Goal: Transaction & Acquisition: Purchase product/service

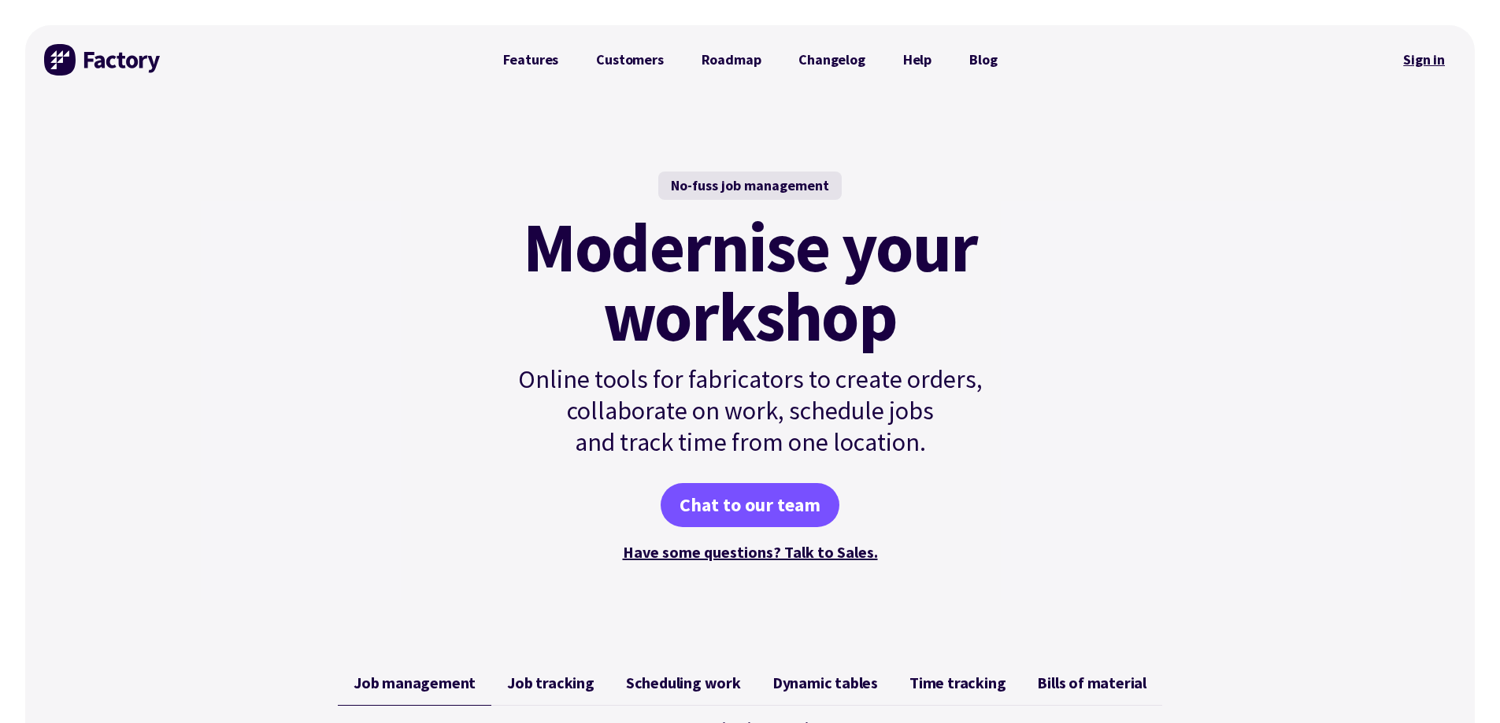
click at [1424, 44] on link "Sign in" at bounding box center [1424, 60] width 64 height 36
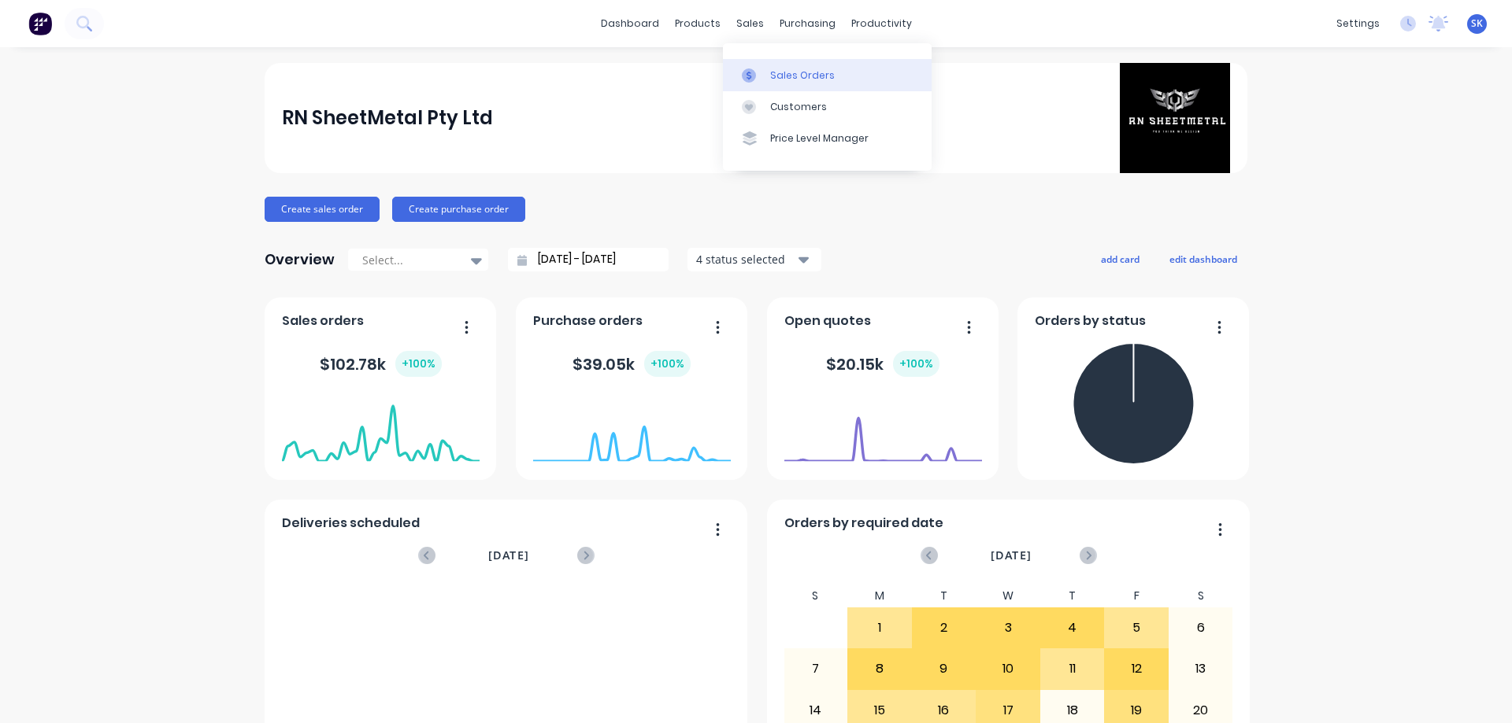
click at [793, 73] on div "Sales Orders" at bounding box center [802, 75] width 65 height 14
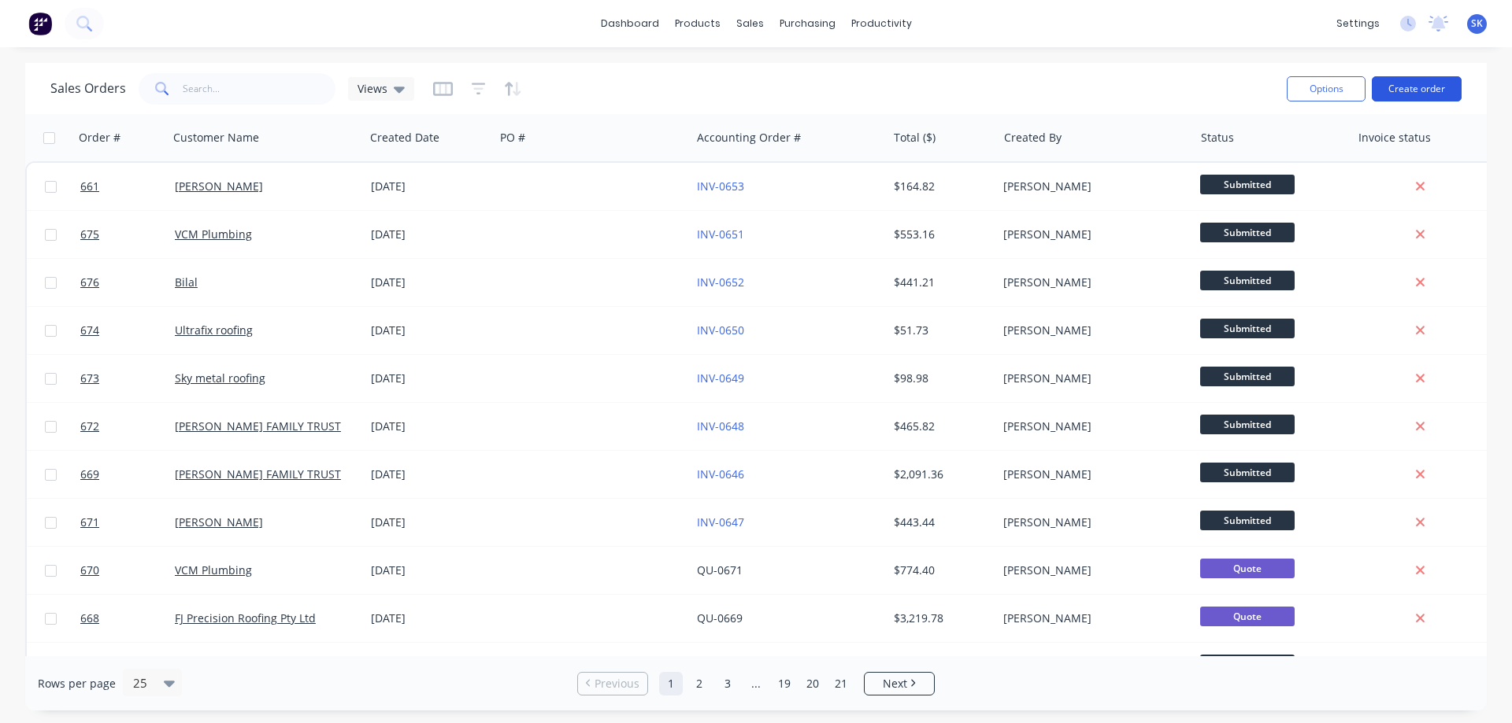
click at [1430, 88] on button "Create order" at bounding box center [1416, 88] width 90 height 25
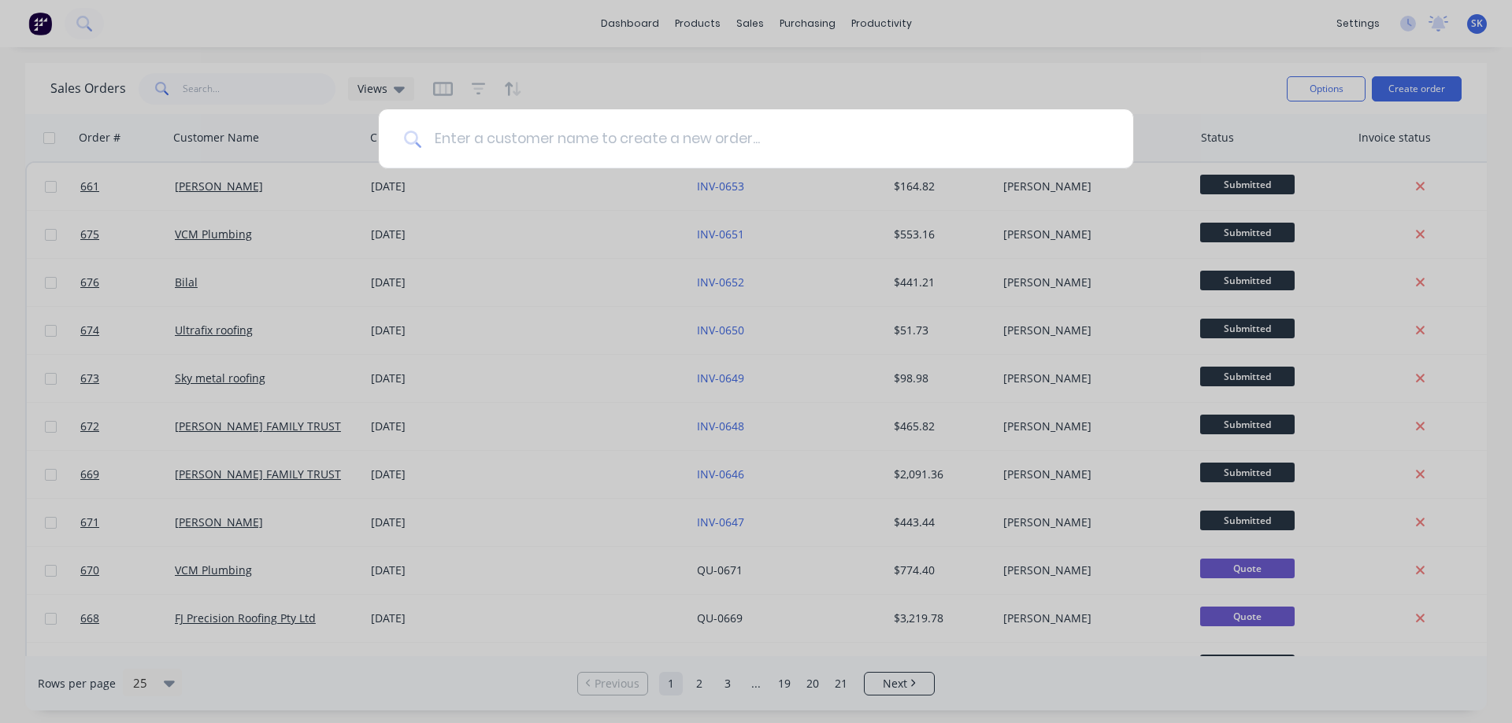
click at [568, 150] on input at bounding box center [764, 138] width 686 height 59
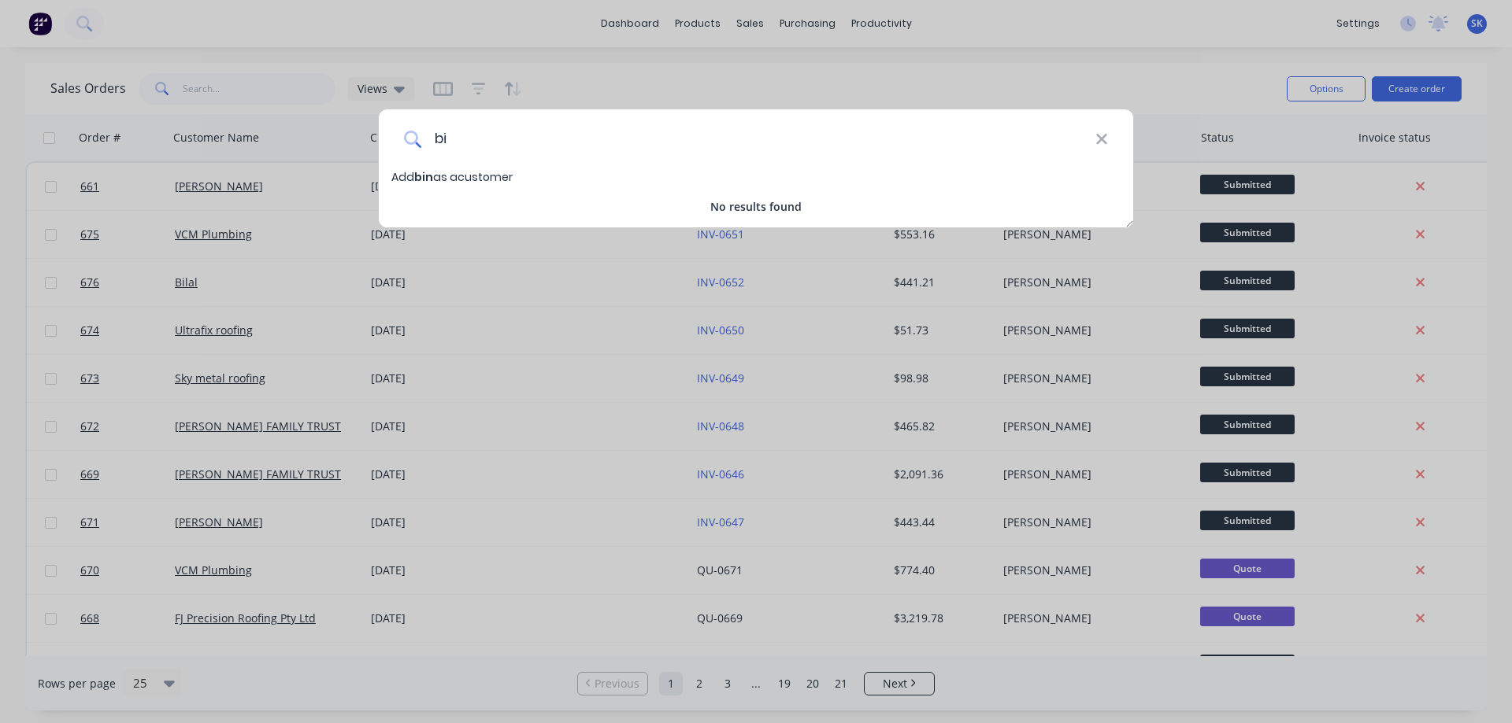
type input "b"
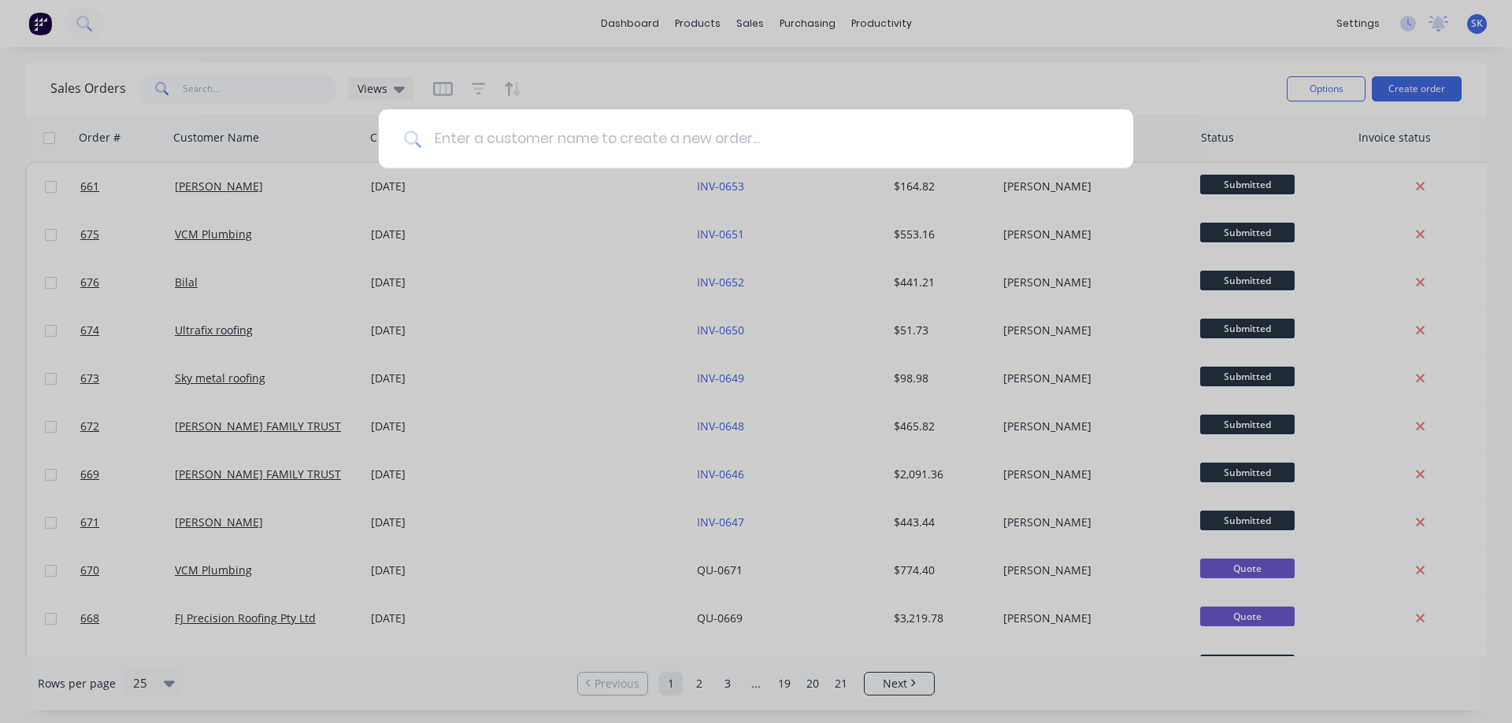
click at [493, 133] on input at bounding box center [764, 138] width 686 height 59
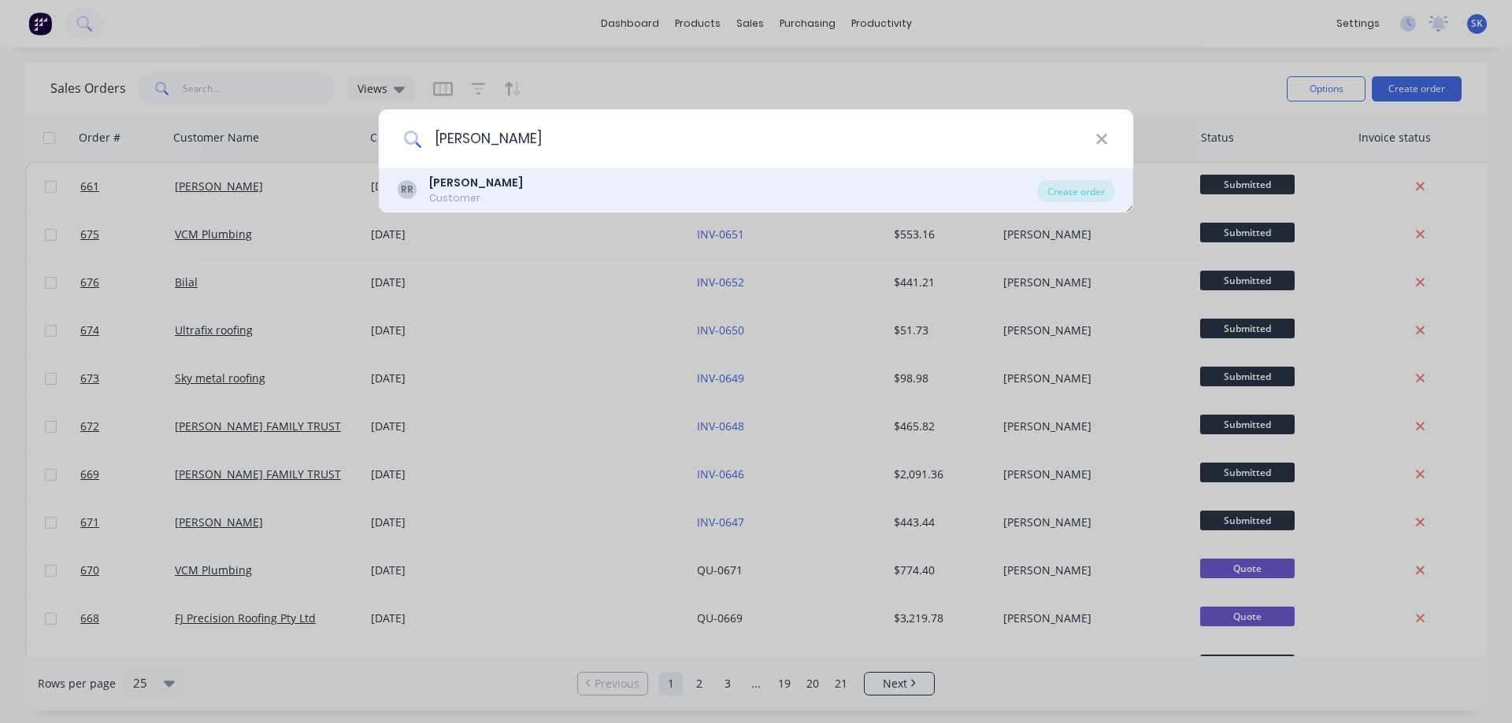
type input "ross"
click at [490, 184] on div "RR Ross Customer" at bounding box center [718, 190] width 640 height 31
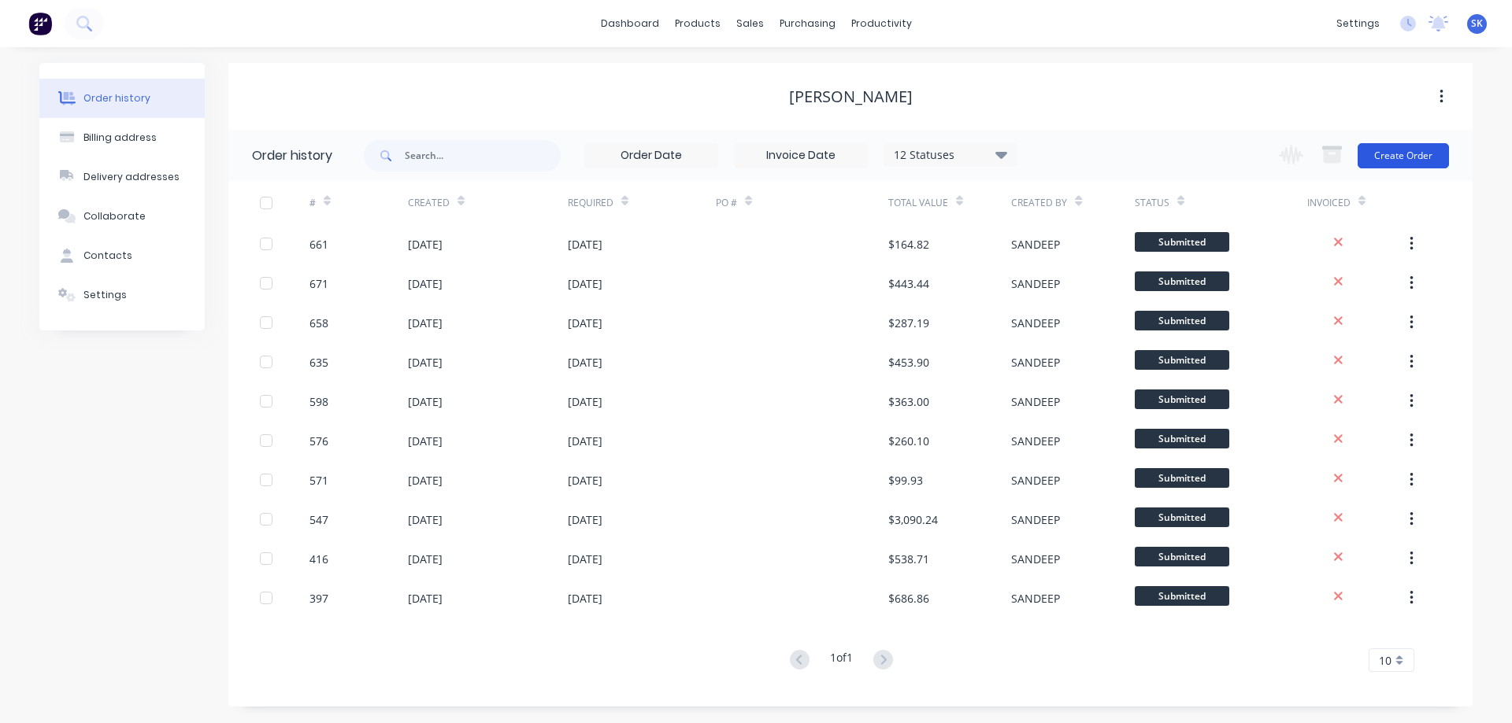
click at [1401, 148] on button "Create Order" at bounding box center [1402, 155] width 91 height 25
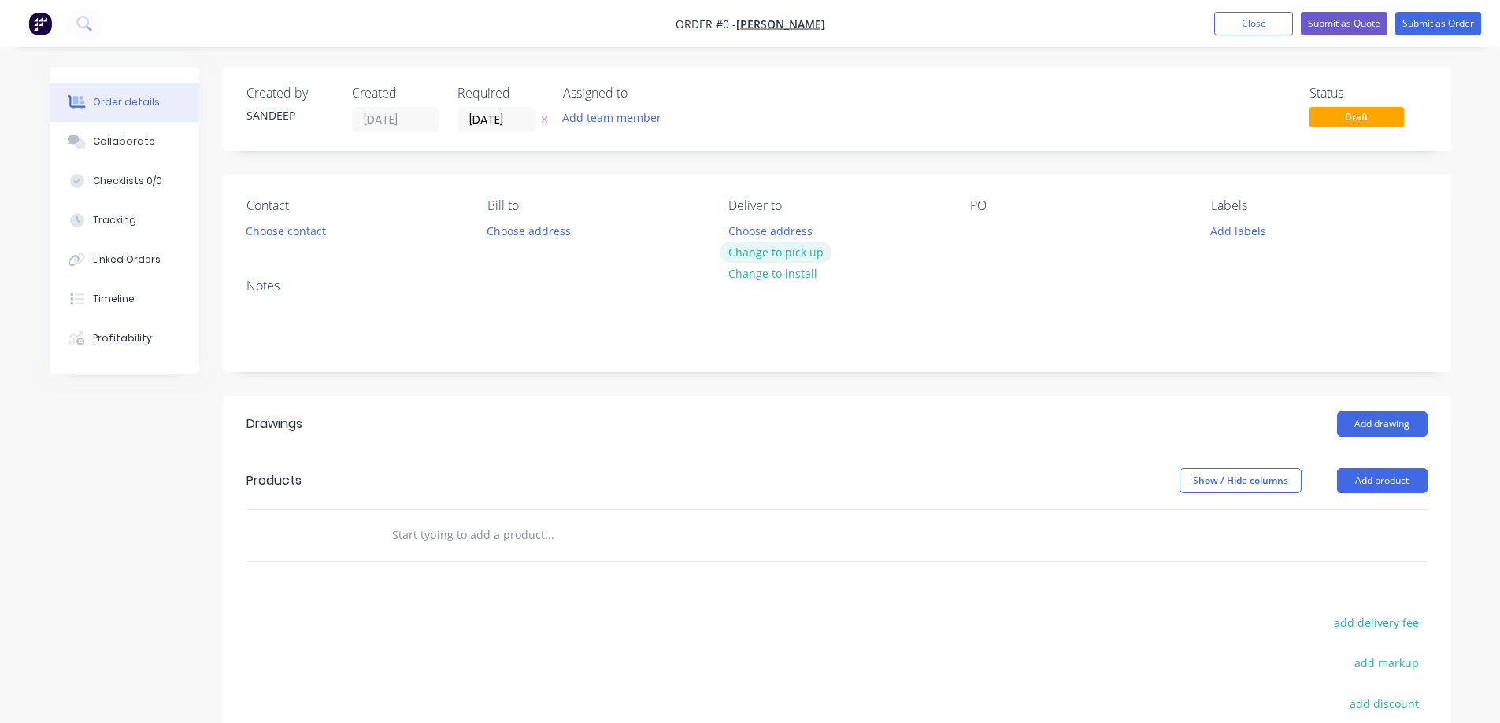
click at [762, 256] on button "Change to pick up" at bounding box center [776, 252] width 112 height 21
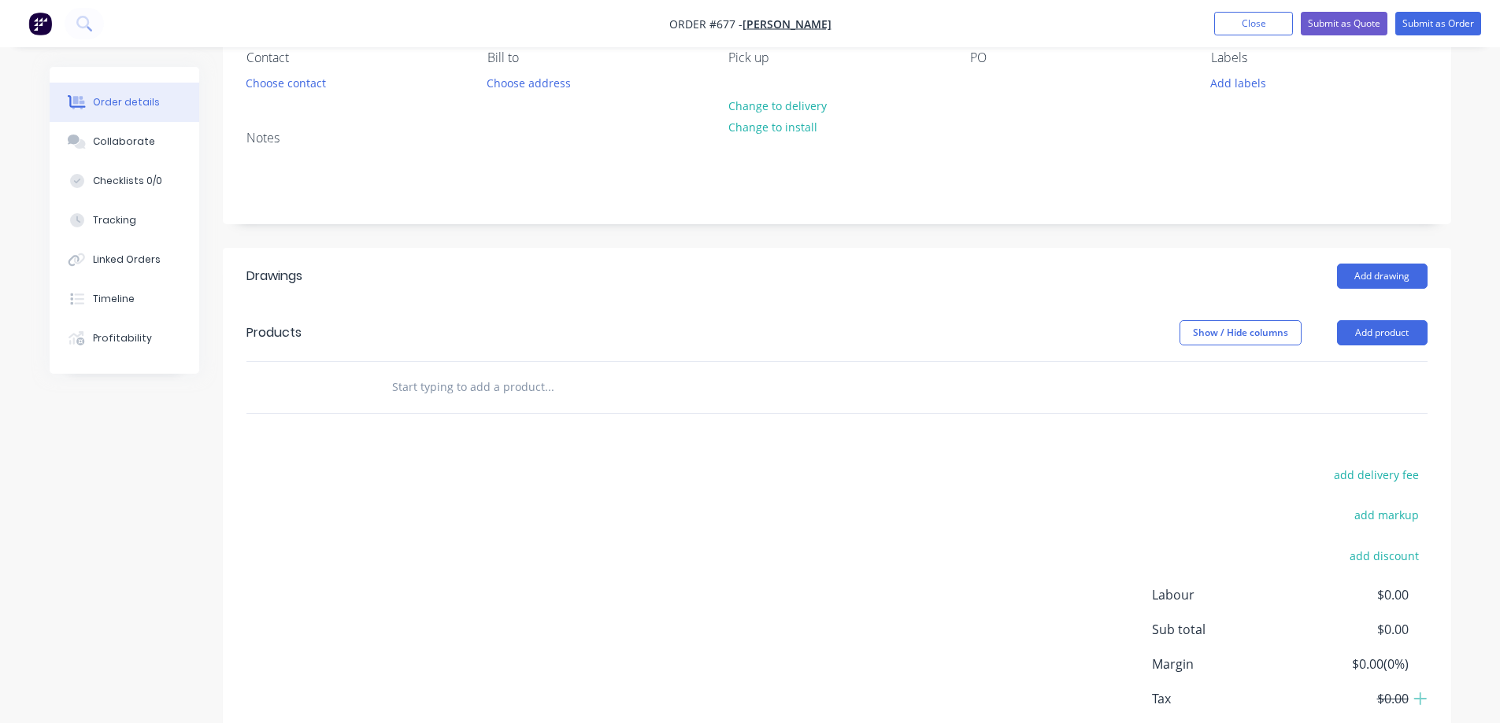
scroll to position [236, 0]
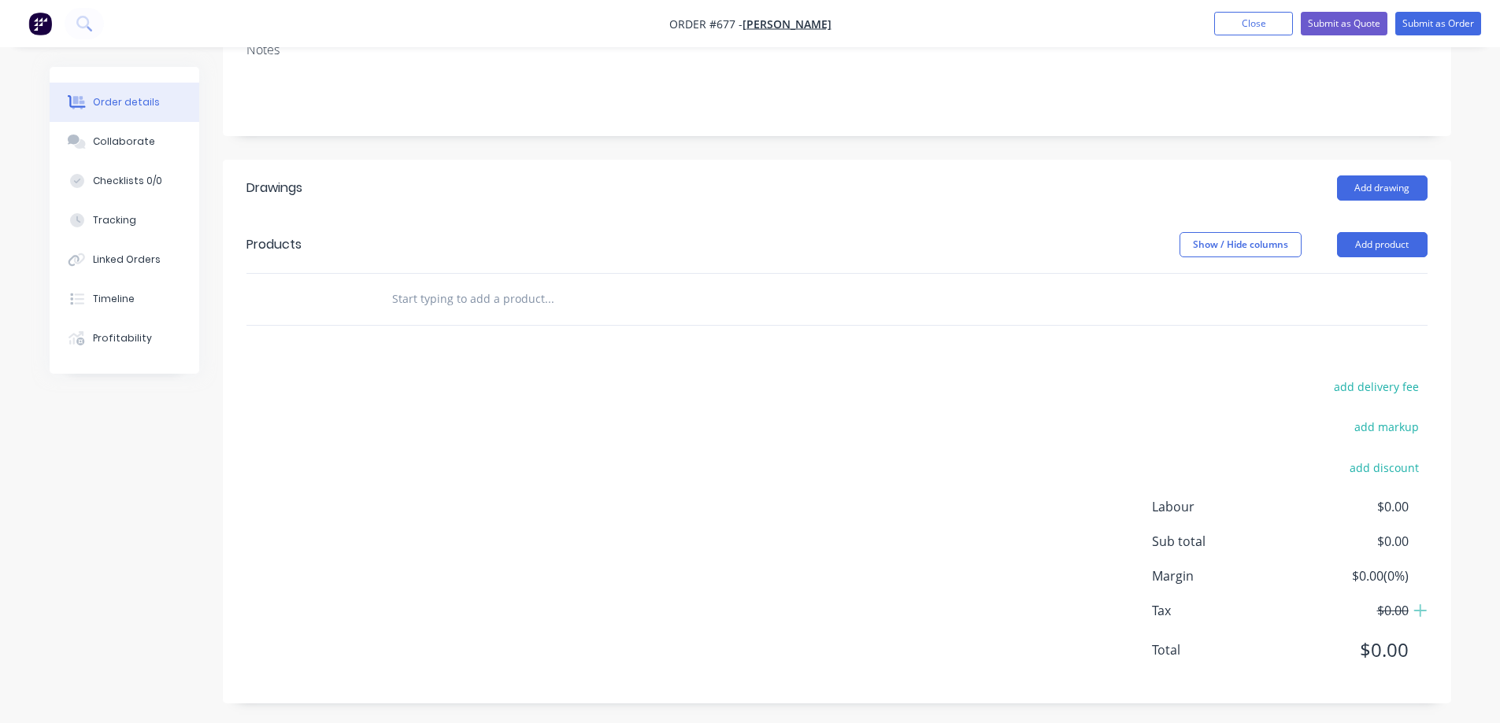
click at [458, 310] on input "text" at bounding box center [548, 298] width 315 height 31
click at [520, 294] on input "text" at bounding box center [548, 298] width 315 height 31
type input "r"
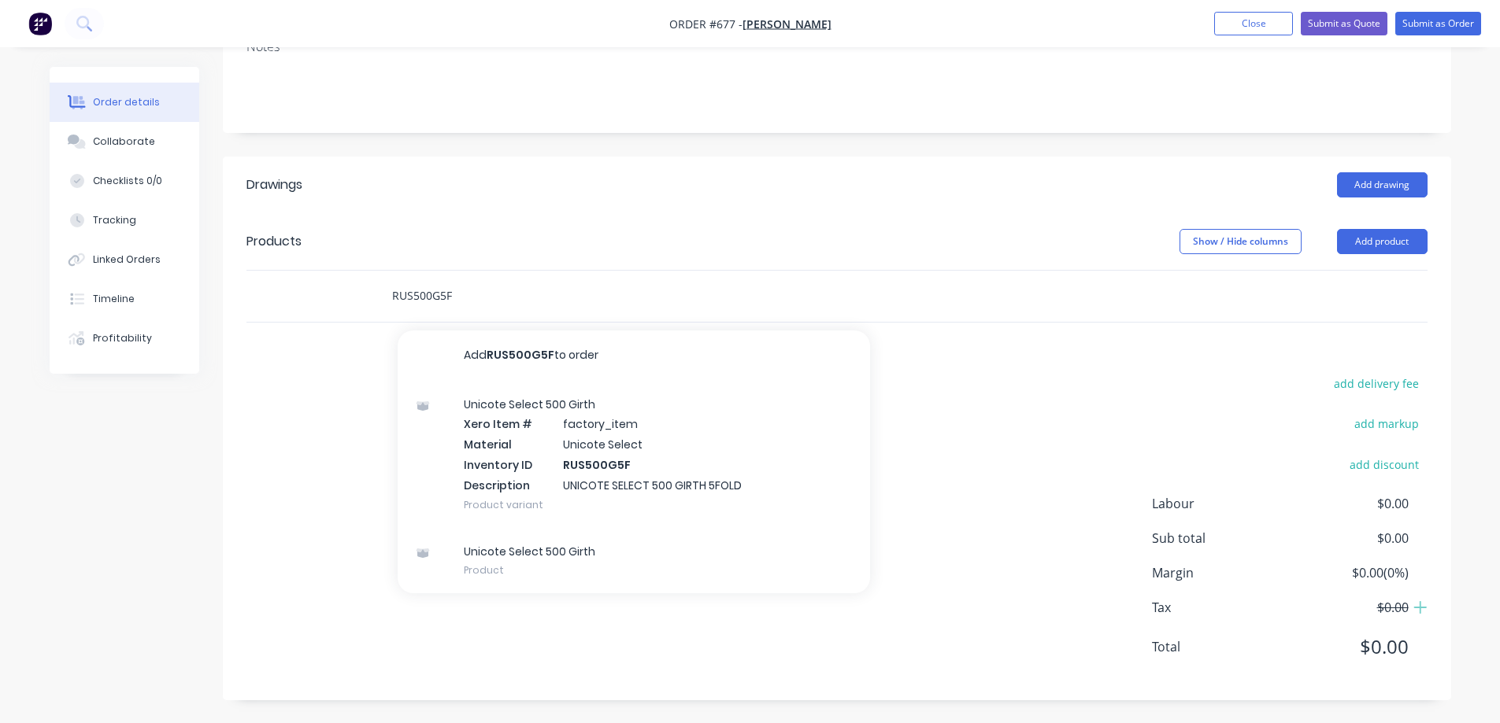
scroll to position [240, 0]
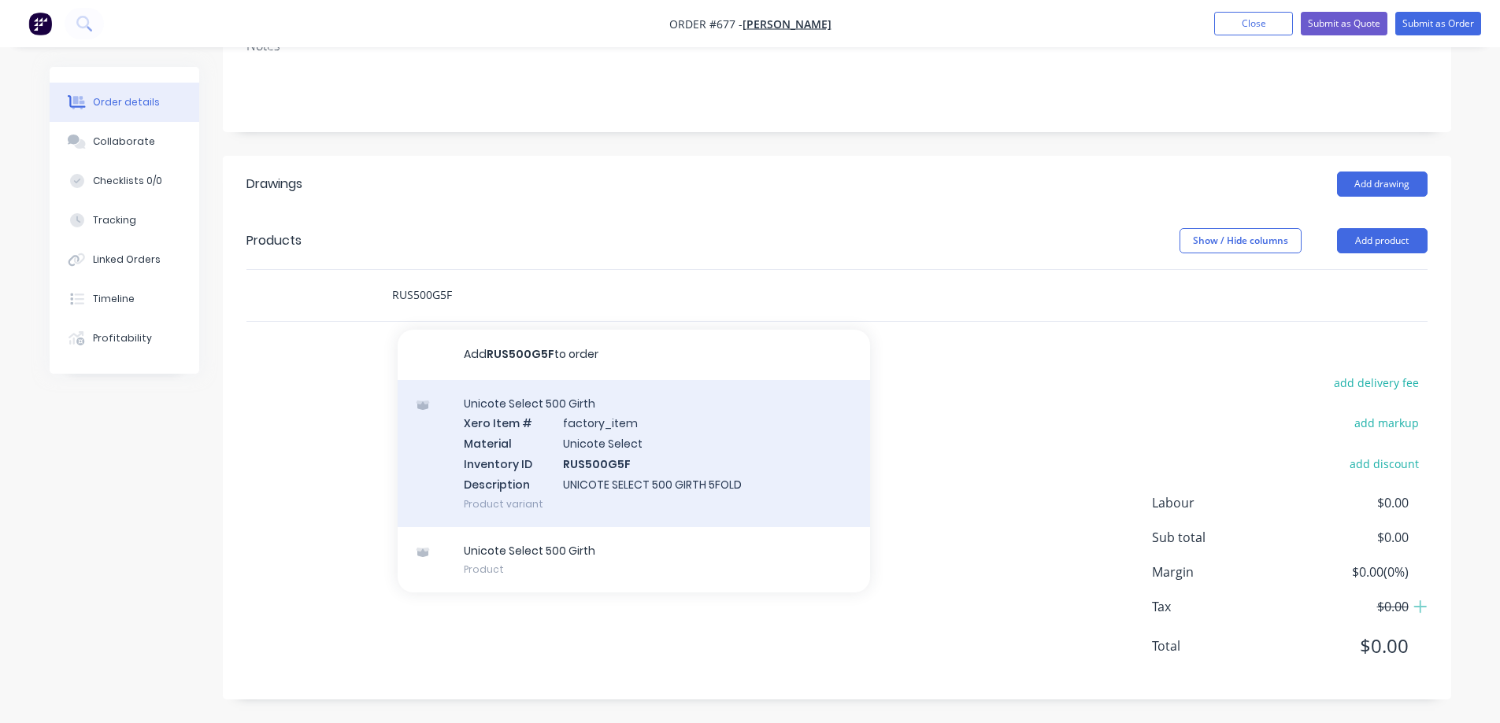
type input "RUS500G5F"
click at [575, 477] on div "Unicote Select 500 Girth Xero Item # factory_item Material Unicote Select Inven…" at bounding box center [634, 453] width 472 height 147
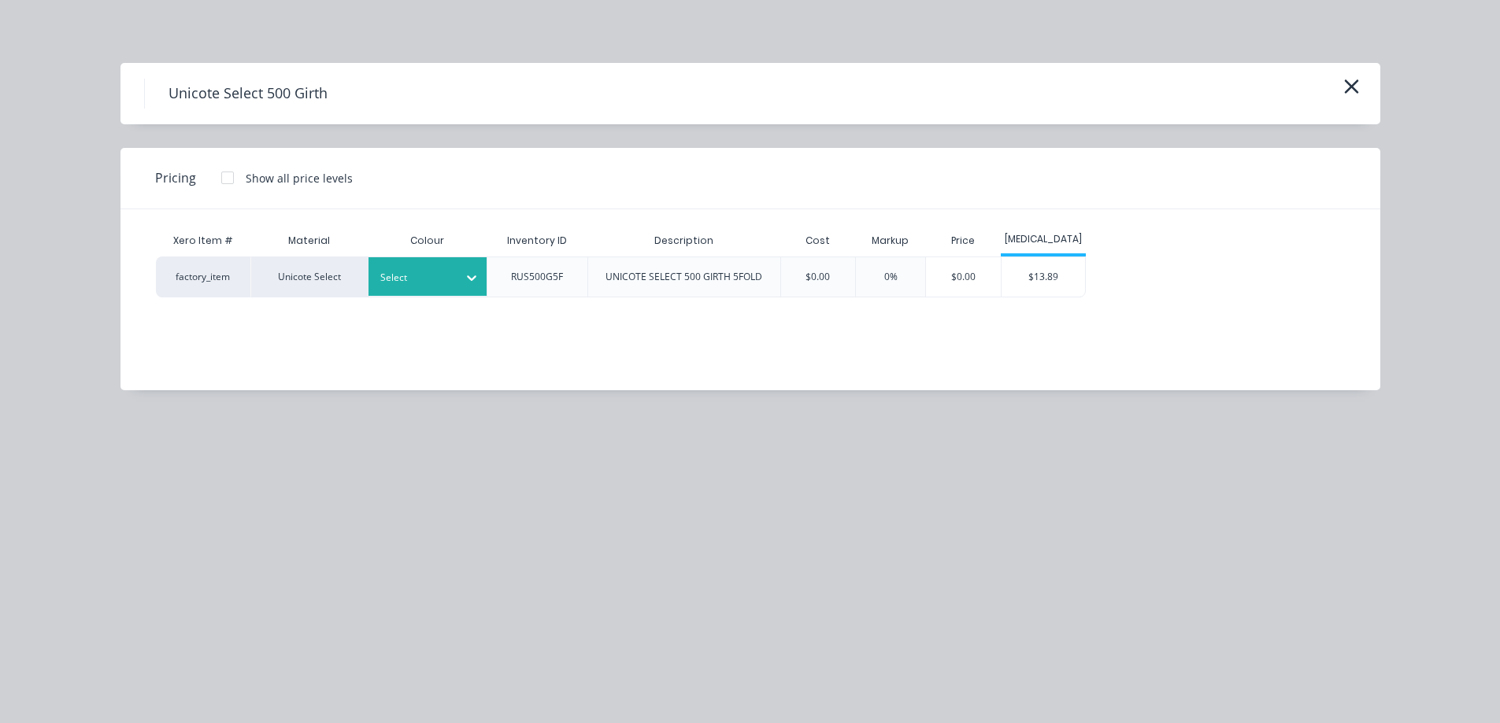
click at [472, 281] on icon at bounding box center [472, 278] width 16 height 16
click at [441, 276] on div at bounding box center [415, 277] width 71 height 17
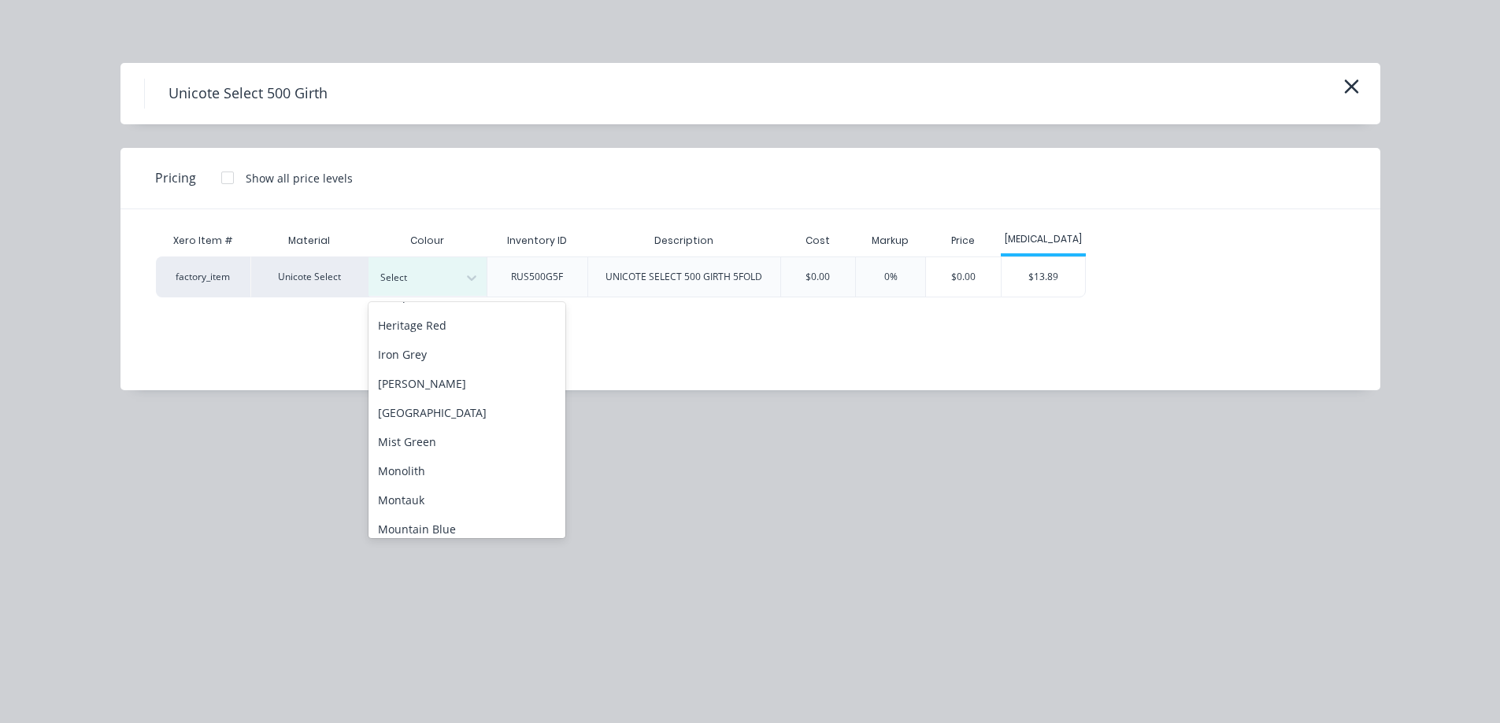
scroll to position [315, 0]
click at [434, 470] on div "Off White" at bounding box center [466, 471] width 197 height 29
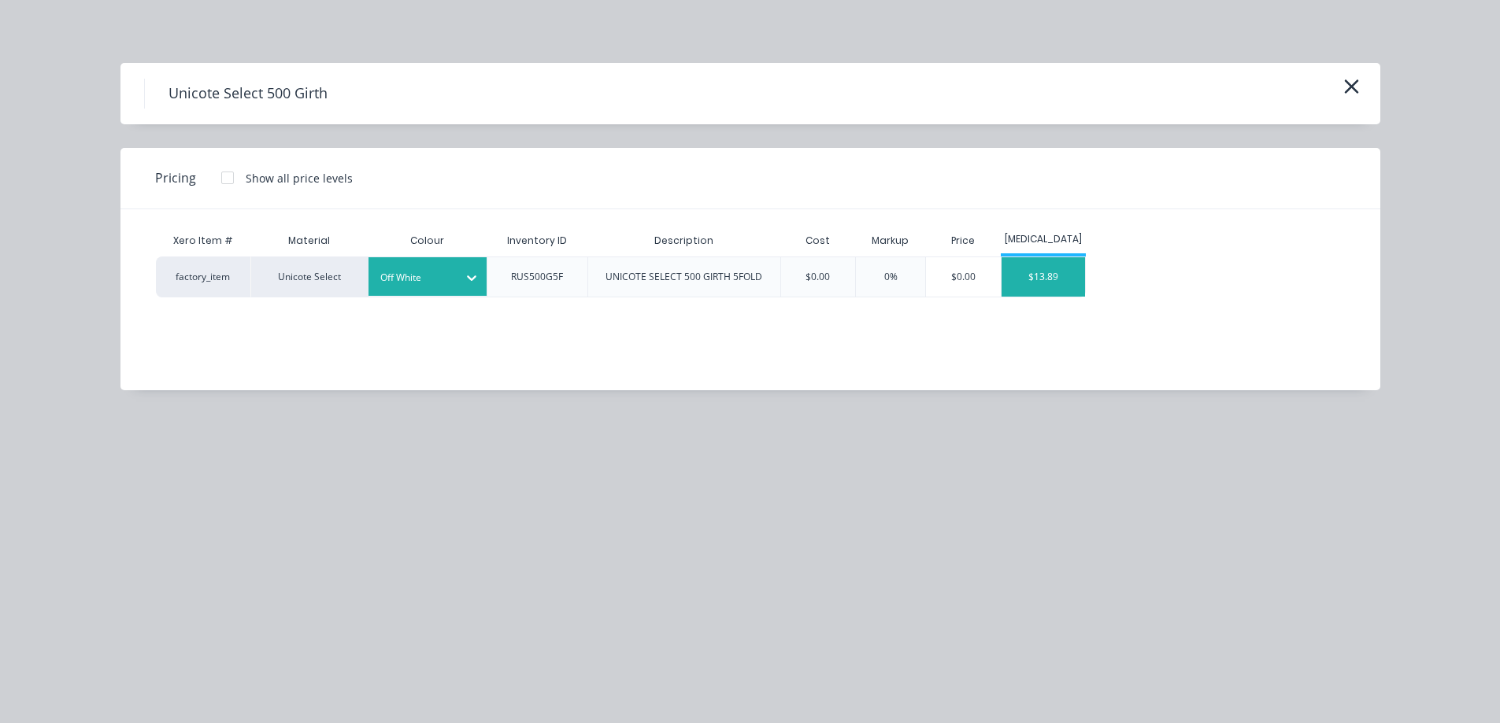
click at [1039, 269] on div "$13.89" at bounding box center [1043, 276] width 84 height 39
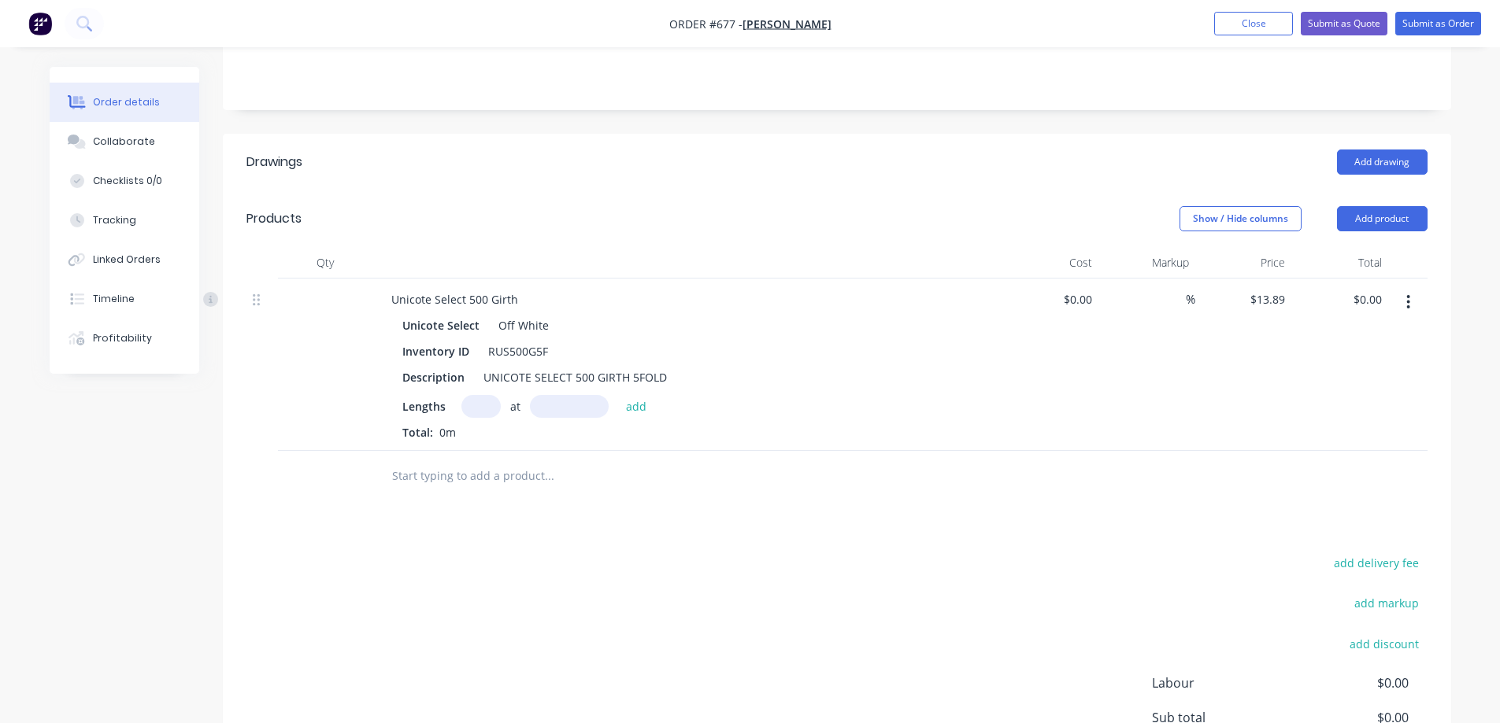
click at [472, 409] on input "text" at bounding box center [480, 406] width 39 height 23
type input "1"
type input "2400mm"
click at [637, 409] on button "add" at bounding box center [636, 405] width 37 height 21
type input "$33.34"
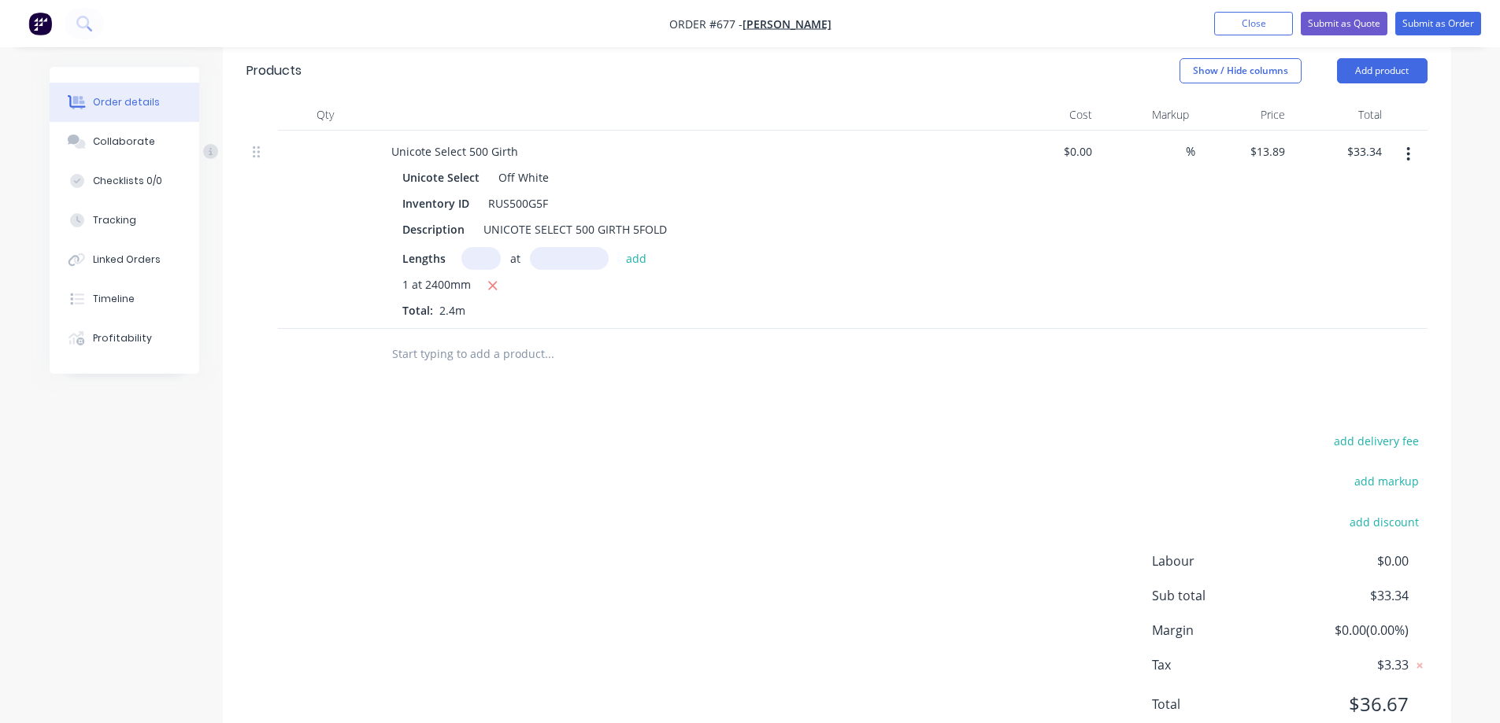
scroll to position [420, 0]
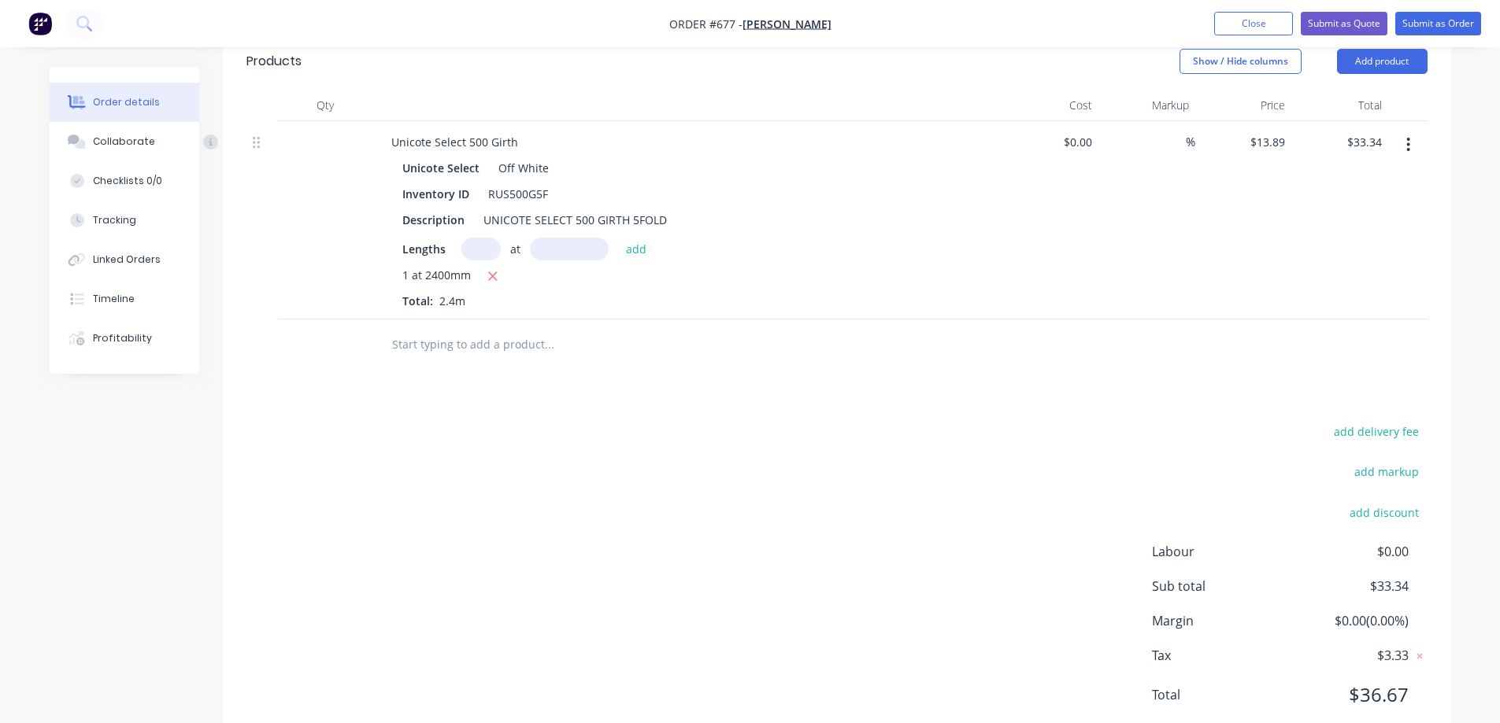
click at [491, 346] on input "text" at bounding box center [548, 344] width 315 height 31
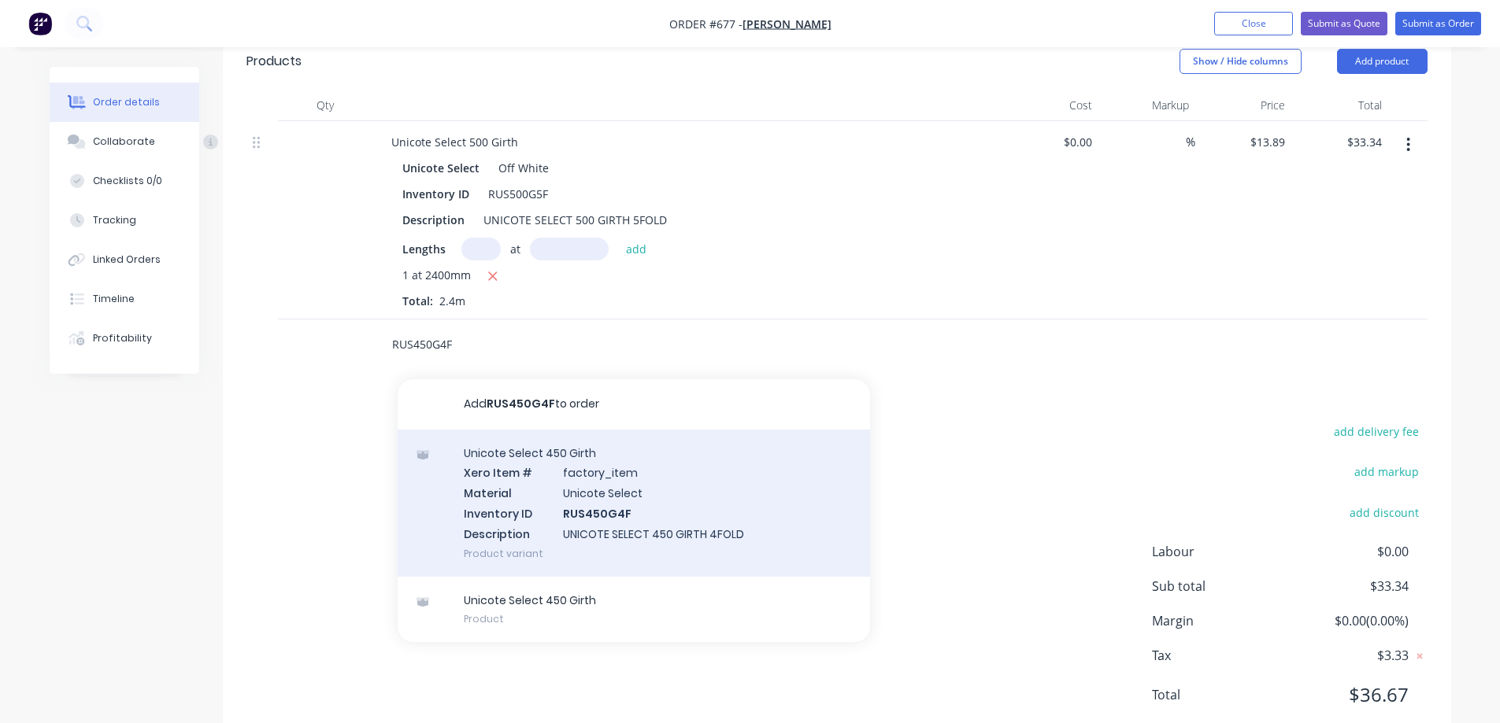
type input "RUS450G4F"
click at [527, 517] on div "Unicote Select 450 Girth Xero Item # factory_item Material Unicote Select Inven…" at bounding box center [634, 503] width 472 height 147
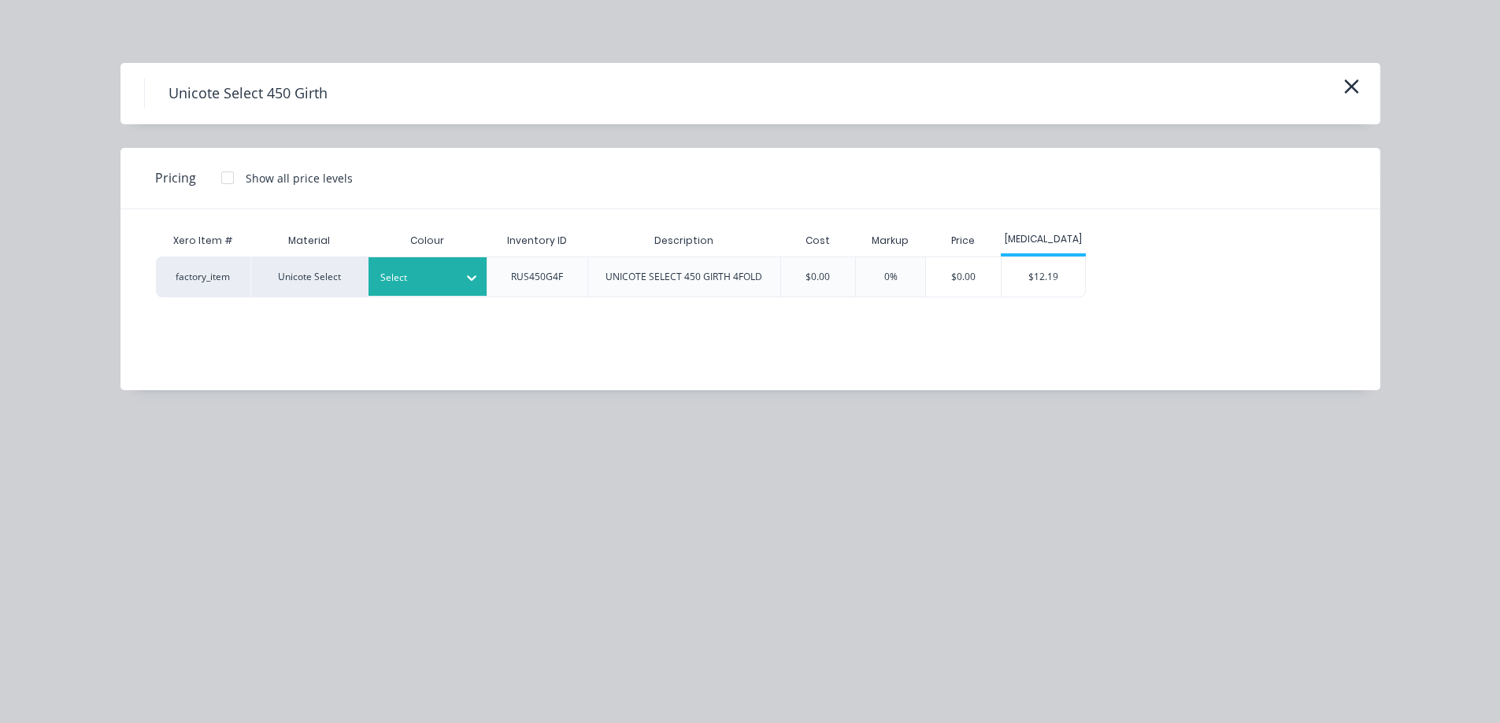
click at [450, 285] on div at bounding box center [415, 277] width 71 height 17
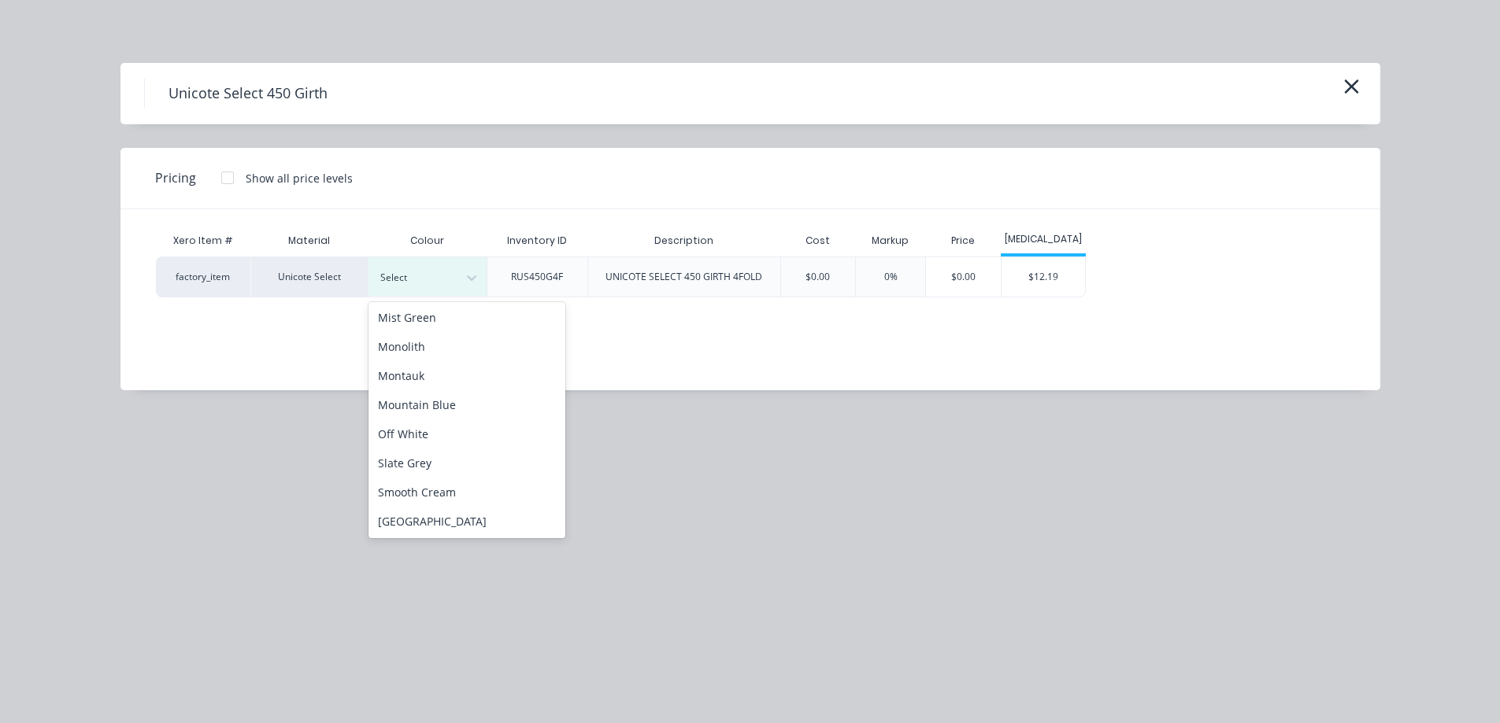
scroll to position [394, 0]
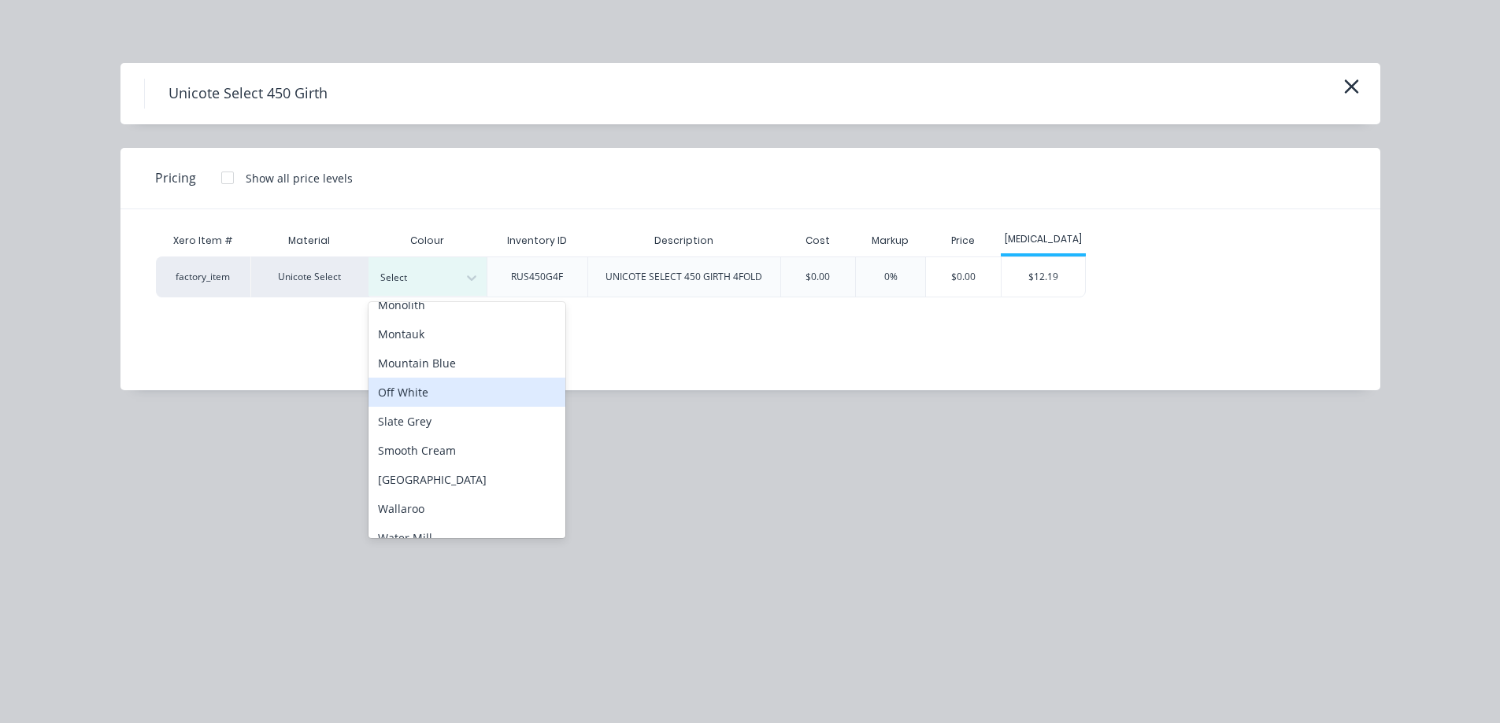
click at [446, 398] on div "Off White" at bounding box center [466, 392] width 197 height 29
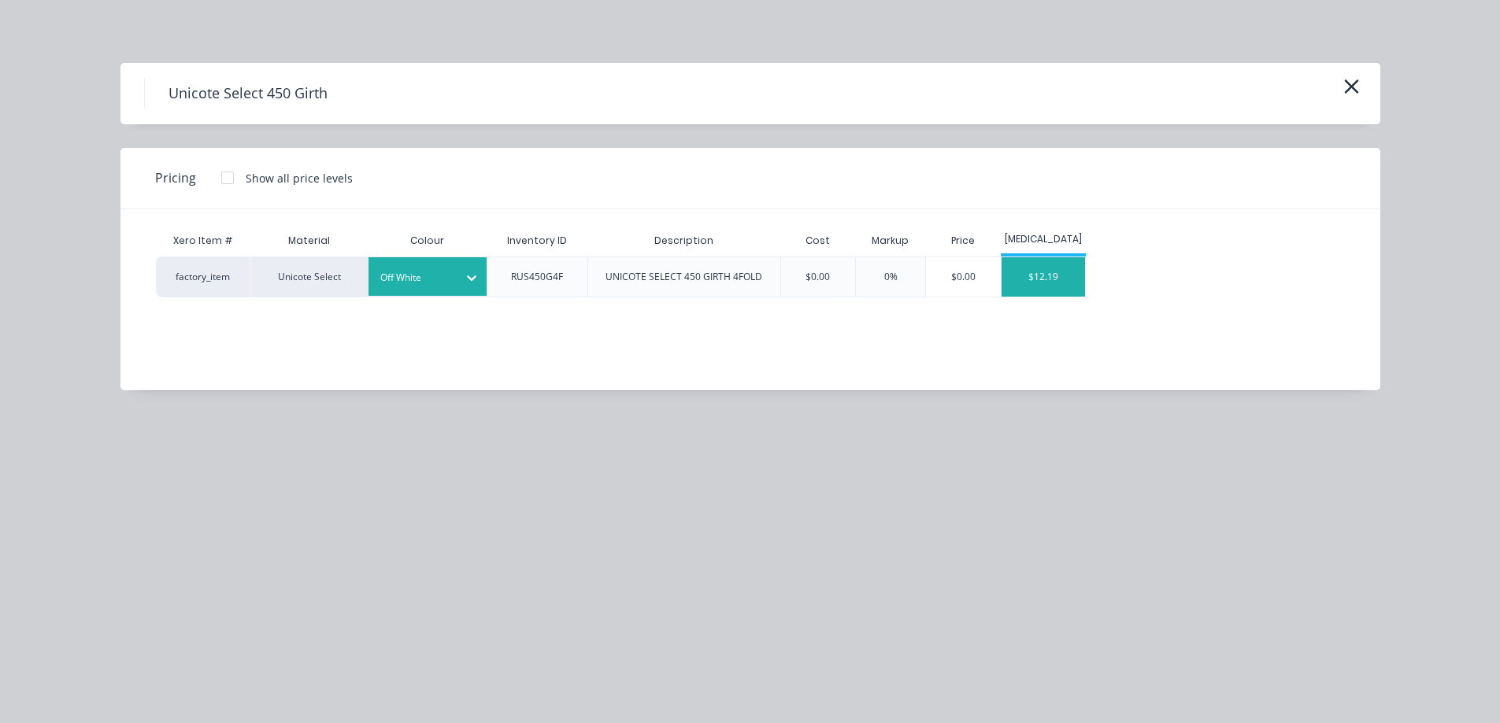
click at [1041, 278] on div "$12.19" at bounding box center [1043, 276] width 84 height 39
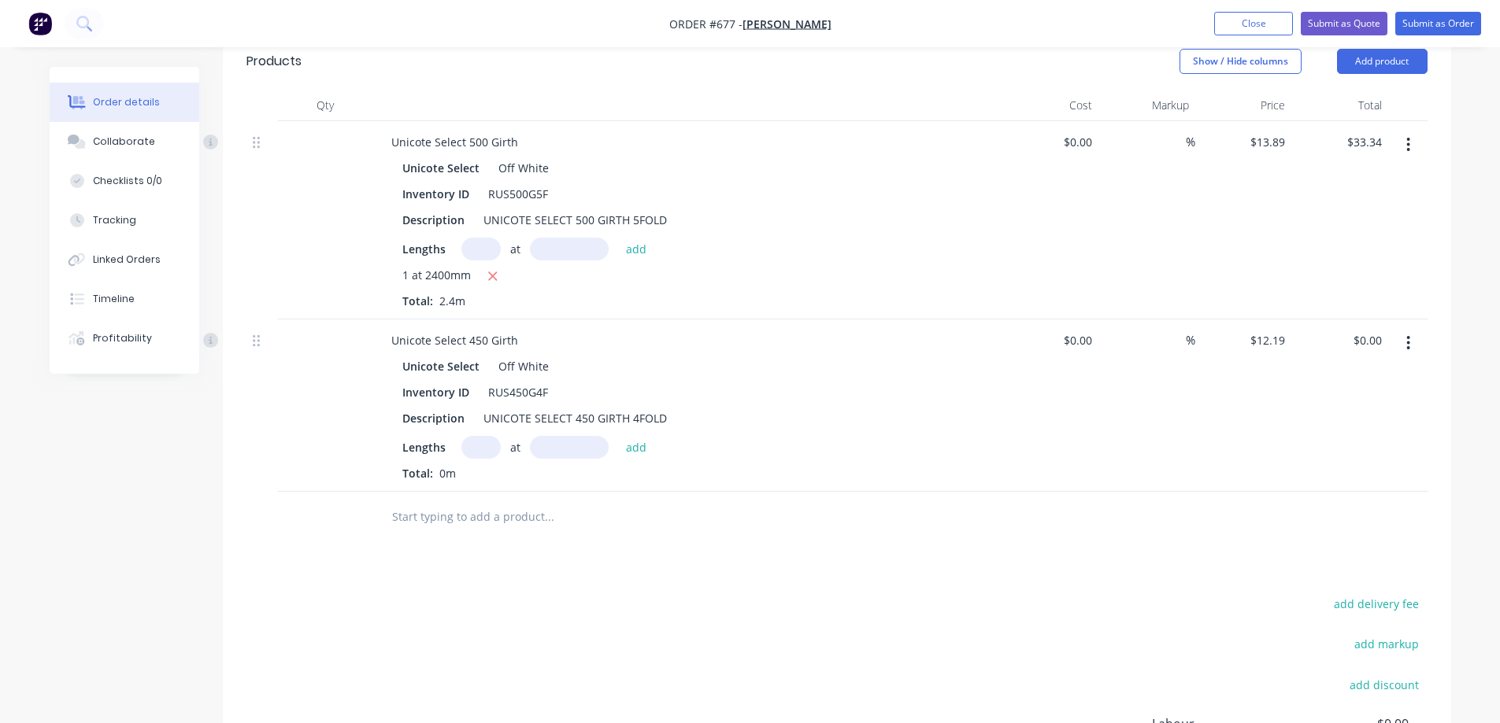
click at [482, 448] on input "text" at bounding box center [480, 447] width 39 height 23
type input "1"
type input "1200mm"
click at [638, 453] on button "add" at bounding box center [636, 446] width 37 height 21
type input "$14.63"
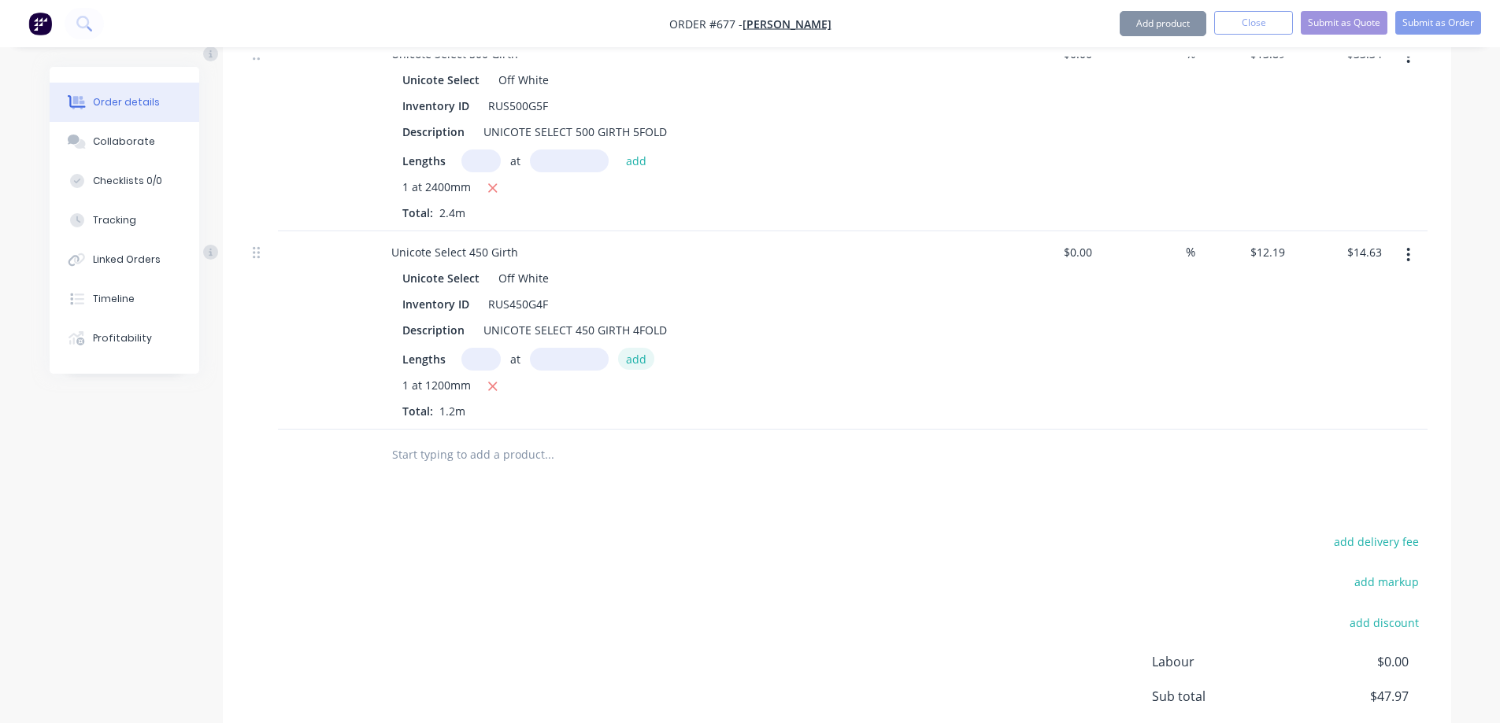
scroll to position [667, 0]
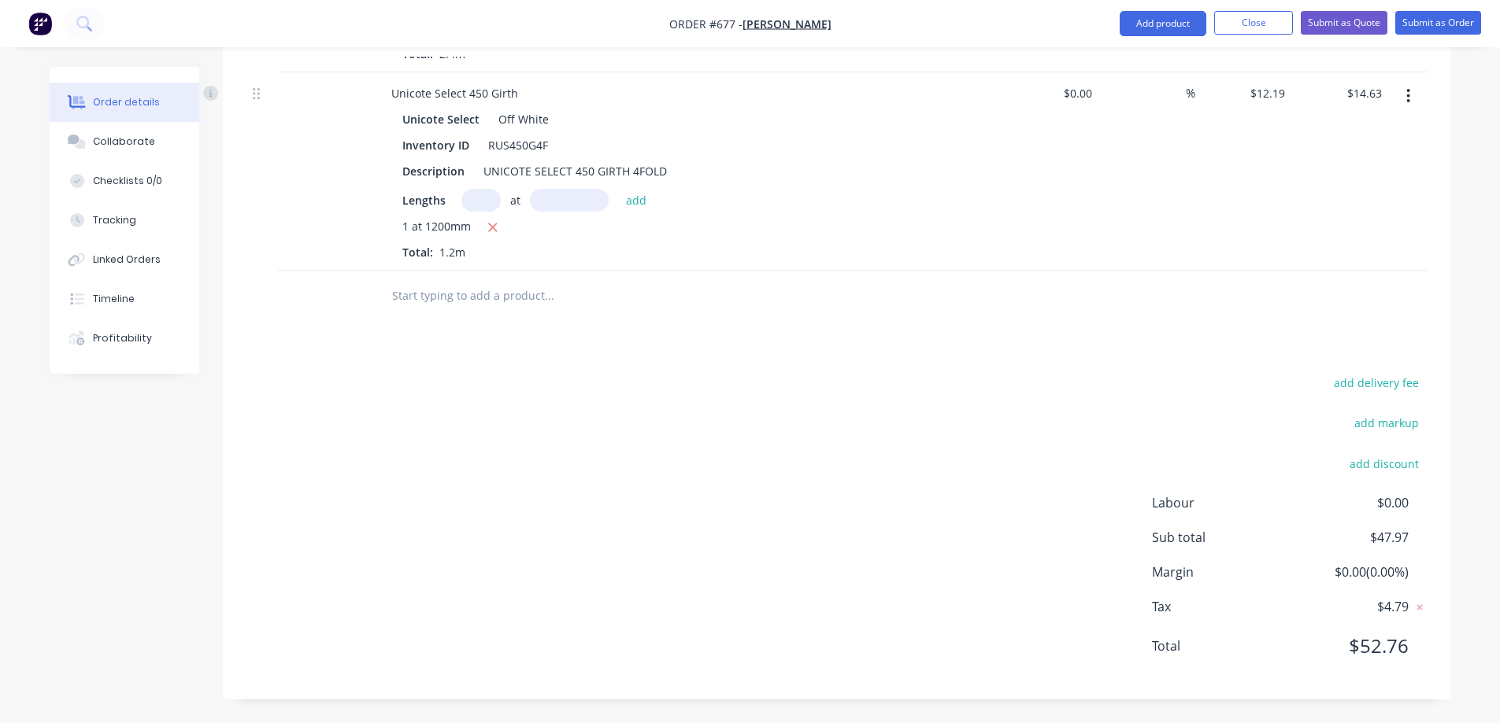
click at [501, 294] on input "text" at bounding box center [548, 295] width 315 height 31
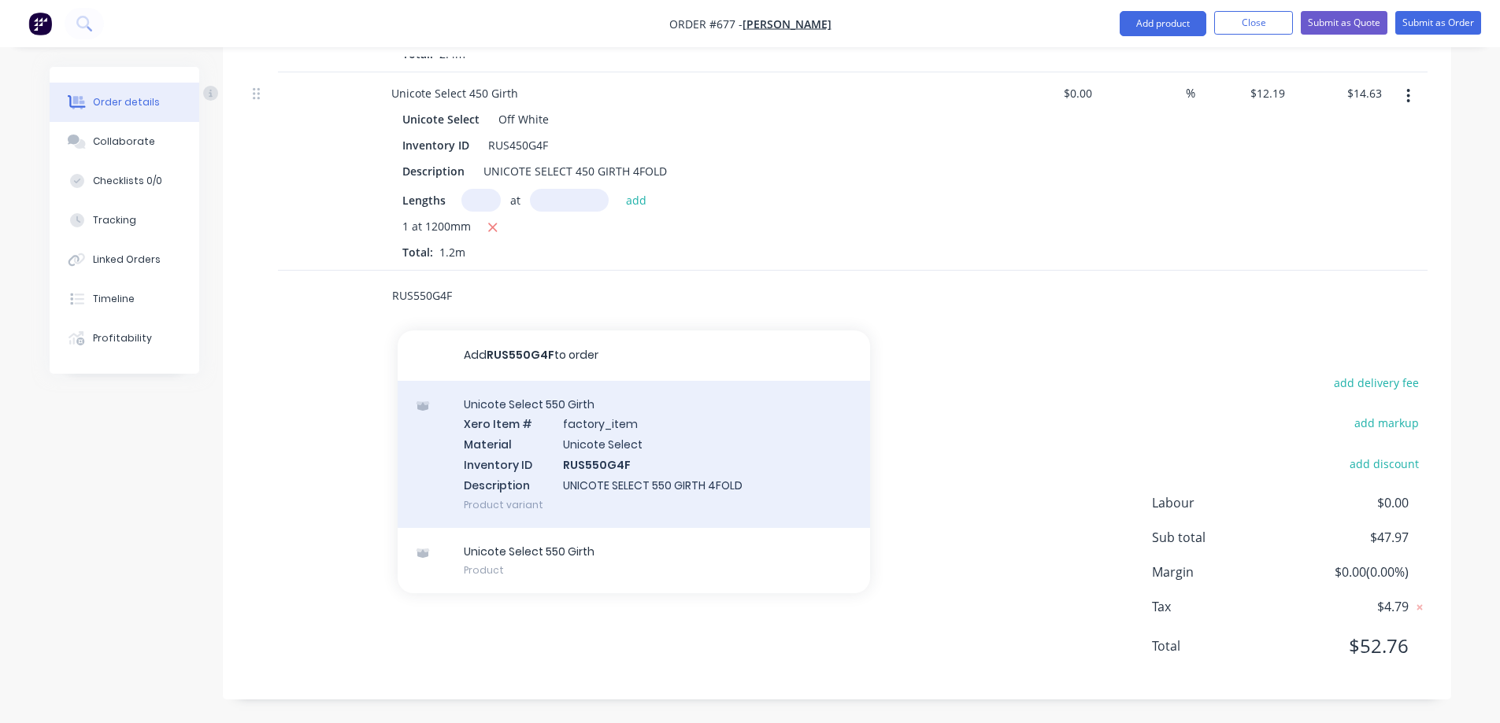
type input "RUS550G4F"
click at [538, 435] on div "Unicote Select 550 Girth Xero Item # factory_item Material Unicote Select Inven…" at bounding box center [634, 454] width 472 height 147
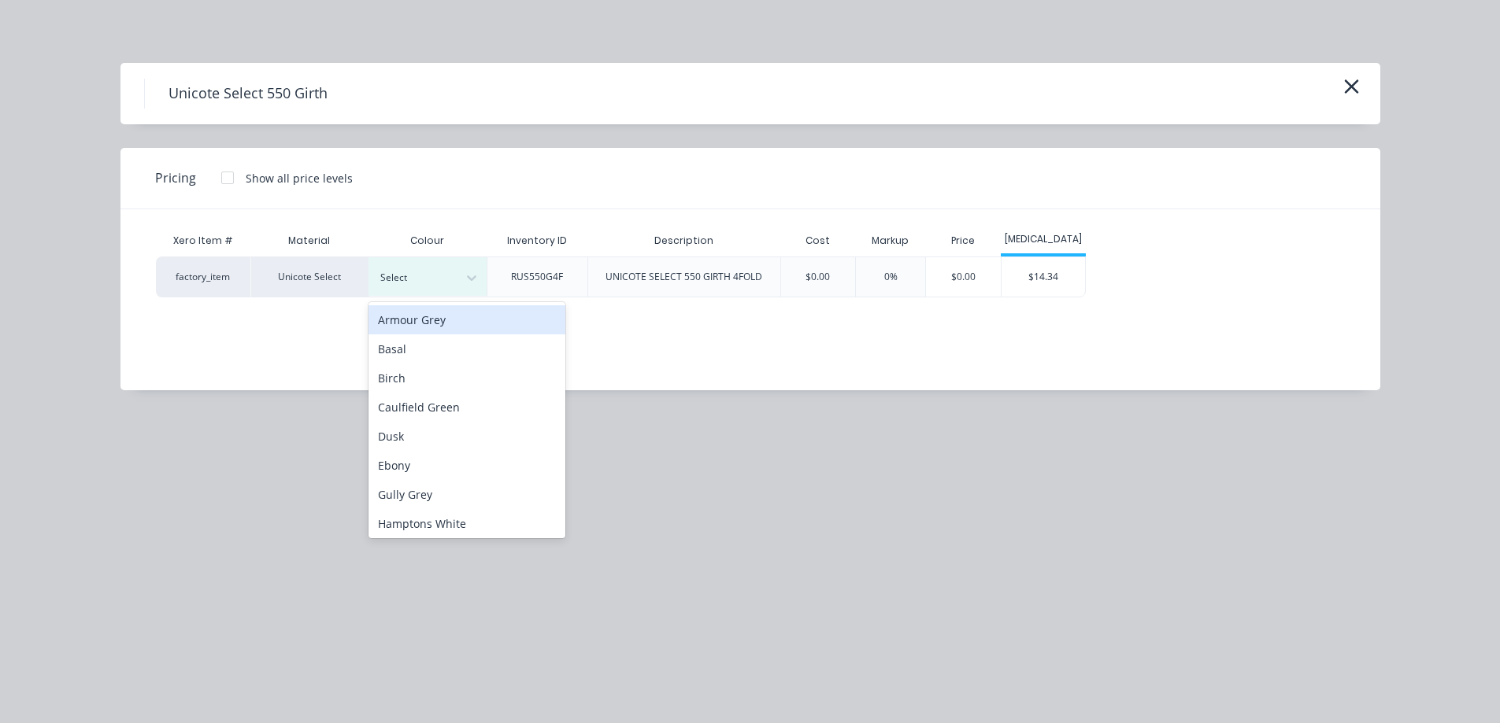
click at [431, 262] on div "Select" at bounding box center [427, 276] width 118 height 39
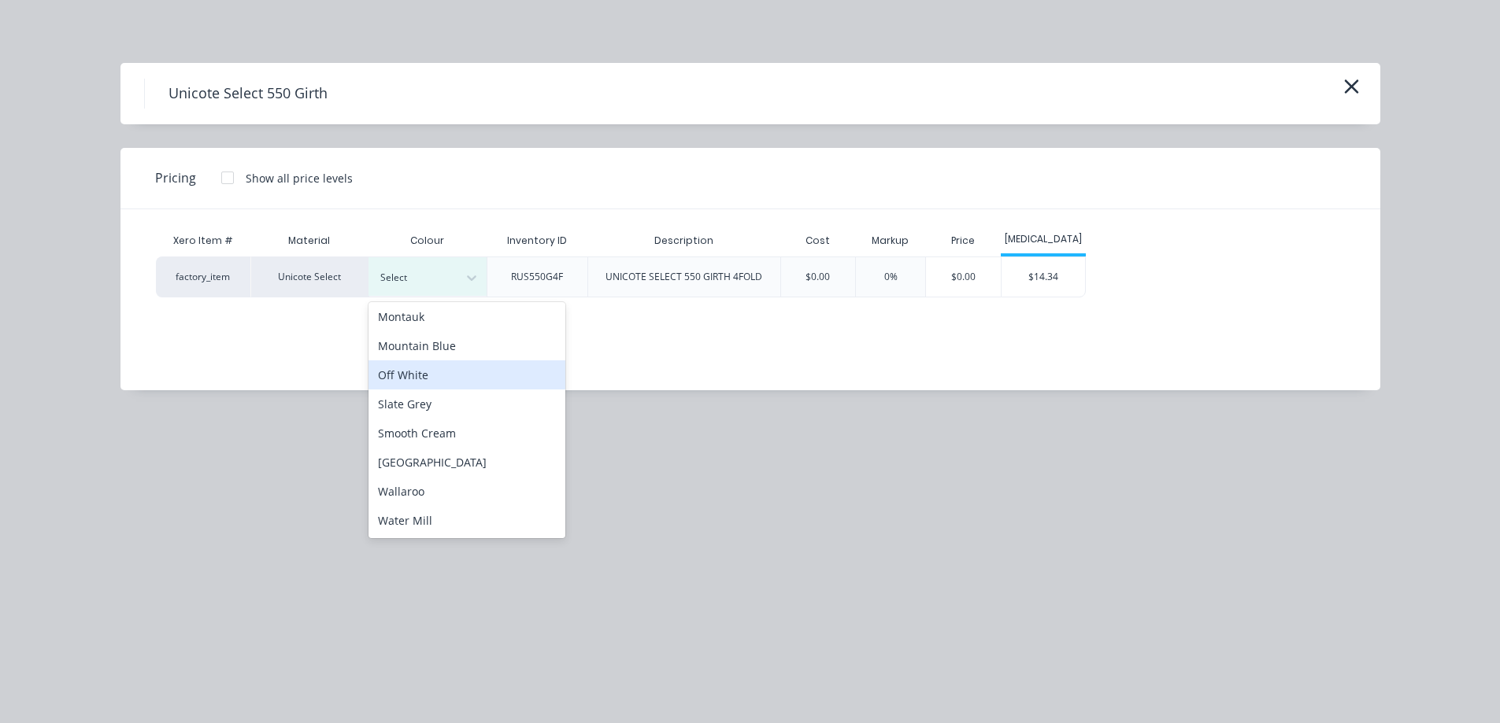
click at [440, 372] on div "Off White" at bounding box center [466, 375] width 197 height 29
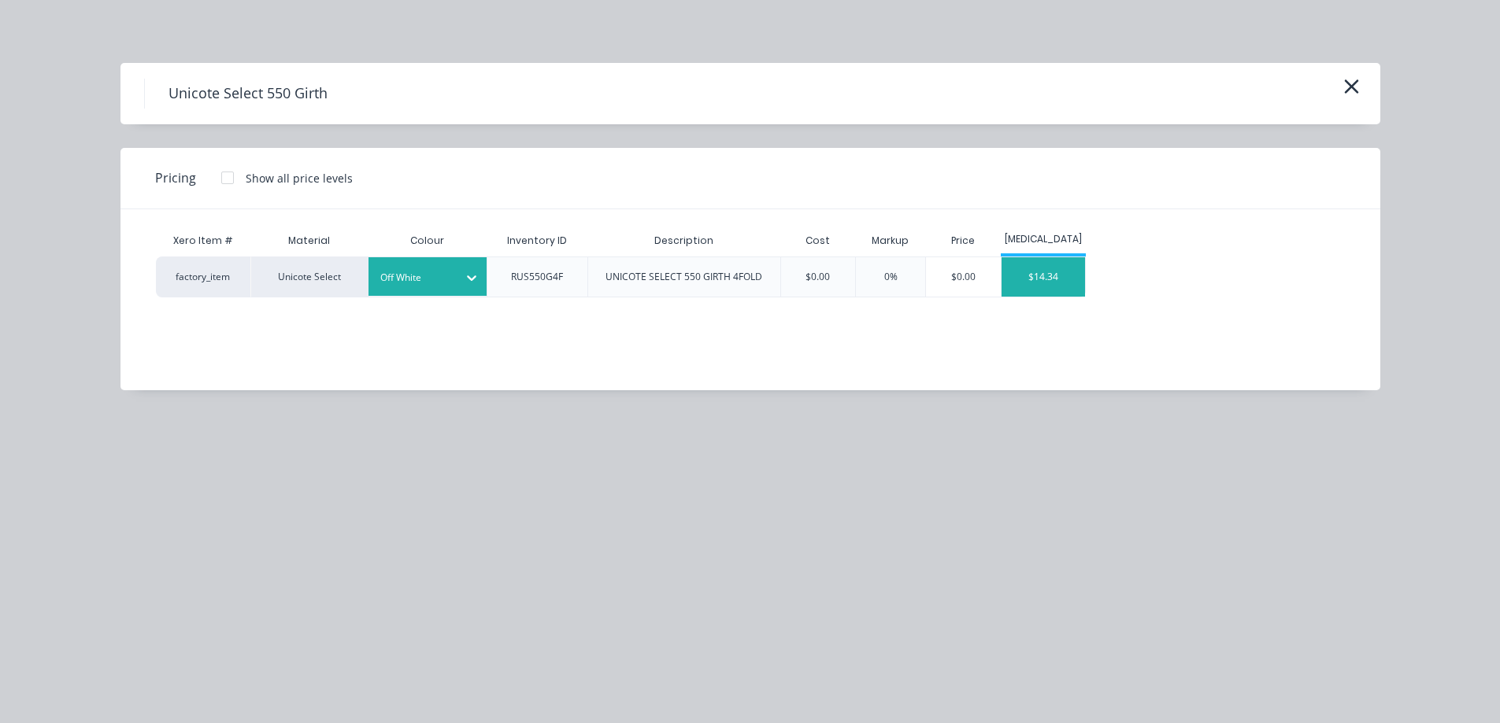
click at [1065, 279] on div "$14.34" at bounding box center [1043, 276] width 84 height 39
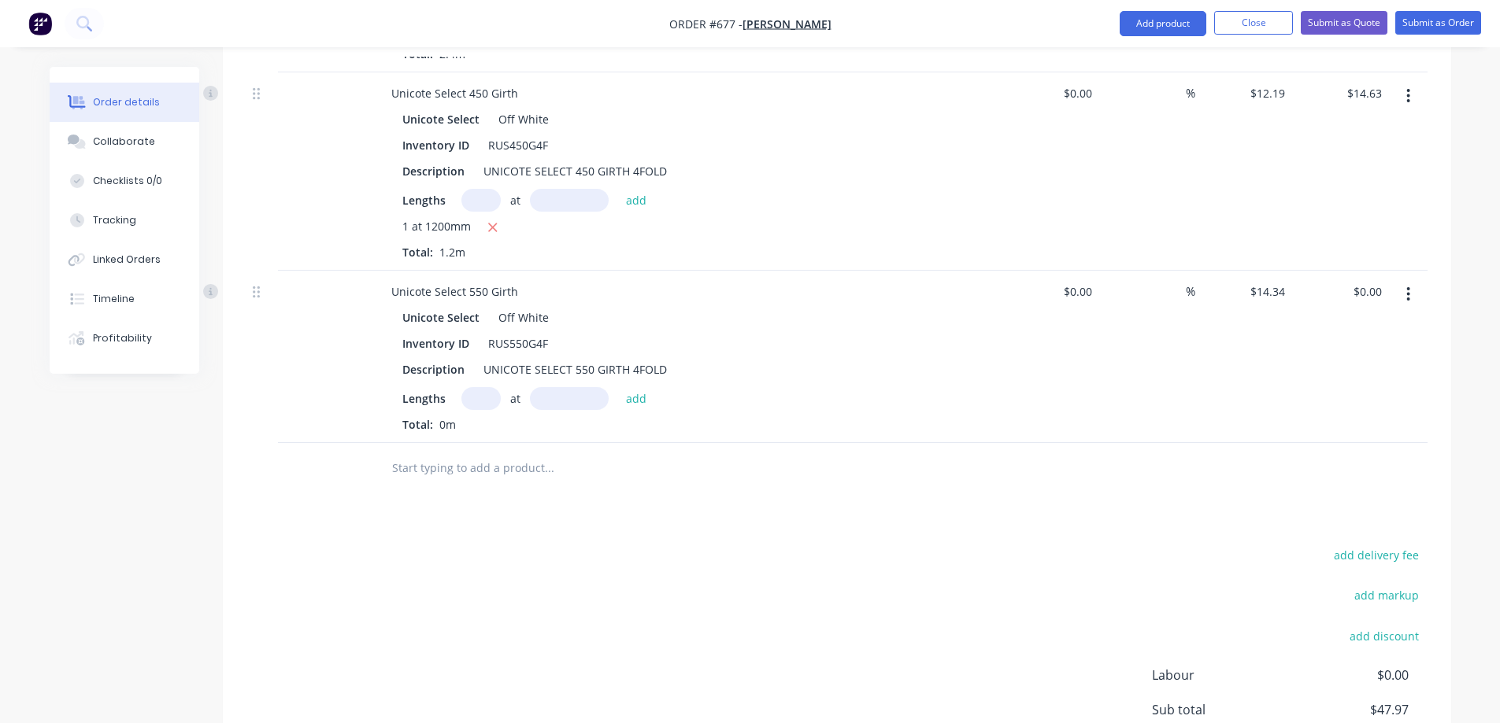
click at [477, 398] on input "text" at bounding box center [480, 398] width 39 height 23
type input "1"
type input "1200mm"
click at [640, 399] on button "add" at bounding box center [636, 397] width 37 height 21
type input "$17.21"
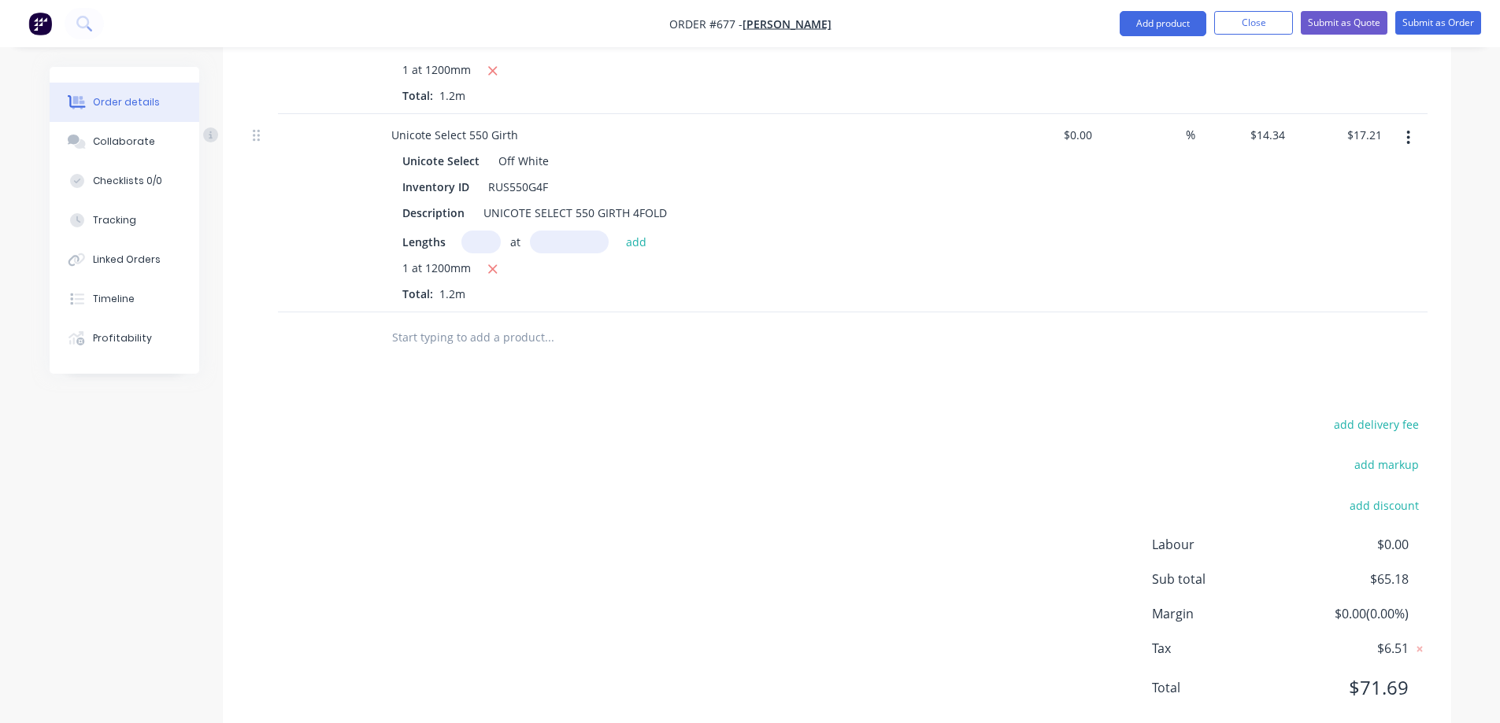
scroll to position [824, 0]
click at [461, 340] on input "text" at bounding box center [548, 336] width 315 height 31
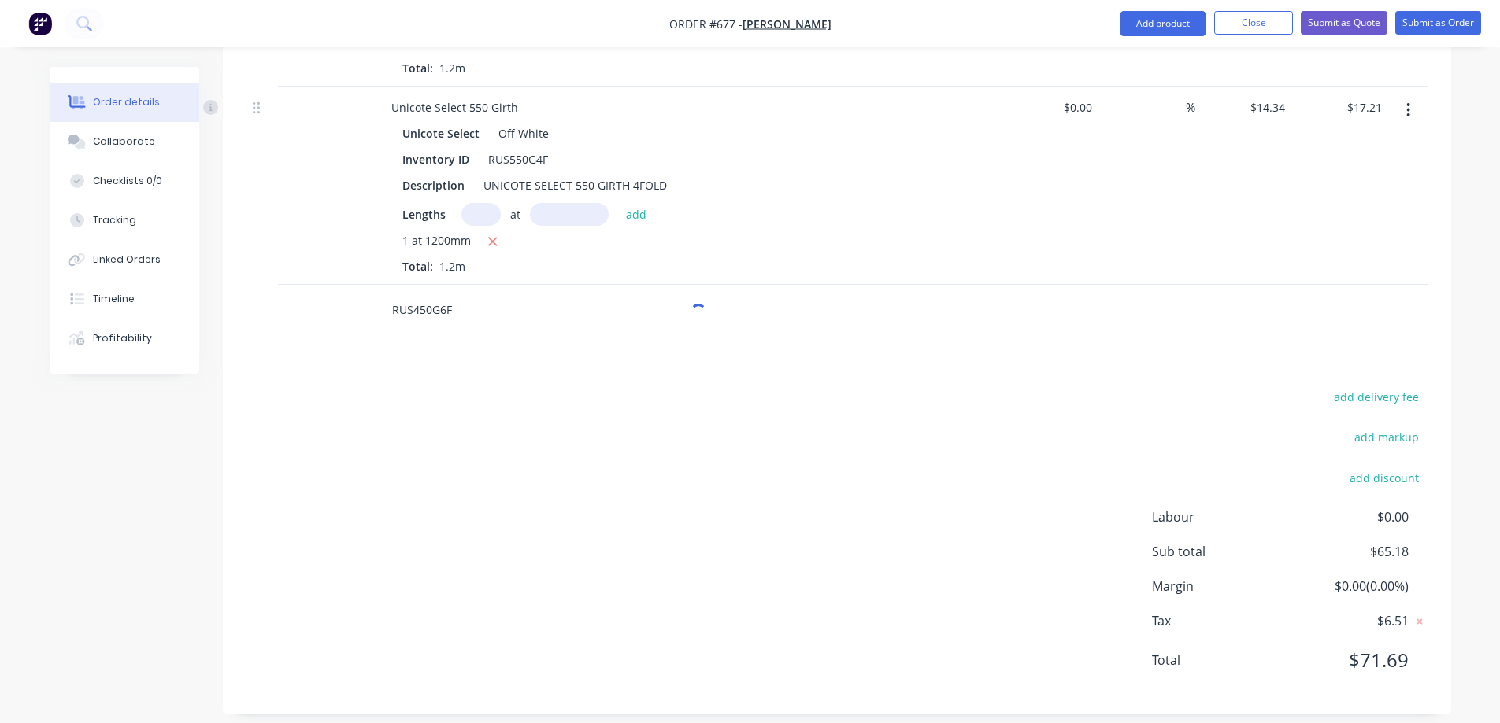
scroll to position [865, 0]
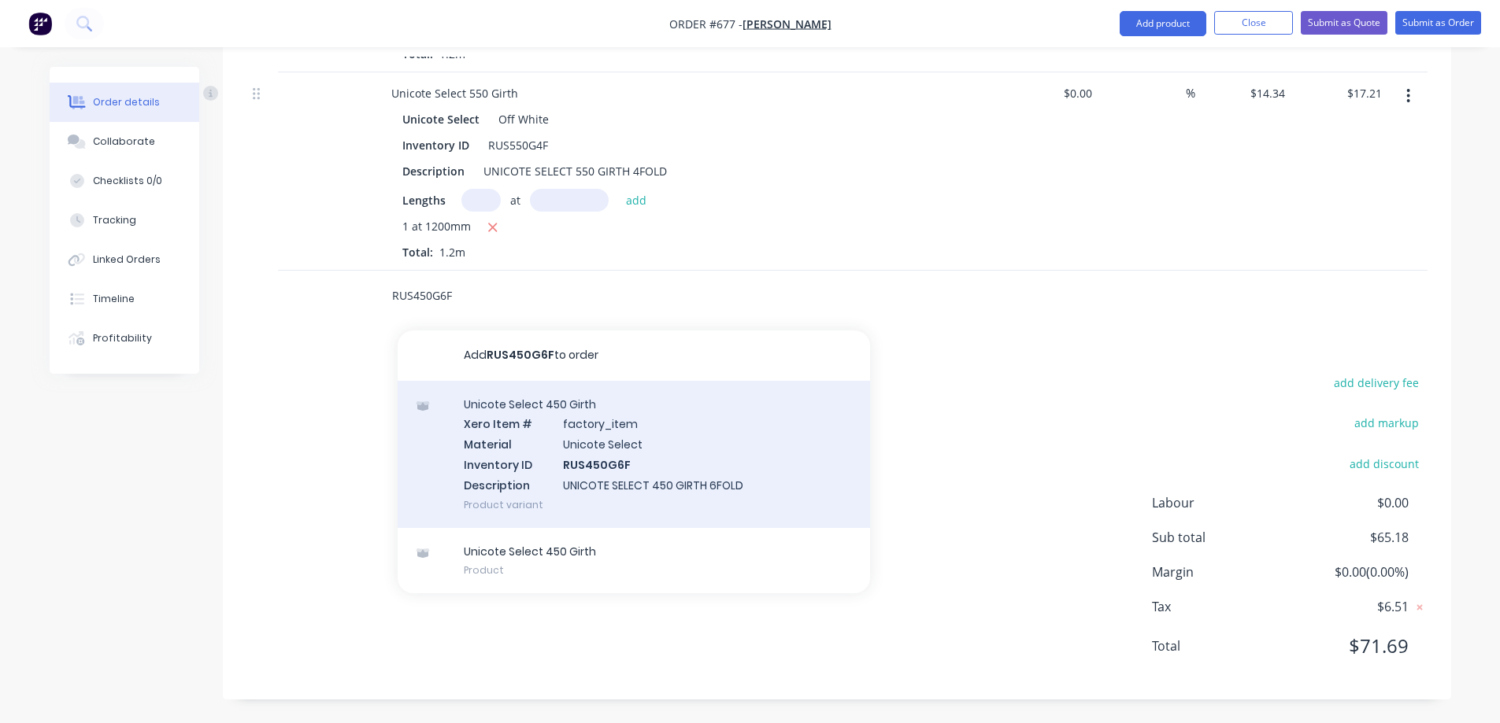
type input "RUS450G6F"
click at [586, 468] on div "Unicote Select 450 Girth Xero Item # factory_item Material Unicote Select Inven…" at bounding box center [634, 454] width 472 height 147
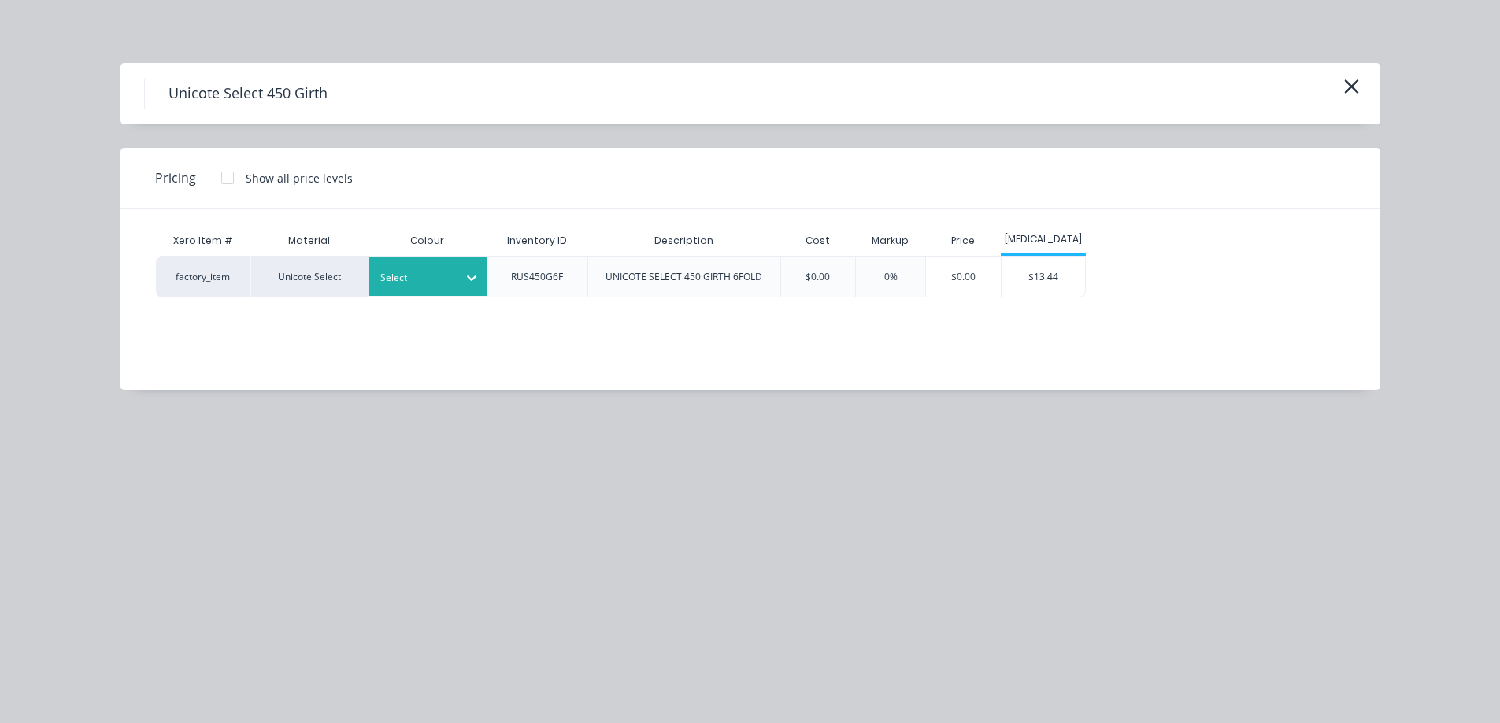
click at [458, 276] on div at bounding box center [471, 277] width 28 height 25
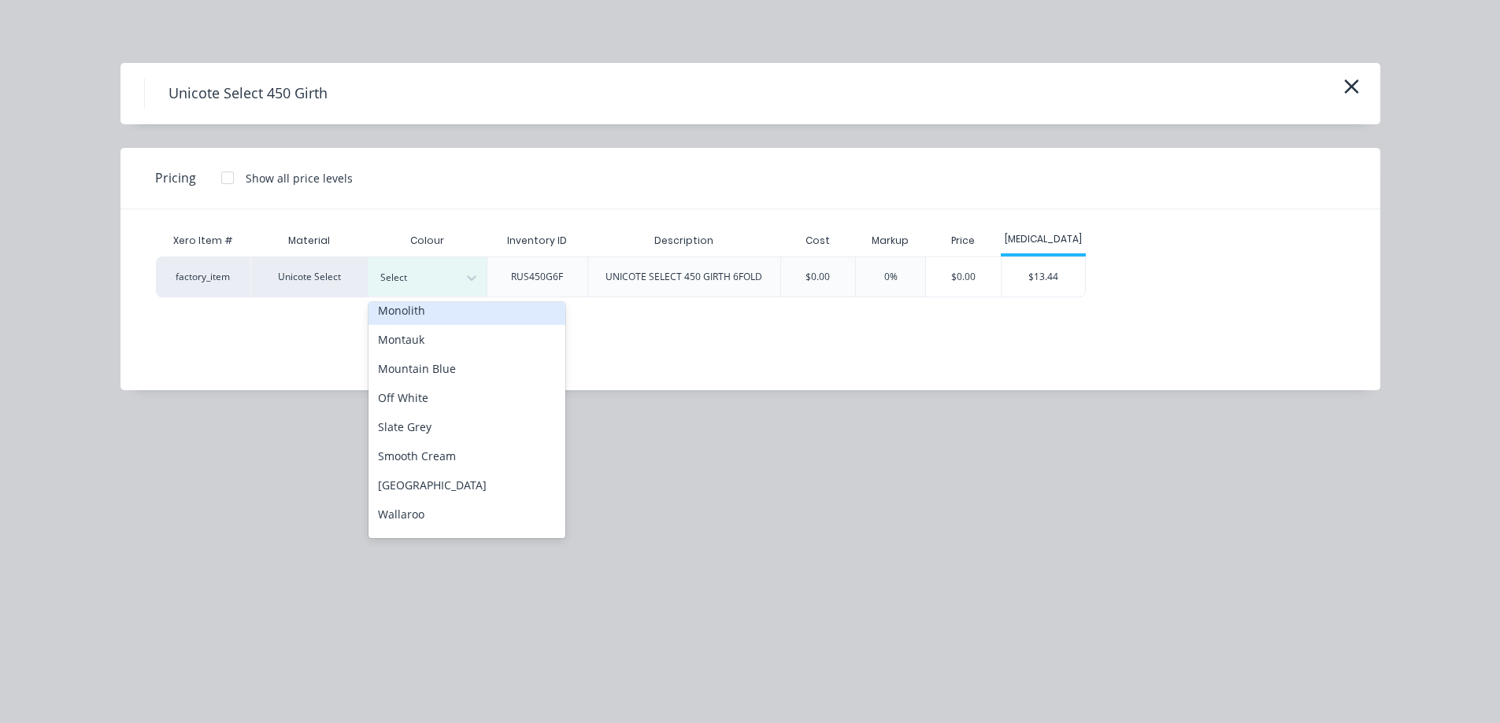
scroll to position [411, 0]
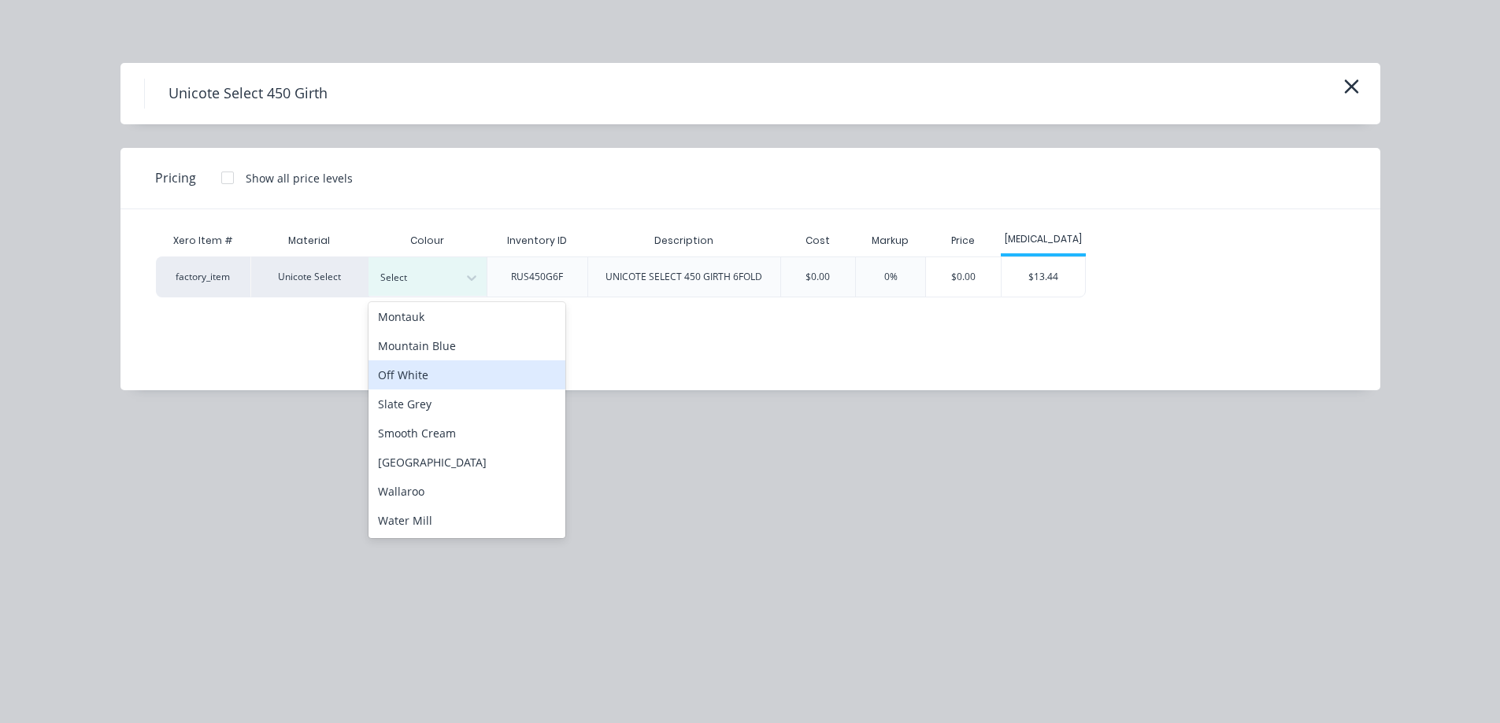
click at [453, 378] on div "Off White" at bounding box center [466, 375] width 197 height 29
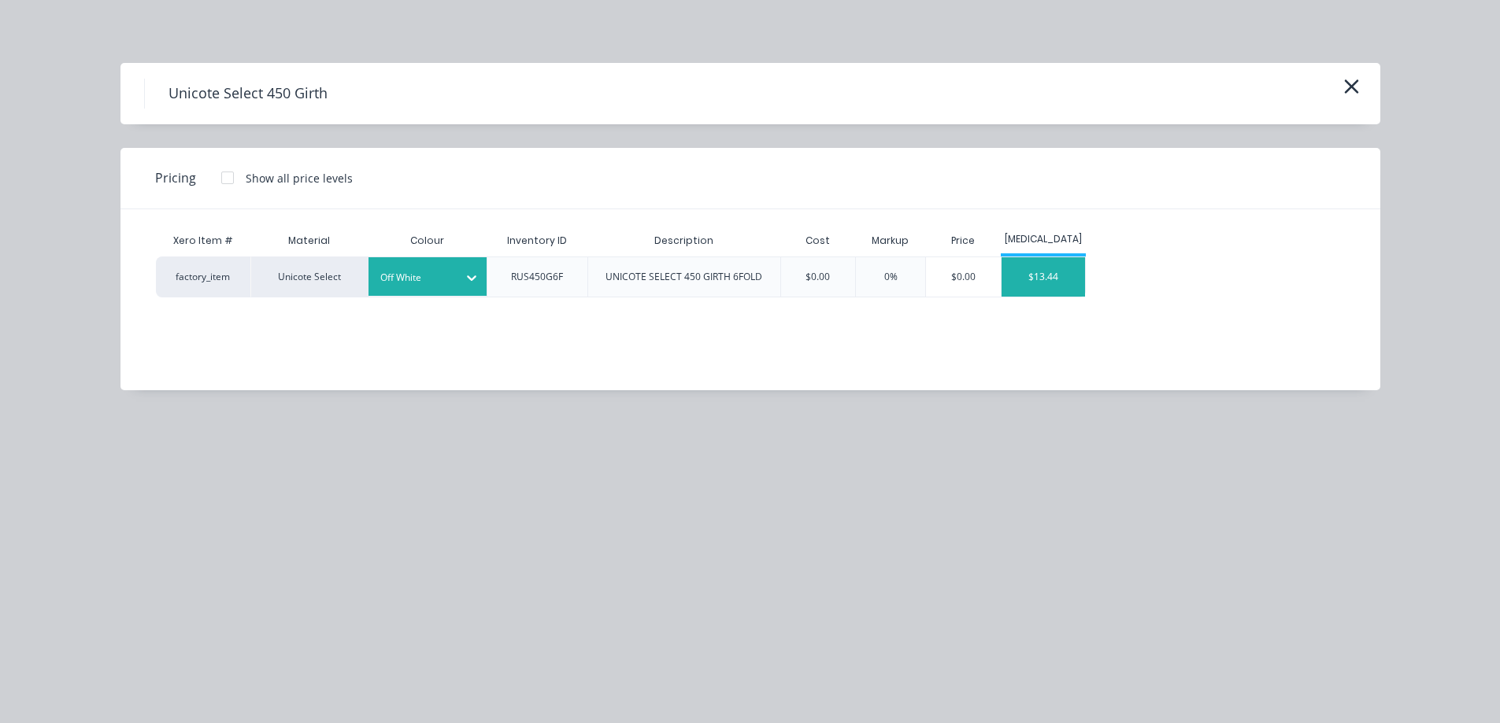
click at [1031, 277] on div "$13.44" at bounding box center [1043, 276] width 84 height 39
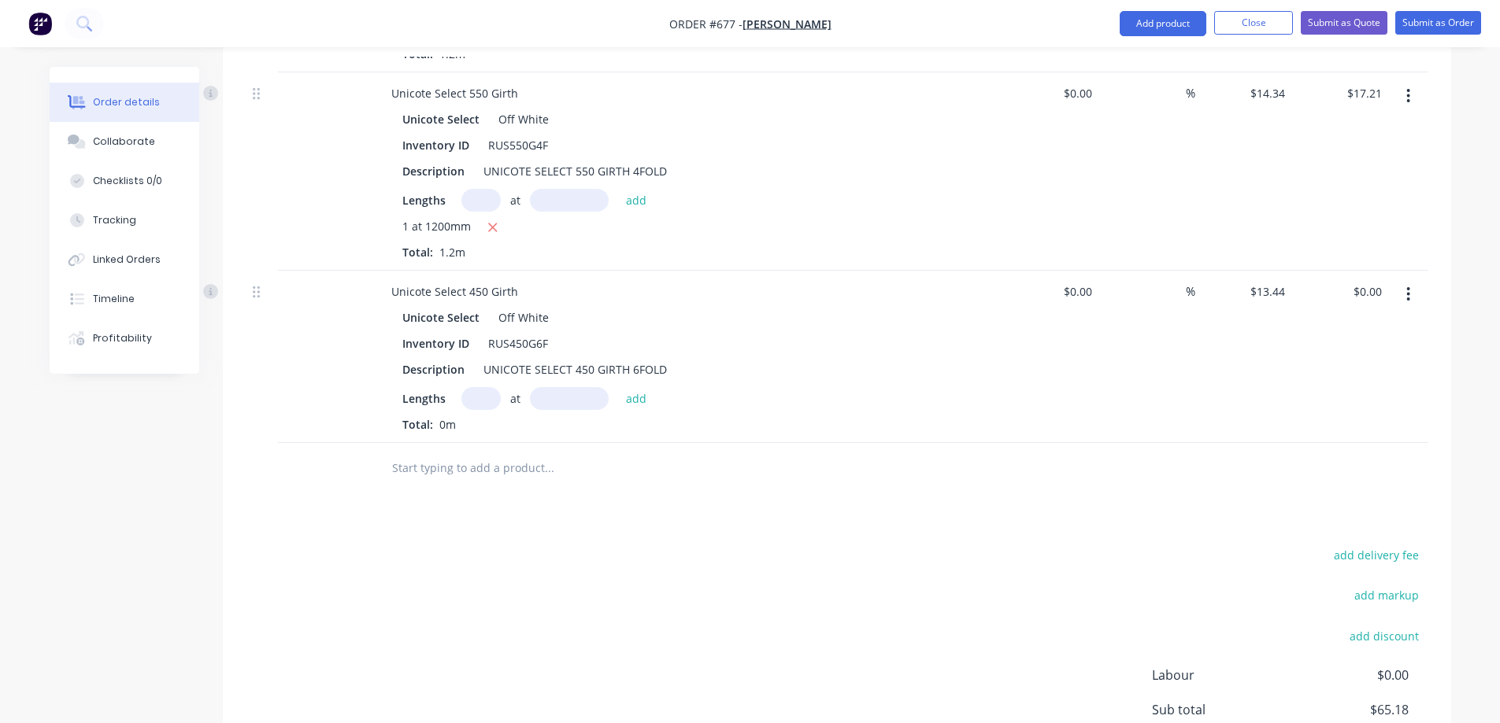
click at [477, 394] on input "text" at bounding box center [480, 398] width 39 height 23
type input "1"
type input "2100mm"
click at [633, 399] on button "add" at bounding box center [636, 397] width 37 height 21
type input "$28.22"
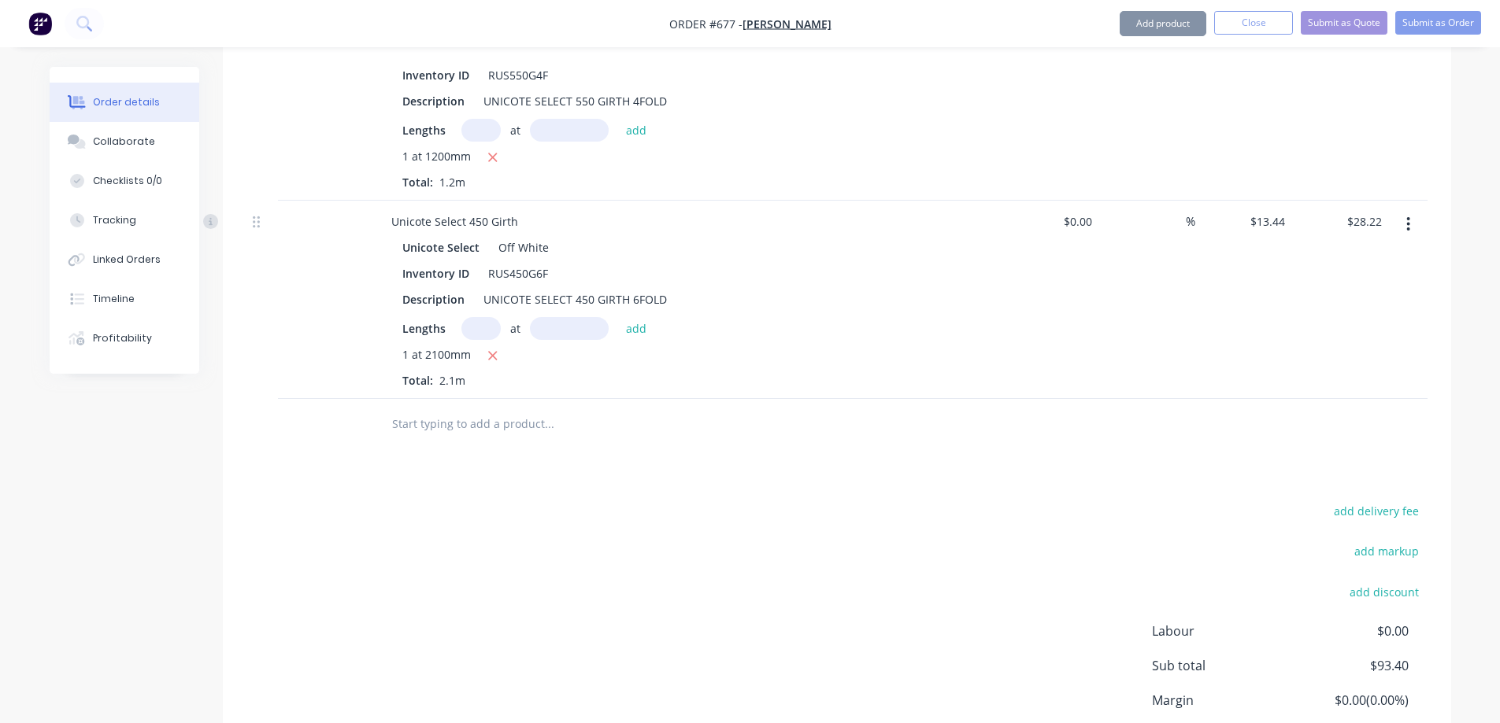
scroll to position [1023, 0]
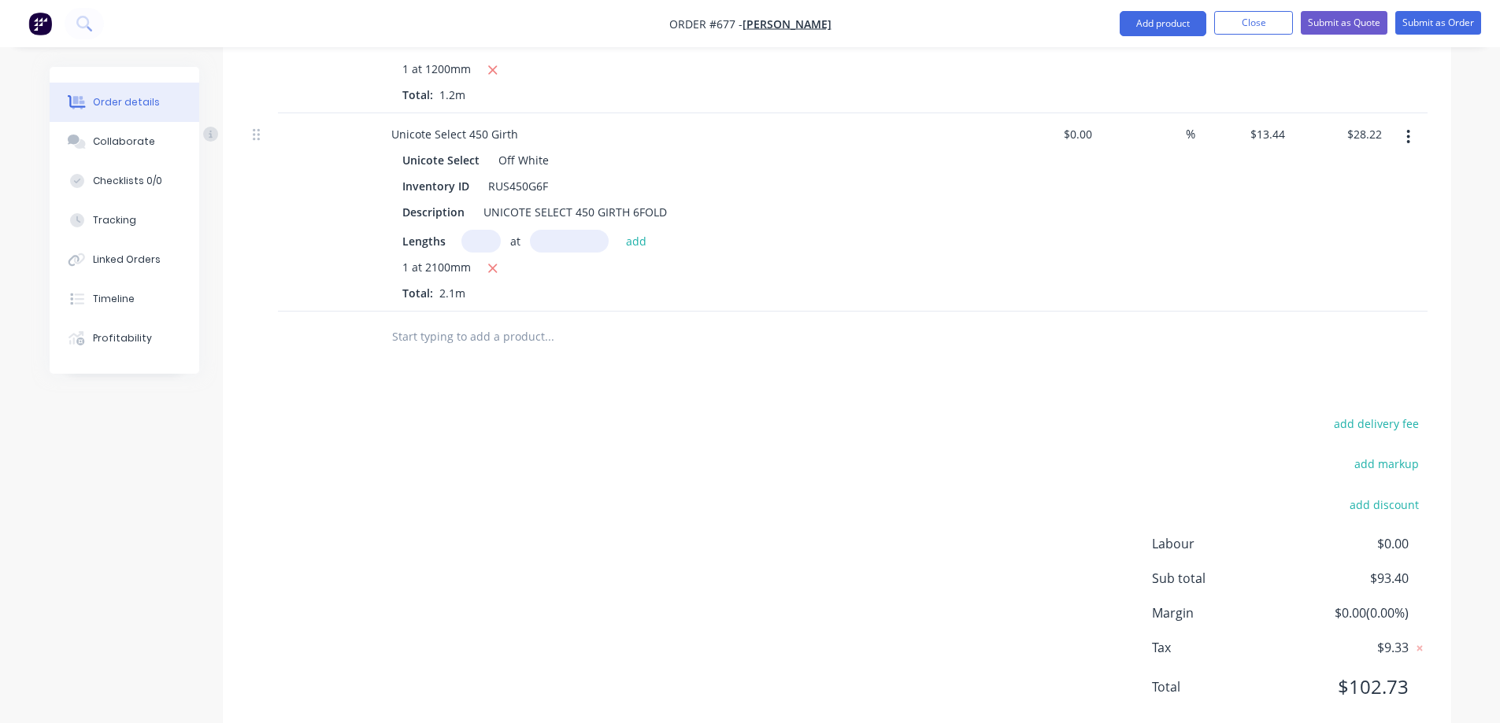
click at [491, 339] on input "text" at bounding box center [548, 336] width 315 height 31
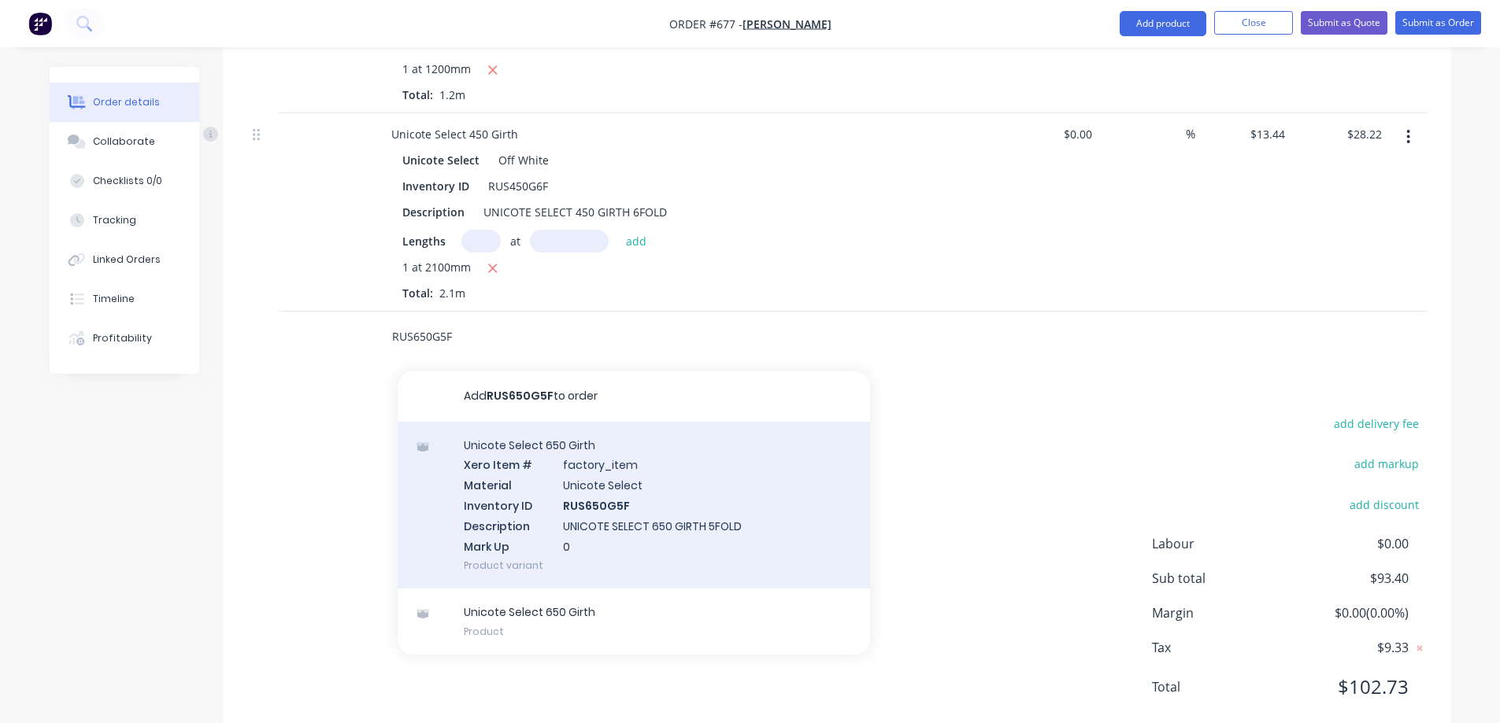
type input "RUS650G5F"
click at [534, 510] on div "Unicote Select 650 Girth Xero Item # factory_item Material Unicote Select Inven…" at bounding box center [634, 506] width 472 height 168
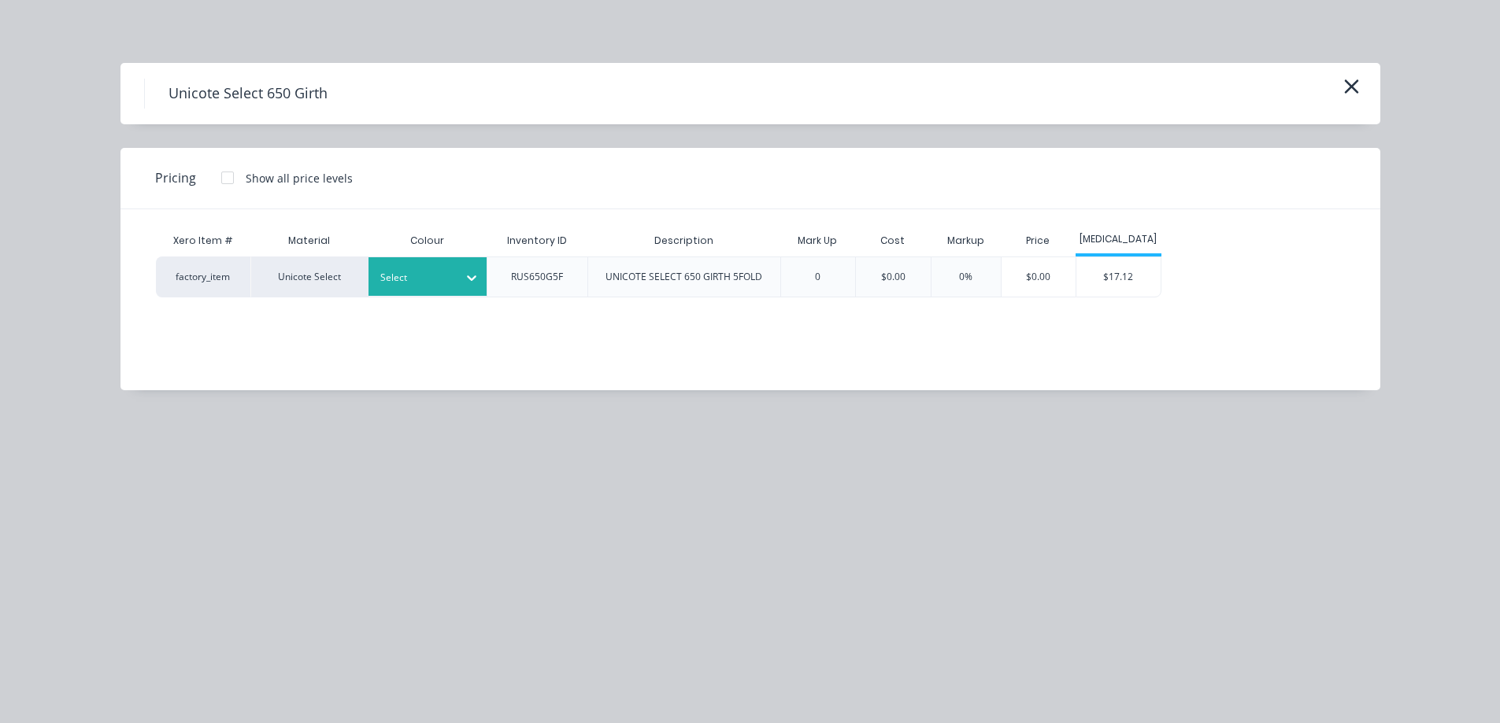
click at [450, 287] on div "Select" at bounding box center [413, 278] width 88 height 20
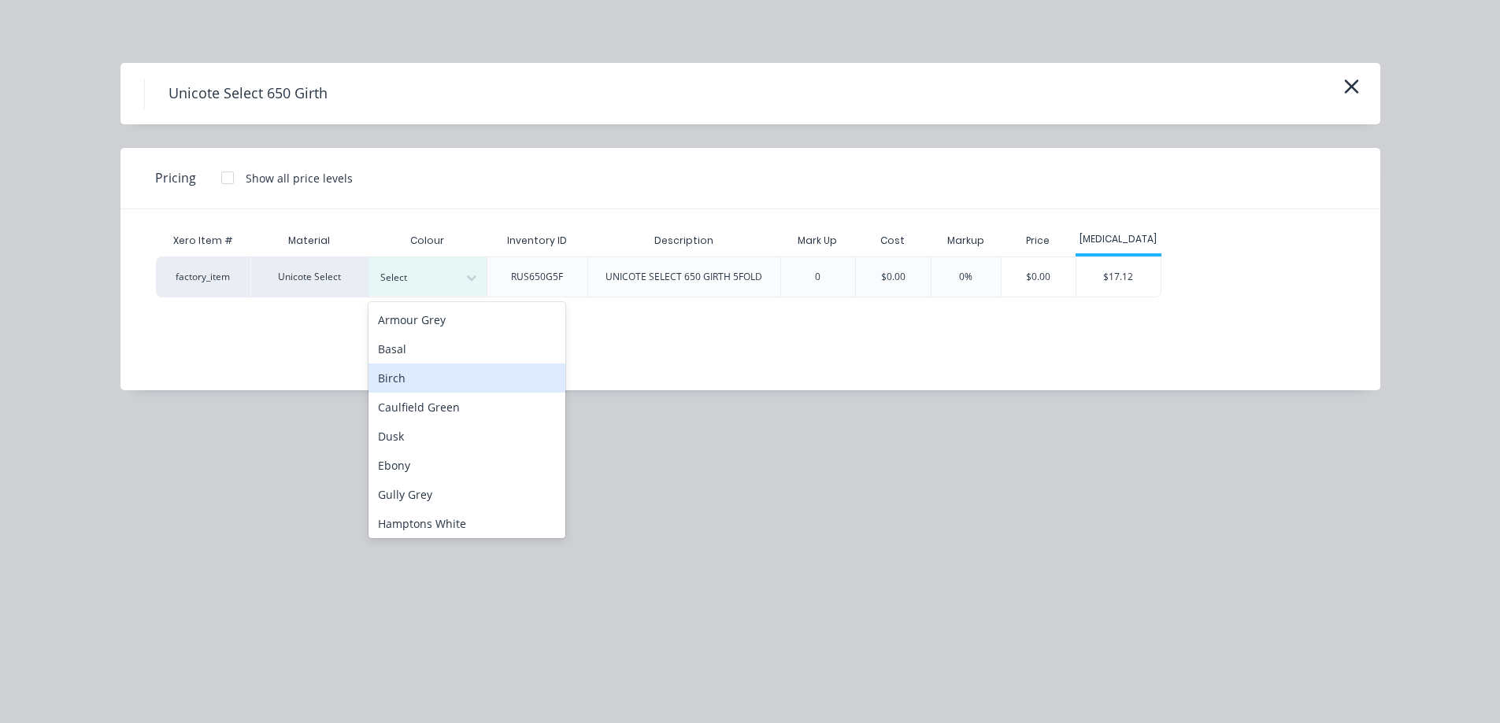
scroll to position [315, 0]
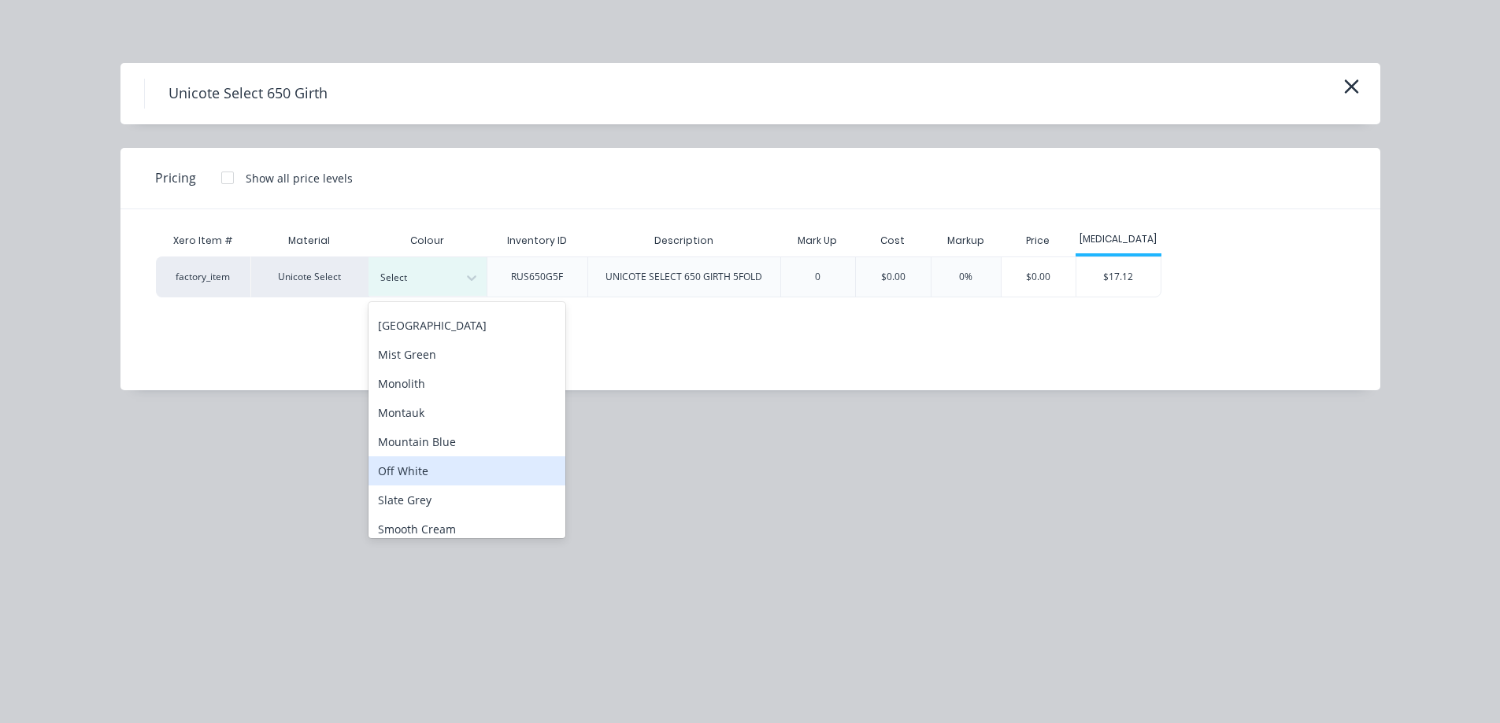
click at [432, 468] on div "Off White" at bounding box center [466, 471] width 197 height 29
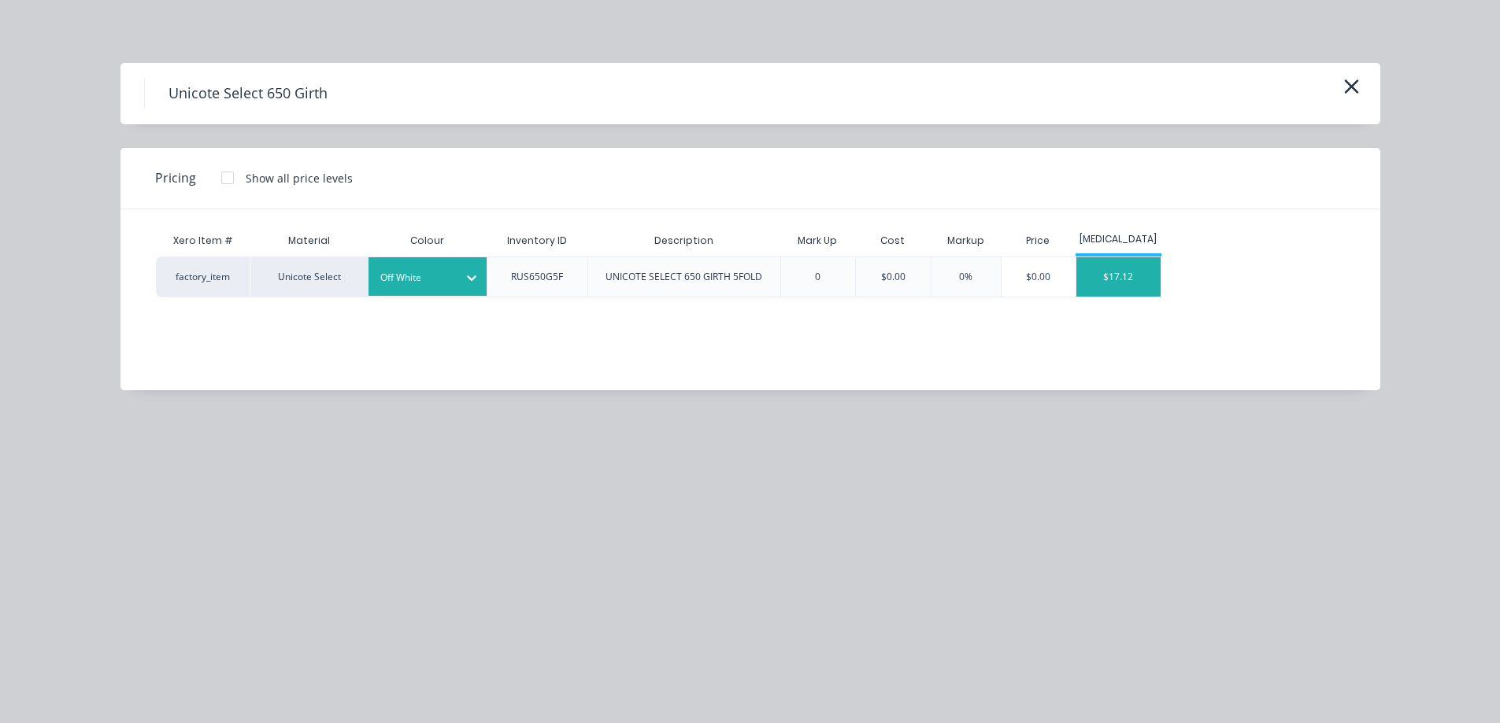
click at [1145, 289] on div "$17.12" at bounding box center [1118, 276] width 84 height 39
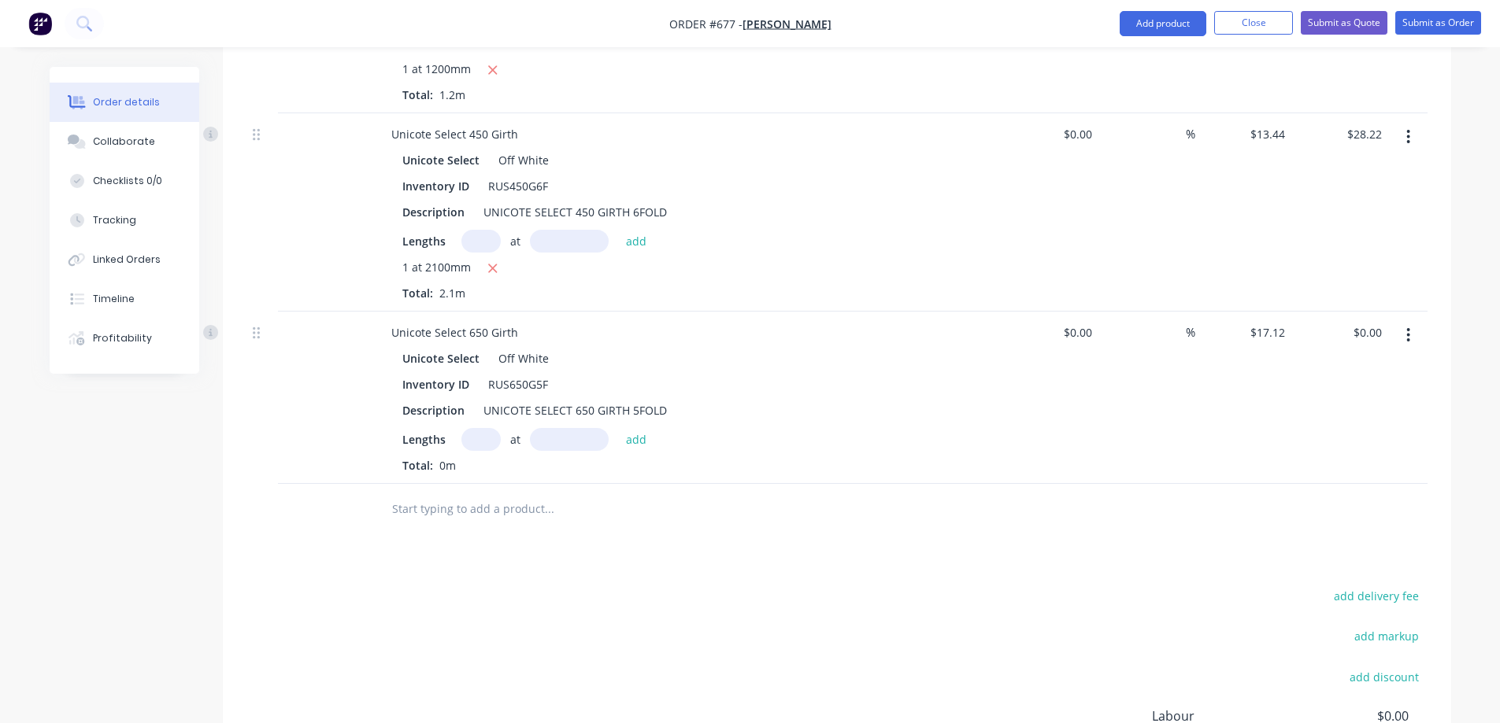
click at [483, 438] on input "text" at bounding box center [480, 439] width 39 height 23
type input "2"
type input "1100mm"
click at [639, 450] on button "add" at bounding box center [636, 438] width 37 height 21
type input "$37.66"
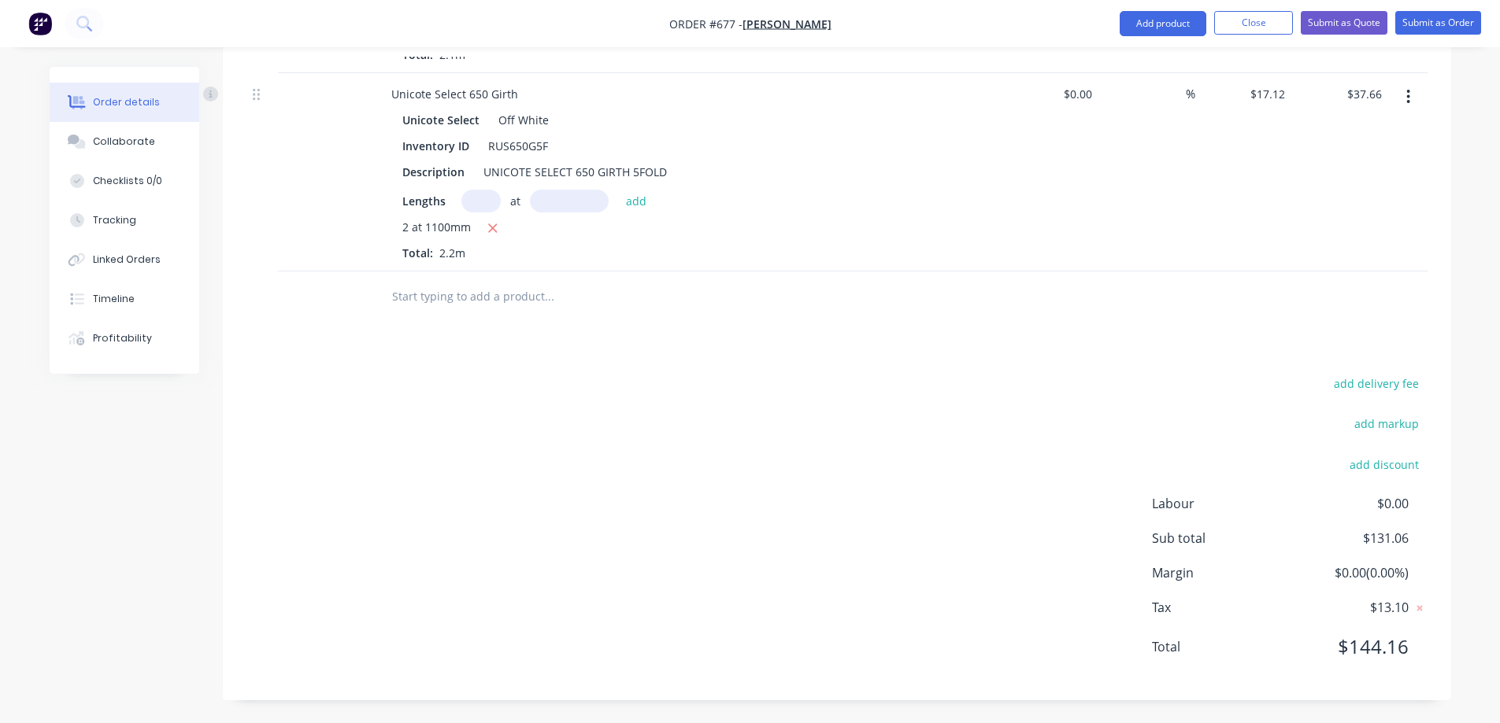
scroll to position [1262, 0]
click at [467, 309] on input "text" at bounding box center [548, 295] width 315 height 31
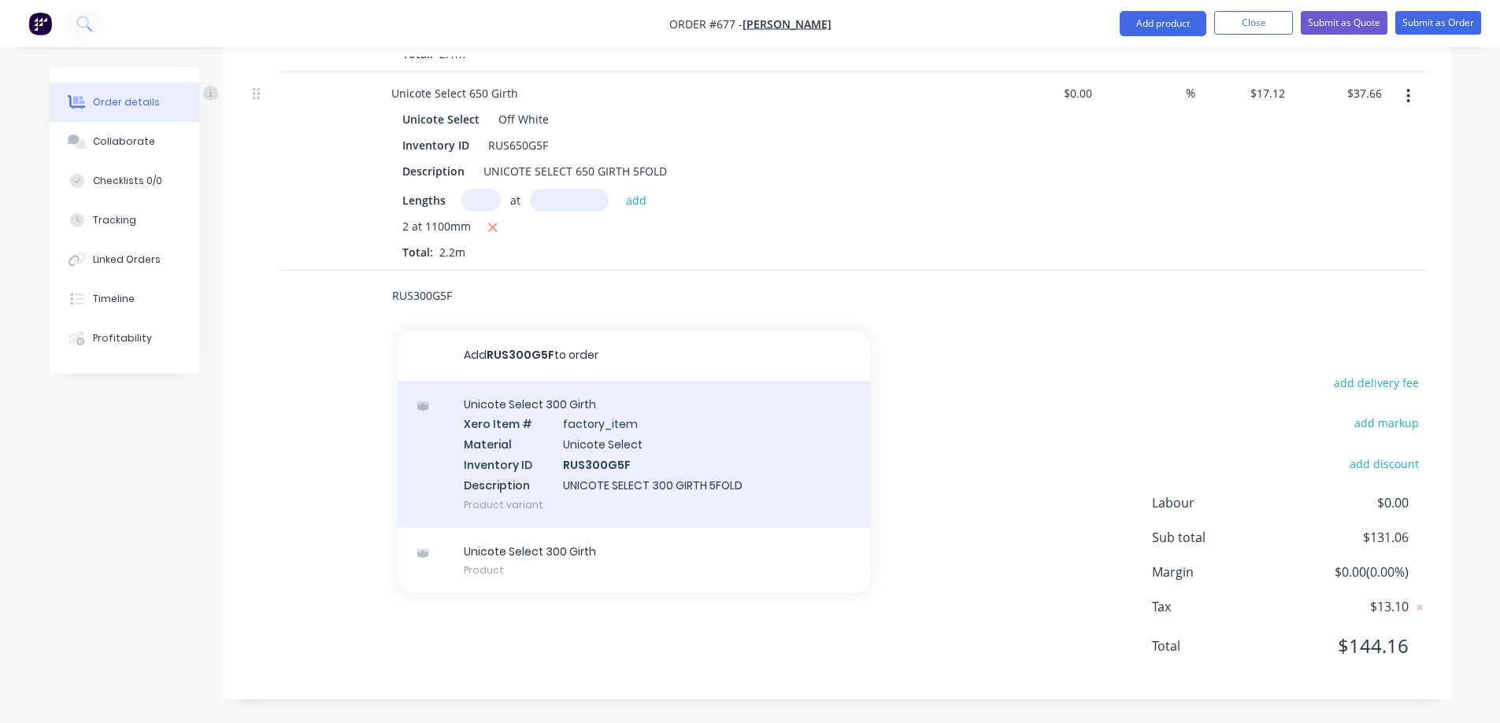
type input "RUS300G5F"
click at [520, 433] on div "Unicote Select 300 Girth Xero Item # factory_item Material Unicote Select Inven…" at bounding box center [634, 454] width 472 height 147
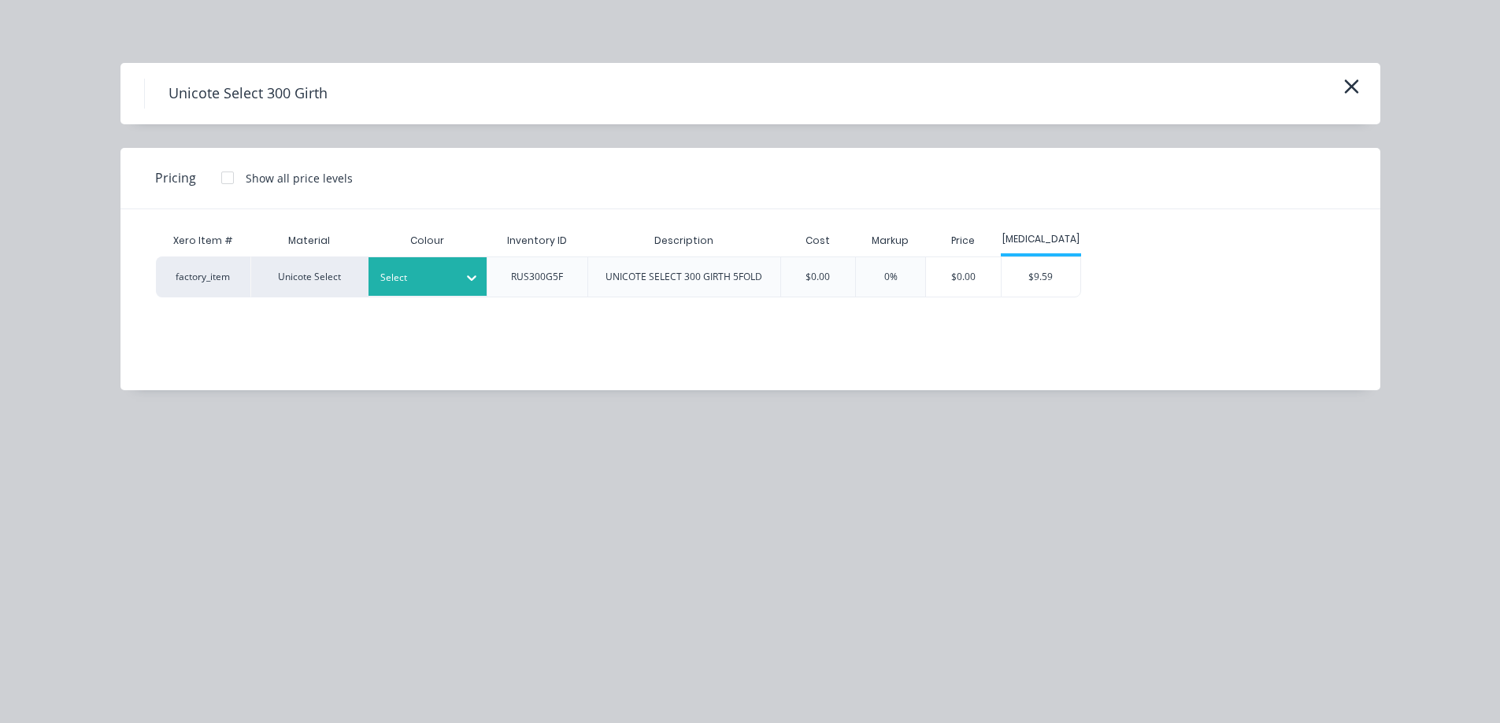
click at [483, 283] on div at bounding box center [471, 277] width 28 height 25
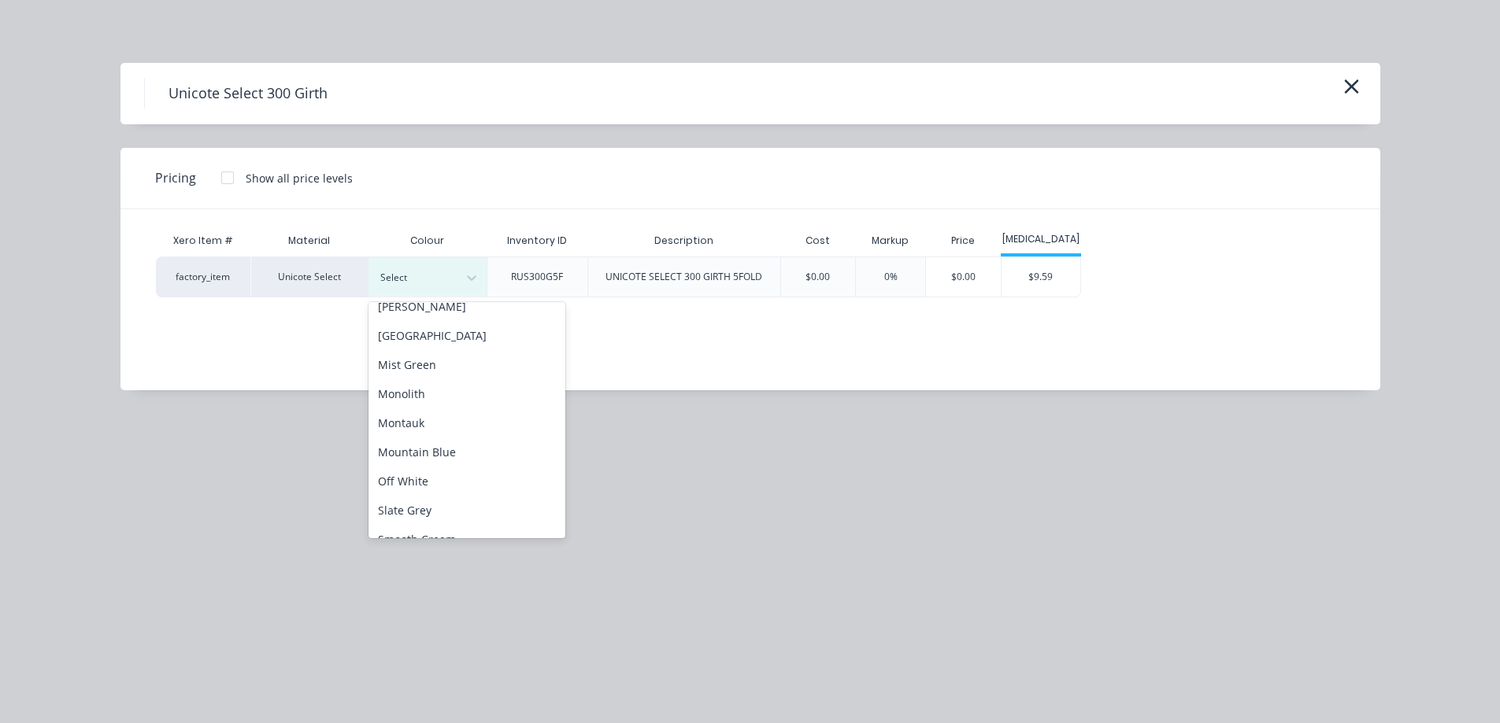
scroll to position [315, 0]
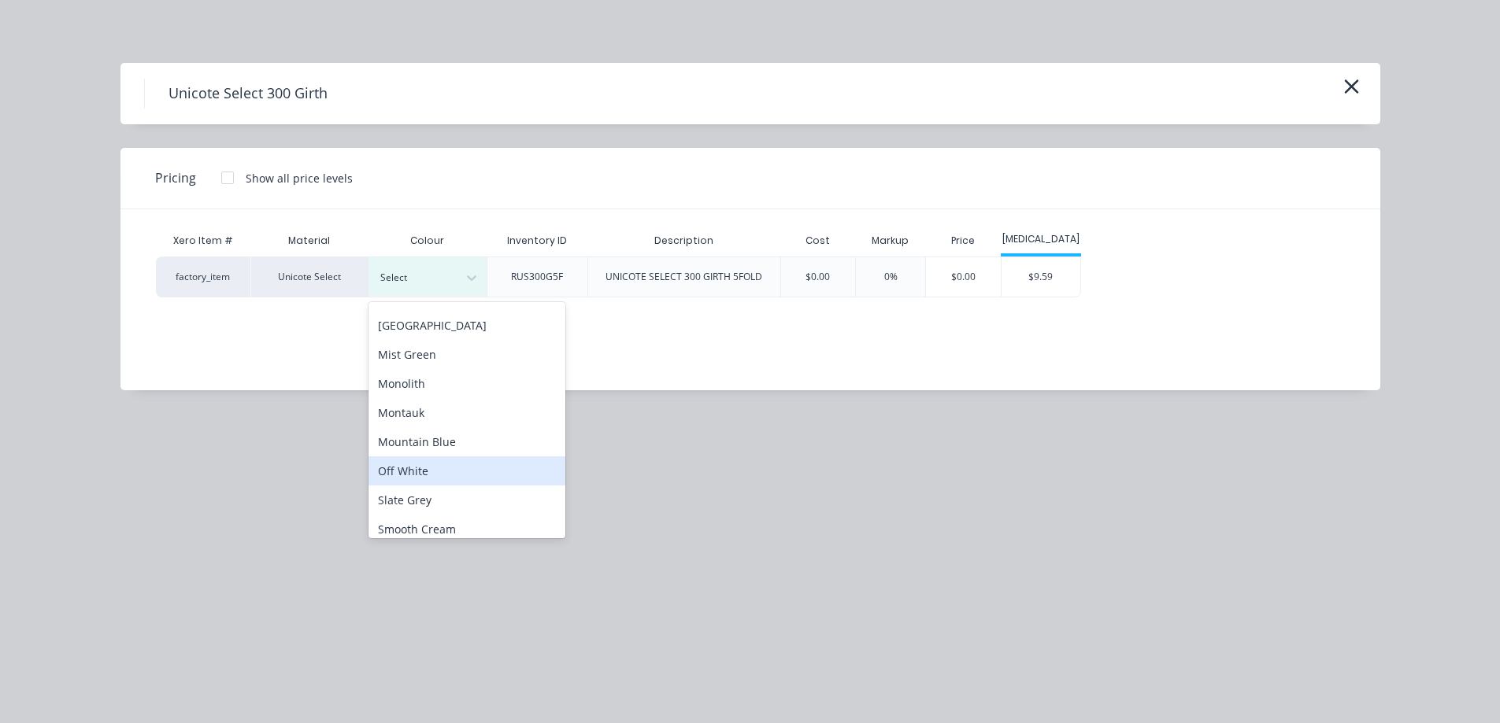
click at [429, 464] on div "Off White" at bounding box center [466, 471] width 197 height 29
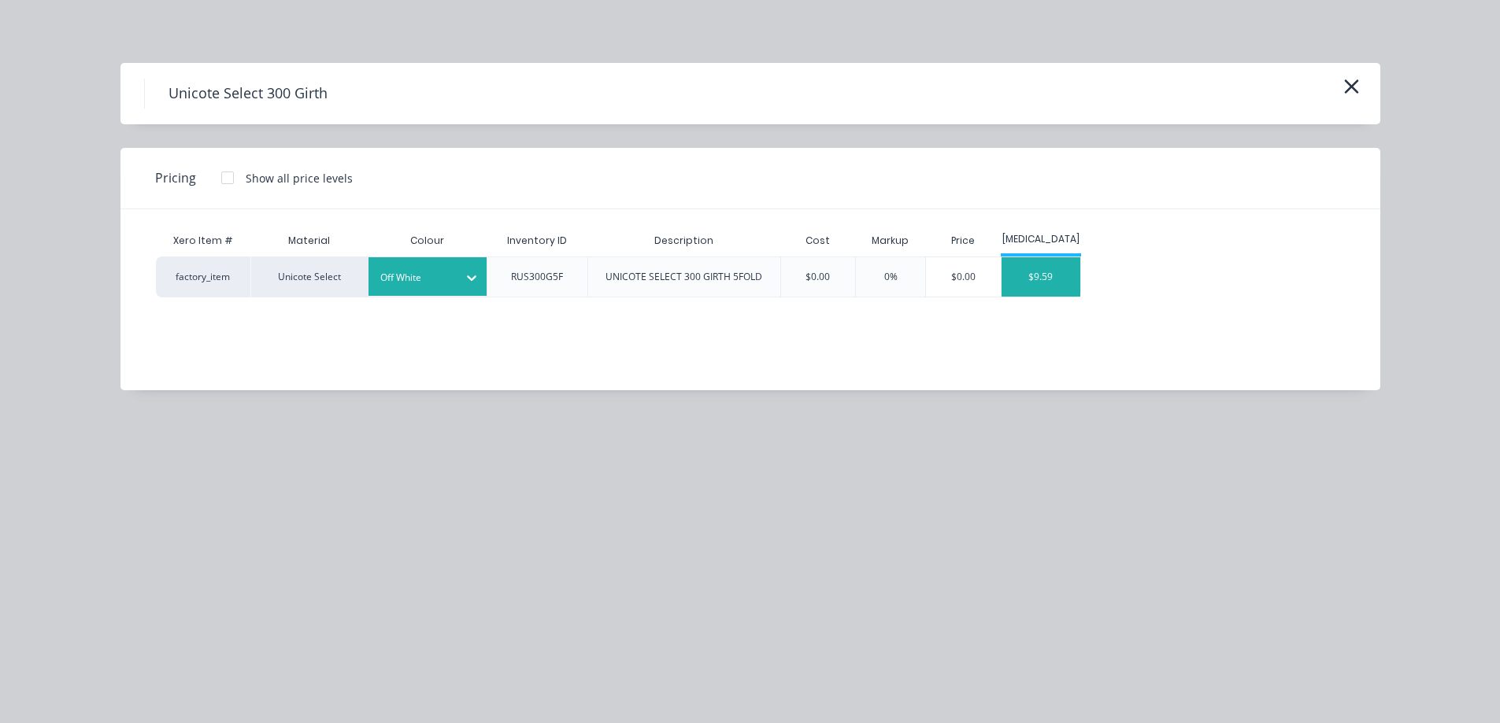
click at [1053, 272] on div "$9.59" at bounding box center [1040, 276] width 79 height 39
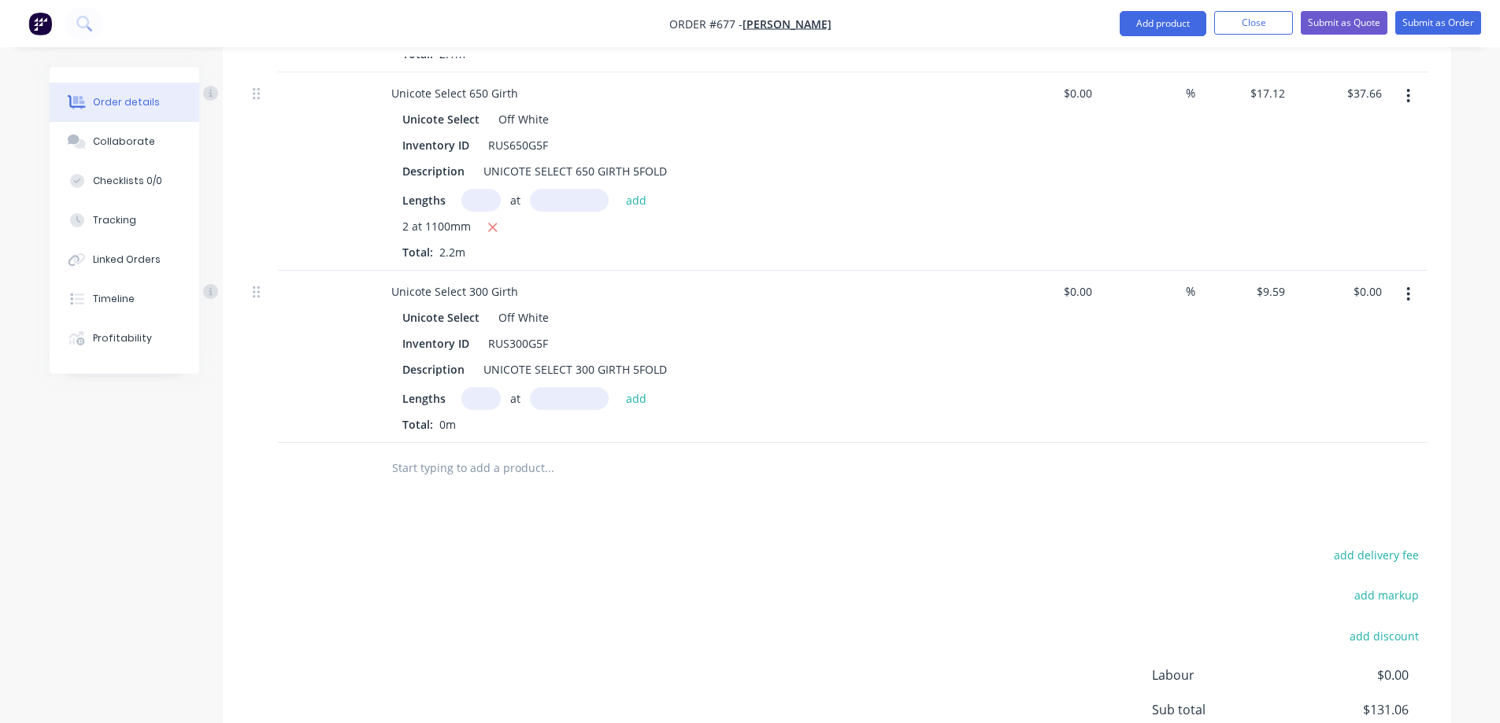
click at [478, 409] on input "text" at bounding box center [480, 398] width 39 height 23
type input "1"
type input "2200mm"
click at [638, 404] on button "add" at bounding box center [636, 397] width 37 height 21
type input "$21.10"
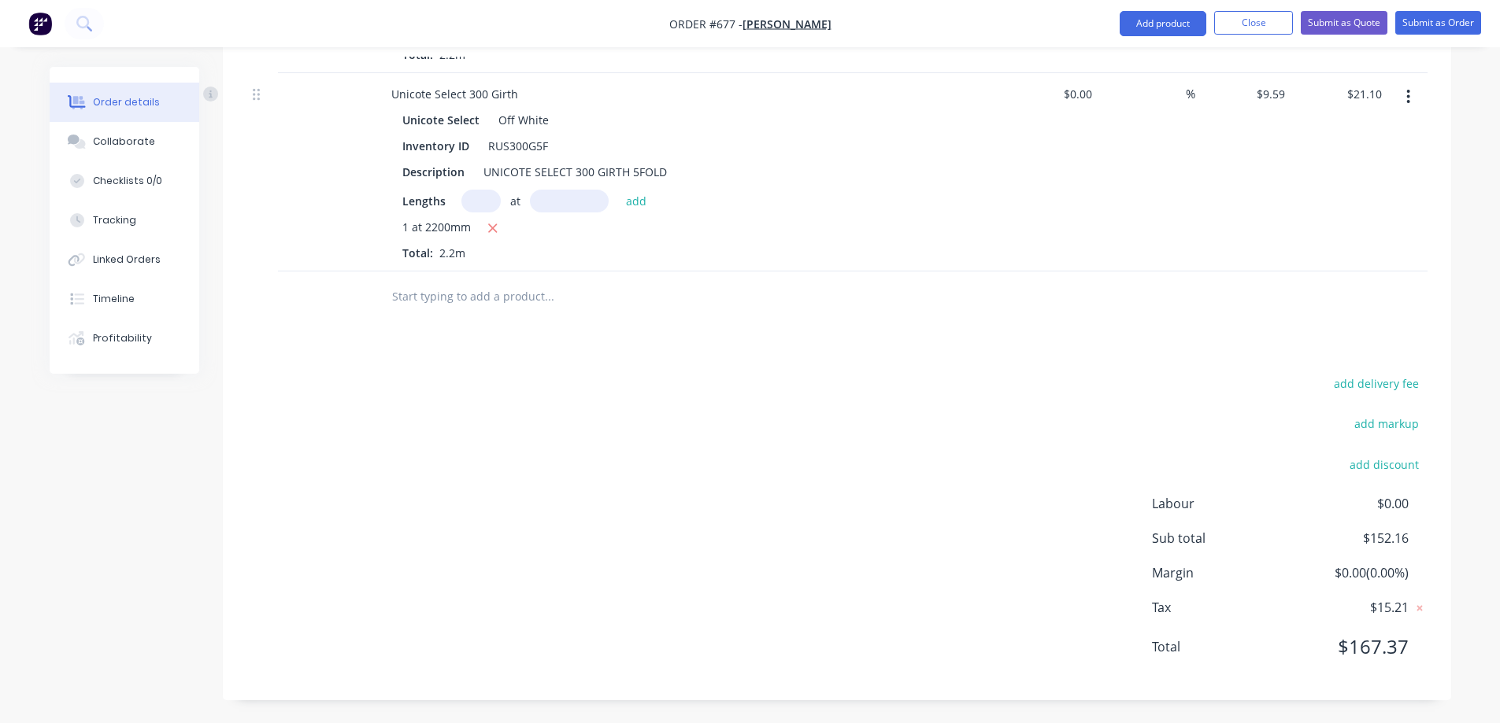
scroll to position [1460, 0]
click at [461, 307] on input "text" at bounding box center [548, 295] width 315 height 31
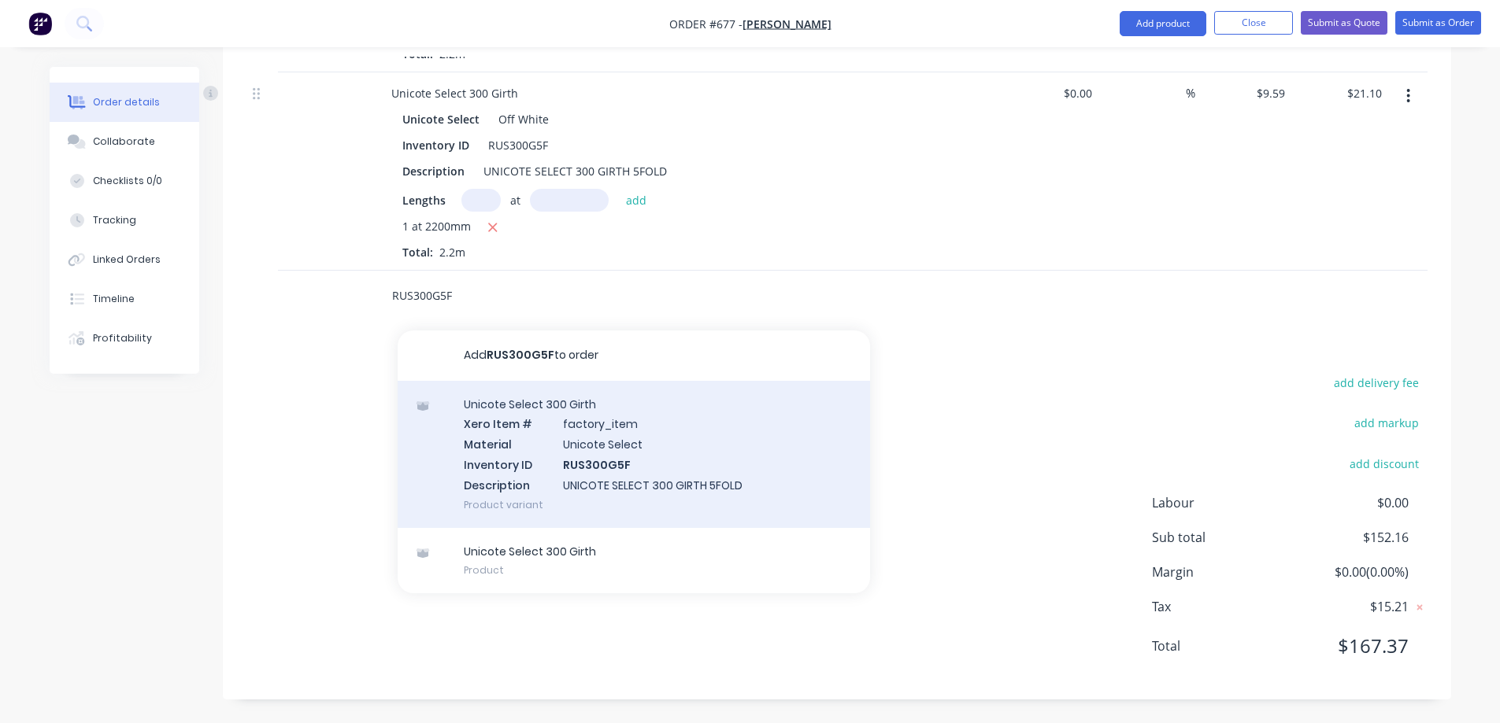
type input "RUS300G5F"
click at [483, 457] on div "Unicote Select 300 Girth Xero Item # factory_item Material Unicote Select Inven…" at bounding box center [634, 454] width 472 height 147
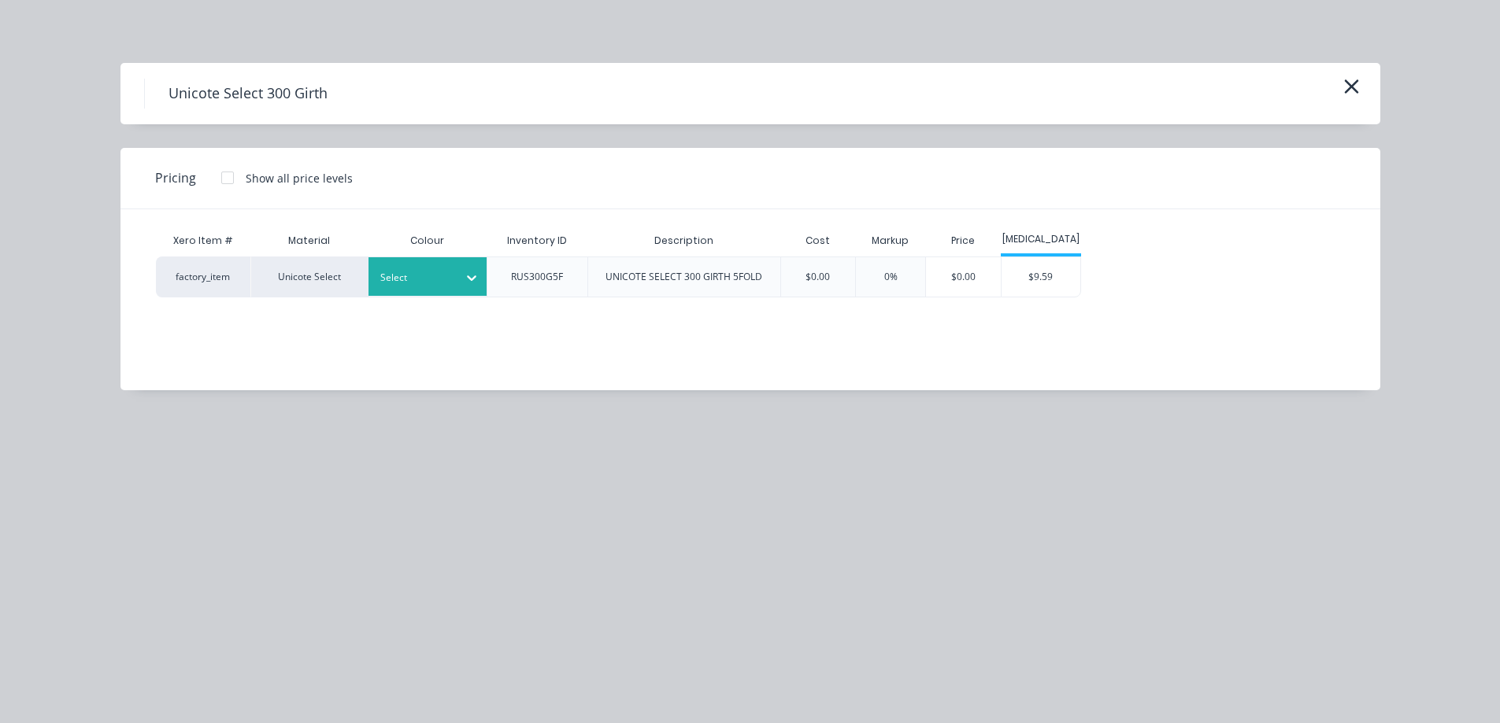
click at [454, 270] on div "Select" at bounding box center [413, 278] width 88 height 20
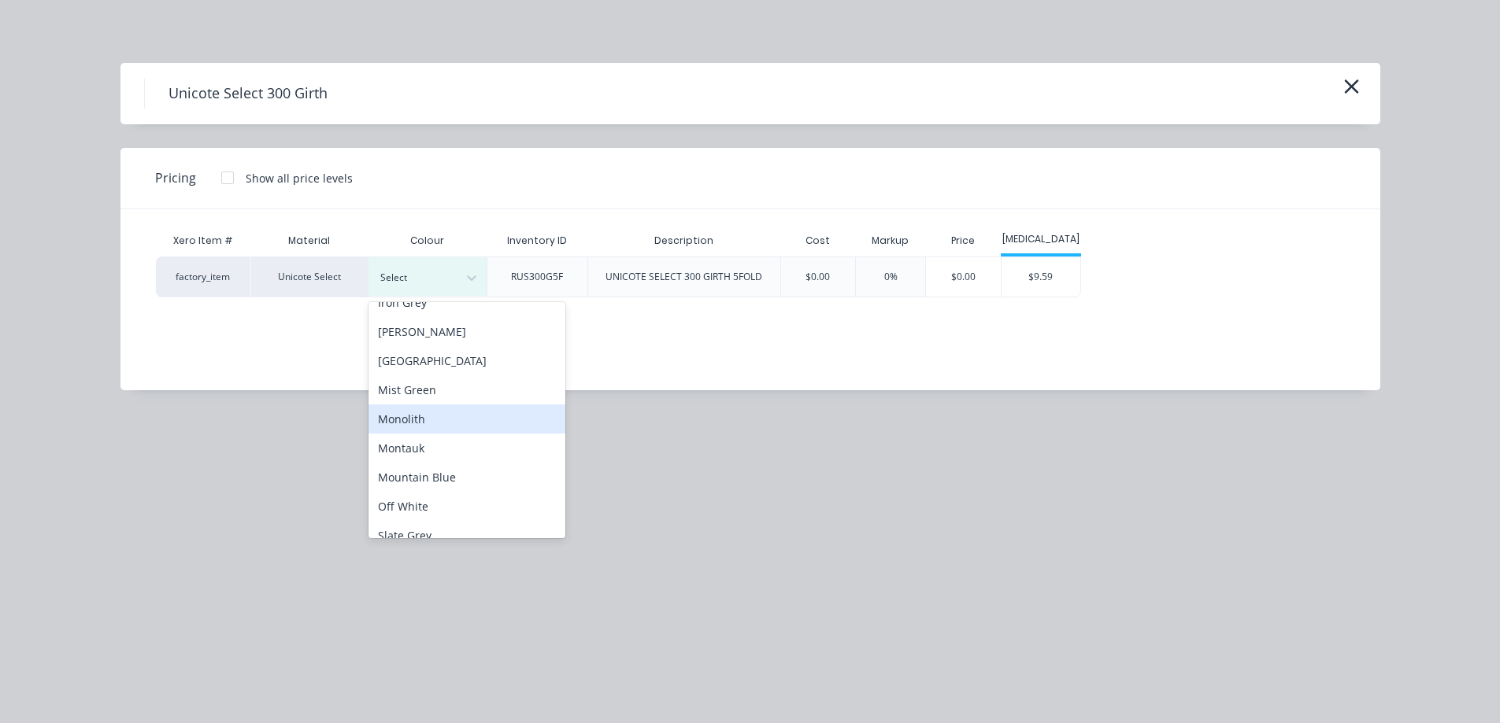
scroll to position [315, 0]
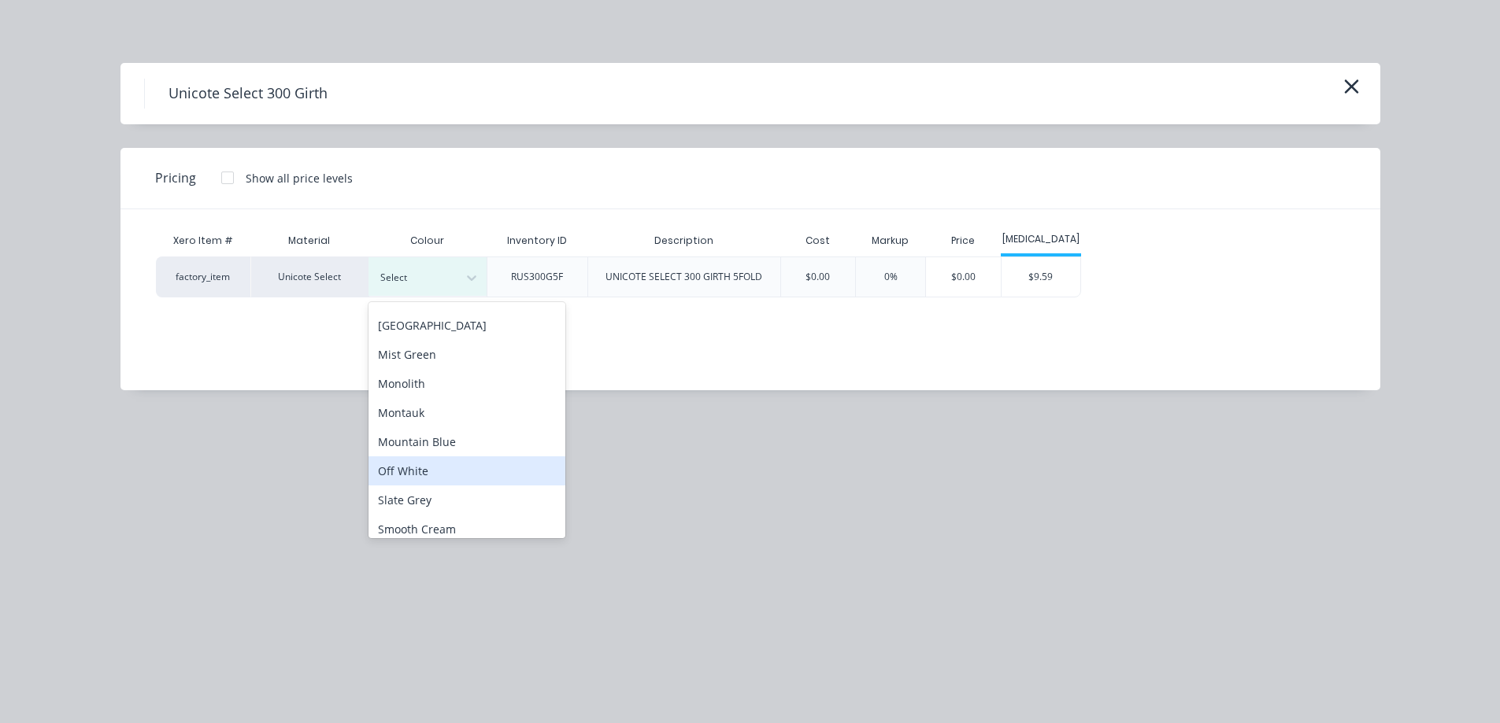
click at [441, 466] on div "Off White" at bounding box center [466, 471] width 197 height 29
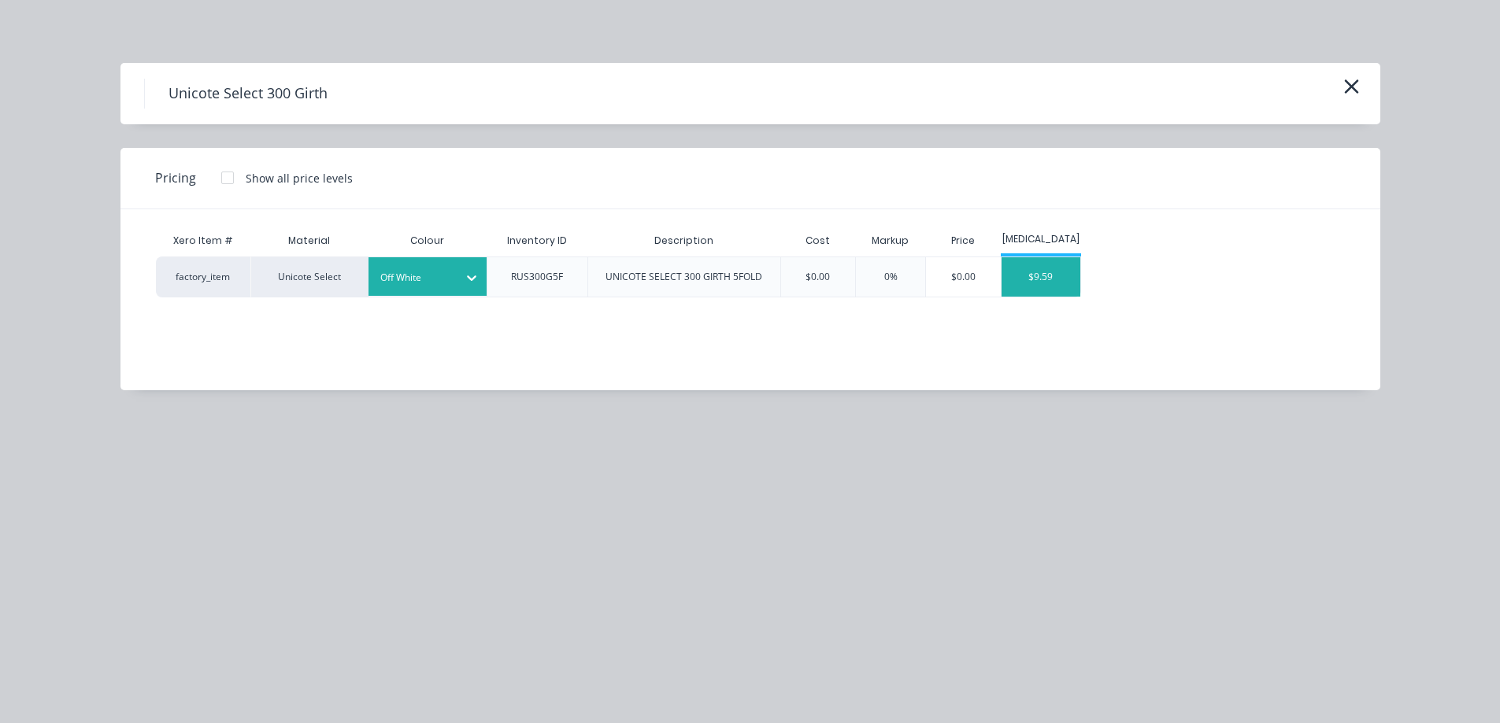
click at [1044, 283] on div "$9.59" at bounding box center [1040, 276] width 79 height 39
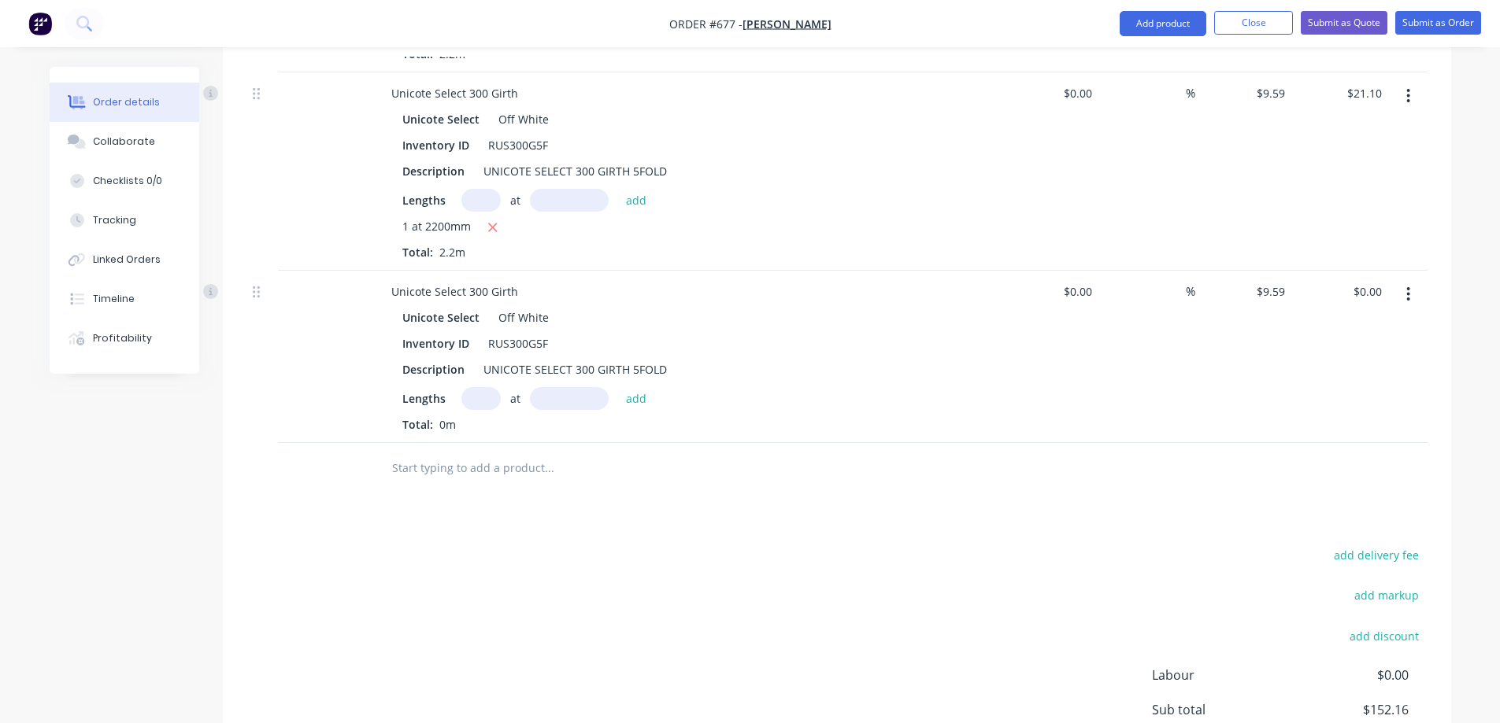
click at [478, 394] on input "text" at bounding box center [480, 398] width 39 height 23
type input "6"
type input "1600mm"
click at [622, 392] on button "add" at bounding box center [636, 397] width 37 height 21
type input "$92.06"
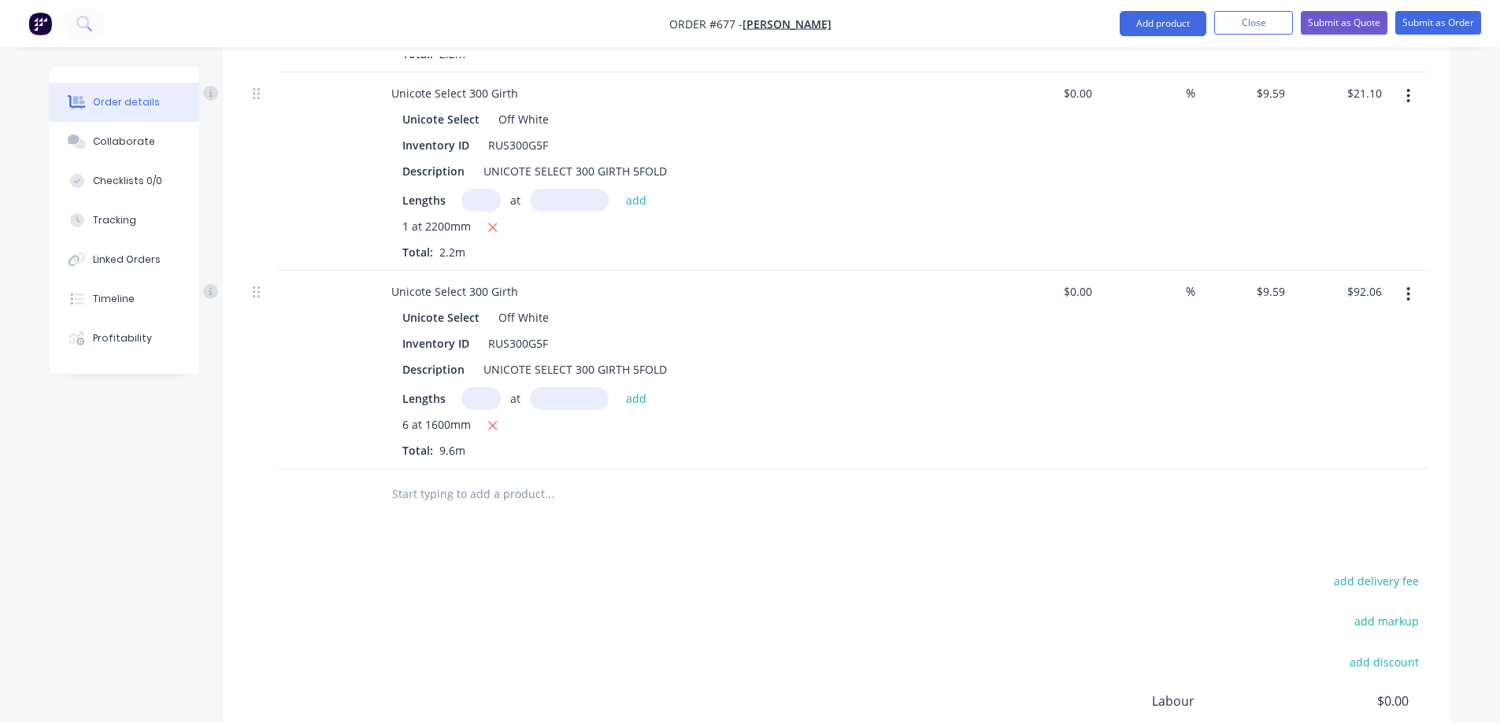
click at [509, 492] on input "text" at bounding box center [548, 494] width 315 height 31
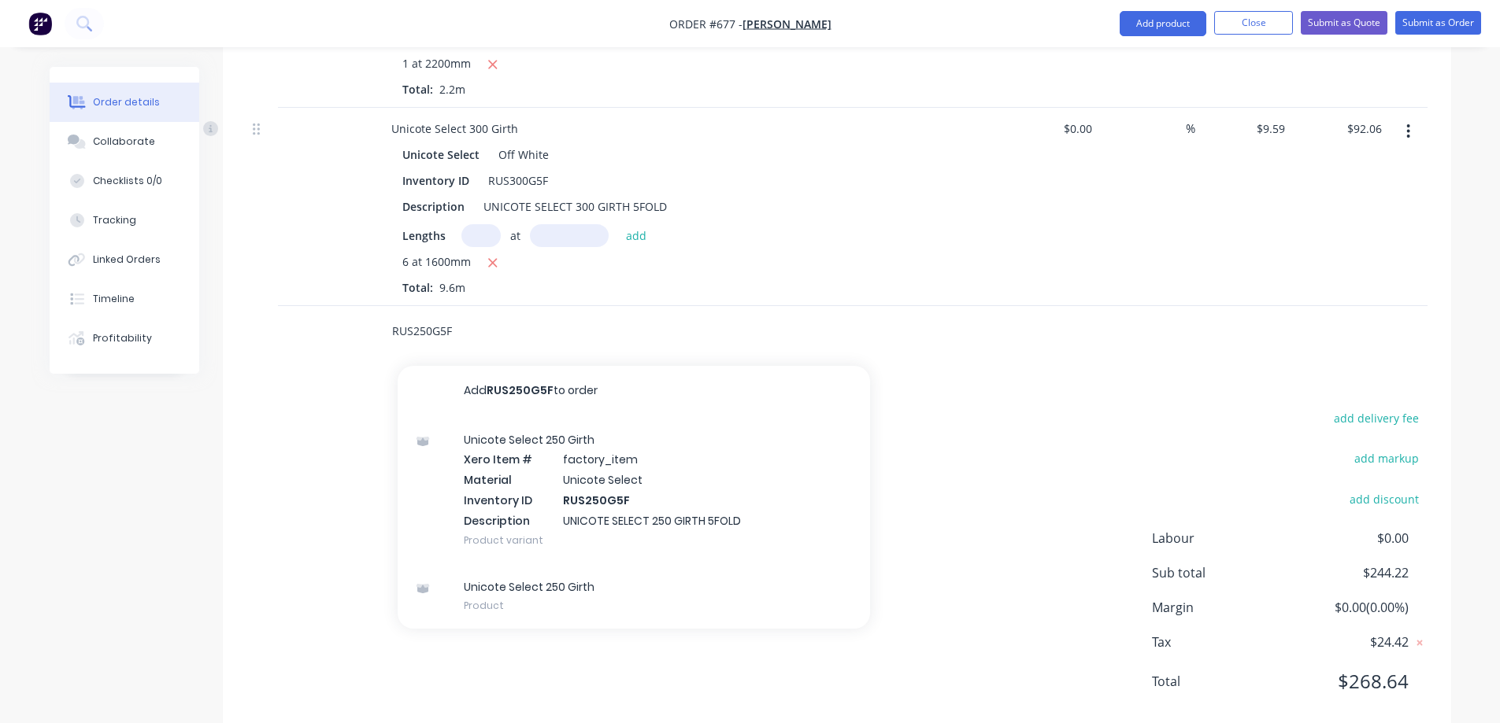
scroll to position [1659, 0]
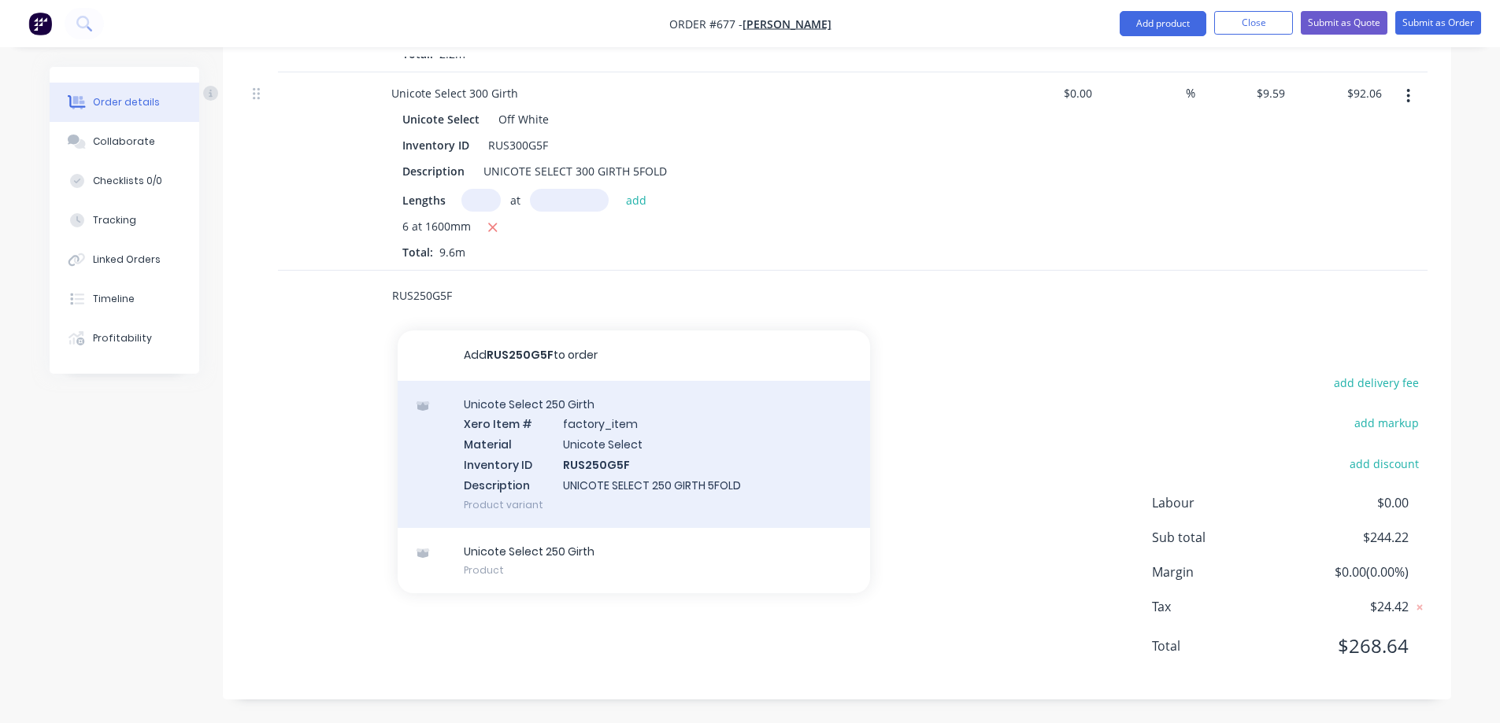
type input "RUS250G5F"
click at [575, 437] on div "Unicote Select 250 Girth Xero Item # factory_item Material Unicote Select Inven…" at bounding box center [634, 454] width 472 height 147
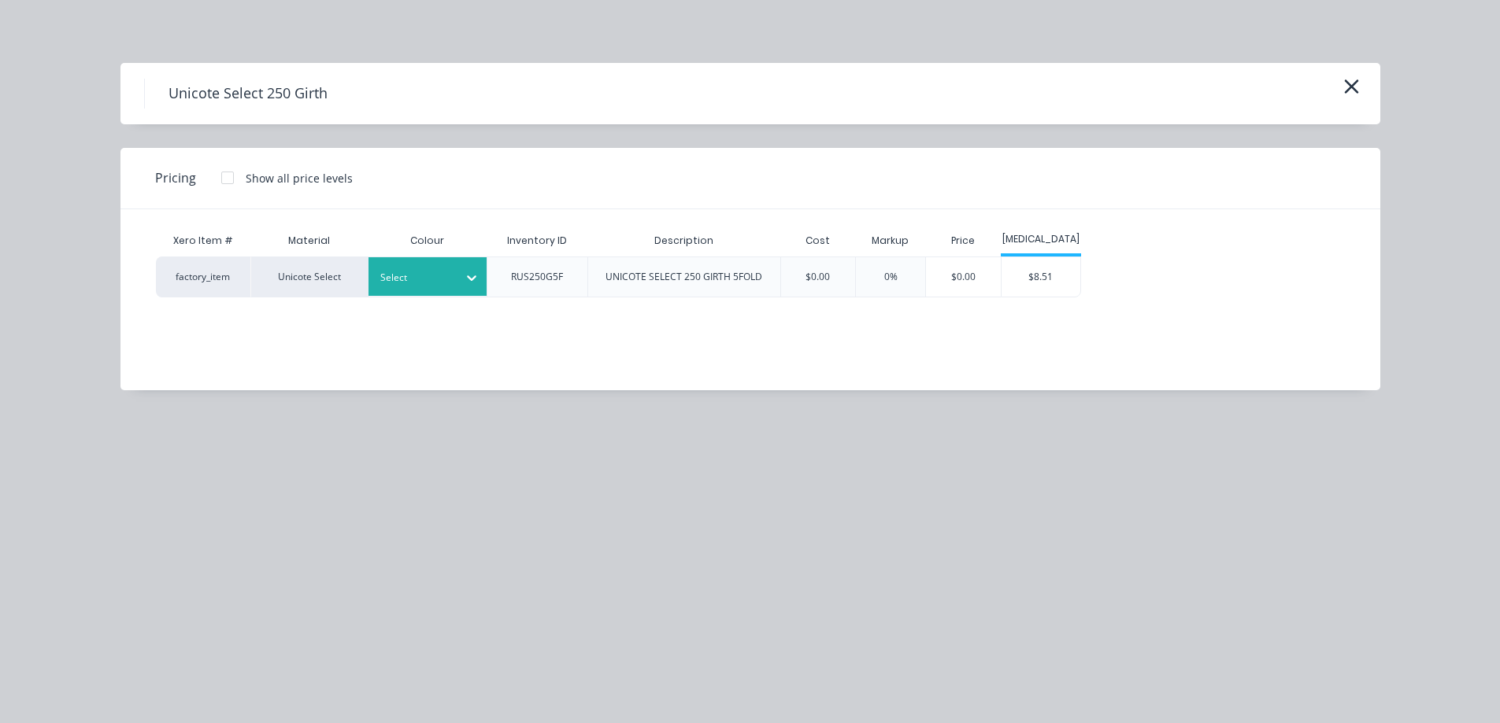
click at [413, 276] on div at bounding box center [415, 277] width 71 height 17
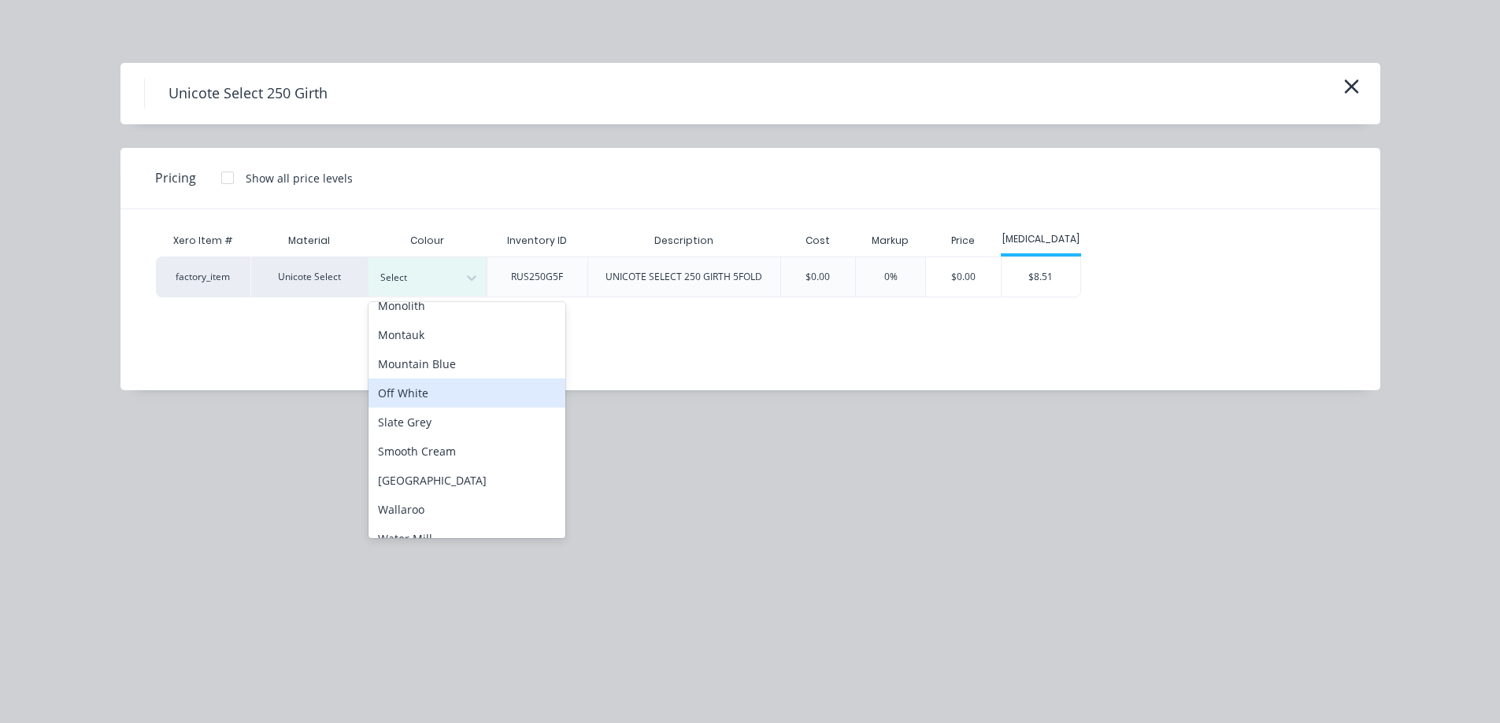
scroll to position [411, 0]
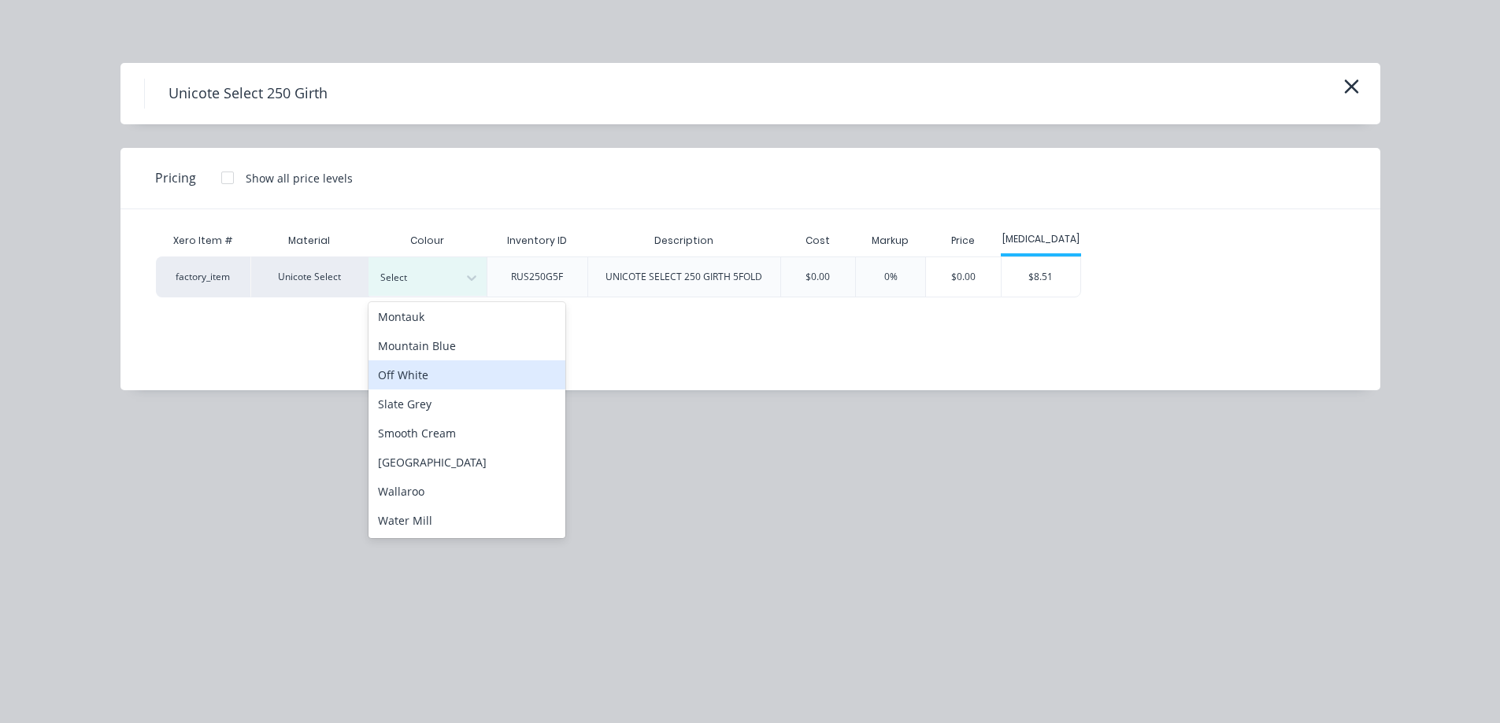
click at [427, 379] on div "Off White" at bounding box center [466, 375] width 197 height 29
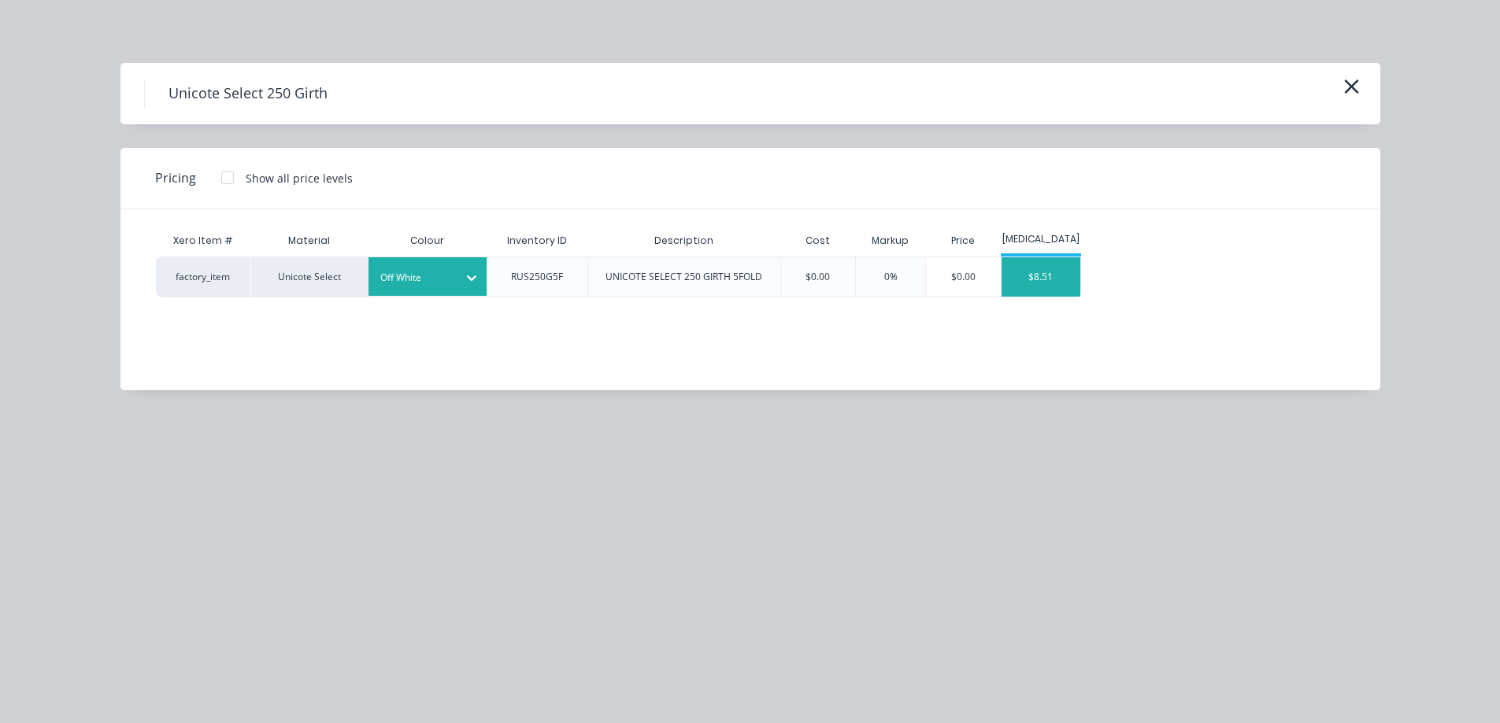
click at [1052, 286] on div "$8.51" at bounding box center [1040, 276] width 79 height 39
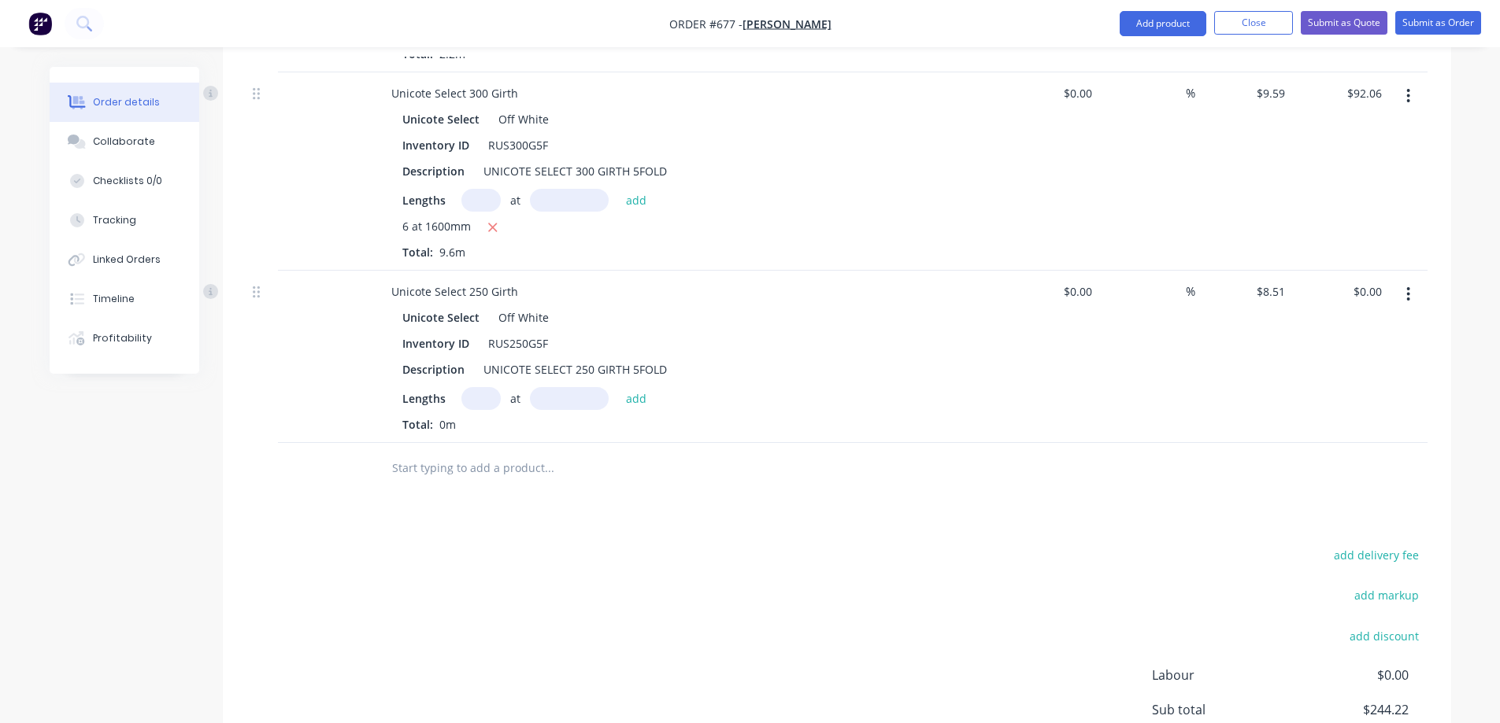
click at [494, 399] on input "text" at bounding box center [480, 398] width 39 height 23
type input "2"
type input "1600mm"
click at [635, 397] on button "add" at bounding box center [636, 397] width 37 height 21
type input "$27.23"
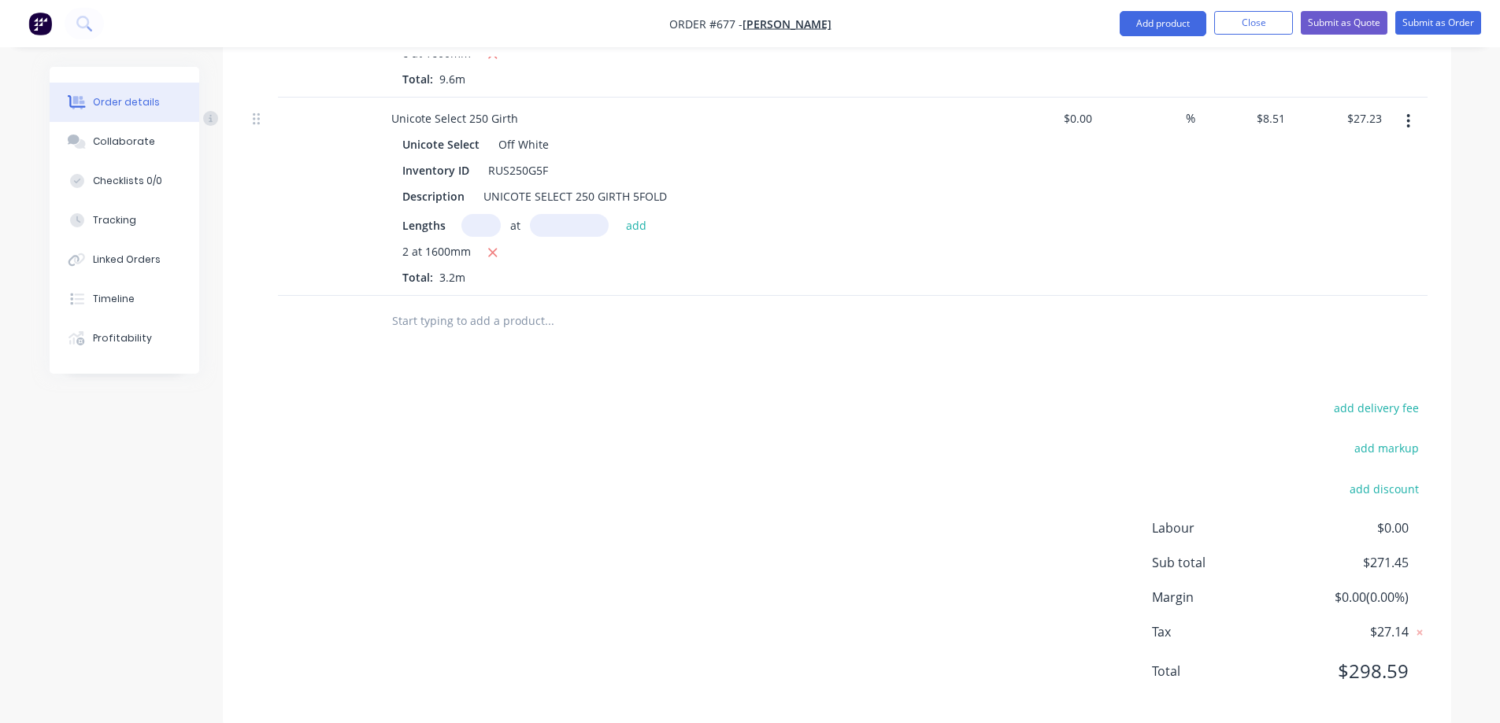
scroll to position [1857, 0]
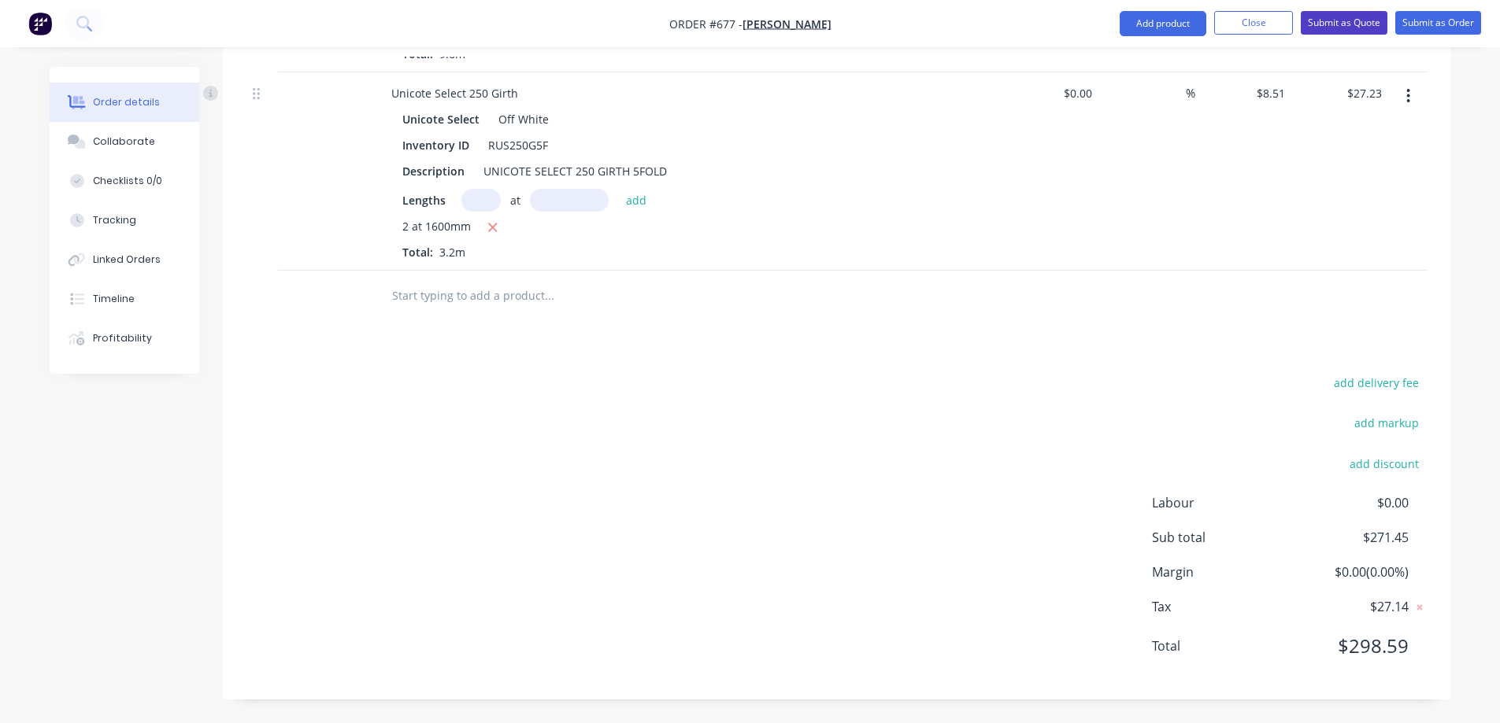
click at [1330, 17] on button "Submit as Quote" at bounding box center [1344, 23] width 87 height 24
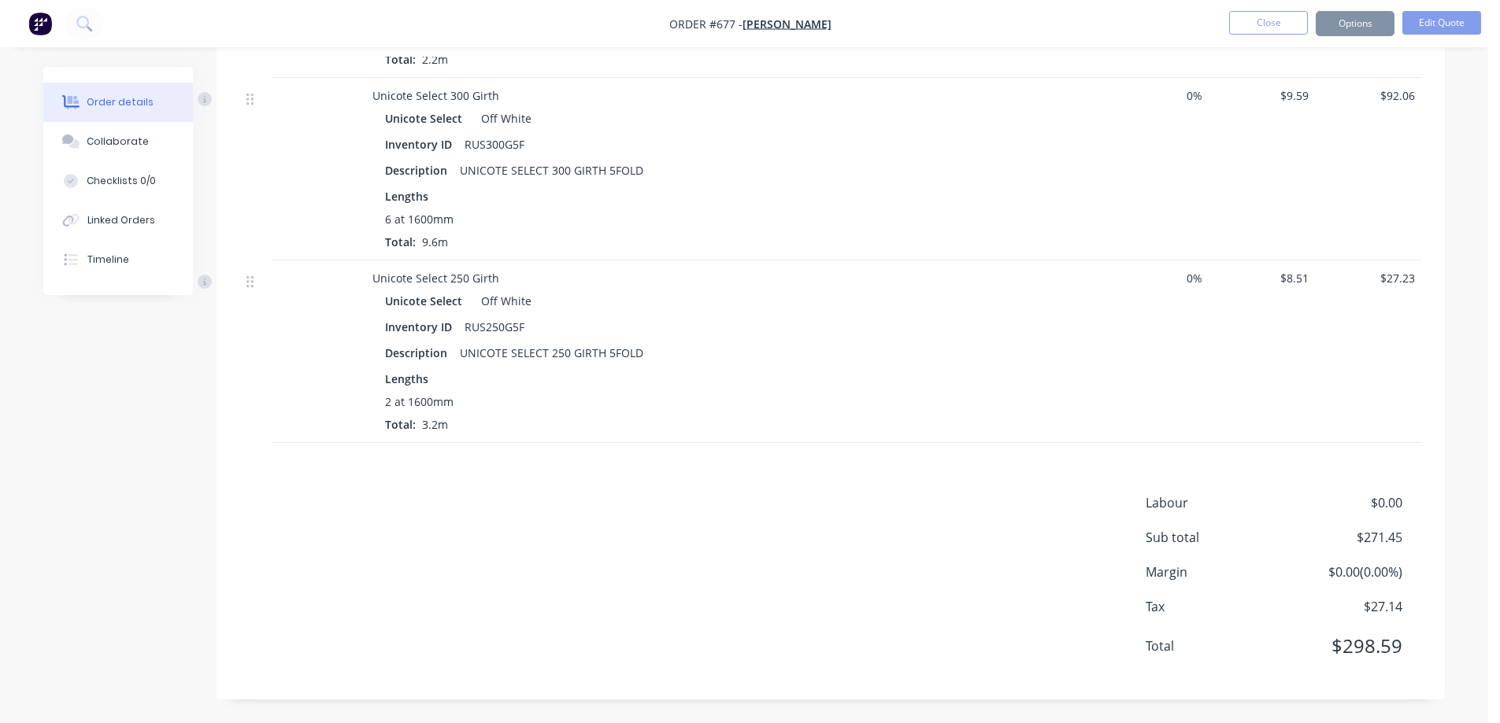
scroll to position [0, 0]
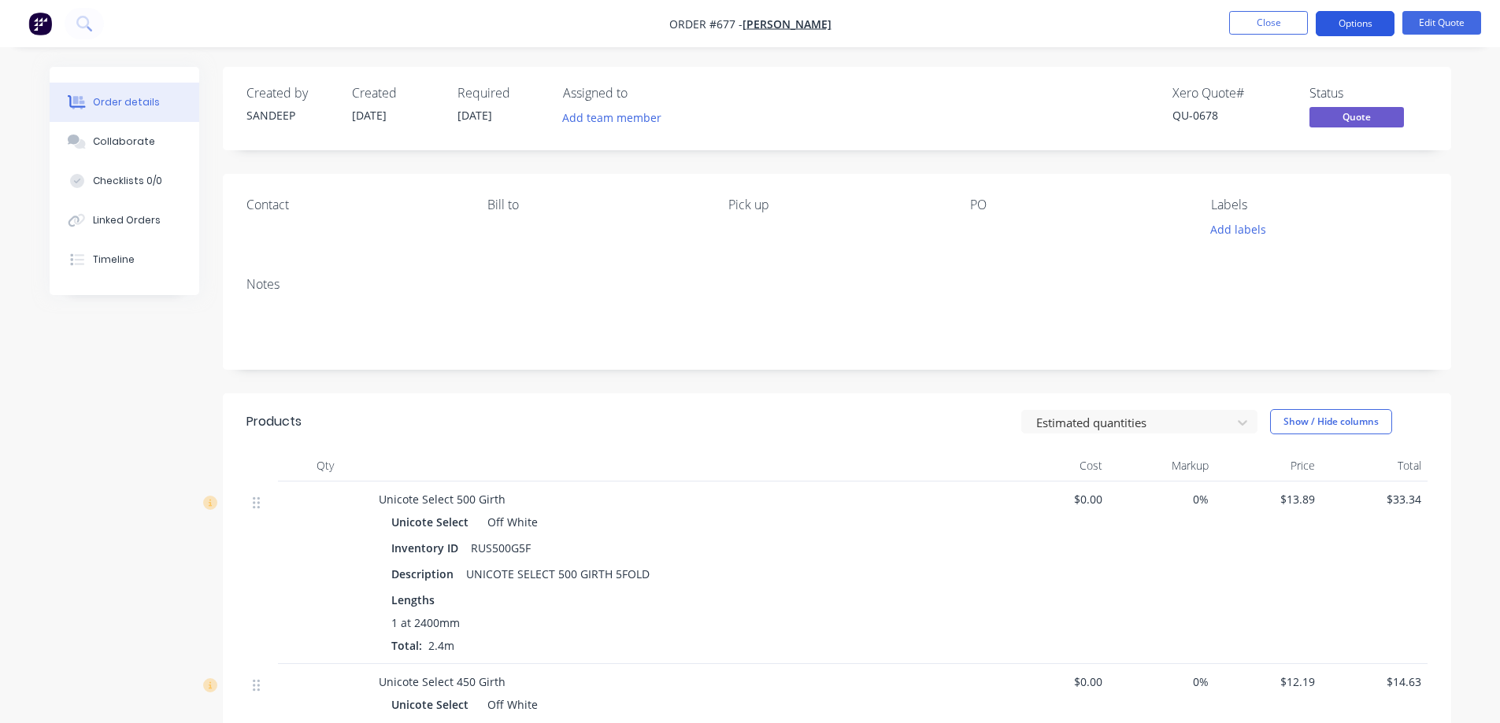
click at [1330, 28] on button "Options" at bounding box center [1354, 23] width 79 height 25
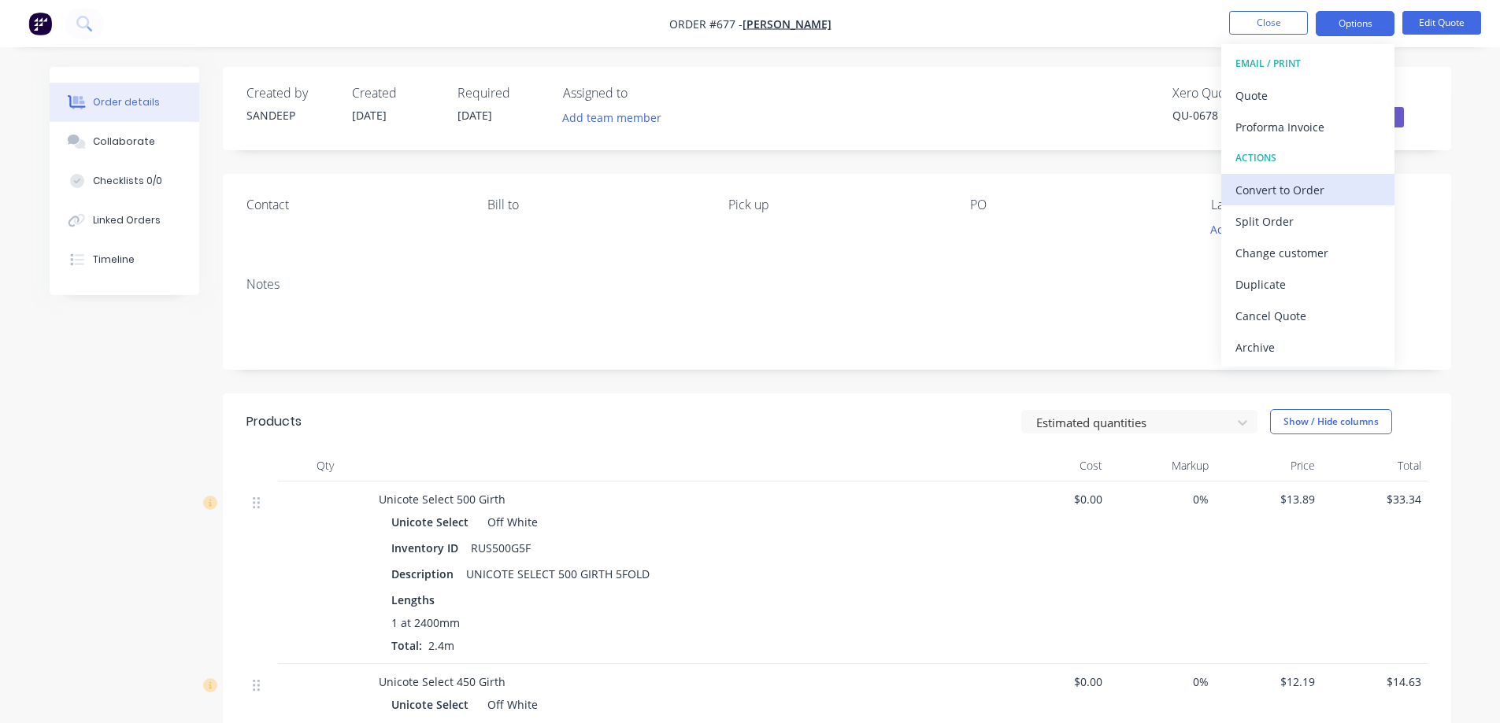
click at [1308, 198] on div "Convert to Order" at bounding box center [1307, 190] width 145 height 23
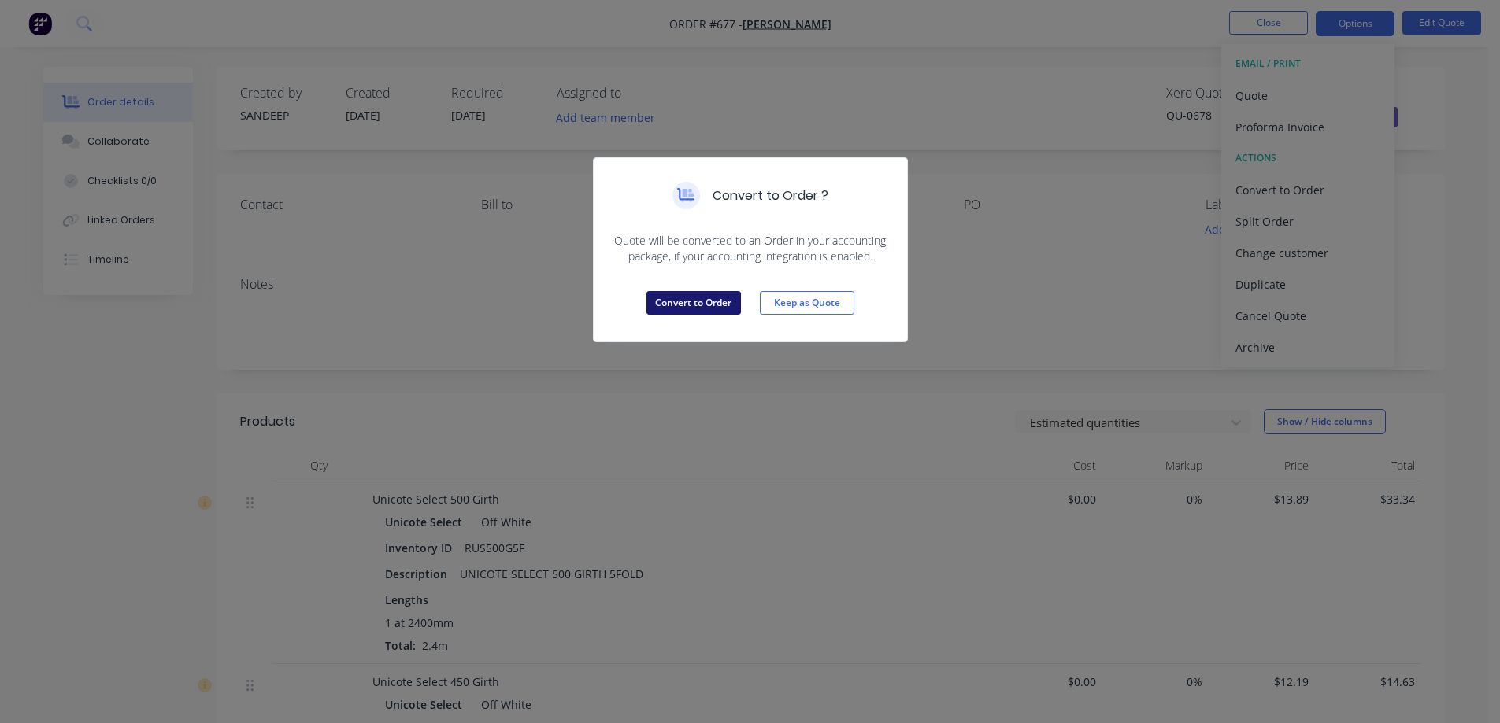
click at [672, 299] on button "Convert to Order" at bounding box center [693, 303] width 94 height 24
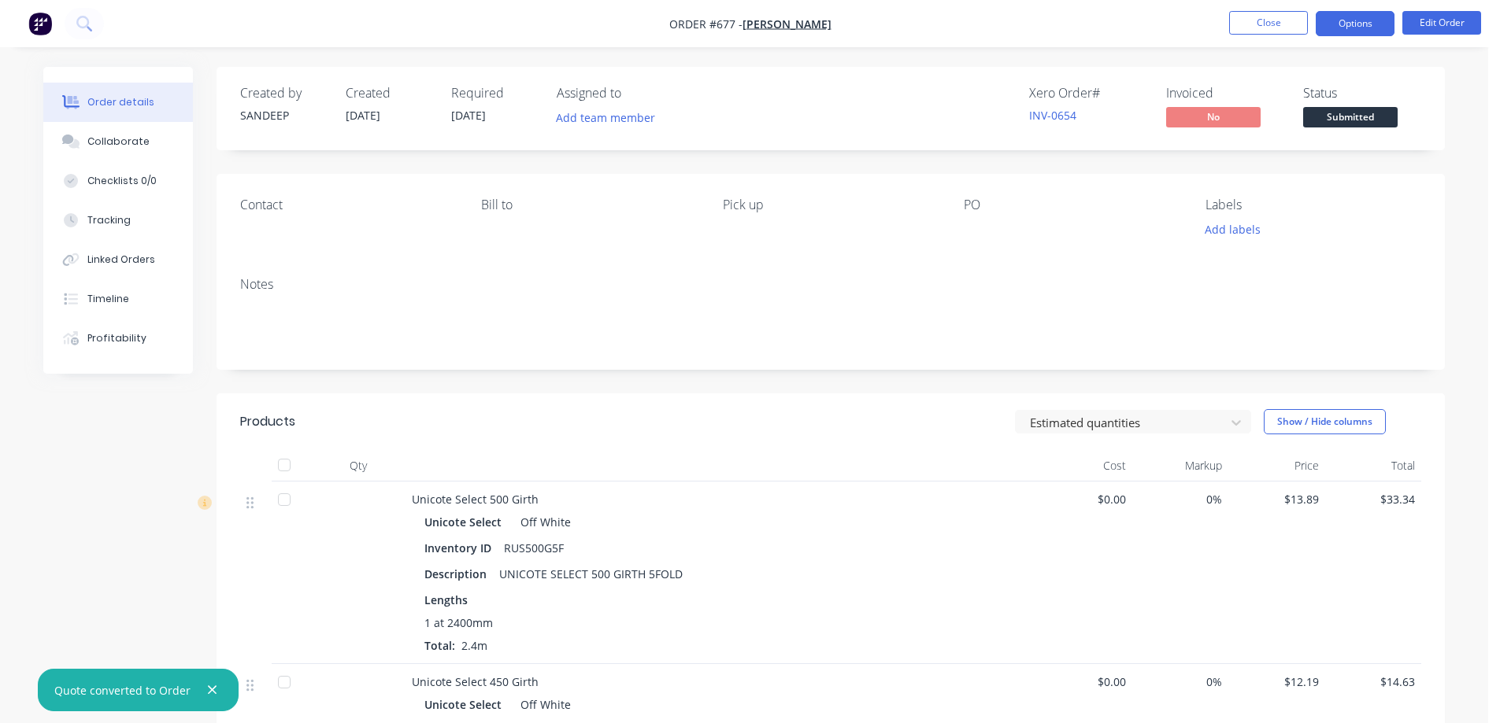
click at [1345, 17] on button "Options" at bounding box center [1354, 23] width 79 height 25
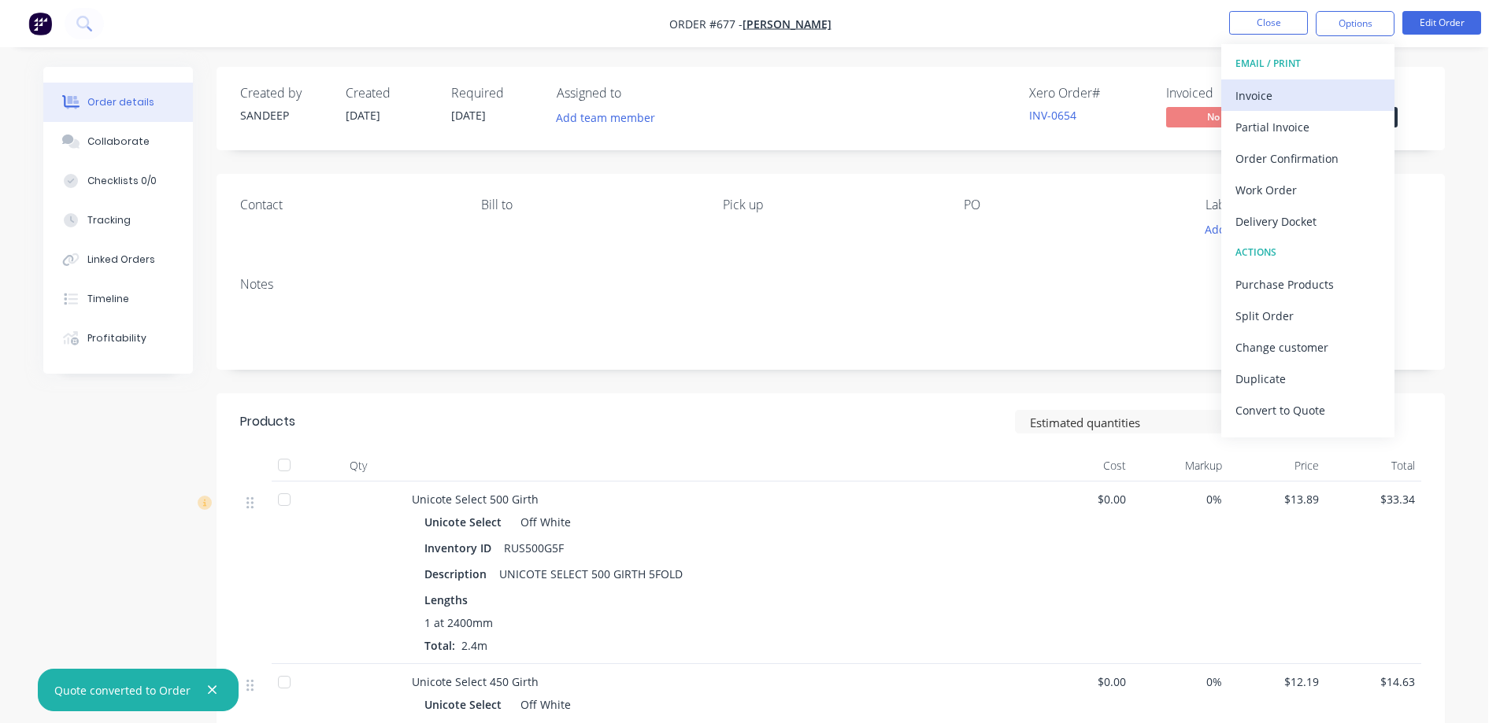
click at [1289, 94] on div "Invoice" at bounding box center [1307, 95] width 145 height 23
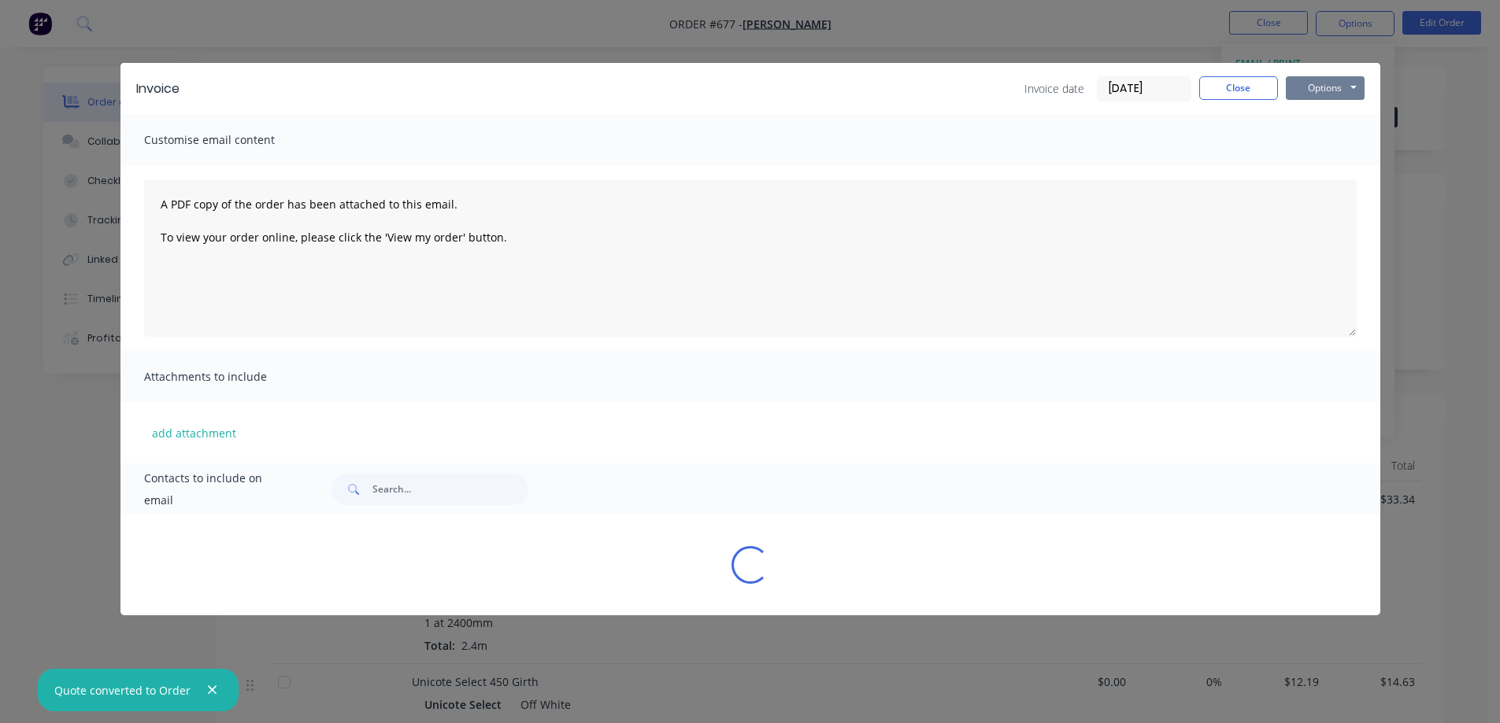
click at [1310, 91] on button "Options" at bounding box center [1325, 88] width 79 height 24
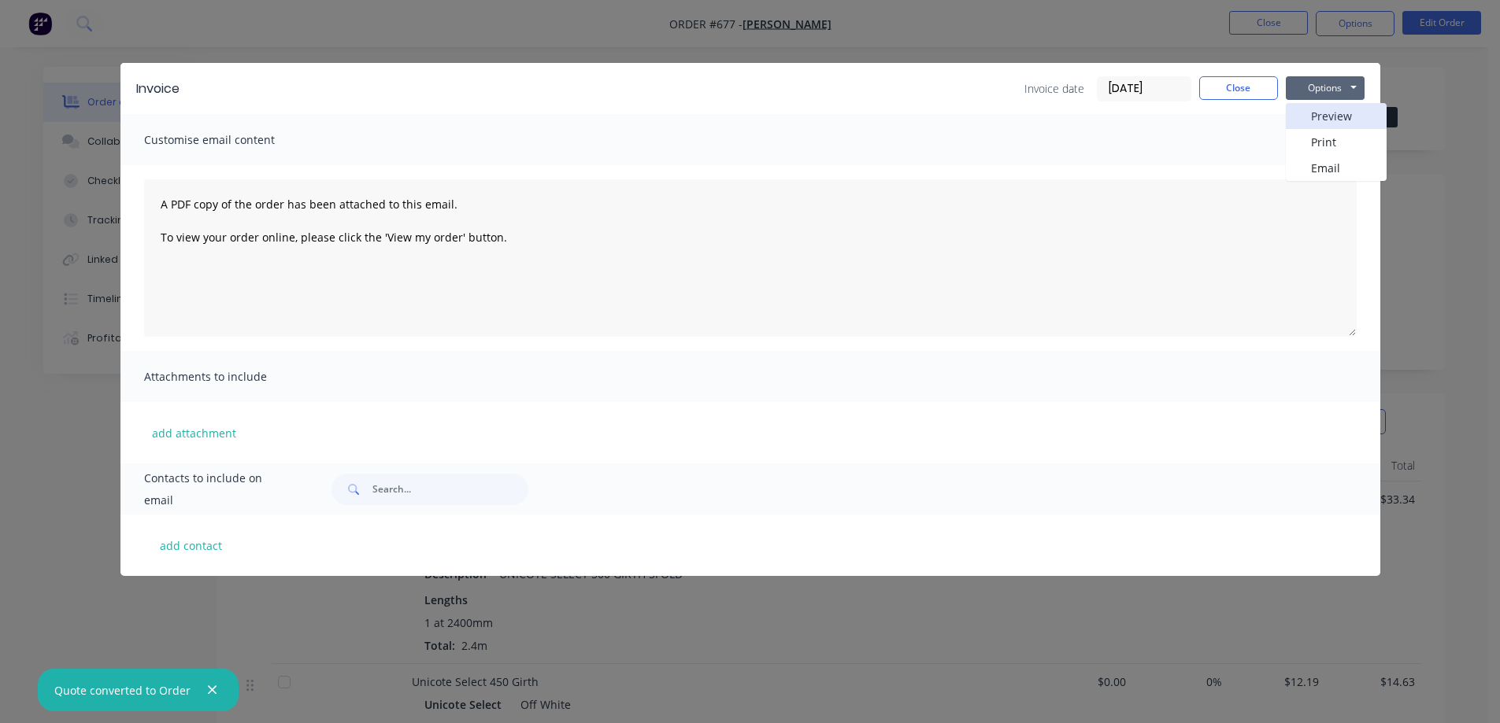
click at [1312, 117] on button "Preview" at bounding box center [1336, 116] width 101 height 26
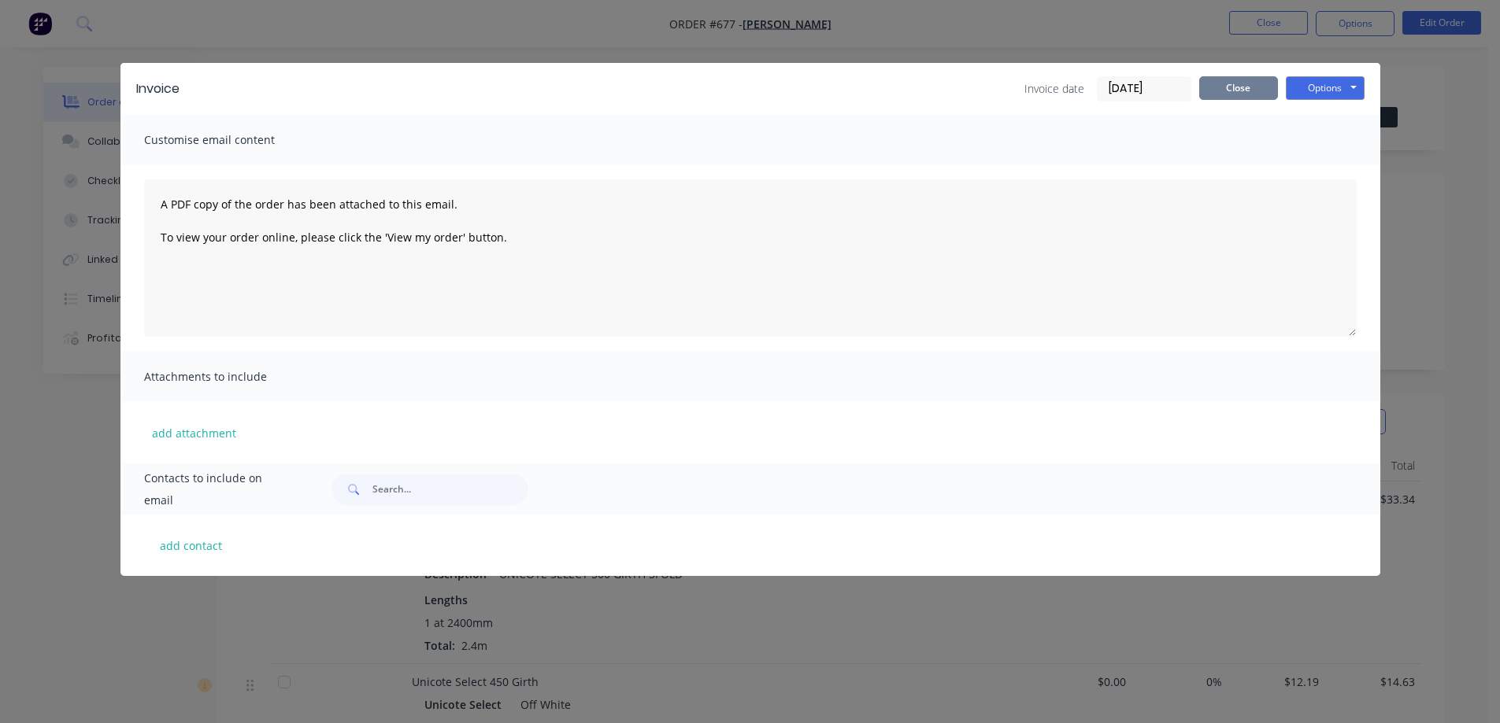
click at [1216, 88] on button "Close" at bounding box center [1238, 88] width 79 height 24
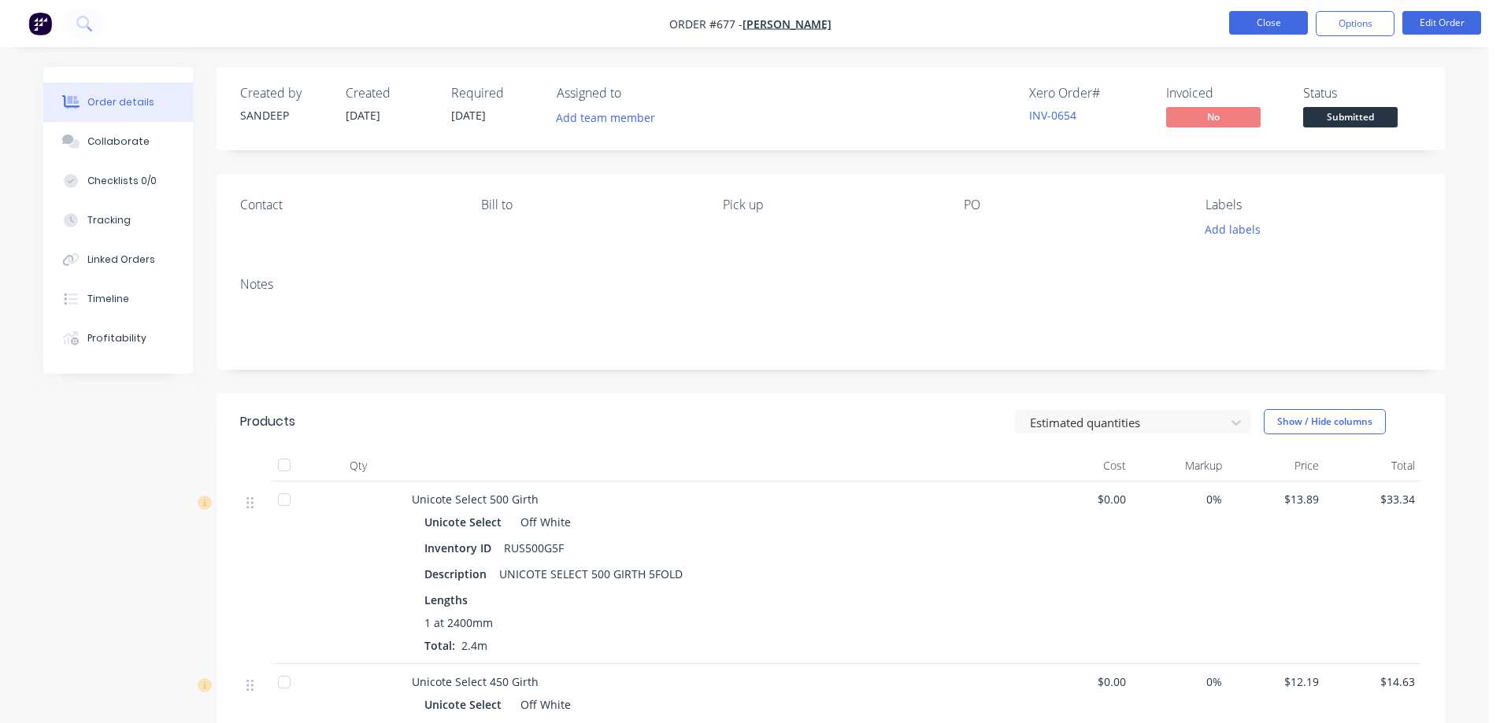
click at [1264, 20] on button "Close" at bounding box center [1268, 23] width 79 height 24
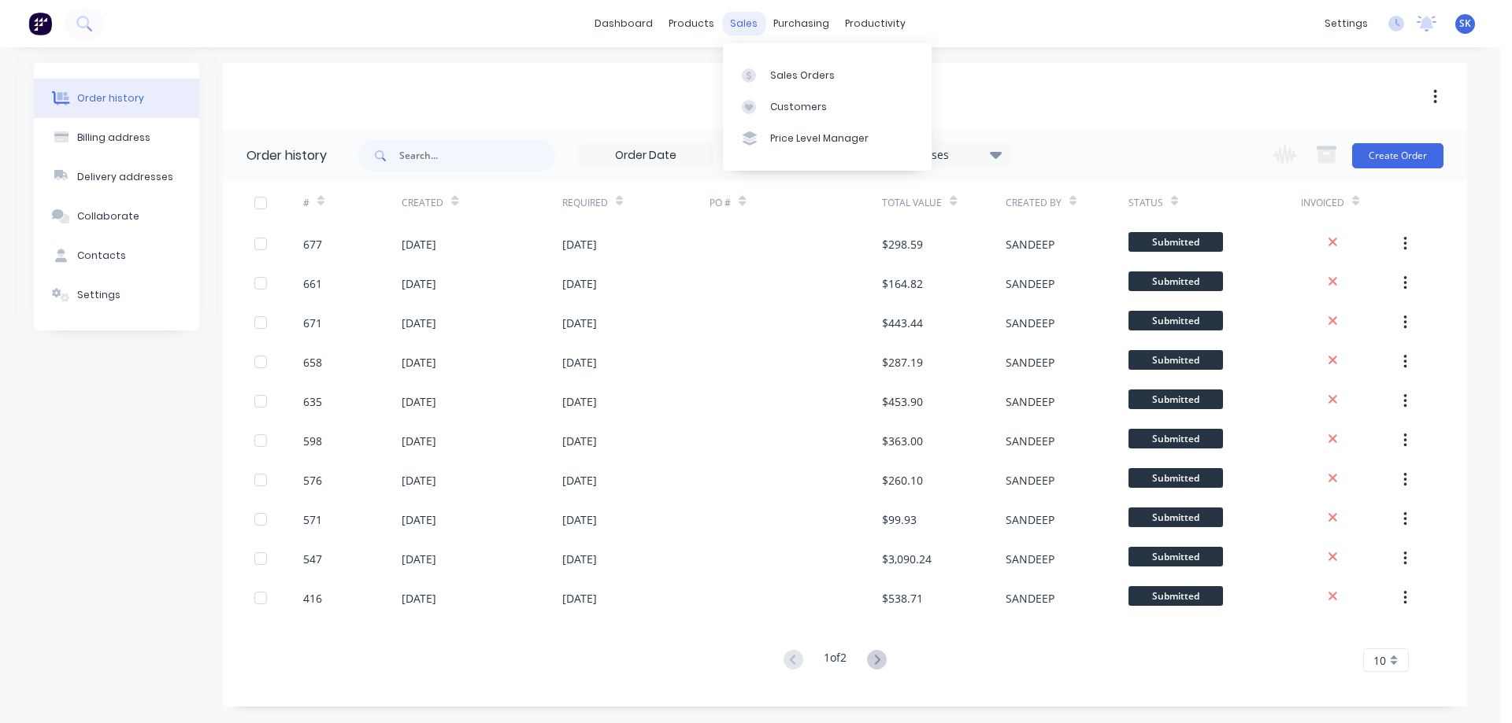
click at [740, 18] on div "sales" at bounding box center [743, 24] width 43 height 24
click at [781, 85] on link "Sales Orders" at bounding box center [827, 74] width 209 height 31
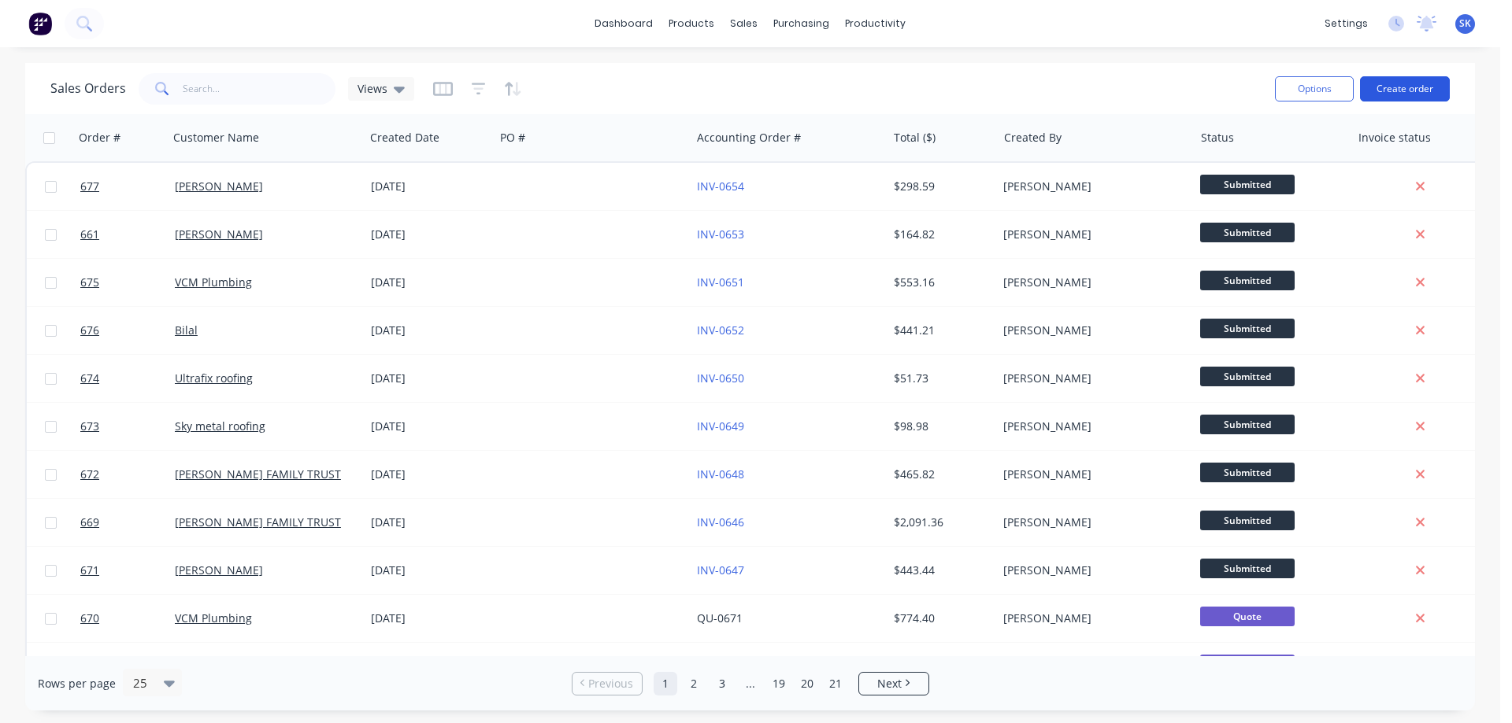
click at [1386, 88] on button "Create order" at bounding box center [1405, 88] width 90 height 25
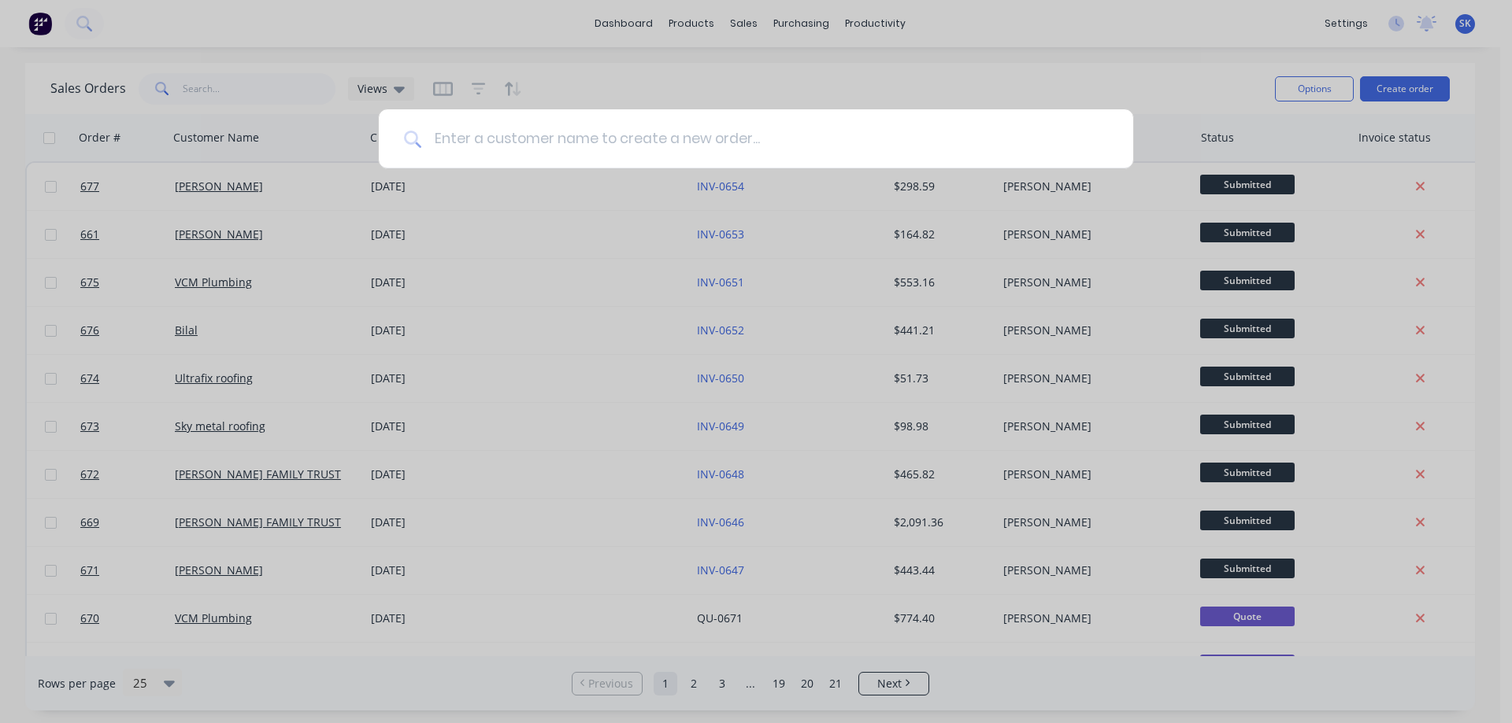
click at [724, 153] on input at bounding box center [764, 138] width 686 height 59
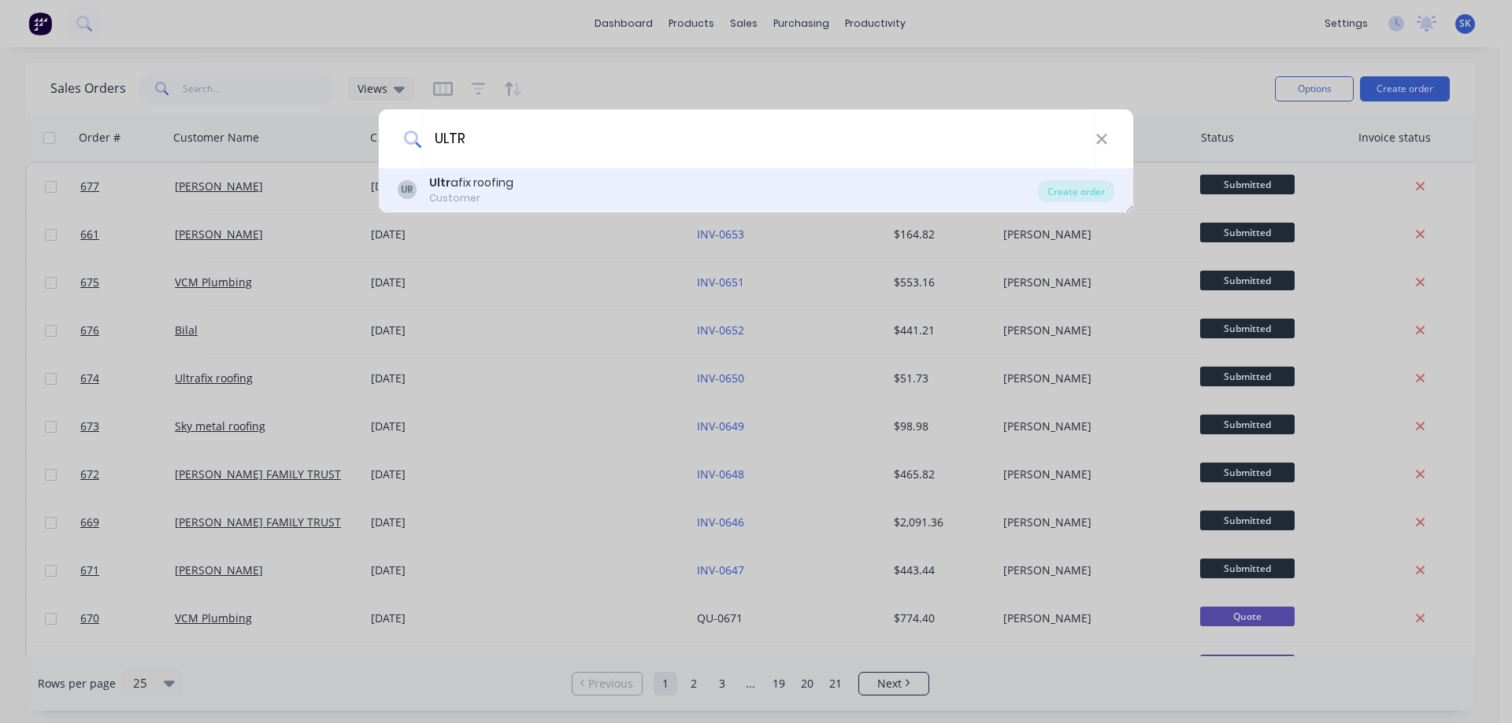
type input "ULTR"
click at [640, 188] on div "UR Ultr afix roofing Customer" at bounding box center [718, 190] width 640 height 31
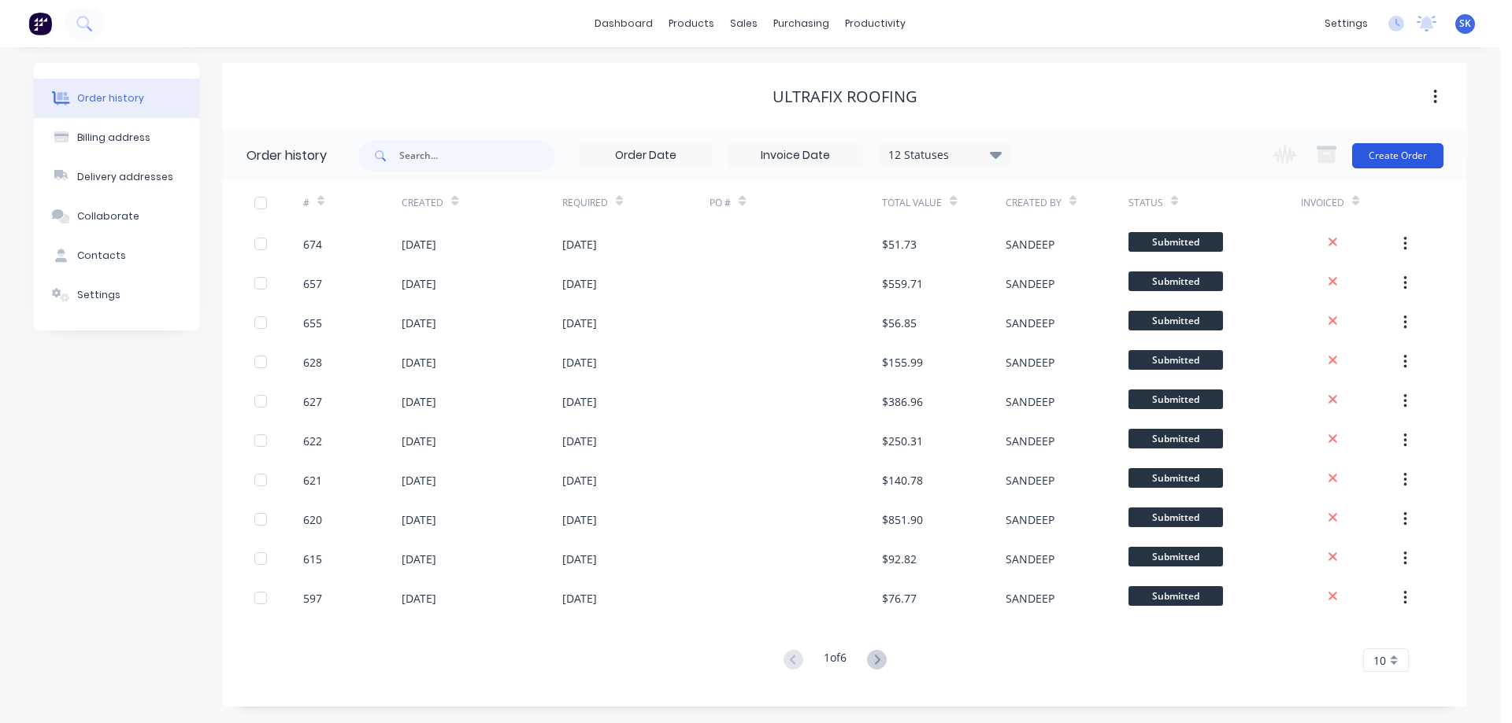
click at [1374, 153] on button "Create Order" at bounding box center [1397, 155] width 91 height 25
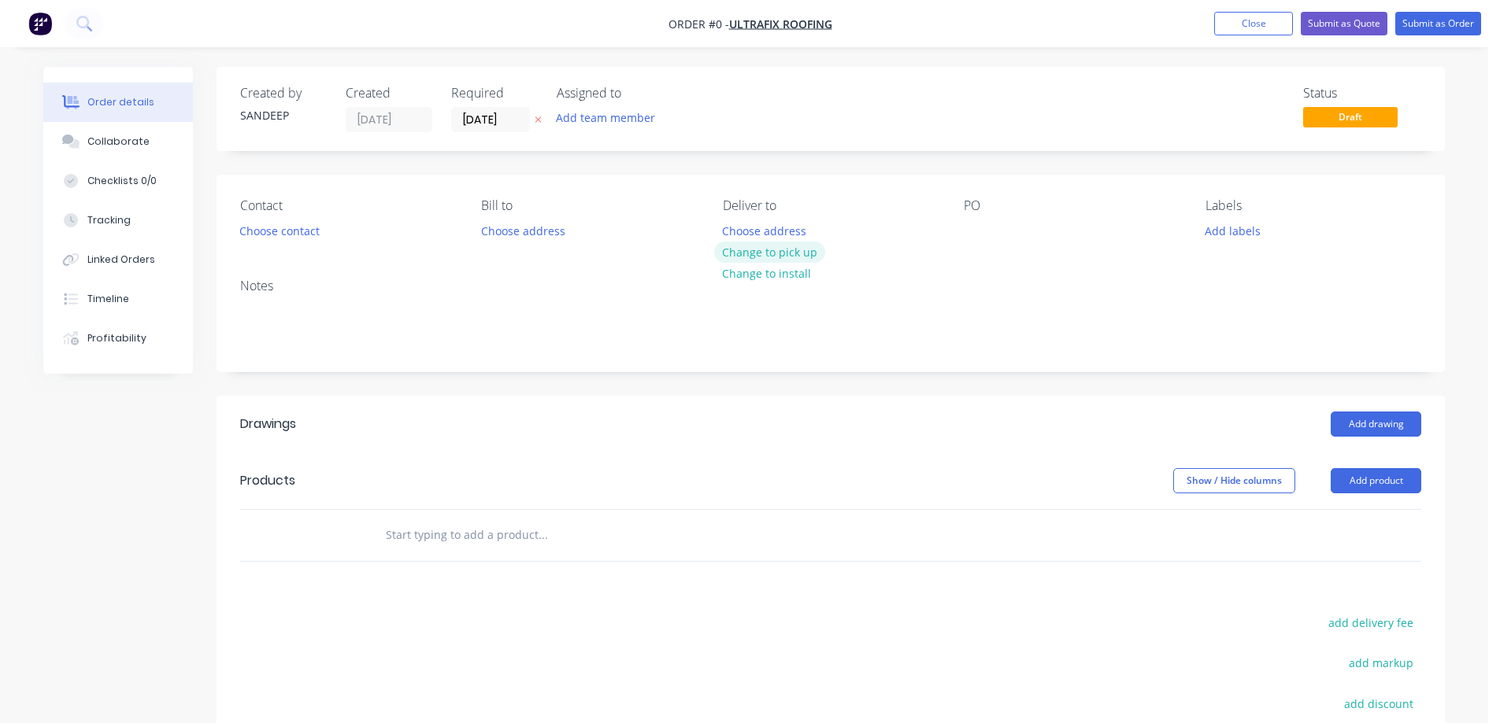
click at [764, 252] on button "Change to pick up" at bounding box center [770, 252] width 112 height 21
click at [432, 538] on input "text" at bounding box center [542, 535] width 315 height 31
click at [463, 541] on input "text" at bounding box center [542, 535] width 315 height 31
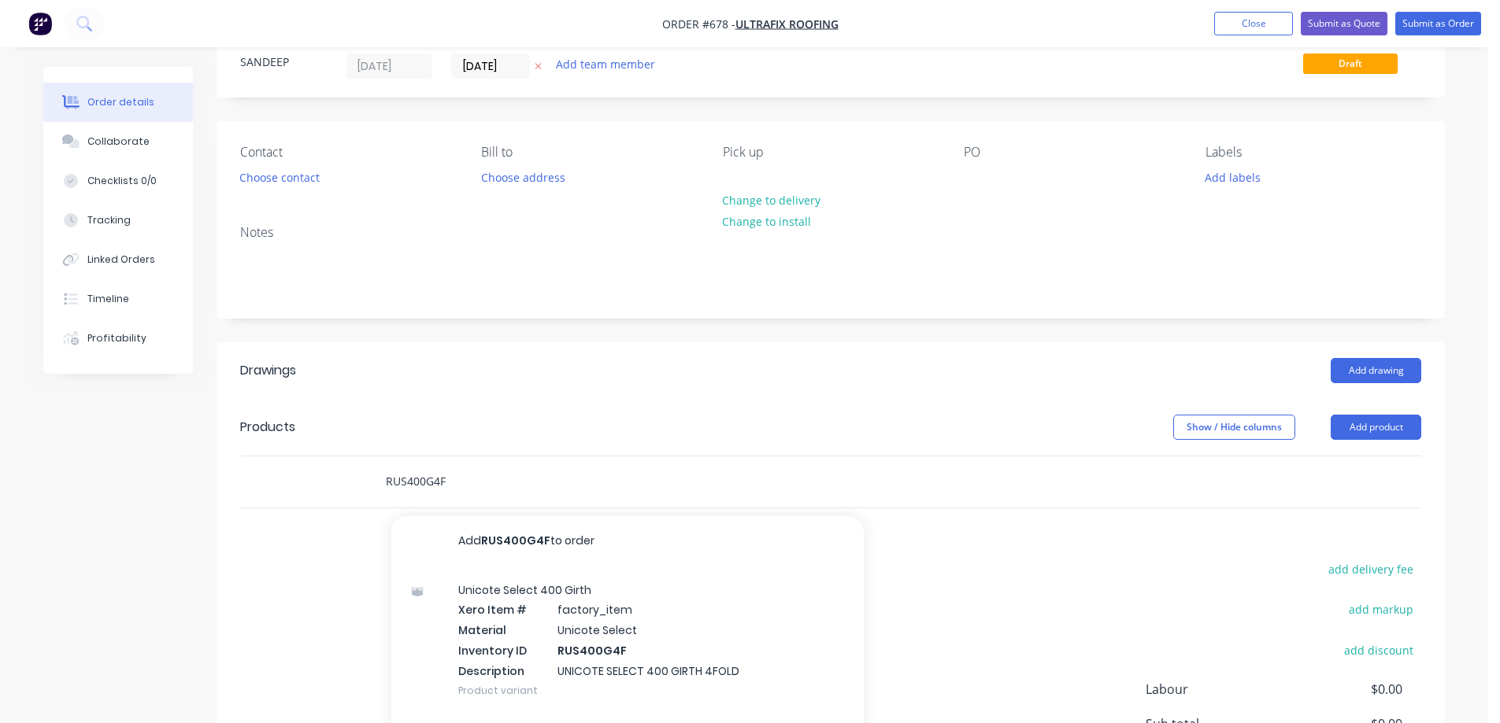
scroll to position [236, 0]
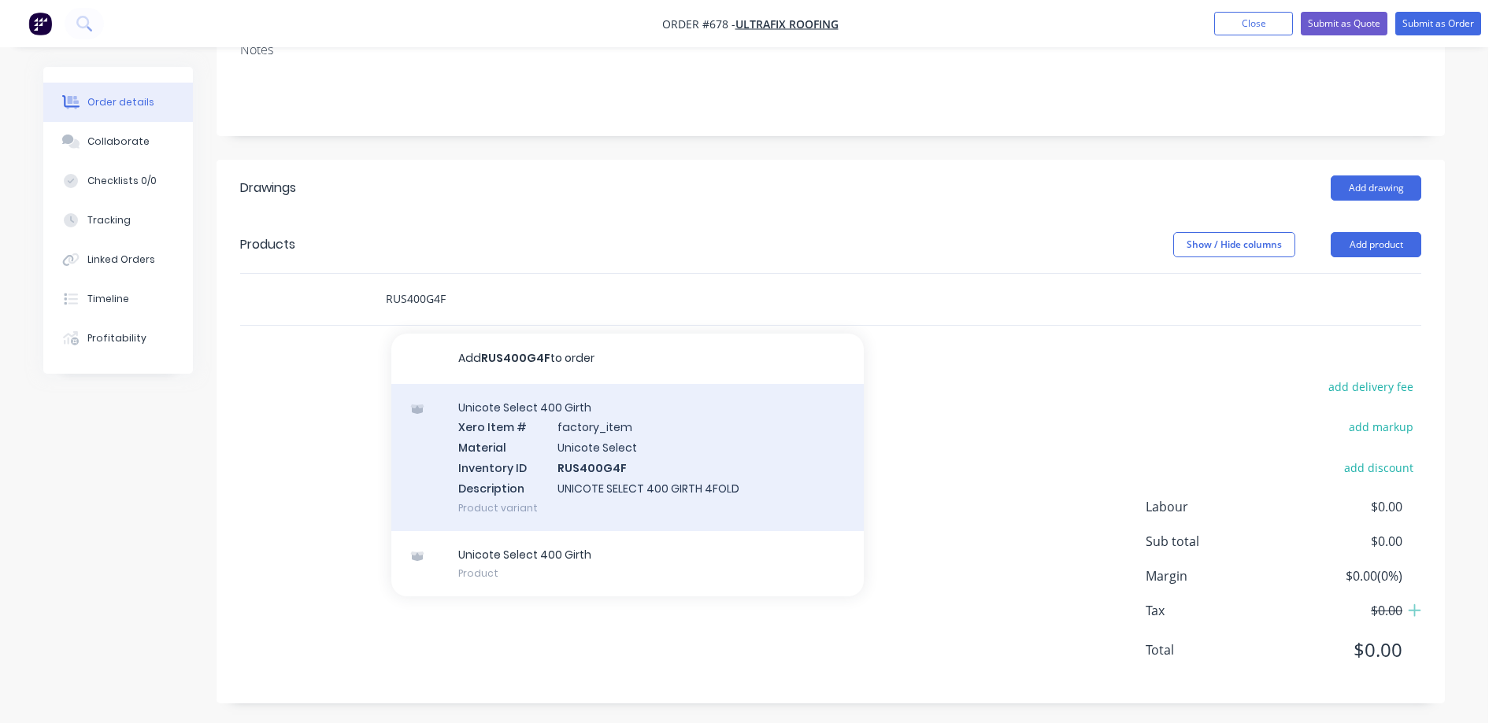
type input "RUS400G4F"
click at [598, 483] on div "Unicote Select 400 Girth Xero Item # factory_item Material Unicote Select Inven…" at bounding box center [627, 457] width 472 height 147
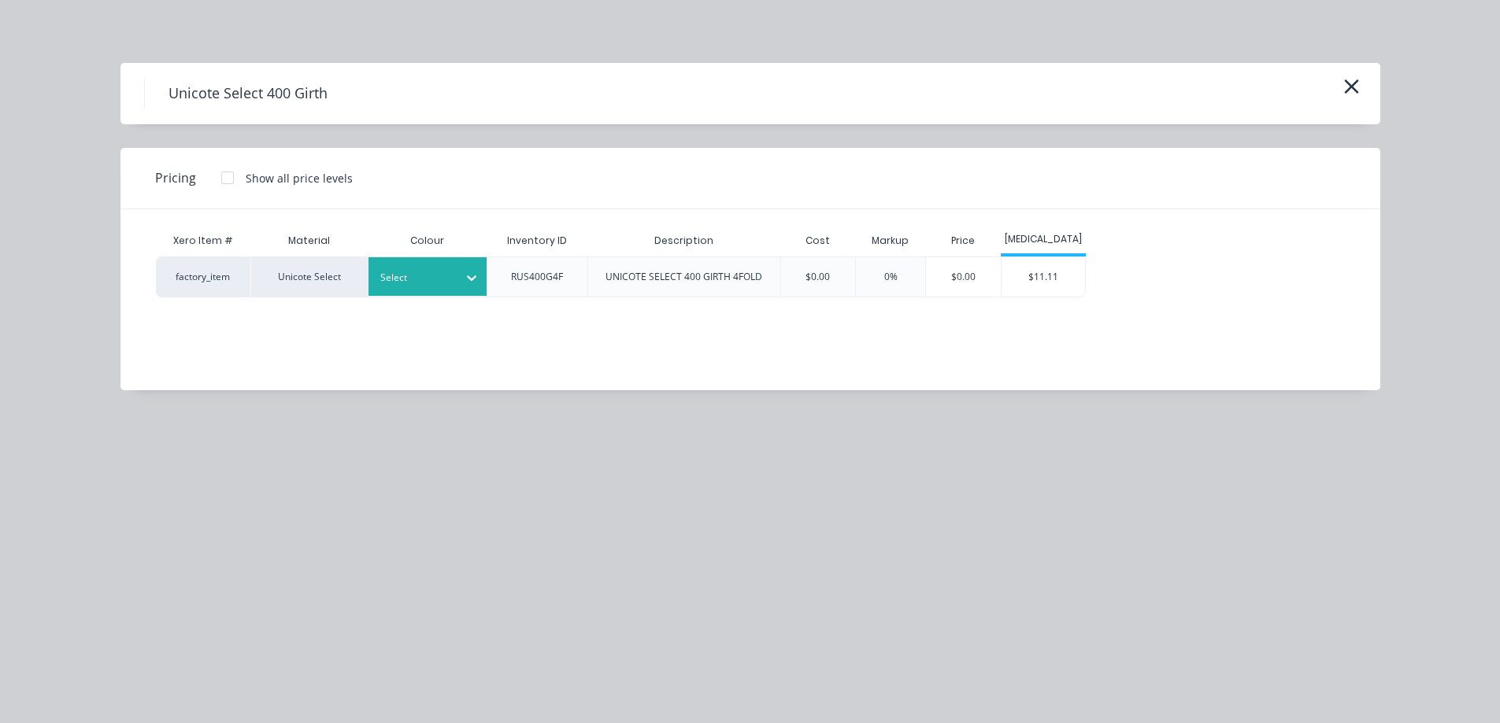
click at [408, 290] on div "Select" at bounding box center [427, 276] width 118 height 39
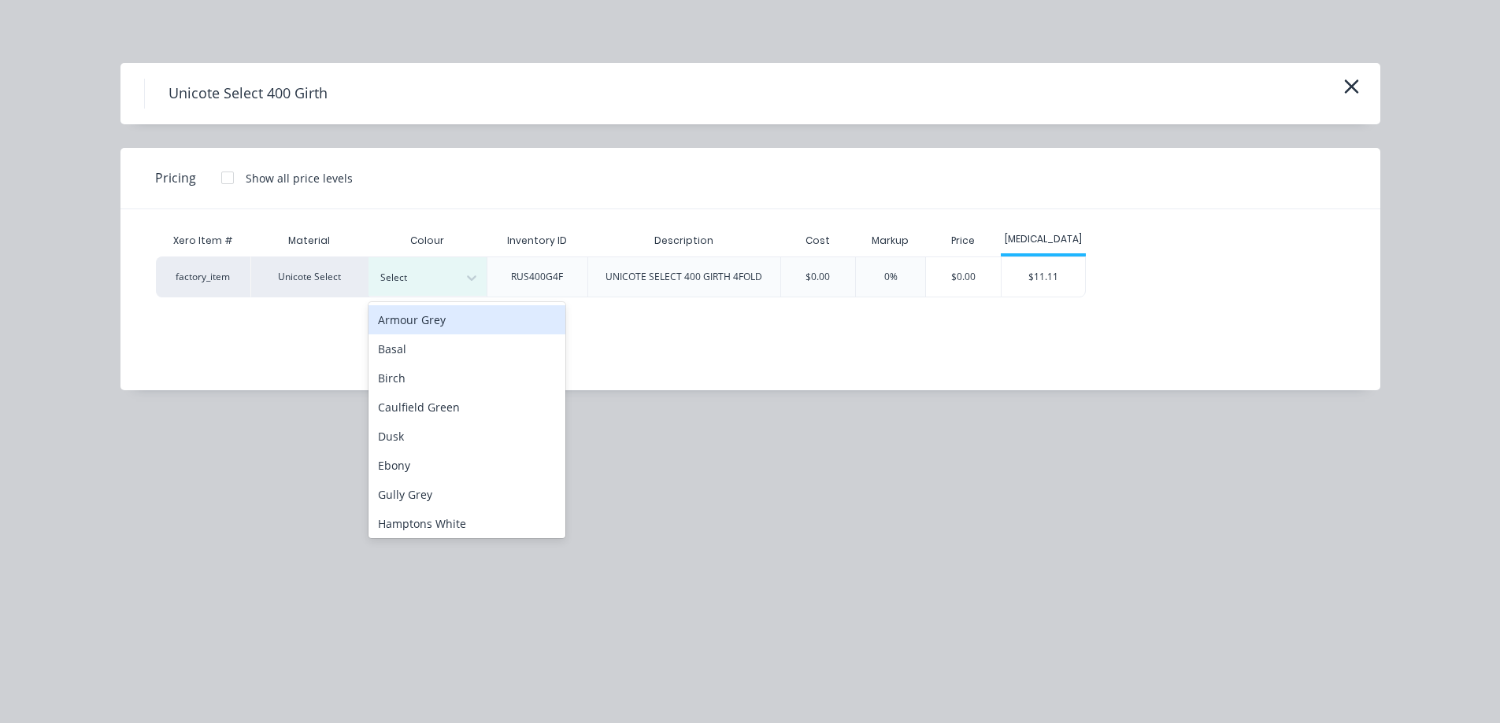
click at [430, 327] on div "Armour Grey" at bounding box center [466, 319] width 197 height 29
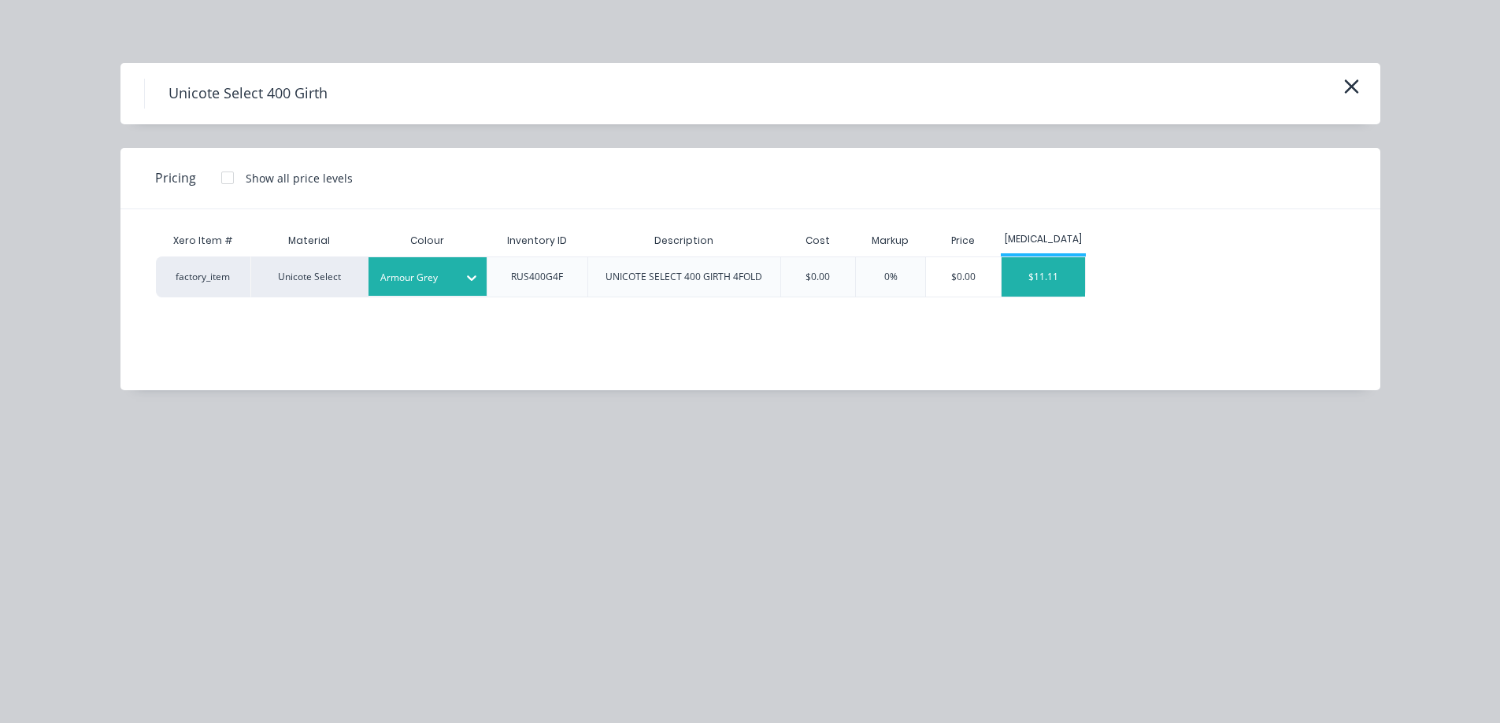
click at [1051, 271] on div "$11.11" at bounding box center [1043, 276] width 84 height 39
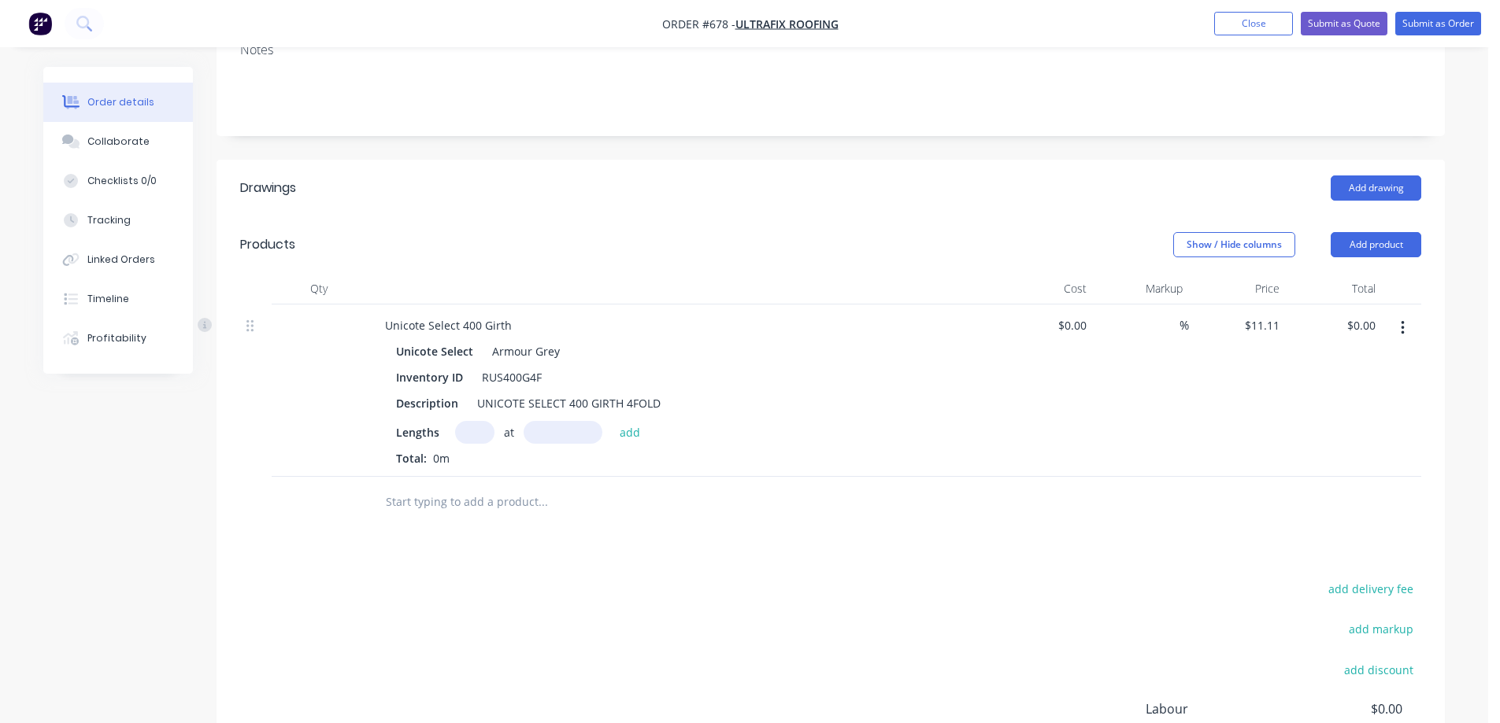
click at [461, 430] on input "text" at bounding box center [474, 432] width 39 height 23
type input "1"
type input "2500mm"
click at [617, 428] on button "add" at bounding box center [630, 431] width 37 height 21
type input "$27.78"
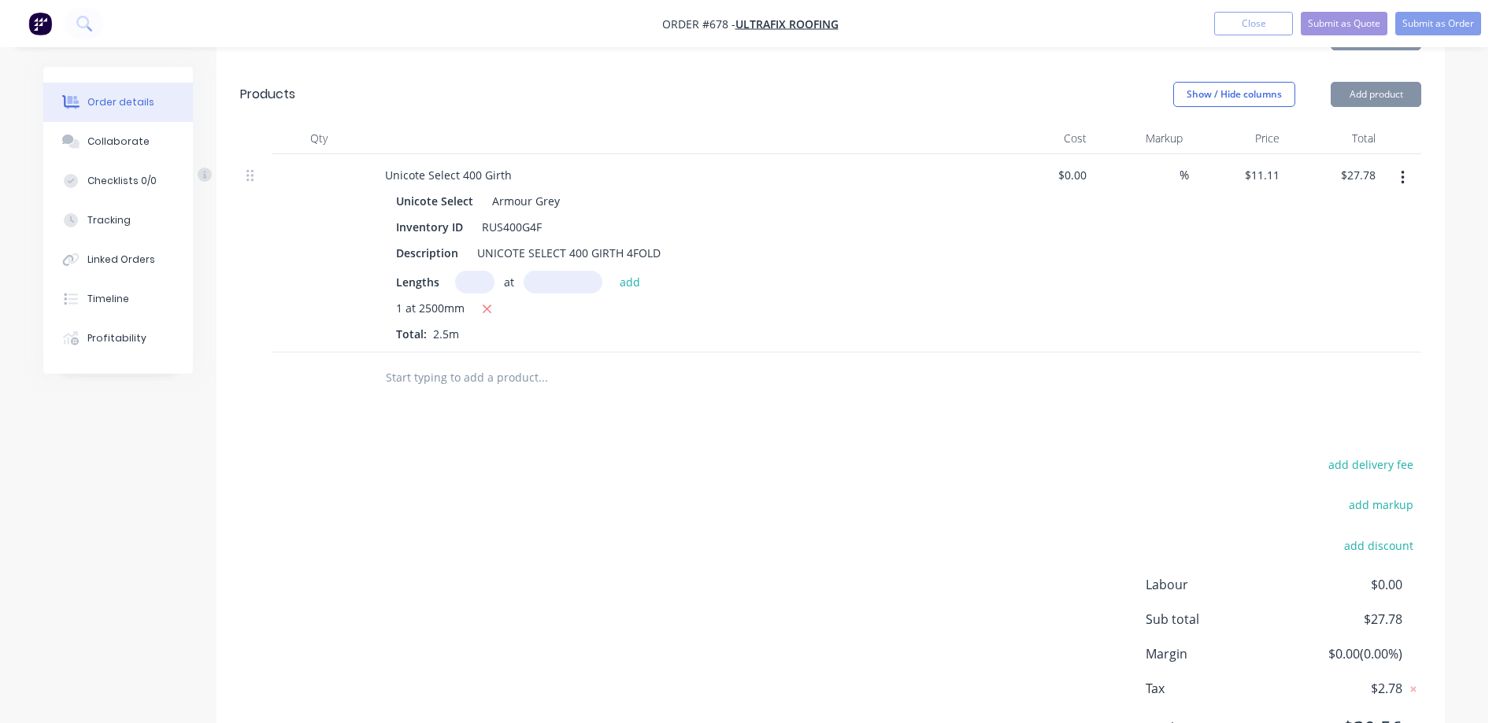
scroll to position [394, 0]
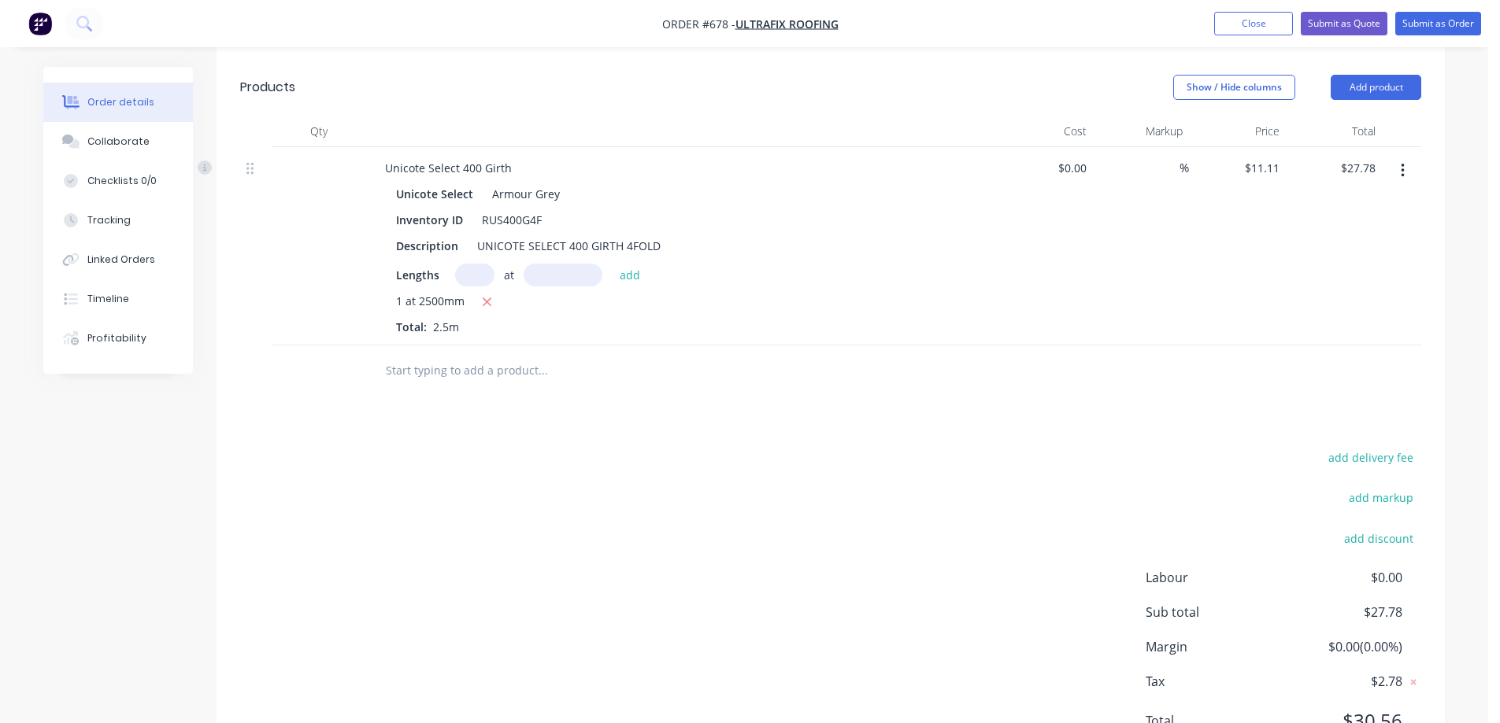
click at [446, 379] on input "text" at bounding box center [542, 370] width 315 height 31
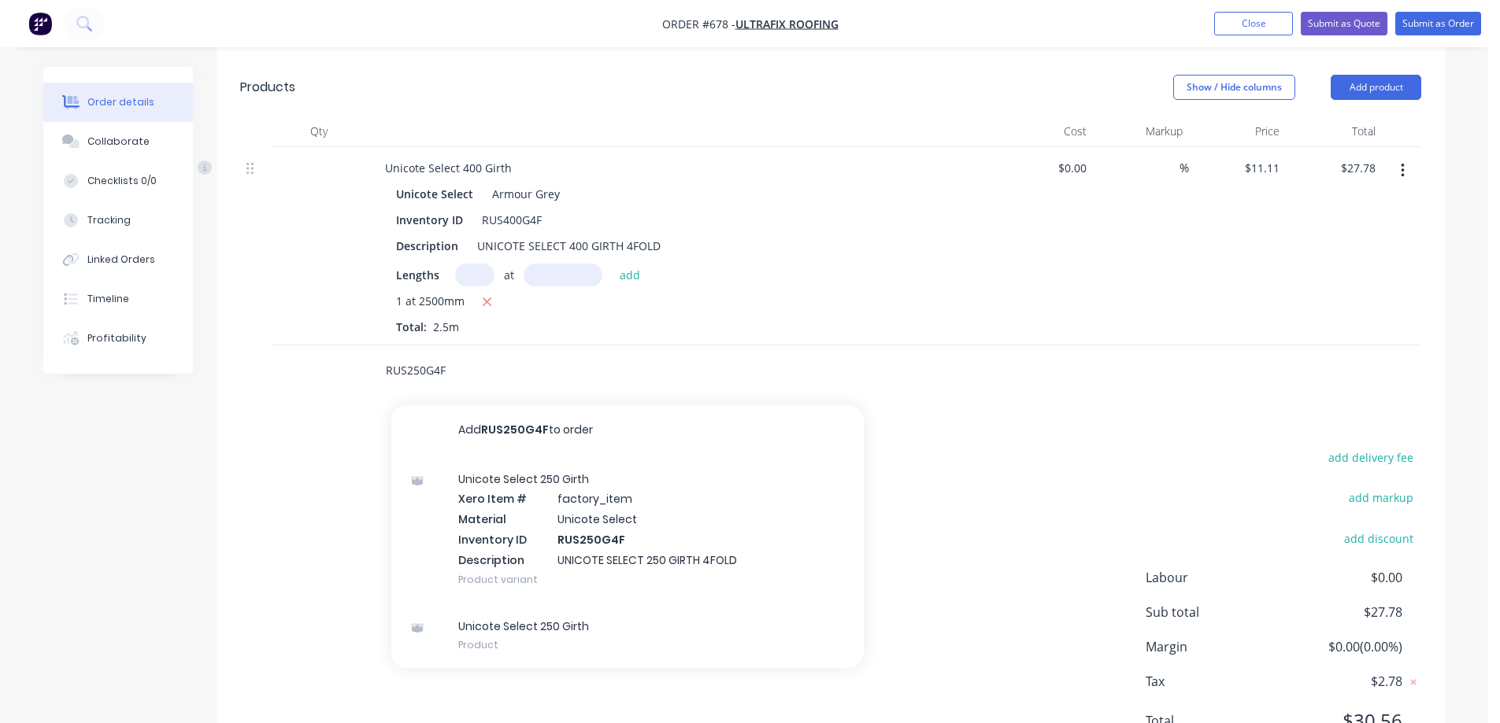
type input "RUS250G4F"
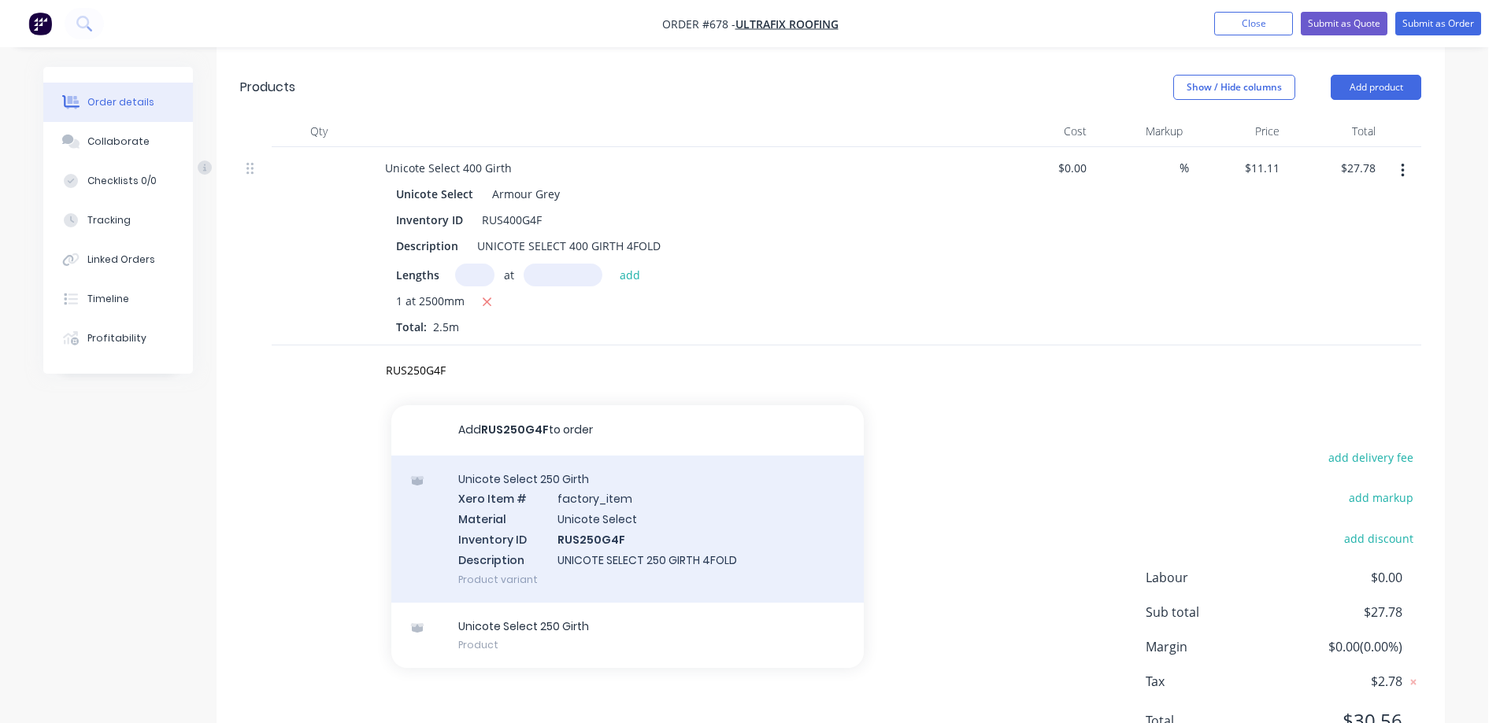
click at [665, 513] on div "Unicote Select 250 Girth Xero Item # factory_item Material Unicote Select Inven…" at bounding box center [627, 529] width 472 height 147
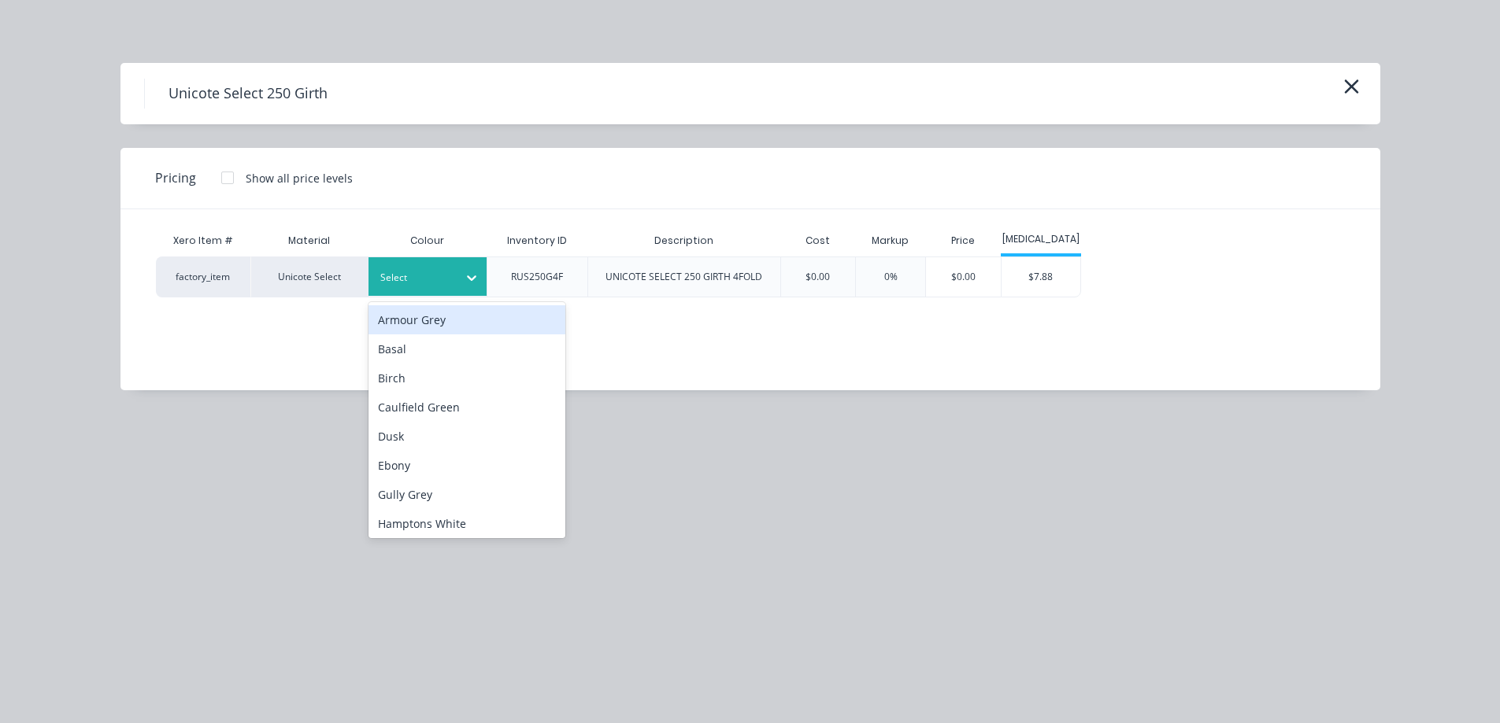
click at [462, 283] on div at bounding box center [471, 277] width 28 height 25
click at [454, 316] on div "Armour Grey" at bounding box center [466, 319] width 197 height 29
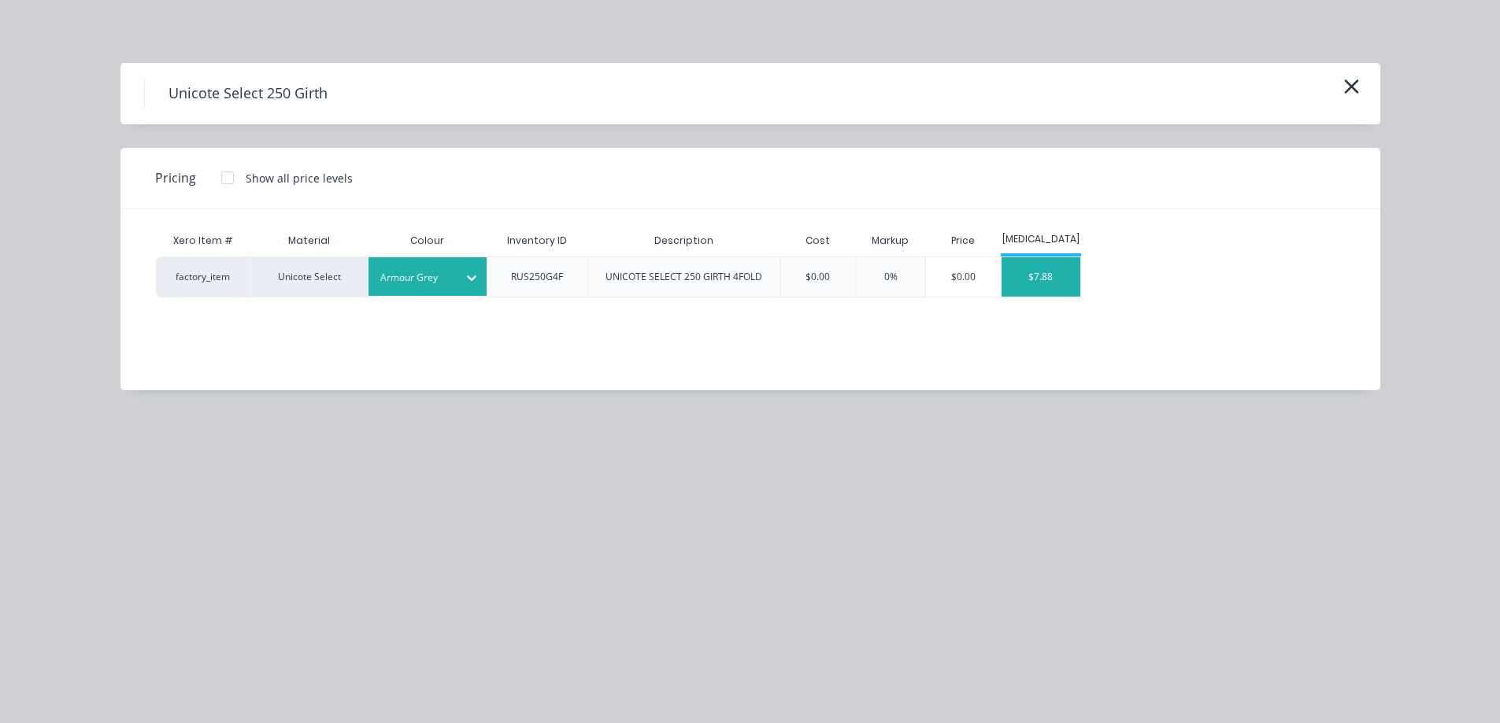
click at [1029, 287] on div "$7.88" at bounding box center [1040, 276] width 79 height 39
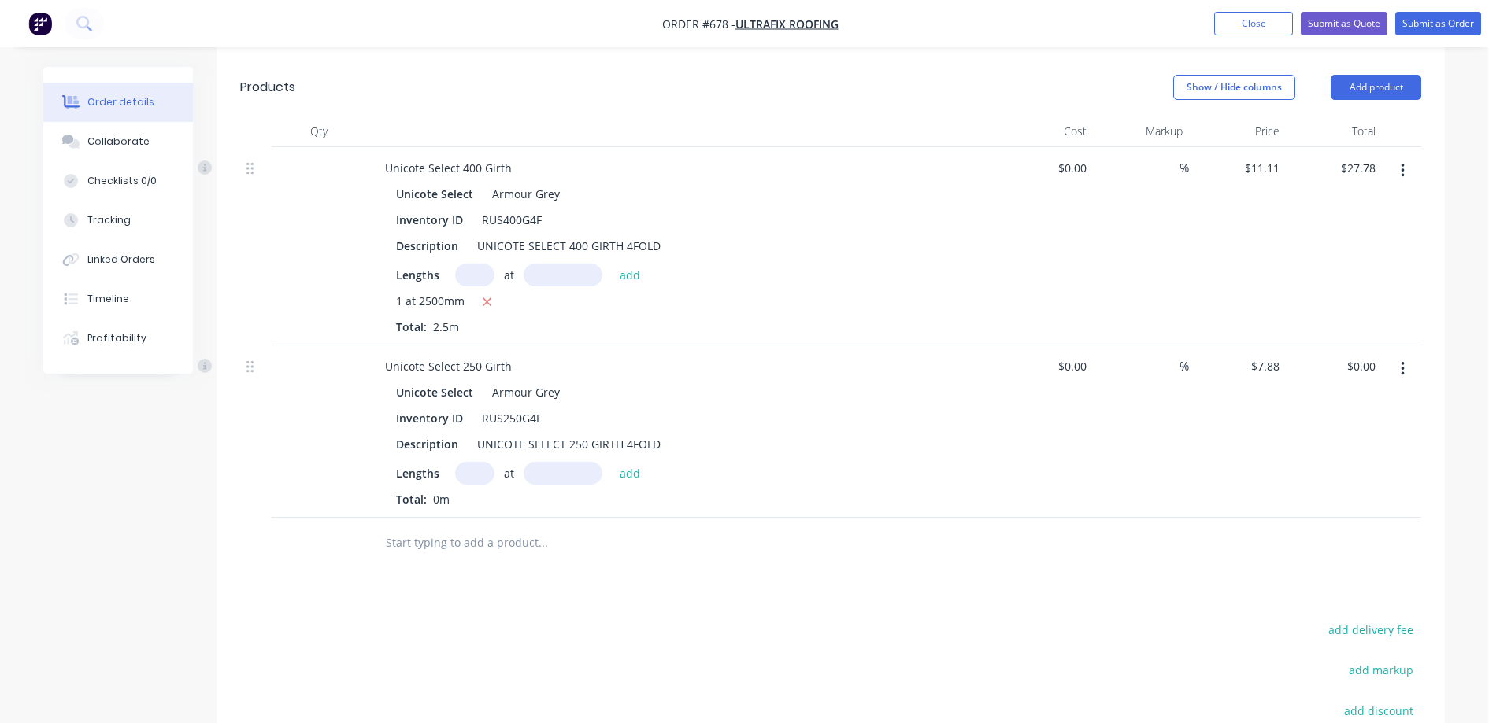
click at [466, 472] on input "text" at bounding box center [474, 473] width 39 height 23
type input "1"
type input "400mm"
click at [631, 465] on button "add" at bounding box center [630, 472] width 37 height 21
type input "$3.15"
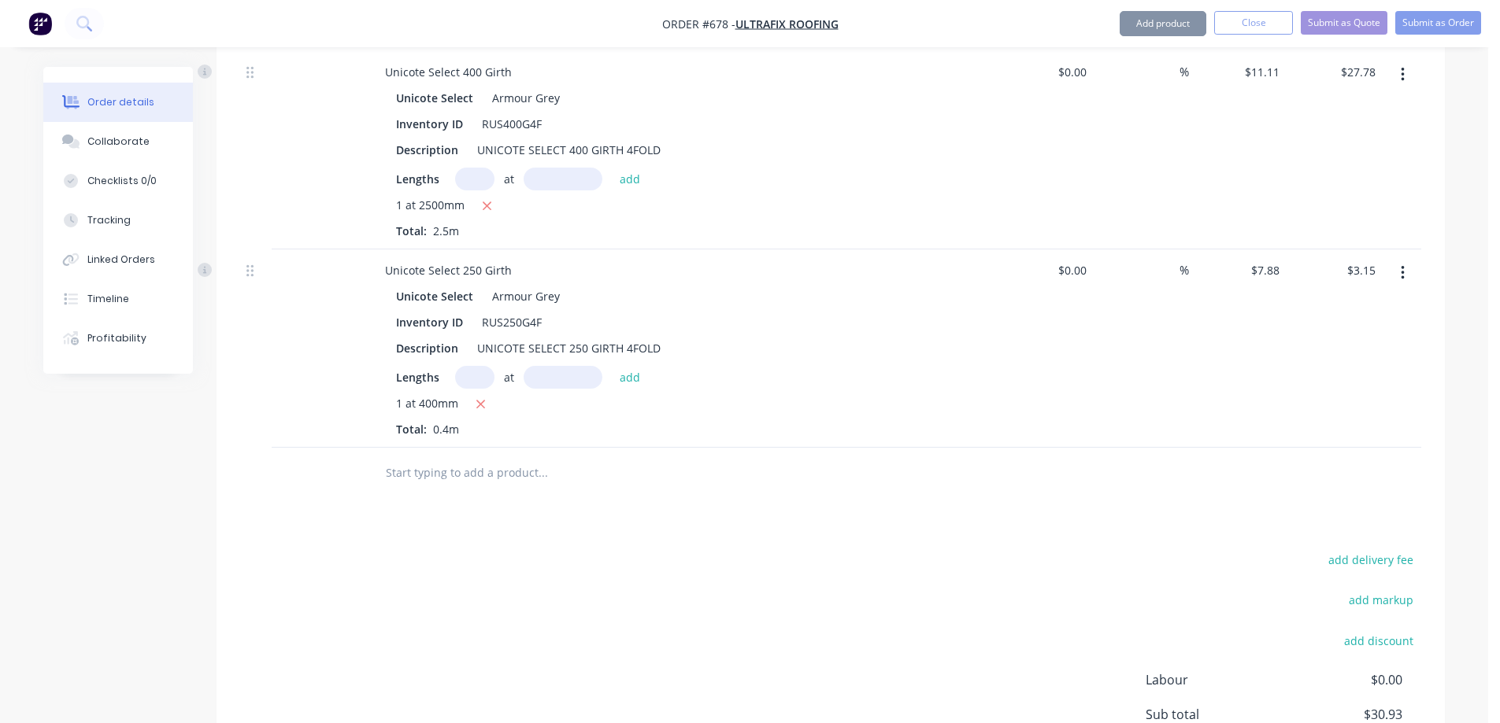
scroll to position [630, 0]
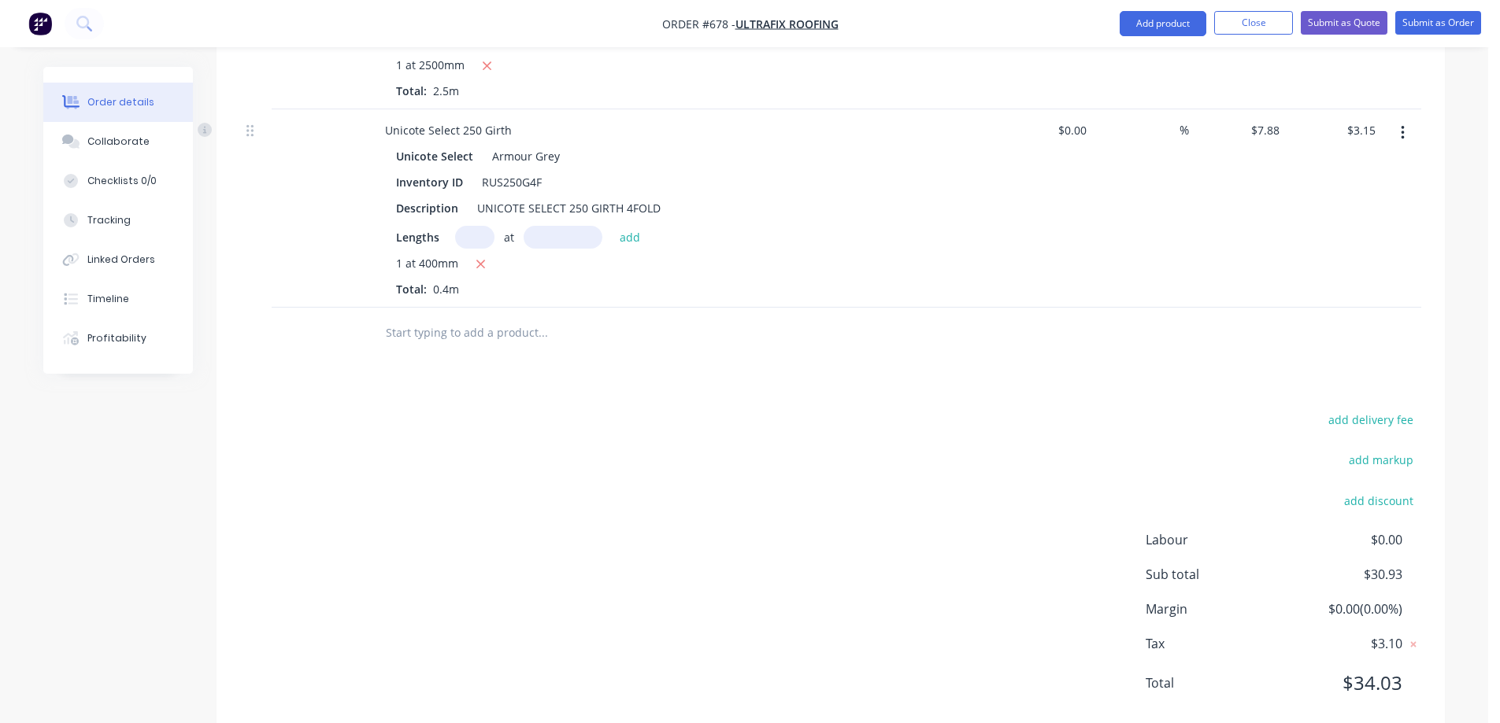
click at [409, 331] on input "text" at bounding box center [542, 332] width 315 height 31
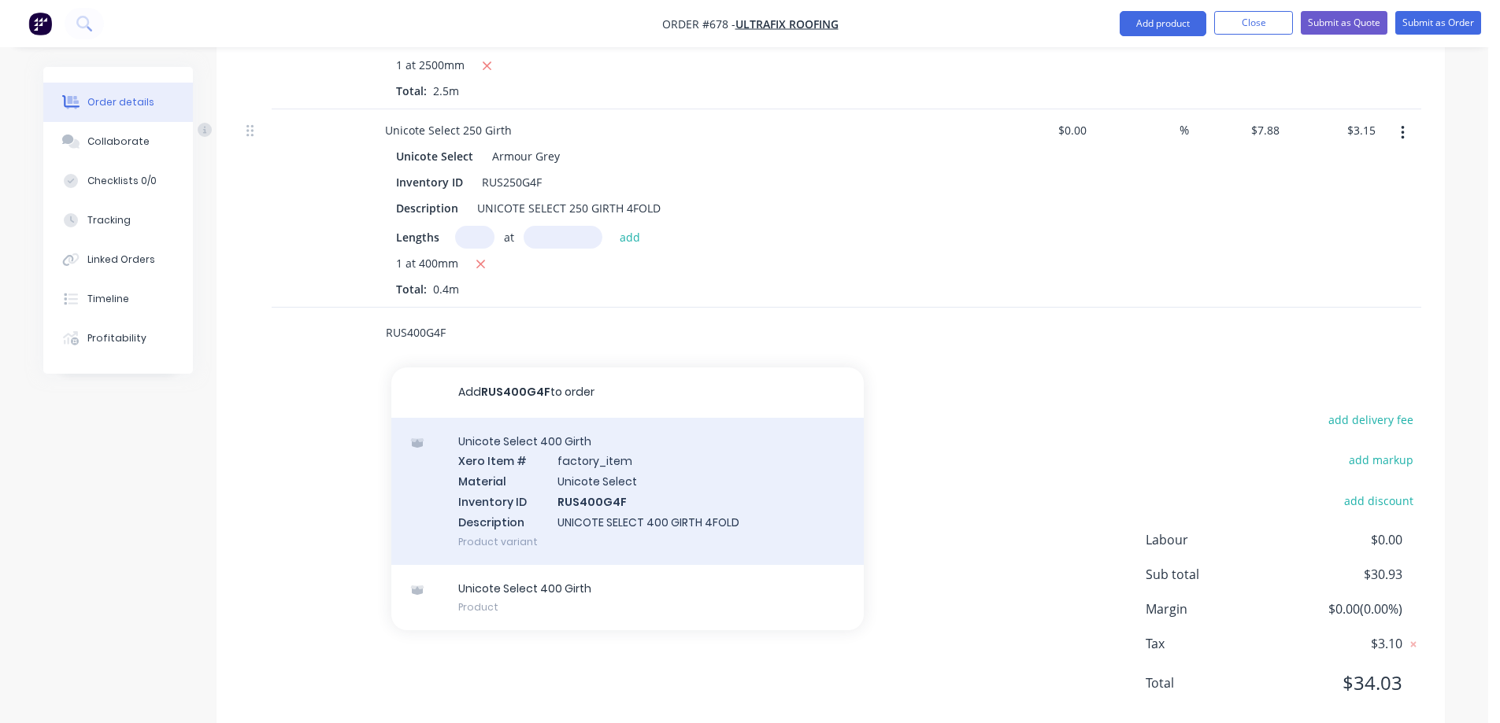
type input "RUS400G4F"
click at [541, 482] on div "Unicote Select 400 Girth Xero Item # factory_item Material Unicote Select Inven…" at bounding box center [627, 491] width 472 height 147
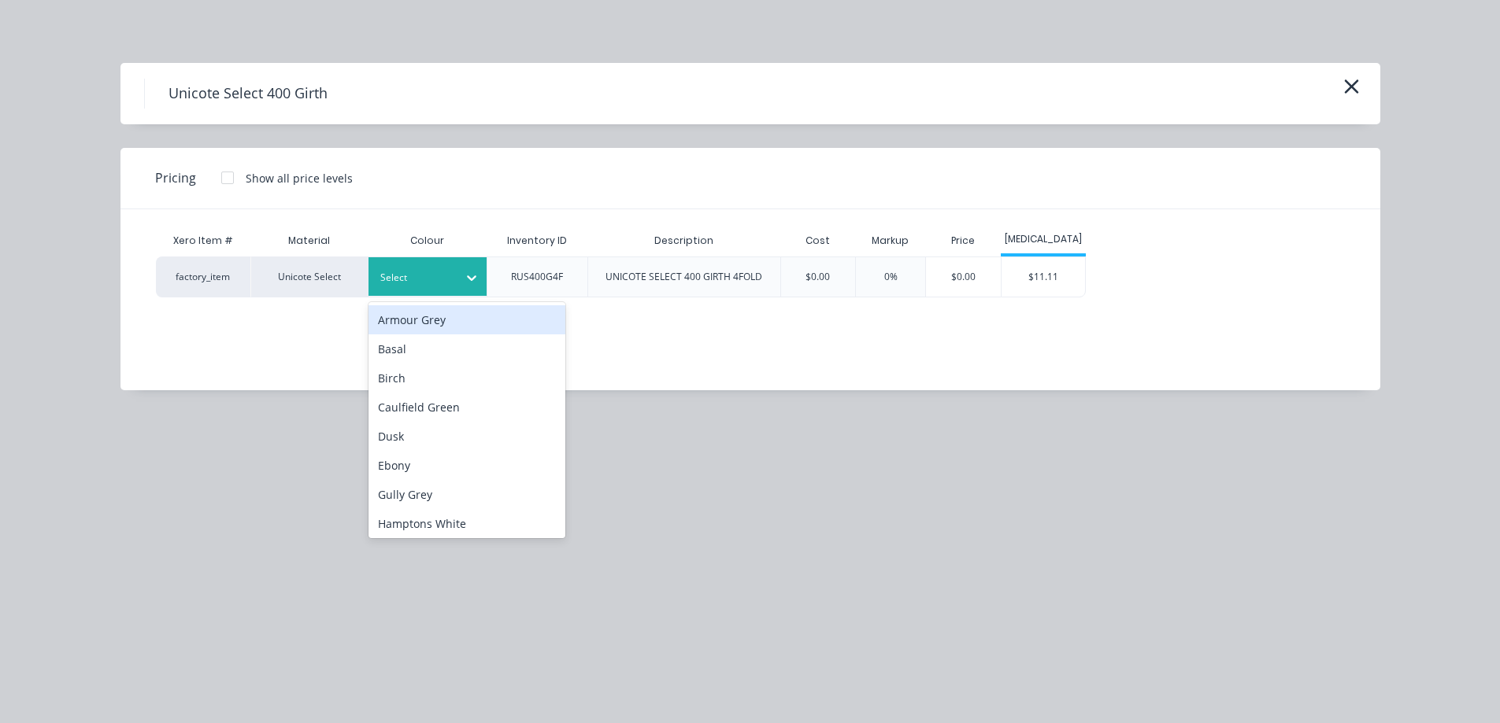
click at [468, 284] on icon at bounding box center [472, 278] width 16 height 16
click at [457, 324] on div "Armour Grey" at bounding box center [466, 319] width 197 height 29
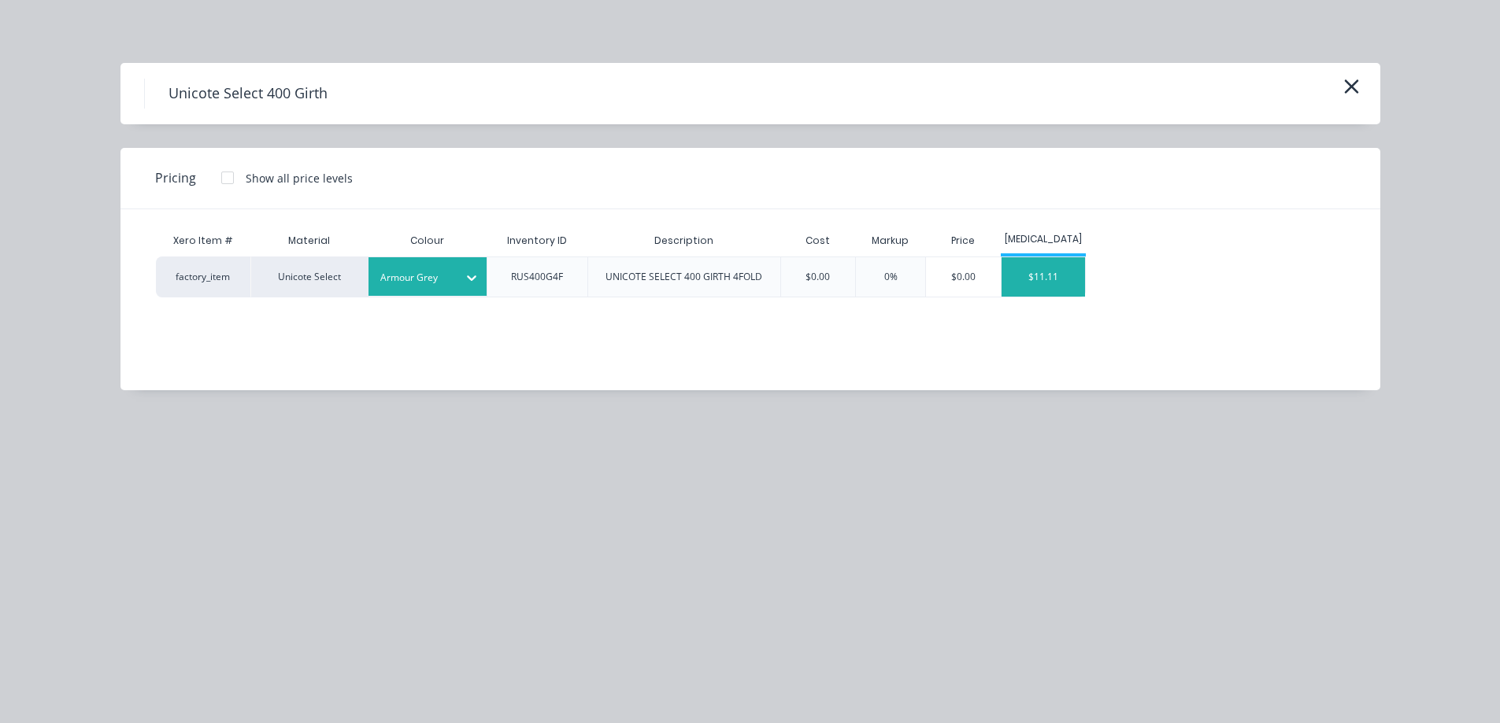
click at [1057, 279] on div "$11.11" at bounding box center [1043, 276] width 84 height 39
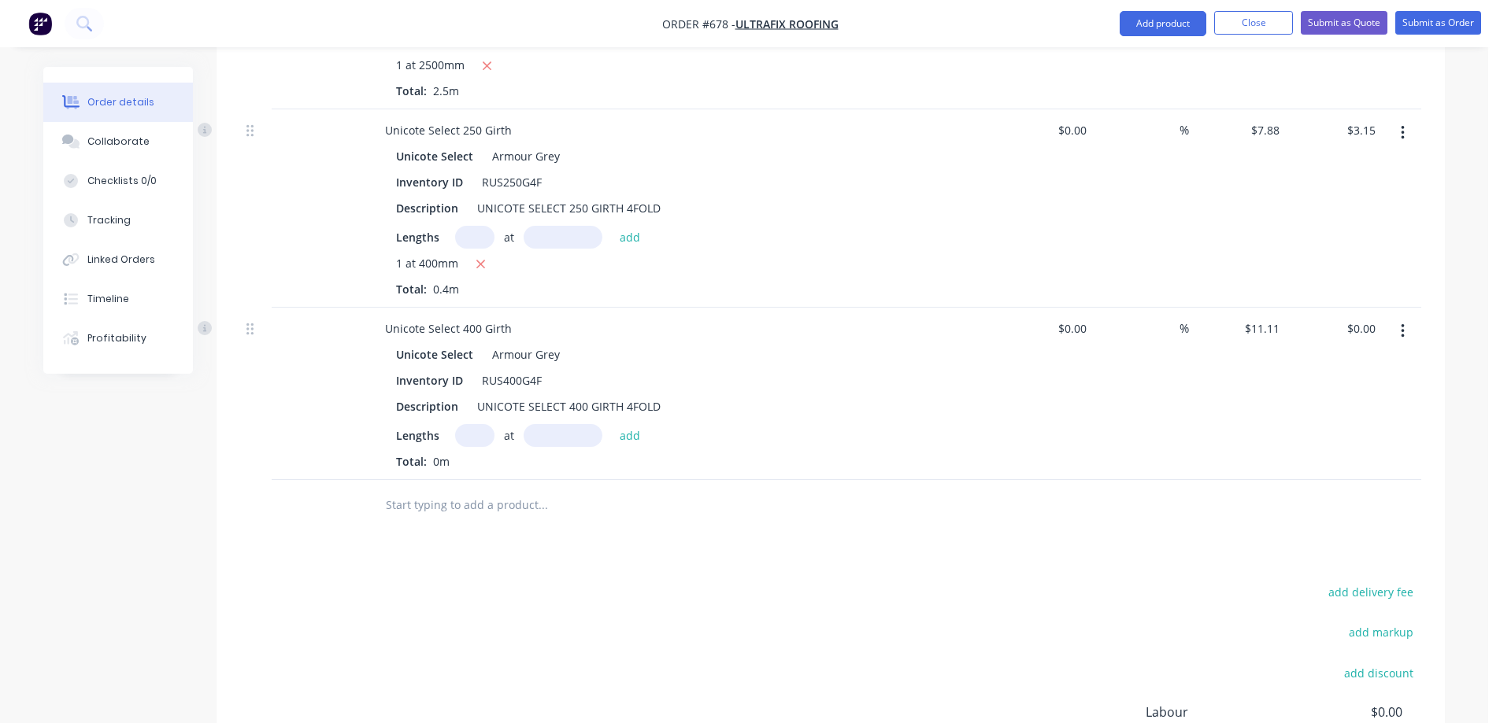
click at [478, 427] on input "text" at bounding box center [474, 435] width 39 height 23
type input "1"
type input "6000mm"
click at [638, 431] on button "add" at bounding box center [630, 434] width 37 height 21
type input "$66.66"
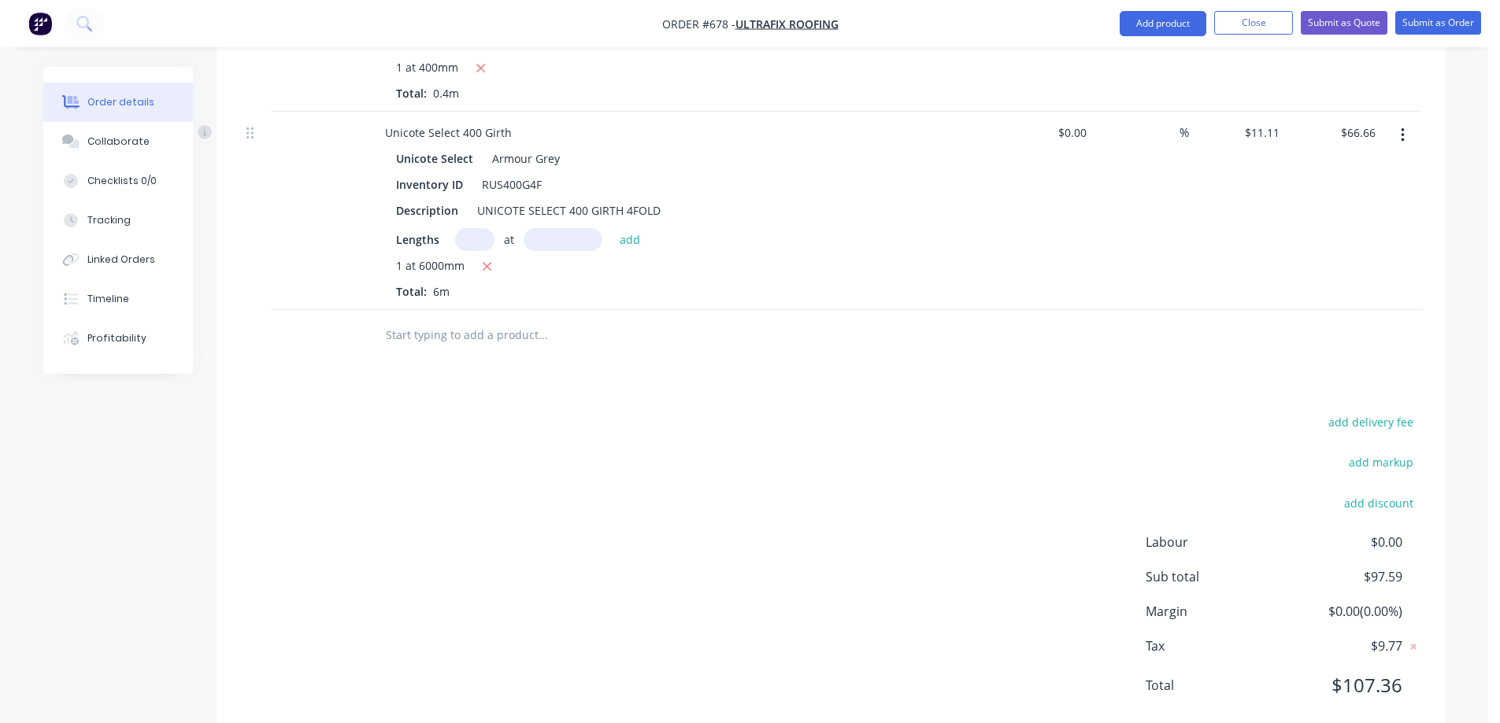
scroll to position [865, 0]
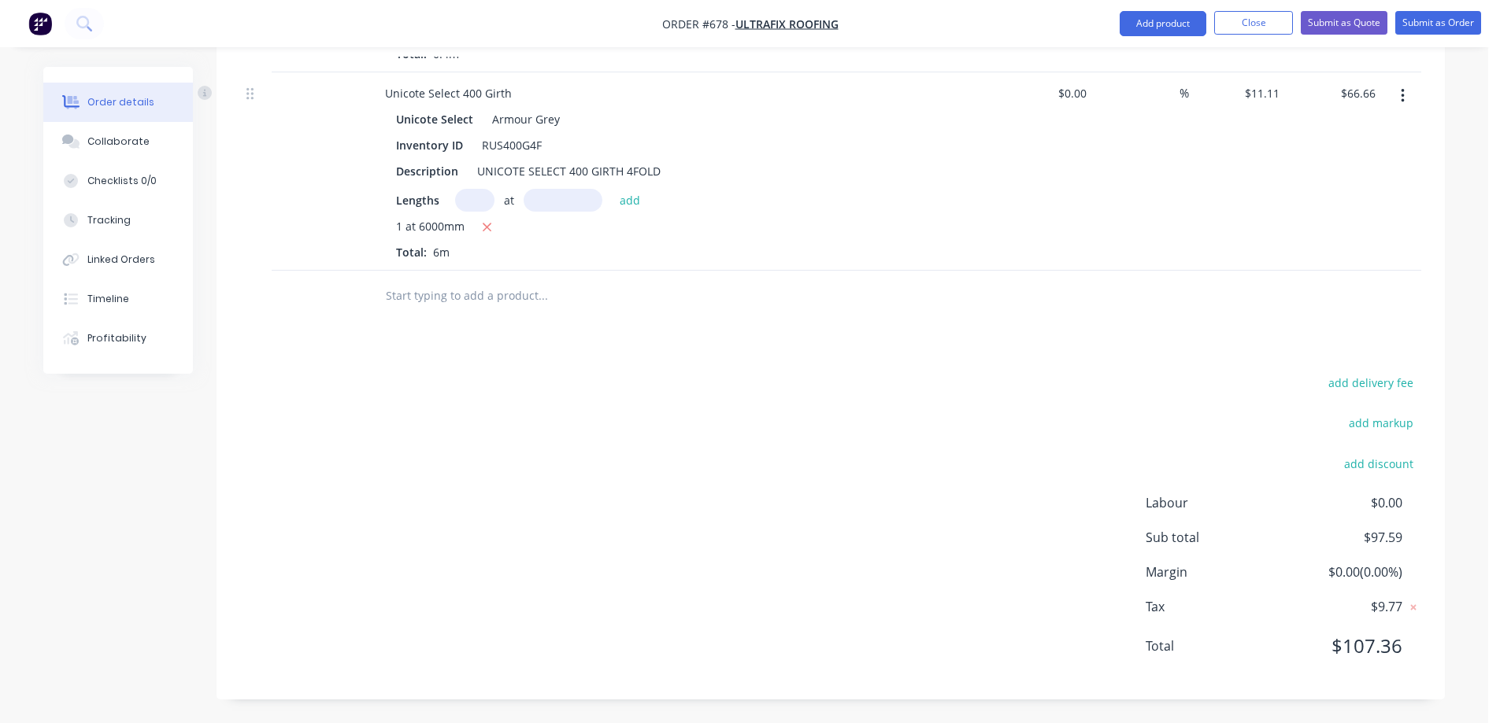
click at [508, 306] on input "text" at bounding box center [542, 295] width 315 height 31
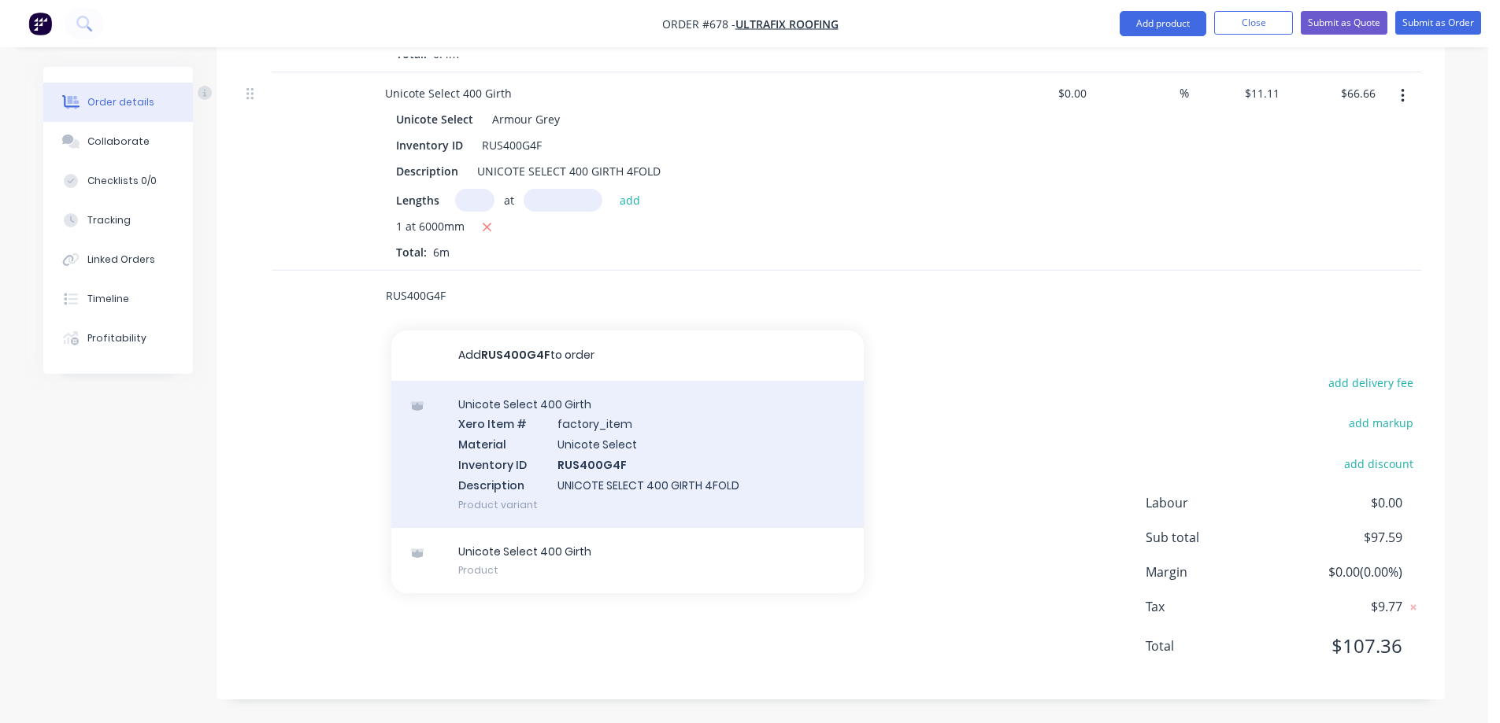
type input "RUS400G4F"
click at [586, 464] on div "Unicote Select 400 Girth Xero Item # factory_item Material Unicote Select Inven…" at bounding box center [627, 454] width 472 height 147
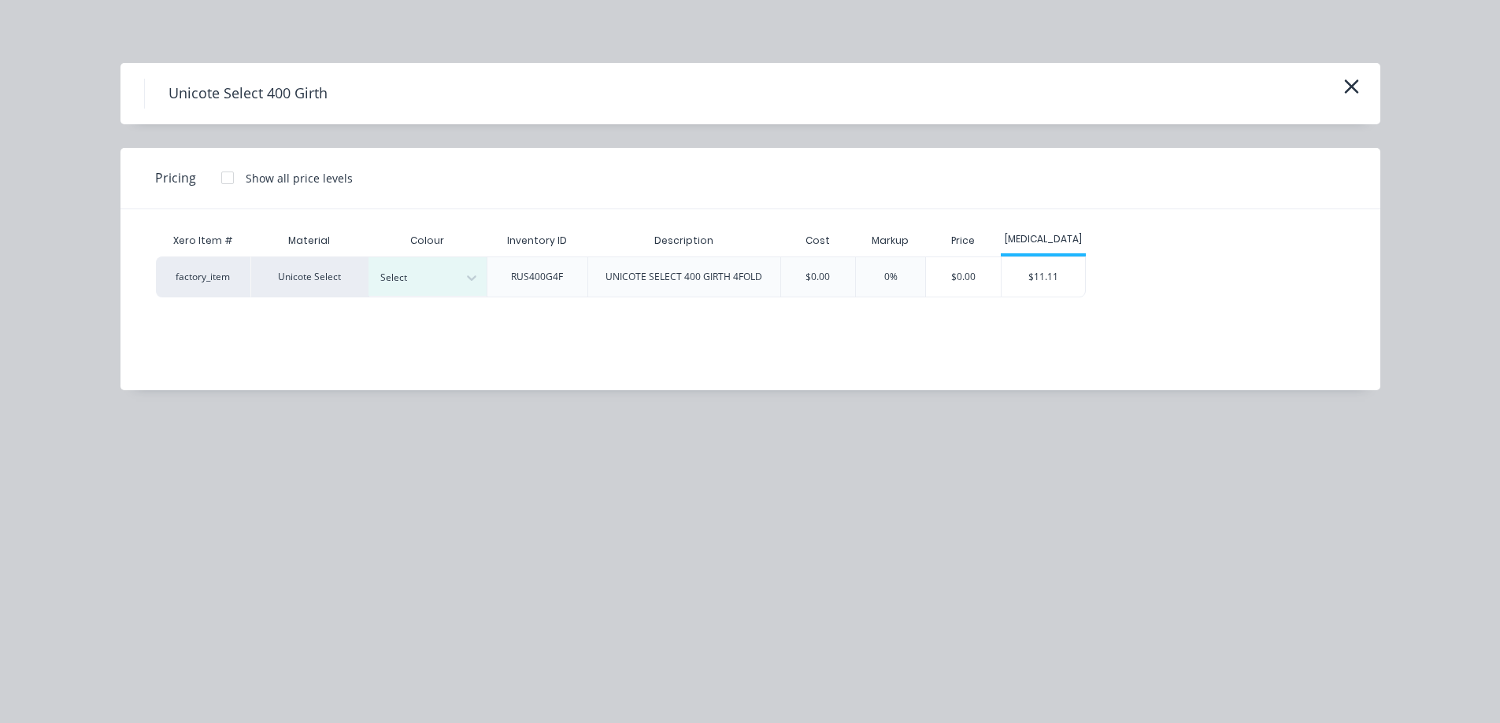
click at [446, 272] on div at bounding box center [415, 277] width 71 height 17
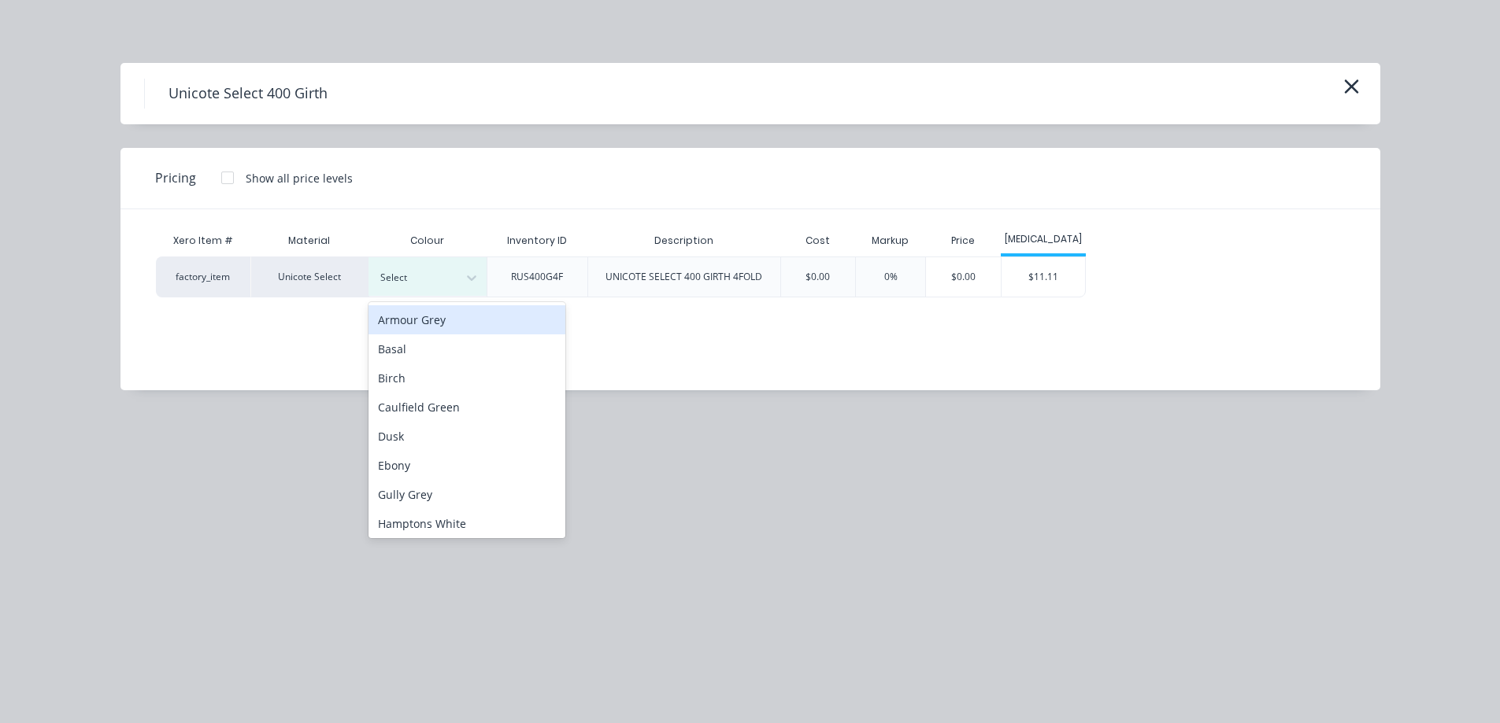
click at [446, 326] on div "Armour Grey" at bounding box center [466, 319] width 197 height 29
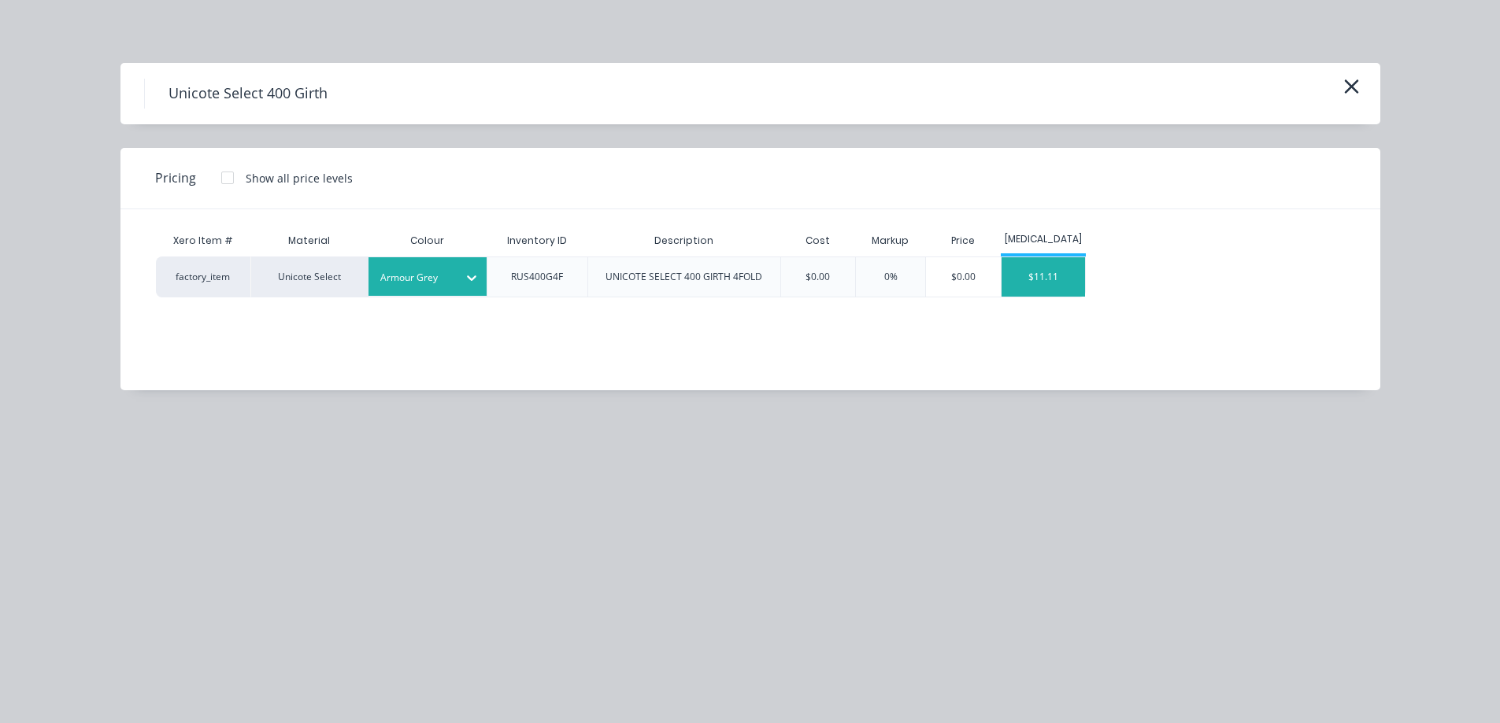
click at [1061, 286] on div "$11.11" at bounding box center [1043, 276] width 84 height 39
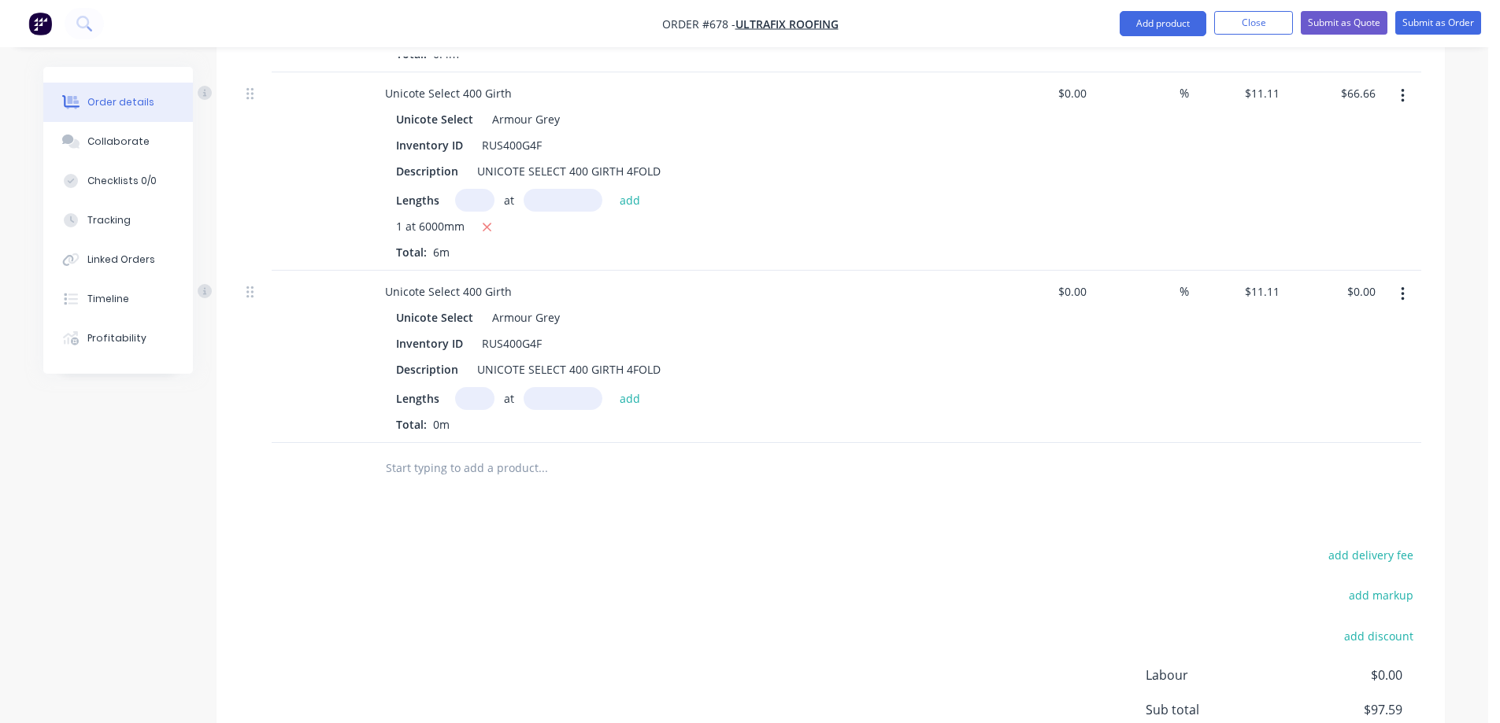
click at [478, 401] on input "text" at bounding box center [474, 398] width 39 height 23
type input "1"
type input "2400mm"
click at [635, 404] on button "add" at bounding box center [630, 397] width 37 height 21
type input "$26.66"
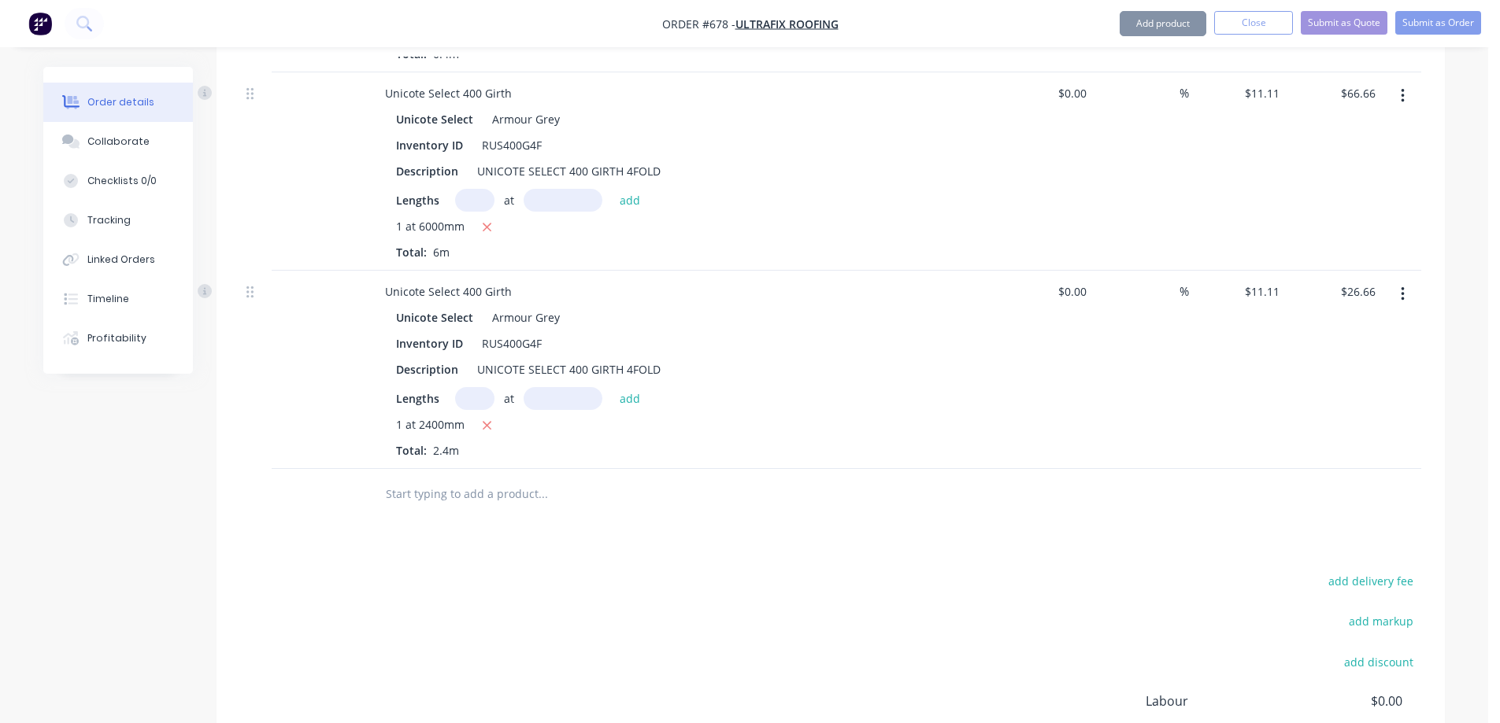
click at [416, 497] on input "text" at bounding box center [542, 494] width 315 height 31
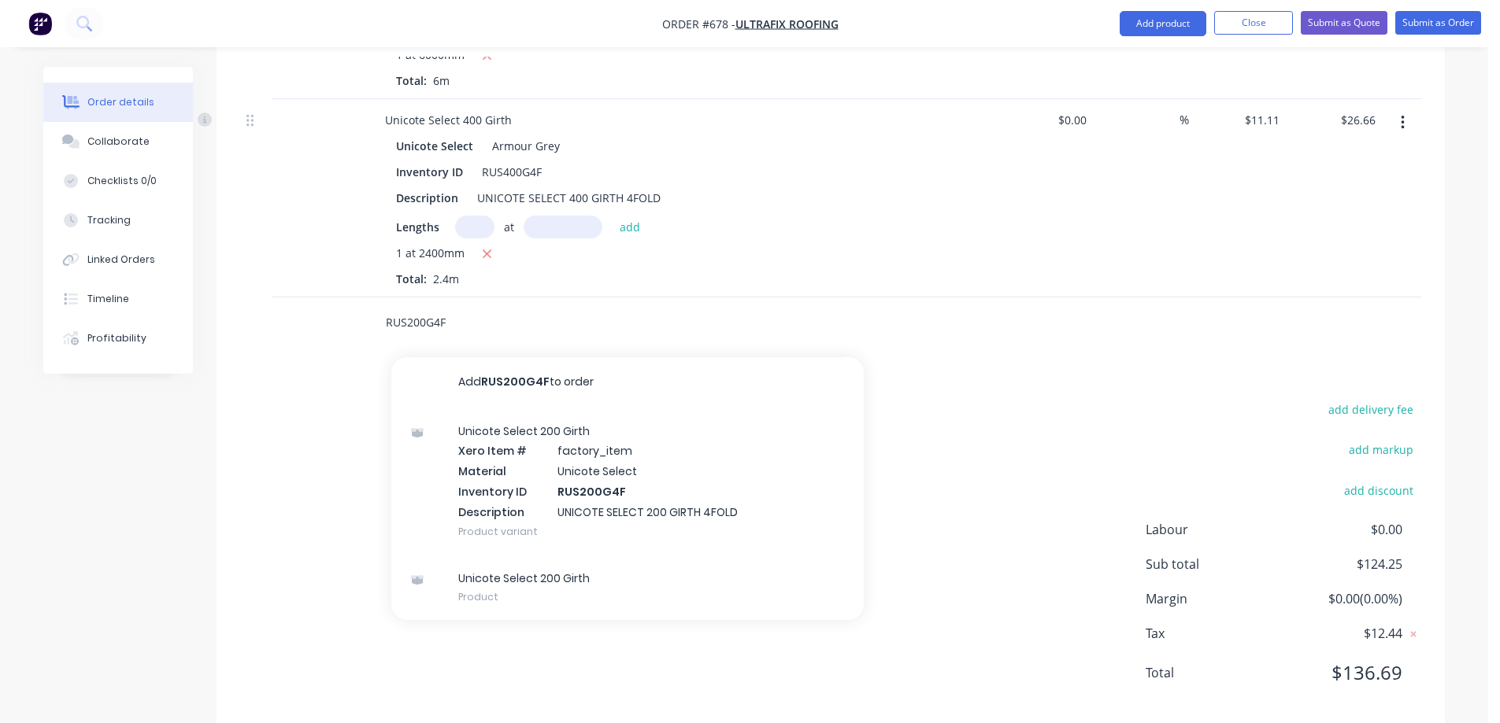
scroll to position [1064, 0]
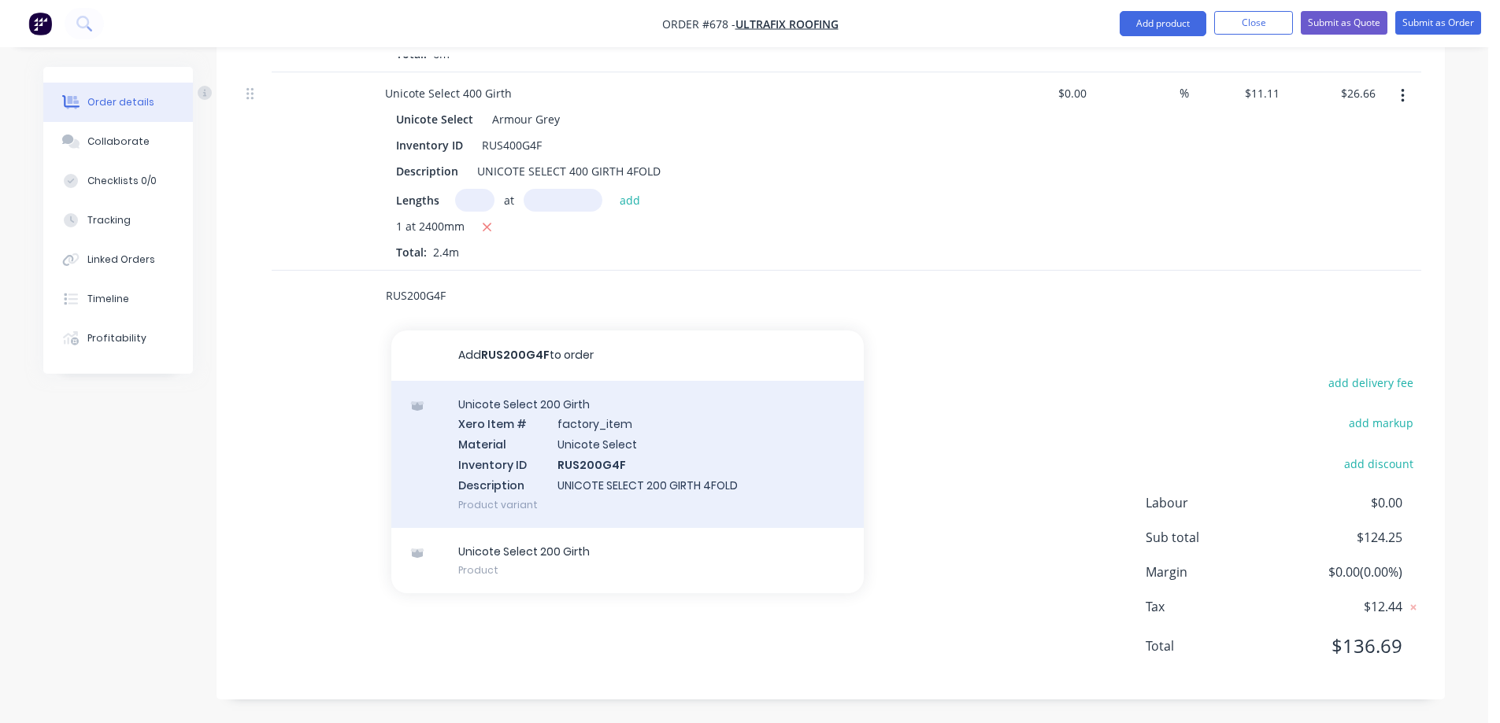
type input "RUS200G4F"
click at [555, 462] on div "Unicote Select 200 Girth Xero Item # factory_item Material Unicote Select Inven…" at bounding box center [627, 454] width 472 height 147
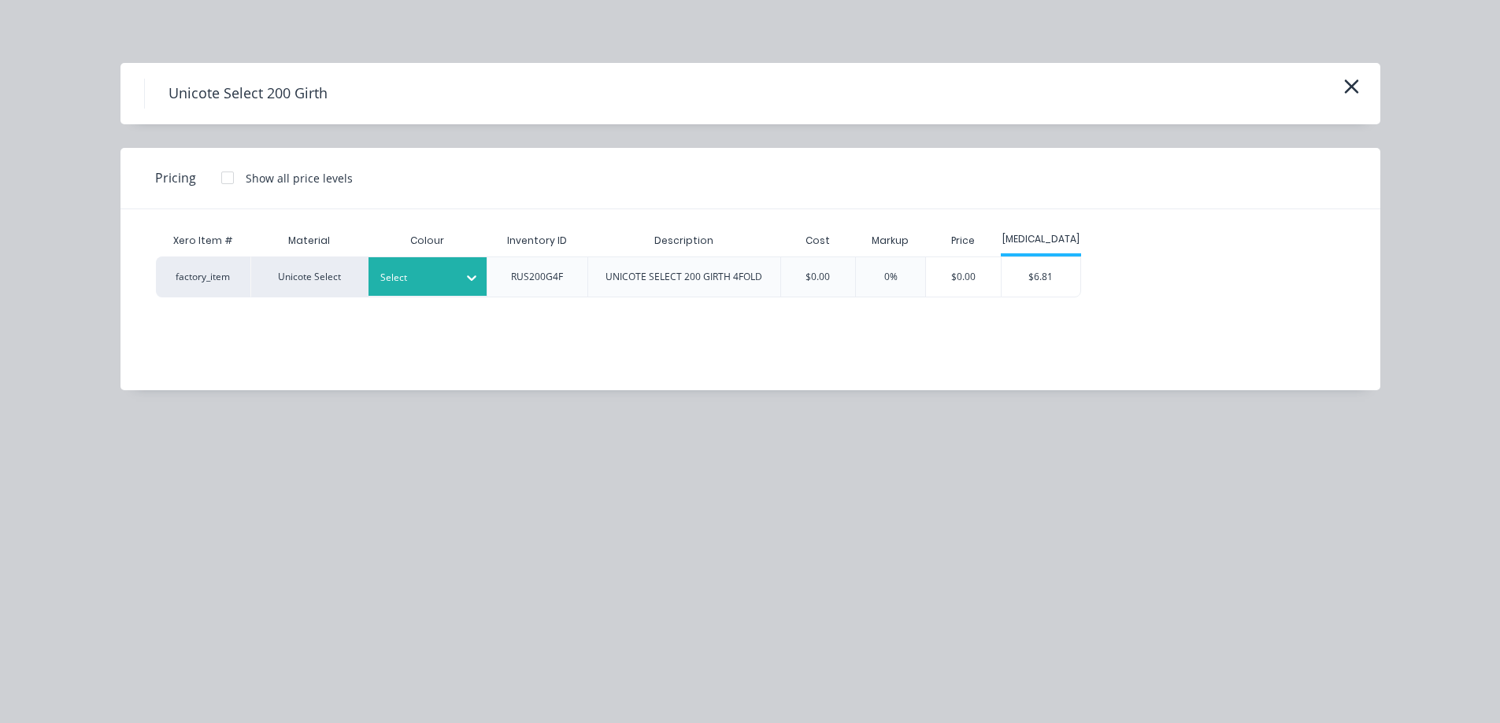
click at [464, 287] on div at bounding box center [471, 277] width 28 height 25
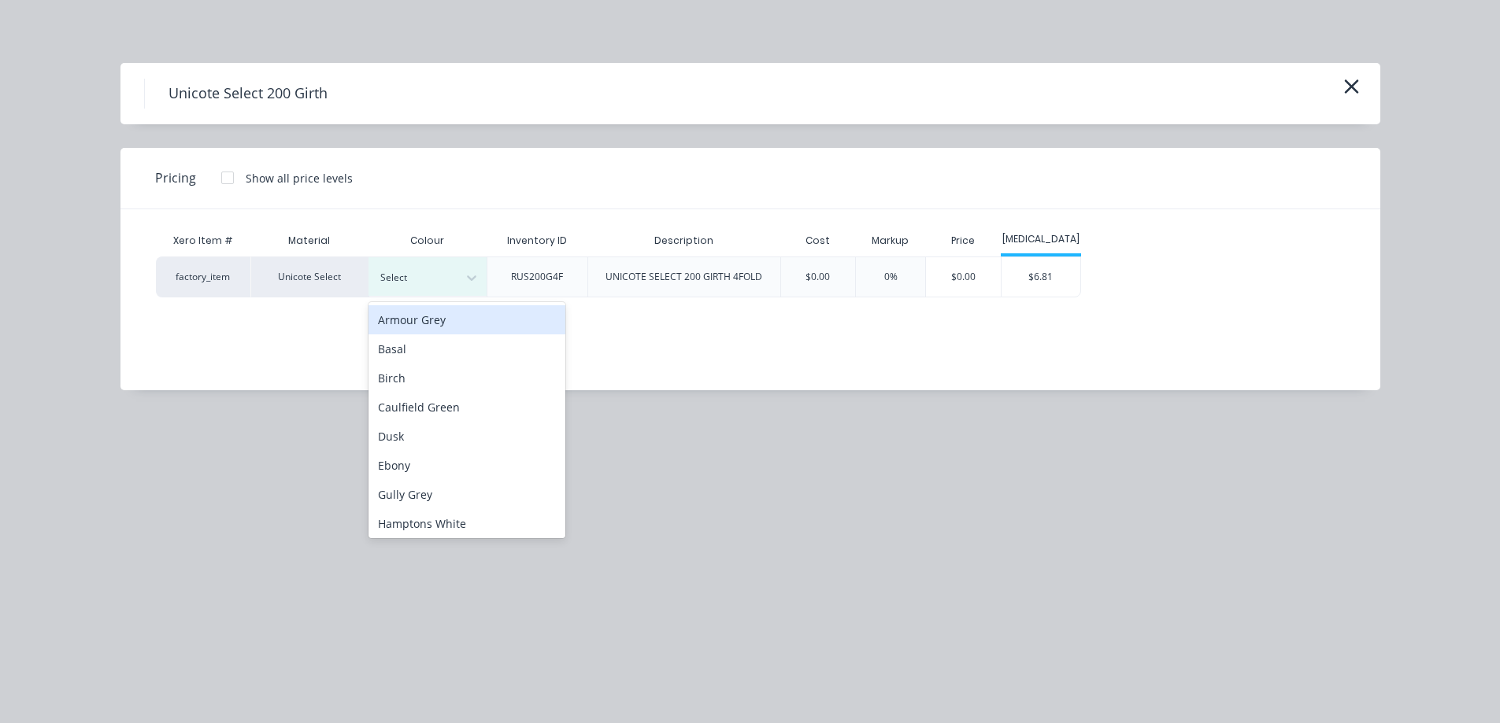
click at [463, 320] on div "Armour Grey" at bounding box center [466, 319] width 197 height 29
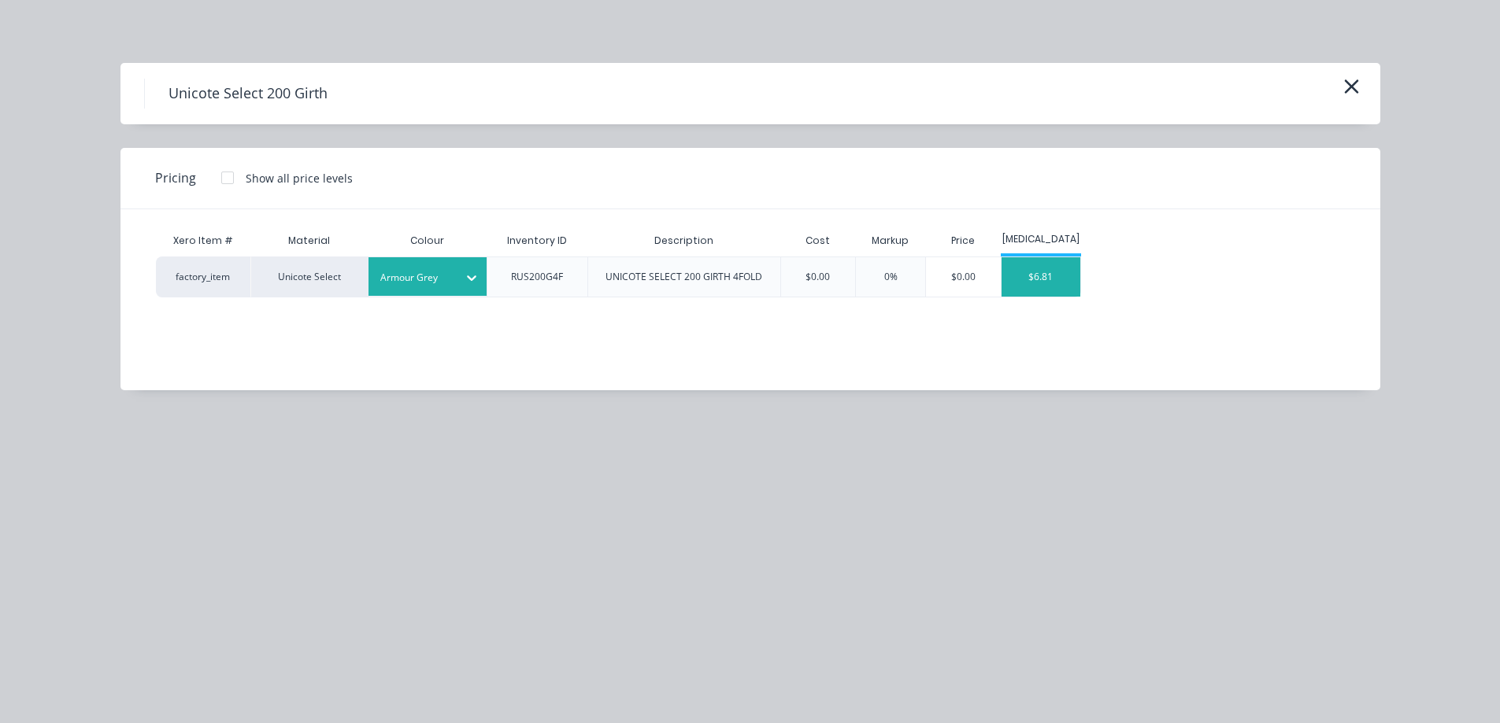
click at [1025, 283] on div "$6.81" at bounding box center [1040, 276] width 79 height 39
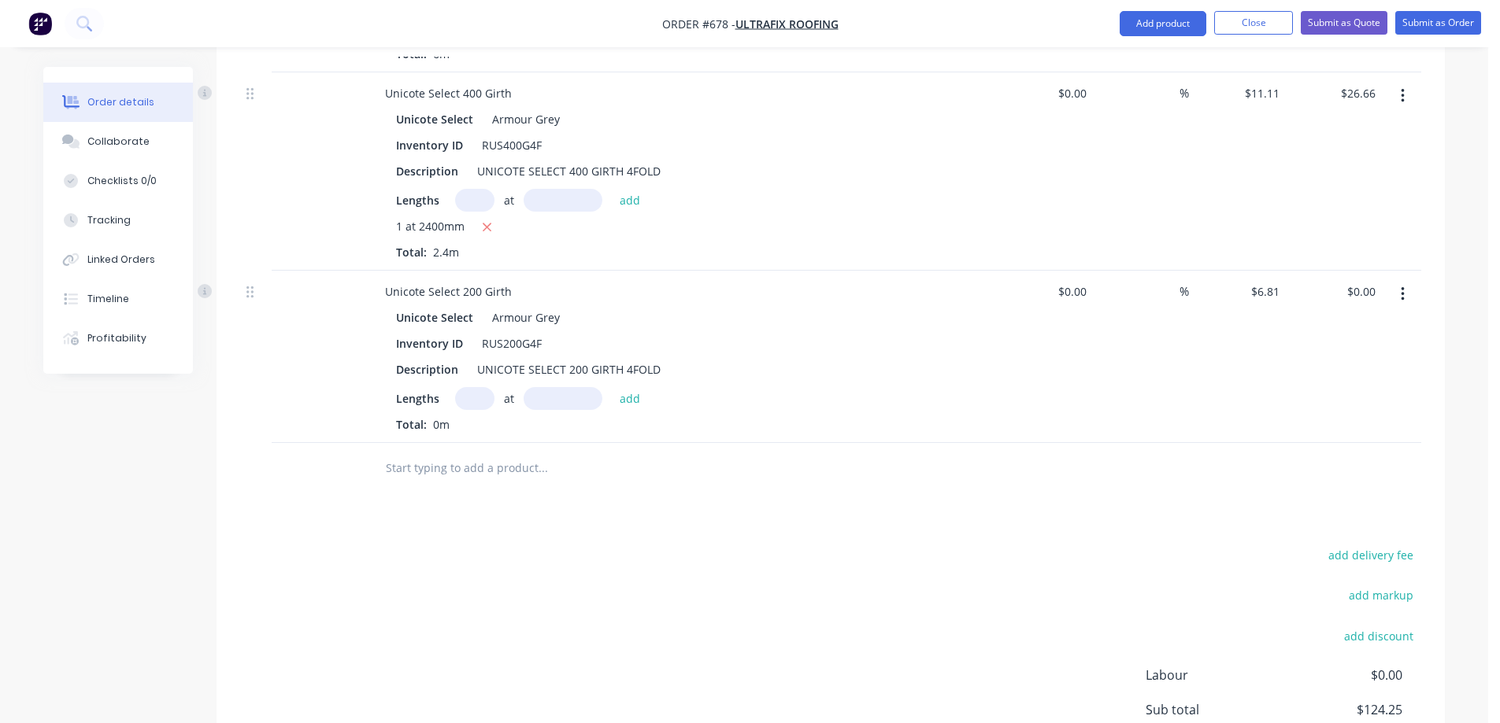
click at [471, 403] on input "text" at bounding box center [474, 398] width 39 height 23
type input "1"
type input "300mm"
click at [625, 393] on button "add" at bounding box center [630, 397] width 37 height 21
type input "$2.04"
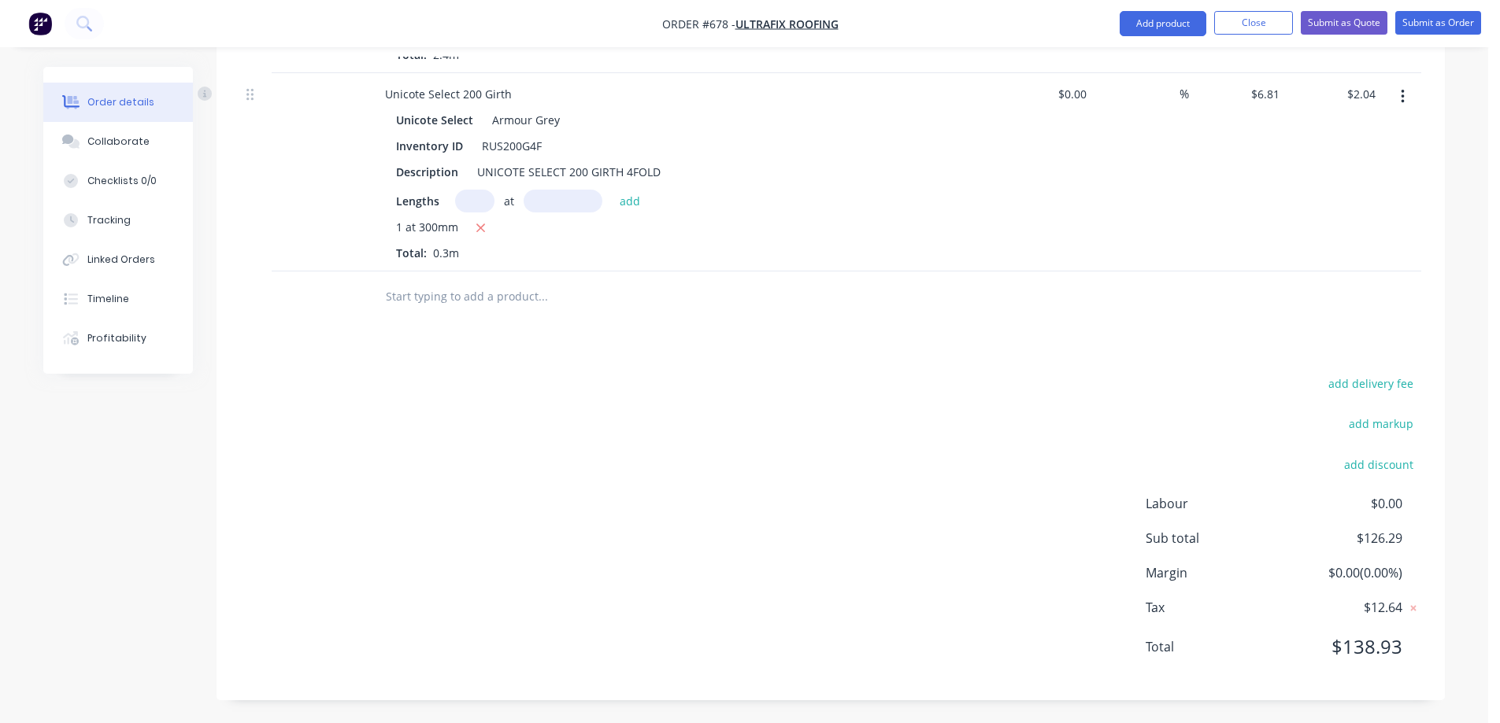
scroll to position [1262, 0]
click at [1350, 27] on button "Submit as Quote" at bounding box center [1344, 23] width 87 height 24
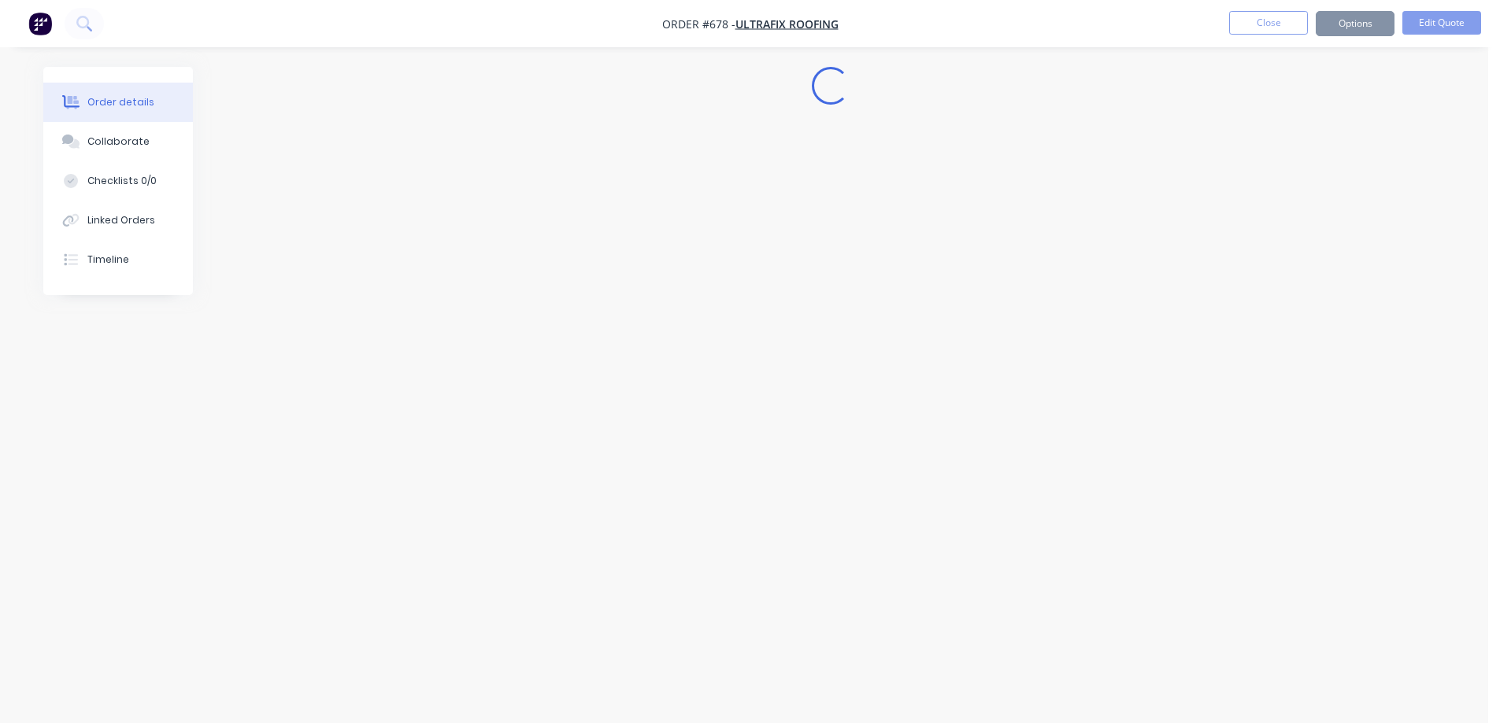
scroll to position [0, 0]
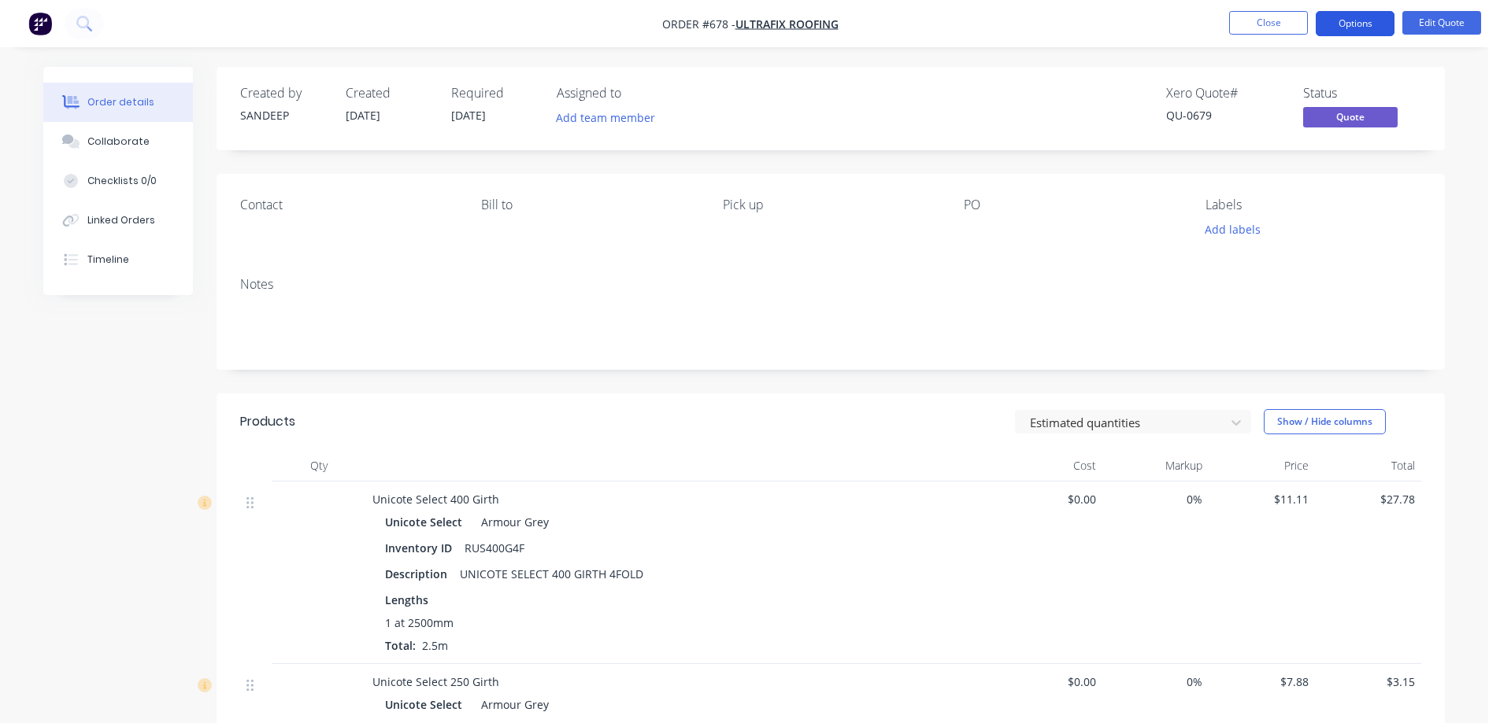
click at [1337, 19] on button "Options" at bounding box center [1354, 23] width 79 height 25
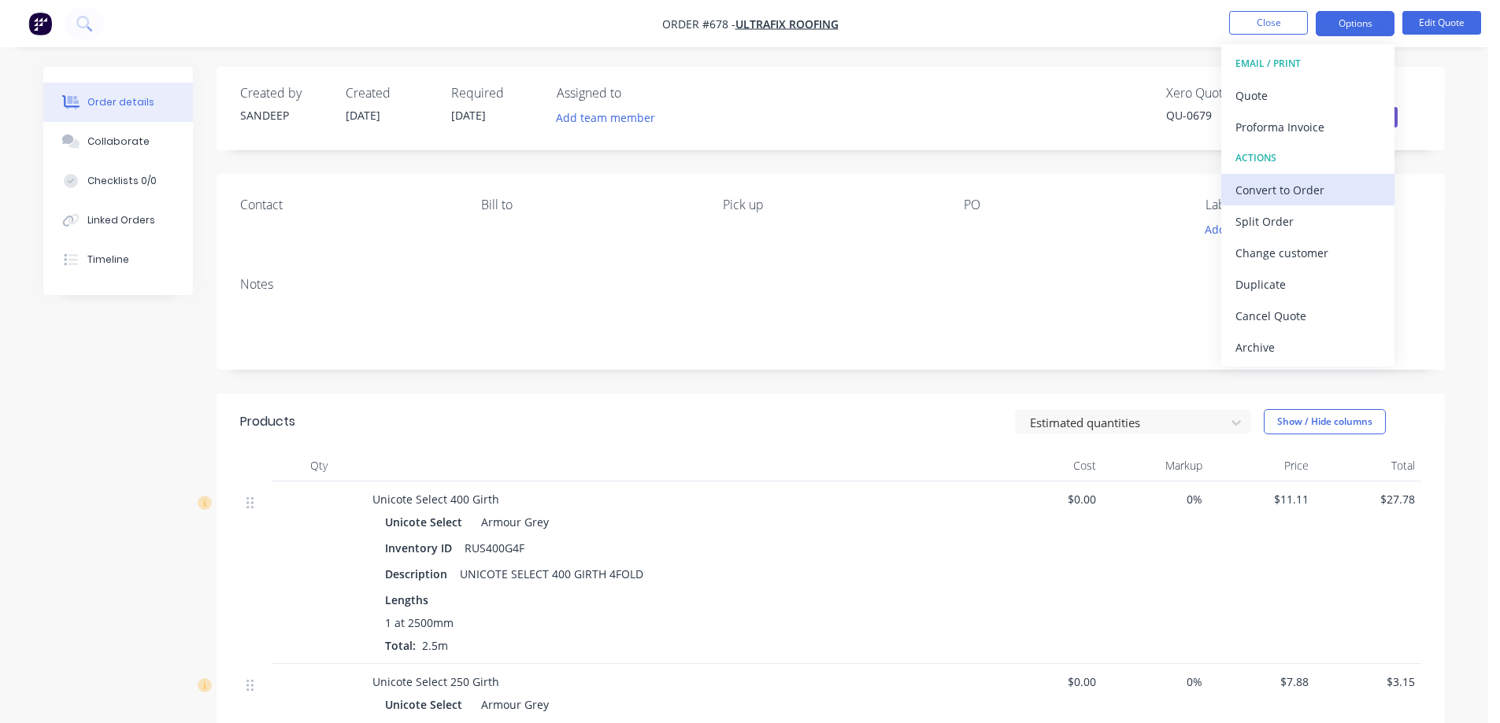
click at [1295, 180] on div "Convert to Order" at bounding box center [1307, 190] width 145 height 23
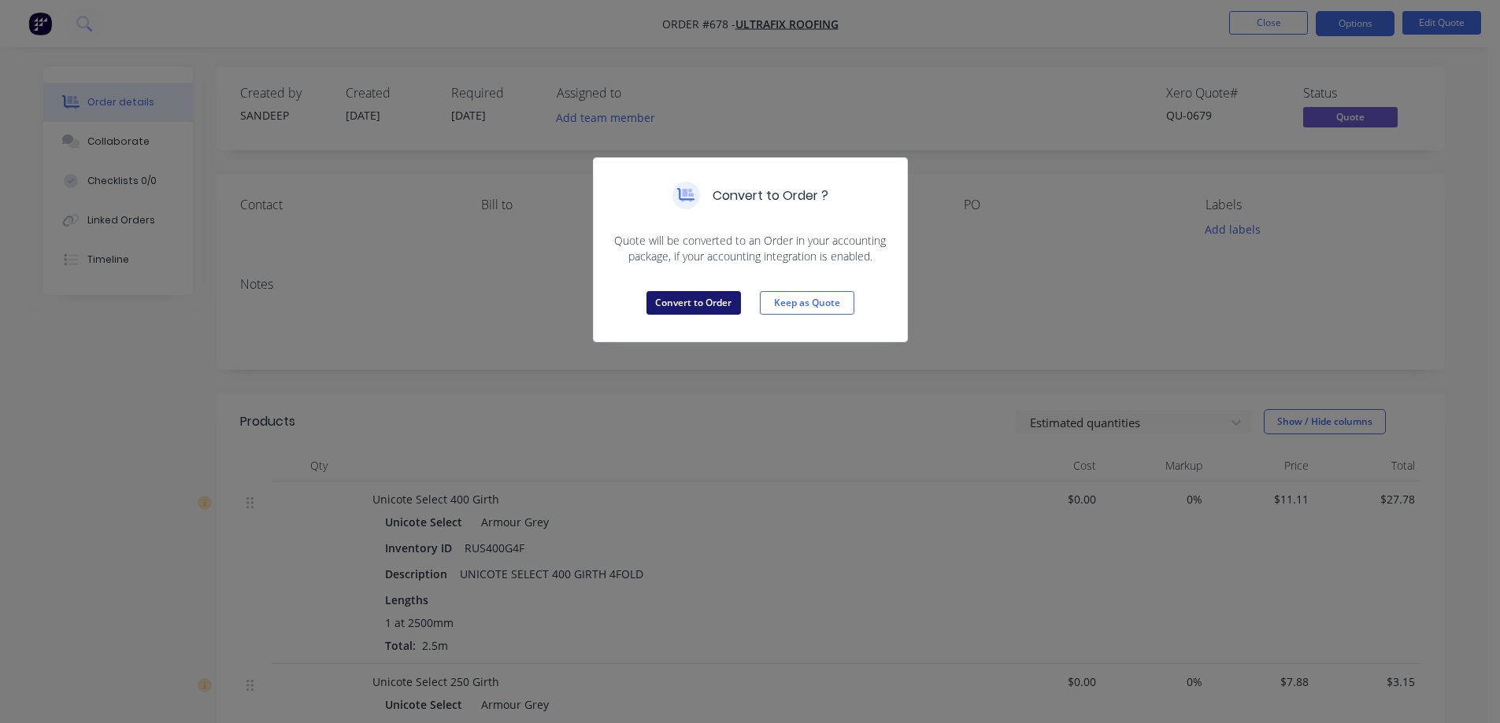
click at [730, 307] on button "Convert to Order" at bounding box center [693, 303] width 94 height 24
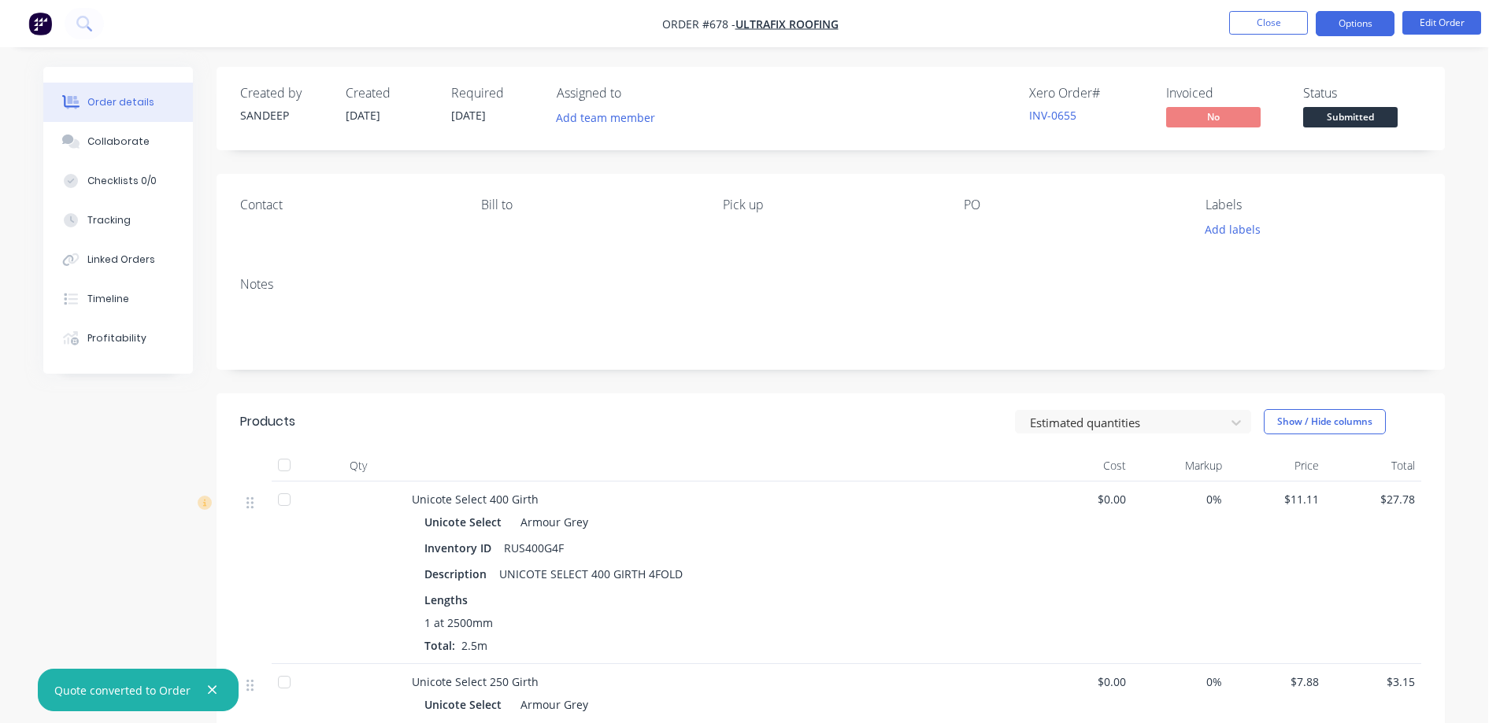
click at [1342, 31] on button "Options" at bounding box center [1354, 23] width 79 height 25
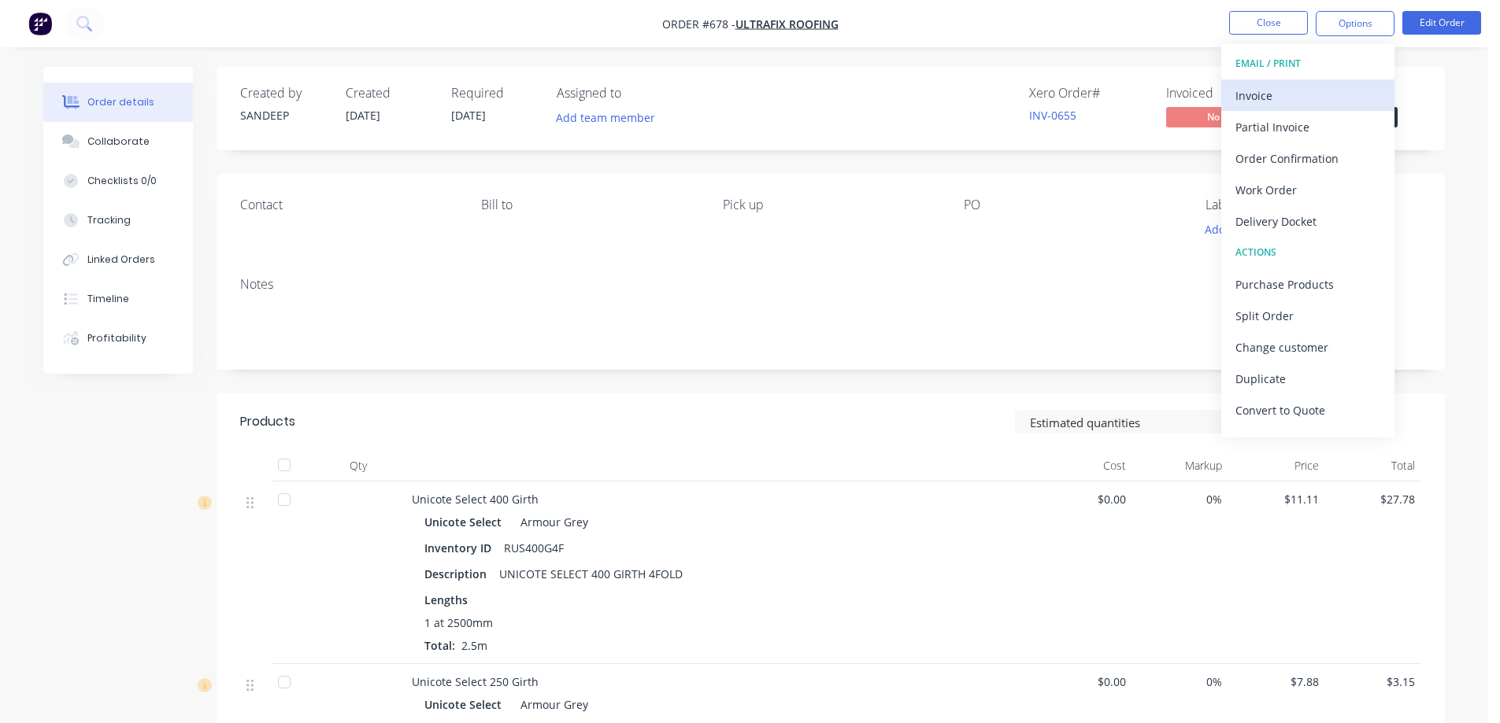
click at [1315, 85] on div "Invoice" at bounding box center [1307, 95] width 145 height 23
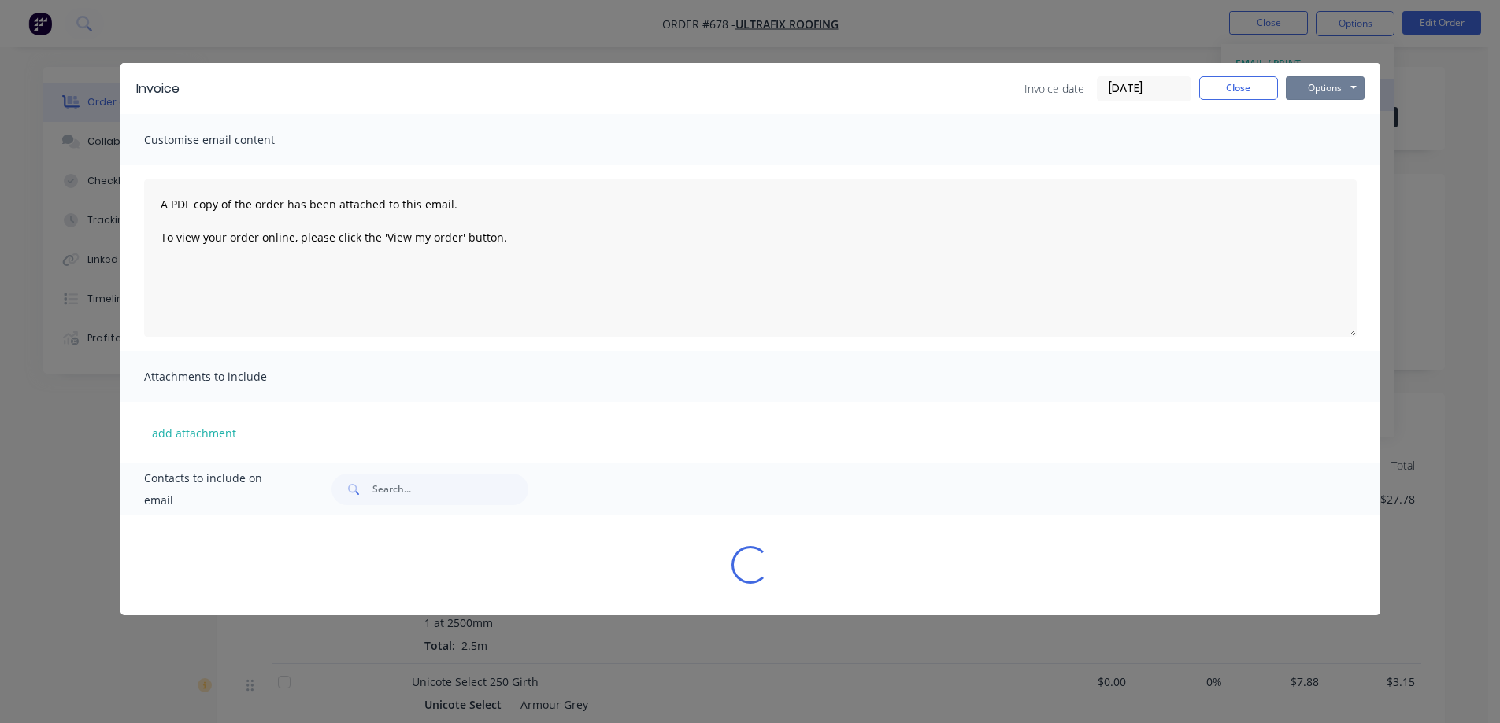
click at [1315, 85] on button "Options" at bounding box center [1325, 88] width 79 height 24
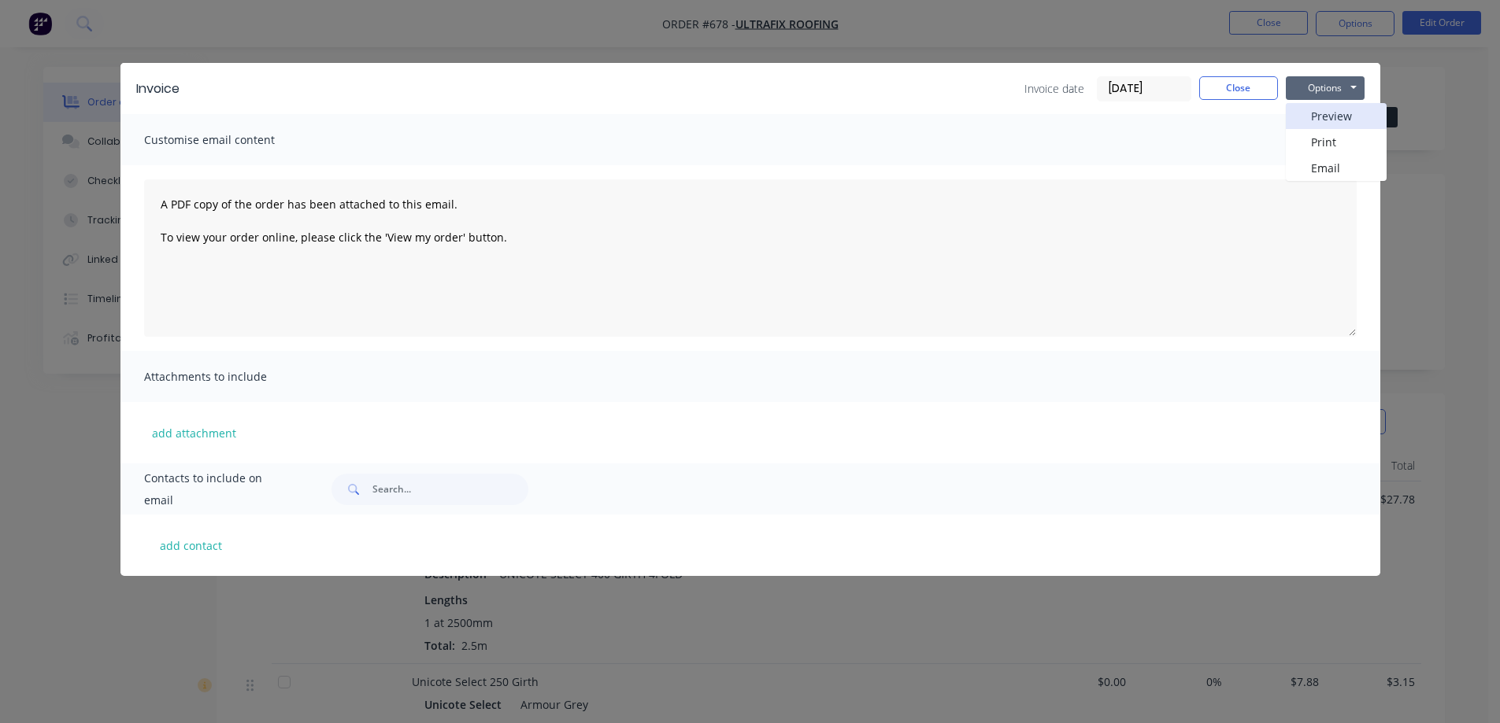
click at [1312, 109] on button "Preview" at bounding box center [1336, 116] width 101 height 26
click at [1231, 88] on button "Close" at bounding box center [1238, 88] width 79 height 24
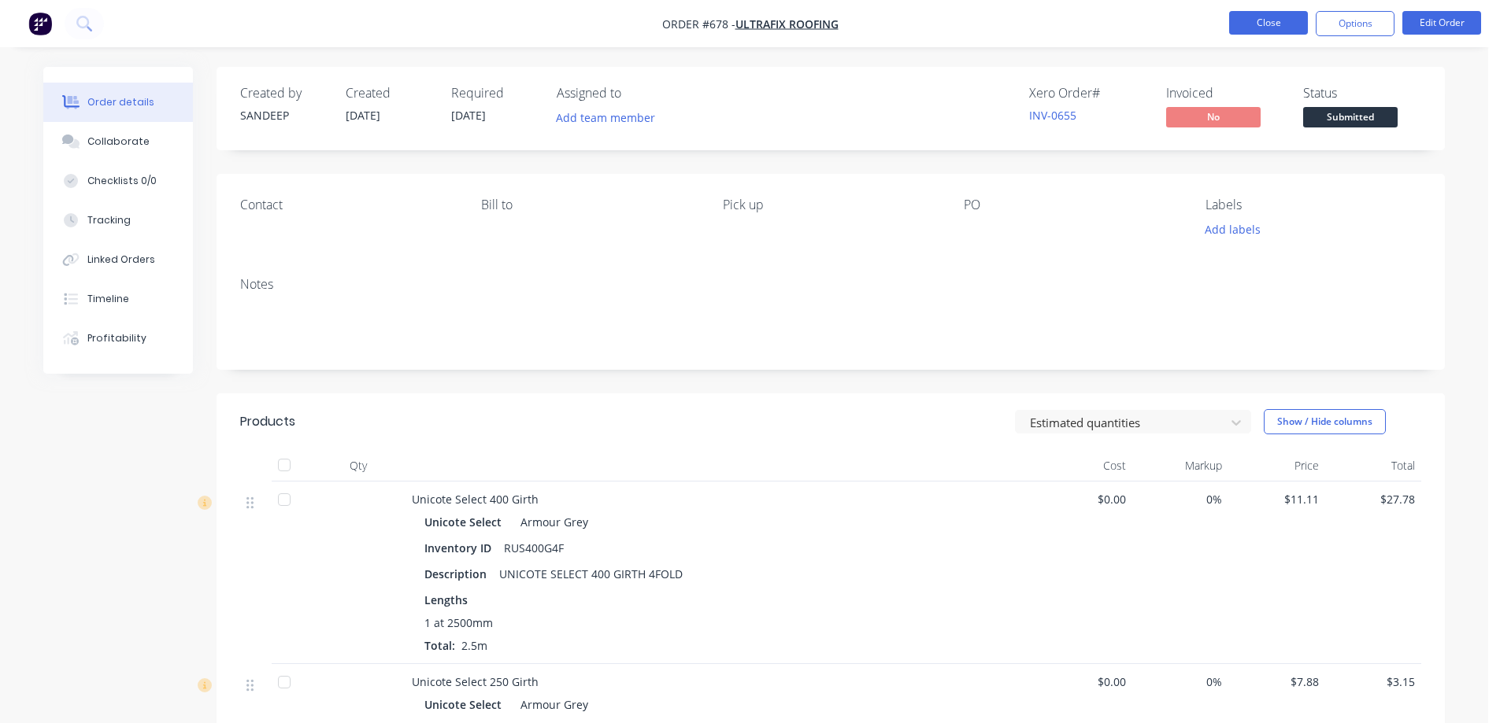
click at [1249, 22] on button "Close" at bounding box center [1268, 23] width 79 height 24
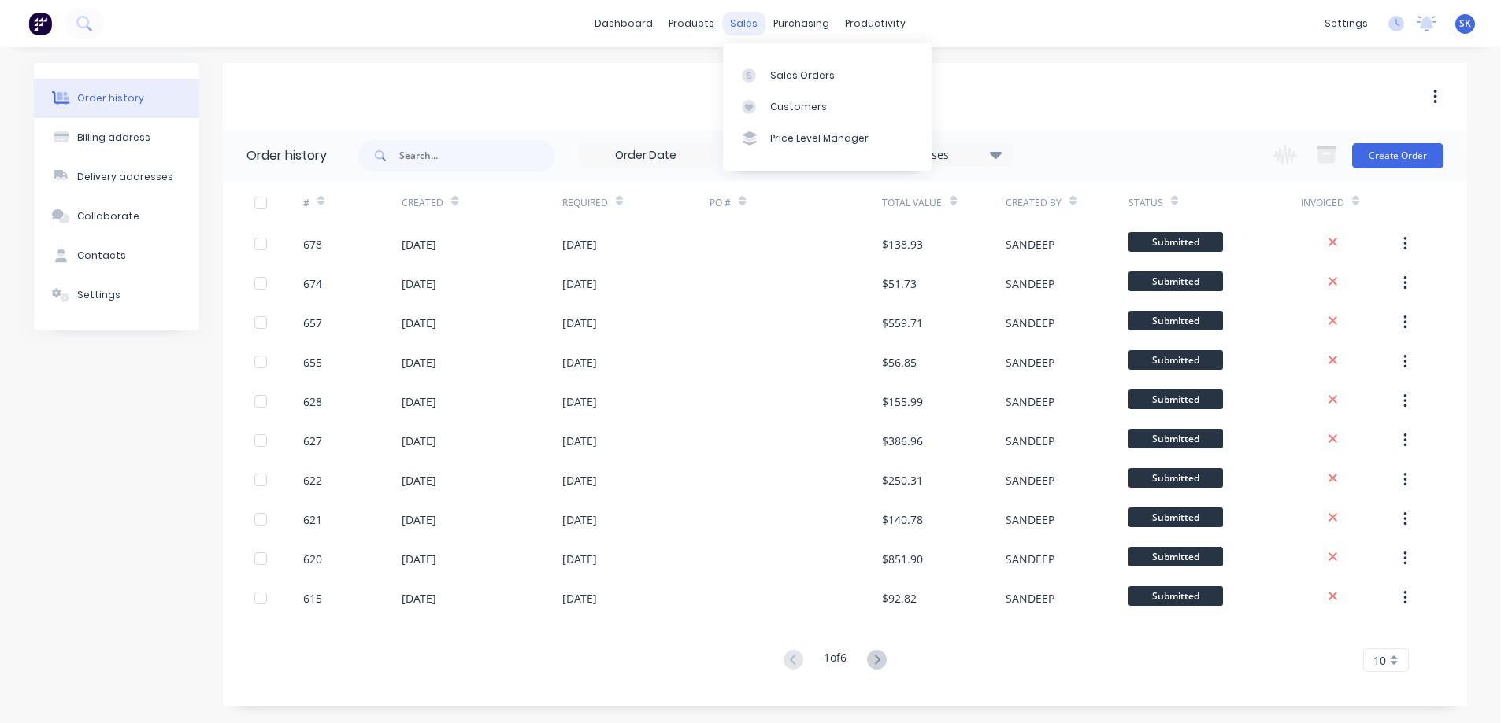
click at [752, 22] on div "sales" at bounding box center [743, 24] width 43 height 24
click at [771, 67] on link "Sales Orders" at bounding box center [827, 74] width 209 height 31
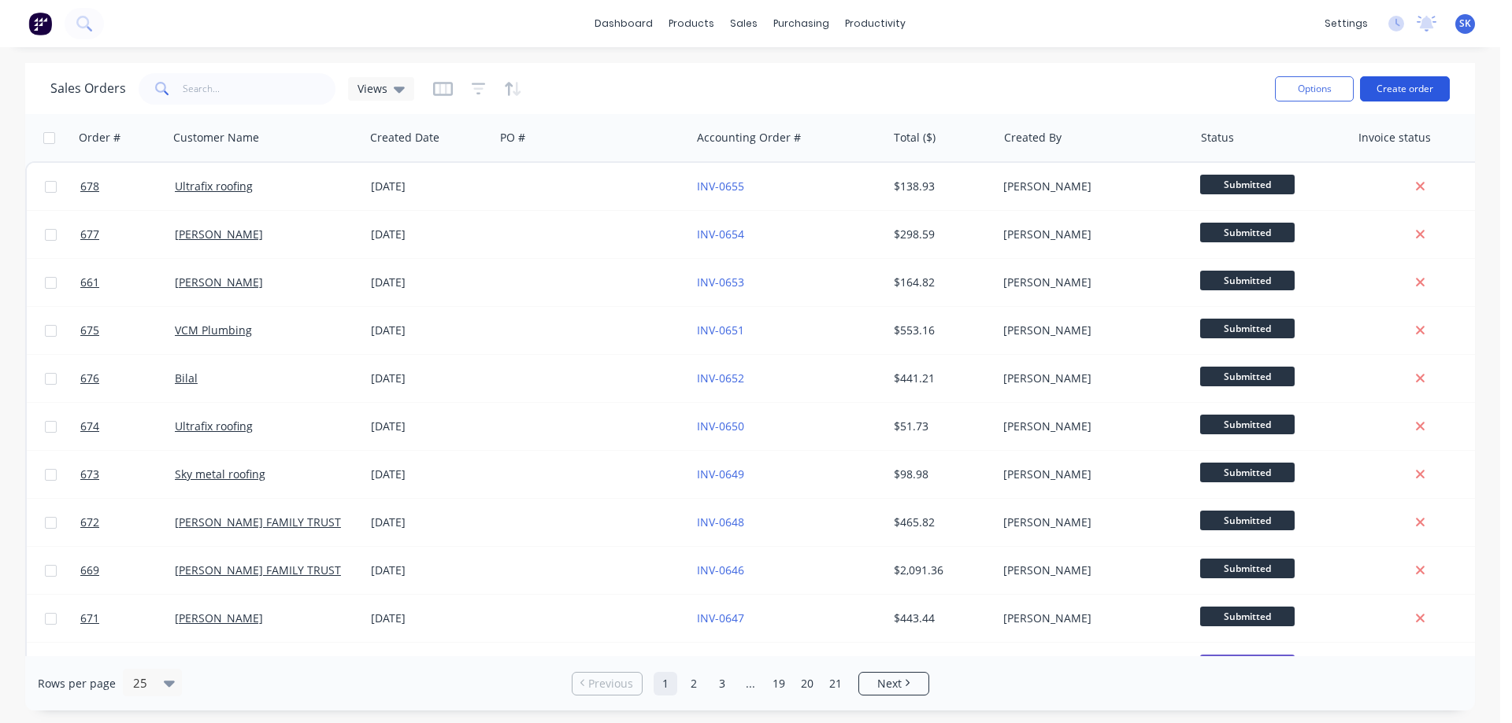
click at [1415, 91] on button "Create order" at bounding box center [1405, 88] width 90 height 25
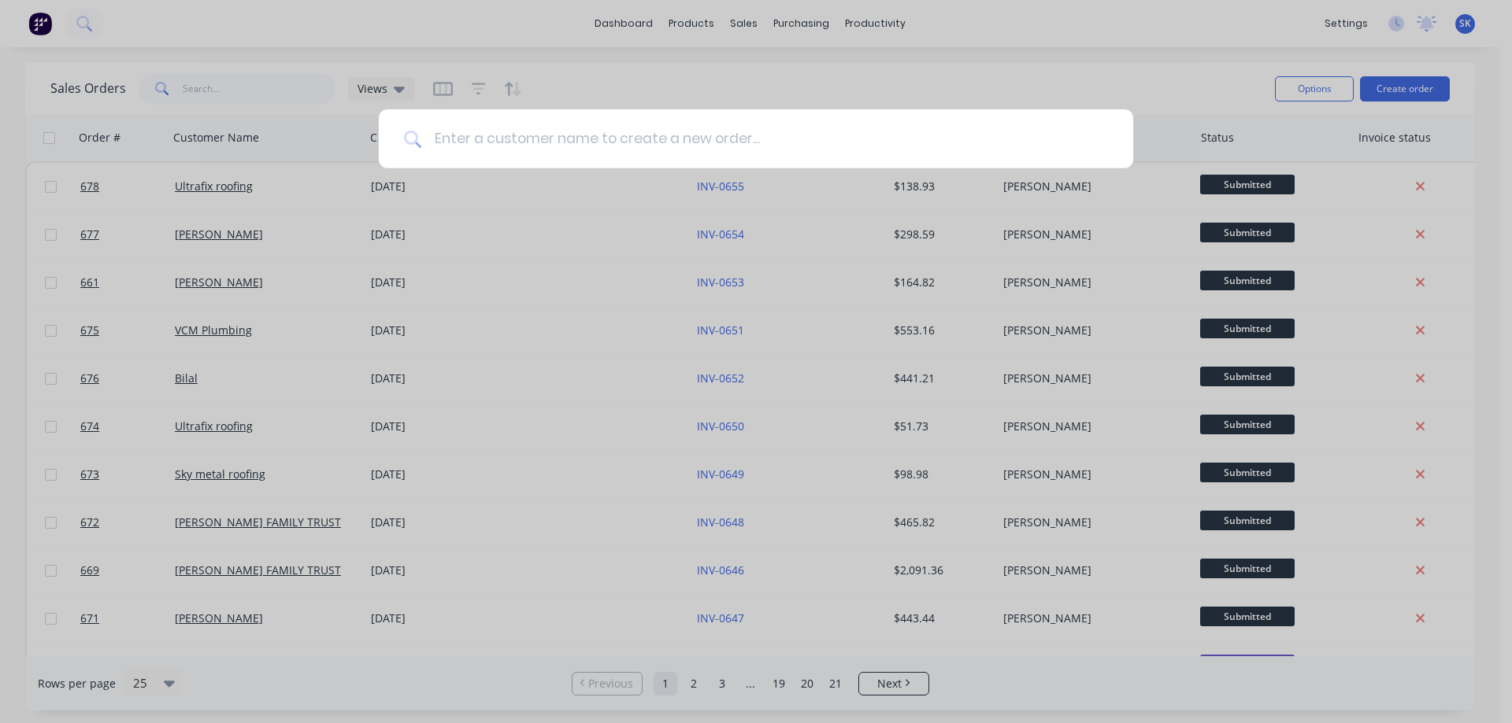
click at [721, 145] on input at bounding box center [764, 138] width 686 height 59
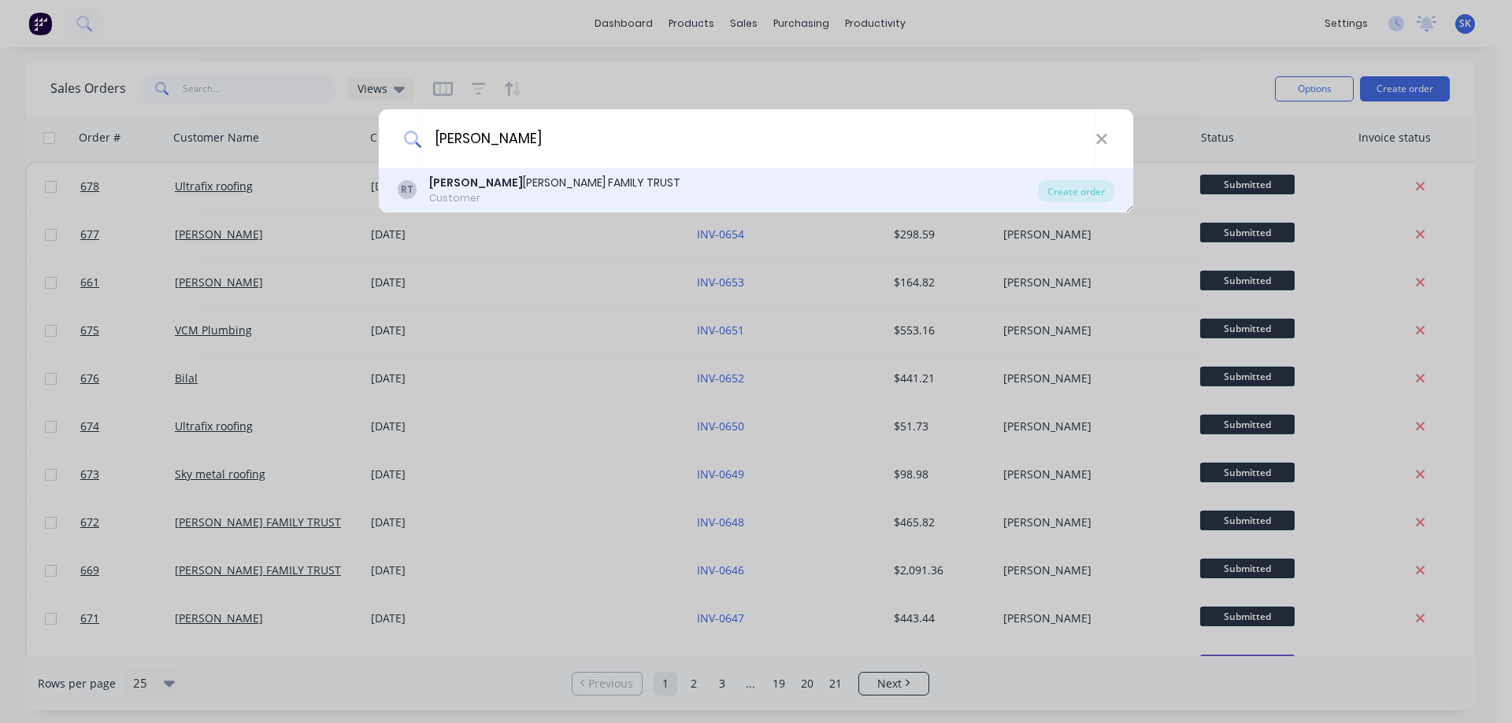
type input "ROB"
click at [529, 205] on div "RT ROB ERT JONES FAMILY TRUST Customer Create order" at bounding box center [756, 190] width 754 height 44
click at [563, 193] on div "Customer" at bounding box center [554, 198] width 251 height 14
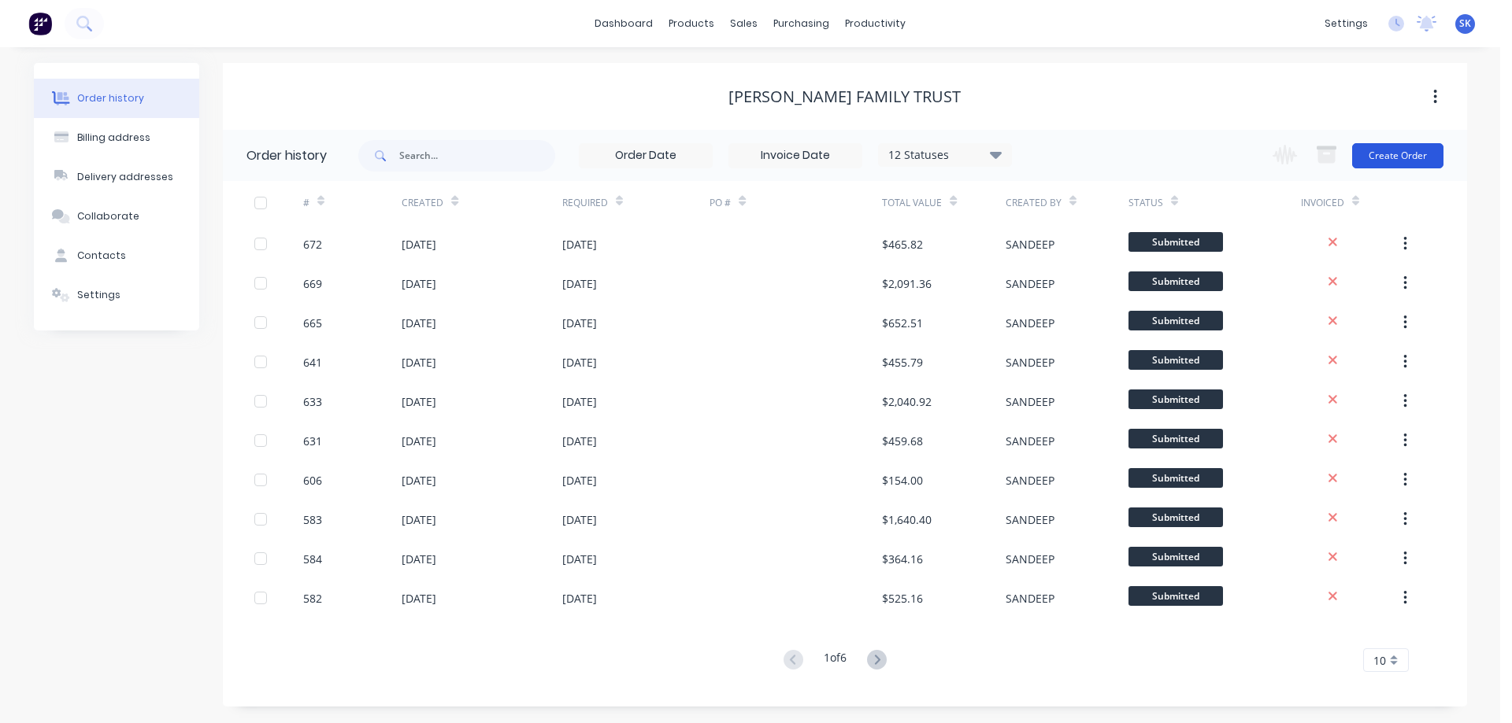
click at [1396, 158] on button "Create Order" at bounding box center [1397, 155] width 91 height 25
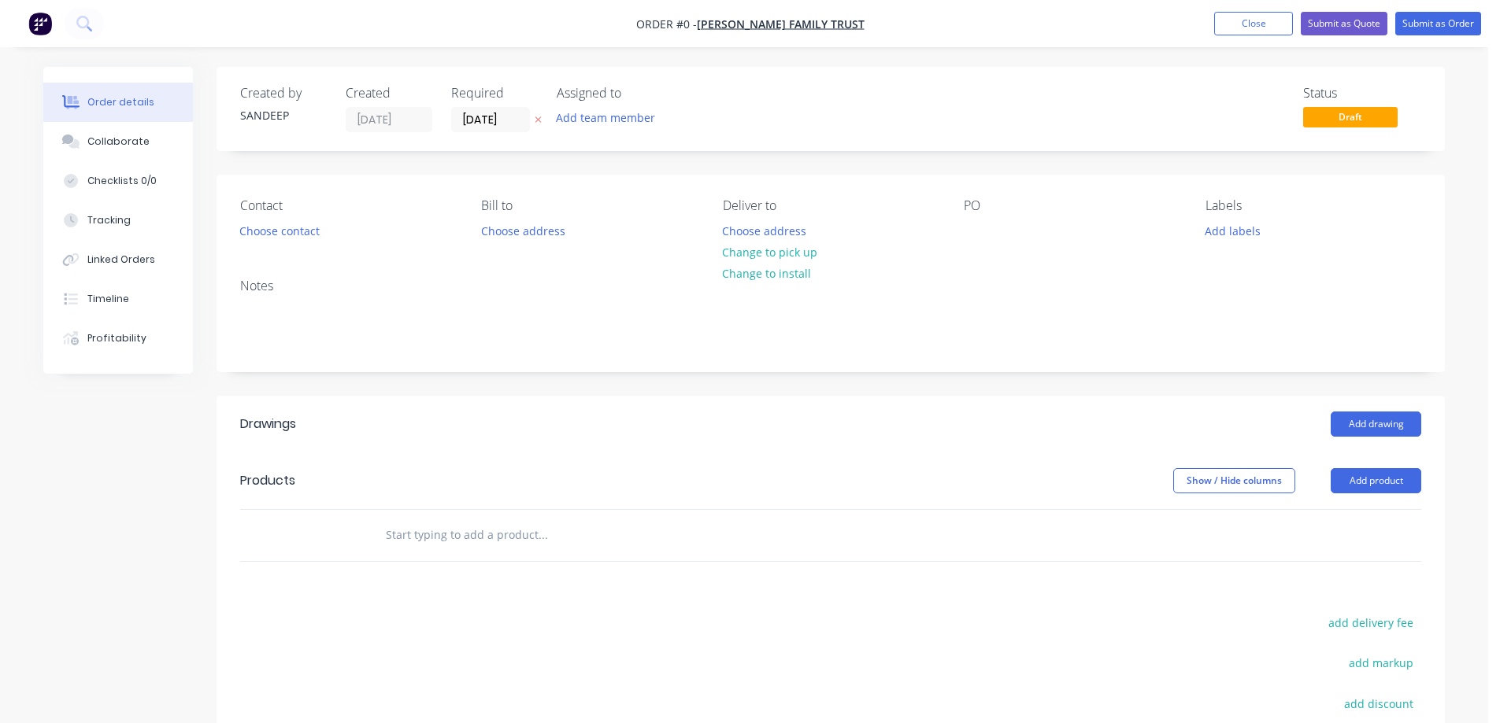
click at [460, 533] on input "text" at bounding box center [542, 535] width 315 height 31
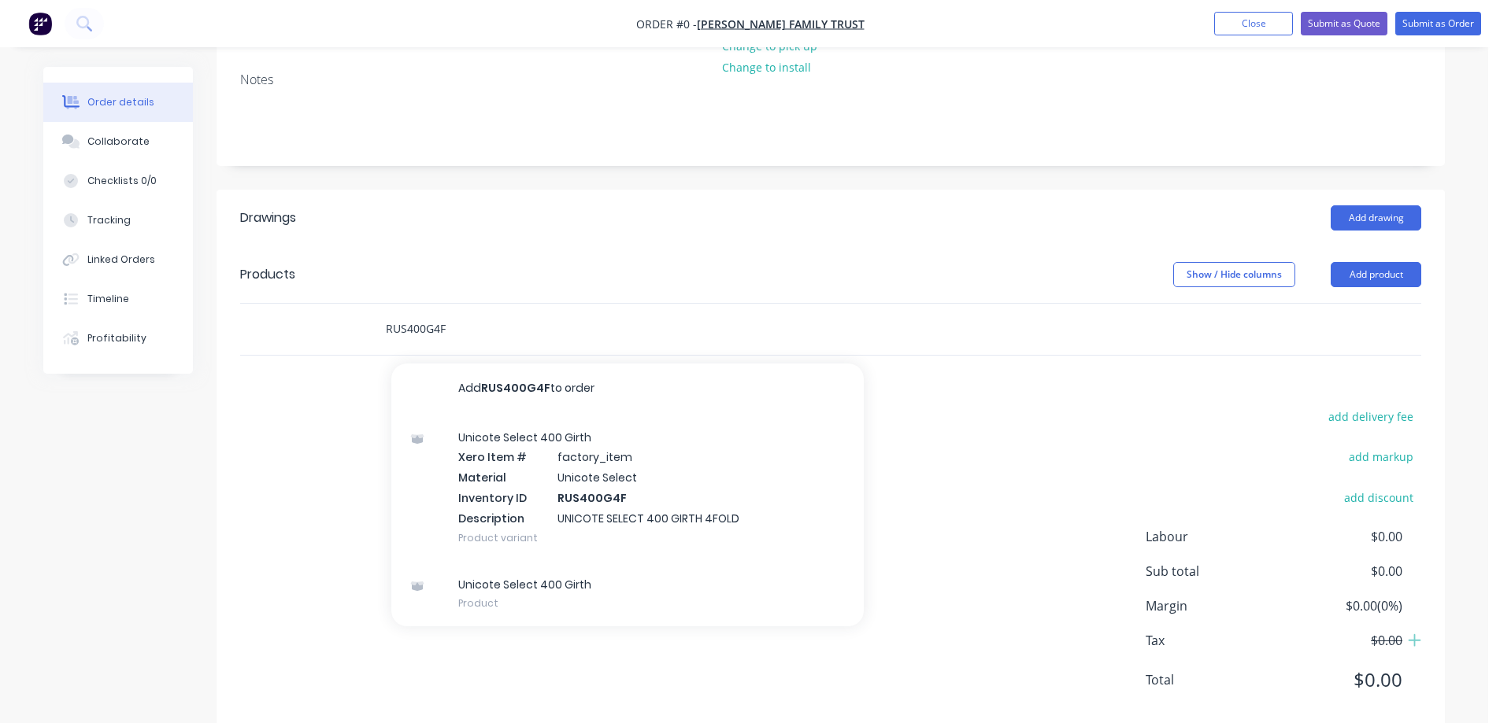
scroll to position [240, 0]
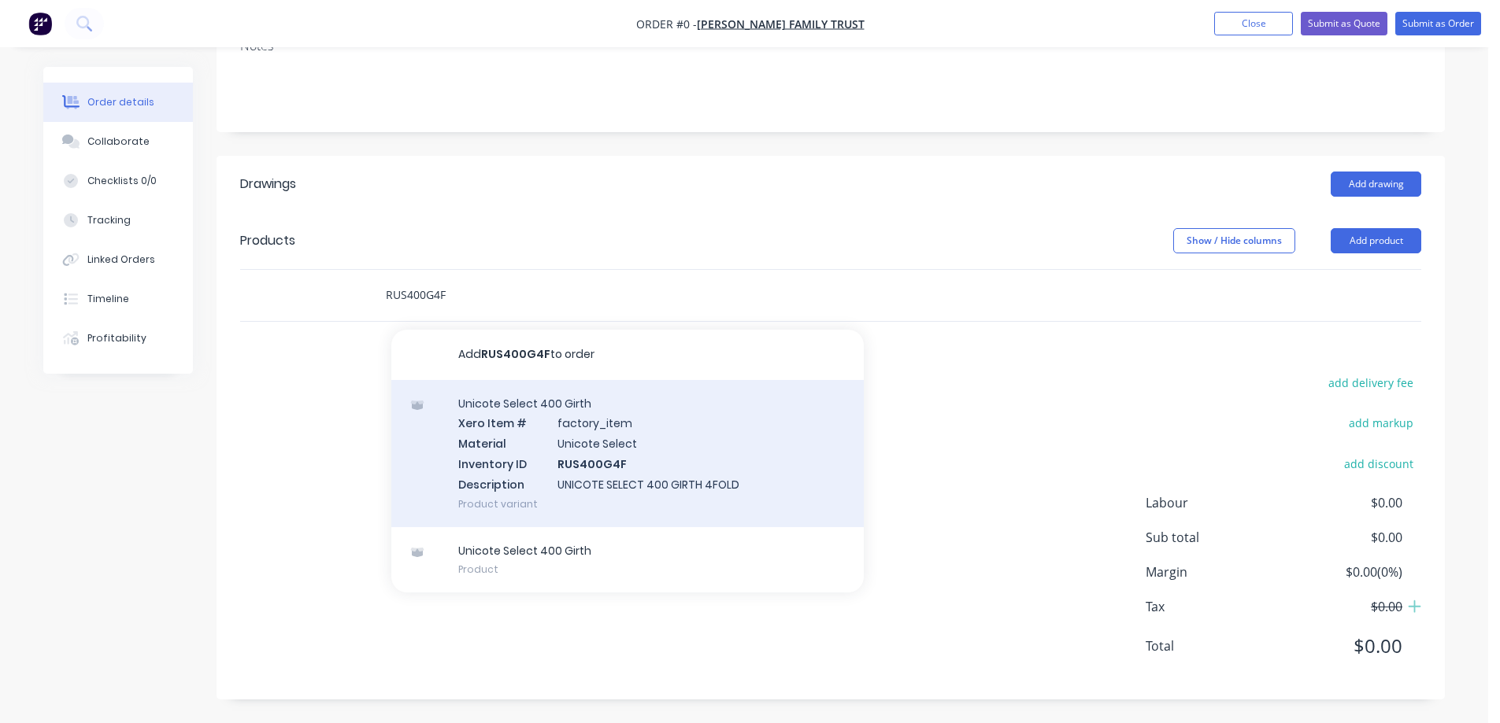
type input "RUS400G4F"
click at [507, 436] on div "Unicote Select 400 Girth Xero Item # factory_item Material Unicote Select Inven…" at bounding box center [627, 453] width 472 height 147
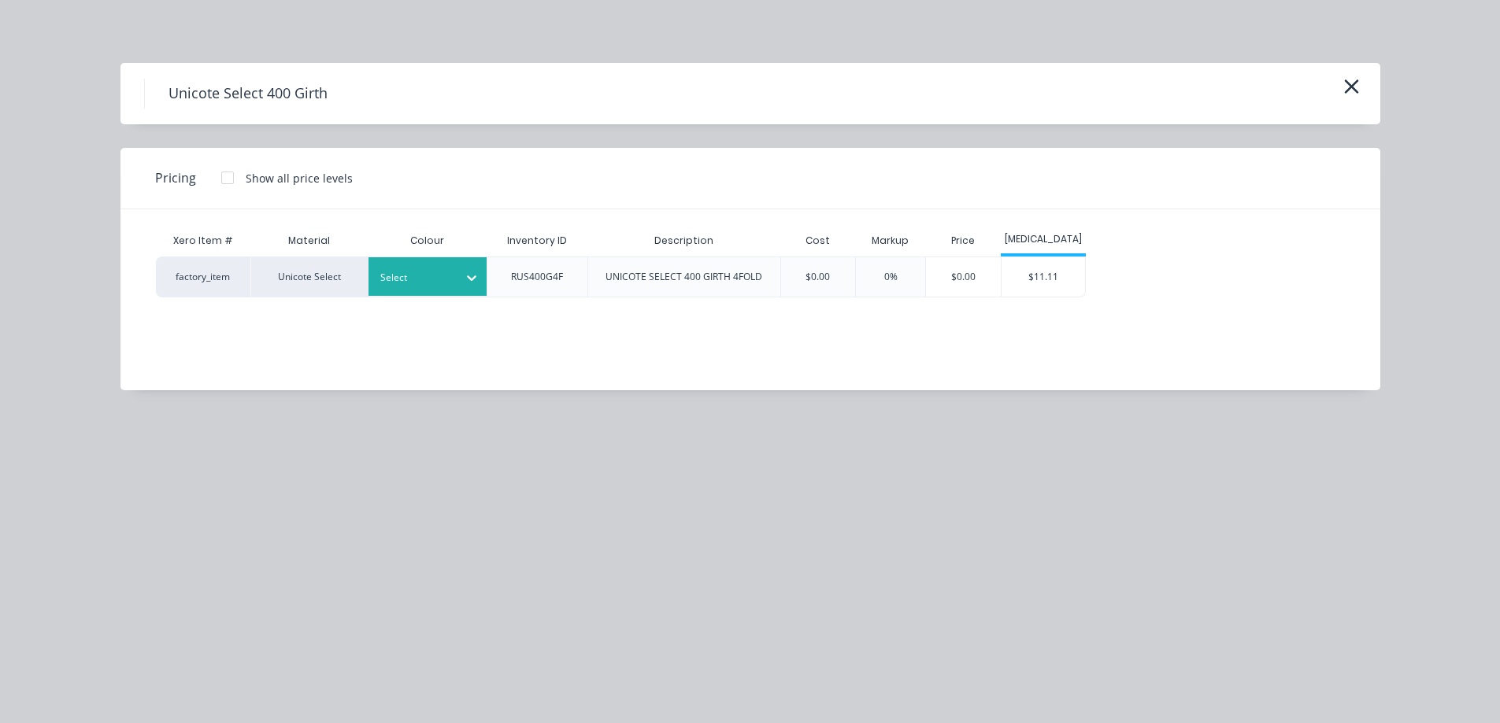
click at [424, 285] on div at bounding box center [415, 277] width 71 height 17
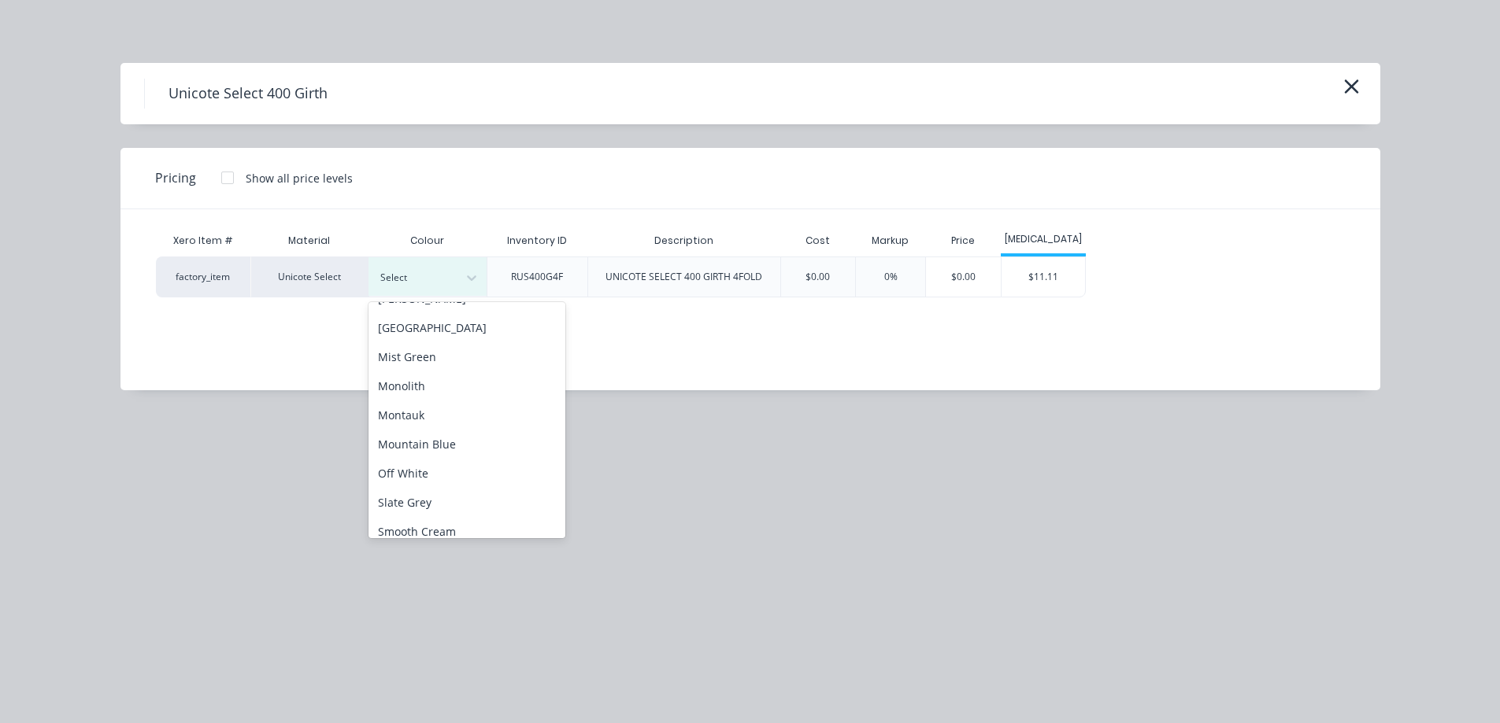
scroll to position [315, 0]
click at [439, 471] on div "Off White" at bounding box center [466, 471] width 197 height 29
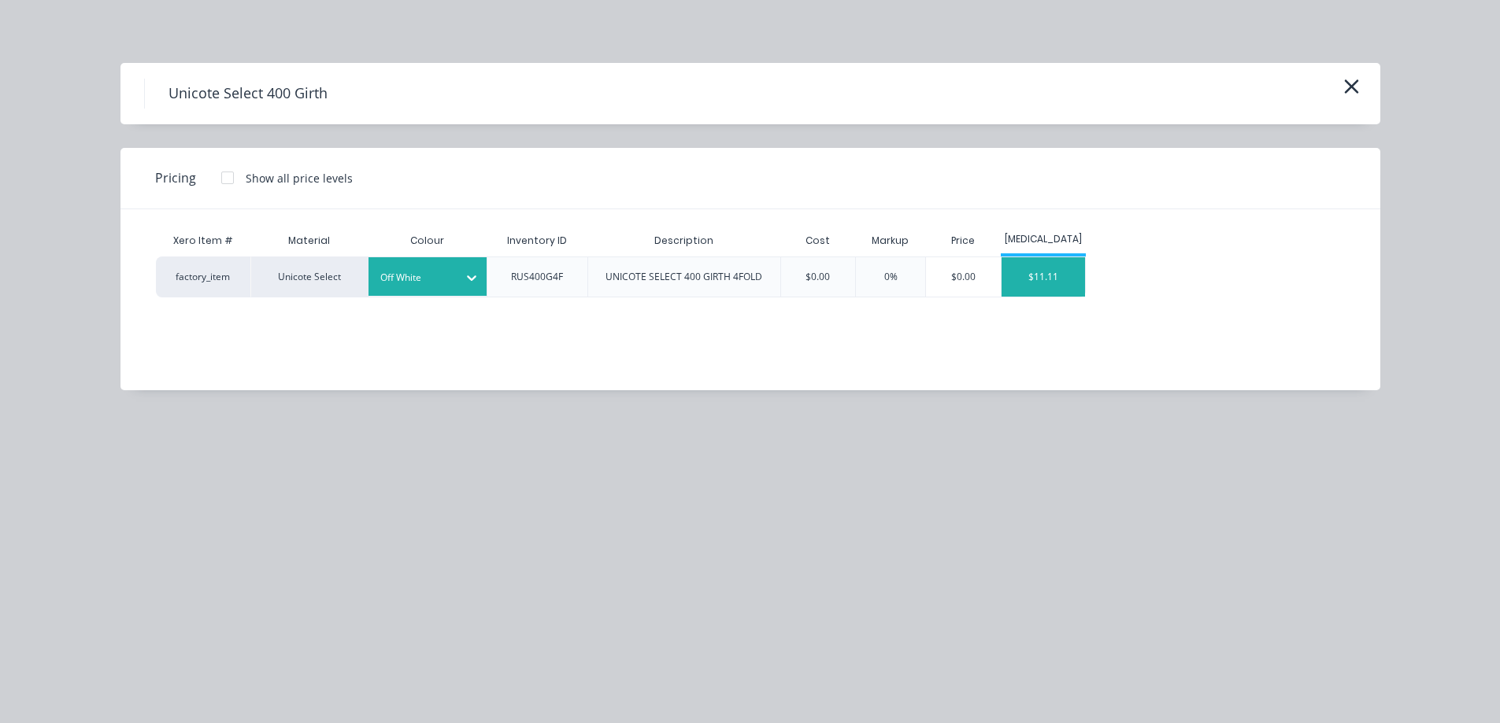
click at [1049, 283] on div "$11.11" at bounding box center [1043, 276] width 84 height 39
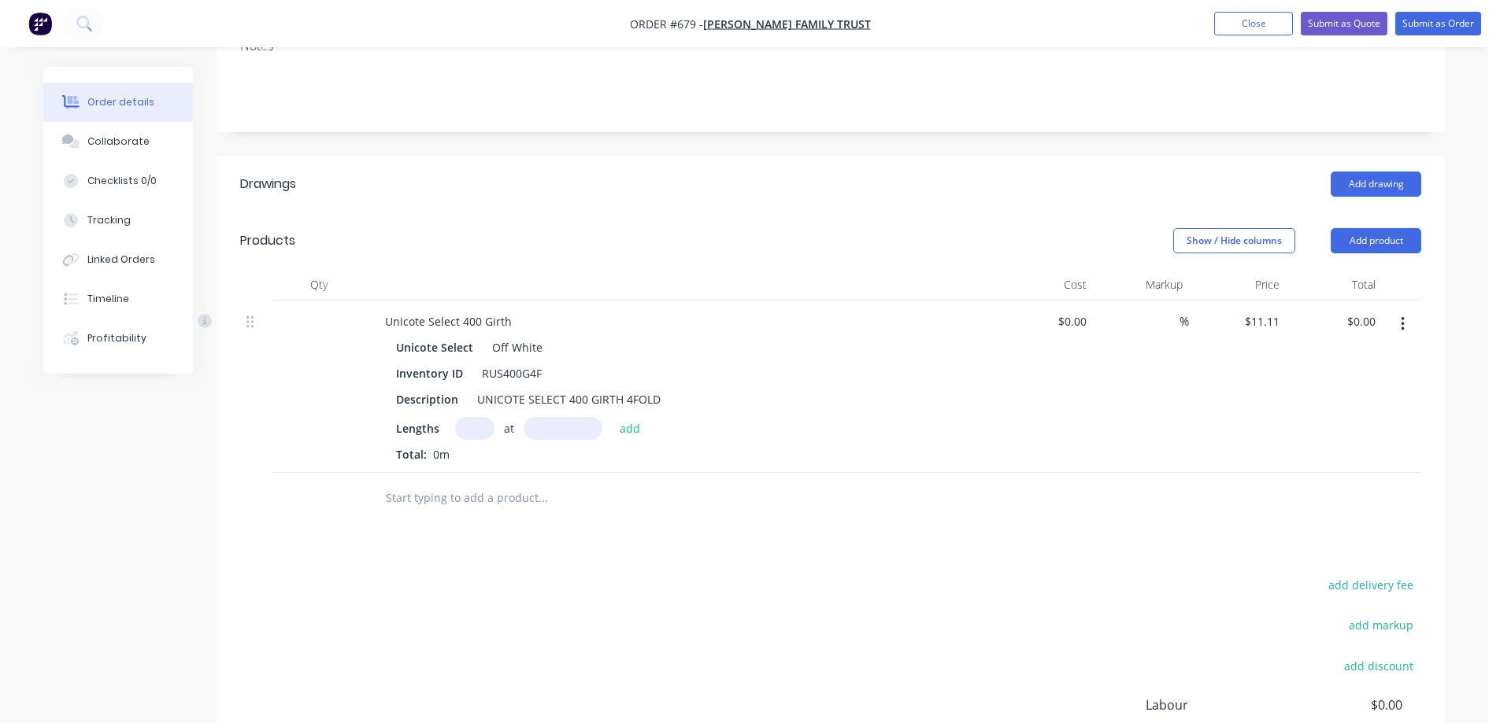
click at [469, 432] on input "text" at bounding box center [474, 428] width 39 height 23
type input "2"
type input "2800mm"
click at [625, 424] on button "add" at bounding box center [630, 427] width 37 height 21
type input "$62.22"
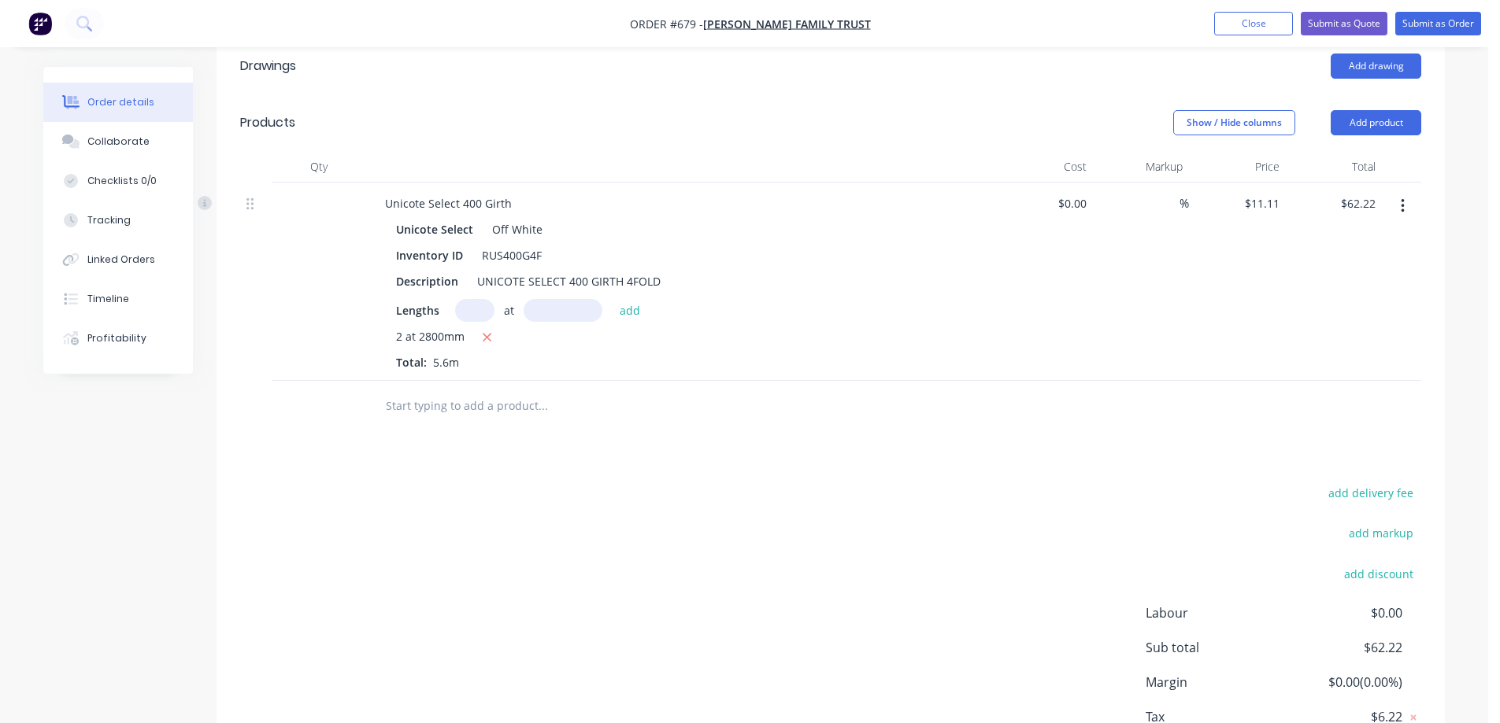
scroll to position [398, 0]
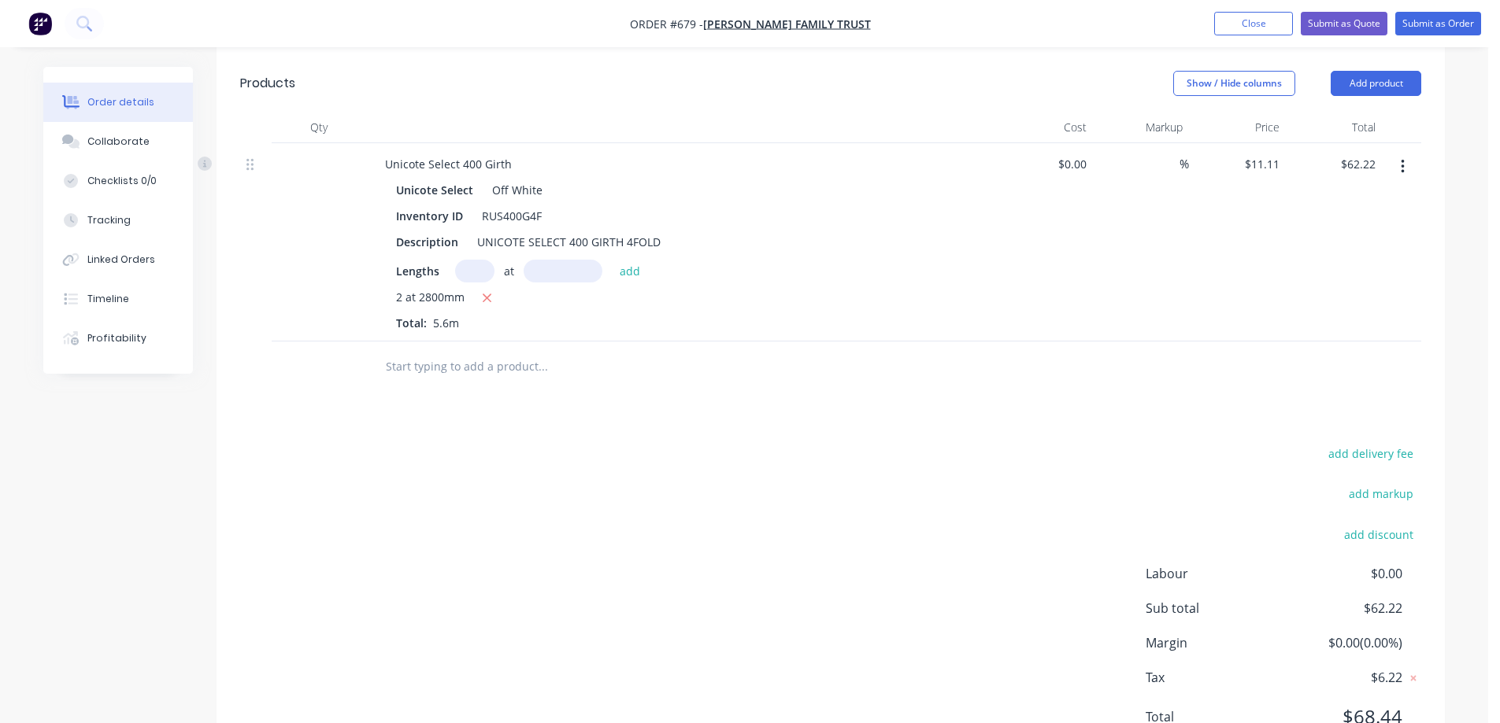
click at [434, 375] on input "text" at bounding box center [542, 366] width 315 height 31
click at [1348, 78] on button "Add product" at bounding box center [1375, 83] width 91 height 25
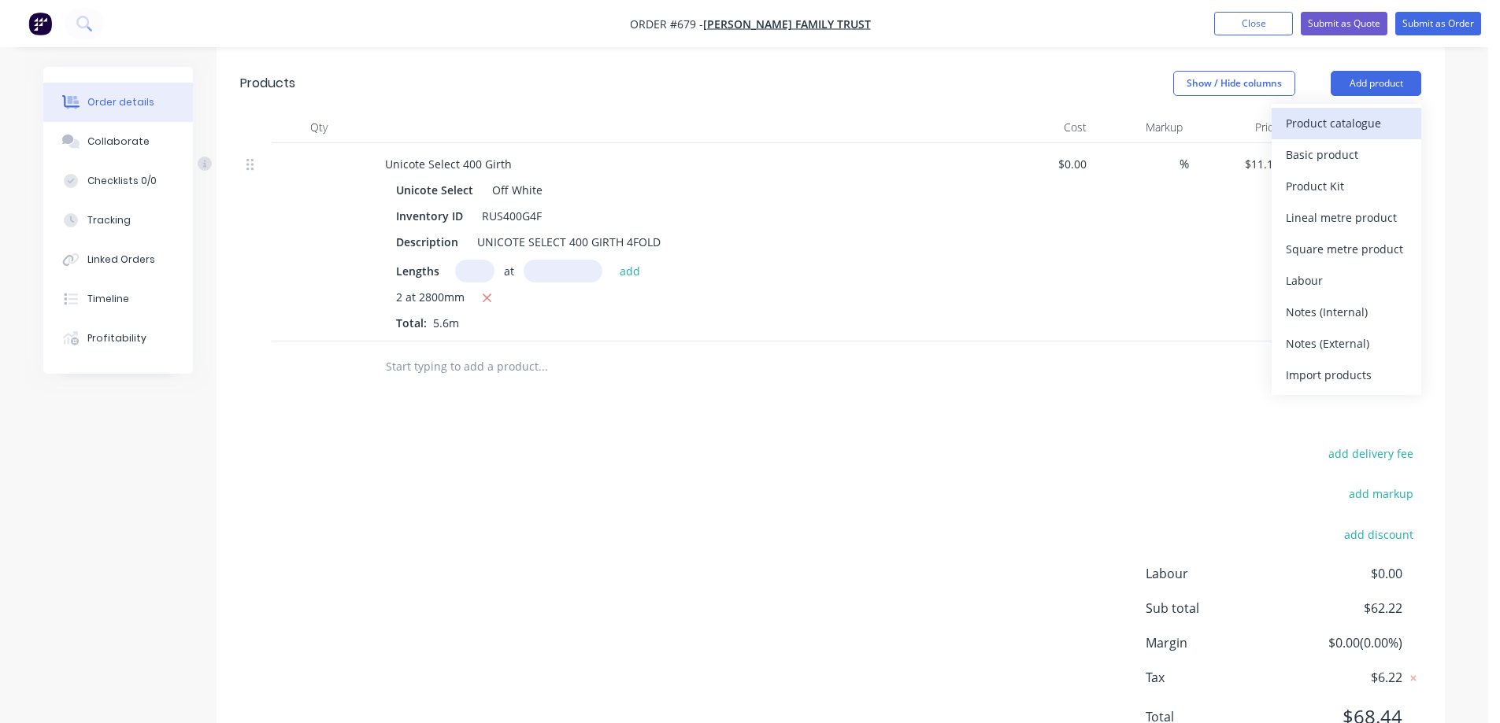
click at [1334, 123] on div "Product catalogue" at bounding box center [1346, 123] width 121 height 23
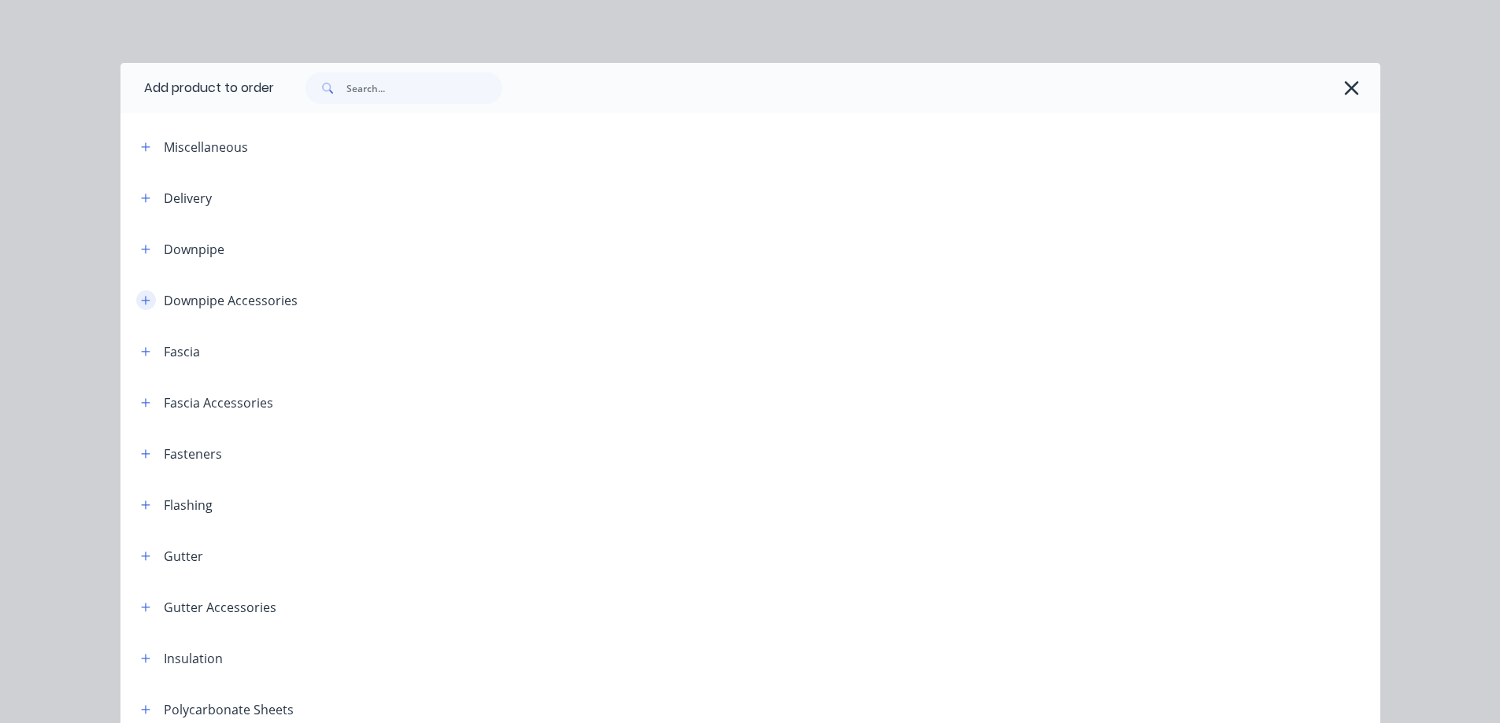
click at [136, 306] on button "button" at bounding box center [146, 300] width 20 height 20
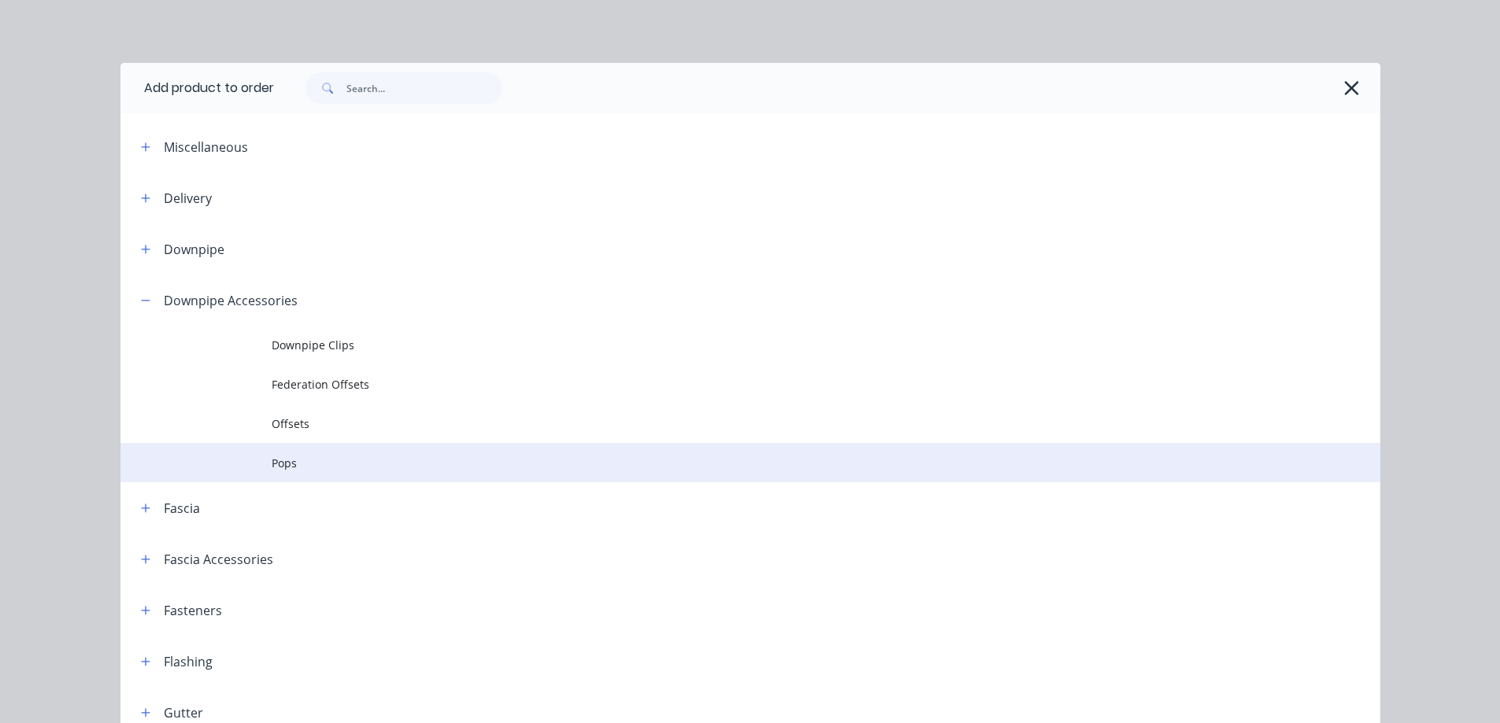
click at [272, 460] on span "Pops" at bounding box center [715, 463] width 886 height 17
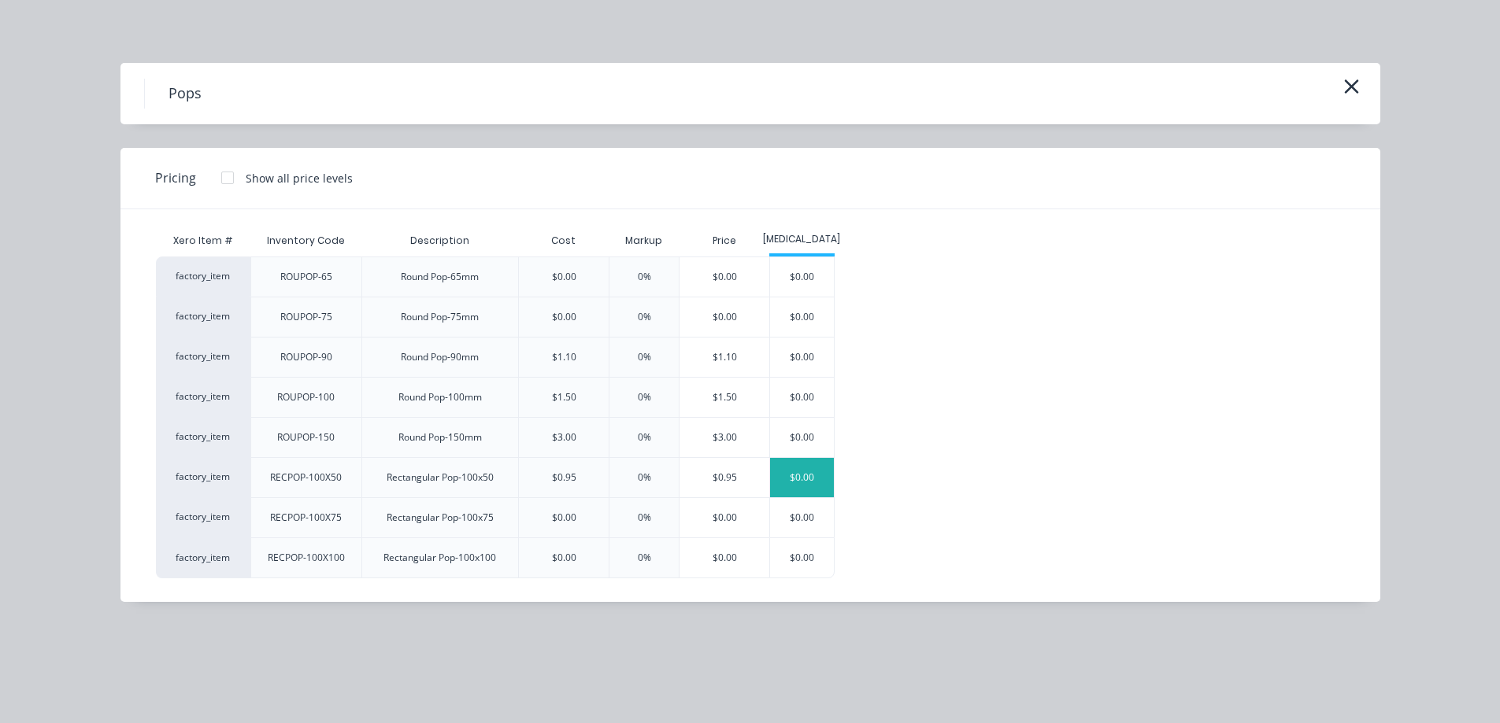
click at [806, 486] on div "$0.00" at bounding box center [802, 477] width 64 height 39
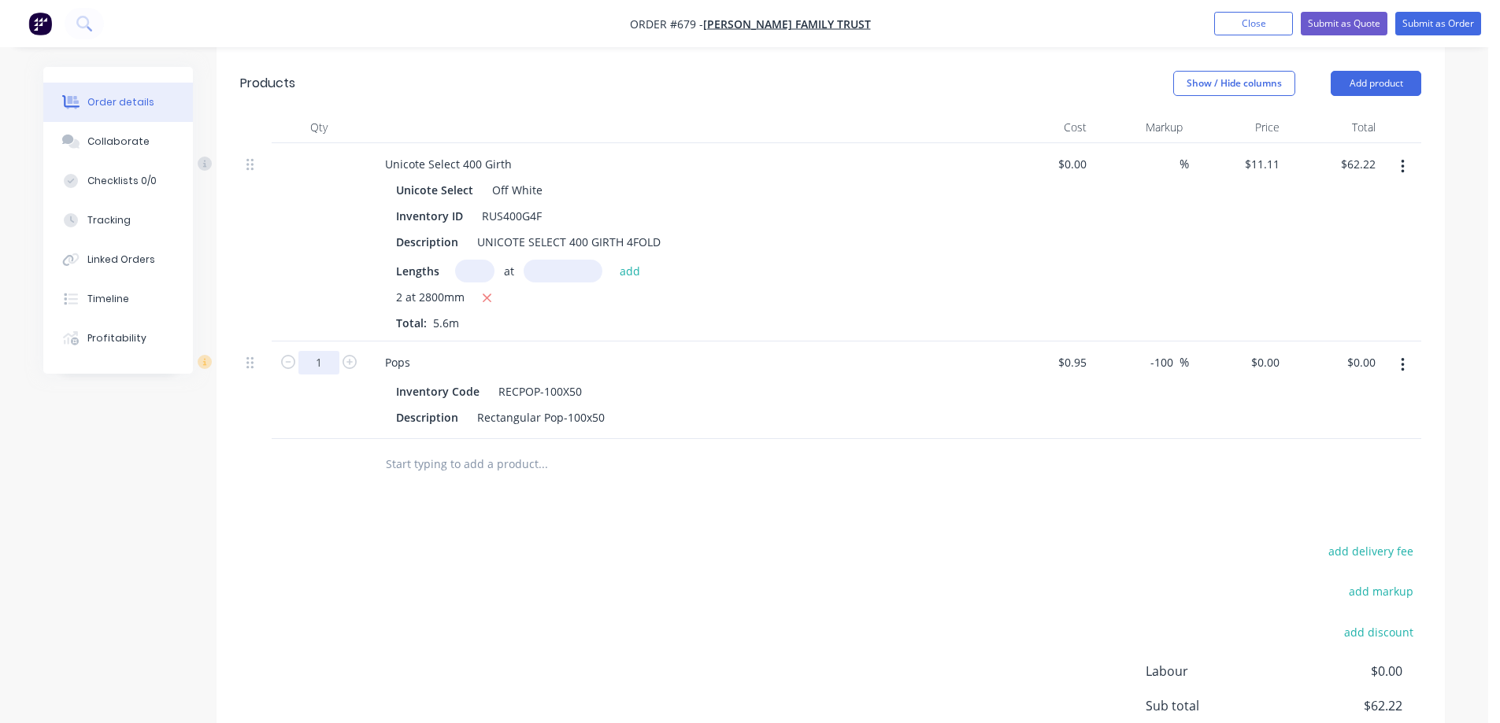
click at [333, 367] on input "1" at bounding box center [318, 363] width 41 height 24
type input "10"
click at [535, 504] on div "Drawings Add drawing Products Show / Hide columns Add product Qty Cost Markup P…" at bounding box center [830, 433] width 1228 height 870
click at [1273, 360] on input "0" at bounding box center [1267, 362] width 36 height 23
type input "1.24"
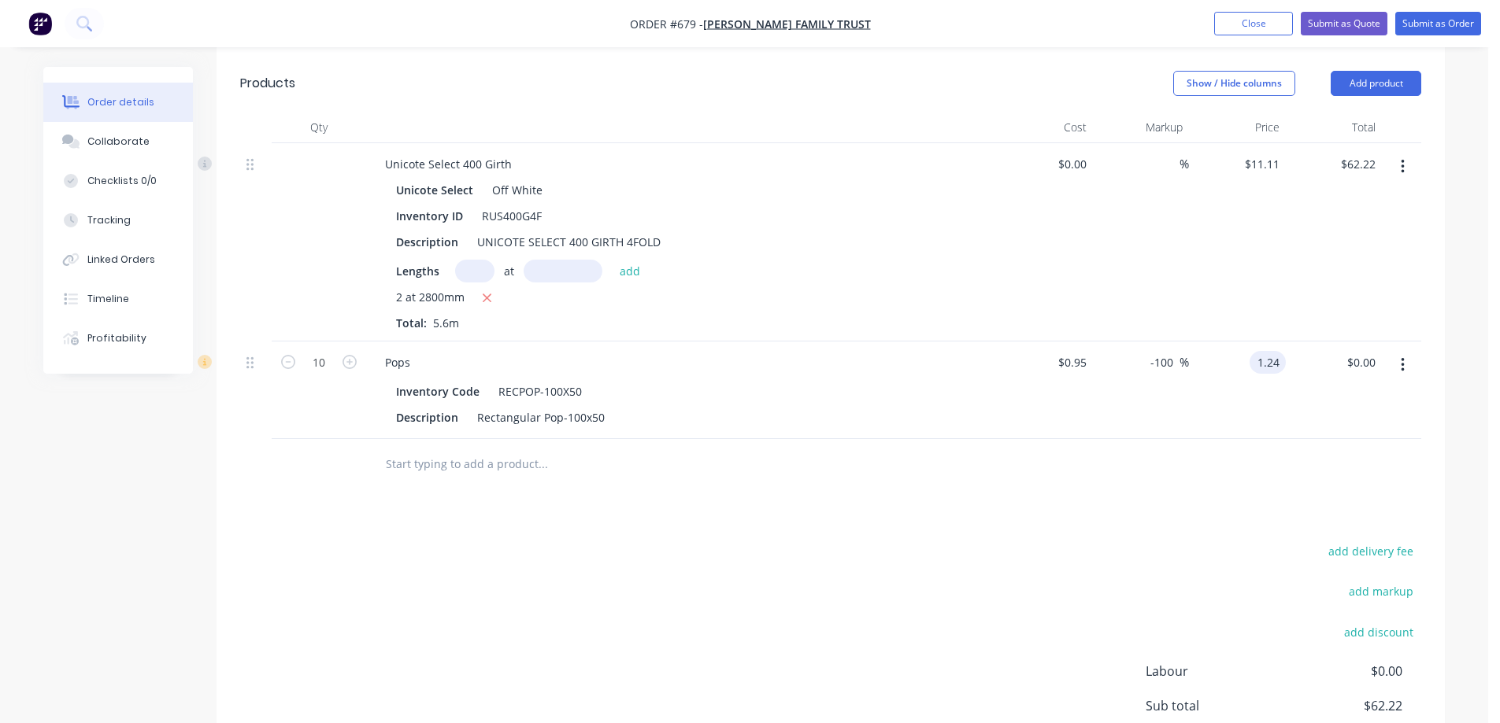
type input "30.53"
type input "$1.24"
type input "$12.40"
click at [1086, 533] on div "Drawings Add drawing Products Show / Hide columns Add product Qty Cost Markup P…" at bounding box center [830, 433] width 1228 height 870
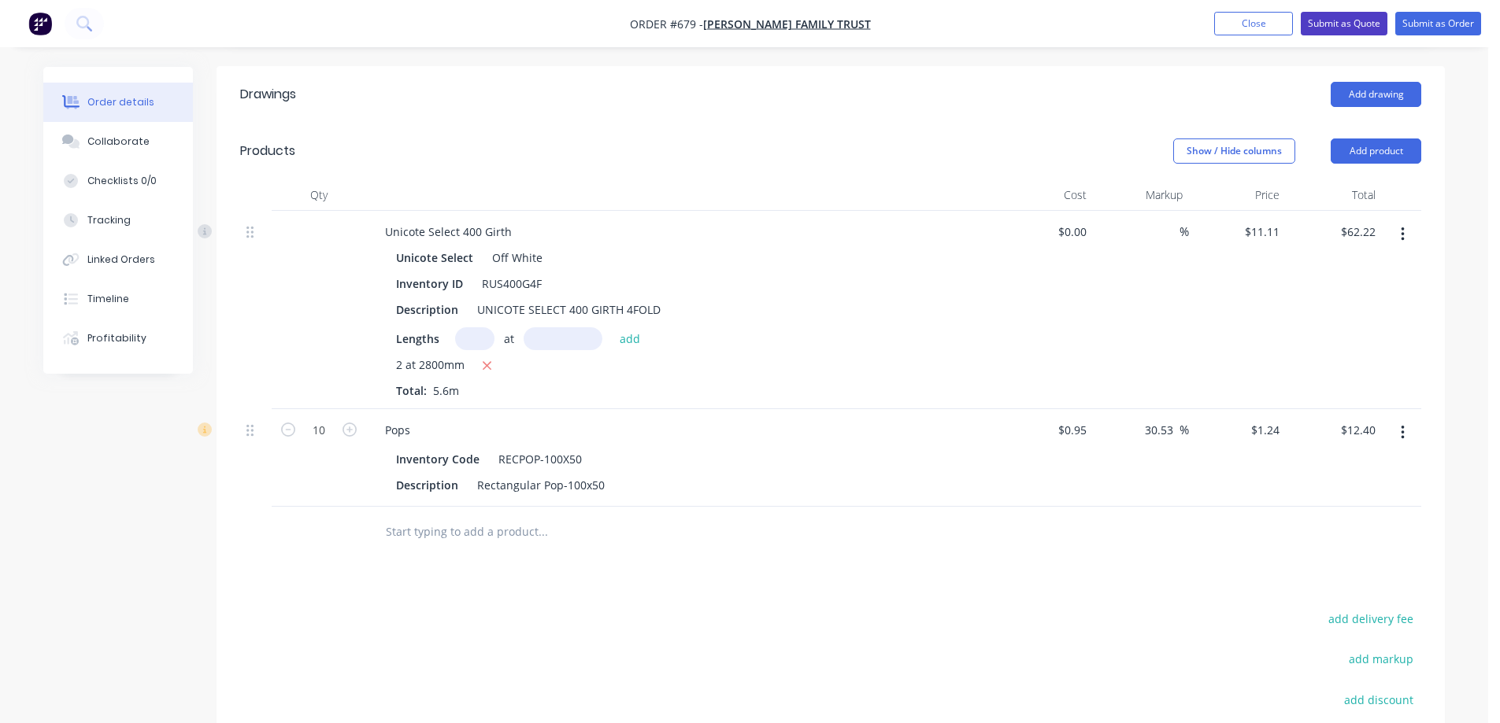
click at [1318, 26] on button "Submit as Quote" at bounding box center [1344, 24] width 87 height 24
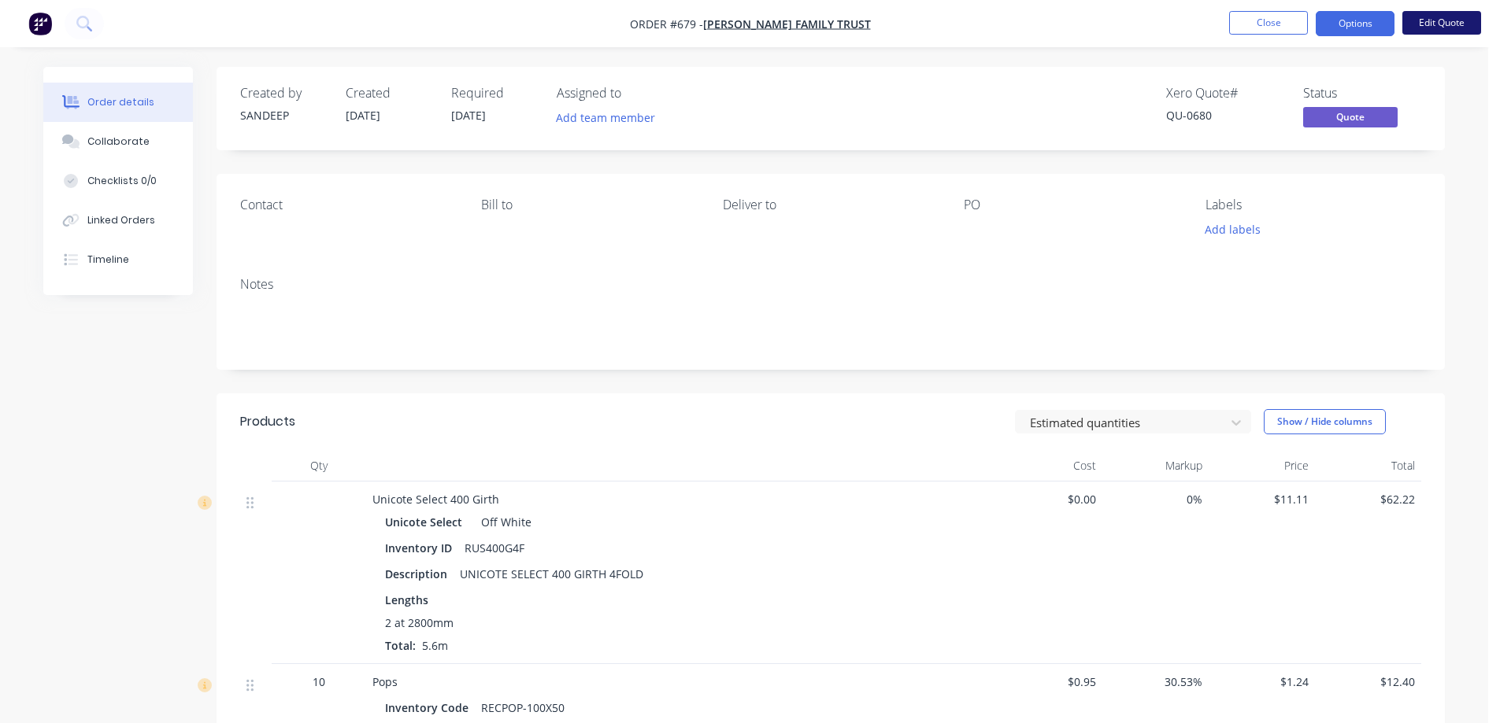
click at [1421, 28] on button "Edit Quote" at bounding box center [1441, 23] width 79 height 24
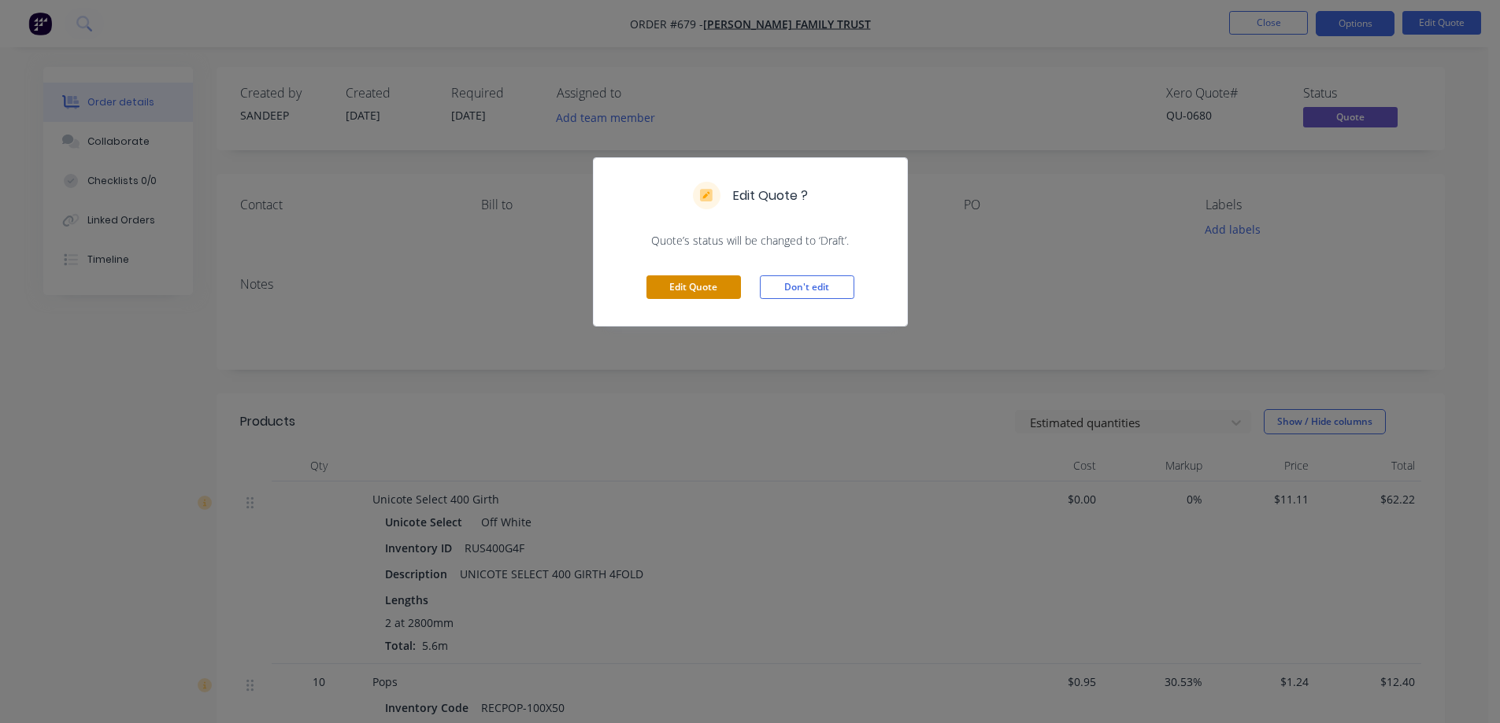
click at [723, 278] on button "Edit Quote" at bounding box center [693, 288] width 94 height 24
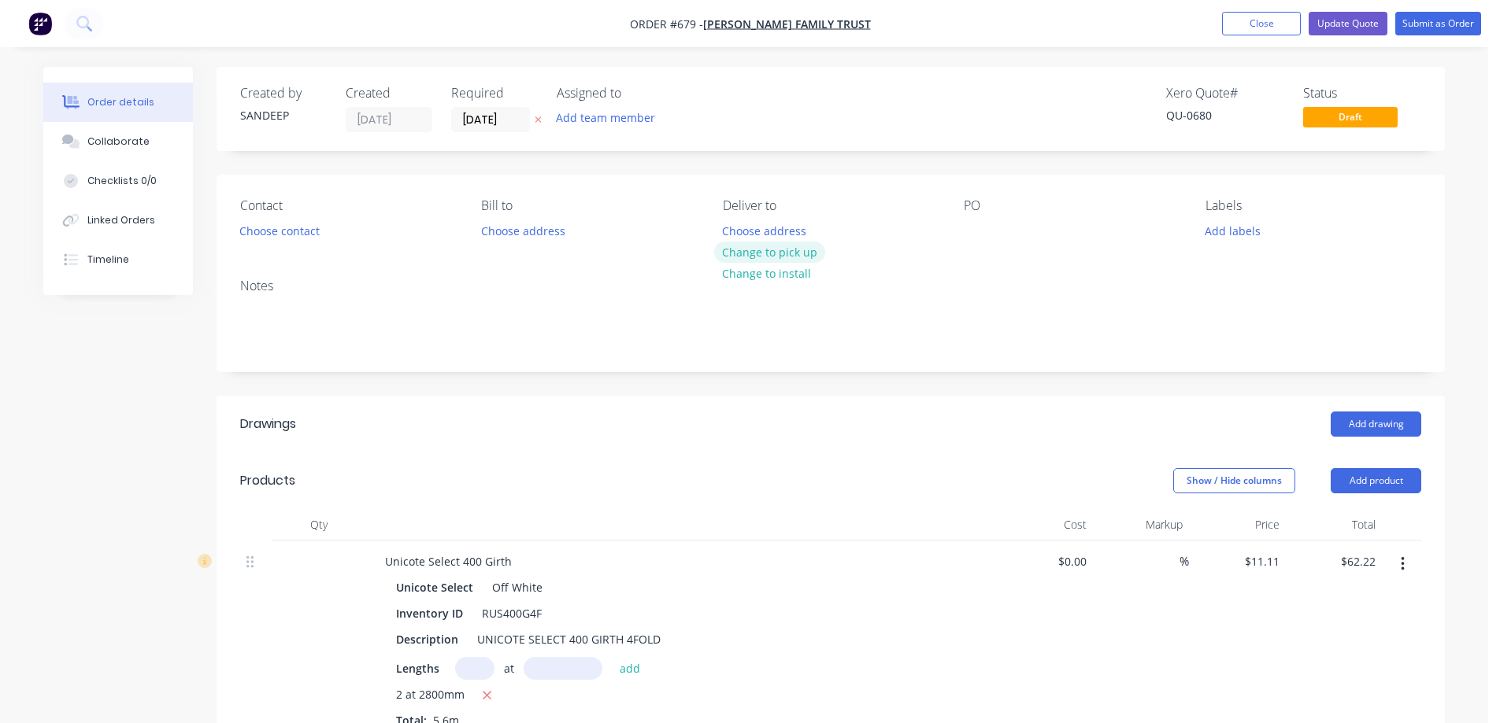
click at [752, 258] on button "Change to pick up" at bounding box center [770, 252] width 112 height 21
click at [1359, 25] on button "Update Quote" at bounding box center [1347, 24] width 79 height 24
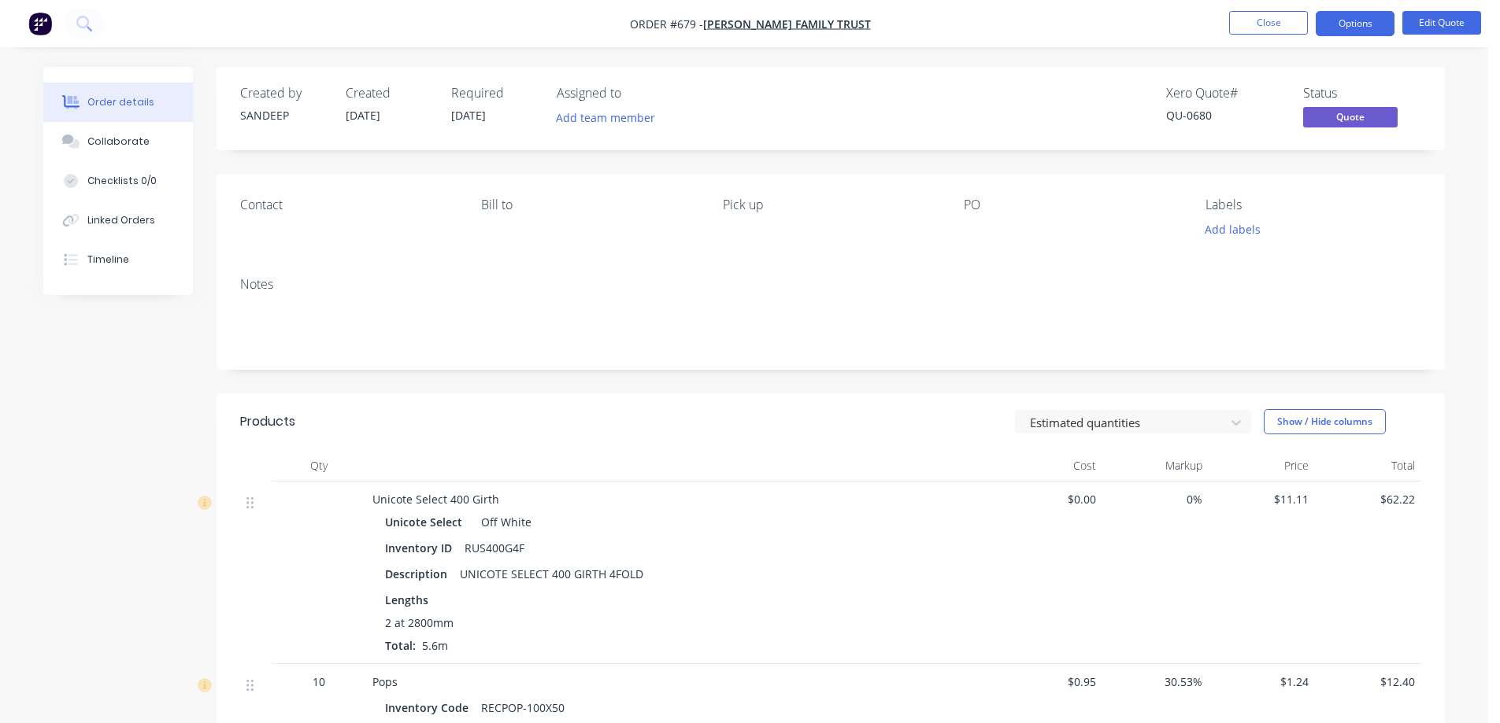
click at [1352, 24] on button "Options" at bounding box center [1354, 23] width 79 height 25
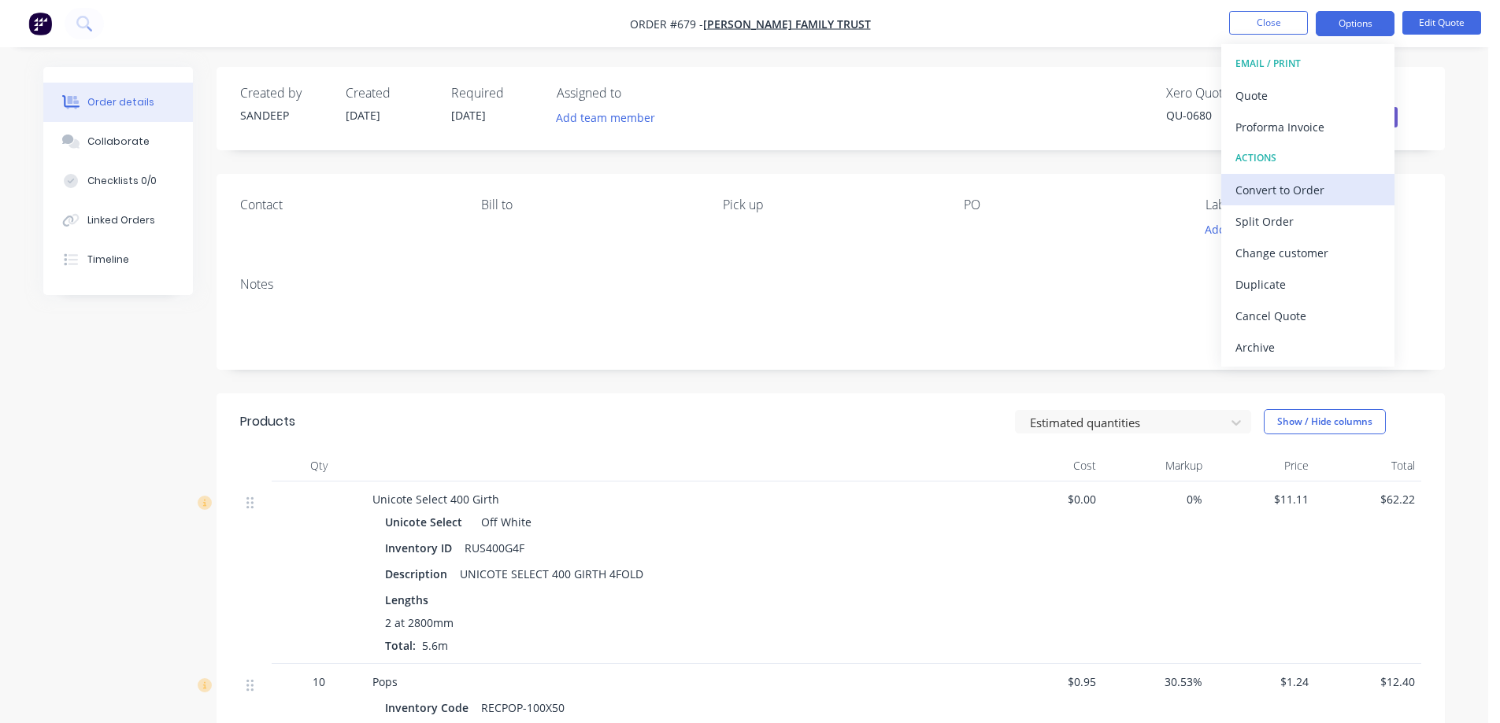
click at [1278, 187] on div "Convert to Order" at bounding box center [1307, 190] width 145 height 23
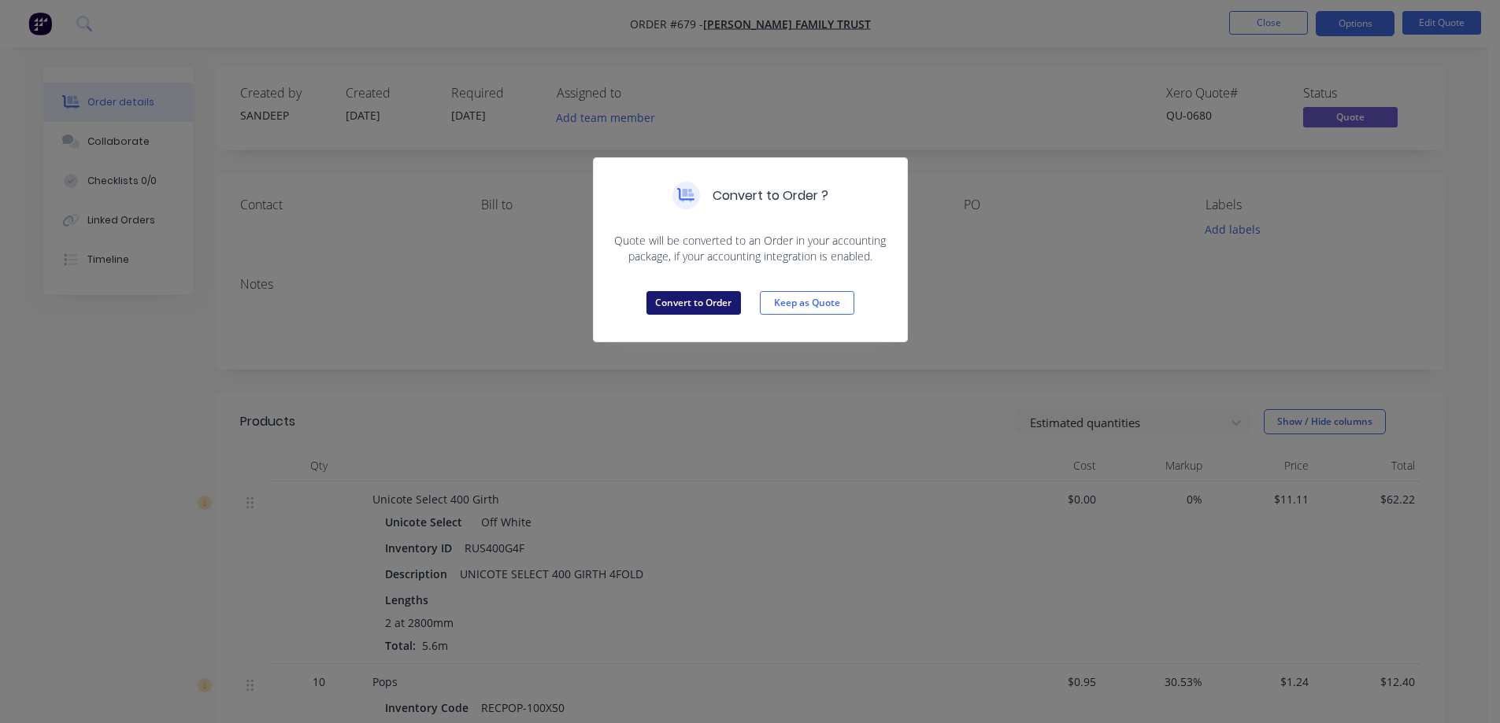
click at [687, 306] on button "Convert to Order" at bounding box center [693, 303] width 94 height 24
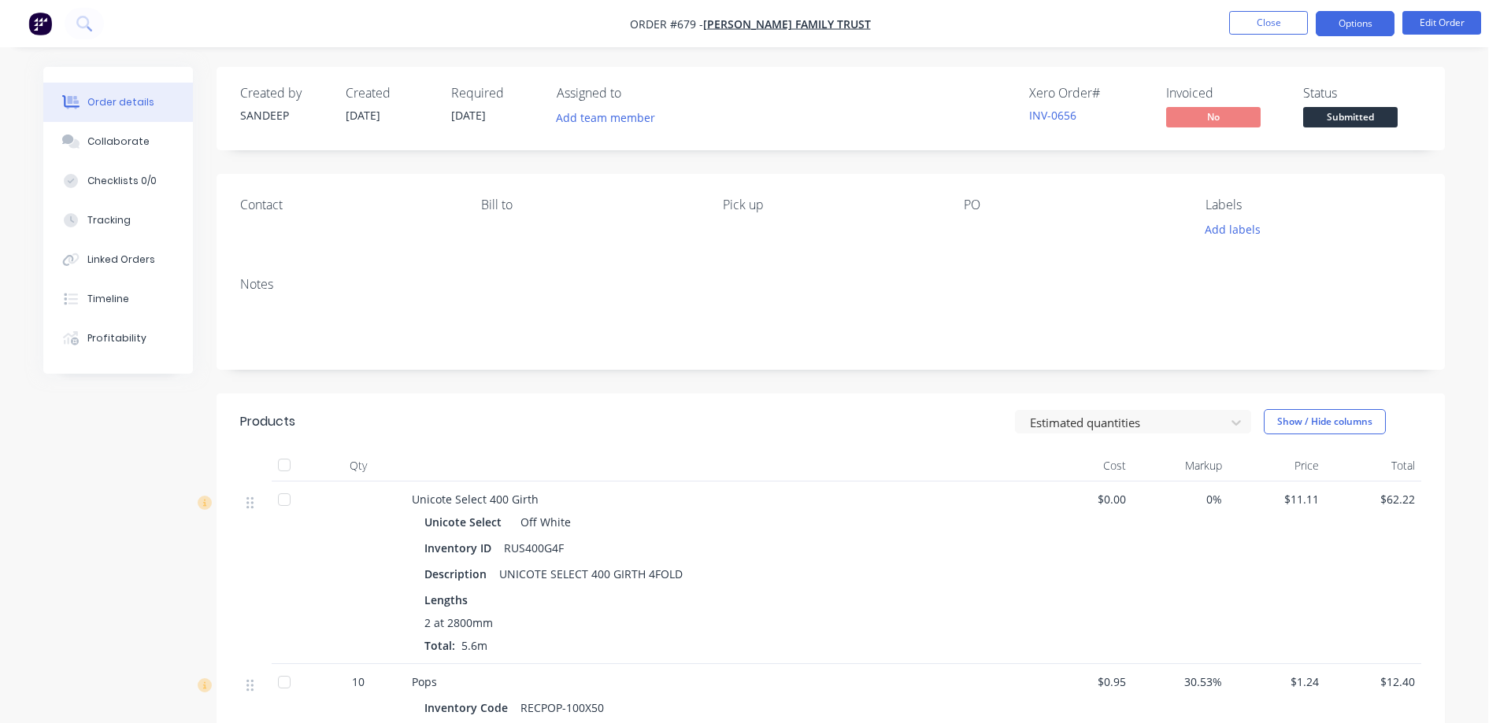
click at [1345, 16] on button "Options" at bounding box center [1354, 23] width 79 height 25
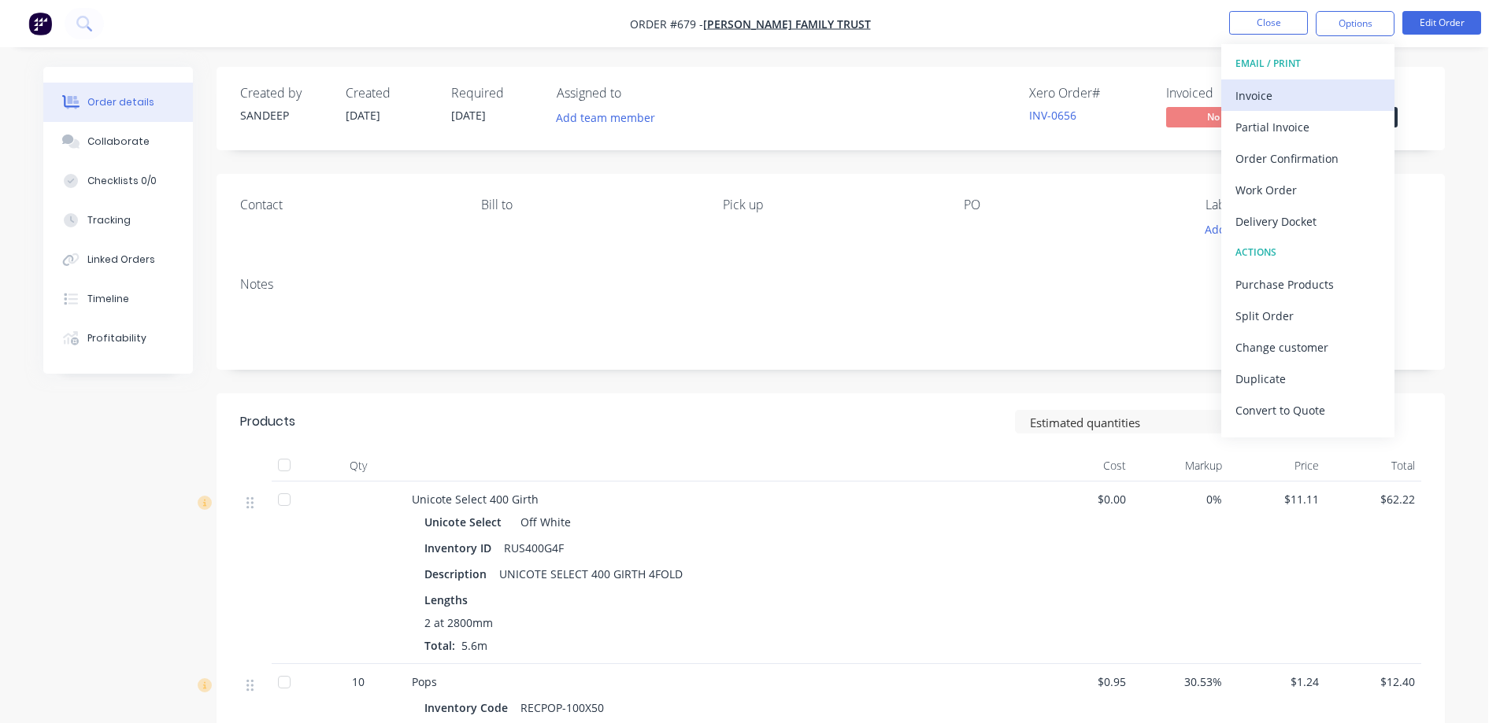
click at [1271, 88] on div "Invoice" at bounding box center [1307, 95] width 145 height 23
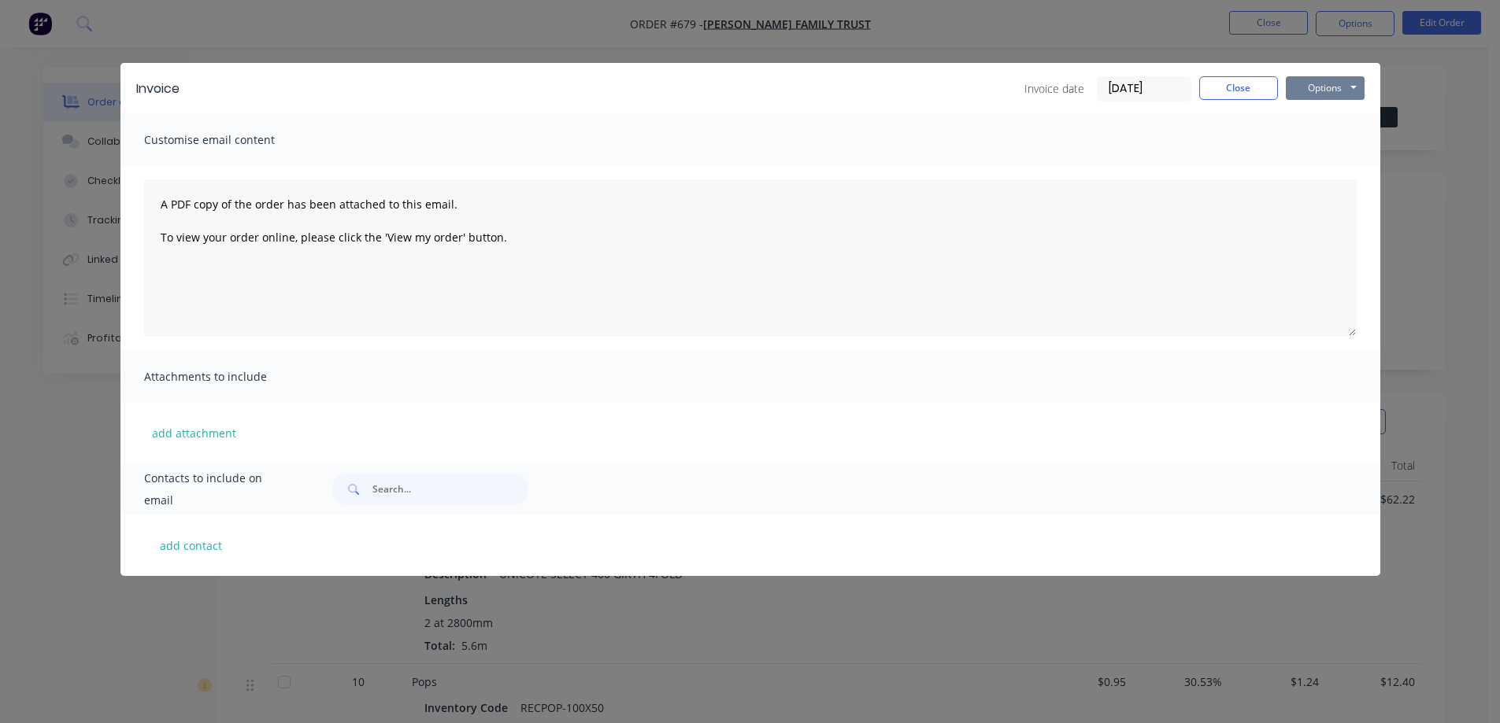
click at [1296, 83] on button "Options" at bounding box center [1325, 88] width 79 height 24
click at [1309, 109] on button "Preview" at bounding box center [1336, 116] width 101 height 26
click at [1249, 92] on button "Close" at bounding box center [1238, 88] width 79 height 24
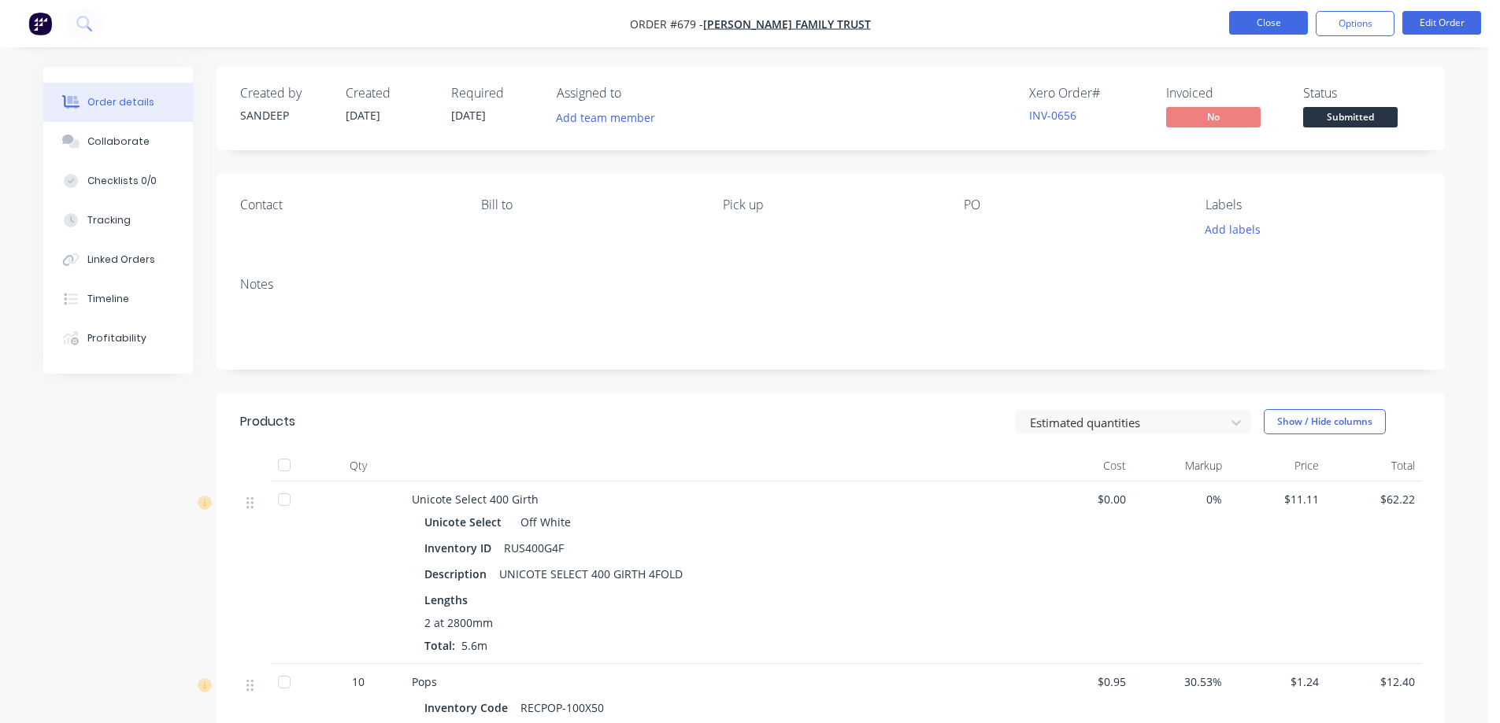
click at [1258, 17] on button "Close" at bounding box center [1268, 23] width 79 height 24
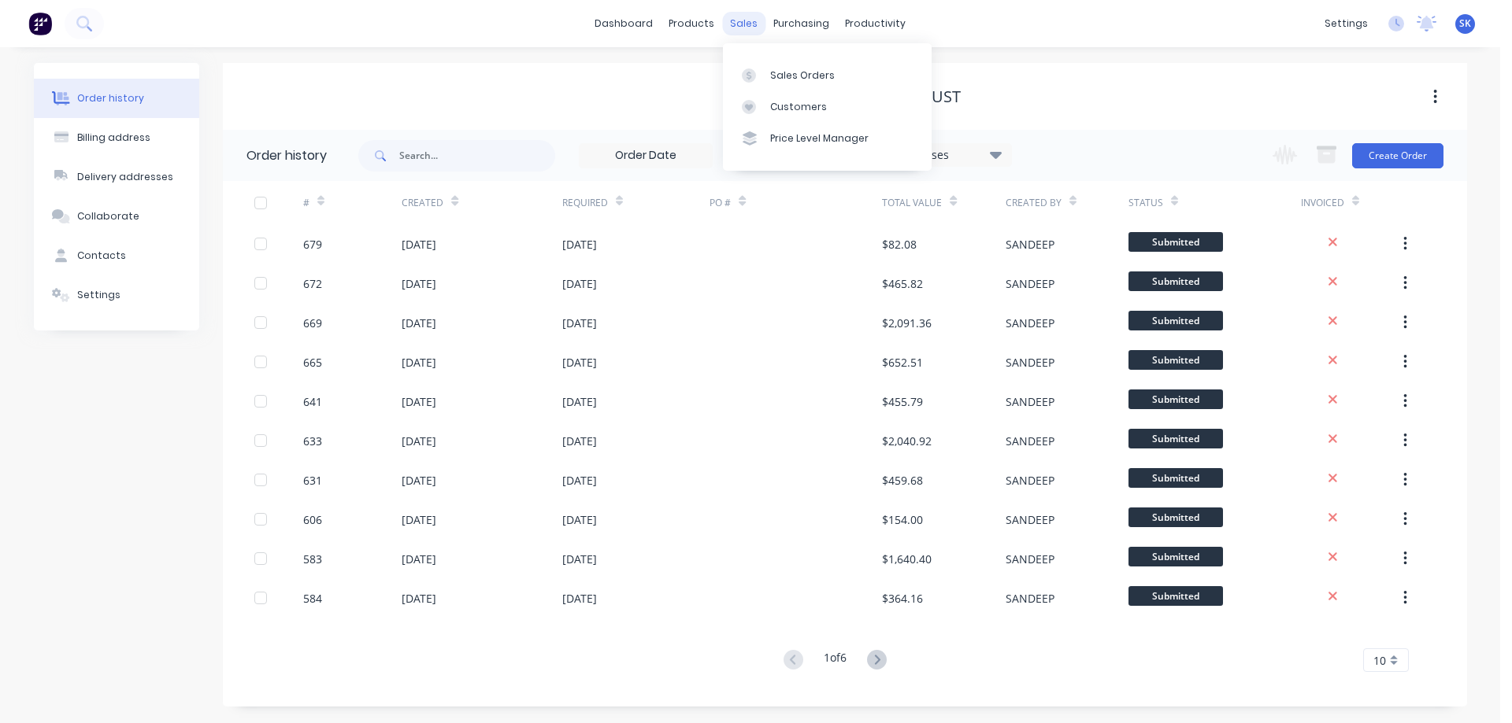
click at [744, 26] on div "sales" at bounding box center [743, 24] width 43 height 24
click at [768, 67] on link "Sales Orders" at bounding box center [827, 74] width 209 height 31
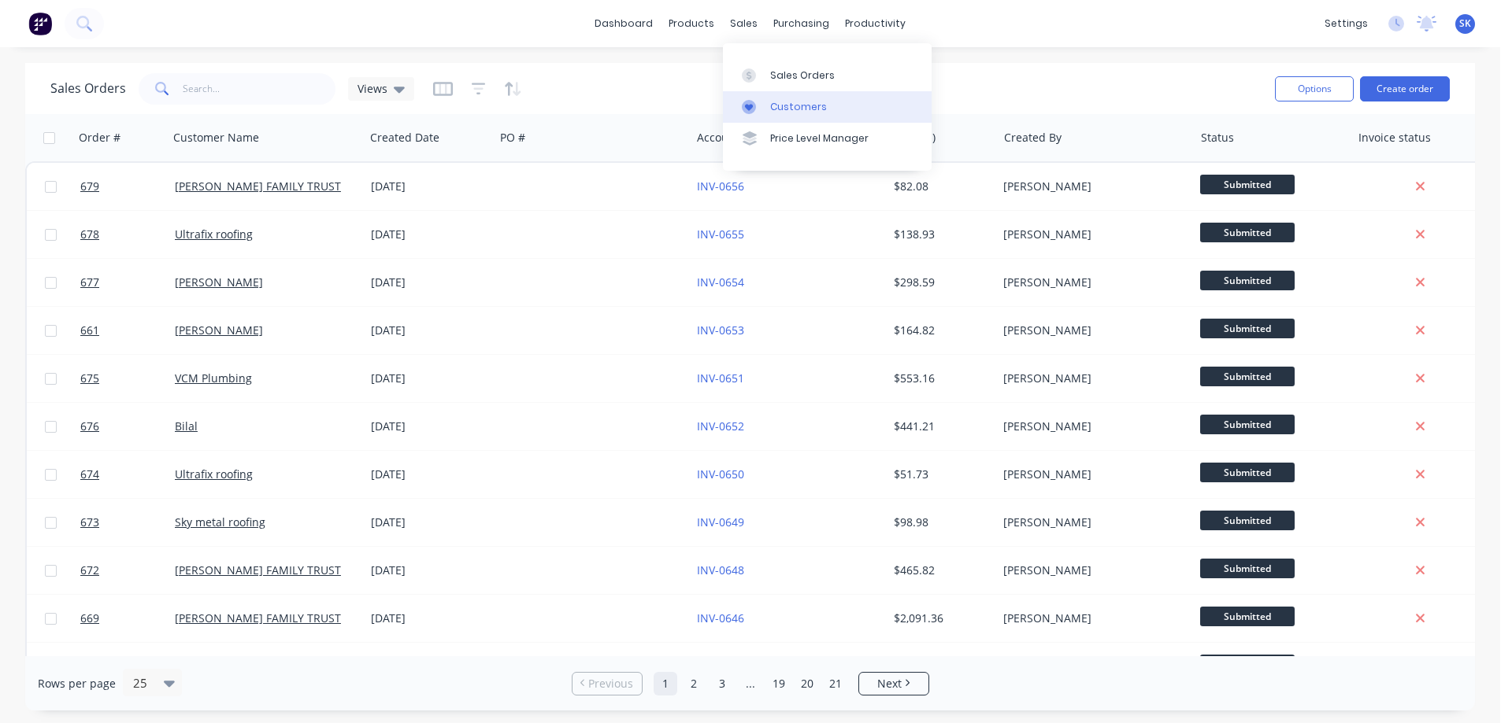
click at [784, 102] on div "Customers" at bounding box center [798, 107] width 57 height 14
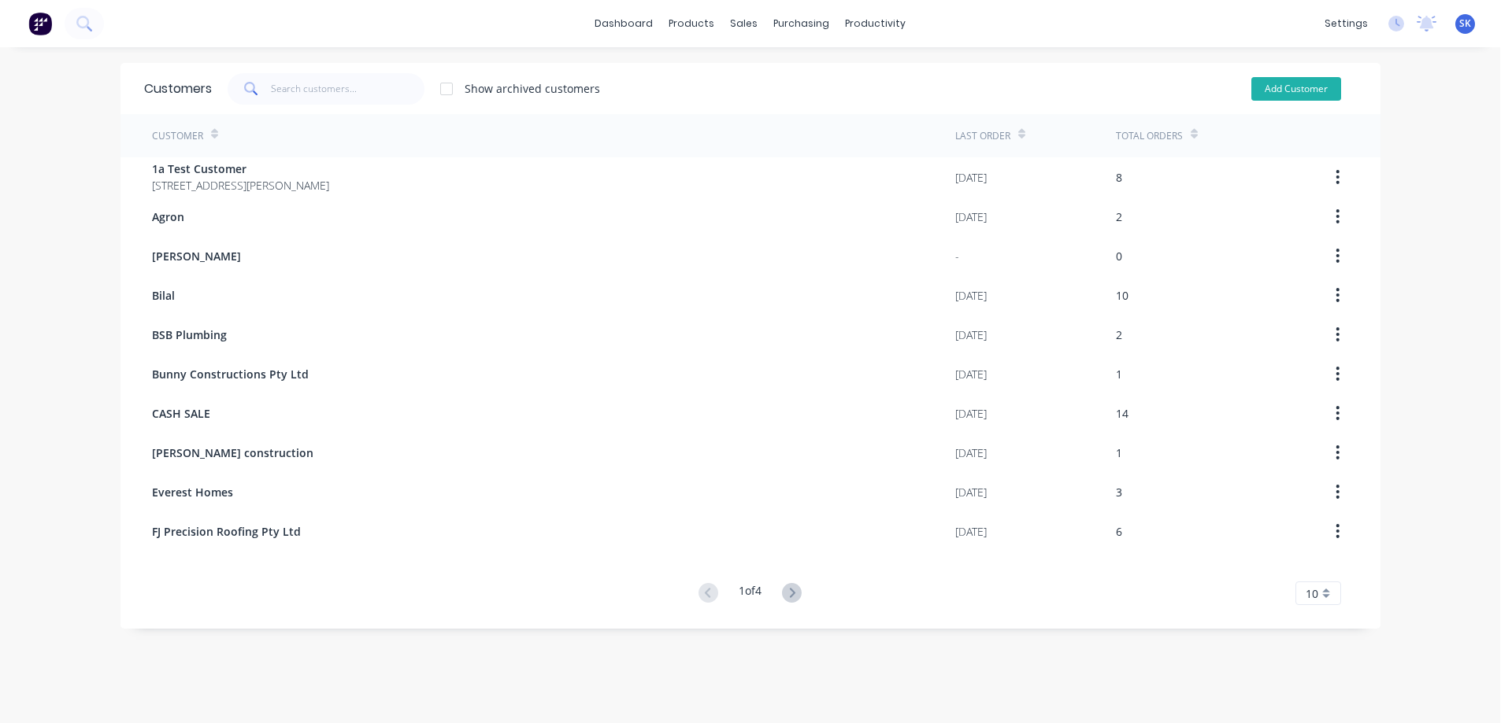
click at [1270, 86] on button "Add Customer" at bounding box center [1296, 89] width 90 height 24
select select "AU"
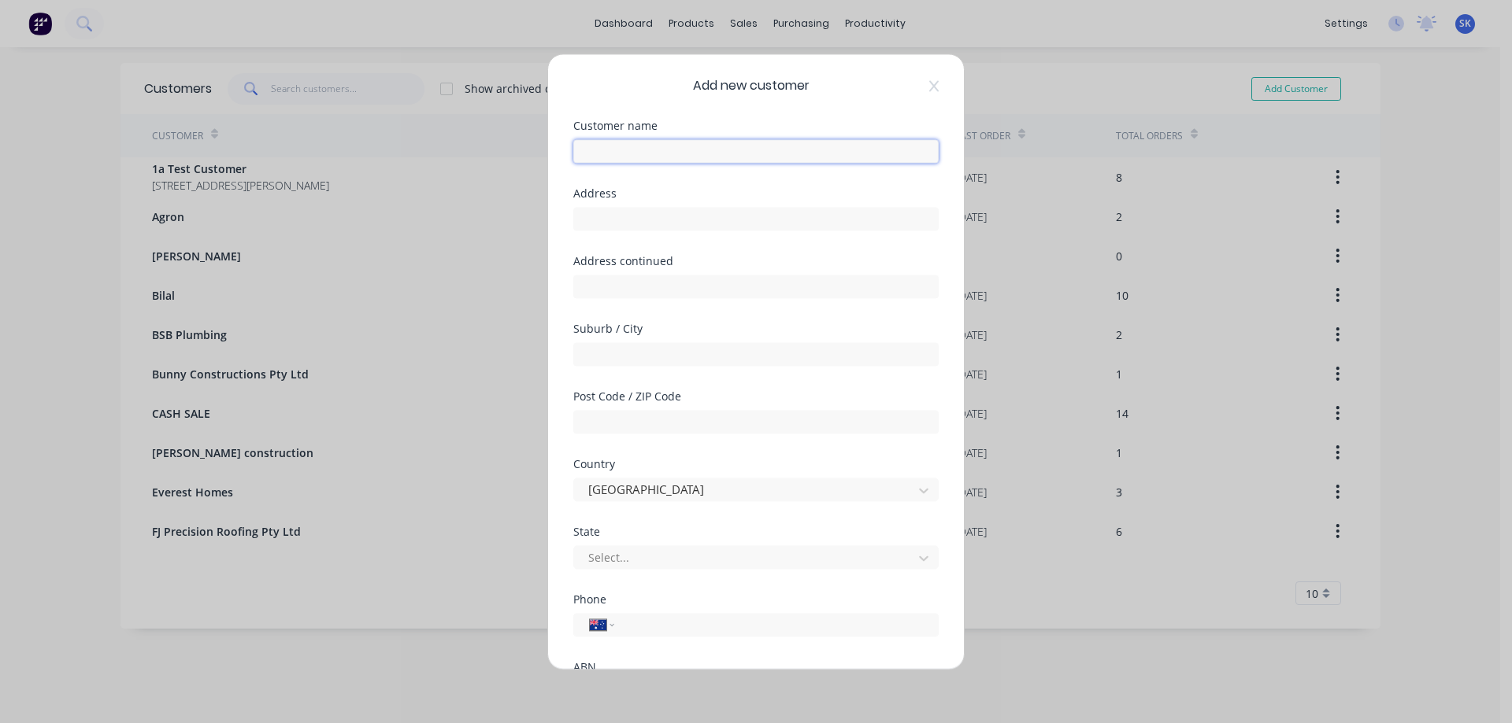
click at [696, 155] on input "text" at bounding box center [755, 151] width 365 height 24
type input "b"
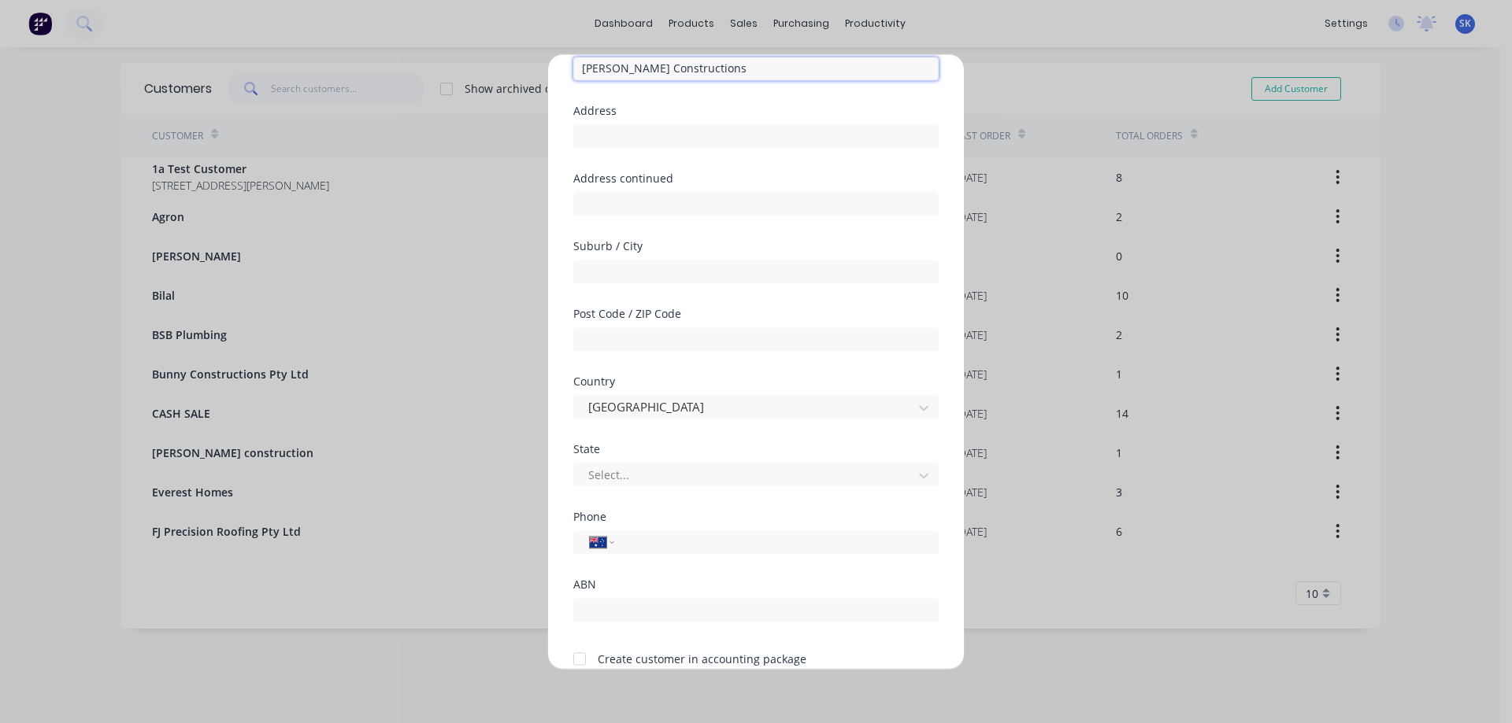
scroll to position [154, 0]
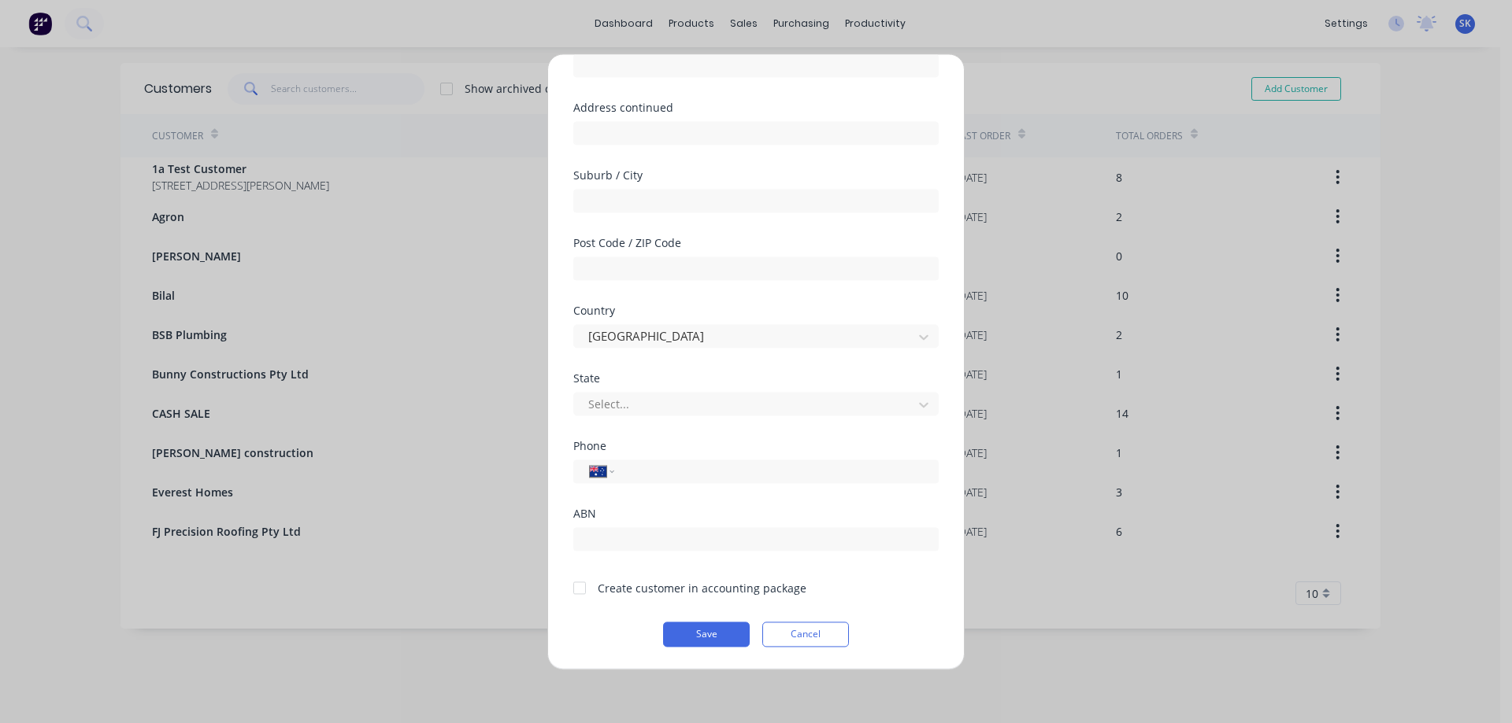
type input "[PERSON_NAME] Constructions"
click at [575, 587] on div at bounding box center [579, 587] width 31 height 31
click at [681, 628] on button "Save" at bounding box center [706, 634] width 87 height 25
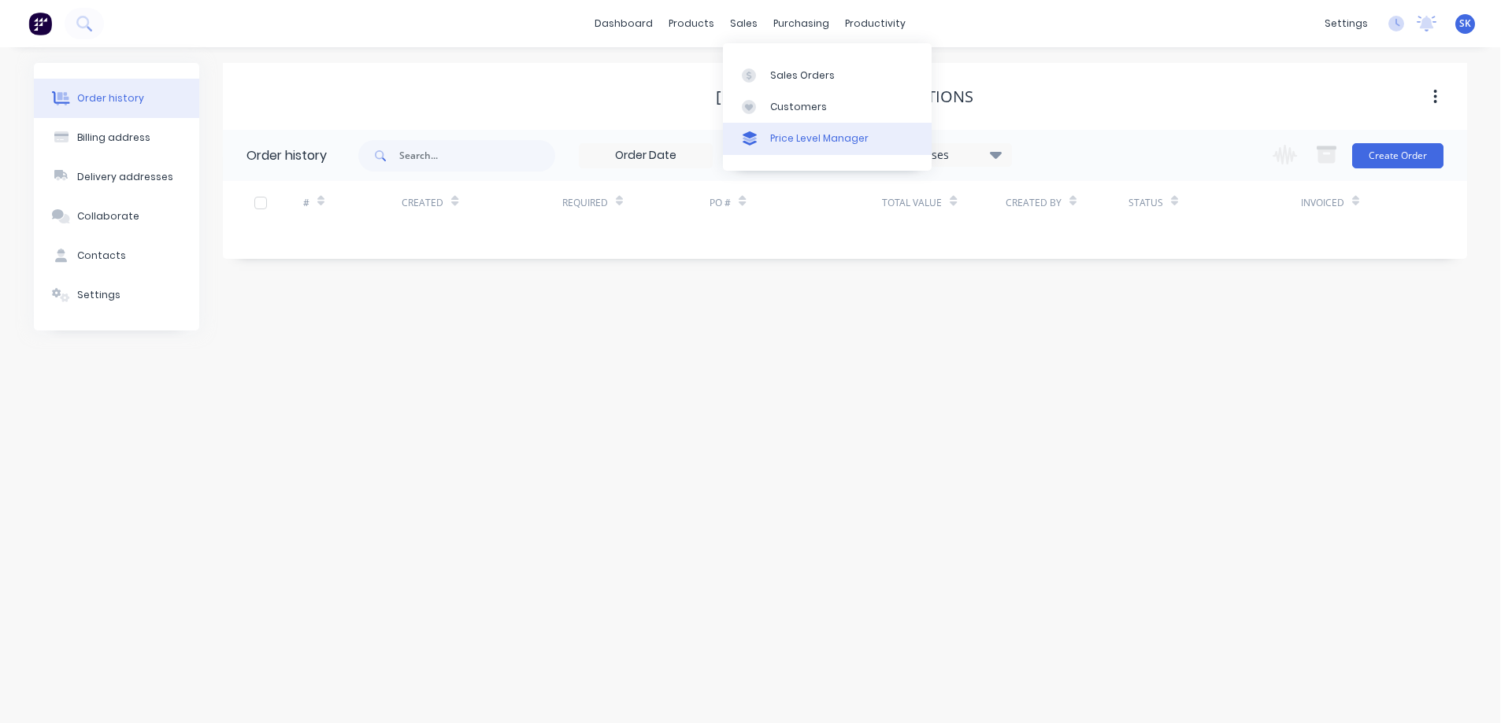
click at [797, 127] on link "Price Level Manager" at bounding box center [827, 138] width 209 height 31
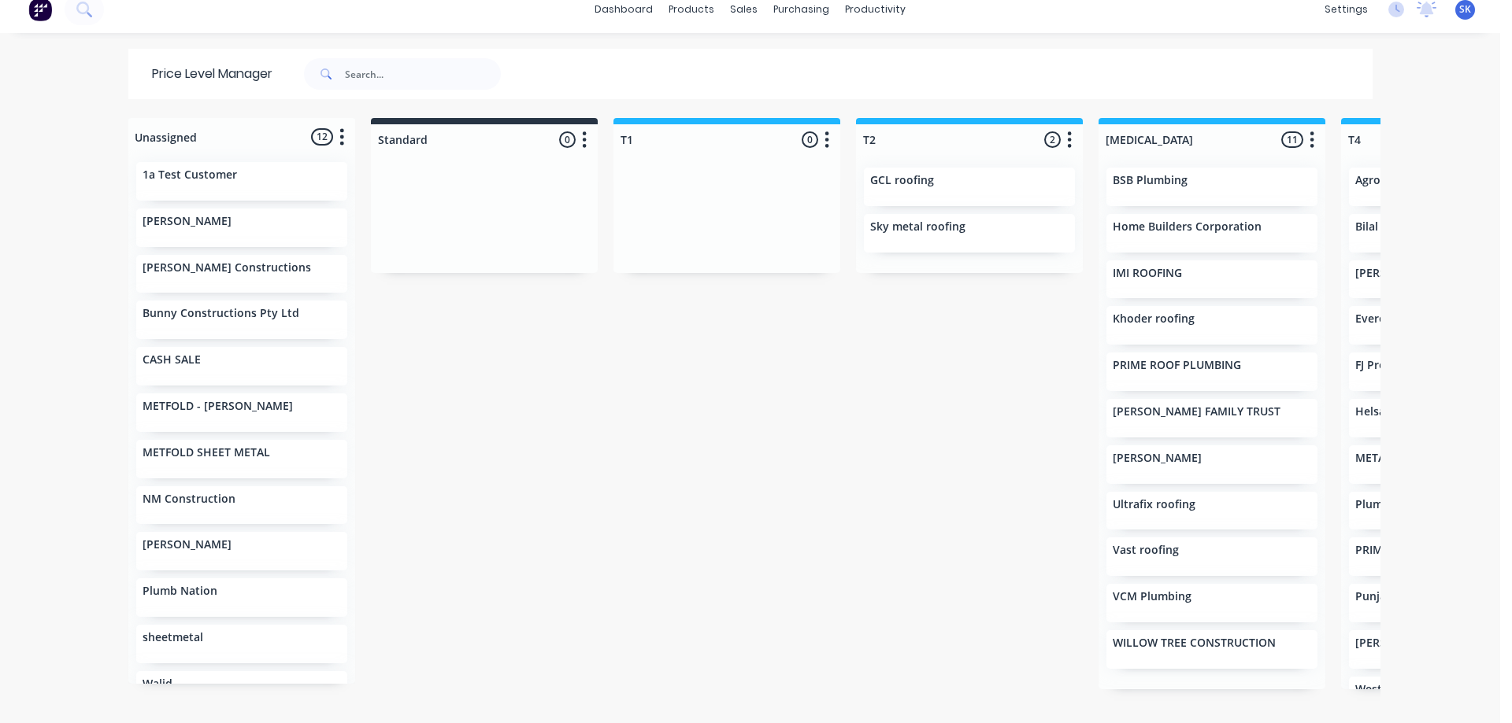
click at [424, 676] on div "Unassigned 12 Move all customers Standard T1 T2 T3 T4 T5 1a Test Customer ANKIT…" at bounding box center [750, 413] width 1260 height 590
drag, startPoint x: 202, startPoint y: 276, endPoint x: 1353, endPoint y: 394, distance: 1157.7
click at [1353, 394] on div "Unassigned 12 Move all customers Standard T1 T2 T3 T4 T5 1a Test Customer ANKIT…" at bounding box center [750, 413] width 1260 height 590
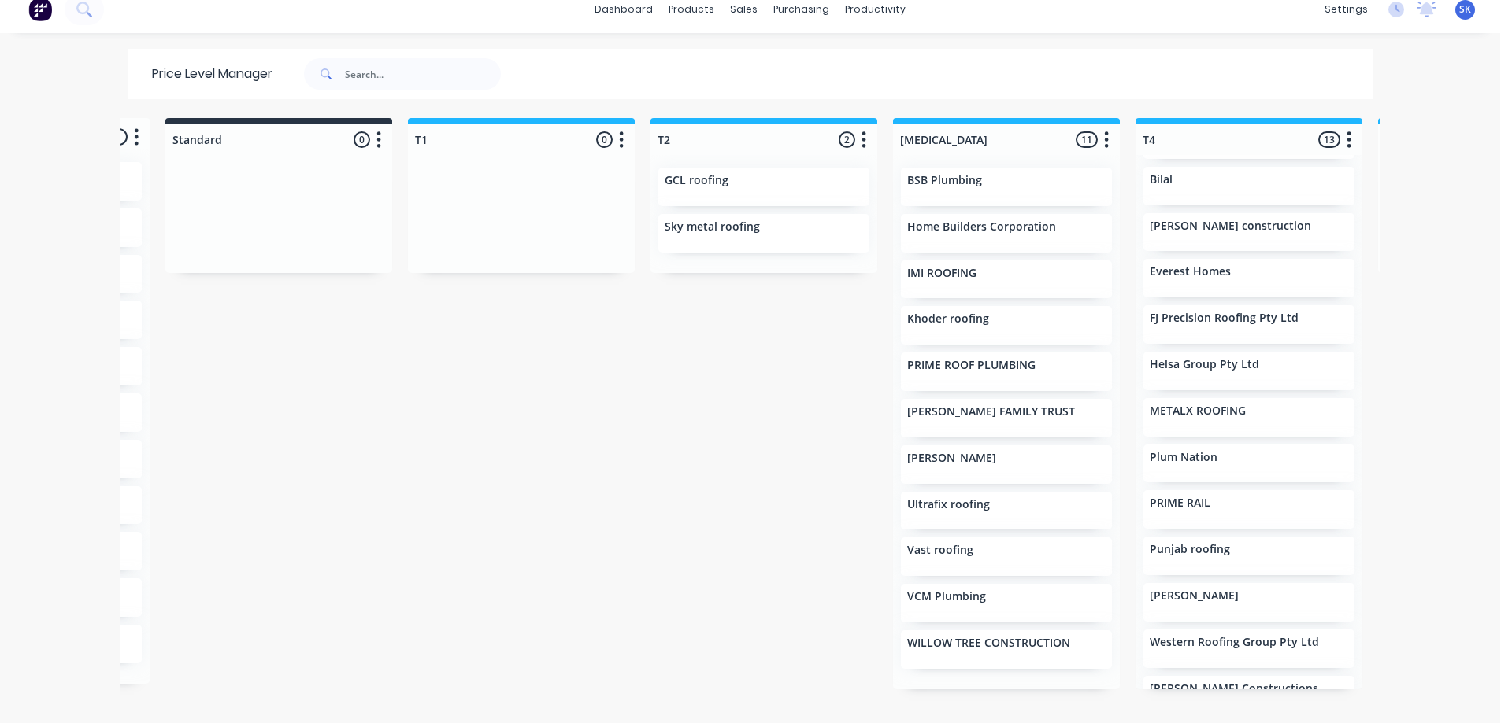
scroll to position [92, 0]
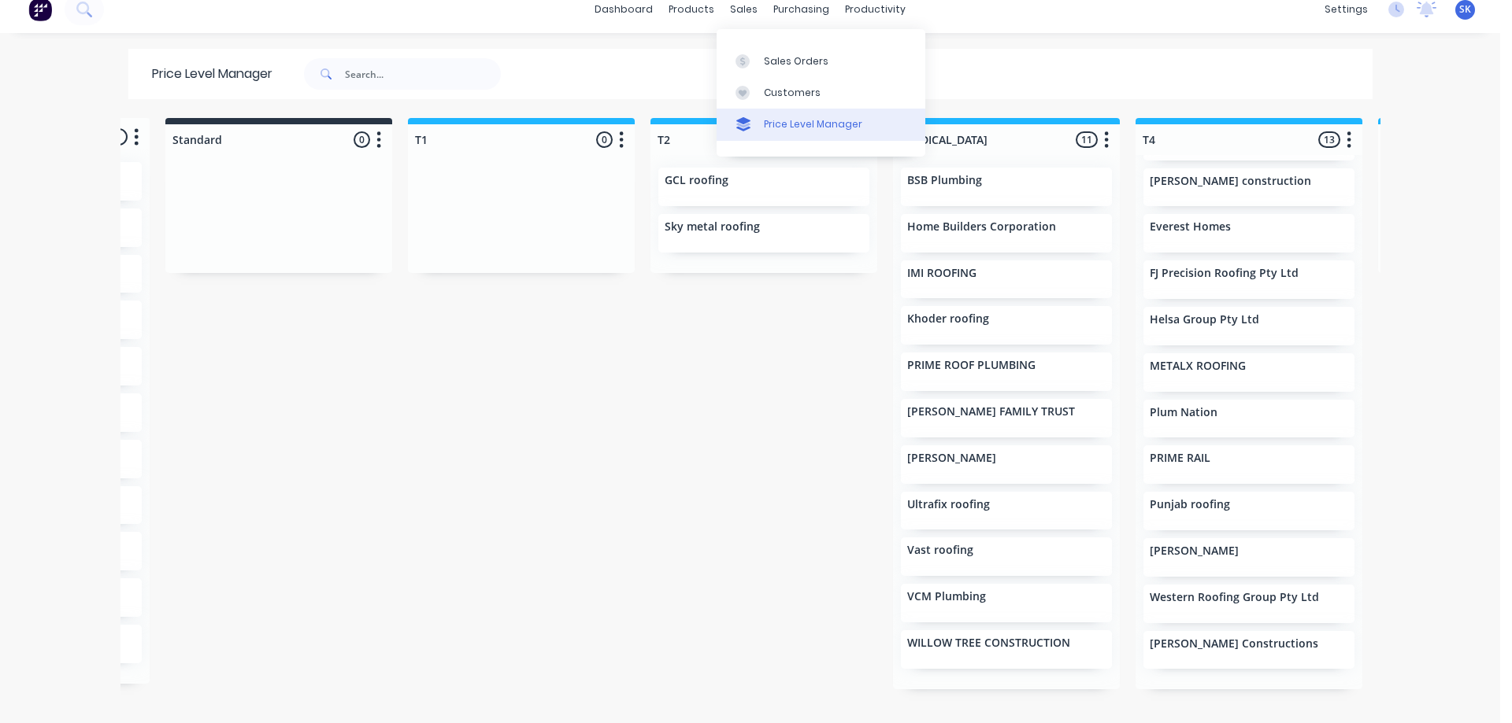
click at [783, 124] on div "Price Level Manager" at bounding box center [813, 124] width 98 height 14
click at [673, 13] on div "products" at bounding box center [690, 10] width 61 height 24
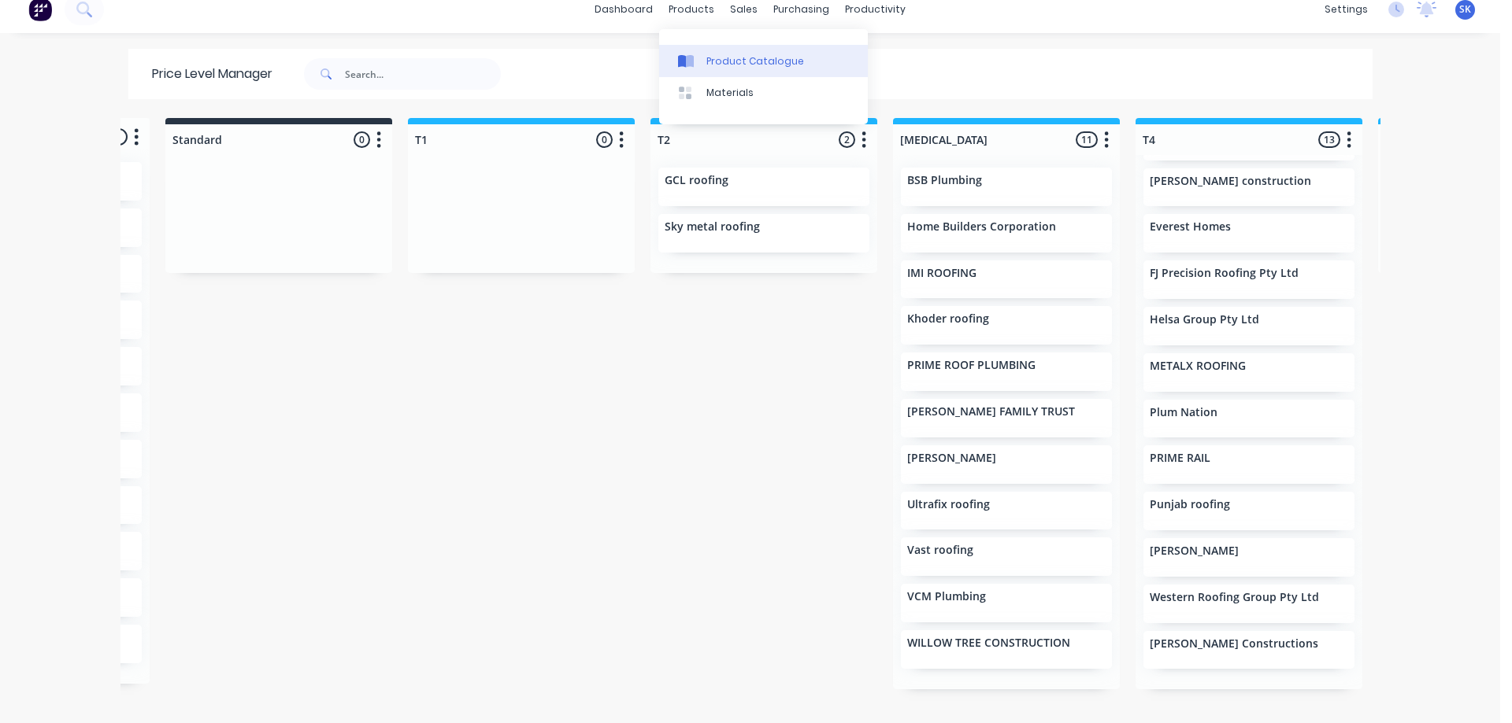
click at [711, 53] on link "Product Catalogue" at bounding box center [763, 60] width 209 height 31
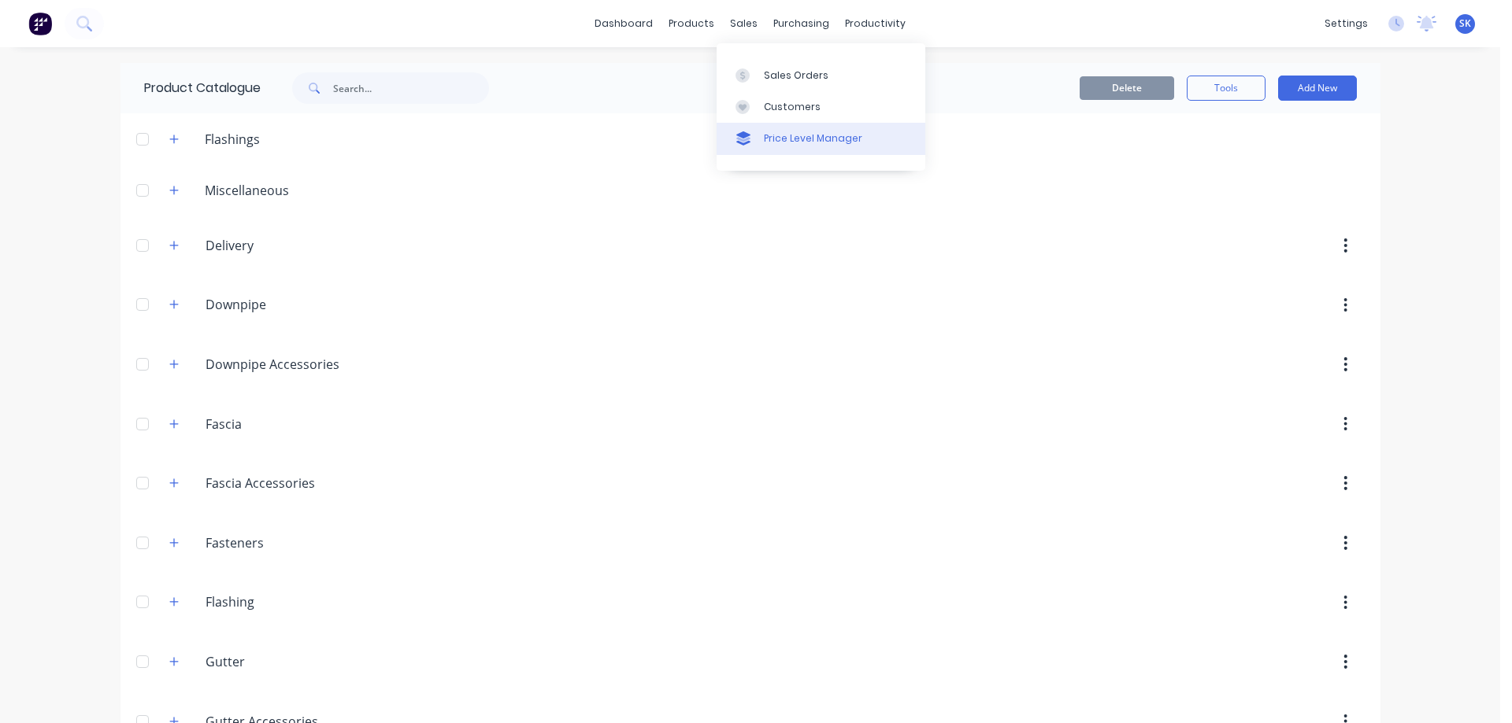
click at [786, 142] on div "Price Level Manager" at bounding box center [813, 138] width 98 height 14
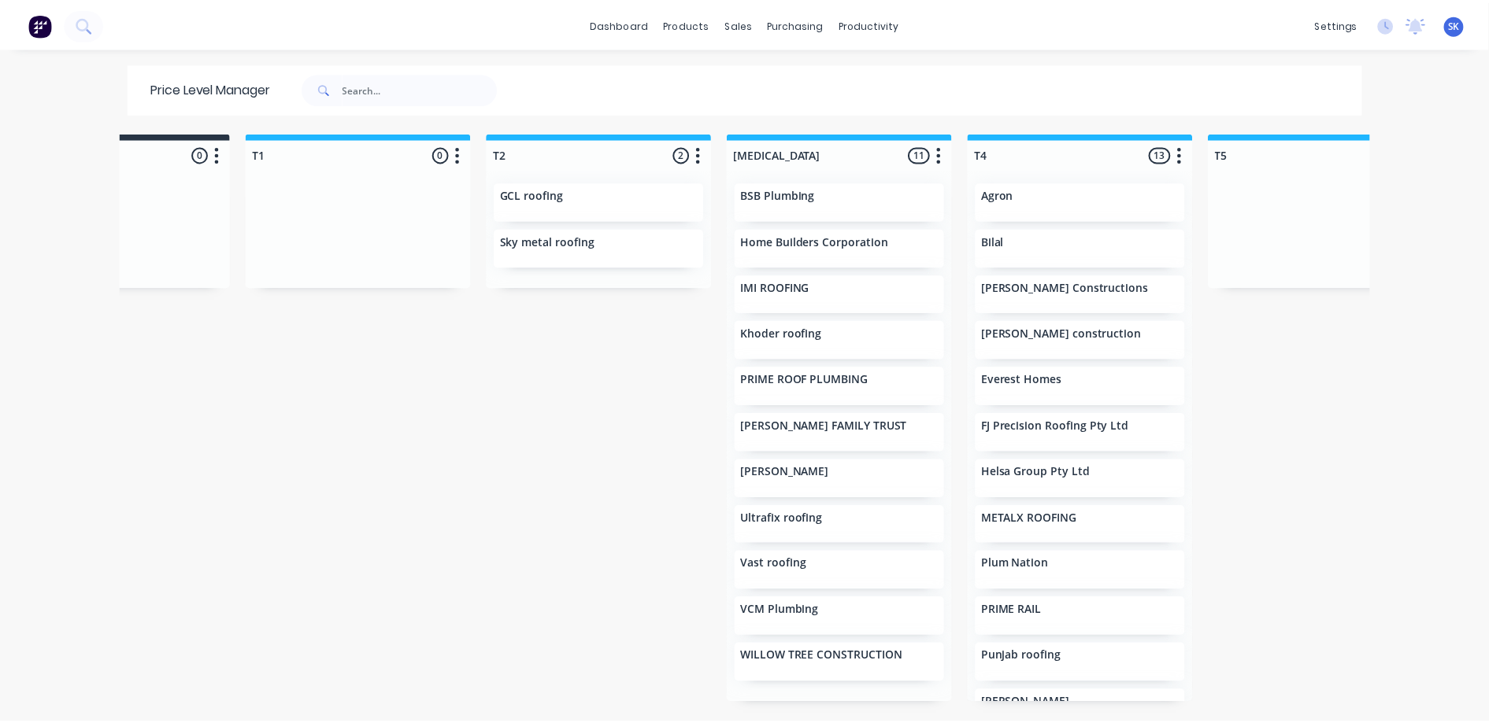
scroll to position [0, 407]
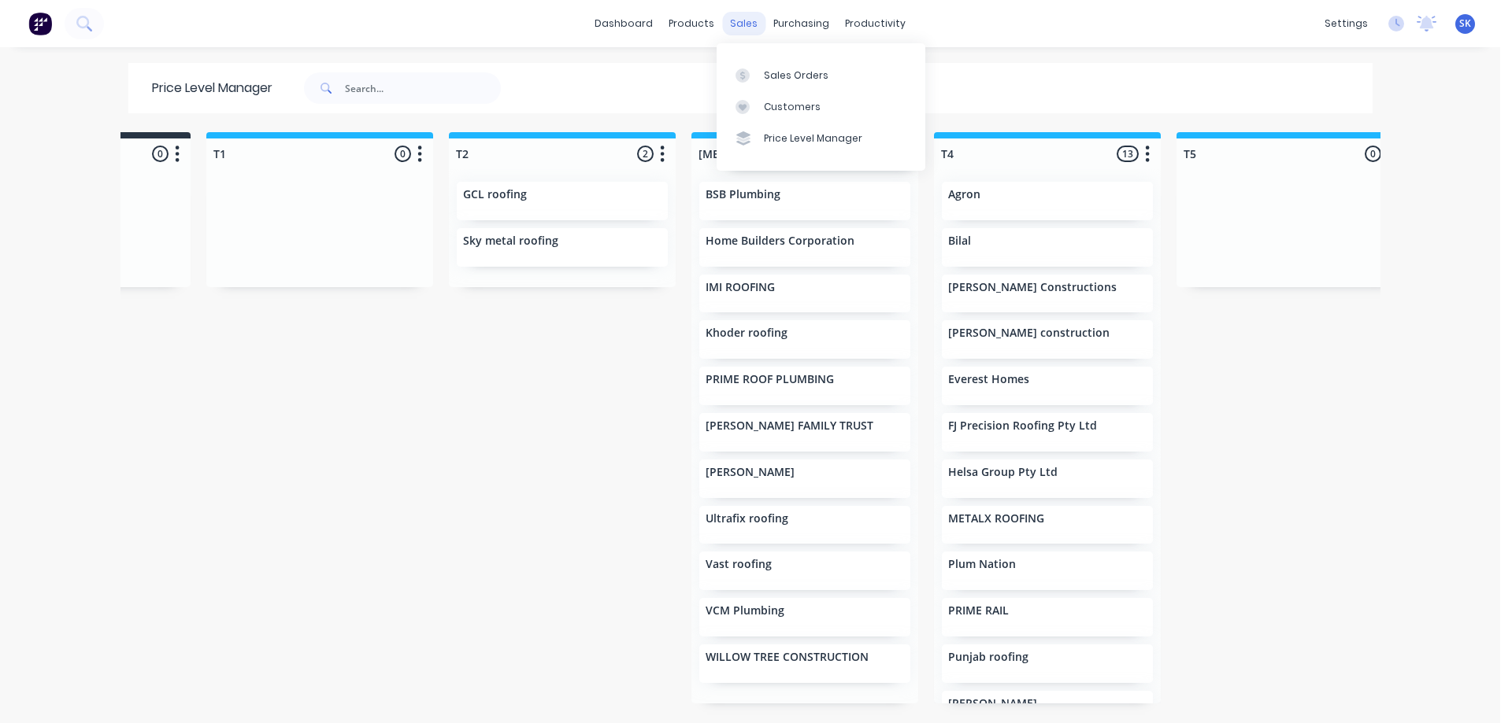
click at [741, 31] on div "sales" at bounding box center [743, 24] width 43 height 24
click at [767, 66] on link "Sales Orders" at bounding box center [820, 74] width 209 height 31
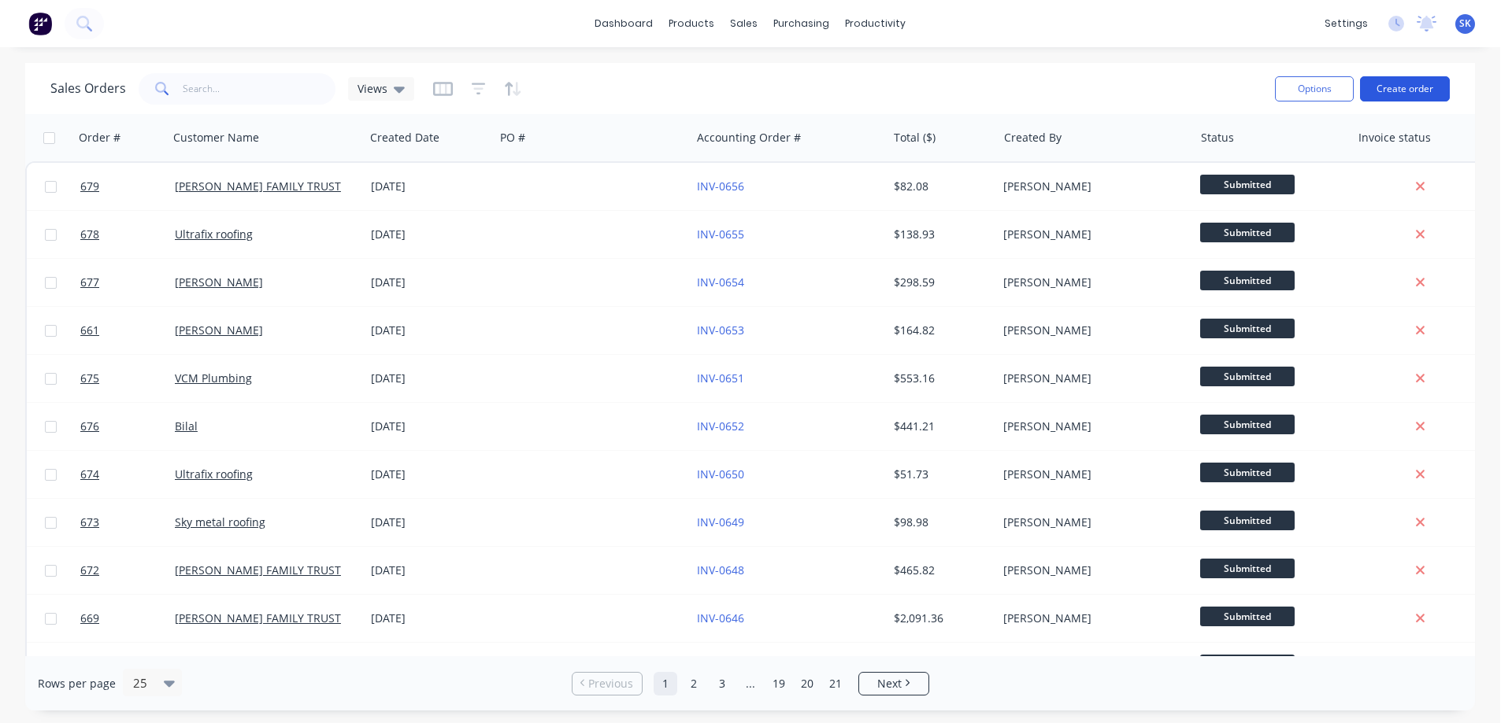
click at [1393, 88] on button "Create order" at bounding box center [1405, 88] width 90 height 25
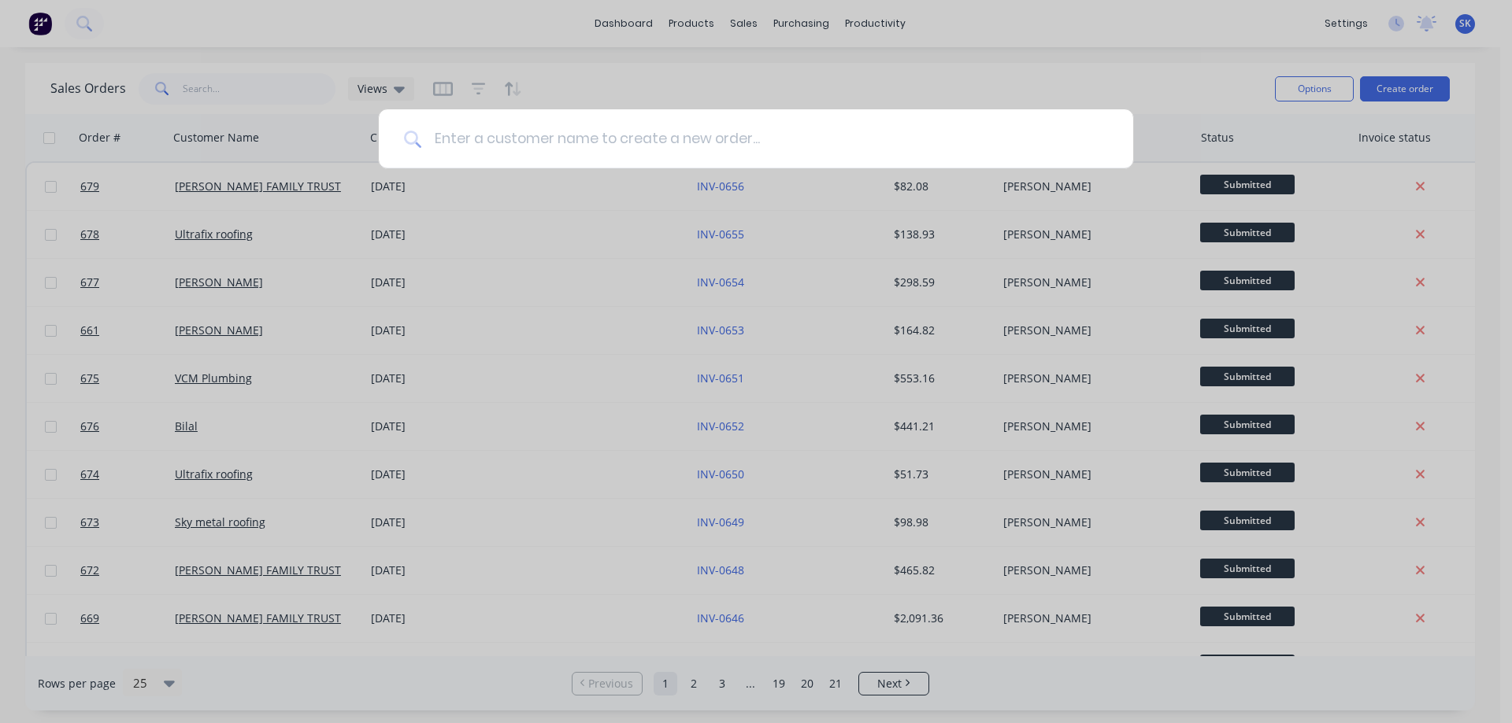
click at [581, 150] on input at bounding box center [764, 138] width 686 height 59
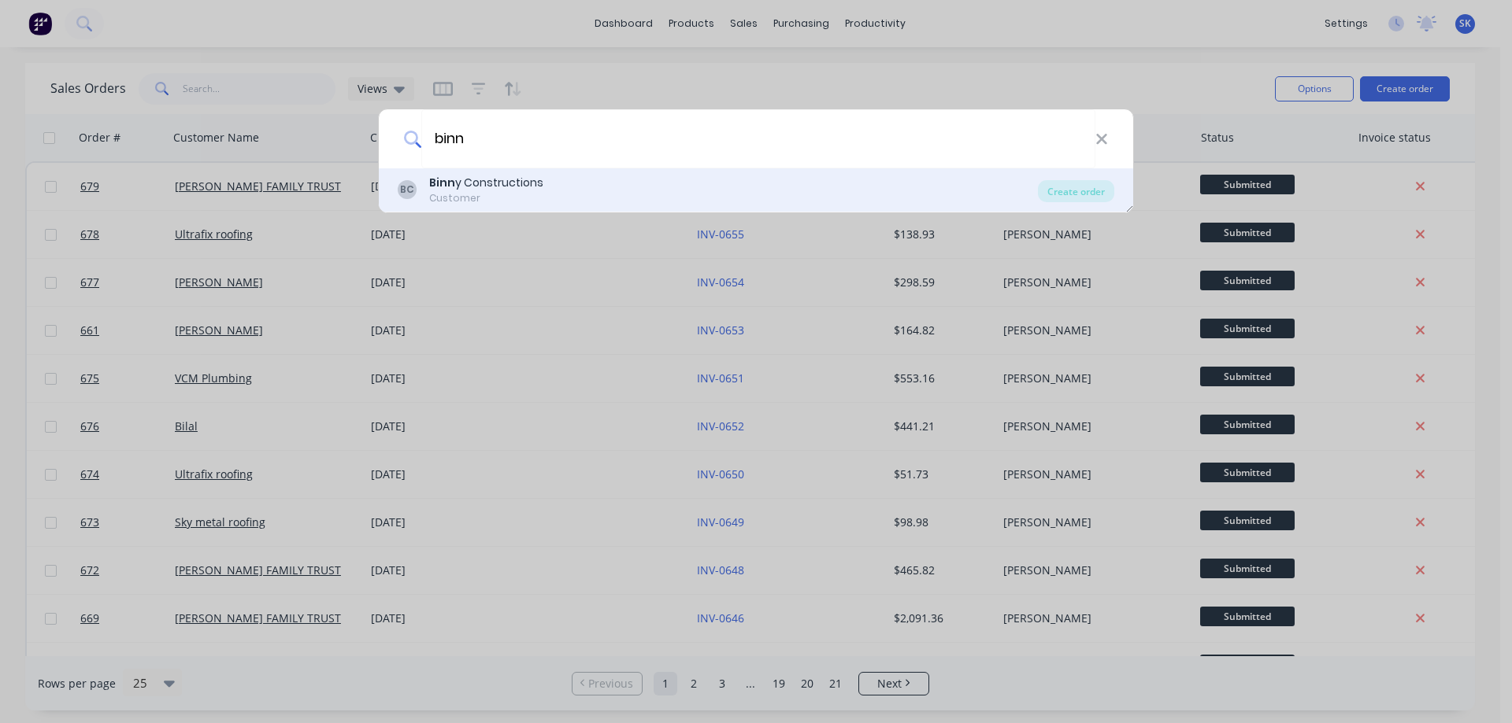
type input "binn"
click at [446, 172] on div "BC Binn y Constructions Customer Create order" at bounding box center [756, 190] width 754 height 44
click at [490, 178] on div "Binn y Constructions" at bounding box center [486, 183] width 114 height 17
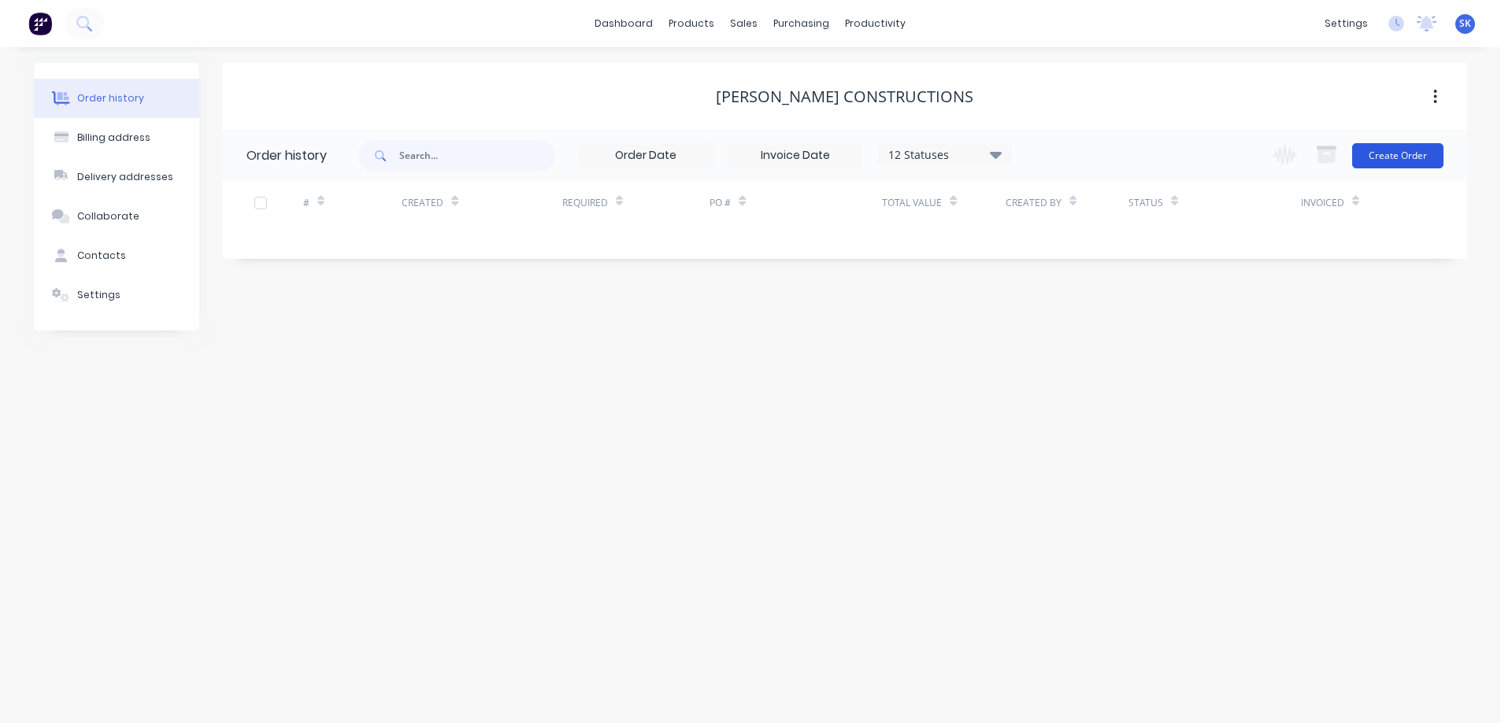
click at [1401, 156] on button "Create Order" at bounding box center [1397, 155] width 91 height 25
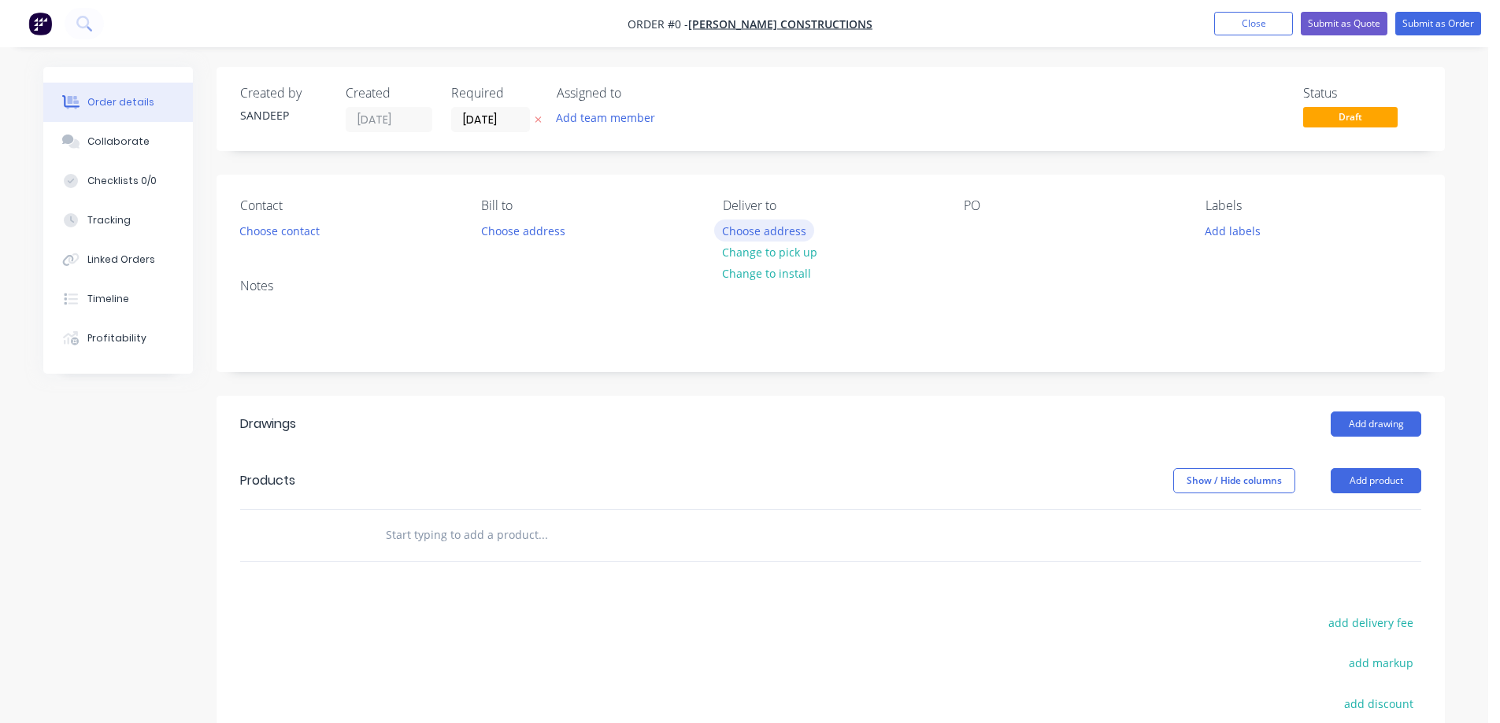
click at [731, 229] on button "Choose address" at bounding box center [764, 230] width 101 height 21
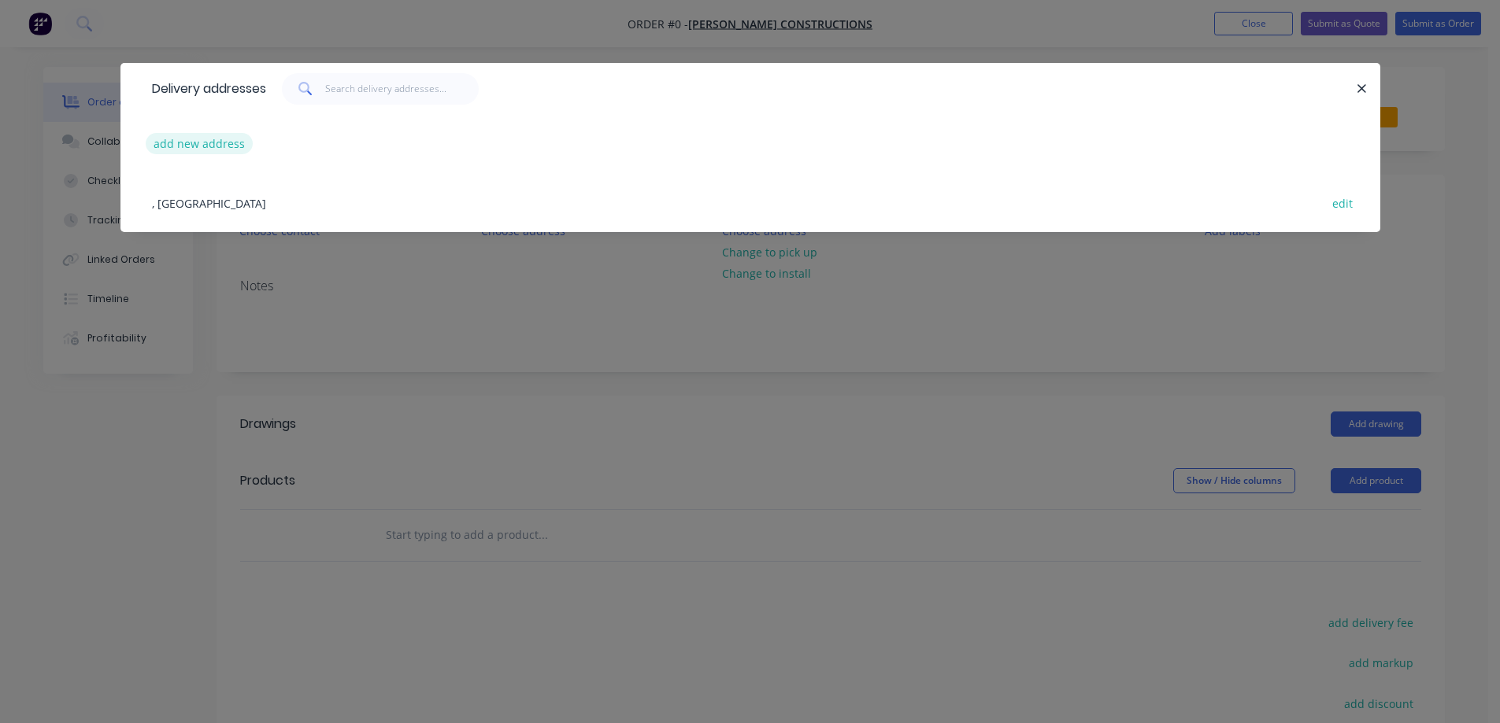
click at [205, 151] on button "add new address" at bounding box center [200, 143] width 108 height 21
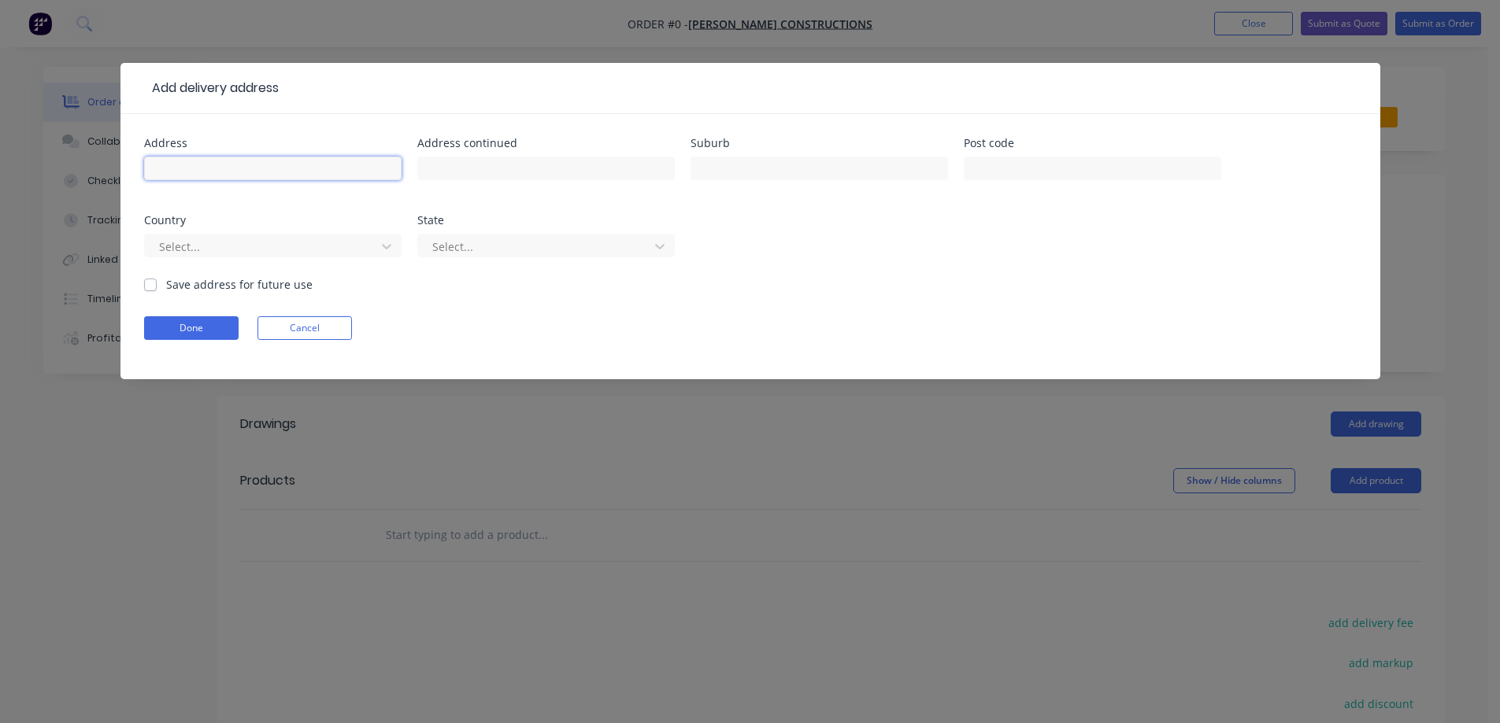
drag, startPoint x: 346, startPoint y: 167, endPoint x: 341, endPoint y: 146, distance: 21.8
click at [346, 167] on input "text" at bounding box center [272, 169] width 257 height 24
paste input "19A Nicholsdale Rd"
type input "19A Nicholsdale Rd"
drag, startPoint x: 753, startPoint y: 172, endPoint x: 648, endPoint y: 129, distance: 114.0
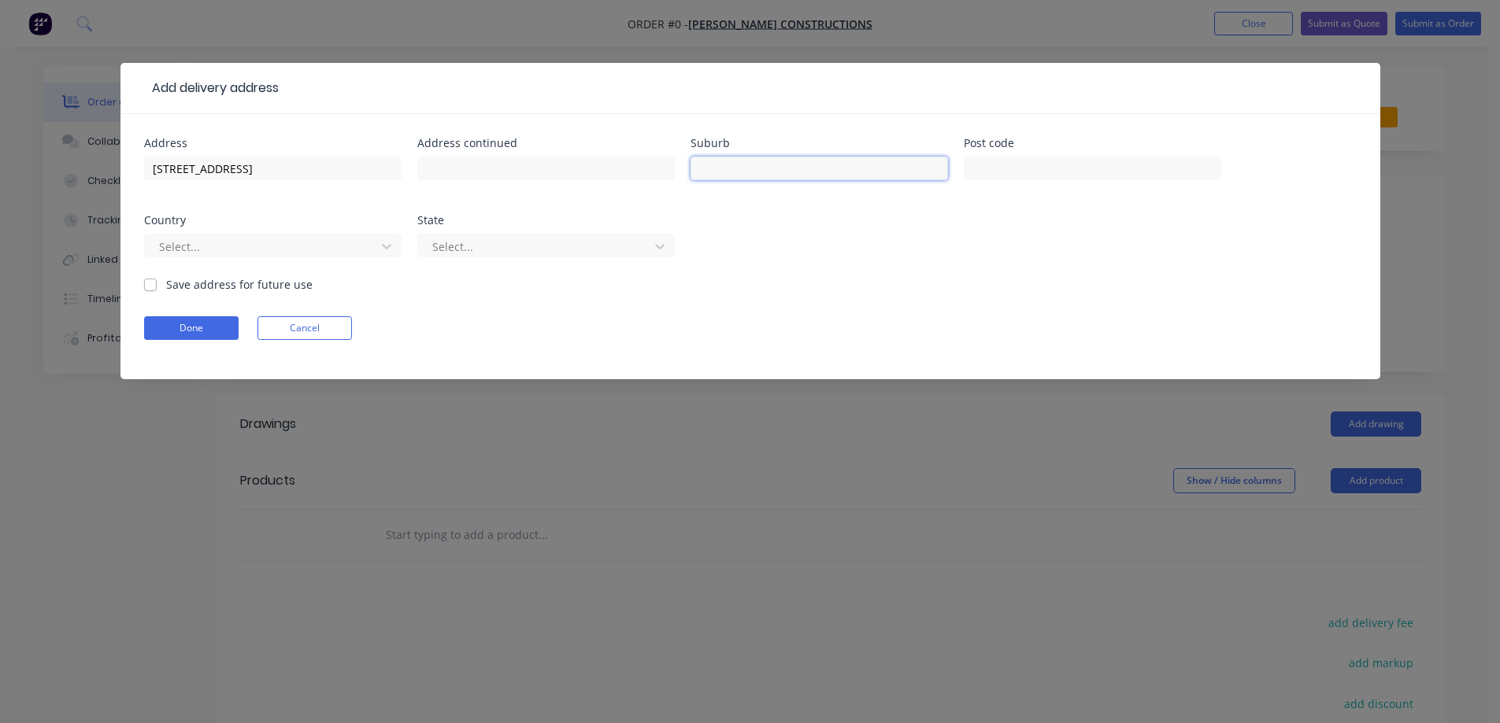
click at [753, 172] on input "text" at bounding box center [818, 169] width 257 height 24
paste input "CAMBERWELL"
type input "CAMBERWELL"
click at [1005, 177] on input "text" at bounding box center [1092, 169] width 257 height 24
paste input "3124"
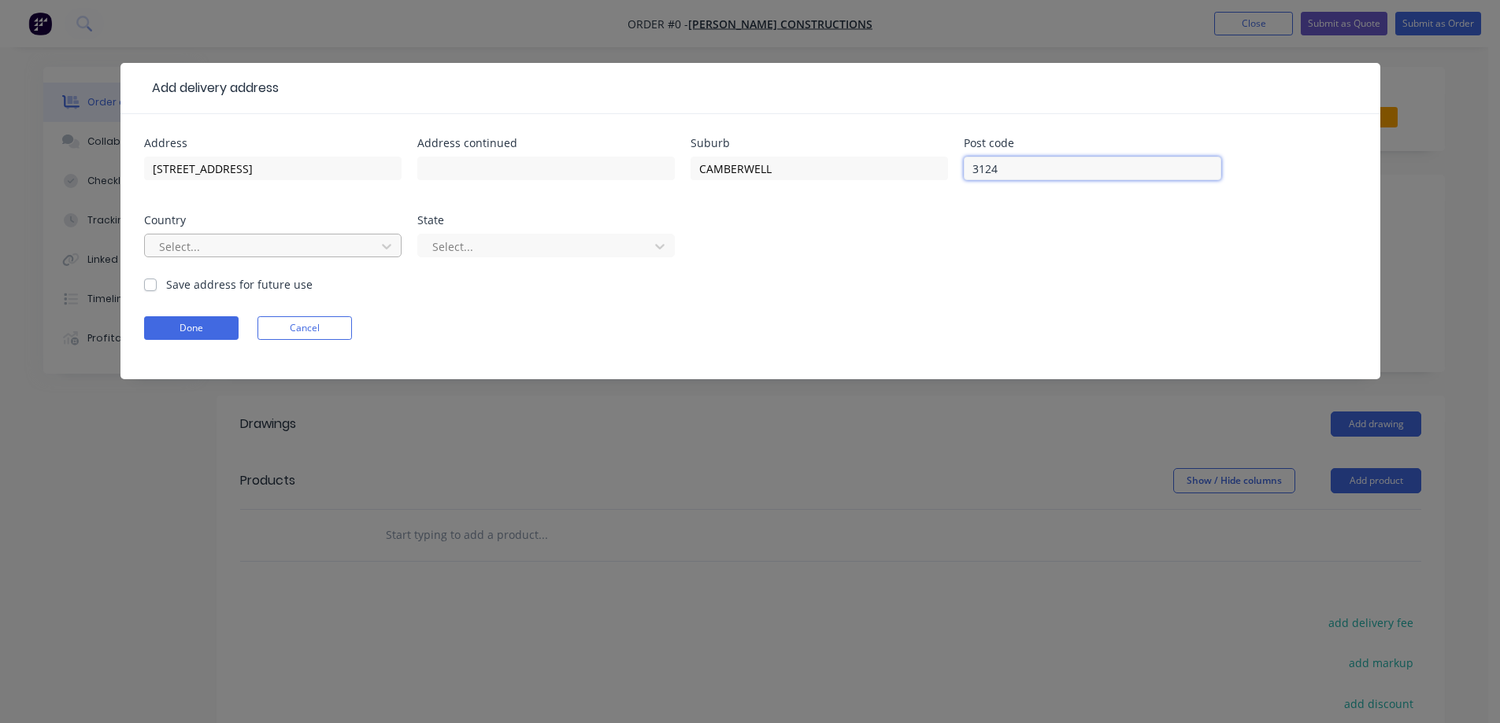
type input "3124"
click at [338, 250] on div at bounding box center [262, 247] width 210 height 20
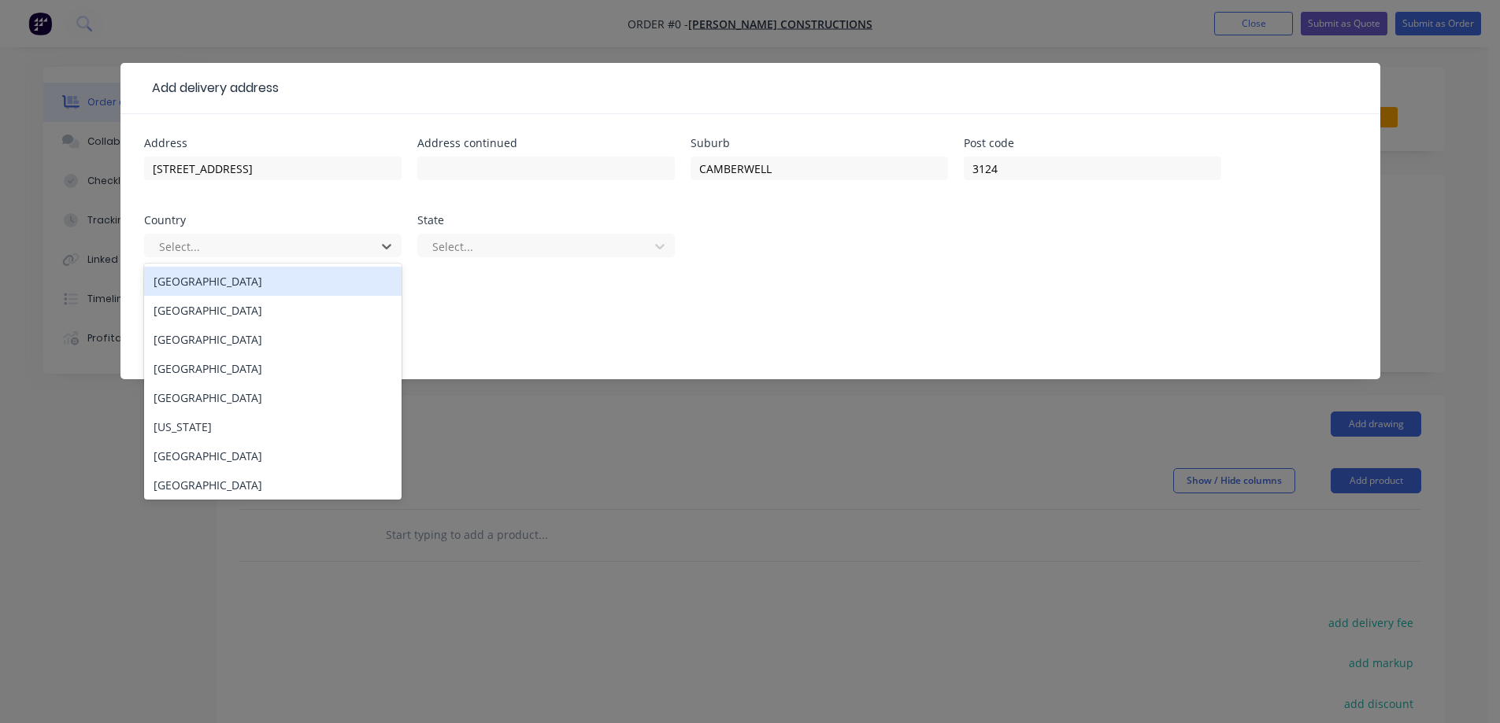
click at [324, 287] on div "Australia" at bounding box center [272, 281] width 257 height 29
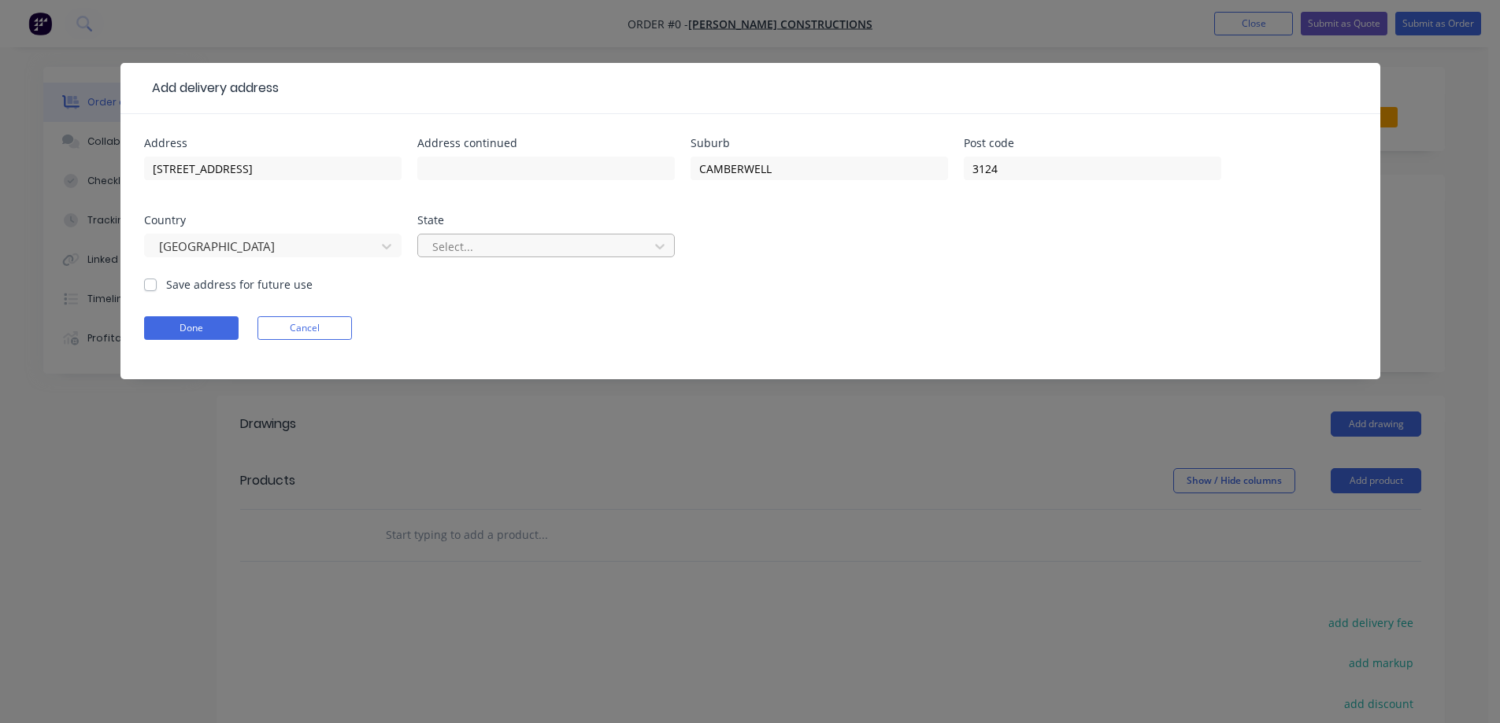
click at [488, 246] on div at bounding box center [536, 247] width 210 height 20
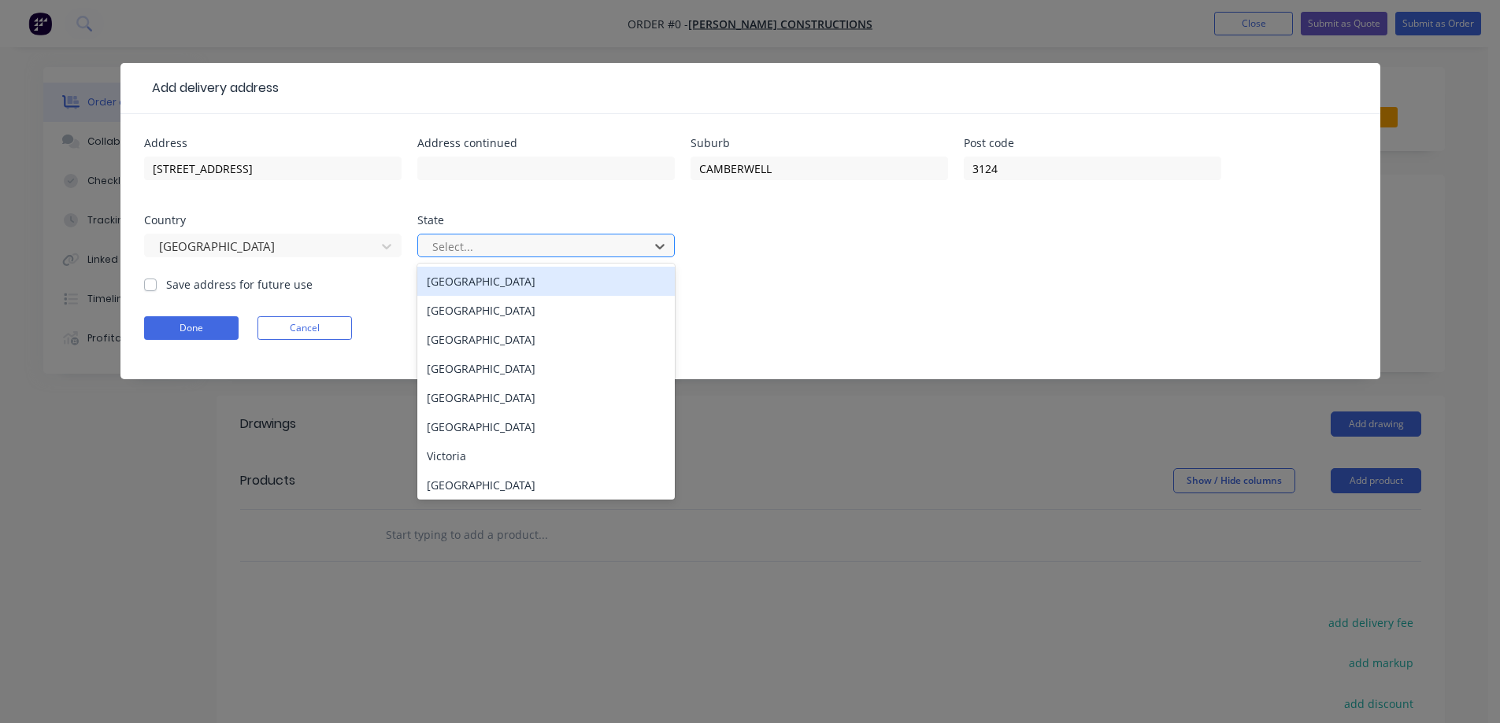
click at [488, 246] on div at bounding box center [536, 247] width 210 height 20
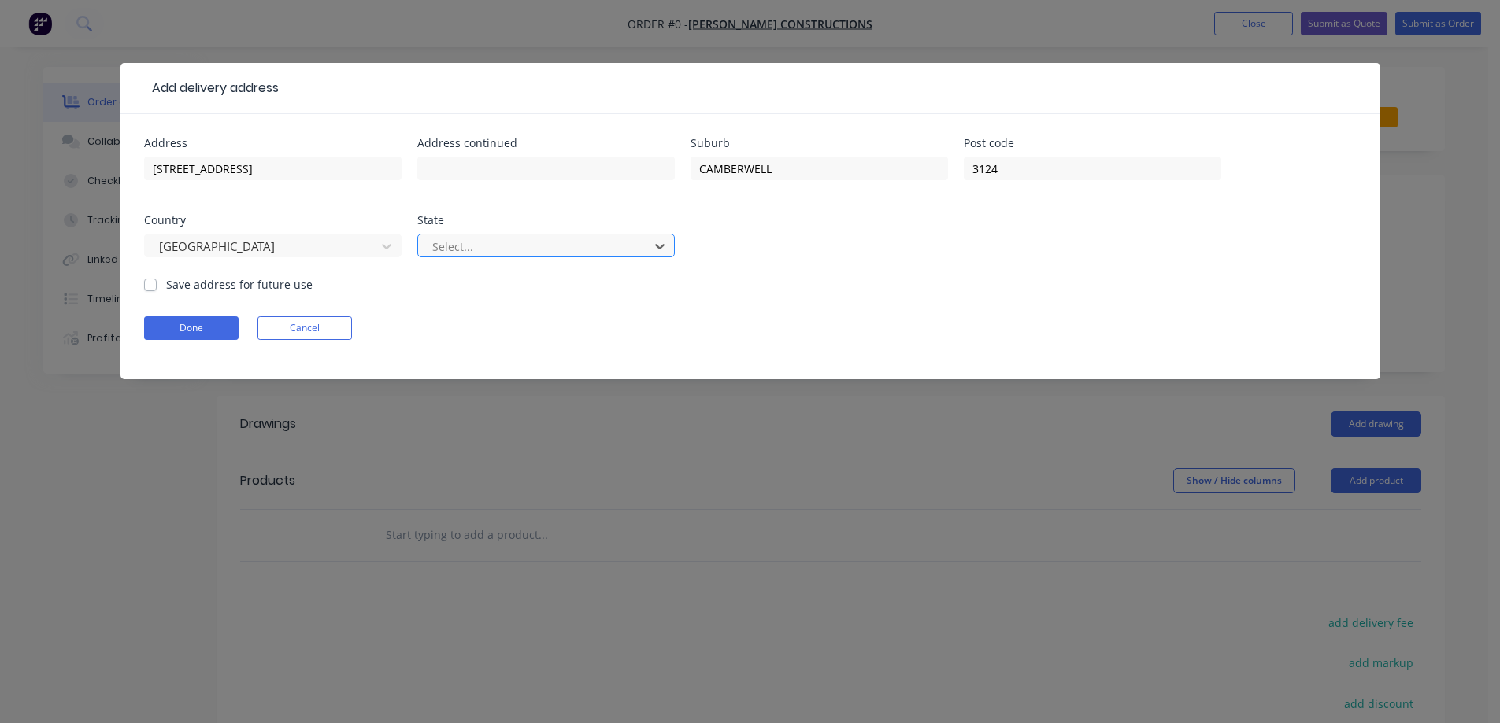
click at [490, 246] on div at bounding box center [536, 247] width 210 height 20
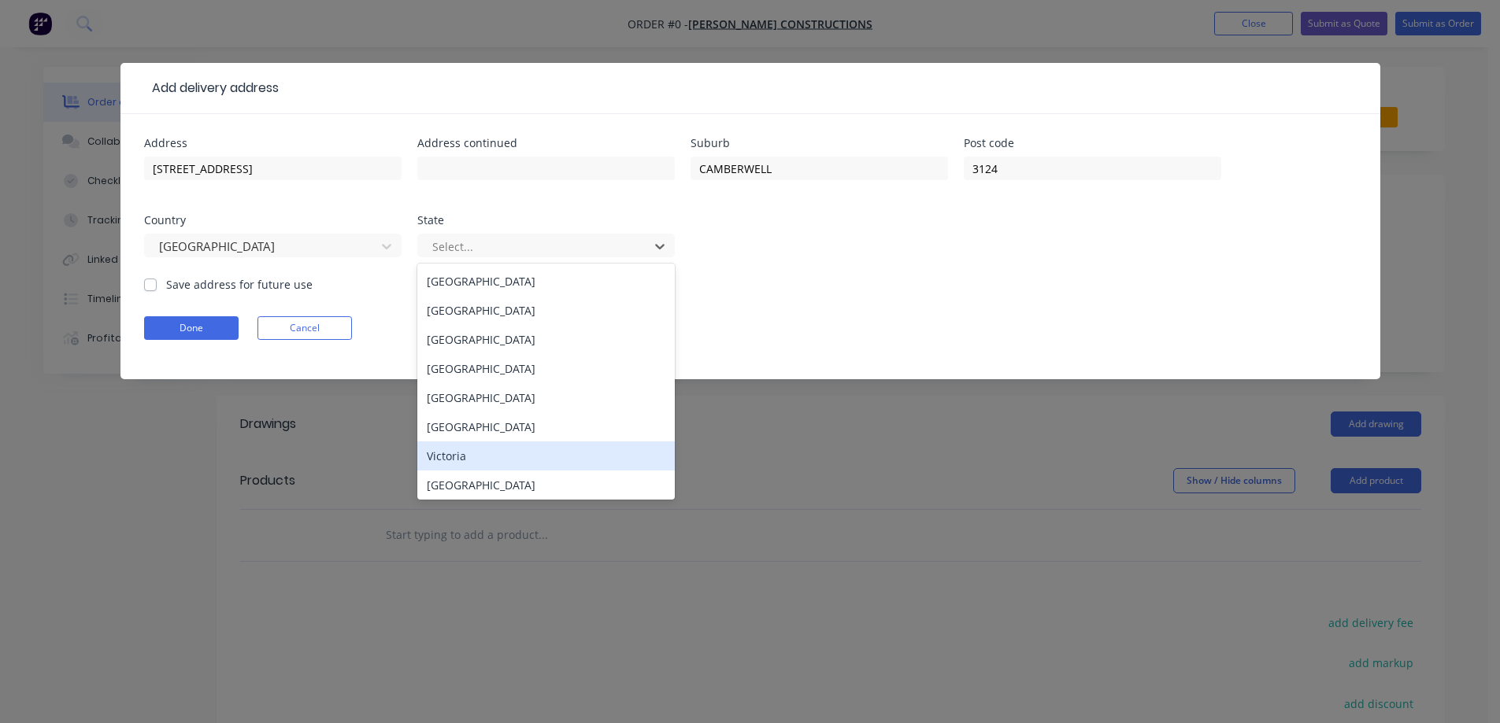
click at [483, 461] on div "Victoria" at bounding box center [545, 456] width 257 height 29
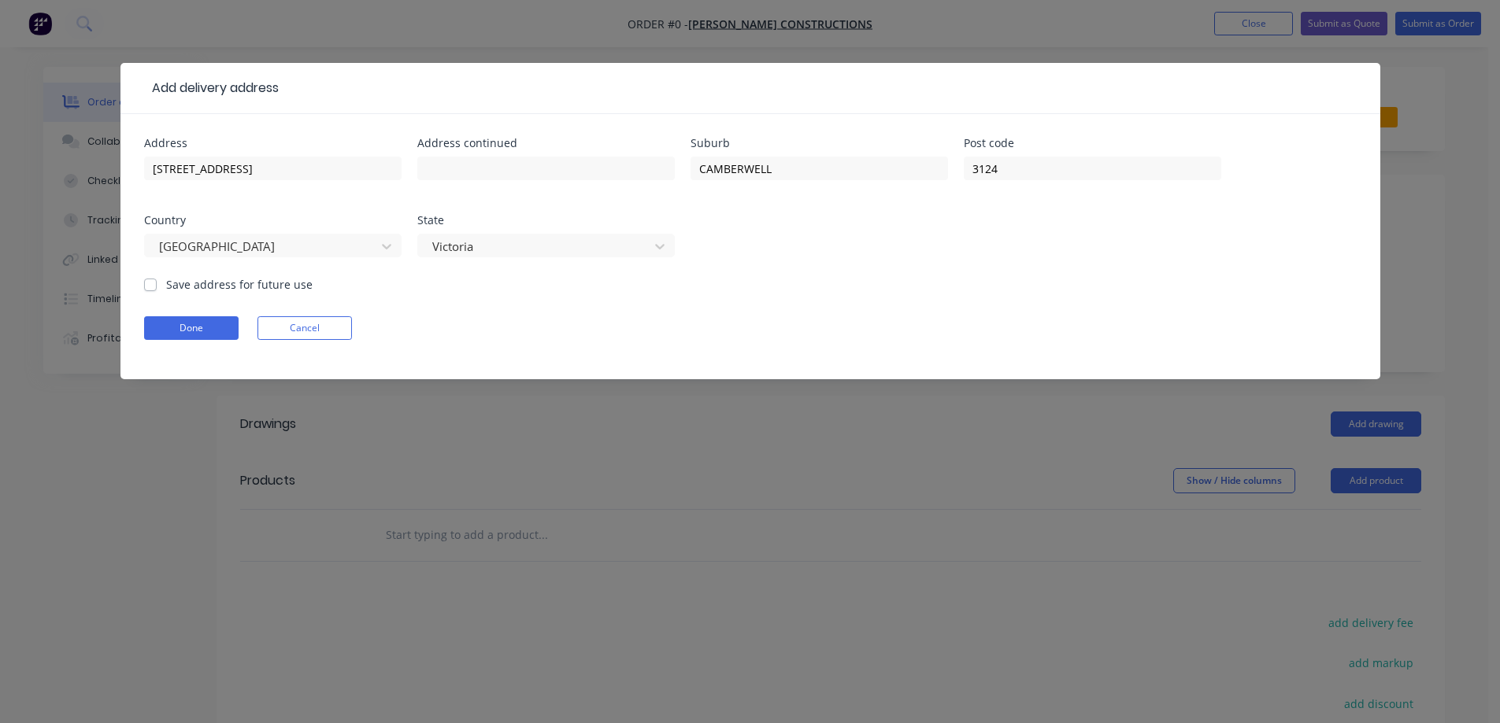
click at [235, 283] on label "Save address for future use" at bounding box center [239, 284] width 146 height 17
click at [157, 283] on input "Save address for future use" at bounding box center [150, 283] width 13 height 15
checkbox input "true"
click at [209, 324] on button "Done" at bounding box center [191, 328] width 94 height 24
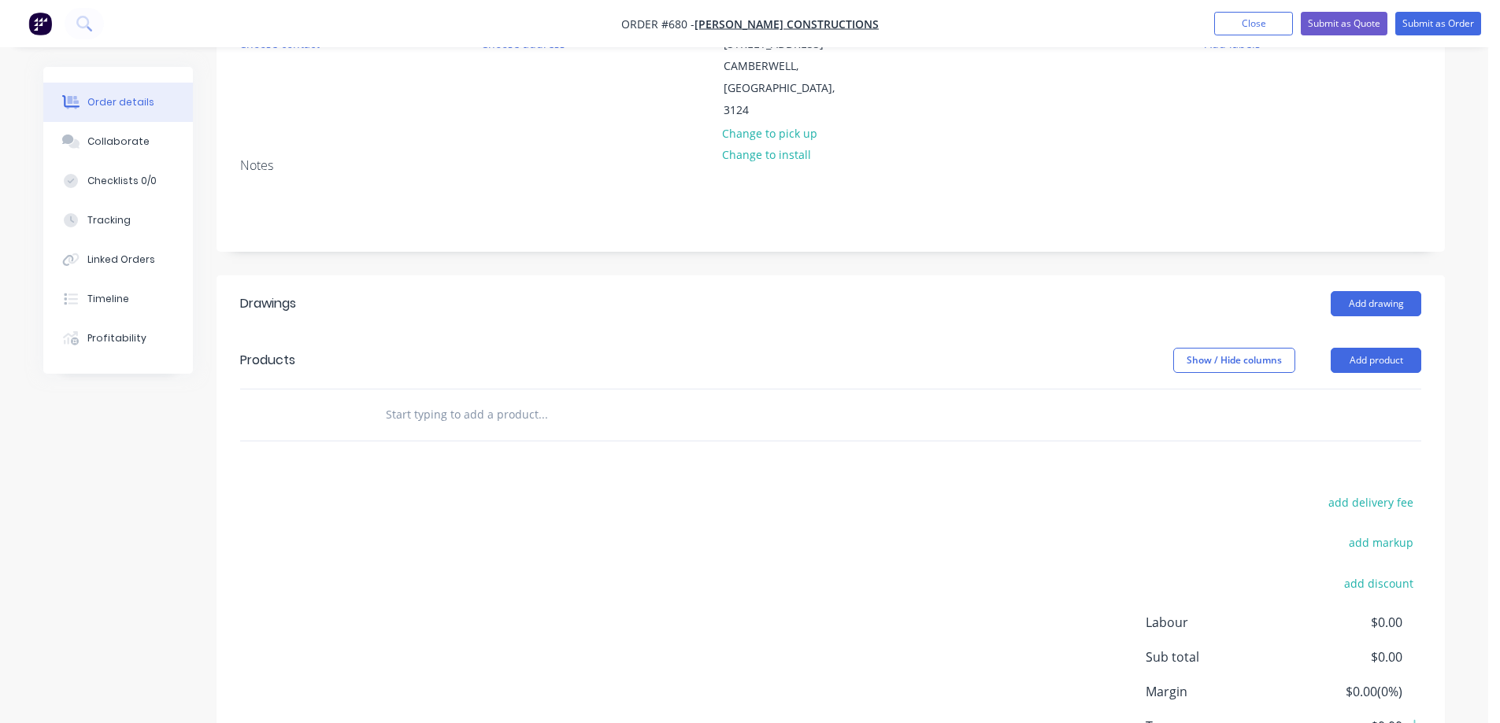
scroll to position [285, 0]
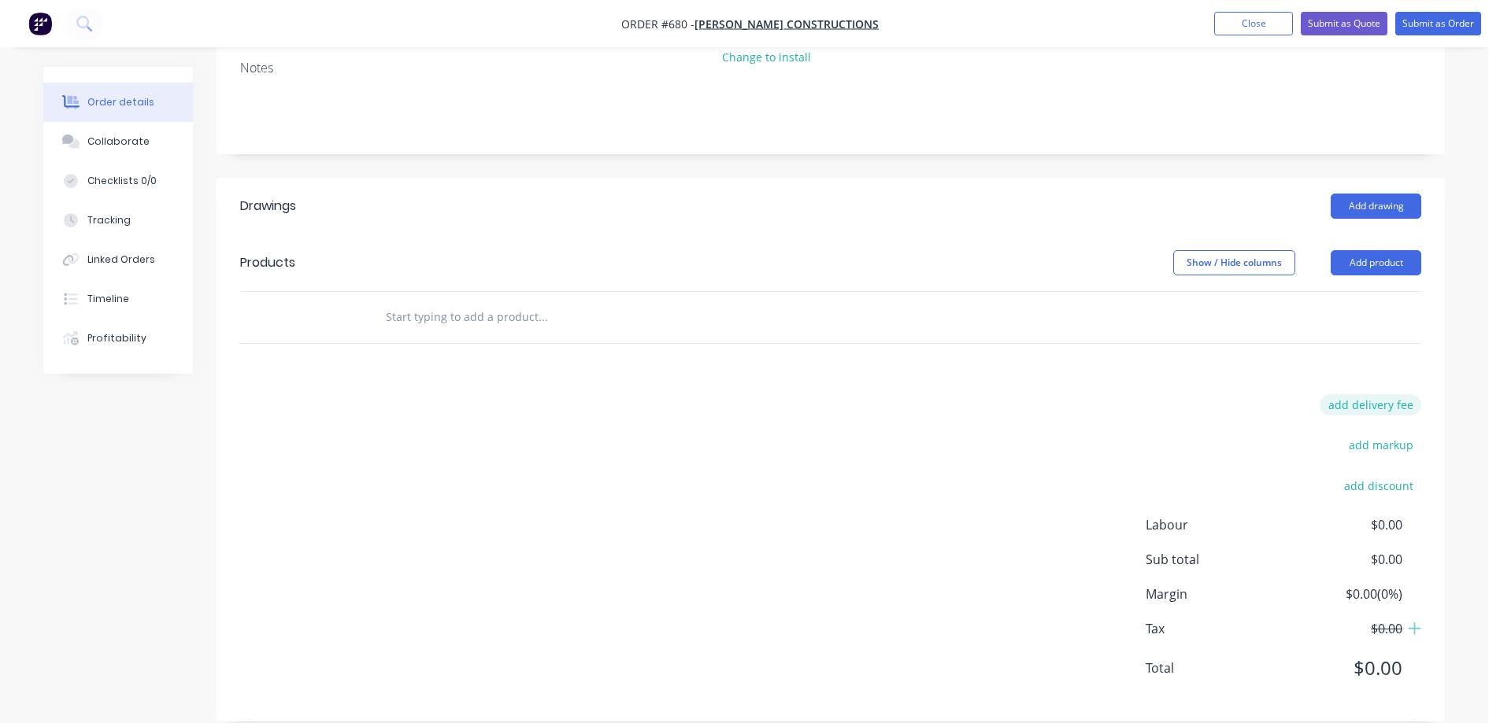
click at [1345, 394] on button "add delivery fee" at bounding box center [1370, 404] width 102 height 21
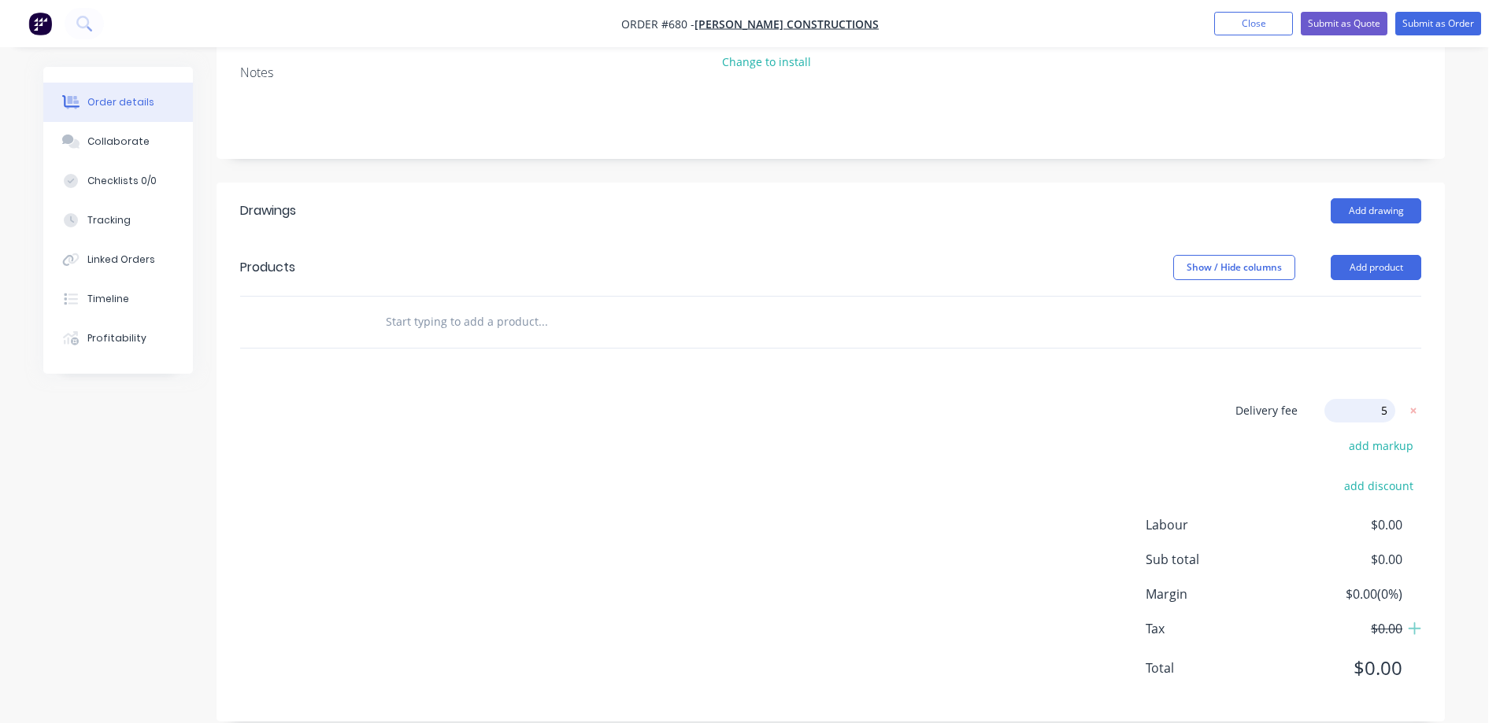
type input "50"
click at [1006, 399] on div "Delivery fee Delivery fee Delivery fee name (Optional) 50 50 $0 add markup add …" at bounding box center [830, 549] width 1181 height 300
click at [423, 309] on input "text" at bounding box center [542, 324] width 315 height 31
type input "2"
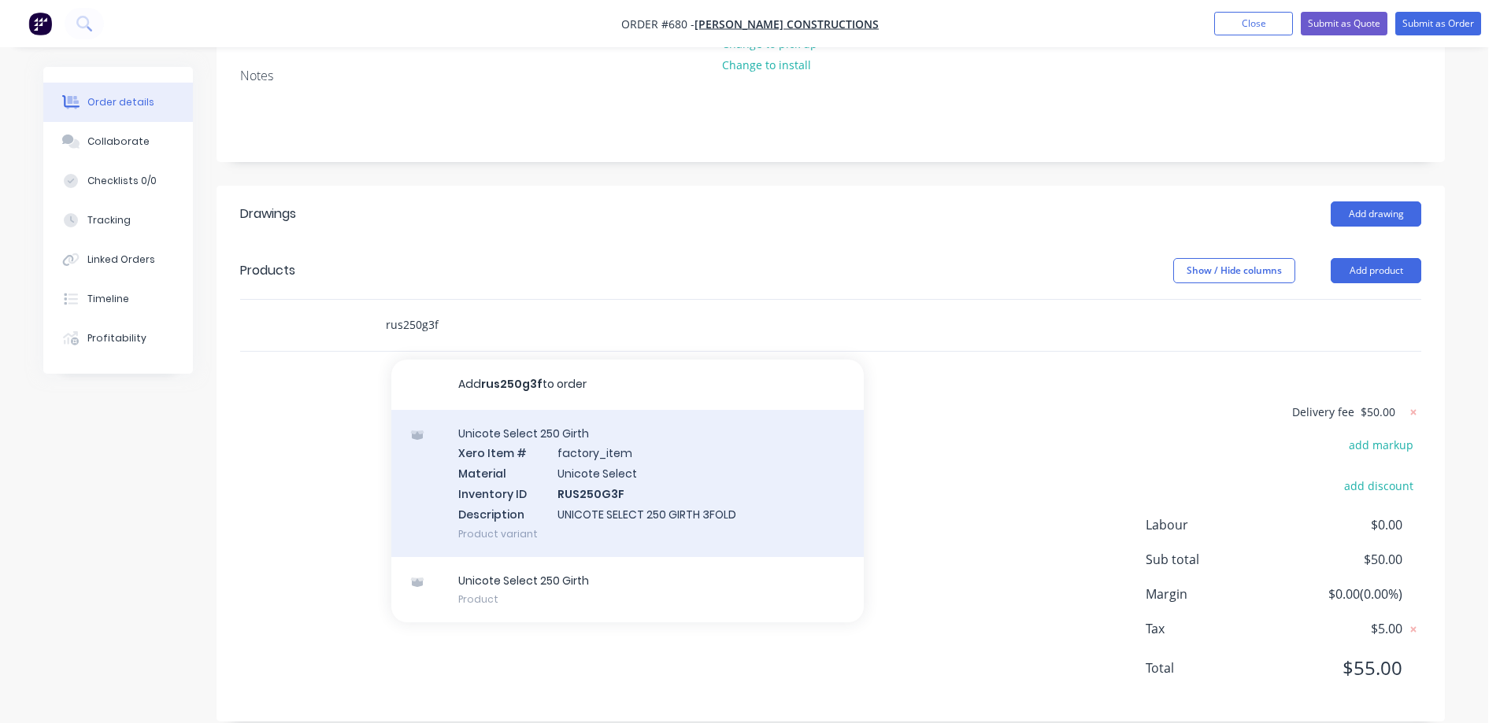
type input "rus250g3f"
click at [499, 468] on div "Unicote Select 250 Girth Xero Item # factory_item Material Unicote Select Inven…" at bounding box center [627, 483] width 472 height 147
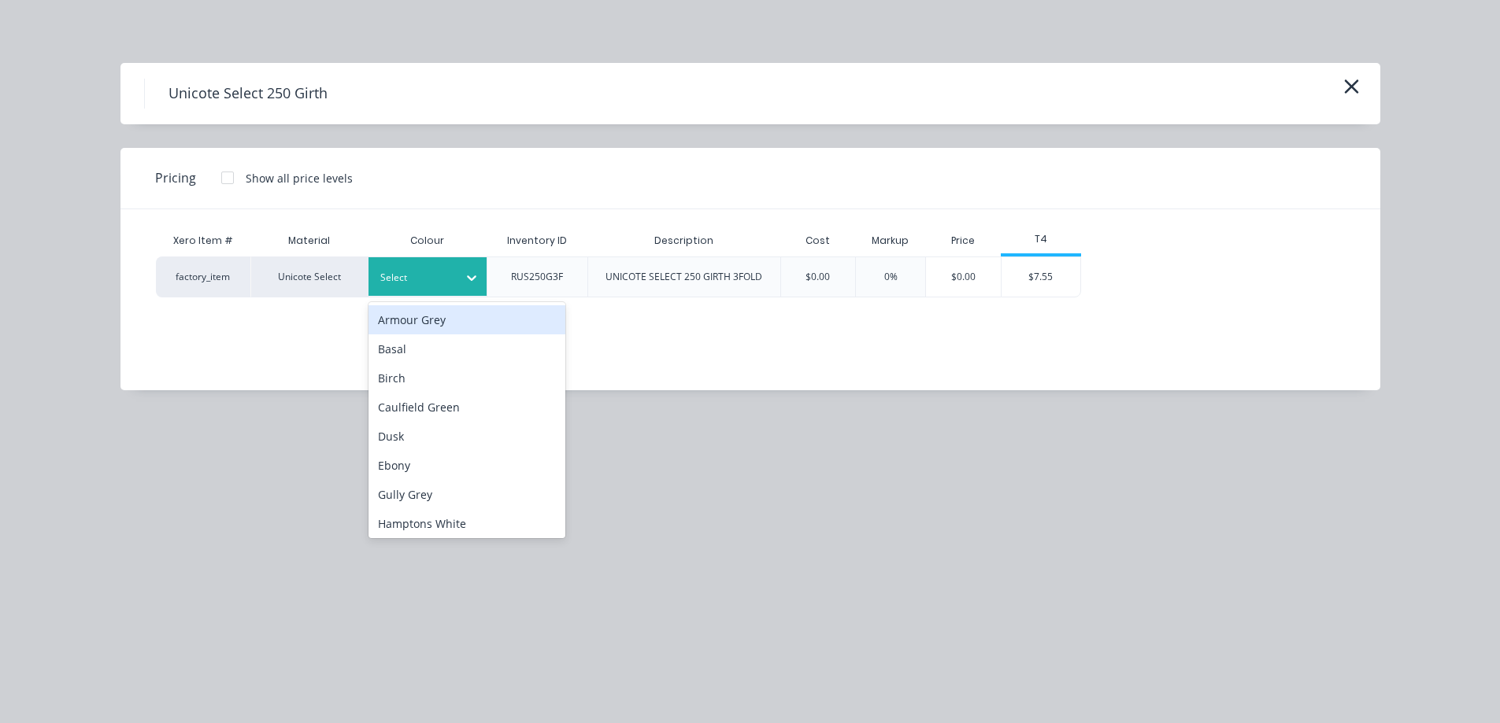
click at [401, 292] on div "Select" at bounding box center [427, 276] width 118 height 39
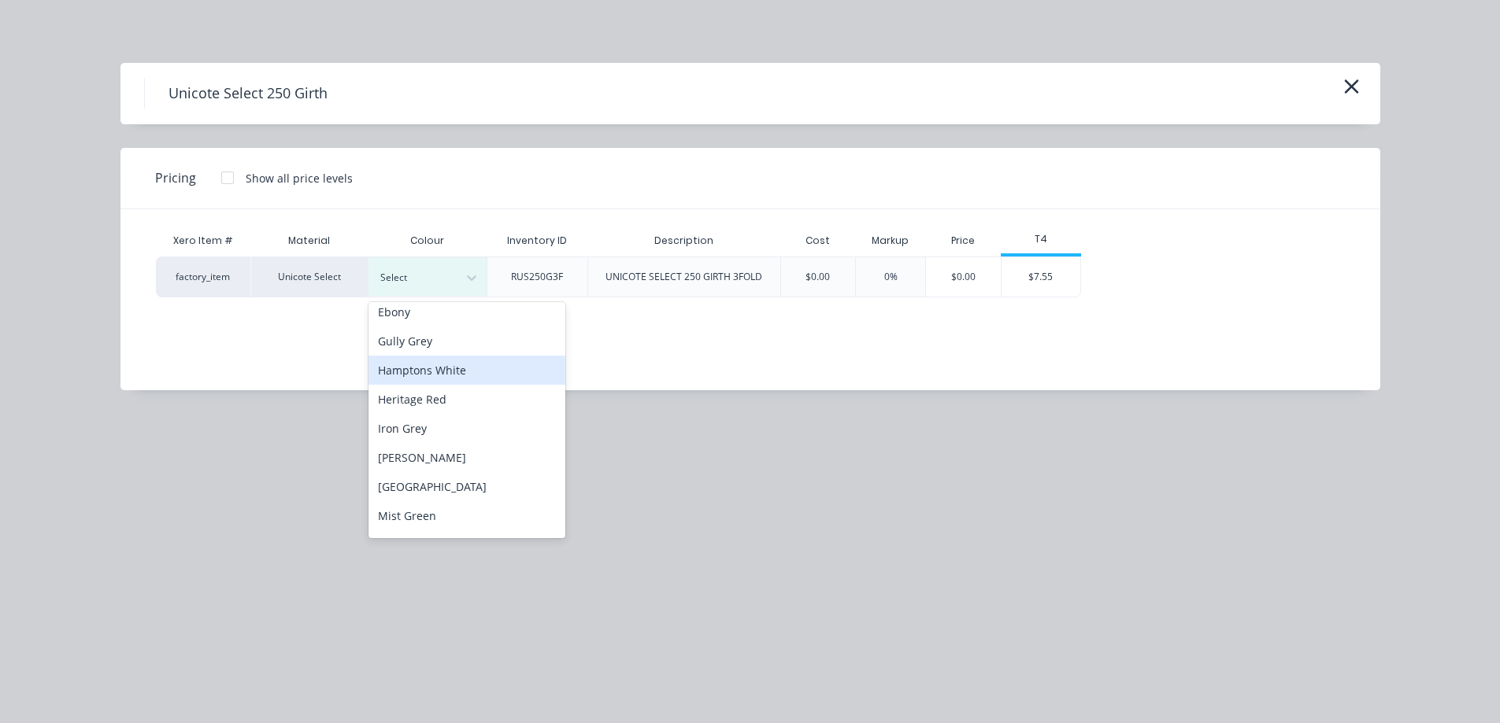
scroll to position [157, 0]
click at [454, 368] on div "Hamptons White" at bounding box center [466, 366] width 197 height 29
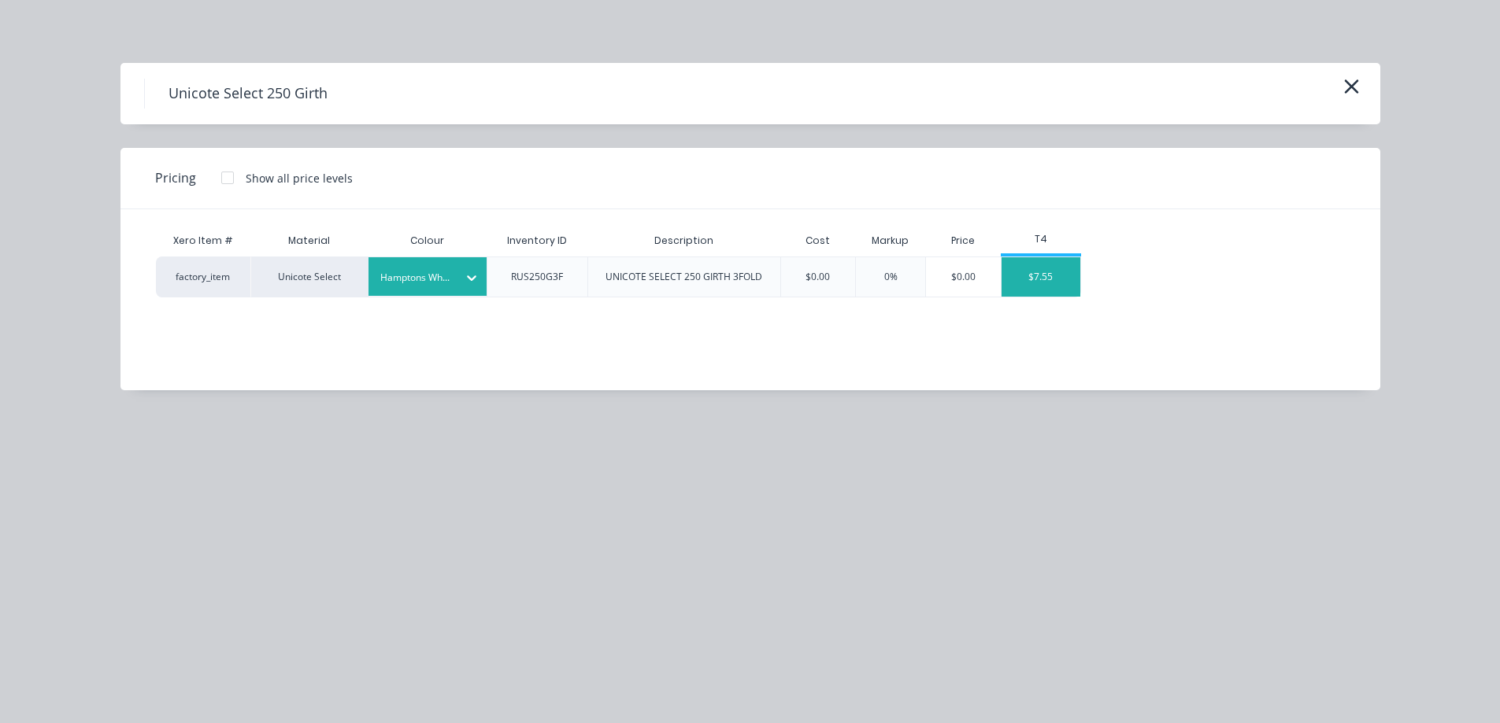
click at [1039, 279] on div "$7.55" at bounding box center [1040, 276] width 79 height 39
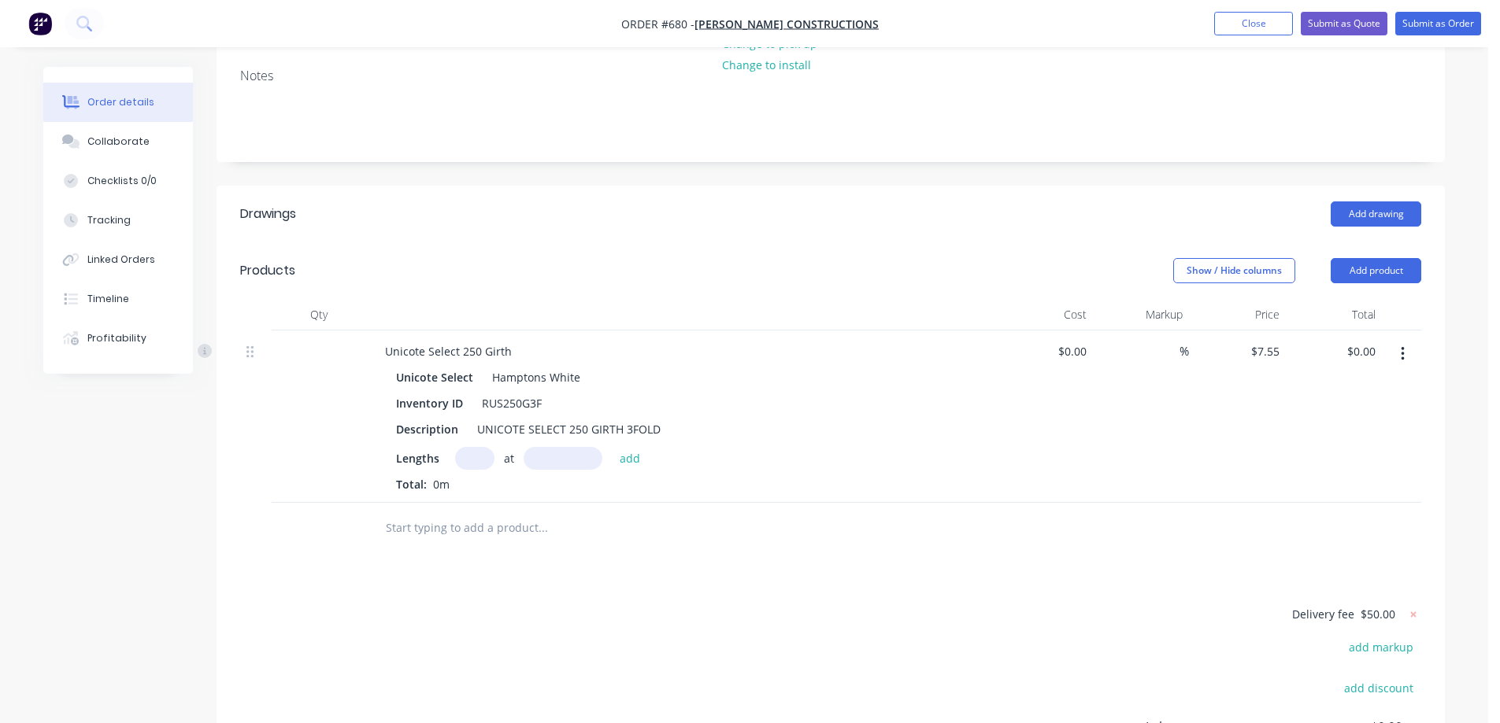
click at [464, 447] on input "text" at bounding box center [474, 458] width 39 height 23
type input "7"
type input "5400mm"
click at [623, 447] on button "add" at bounding box center [630, 457] width 37 height 21
type input "$285.39"
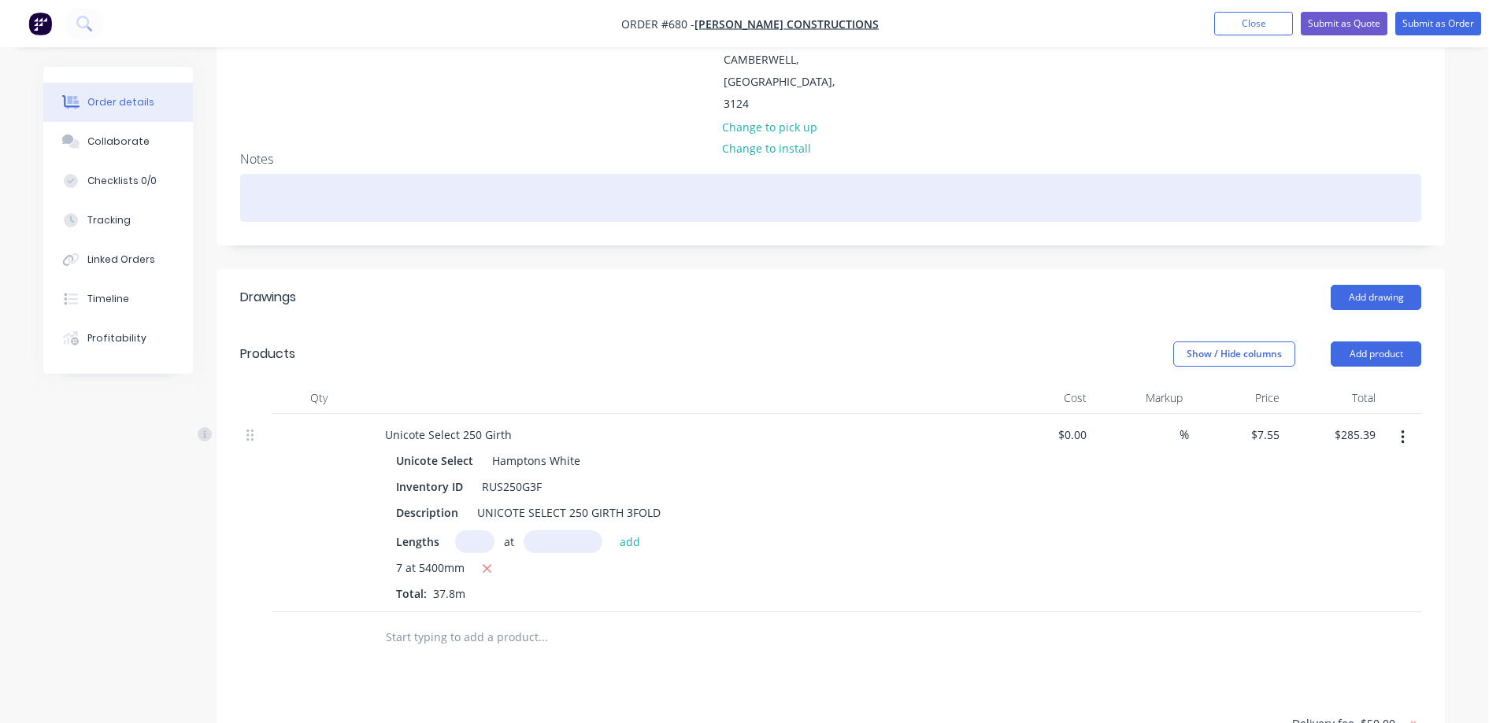
scroll to position [112, 0]
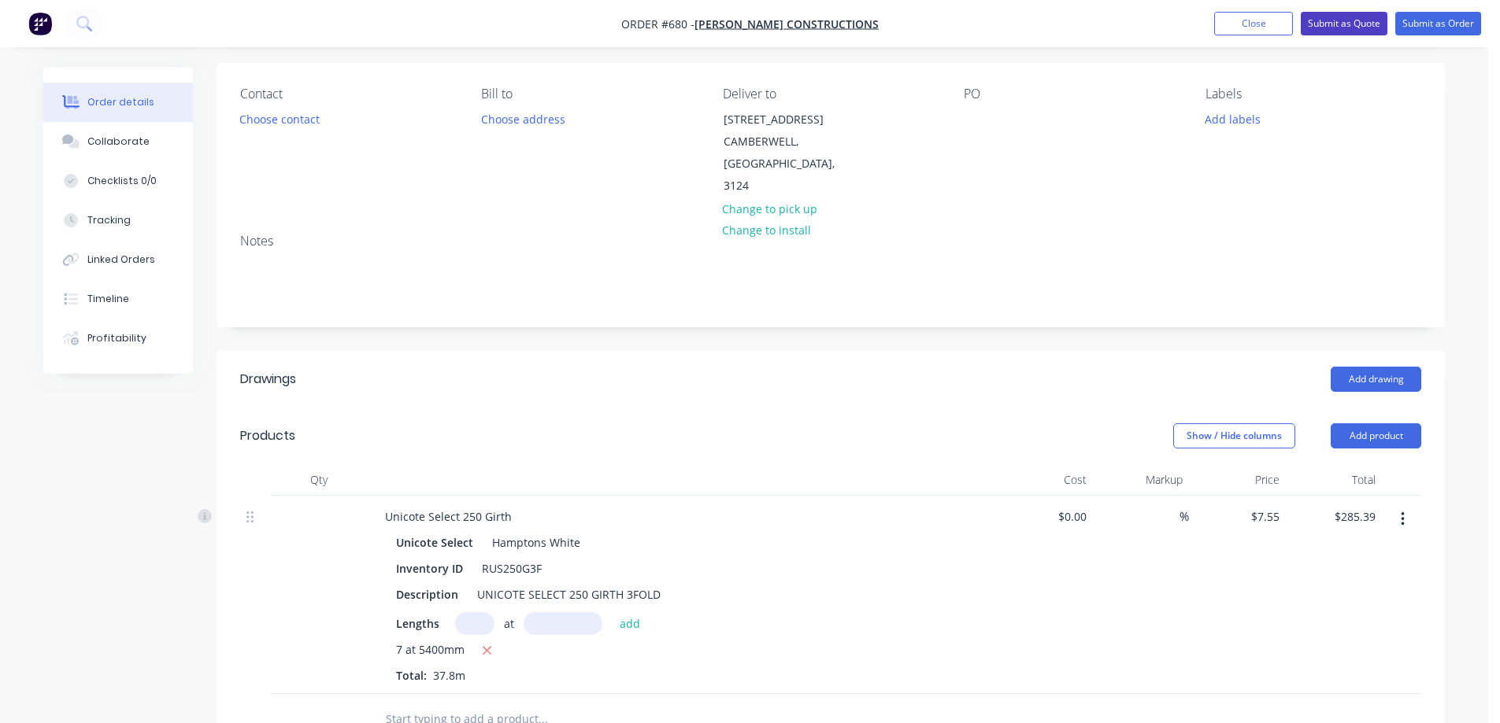
click at [1354, 20] on button "Submit as Quote" at bounding box center [1344, 24] width 87 height 24
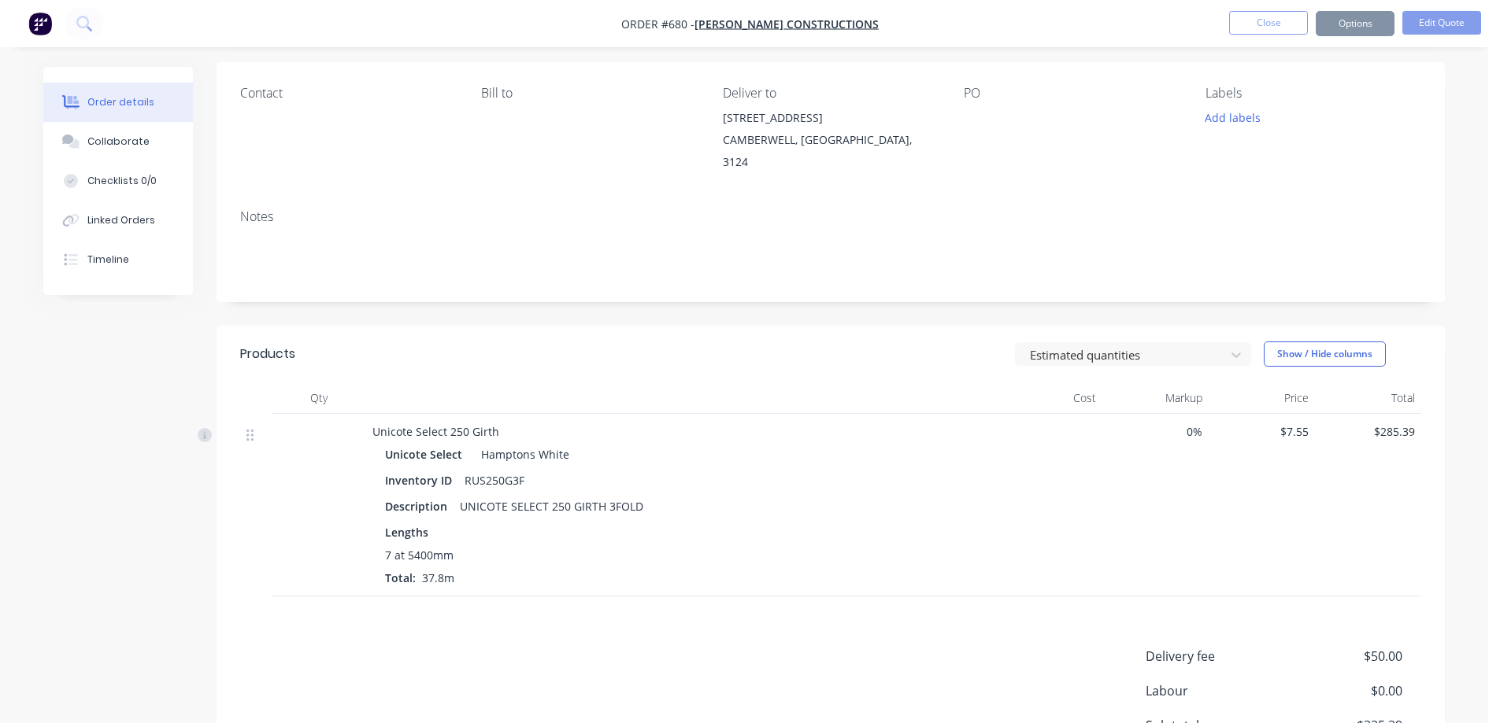
scroll to position [0, 0]
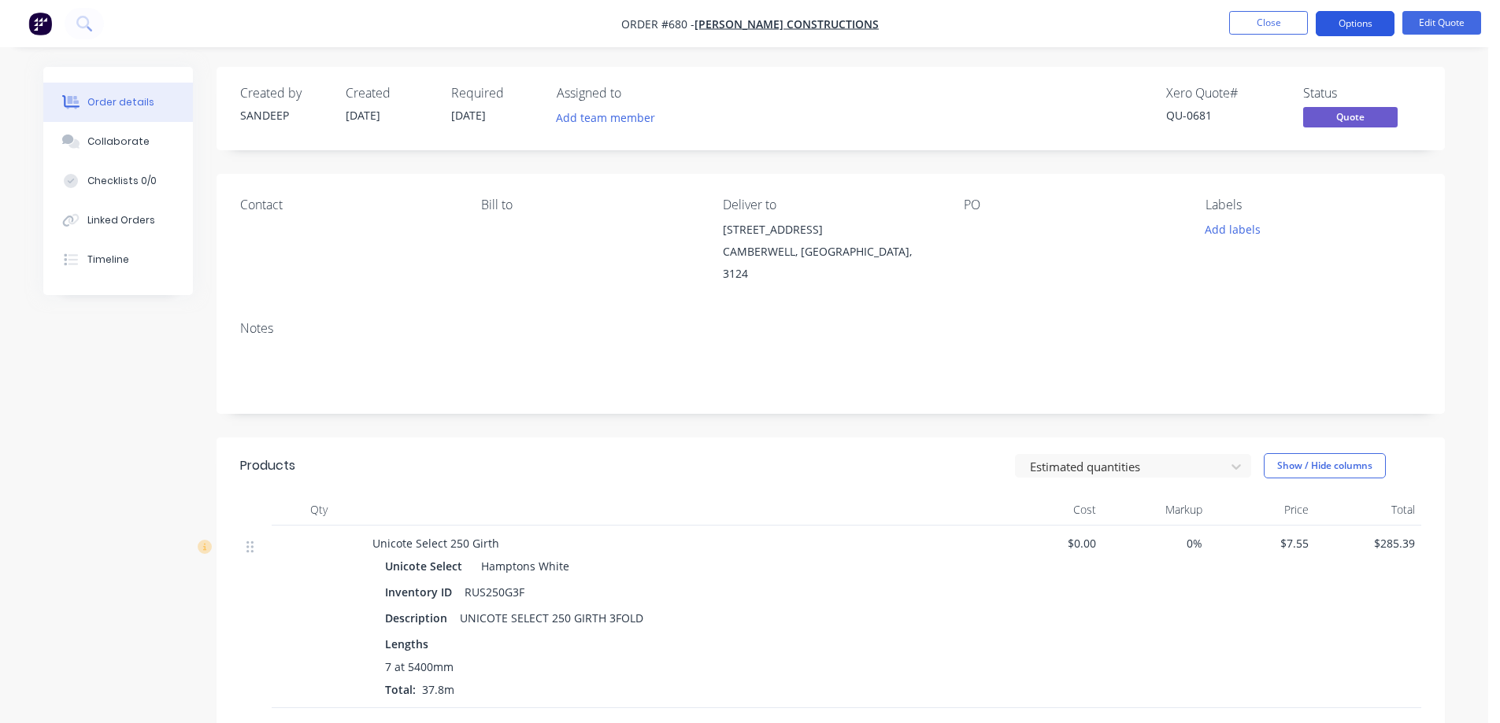
click at [1371, 22] on button "Options" at bounding box center [1354, 23] width 79 height 25
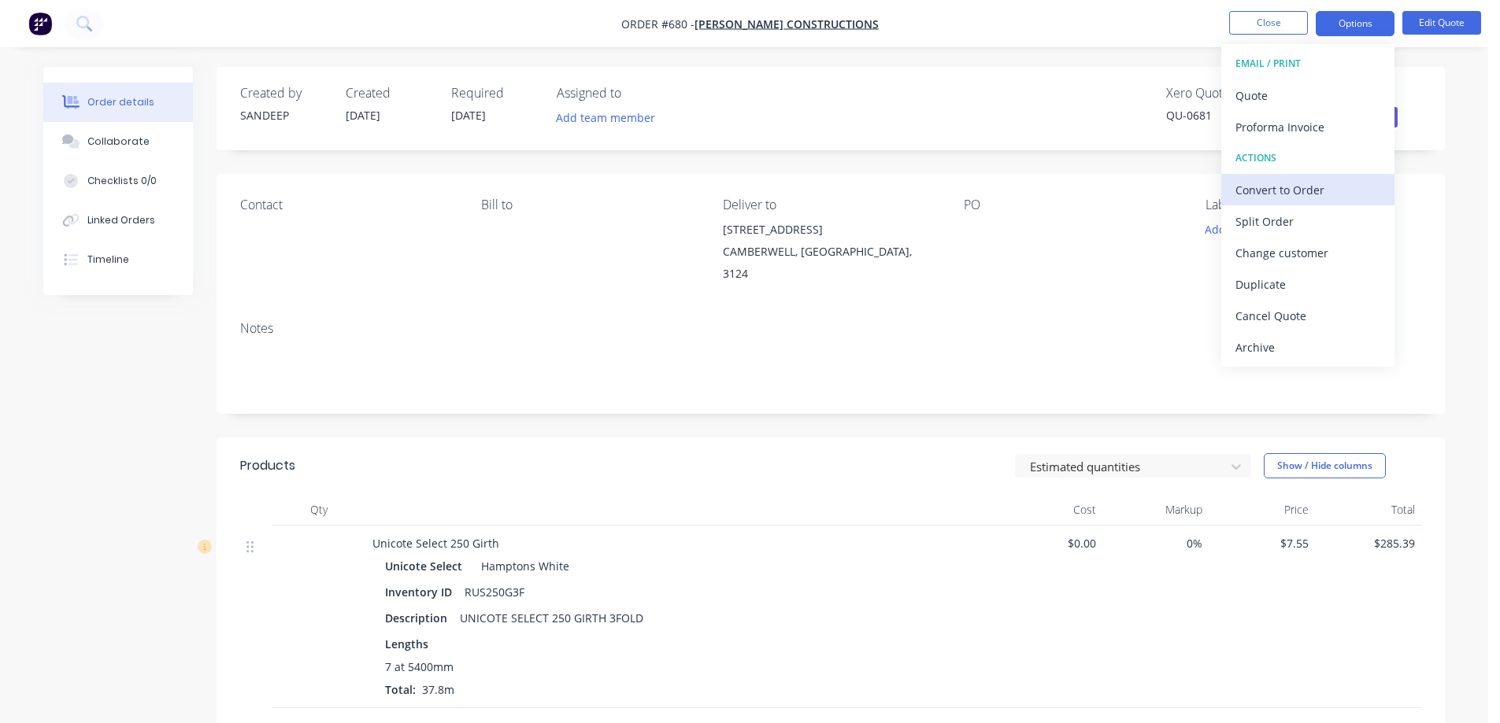
click at [1297, 179] on div "Convert to Order" at bounding box center [1307, 190] width 145 height 23
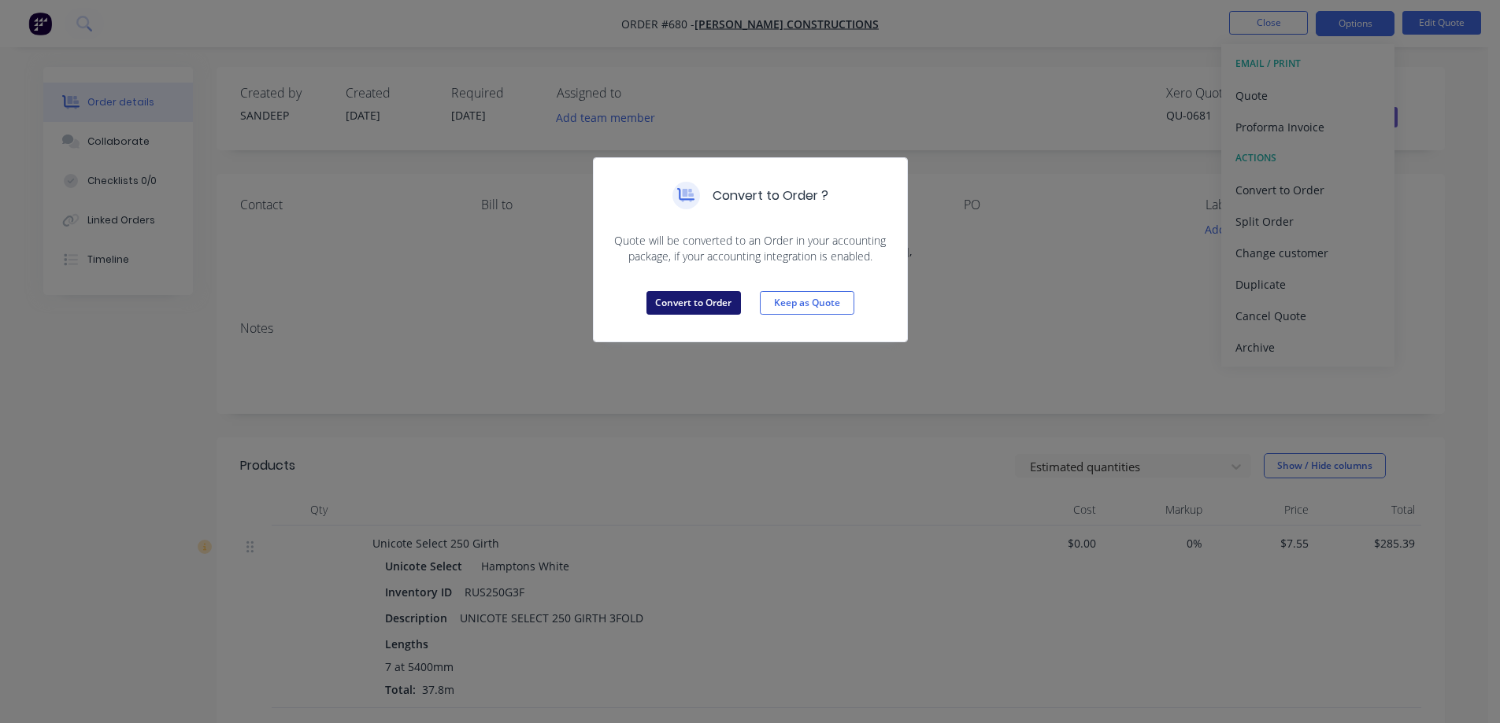
click at [653, 300] on button "Convert to Order" at bounding box center [693, 303] width 94 height 24
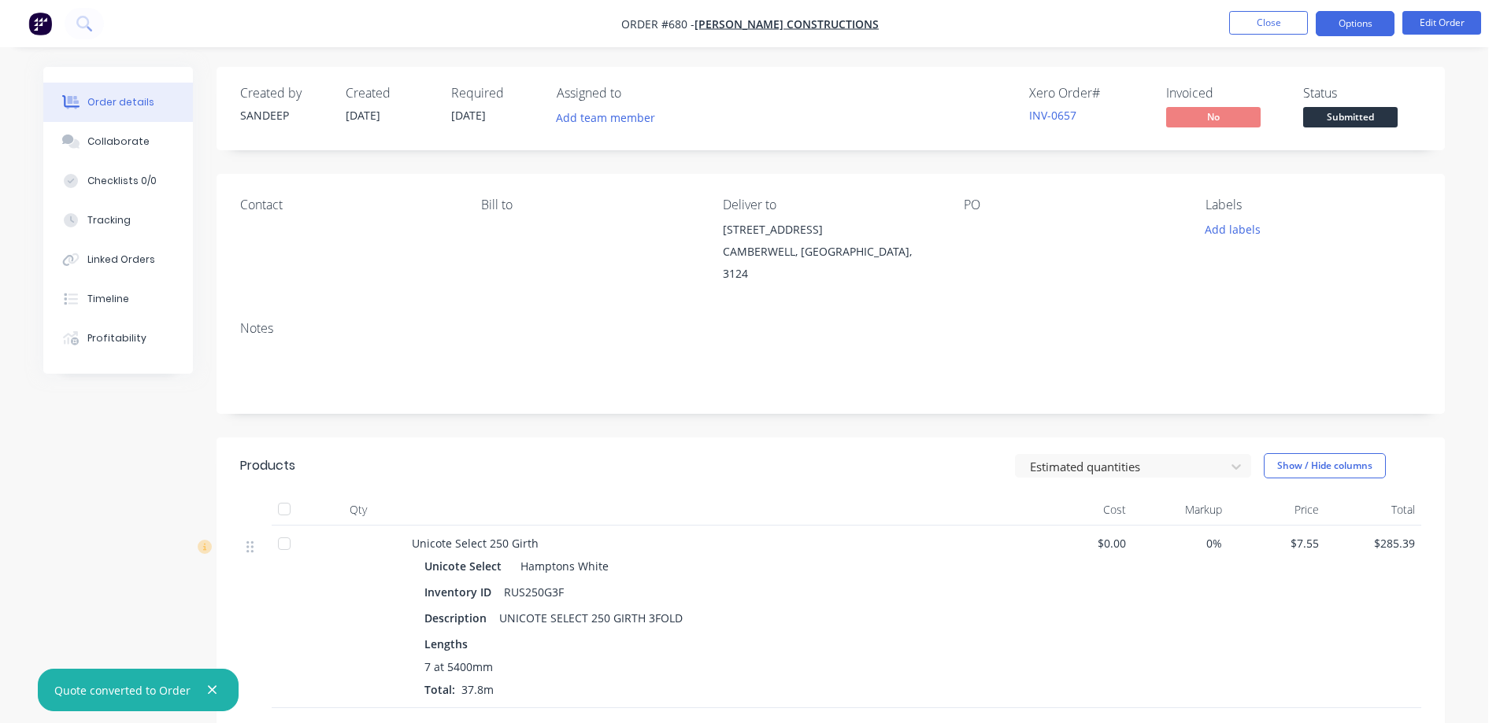
click at [1356, 28] on button "Options" at bounding box center [1354, 23] width 79 height 25
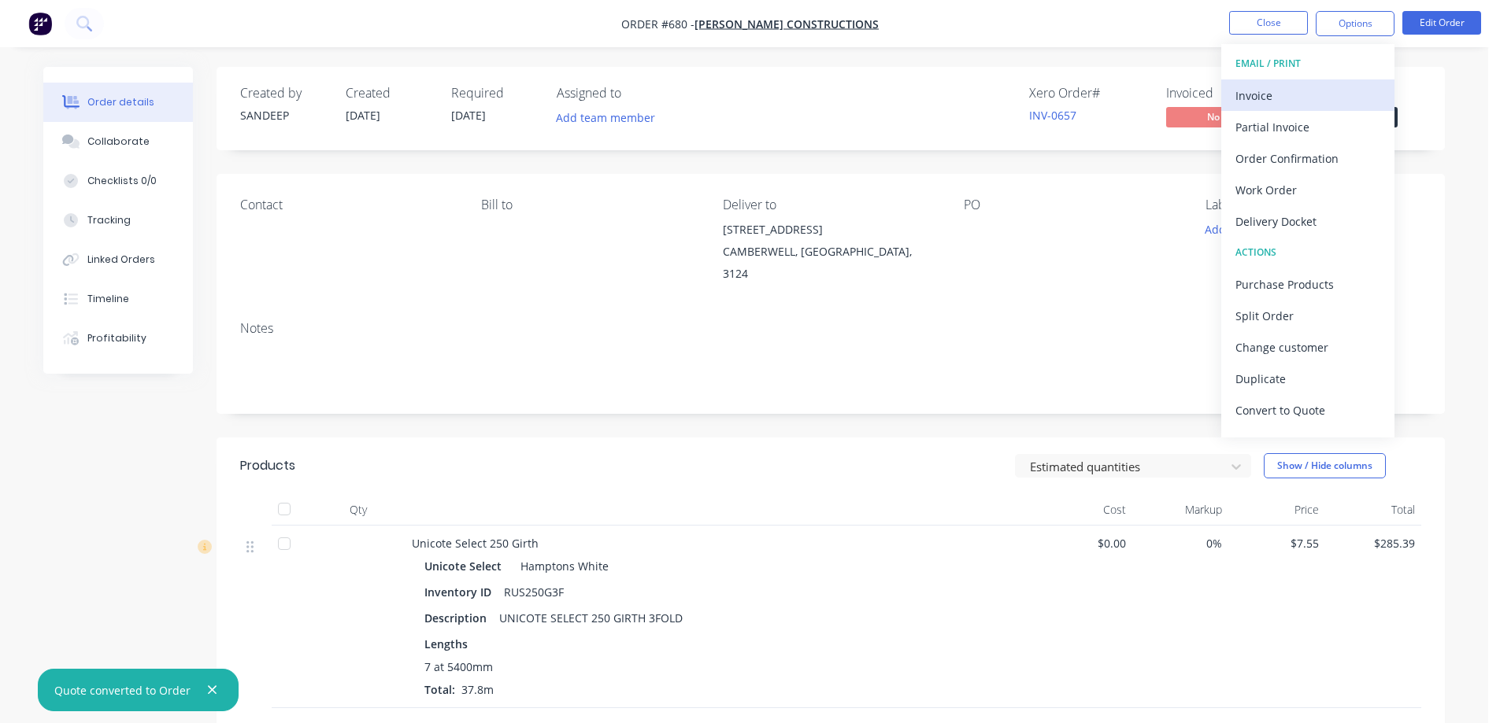
click at [1307, 92] on div "Invoice" at bounding box center [1307, 95] width 145 height 23
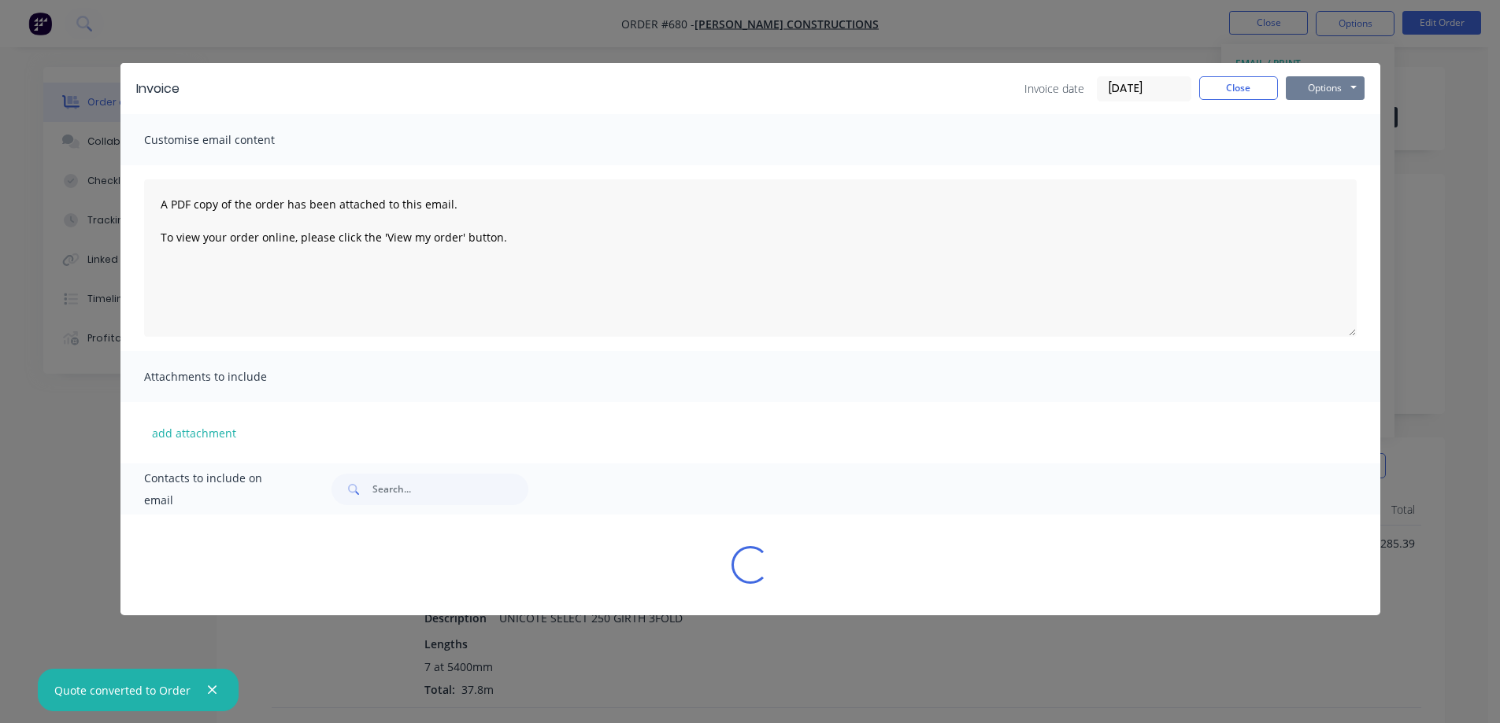
click at [1329, 86] on button "Options" at bounding box center [1325, 88] width 79 height 24
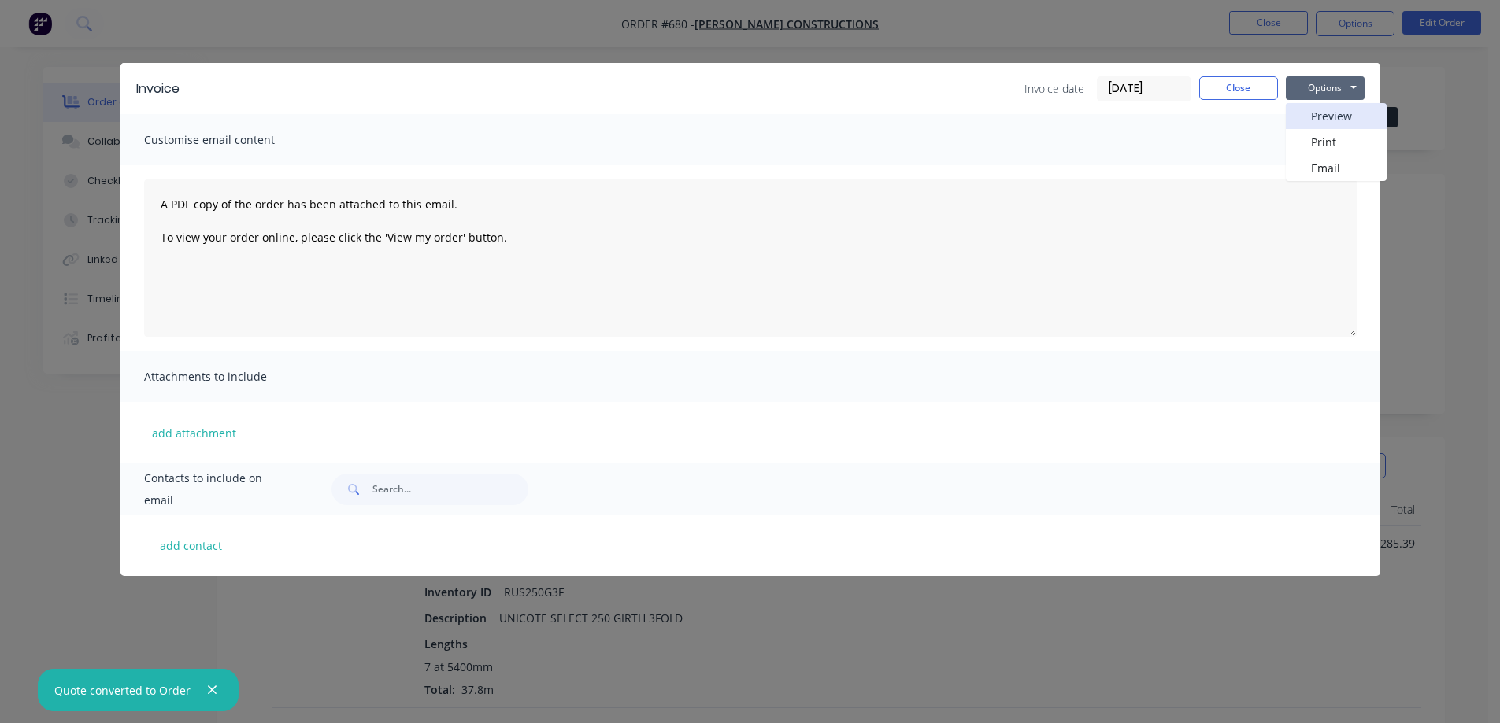
click at [1323, 112] on button "Preview" at bounding box center [1336, 116] width 101 height 26
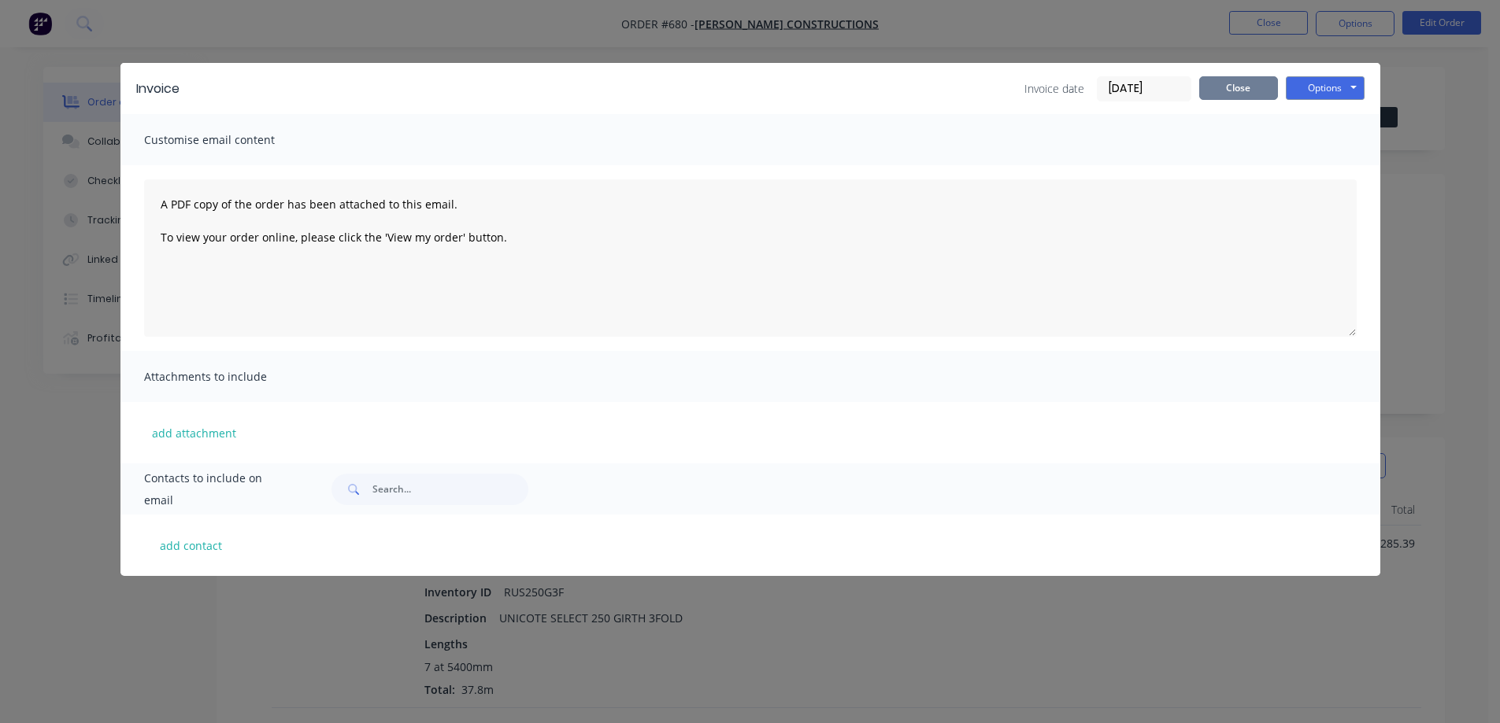
click at [1259, 91] on button "Close" at bounding box center [1238, 88] width 79 height 24
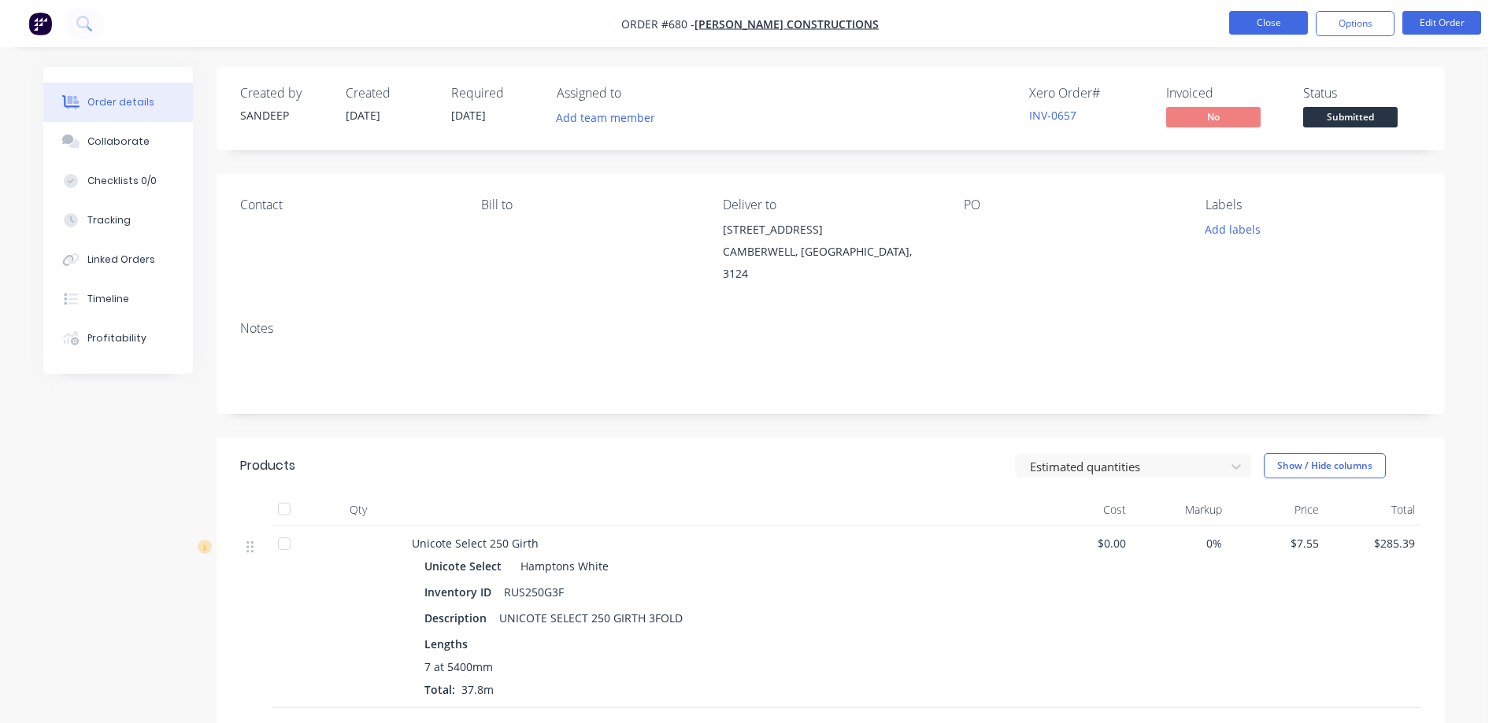
click at [1242, 22] on button "Close" at bounding box center [1268, 23] width 79 height 24
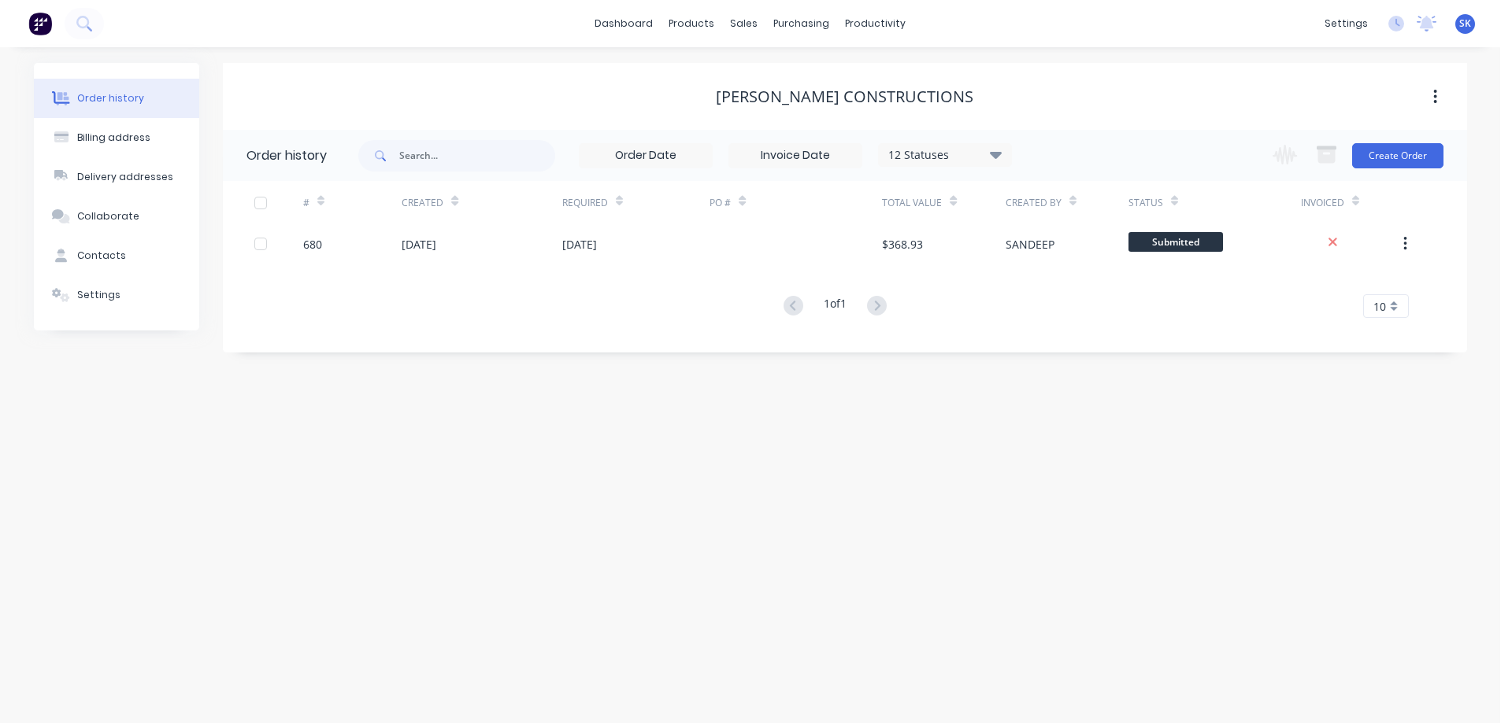
click at [35, 31] on img at bounding box center [40, 24] width 24 height 24
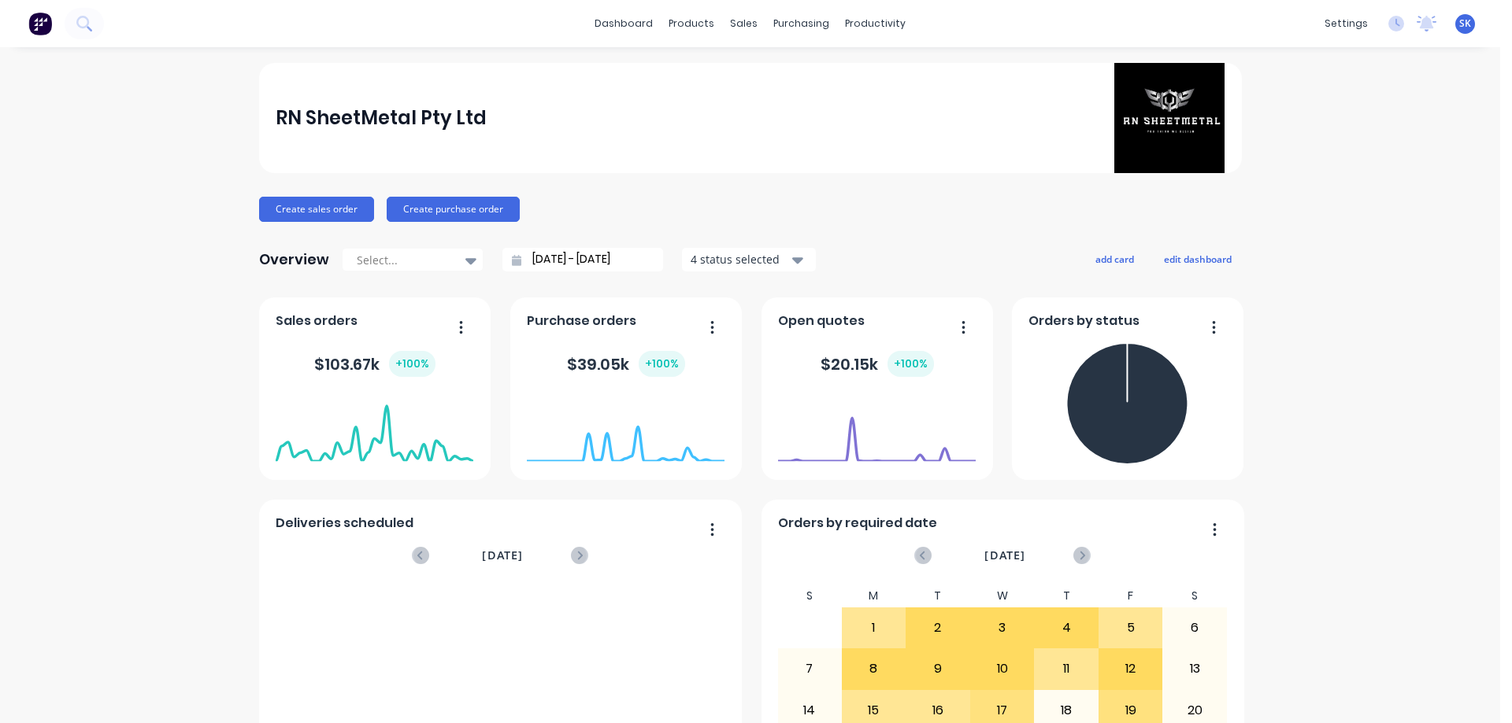
click at [312, 167] on div "RN SheetMetal Pty Ltd" at bounding box center [750, 118] width 949 height 110
drag, startPoint x: 22, startPoint y: 198, endPoint x: 462, endPoint y: 219, distance: 440.5
click at [462, 219] on button "Create purchase order" at bounding box center [453, 209] width 133 height 25
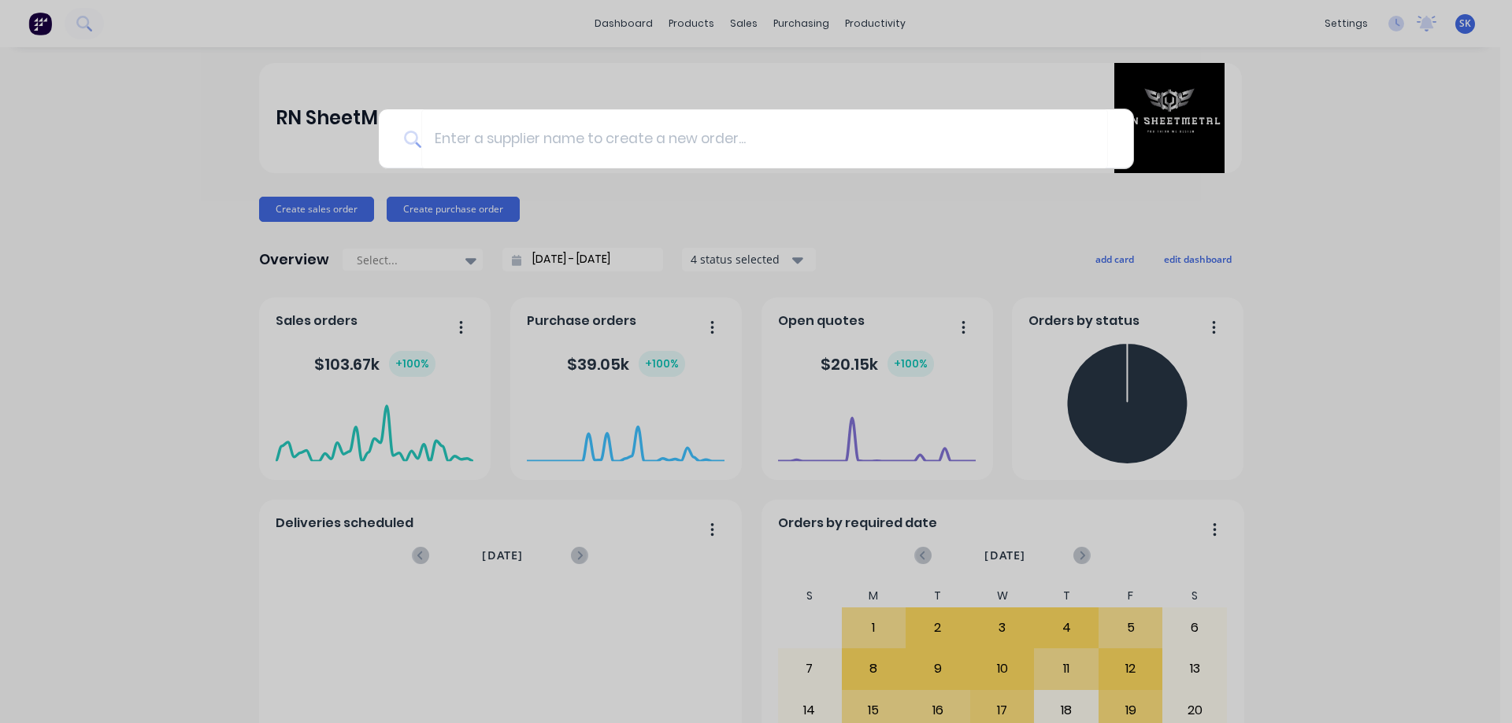
click at [144, 142] on div at bounding box center [756, 361] width 1512 height 723
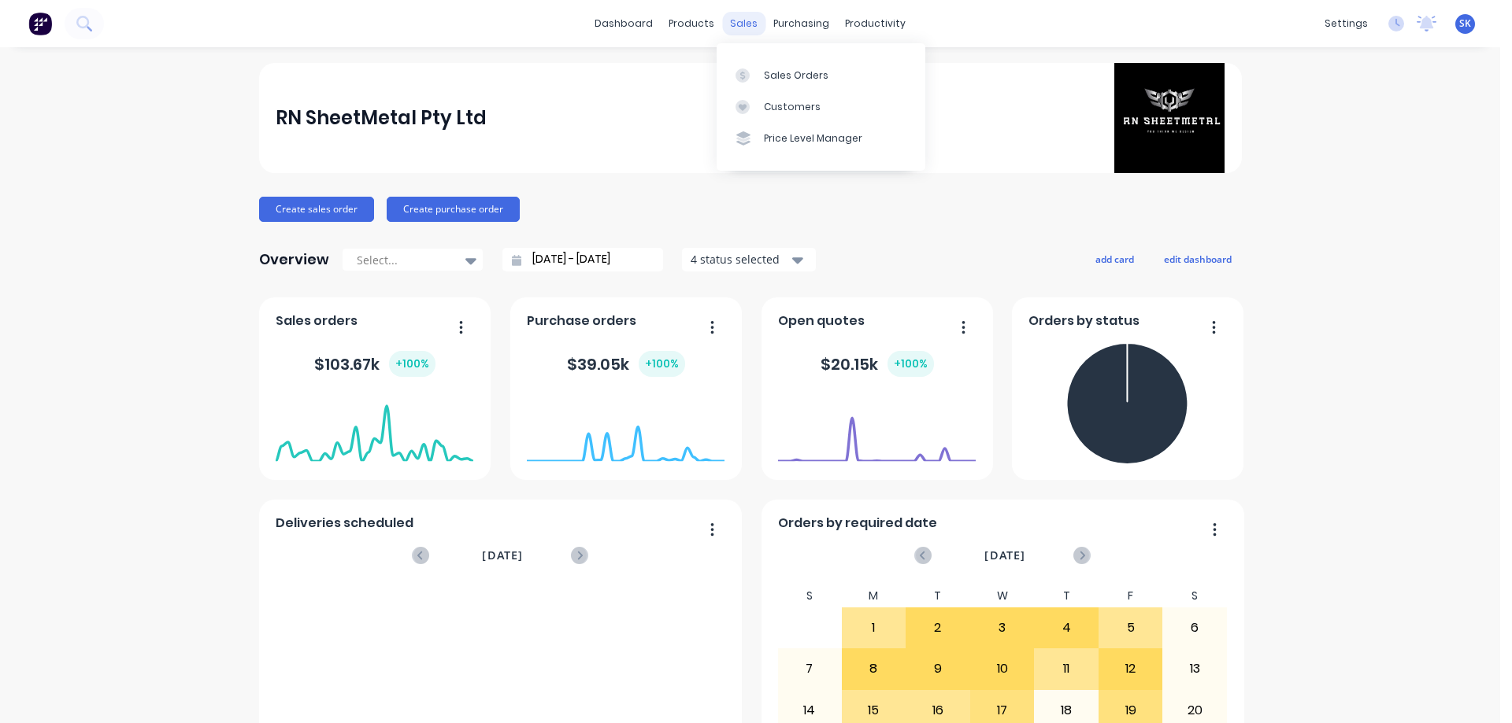
click at [741, 23] on div "sales" at bounding box center [743, 24] width 43 height 24
click at [769, 72] on div "Sales Orders" at bounding box center [796, 75] width 65 height 14
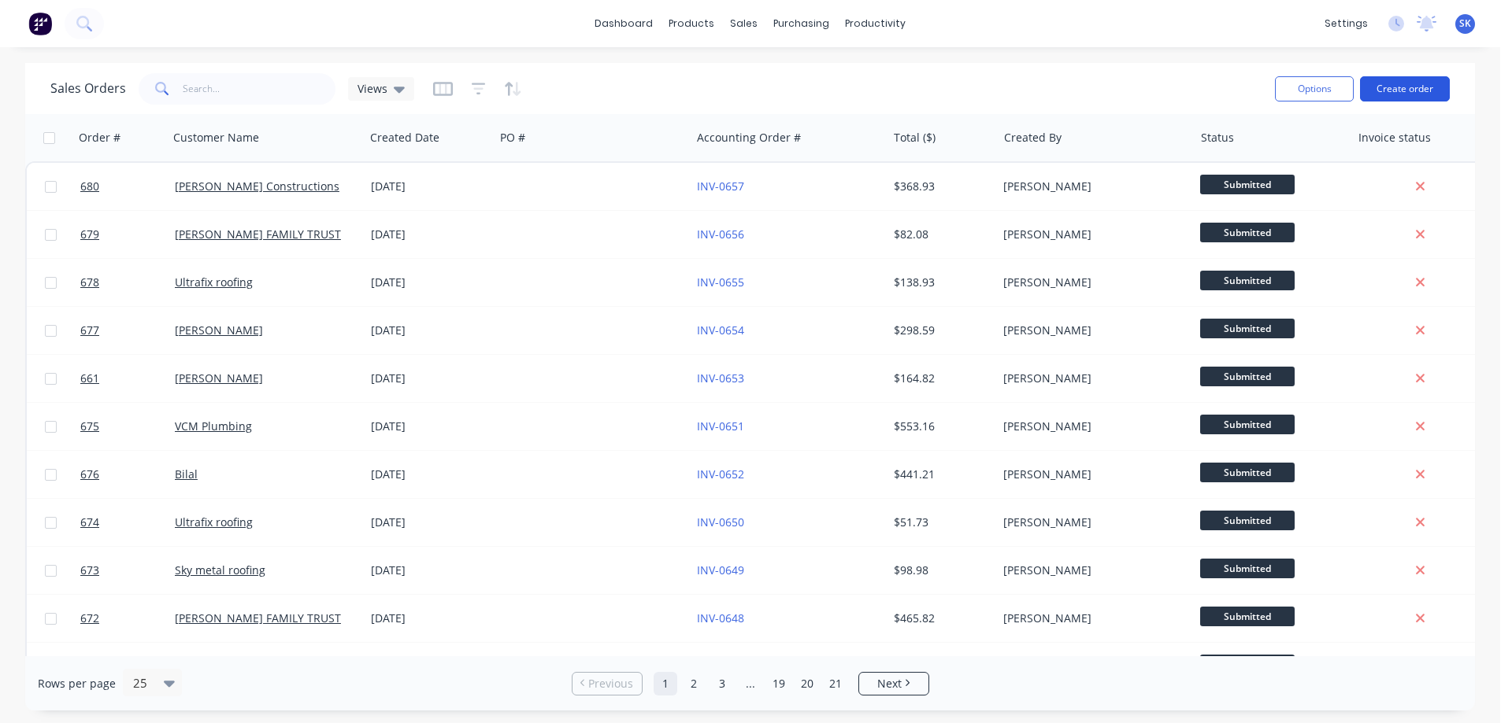
click at [1395, 92] on button "Create order" at bounding box center [1405, 88] width 90 height 25
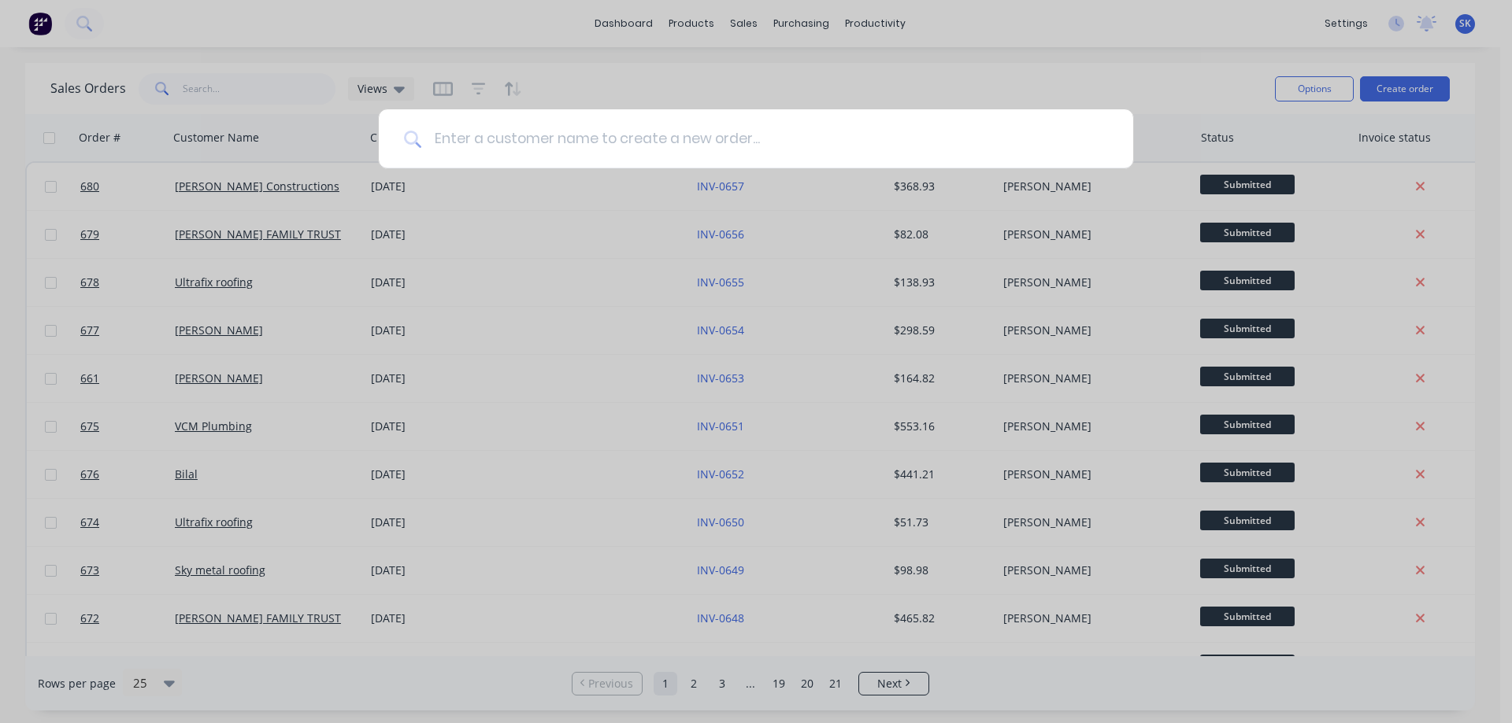
click at [542, 151] on input at bounding box center [764, 138] width 686 height 59
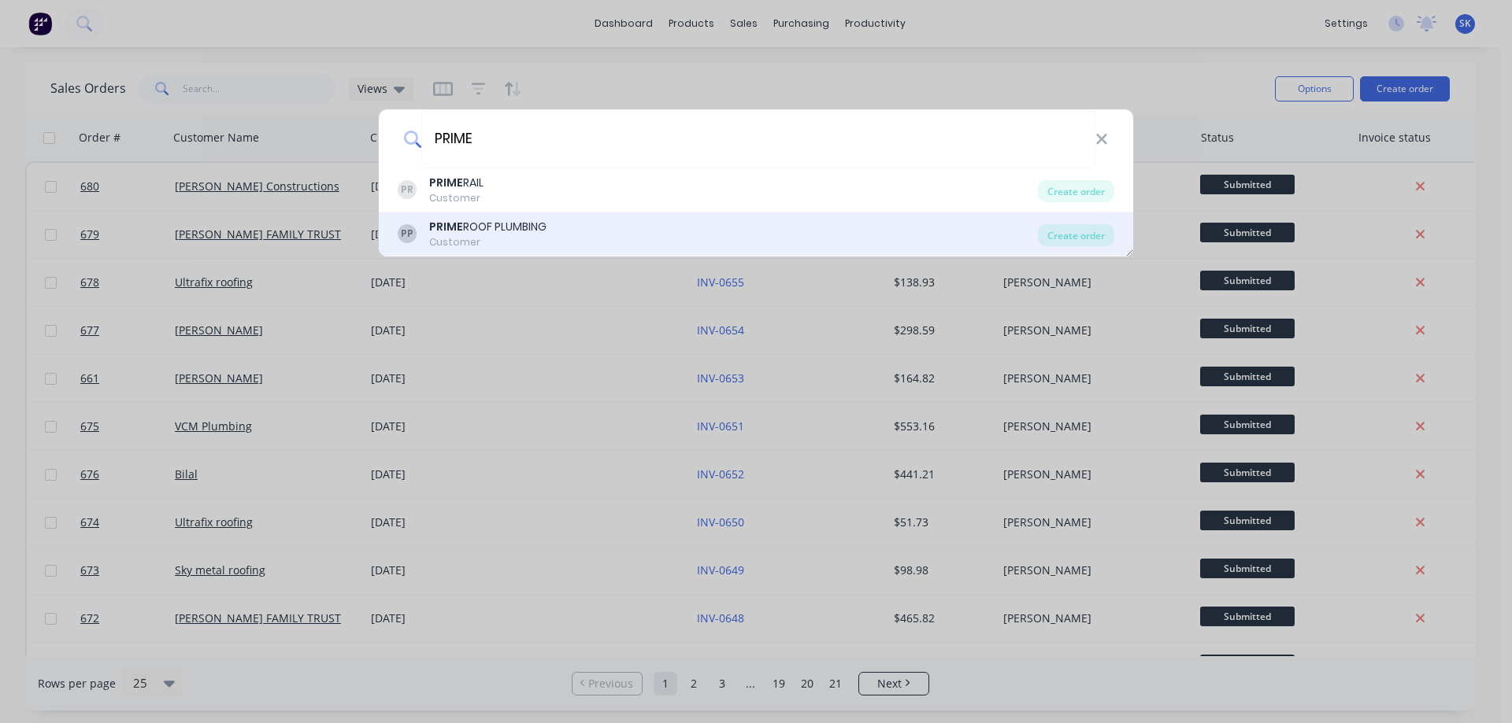
type input "PRIME"
click at [520, 226] on div "PRIME ROOF PLUMBING" at bounding box center [487, 227] width 117 height 17
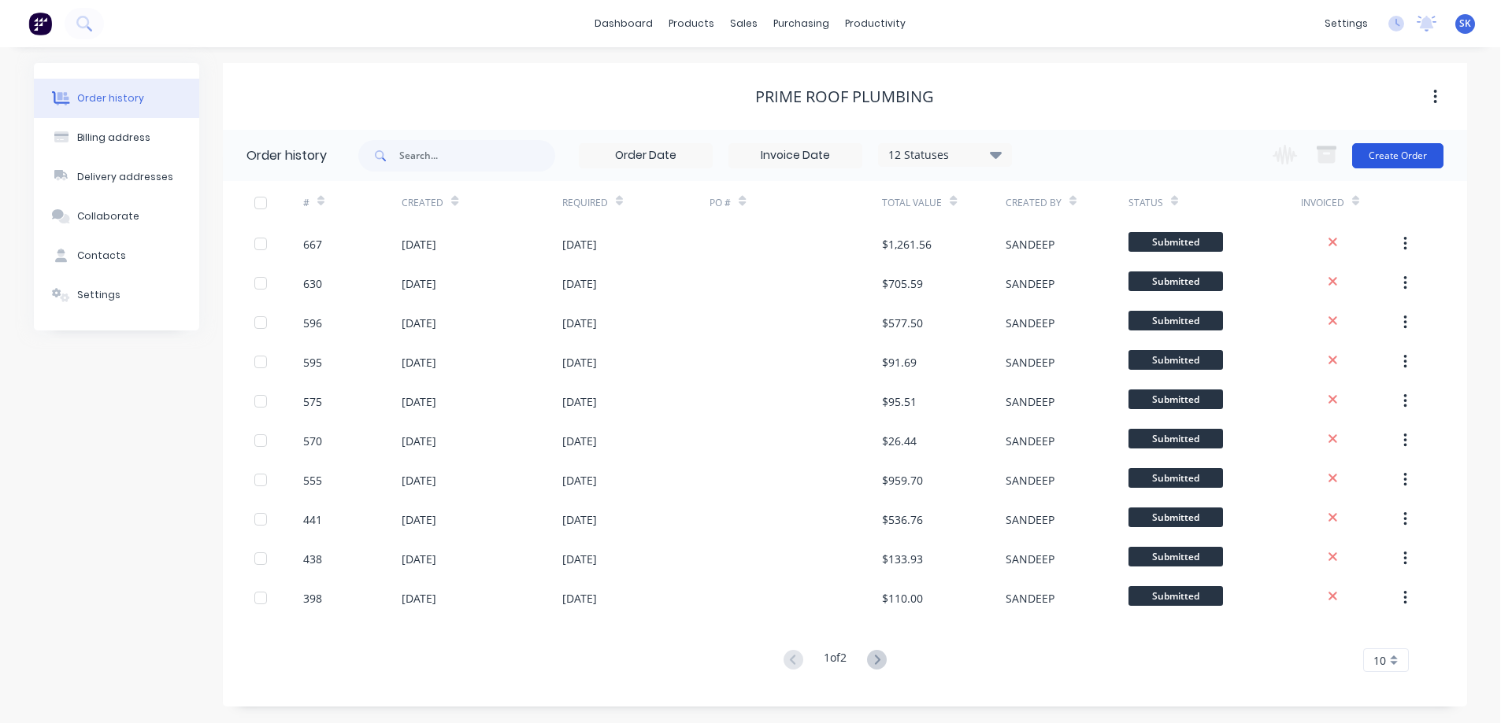
click at [1401, 150] on button "Create Order" at bounding box center [1397, 155] width 91 height 25
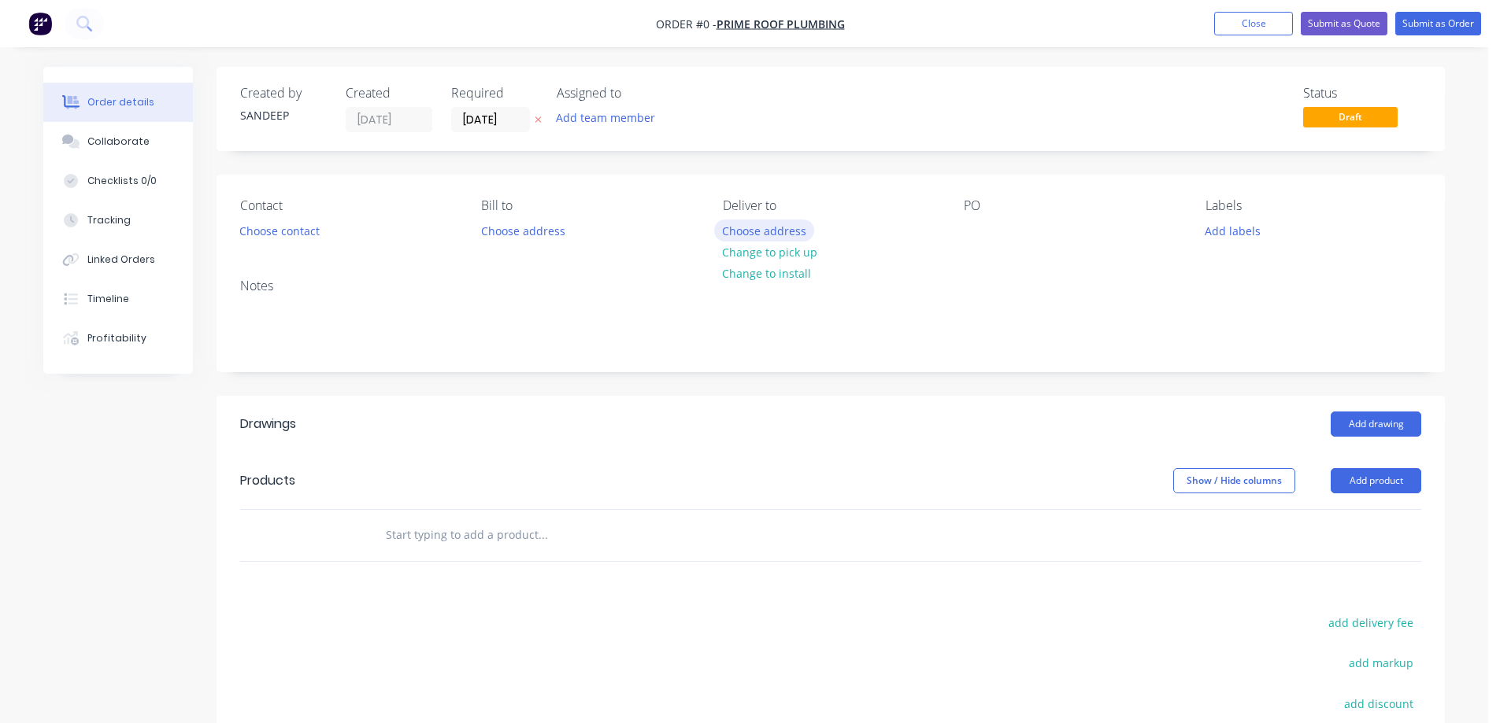
click at [794, 234] on button "Choose address" at bounding box center [764, 230] width 101 height 21
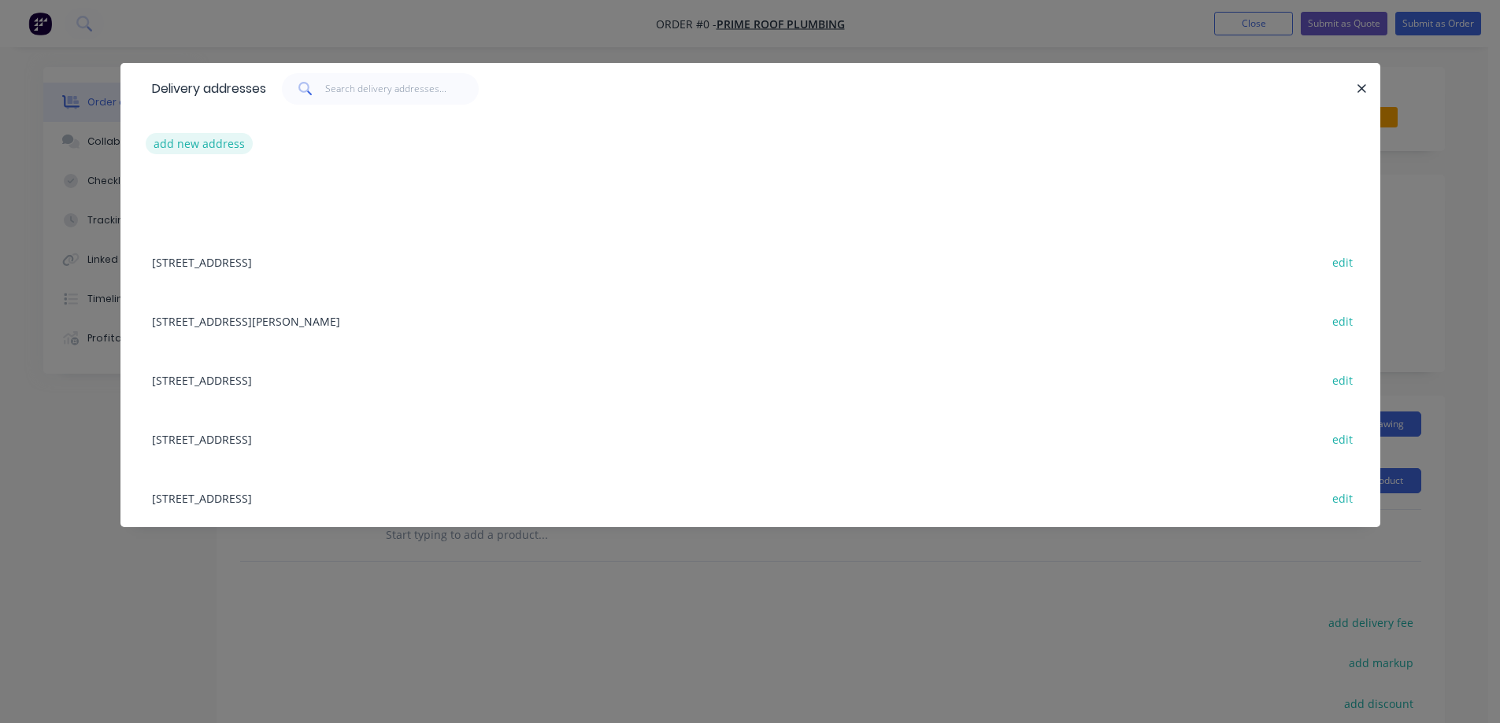
click at [228, 136] on button "add new address" at bounding box center [200, 143] width 108 height 21
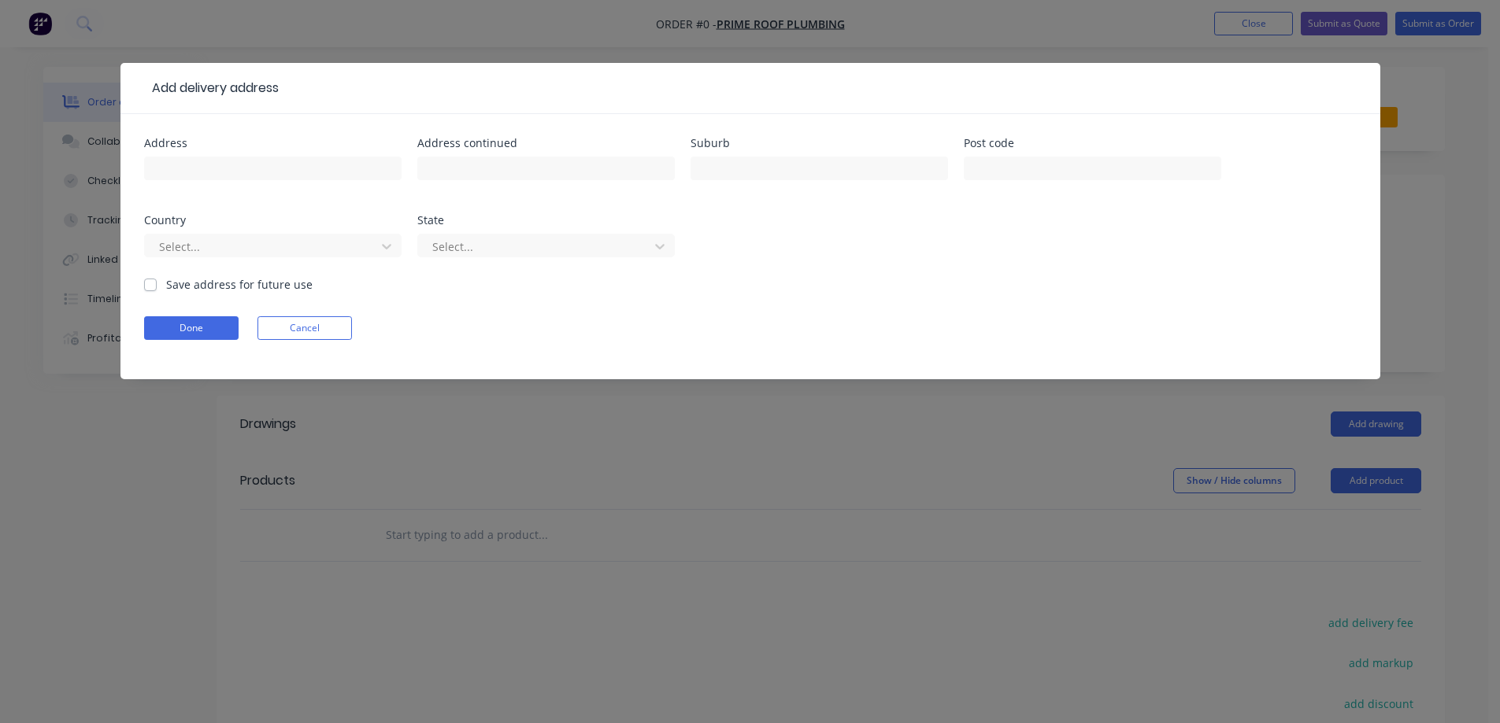
click at [235, 181] on div at bounding box center [272, 176] width 257 height 46
click at [225, 157] on input "text" at bounding box center [272, 169] width 257 height 24
paste input "135 Eastern Rd"
type input "135 Eastern Rd"
click at [757, 164] on input "text" at bounding box center [818, 169] width 257 height 24
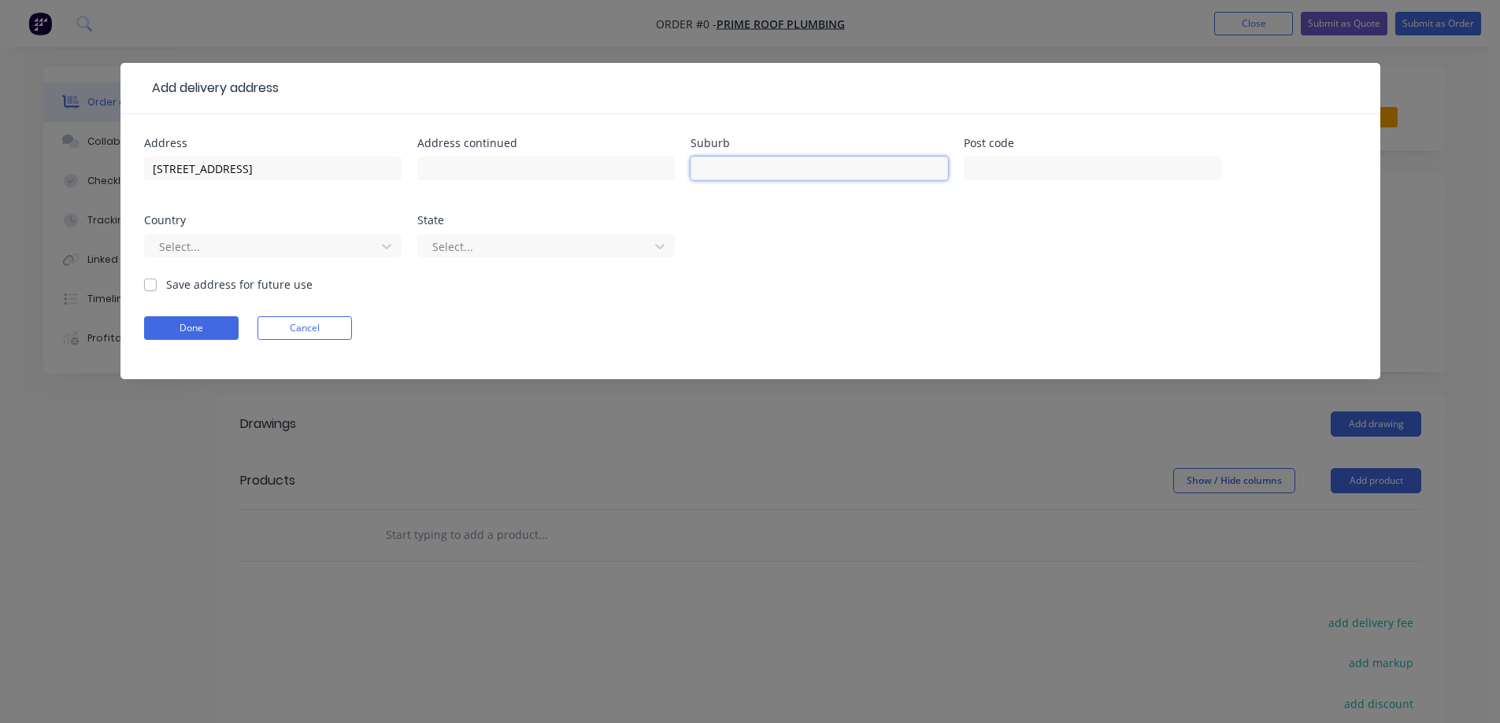
paste input "SOUTH MELBOURNE"
type input "SOUTH MELBOURNE"
click at [1034, 170] on input "text" at bounding box center [1092, 169] width 257 height 24
paste input "3205"
type input "3205"
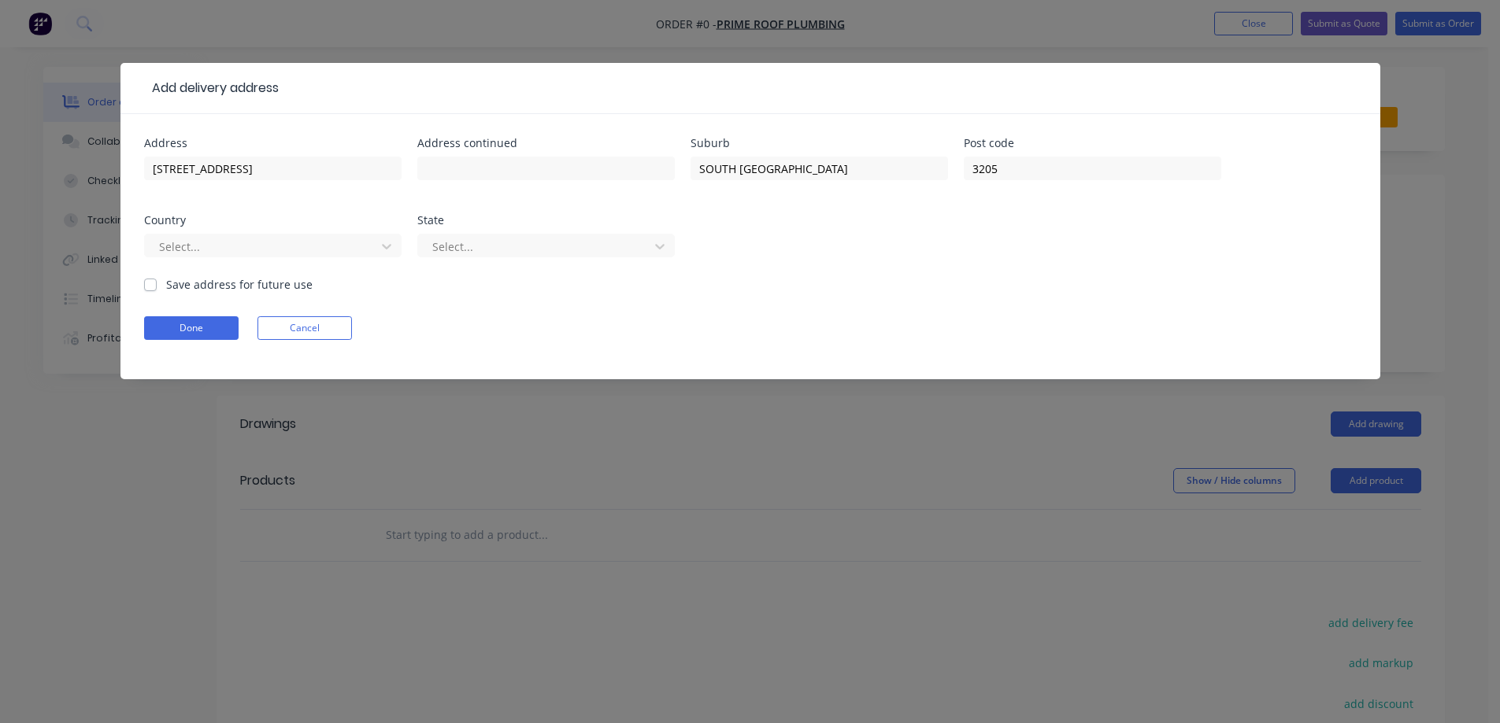
click at [226, 259] on div "Select..." at bounding box center [272, 253] width 257 height 46
click at [239, 246] on div at bounding box center [262, 247] width 210 height 20
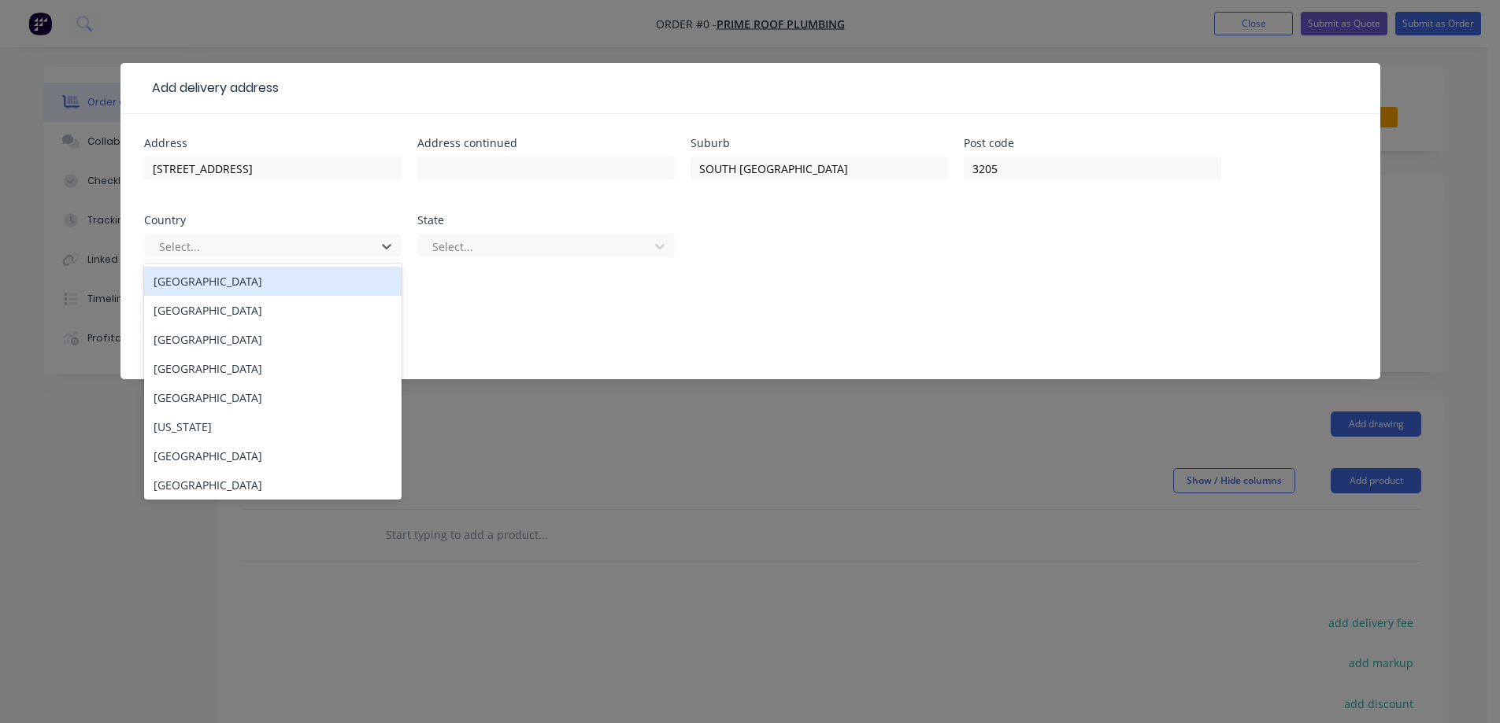
click at [237, 283] on div "Australia" at bounding box center [272, 281] width 257 height 29
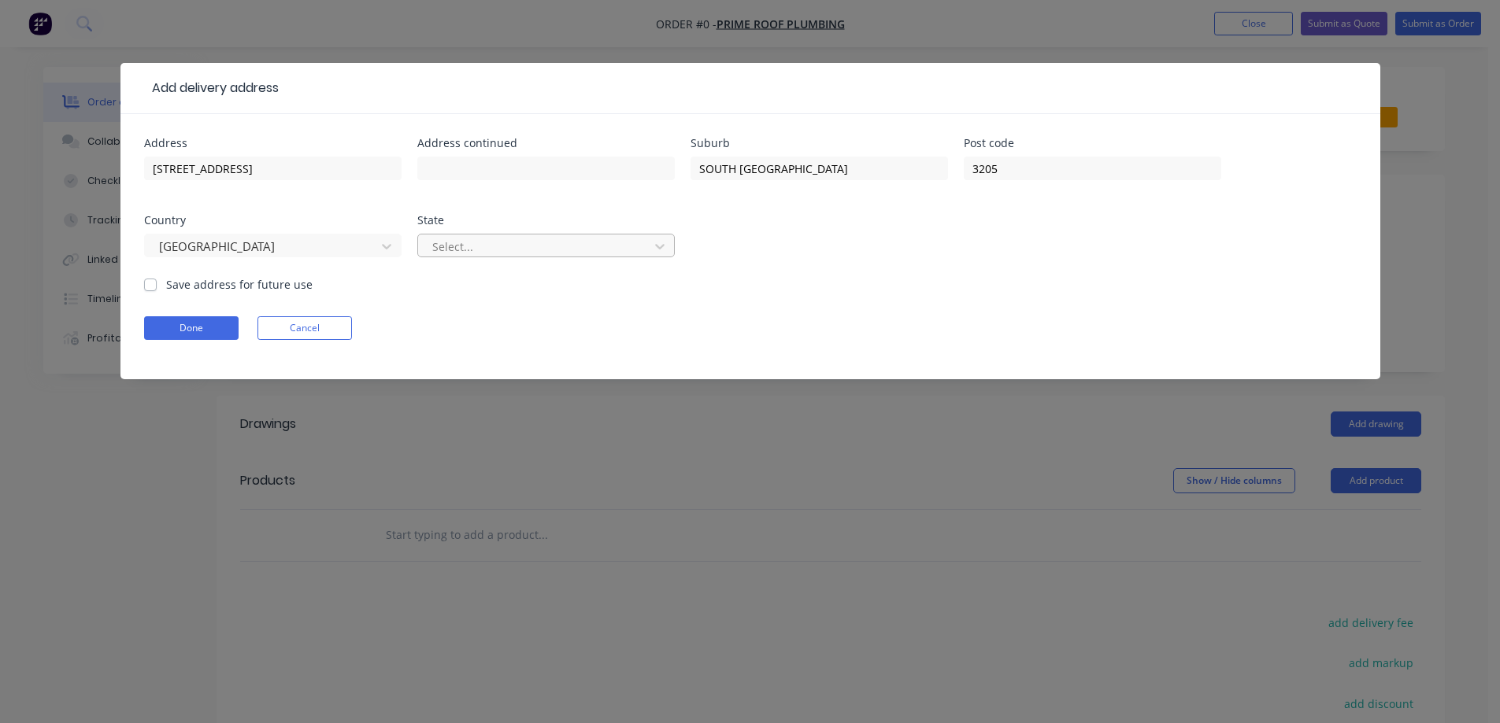
click at [461, 257] on div "Select..." at bounding box center [536, 247] width 220 height 24
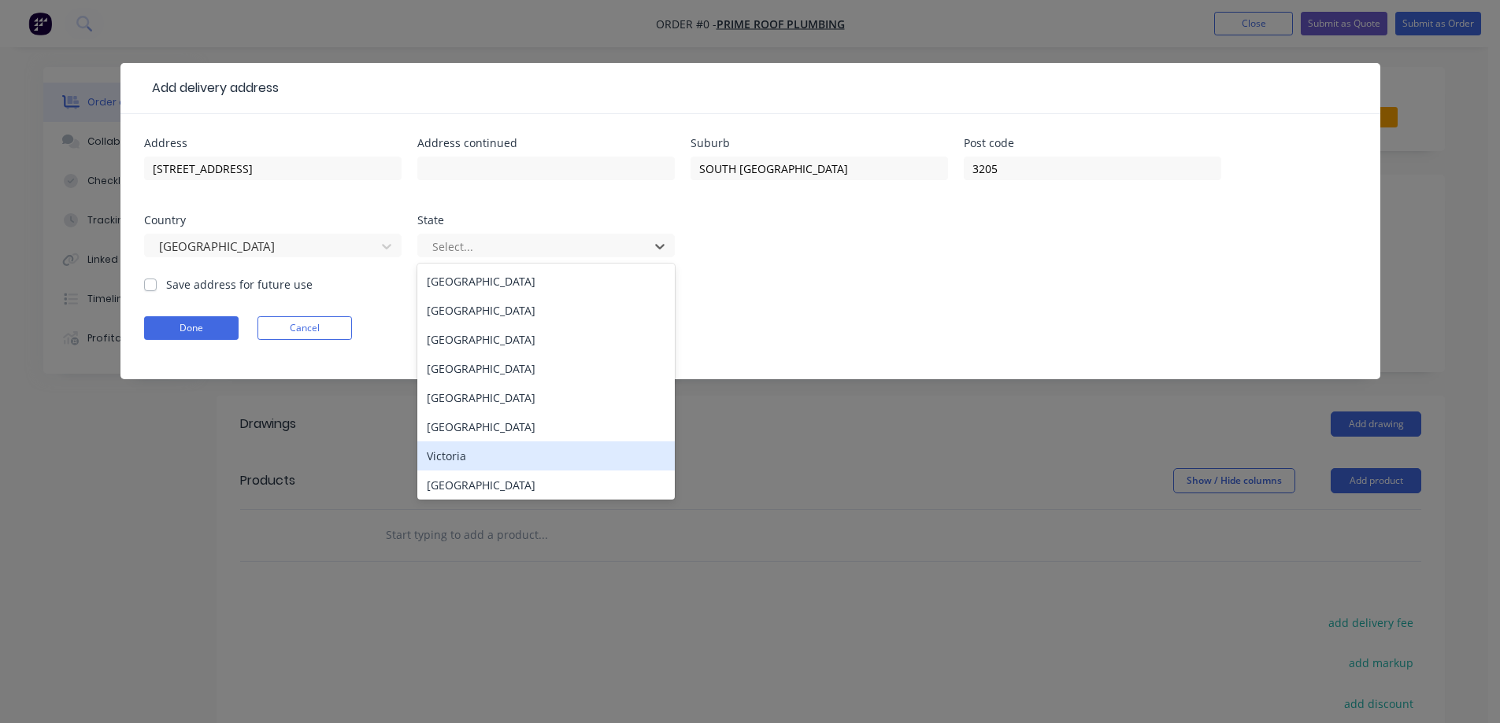
click at [476, 446] on div "Victoria" at bounding box center [545, 456] width 257 height 29
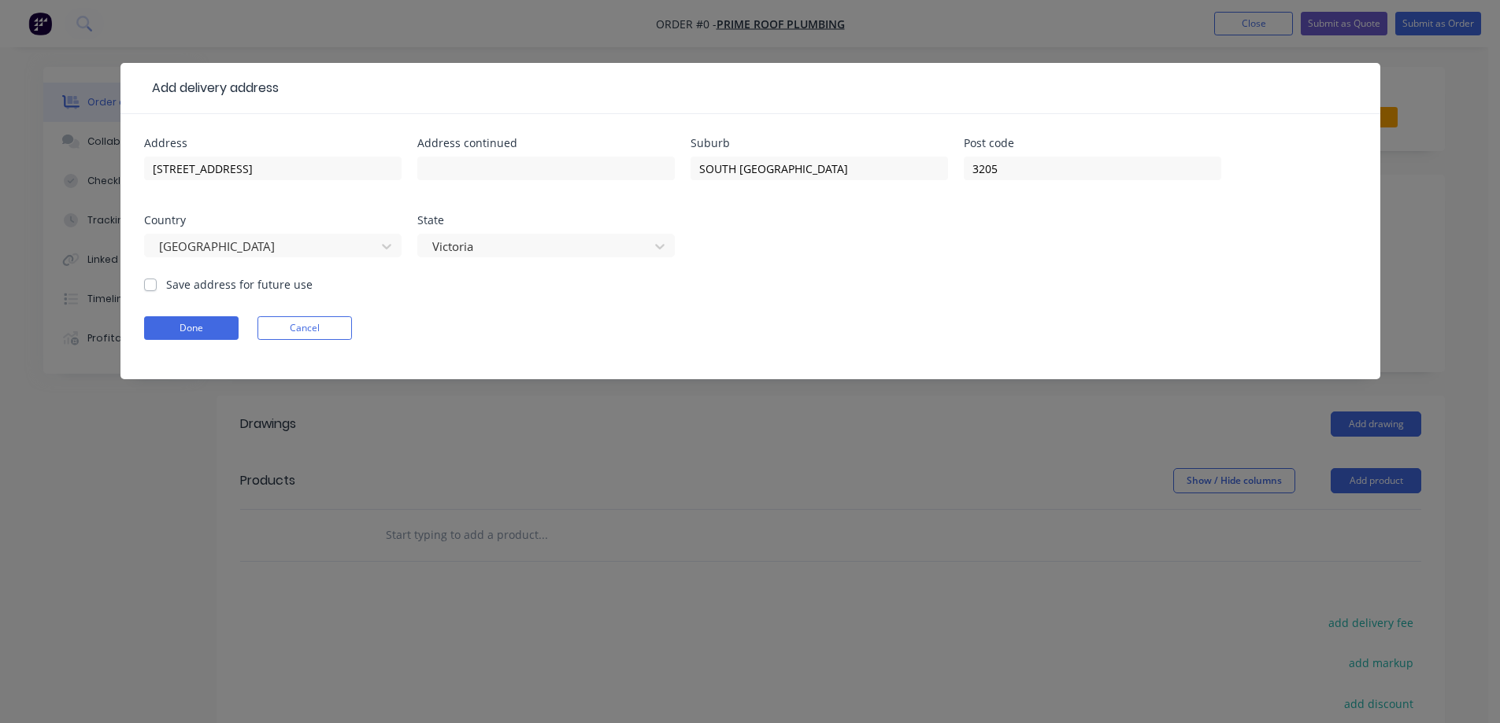
click at [254, 276] on div "Australia" at bounding box center [272, 253] width 257 height 46
click at [247, 283] on label "Save address for future use" at bounding box center [239, 284] width 146 height 17
click at [157, 283] on input "Save address for future use" at bounding box center [150, 283] width 13 height 15
checkbox input "true"
click at [202, 318] on button "Done" at bounding box center [191, 328] width 94 height 24
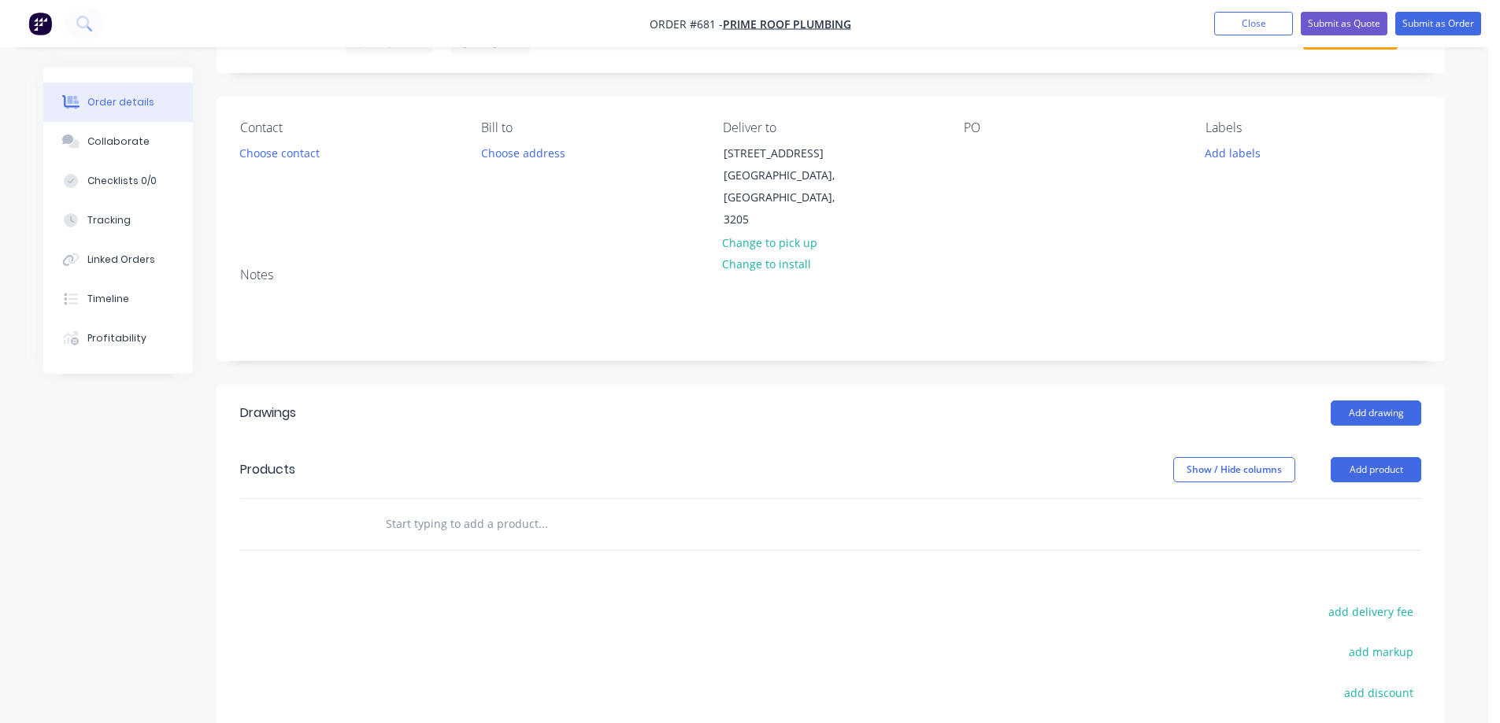
scroll to position [79, 0]
click at [1348, 601] on button "add delivery fee" at bounding box center [1370, 611] width 102 height 21
type input "50"
click at [493, 513] on input "text" at bounding box center [542, 523] width 315 height 31
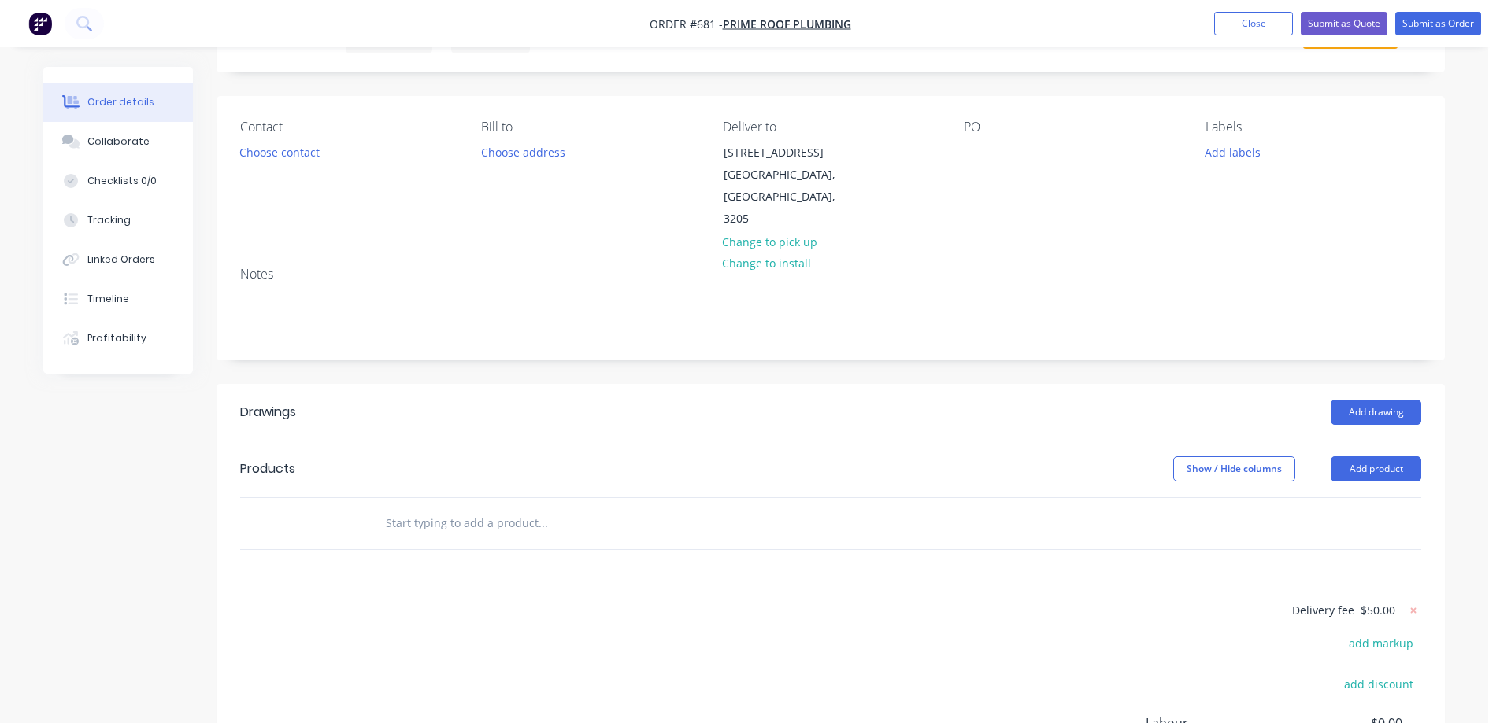
click at [456, 508] on input "text" at bounding box center [542, 523] width 315 height 31
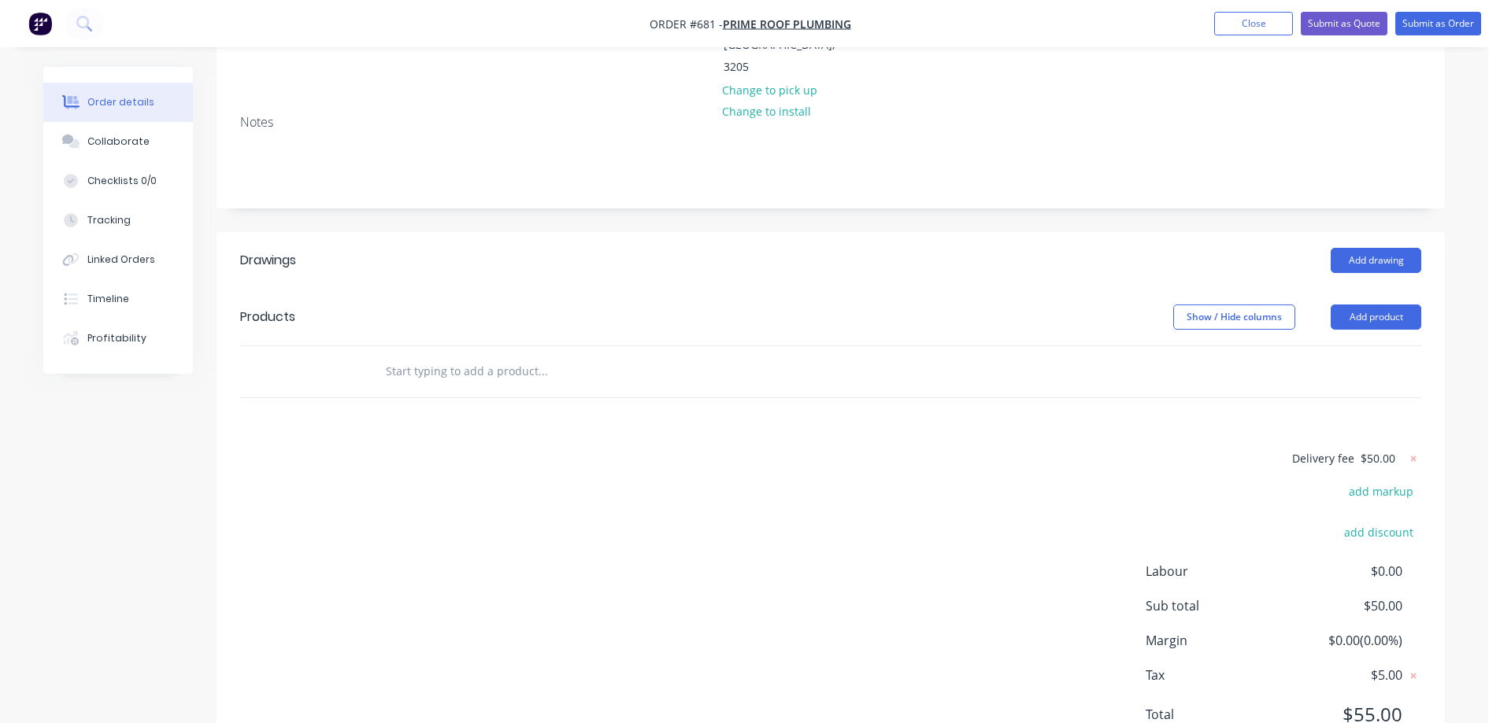
scroll to position [236, 0]
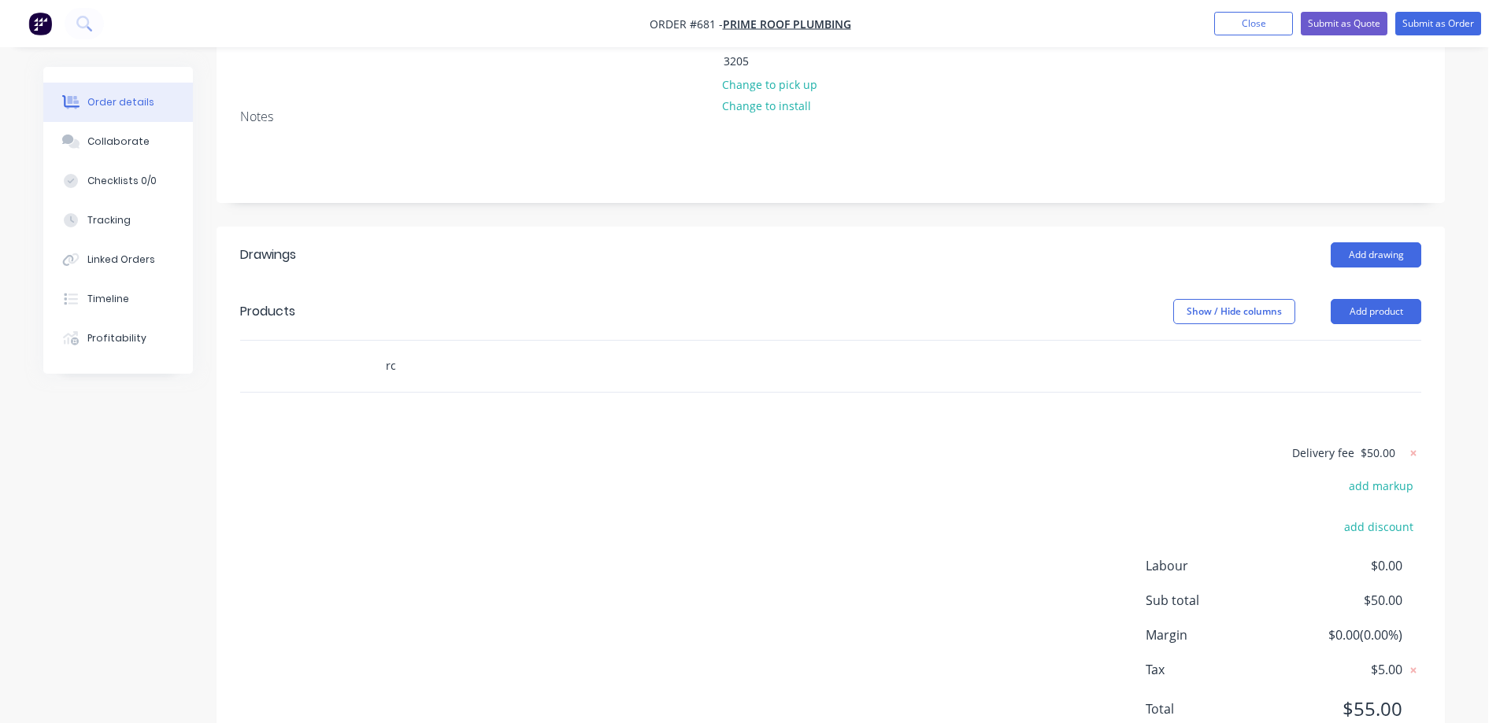
type input "r"
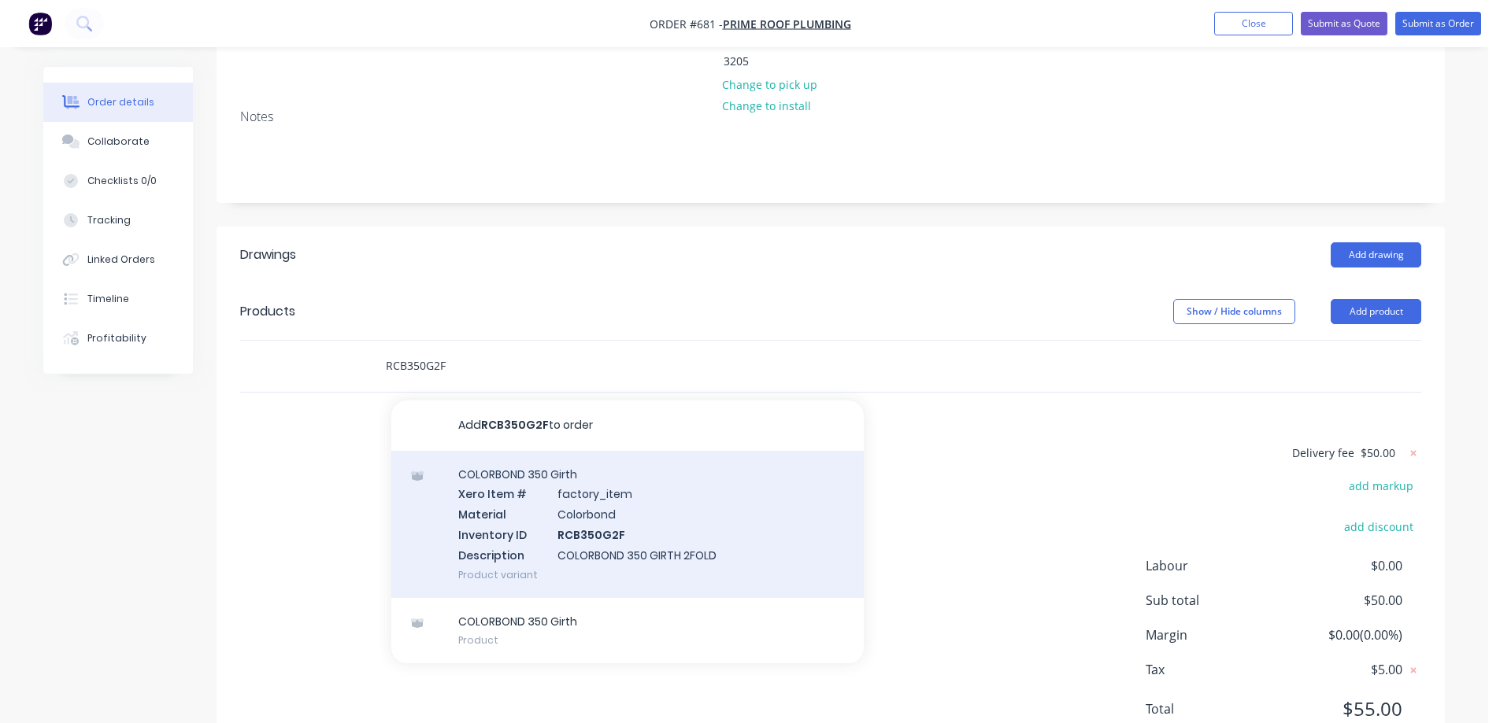
type input "RCB350G2F"
click at [515, 488] on div "COLORBOND 350 Girth Xero Item # factory_item Material Colorbond Inventory ID RC…" at bounding box center [627, 524] width 472 height 147
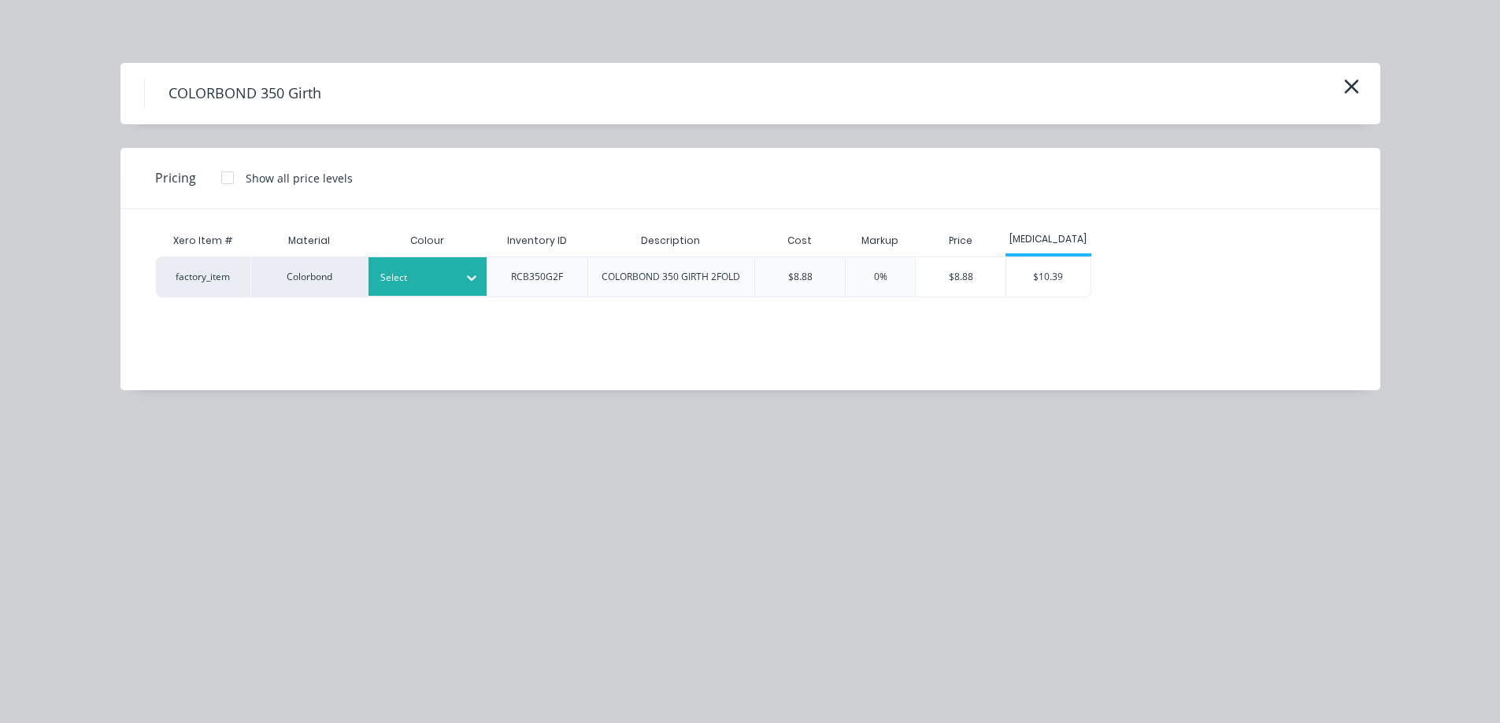
click at [401, 288] on div "Select" at bounding box center [427, 276] width 118 height 39
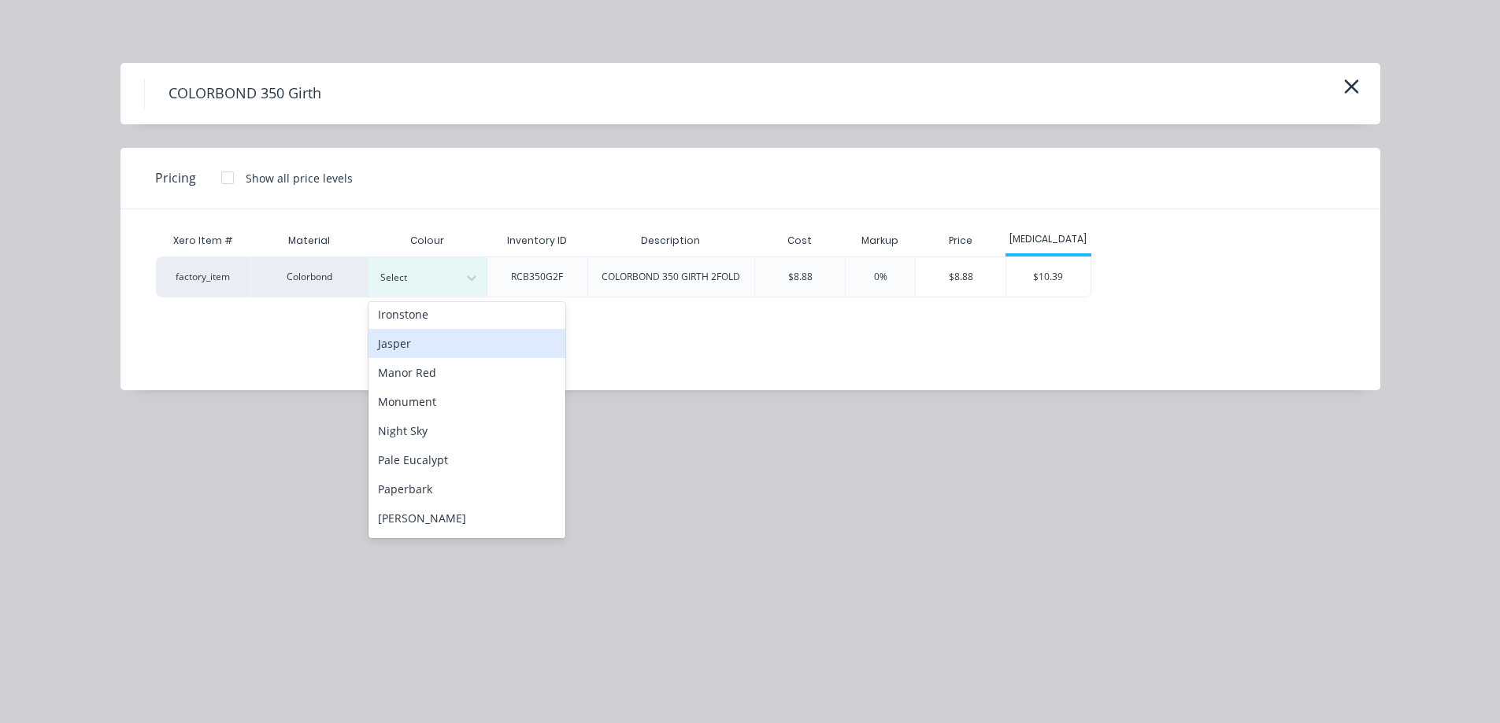
scroll to position [315, 0]
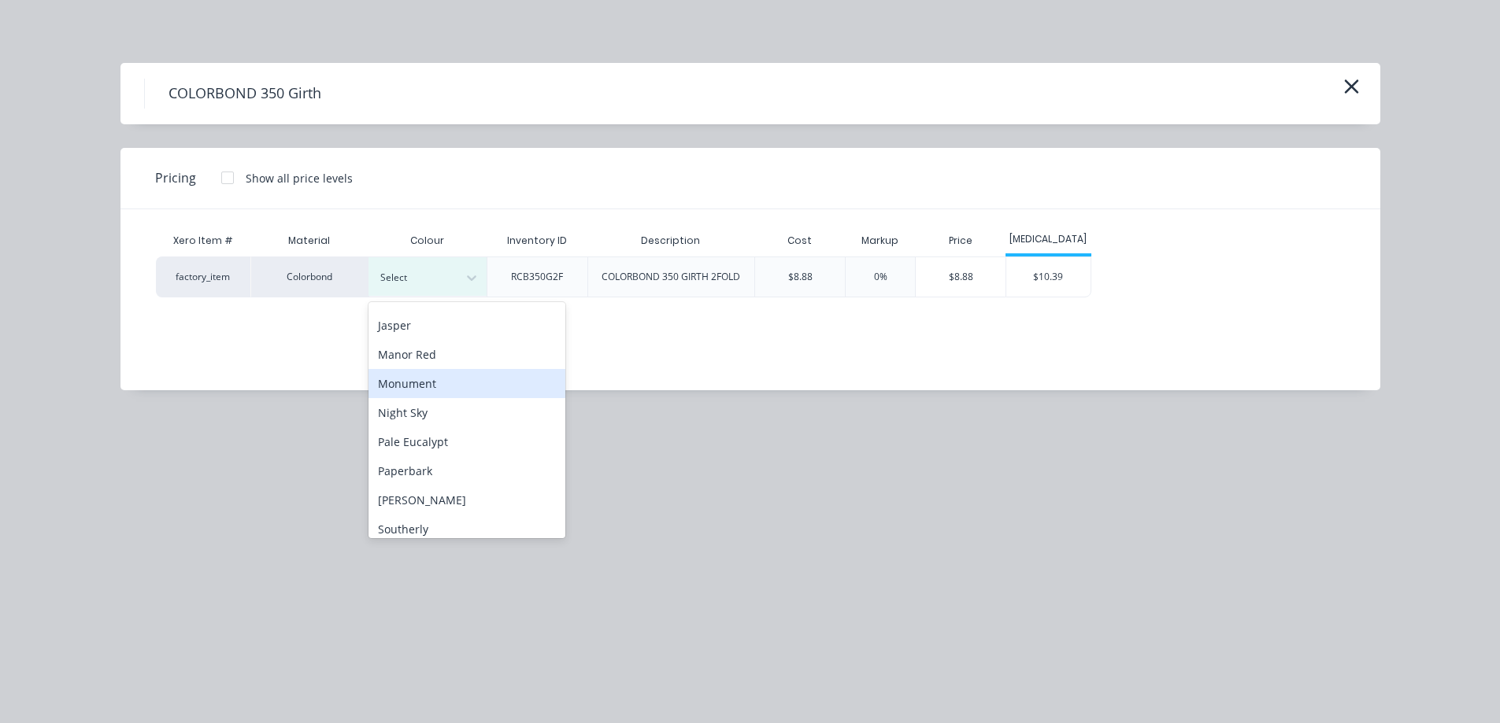
click at [432, 396] on div "Monument" at bounding box center [466, 383] width 197 height 29
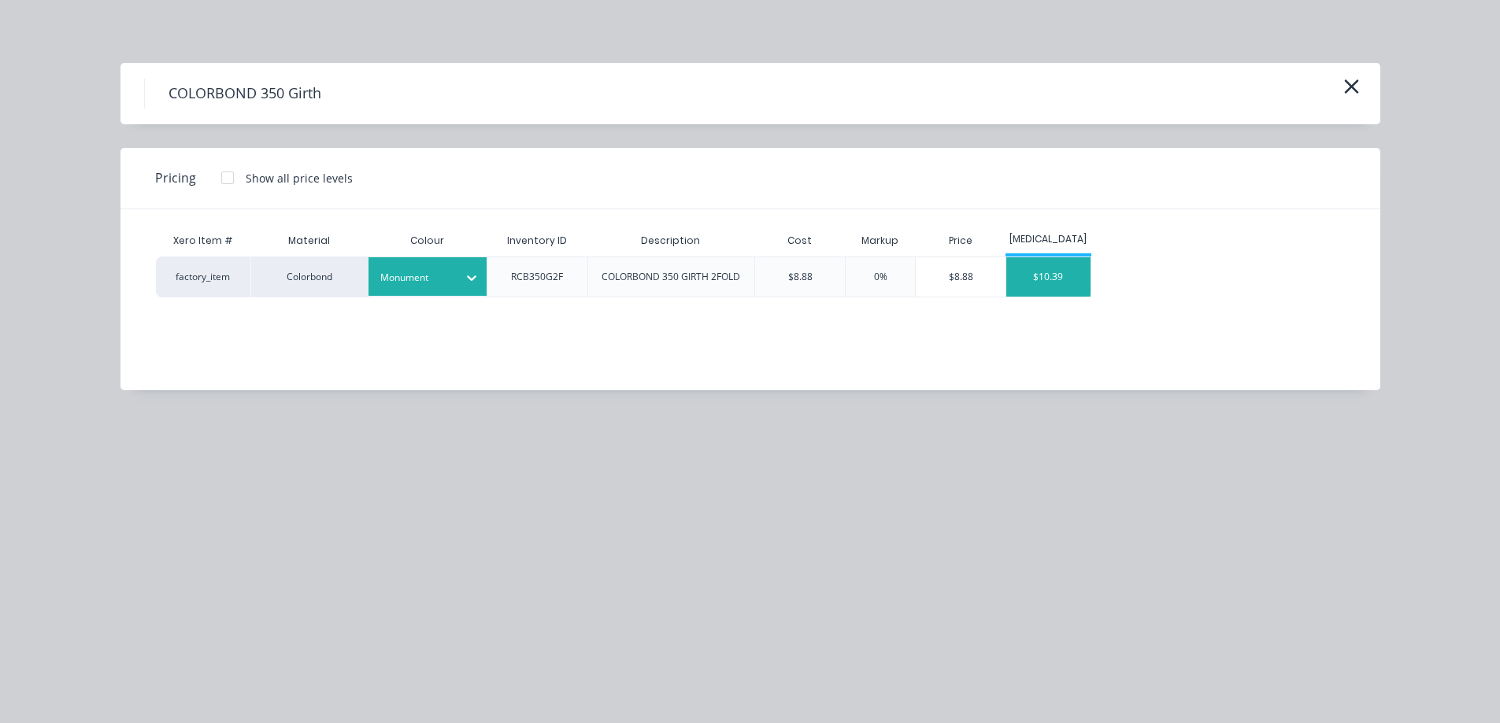
click at [1036, 290] on div "$10.39" at bounding box center [1048, 276] width 84 height 39
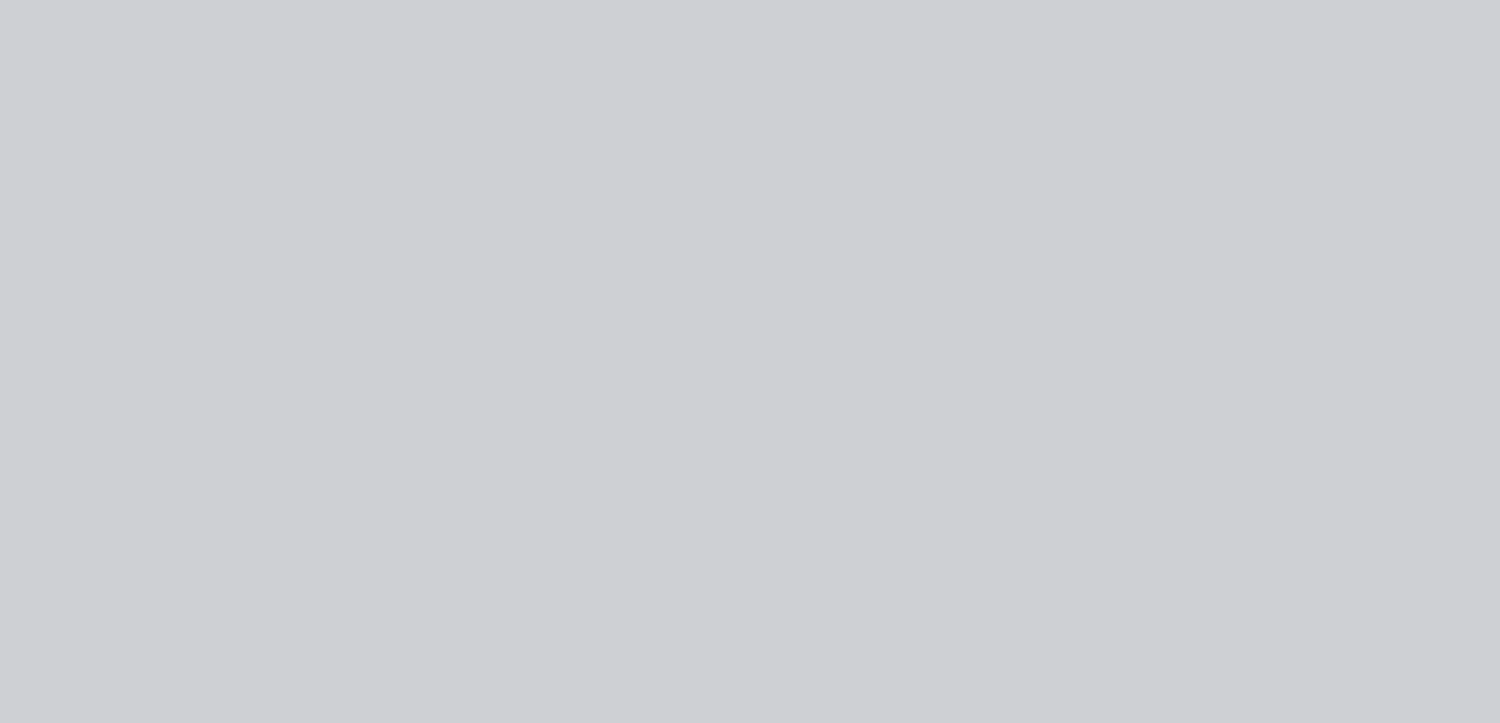
type input "$8.88"
type input "17"
type input "$10.39"
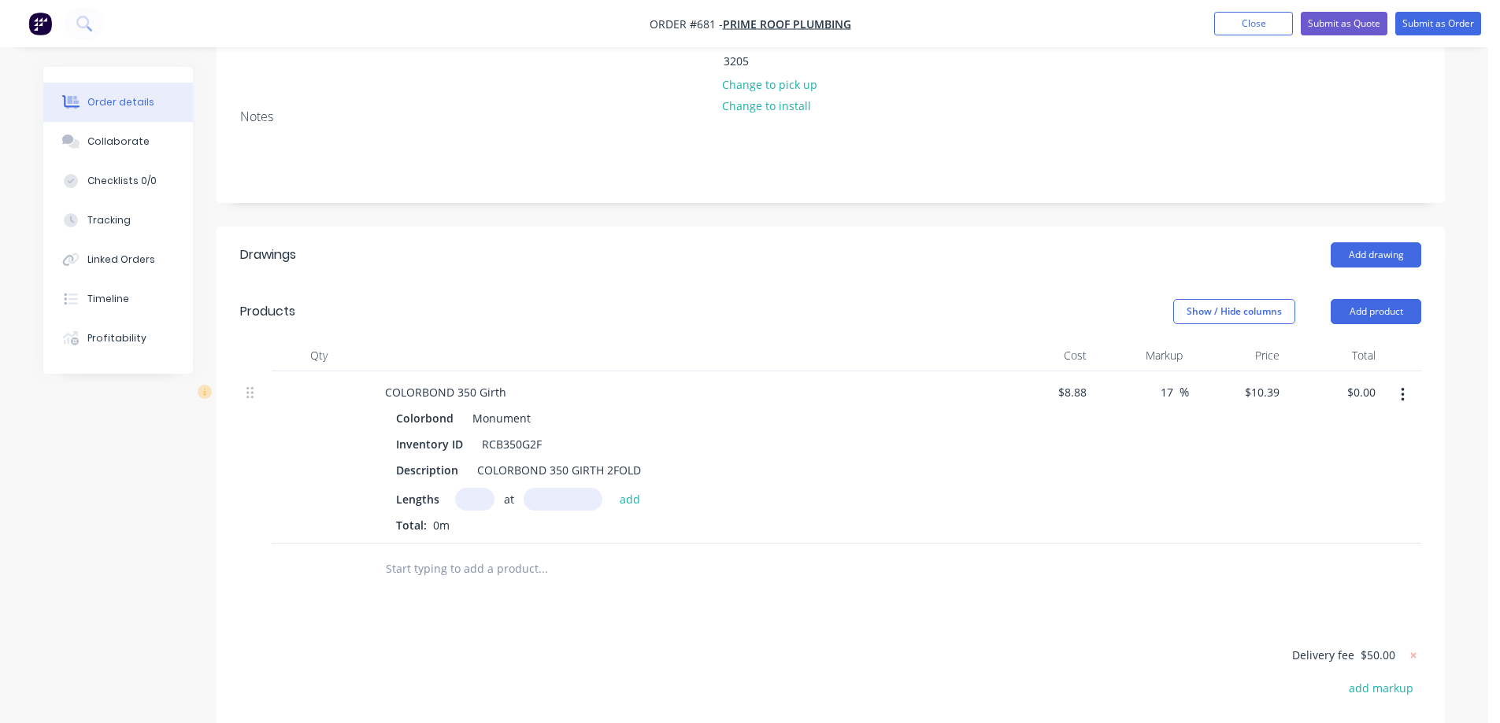
click at [475, 488] on input "text" at bounding box center [474, 499] width 39 height 23
type input "1"
type input "3500mm"
click at [627, 488] on button "add" at bounding box center [630, 498] width 37 height 21
type input "$36.37"
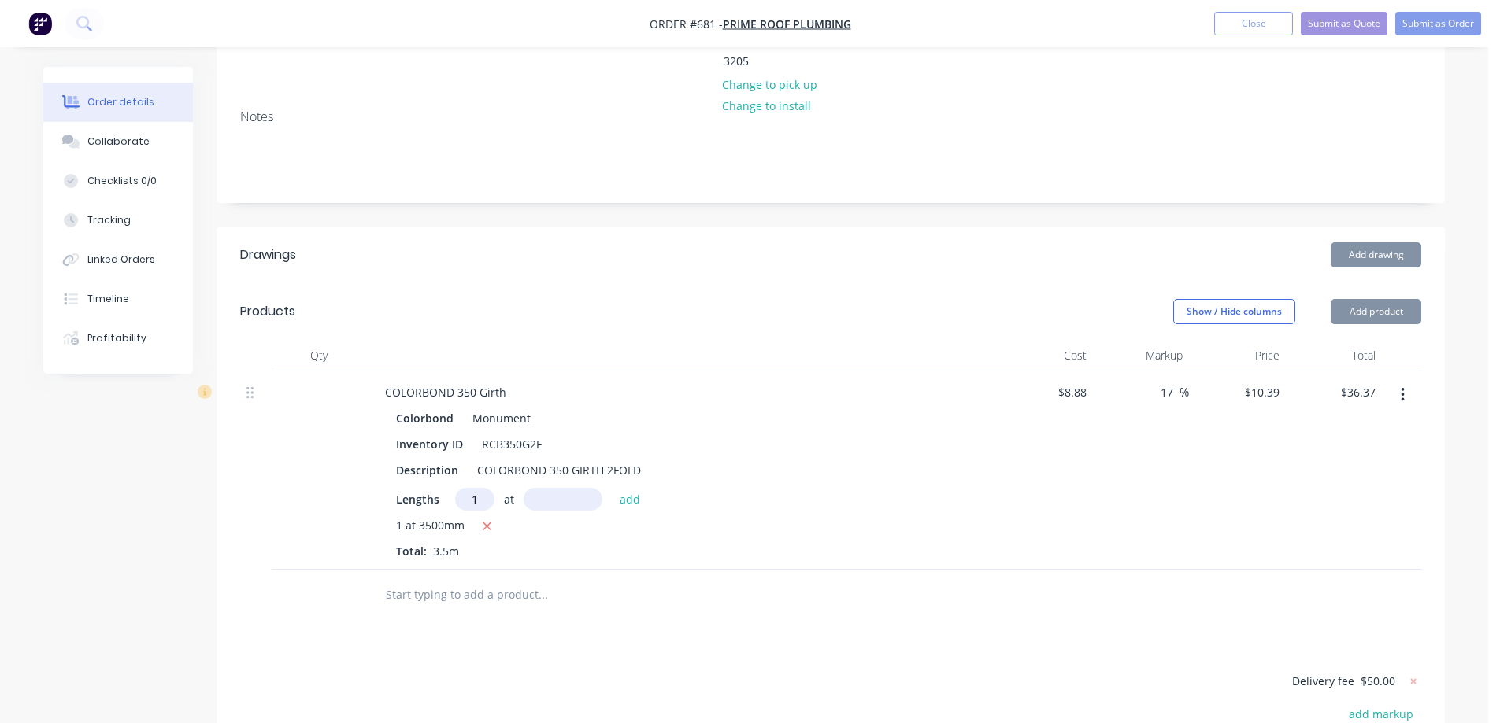
type input "1"
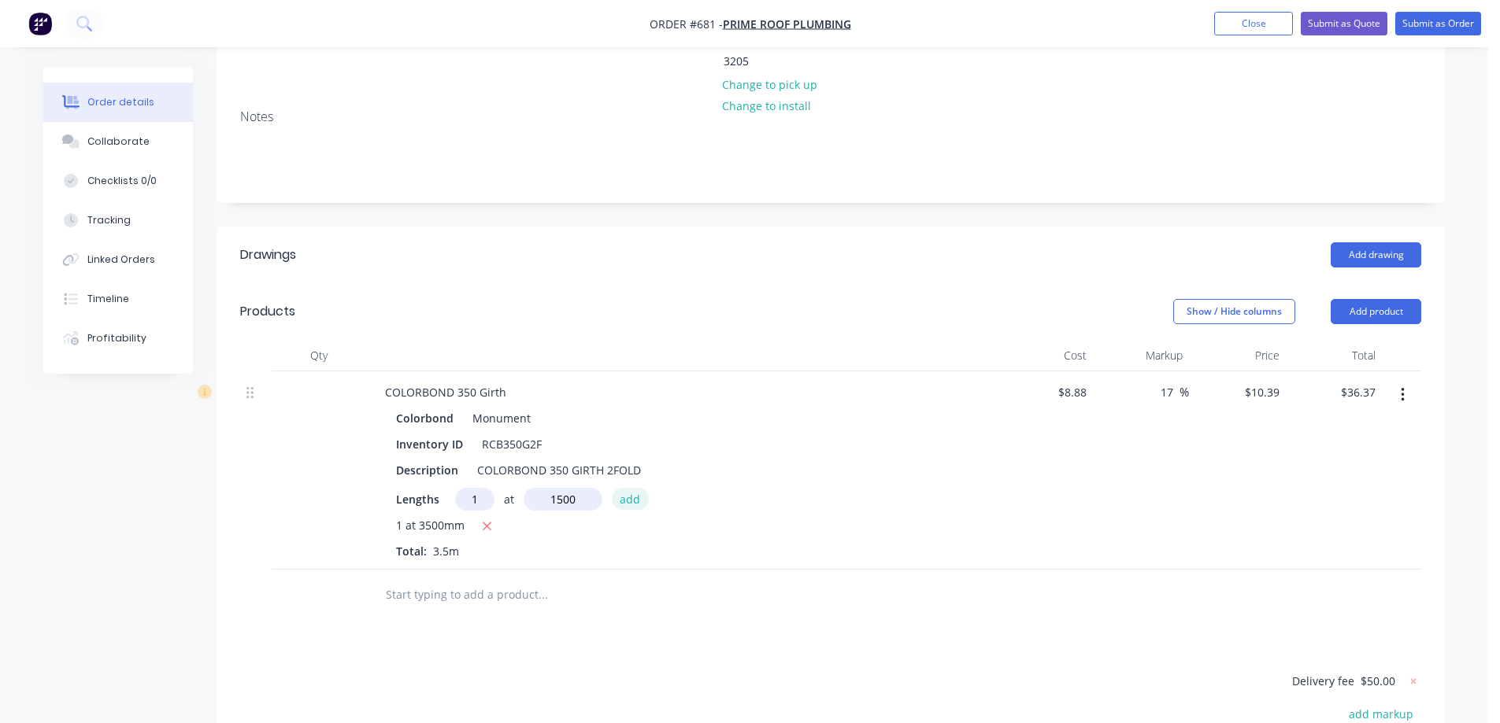
type input "1500mm"
click at [623, 488] on button "add" at bounding box center [630, 498] width 37 height 21
type input "$51.95"
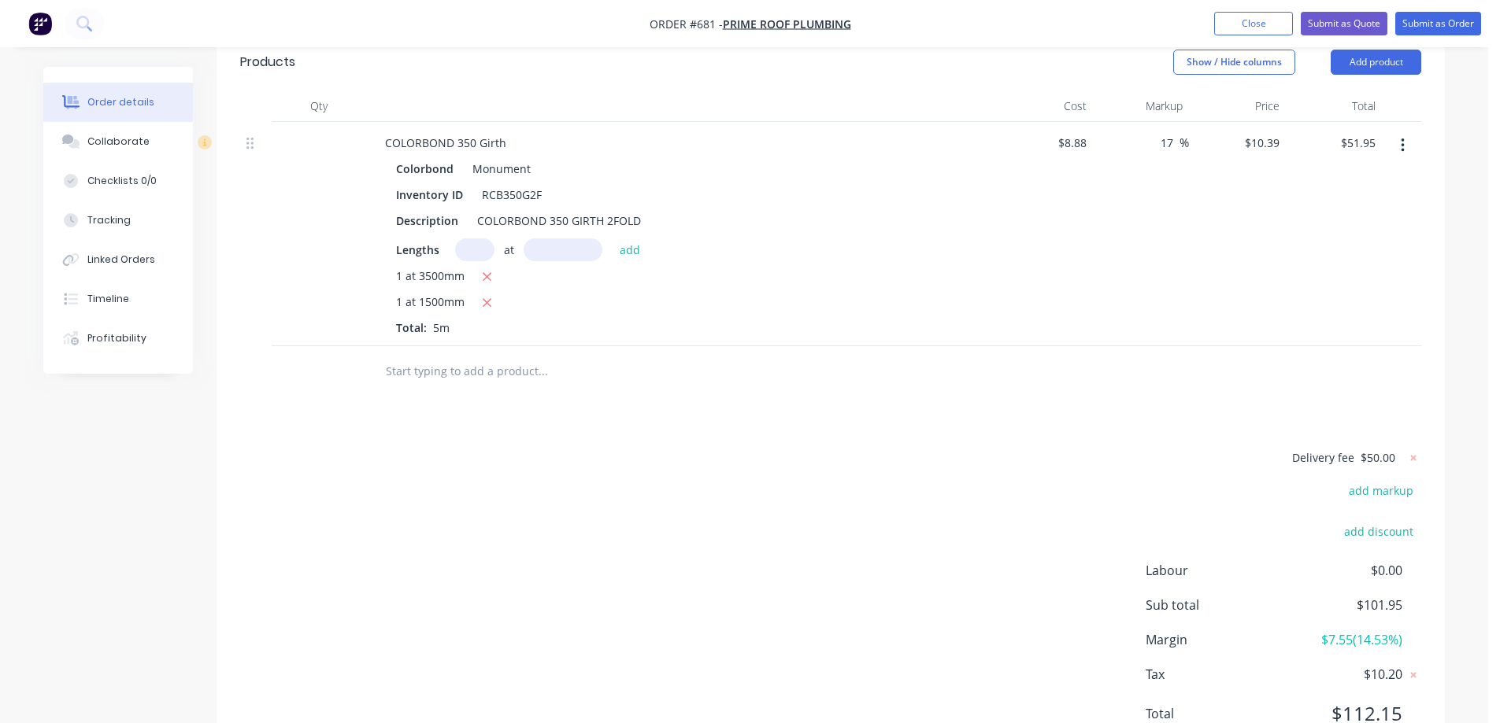
scroll to position [531, 0]
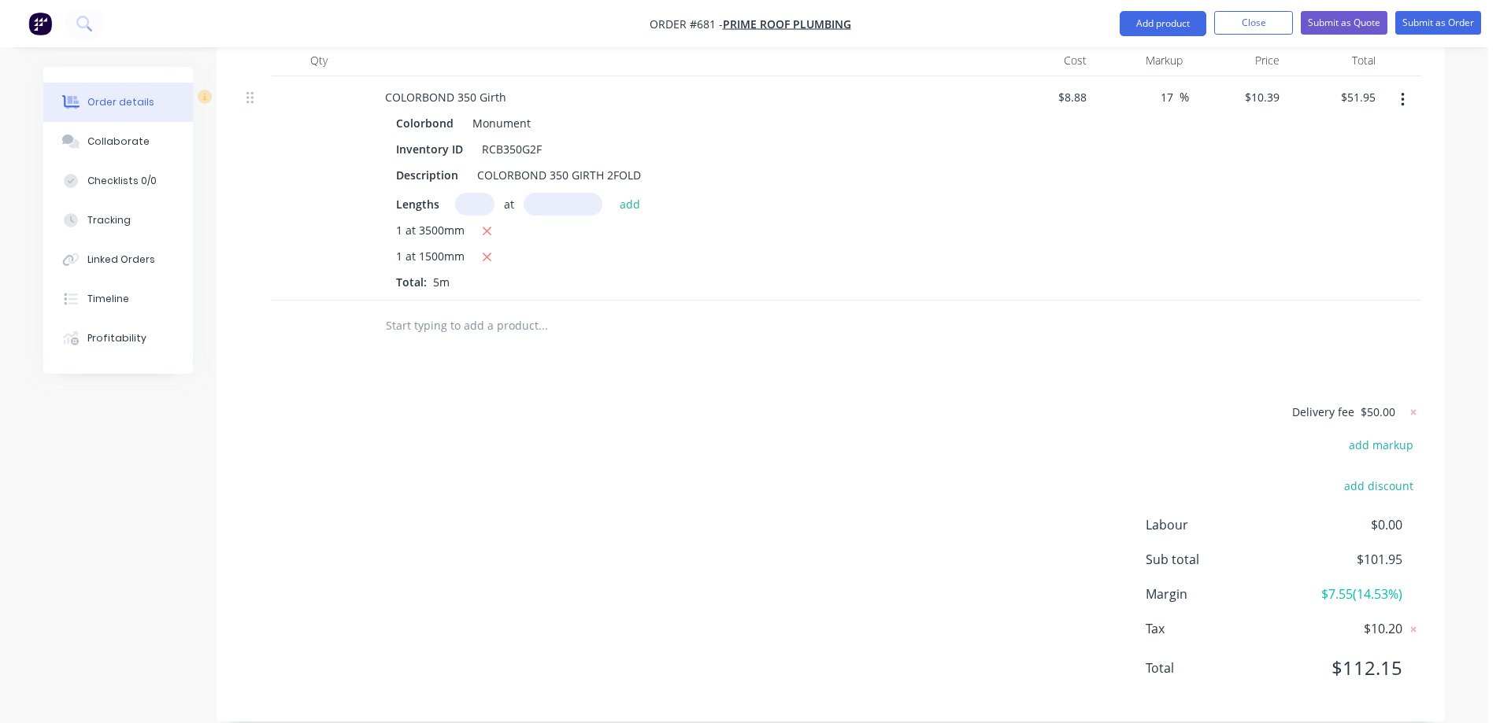
click at [422, 310] on input "text" at bounding box center [542, 325] width 315 height 31
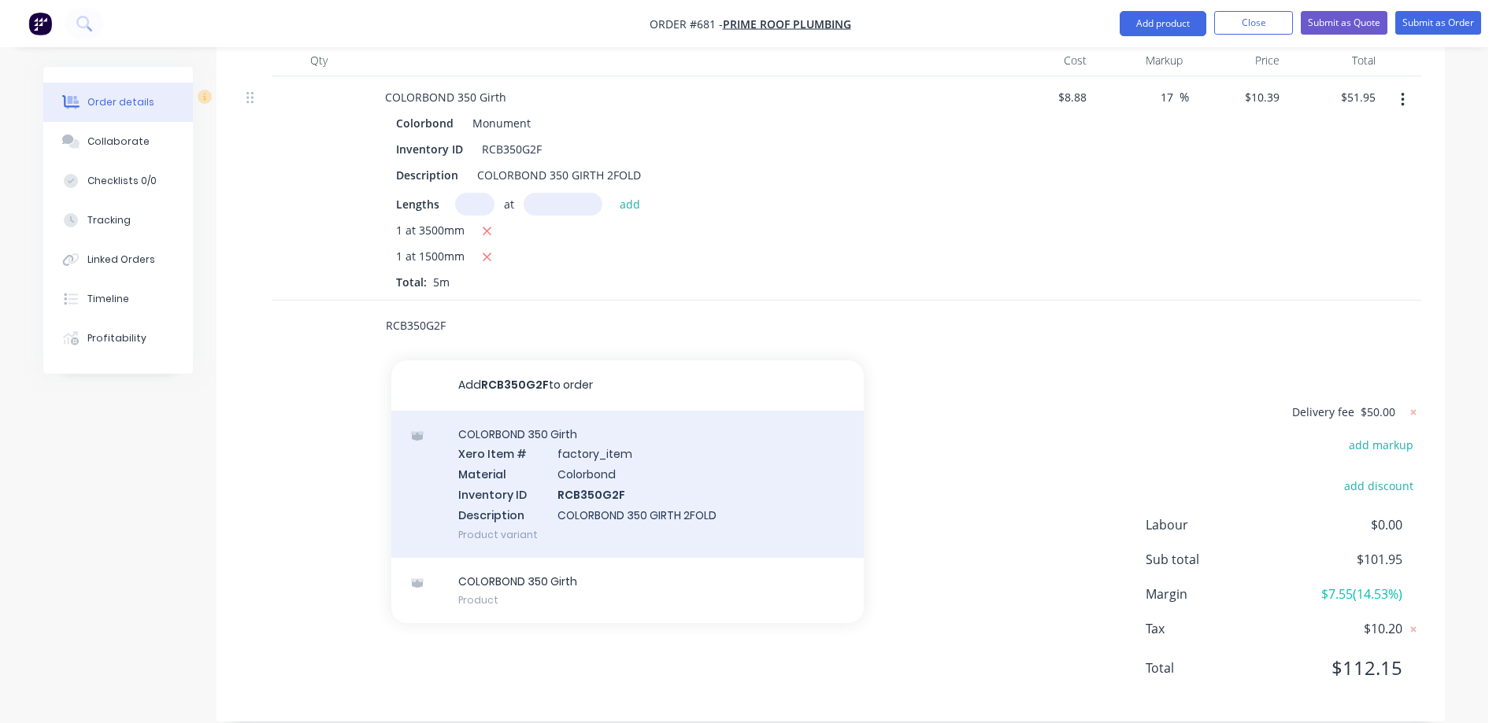
type input "RCB350G2F"
click at [546, 457] on div "COLORBOND 350 Girth Xero Item # factory_item Material Colorbond Inventory ID RC…" at bounding box center [627, 484] width 472 height 147
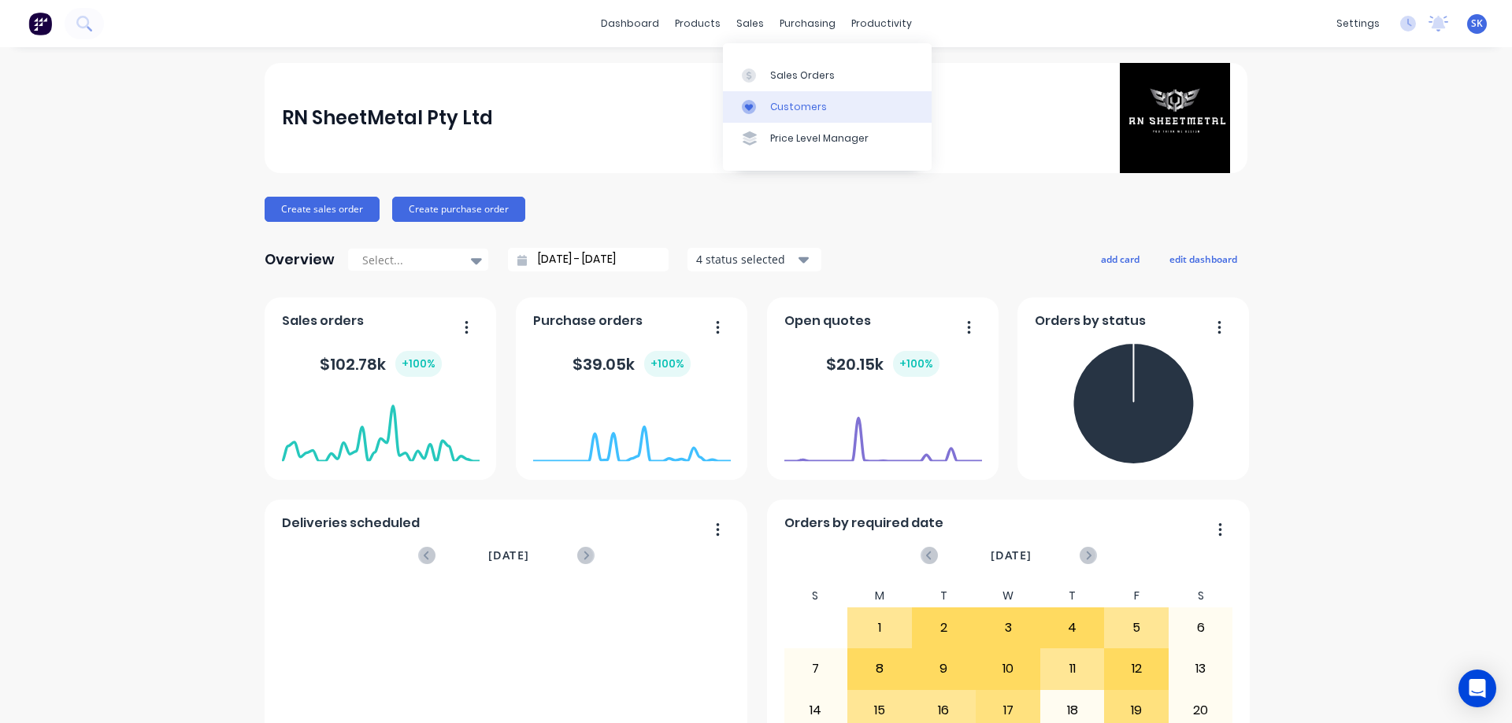
click at [780, 100] on div "Customers" at bounding box center [798, 107] width 57 height 14
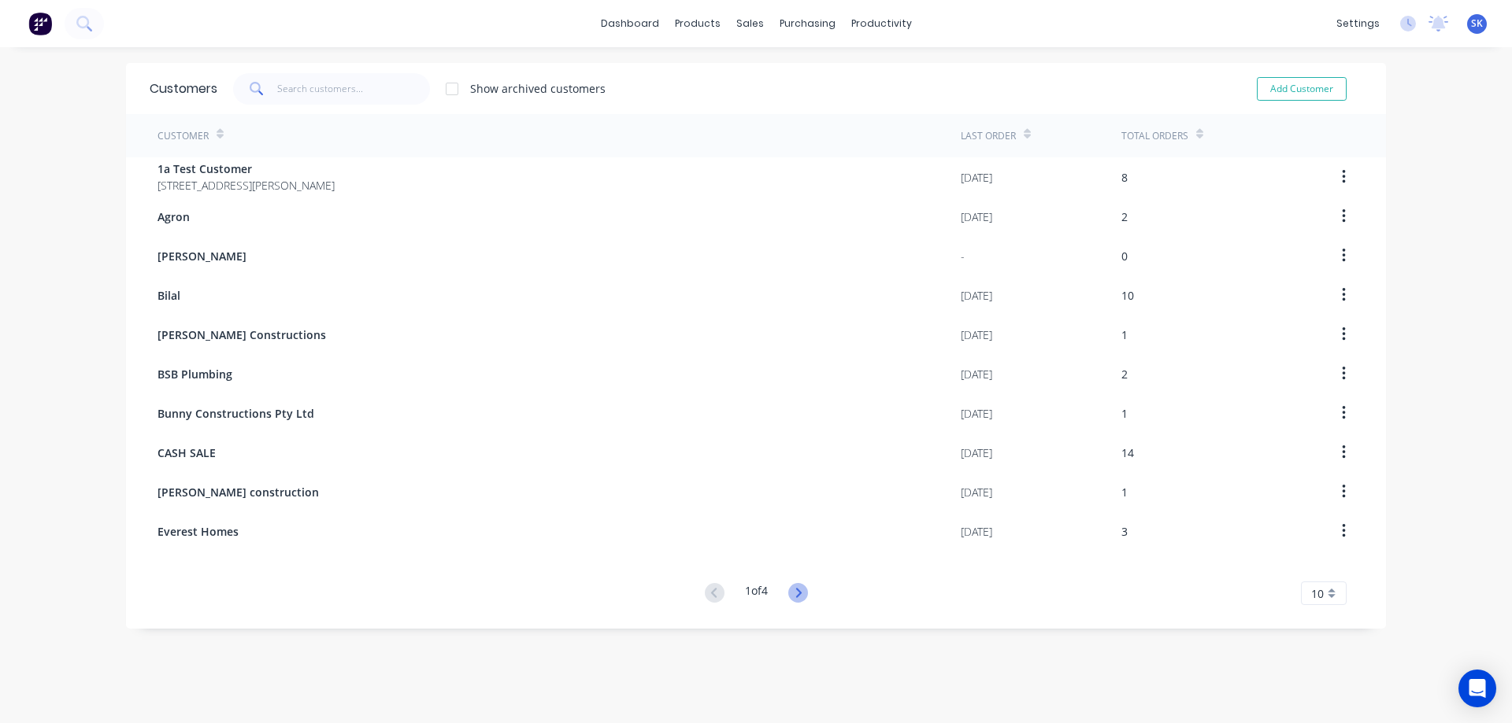
click at [800, 600] on icon at bounding box center [798, 593] width 20 height 20
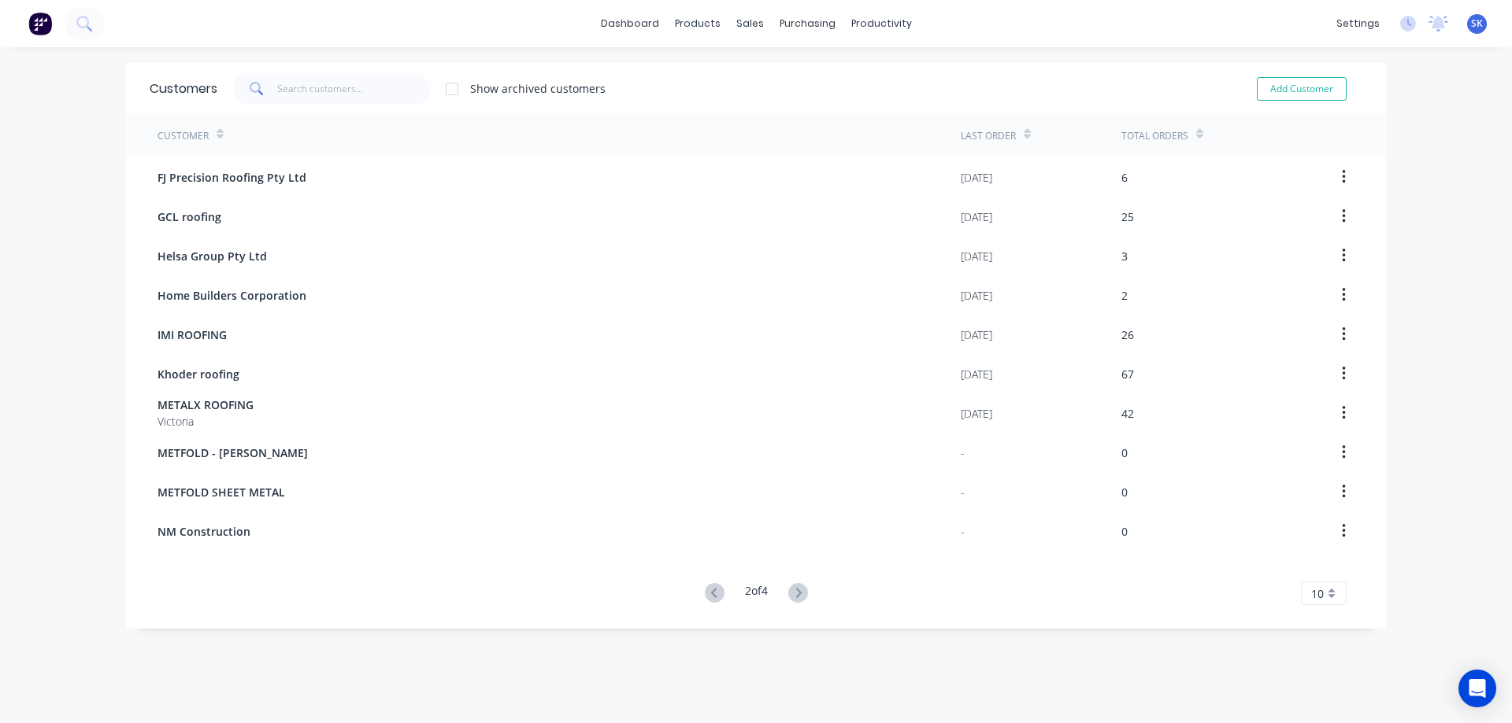
click at [800, 600] on icon at bounding box center [798, 593] width 20 height 20
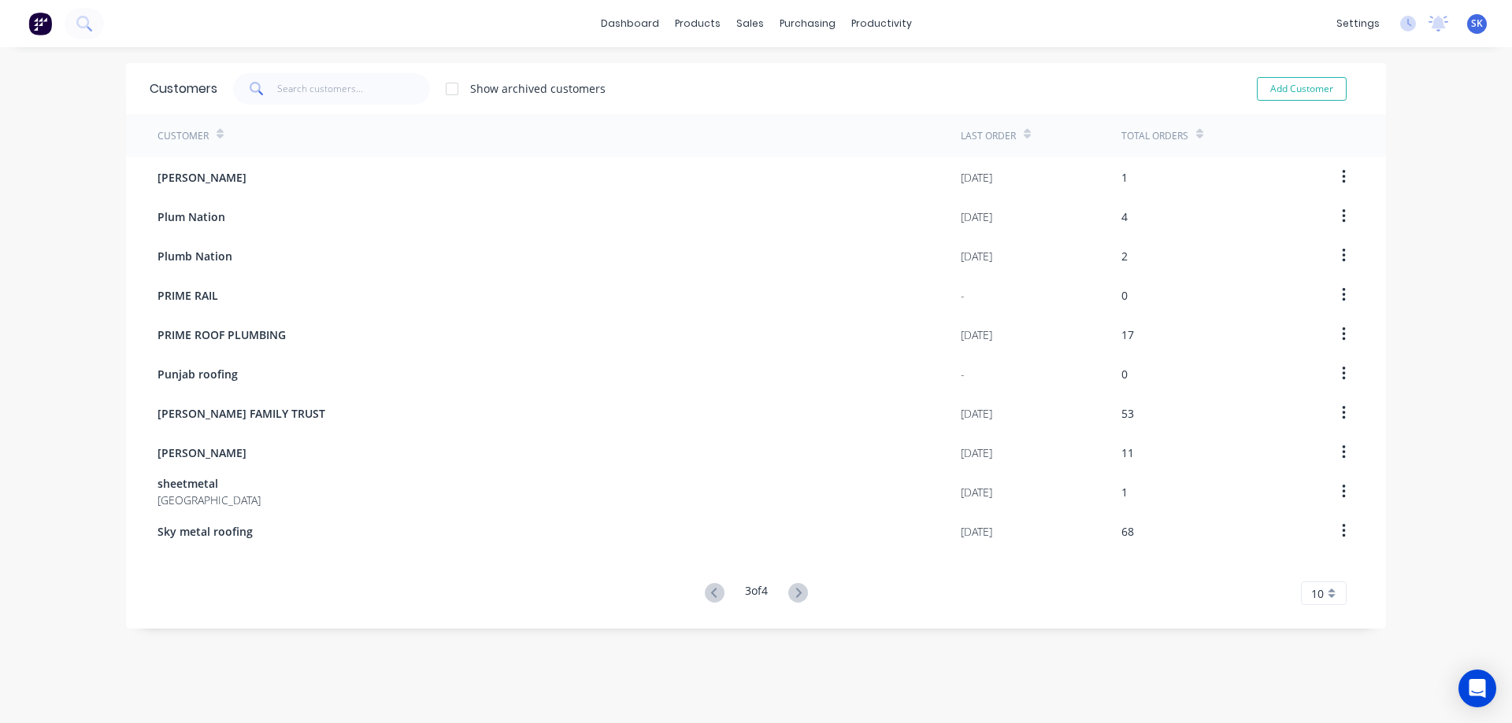
click at [46, 17] on img at bounding box center [40, 24] width 24 height 24
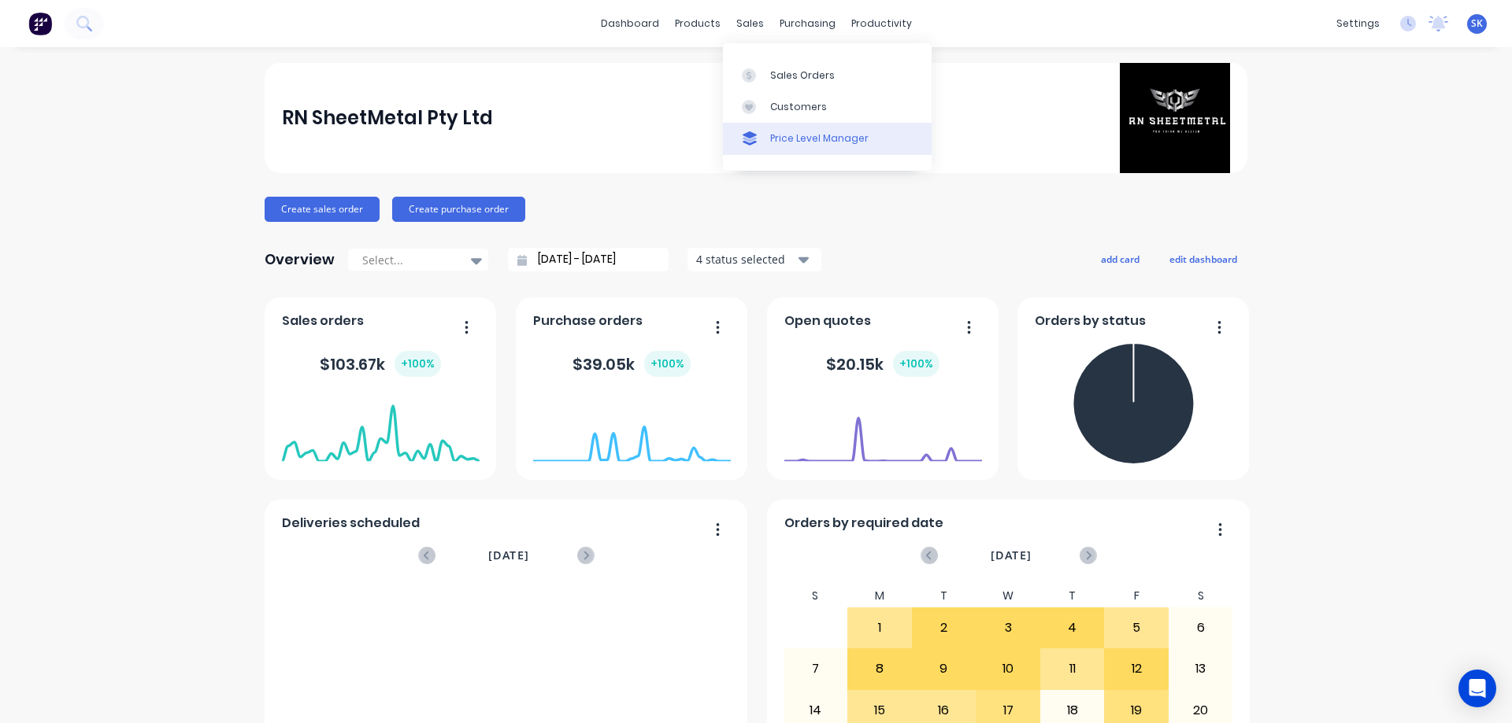
click at [764, 125] on link "Price Level Manager" at bounding box center [827, 138] width 209 height 31
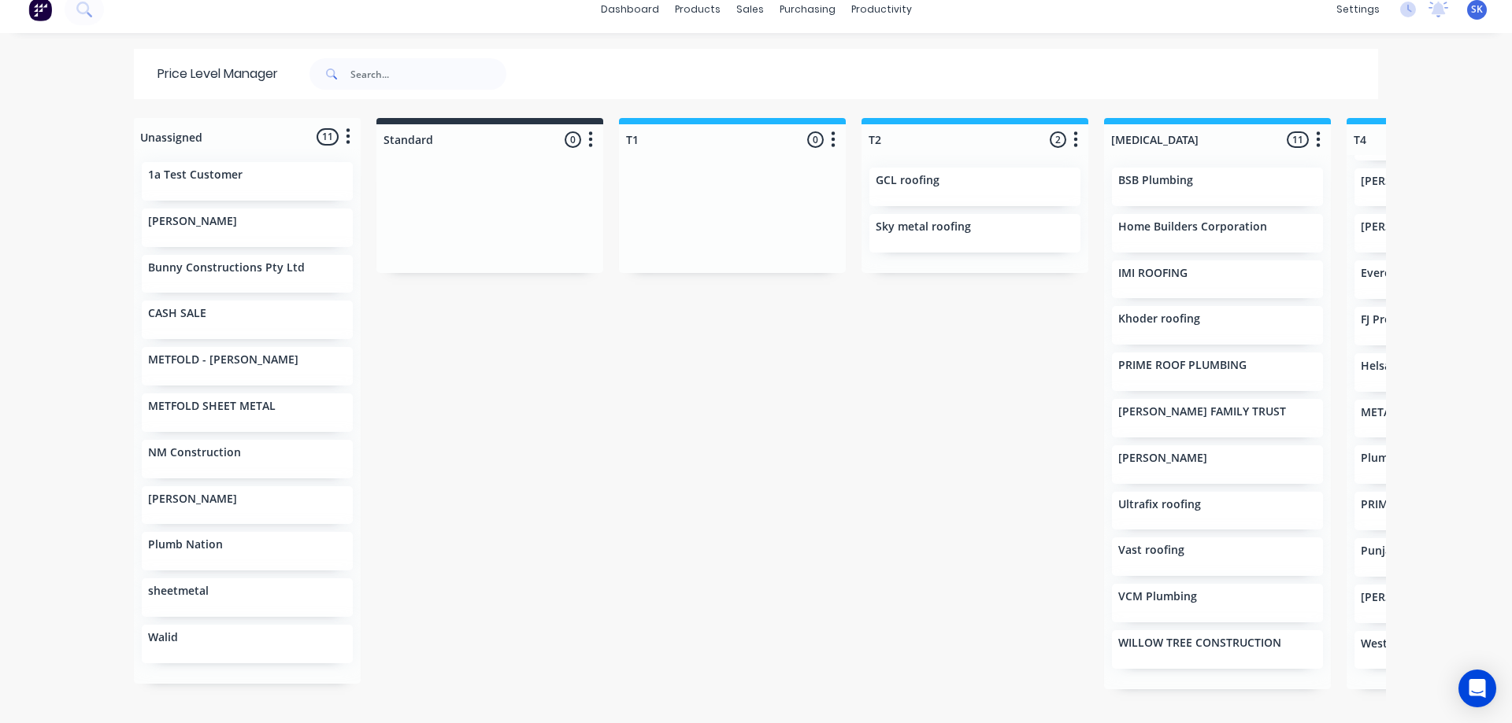
click at [38, 7] on img at bounding box center [40, 10] width 24 height 24
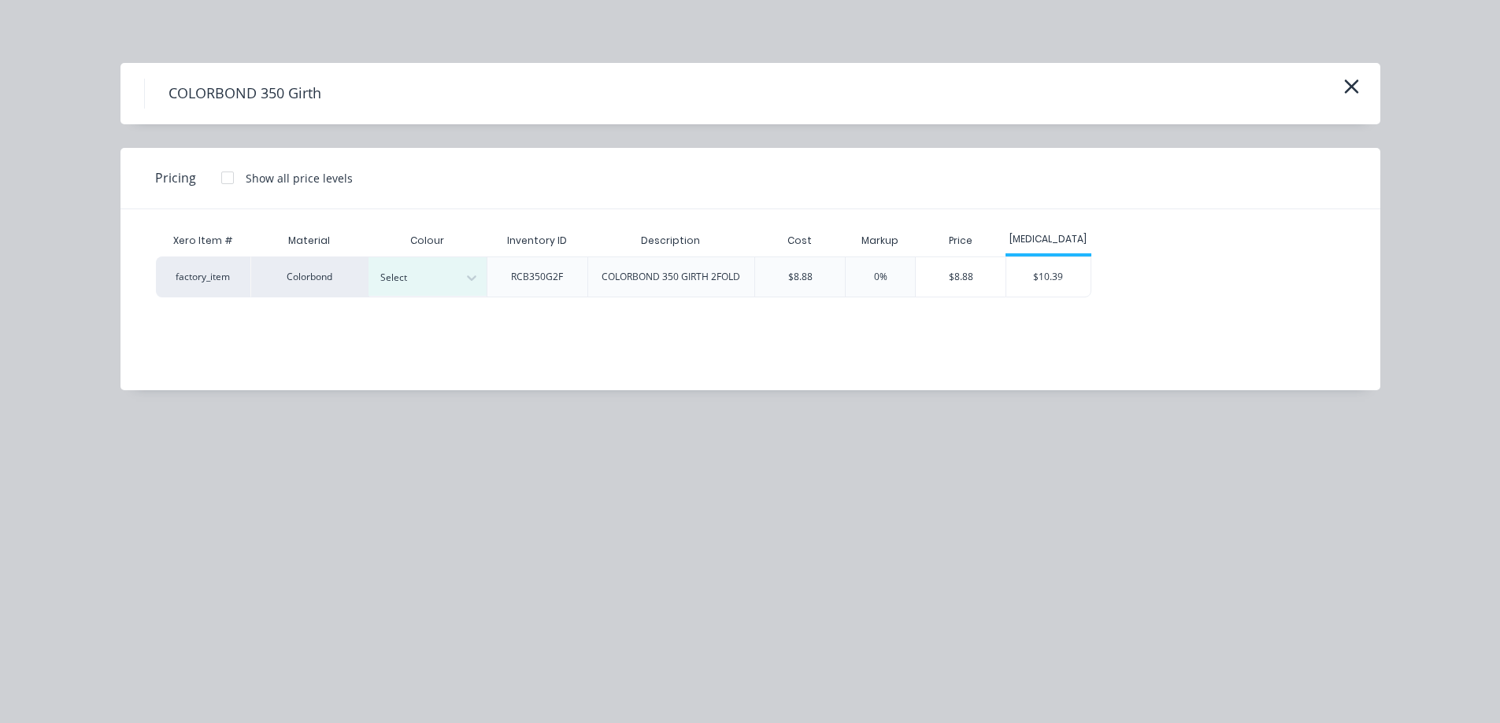
scroll to position [531, 0]
click at [468, 291] on div at bounding box center [471, 277] width 28 height 39
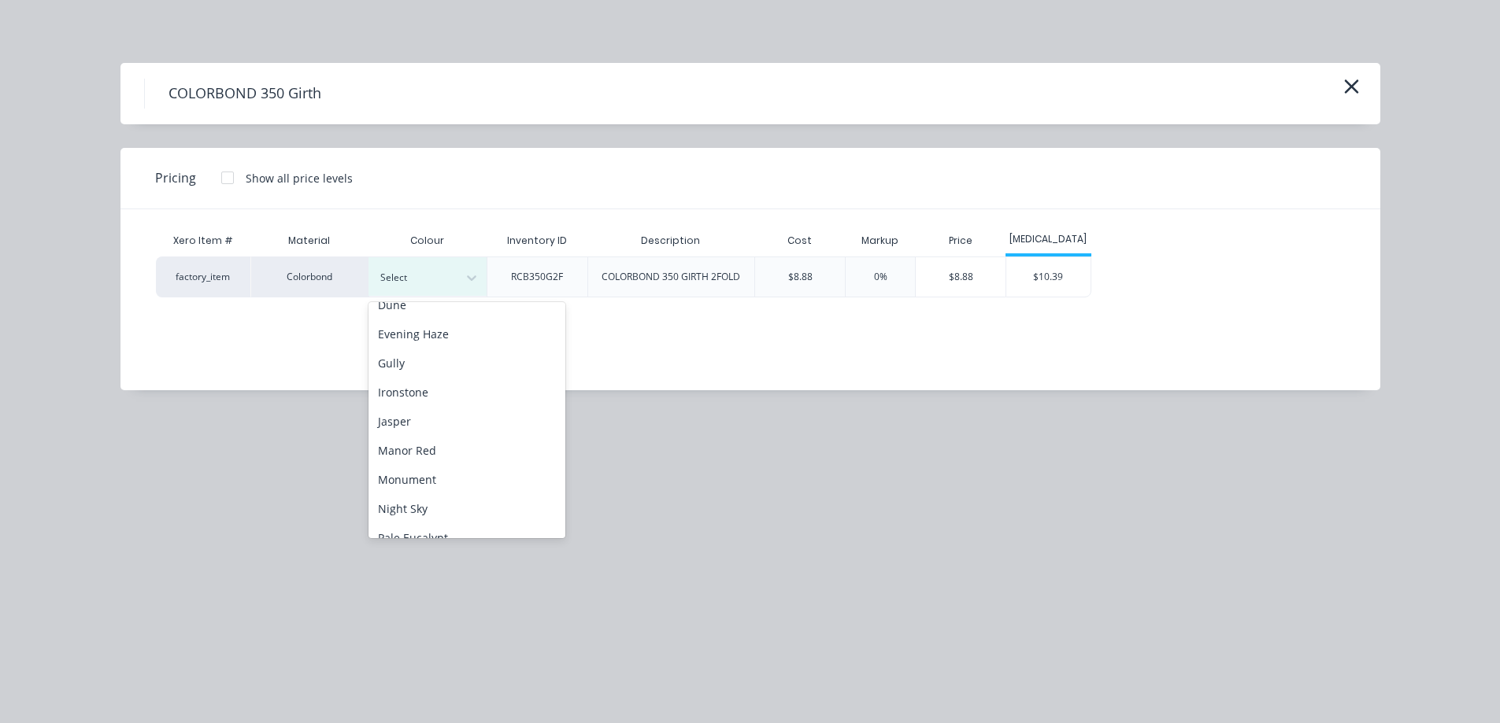
scroll to position [315, 0]
click at [454, 382] on div "Monument" at bounding box center [466, 383] width 197 height 29
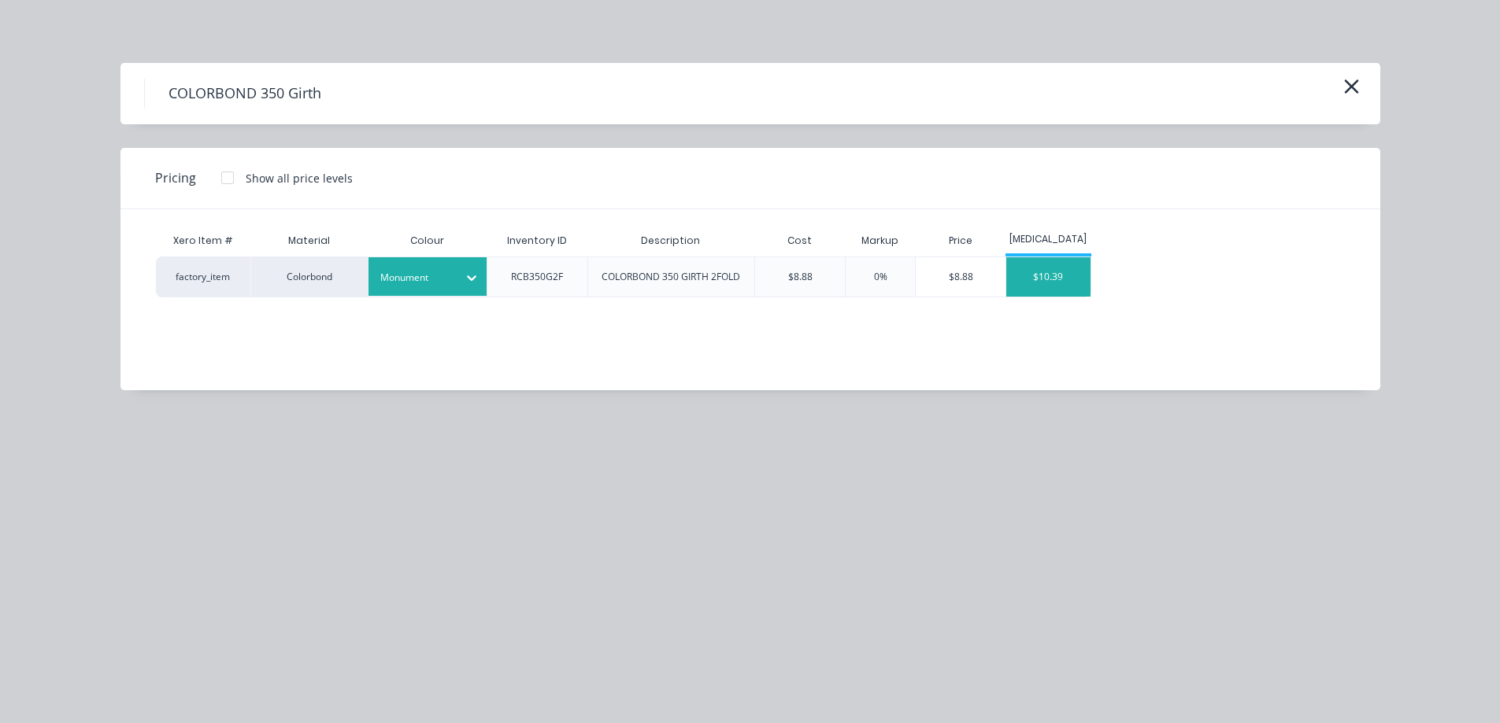
click at [1065, 282] on div "$10.39" at bounding box center [1048, 276] width 84 height 39
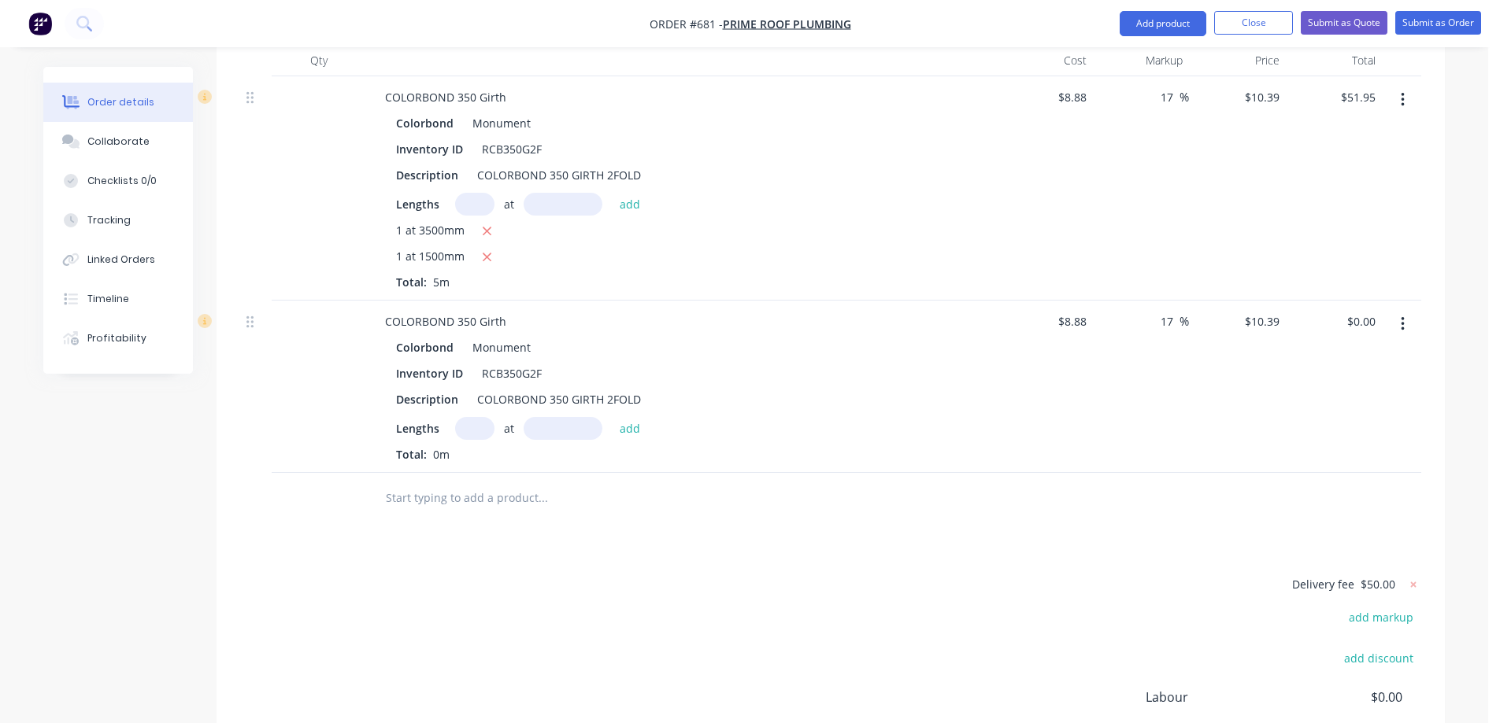
click at [461, 417] on input "text" at bounding box center [474, 428] width 39 height 23
type input "1"
type input "3200mm"
click at [630, 417] on button "add" at bounding box center [630, 427] width 37 height 21
type input "$33.25"
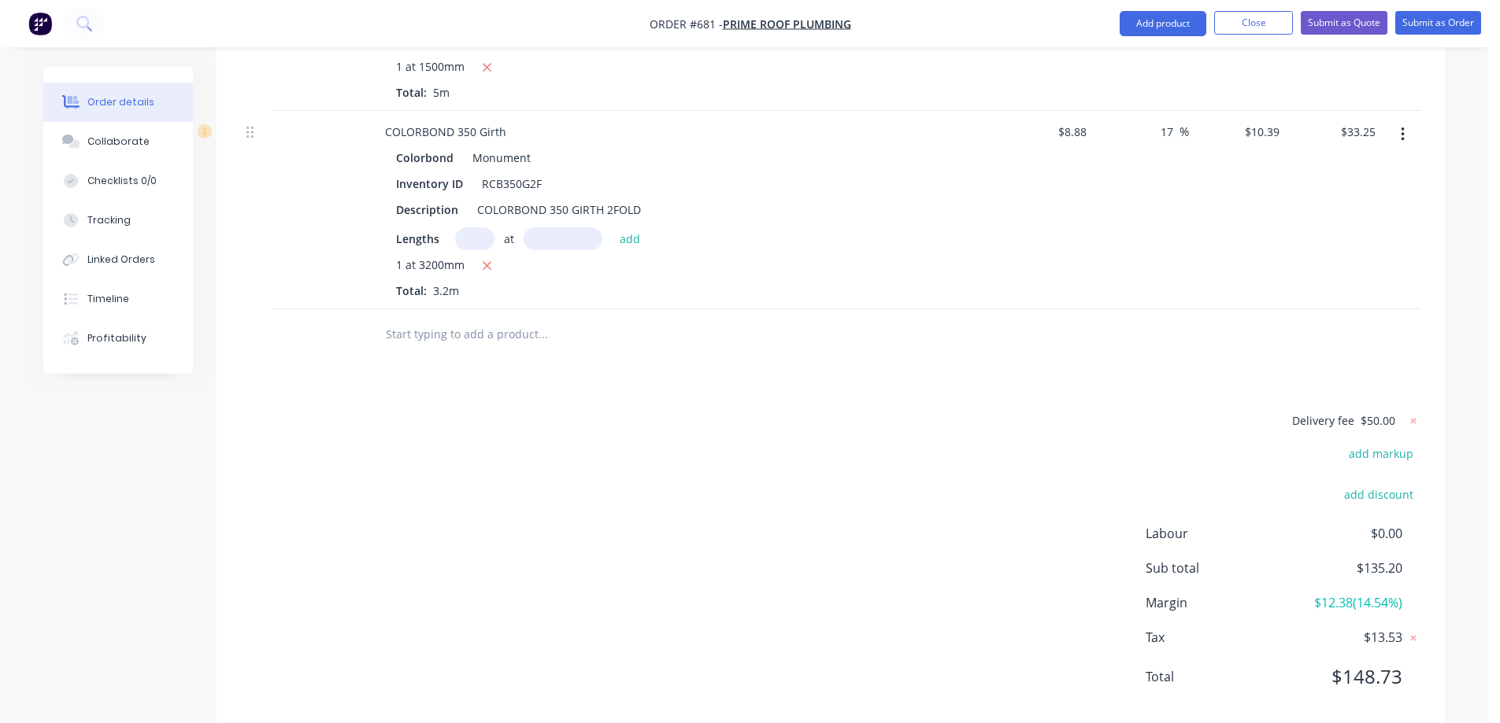
scroll to position [730, 0]
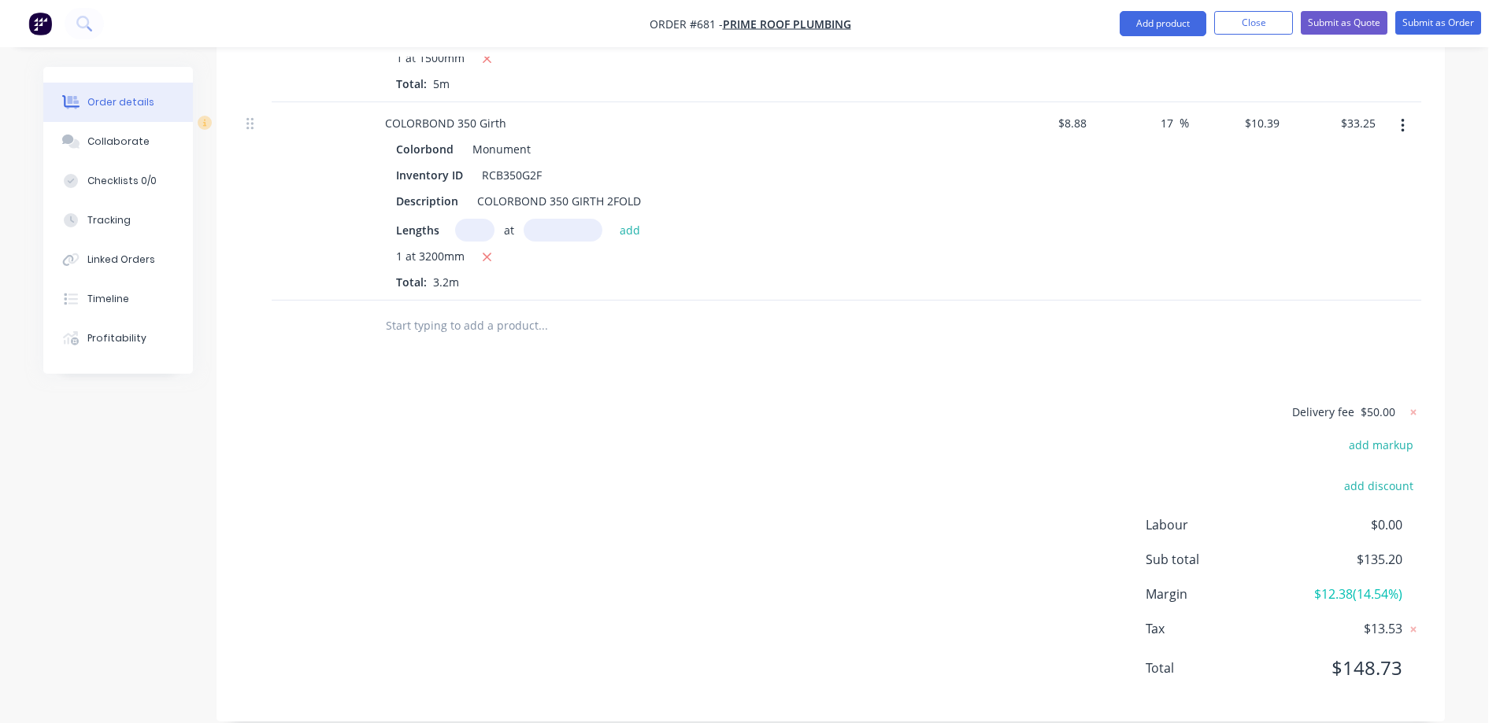
click at [508, 314] on input "text" at bounding box center [542, 325] width 315 height 31
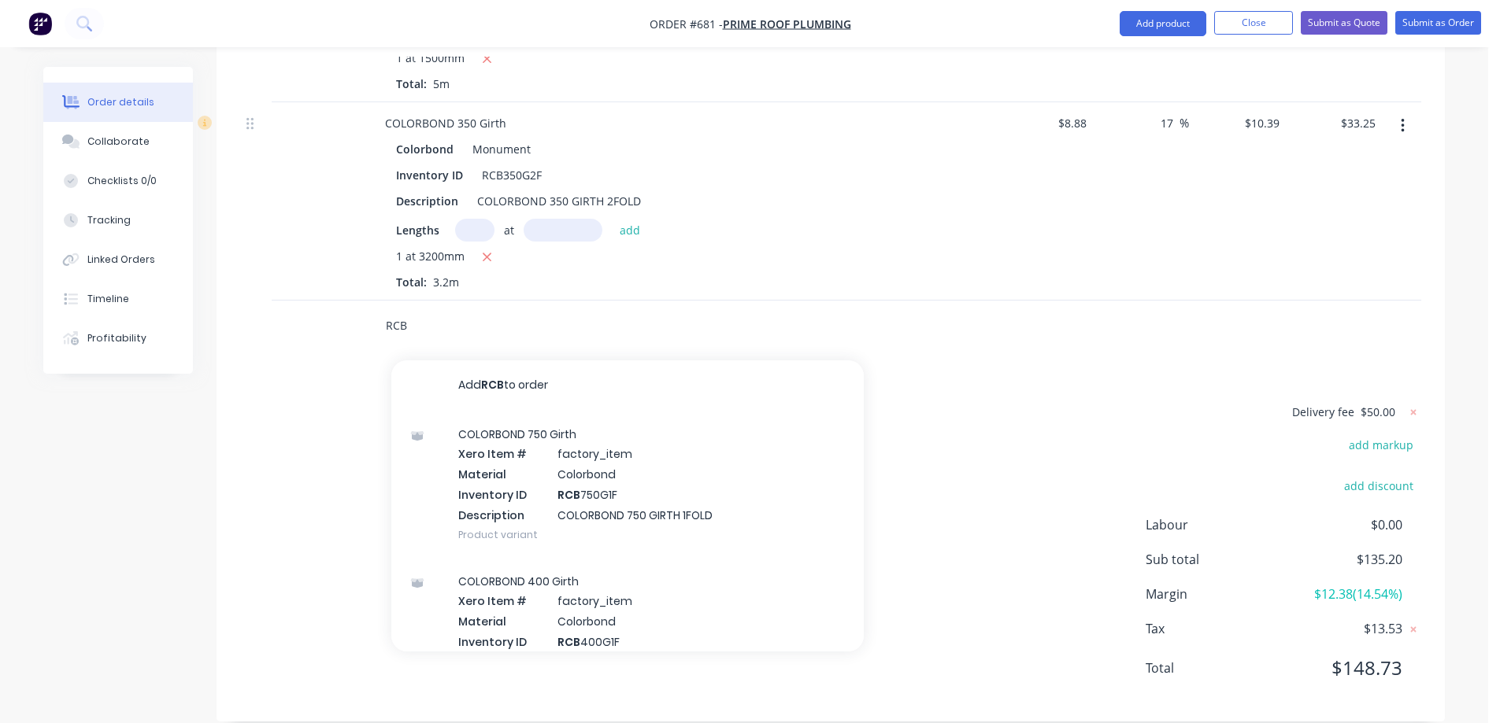
click at [420, 310] on input "RCB" at bounding box center [542, 325] width 315 height 31
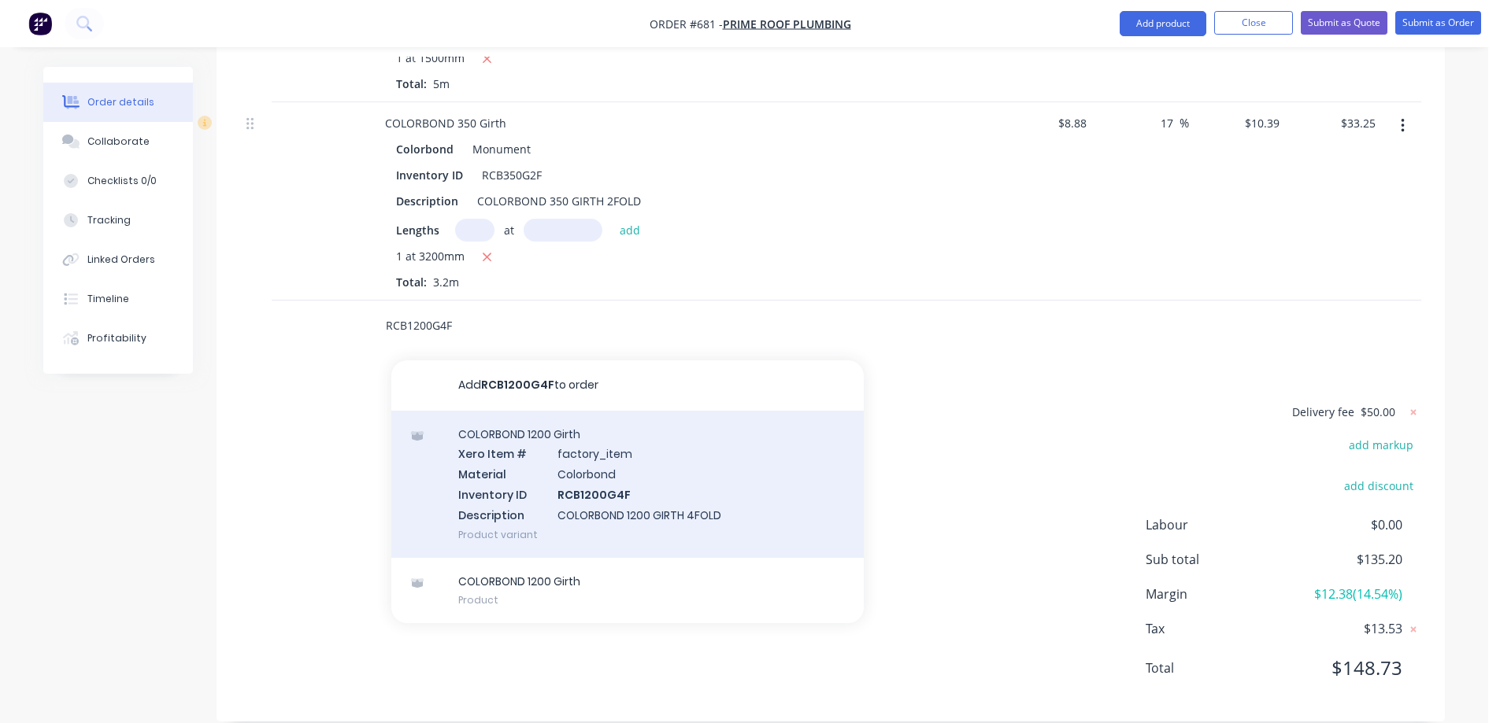
type input "RCB1200G4F"
click at [497, 474] on div "COLORBOND 1200 Girth Xero Item # factory_item Material Colorbond Inventory ID R…" at bounding box center [627, 484] width 472 height 147
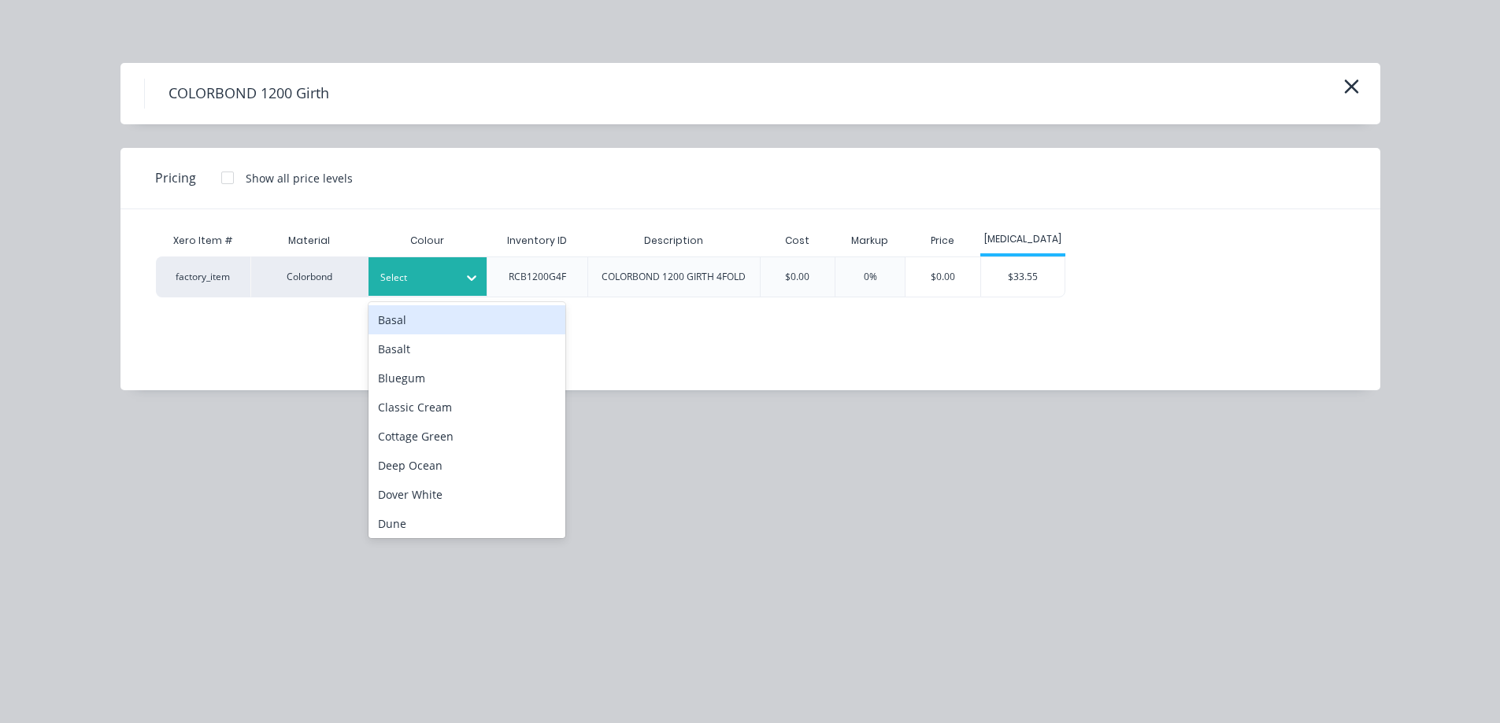
click at [431, 272] on div at bounding box center [415, 277] width 71 height 17
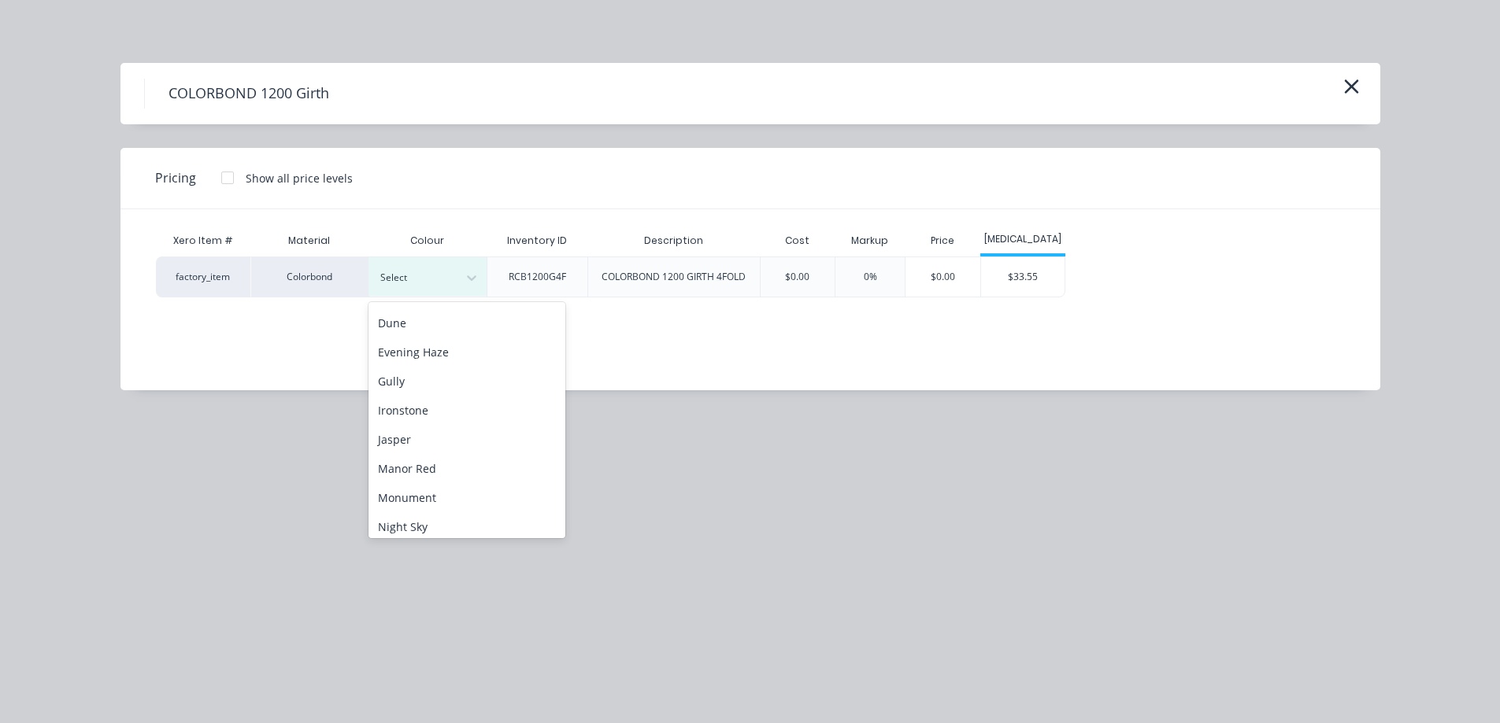
scroll to position [236, 0]
click at [431, 461] on div "Monument" at bounding box center [466, 462] width 197 height 29
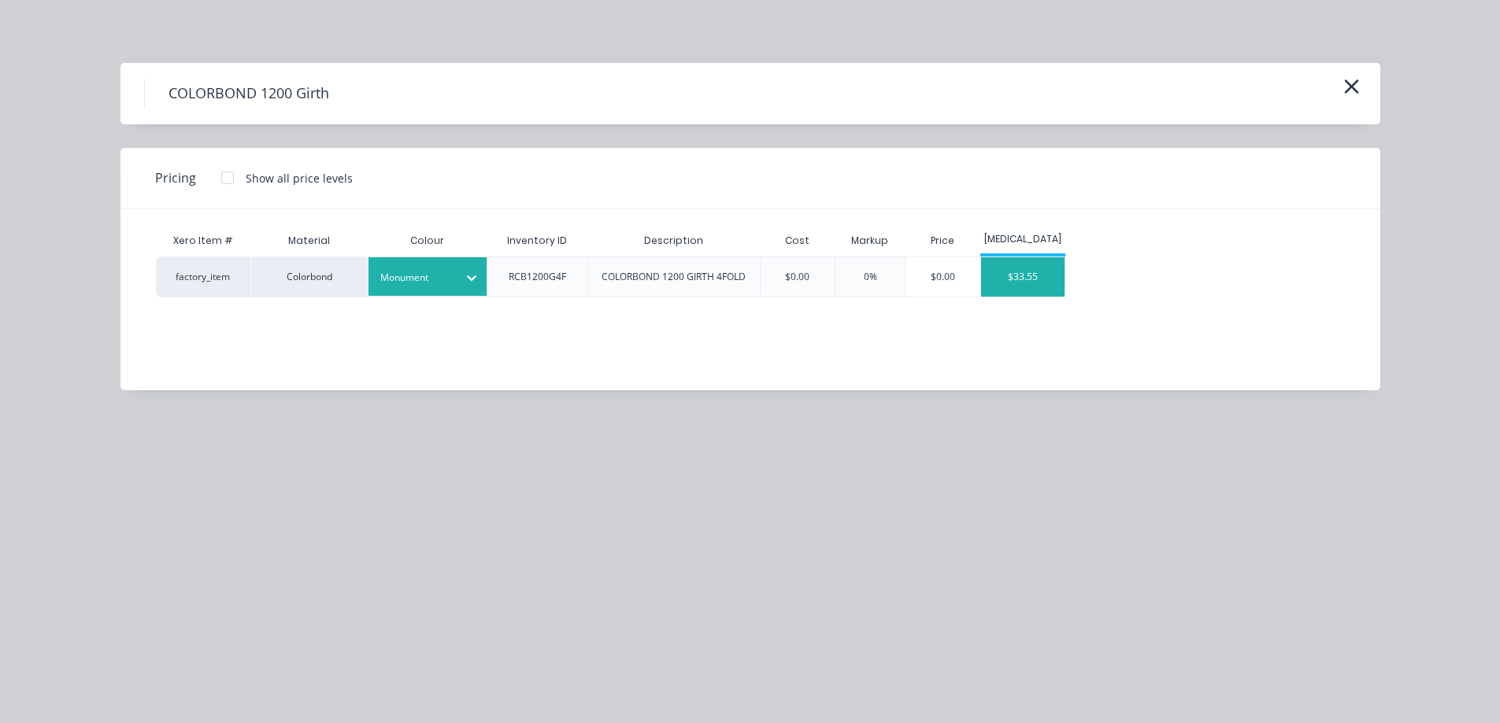
click at [1056, 282] on div "$33.55" at bounding box center [1023, 276] width 84 height 39
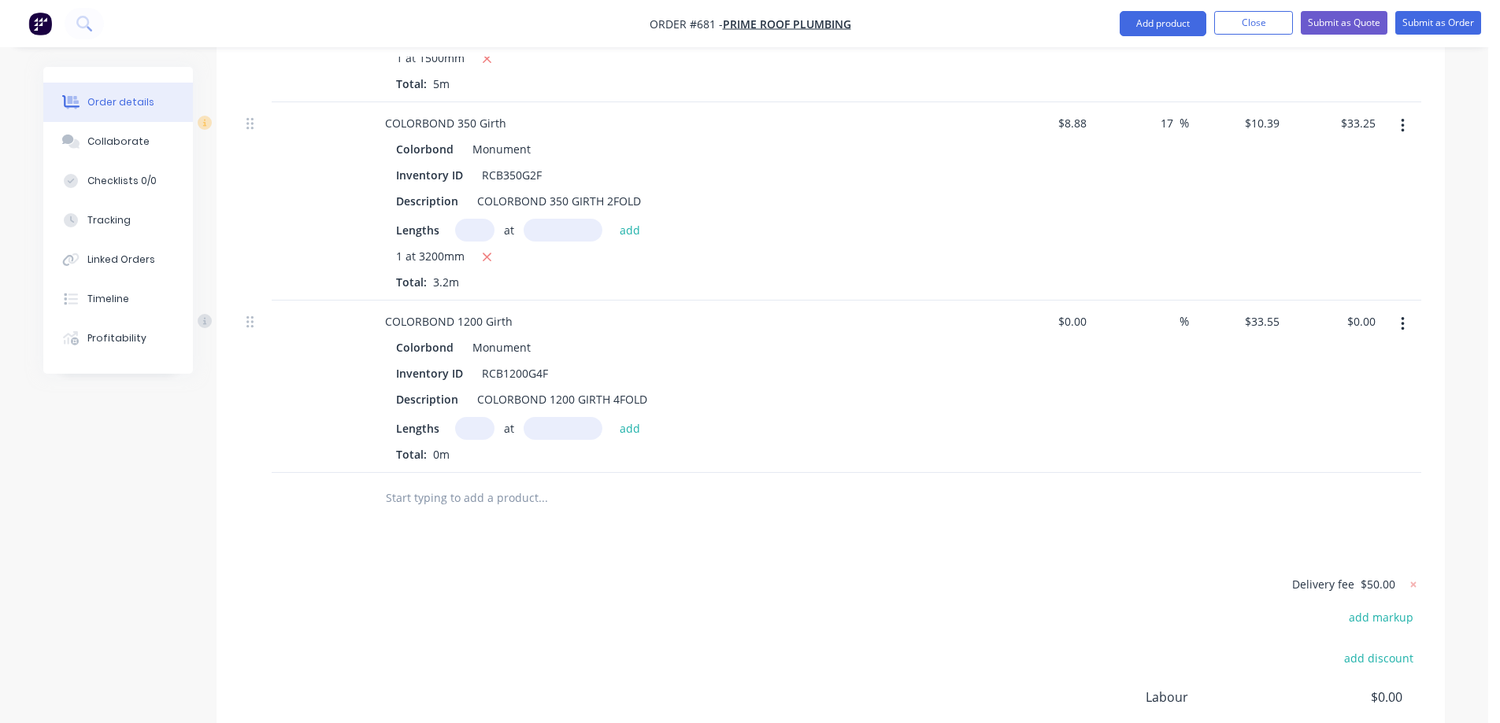
click at [479, 417] on input "text" at bounding box center [474, 428] width 39 height 23
type input "1"
type input "2300mm"
click at [635, 417] on button "add" at bounding box center [630, 427] width 37 height 21
type input "$77.17"
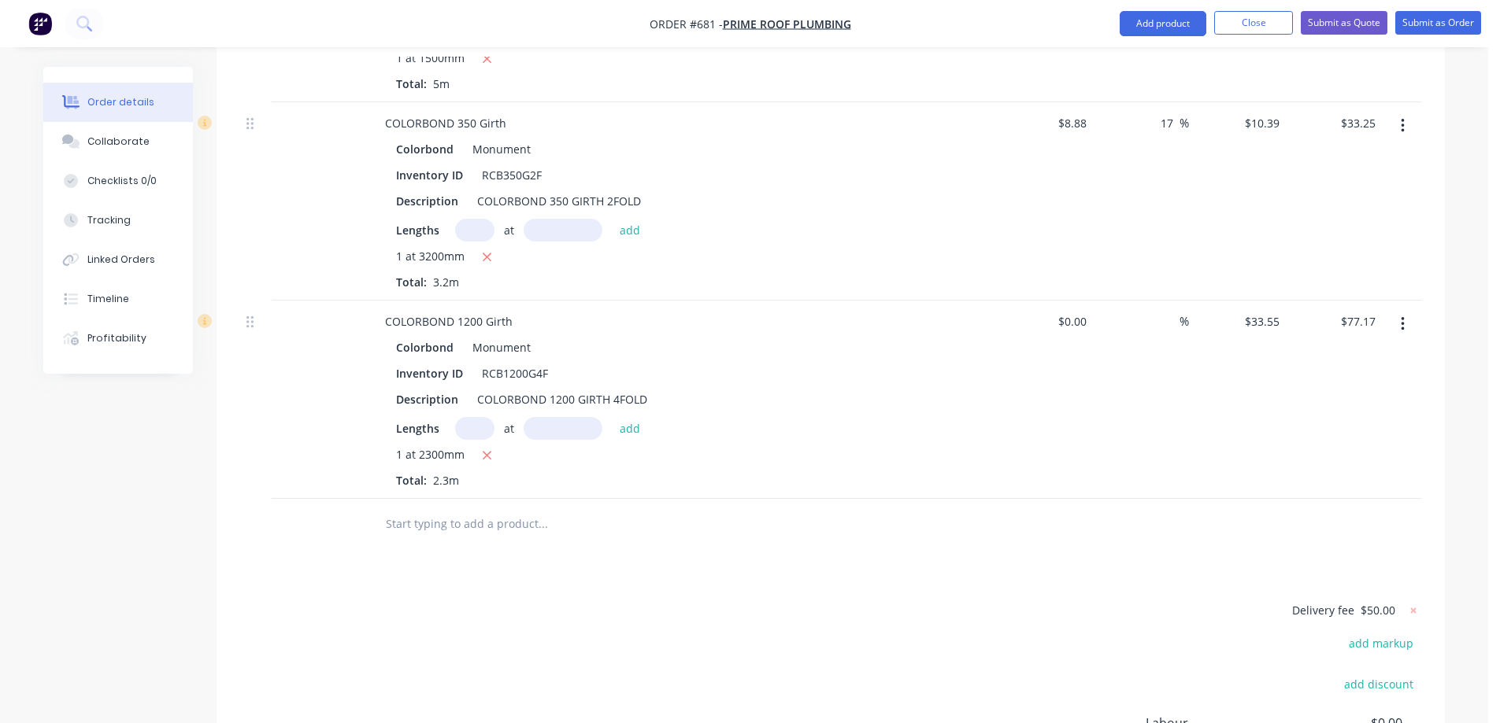
click at [399, 509] on input "text" at bounding box center [542, 524] width 315 height 31
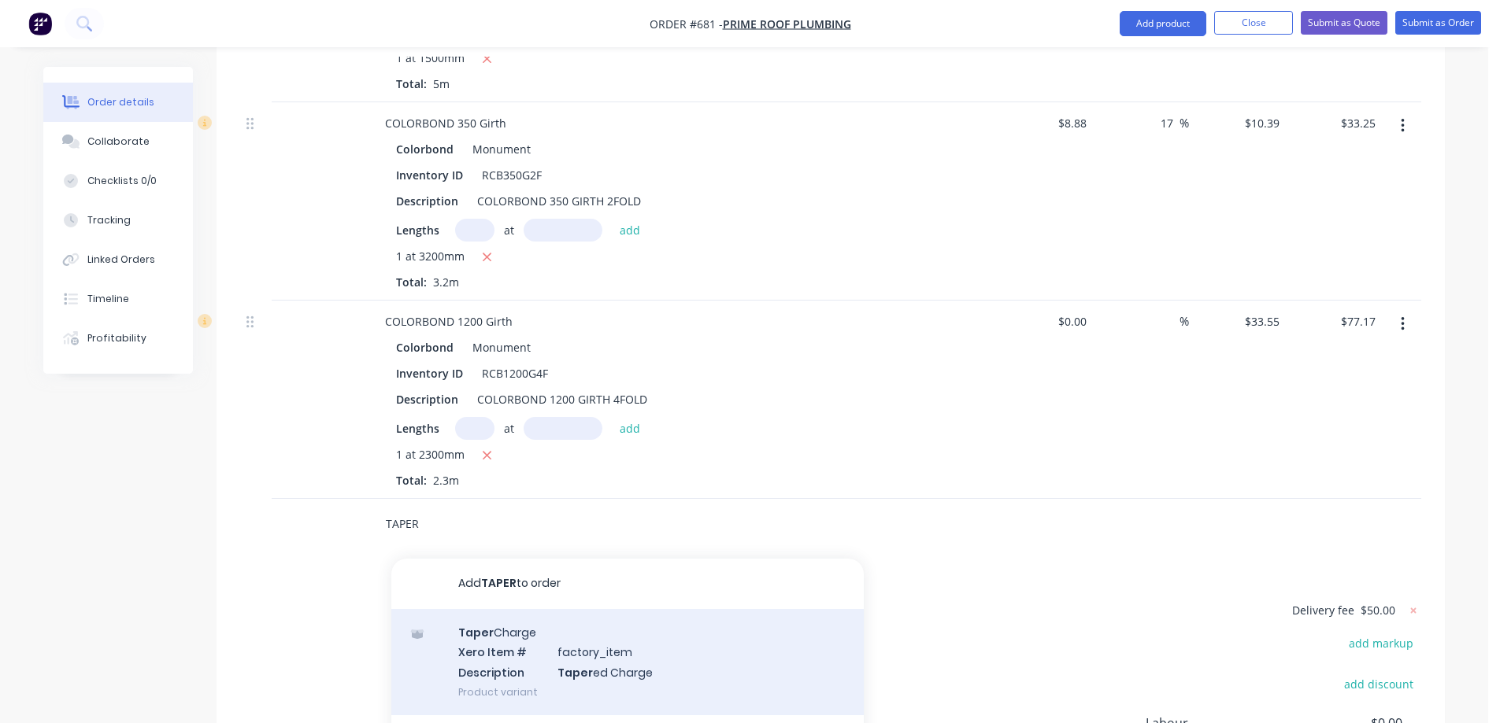
type input "TAPER"
click at [526, 642] on div "Taper Charge Xero Item # factory_item Description Taper ed Charge Product varia…" at bounding box center [627, 662] width 472 height 106
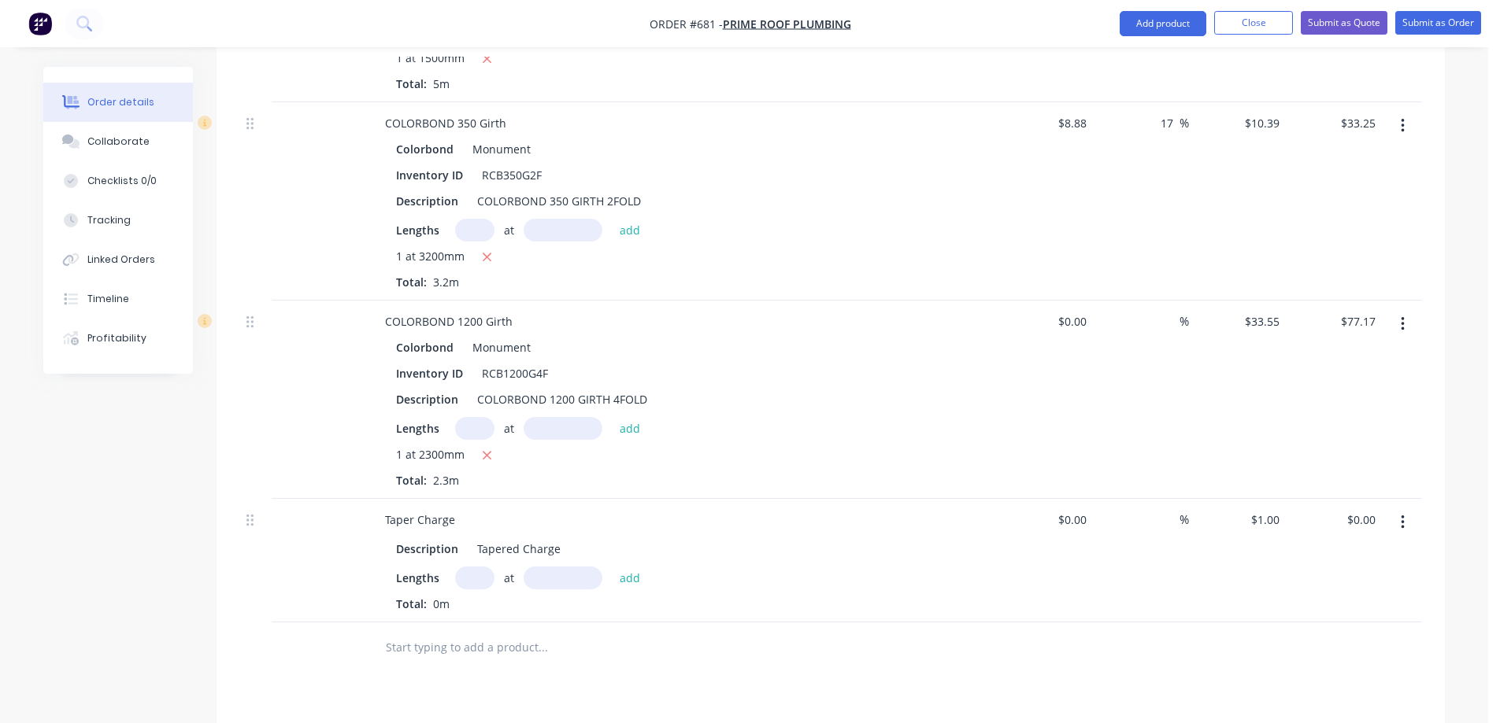
click at [480, 567] on input "text" at bounding box center [474, 578] width 39 height 23
type input "1"
type input "2300mm"
click at [622, 567] on button "add" at bounding box center [630, 577] width 37 height 21
type input "$2.30"
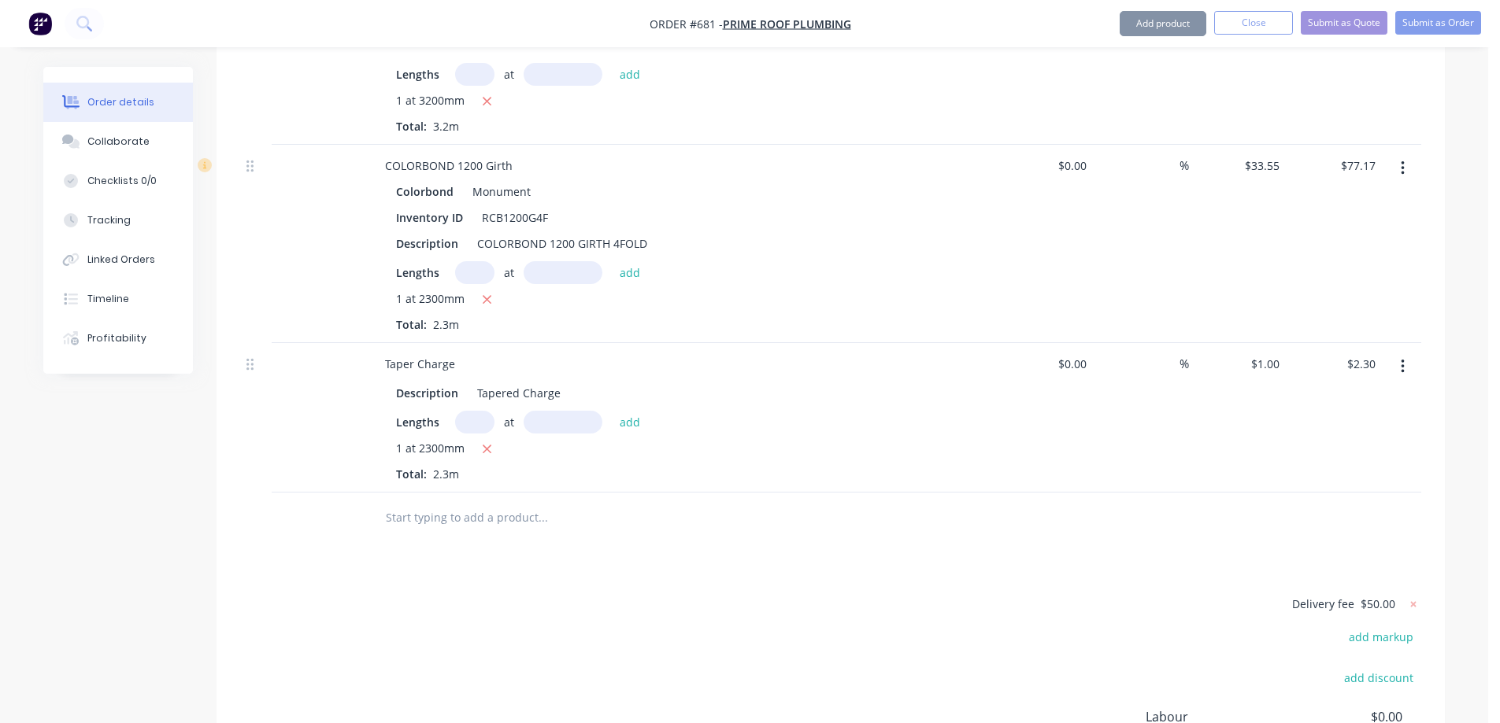
scroll to position [966, 0]
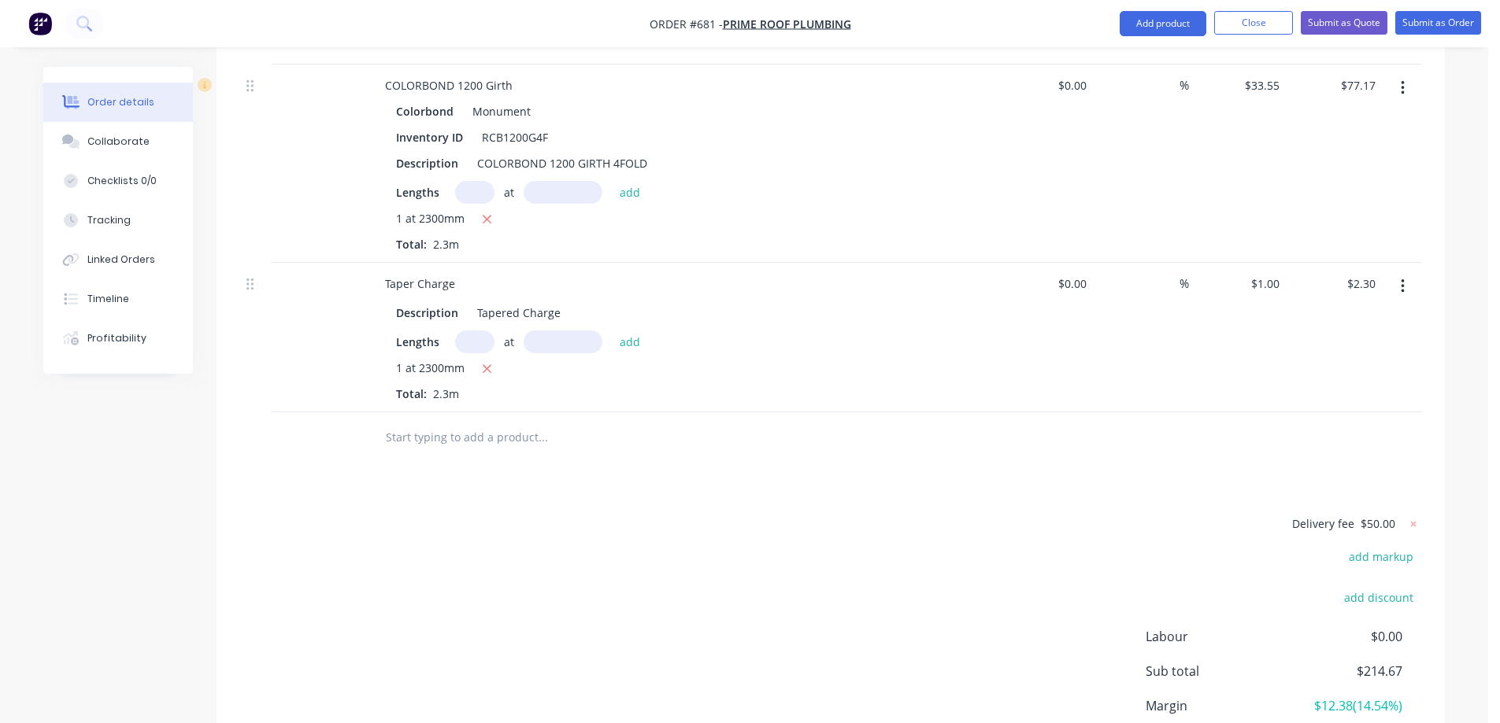
click at [487, 425] on input "text" at bounding box center [542, 437] width 315 height 31
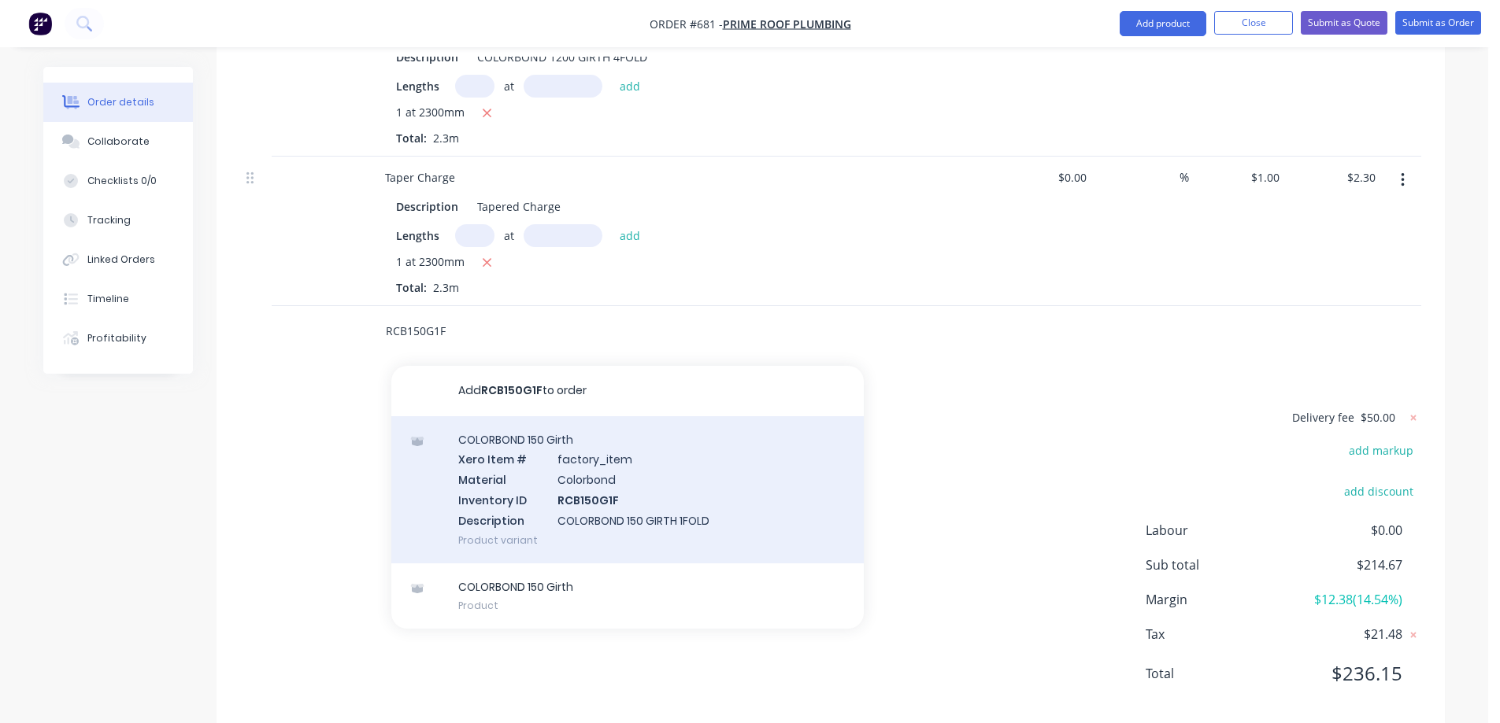
scroll to position [1078, 0]
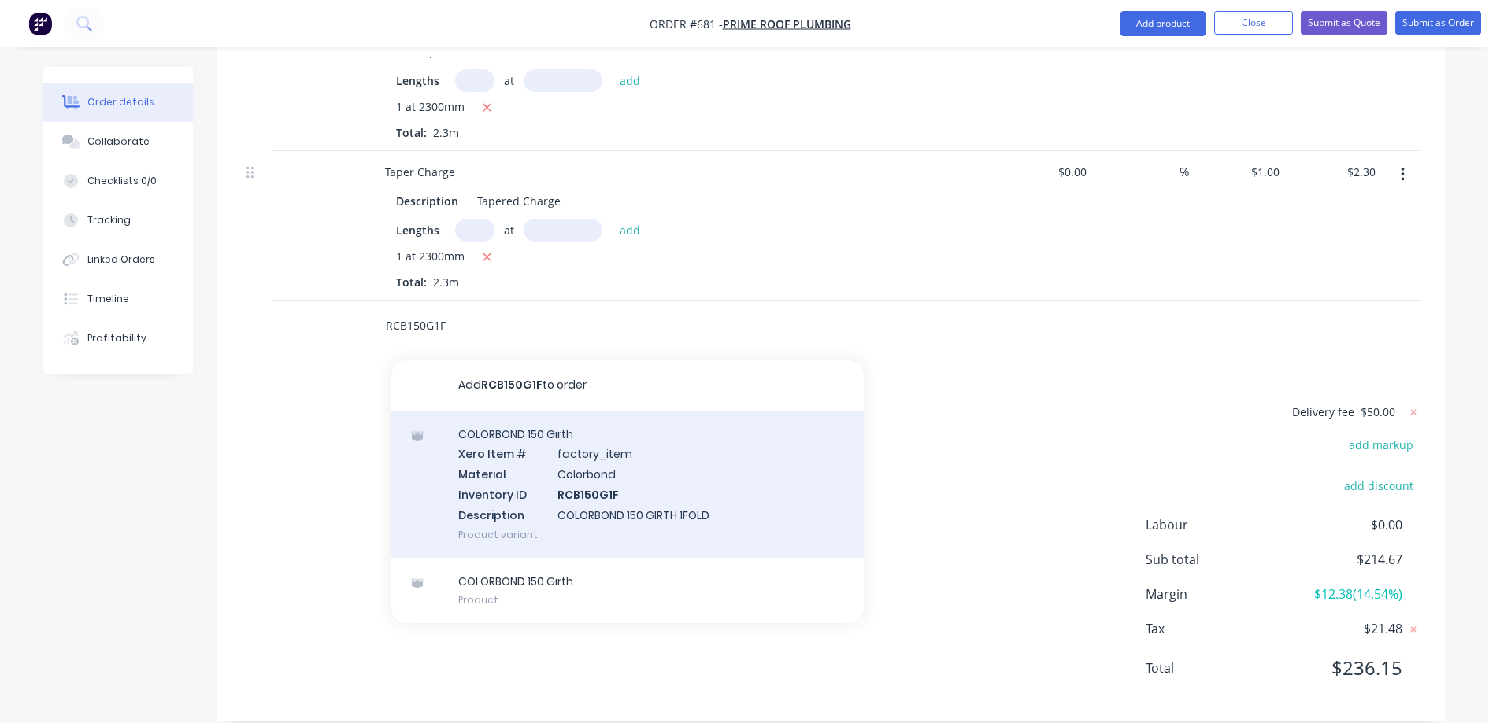
type input "RCB150G1F"
click at [549, 479] on div "COLORBOND 150 Girth Xero Item # factory_item Material Colorbond Inventory ID RC…" at bounding box center [627, 484] width 472 height 147
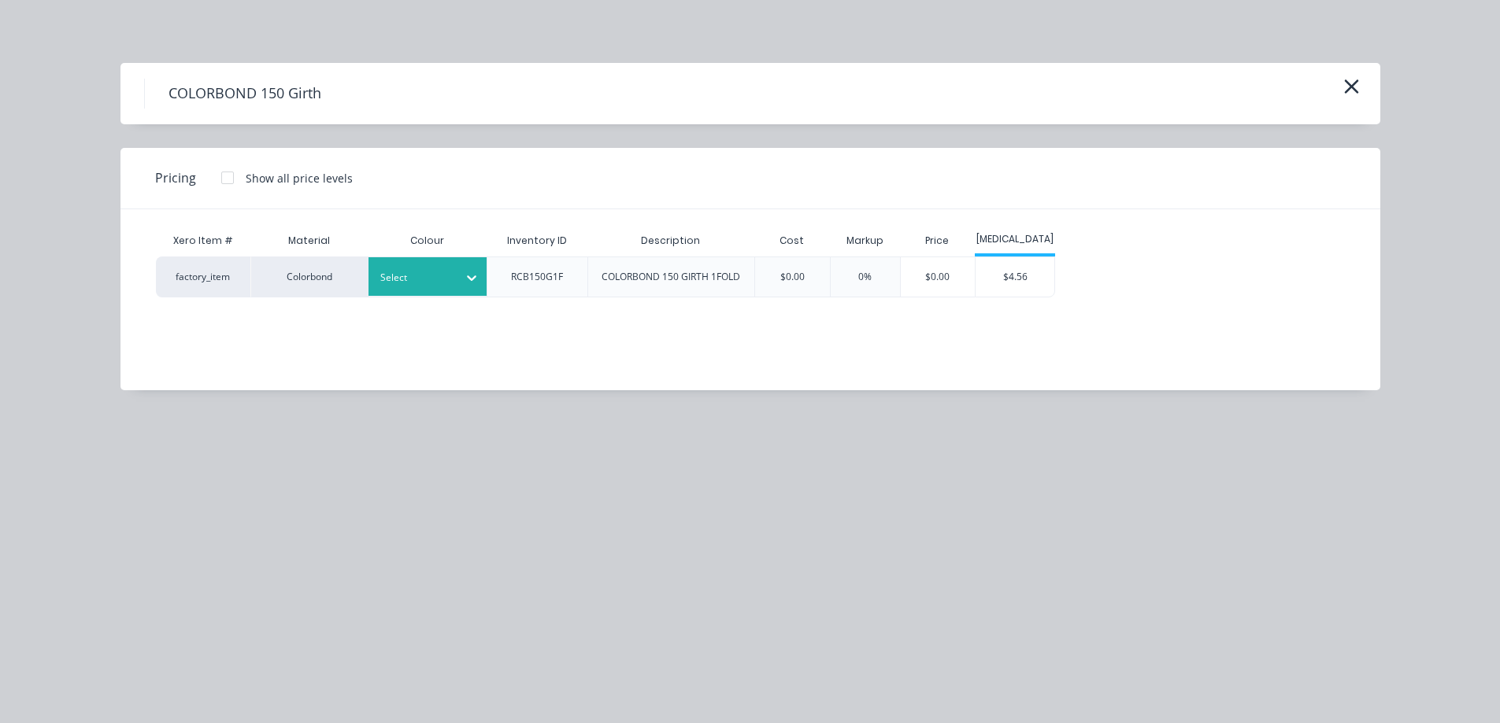
click at [457, 292] on div at bounding box center [471, 277] width 28 height 39
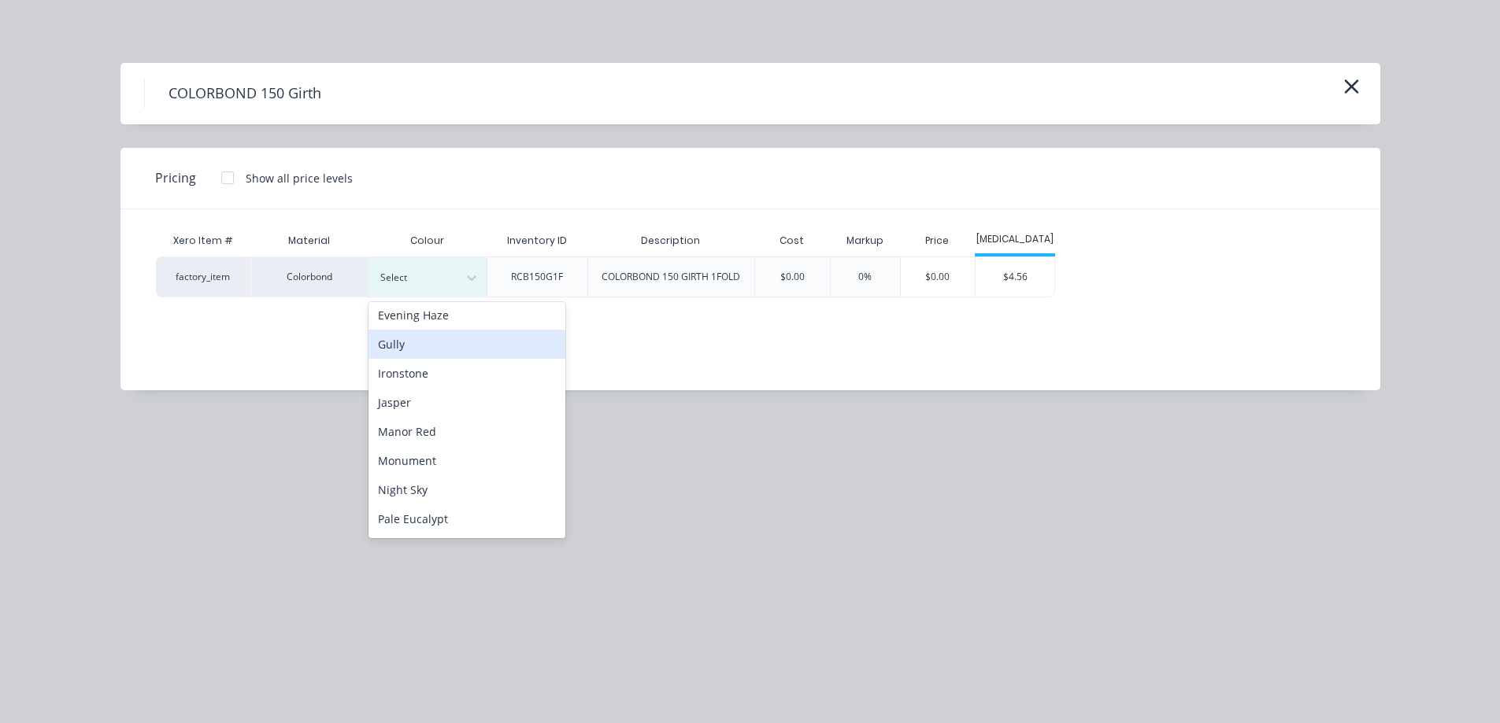
scroll to position [315, 0]
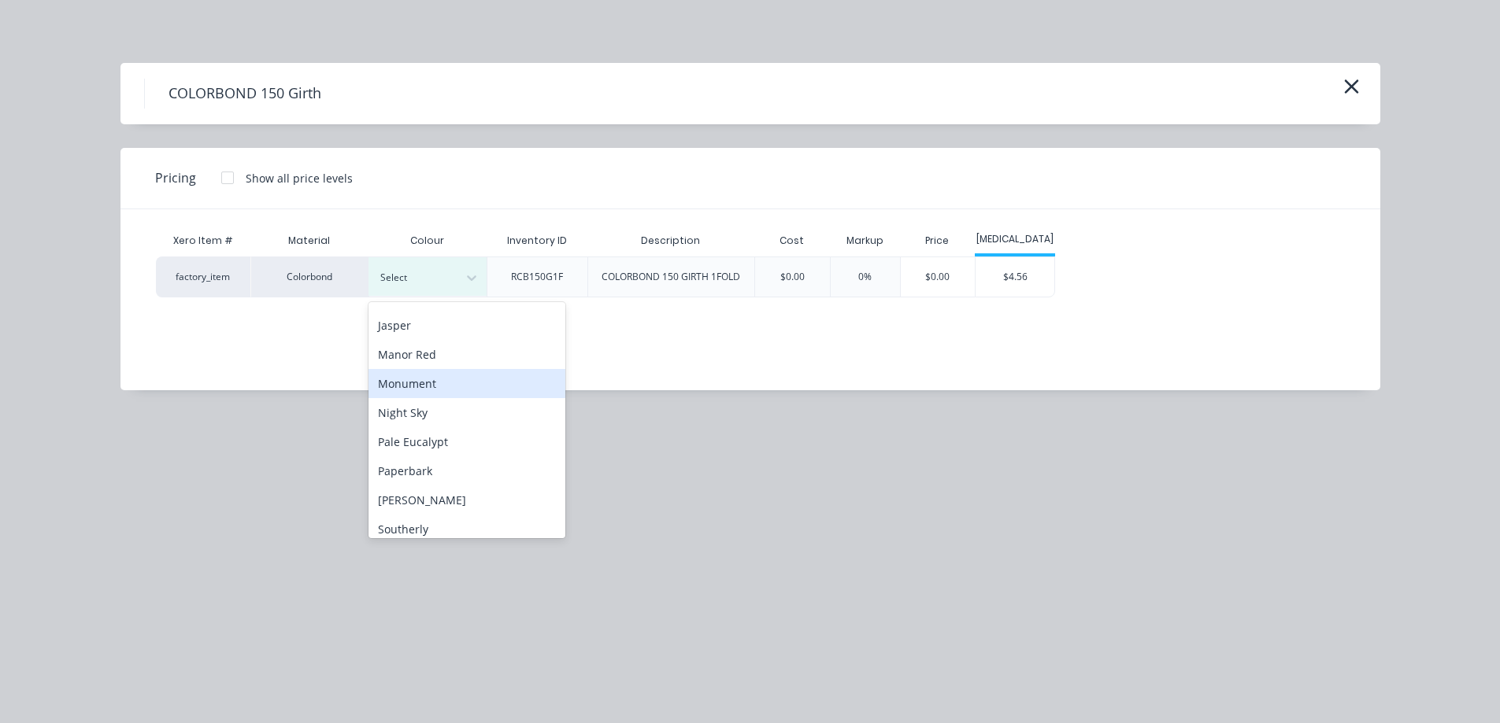
click at [461, 394] on div "Monument" at bounding box center [466, 383] width 197 height 29
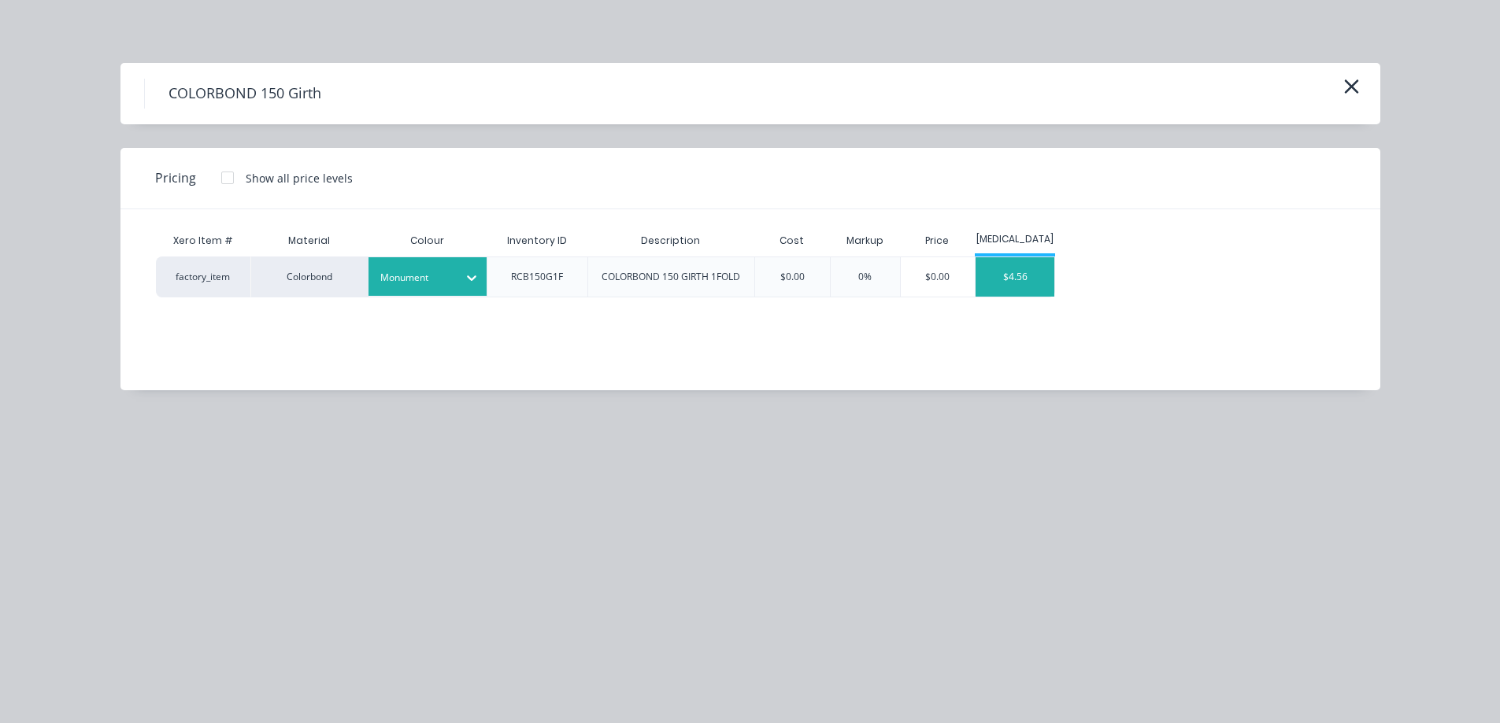
click at [1019, 272] on div "$4.56" at bounding box center [1014, 276] width 79 height 39
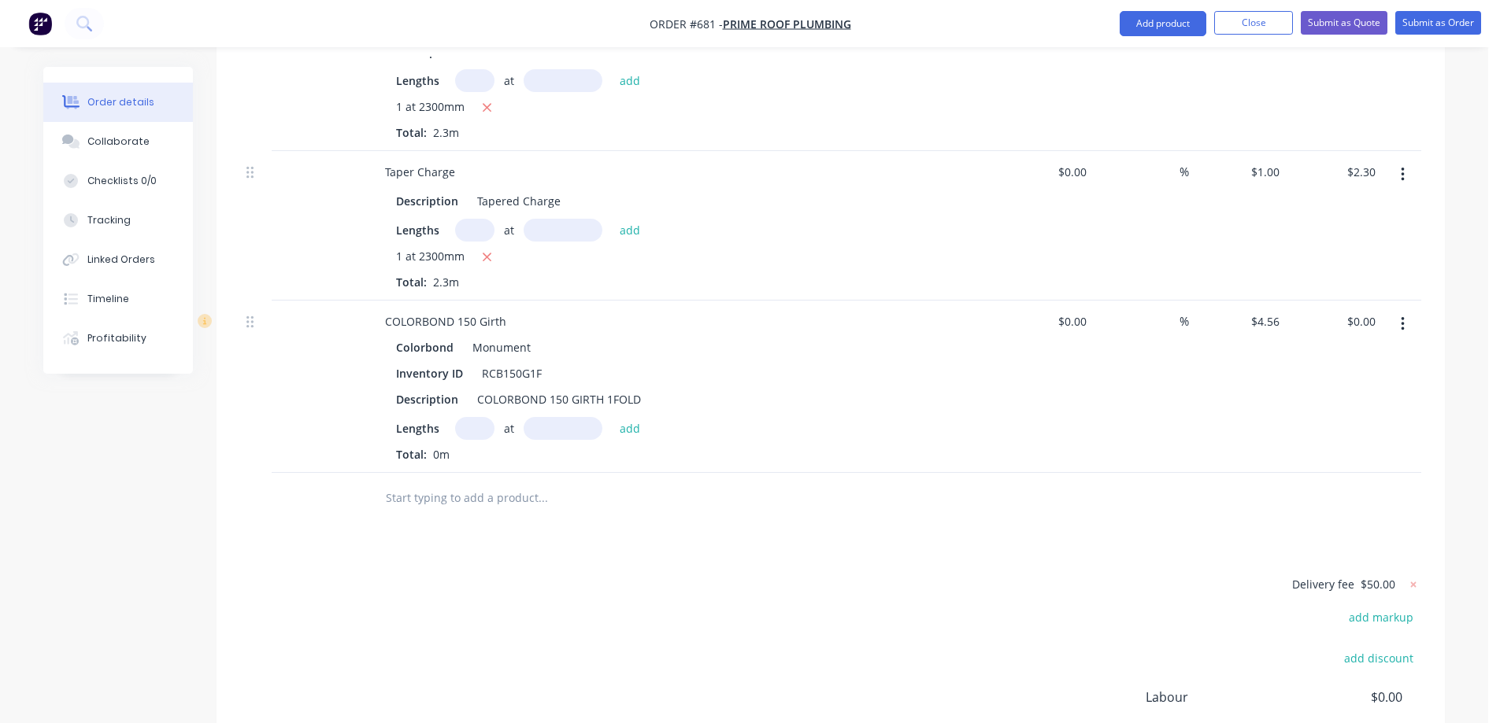
click at [480, 417] on input "text" at bounding box center [474, 428] width 39 height 23
type input "2"
type input "1100mm"
click at [621, 417] on button "add" at bounding box center [630, 427] width 37 height 21
type input "$10.03"
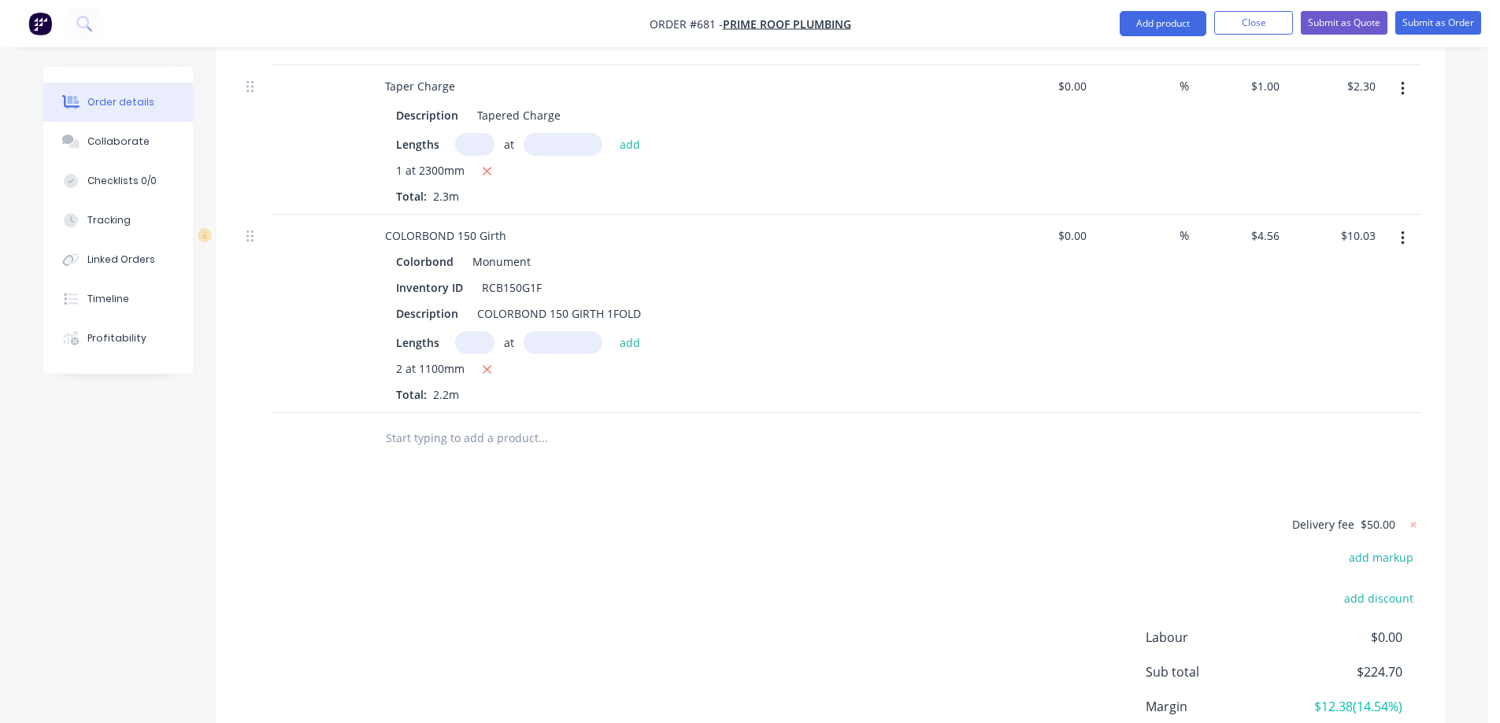
scroll to position [1276, 0]
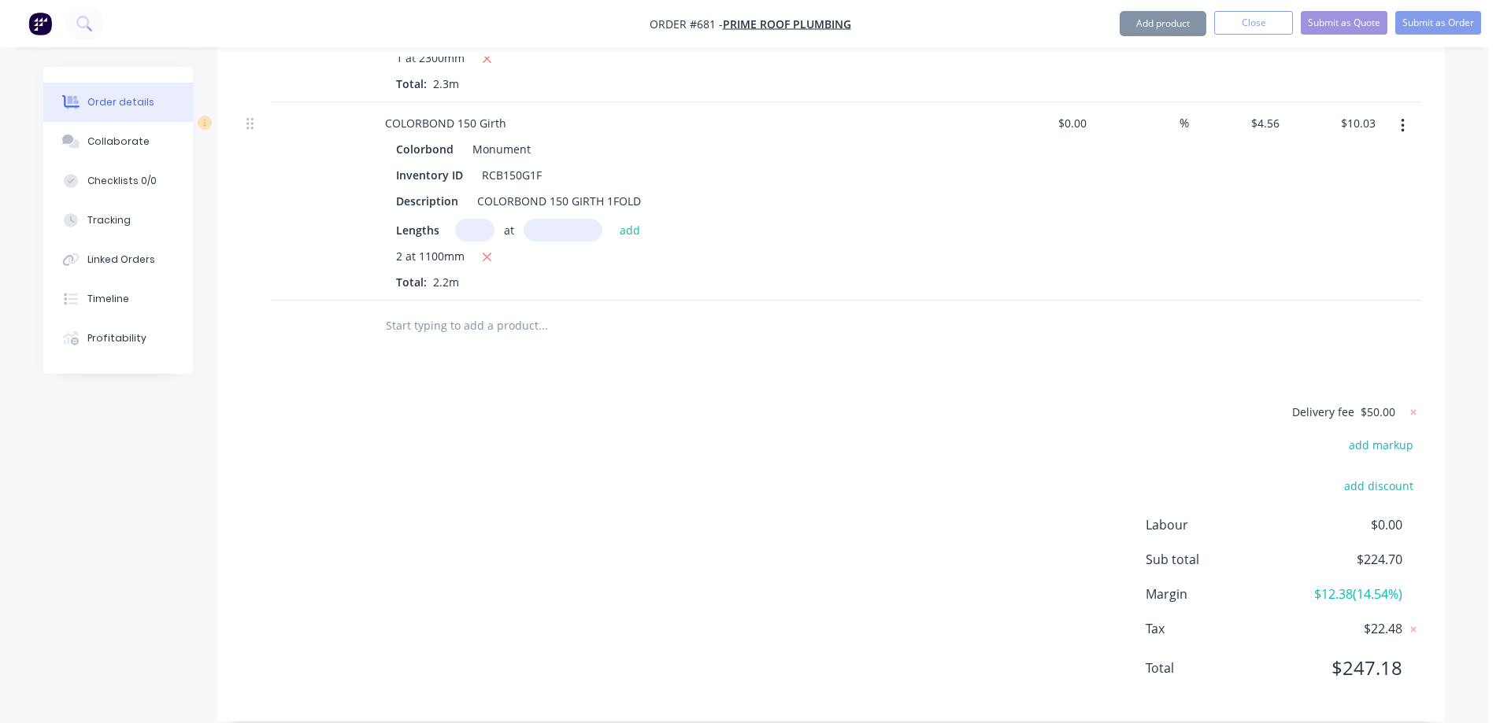
click at [453, 313] on input "text" at bounding box center [542, 325] width 315 height 31
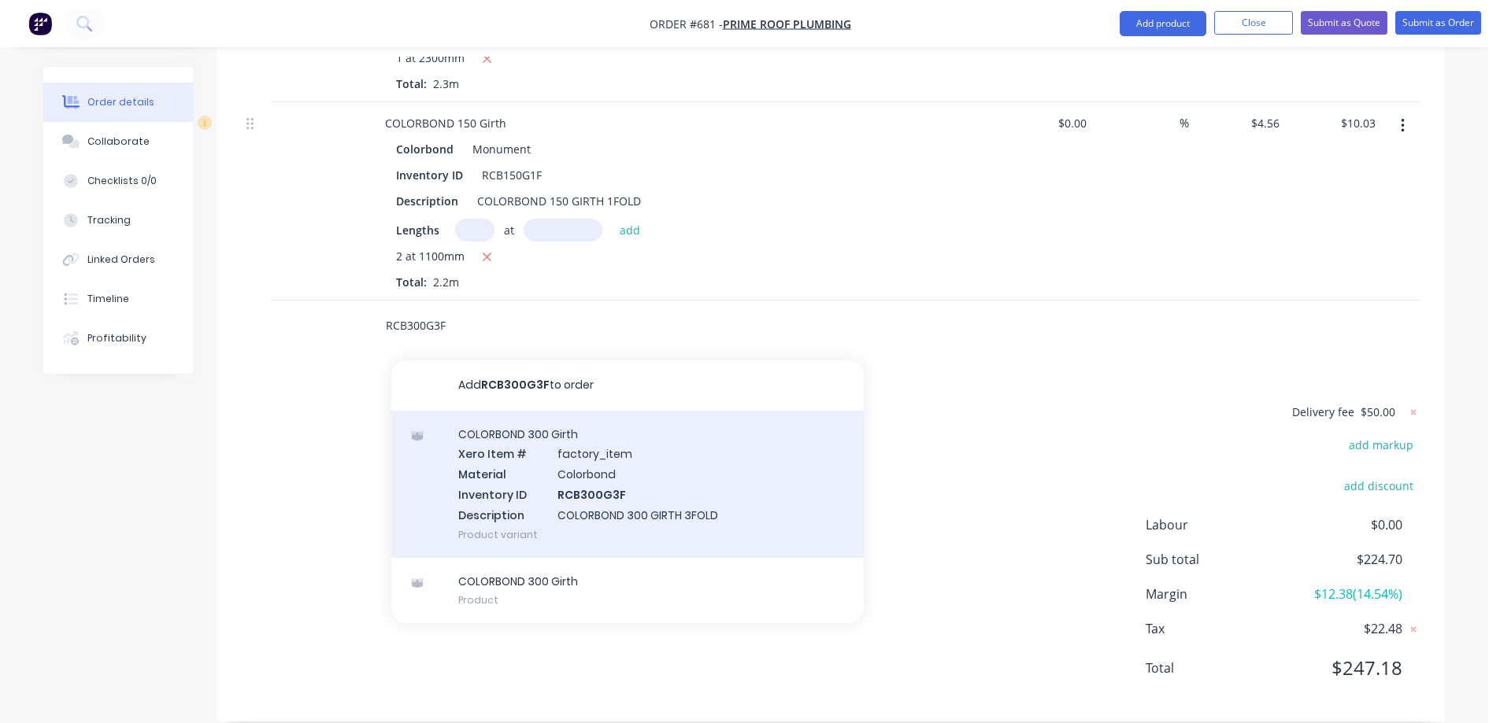
type input "RCB300G3F"
click at [513, 447] on div "COLORBOND 300 Girth Xero Item # factory_item Material Colorbond Inventory ID RC…" at bounding box center [627, 484] width 472 height 147
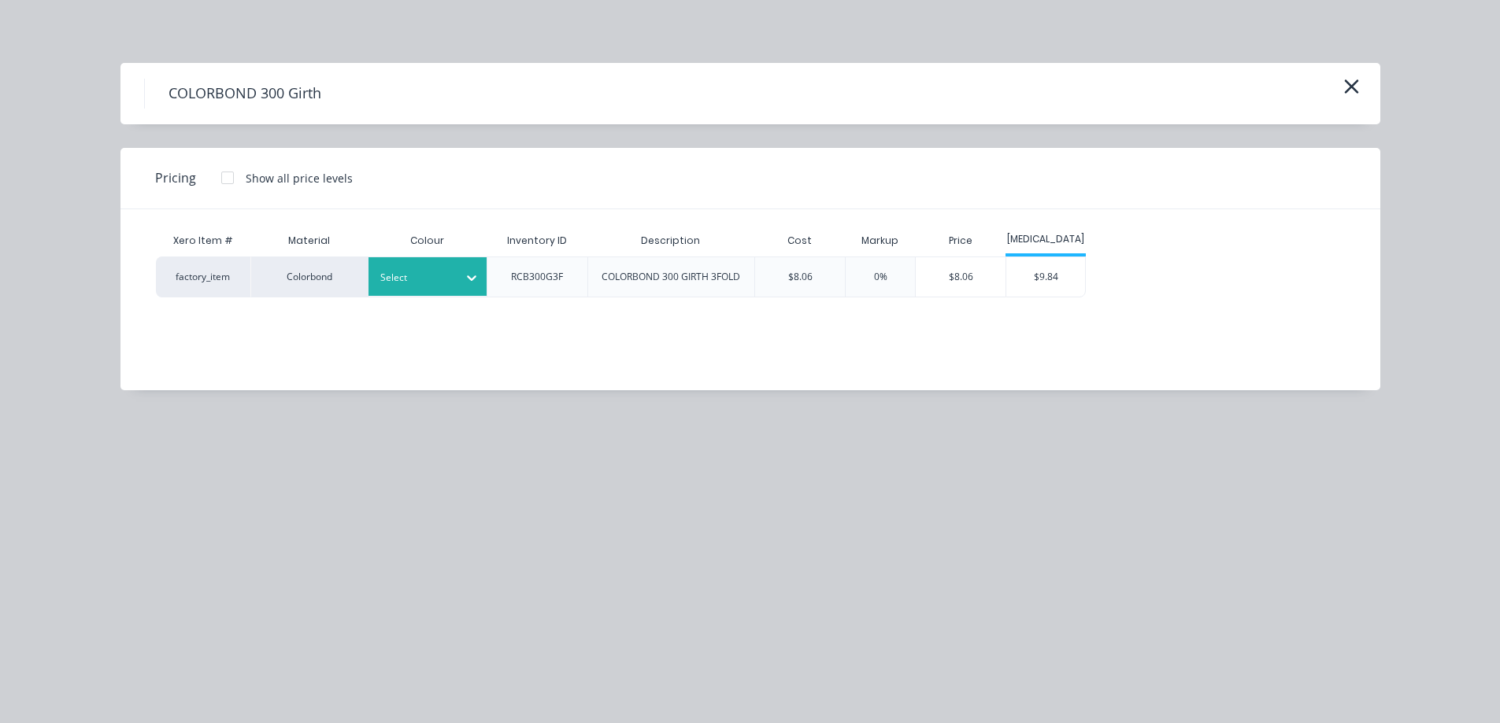
click at [459, 286] on div at bounding box center [471, 277] width 28 height 25
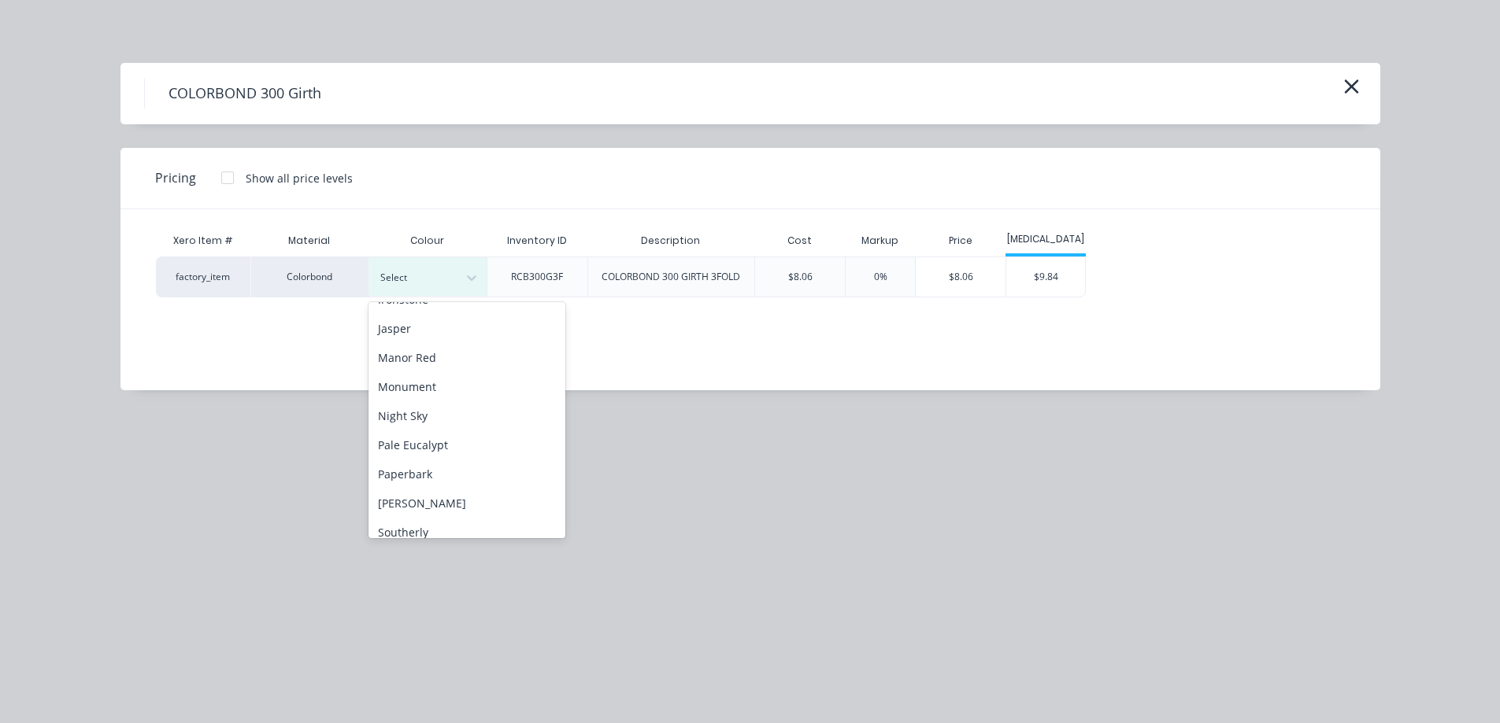
scroll to position [315, 0]
click at [450, 375] on div "Monument" at bounding box center [466, 383] width 197 height 29
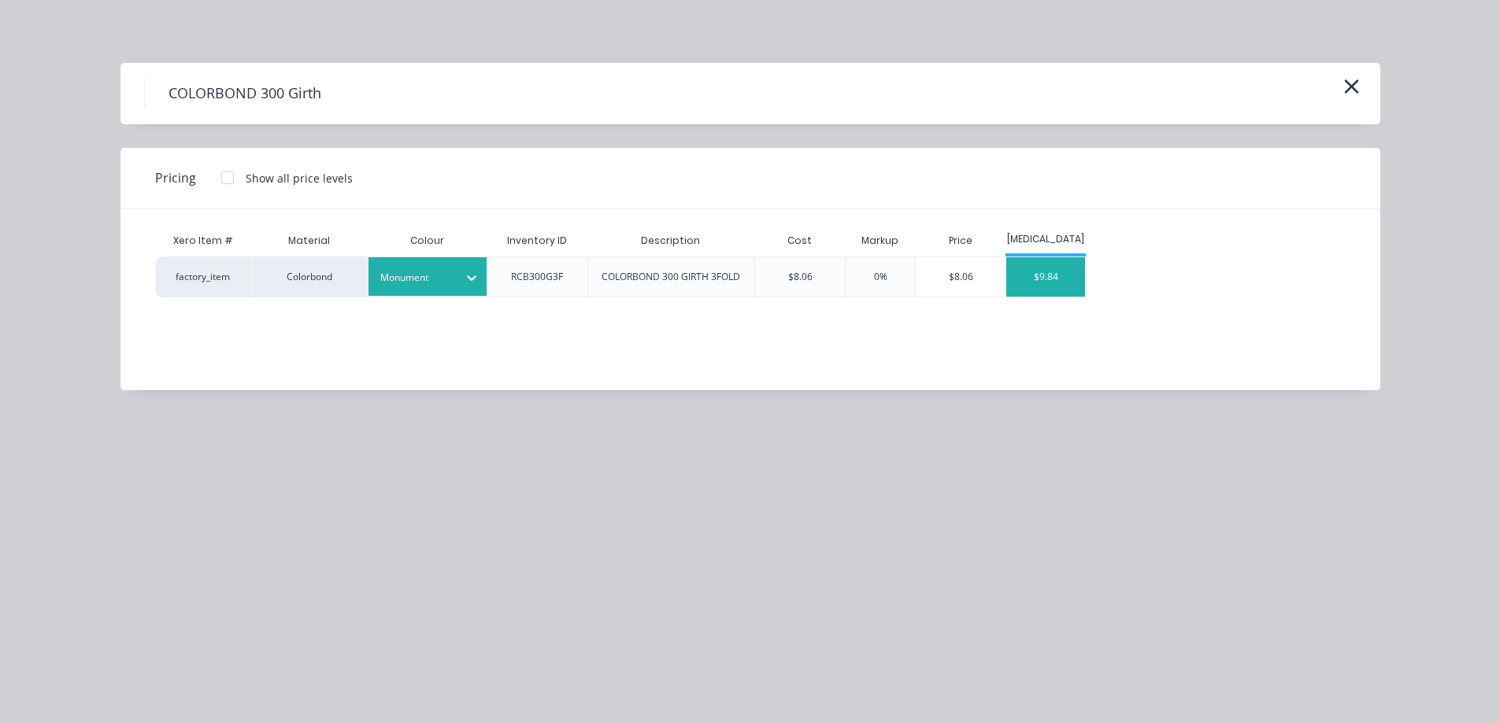
click at [1041, 285] on div "$9.84" at bounding box center [1045, 276] width 79 height 39
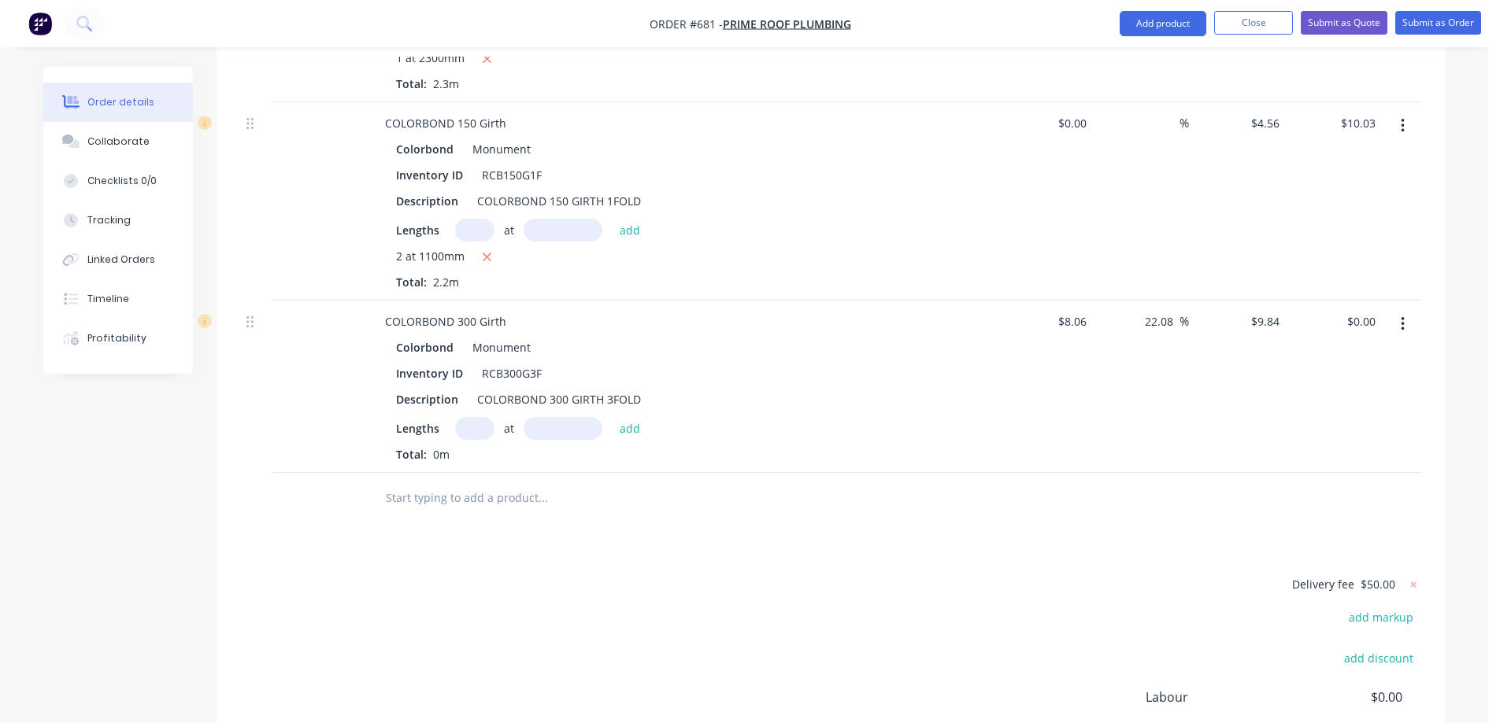
click at [474, 417] on input "text" at bounding box center [474, 428] width 39 height 23
type input "1"
type input "3500mm"
click at [627, 417] on button "add" at bounding box center [630, 427] width 37 height 21
type input "$34.44"
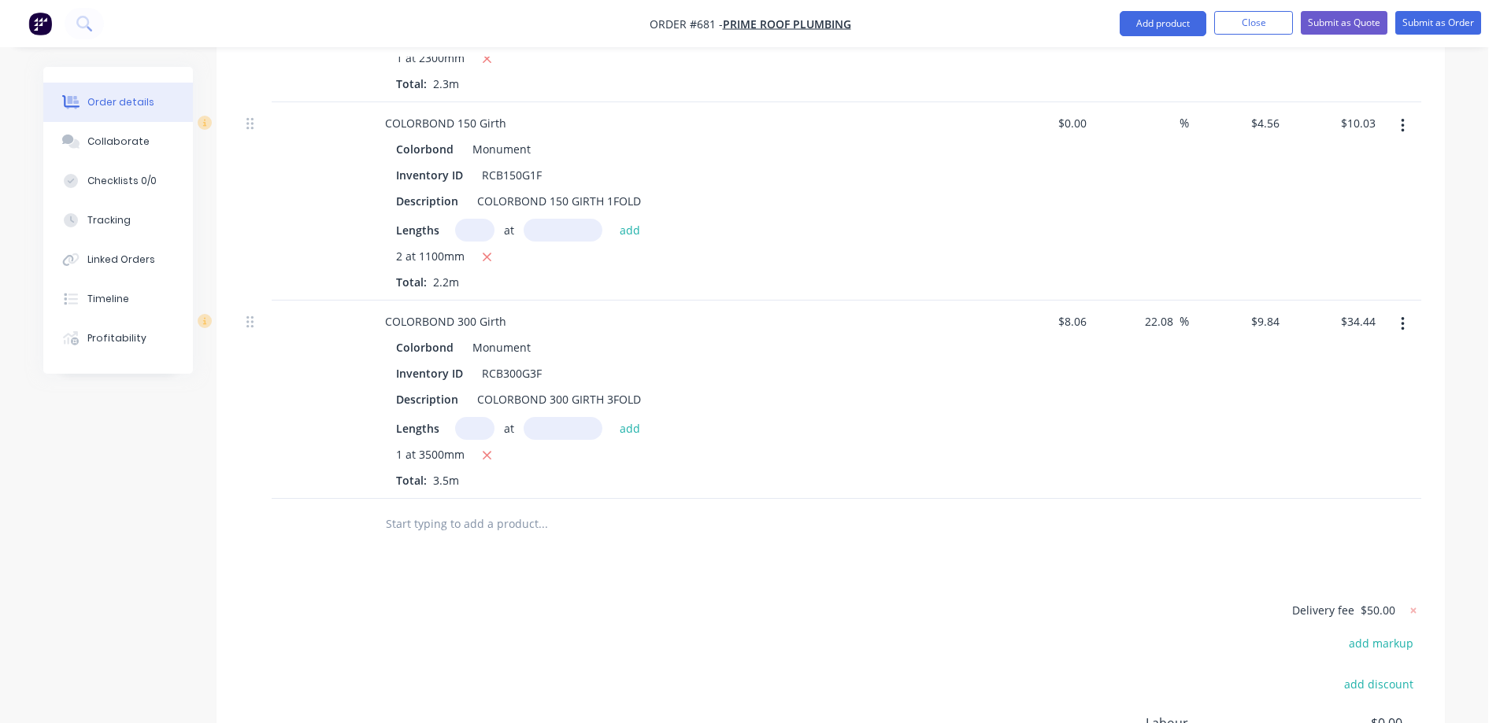
click at [429, 509] on input "text" at bounding box center [542, 524] width 315 height 31
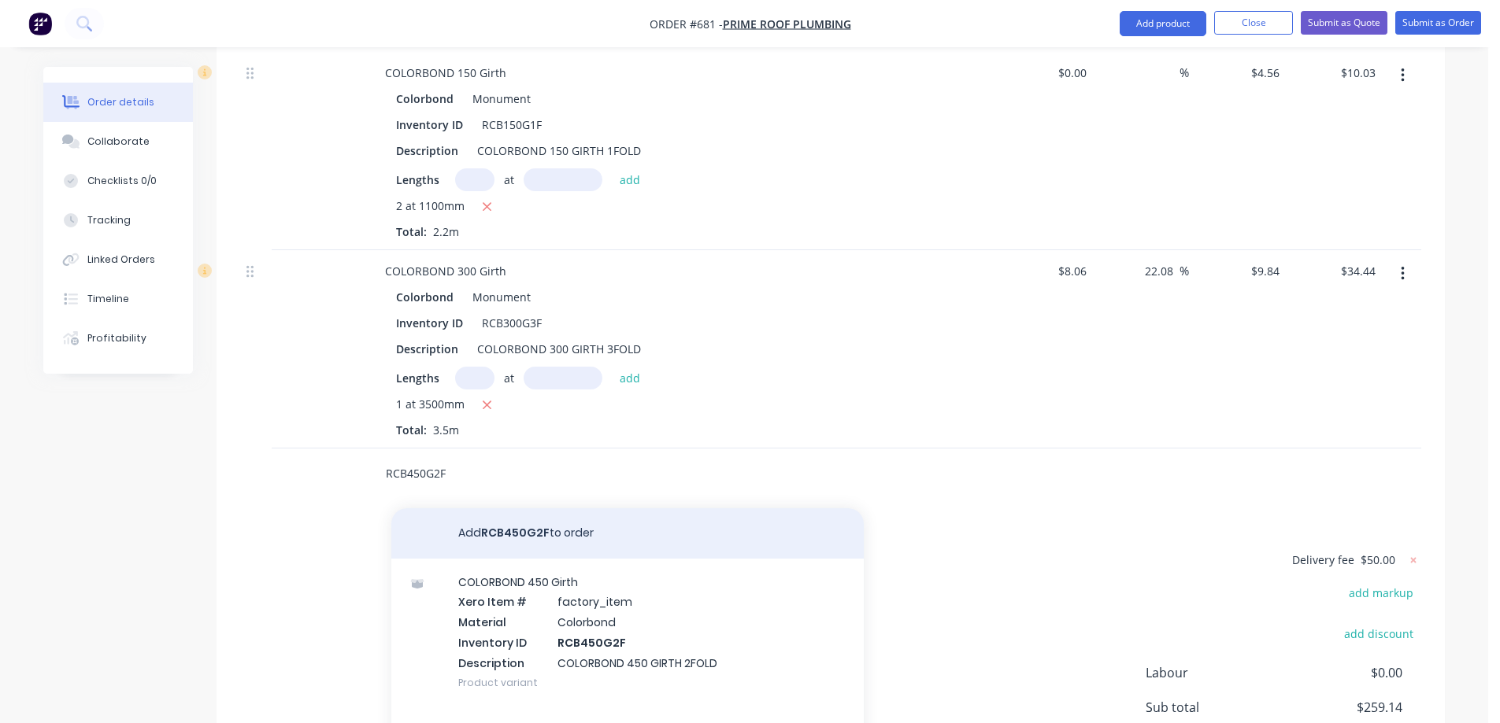
scroll to position [1475, 0]
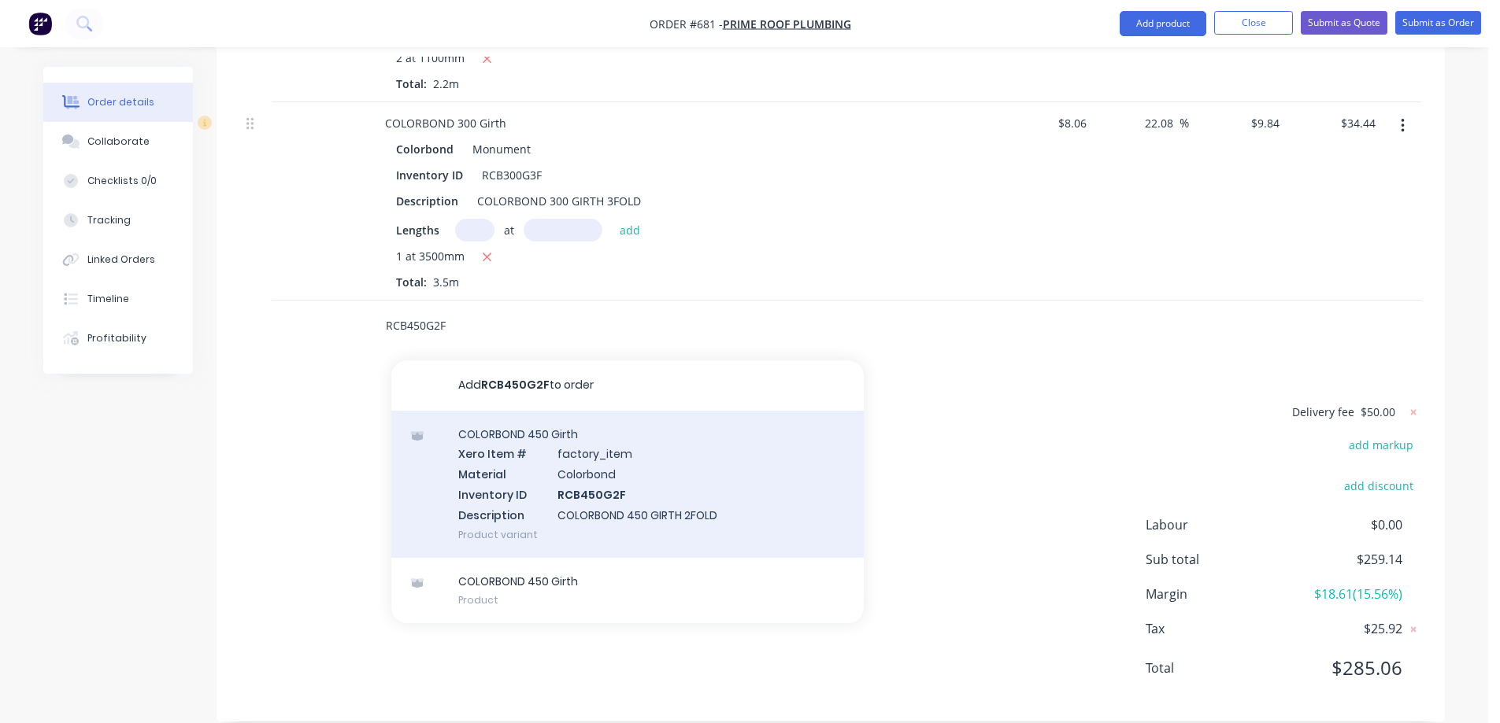
type input "RCB450G2F"
click at [546, 477] on div "COLORBOND 450 Girth Xero Item # factory_item Material Colorbond Inventory ID RC…" at bounding box center [627, 484] width 472 height 147
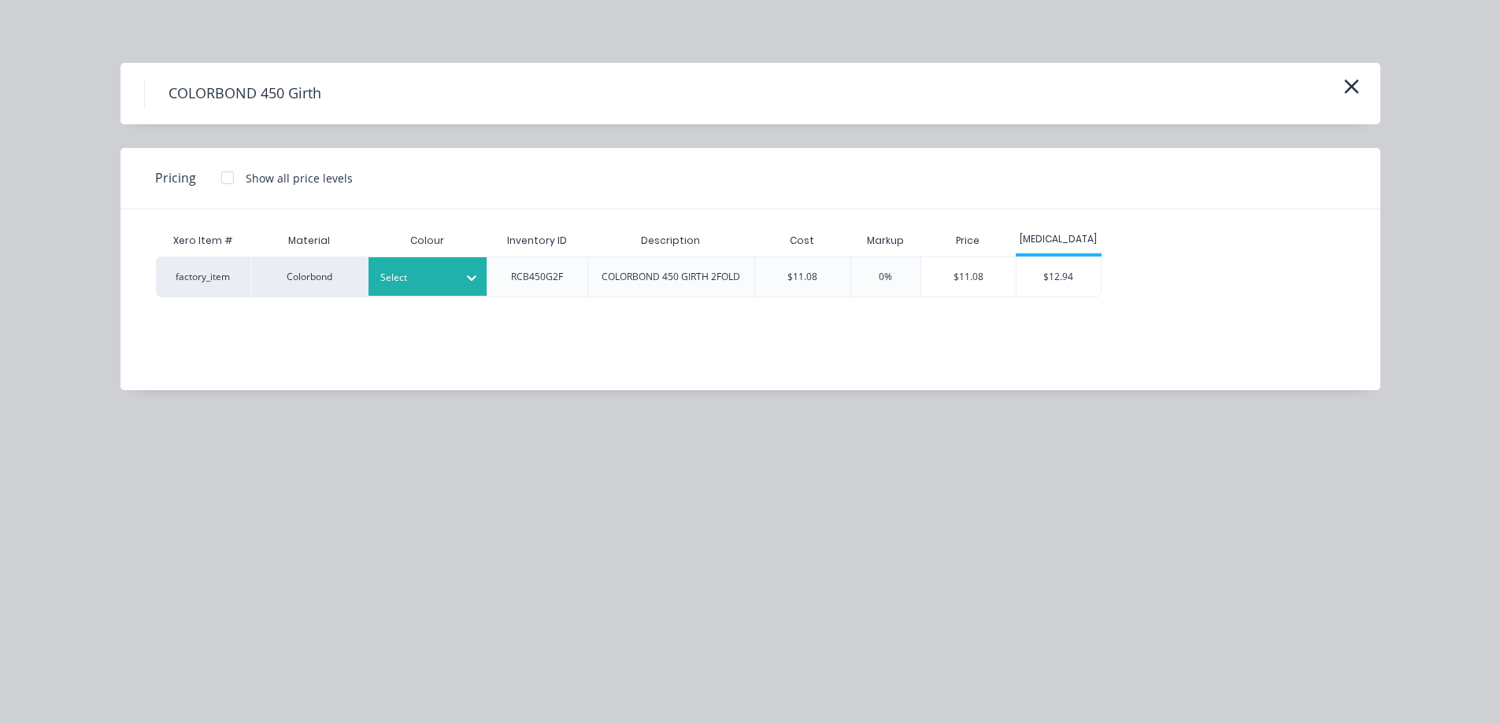
click at [446, 276] on div at bounding box center [415, 277] width 71 height 17
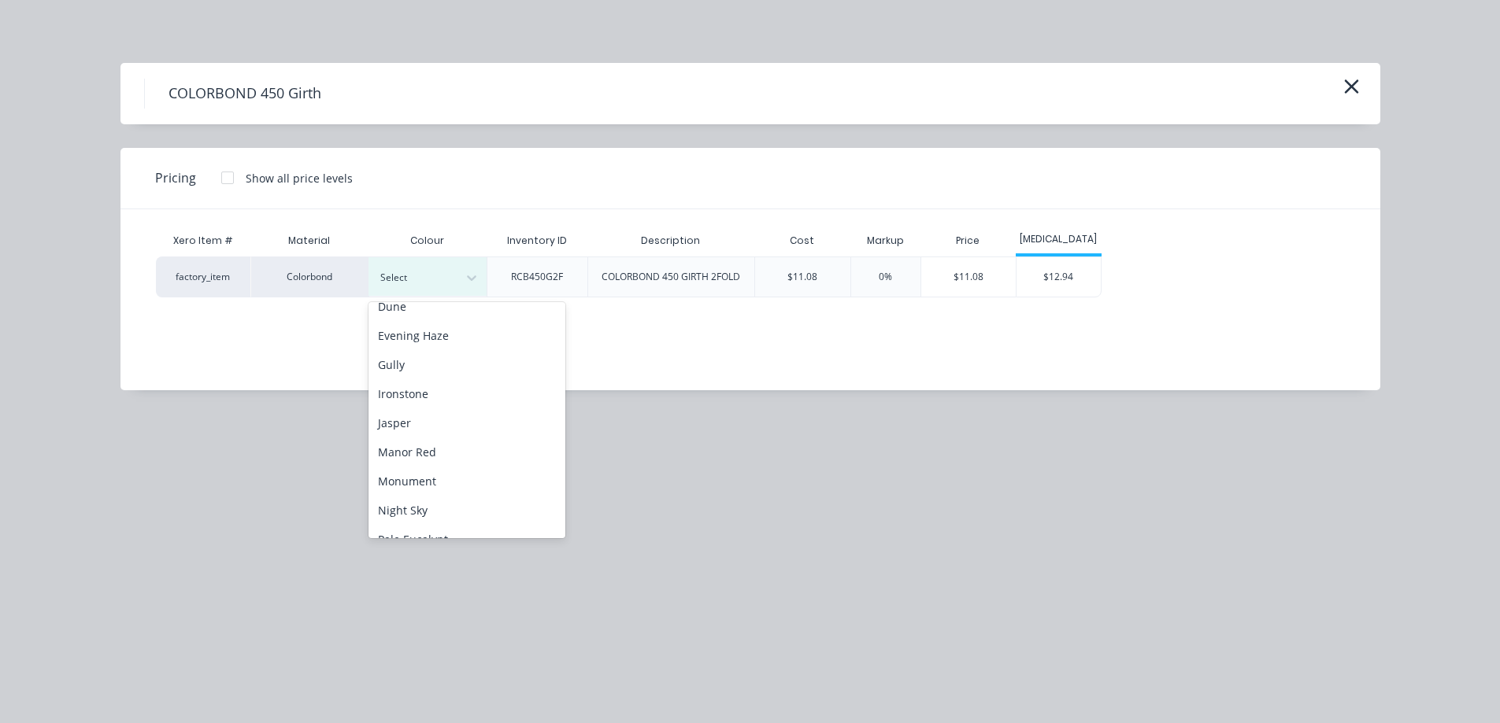
scroll to position [236, 0]
click at [461, 452] on div "Monument" at bounding box center [466, 462] width 197 height 29
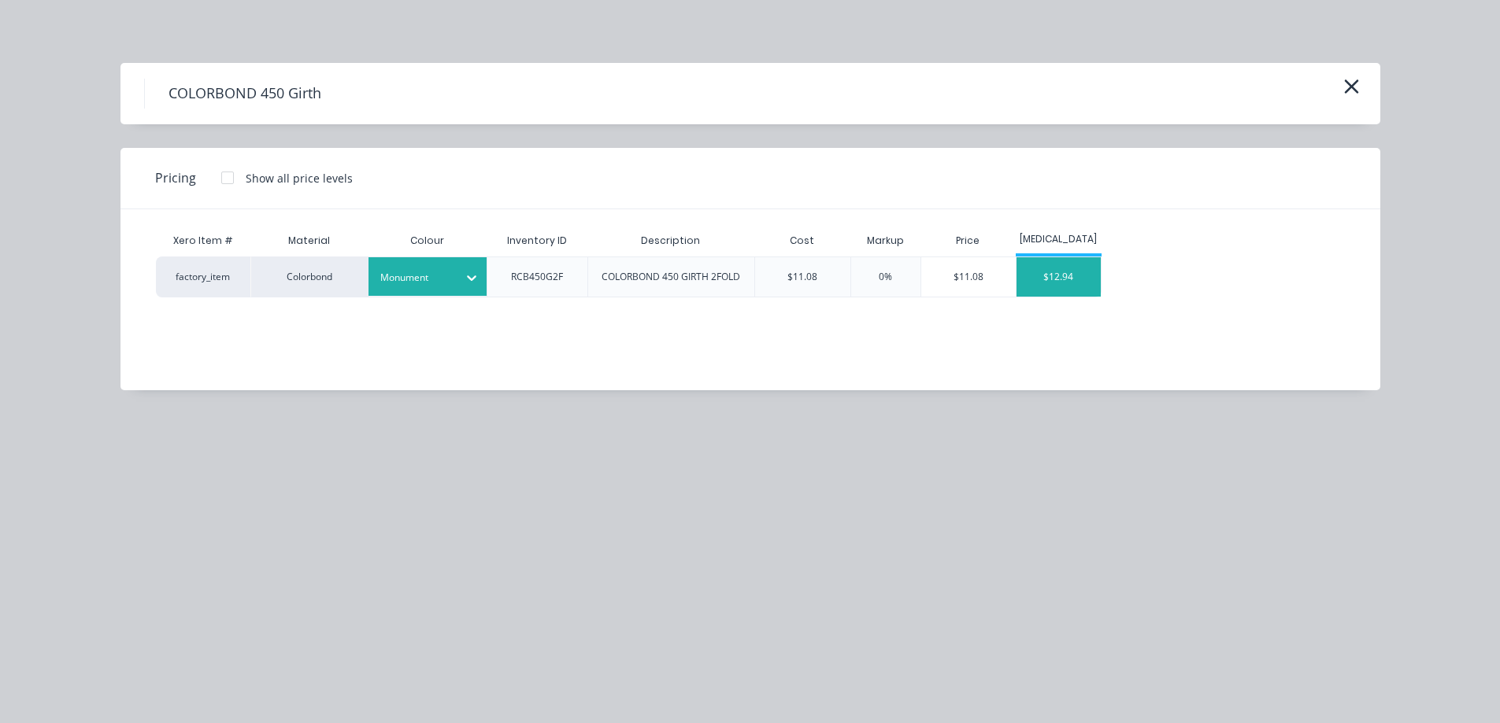
click at [1042, 282] on div "$12.94" at bounding box center [1058, 276] width 84 height 39
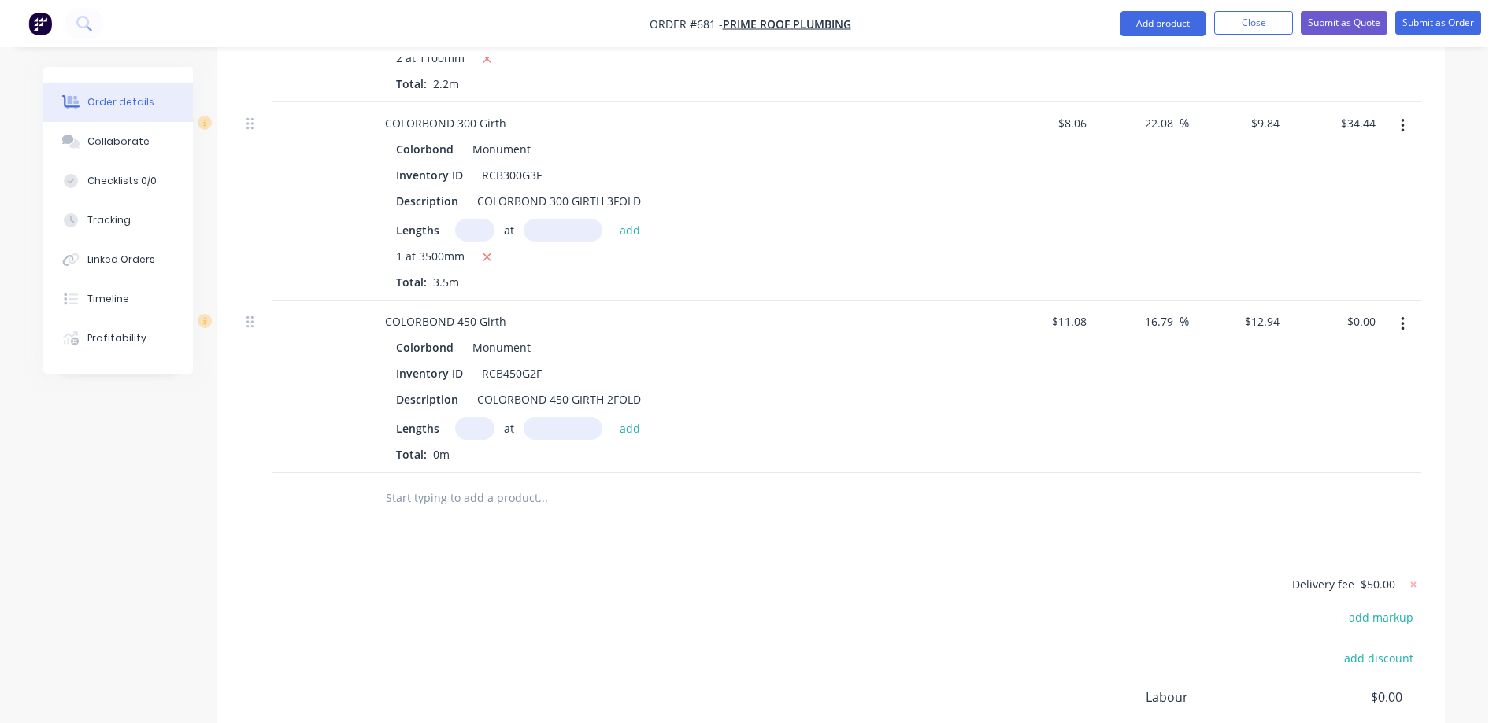
click at [468, 417] on input "text" at bounding box center [474, 428] width 39 height 23
type input "1"
type input "1900mm"
click at [634, 417] on button "add" at bounding box center [630, 427] width 37 height 21
type input "$24.59"
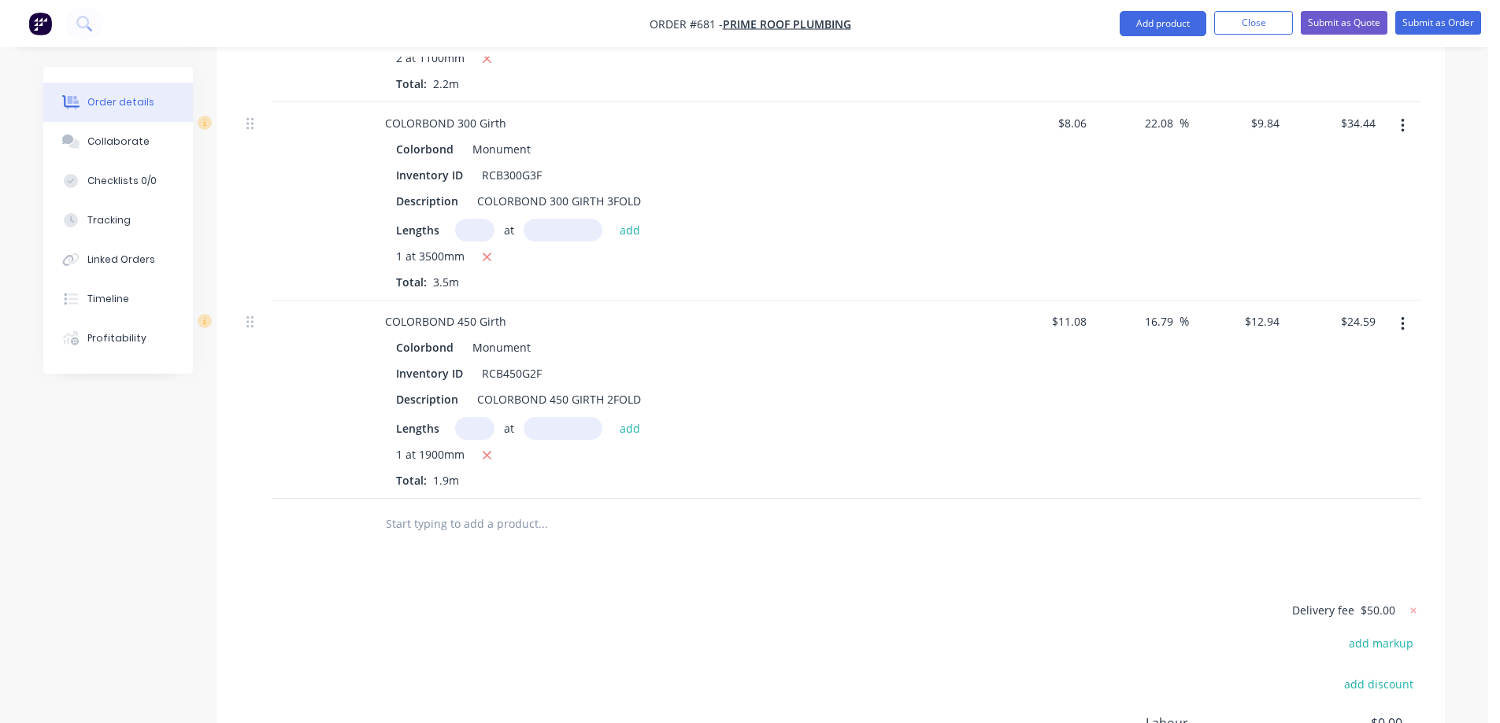
click at [509, 509] on input "text" at bounding box center [542, 524] width 315 height 31
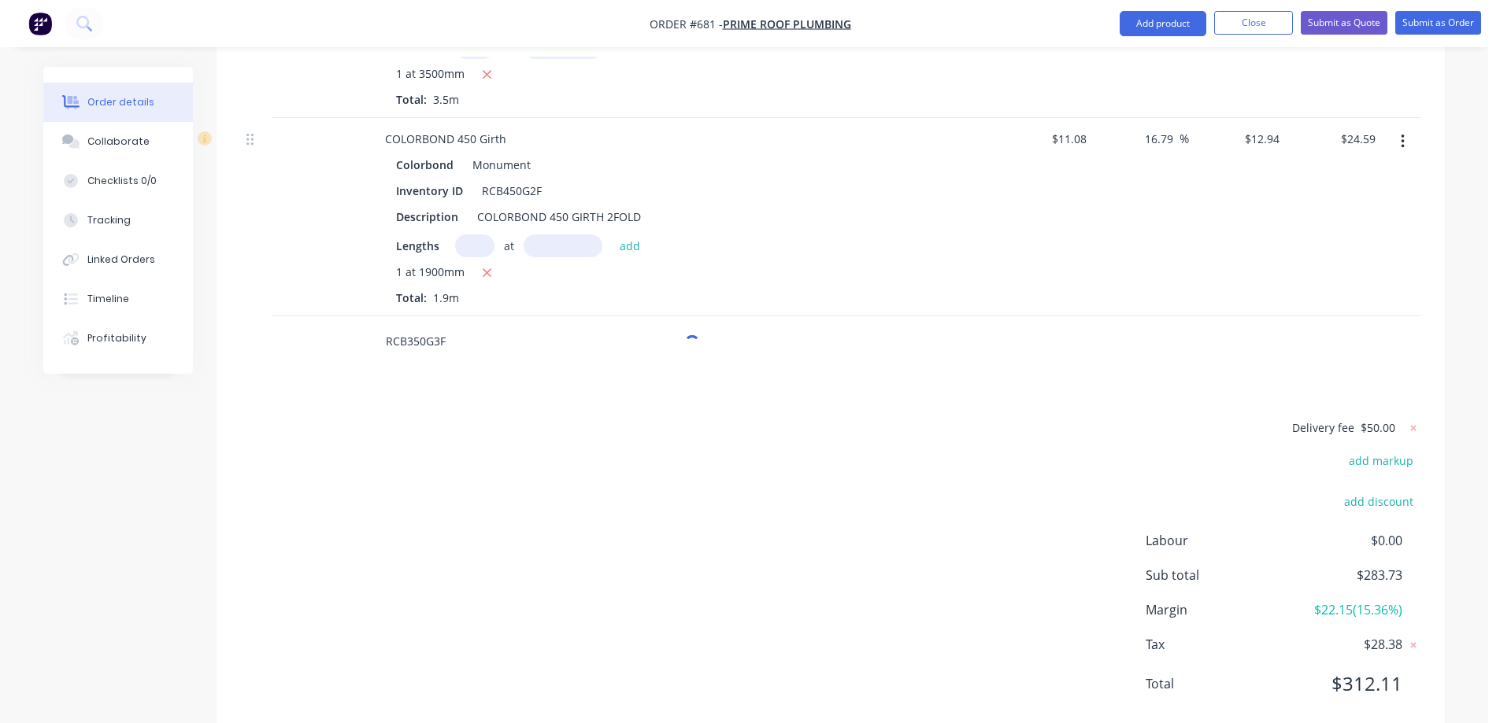
scroll to position [1673, 0]
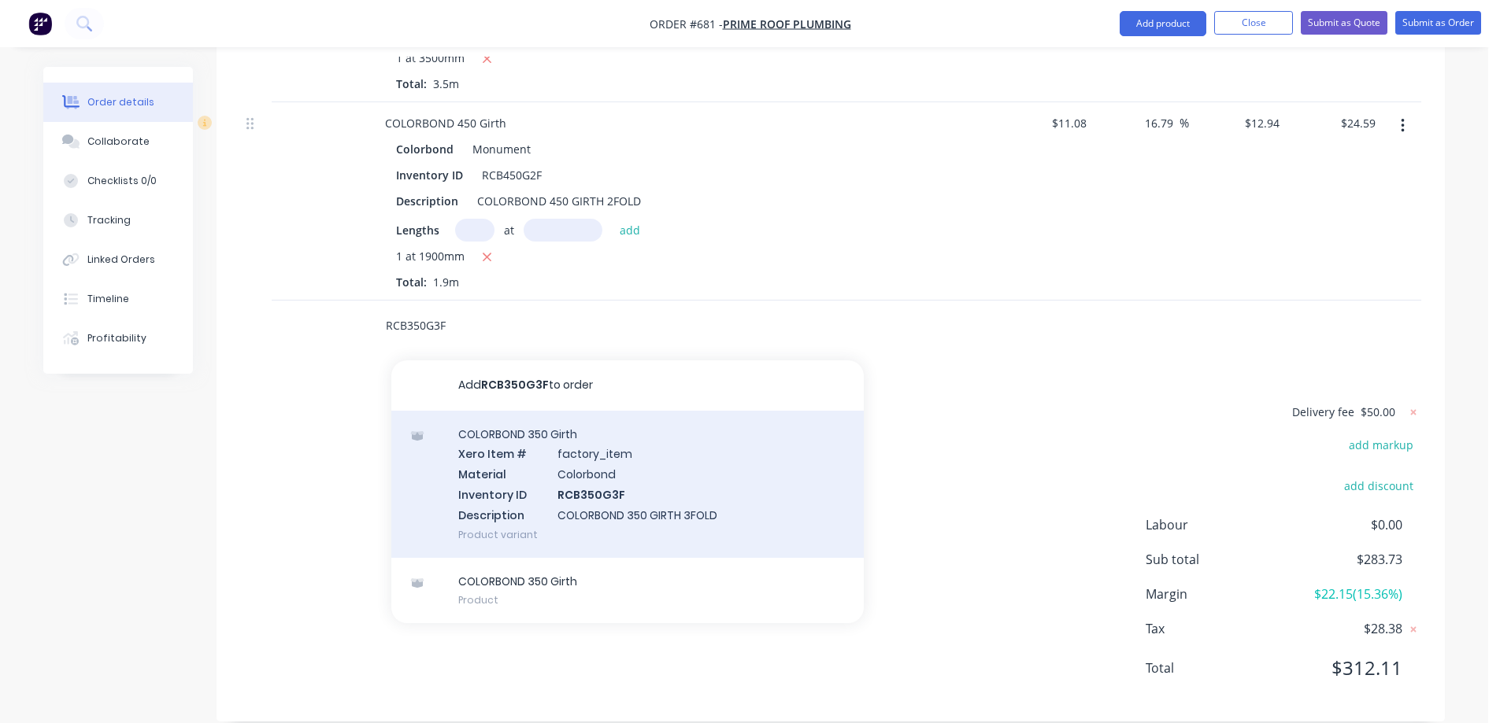
type input "RCB350G3F"
click at [522, 472] on div "COLORBOND 350 Girth Xero Item # factory_item Material Colorbond Inventory ID RC…" at bounding box center [627, 484] width 472 height 147
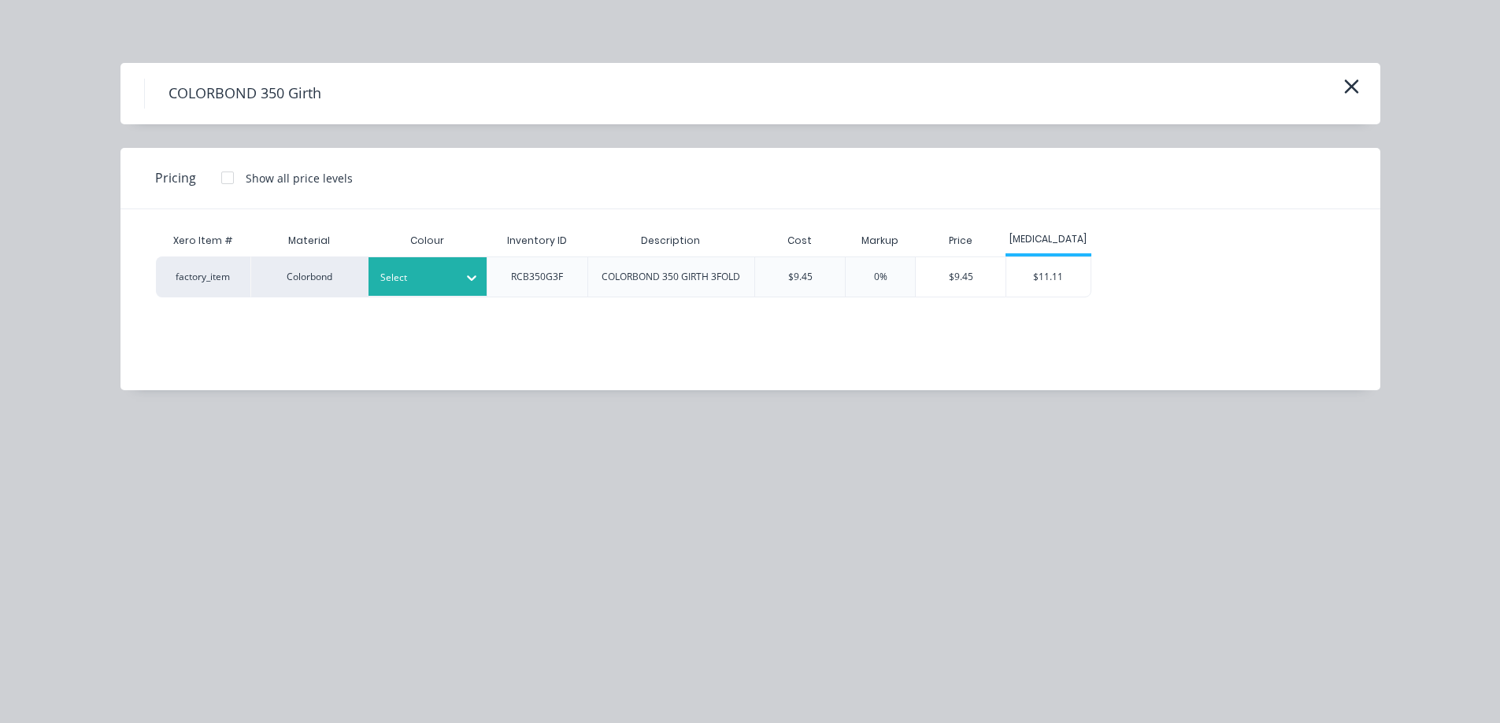
click at [446, 265] on div "Select" at bounding box center [427, 276] width 118 height 39
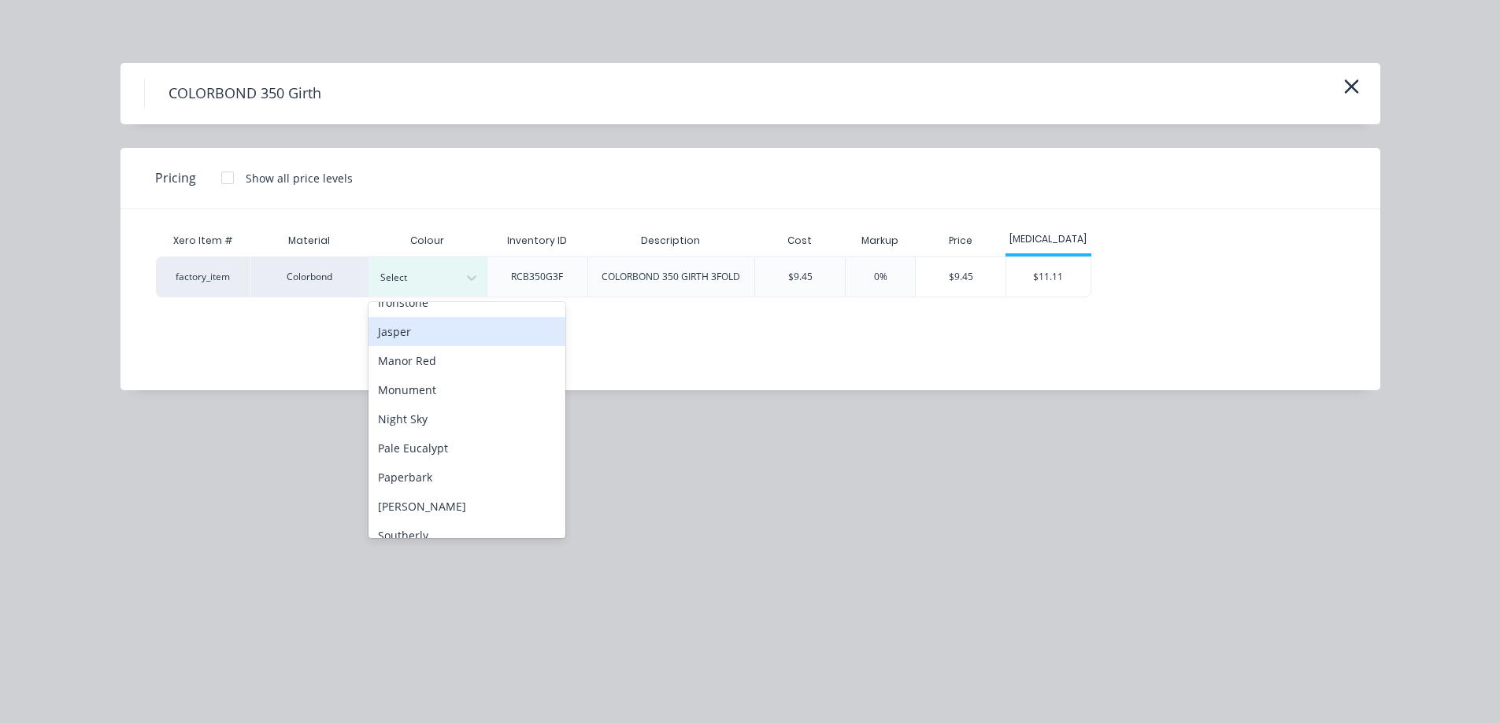
scroll to position [315, 0]
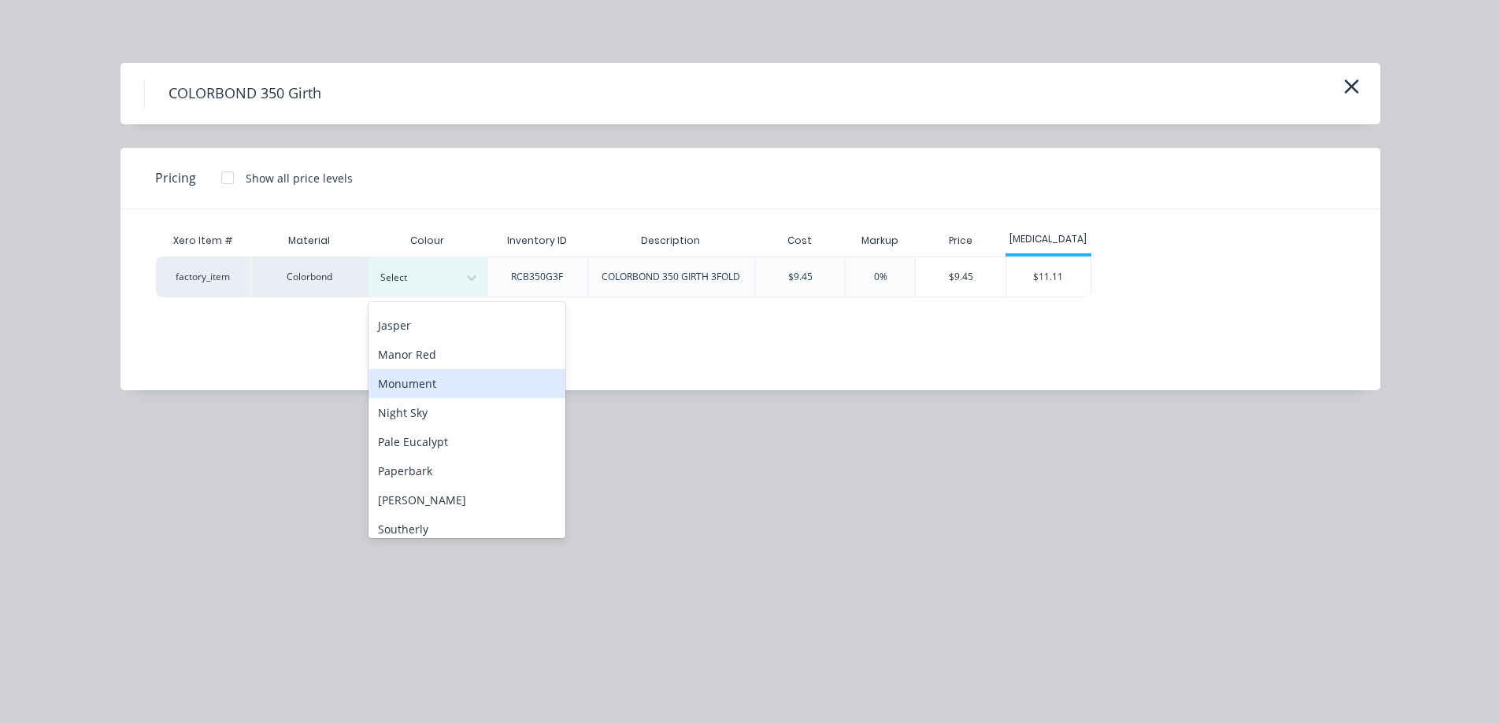
click at [437, 383] on div "Monument" at bounding box center [466, 383] width 197 height 29
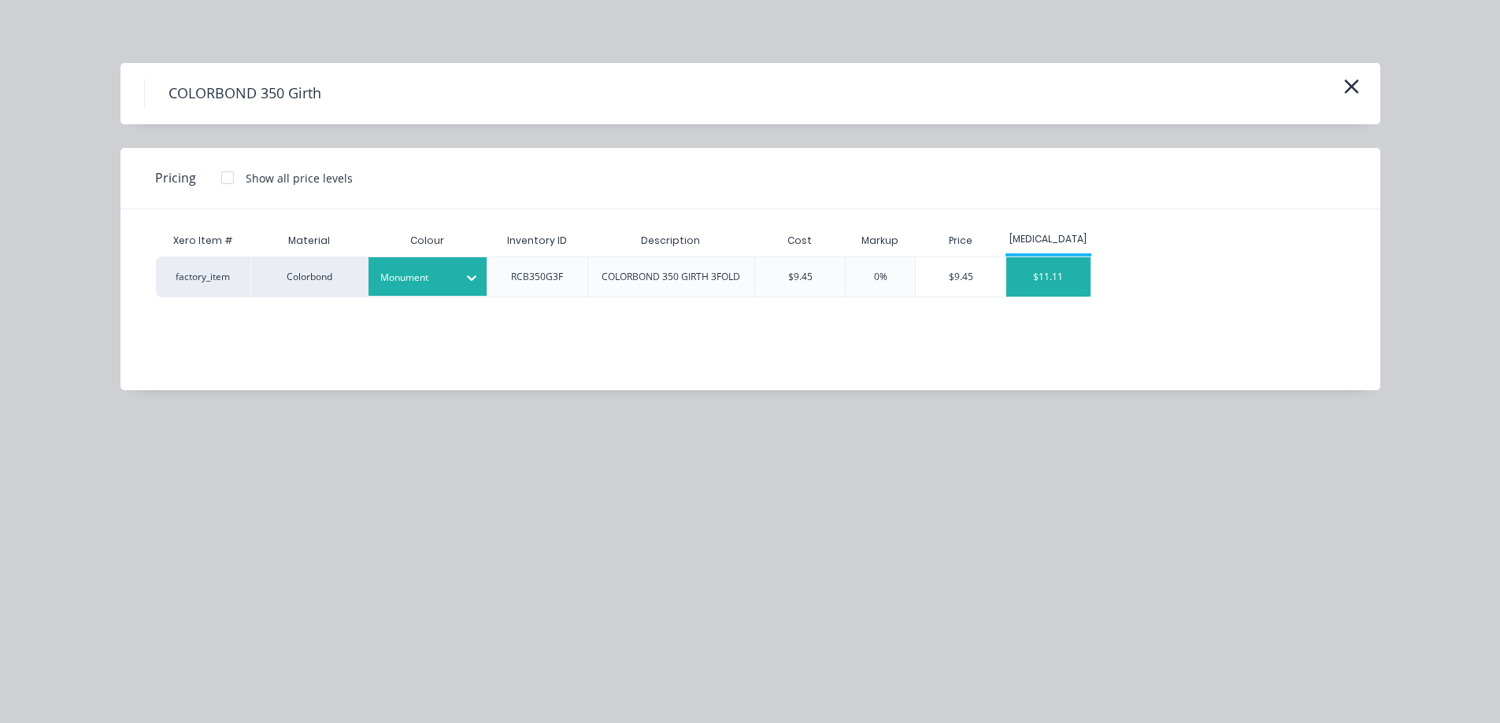
click at [1045, 290] on div "$11.11" at bounding box center [1048, 276] width 84 height 39
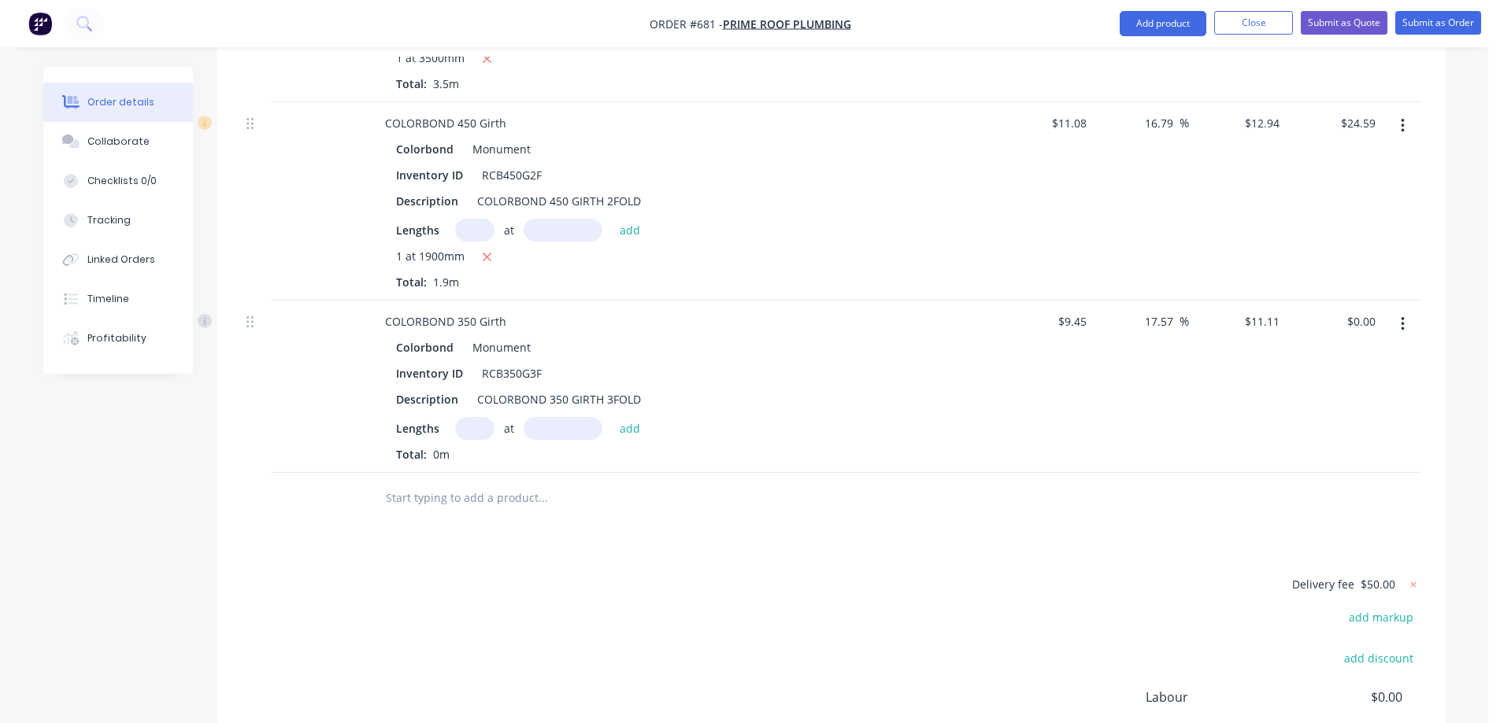
click at [468, 417] on input "text" at bounding box center [474, 428] width 39 height 23
type input "1"
type input "3800mm"
click at [636, 417] on button "add" at bounding box center [630, 427] width 37 height 21
type input "$42.22"
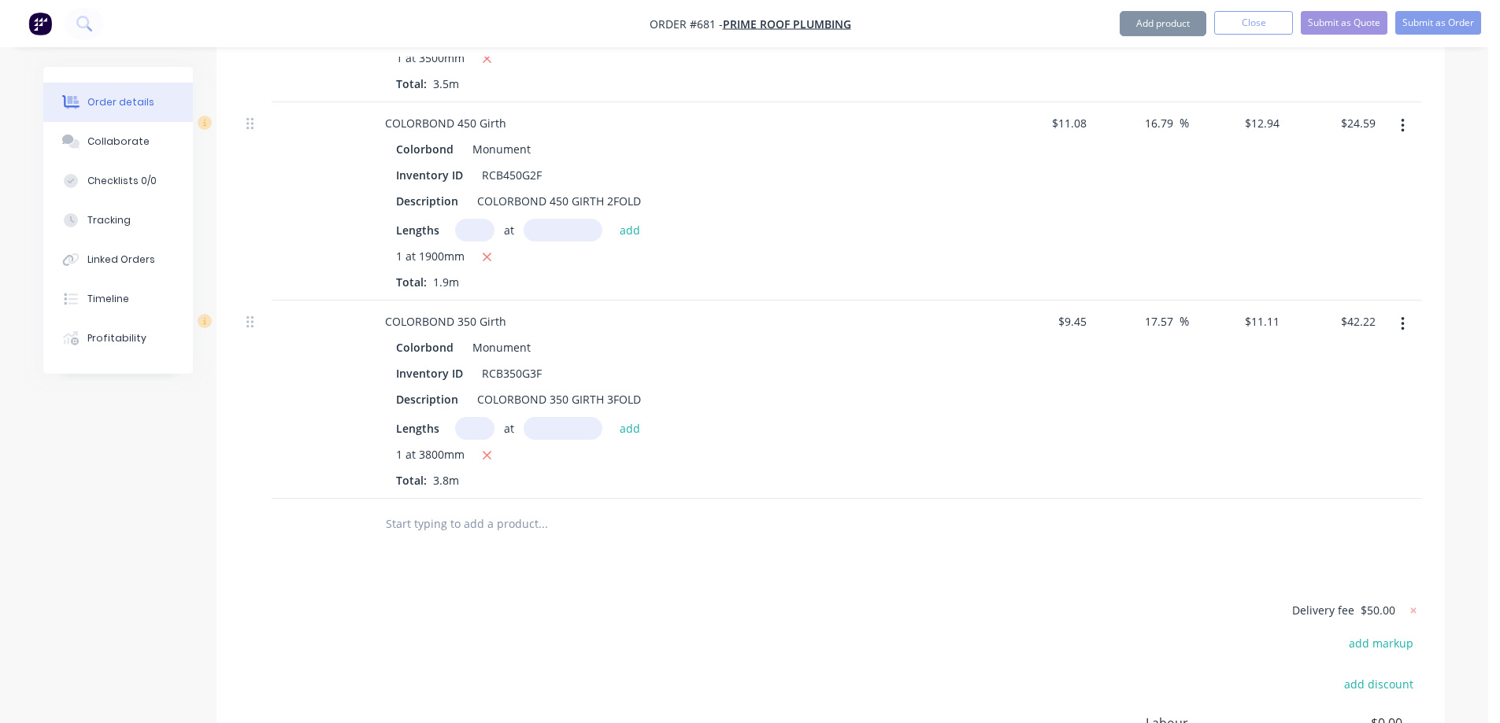
click at [425, 509] on input "text" at bounding box center [542, 524] width 315 height 31
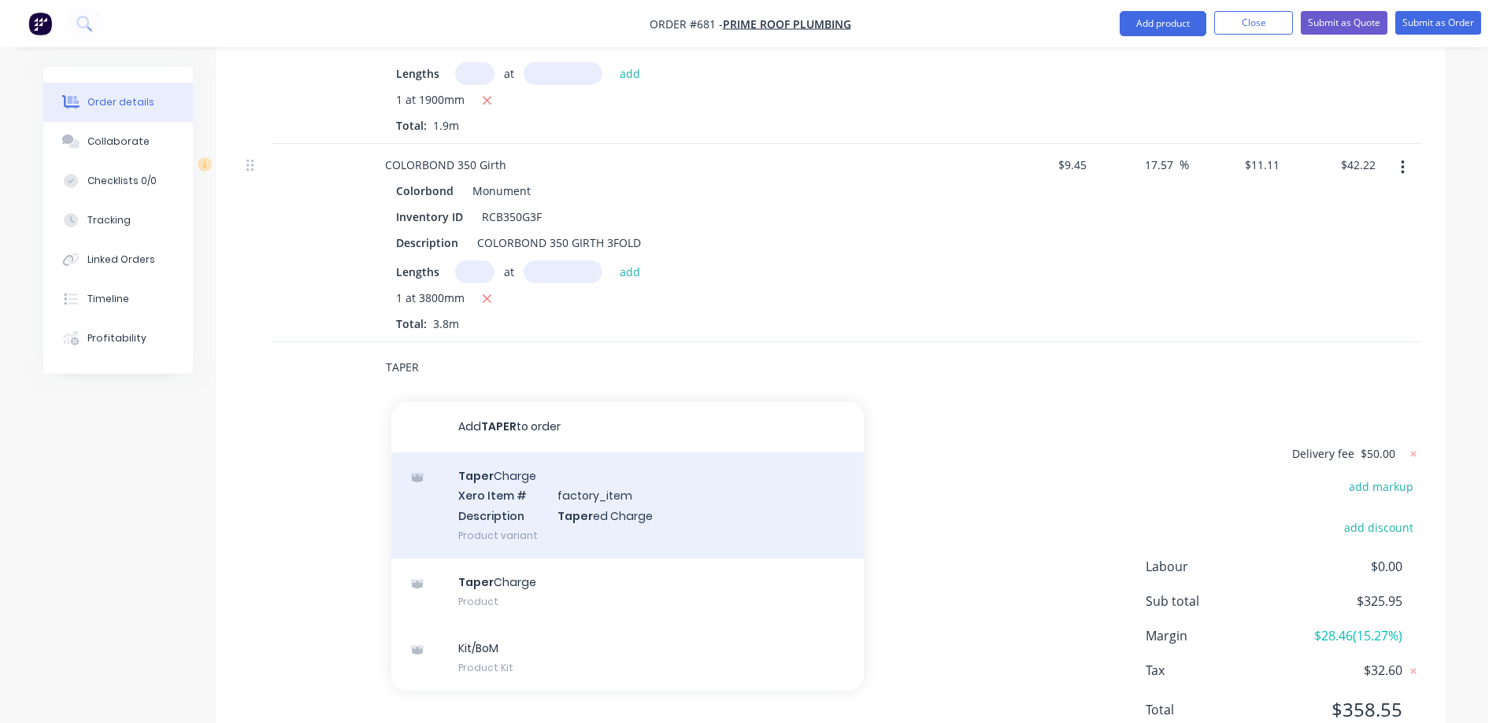
scroll to position [1830, 0]
type input "TAPER"
click at [512, 486] on div "Taper Charge Xero Item # factory_item Description Taper ed Charge Product varia…" at bounding box center [627, 505] width 472 height 106
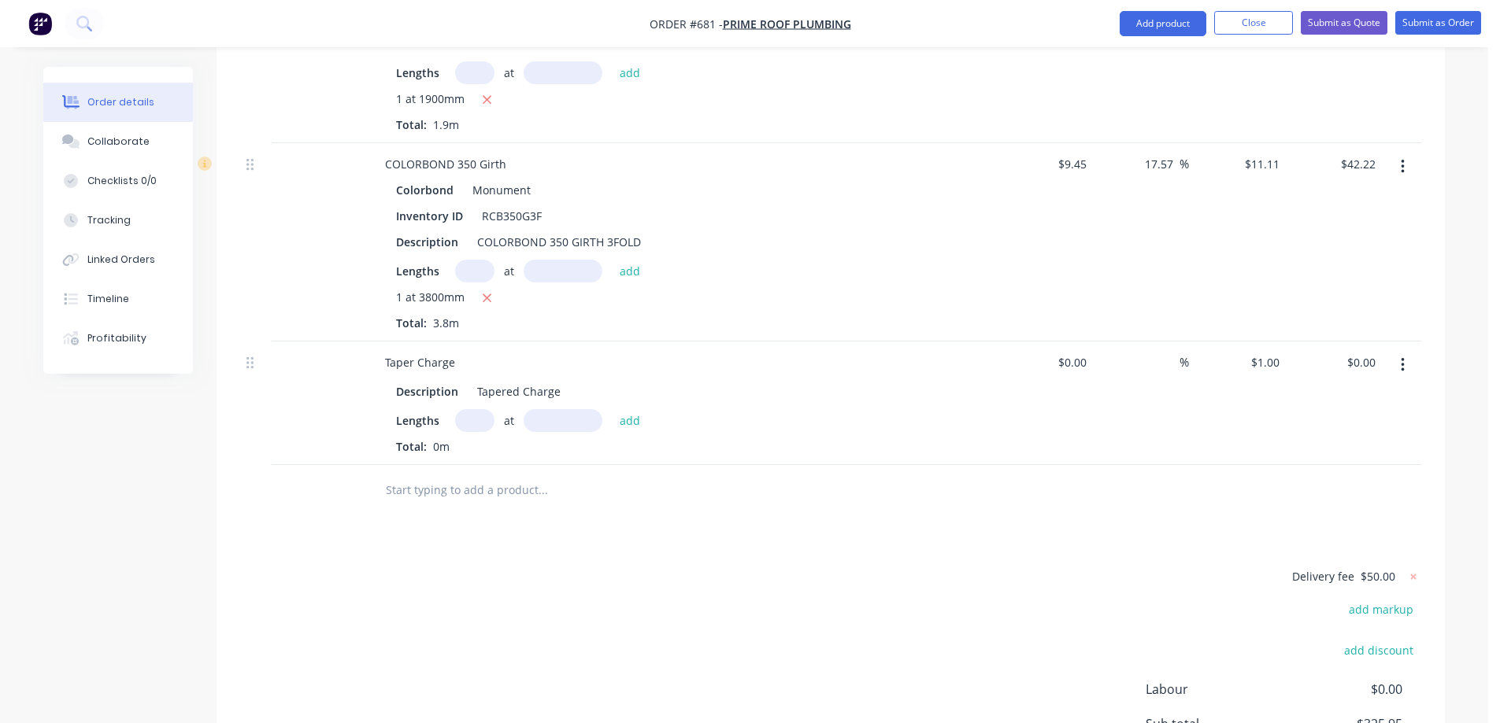
click at [460, 409] on input "text" at bounding box center [474, 420] width 39 height 23
type input "1"
type input "3800mm"
click at [629, 409] on button "add" at bounding box center [630, 419] width 37 height 21
type input "$3.80"
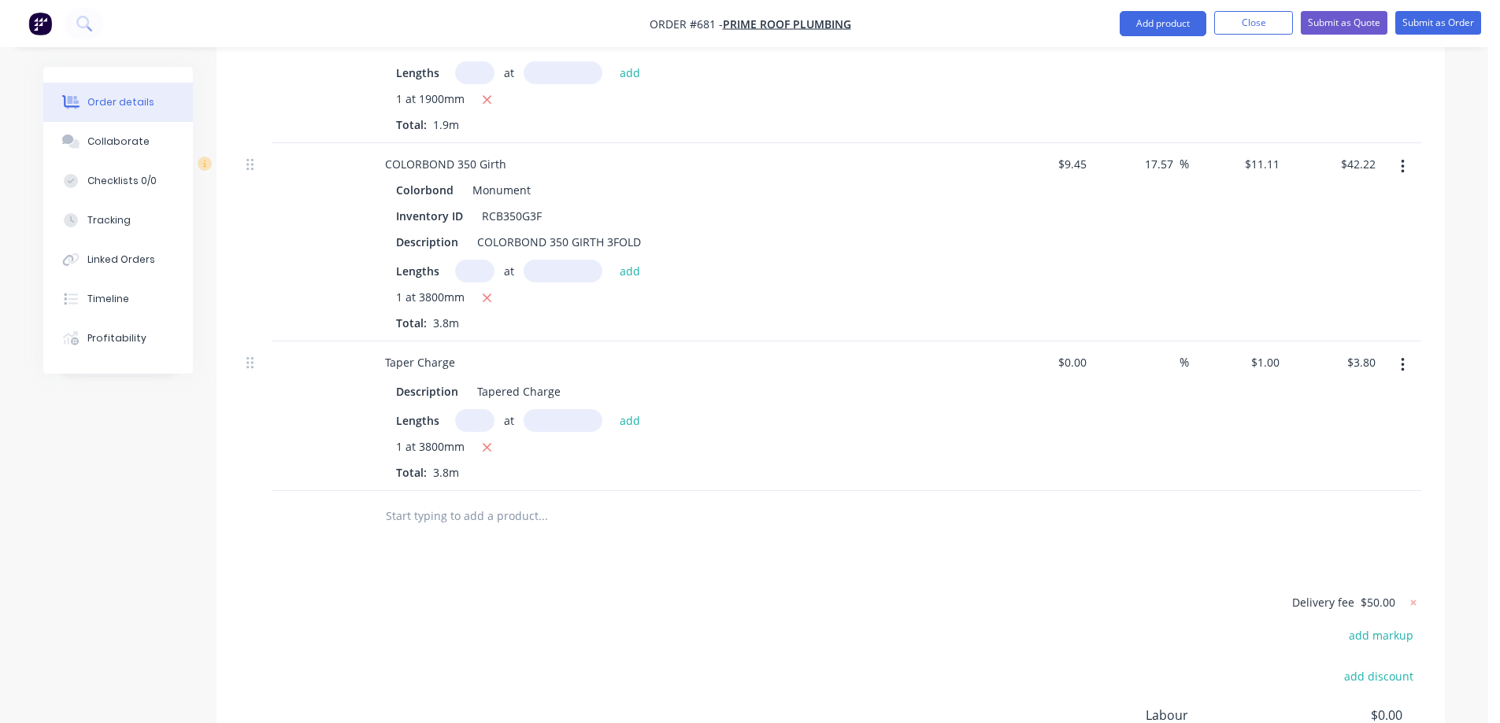
click at [487, 501] on input "text" at bounding box center [542, 516] width 315 height 31
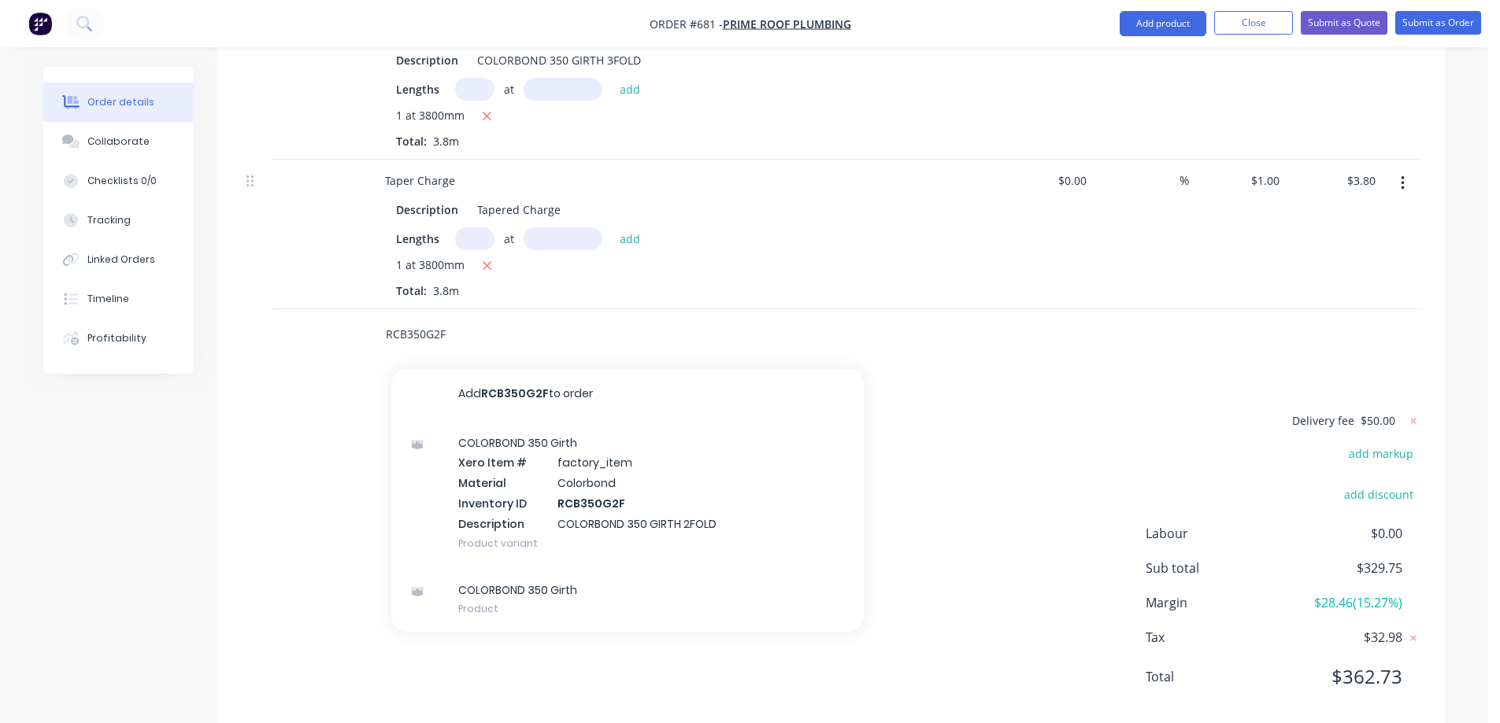
scroll to position [2021, 0]
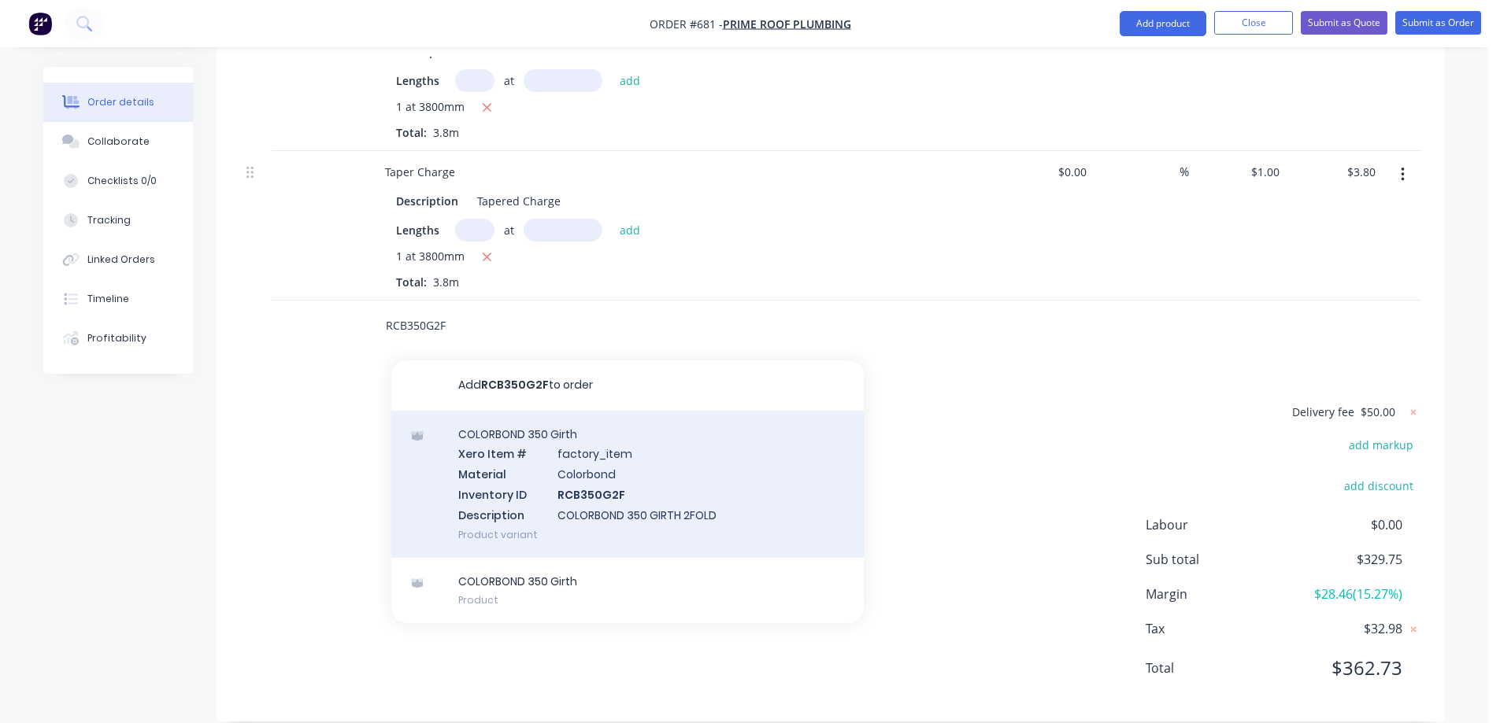
type input "RCB350G2F"
click at [541, 482] on div "COLORBOND 350 Girth Xero Item # factory_item Material Colorbond Inventory ID RC…" at bounding box center [627, 484] width 472 height 147
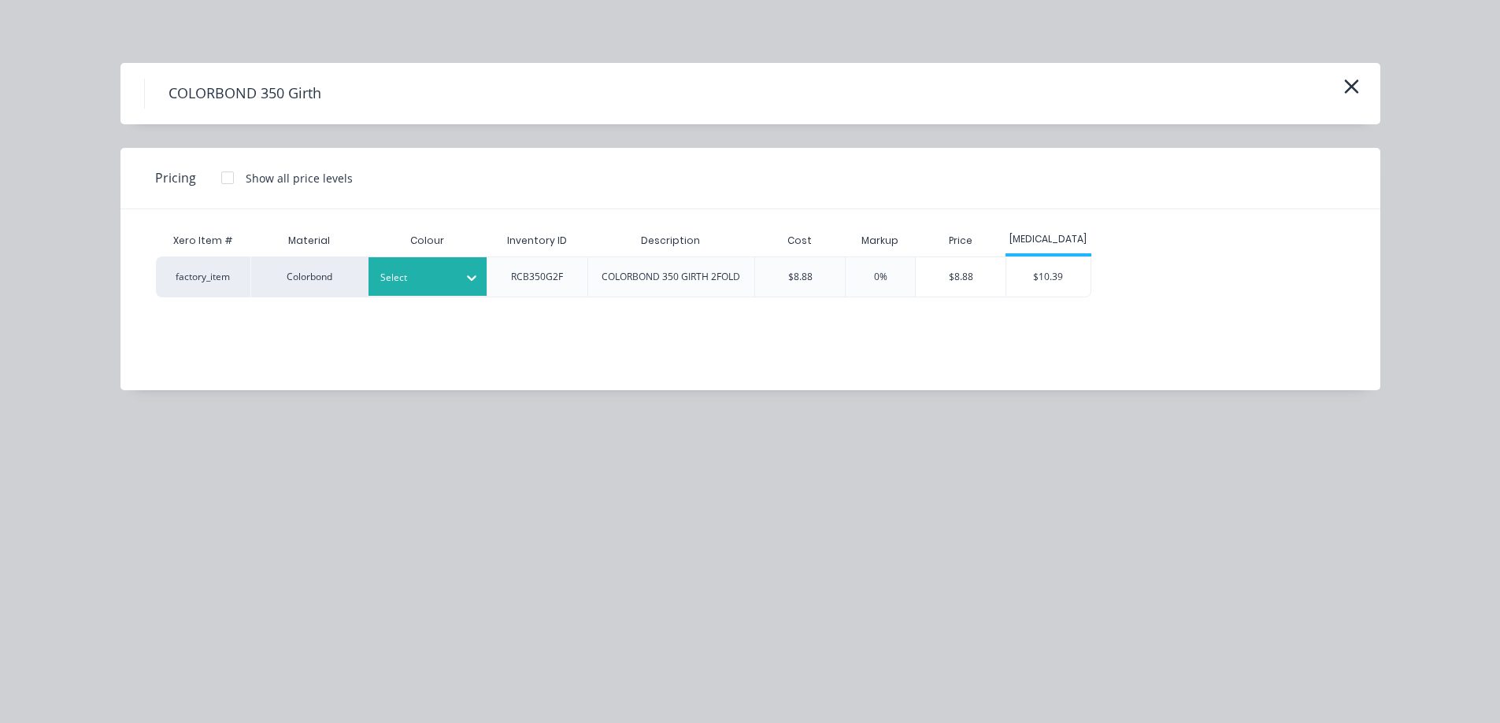
click at [452, 290] on div "Select" at bounding box center [427, 276] width 118 height 39
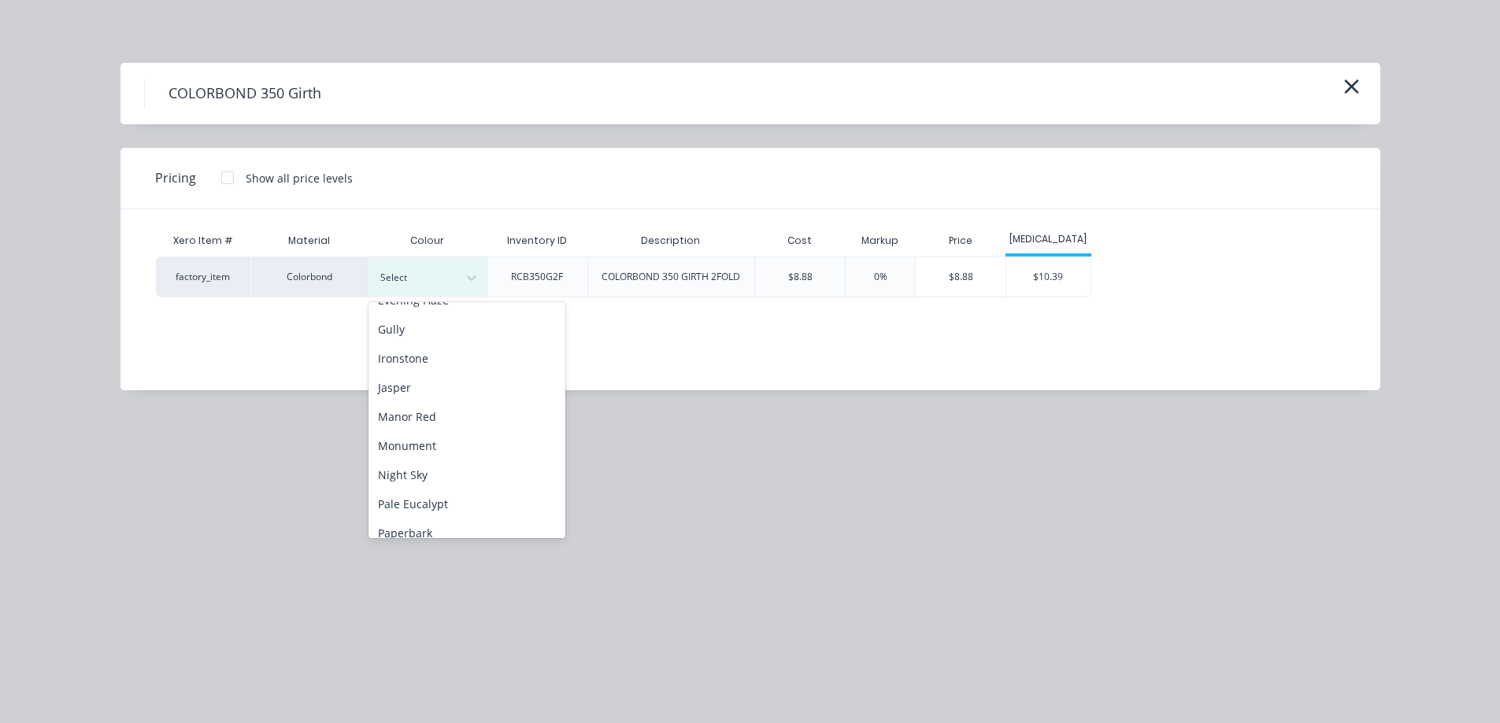
scroll to position [315, 0]
click at [452, 386] on div "Monument" at bounding box center [466, 383] width 197 height 29
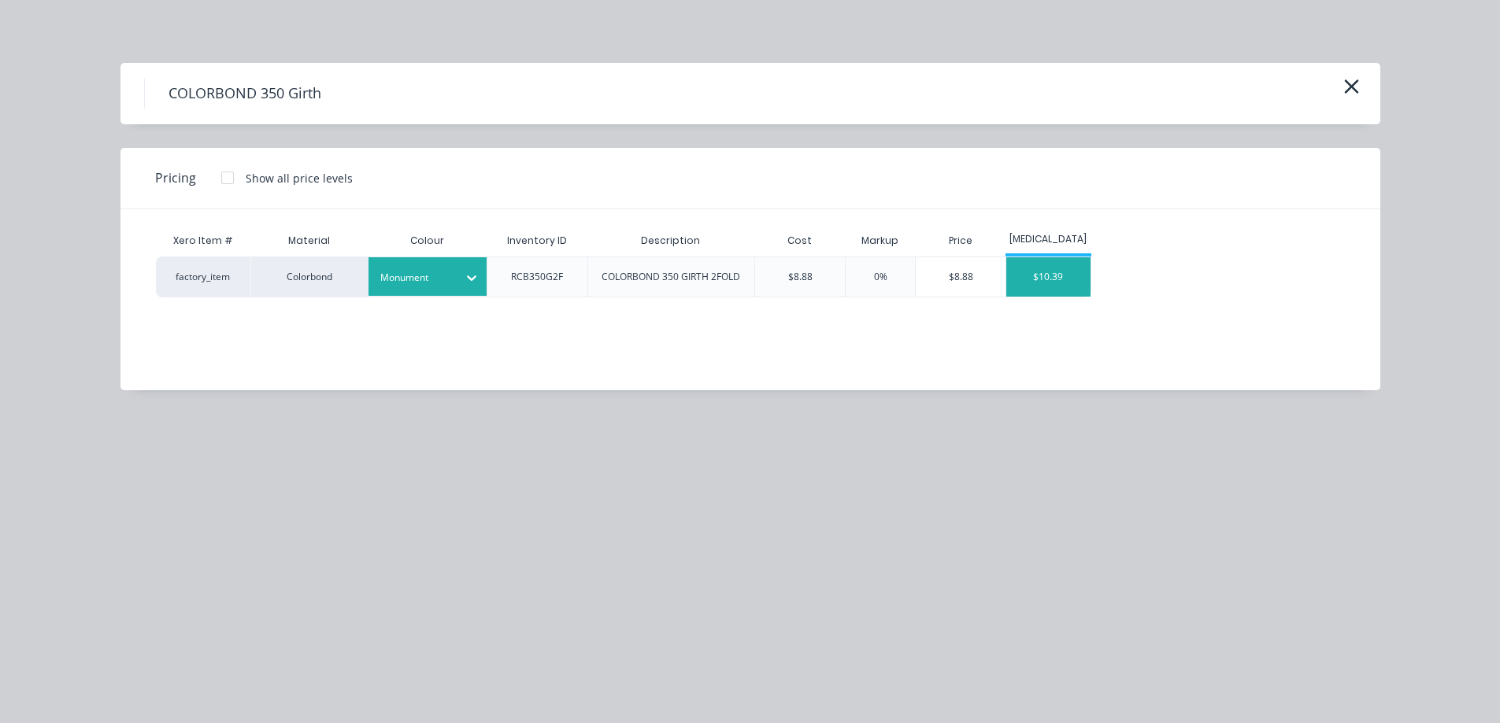
click at [1064, 279] on div "$10.39" at bounding box center [1048, 276] width 84 height 39
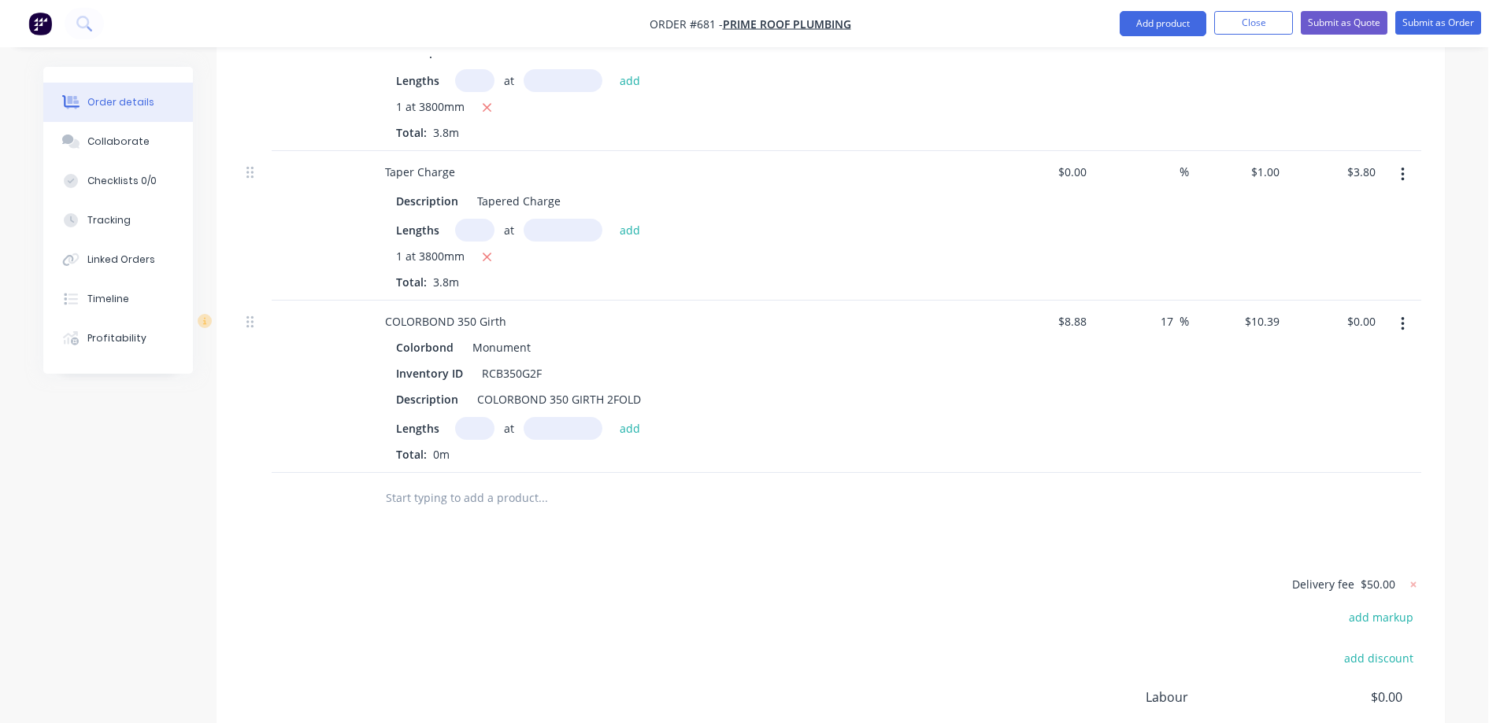
click at [478, 417] on input "text" at bounding box center [474, 428] width 39 height 23
type input "1"
type input "2500mm"
click at [614, 417] on button "add" at bounding box center [630, 427] width 37 height 21
type input "$25.98"
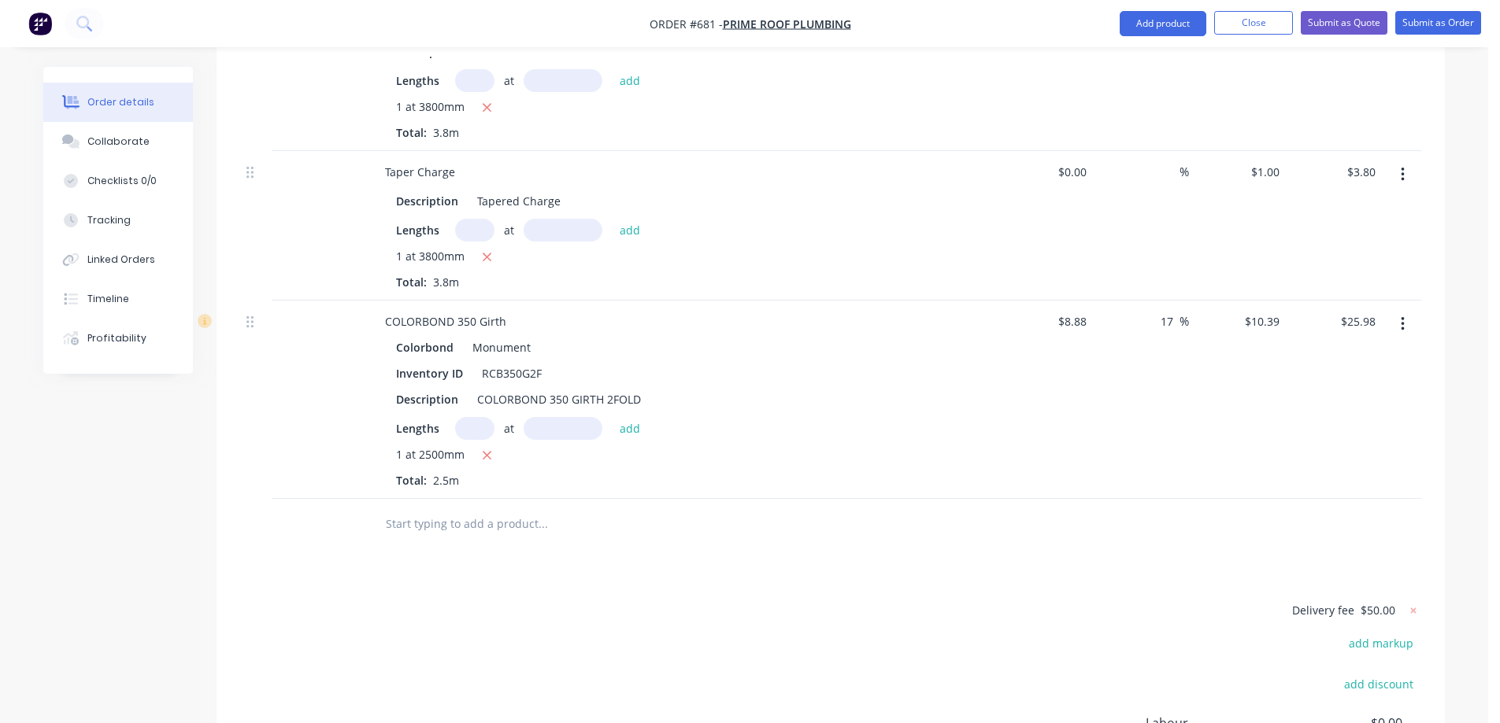
click at [472, 509] on input "text" at bounding box center [542, 524] width 315 height 31
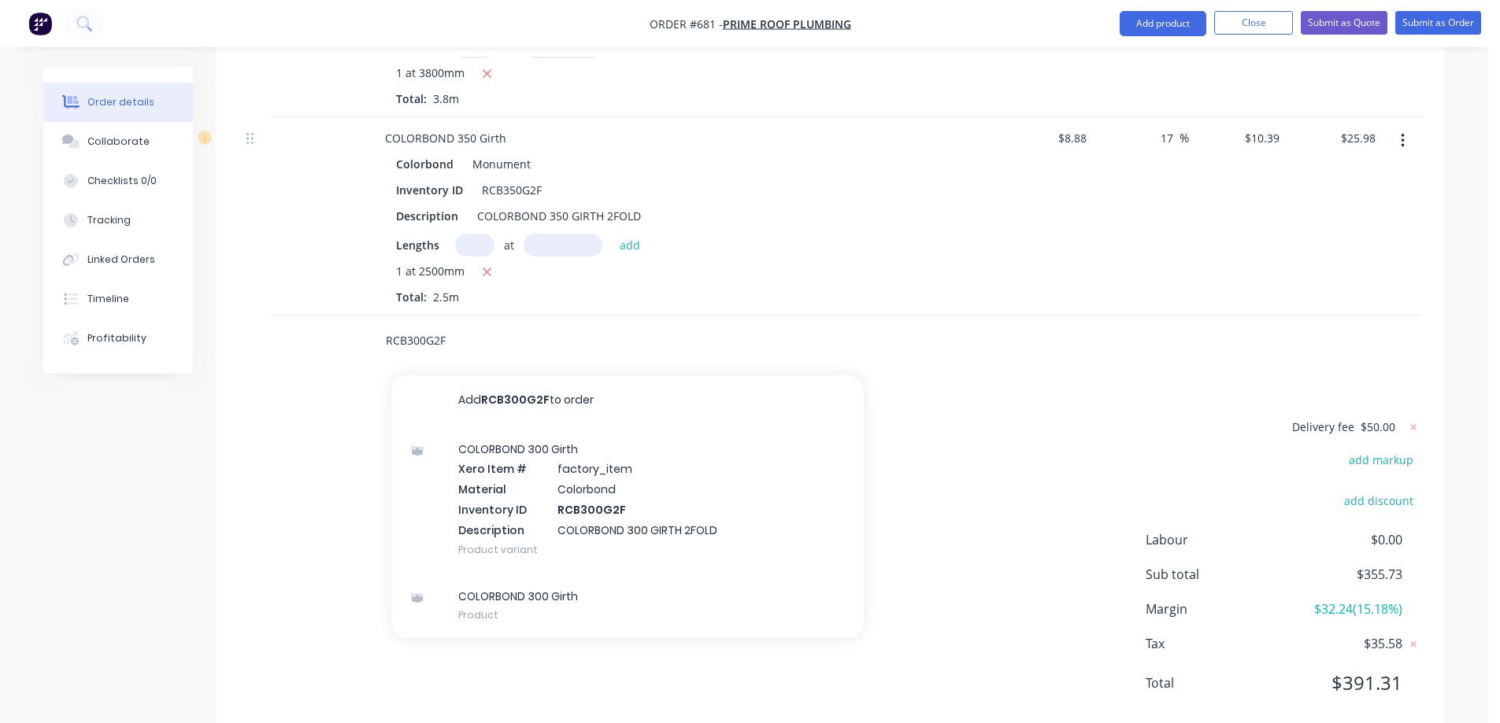
scroll to position [2219, 0]
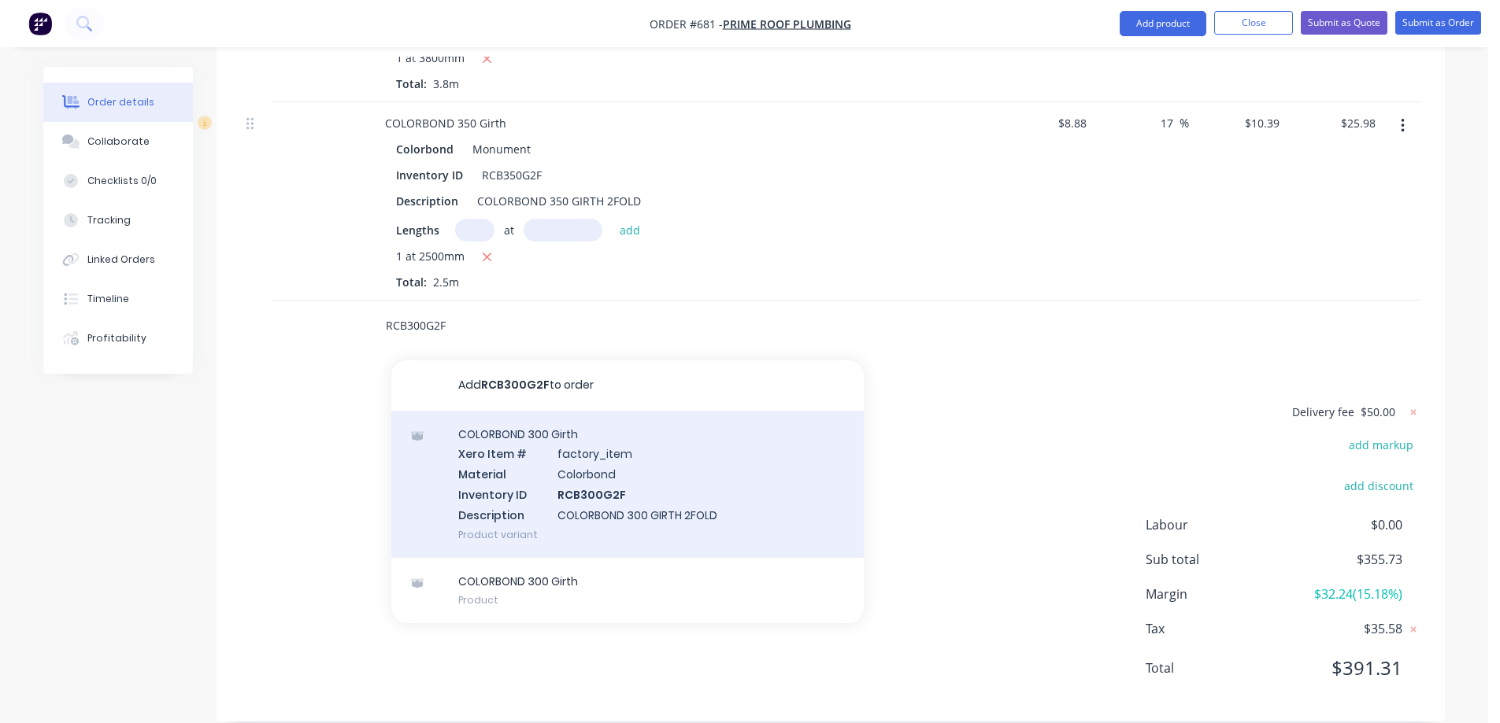
type input "RCB300G2F"
click at [594, 449] on div "COLORBOND 300 Girth Xero Item # factory_item Material Colorbond Inventory ID RC…" at bounding box center [627, 484] width 472 height 147
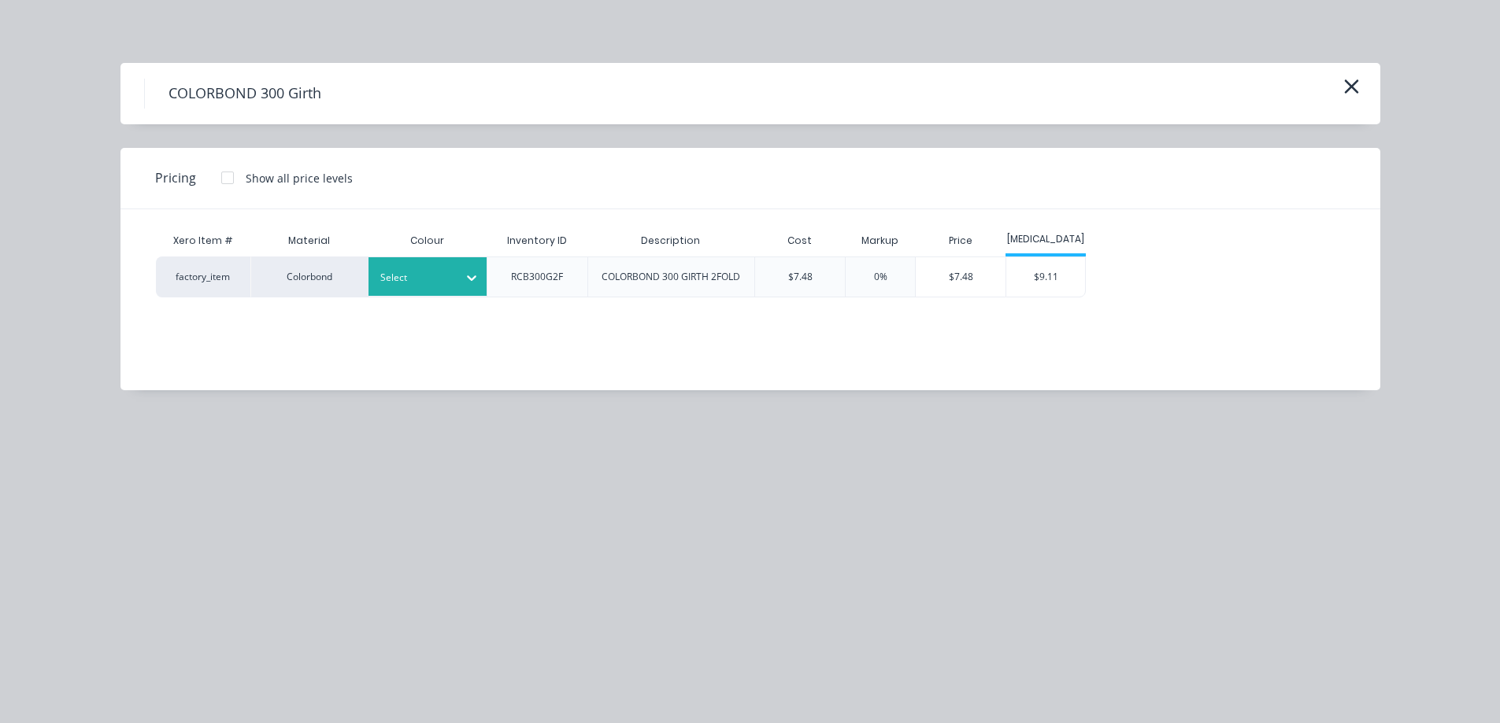
click at [437, 290] on div "Select" at bounding box center [427, 276] width 118 height 39
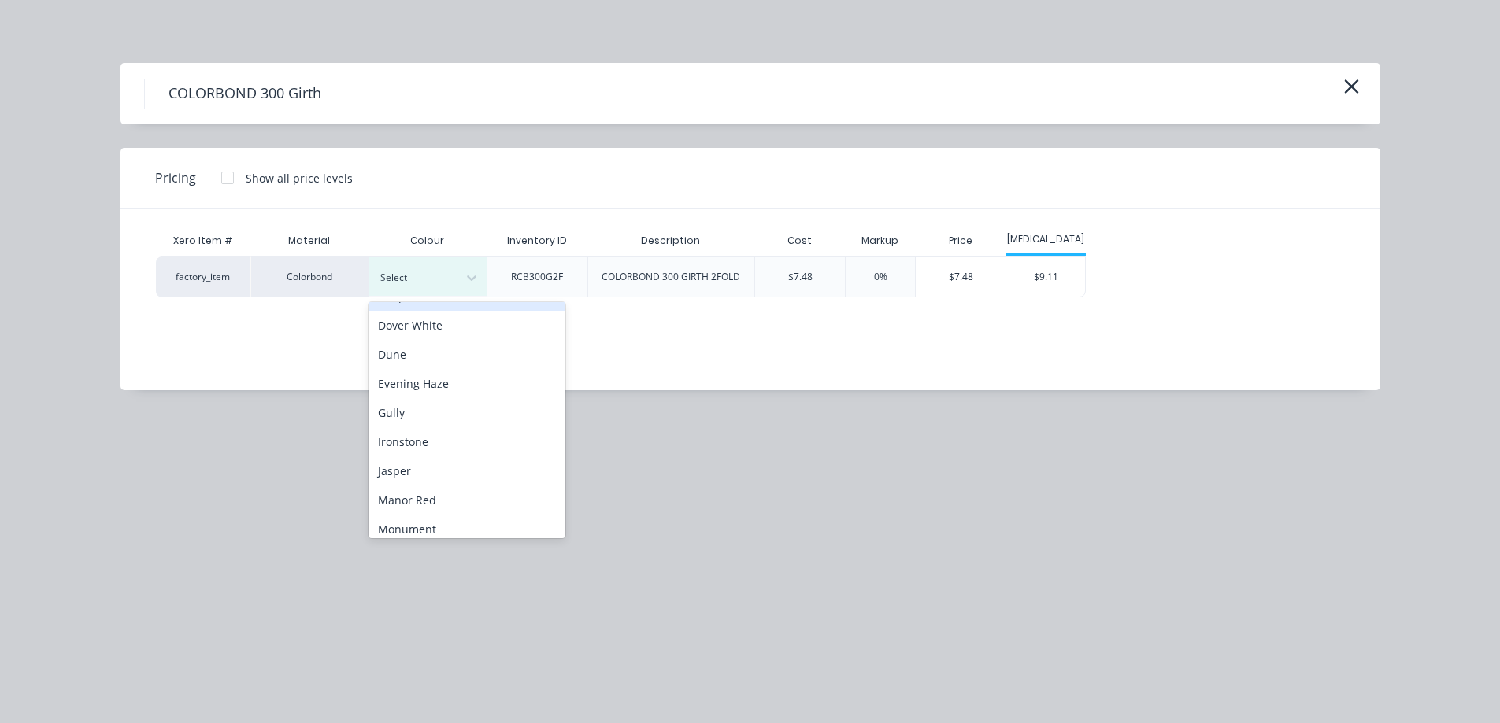
scroll to position [236, 0]
click at [435, 467] on div "Monument" at bounding box center [466, 462] width 197 height 29
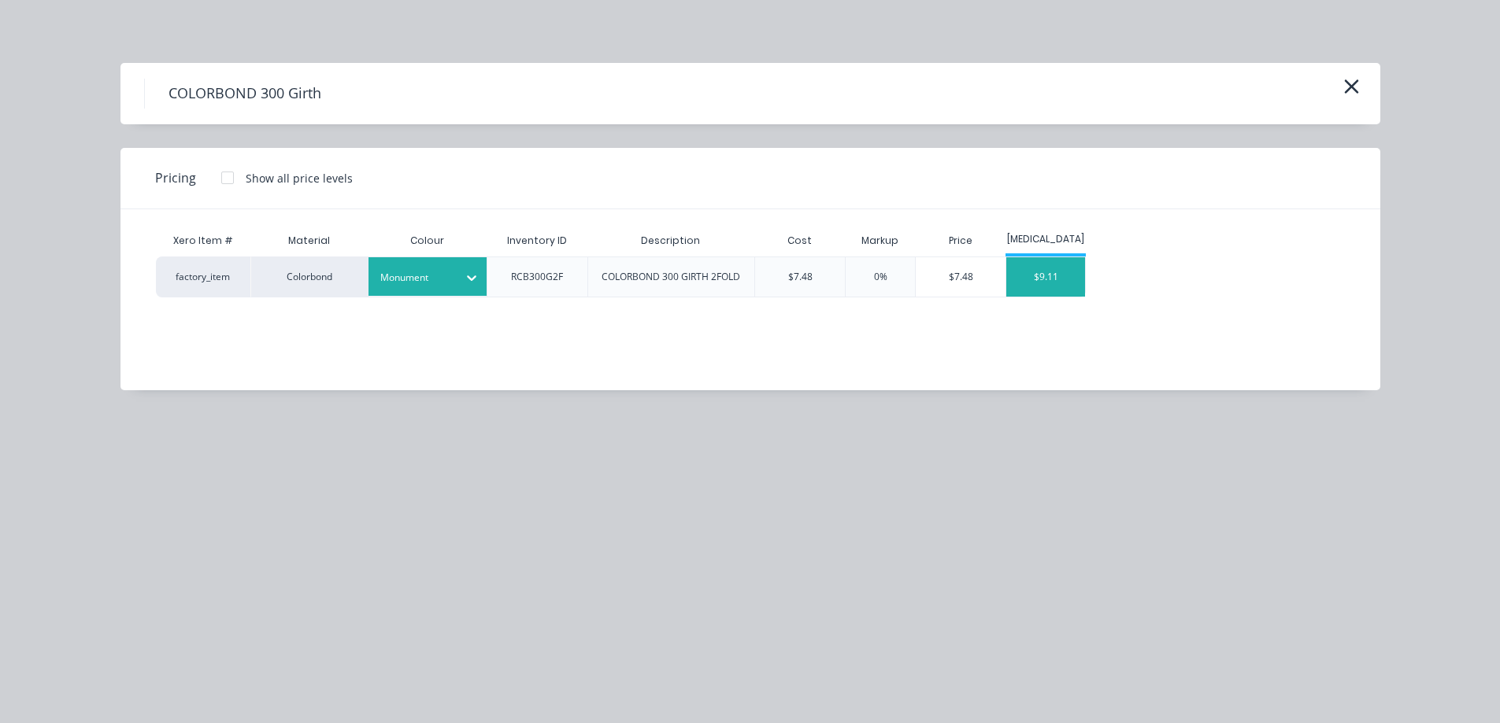
click at [1015, 283] on div "$9.11" at bounding box center [1045, 276] width 79 height 39
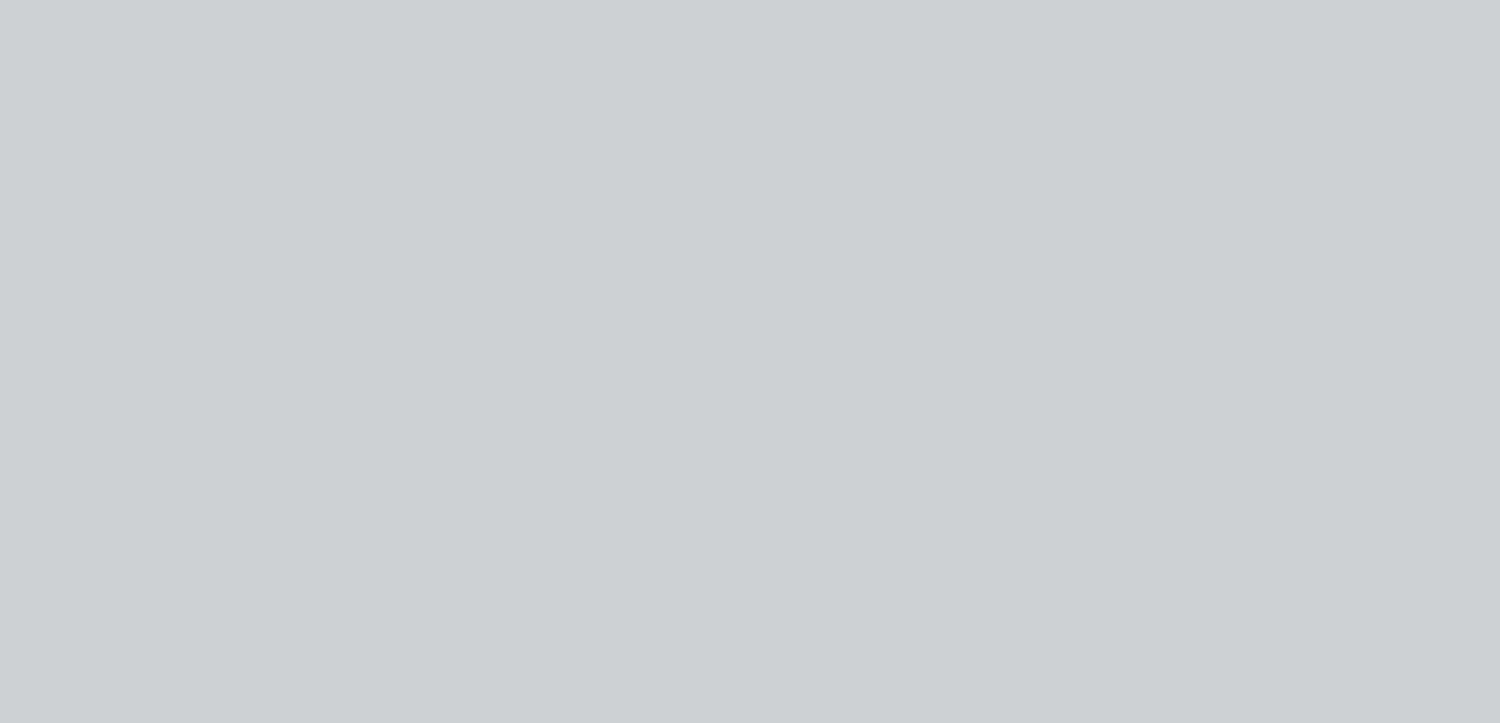
type input "$7.48"
type input "21.79"
type input "$9.11"
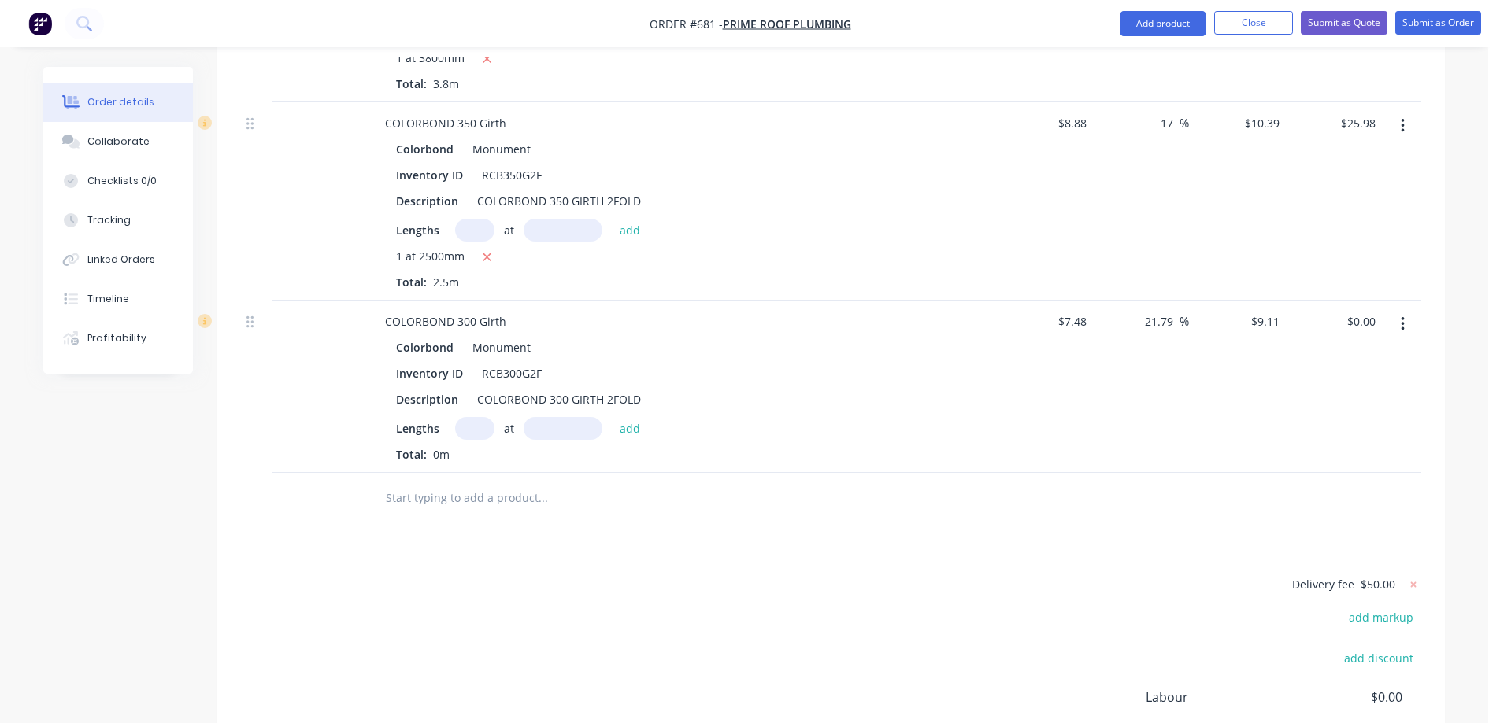
click at [483, 417] on input "text" at bounding box center [474, 428] width 39 height 23
type input "2"
type input "3200mm"
click at [612, 417] on button "add" at bounding box center [630, 427] width 37 height 21
type input "$58.30"
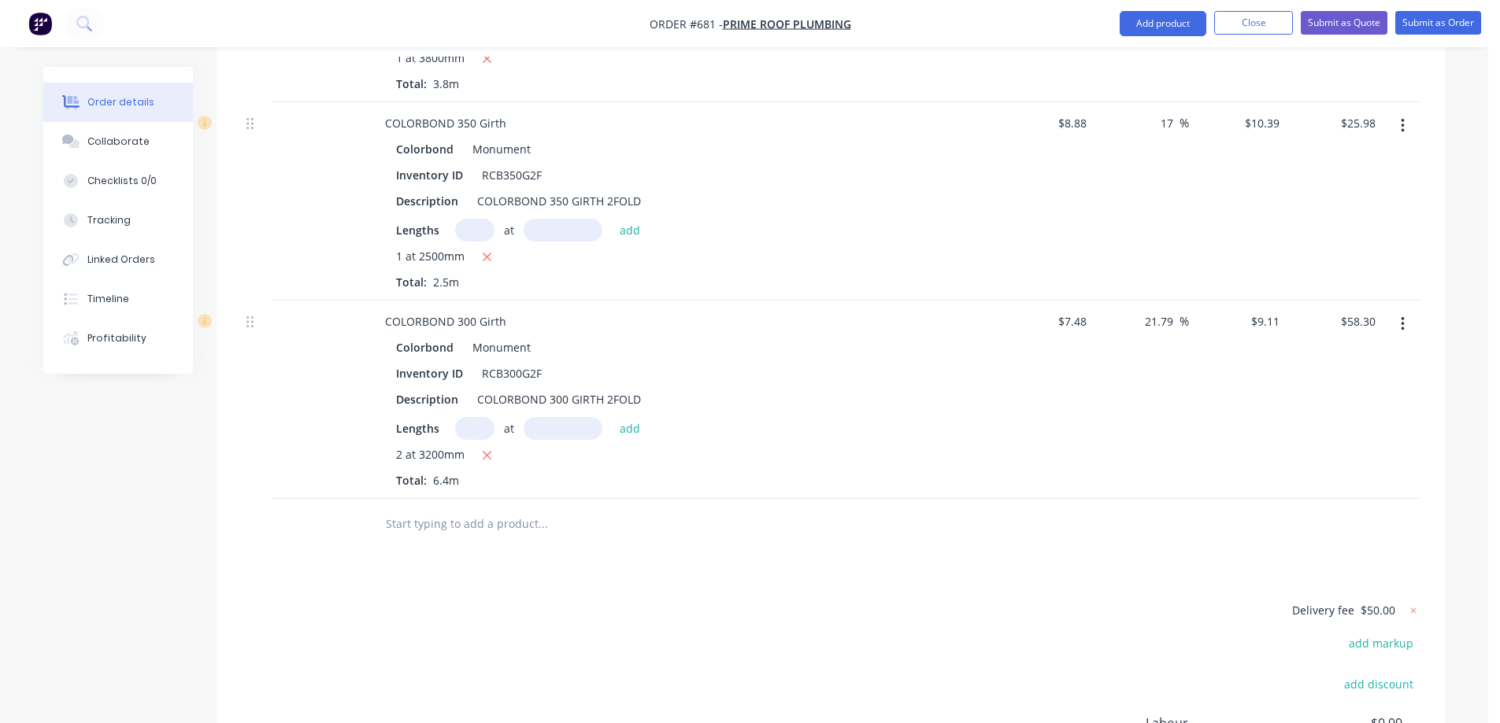
click at [505, 509] on input "text" at bounding box center [542, 524] width 315 height 31
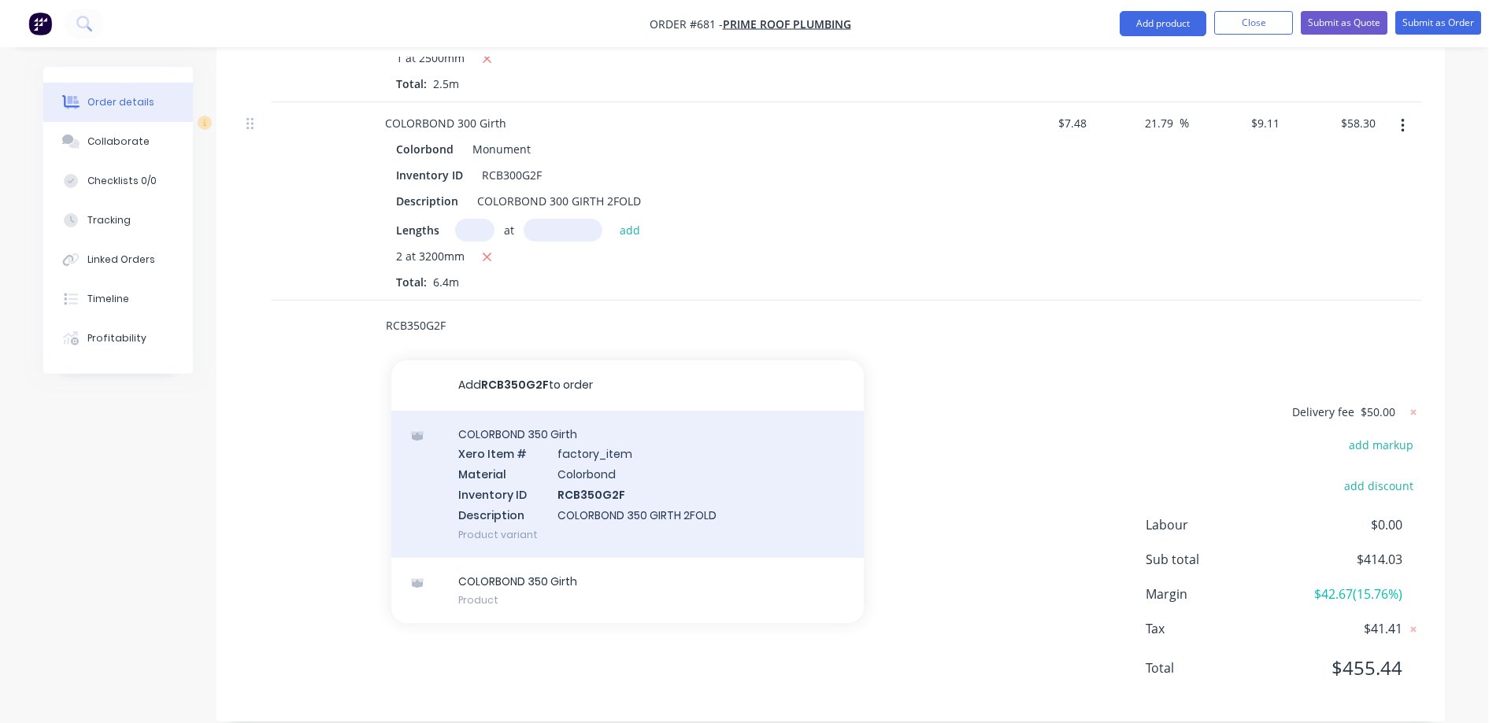
type input "RCB350G2F"
click at [525, 489] on div "COLORBOND 350 Girth Xero Item # factory_item Material Colorbond Inventory ID RC…" at bounding box center [627, 484] width 472 height 147
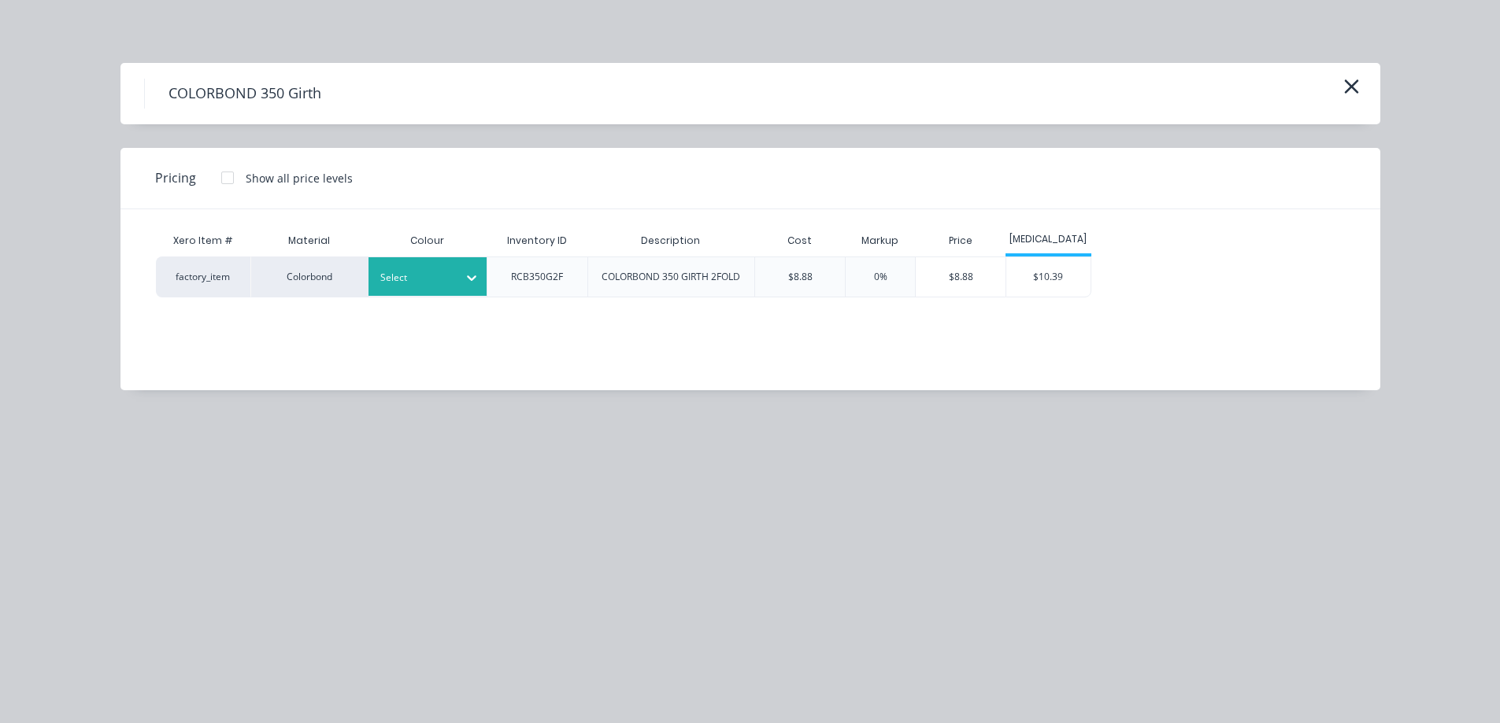
click at [440, 286] on div at bounding box center [415, 277] width 71 height 17
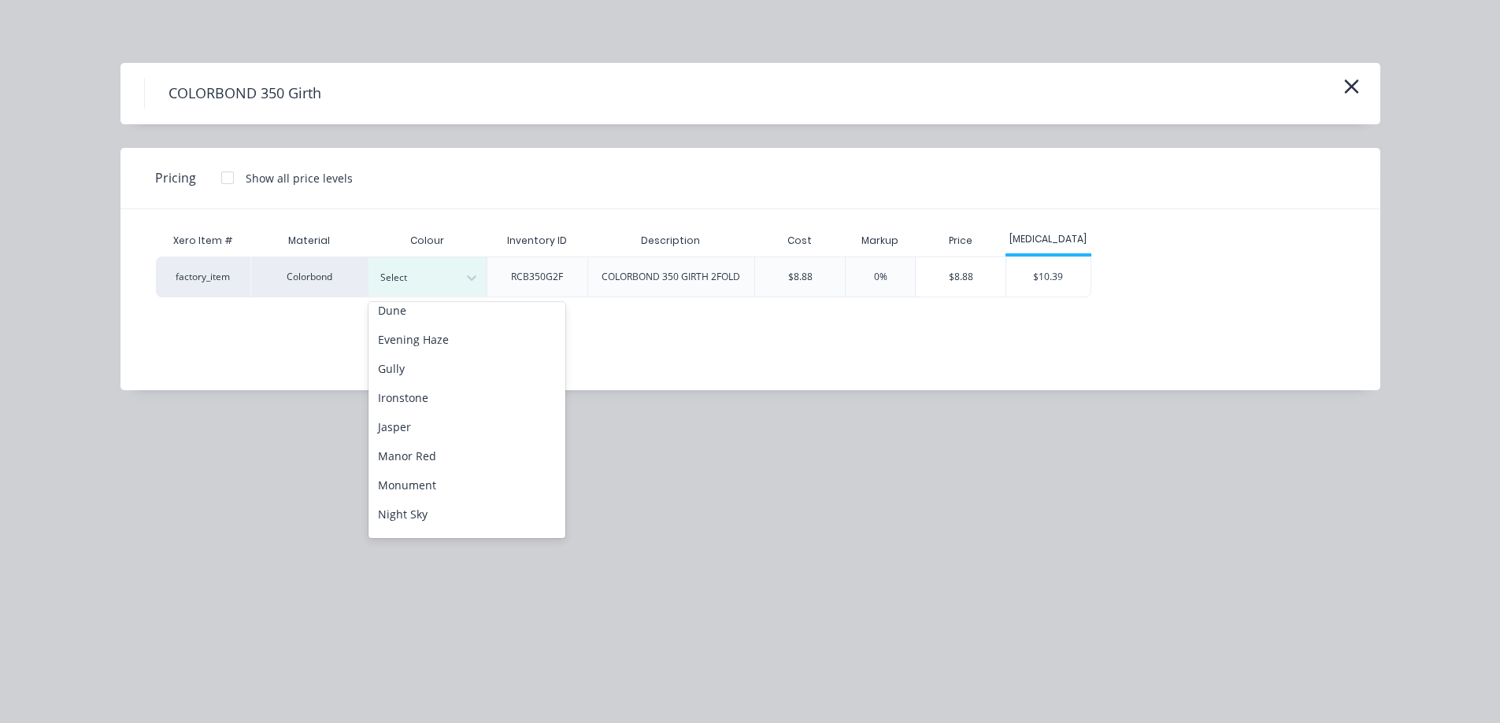
scroll to position [236, 0]
click at [438, 457] on div "Monument" at bounding box center [466, 462] width 197 height 29
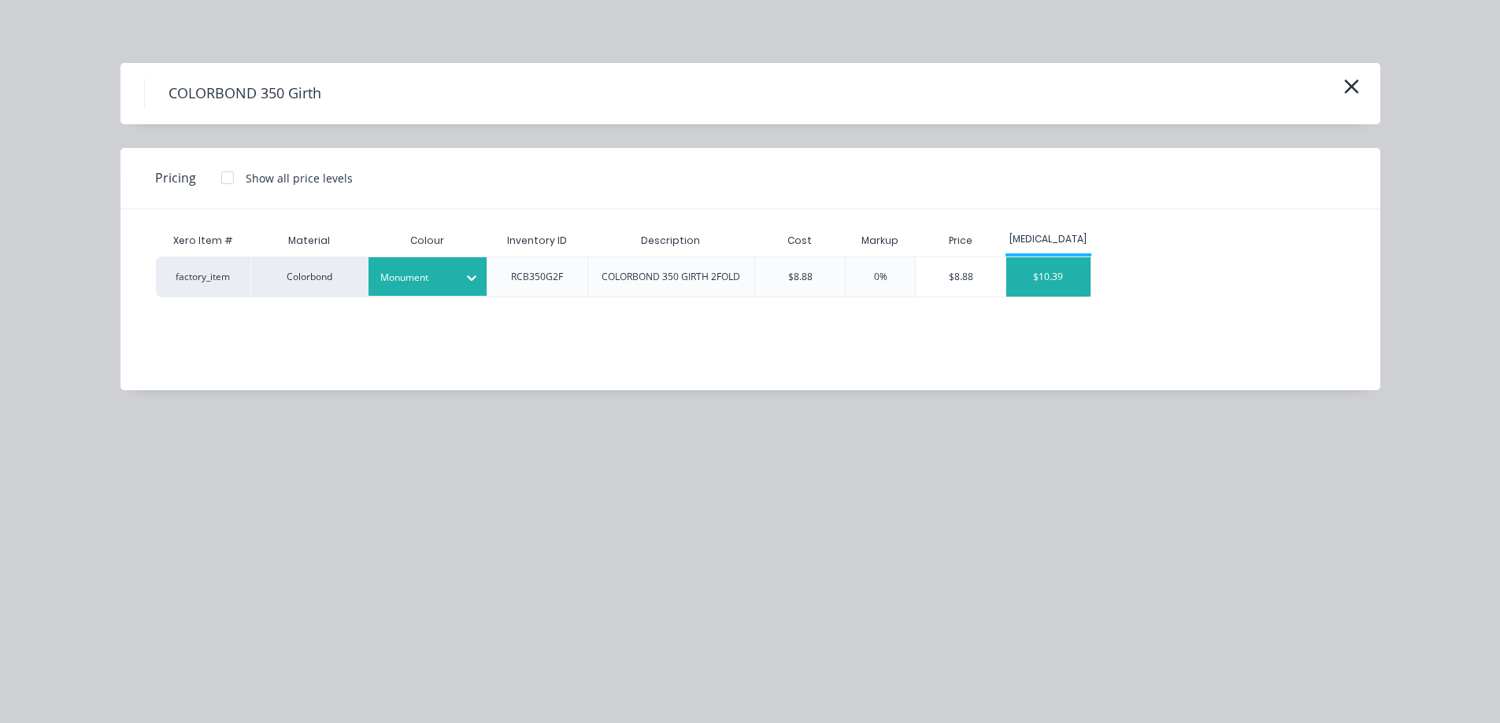
click at [1072, 277] on div "$10.39" at bounding box center [1048, 276] width 84 height 39
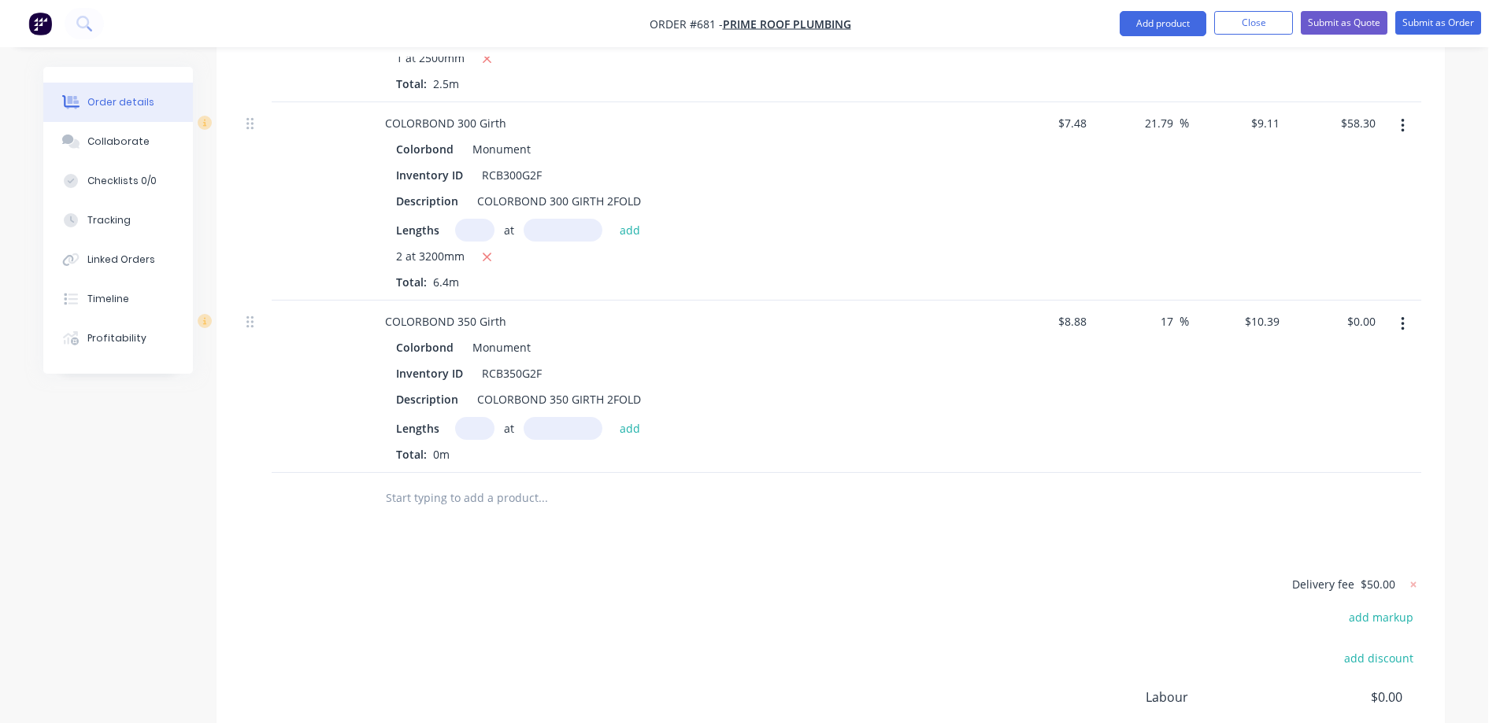
click at [487, 417] on input "text" at bounding box center [474, 428] width 39 height 23
type input "1"
type input "1100mm"
click at [616, 417] on button "add" at bounding box center [630, 427] width 37 height 21
type input "$11.43"
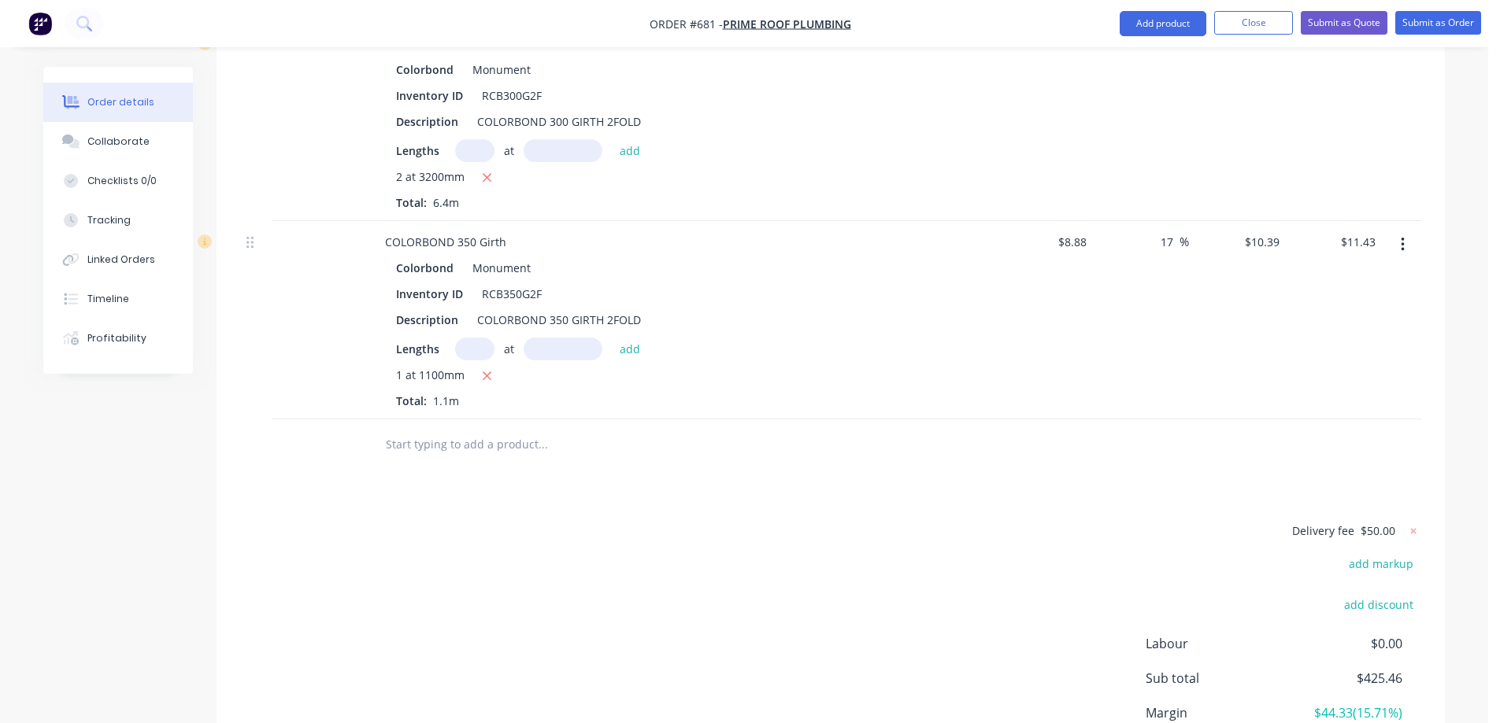
scroll to position [2575, 0]
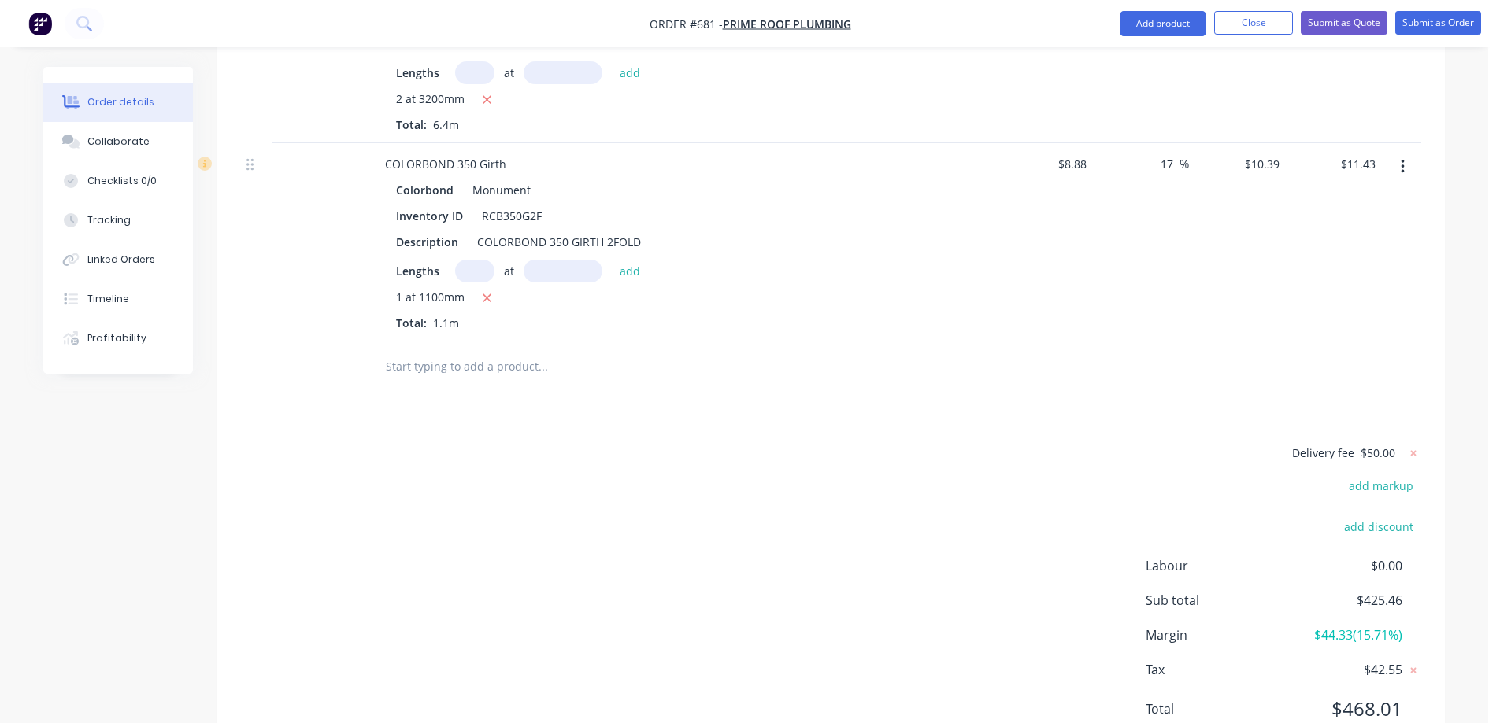
click at [461, 351] on input "text" at bounding box center [542, 366] width 315 height 31
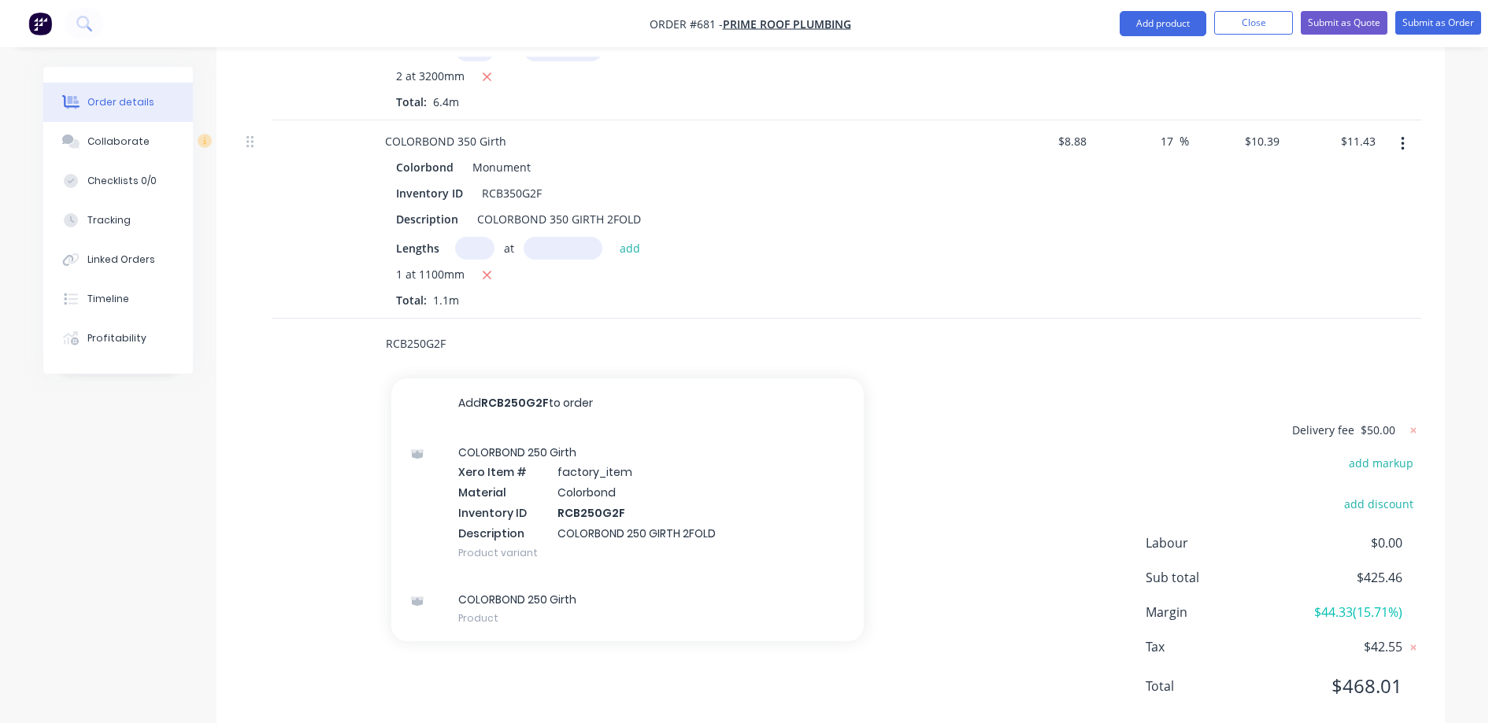
scroll to position [2616, 0]
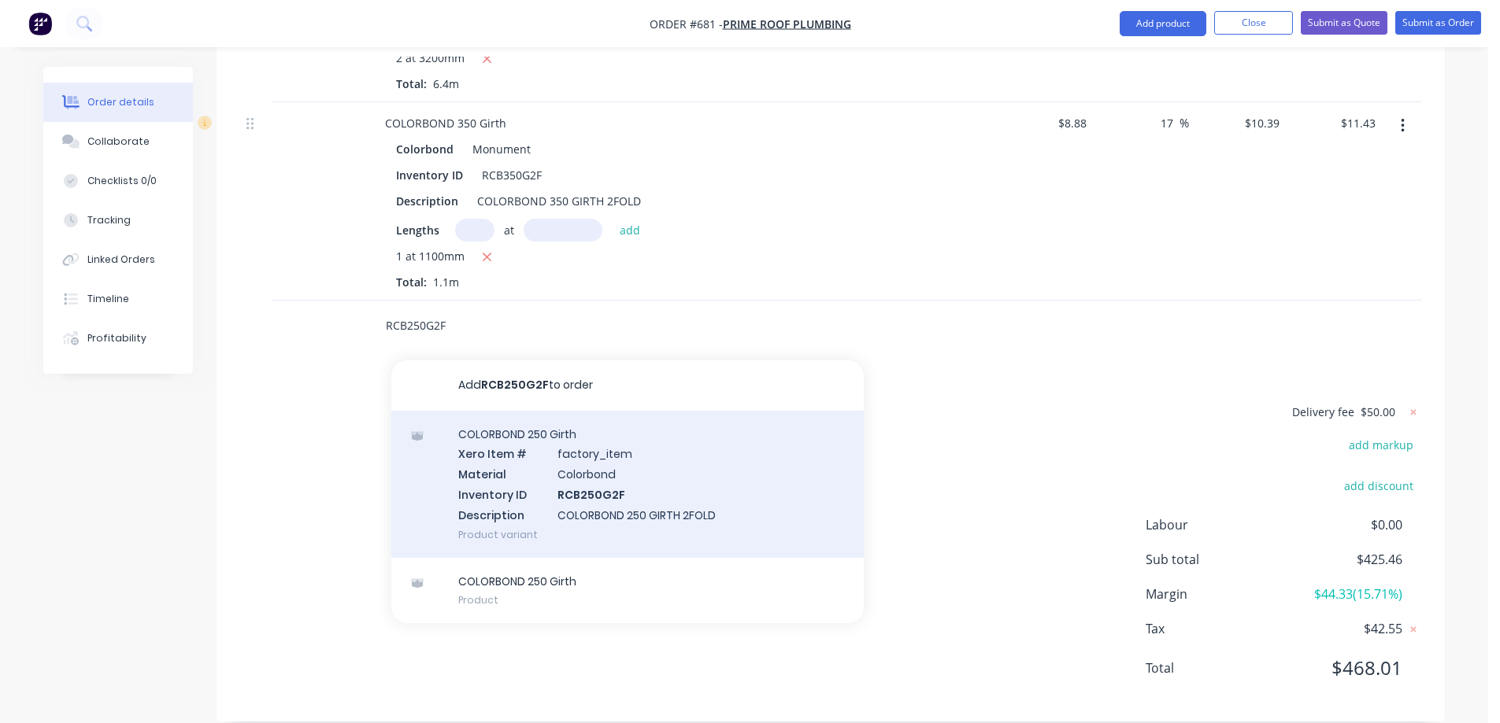
type input "RCB250G2F"
click at [524, 451] on div "COLORBOND 250 Girth Xero Item # factory_item Material Colorbond Inventory ID RC…" at bounding box center [627, 484] width 472 height 147
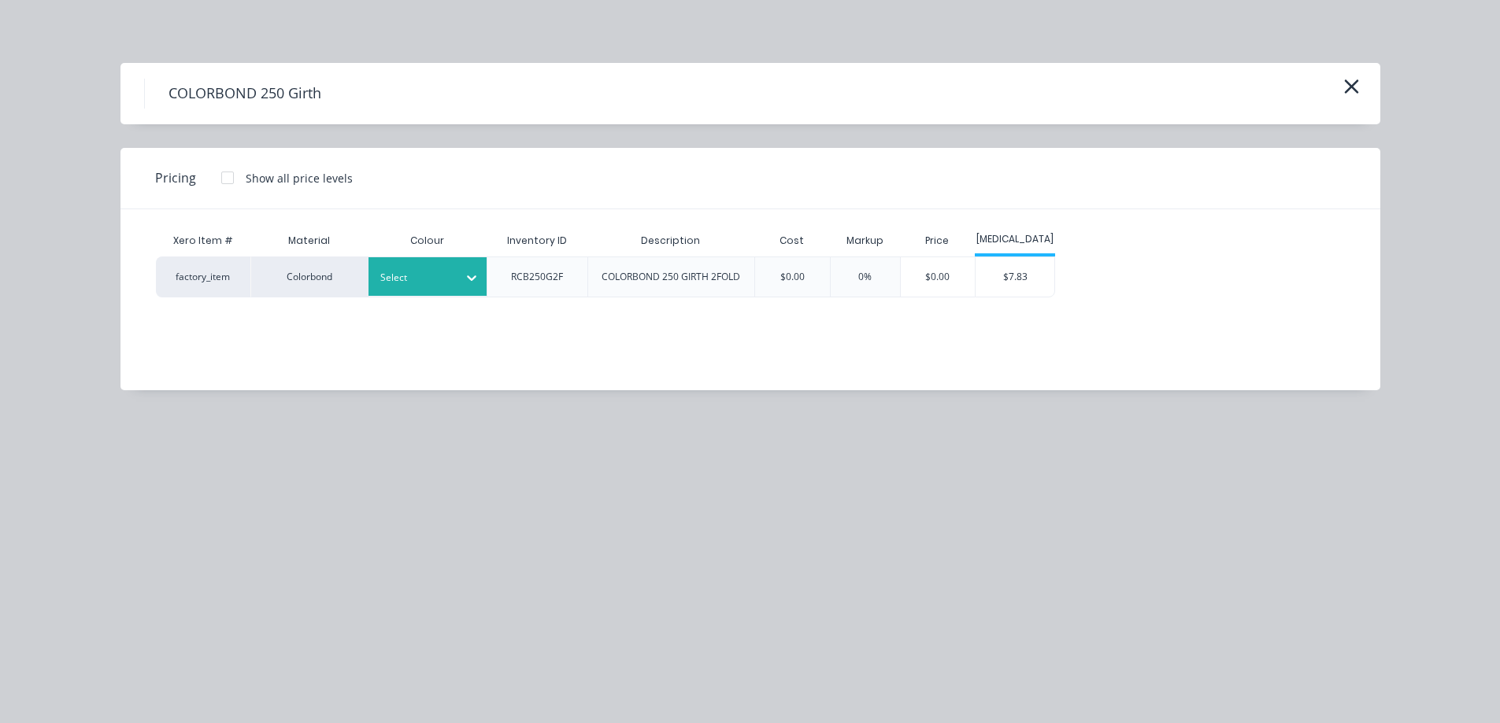
click at [457, 283] on div "Select" at bounding box center [413, 278] width 88 height 20
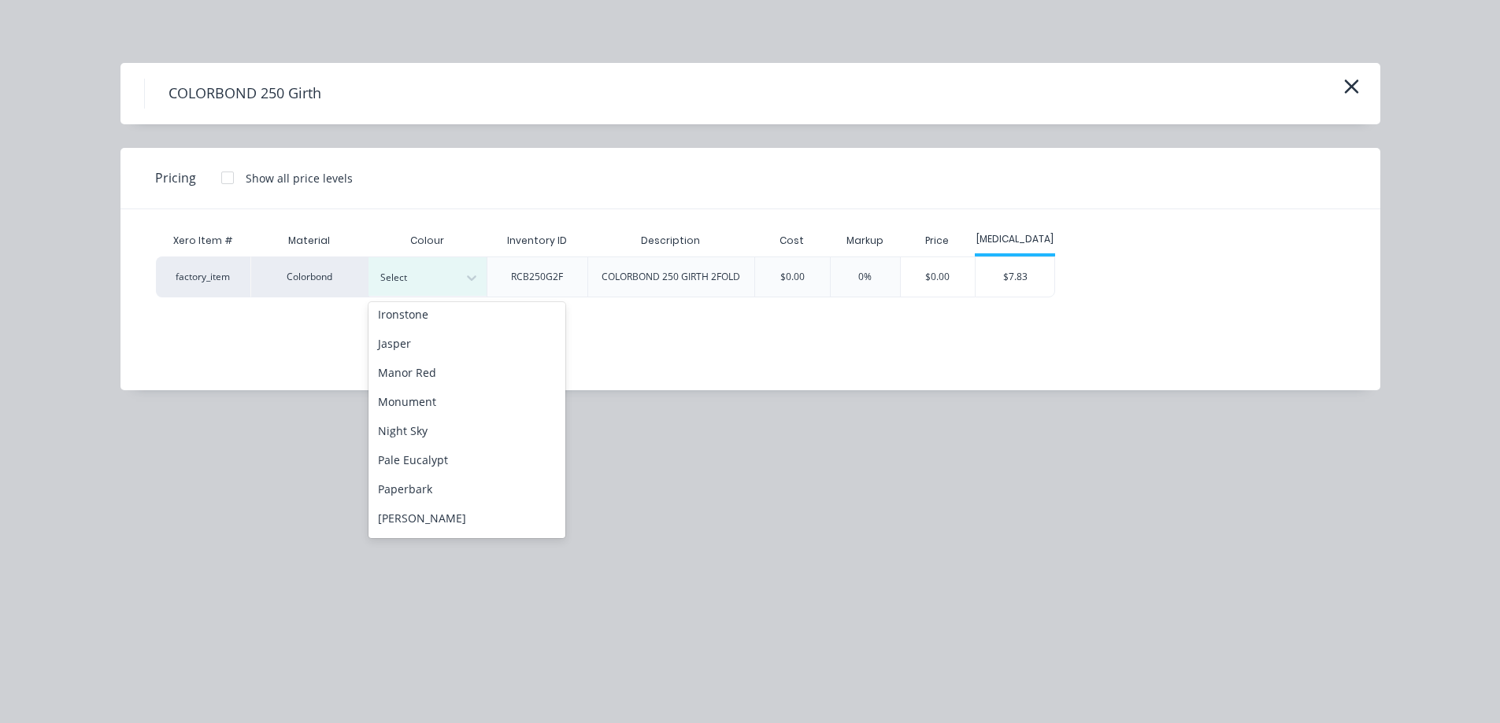
scroll to position [315, 0]
click at [440, 383] on div "Monument" at bounding box center [466, 383] width 197 height 29
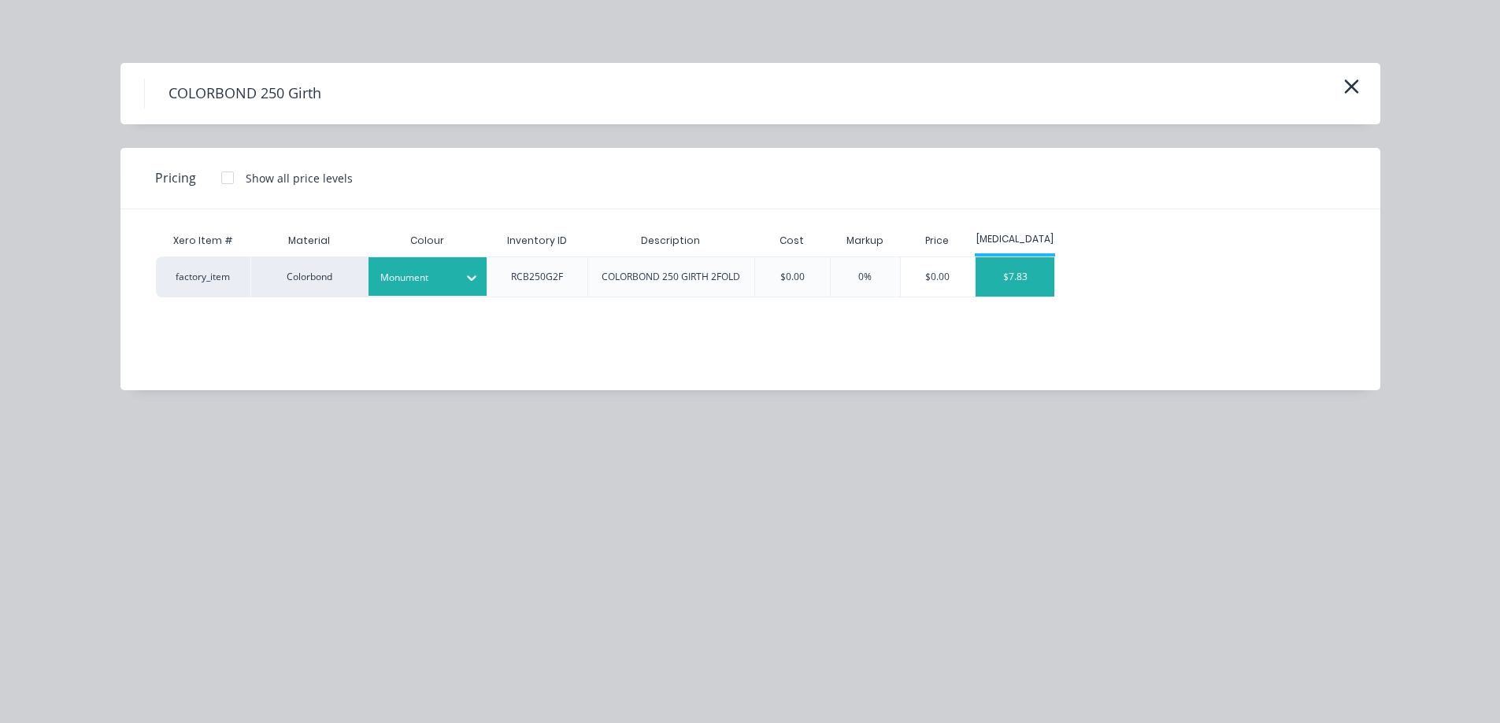
click at [984, 286] on div "$7.83" at bounding box center [1014, 276] width 79 height 39
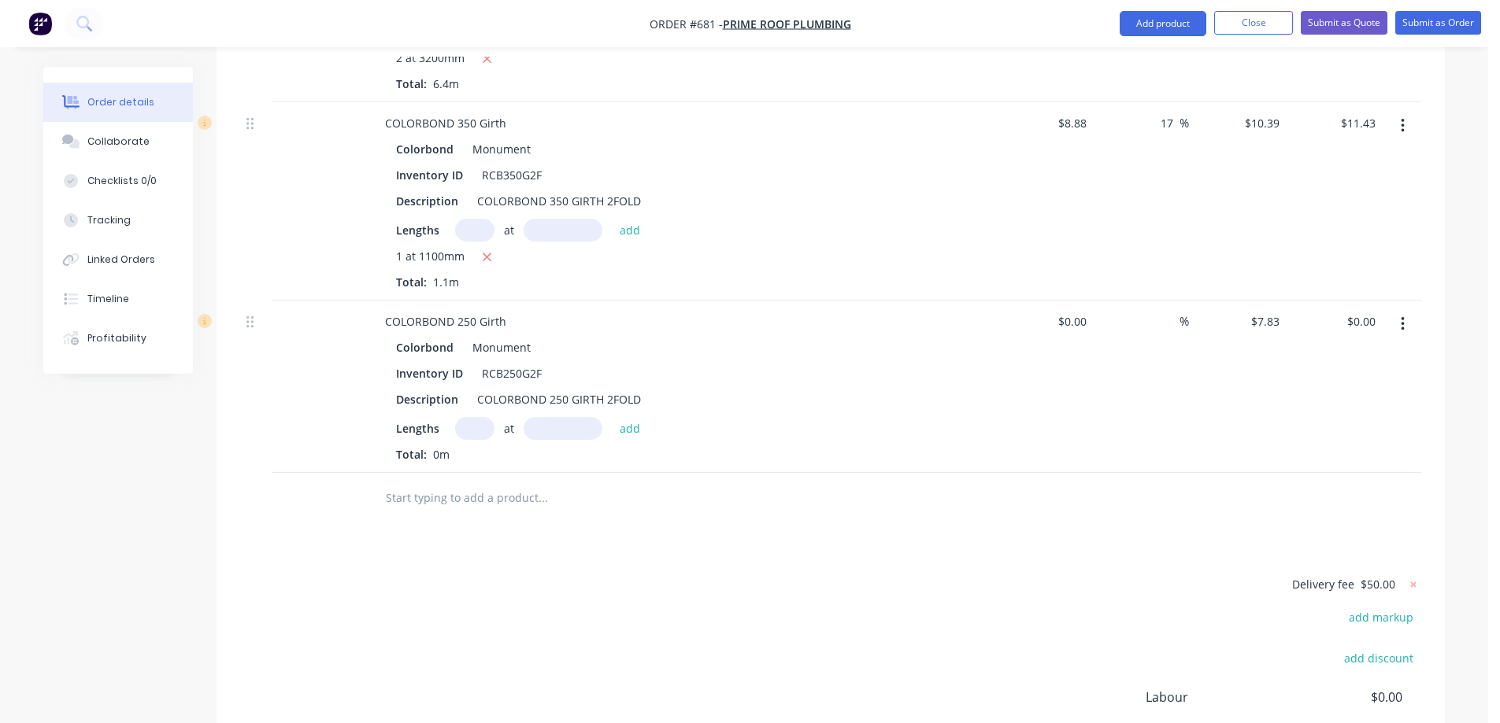
click at [468, 417] on input "text" at bounding box center [474, 428] width 39 height 23
type input "1"
type input "3800mm"
click at [635, 417] on button "add" at bounding box center [630, 427] width 37 height 21
type input "$29.75"
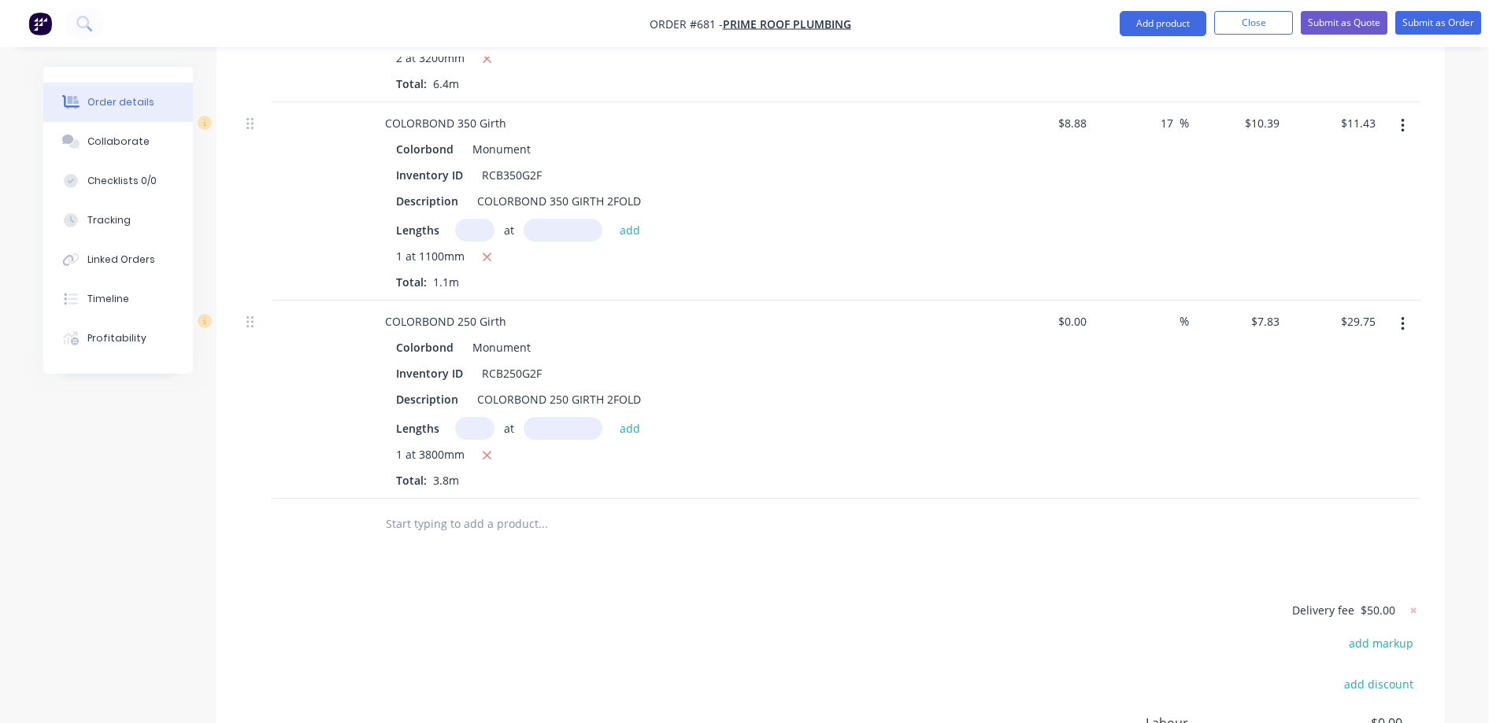
click at [496, 509] on input "text" at bounding box center [542, 524] width 315 height 31
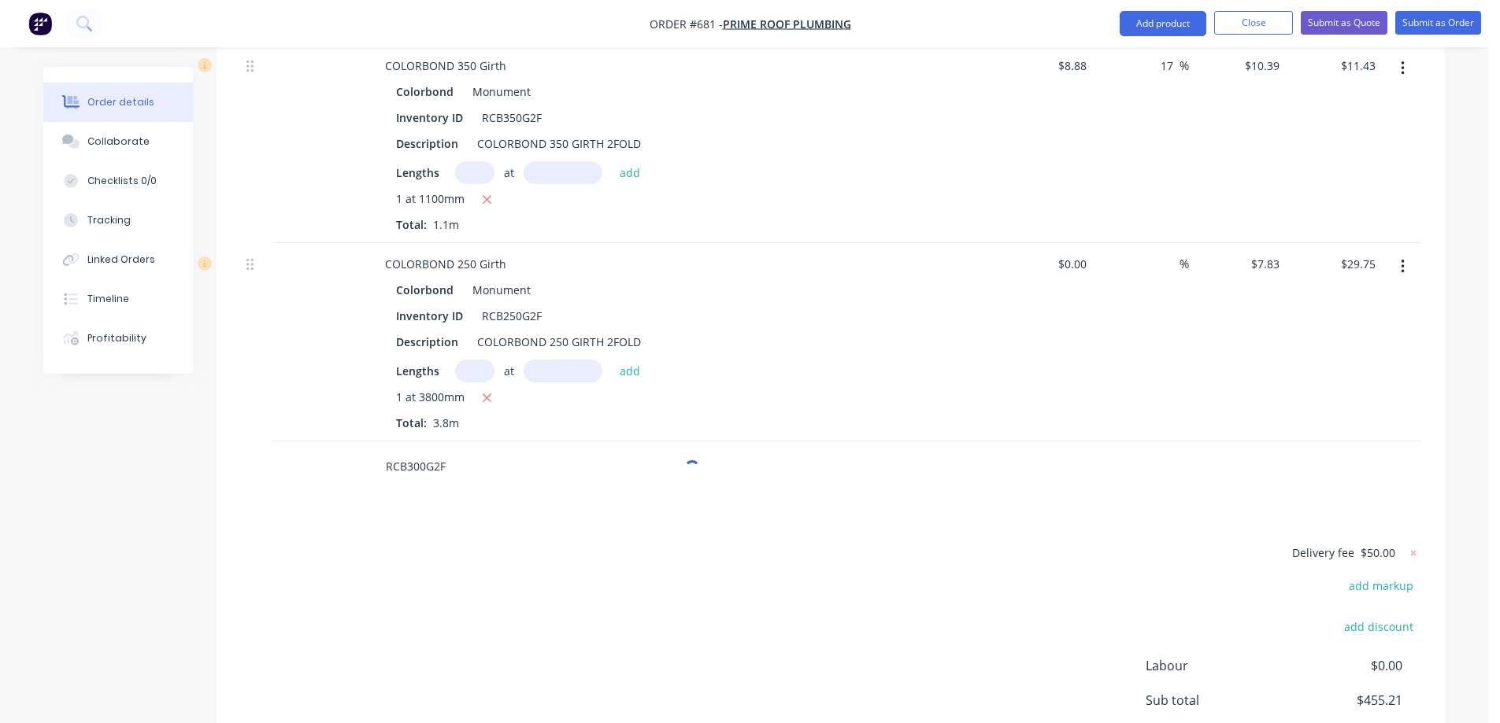
scroll to position [2814, 0]
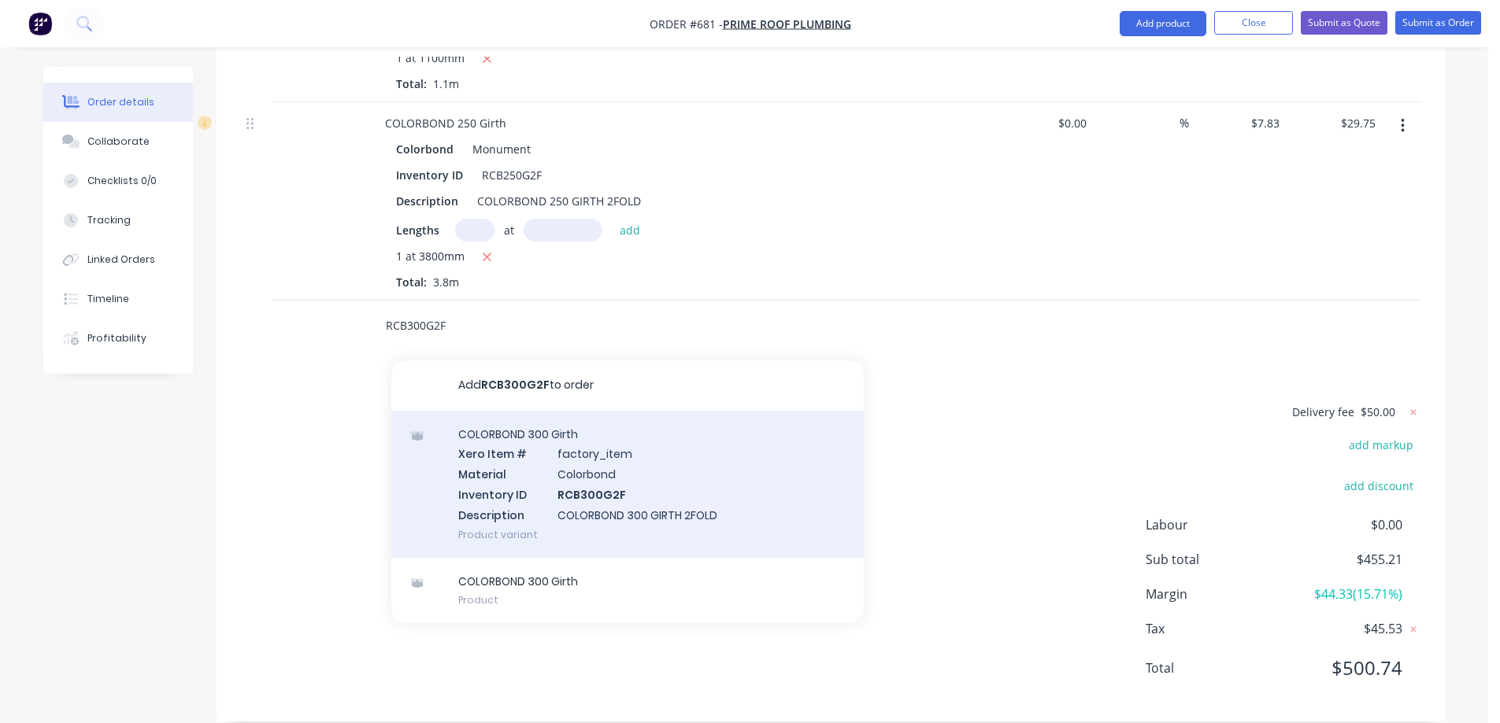
type input "RCB300G2F"
click at [508, 479] on div "COLORBOND 300 Girth Xero Item # factory_item Material Colorbond Inventory ID RC…" at bounding box center [627, 484] width 472 height 147
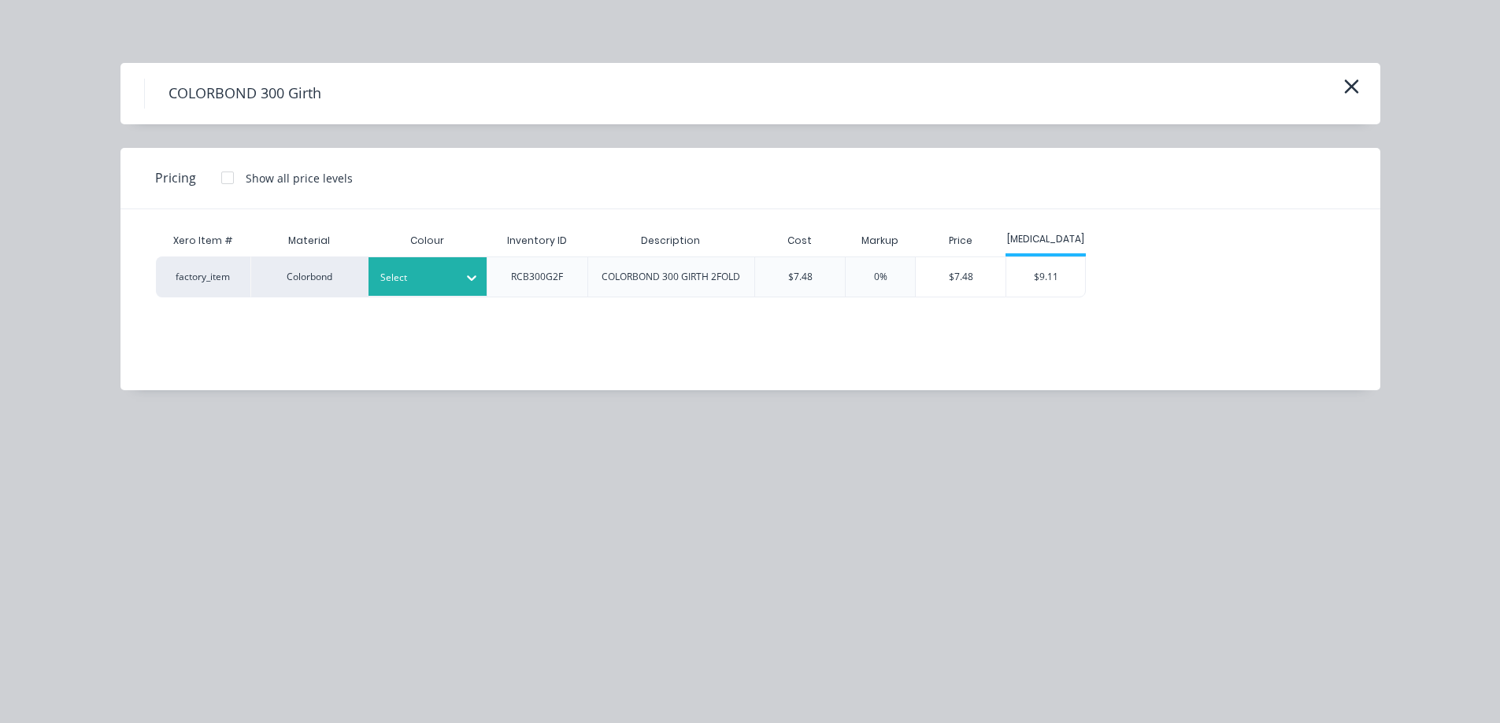
click at [412, 290] on div "Select" at bounding box center [427, 276] width 118 height 39
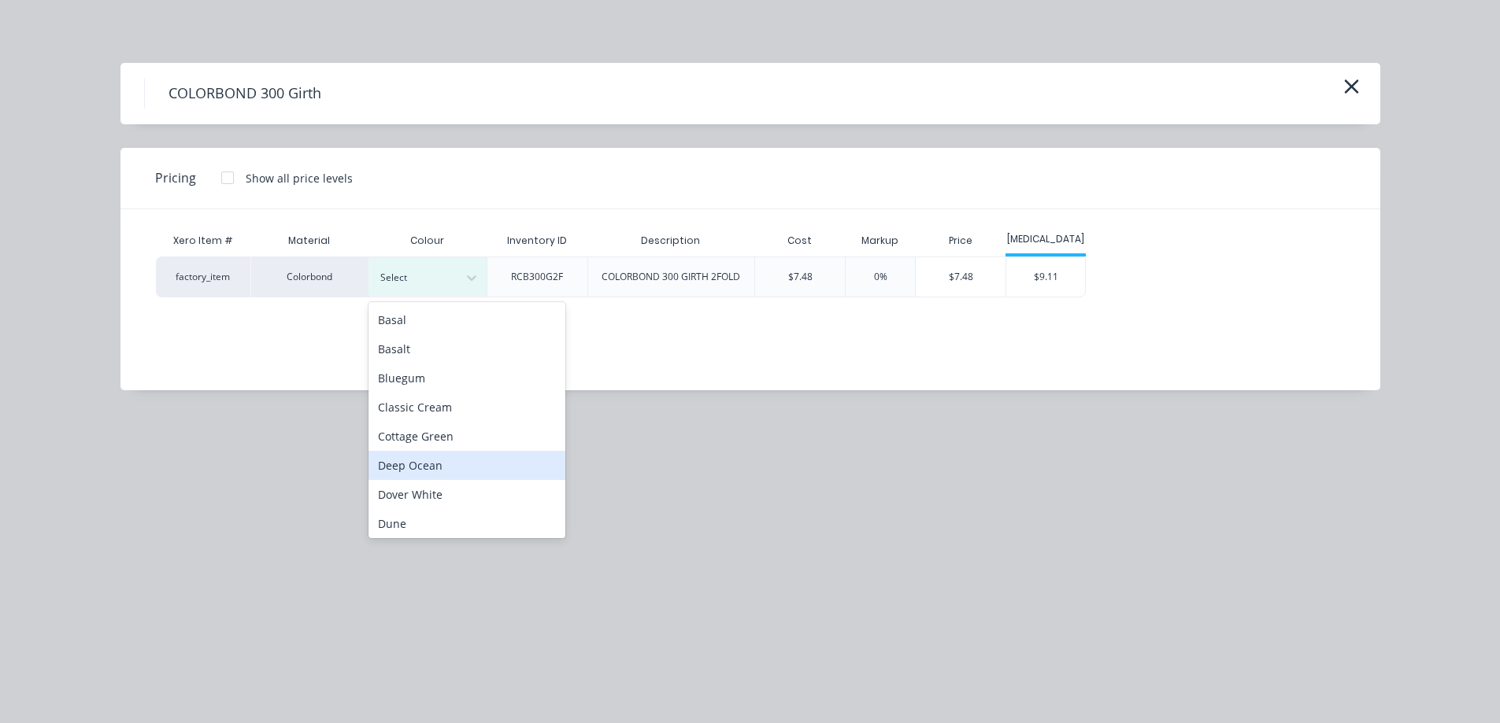
scroll to position [315, 0]
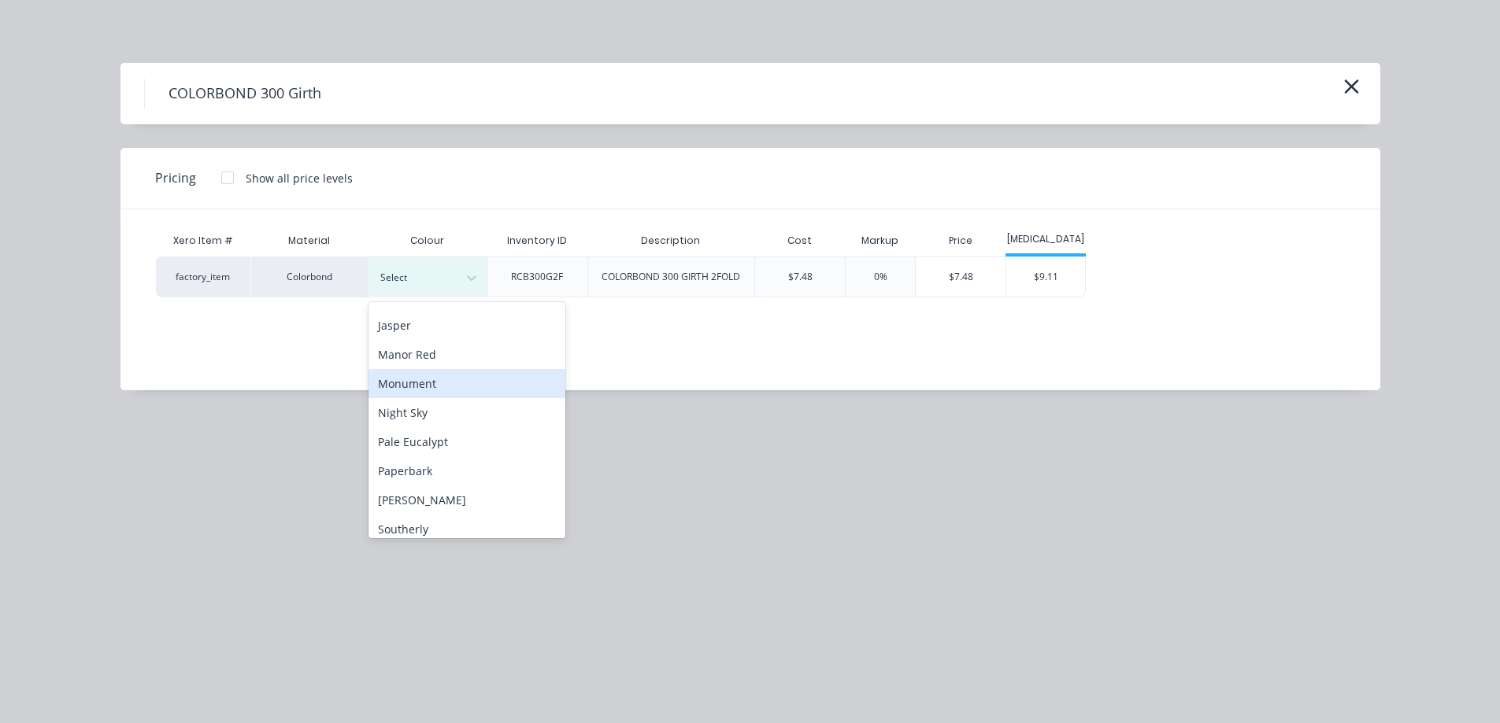
click at [428, 384] on div "Monument" at bounding box center [466, 383] width 197 height 29
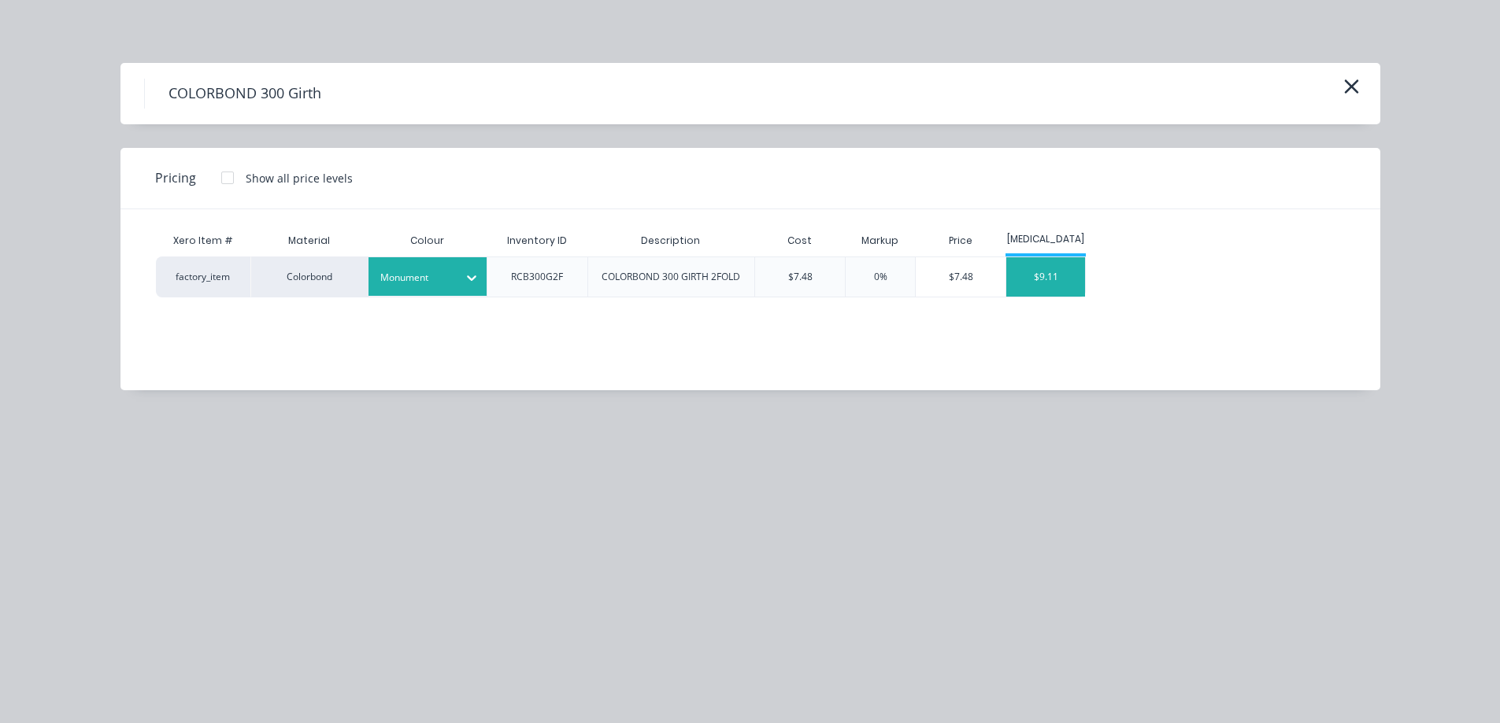
click at [1053, 283] on div "$9.11" at bounding box center [1045, 276] width 79 height 39
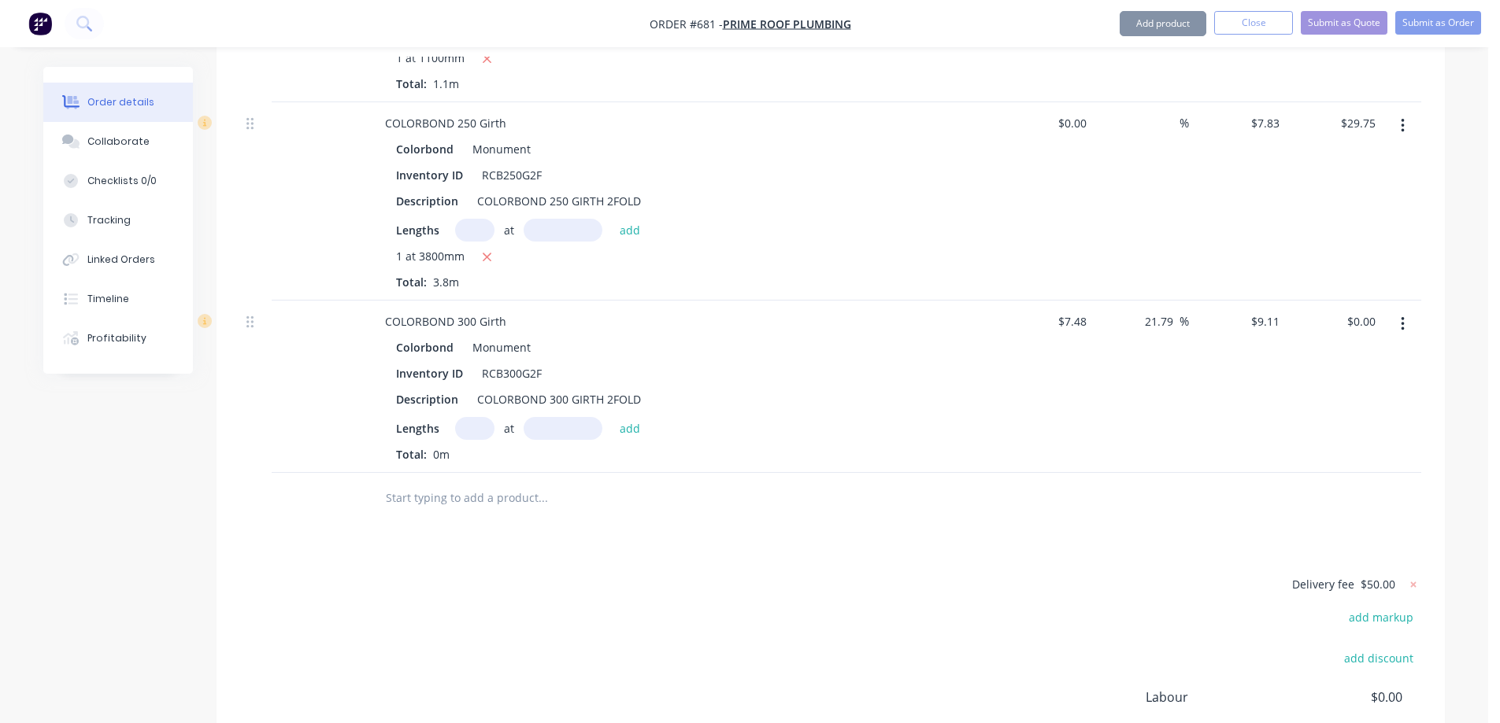
click at [479, 417] on input "text" at bounding box center [474, 428] width 39 height 23
type input "1"
type input "3800mm"
click at [637, 417] on button "add" at bounding box center [630, 427] width 37 height 21
type input "$34.62"
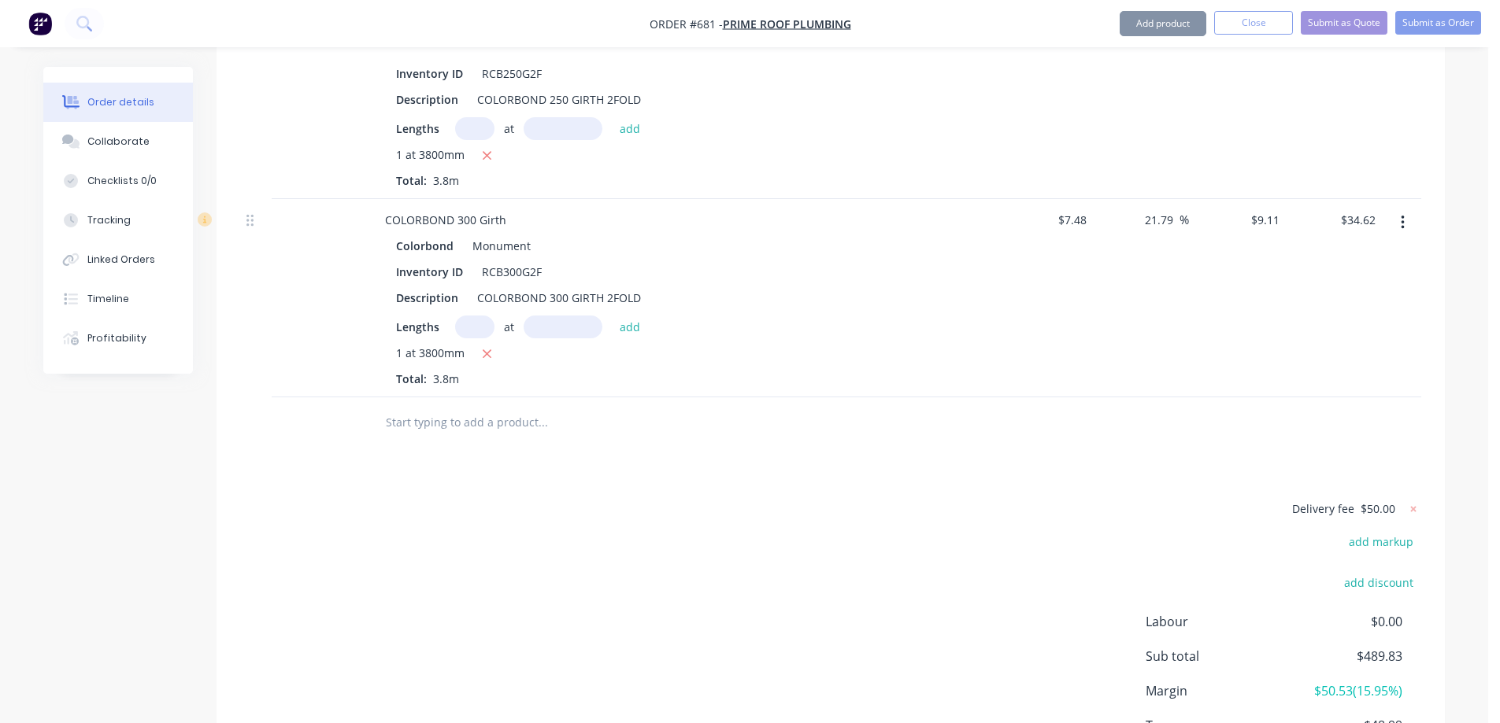
scroll to position [2972, 0]
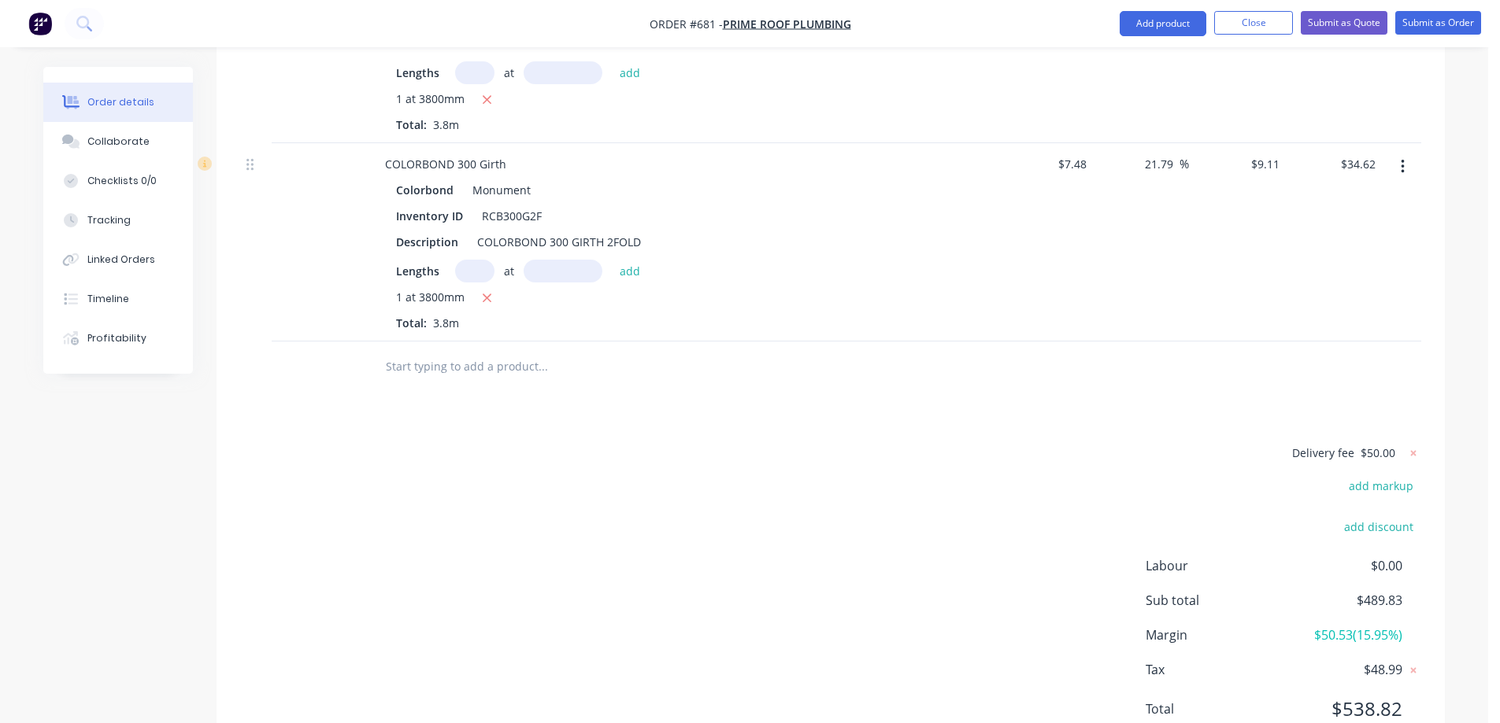
click at [446, 351] on input "text" at bounding box center [542, 366] width 315 height 31
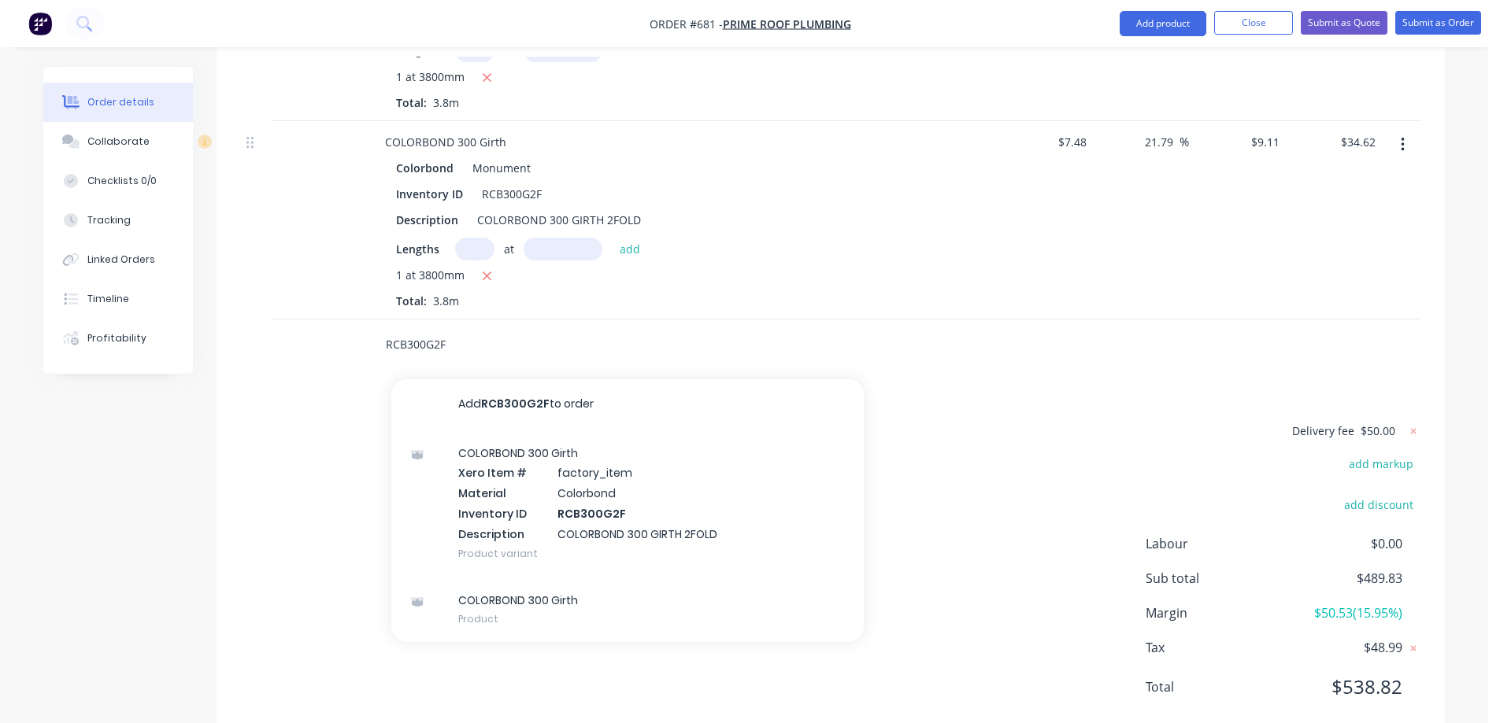
scroll to position [3013, 0]
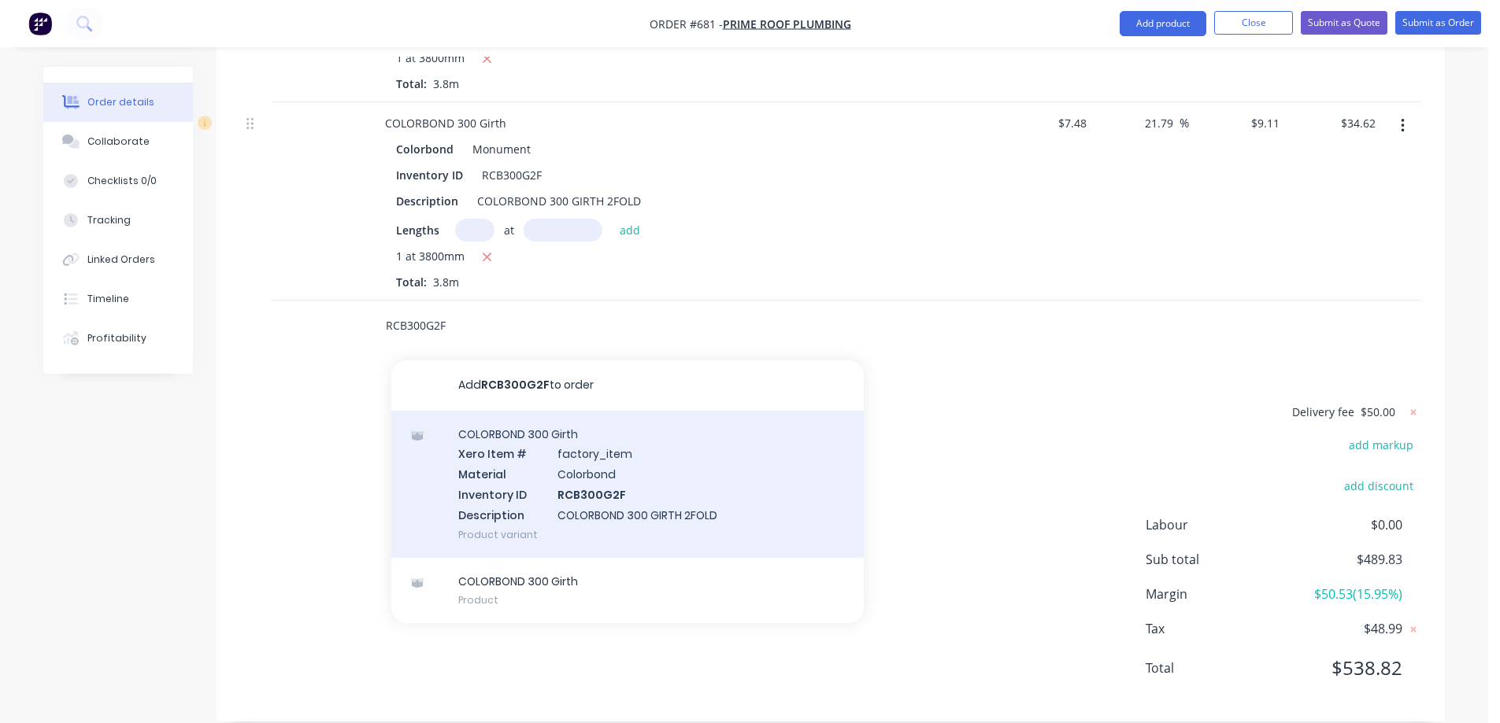
type input "RCB300G2F"
click at [553, 464] on div "COLORBOND 300 Girth Xero Item # factory_item Material Colorbond Inventory ID RC…" at bounding box center [627, 484] width 472 height 147
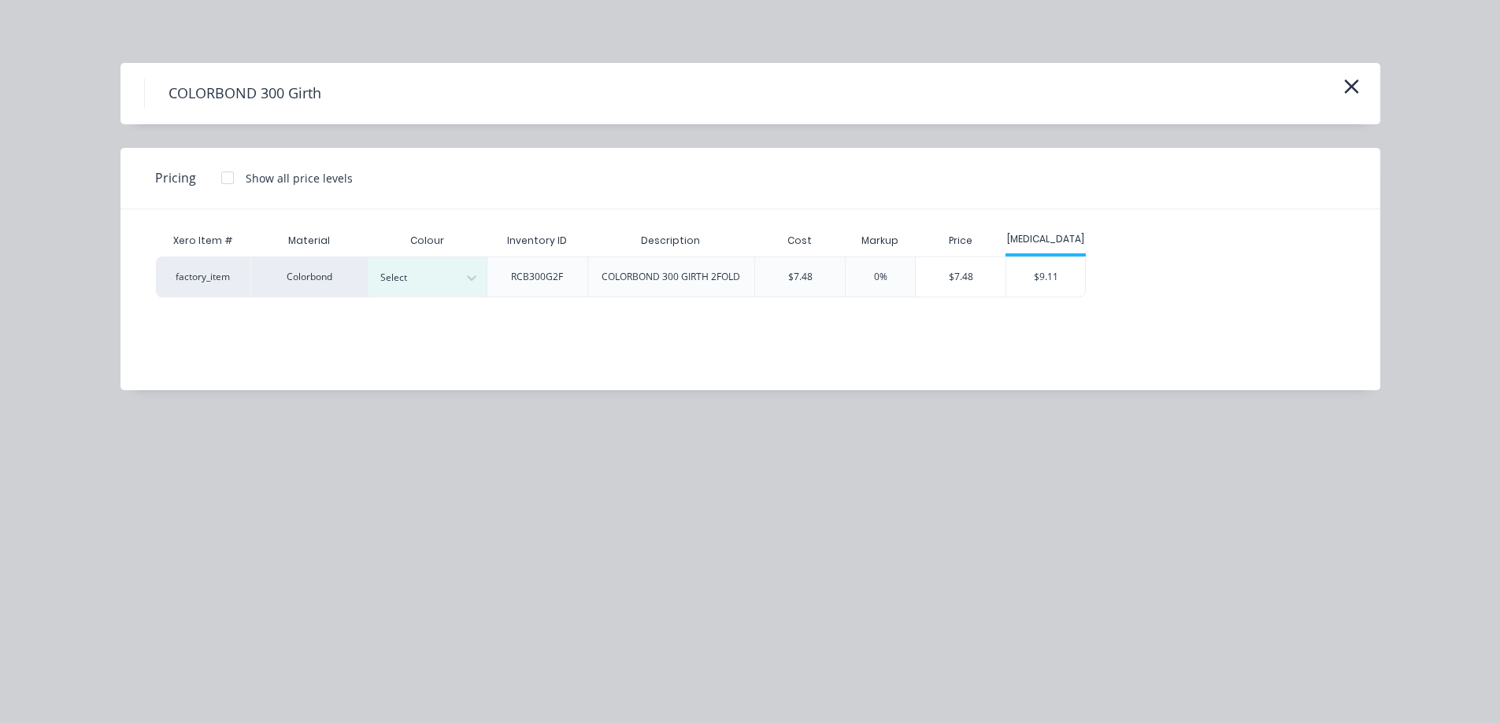
click at [463, 288] on div at bounding box center [471, 277] width 28 height 25
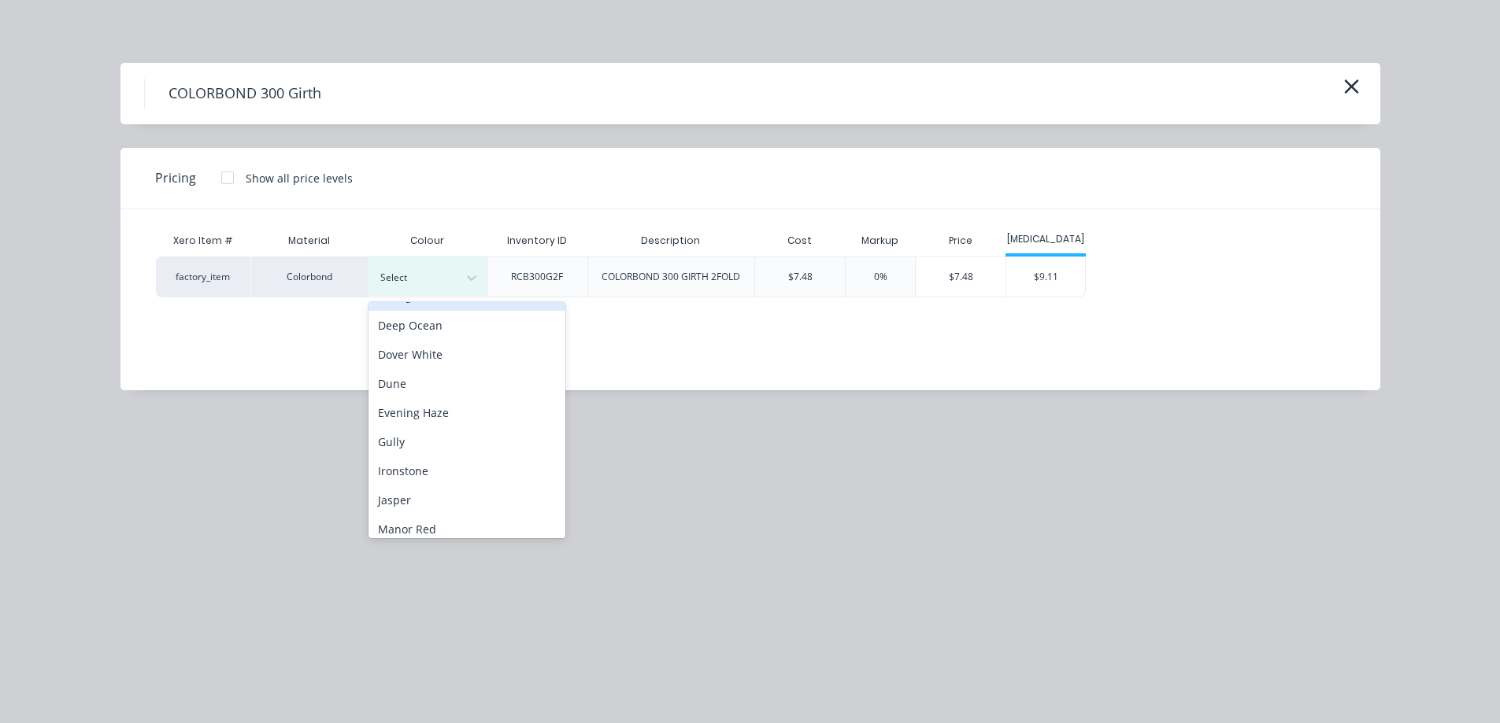
scroll to position [236, 0]
click at [434, 462] on div "Monument" at bounding box center [466, 462] width 197 height 29
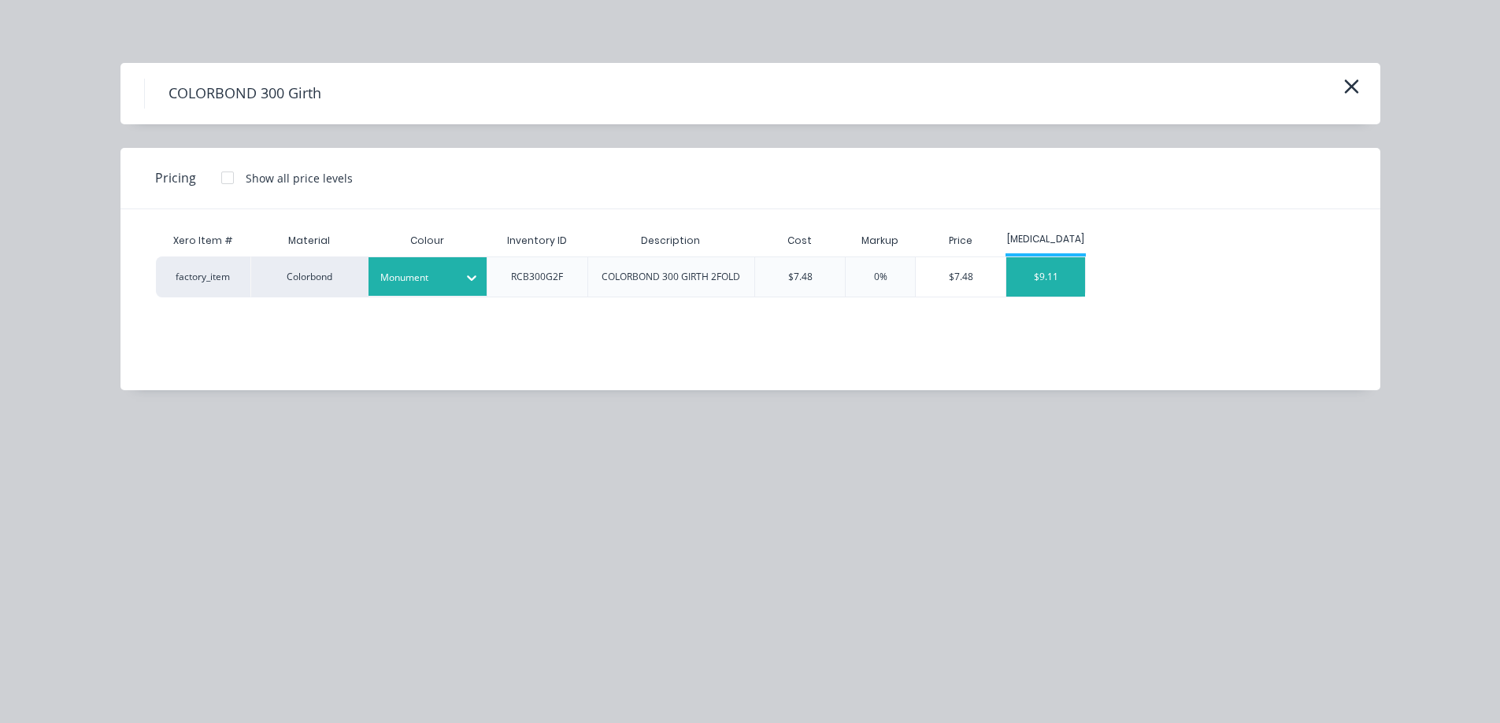
click at [1079, 279] on div "$9.11" at bounding box center [1045, 276] width 79 height 39
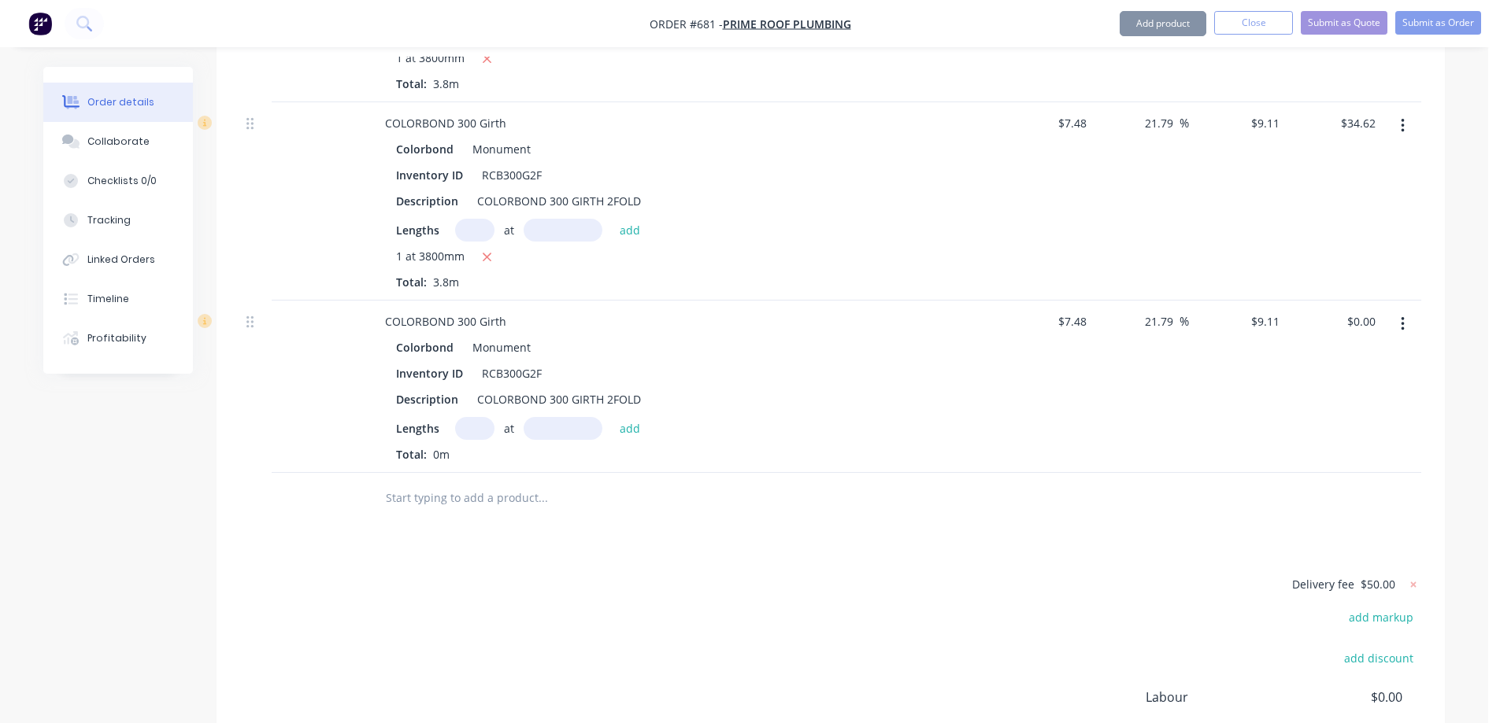
click at [478, 417] on input "text" at bounding box center [474, 428] width 39 height 23
type input "3"
type input "800mm"
click at [646, 417] on div "3 at 800mm add" at bounding box center [552, 428] width 194 height 23
click at [642, 417] on button "add" at bounding box center [630, 427] width 37 height 21
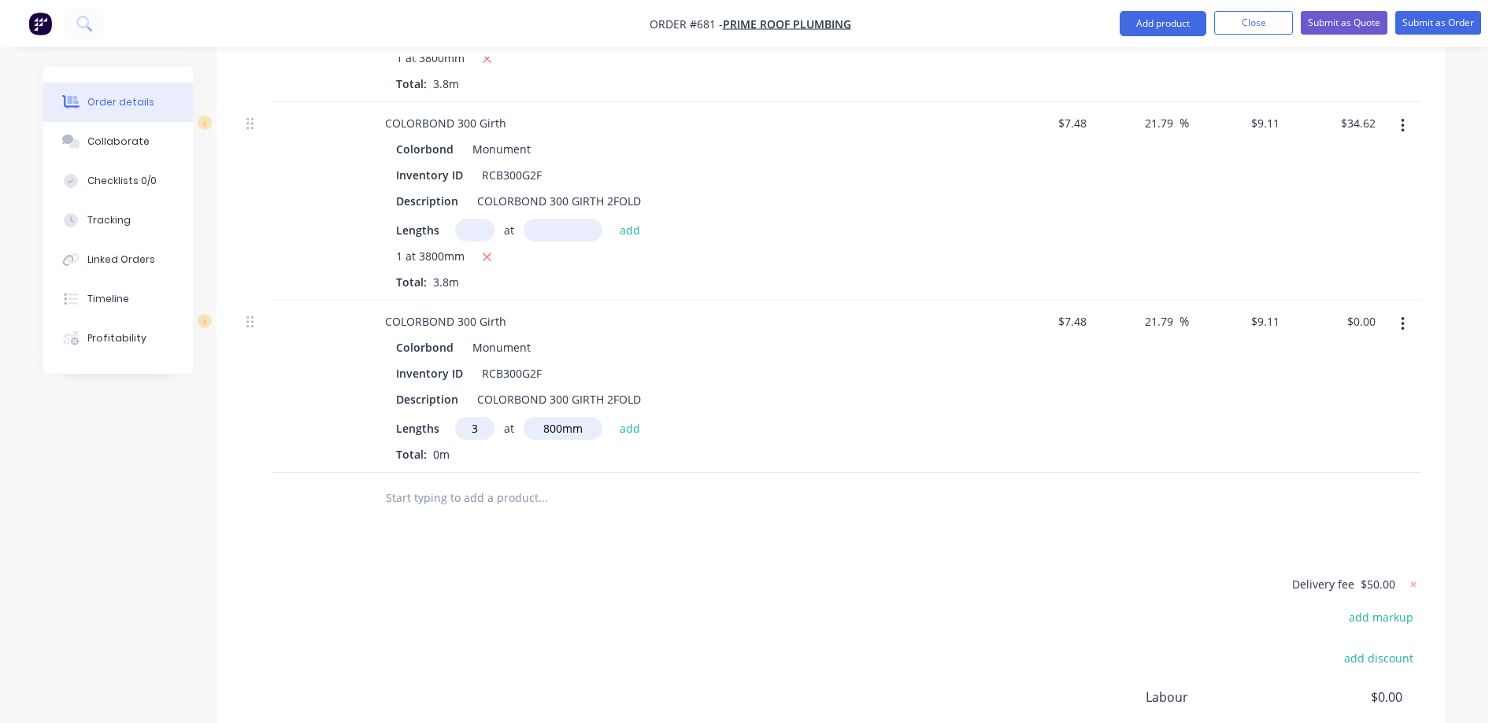
type input "$21.86"
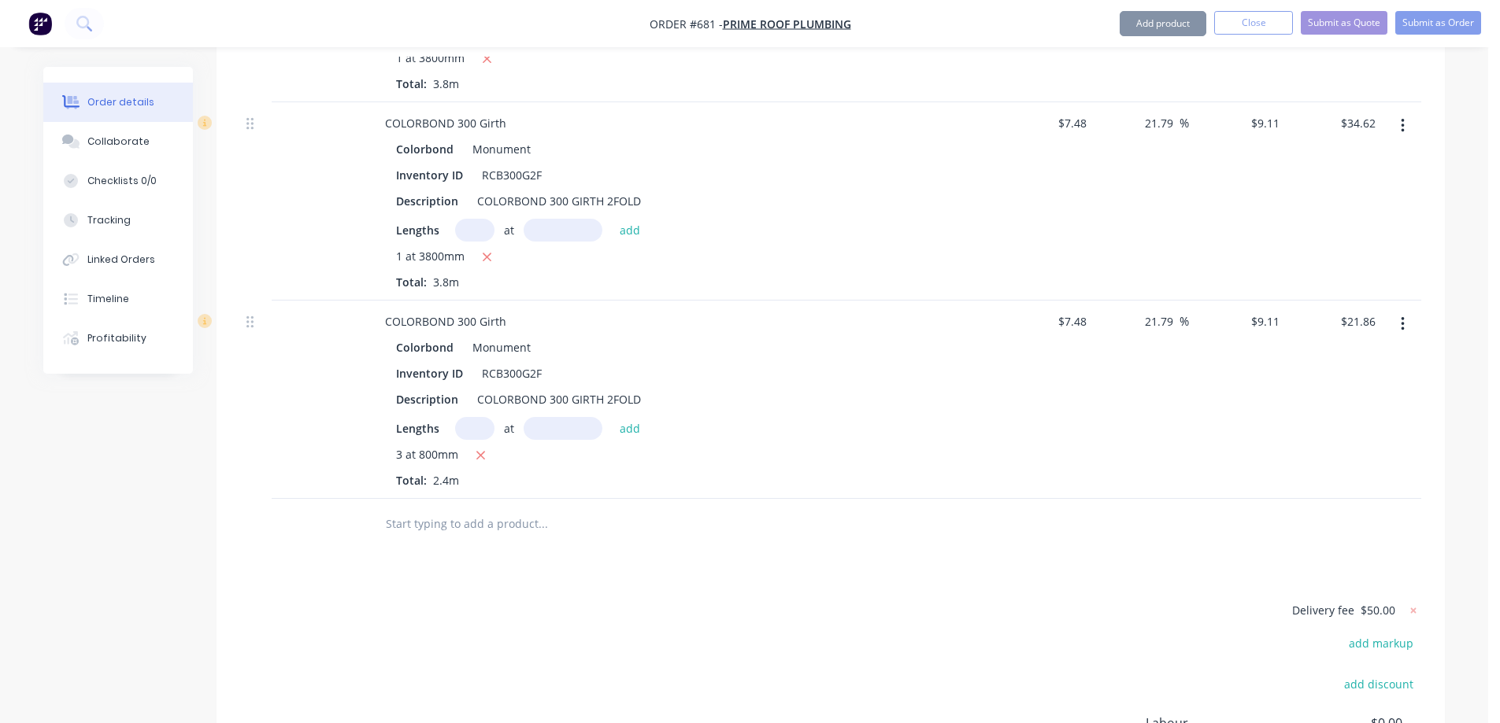
click at [514, 509] on input "text" at bounding box center [542, 524] width 315 height 31
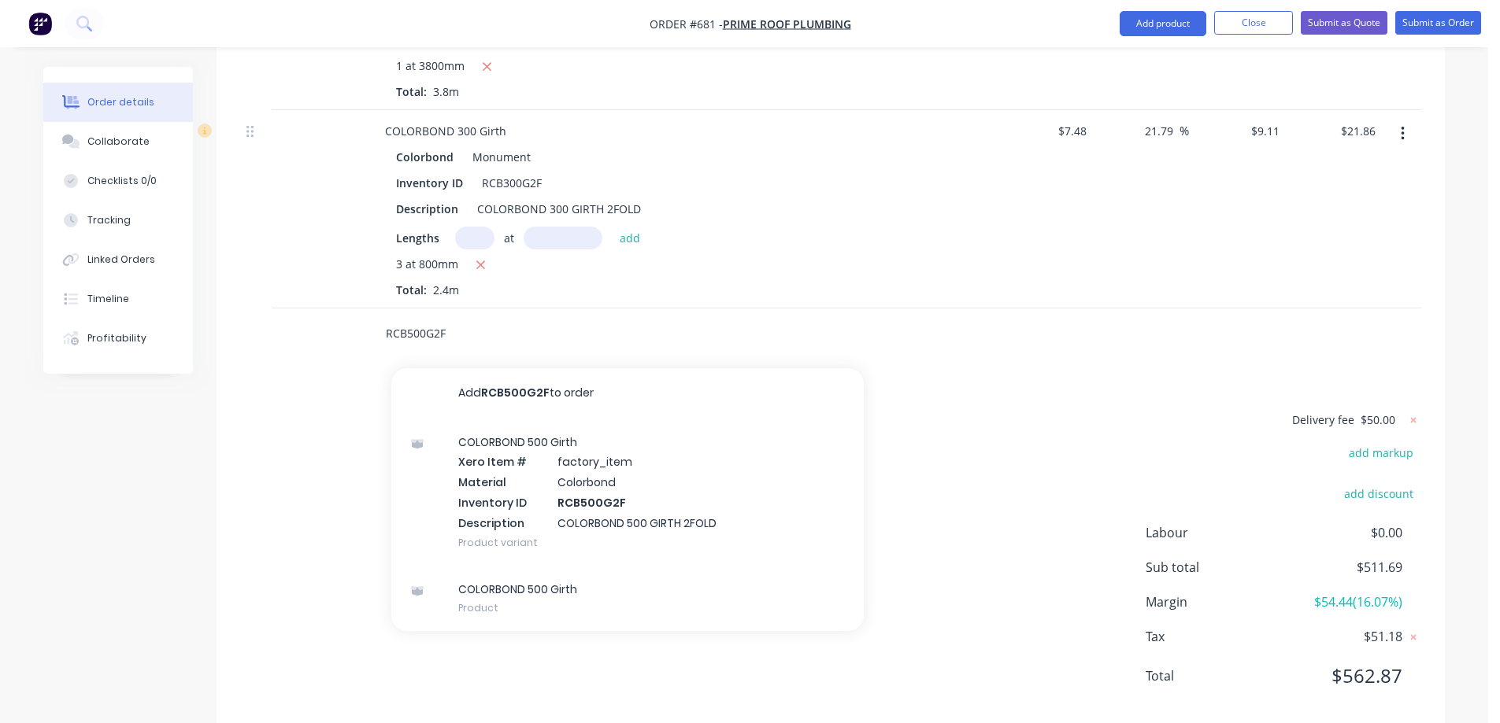
scroll to position [3211, 0]
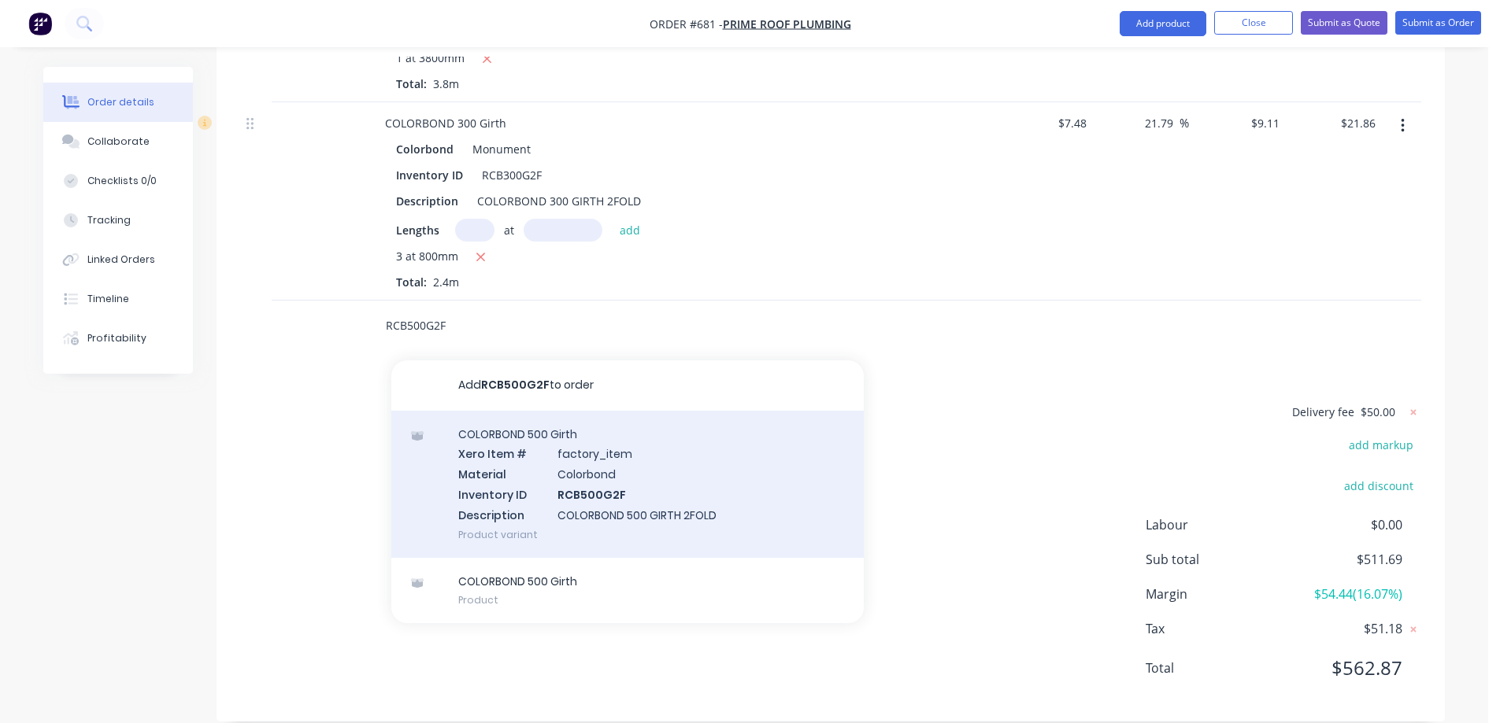
type input "RCB500G2F"
click at [539, 488] on div "COLORBOND 500 Girth Xero Item # factory_item Material Colorbond Inventory ID RC…" at bounding box center [627, 484] width 472 height 147
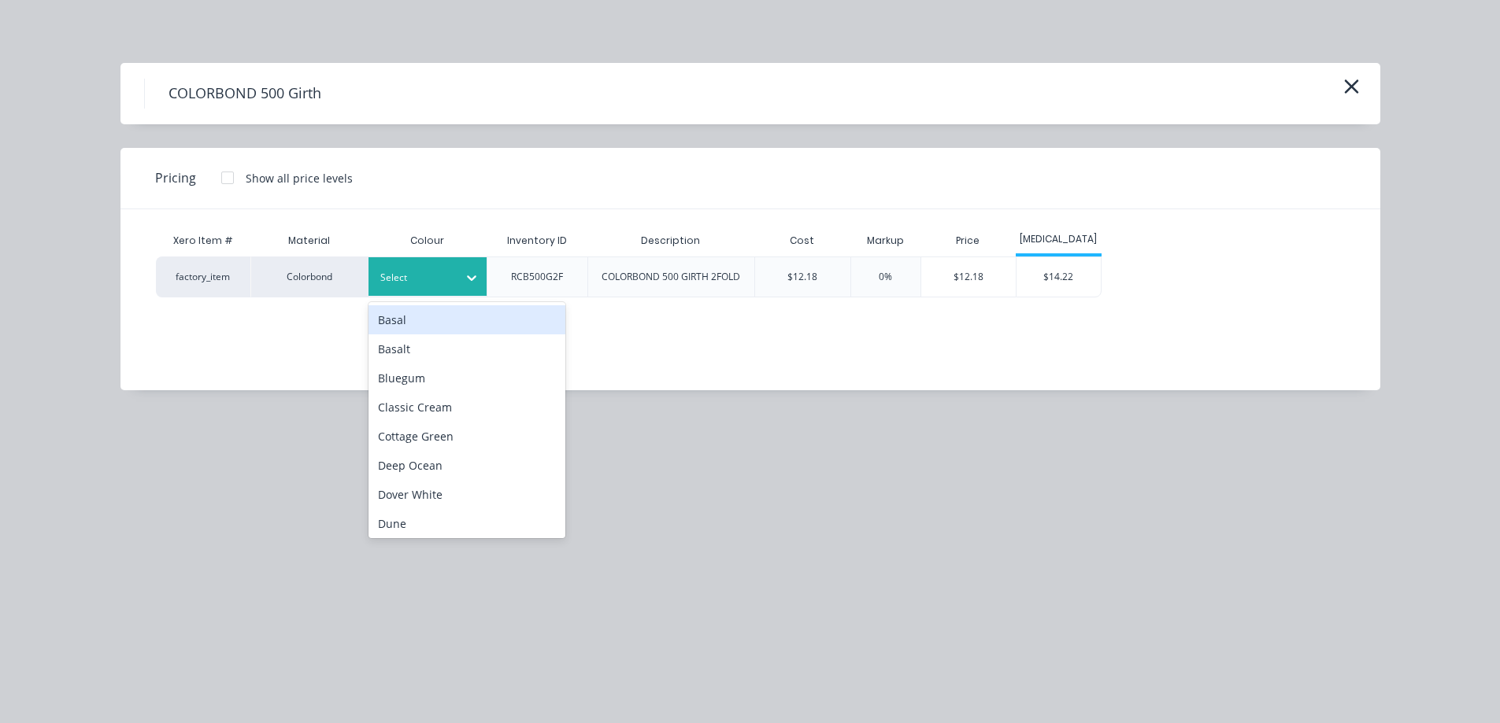
click at [440, 295] on div "Select" at bounding box center [427, 276] width 118 height 39
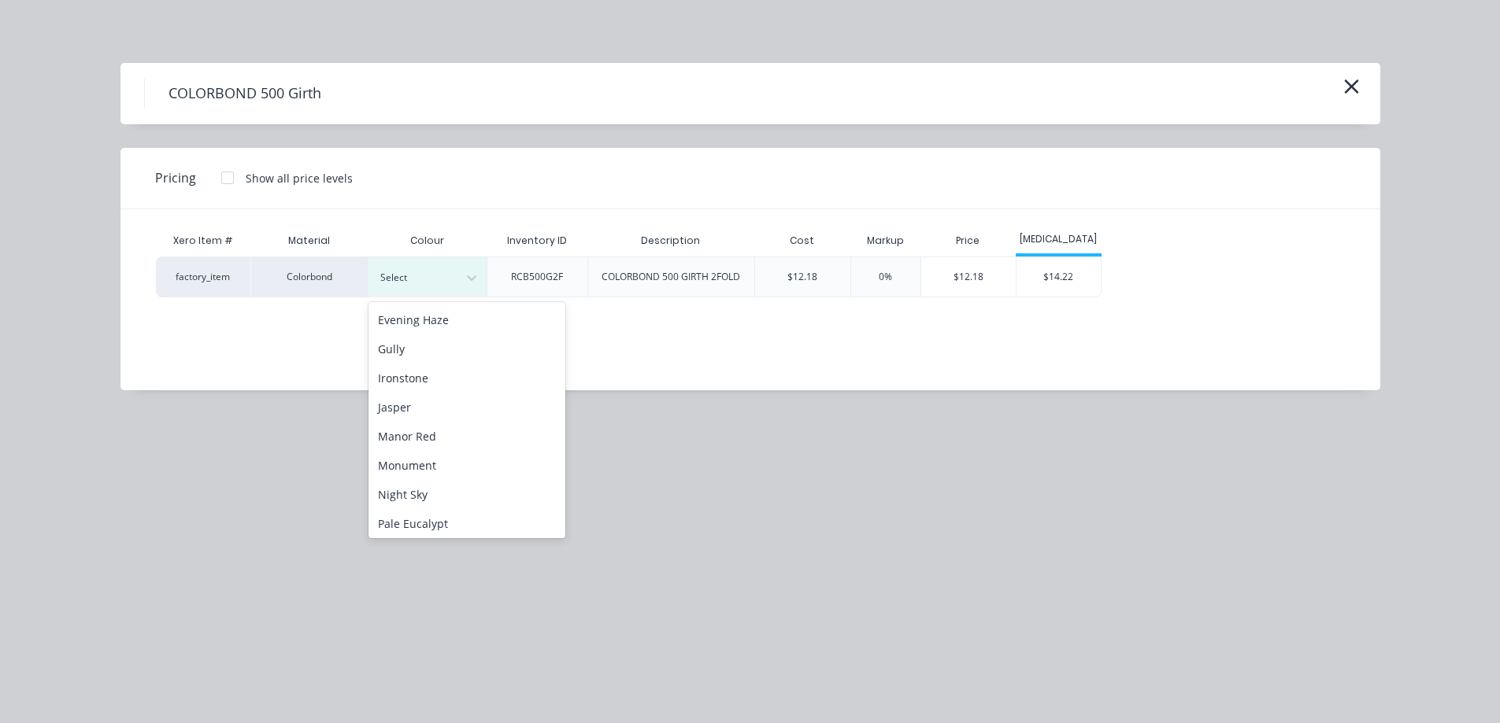
scroll to position [236, 0]
click at [441, 471] on div "Monument" at bounding box center [466, 462] width 197 height 29
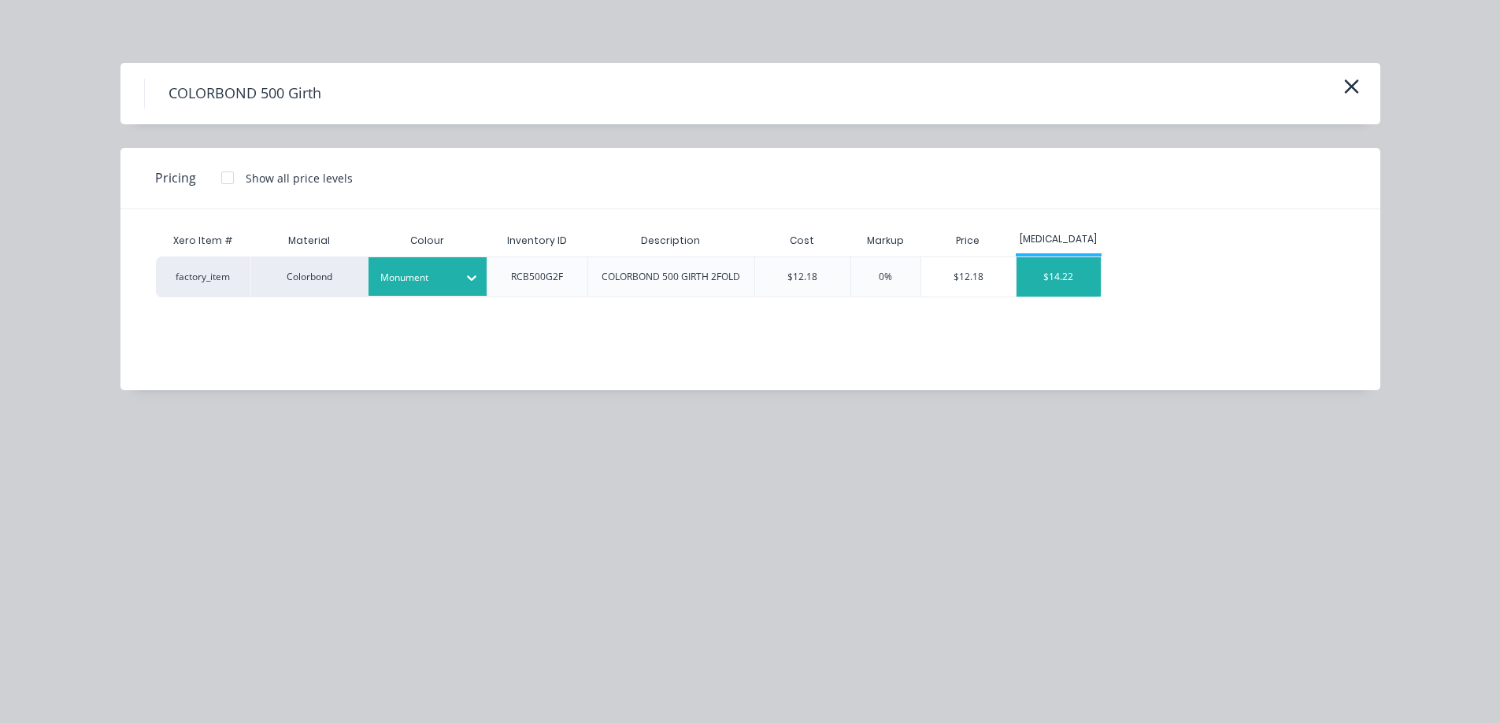
click at [1063, 287] on div "$14.22" at bounding box center [1058, 276] width 84 height 39
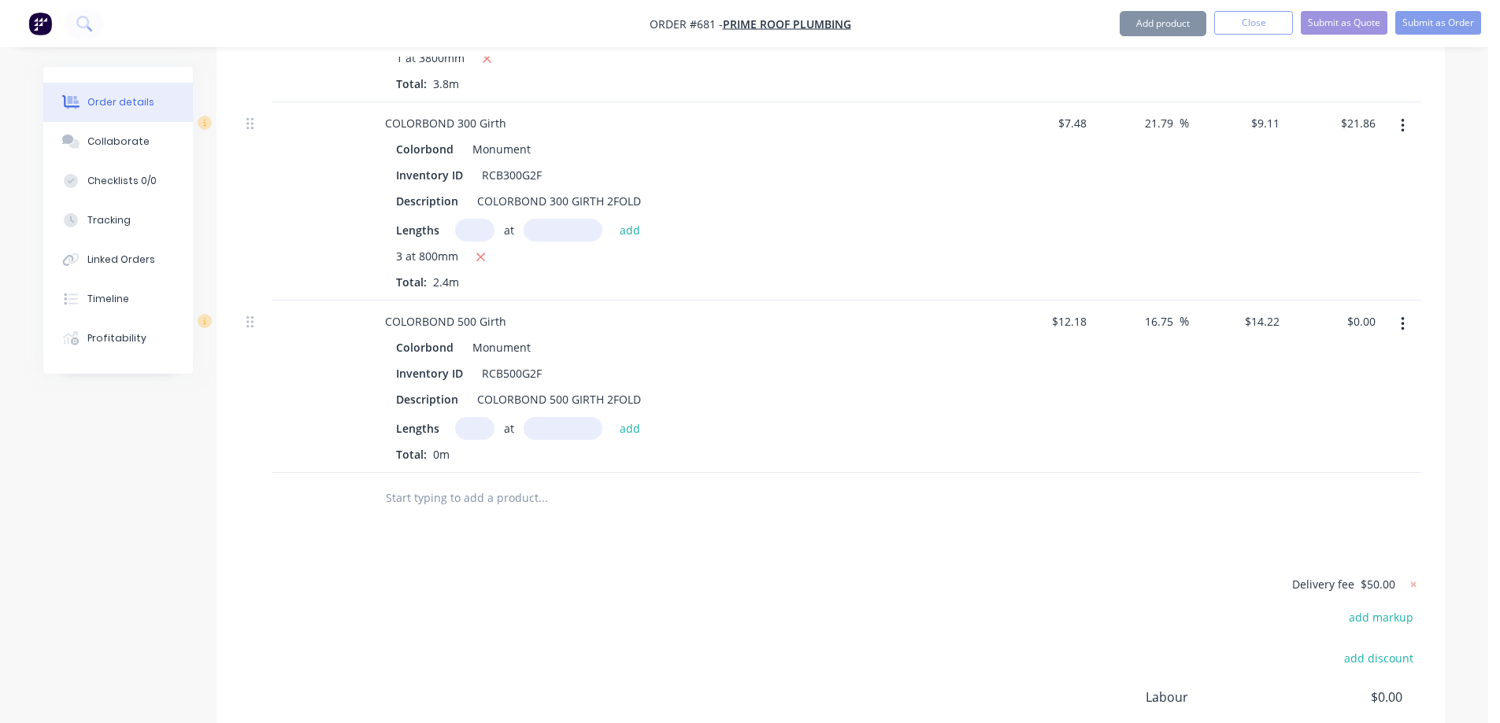
click at [473, 417] on input "text" at bounding box center [474, 428] width 39 height 23
type input "1"
type input "1100mm"
click at [631, 417] on button "add" at bounding box center [630, 427] width 37 height 21
type input "$15.64"
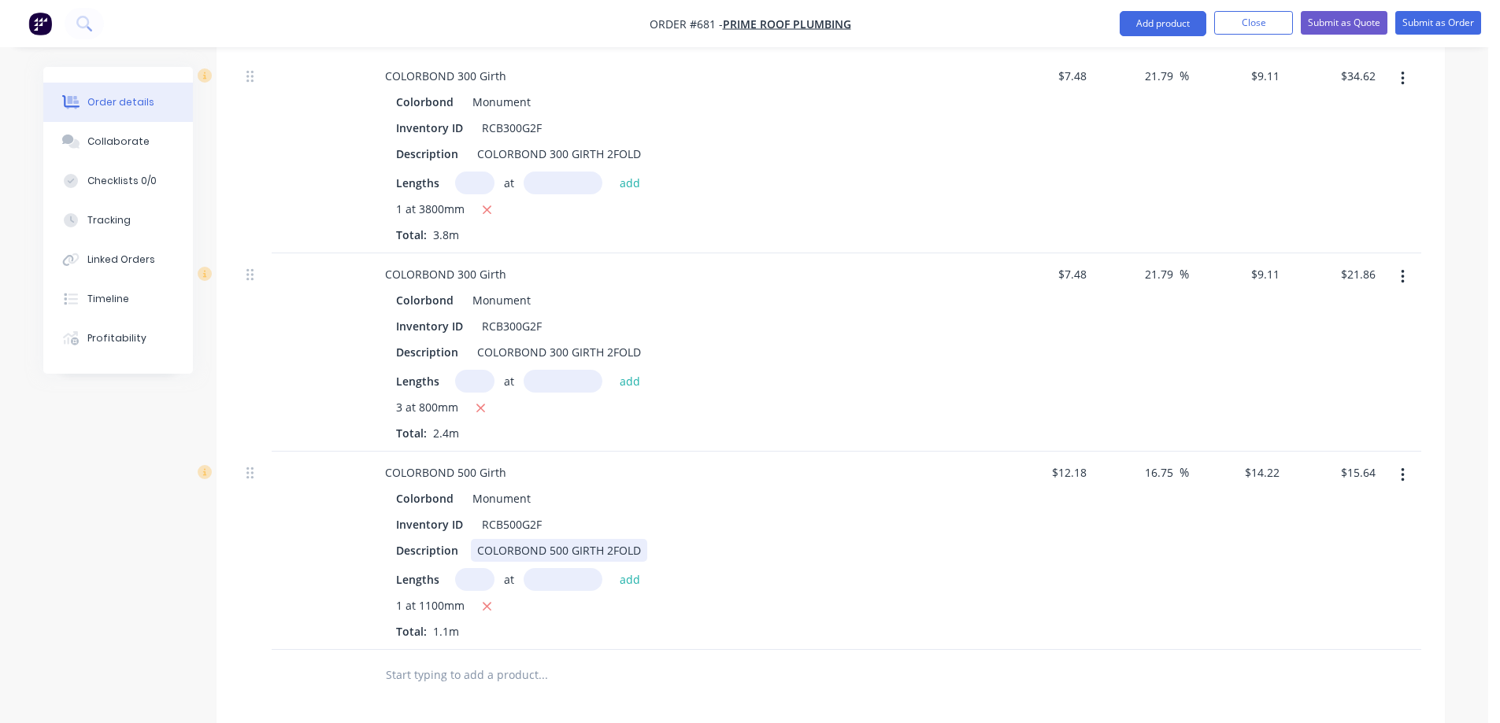
scroll to position [3211, 0]
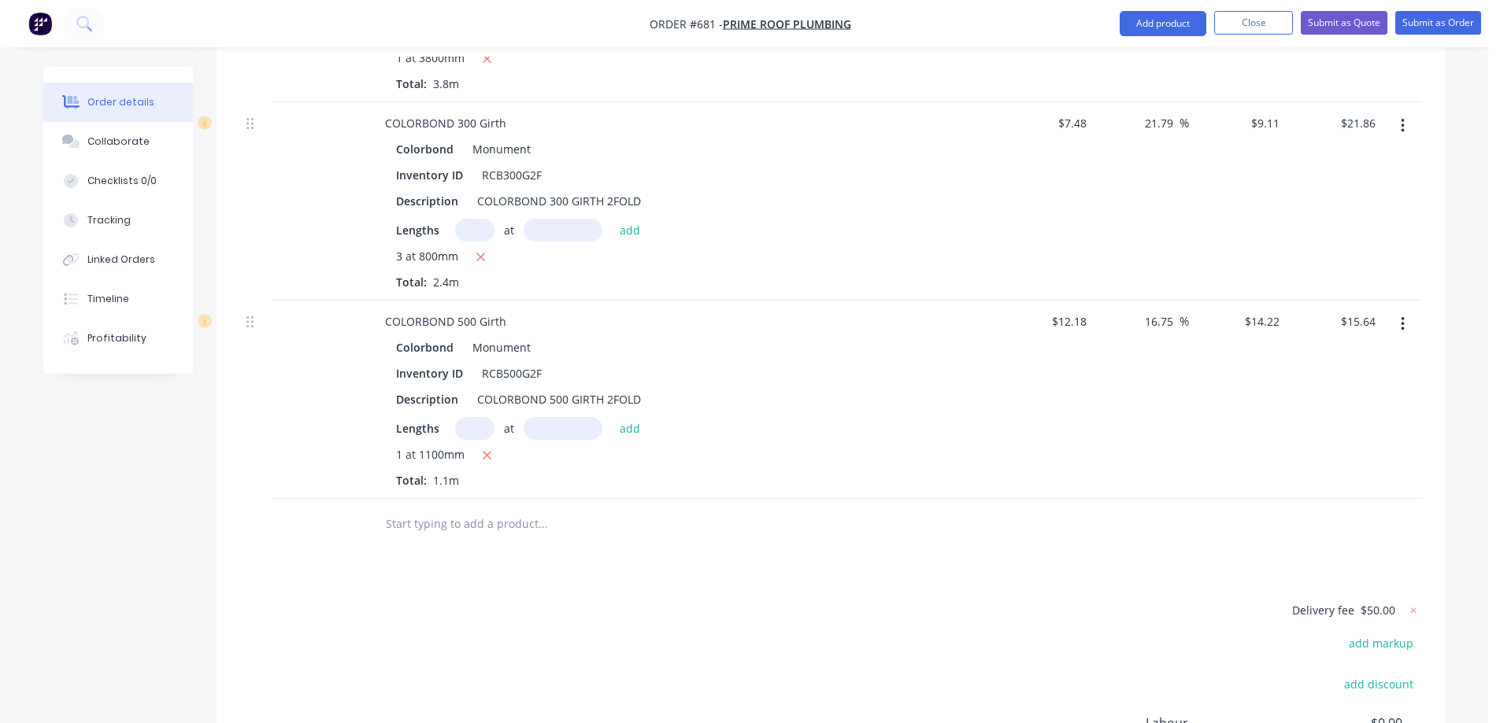
click at [486, 514] on input "text" at bounding box center [542, 524] width 315 height 31
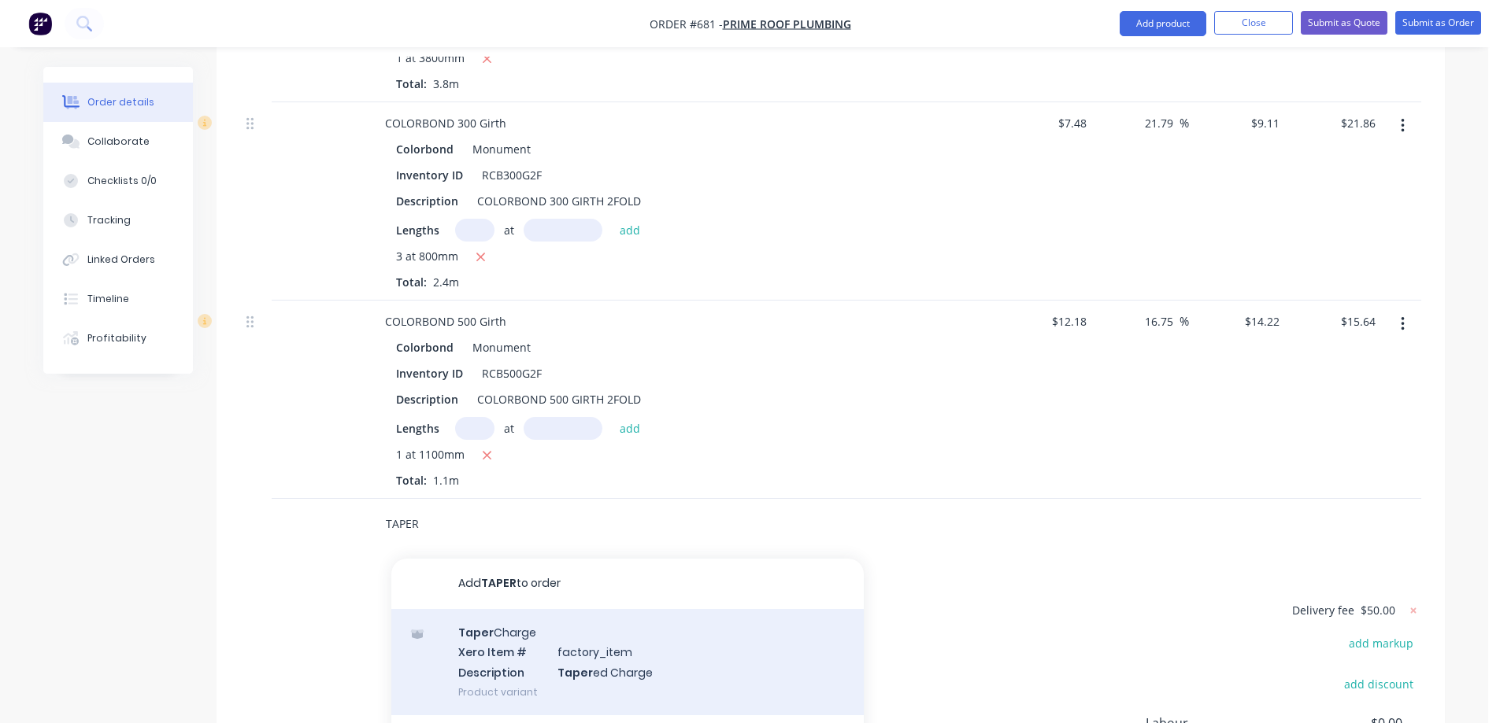
type input "TAPER"
click at [504, 612] on div "Taper Charge Xero Item # factory_item Description Taper ed Charge Product varia…" at bounding box center [627, 662] width 472 height 106
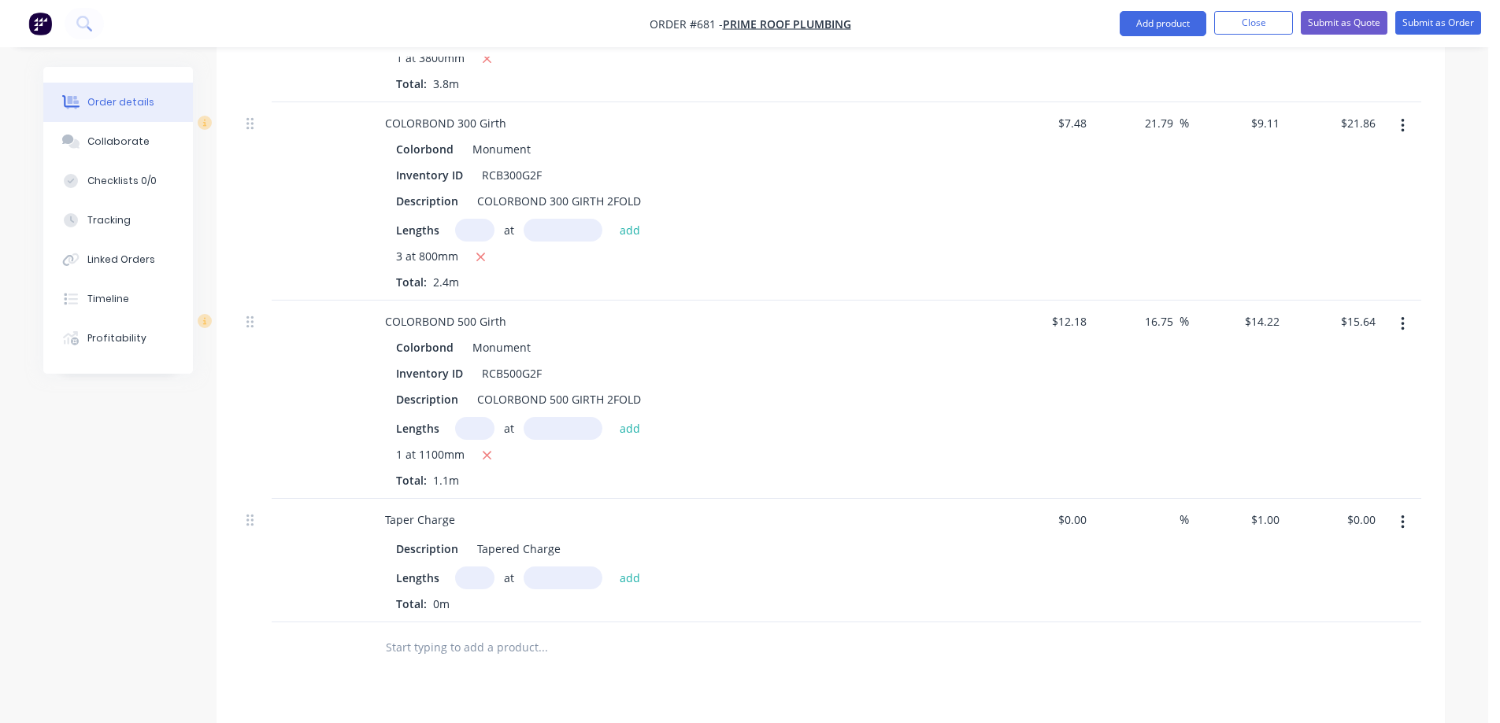
click at [468, 567] on input "text" at bounding box center [474, 578] width 39 height 23
type input "1"
type input "3800mm"
click at [628, 567] on button "add" at bounding box center [630, 577] width 37 height 21
type input "$3.80"
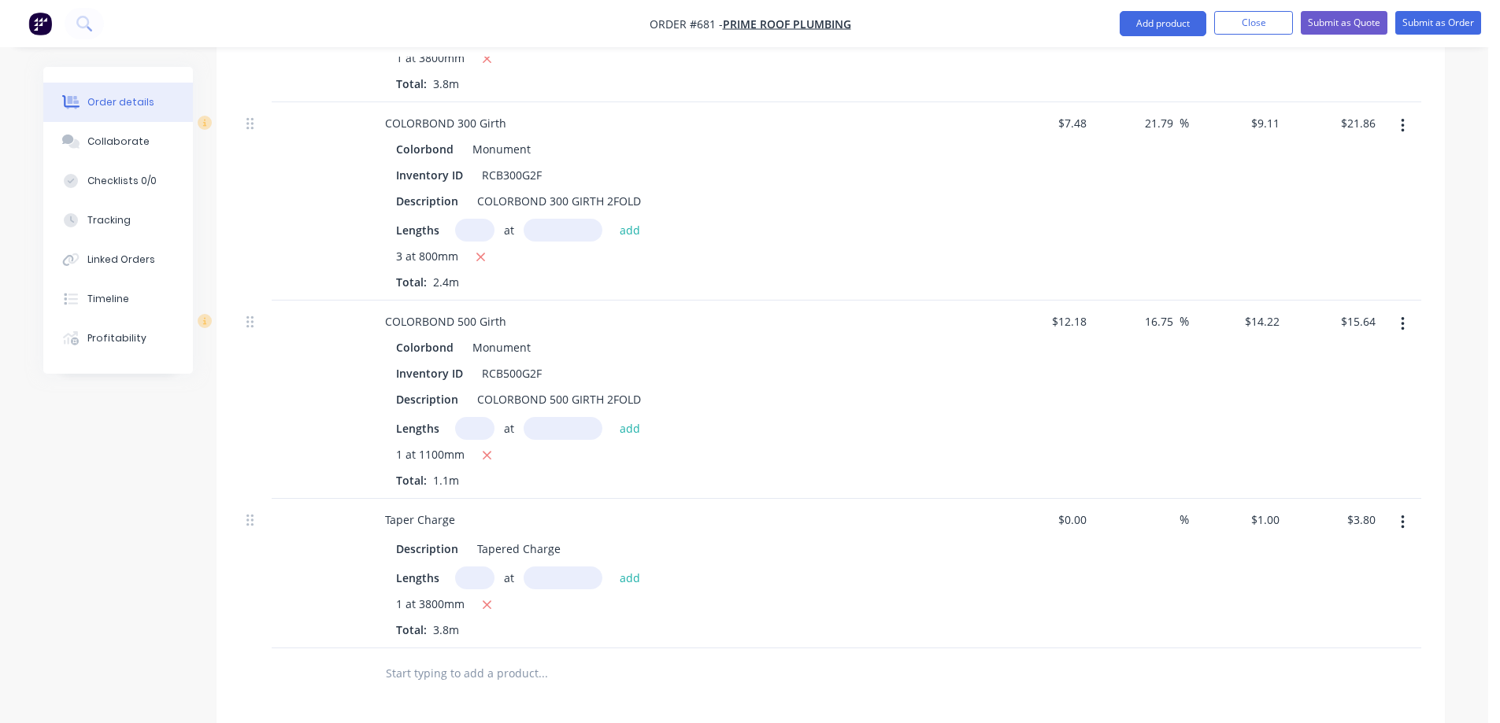
click at [243, 501] on div at bounding box center [255, 574] width 31 height 150
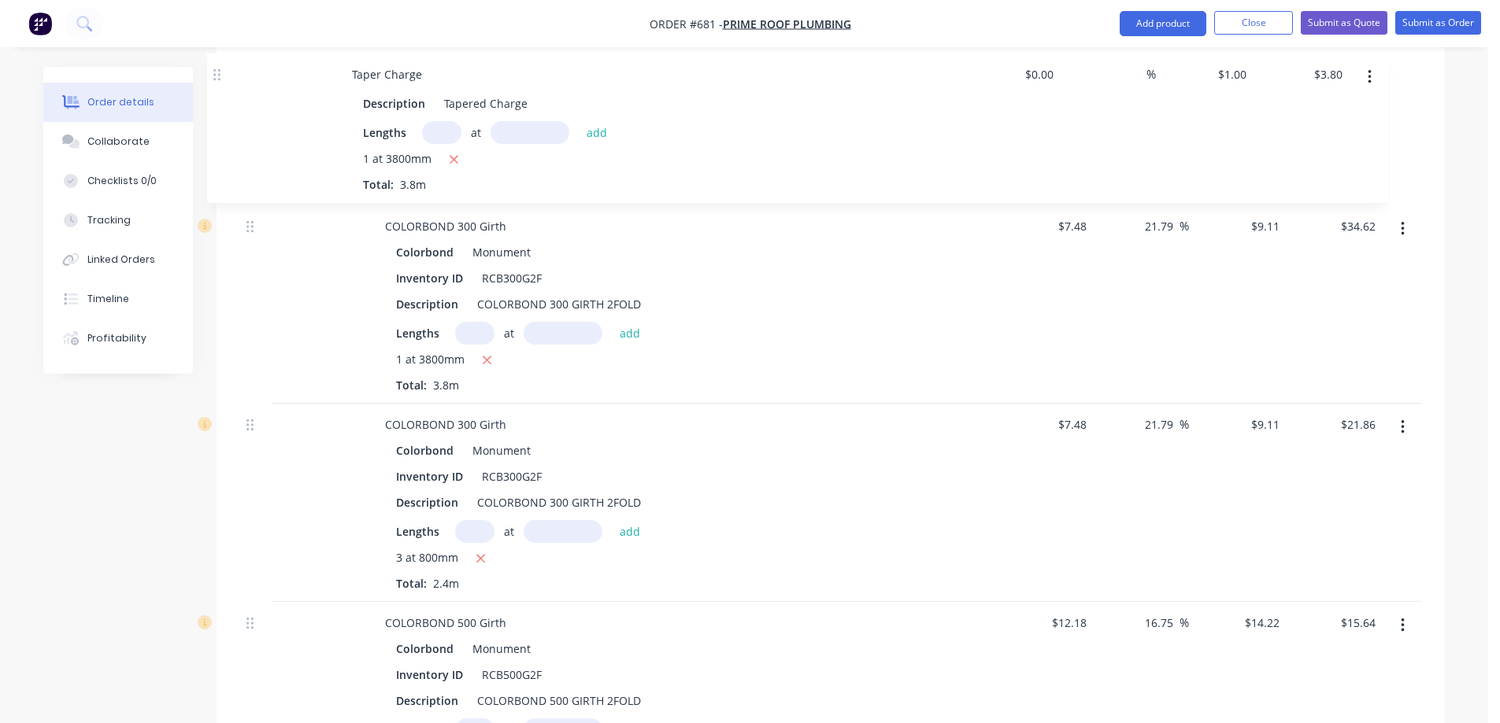
drag, startPoint x: 253, startPoint y: 500, endPoint x: 220, endPoint y: 72, distance: 429.5
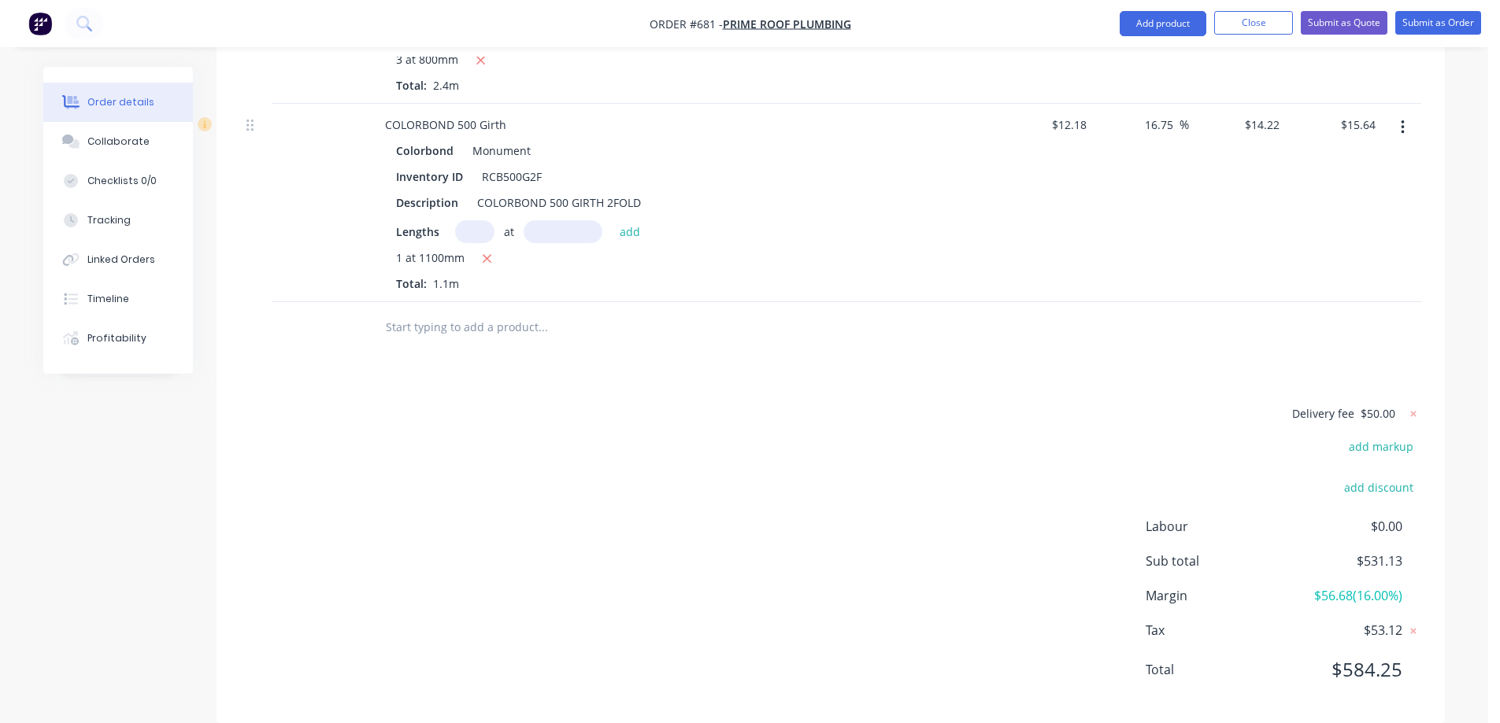
scroll to position [3559, 0]
click at [464, 310] on input "text" at bounding box center [542, 325] width 315 height 31
click at [1184, 29] on button "Add product" at bounding box center [1162, 23] width 87 height 25
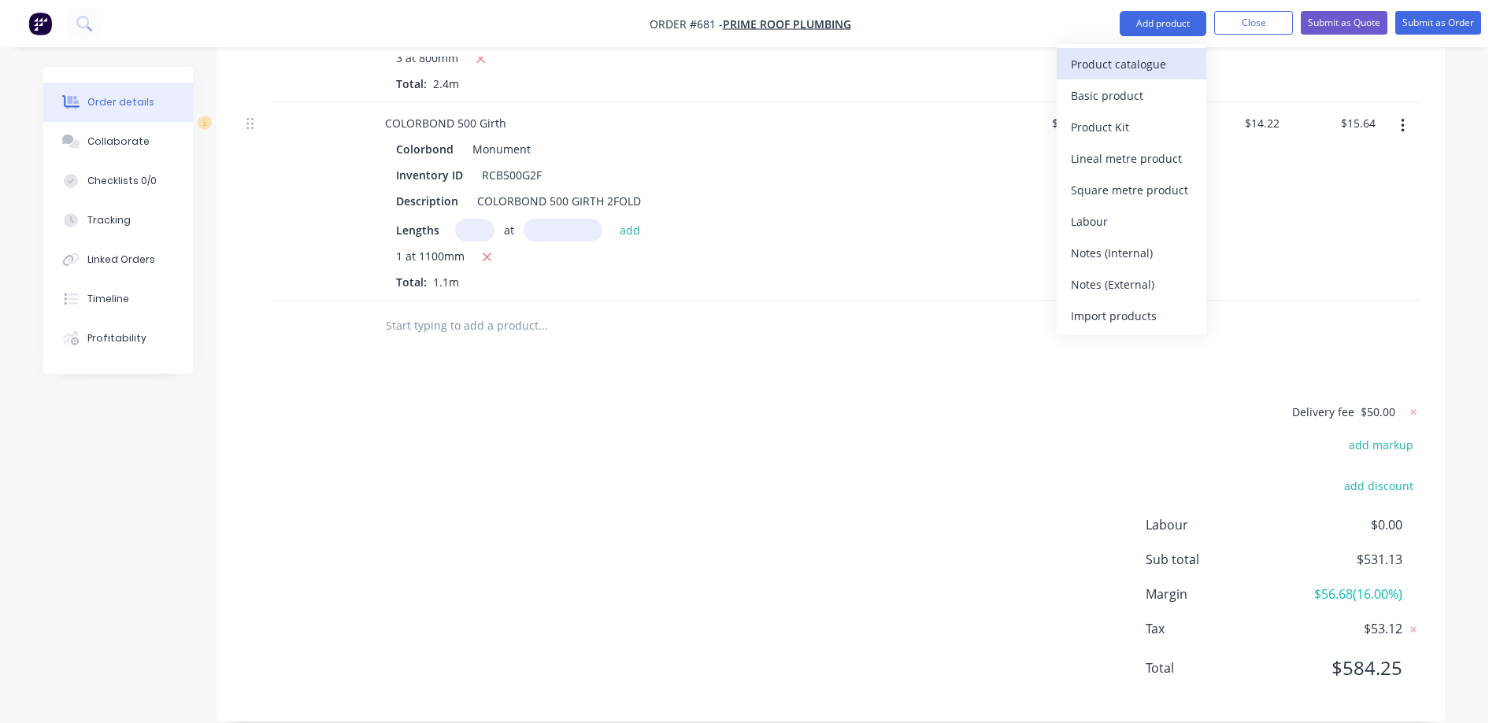
click at [1165, 61] on div "Product catalogue" at bounding box center [1131, 64] width 121 height 23
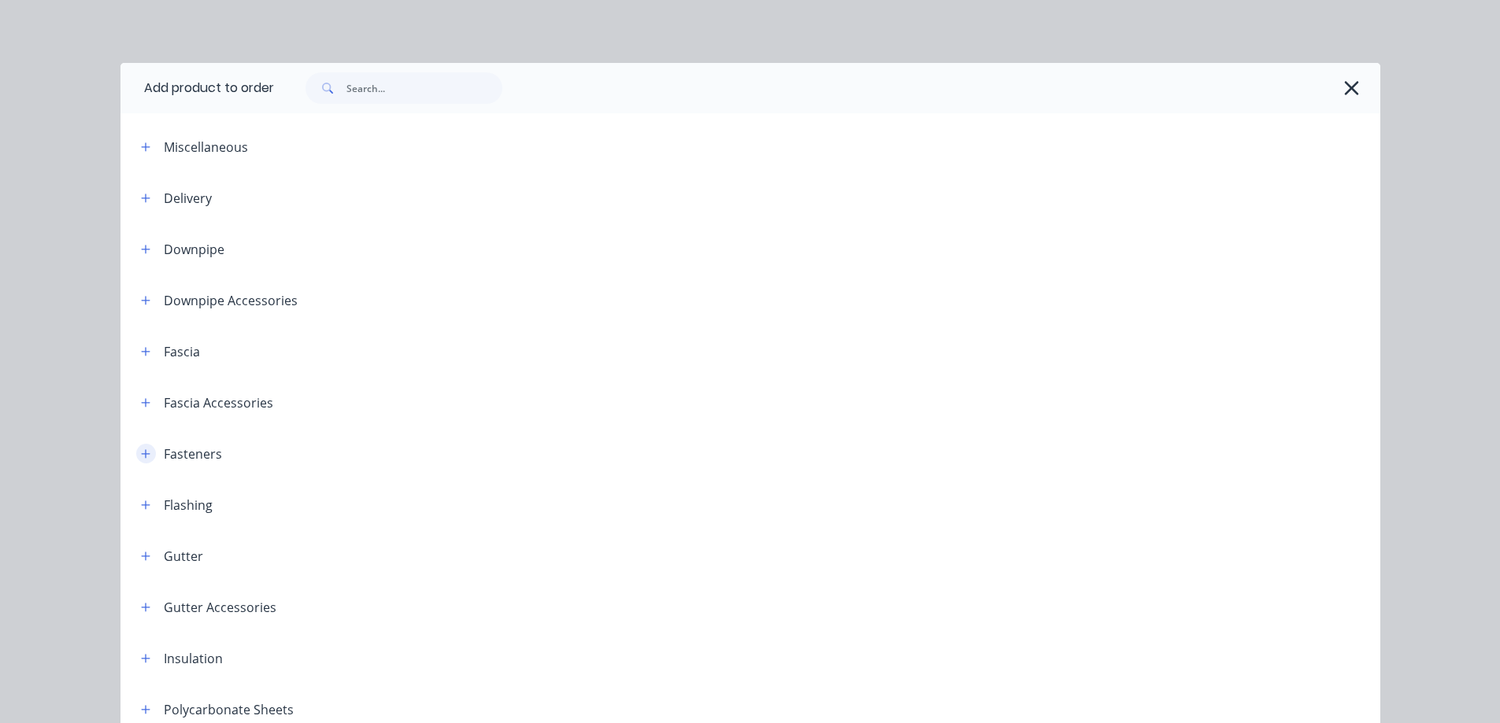
click at [148, 455] on button "button" at bounding box center [146, 454] width 20 height 20
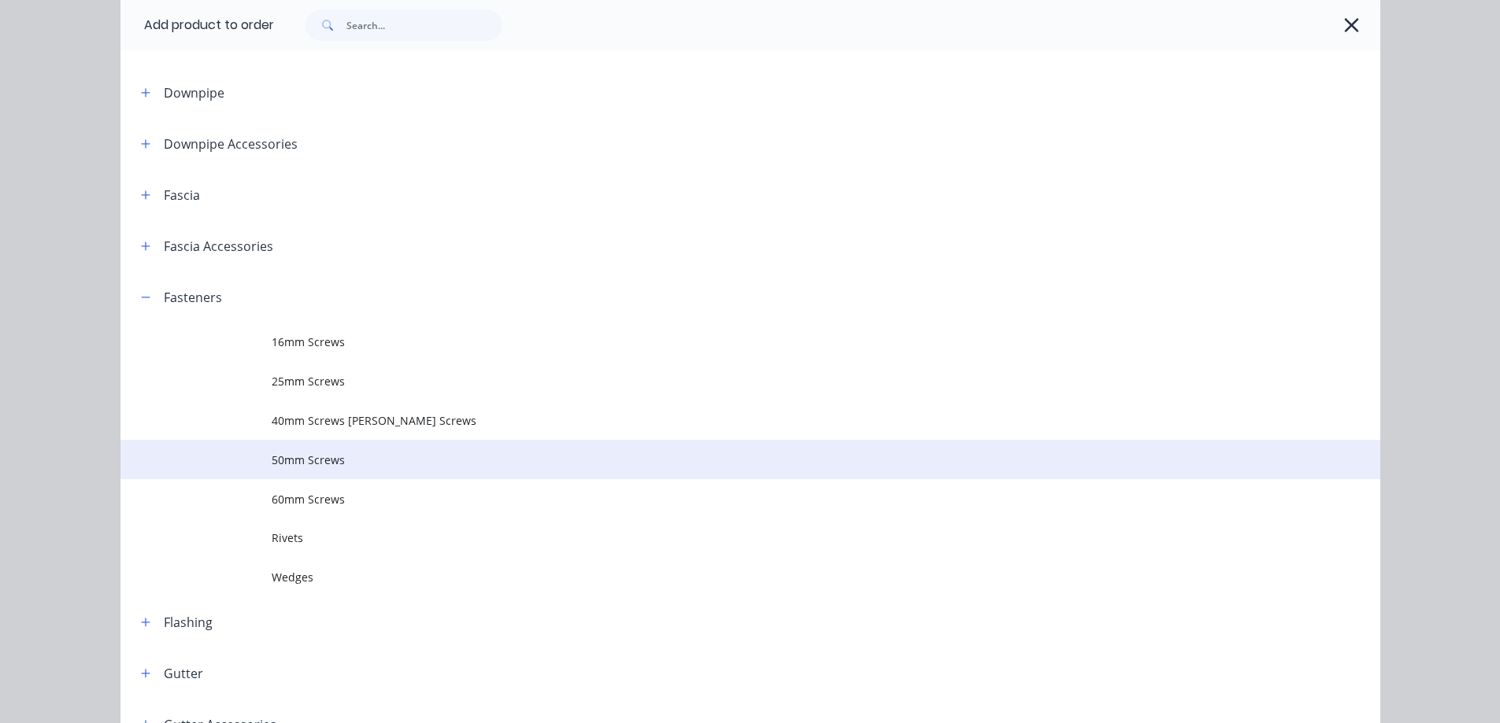
scroll to position [157, 0]
click at [308, 468] on td "50mm Screws" at bounding box center [826, 458] width 1108 height 39
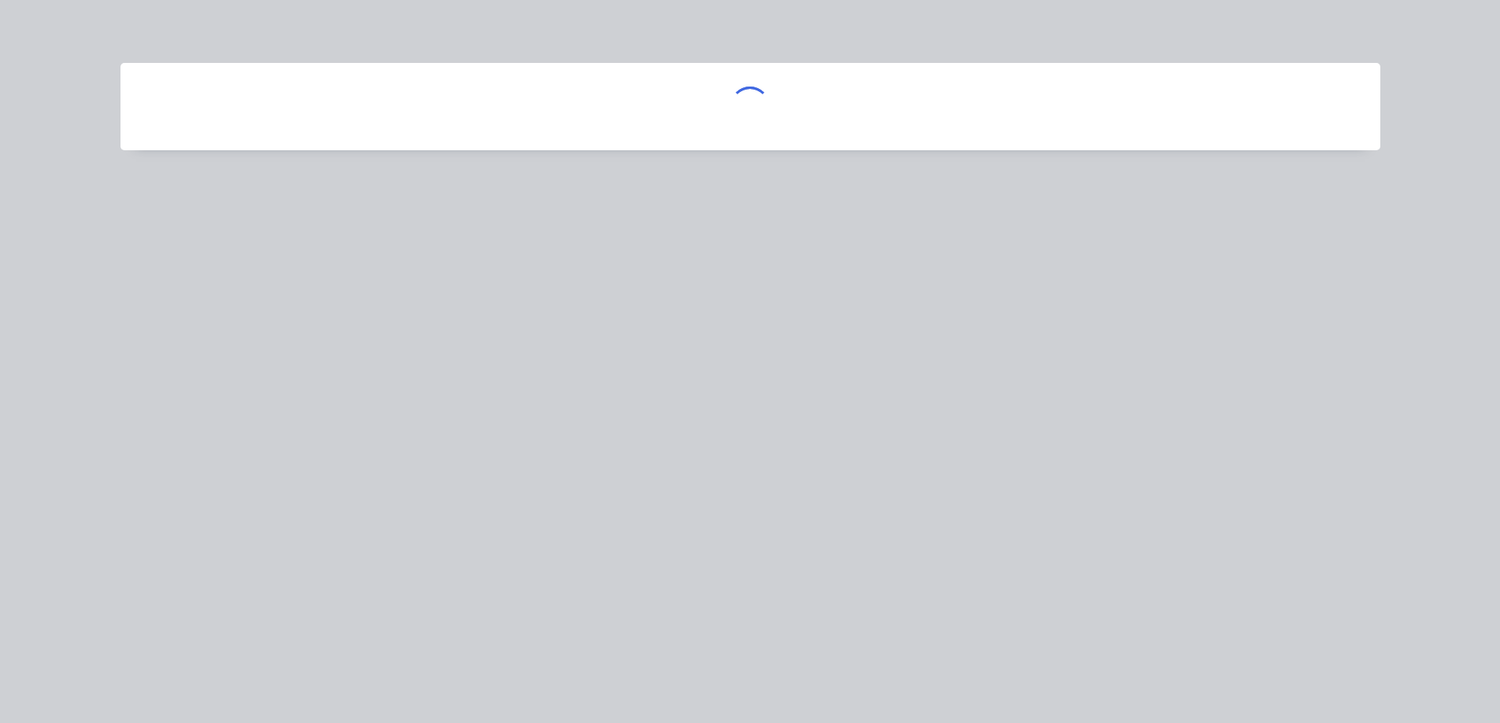
scroll to position [0, 0]
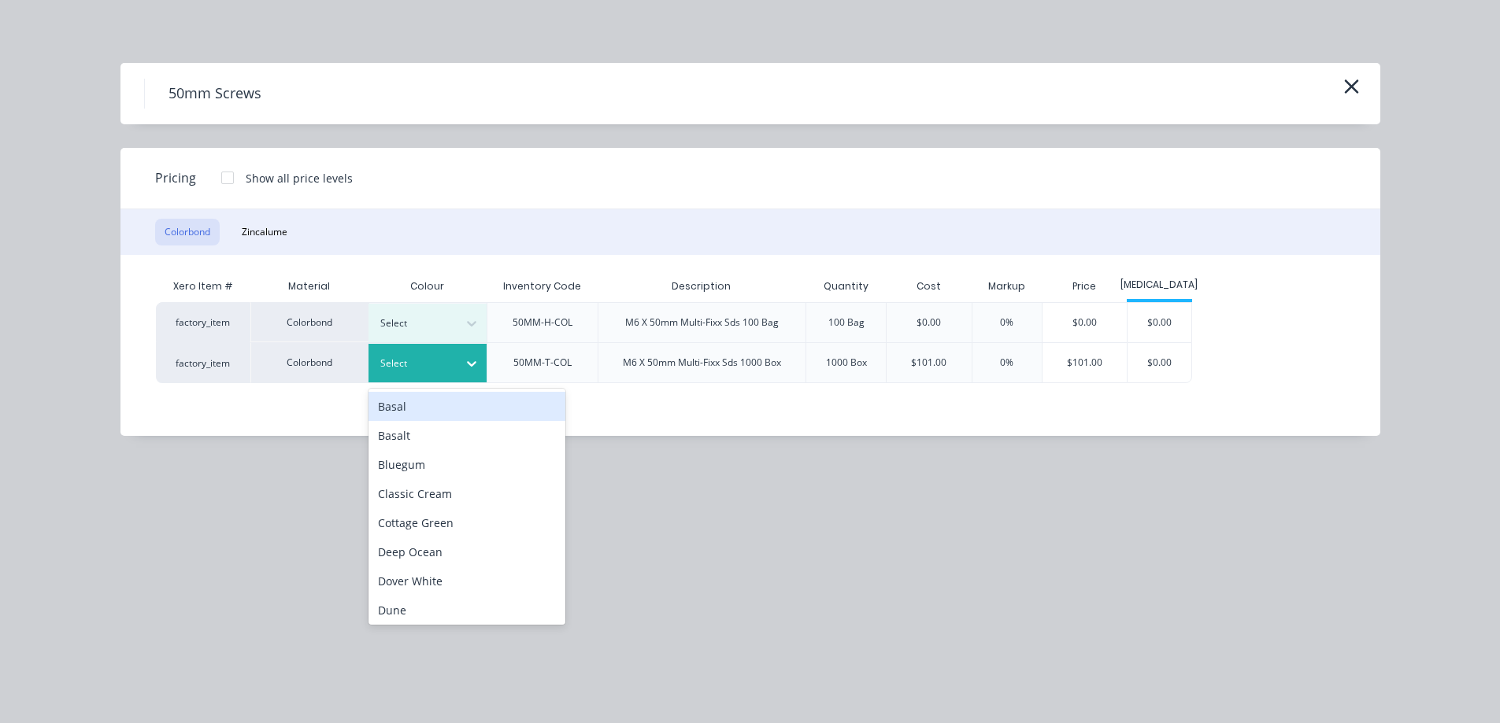
click at [472, 376] on div at bounding box center [471, 364] width 28 height 39
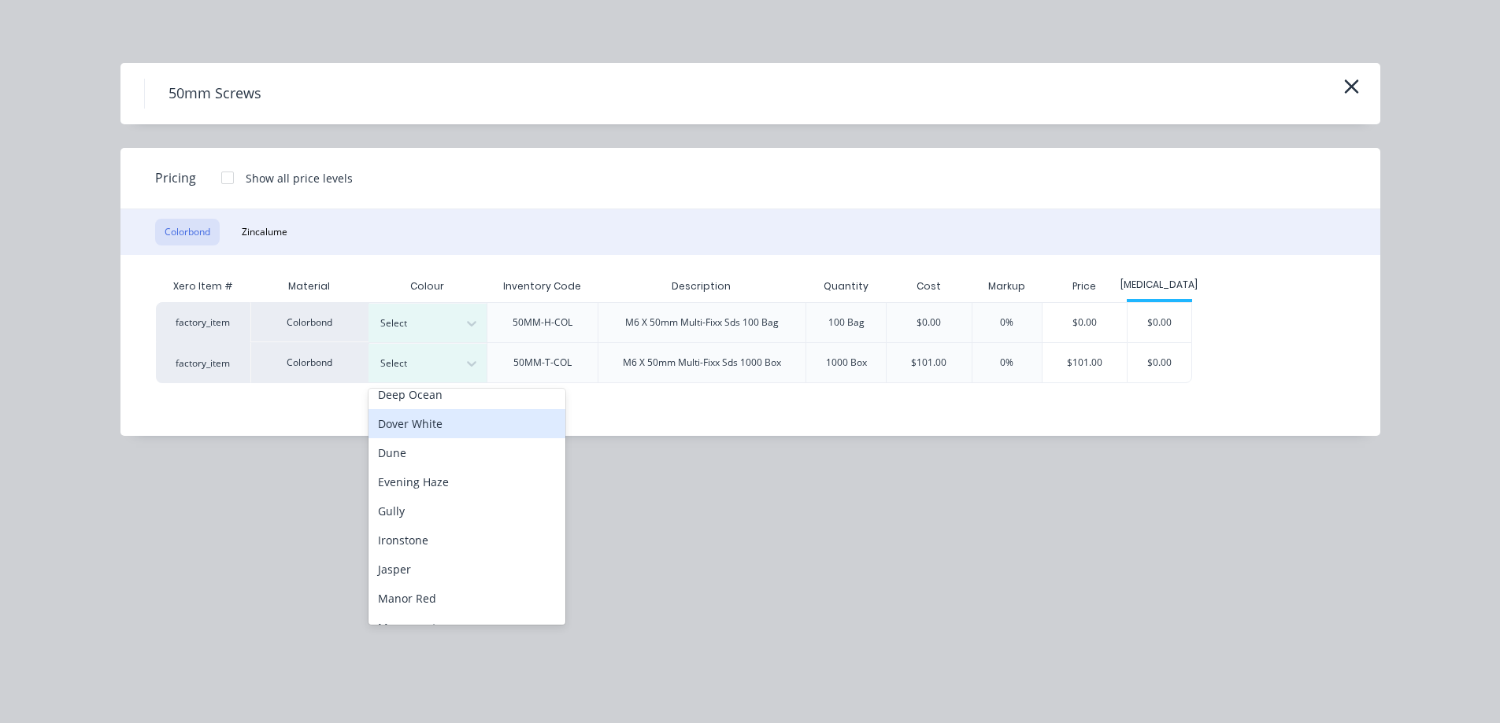
scroll to position [315, 0]
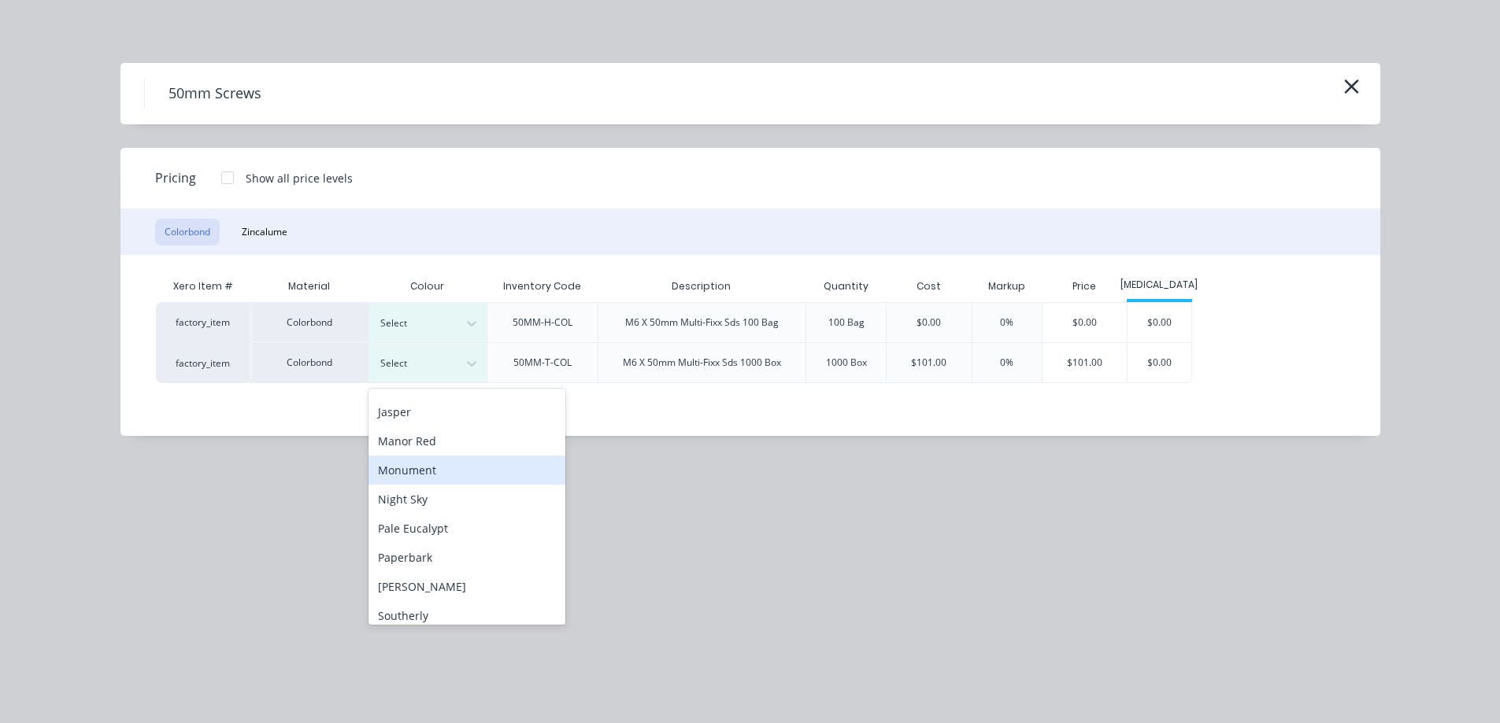
click at [424, 476] on div "Monument" at bounding box center [466, 470] width 197 height 29
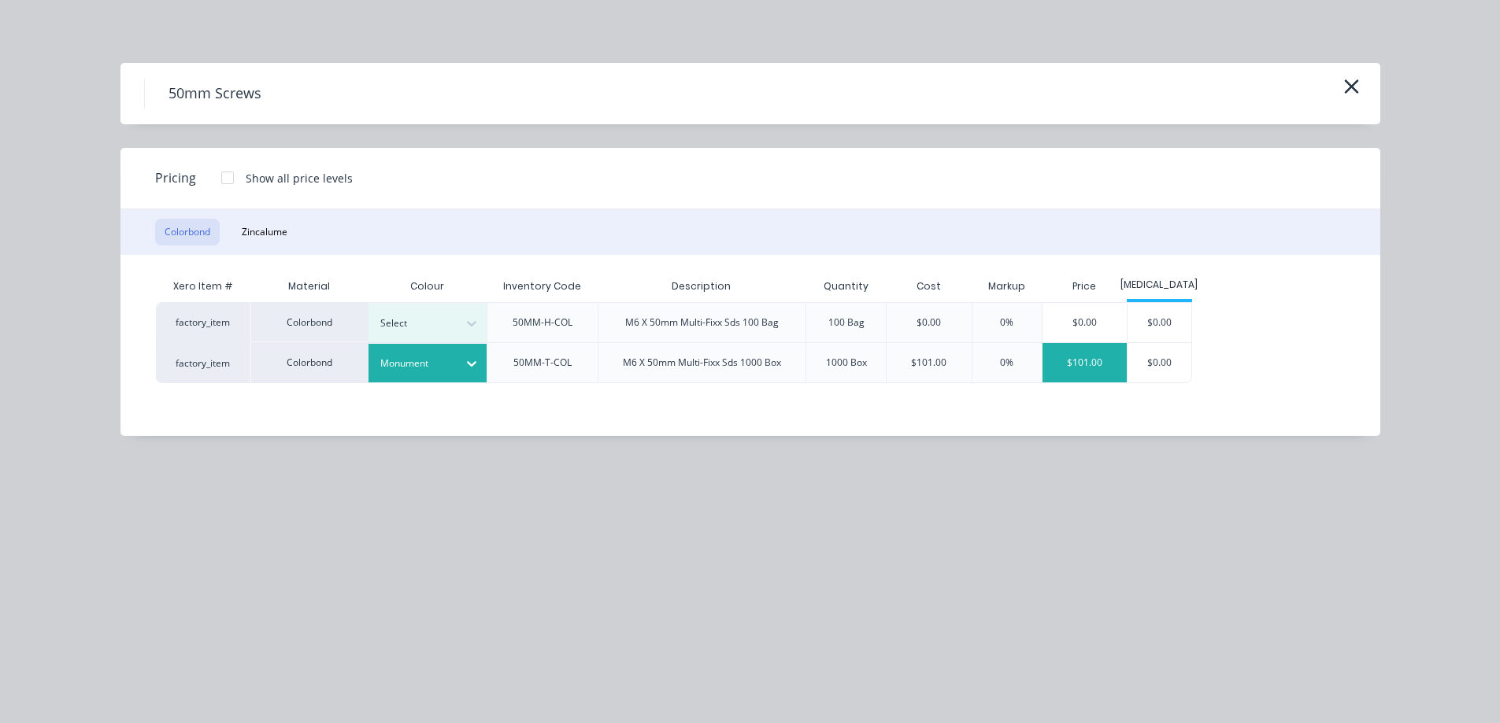
click at [1082, 357] on div "$101.00" at bounding box center [1084, 362] width 85 height 39
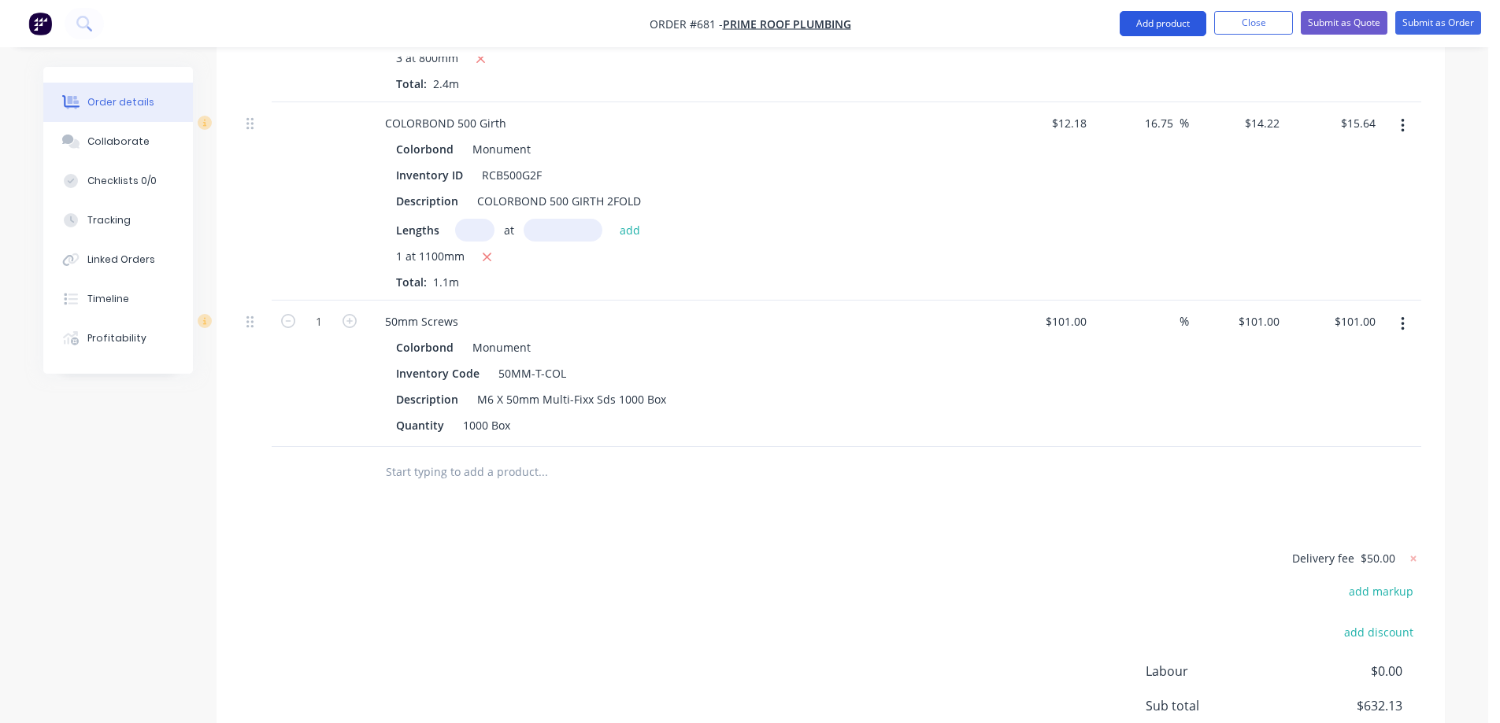
click at [1167, 22] on button "Add product" at bounding box center [1162, 23] width 87 height 25
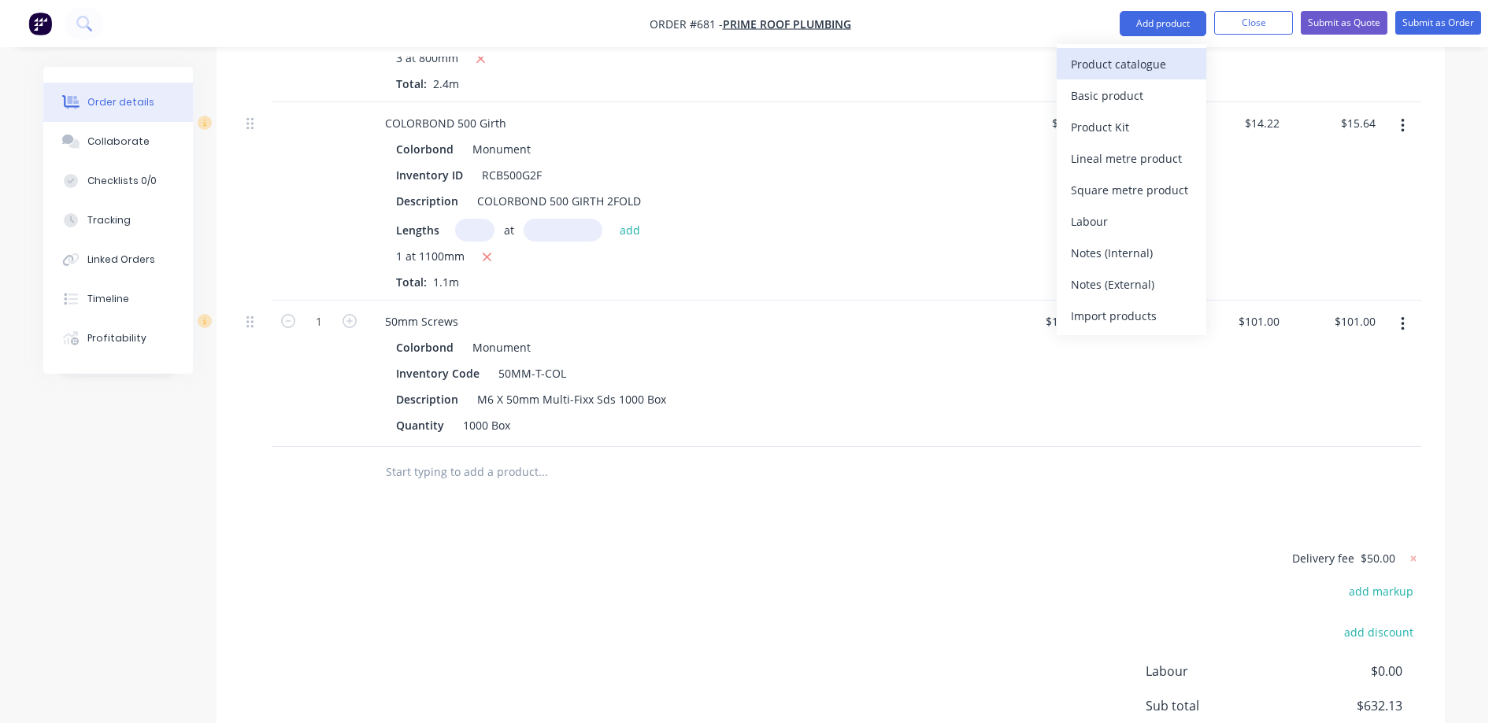
click at [1134, 62] on div "Product catalogue" at bounding box center [1131, 64] width 121 height 23
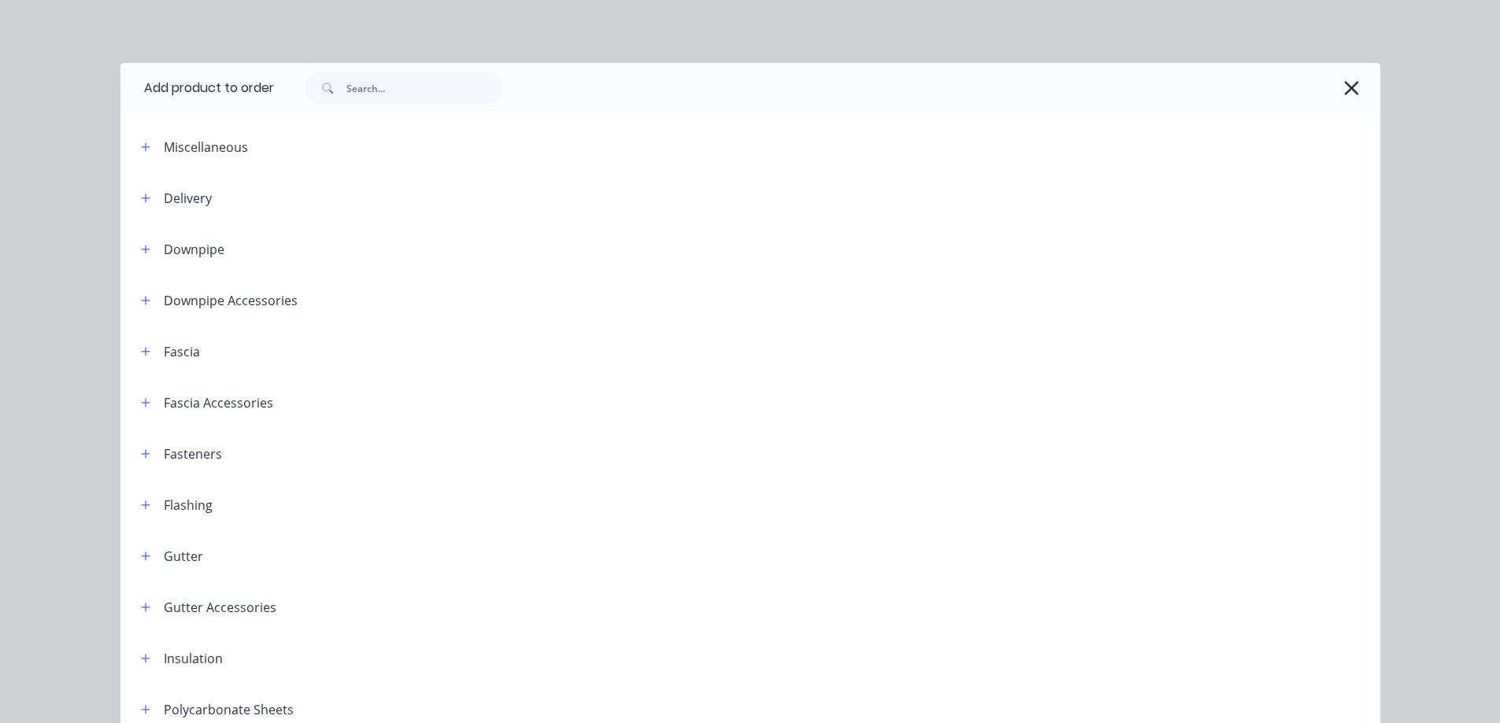
scroll to position [157, 0]
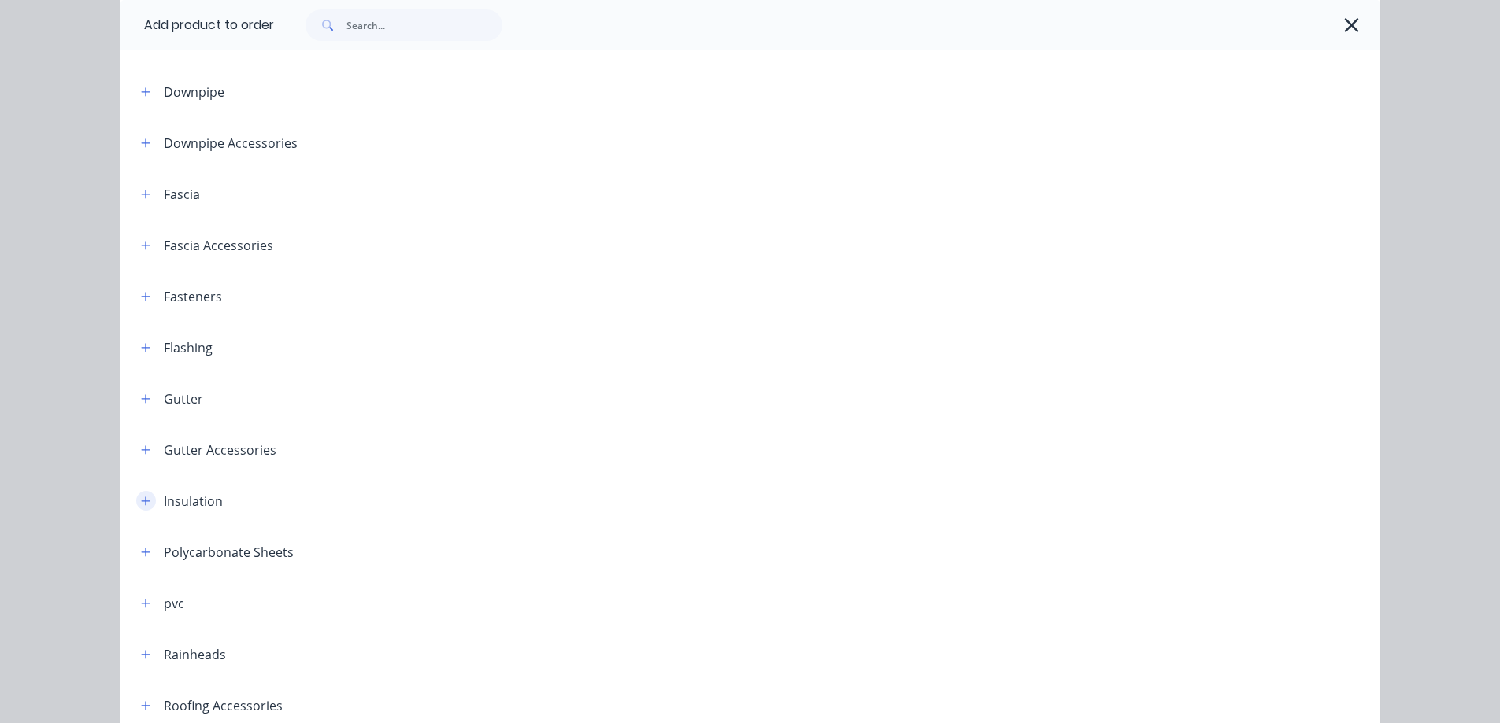
click at [140, 494] on button "button" at bounding box center [146, 501] width 20 height 20
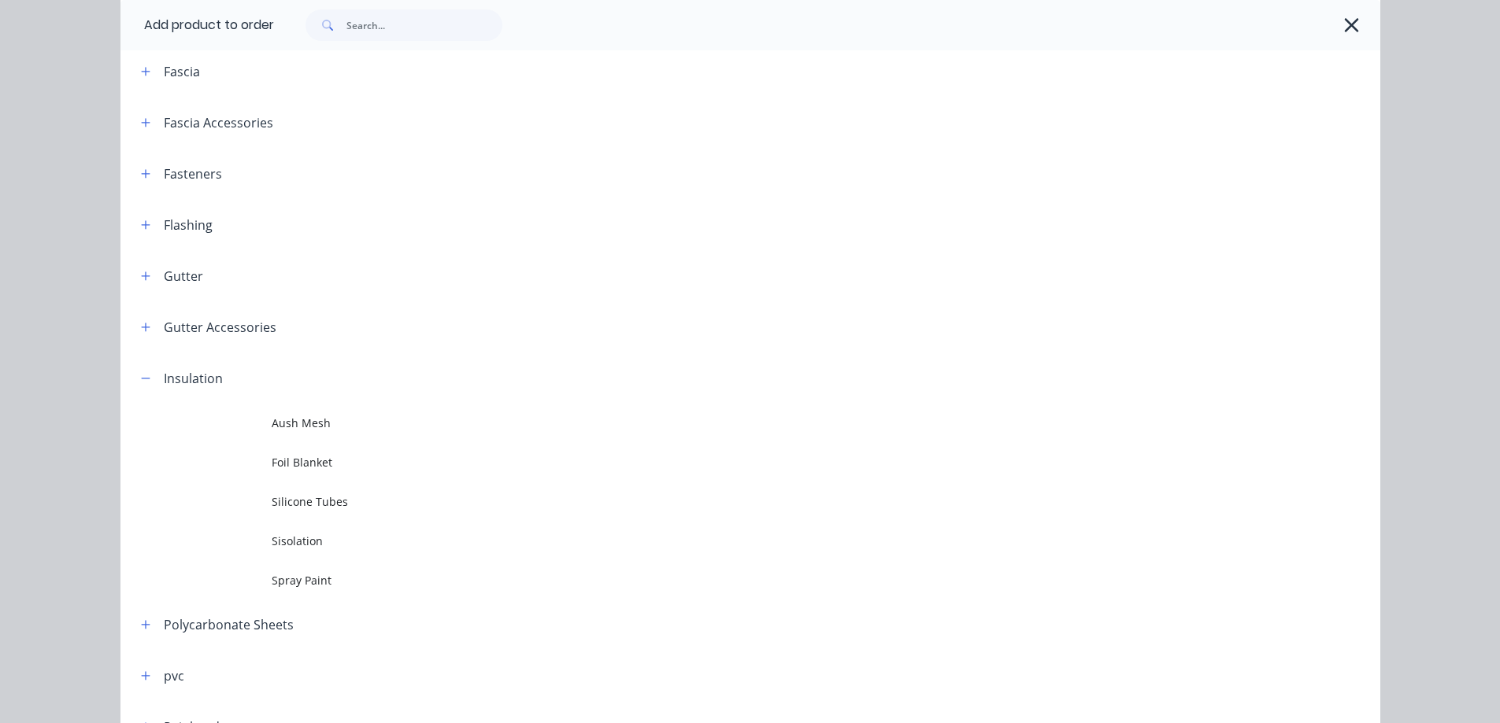
scroll to position [472, 0]
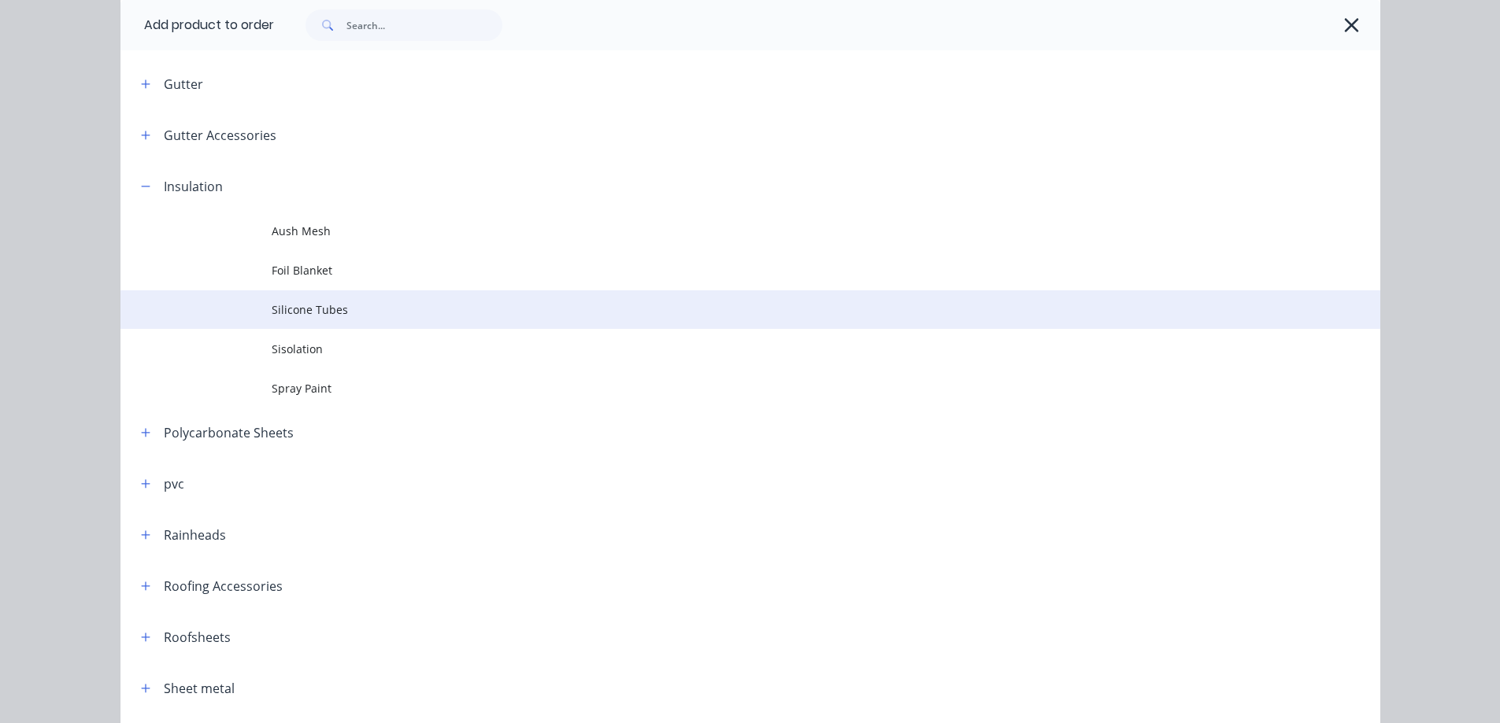
click at [320, 309] on span "Silicone Tubes" at bounding box center [715, 310] width 886 height 17
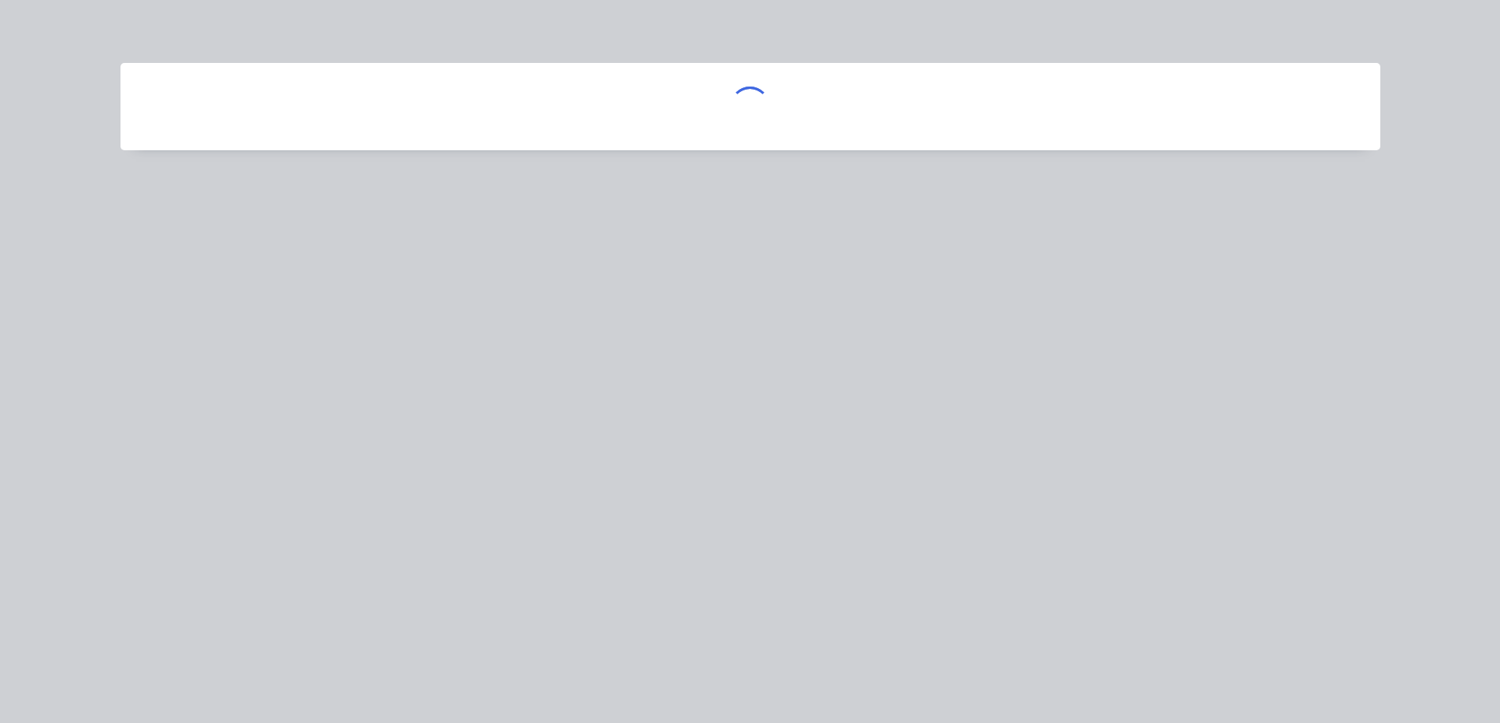
scroll to position [0, 0]
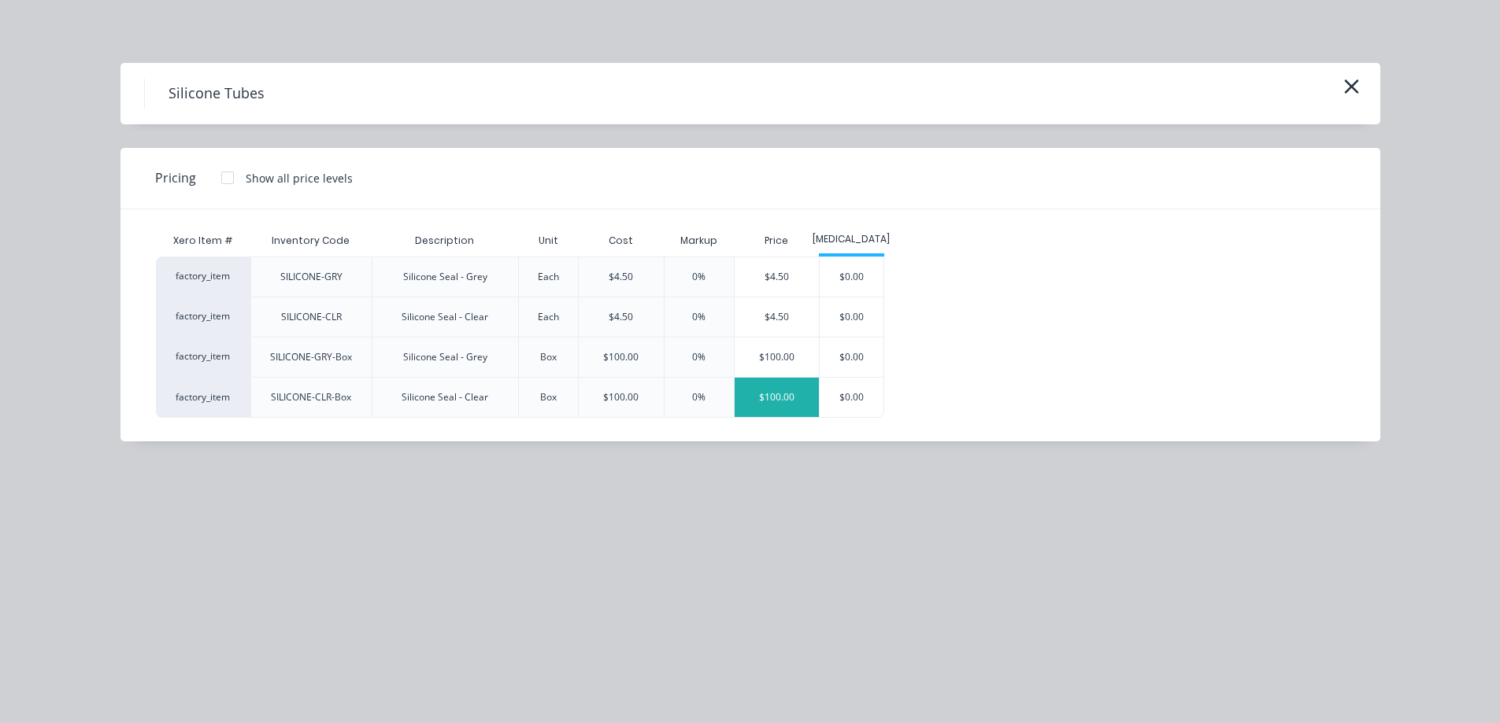
click at [804, 403] on div "$100.00" at bounding box center [776, 397] width 85 height 39
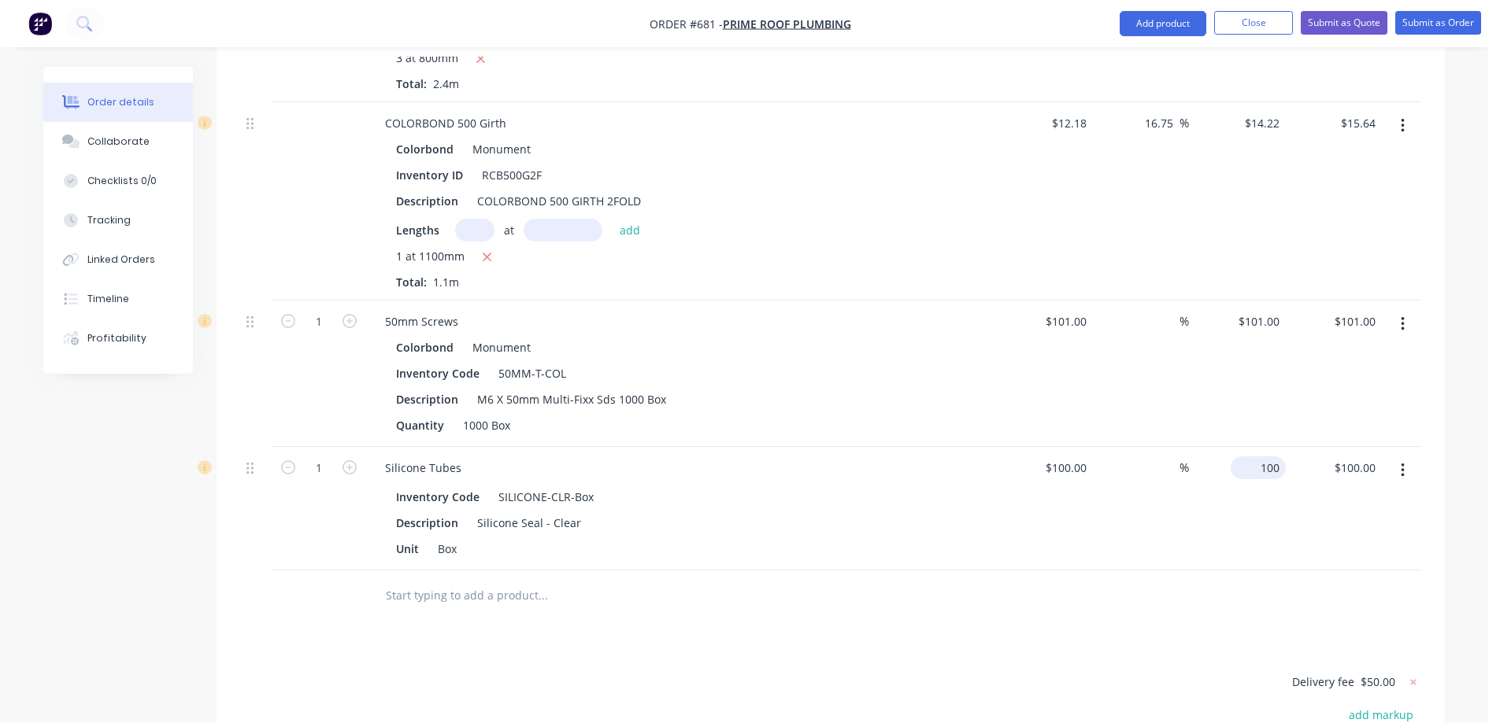
click at [1265, 457] on input "100" at bounding box center [1261, 468] width 49 height 23
type input "110"
type input "10"
type input "$110.00"
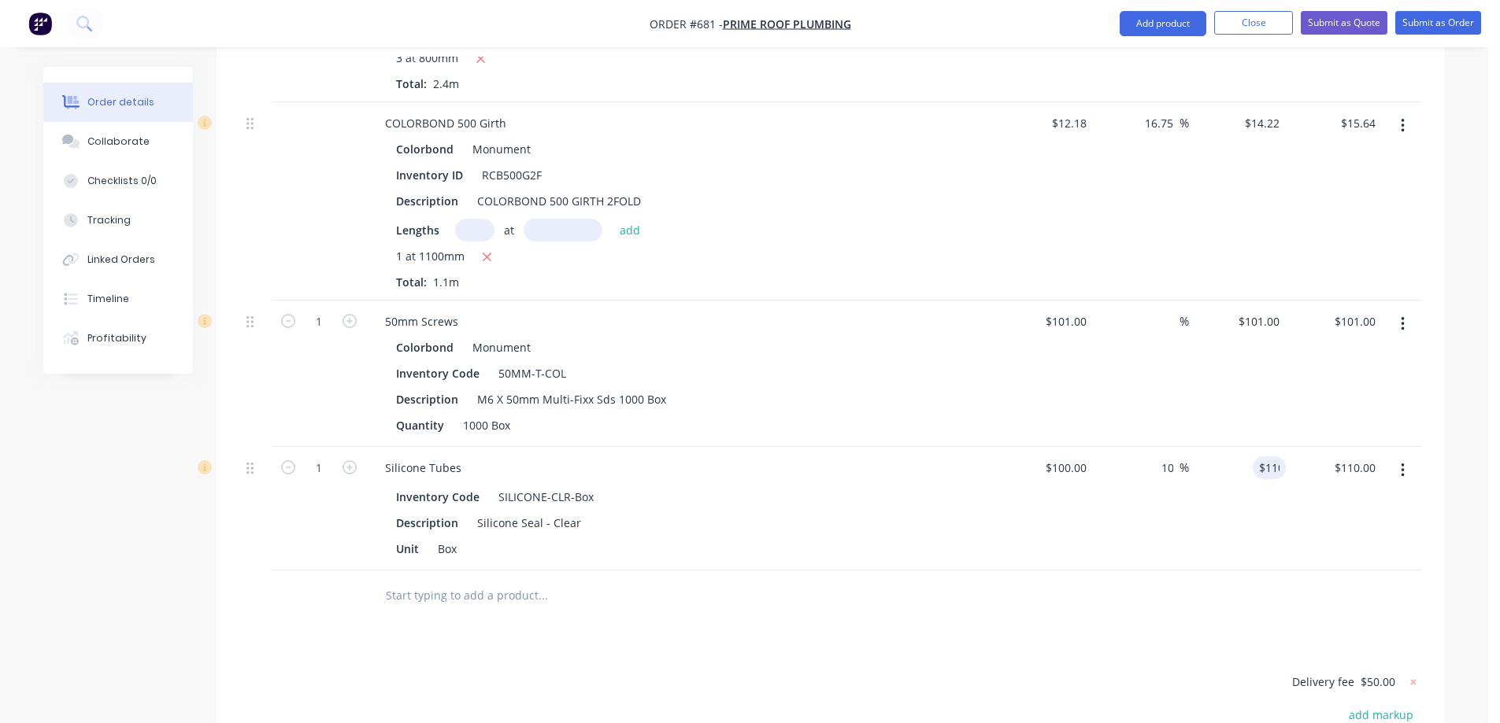
click at [1248, 494] on div "$110.00 110" at bounding box center [1237, 509] width 97 height 124
click at [1269, 310] on input "101" at bounding box center [1272, 321] width 27 height 23
type input "125"
type input "23.76"
type input "$125.00"
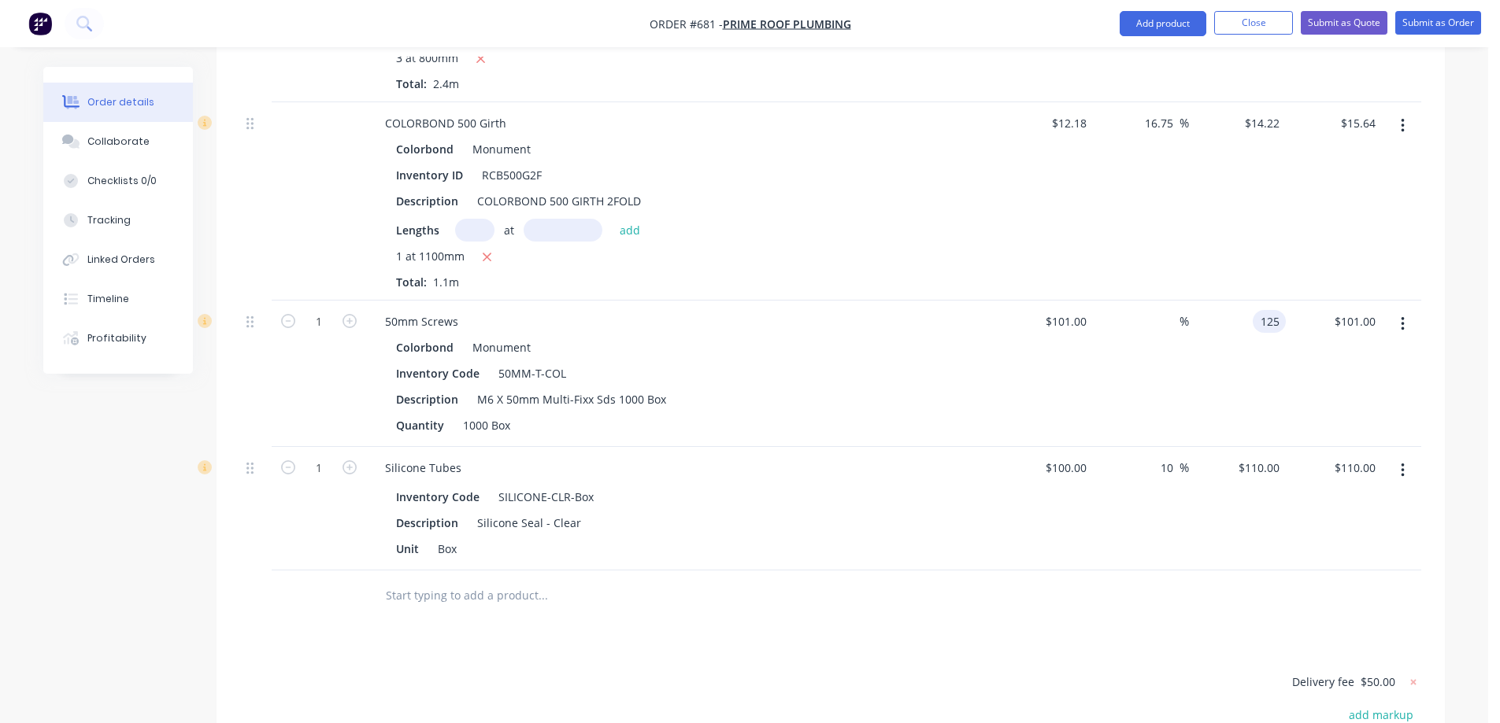
type input "$125.00"
click at [1303, 353] on div "$125.00 $101.00" at bounding box center [1334, 374] width 97 height 146
click at [1303, 353] on div "$125.00 $125.00" at bounding box center [1334, 374] width 97 height 146
click at [1164, 586] on div at bounding box center [830, 596] width 1181 height 51
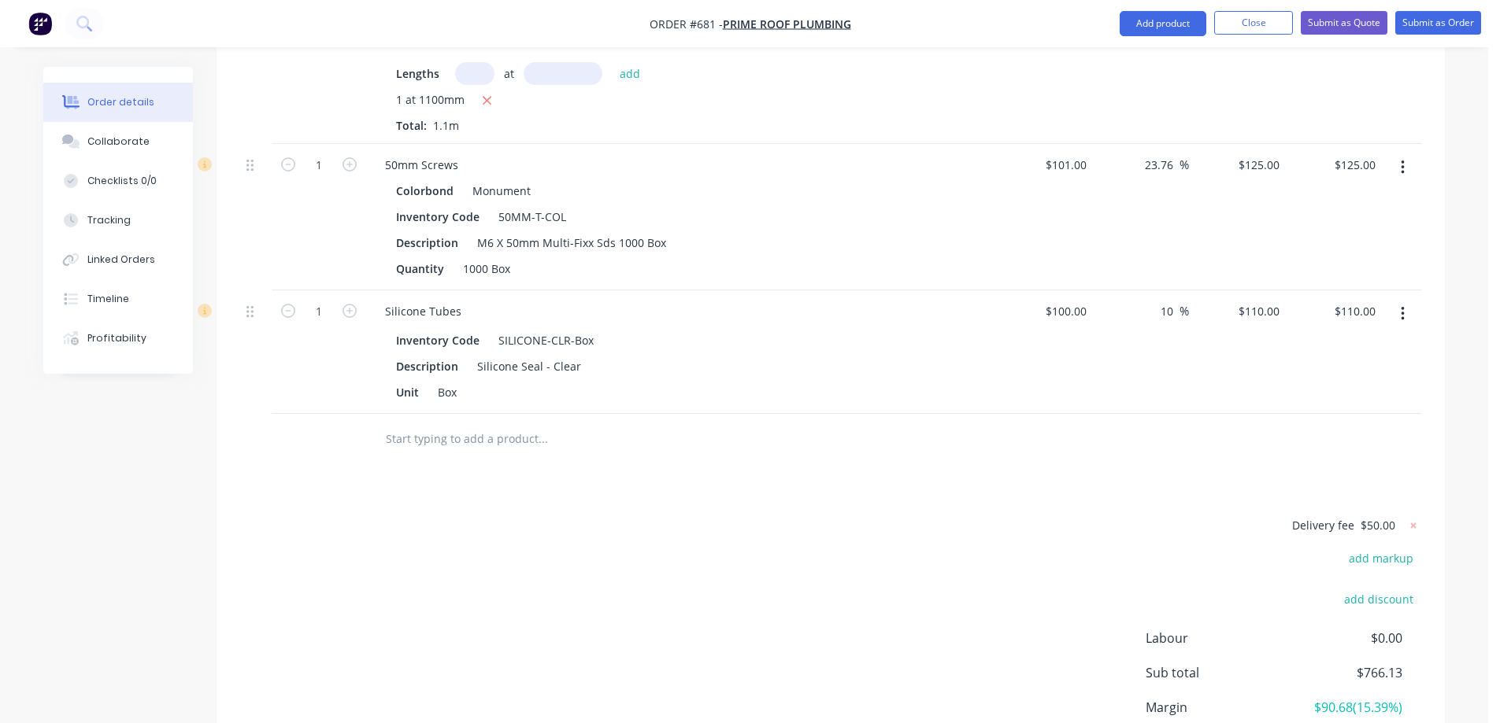
scroll to position [3829, 0]
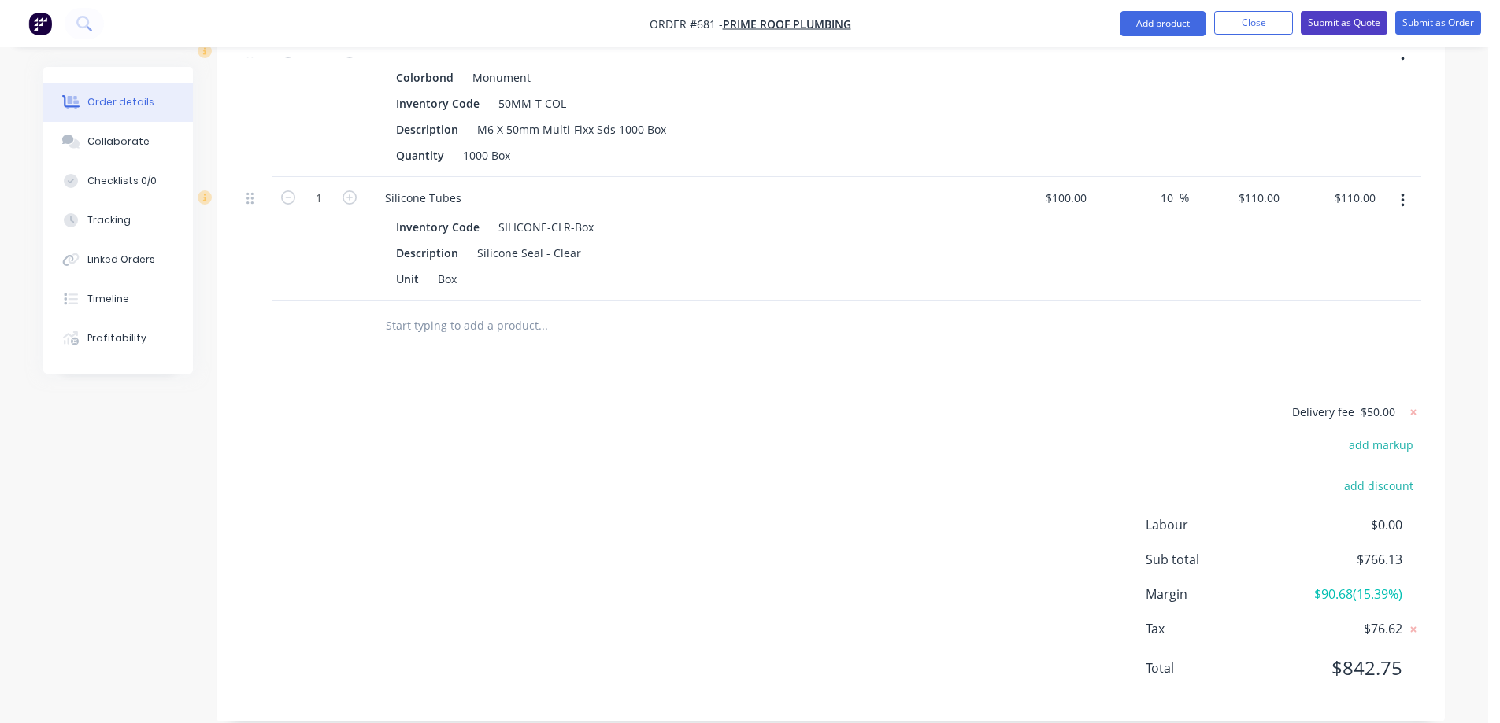
click at [1356, 28] on button "Submit as Quote" at bounding box center [1344, 23] width 87 height 24
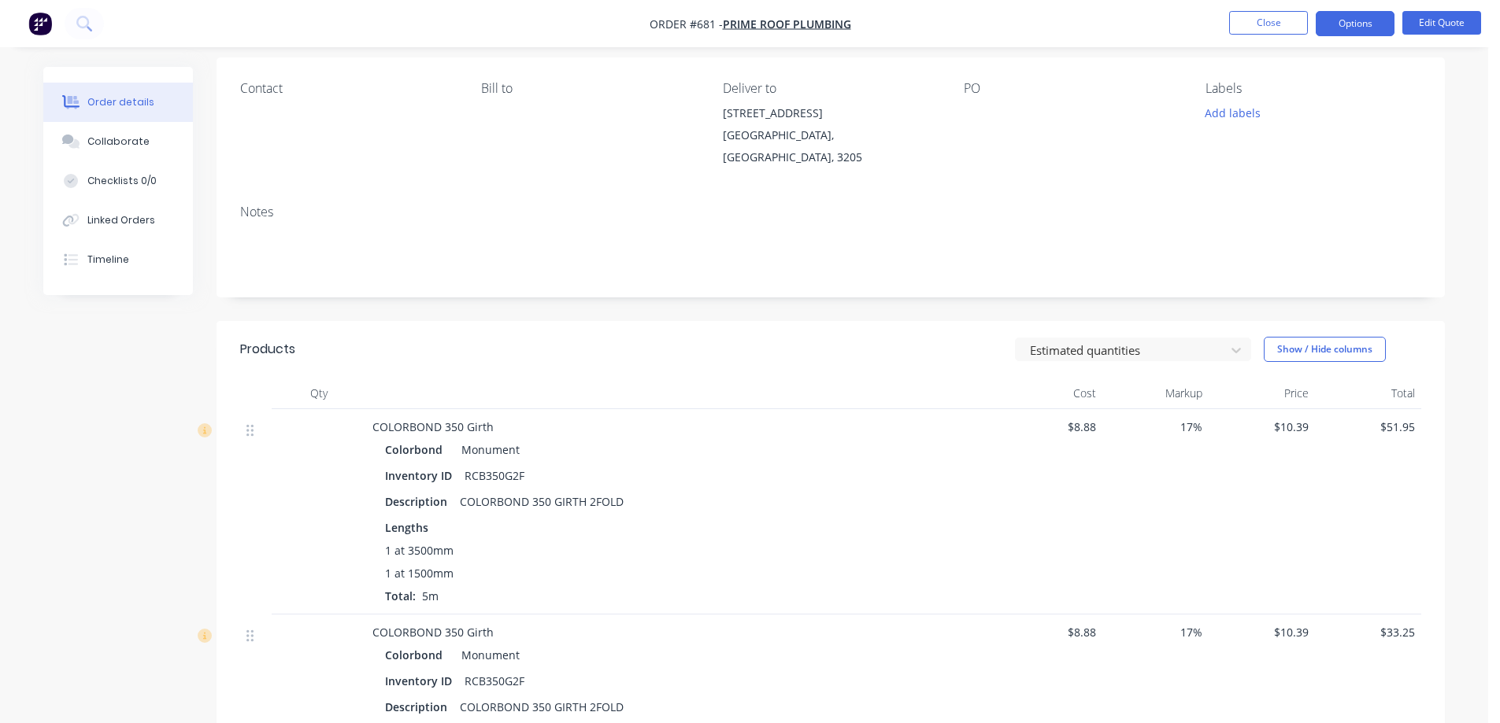
scroll to position [113, 0]
click at [1347, 33] on button "Options" at bounding box center [1354, 23] width 79 height 25
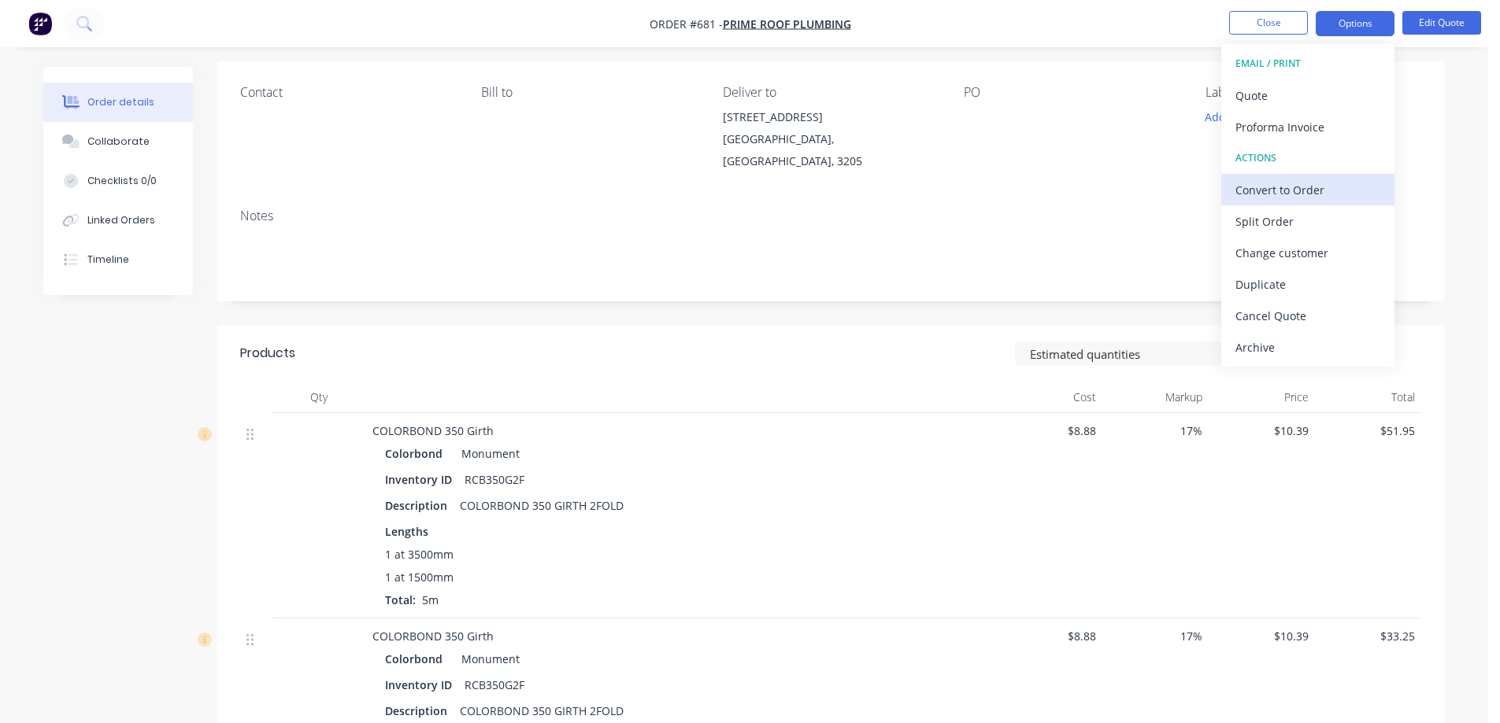
click at [1281, 187] on div "Convert to Order" at bounding box center [1307, 190] width 145 height 23
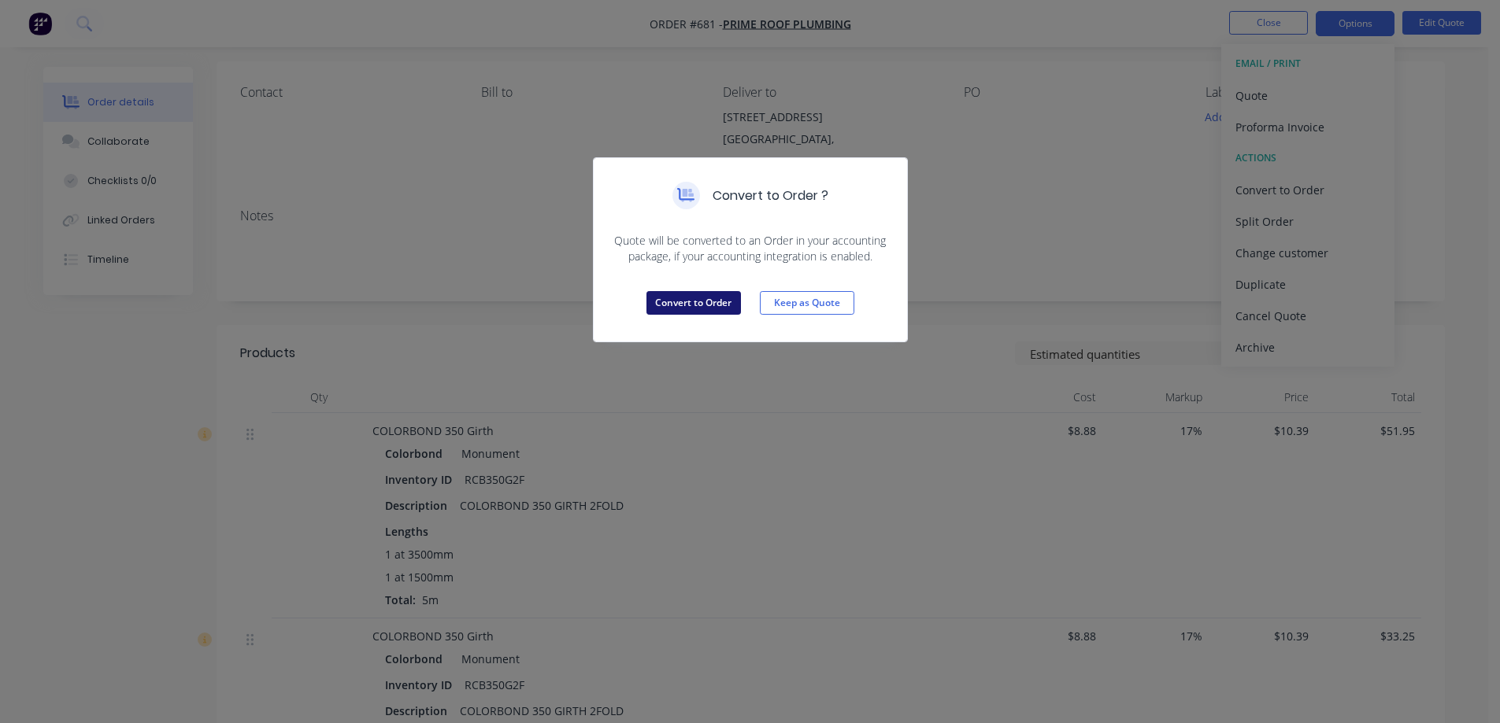
click at [724, 305] on button "Convert to Order" at bounding box center [693, 303] width 94 height 24
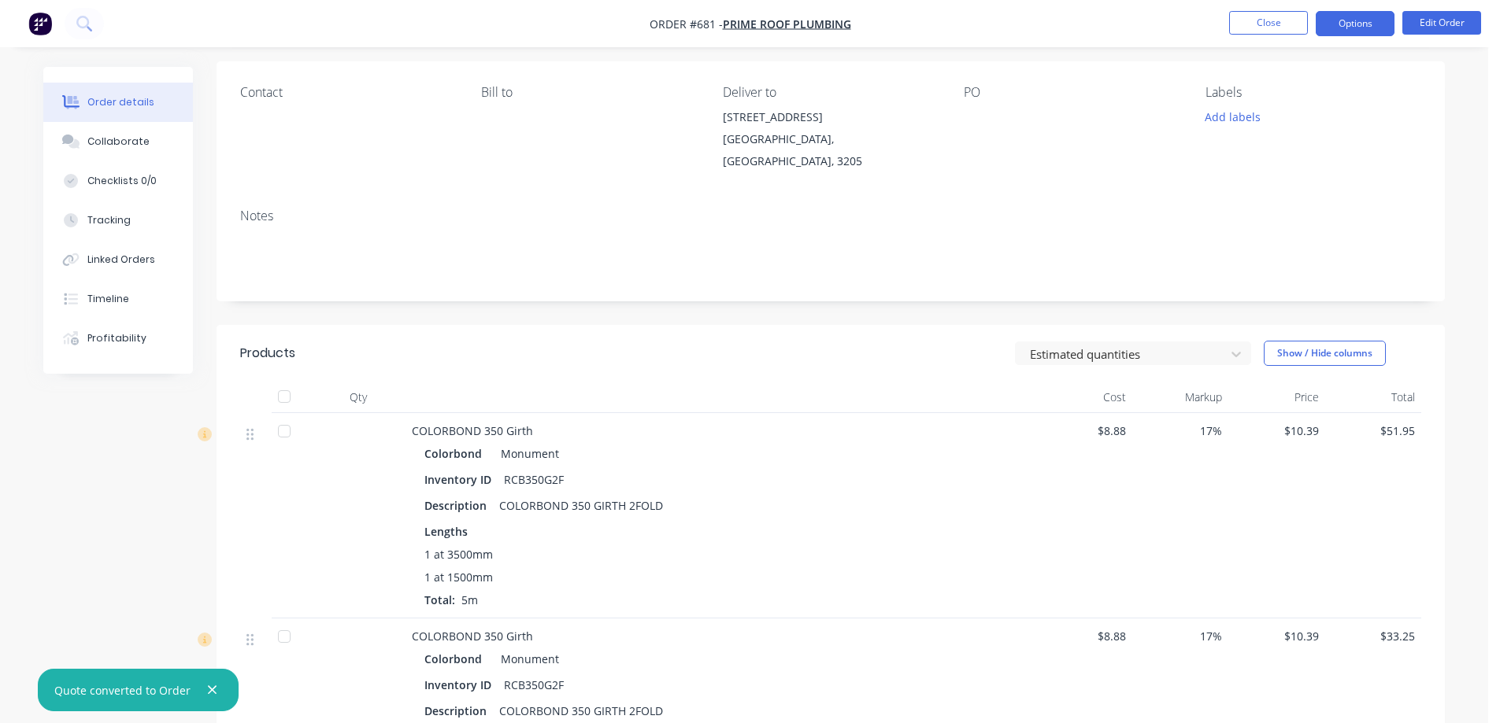
click at [1345, 30] on button "Options" at bounding box center [1354, 23] width 79 height 25
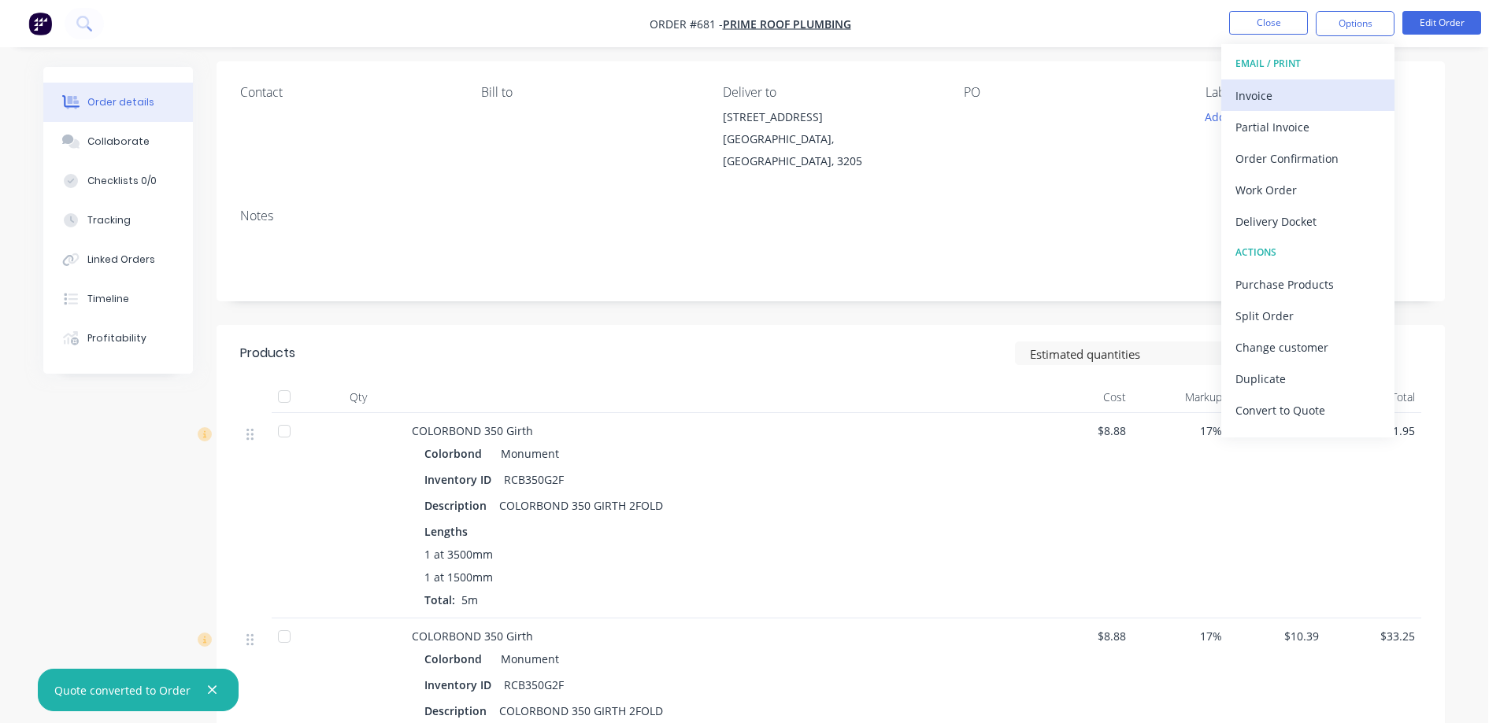
click at [1271, 107] on button "Invoice" at bounding box center [1307, 95] width 173 height 31
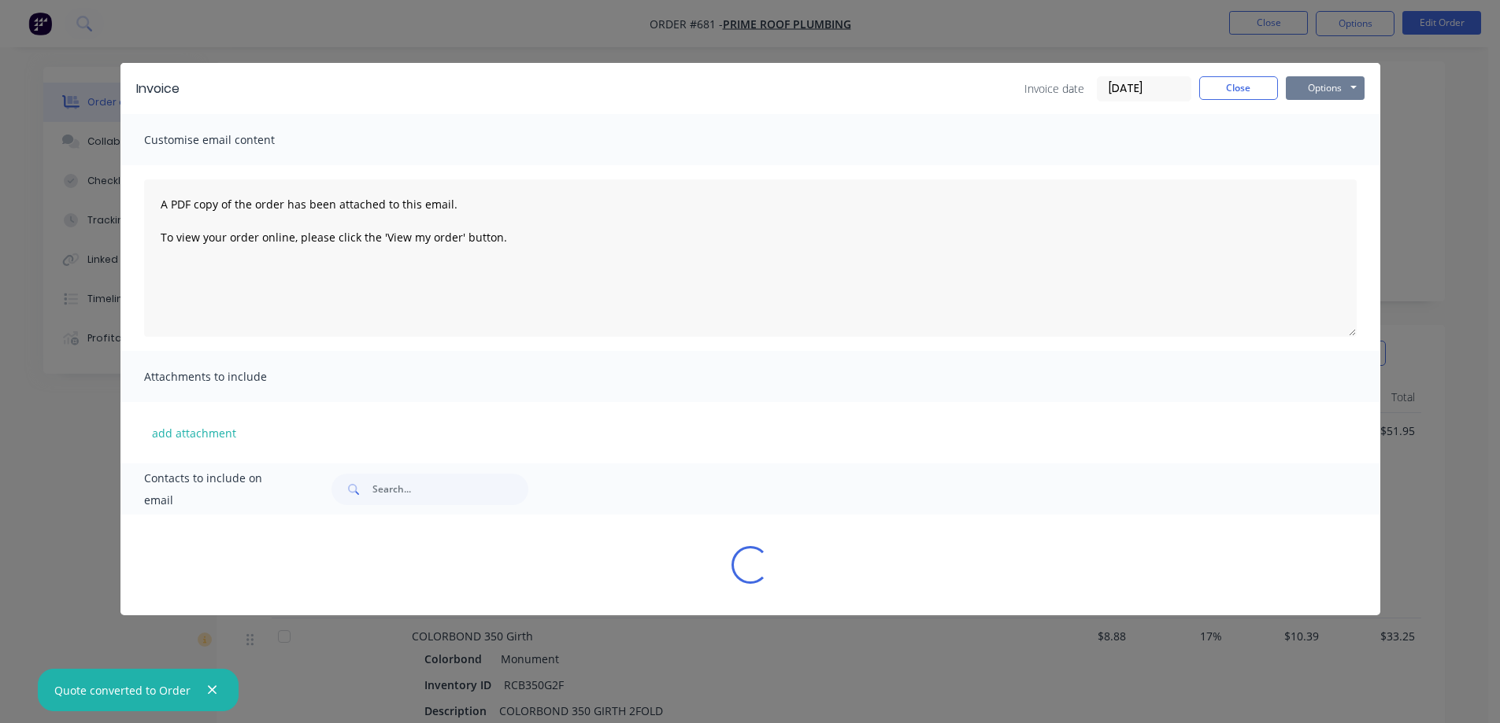
click at [1308, 87] on button "Options" at bounding box center [1325, 88] width 79 height 24
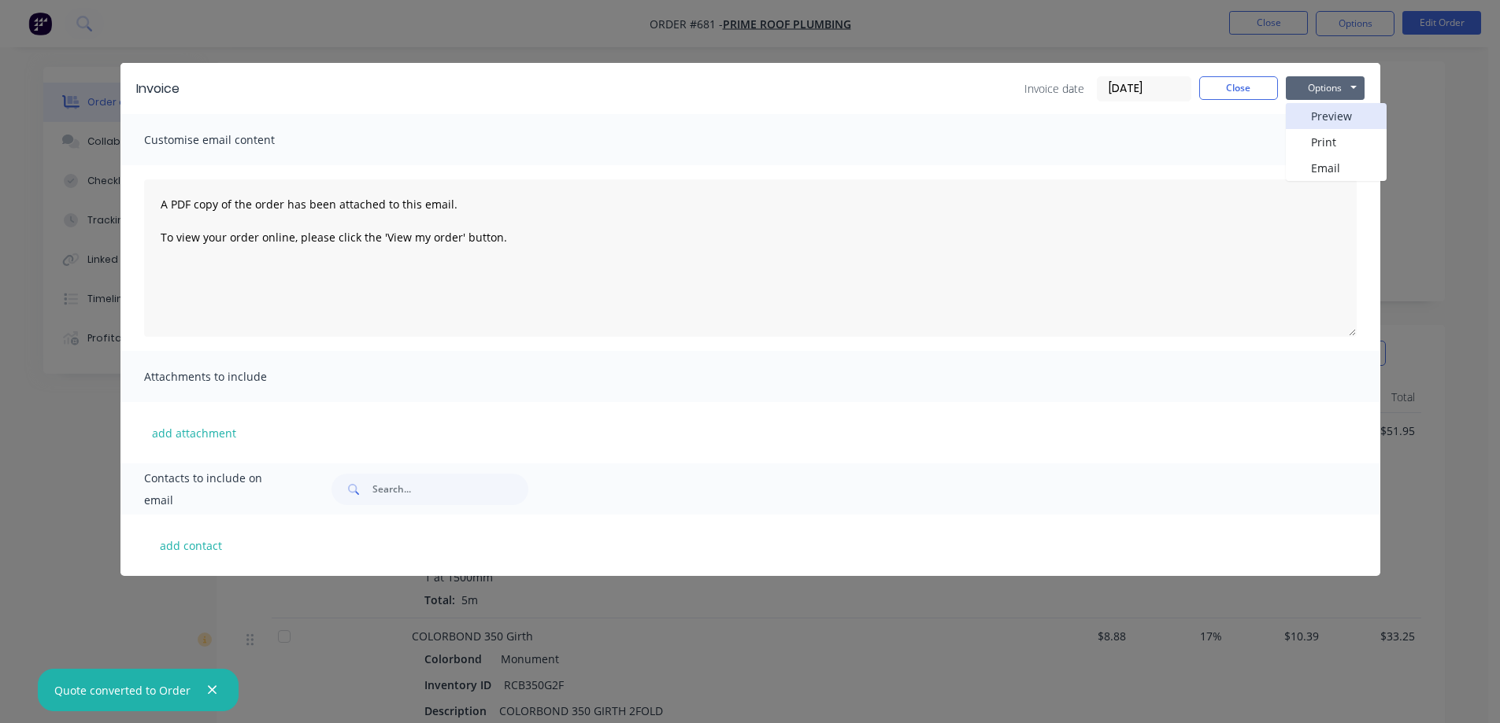
click at [1304, 113] on button "Preview" at bounding box center [1336, 116] width 101 height 26
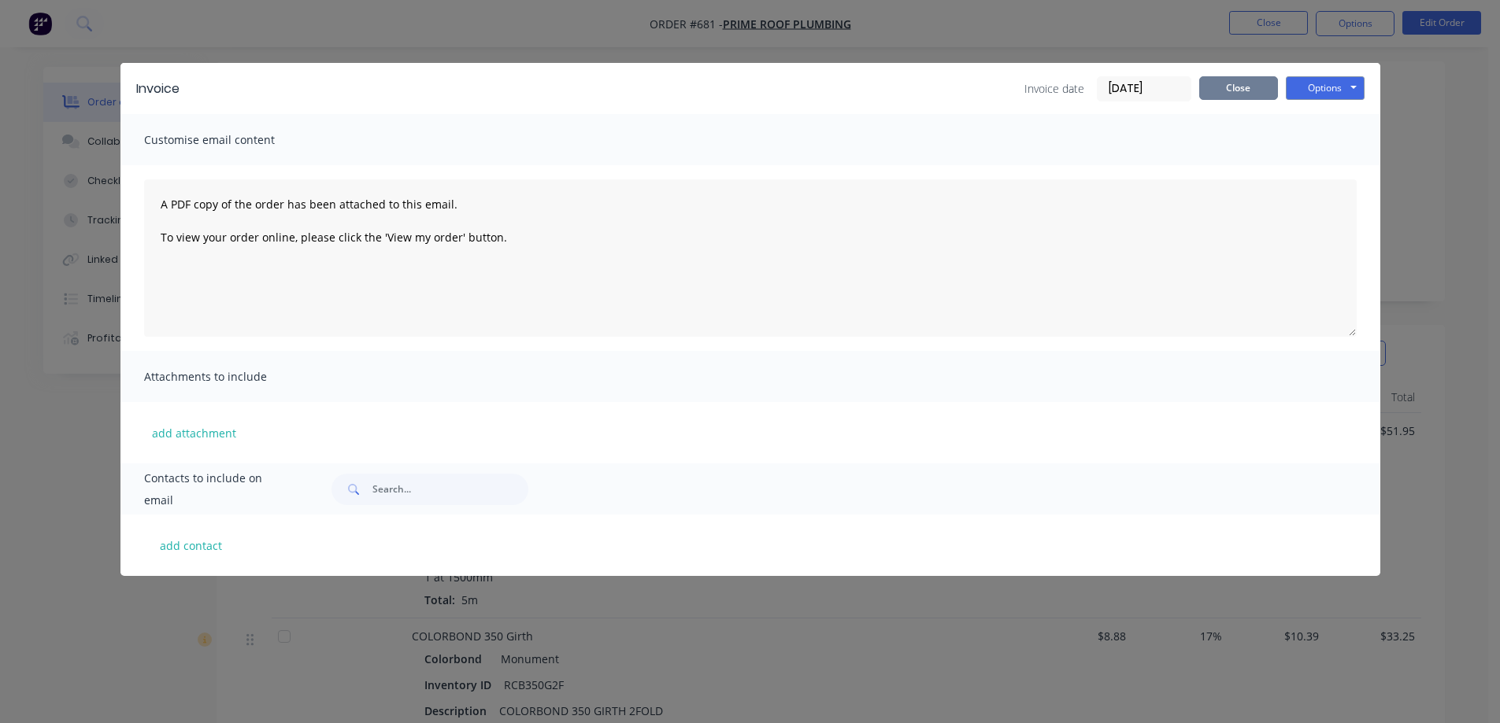
click at [1214, 88] on button "Close" at bounding box center [1238, 88] width 79 height 24
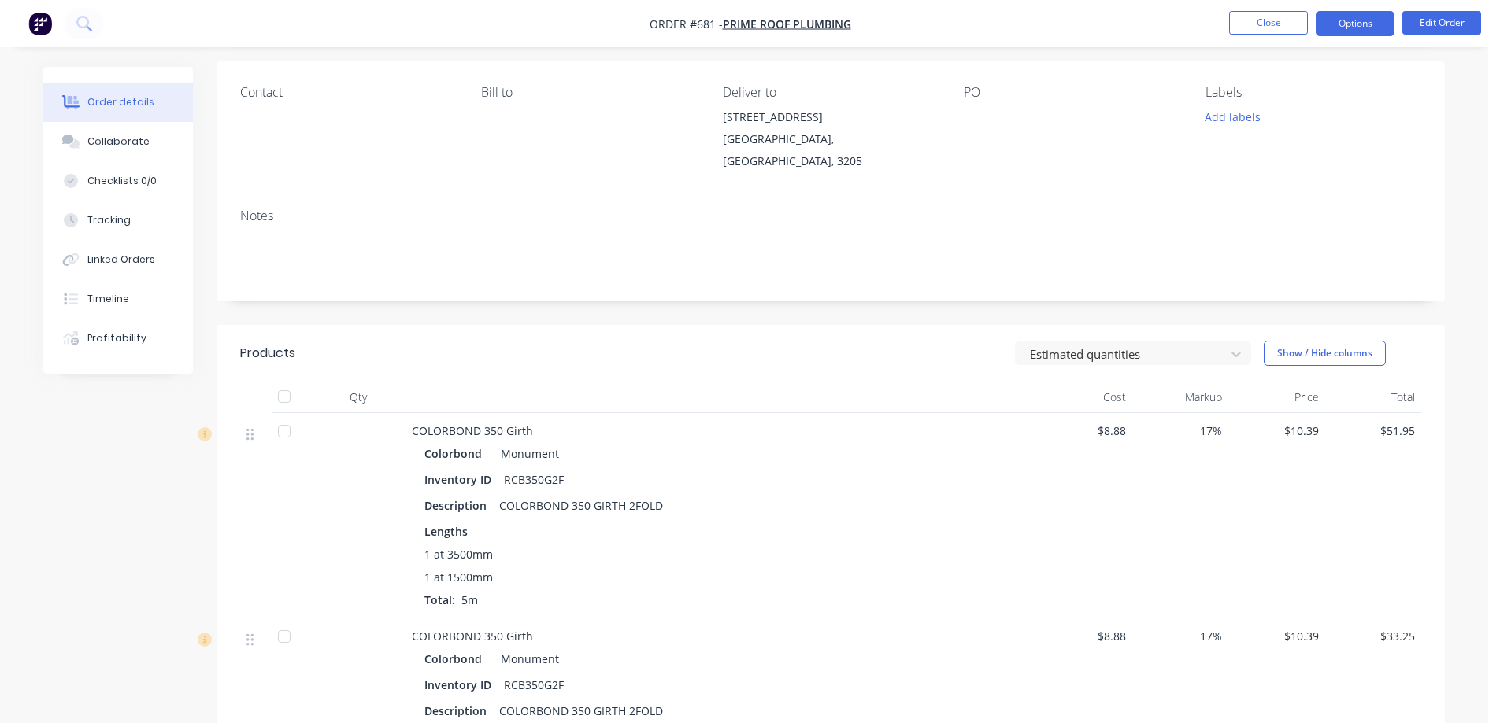
click at [1356, 17] on button "Options" at bounding box center [1354, 23] width 79 height 25
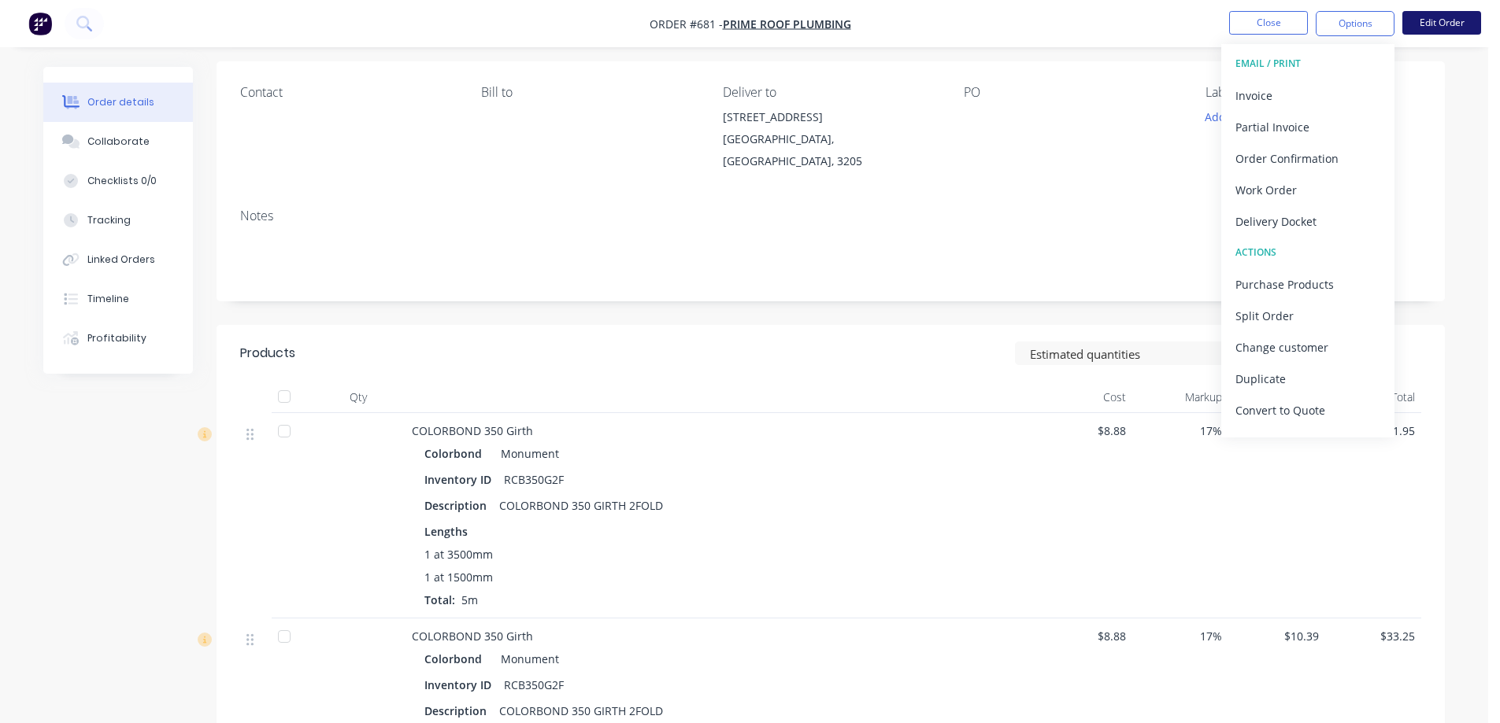
click at [1441, 24] on button "Edit Order" at bounding box center [1441, 23] width 79 height 24
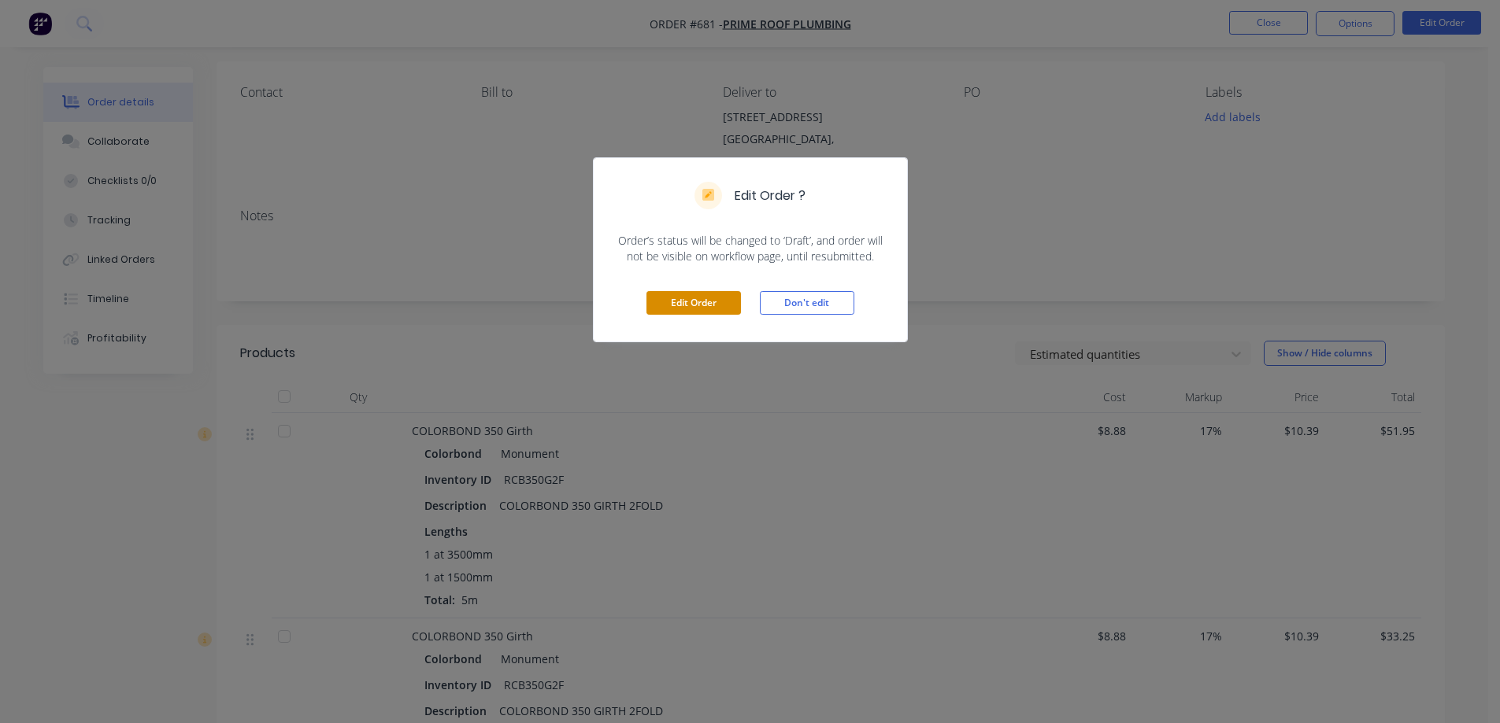
click at [704, 311] on button "Edit Order" at bounding box center [693, 303] width 94 height 24
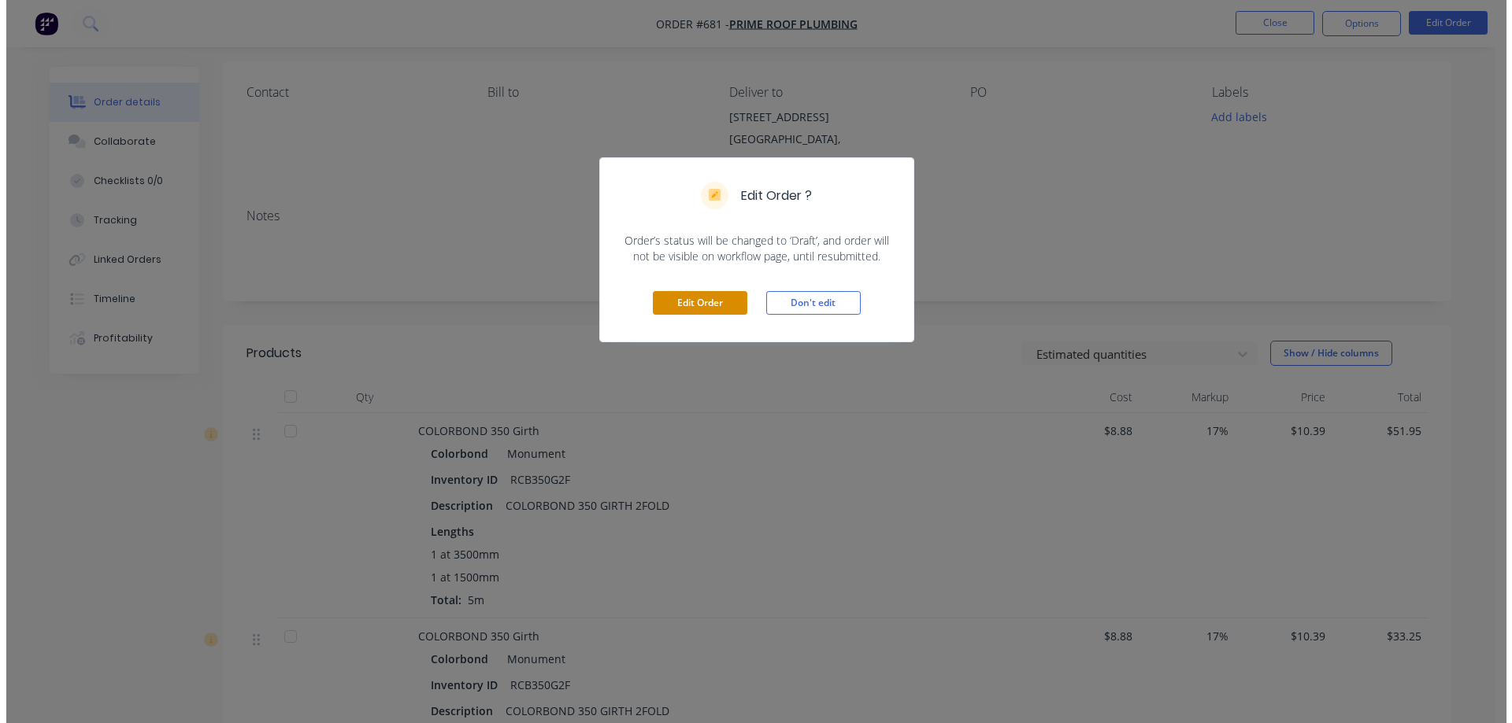
scroll to position [0, 0]
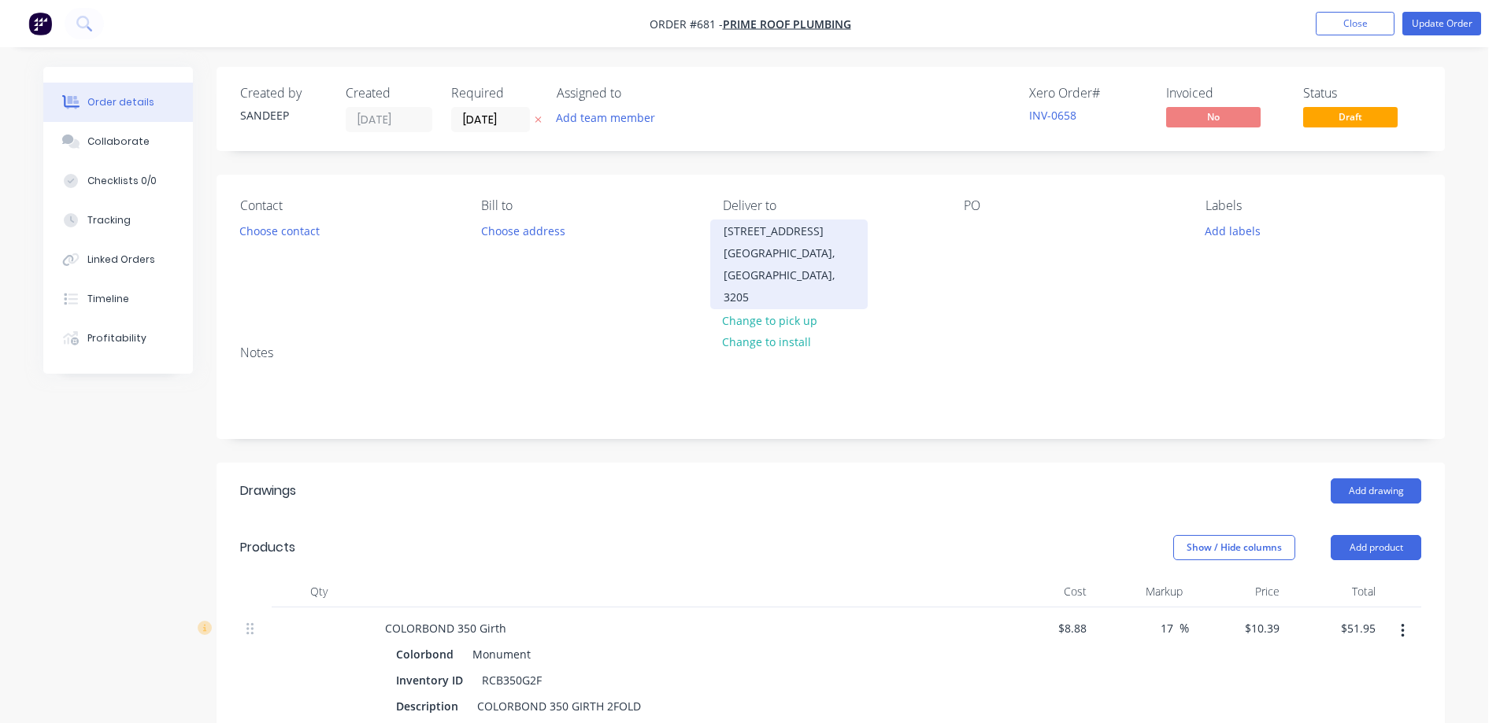
click at [758, 255] on div "SOUTH MELBOURNE, Victoria, 3205" at bounding box center [788, 275] width 131 height 66
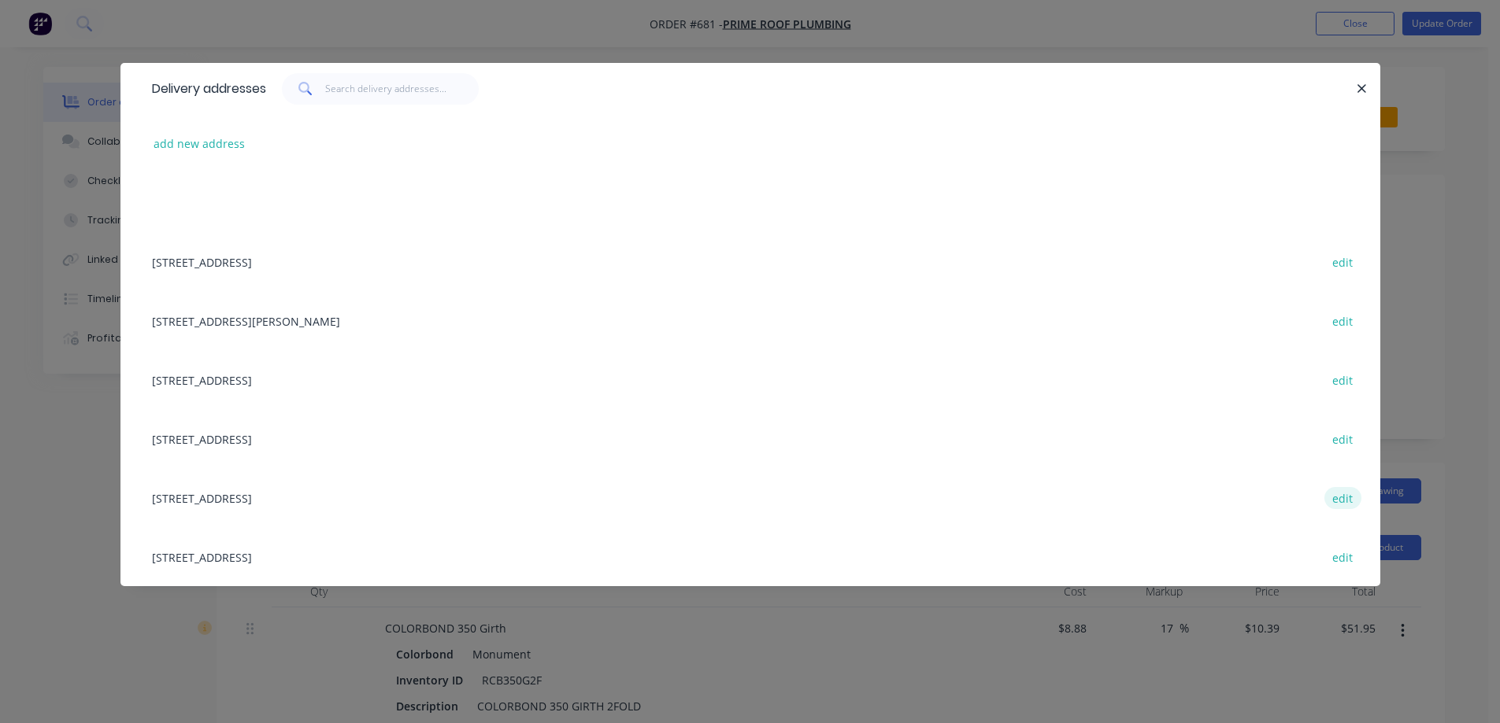
click at [1356, 492] on button "edit" at bounding box center [1342, 497] width 37 height 21
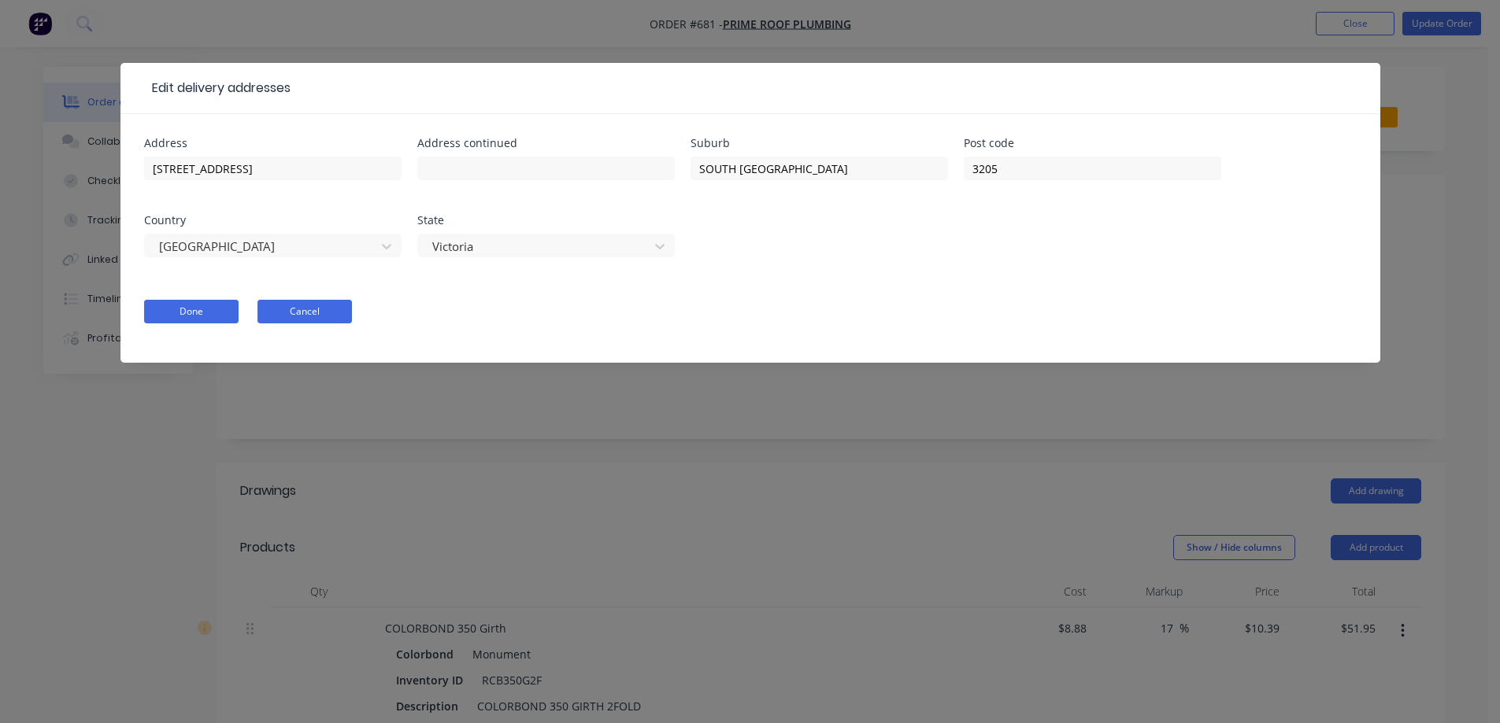
click at [347, 309] on button "Cancel" at bounding box center [304, 312] width 94 height 24
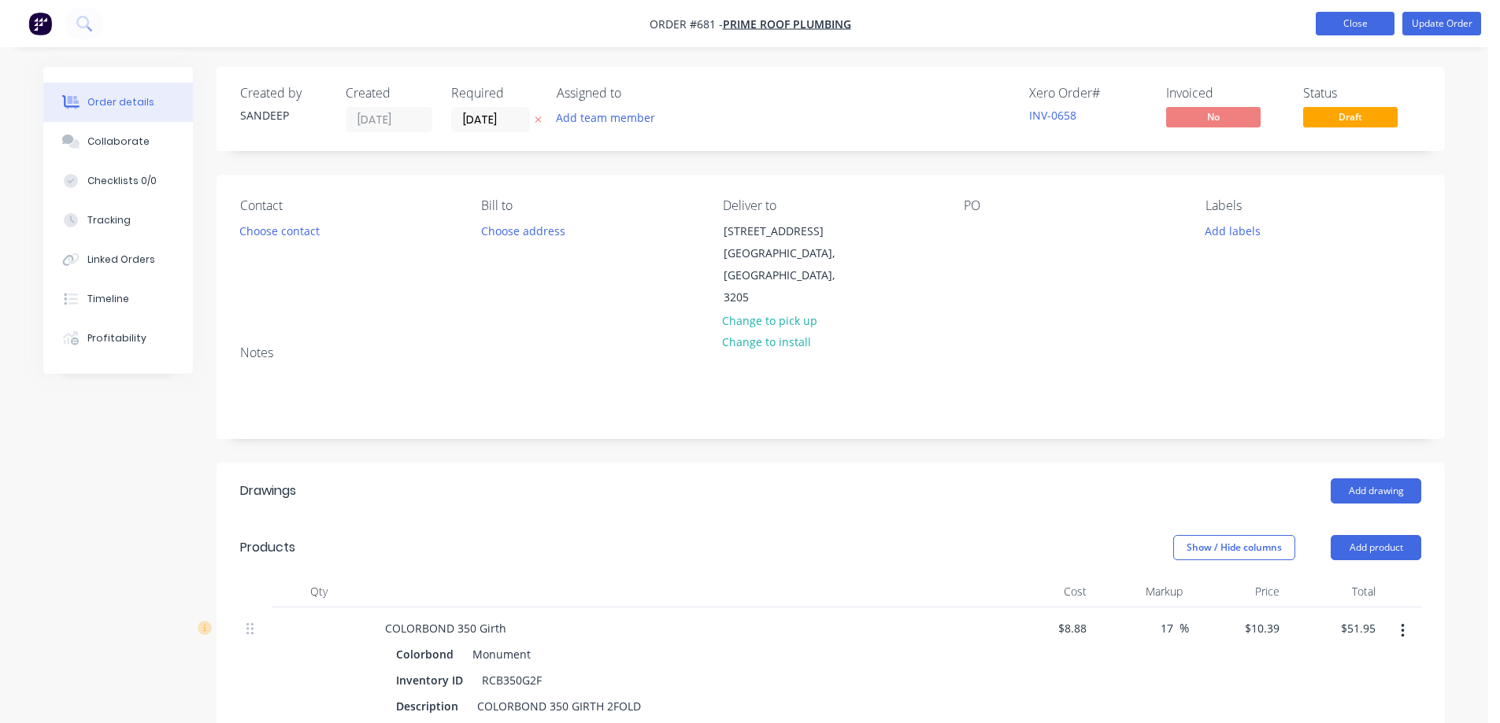
click at [1358, 20] on button "Close" at bounding box center [1354, 24] width 79 height 24
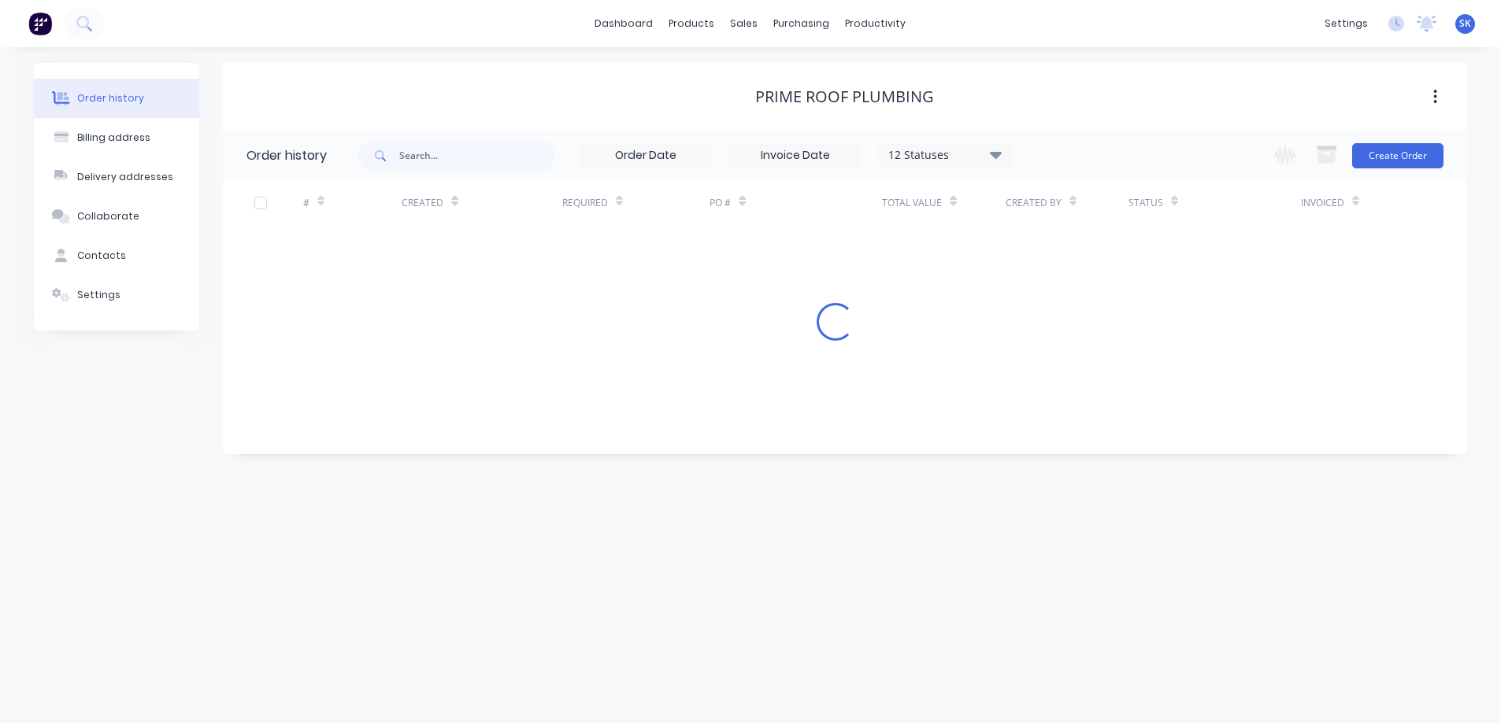
click at [35, 29] on img at bounding box center [40, 24] width 24 height 24
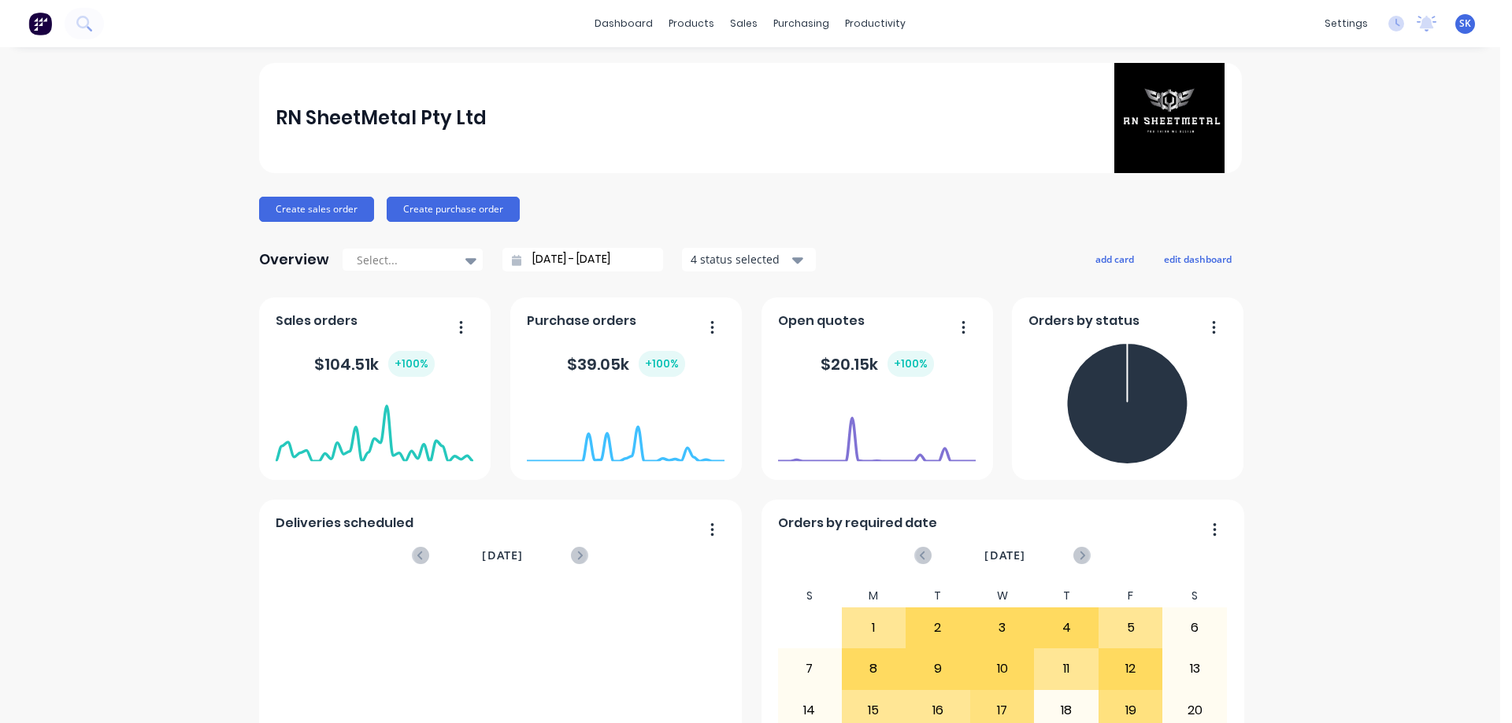
click at [35, 29] on img at bounding box center [40, 24] width 24 height 24
click at [694, 12] on div "products" at bounding box center [690, 24] width 61 height 24
click at [722, 72] on div "Product Catalogue" at bounding box center [755, 75] width 98 height 14
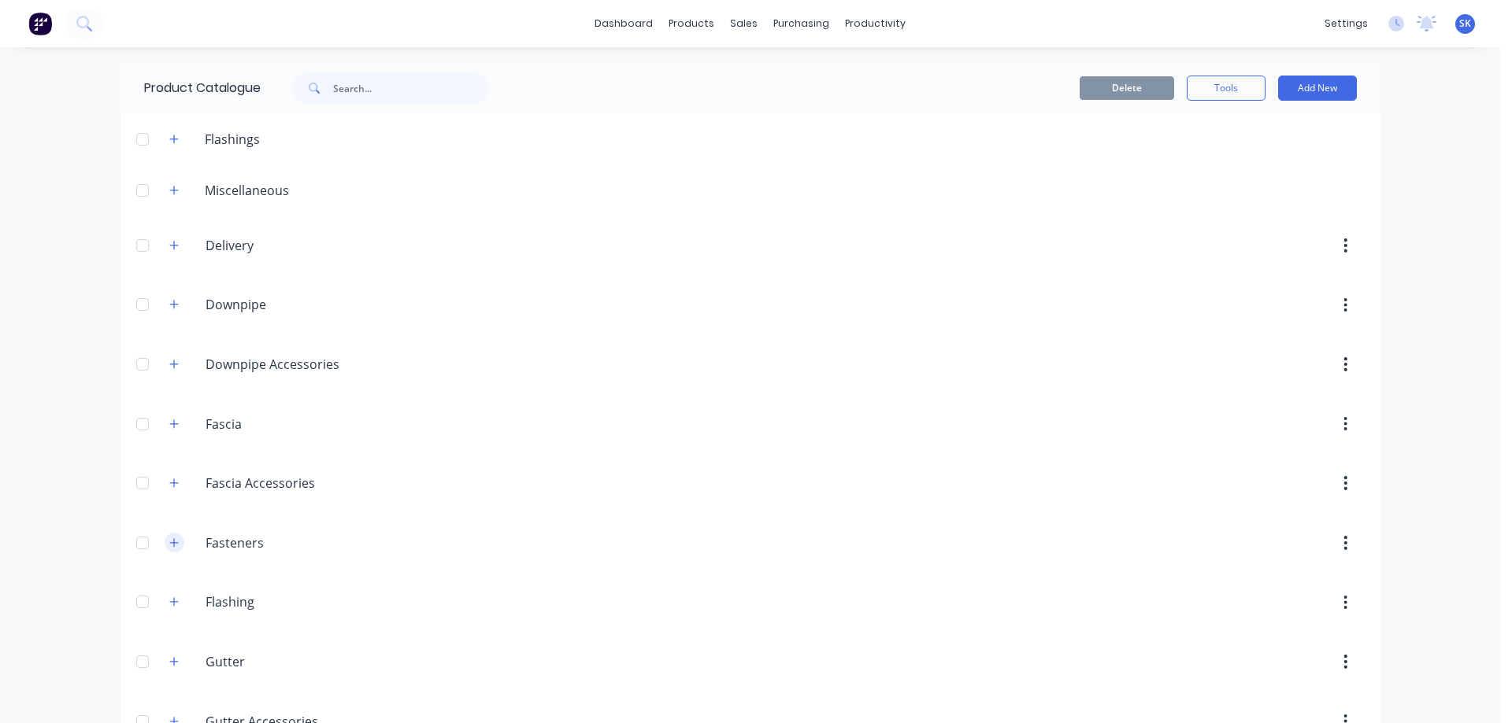
click at [167, 534] on button "button" at bounding box center [175, 543] width 20 height 20
click at [41, 19] on img at bounding box center [40, 24] width 24 height 24
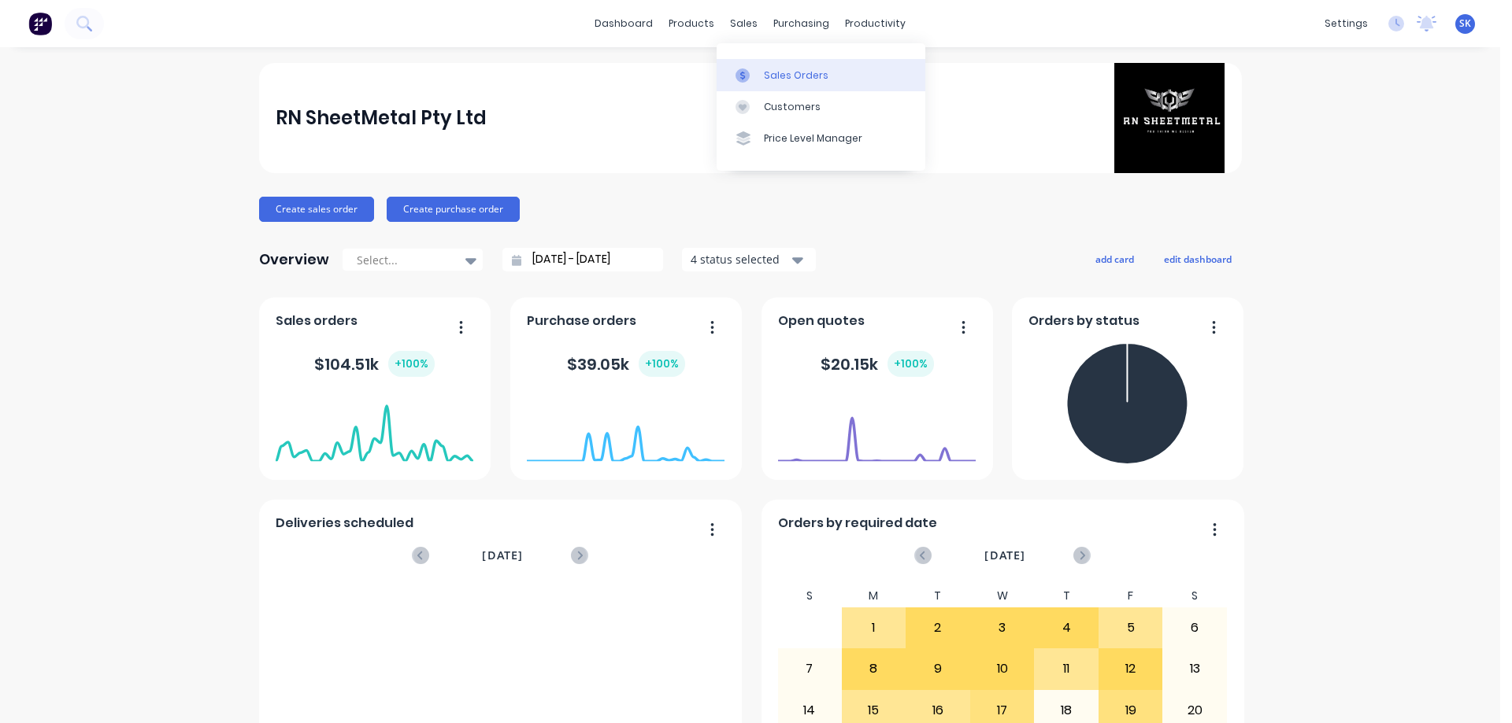
click at [777, 76] on div "Sales Orders" at bounding box center [796, 75] width 65 height 14
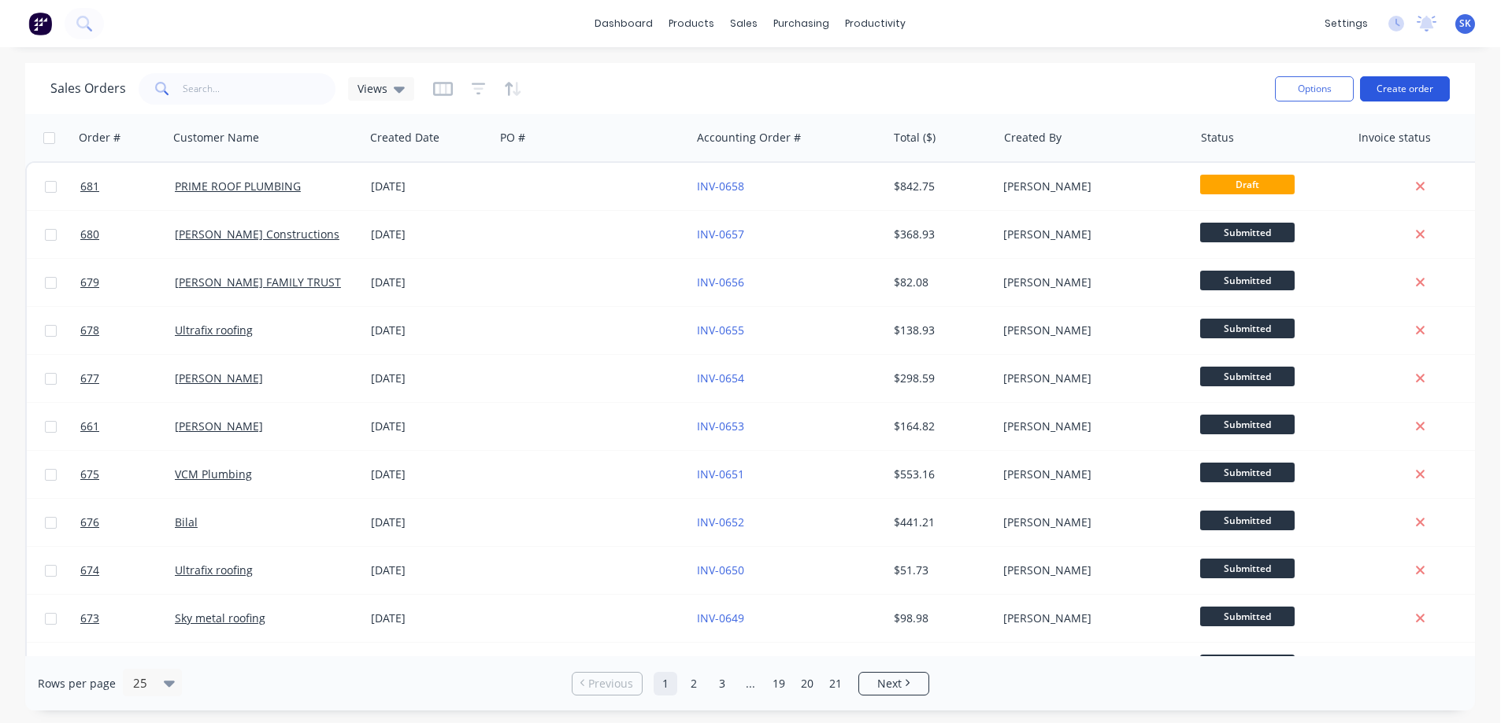
click at [1408, 94] on button "Create order" at bounding box center [1405, 88] width 90 height 25
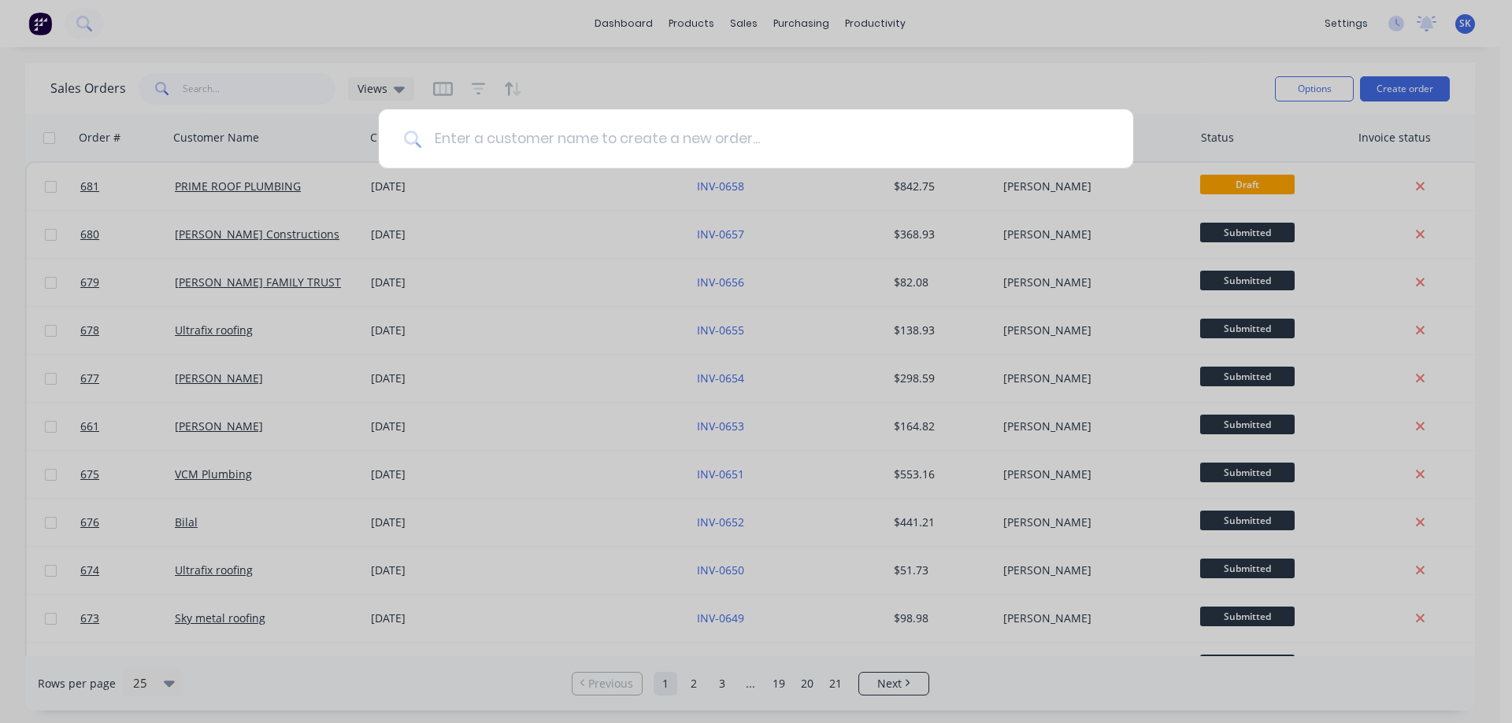
click at [666, 136] on input at bounding box center [764, 138] width 686 height 59
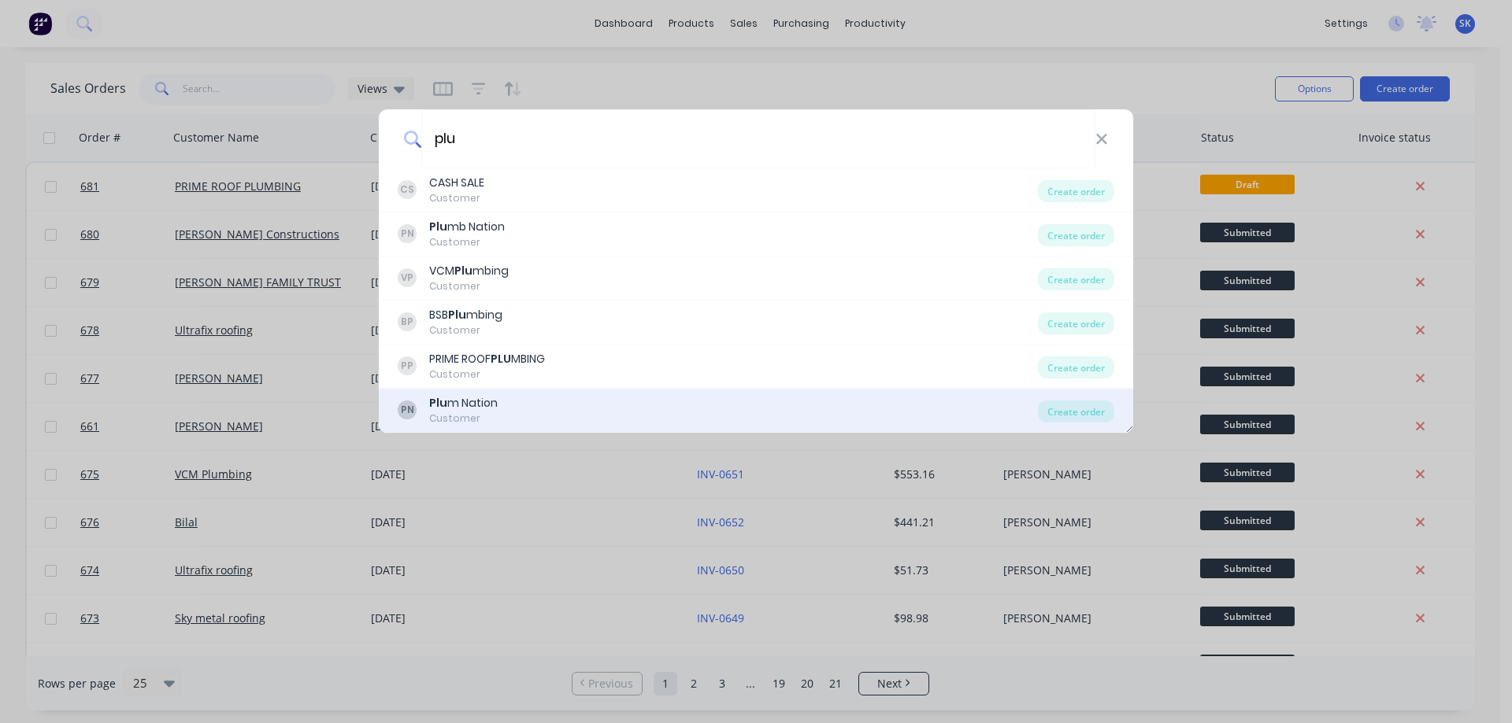
type input "plu"
click at [482, 409] on div "Plu m Nation" at bounding box center [463, 403] width 68 height 17
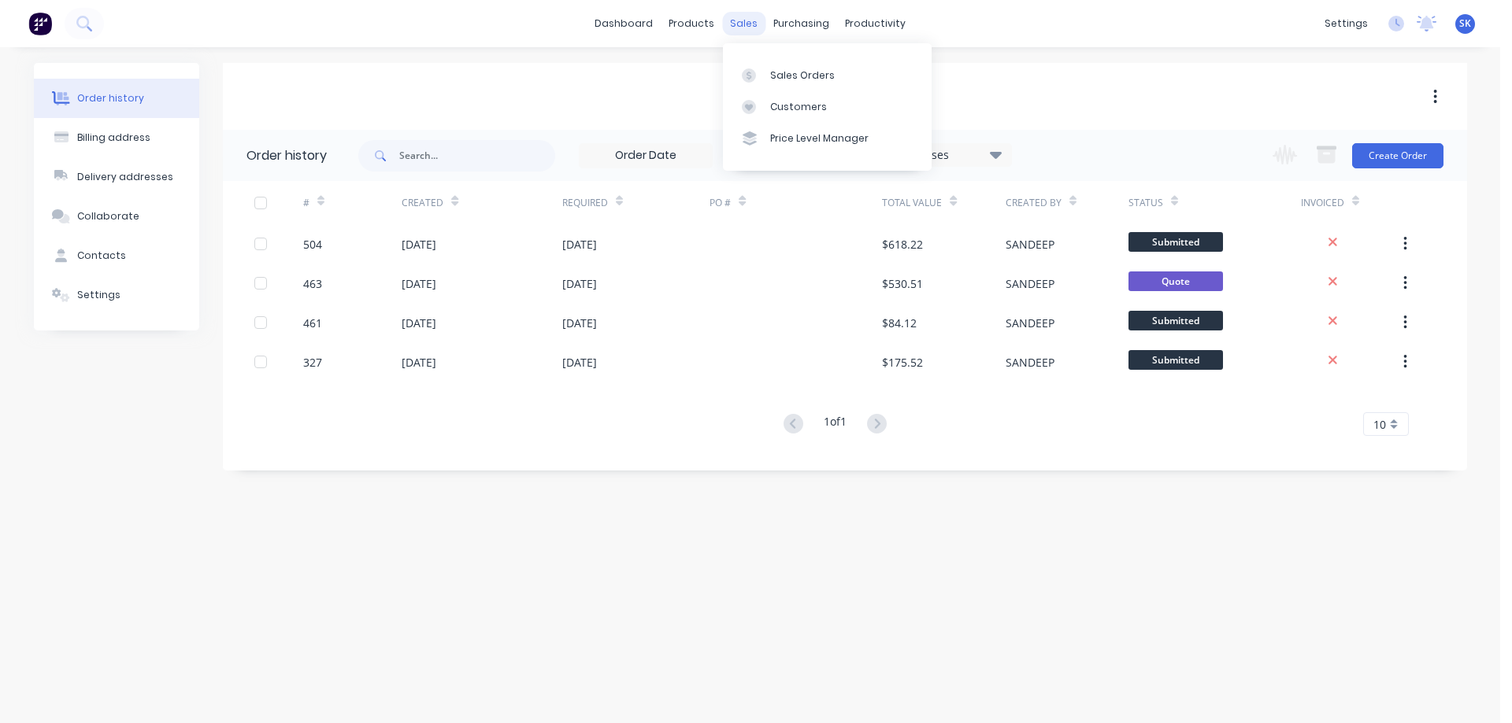
click at [730, 27] on div "sales" at bounding box center [743, 24] width 43 height 24
click at [783, 67] on link "Sales Orders" at bounding box center [827, 74] width 209 height 31
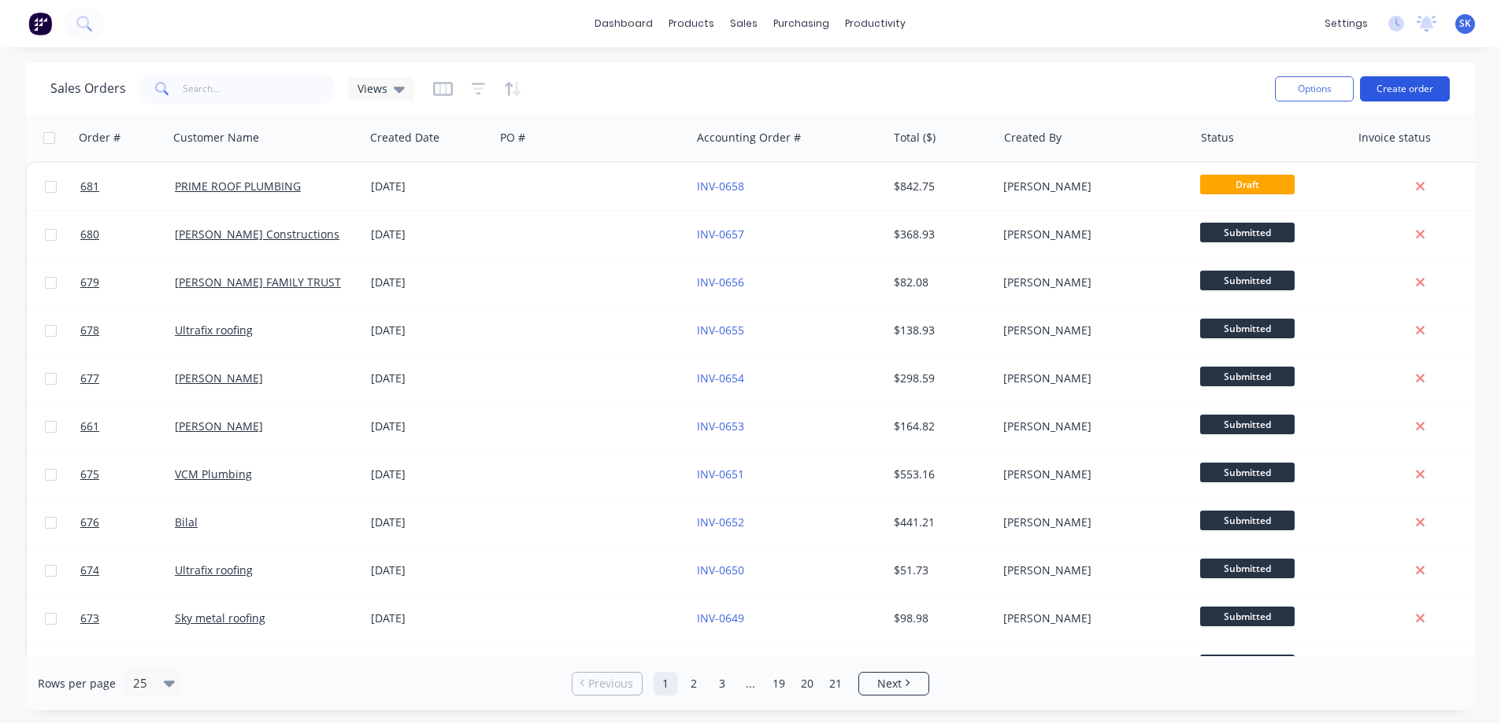
click at [1386, 88] on button "Create order" at bounding box center [1405, 88] width 90 height 25
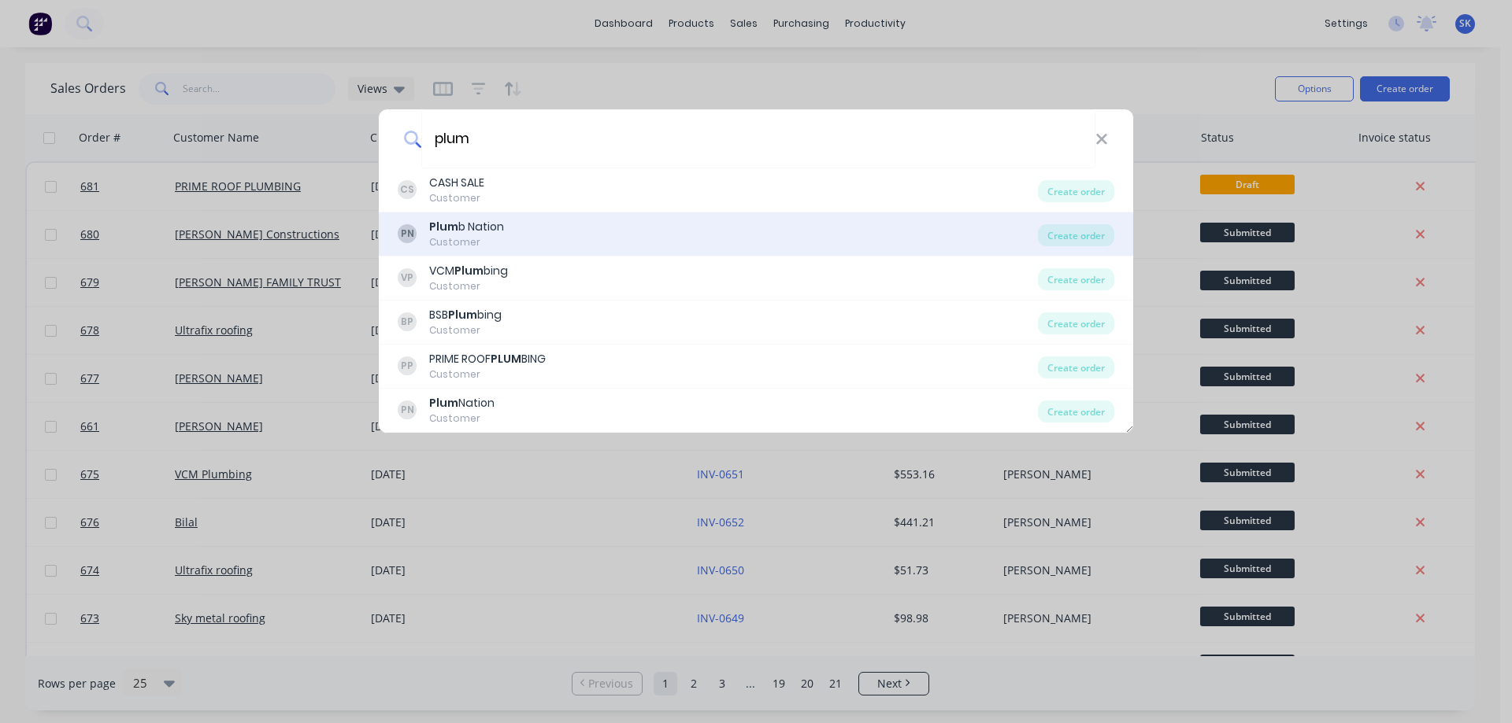
type input "plum"
click at [556, 234] on div "PN Plum b Nation Customer" at bounding box center [718, 234] width 640 height 31
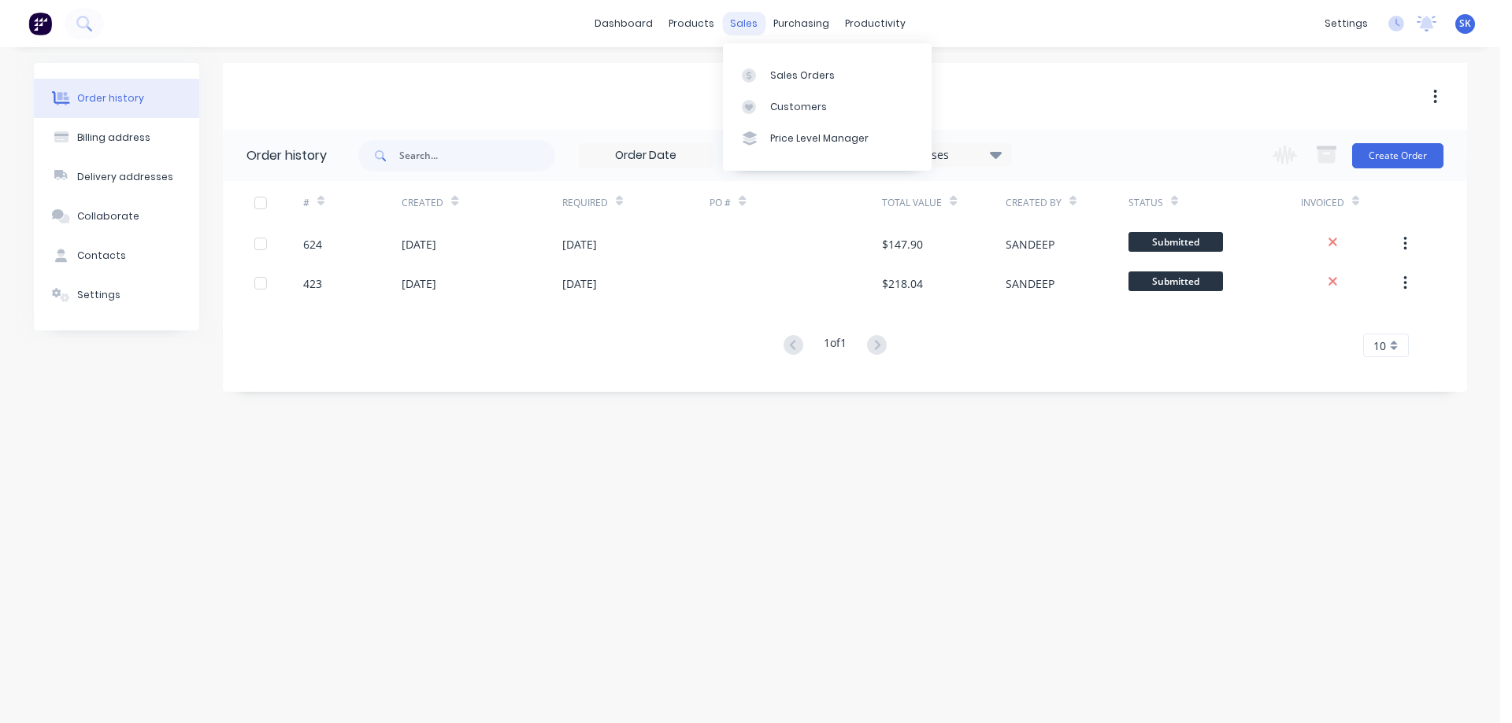
click at [746, 31] on div "sales" at bounding box center [743, 24] width 43 height 24
click at [775, 65] on link "Sales Orders" at bounding box center [827, 74] width 209 height 31
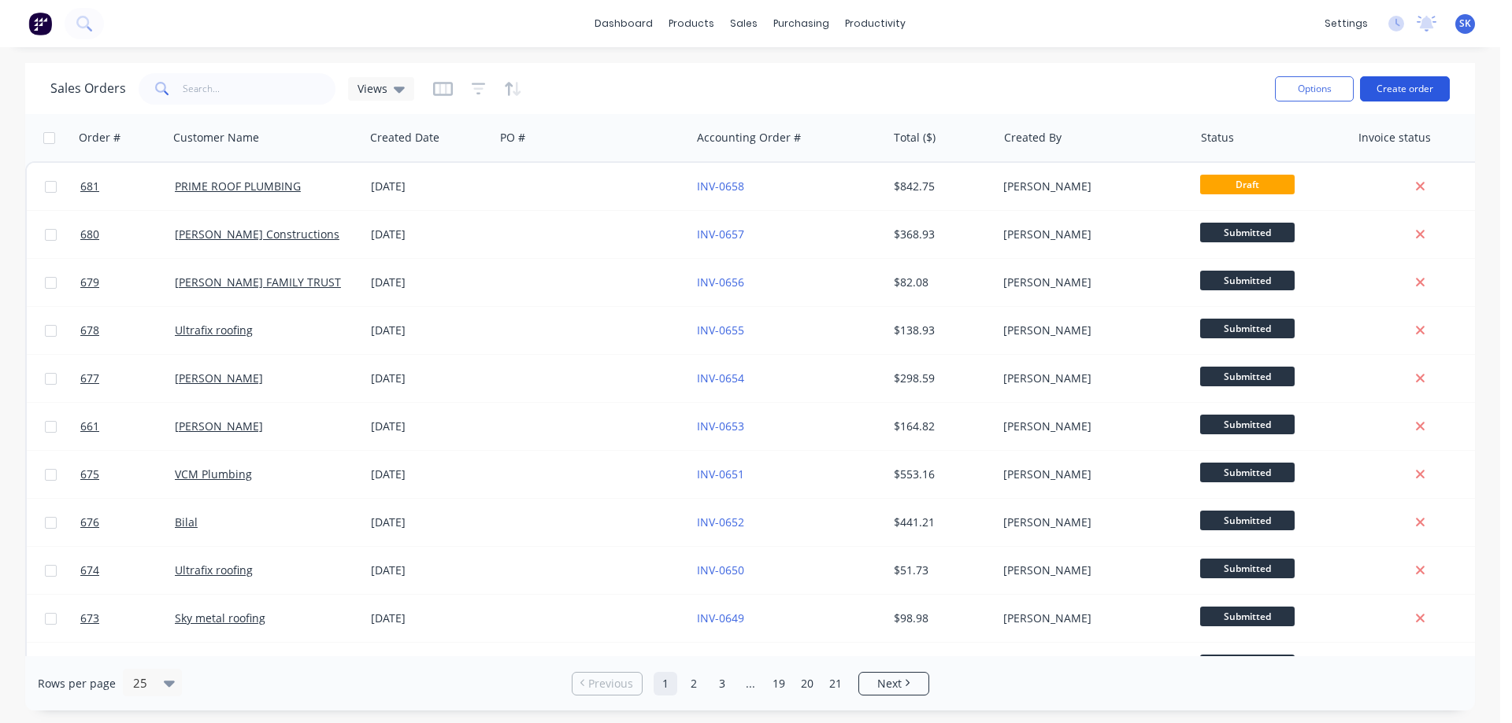
click at [1381, 87] on button "Create order" at bounding box center [1405, 88] width 90 height 25
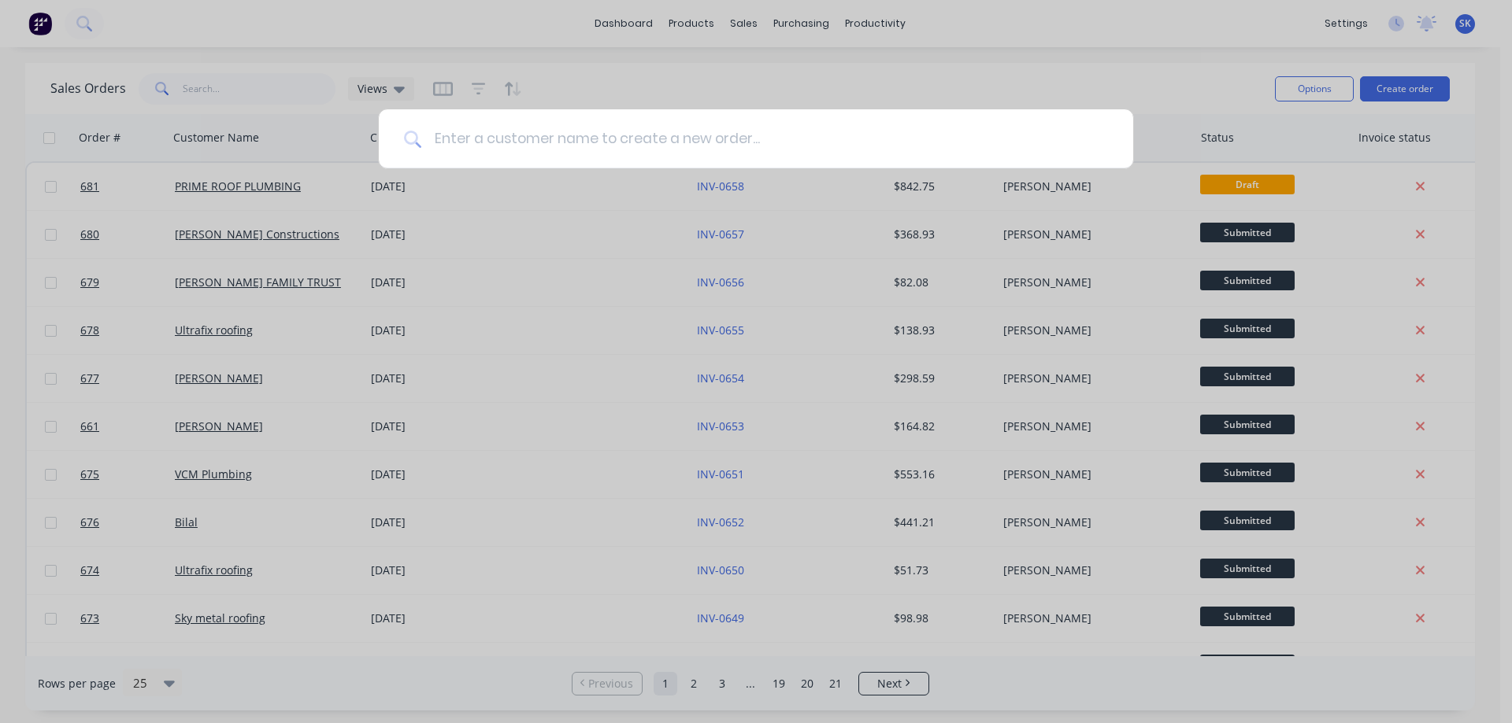
click at [688, 146] on input at bounding box center [764, 138] width 686 height 59
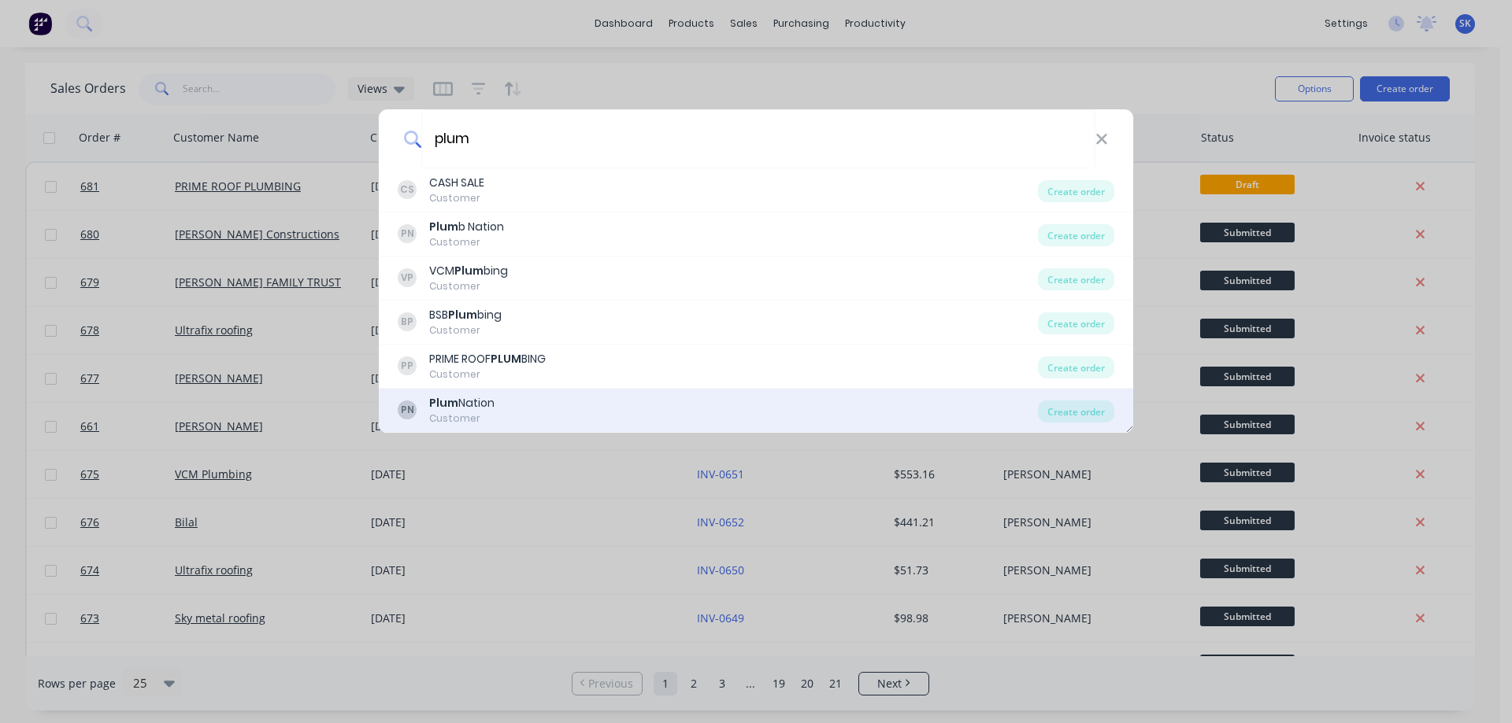
type input "plum"
click at [516, 398] on div "PN Plum Nation Customer" at bounding box center [718, 410] width 640 height 31
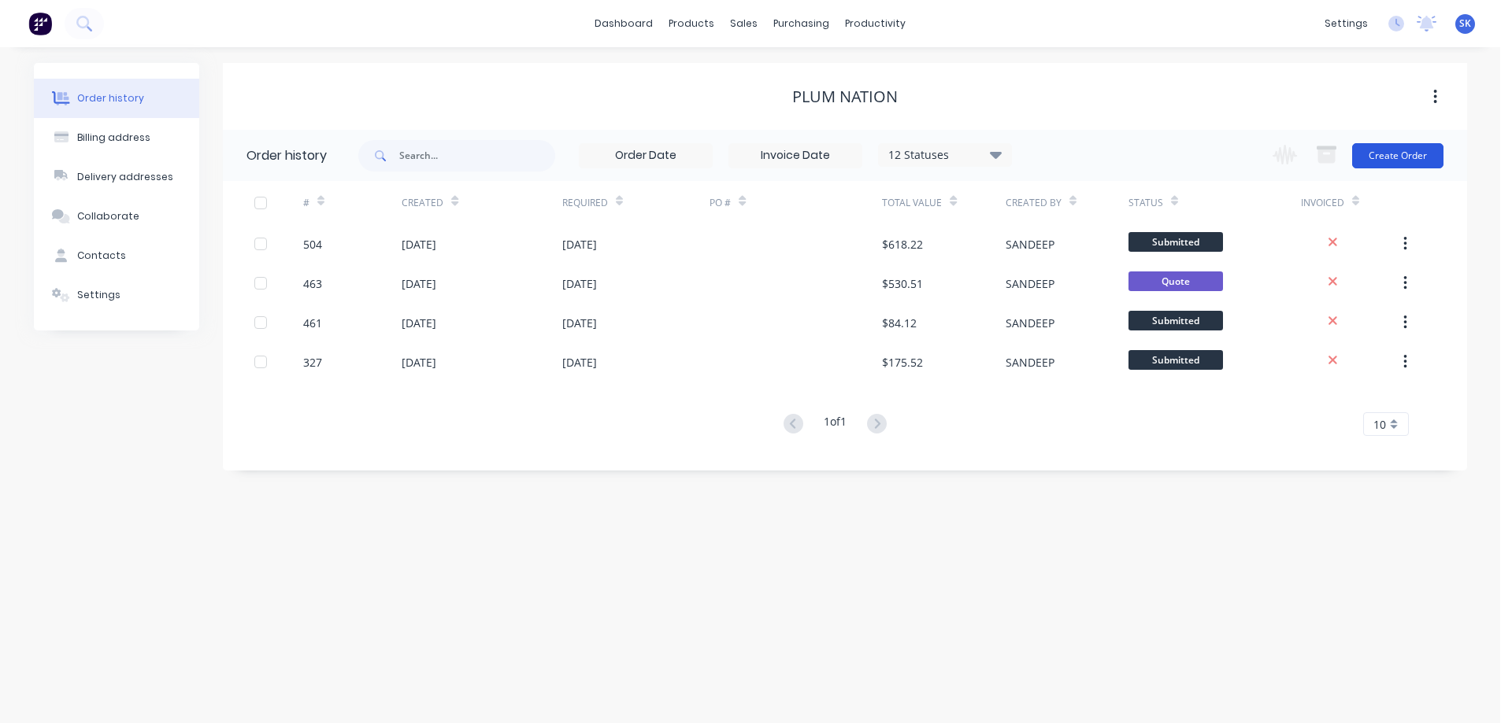
click at [1371, 161] on button "Create Order" at bounding box center [1397, 155] width 91 height 25
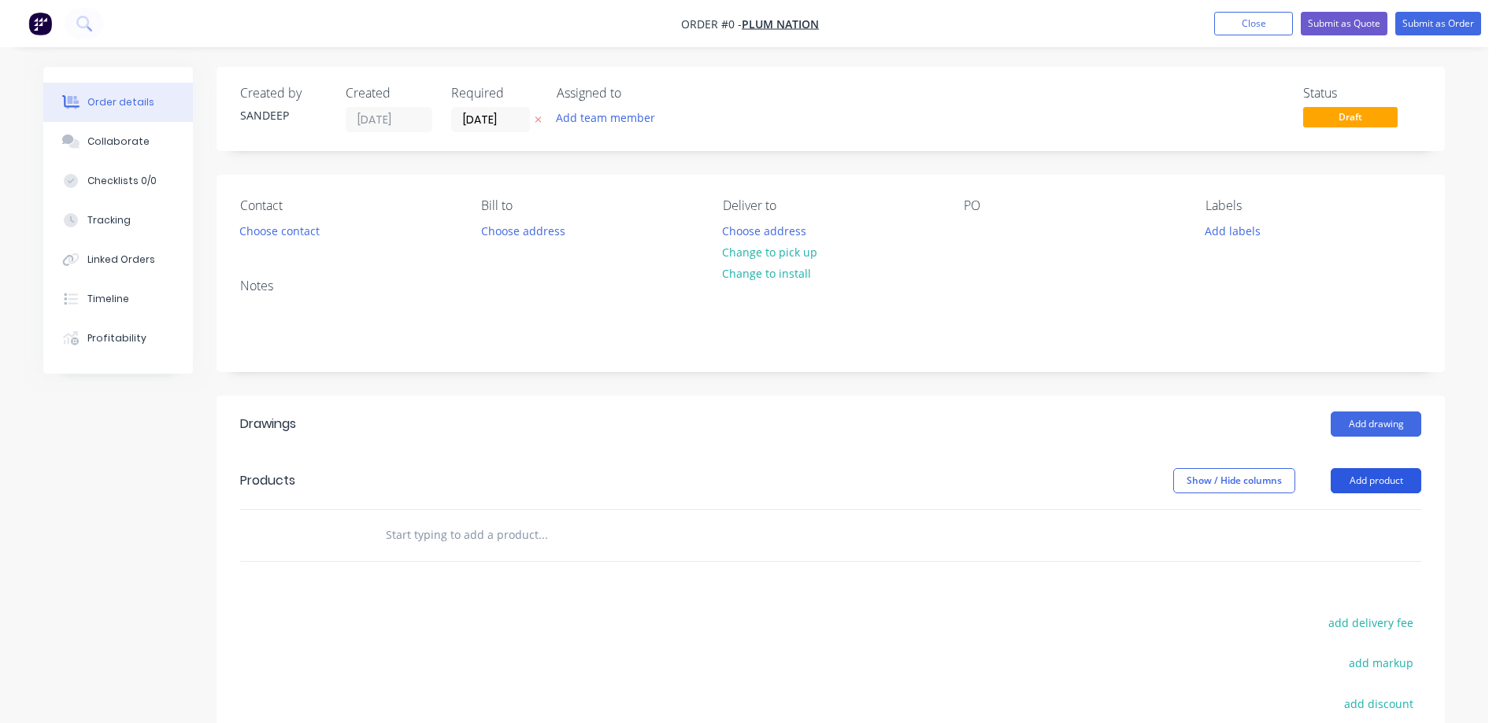
click at [1360, 479] on button "Add product" at bounding box center [1375, 480] width 91 height 25
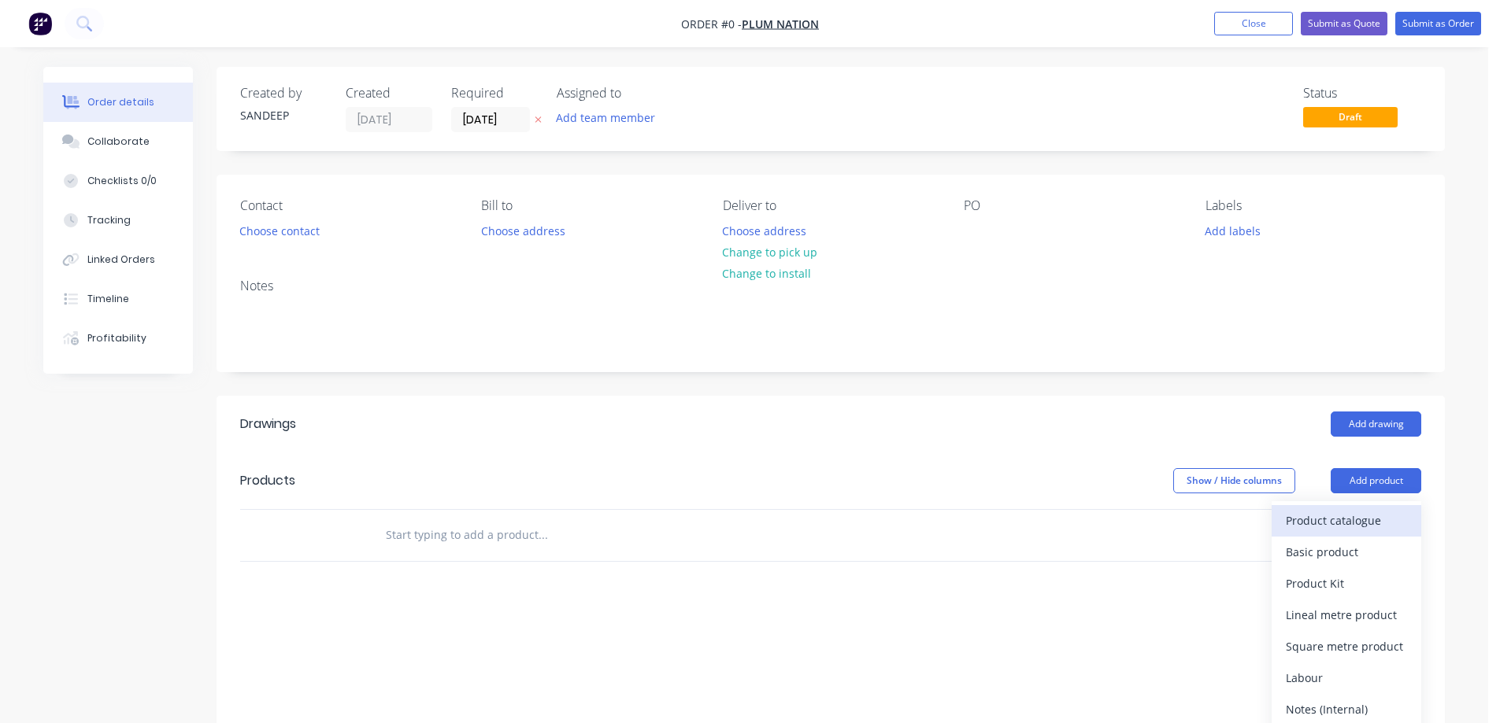
click at [1321, 516] on div "Product catalogue" at bounding box center [1346, 520] width 121 height 23
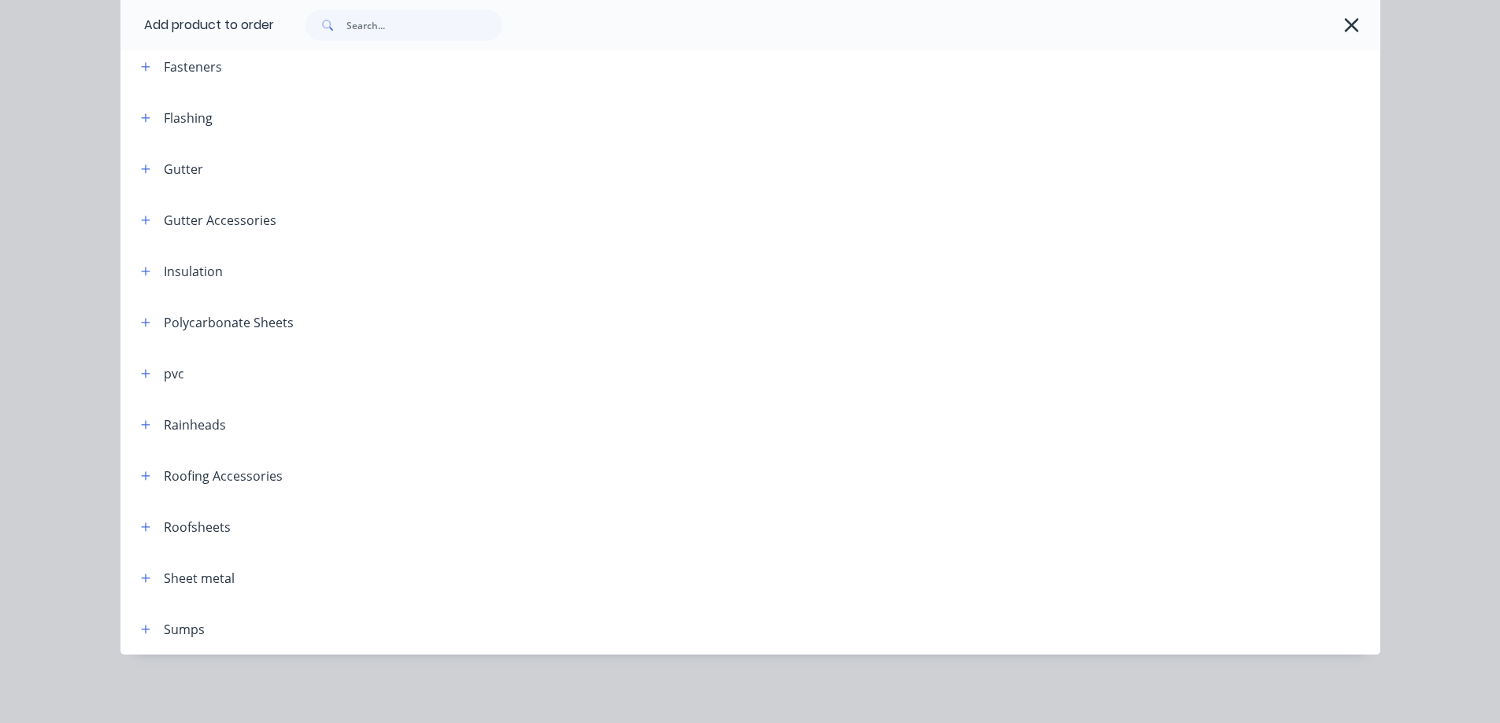
scroll to position [388, 0]
click at [136, 525] on button "button" at bounding box center [146, 526] width 20 height 20
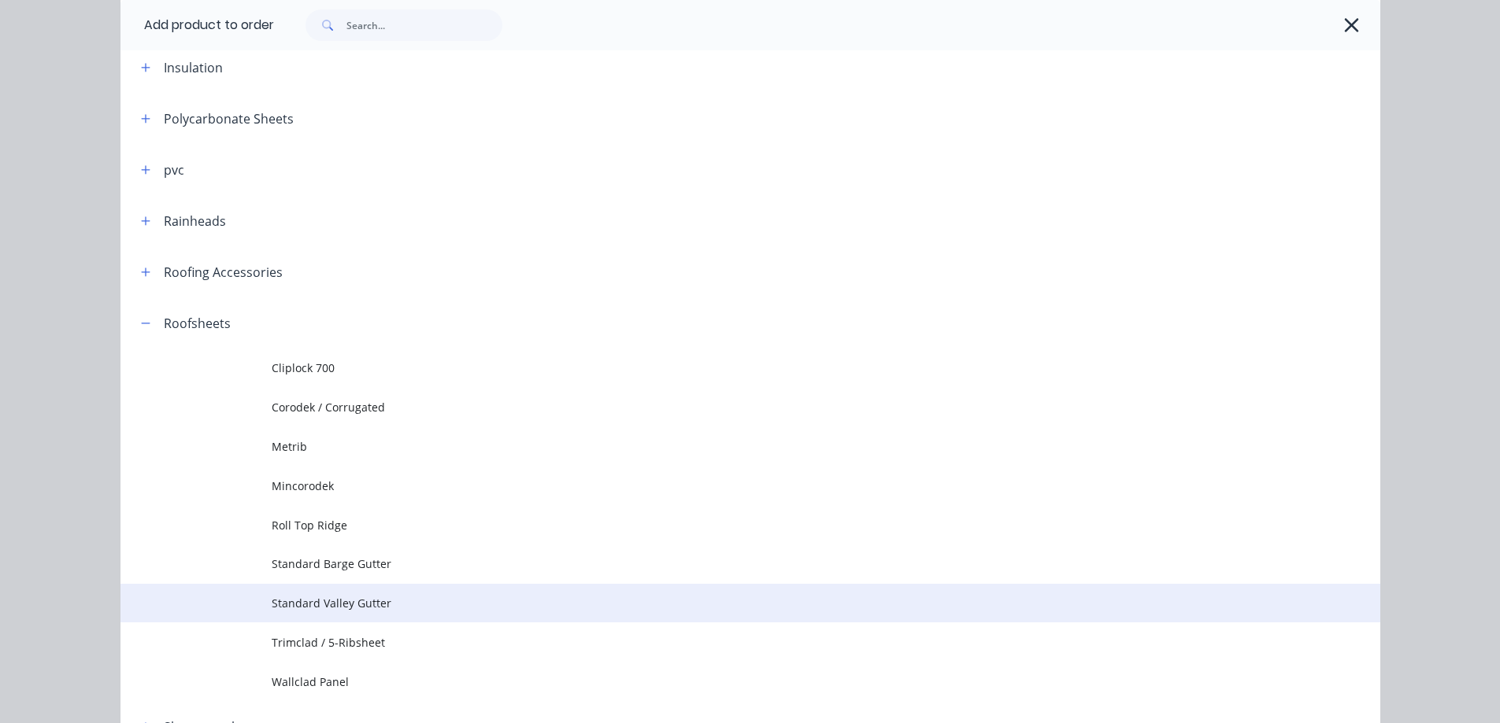
scroll to position [703, 0]
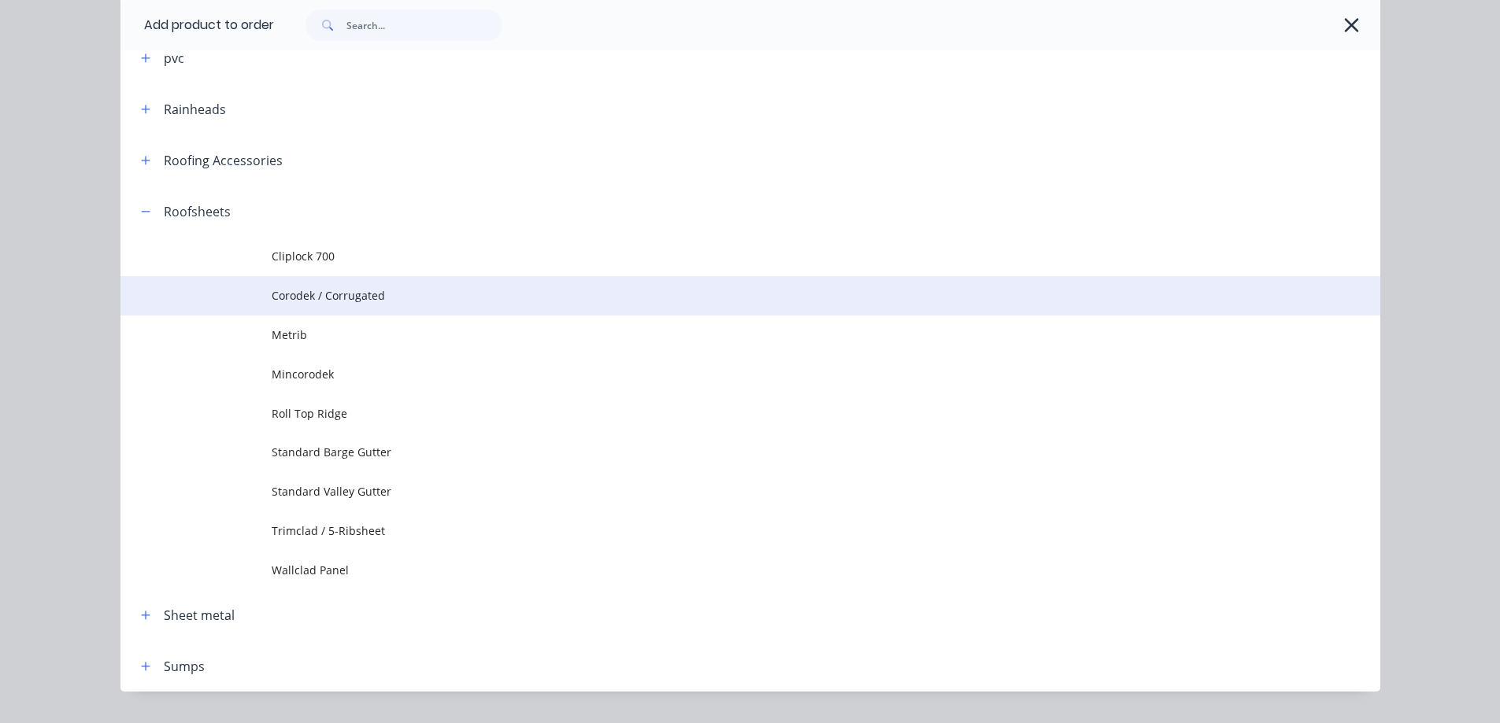
click at [314, 307] on td "Corodek / Corrugated" at bounding box center [826, 295] width 1108 height 39
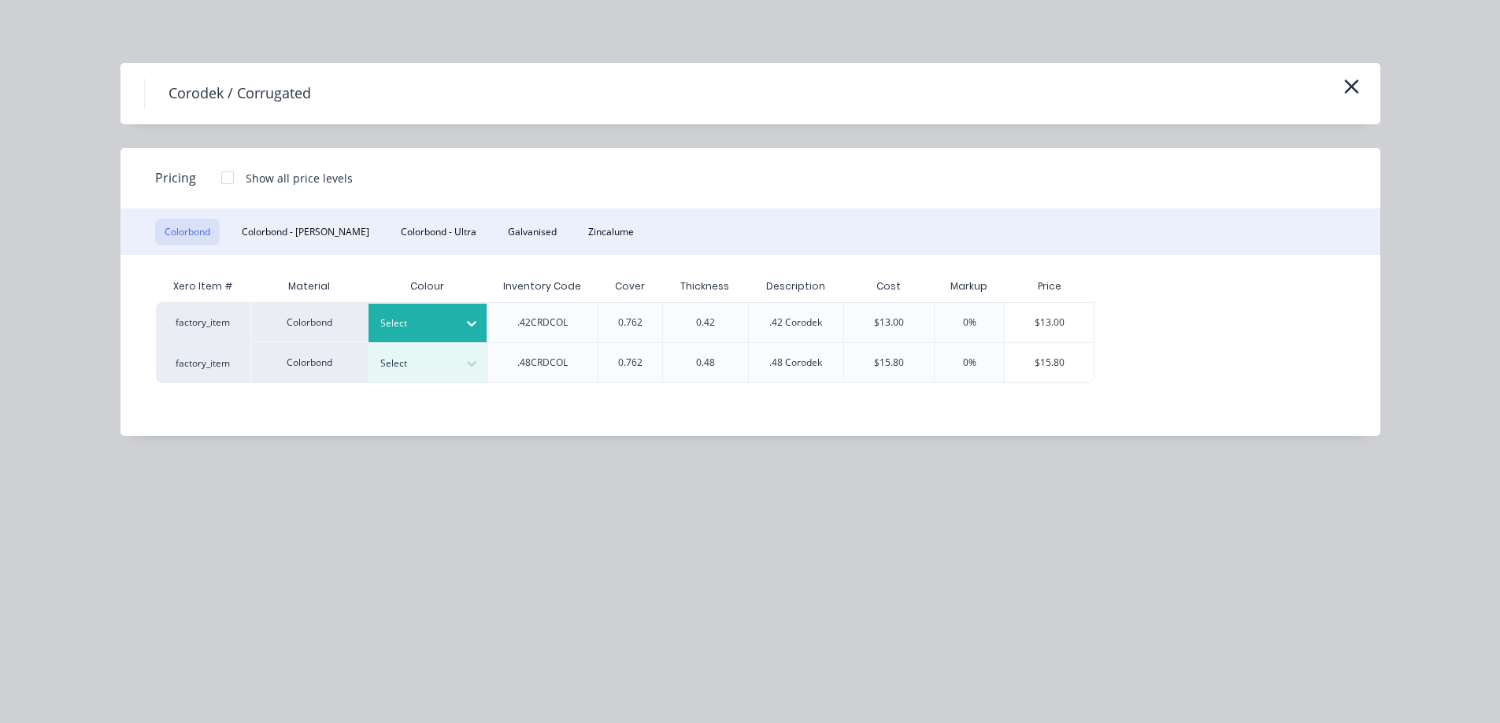
click at [441, 327] on div at bounding box center [415, 323] width 71 height 17
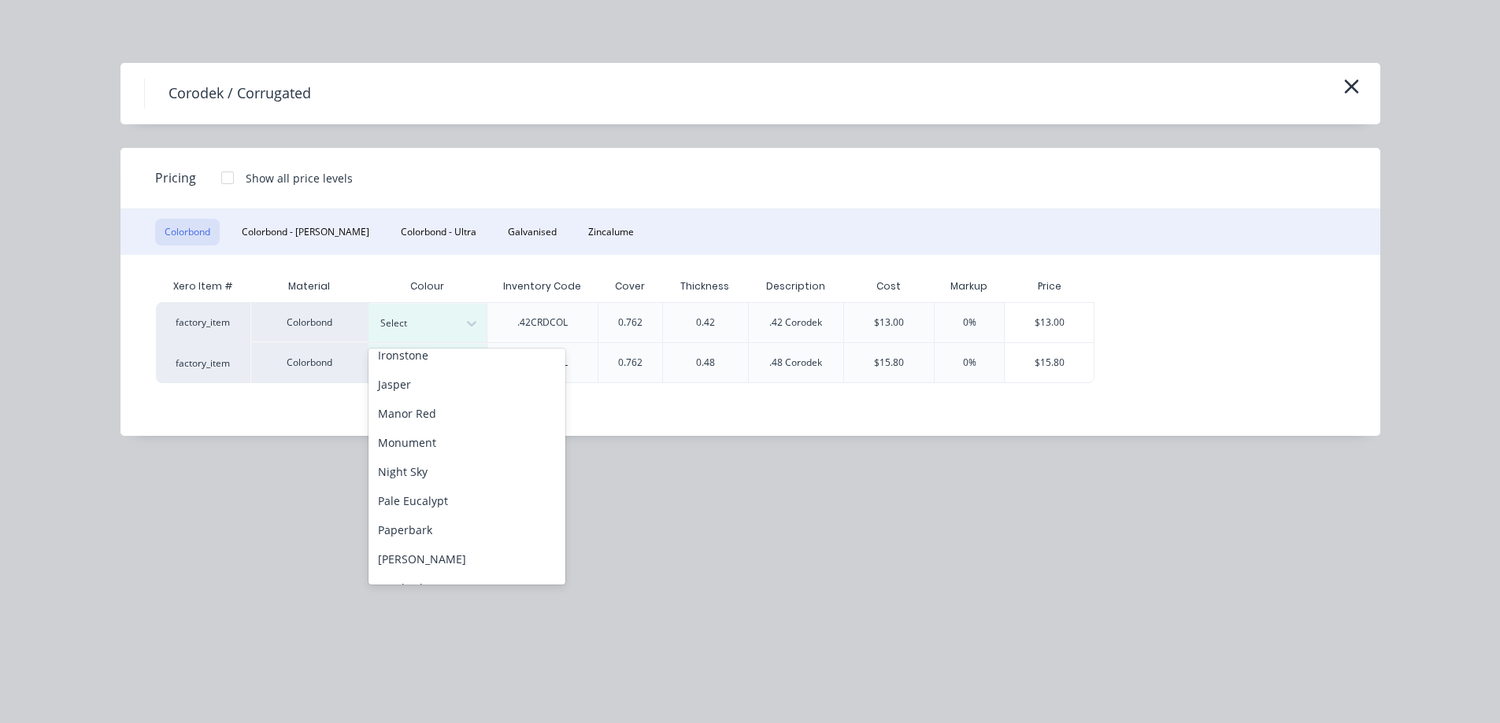
scroll to position [315, 0]
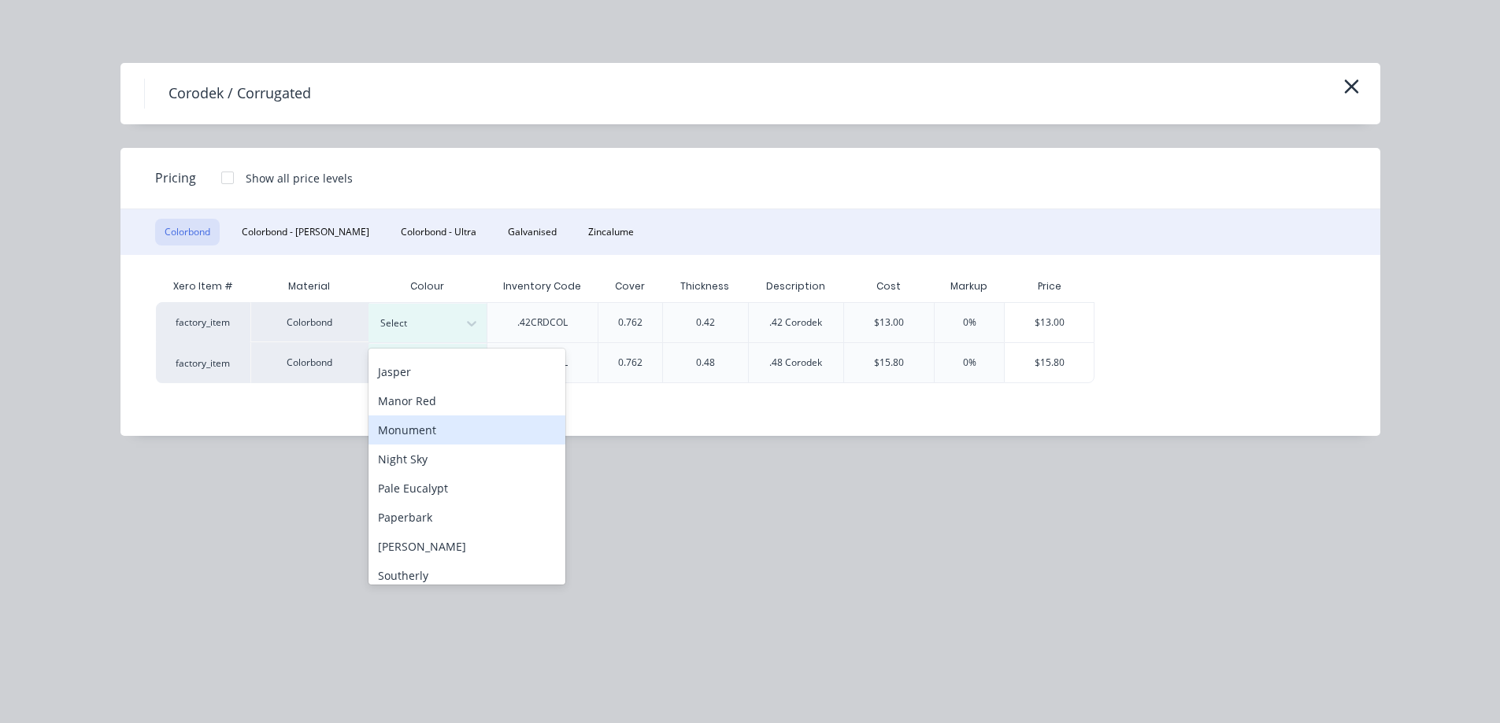
click at [434, 426] on div "Monument" at bounding box center [466, 430] width 197 height 29
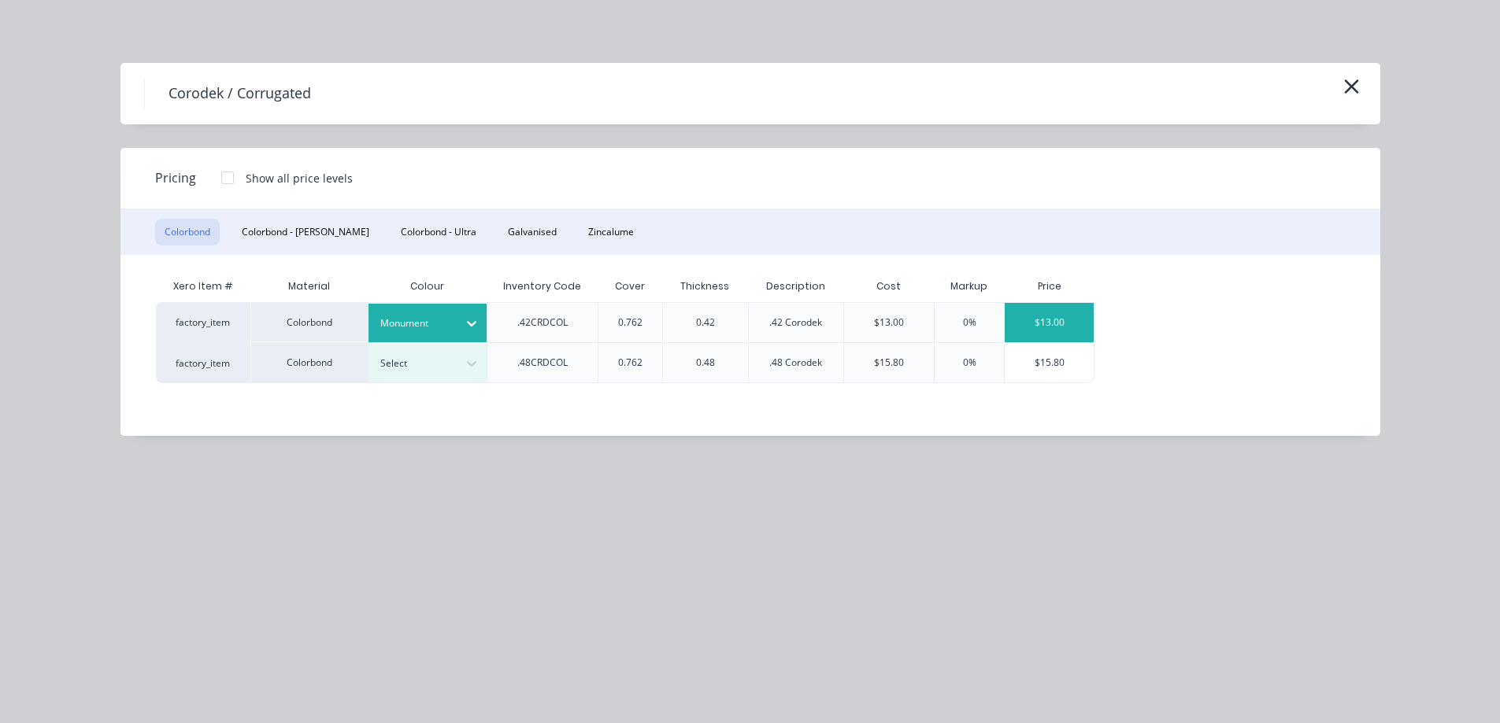
click at [1046, 330] on div "$13.00" at bounding box center [1049, 322] width 89 height 39
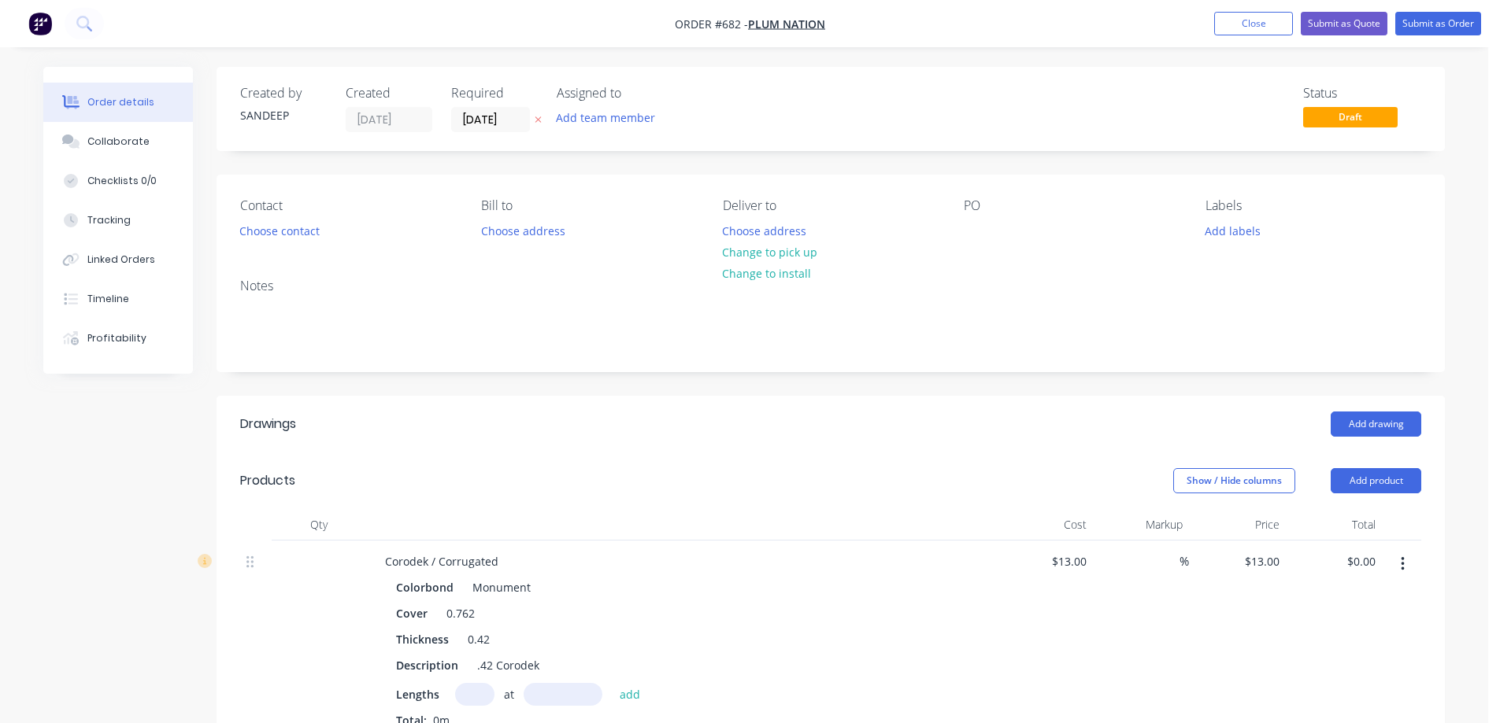
scroll to position [236, 0]
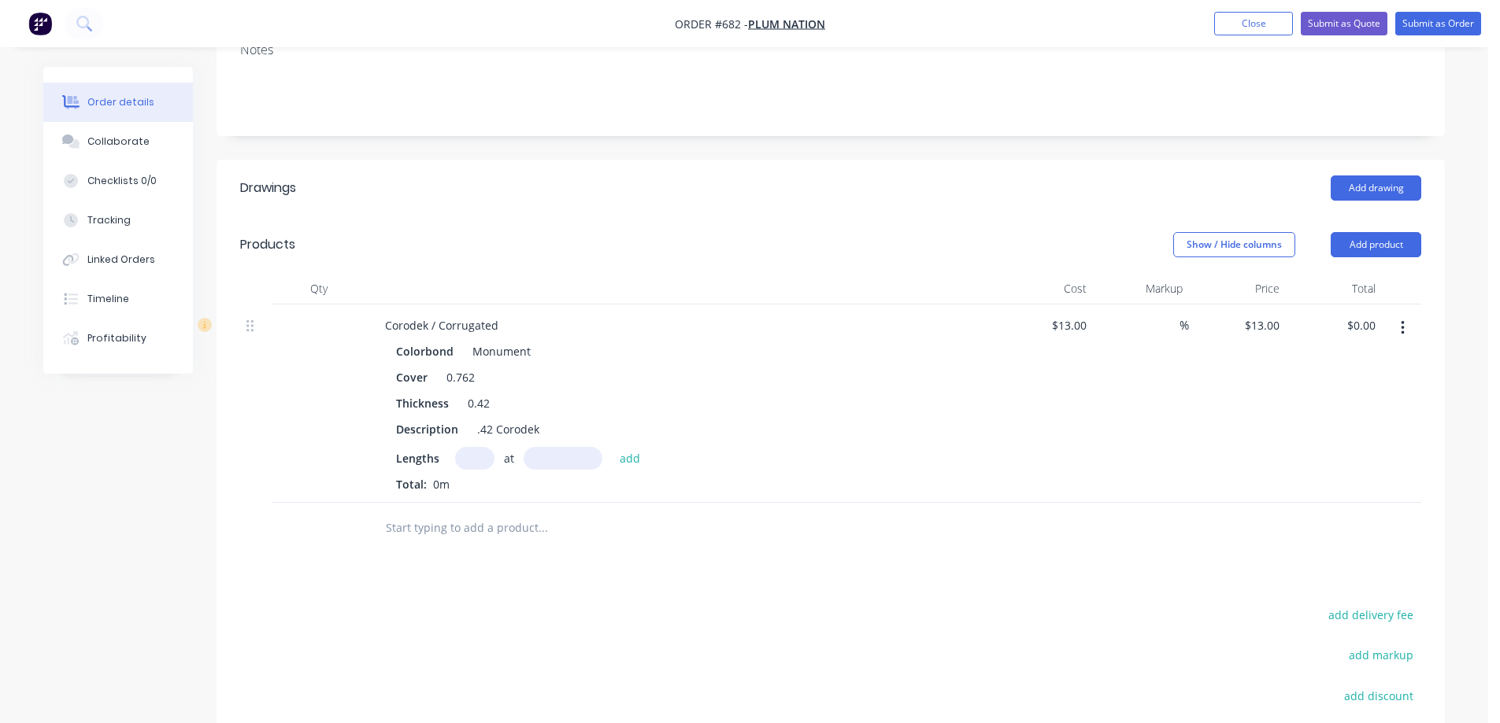
click at [489, 451] on input "text" at bounding box center [474, 458] width 39 height 23
type input "20"
type input "12.5mm"
click at [638, 459] on button "add" at bounding box center [630, 457] width 37 height 21
click at [487, 483] on icon "button" at bounding box center [490, 486] width 9 height 9
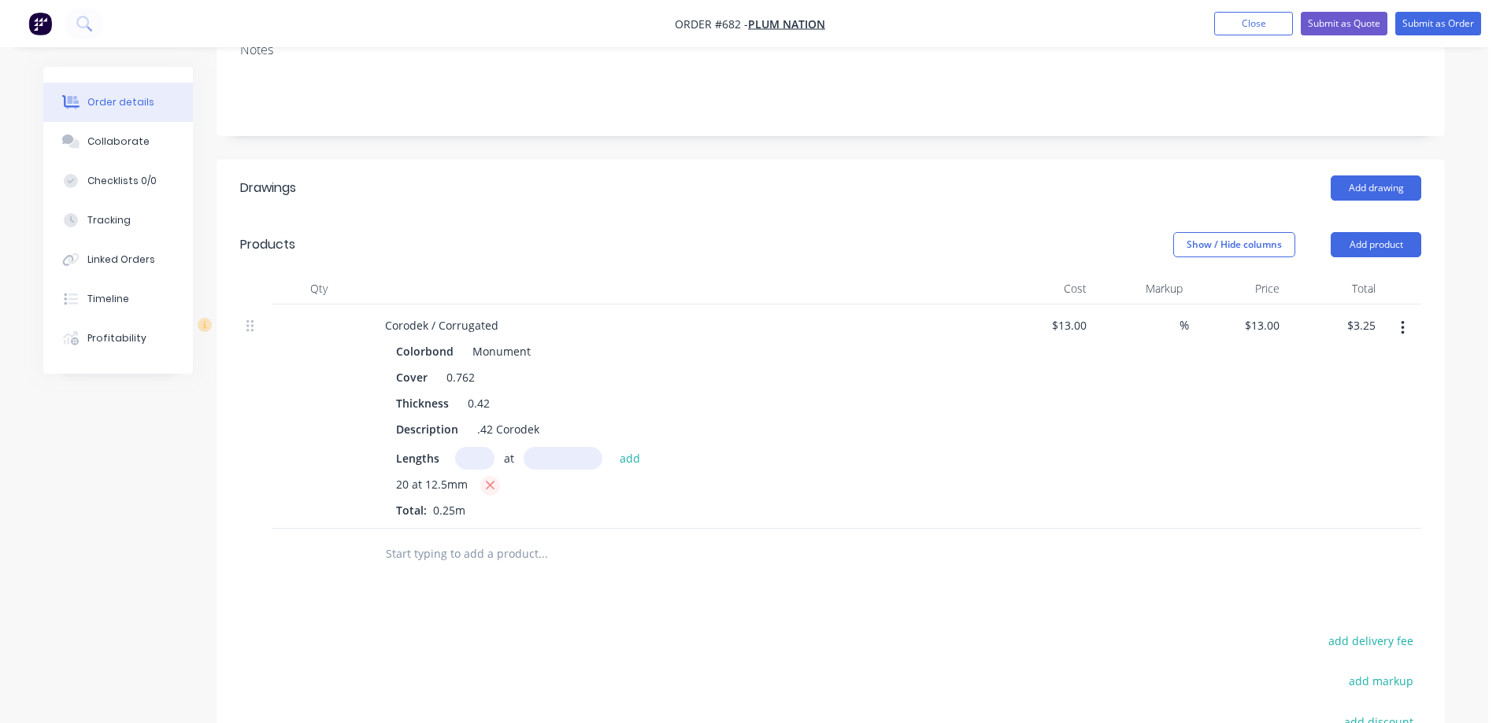
type input "$0.00"
click at [475, 457] on input "text" at bounding box center [474, 458] width 39 height 23
type input "20"
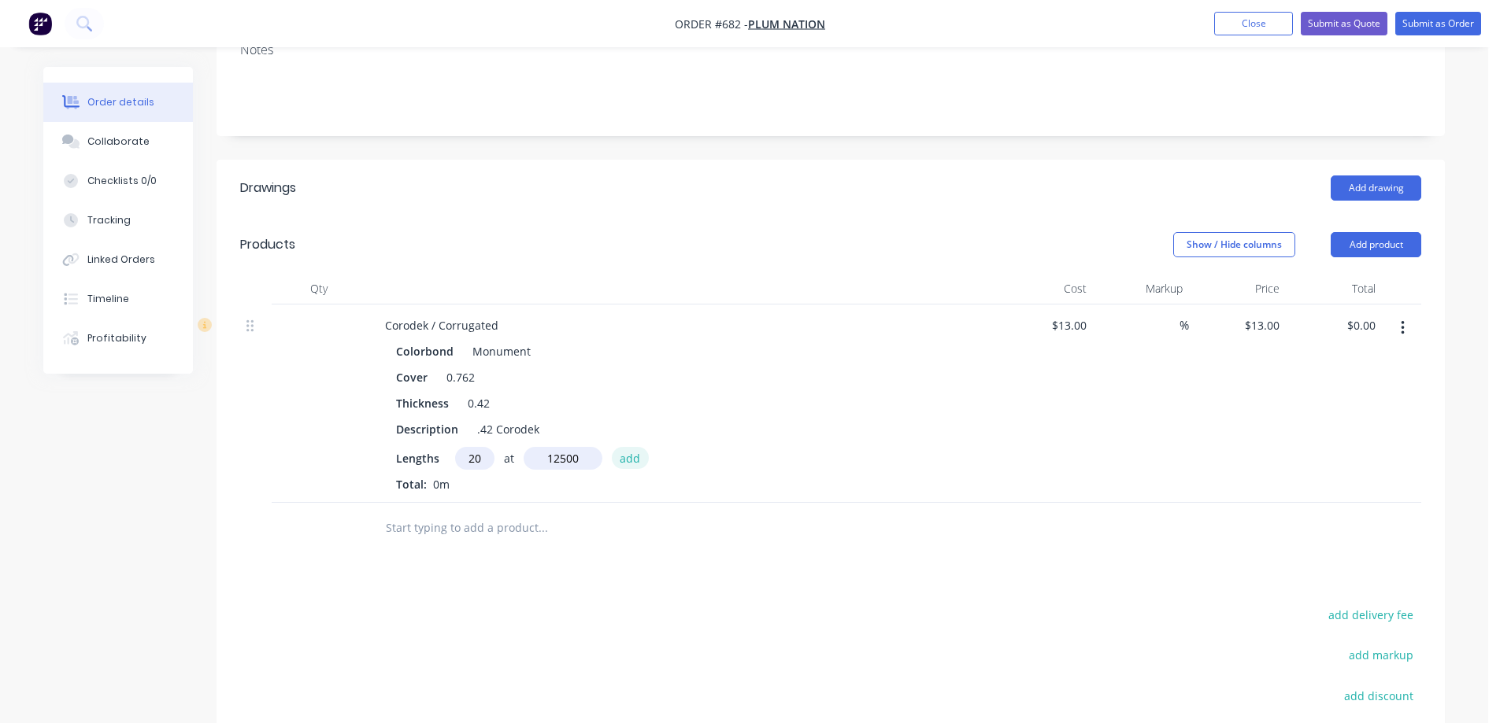
type input "12500mm"
click at [623, 455] on button "add" at bounding box center [630, 457] width 37 height 21
type input "$3,250.00"
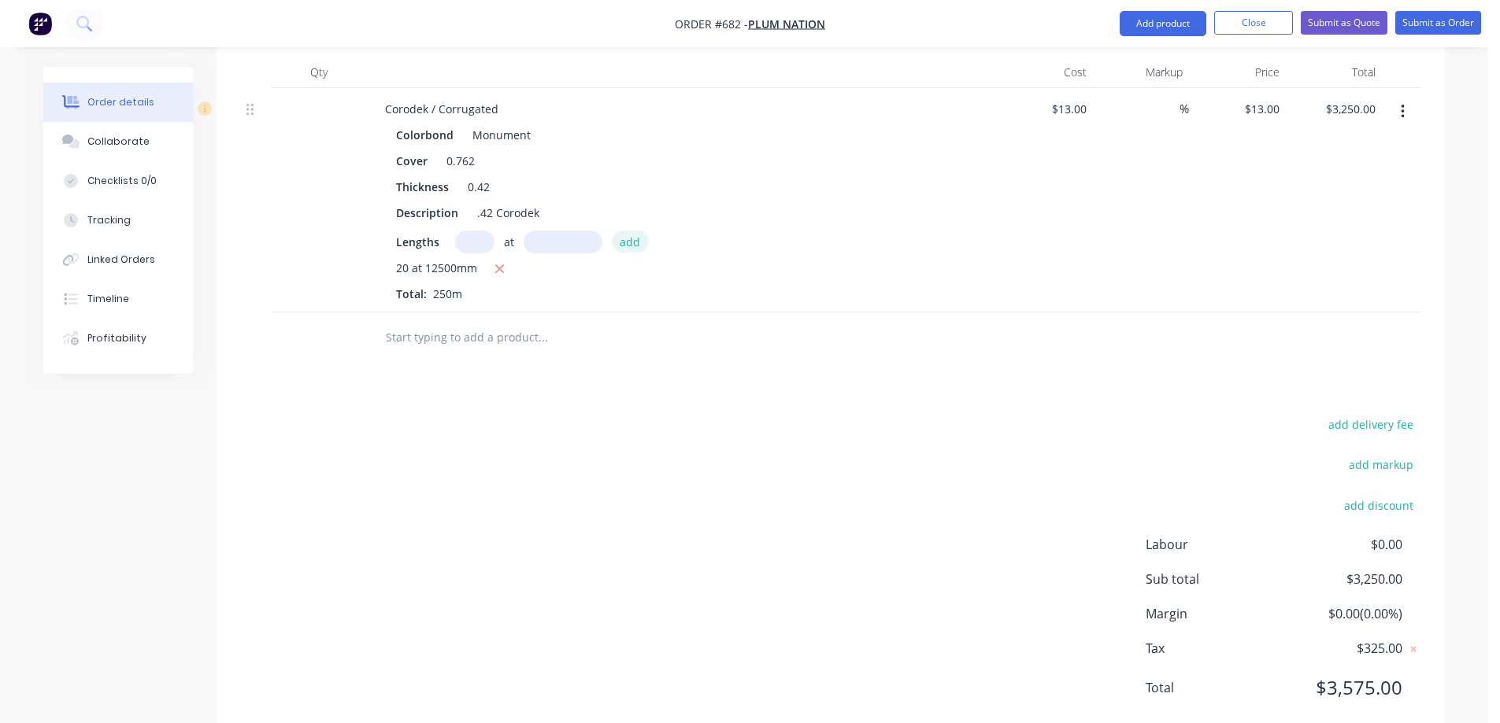
scroll to position [416, 0]
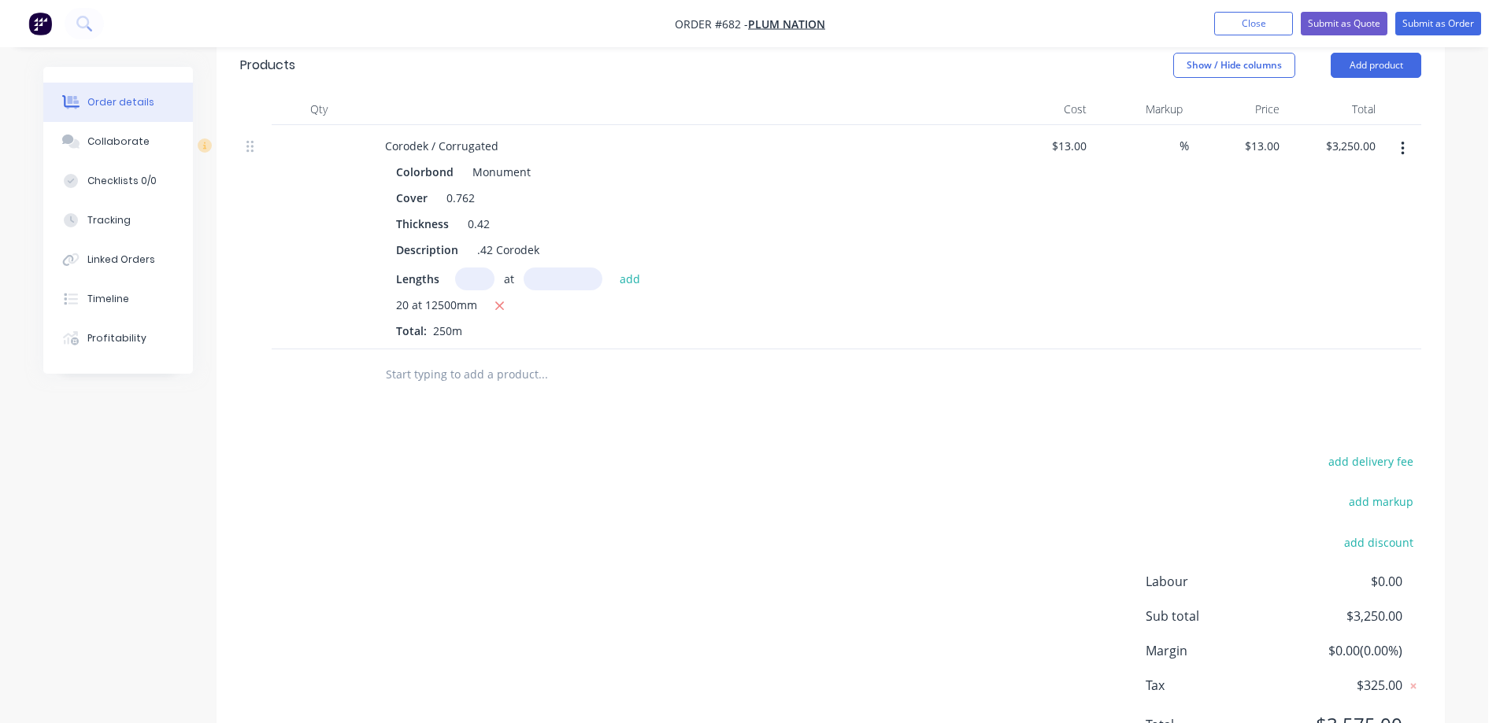
click at [609, 471] on div "add delivery fee add markup add discount Labour $0.00 Sub total $3,250.00 Margi…" at bounding box center [830, 603] width 1181 height 304
click at [1166, 155] on input at bounding box center [1170, 146] width 18 height 23
type input "15"
type input "$14.95"
type input "$3,737.50"
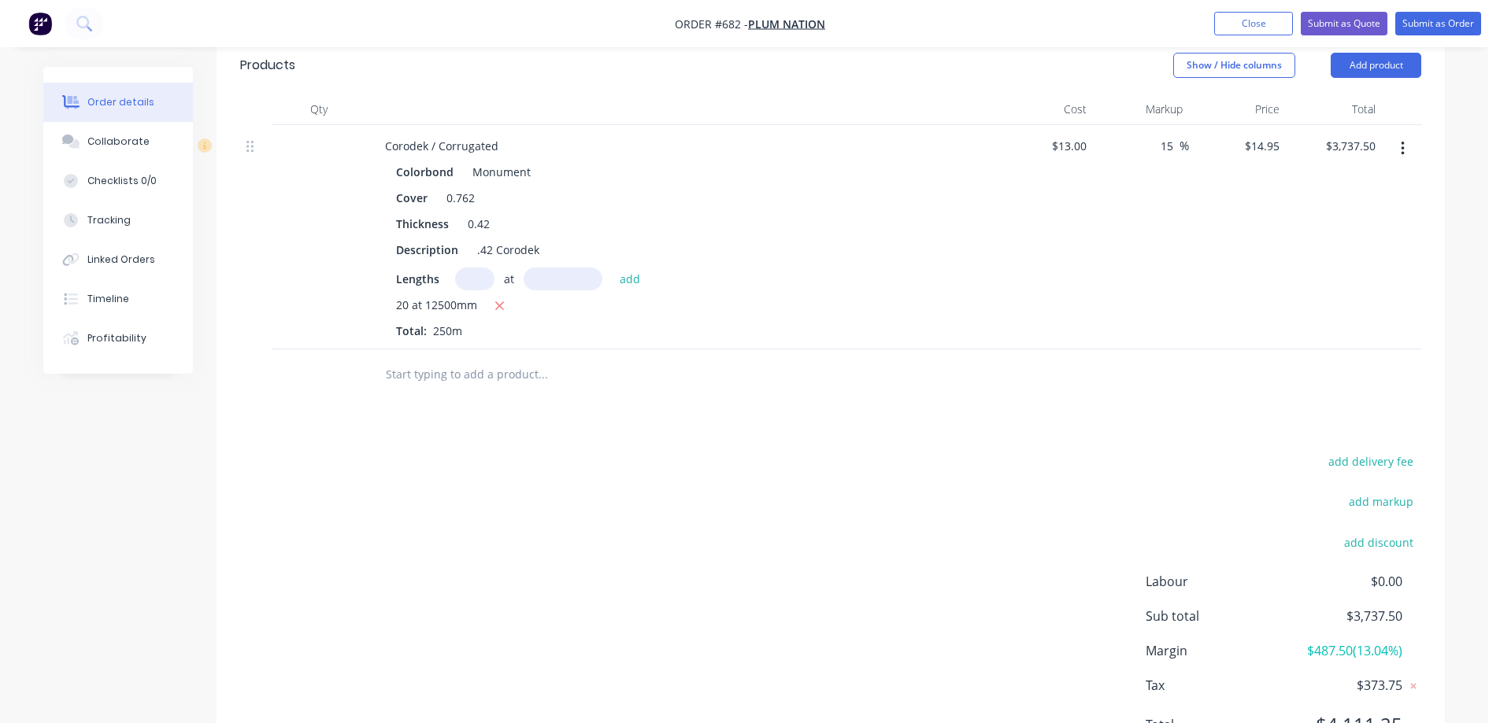
click at [1196, 239] on div "$14.95 $14.95" at bounding box center [1237, 237] width 97 height 224
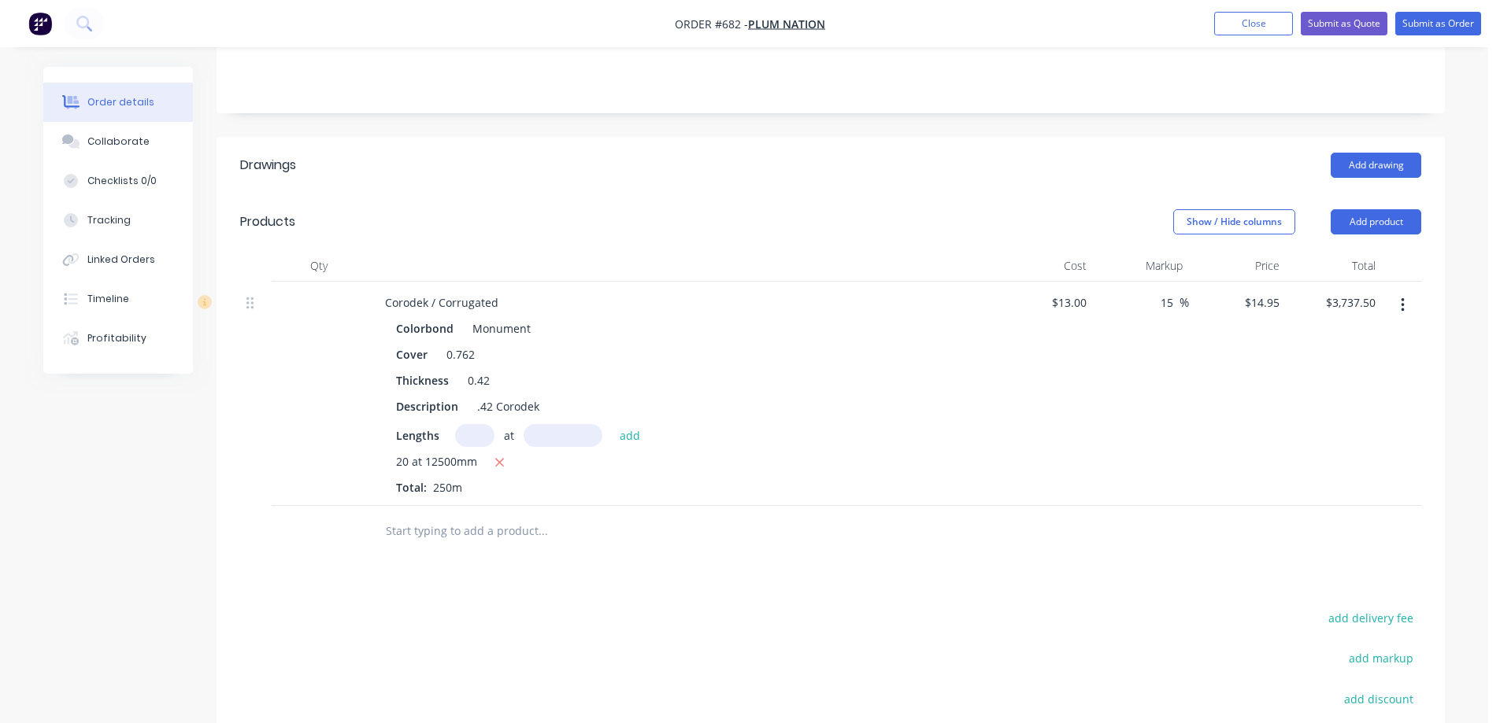
scroll to position [258, 0]
click at [1173, 303] on input "15" at bounding box center [1169, 303] width 20 height 23
type input "1"
type input "$13.00"
type input "$3,250.00"
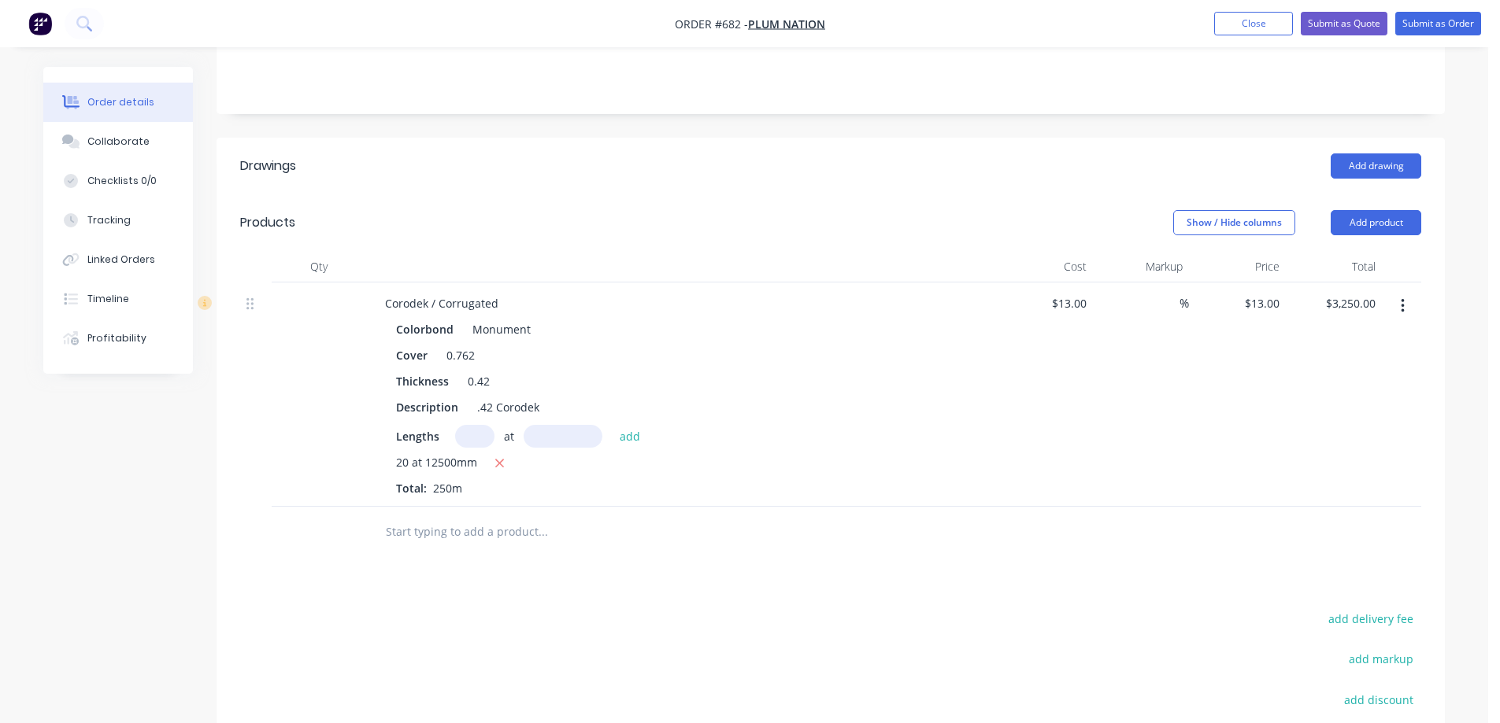
click at [1151, 379] on div "%" at bounding box center [1141, 395] width 97 height 224
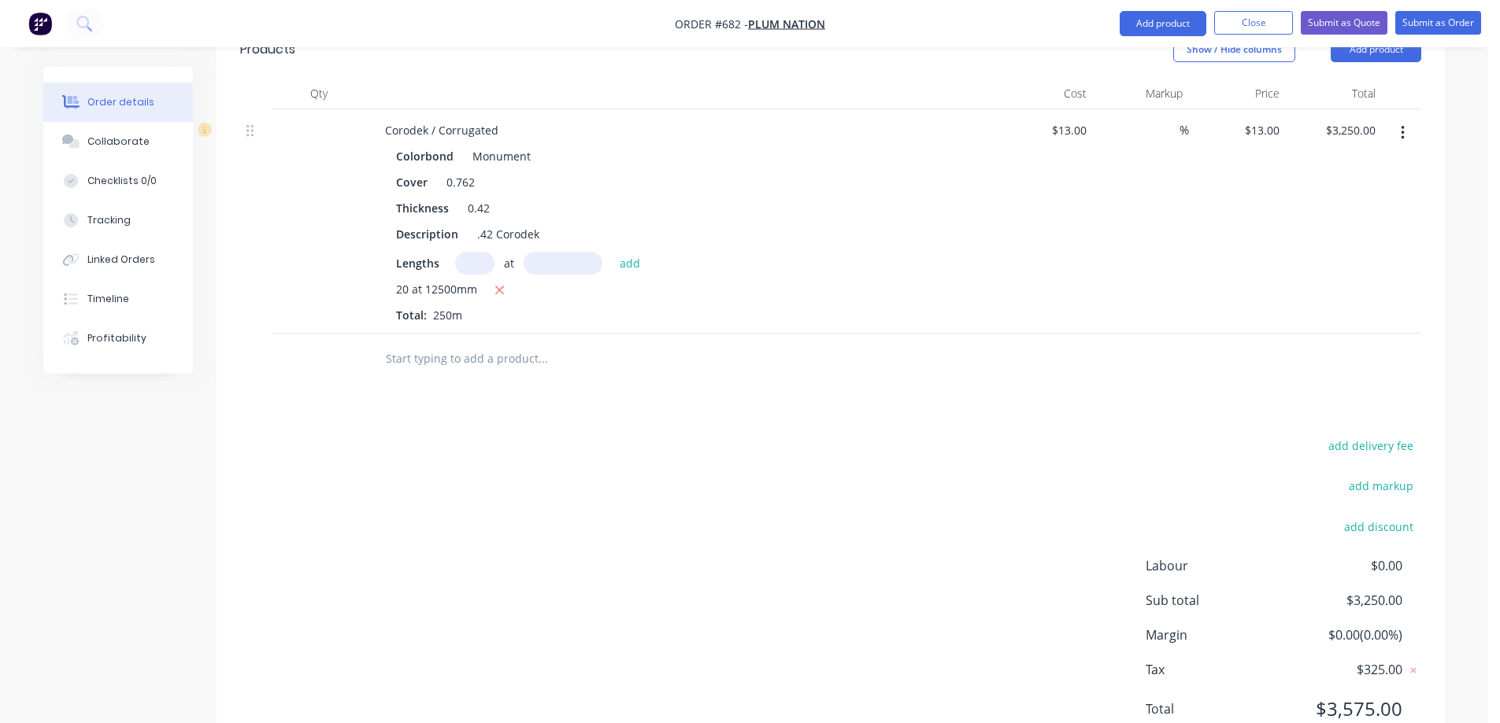
scroll to position [494, 0]
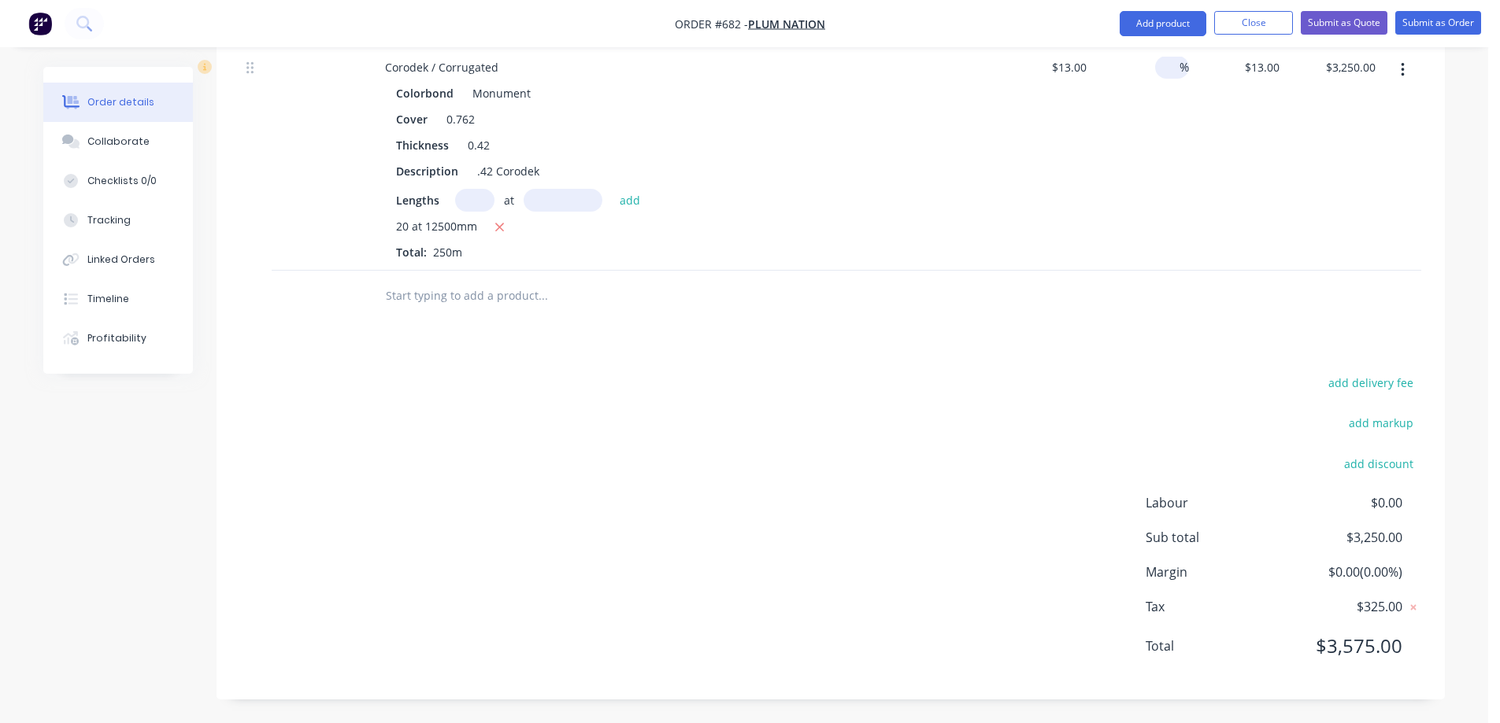
click at [1164, 70] on input at bounding box center [1170, 67] width 18 height 23
type input "15"
type input "$14.95"
type input "$3,737.50"
click at [1045, 334] on div "Drawings Add drawing Products Show / Hide columns Add product Qty Cost Markup P…" at bounding box center [830, 301] width 1228 height 798
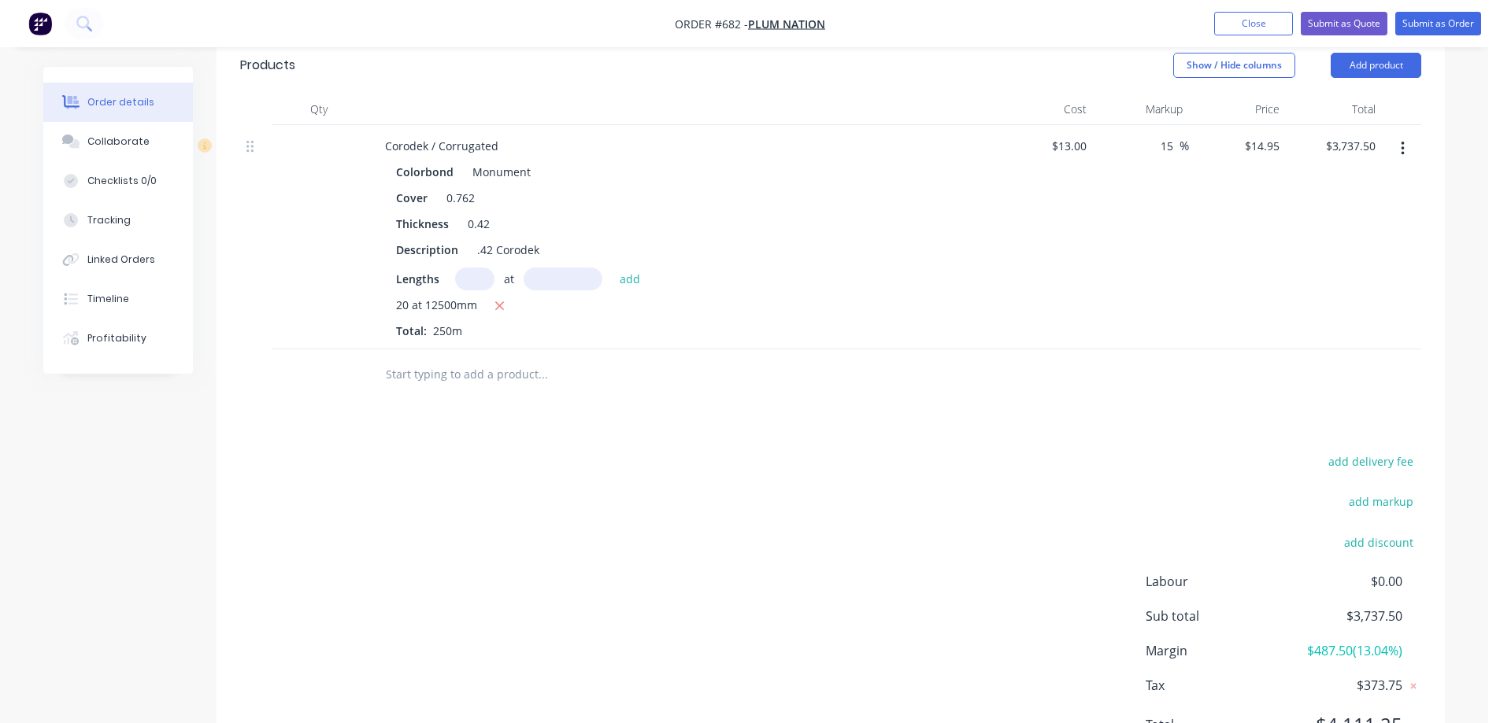
scroll to position [337, 0]
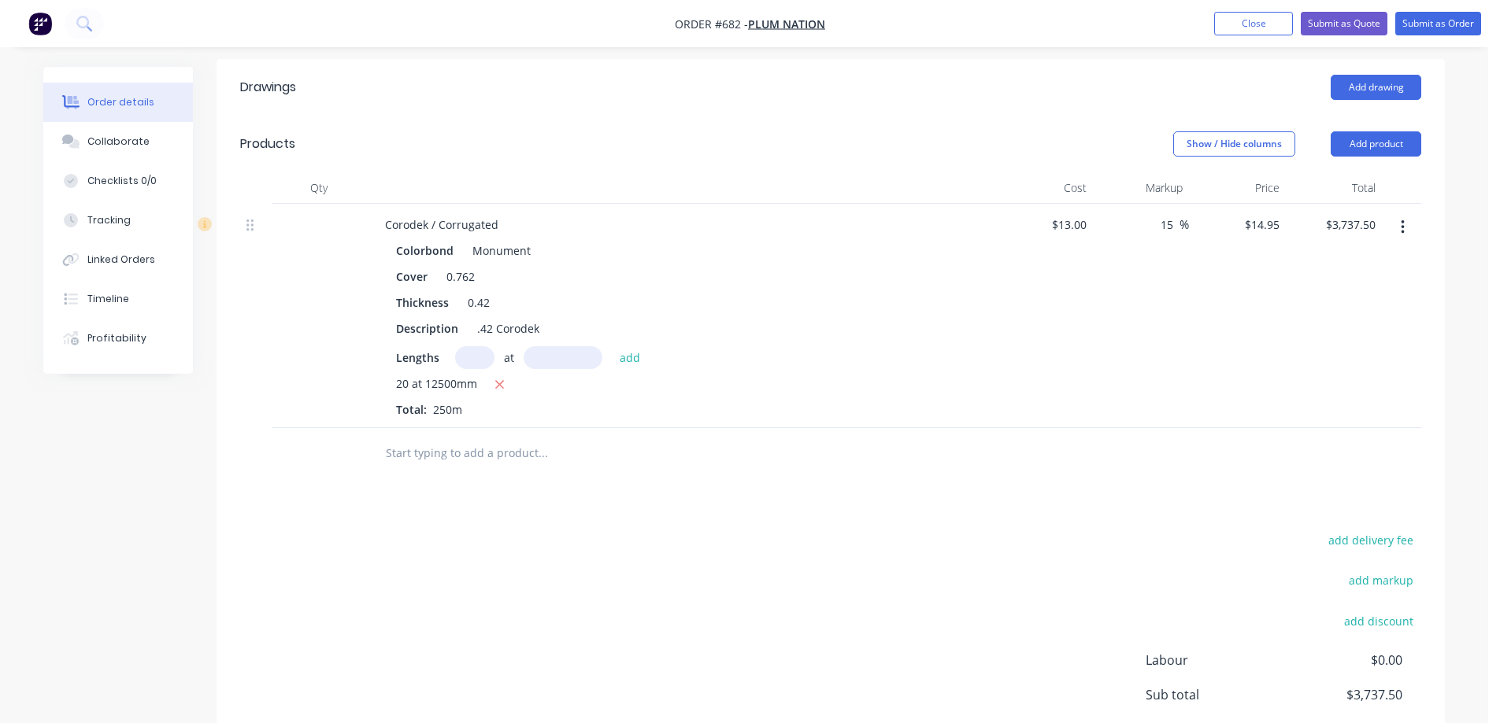
click at [516, 540] on div "add delivery fee add markup add discount Labour $0.00 Sub total $3,737.50 Margi…" at bounding box center [830, 682] width 1181 height 304
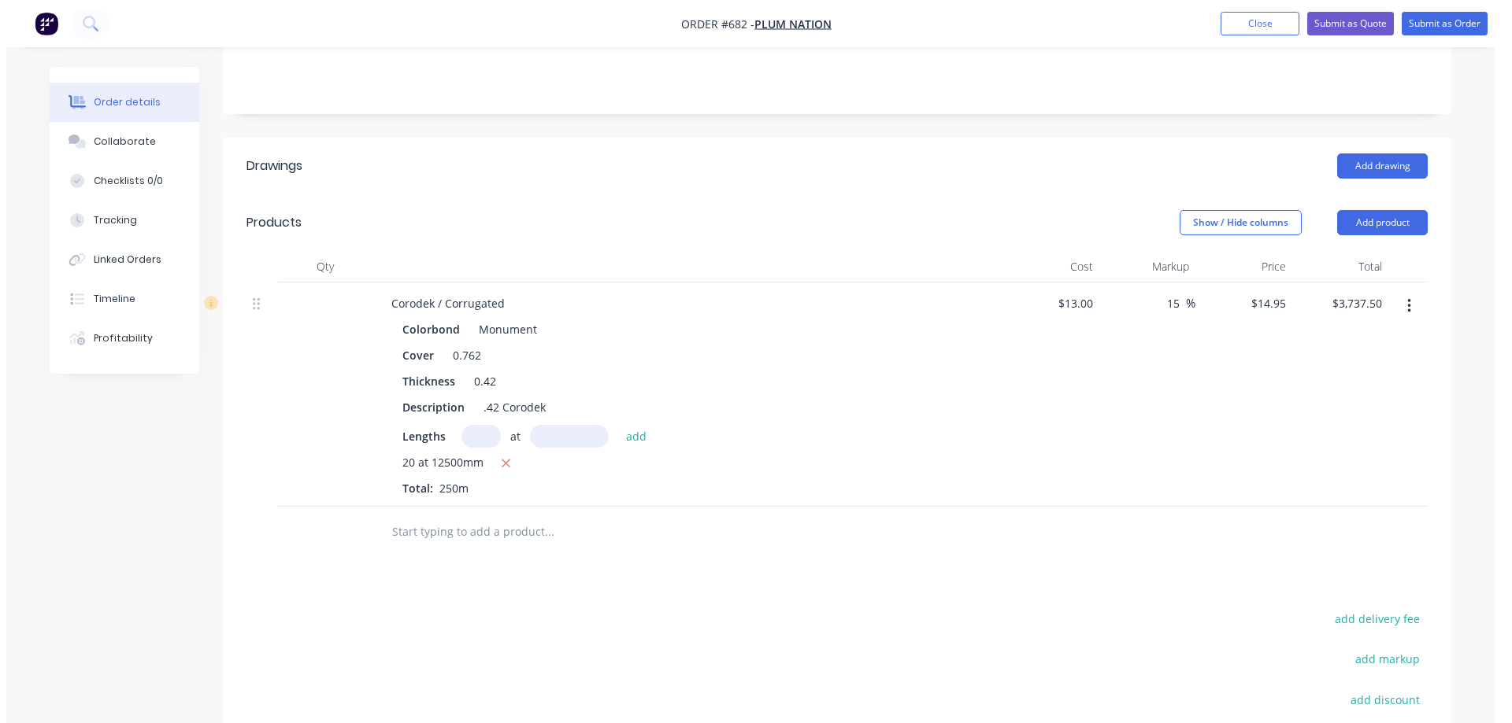
scroll to position [0, 0]
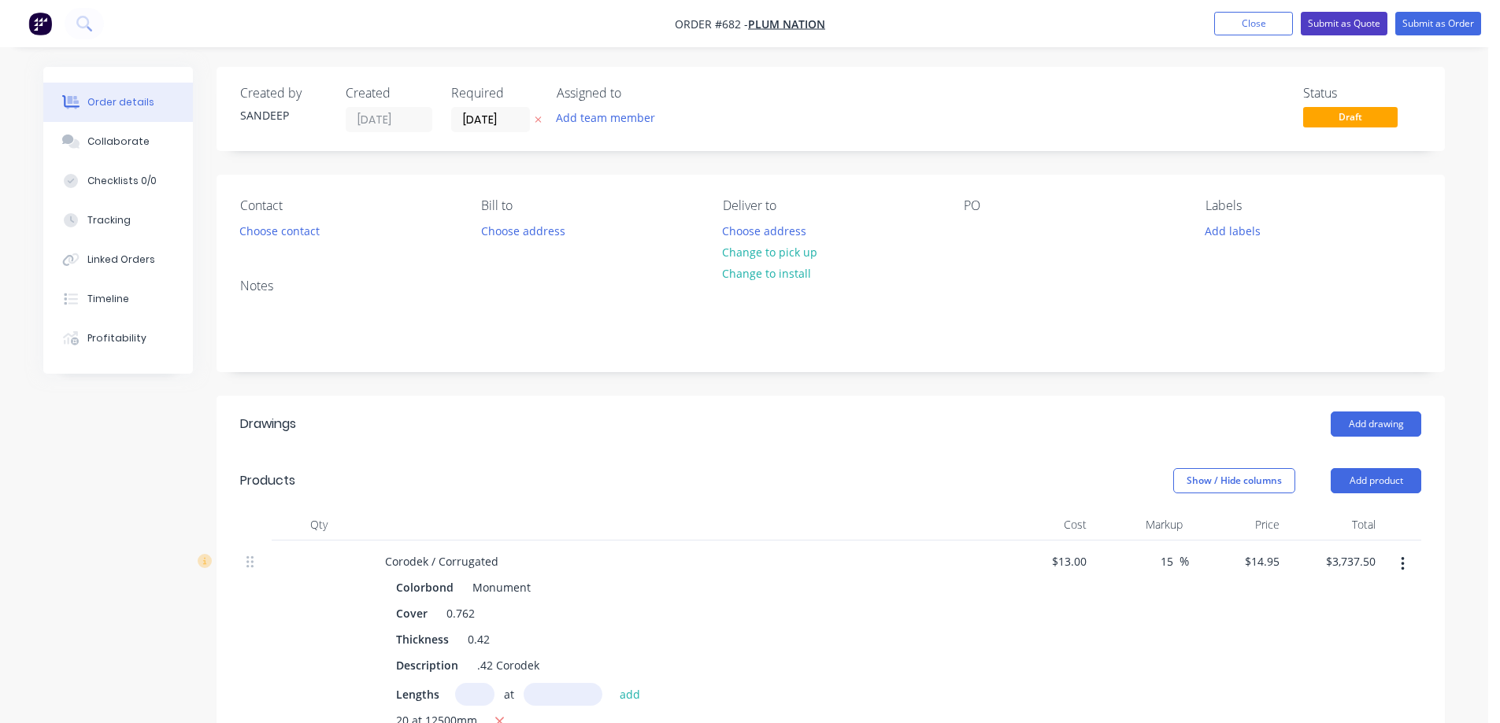
click at [1319, 31] on button "Submit as Quote" at bounding box center [1344, 24] width 87 height 24
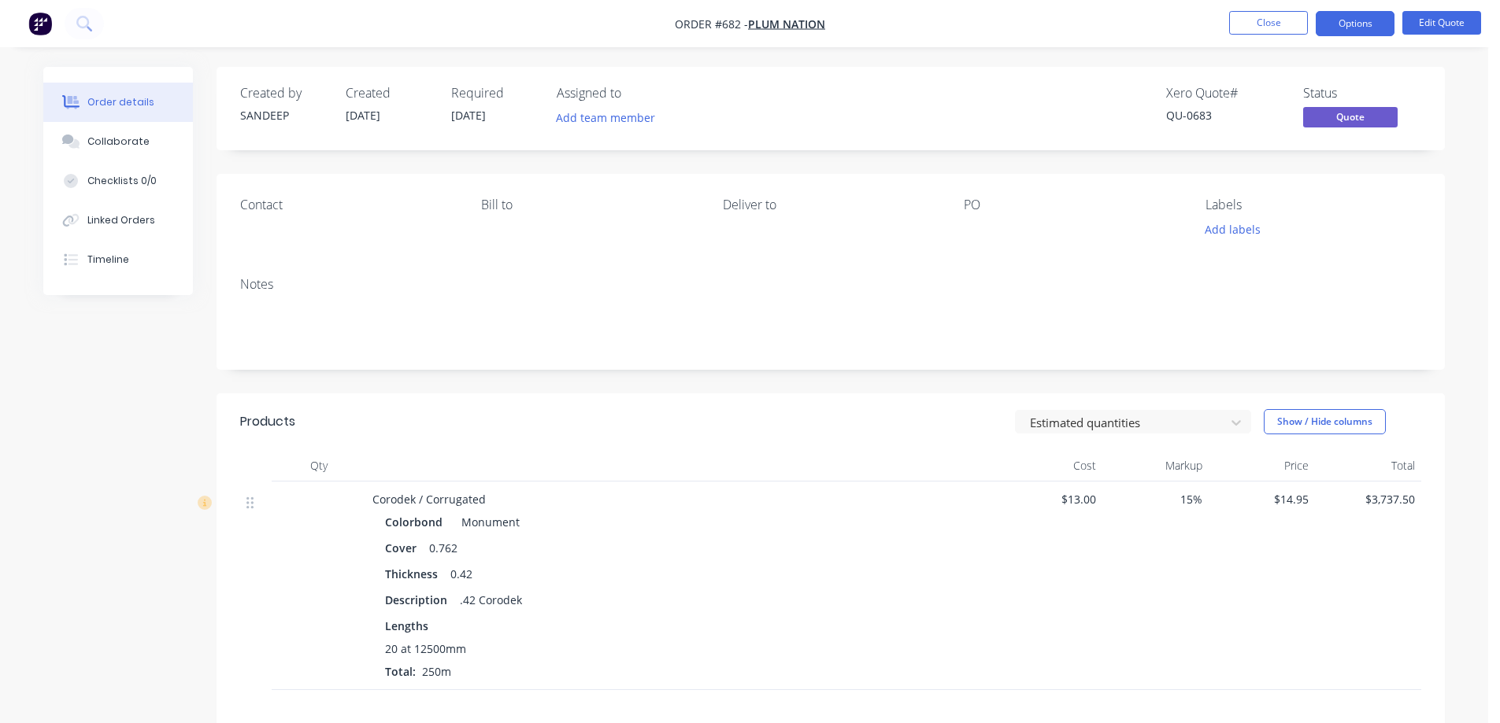
click at [43, 21] on img "button" at bounding box center [40, 24] width 24 height 24
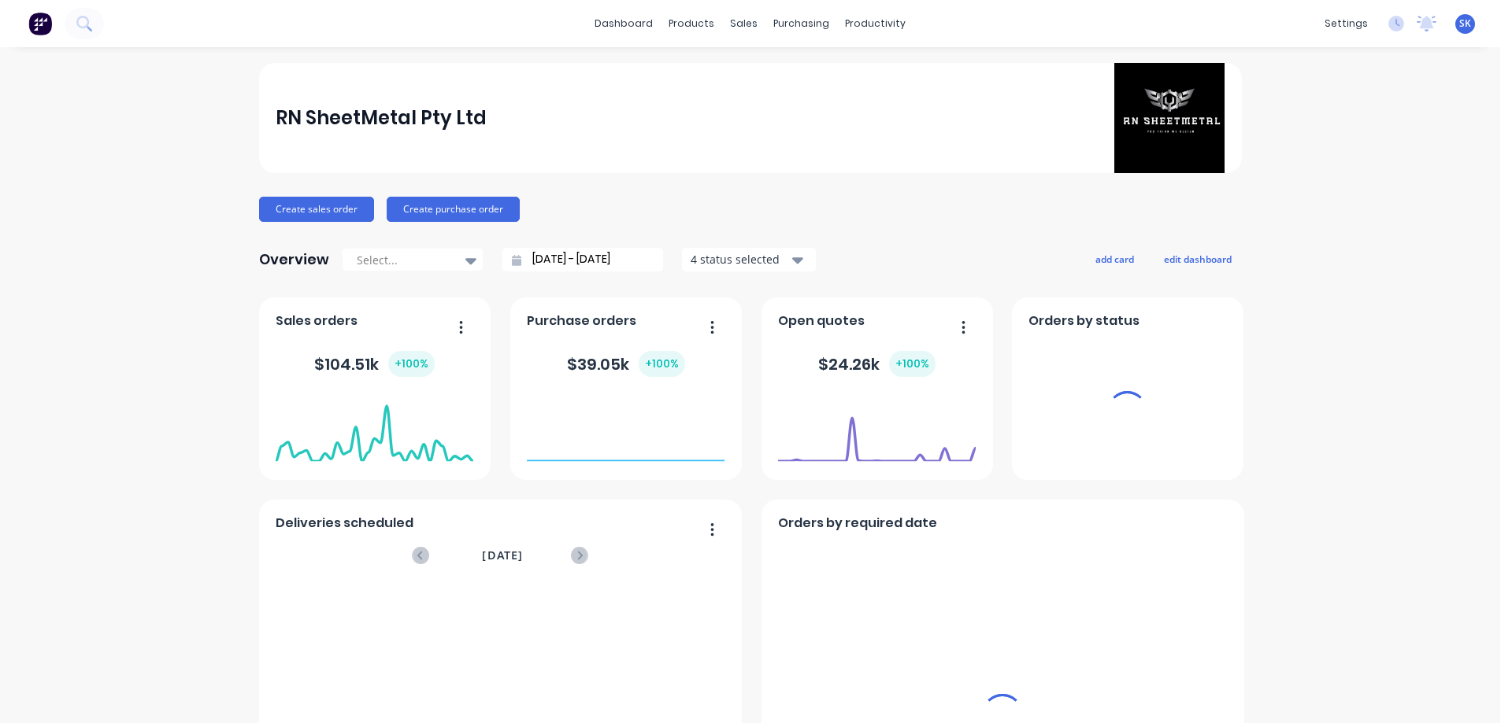
click at [723, 20] on div "sales" at bounding box center [743, 24] width 43 height 24
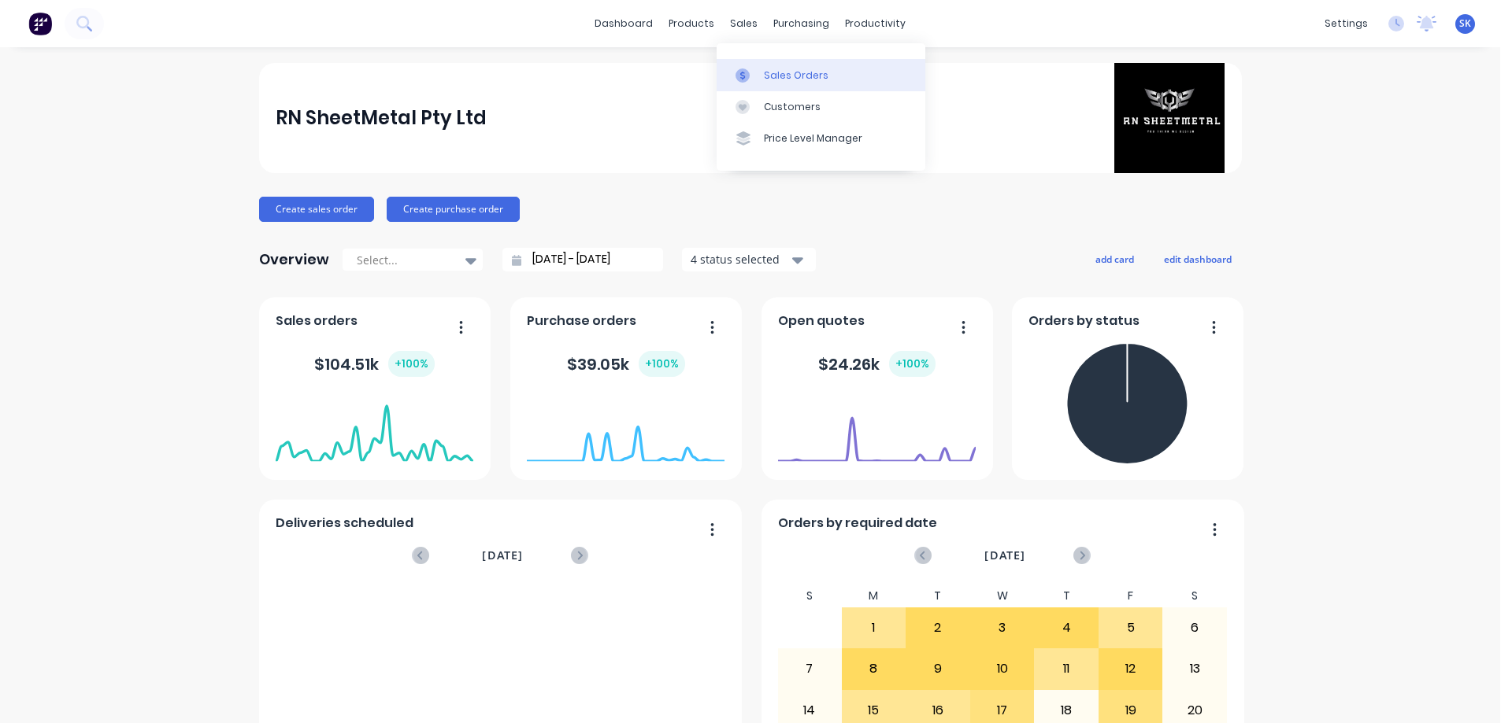
click at [771, 74] on div "Sales Orders" at bounding box center [796, 75] width 65 height 14
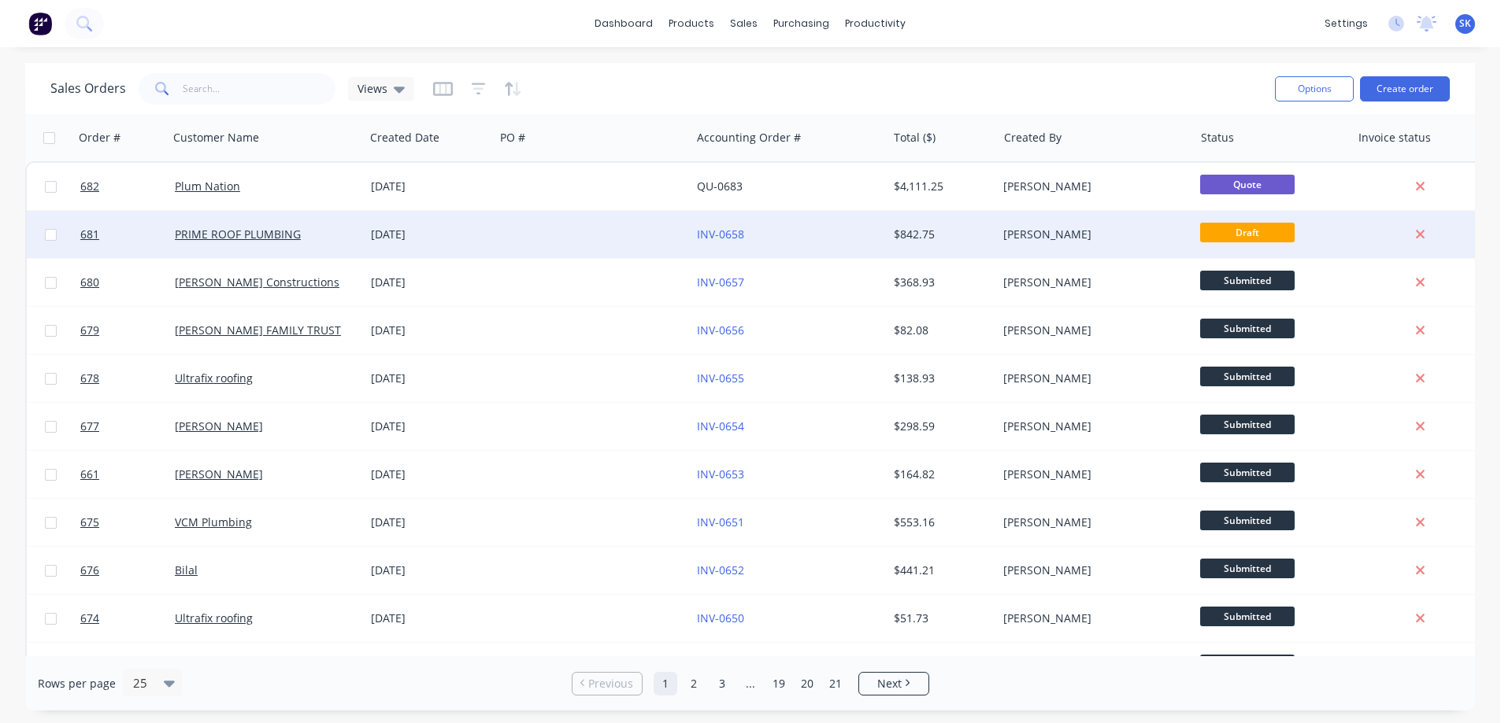
click at [623, 231] on div at bounding box center [592, 234] width 196 height 47
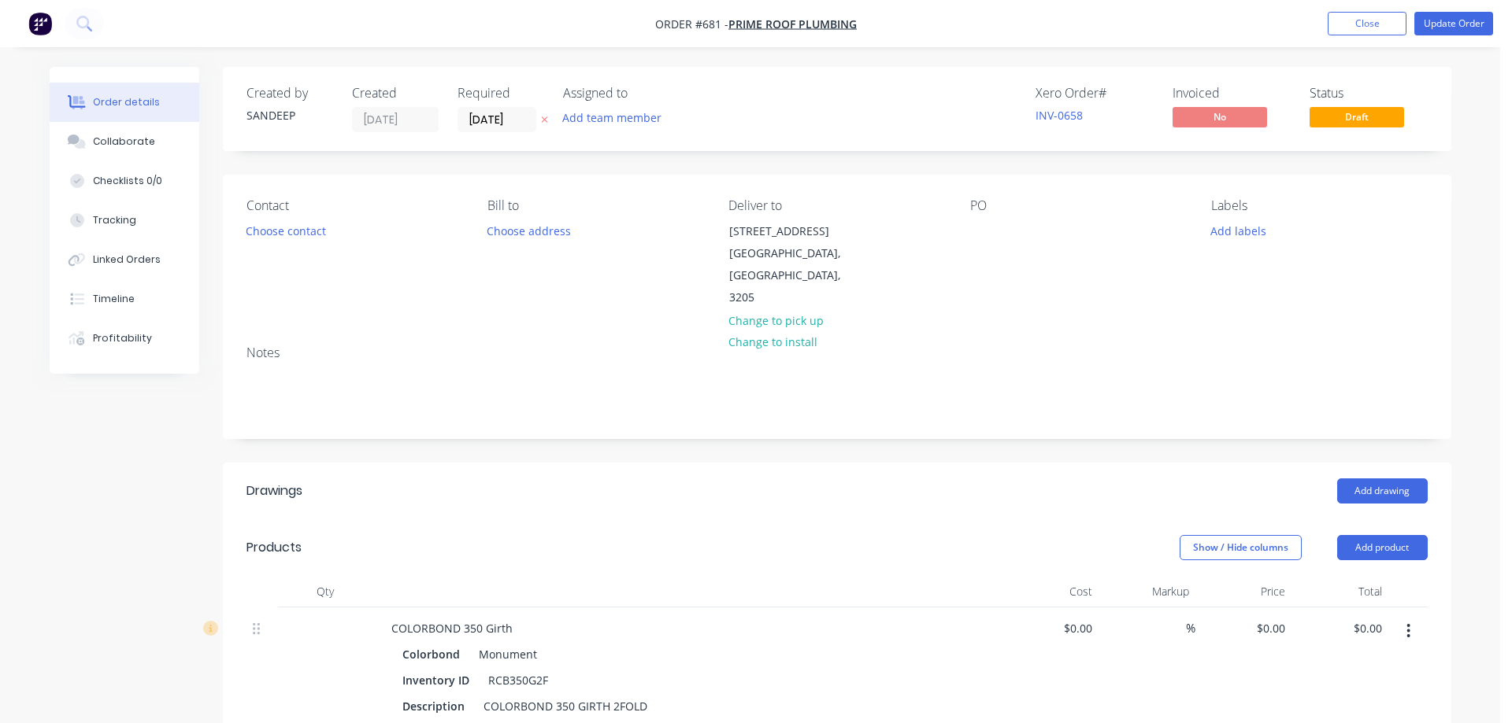
type input "$8.88"
type input "17"
type input "$10.39"
type input "$51.95"
type input "$8.88"
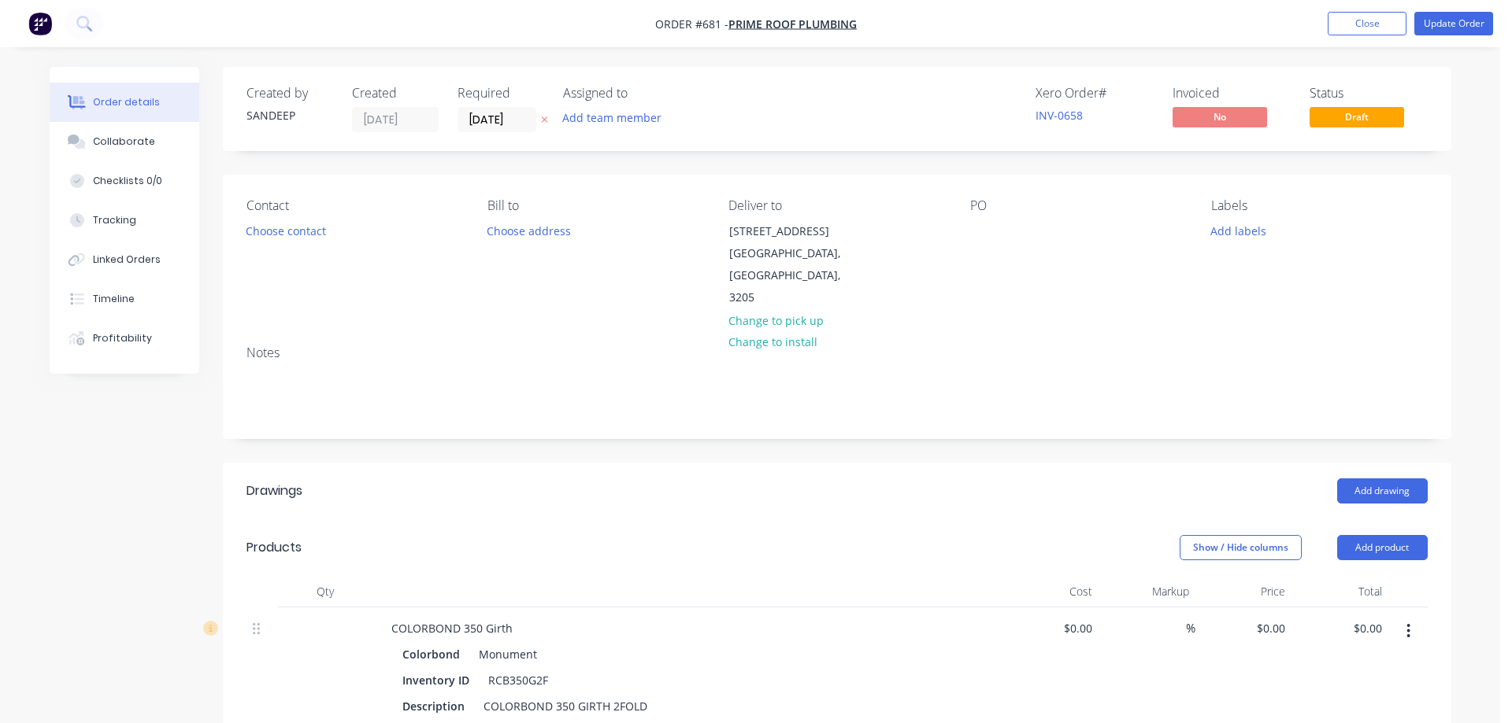
type input "17"
type input "$10.39"
type input "$33.25"
type input "$33.55"
type input "$77.17"
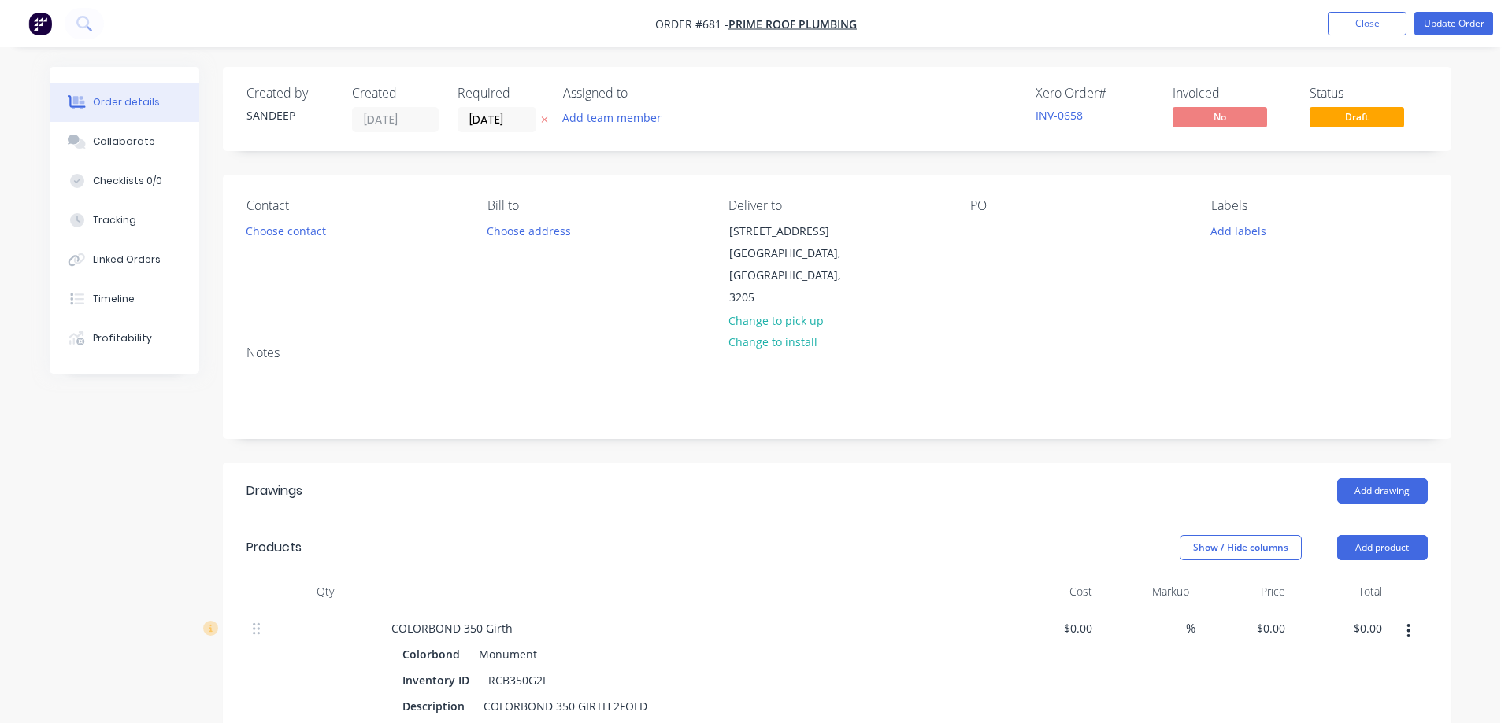
type input "$1.00"
type input "$2.30"
type input "$4.56"
type input "$10.03"
type input "$8.06"
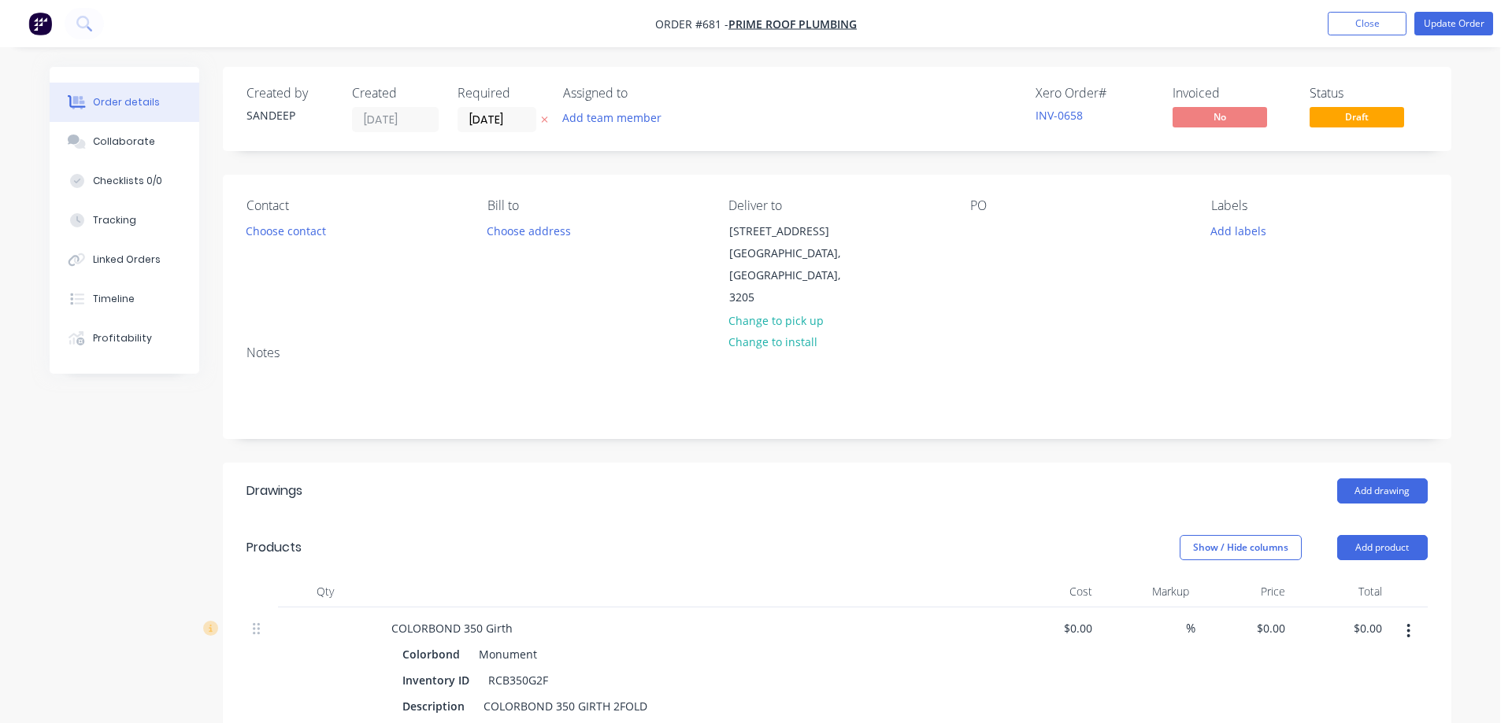
type input "22.08"
type input "$9.84"
type input "$34.44"
type input "$11.08"
type input "16.79"
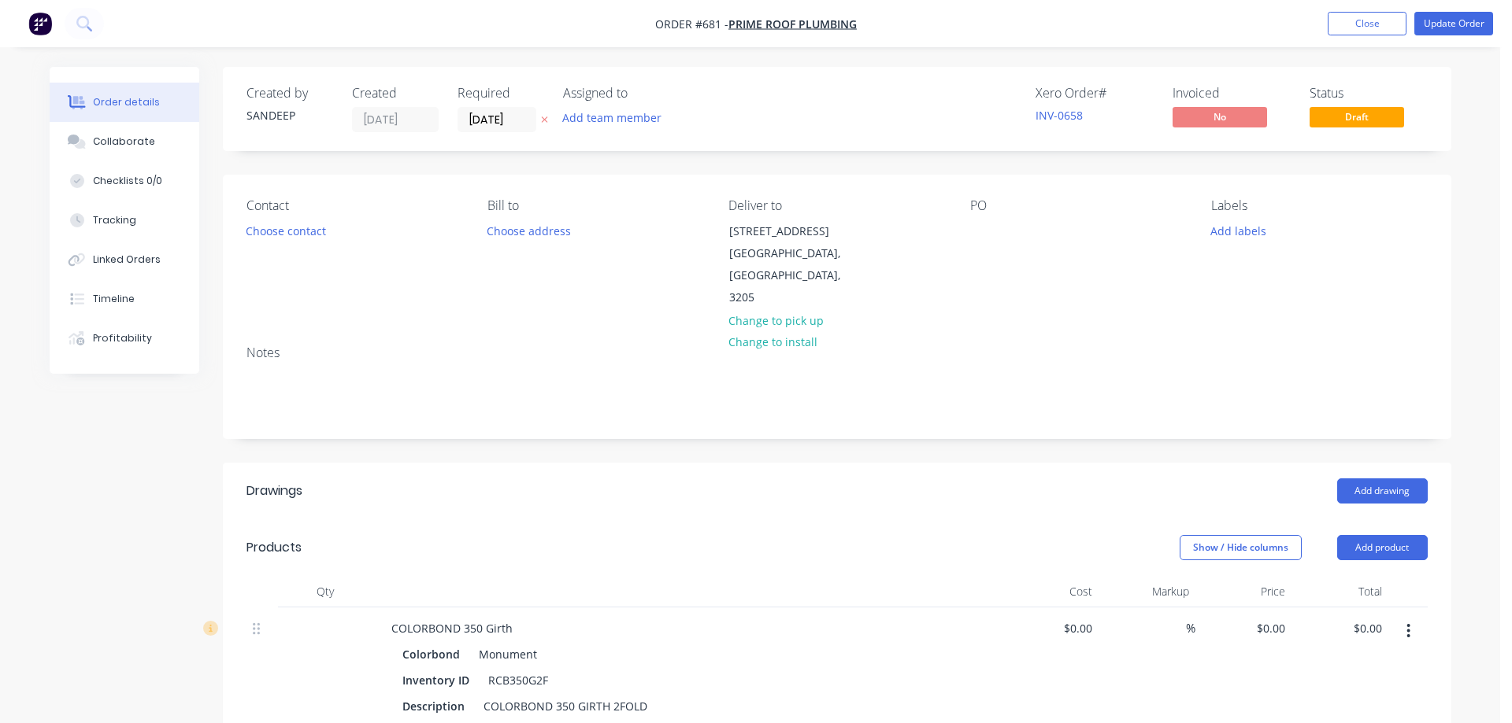
type input "$12.94"
type input "$24.59"
type input "$9.45"
type input "17.57"
type input "$11.11"
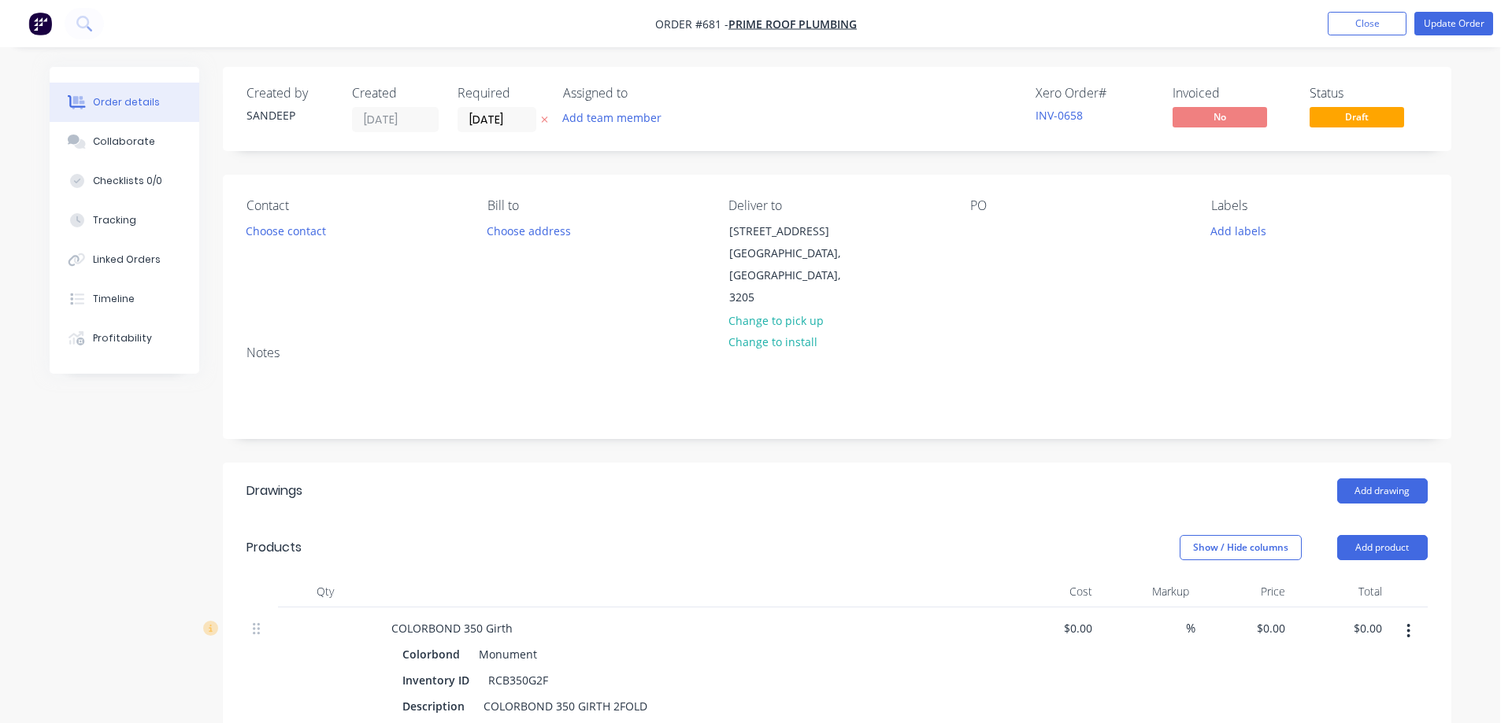
type input "$42.22"
type input "$1.00"
type input "$3.80"
type input "$8.88"
type input "17"
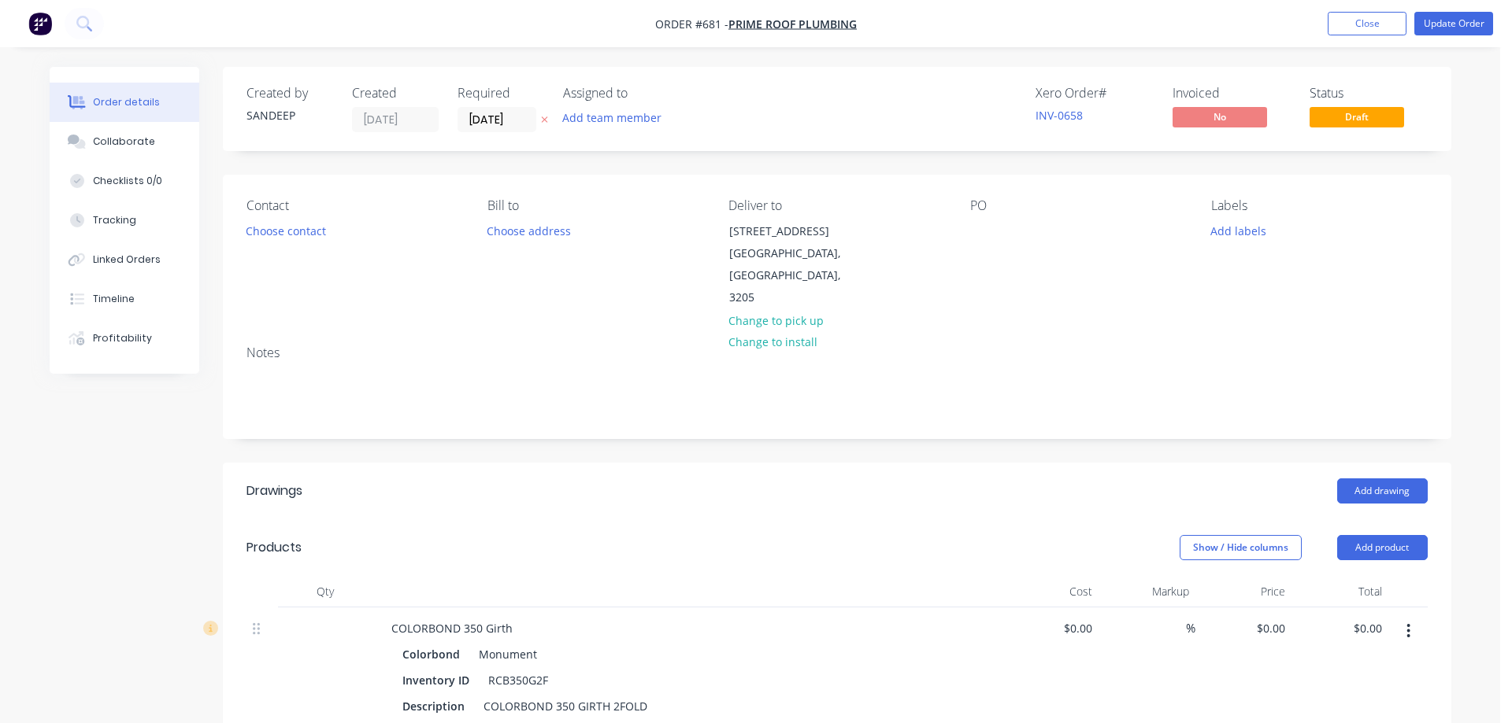
type input "$10.39"
type input "$25.98"
type input "$7.48"
type input "21.79"
type input "$9.11"
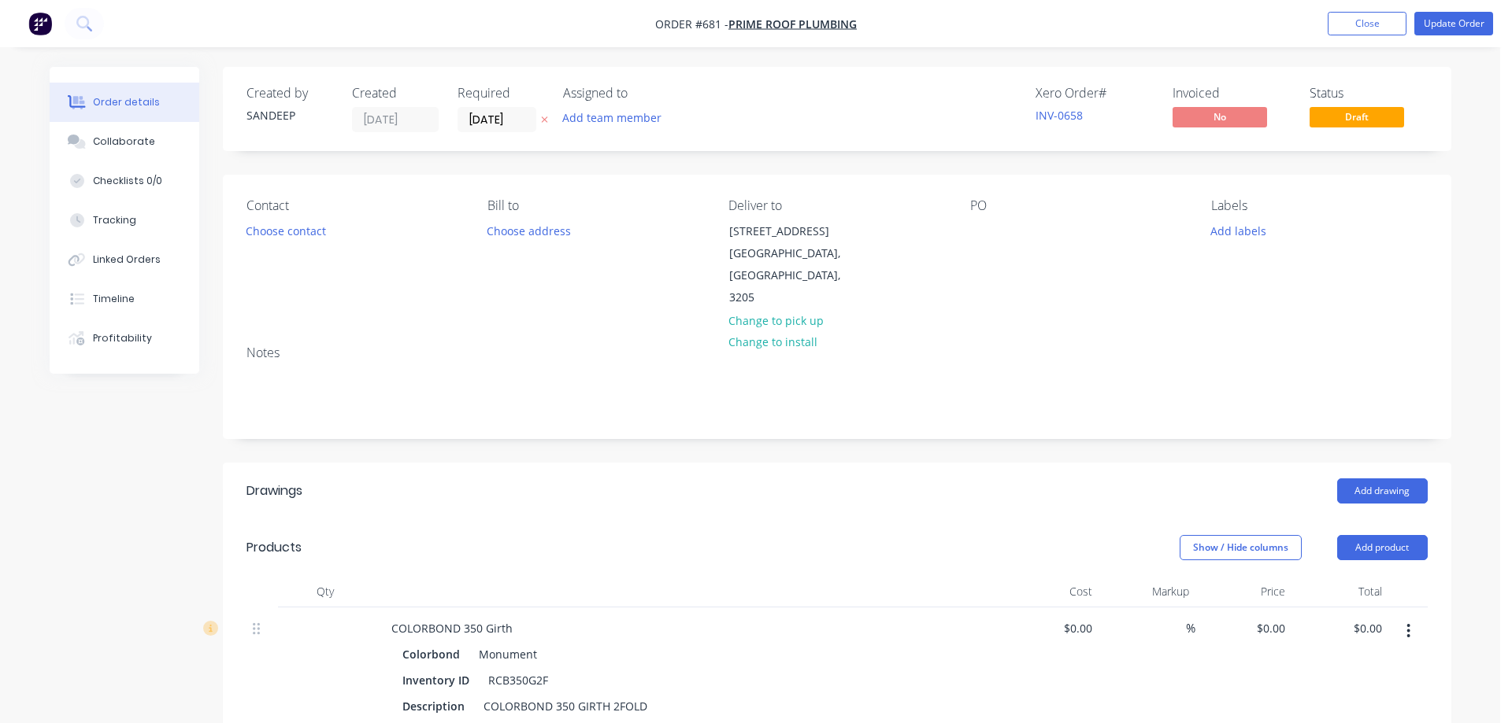
type input "$58.30"
type input "$8.88"
type input "17"
type input "$10.39"
type input "$11.43"
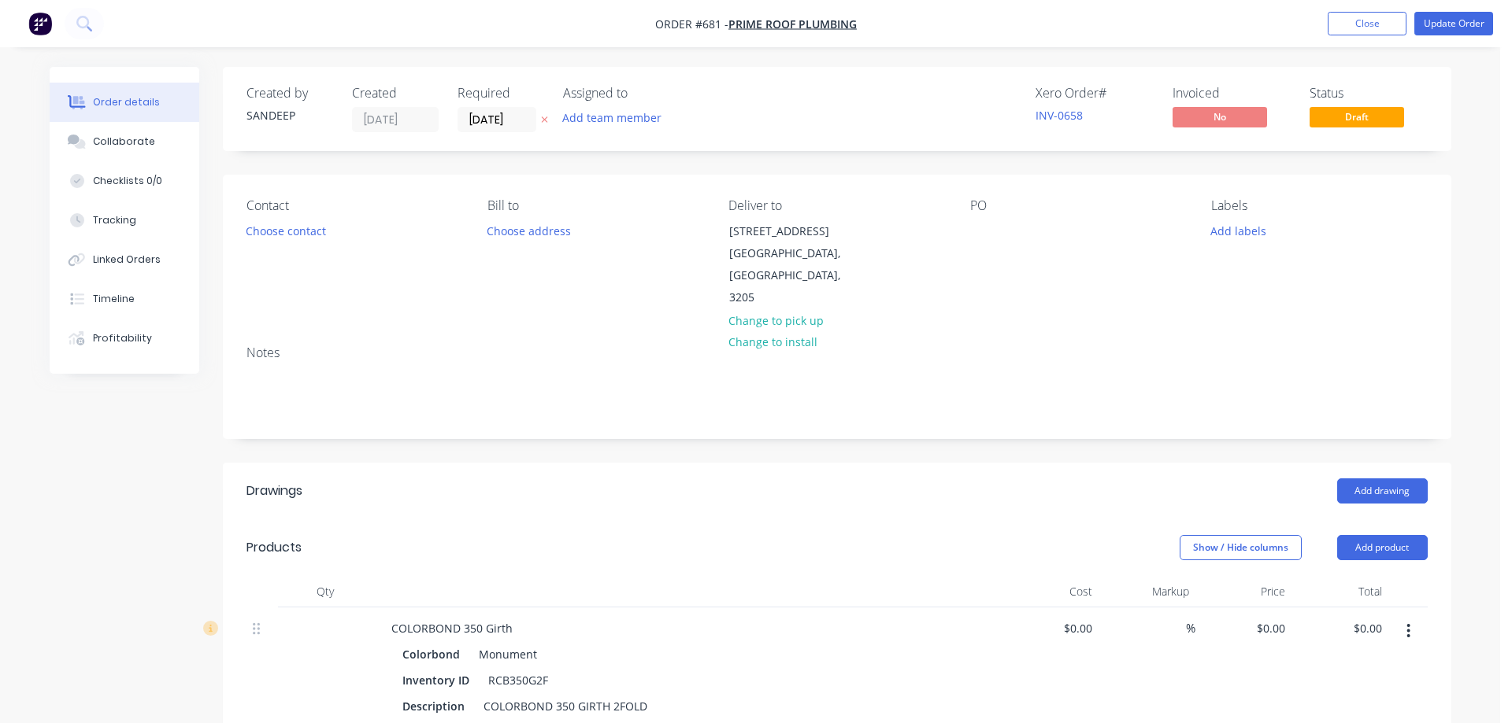
type input "$7.83"
type input "$29.75"
type input "$1.00"
type input "$3.80"
type input "$7.48"
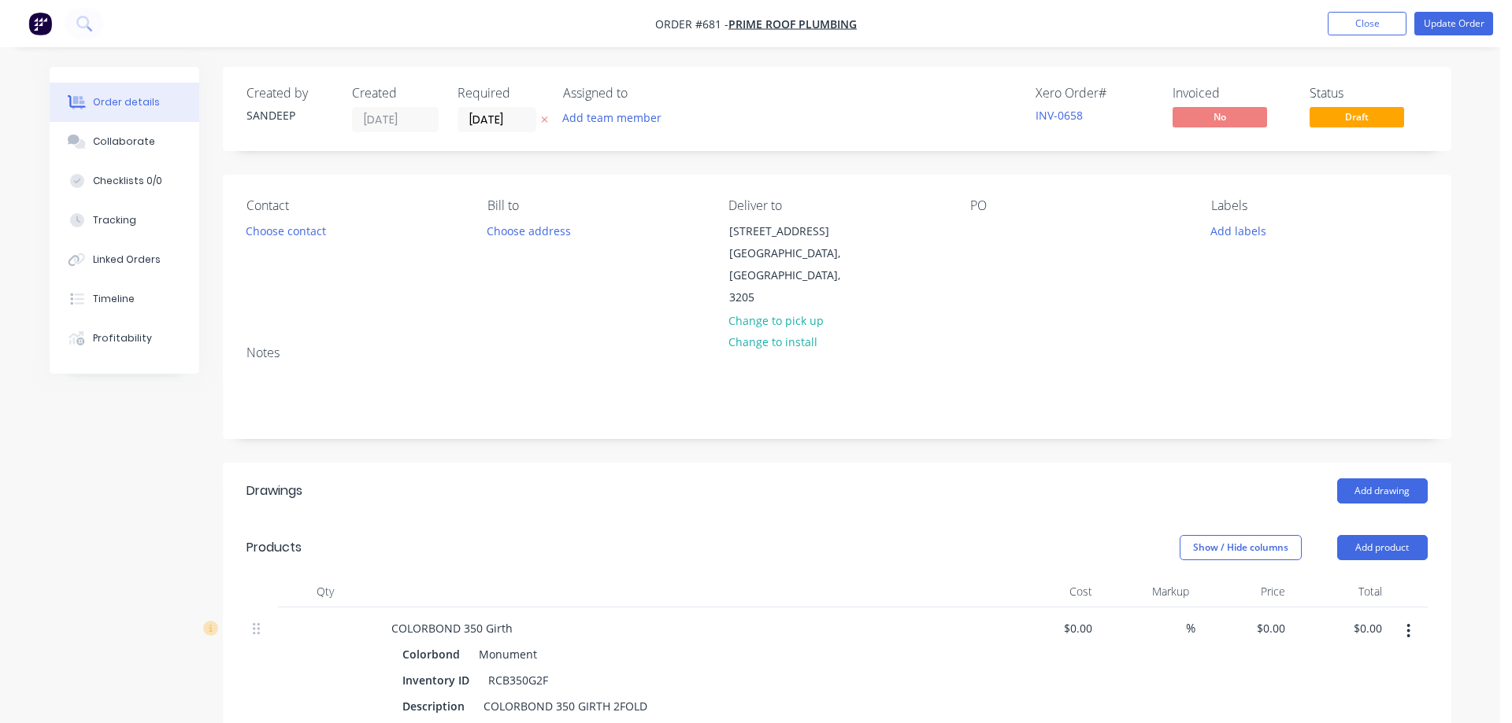
type input "21.79"
type input "$9.11"
type input "$34.62"
type input "$7.48"
type input "21.79"
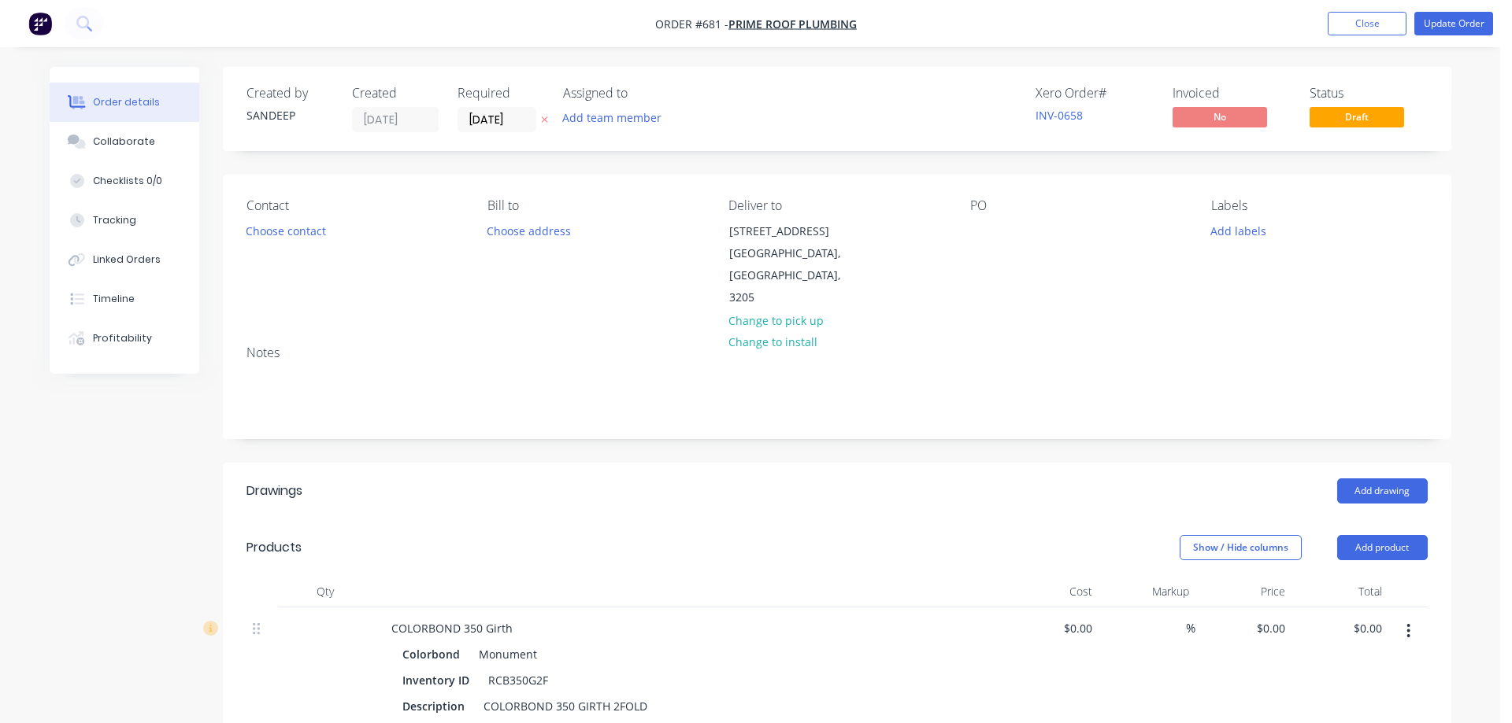
type input "$9.11"
type input "$21.86"
type input "$12.18"
type input "16.75"
type input "$14.22"
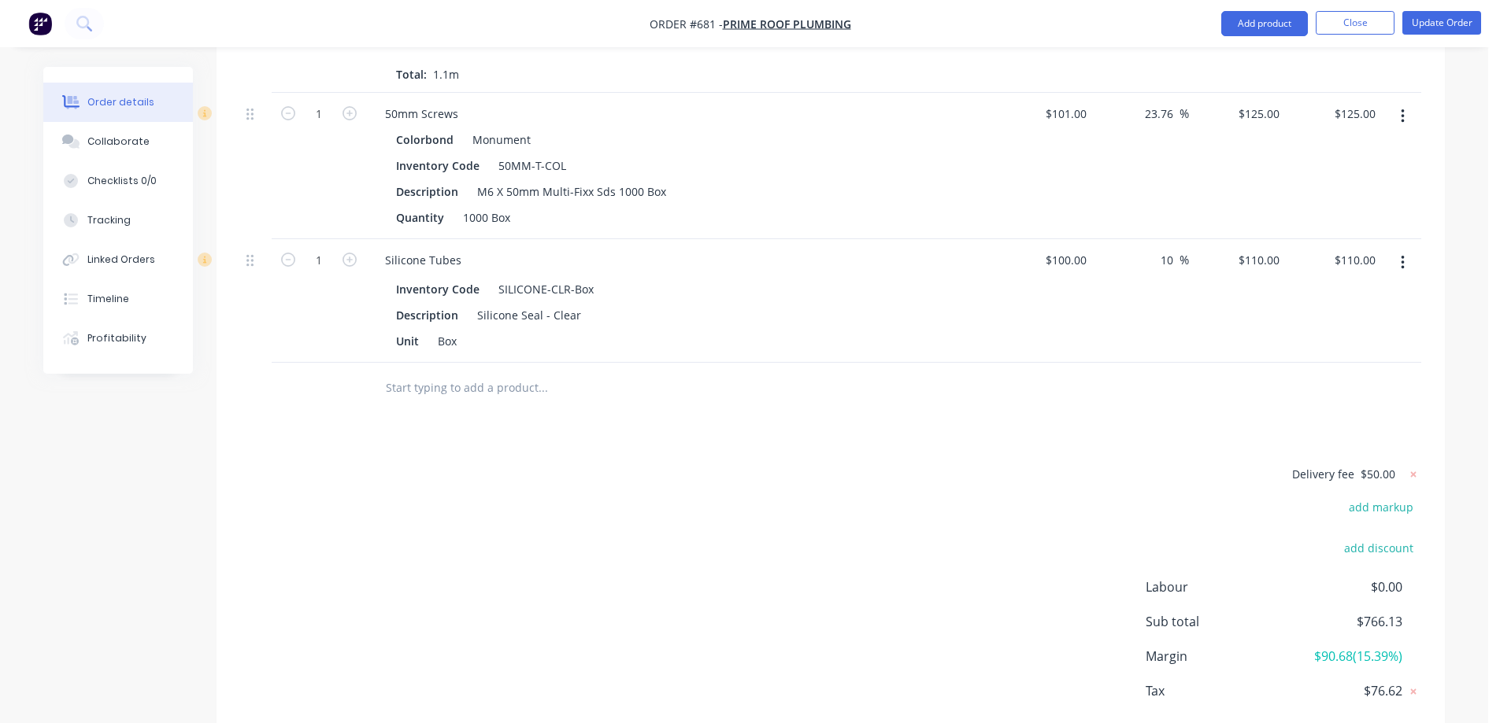
scroll to position [3829, 0]
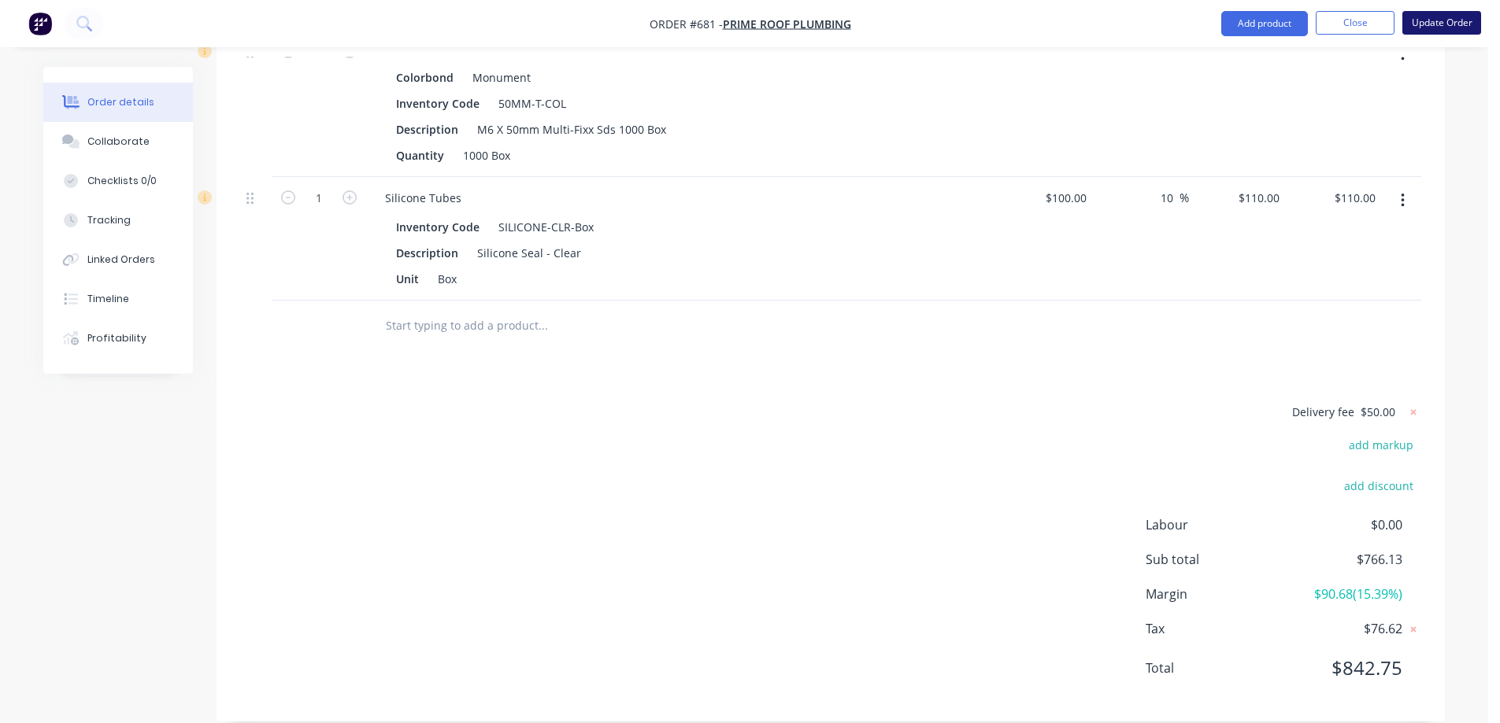
click at [1435, 22] on button "Update Order" at bounding box center [1441, 23] width 79 height 24
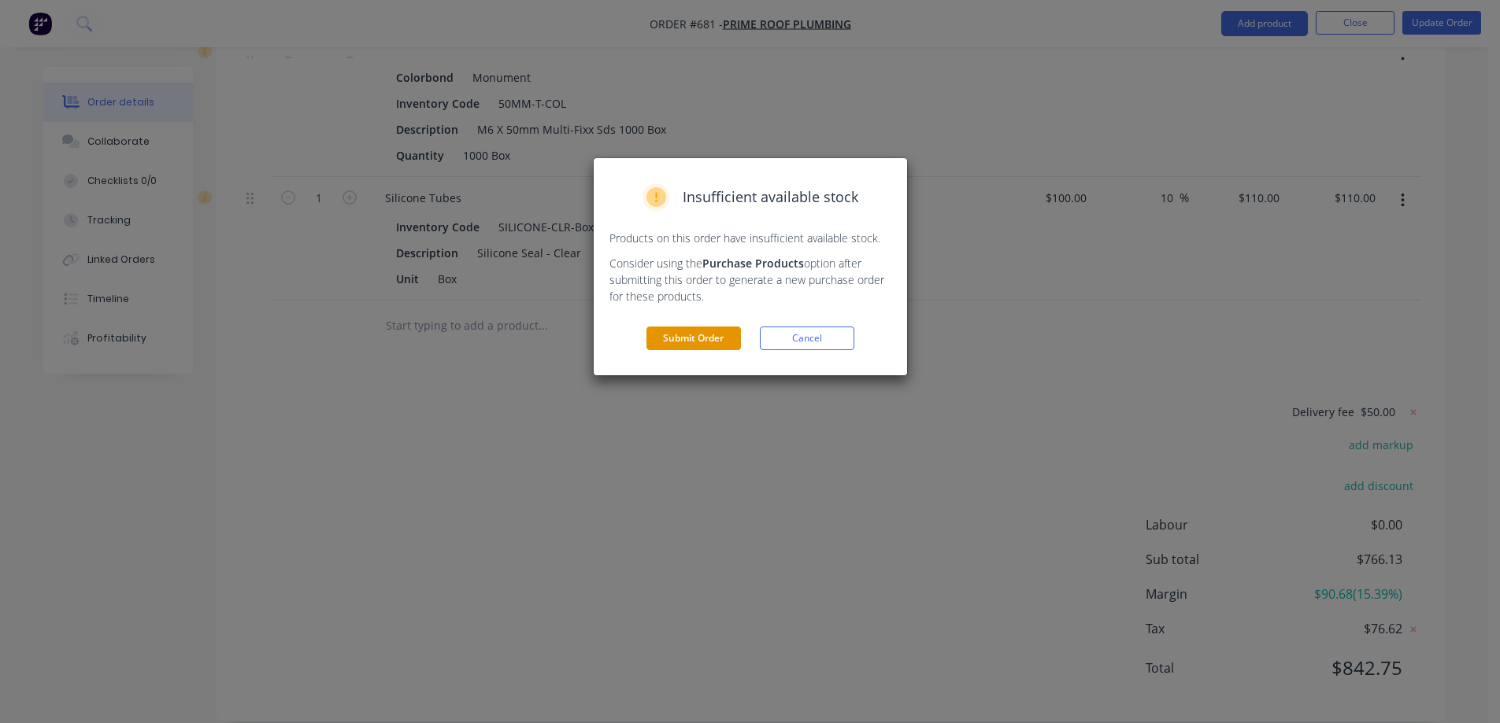
click at [684, 335] on button "Submit Order" at bounding box center [693, 339] width 94 height 24
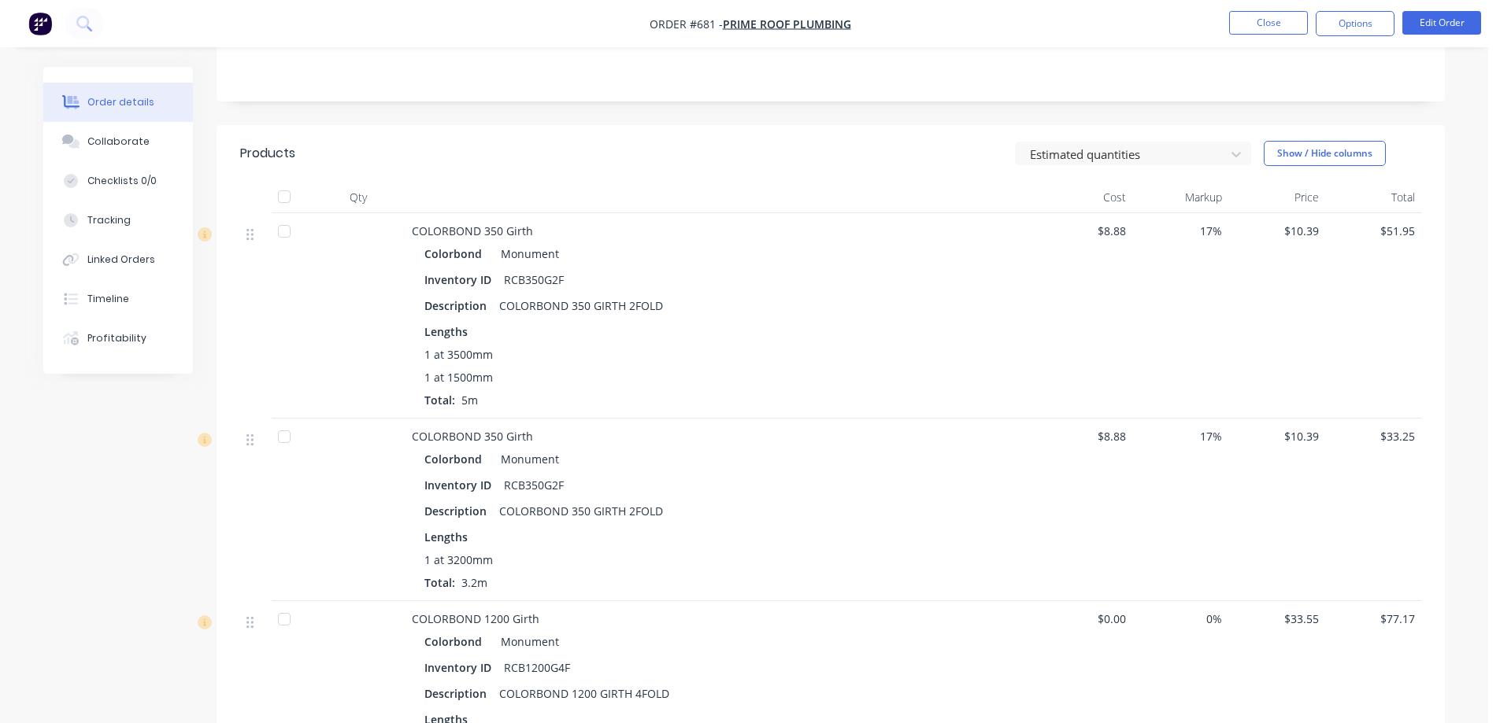
scroll to position [102, 0]
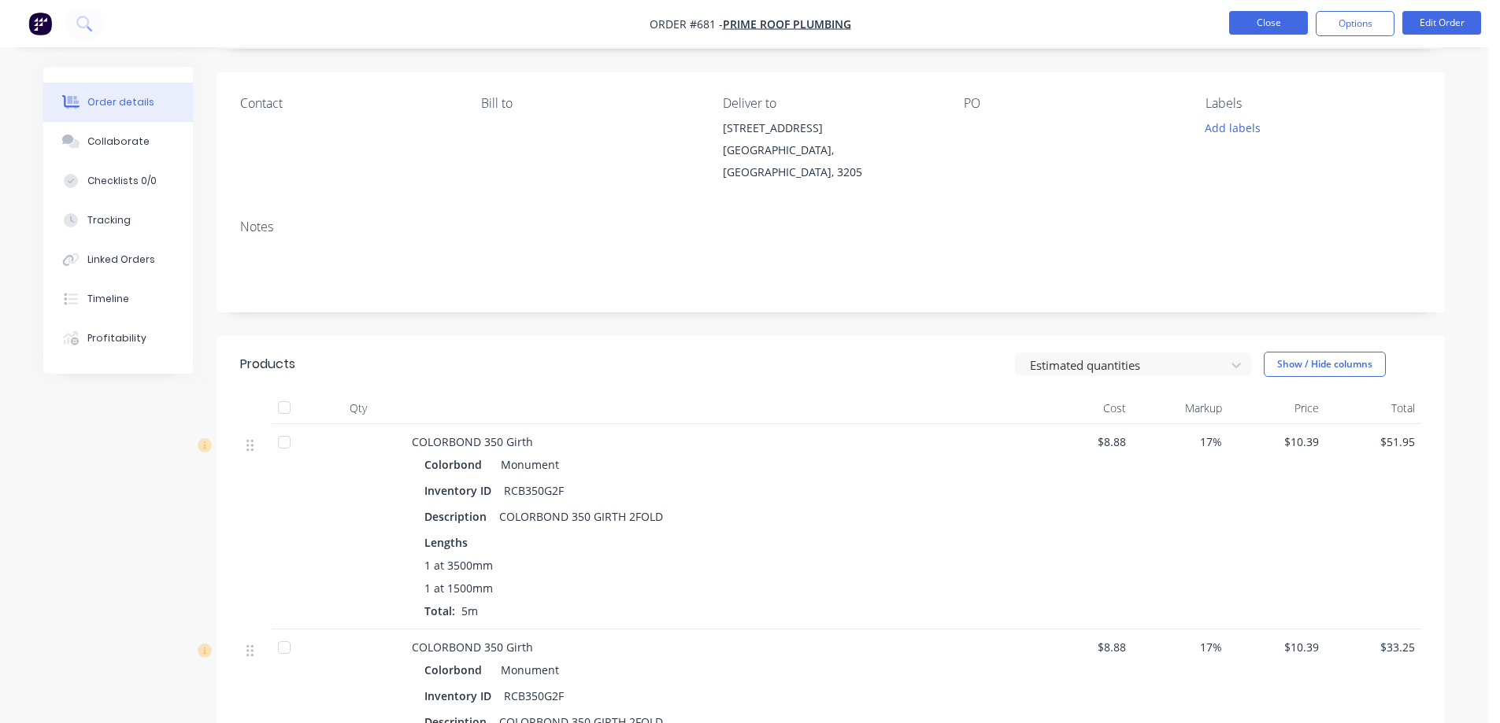
click at [1251, 20] on button "Close" at bounding box center [1268, 23] width 79 height 24
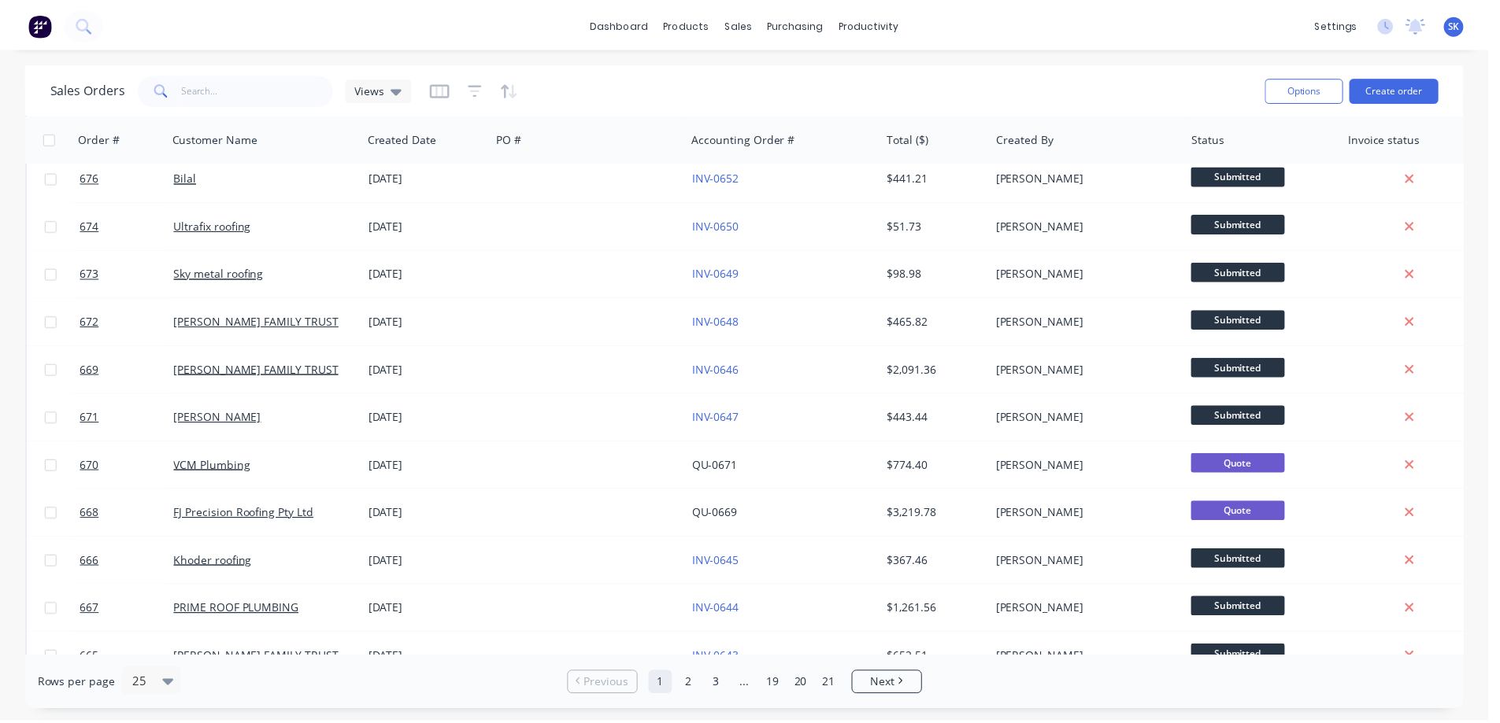
scroll to position [630, 0]
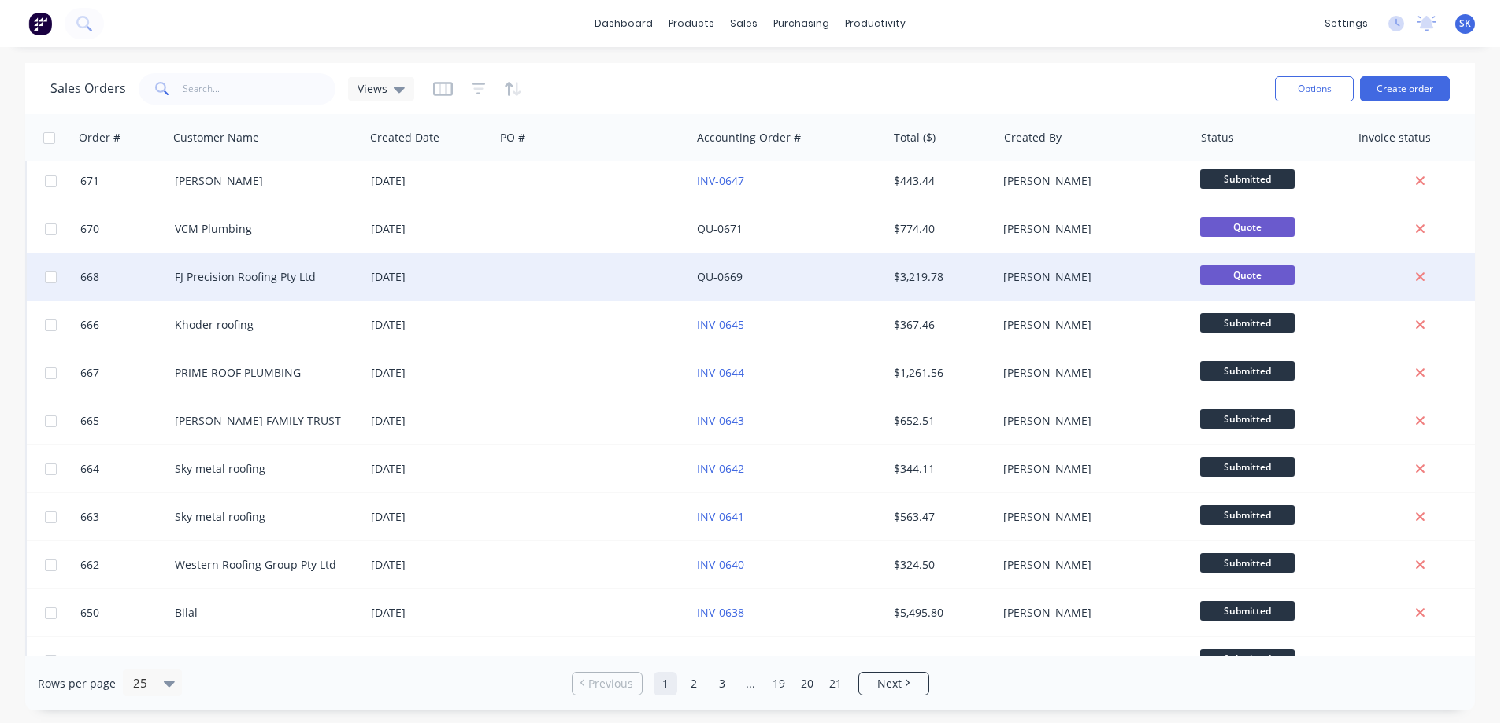
click at [561, 287] on div at bounding box center [592, 276] width 196 height 47
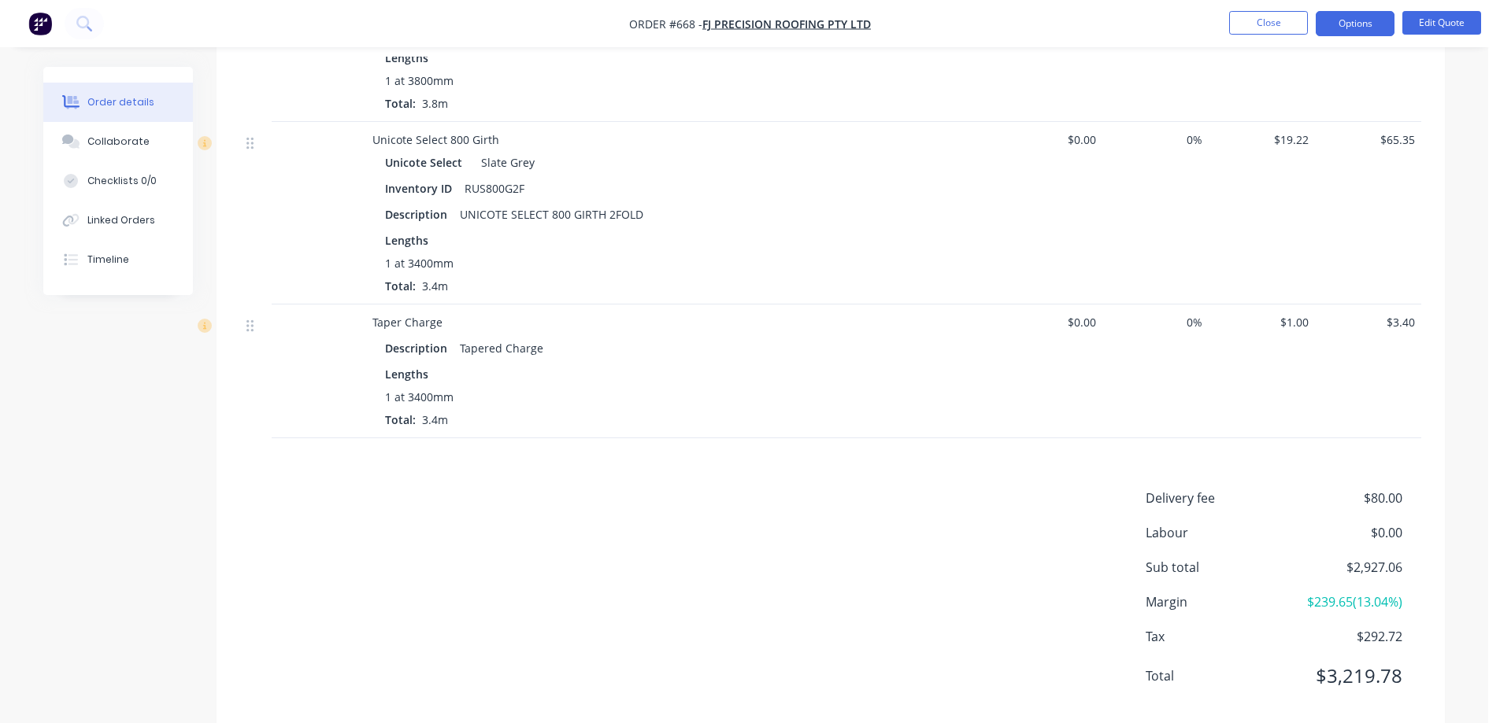
scroll to position [3007, 0]
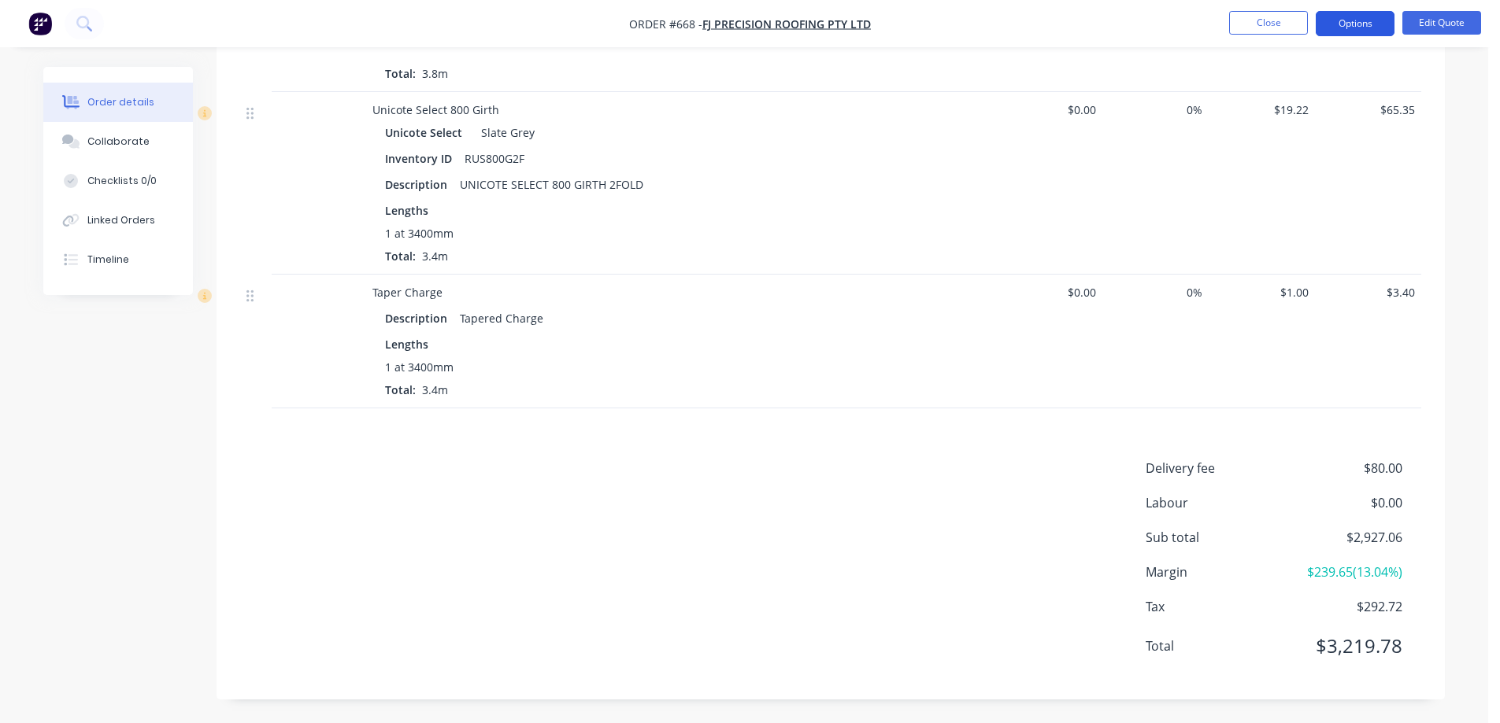
click at [1359, 30] on button "Options" at bounding box center [1354, 23] width 79 height 25
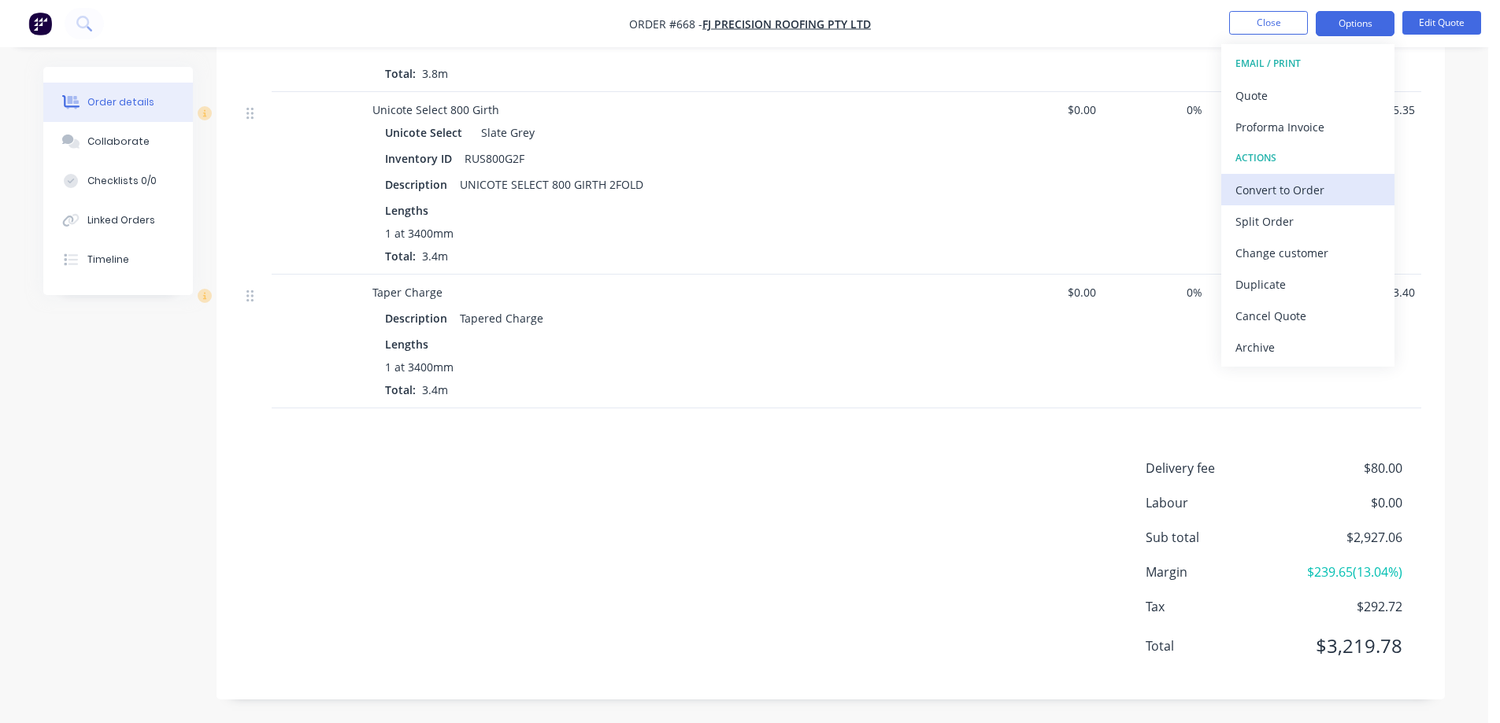
click at [1277, 195] on div "Convert to Order" at bounding box center [1307, 190] width 145 height 23
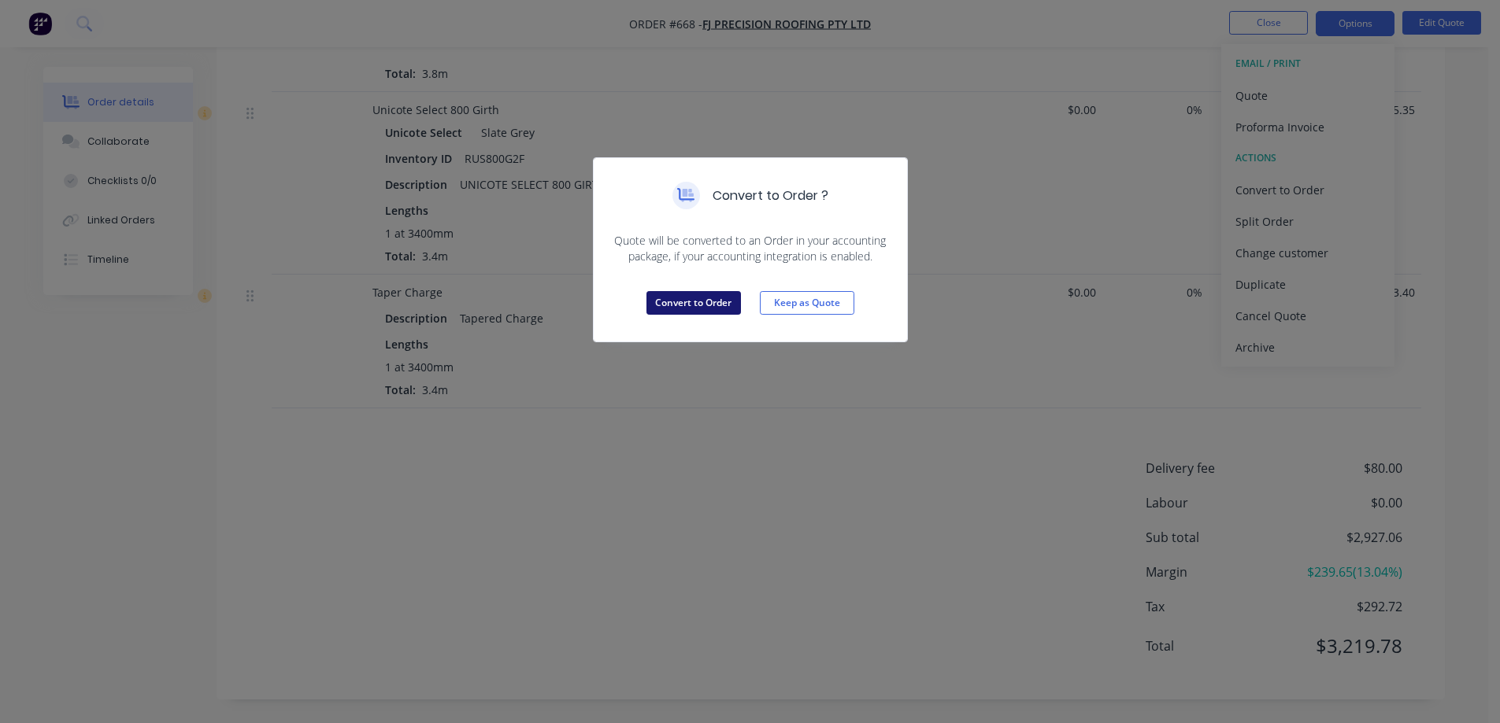
click at [690, 298] on button "Convert to Order" at bounding box center [693, 303] width 94 height 24
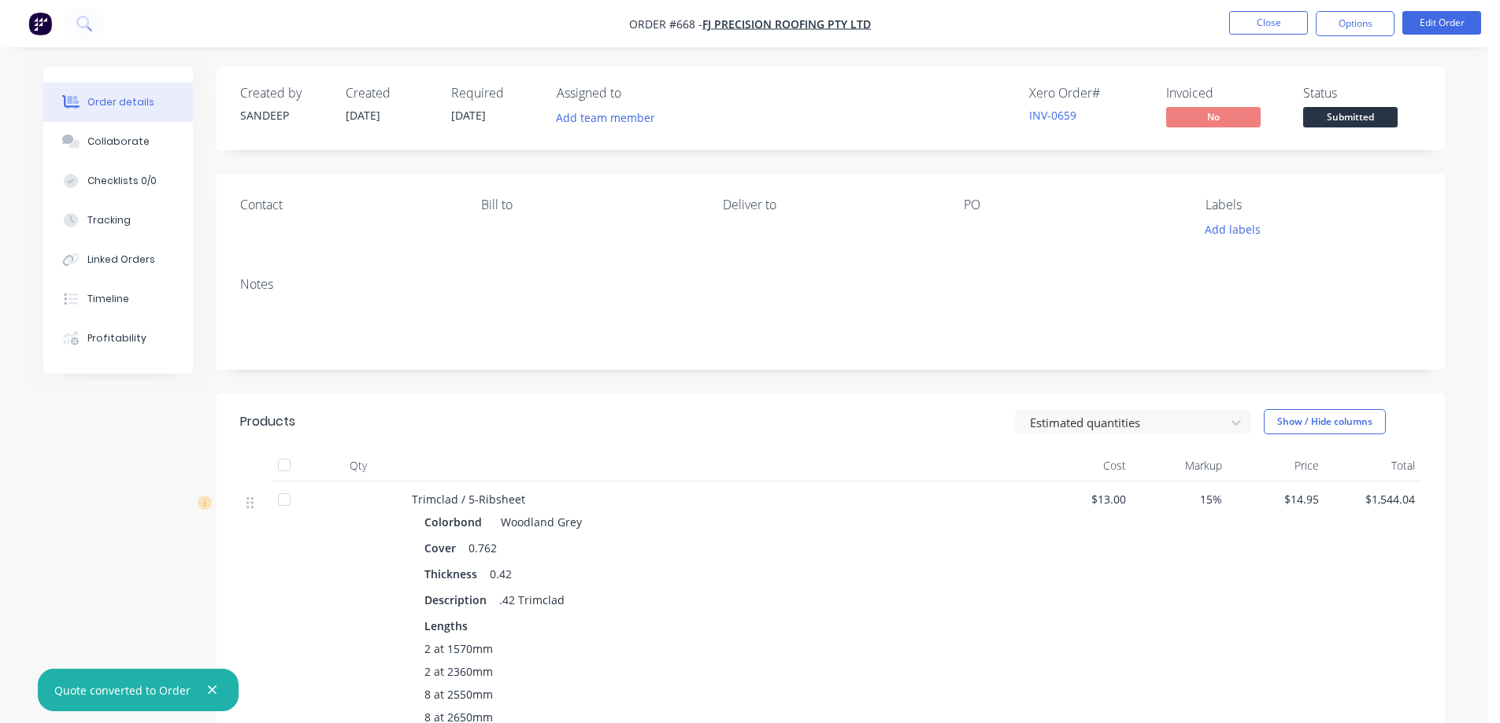
scroll to position [157, 0]
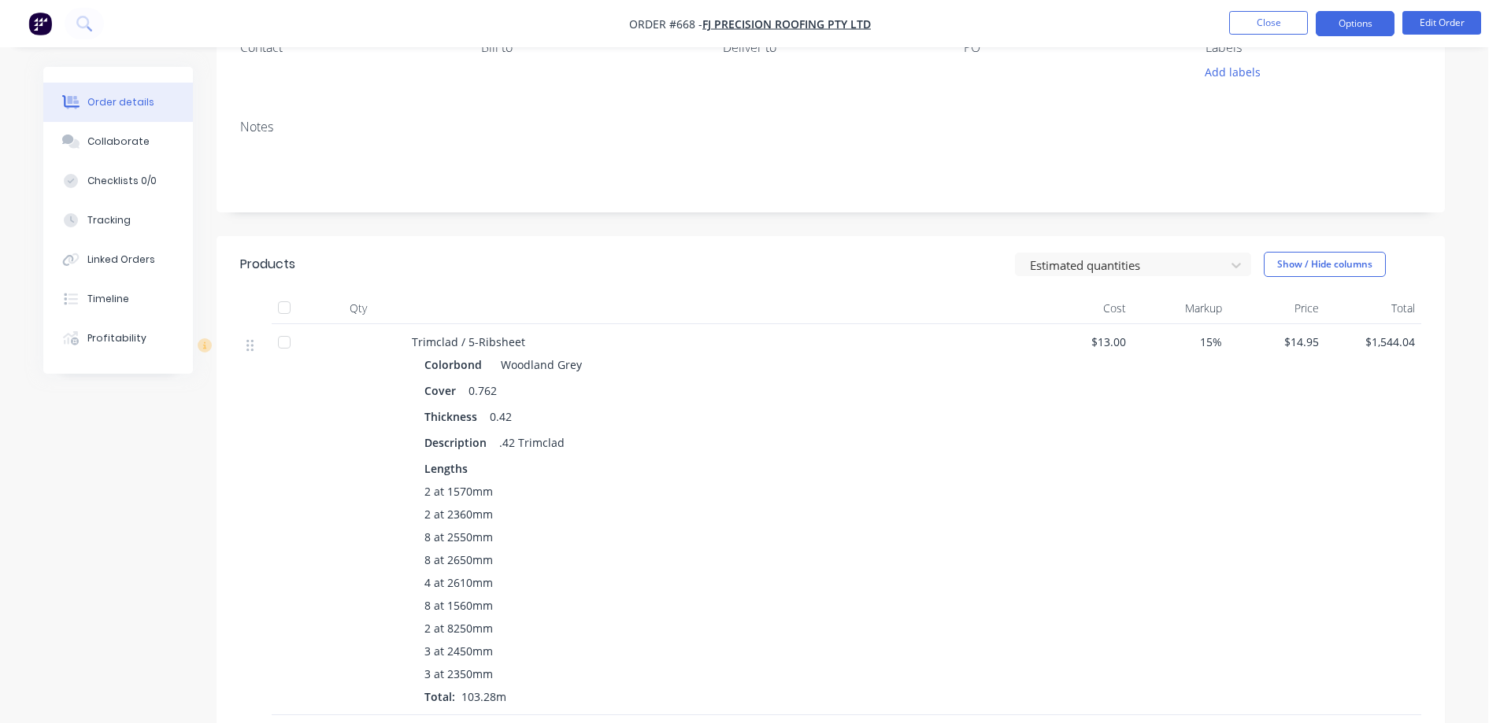
click at [1364, 13] on button "Options" at bounding box center [1354, 23] width 79 height 25
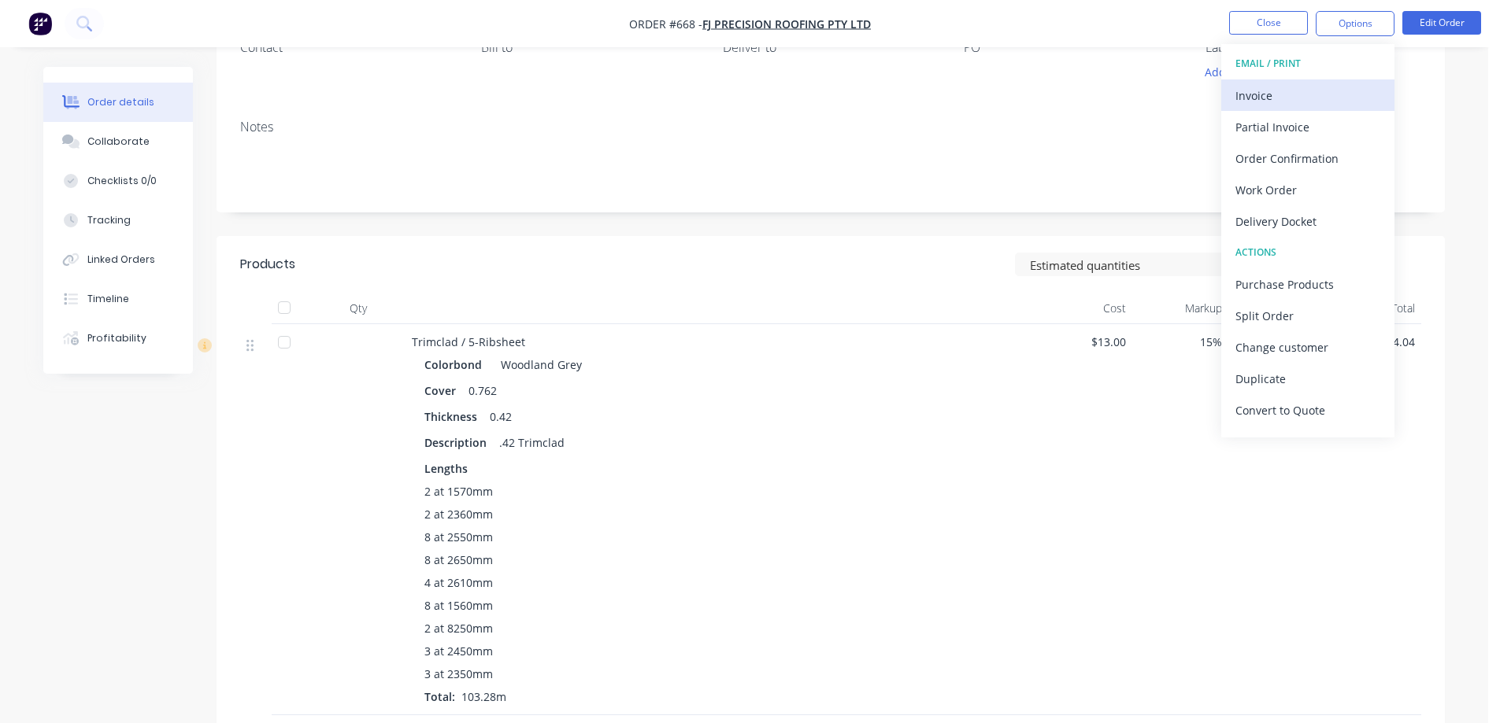
click at [1293, 92] on div "Invoice" at bounding box center [1307, 95] width 145 height 23
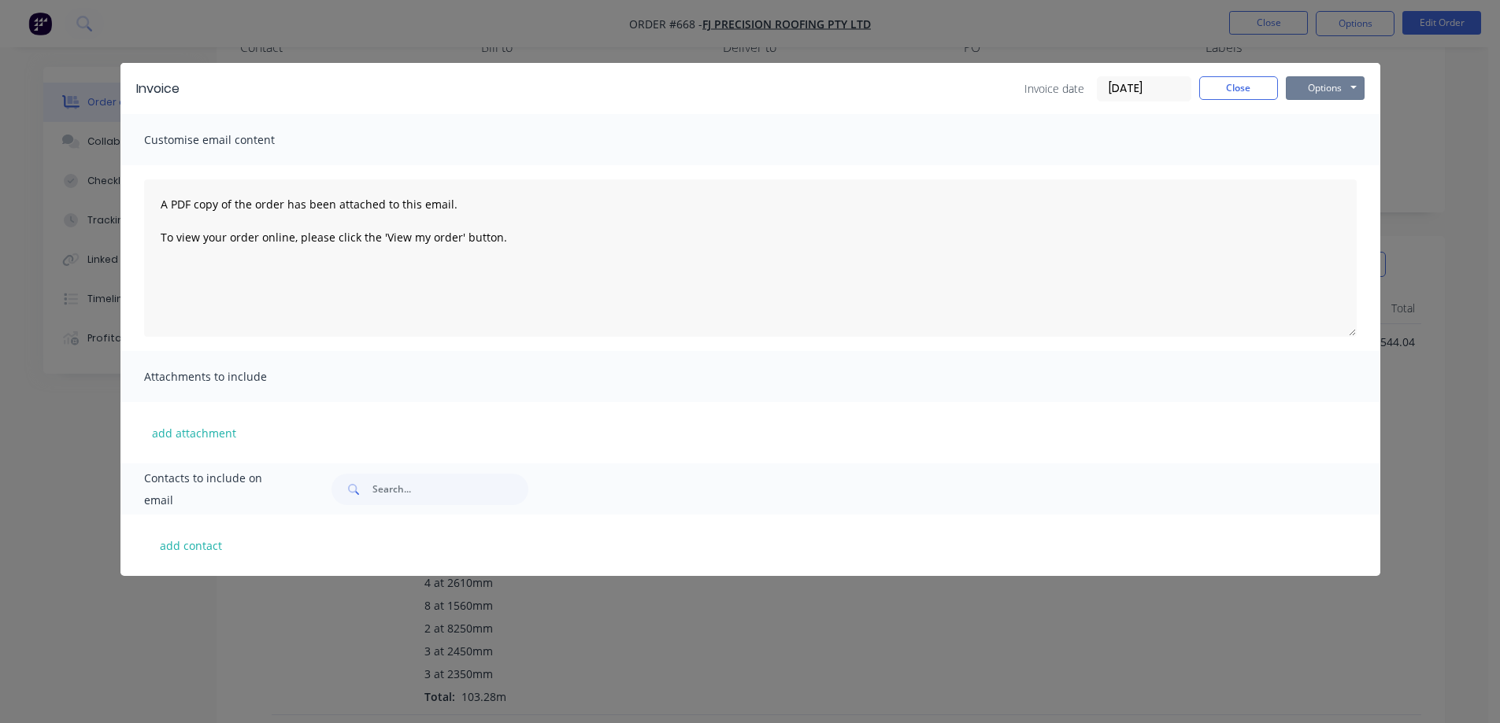
click at [1293, 92] on button "Options" at bounding box center [1325, 88] width 79 height 24
click at [1309, 122] on button "Preview" at bounding box center [1336, 116] width 101 height 26
drag, startPoint x: 1210, startPoint y: 88, endPoint x: 1203, endPoint y: 96, distance: 10.6
click at [1210, 88] on button "Close" at bounding box center [1238, 88] width 79 height 24
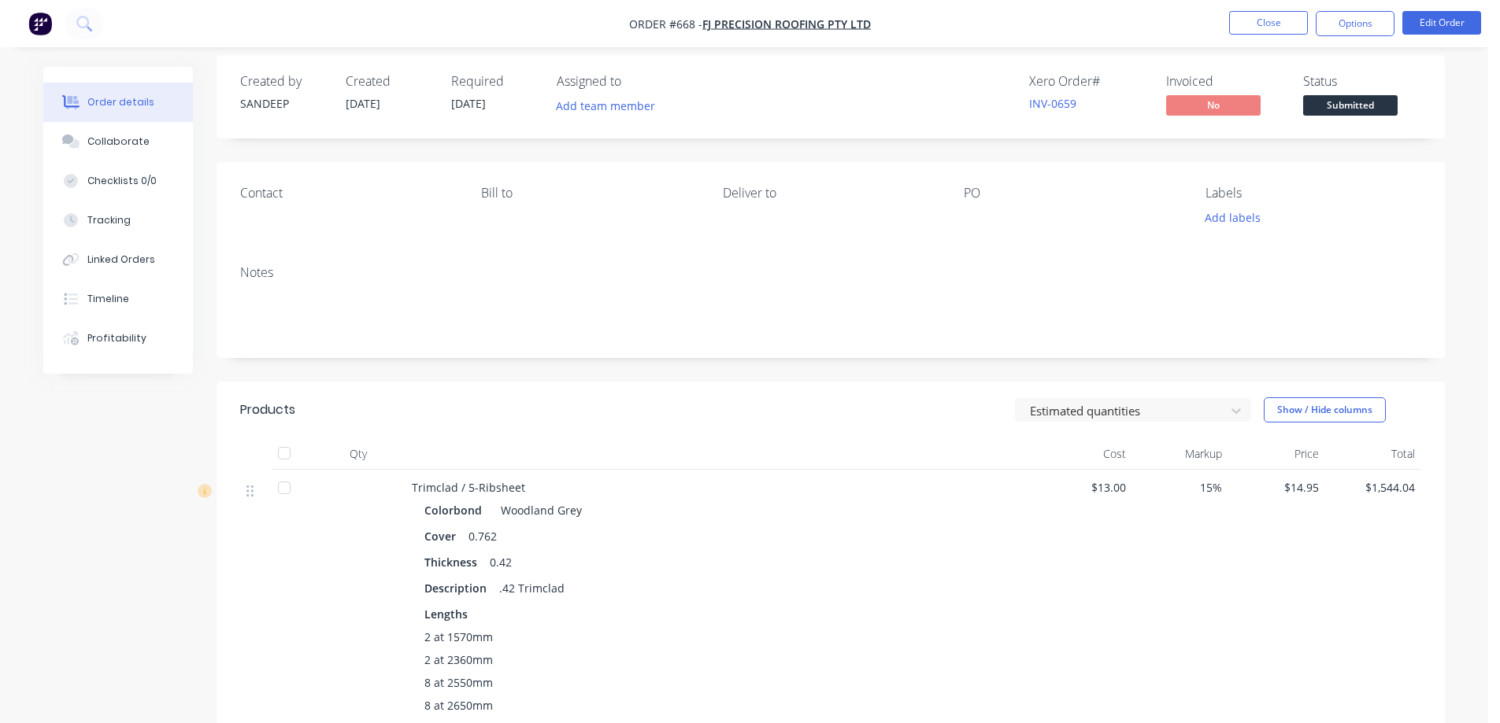
scroll to position [0, 0]
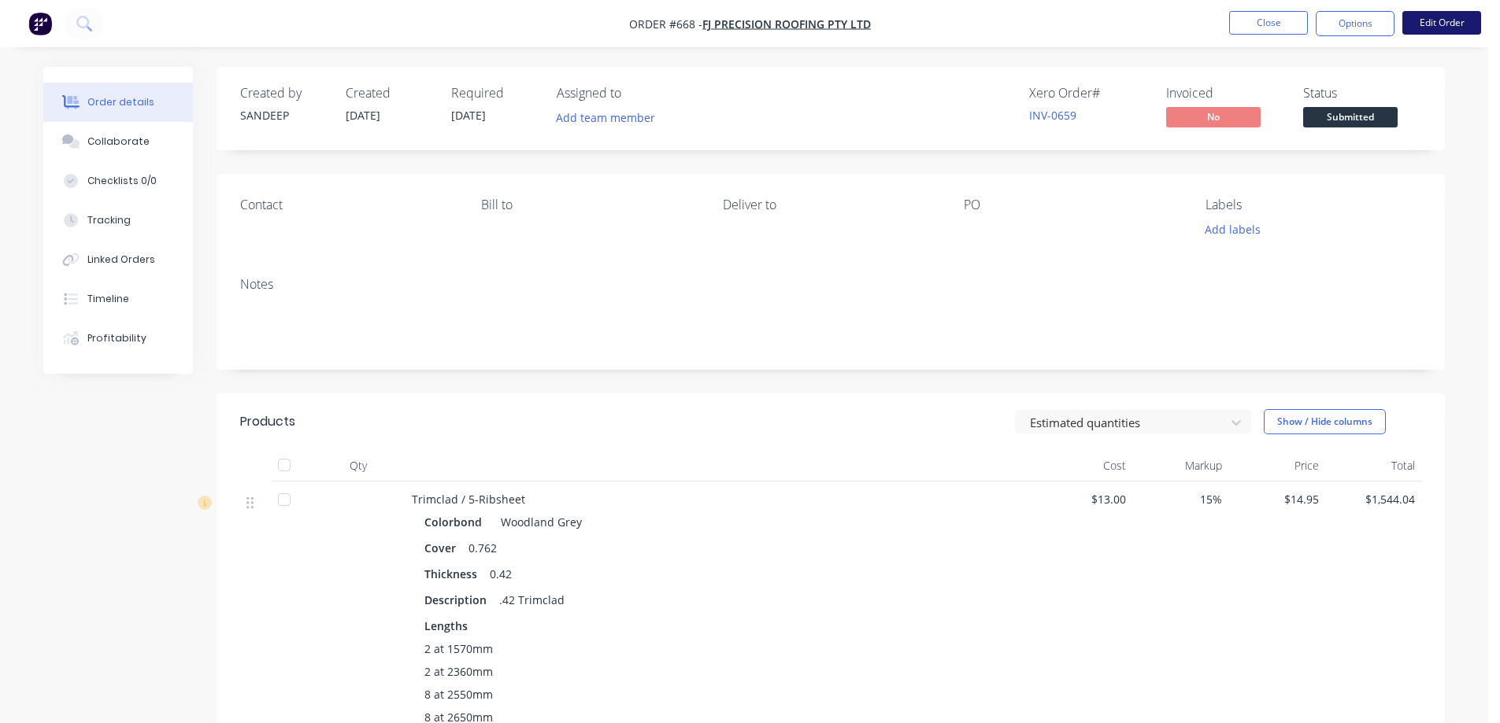
click at [1458, 28] on button "Edit Order" at bounding box center [1441, 23] width 79 height 24
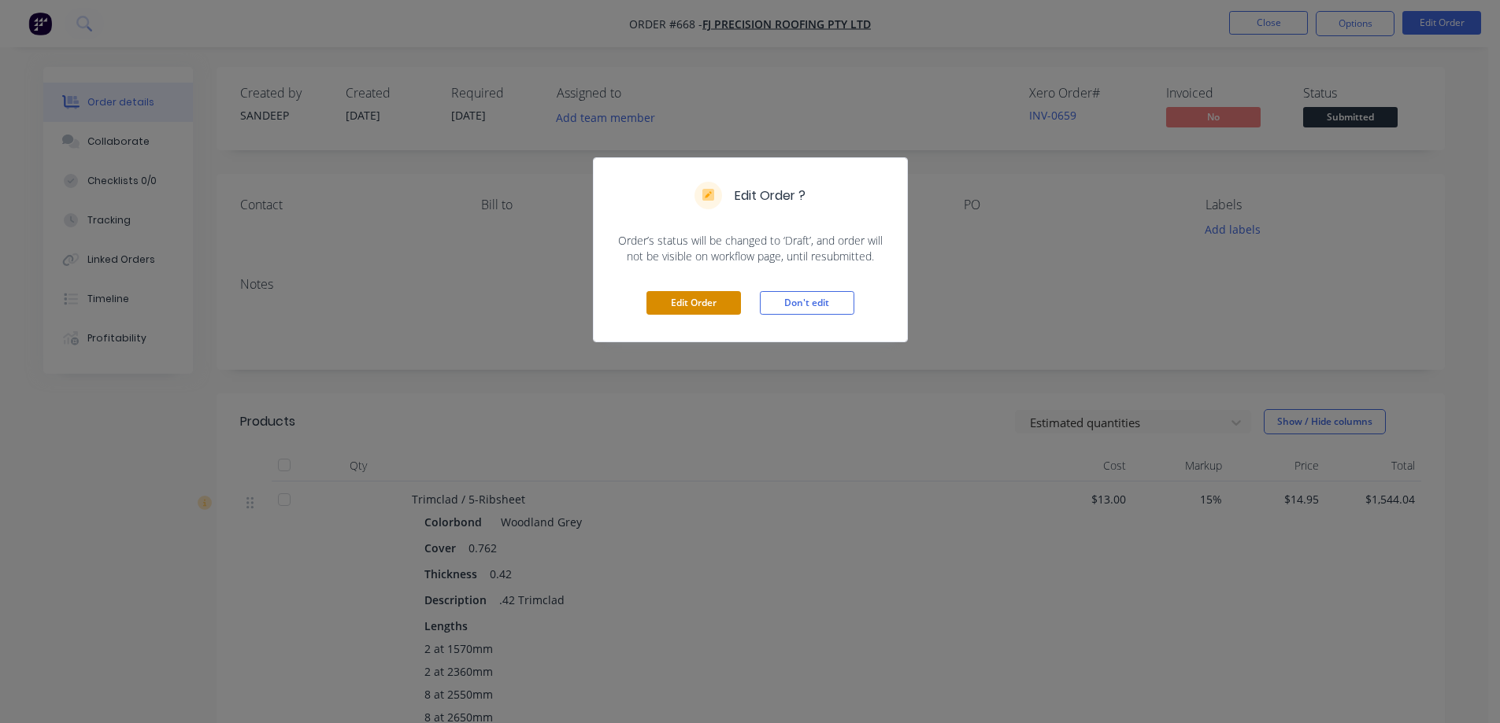
click at [679, 297] on button "Edit Order" at bounding box center [693, 303] width 94 height 24
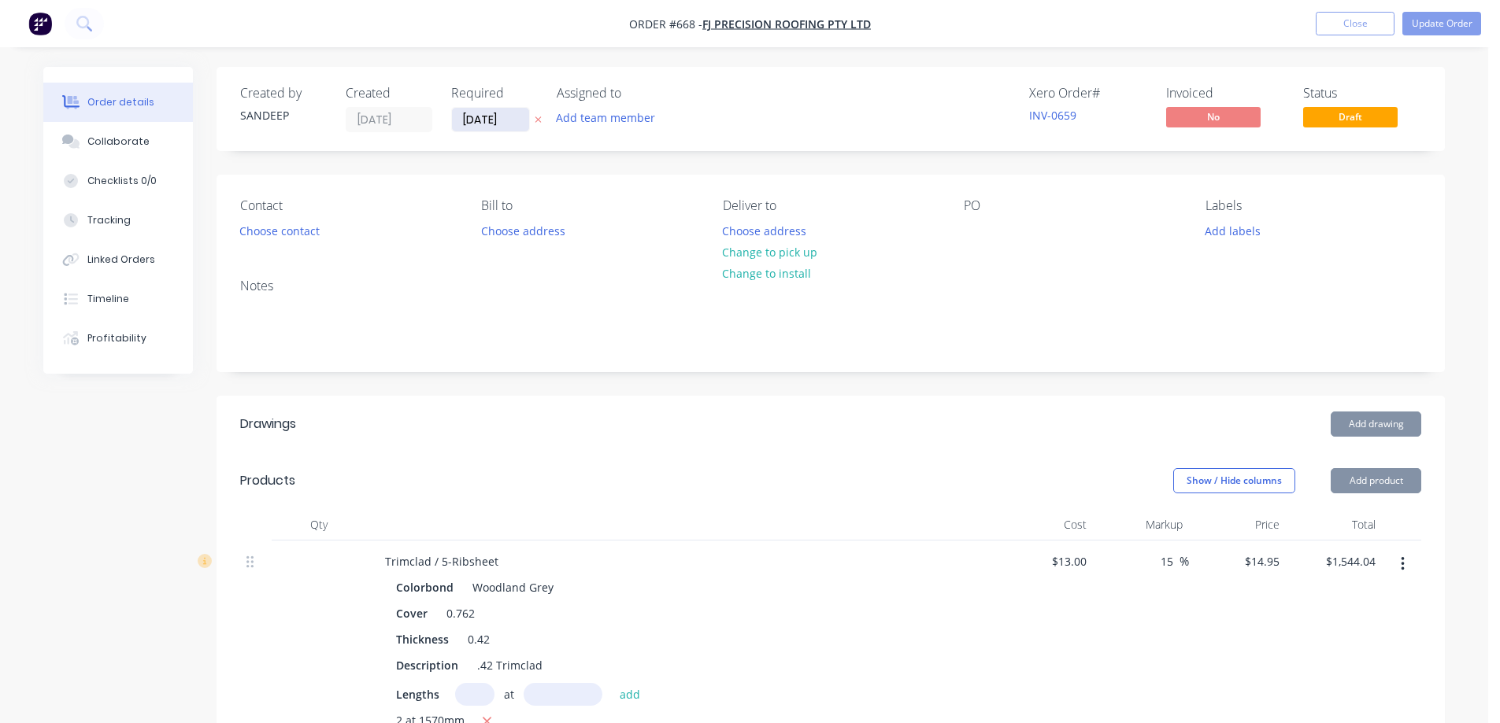
click at [489, 124] on input "19/09/25" at bounding box center [490, 120] width 77 height 24
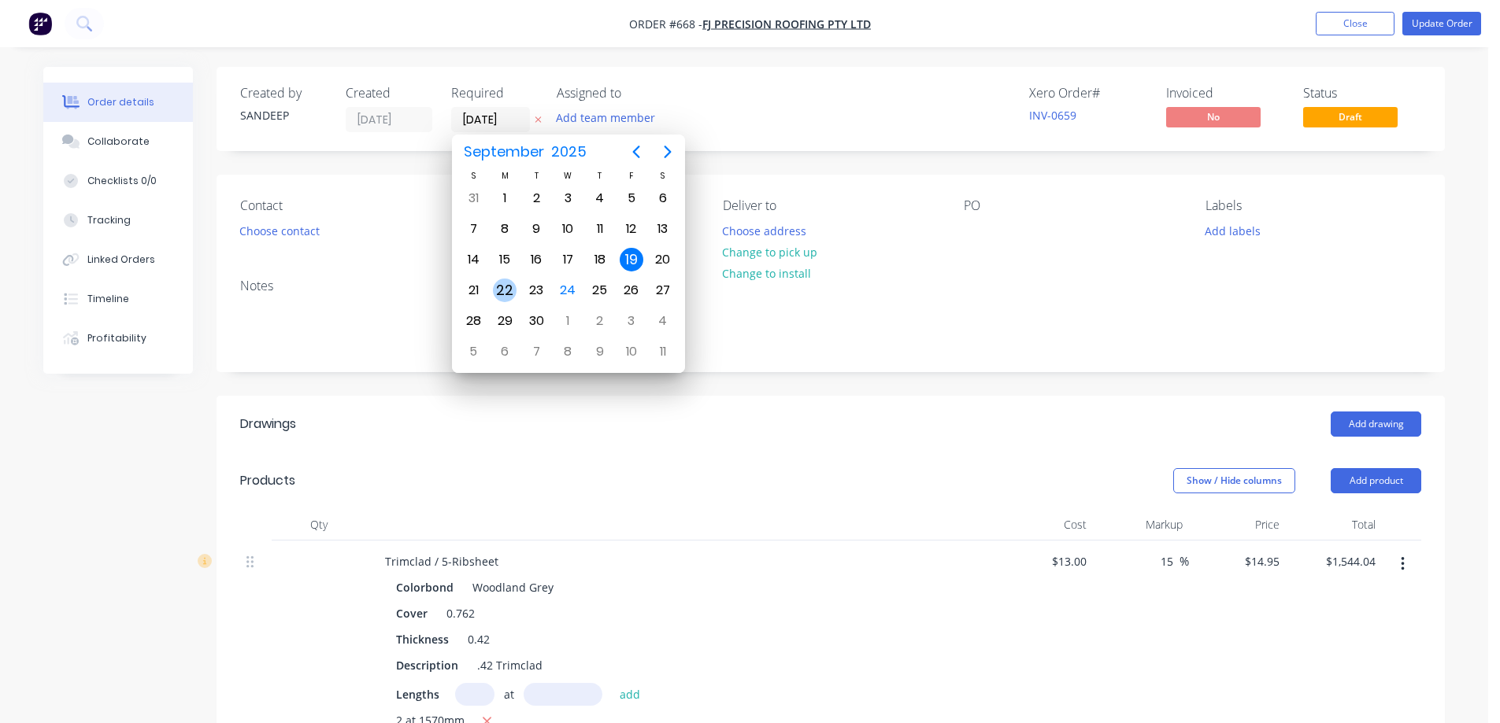
click at [494, 284] on div "22" at bounding box center [505, 291] width 24 height 24
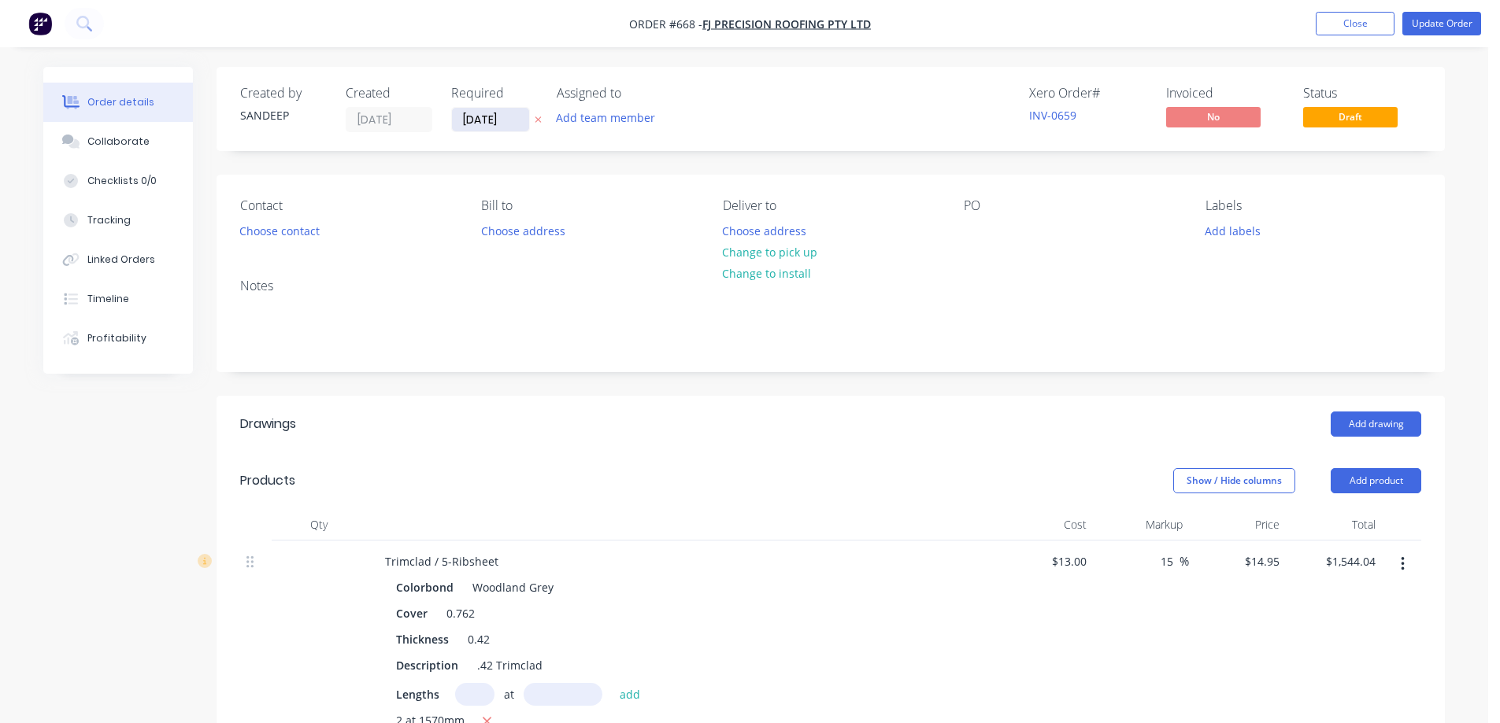
click at [468, 116] on input "22/09/25" at bounding box center [490, 120] width 77 height 24
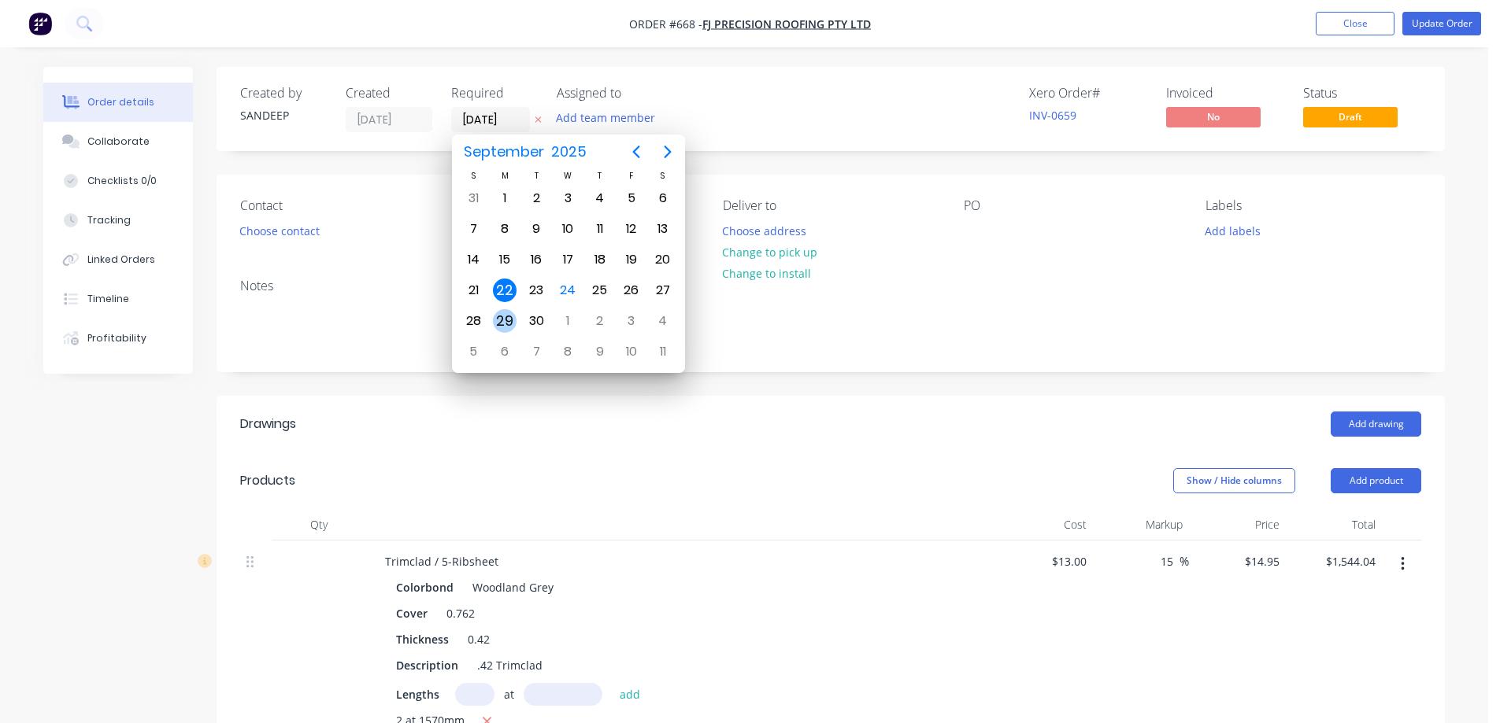
click at [494, 320] on div "29" at bounding box center [505, 321] width 24 height 24
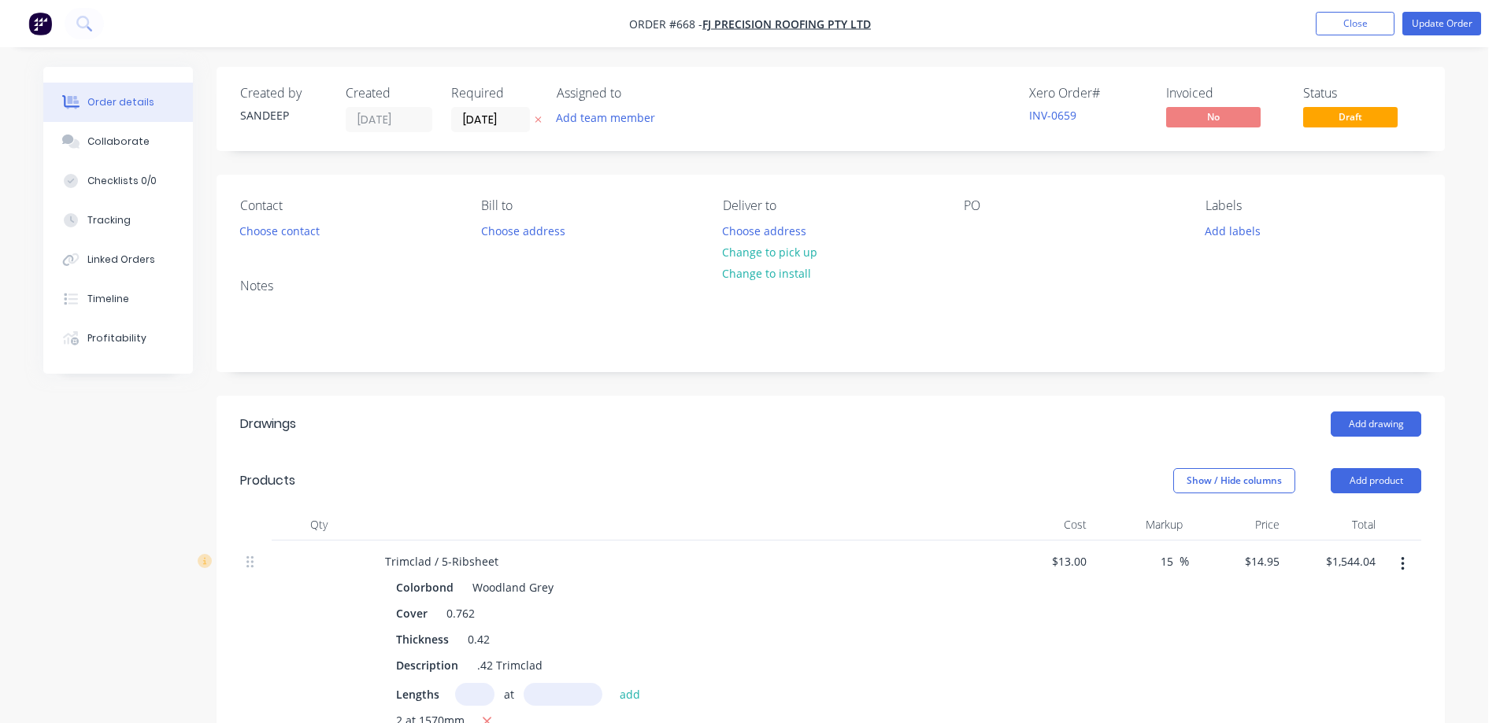
click at [734, 466] on header "Products Show / Hide columns Add product" at bounding box center [830, 481] width 1228 height 57
click at [1430, 28] on button "Update Order" at bounding box center [1441, 24] width 79 height 24
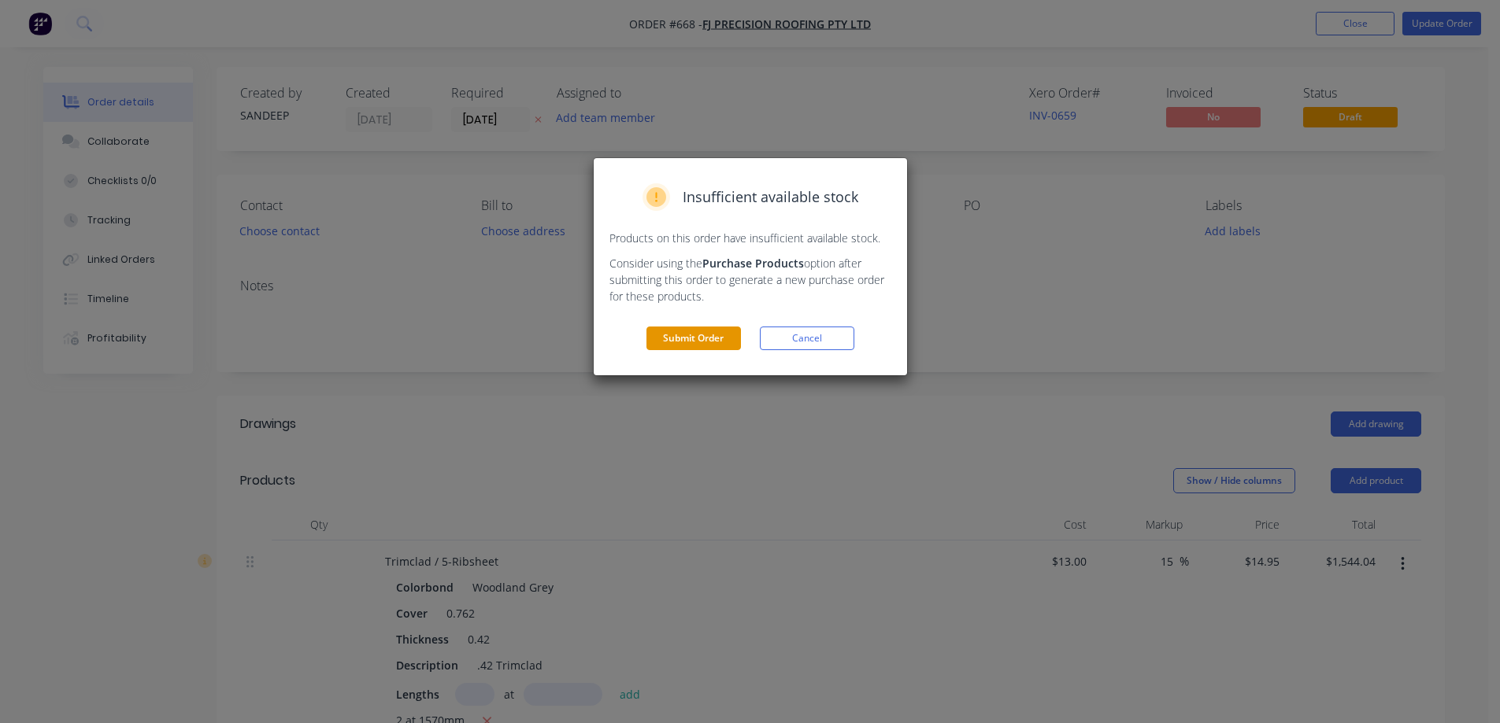
click at [704, 343] on button "Submit Order" at bounding box center [693, 339] width 94 height 24
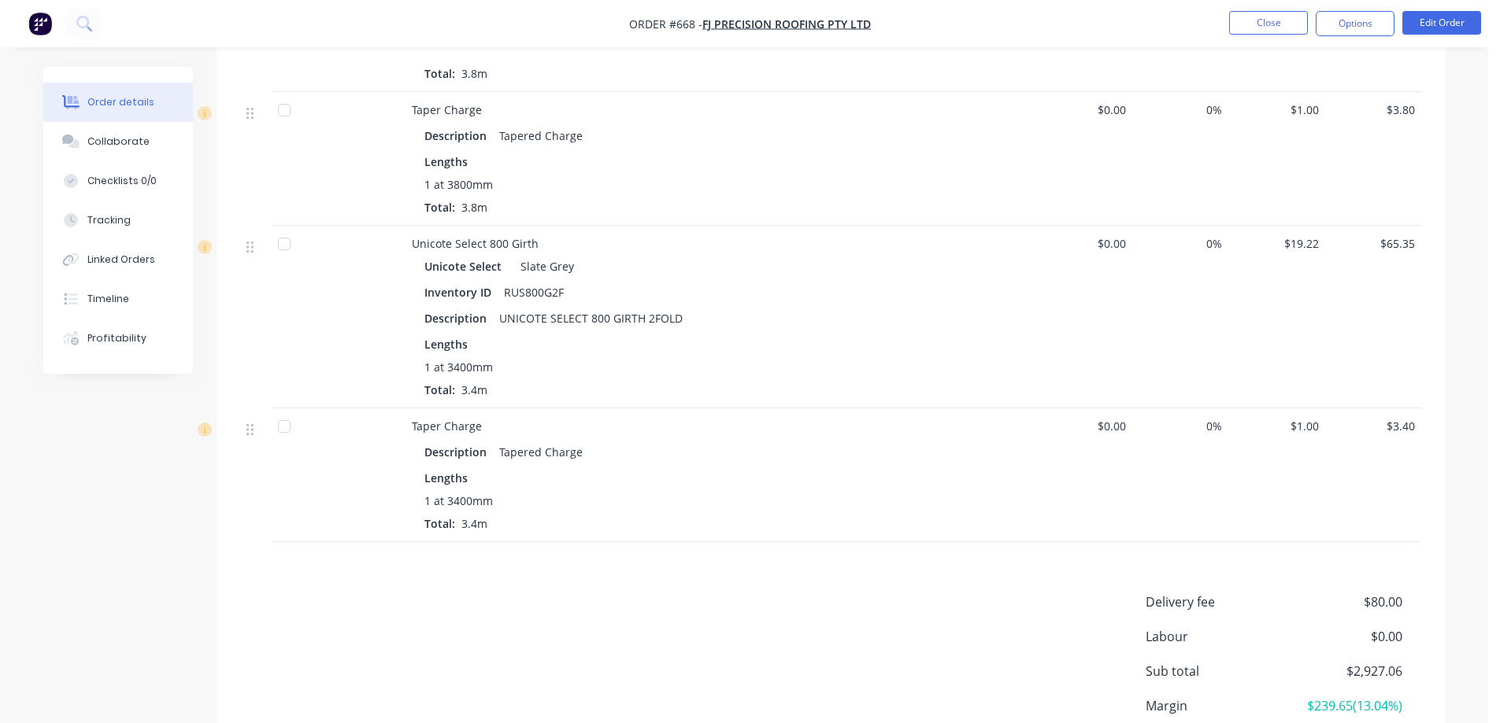
scroll to position [2850, 0]
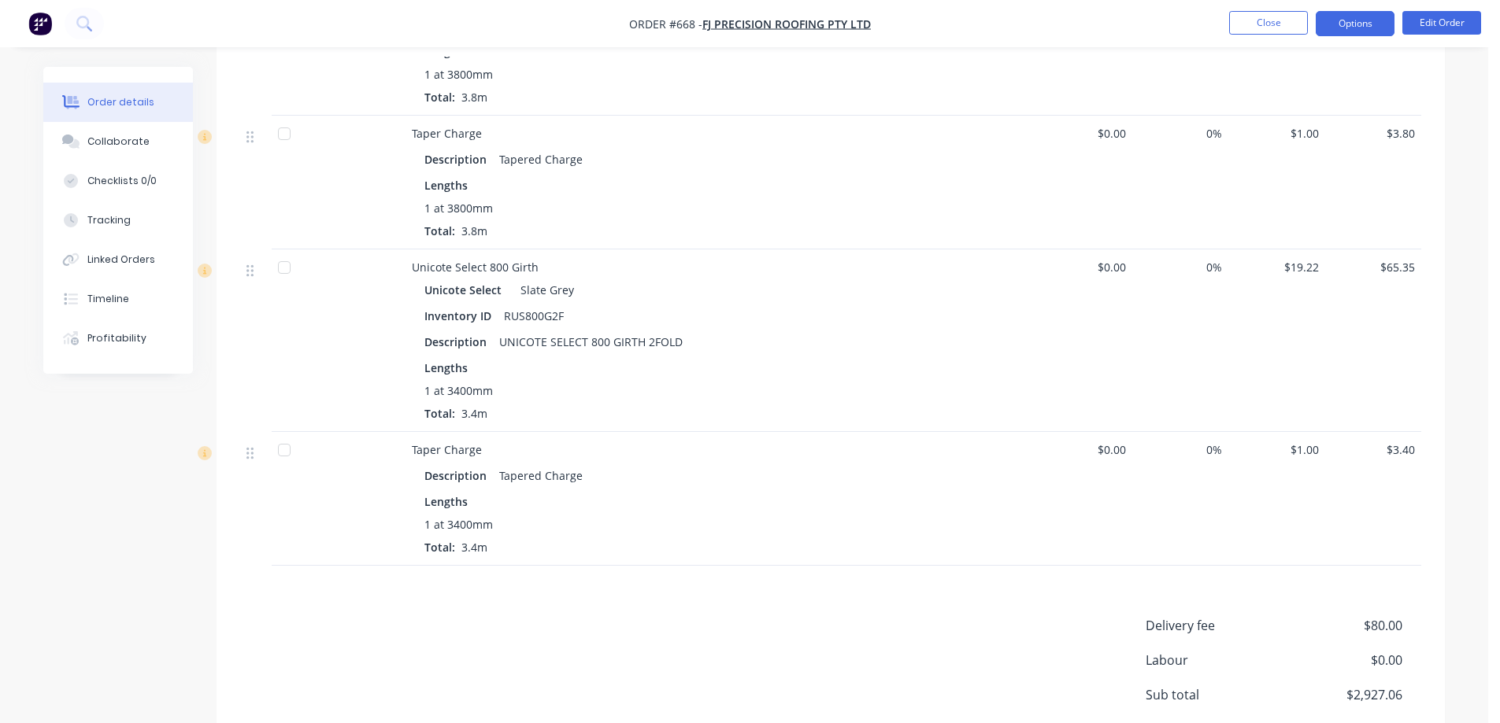
click at [1371, 25] on button "Options" at bounding box center [1354, 23] width 79 height 25
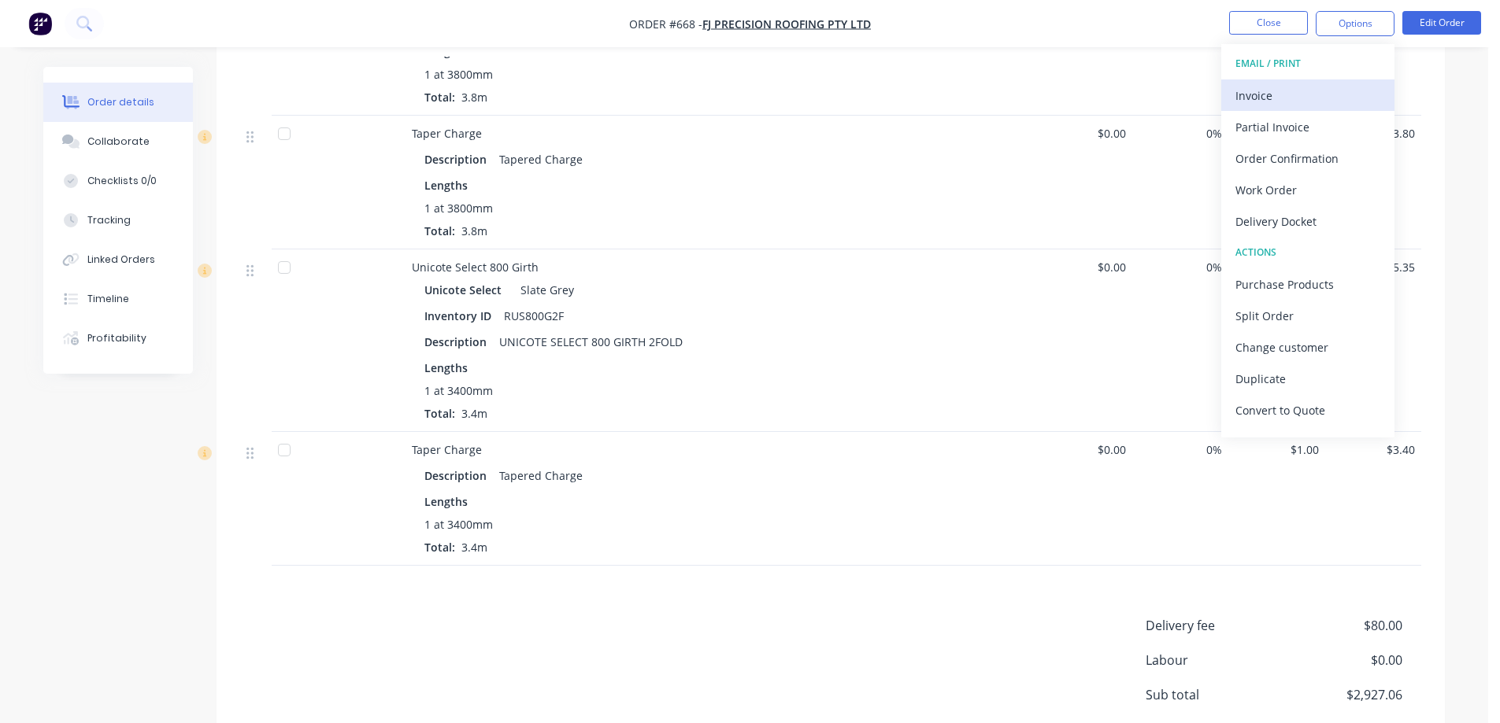
click at [1304, 102] on div "Invoice" at bounding box center [1307, 95] width 145 height 23
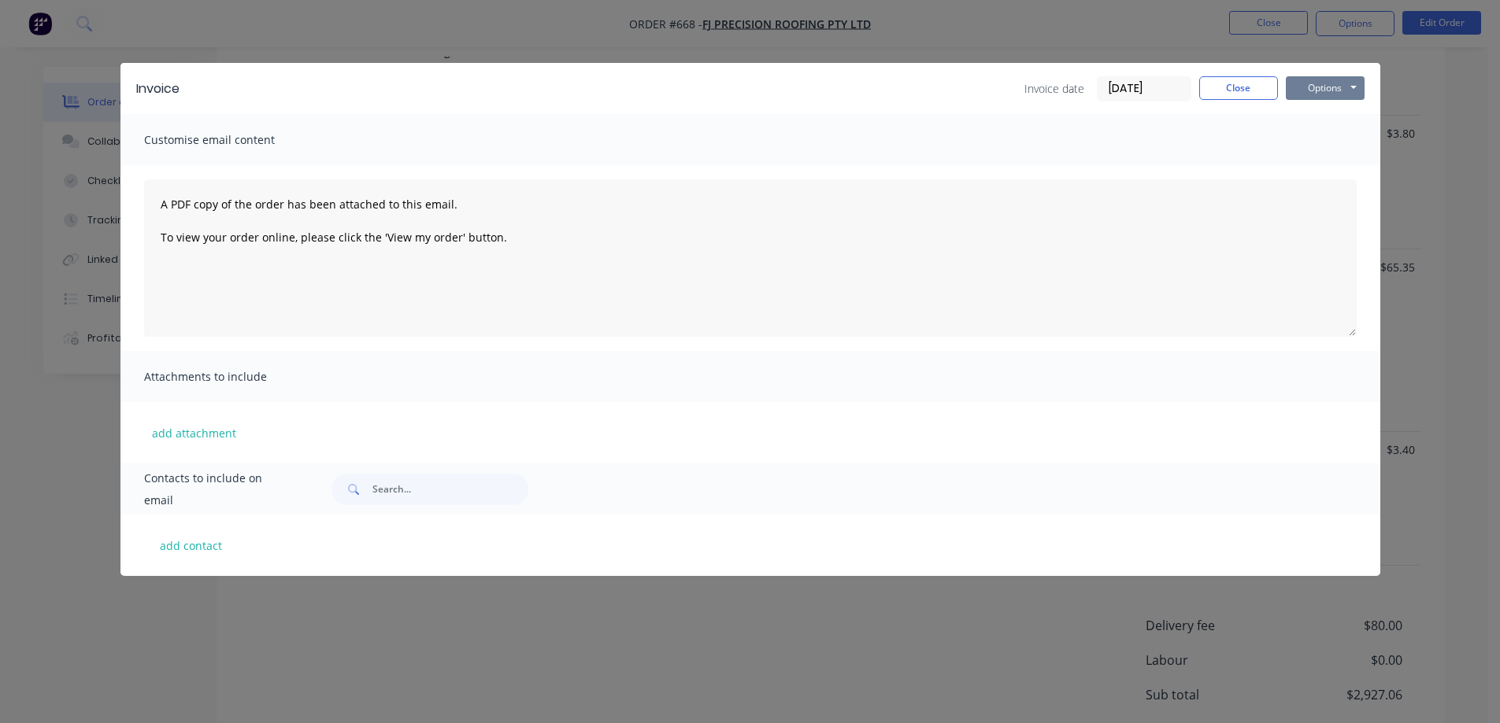
click at [1310, 91] on button "Options" at bounding box center [1325, 88] width 79 height 24
click at [1310, 112] on button "Preview" at bounding box center [1336, 116] width 101 height 26
click at [1215, 94] on button "Close" at bounding box center [1238, 88] width 79 height 24
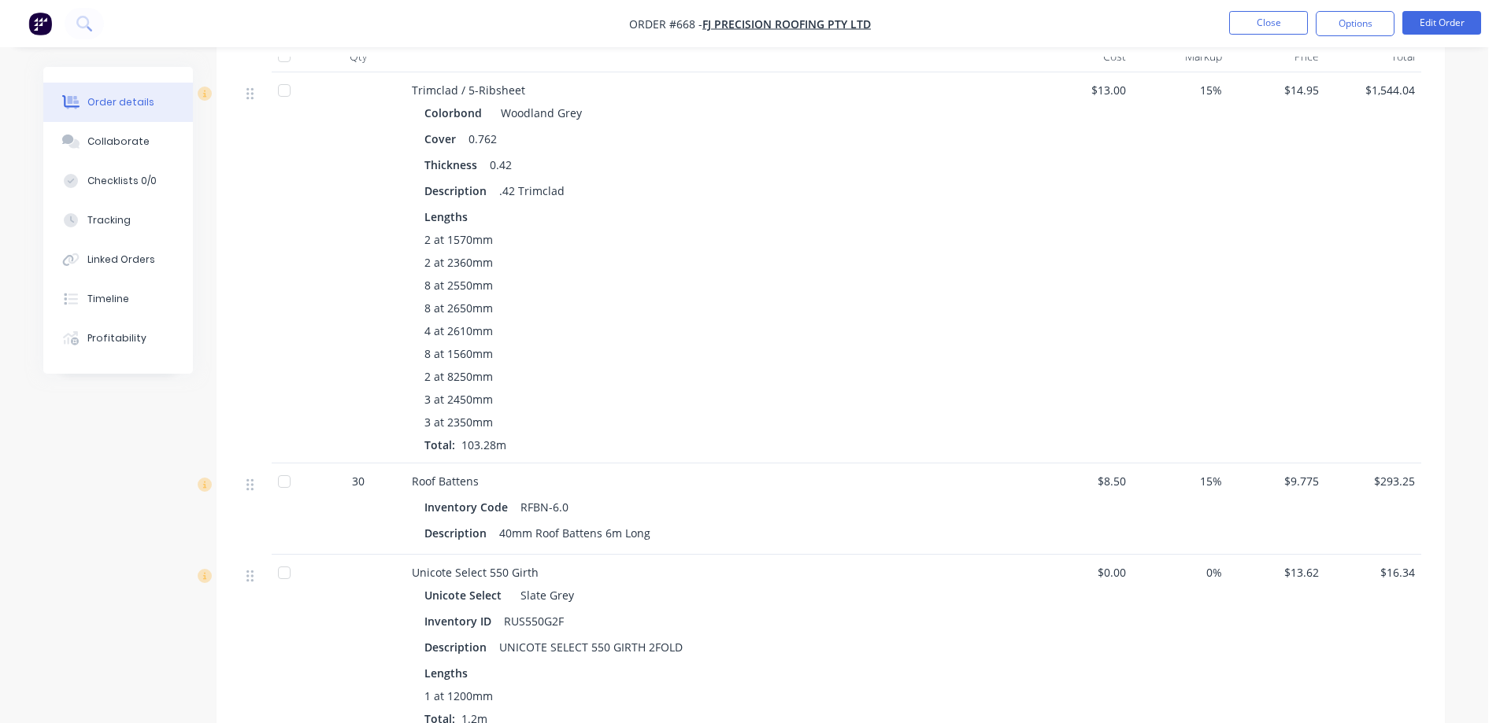
scroll to position [0, 0]
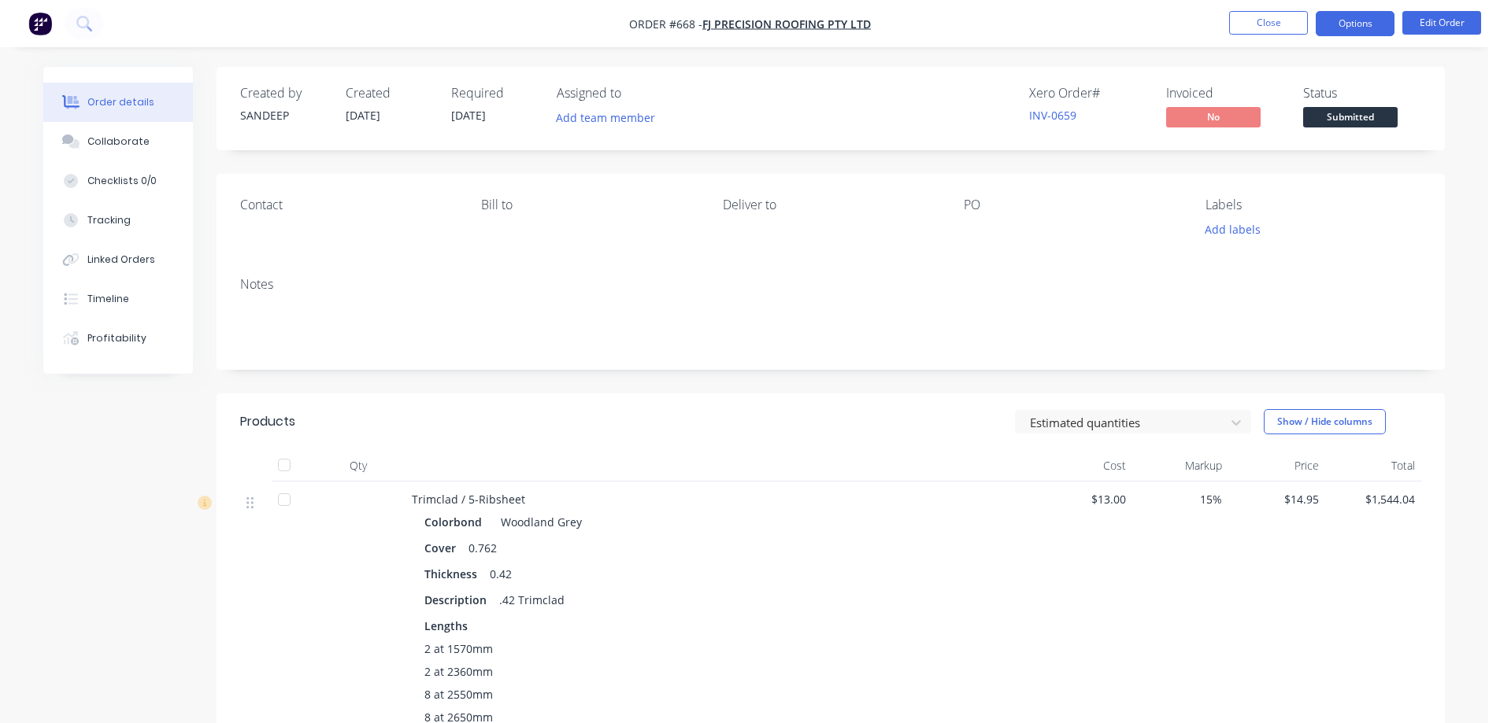
click at [1342, 25] on button "Options" at bounding box center [1354, 23] width 79 height 25
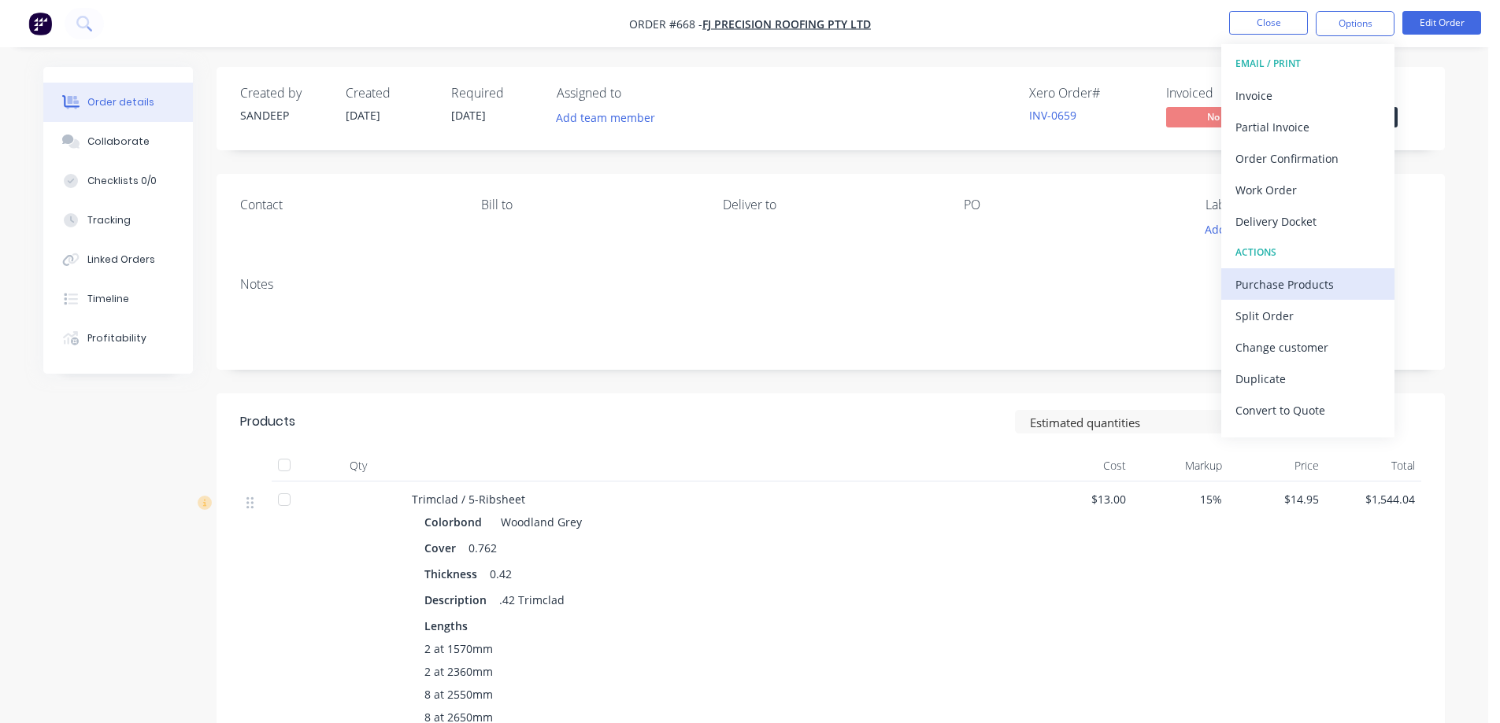
click at [1272, 279] on div "Purchase Products" at bounding box center [1307, 284] width 145 height 23
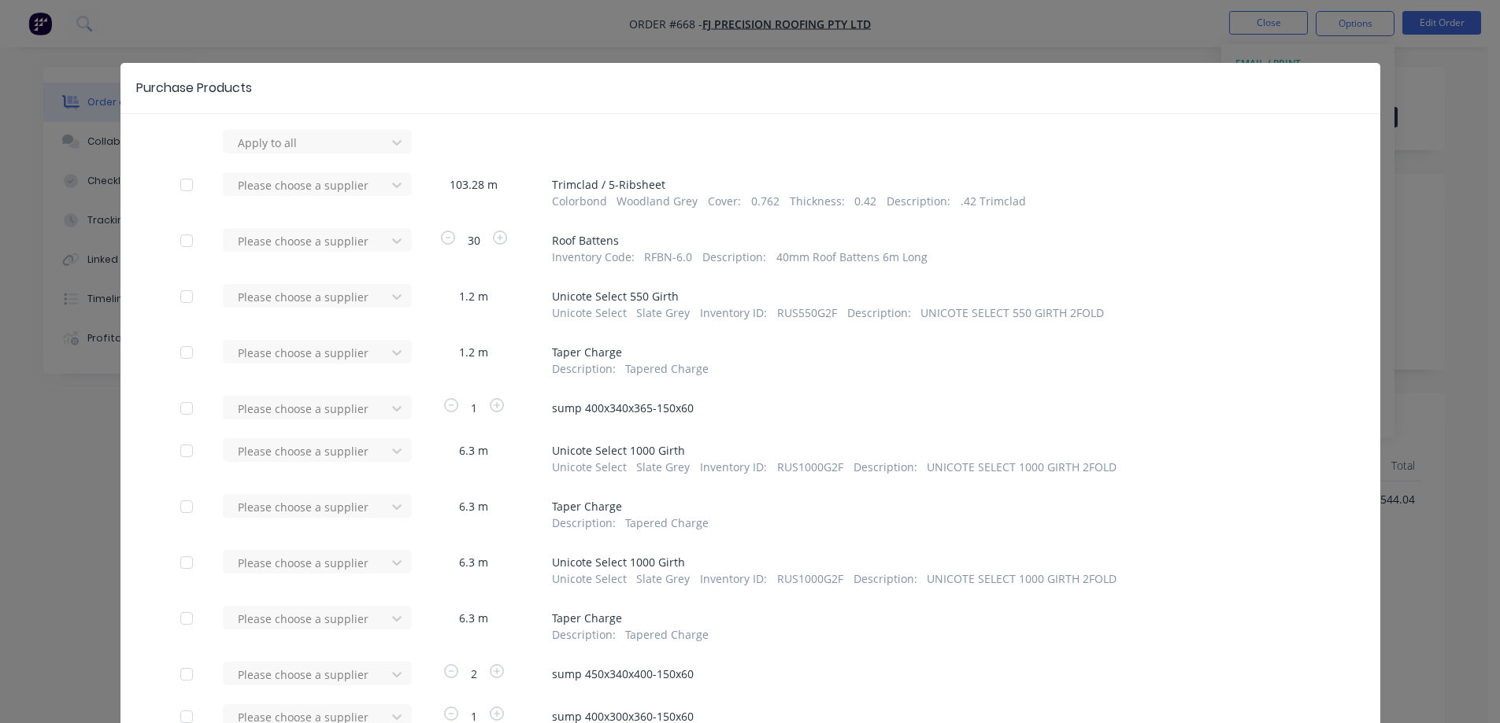
click at [177, 181] on div at bounding box center [186, 184] width 31 height 31
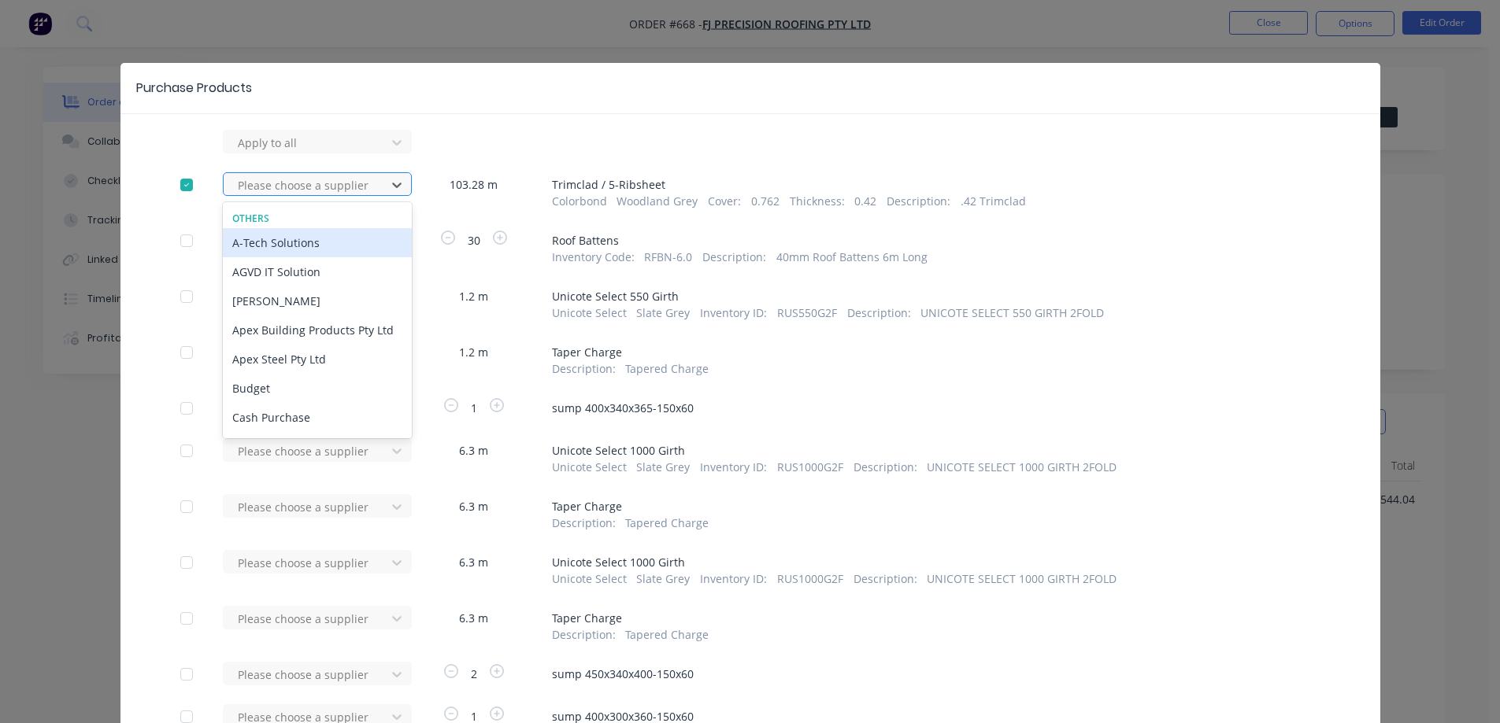
click at [267, 183] on div at bounding box center [307, 186] width 142 height 20
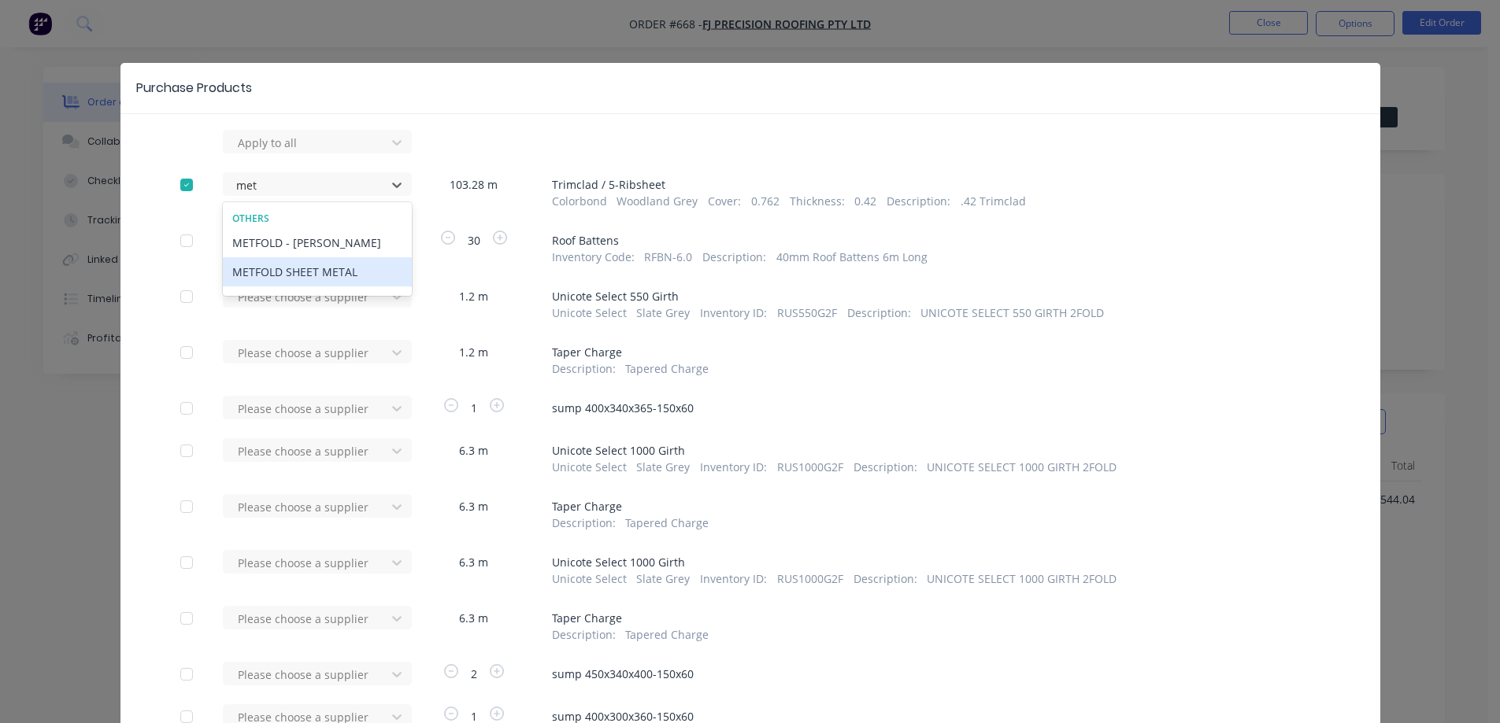
click at [261, 277] on div "METFOLD SHEET METAL" at bounding box center [317, 271] width 189 height 29
click at [181, 244] on div at bounding box center [186, 240] width 31 height 31
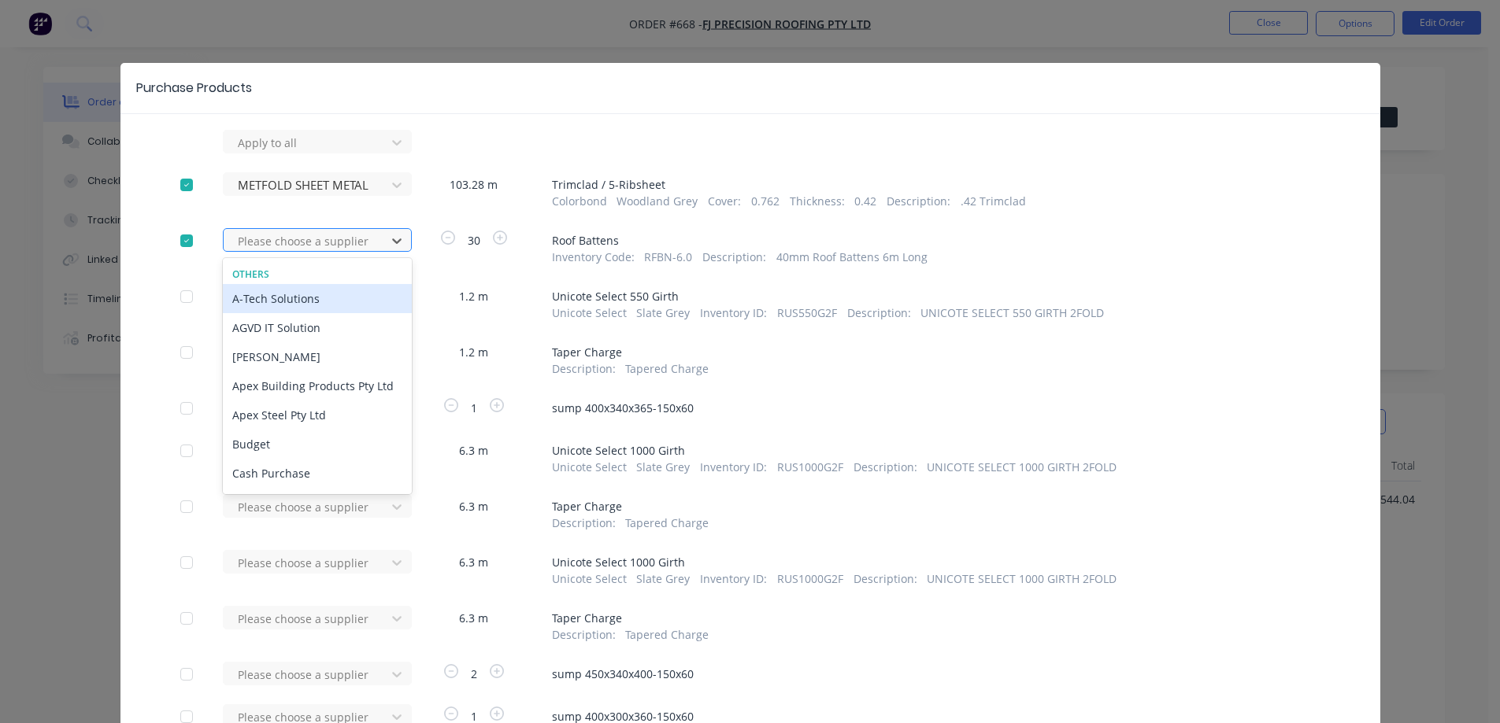
click at [248, 245] on div at bounding box center [307, 241] width 142 height 20
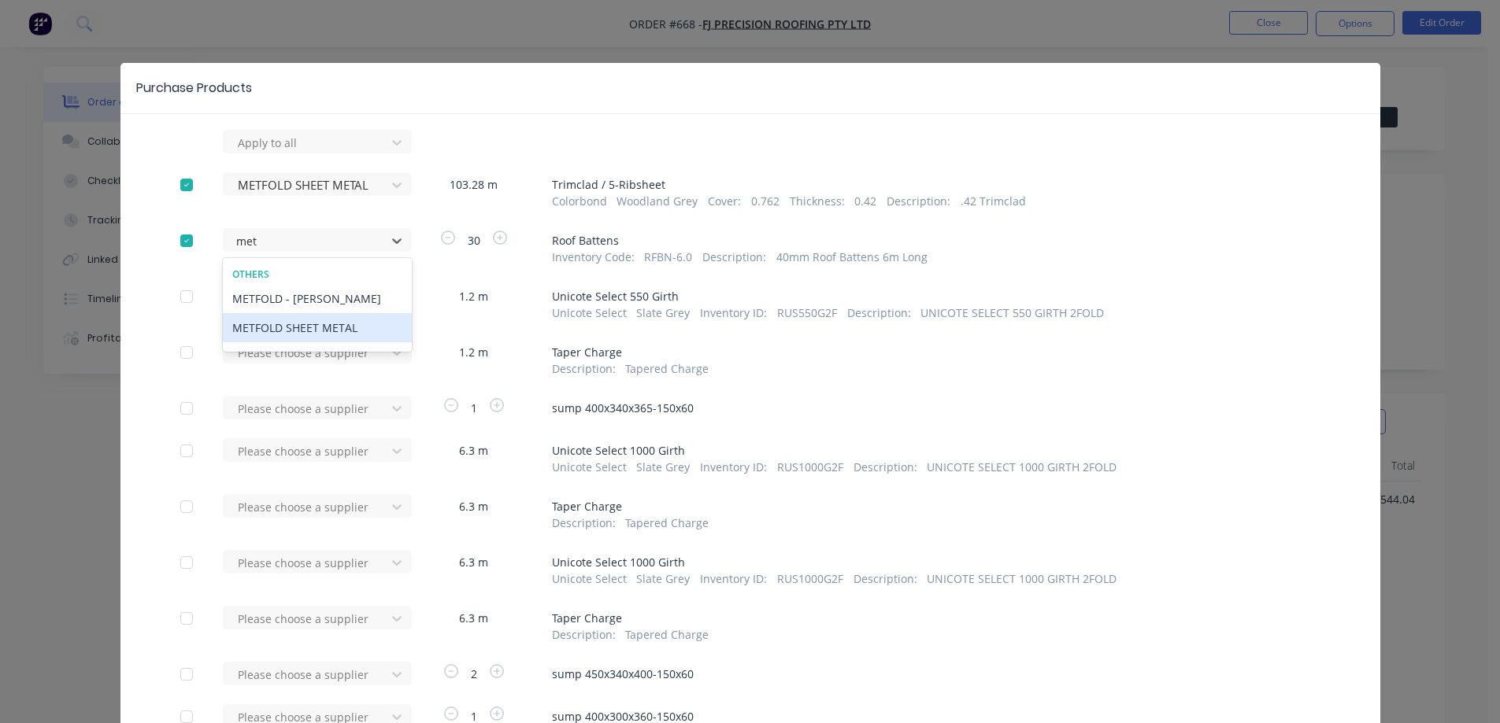
click at [269, 336] on div "METFOLD SHEET METAL" at bounding box center [317, 327] width 189 height 29
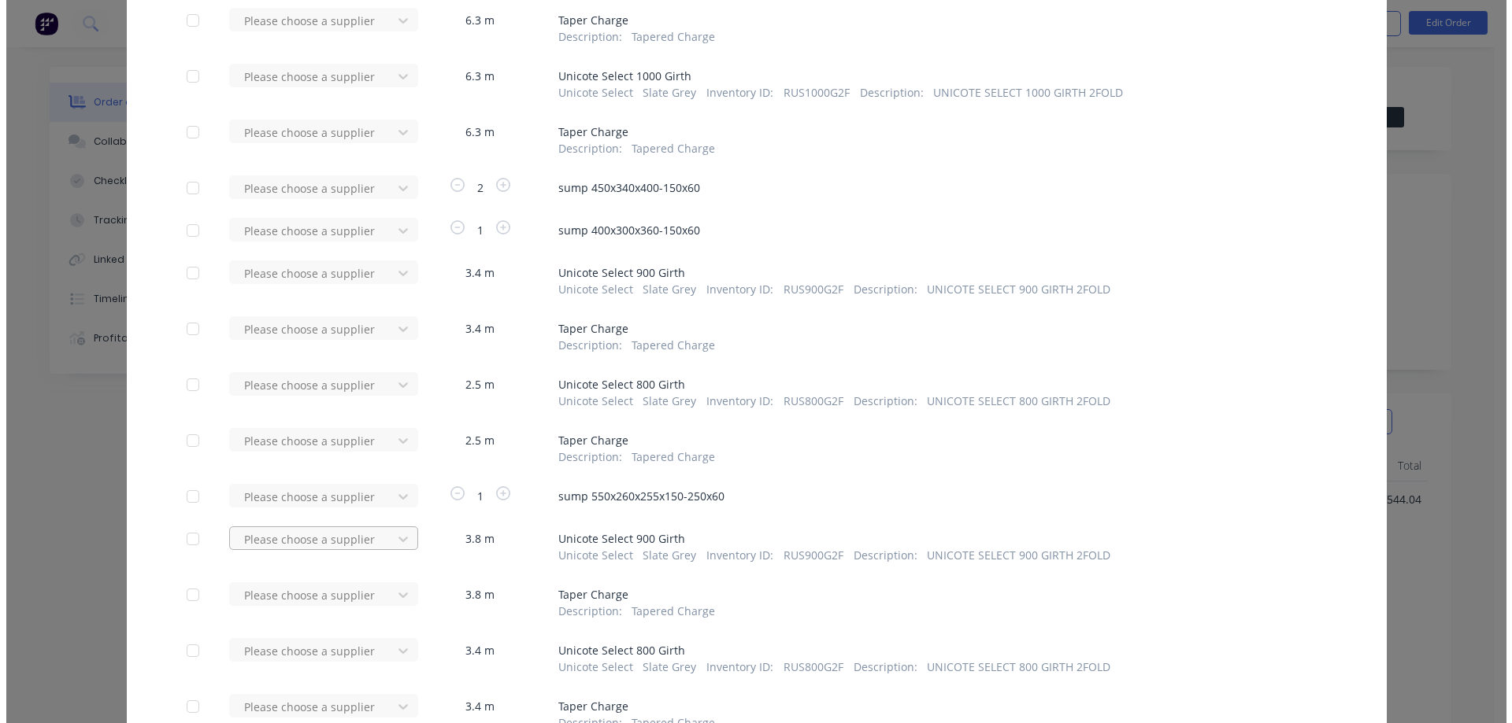
scroll to position [662, 0]
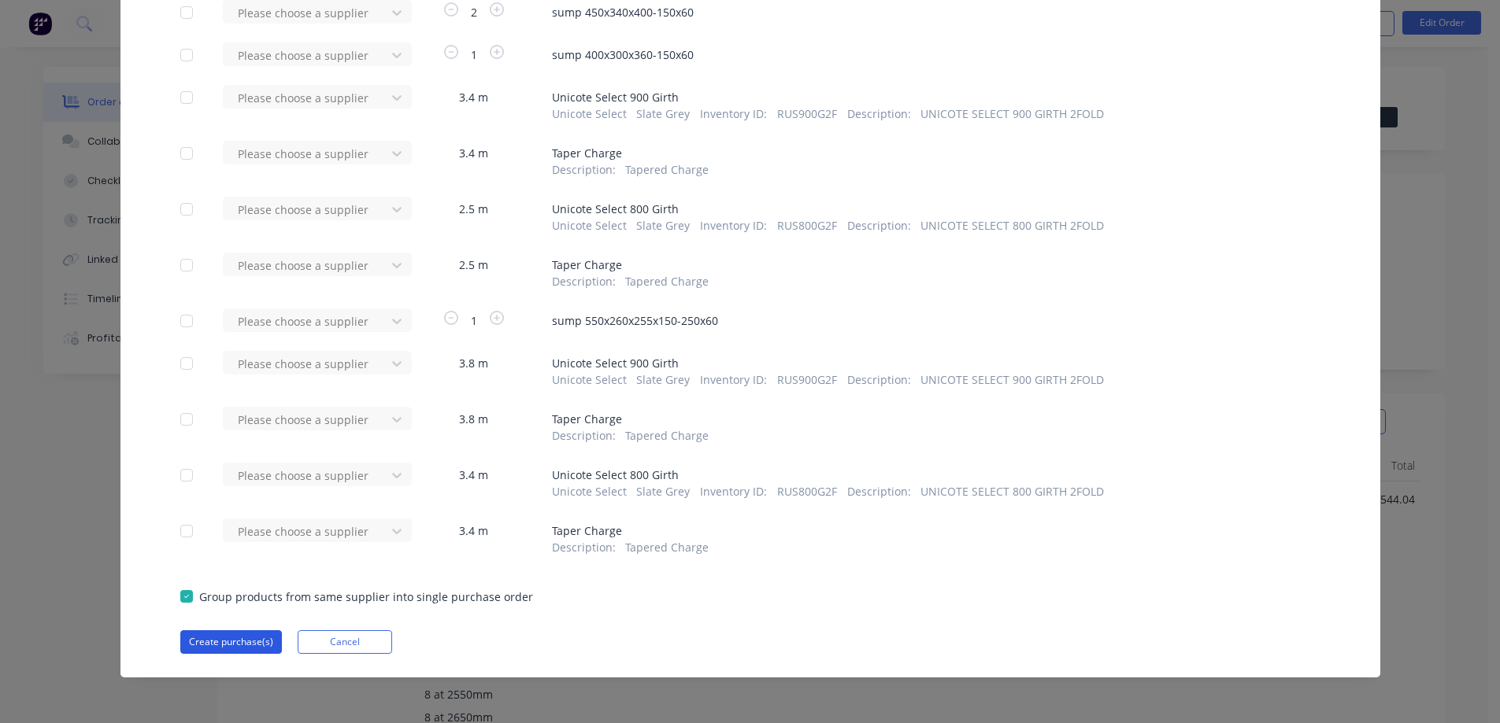
click at [220, 638] on button "Create purchase(s)" at bounding box center [231, 643] width 102 height 24
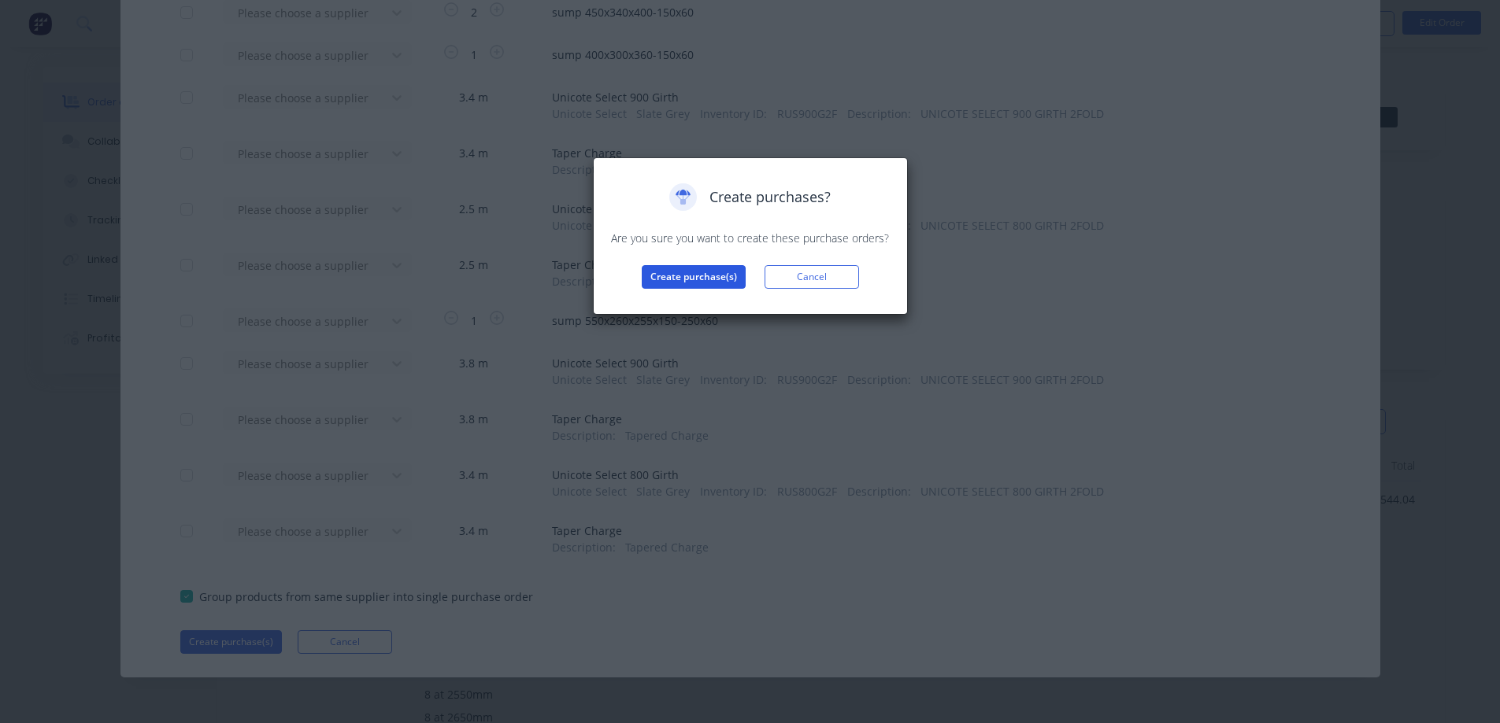
click at [675, 273] on button "Create purchase(s)" at bounding box center [694, 277] width 104 height 24
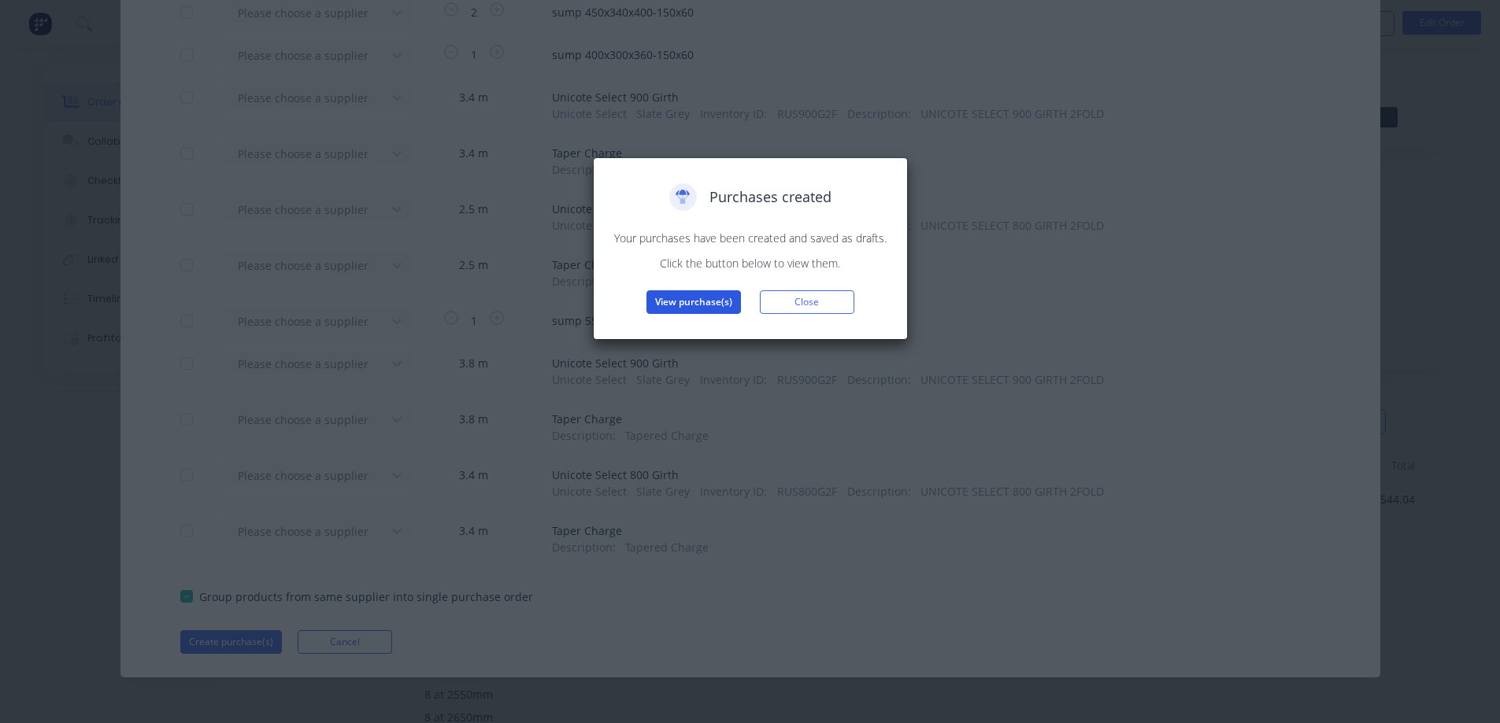
click at [723, 302] on button "View purchase(s)" at bounding box center [693, 302] width 94 height 24
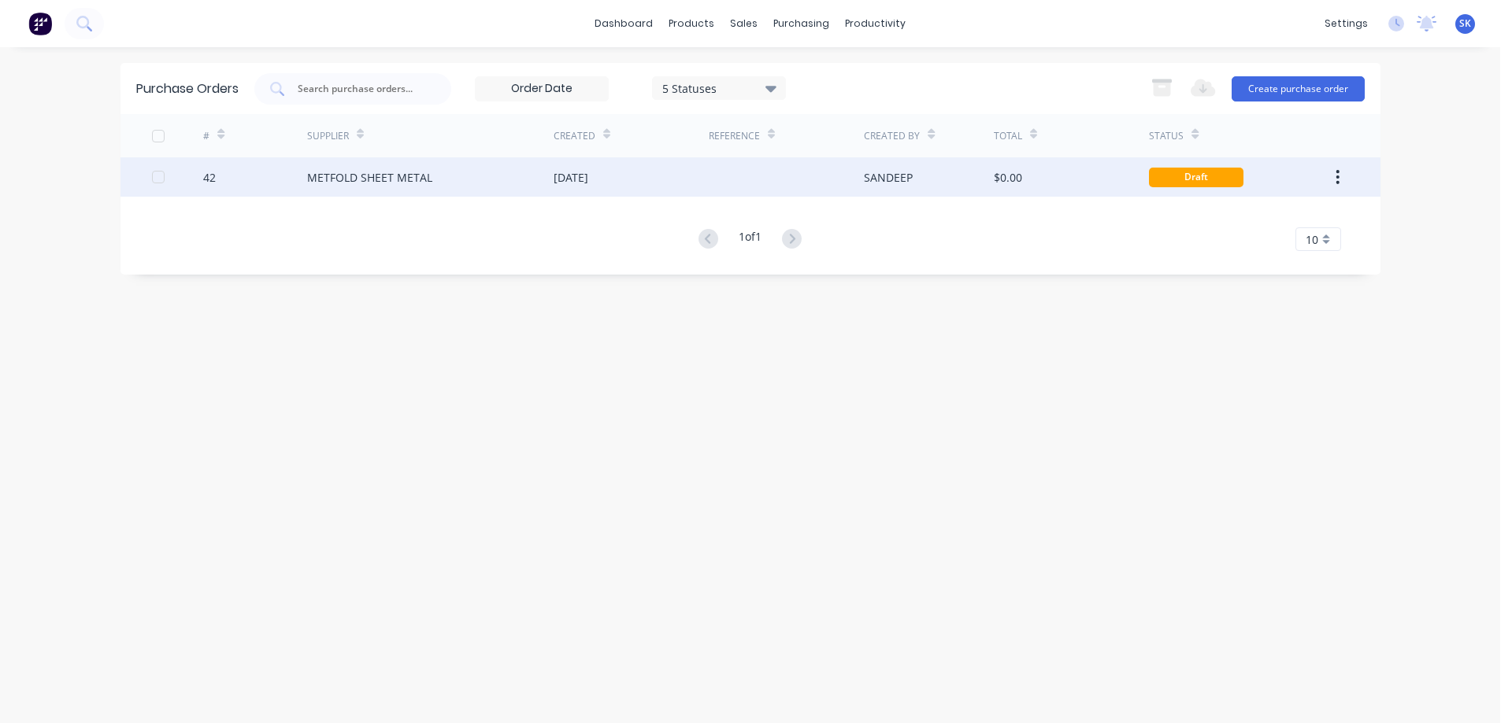
click at [1035, 182] on div "$0.00" at bounding box center [1071, 176] width 155 height 39
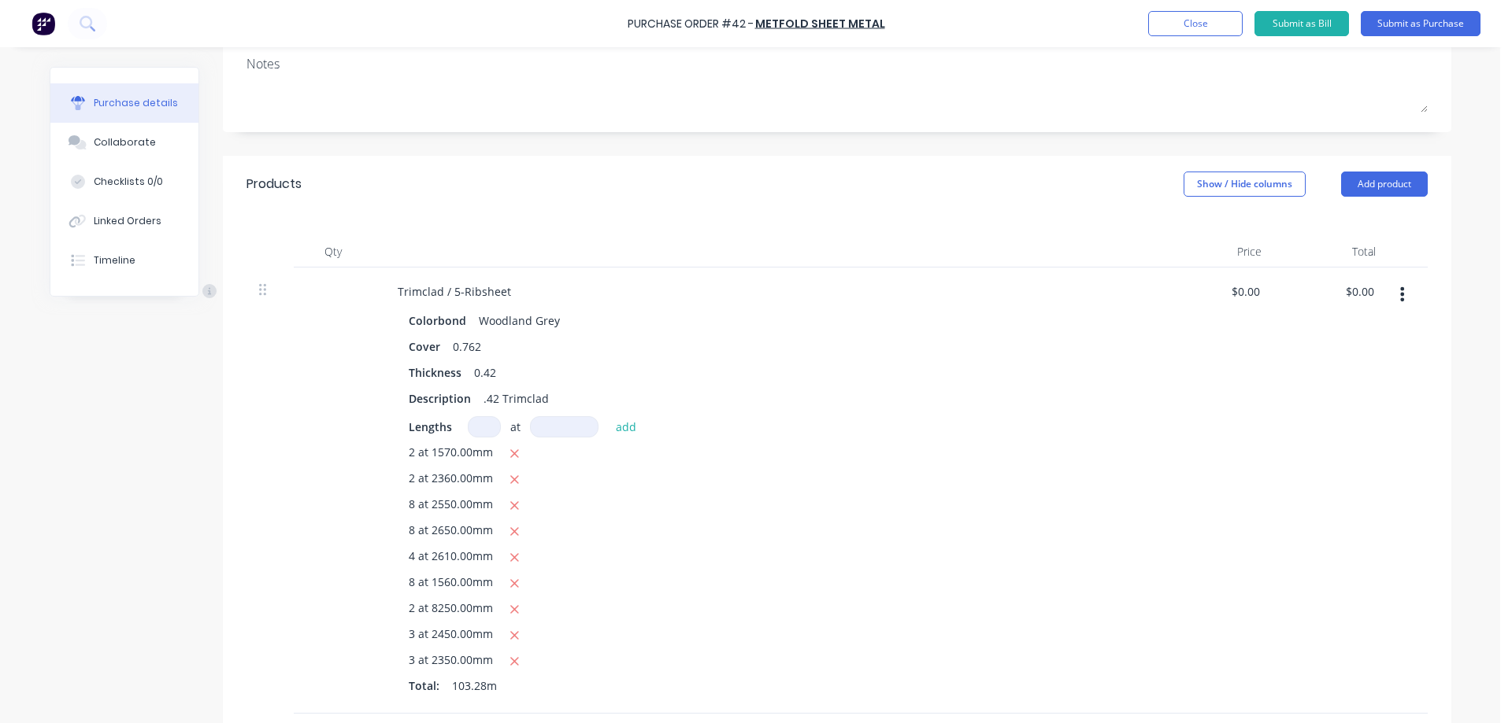
scroll to position [236, 0]
click at [1240, 287] on input "0.00" at bounding box center [1245, 290] width 36 height 23
click at [1236, 374] on div "$13.00 $13.00" at bounding box center [1217, 490] width 114 height 446
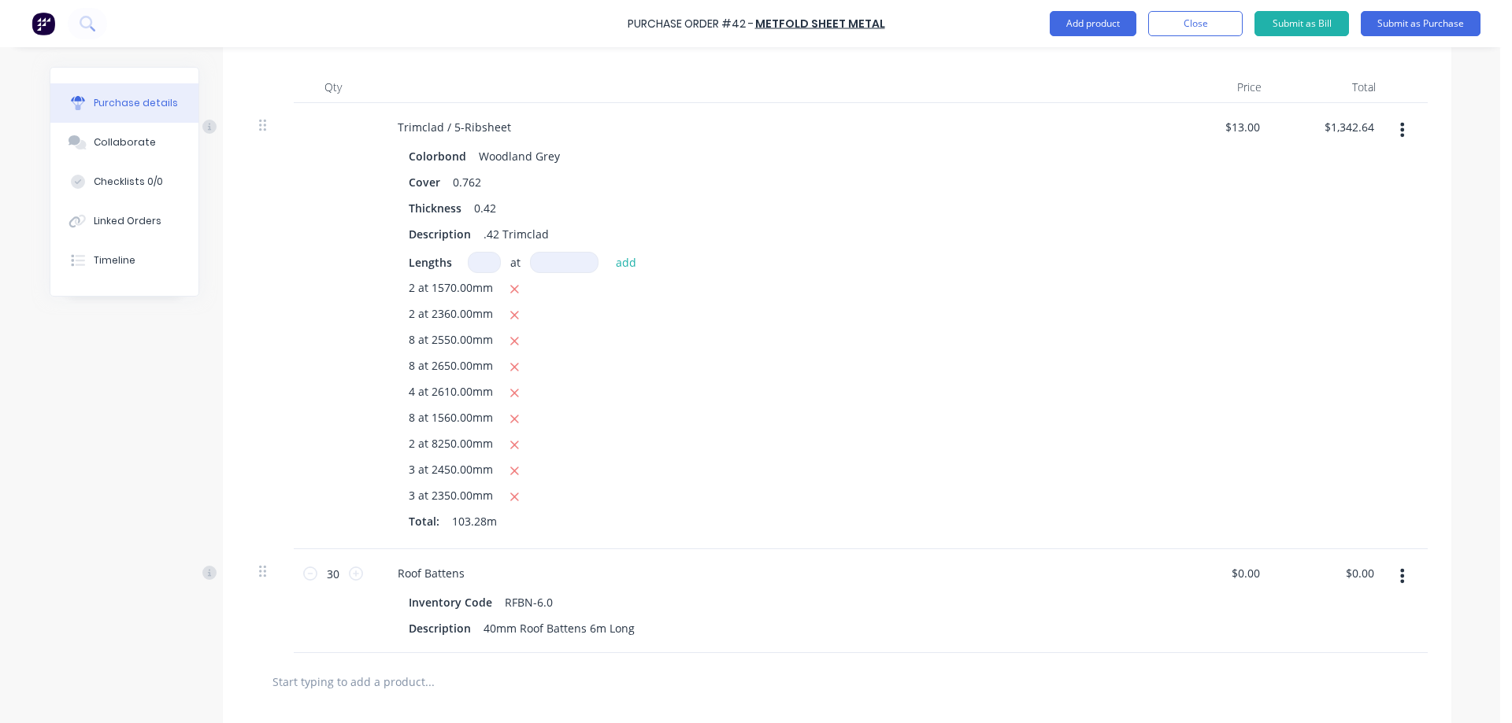
scroll to position [551, 0]
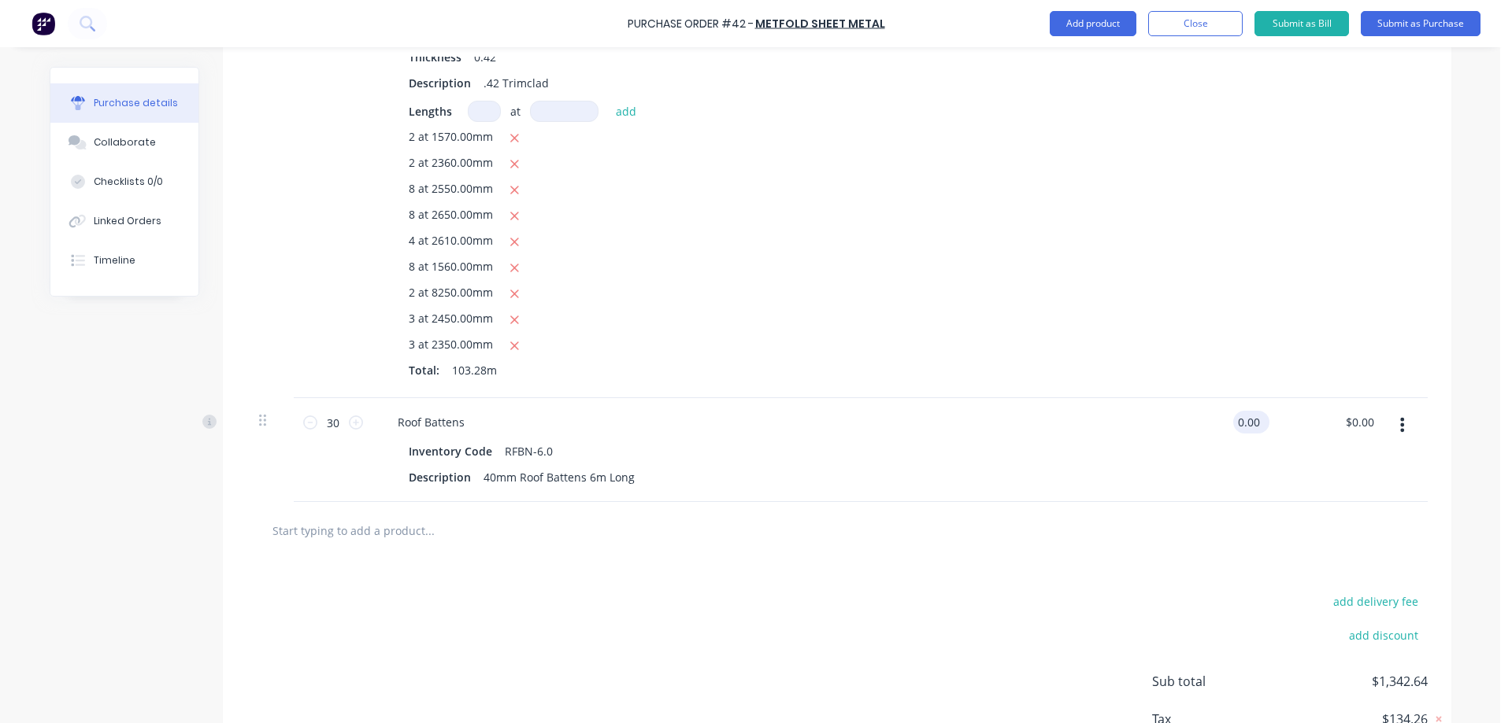
click at [1237, 427] on input "0.00" at bounding box center [1248, 422] width 30 height 23
click at [1097, 541] on div at bounding box center [837, 530] width 1156 height 31
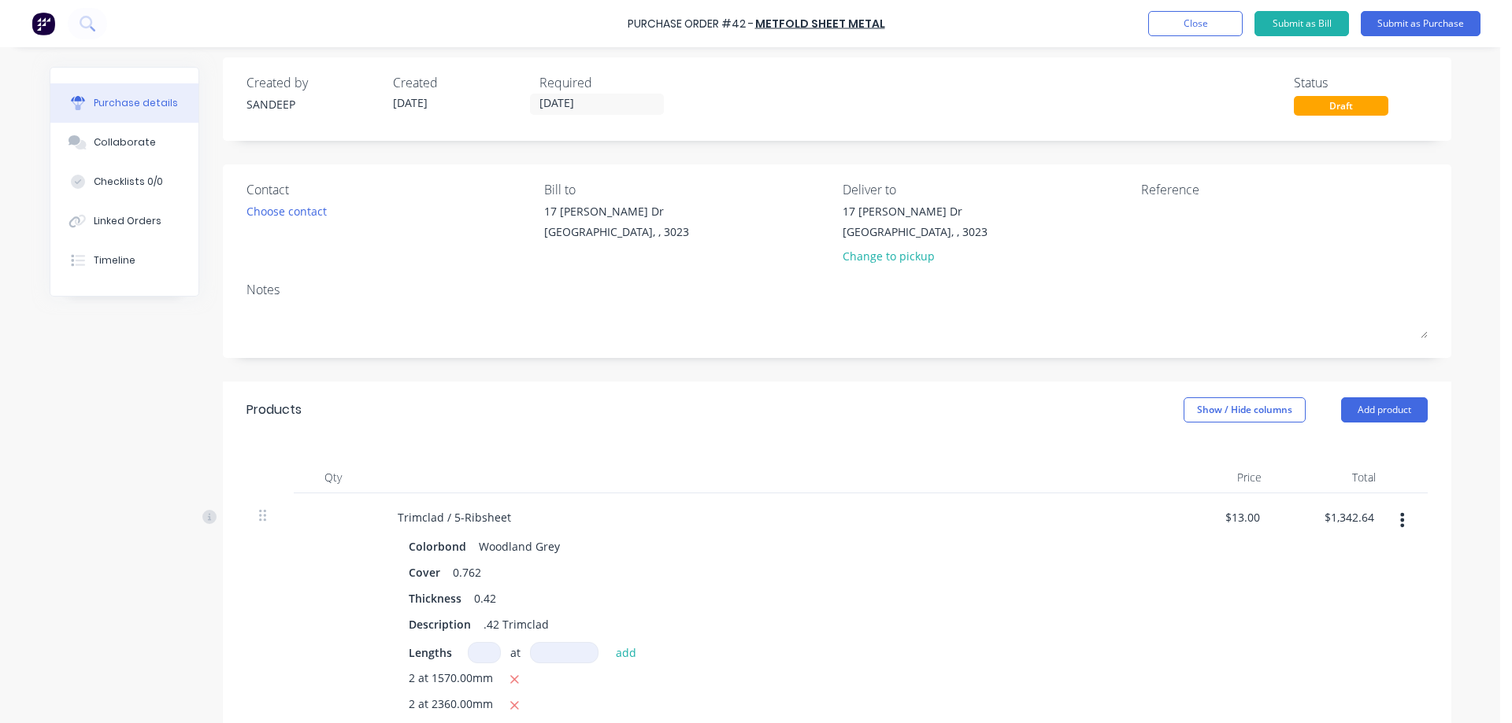
scroll to position [0, 0]
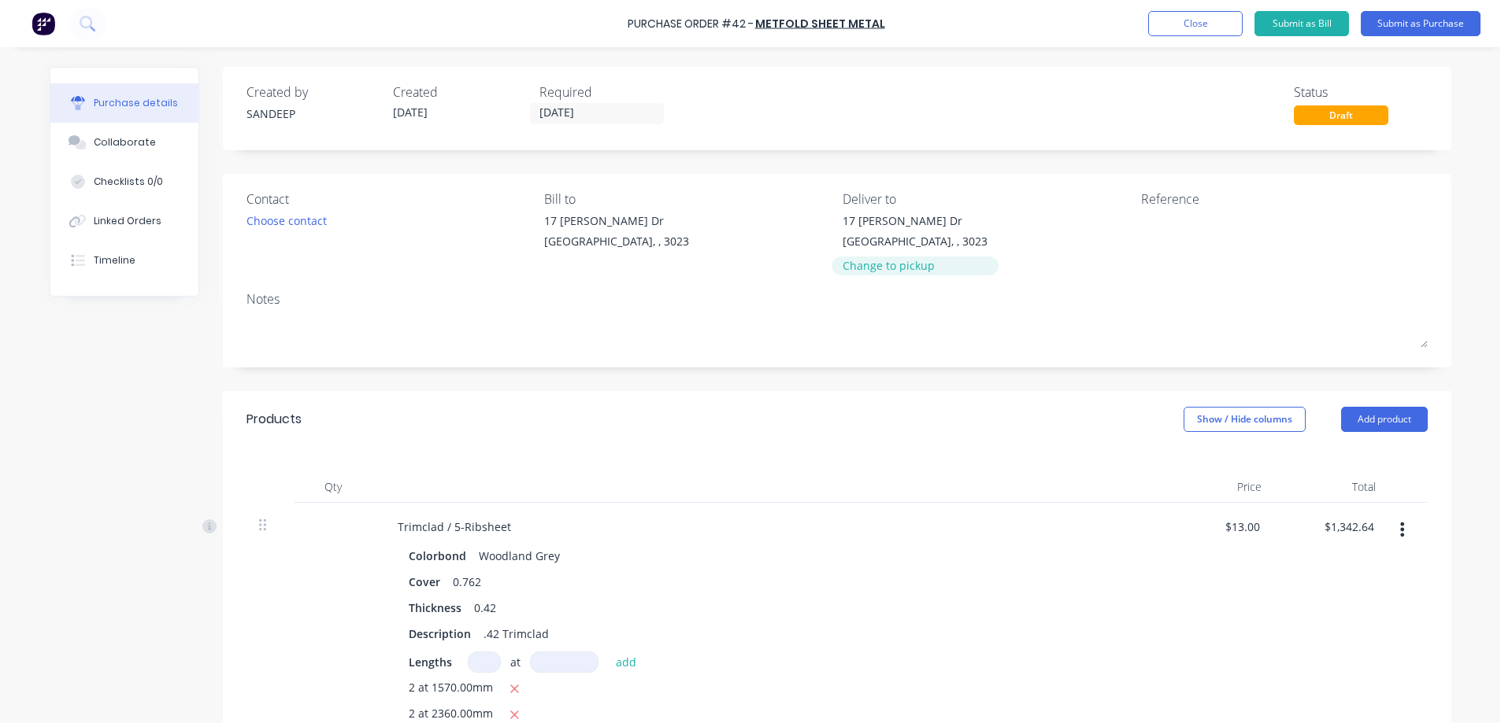
click at [903, 269] on div "Change to pickup" at bounding box center [914, 265] width 145 height 17
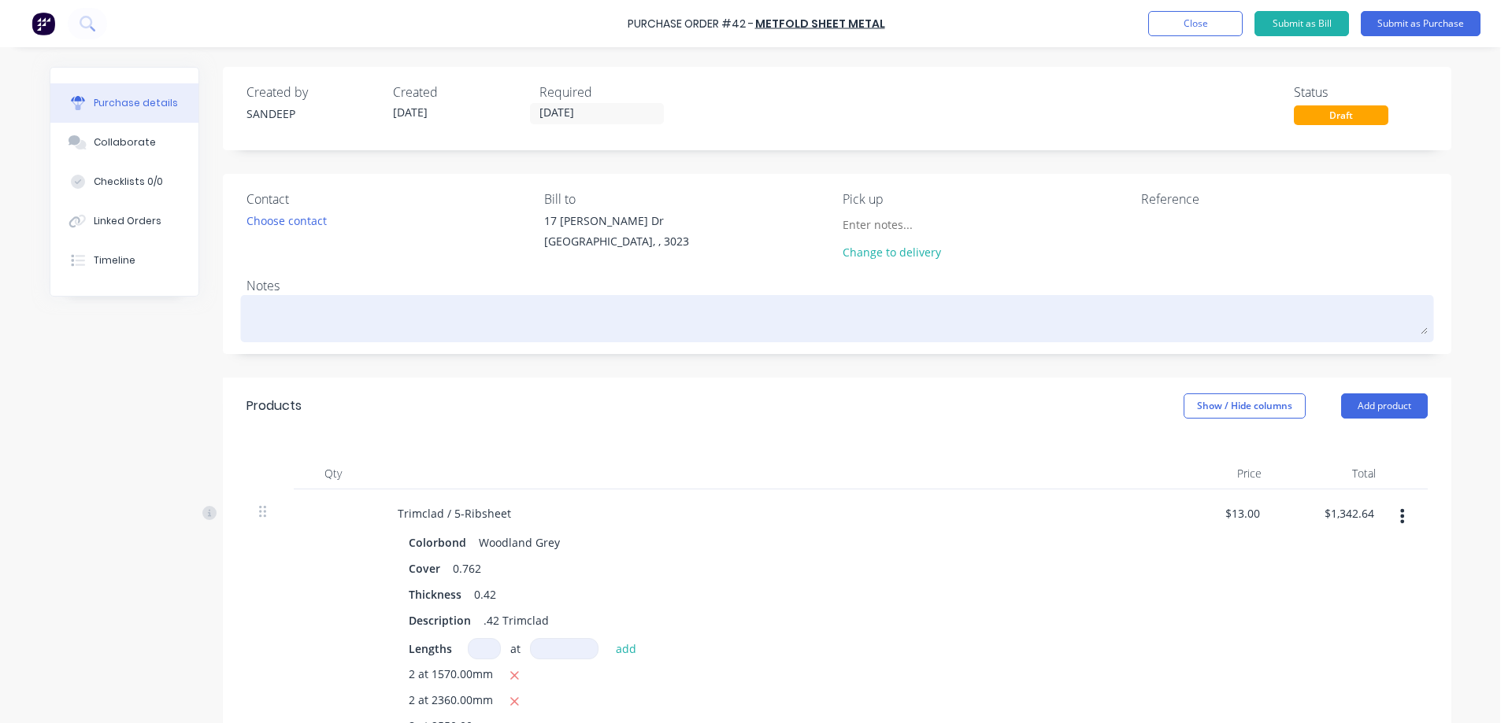
click at [419, 310] on textarea at bounding box center [836, 316] width 1181 height 35
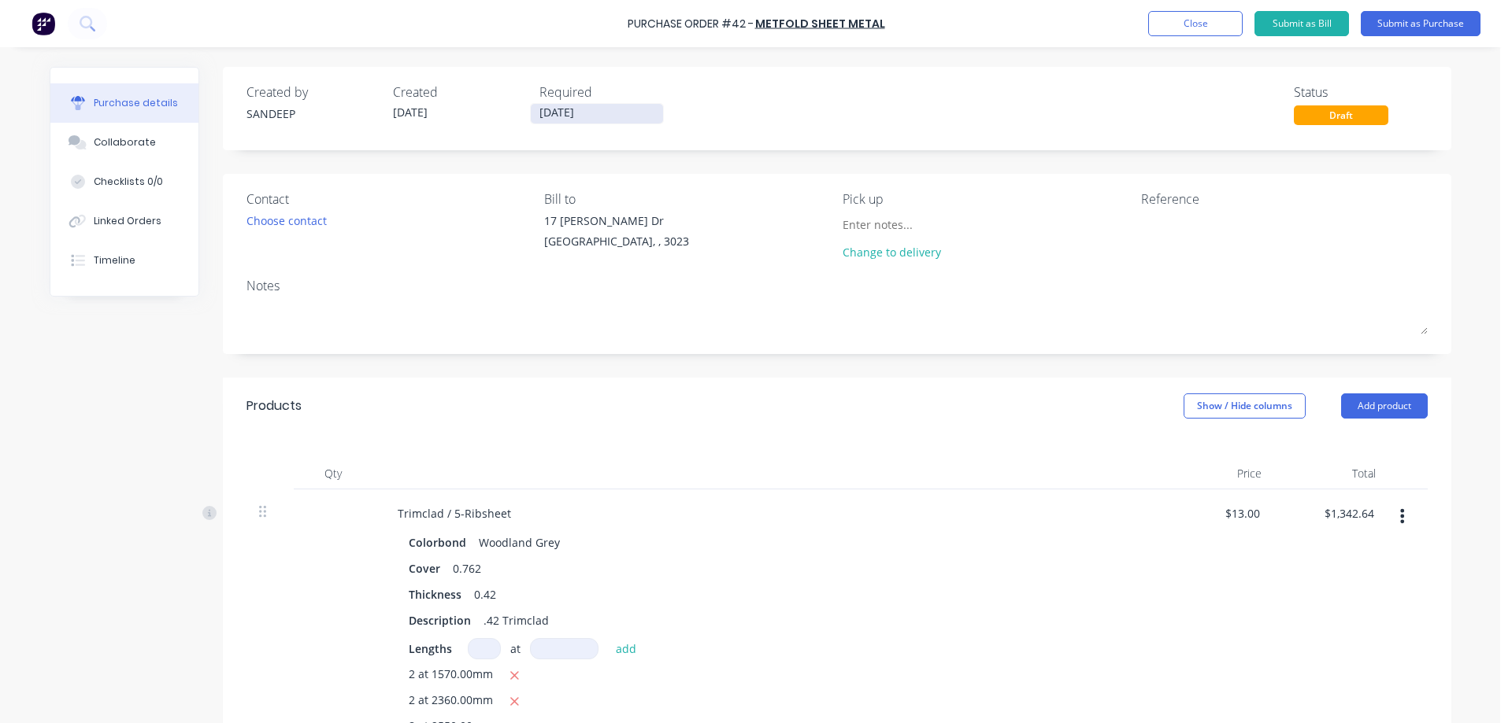
click at [539, 107] on input "[DATE]" at bounding box center [597, 114] width 132 height 20
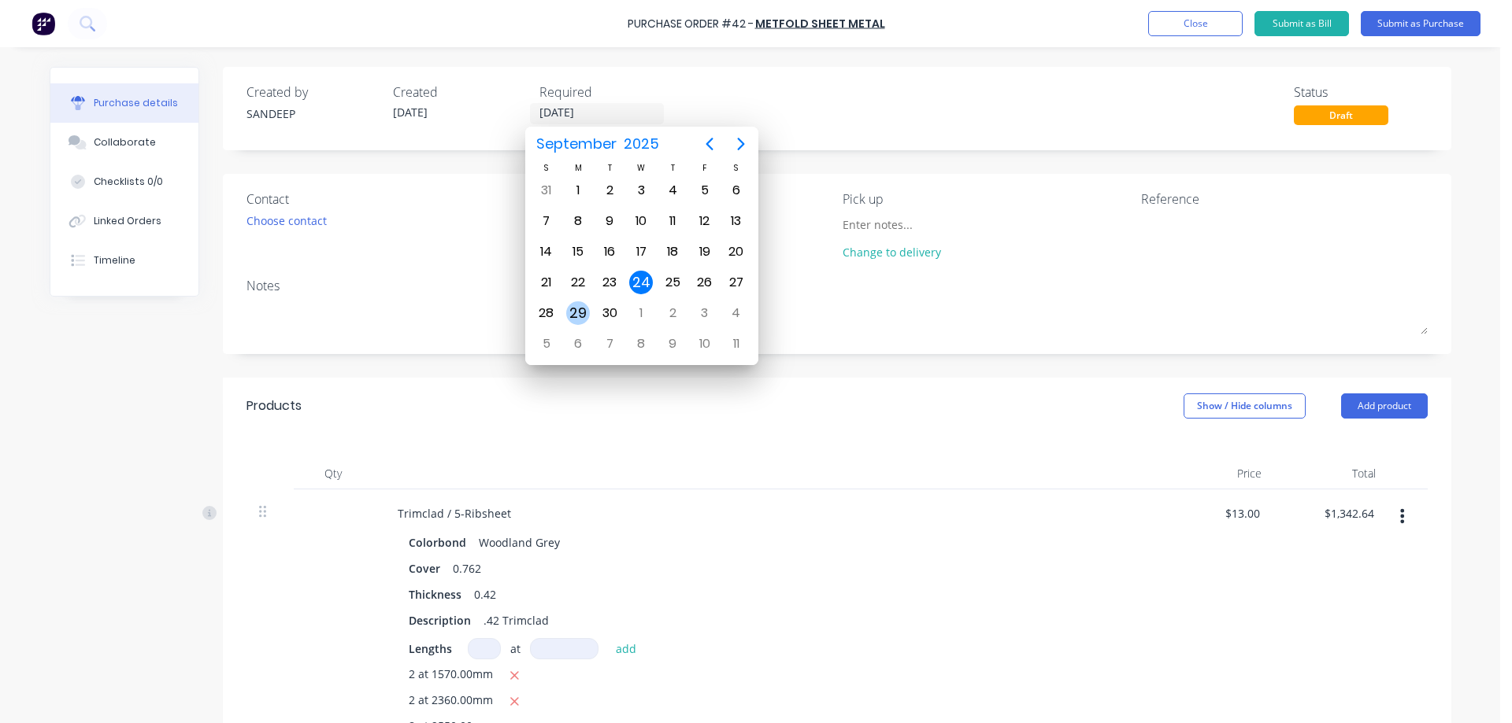
click at [579, 313] on div "29" at bounding box center [578, 314] width 24 height 24
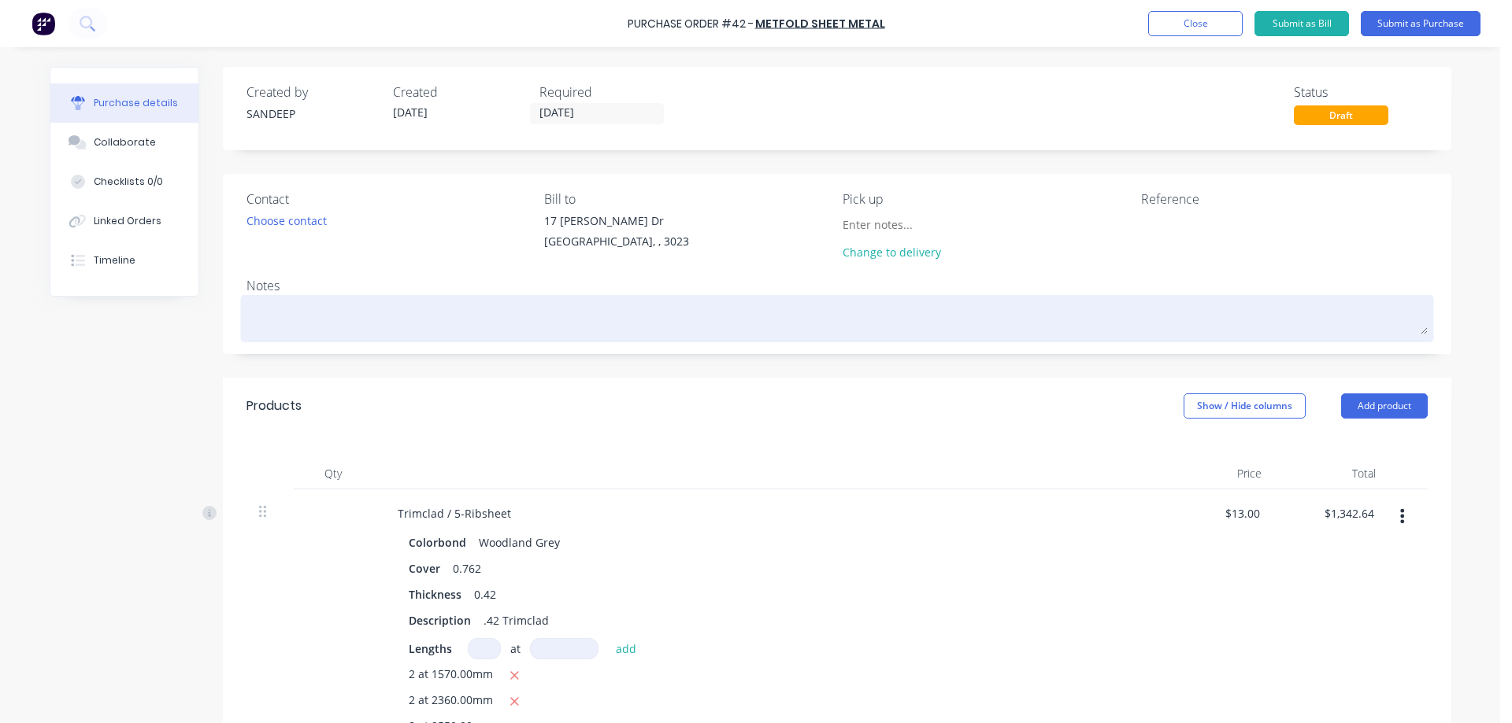
click at [421, 332] on textarea at bounding box center [836, 316] width 1181 height 35
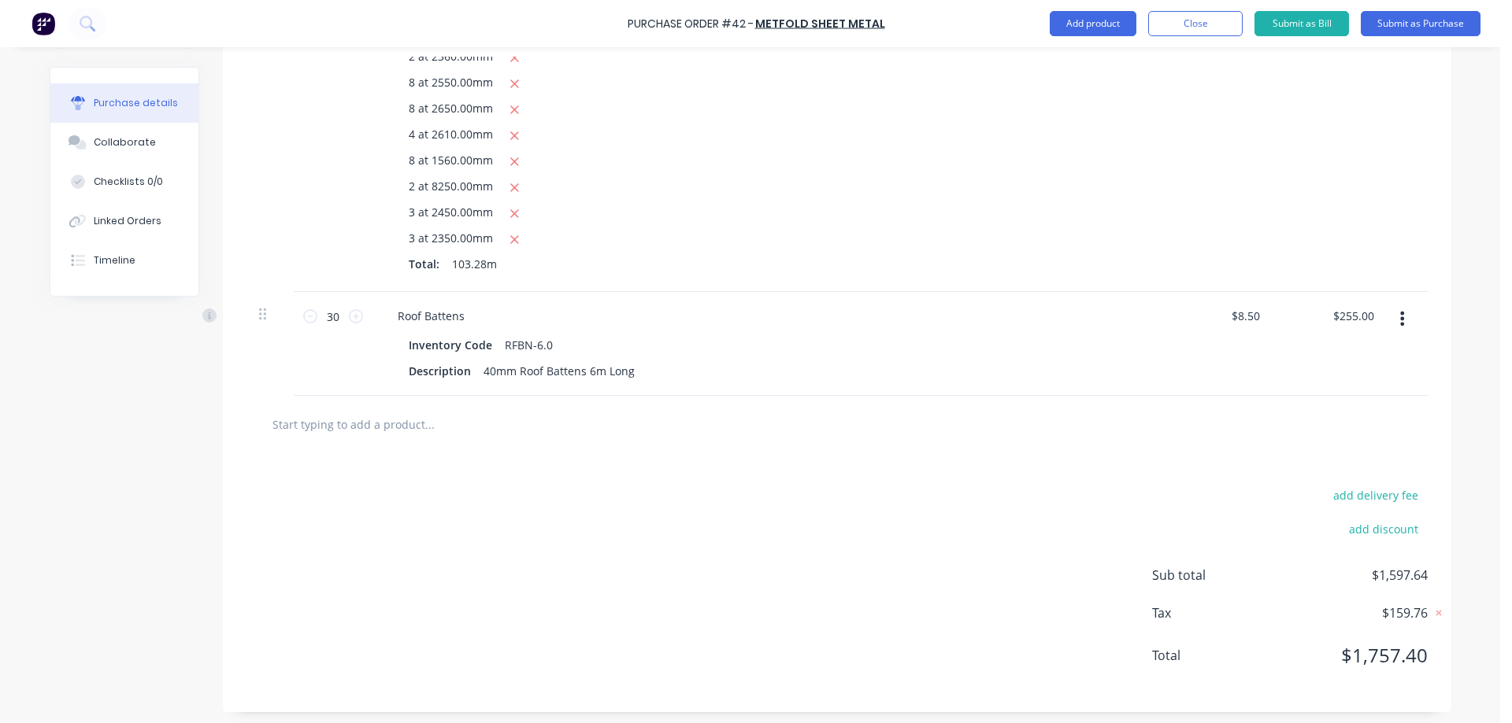
scroll to position [649, 0]
click at [1401, 24] on button "Submit as Purchase" at bounding box center [1420, 23] width 120 height 25
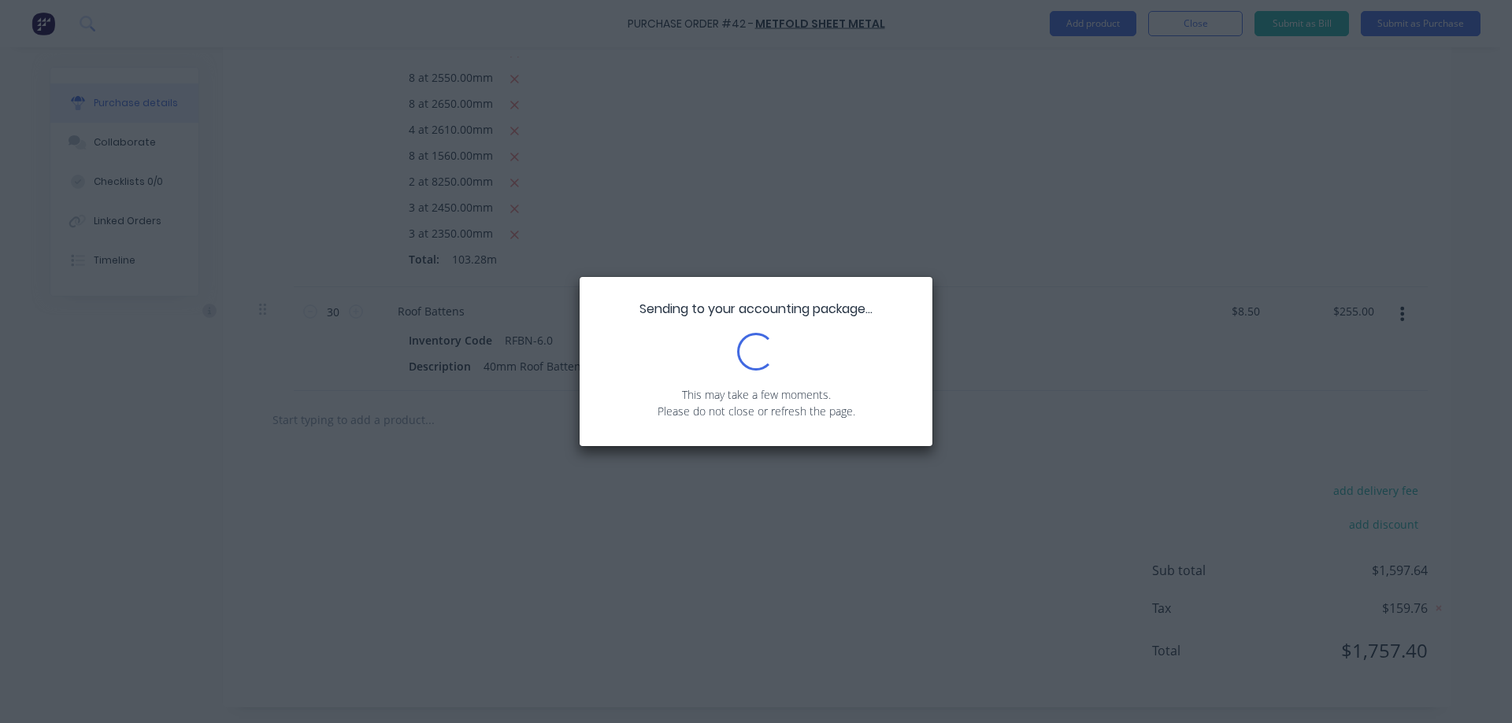
scroll to position [0, 0]
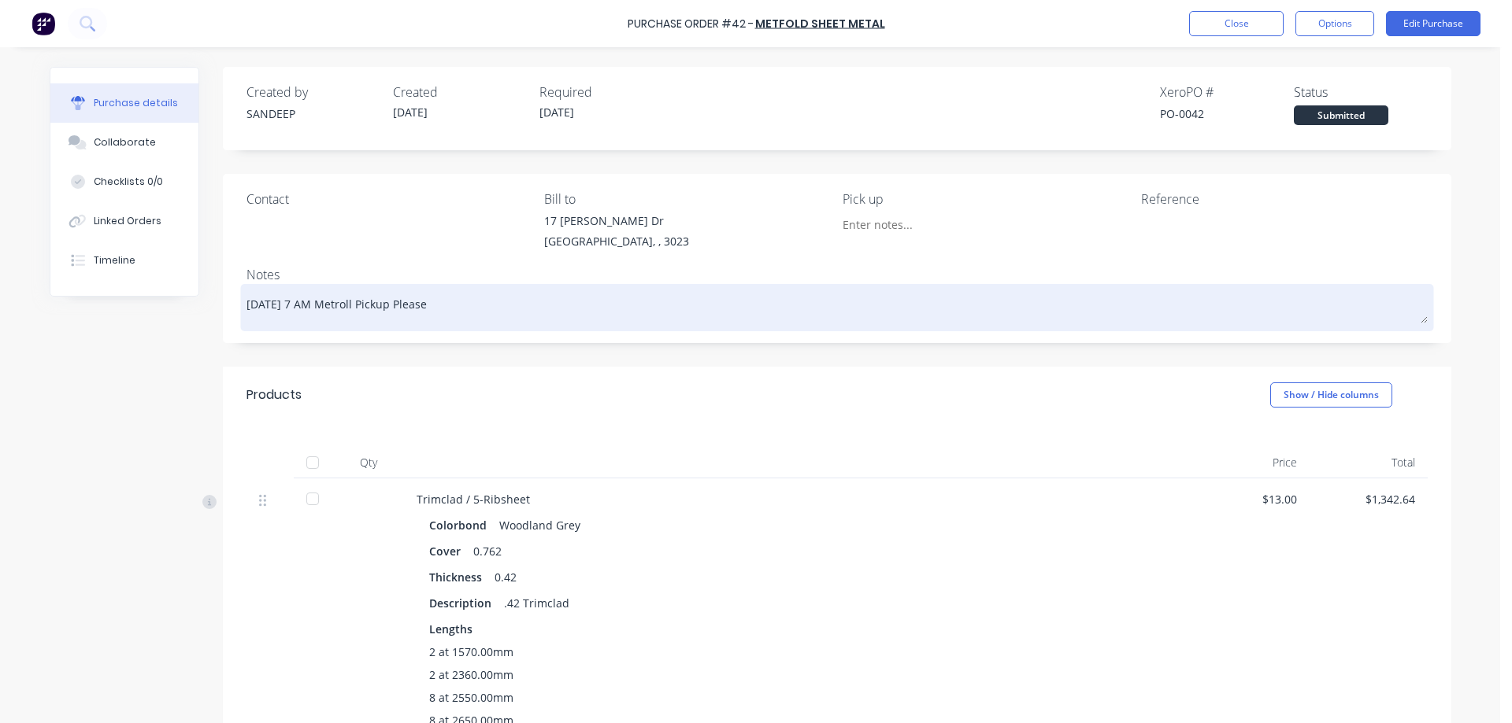
click at [486, 299] on textarea "Monday 7 AM Metroll Pickup Please" at bounding box center [836, 305] width 1181 height 35
click at [387, 308] on textarea "Monday 7 AM Metroll Pickup Please" at bounding box center [836, 305] width 1181 height 35
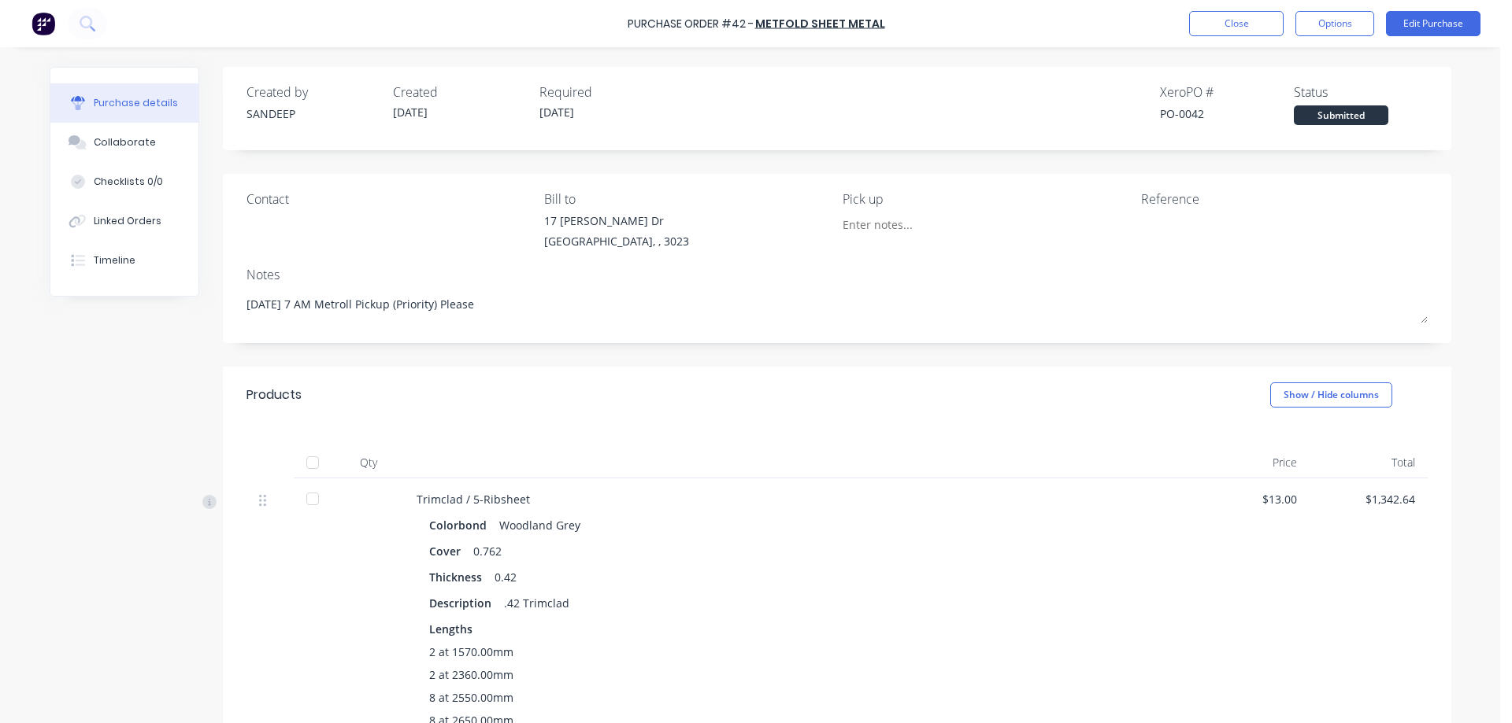
click at [538, 396] on div "Products Show / Hide columns" at bounding box center [837, 395] width 1228 height 57
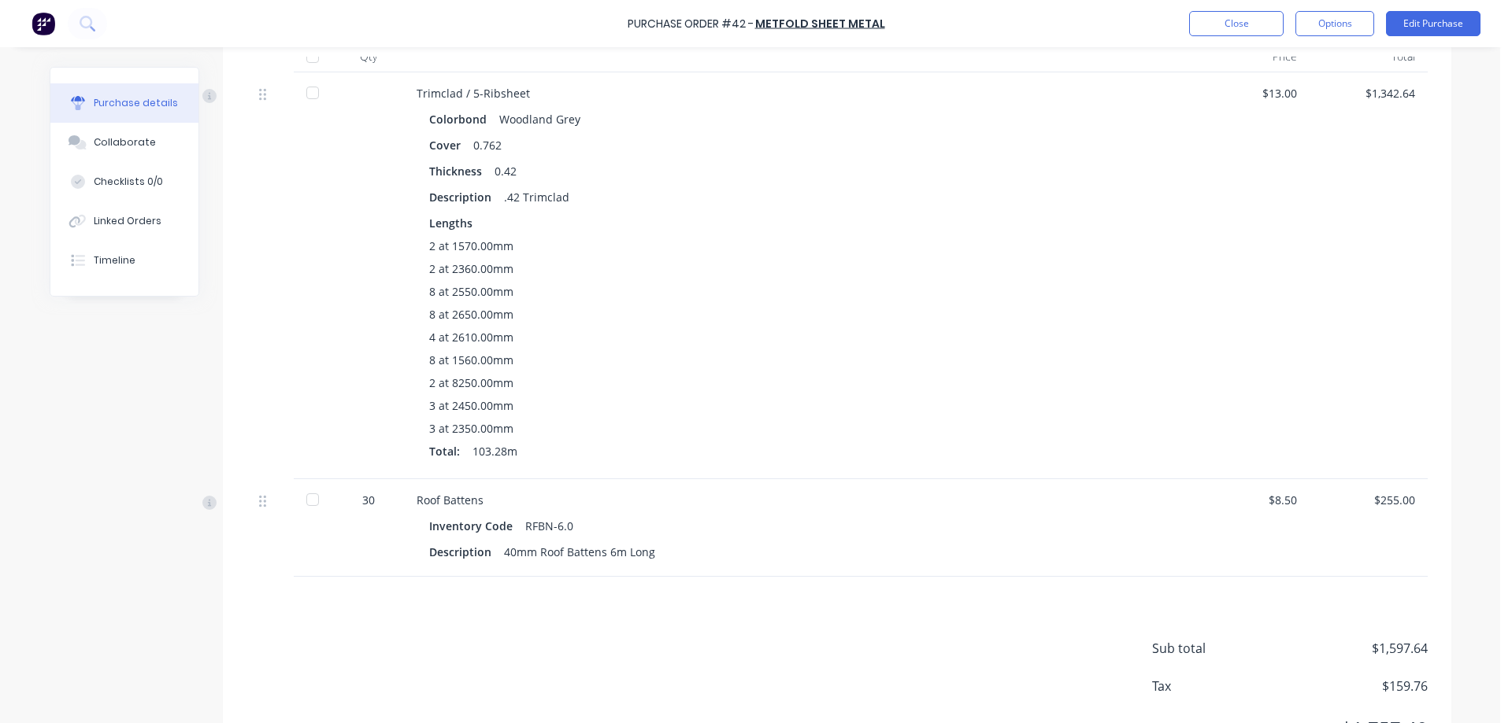
scroll to position [405, 0]
click at [1315, 20] on button "Options" at bounding box center [1334, 23] width 79 height 25
click at [1283, 71] on div "Print / Email" at bounding box center [1298, 64] width 121 height 23
click at [1257, 106] on div "With pricing" at bounding box center [1298, 95] width 121 height 23
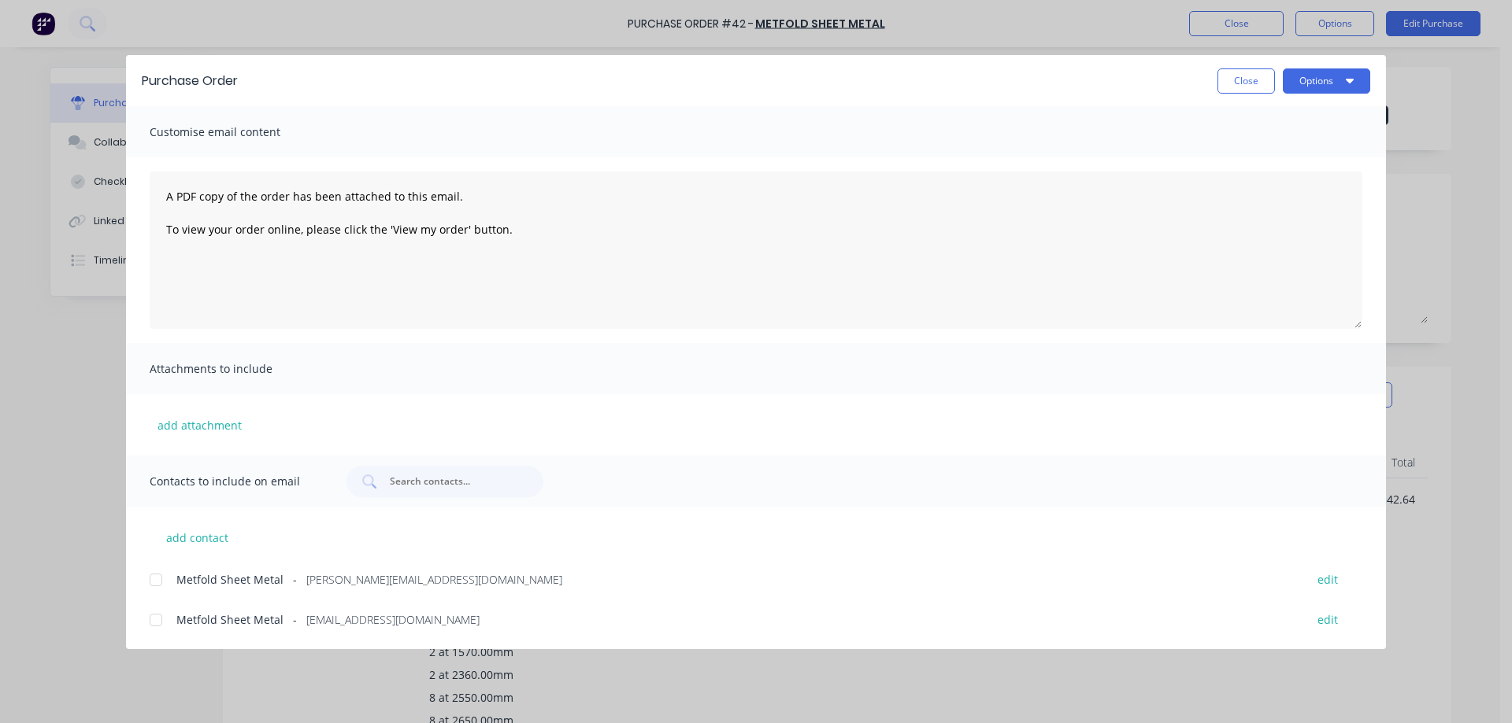
click at [162, 580] on div at bounding box center [155, 579] width 31 height 31
click at [1330, 76] on button "Options" at bounding box center [1325, 80] width 87 height 25
click at [1273, 188] on div "Email" at bounding box center [1294, 183] width 121 height 23
click at [1262, 72] on button "Close" at bounding box center [1245, 80] width 57 height 25
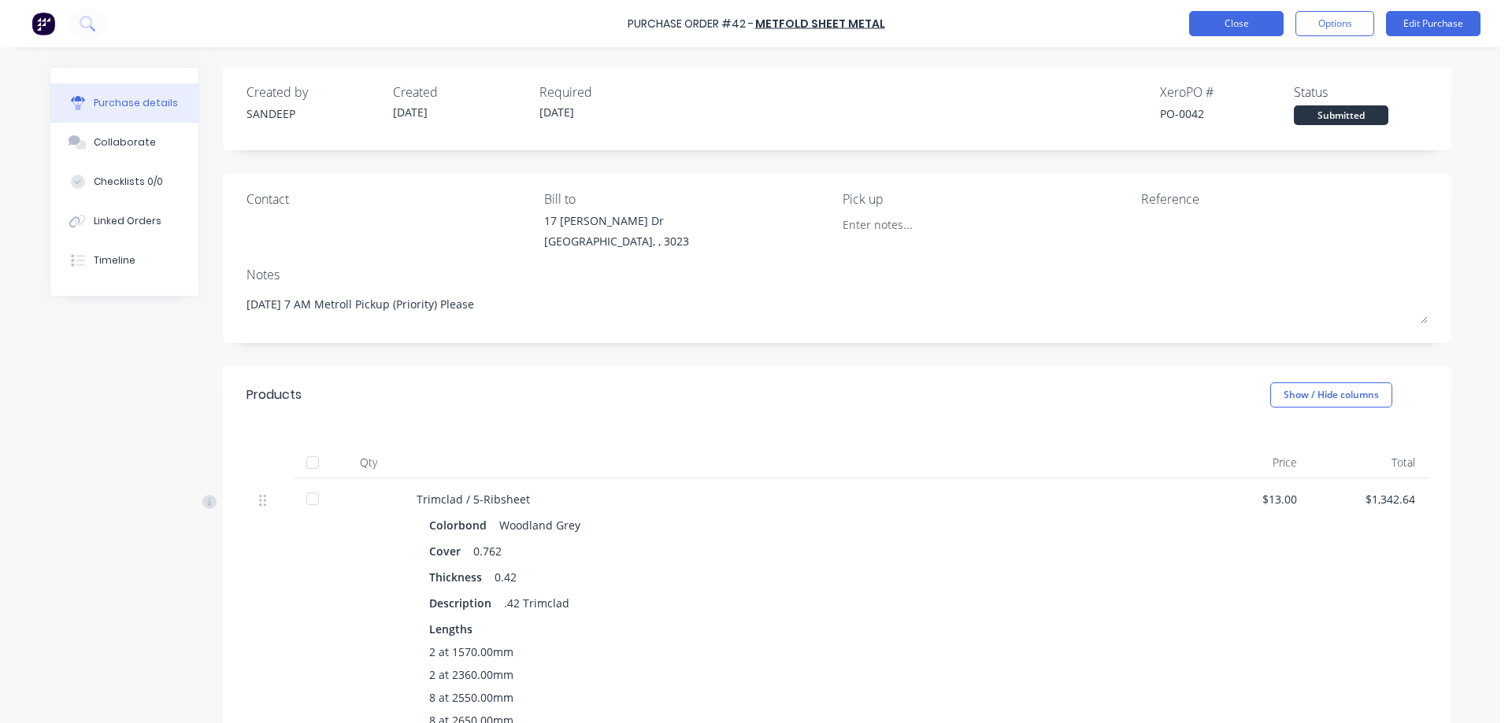
click at [1205, 29] on button "Close" at bounding box center [1236, 23] width 94 height 25
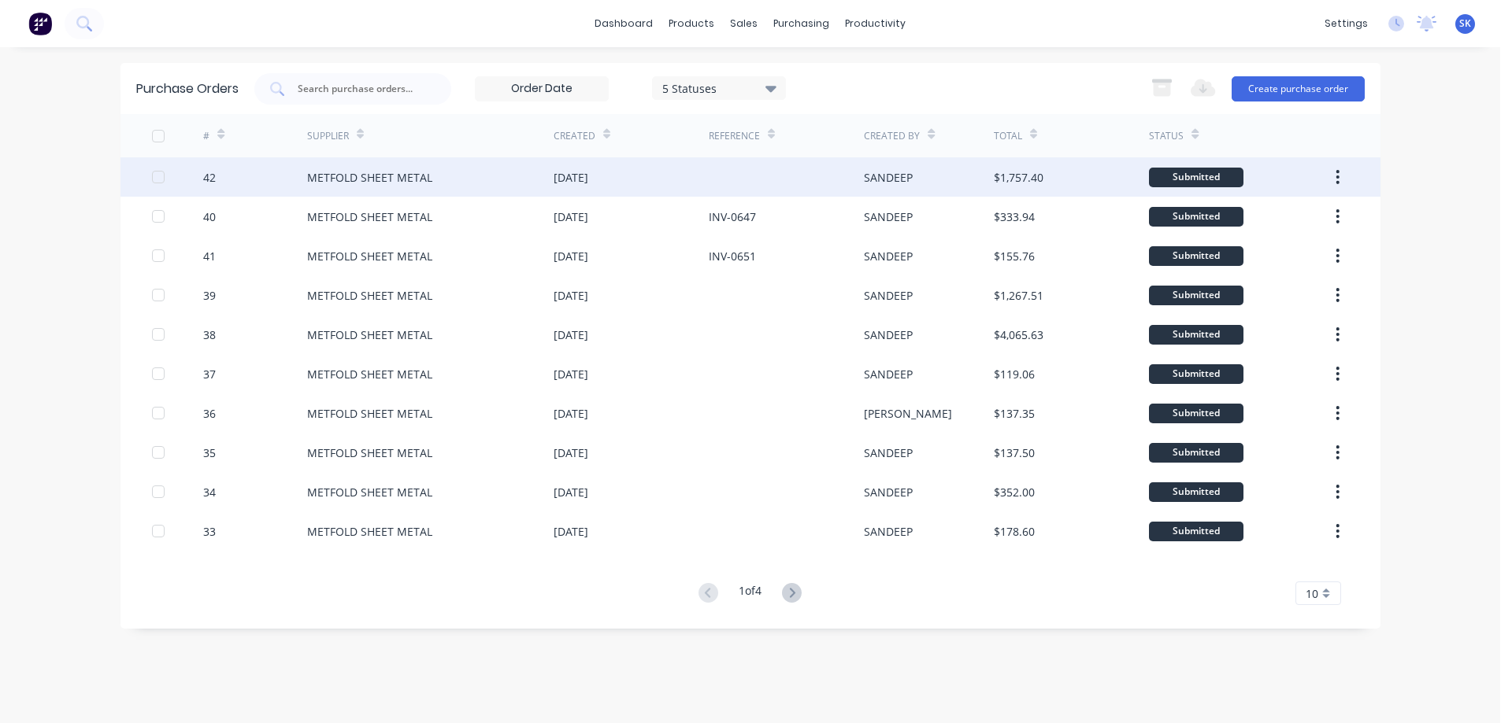
click at [639, 170] on div "[DATE]" at bounding box center [630, 176] width 155 height 39
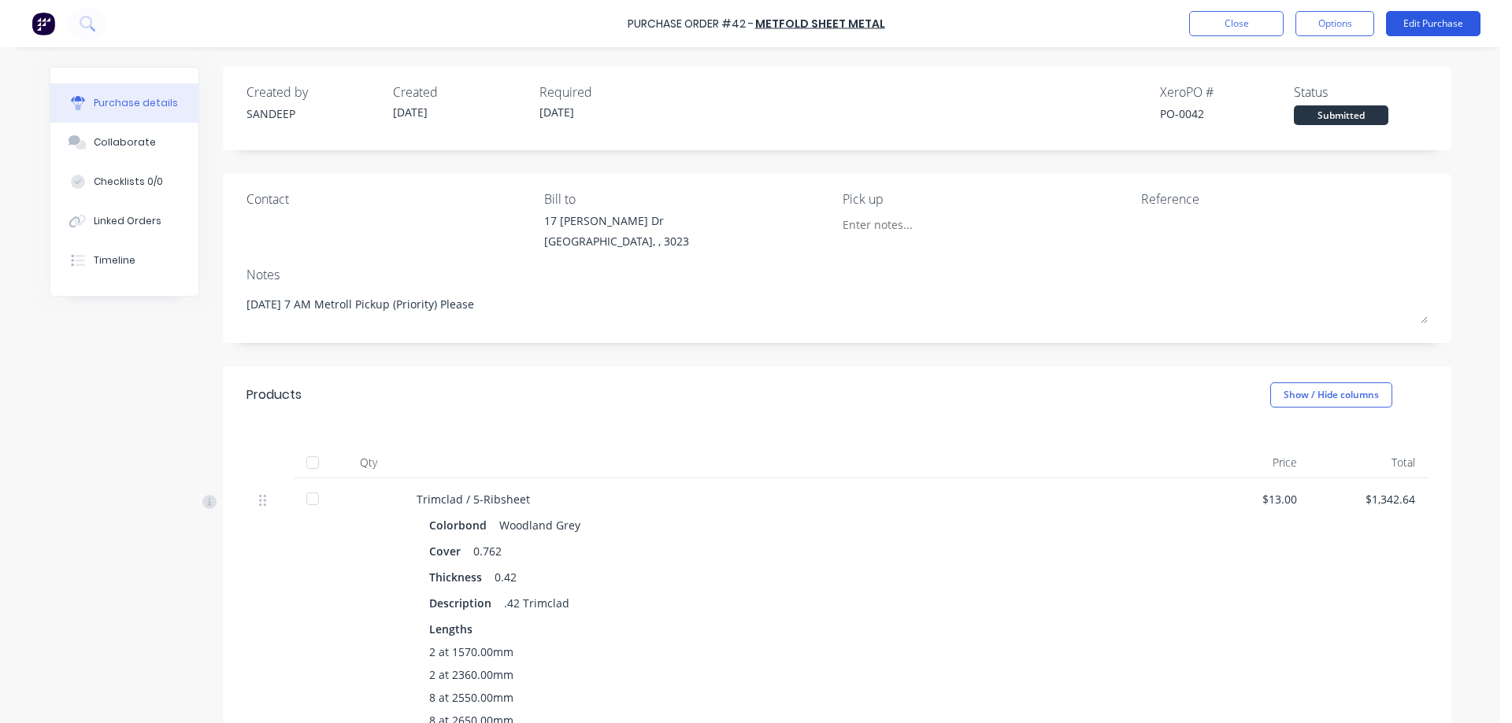
click at [1421, 24] on button "Edit Purchase" at bounding box center [1433, 23] width 94 height 25
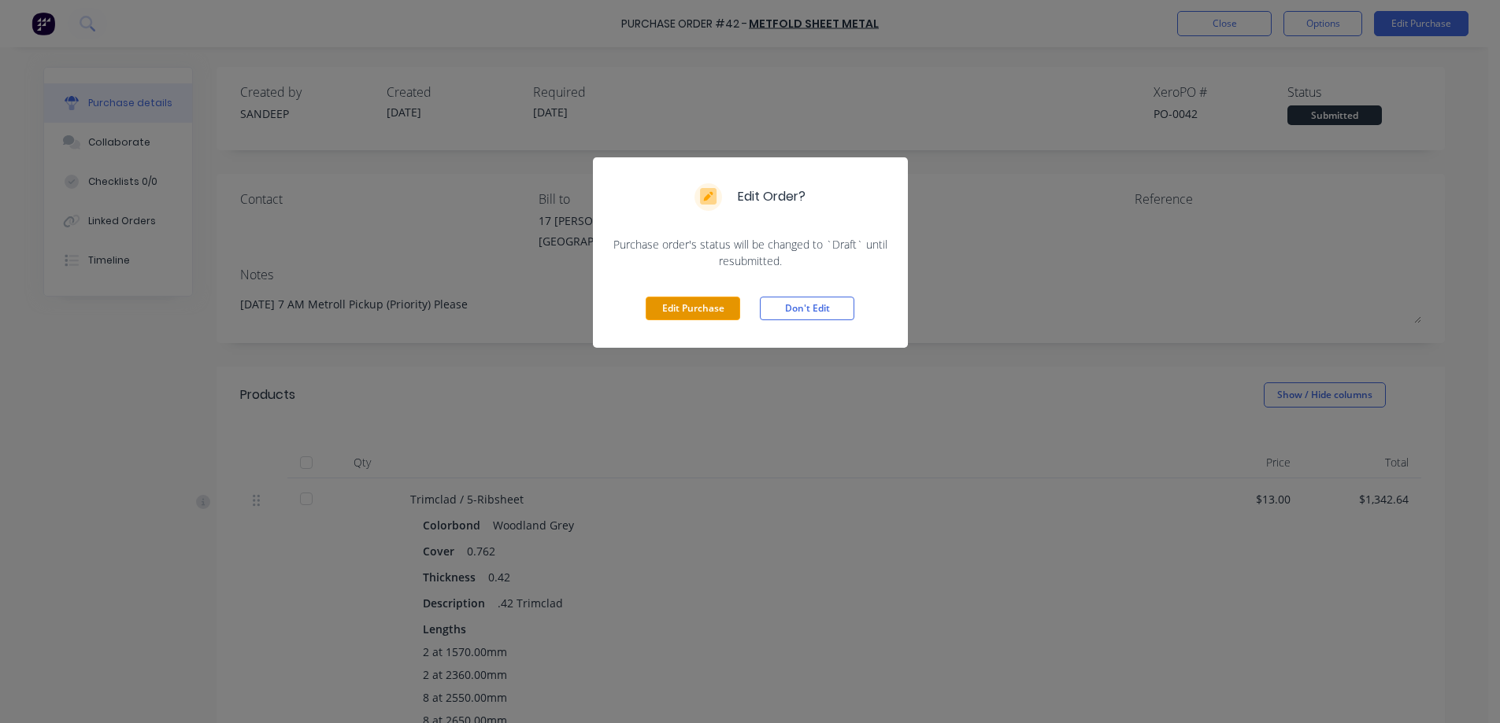
click at [712, 309] on button "Edit Purchase" at bounding box center [693, 309] width 94 height 24
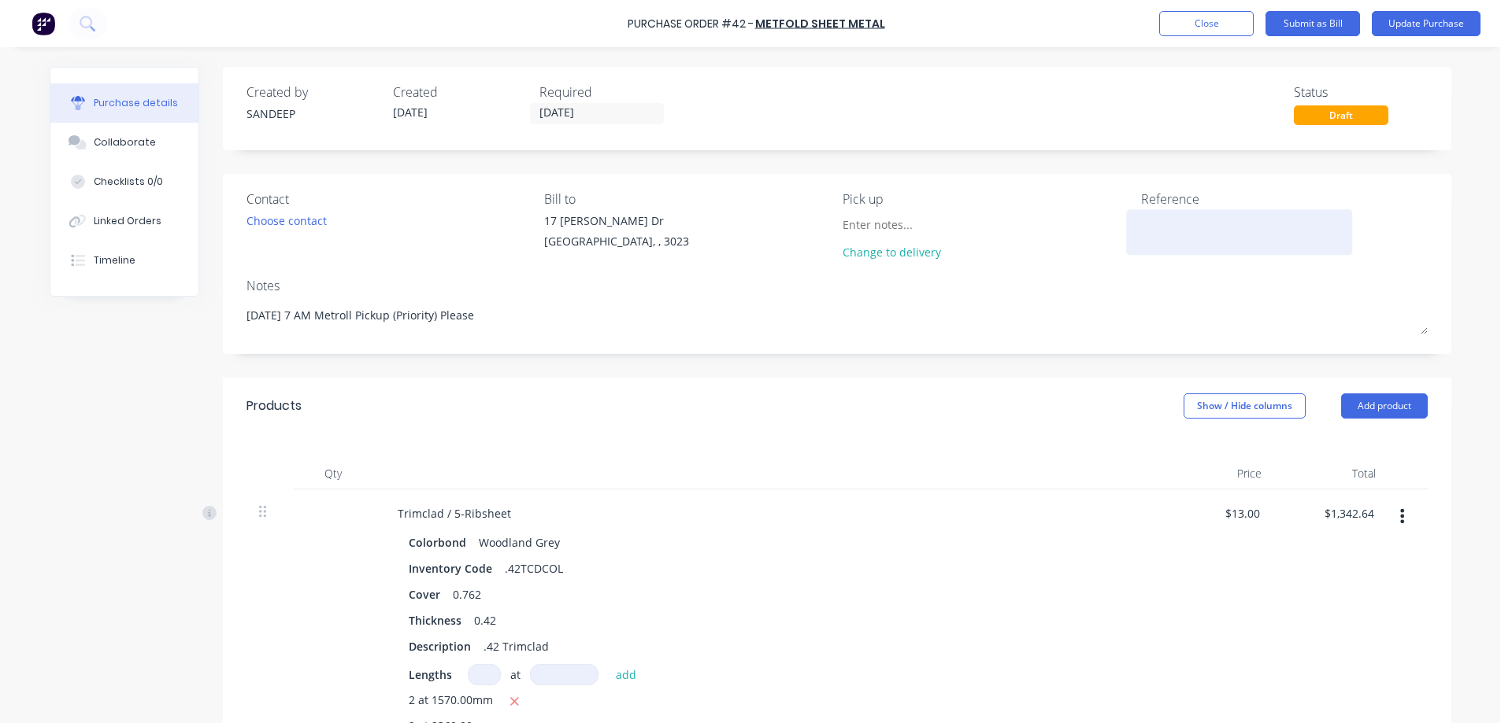
click at [1175, 226] on textarea at bounding box center [1239, 230] width 197 height 35
click at [1409, 23] on button "Update Purchase" at bounding box center [1425, 23] width 109 height 25
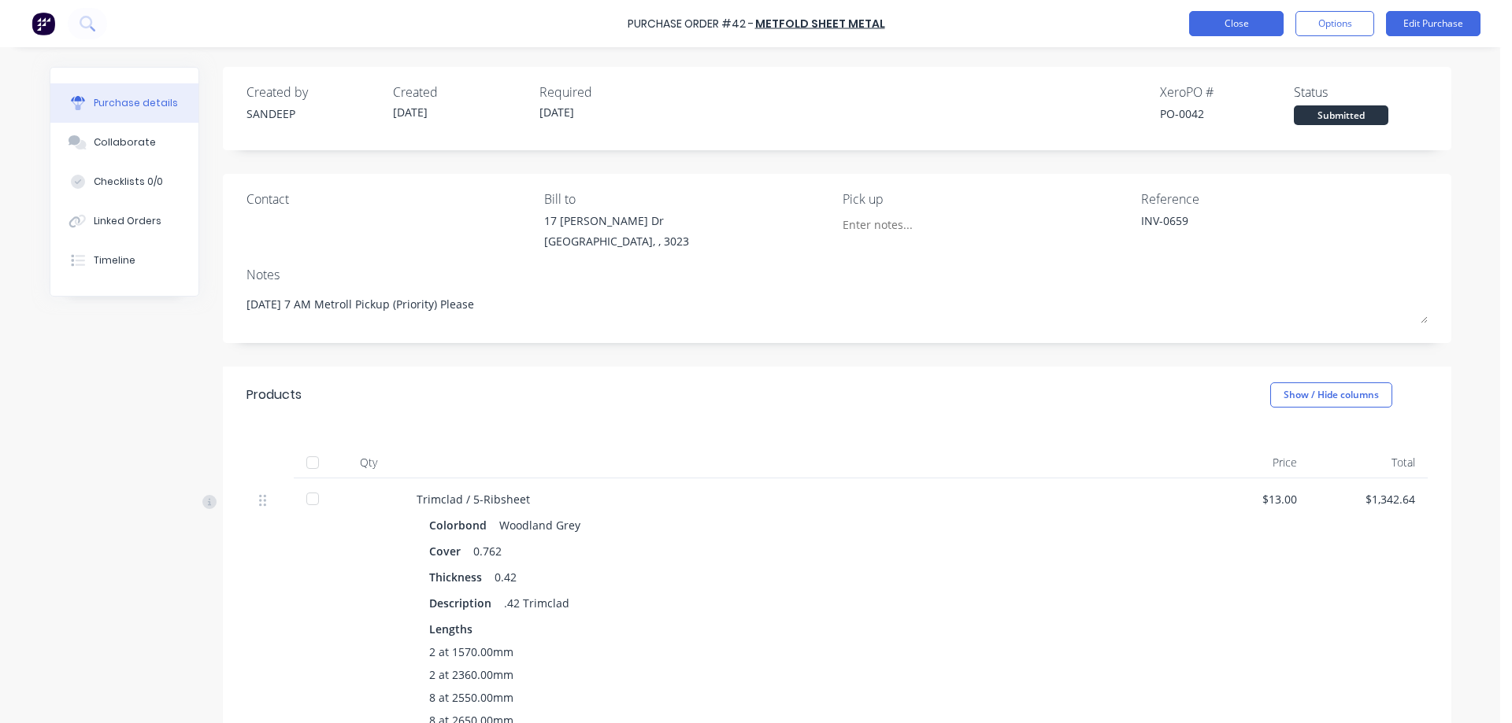
click at [1208, 27] on button "Close" at bounding box center [1236, 23] width 94 height 25
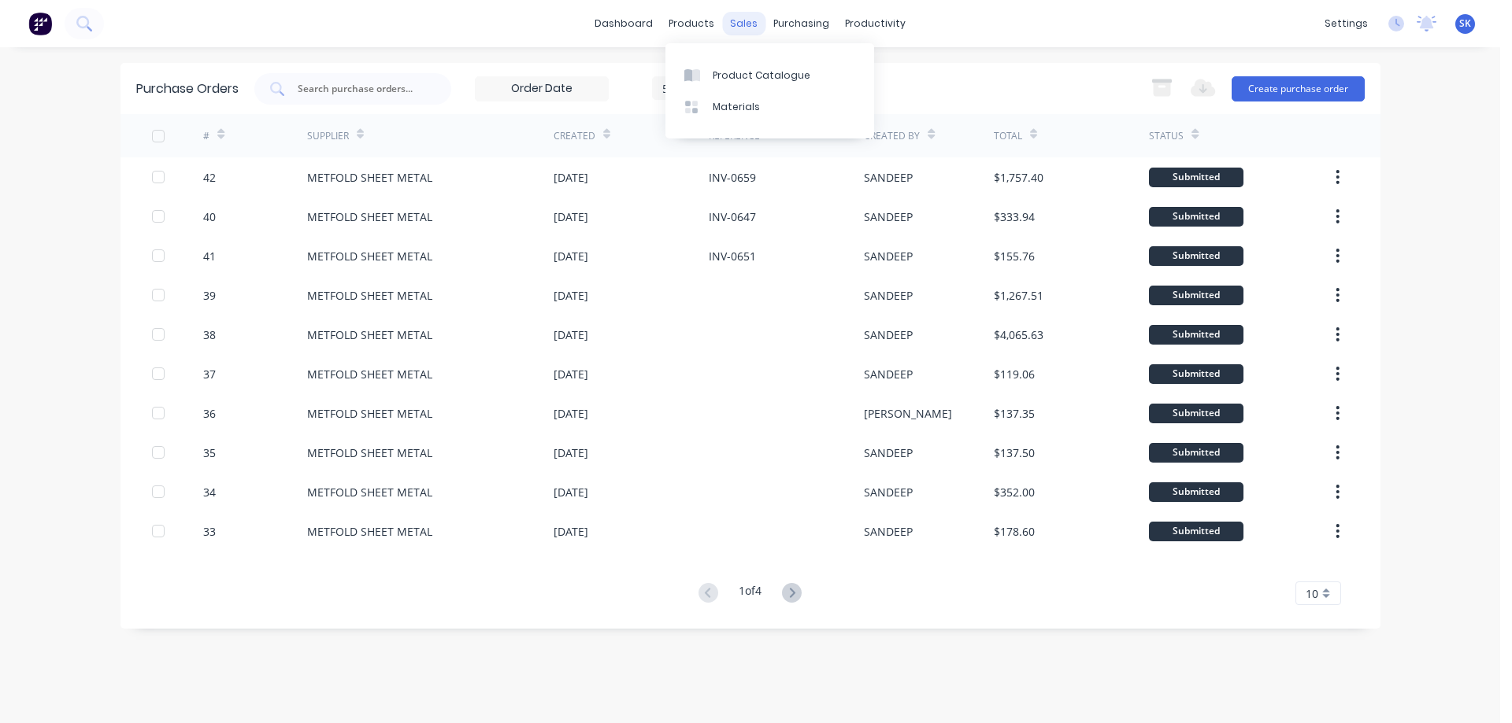
click at [731, 25] on div "sales" at bounding box center [743, 24] width 43 height 24
click at [768, 70] on link "Sales Orders" at bounding box center [827, 74] width 209 height 31
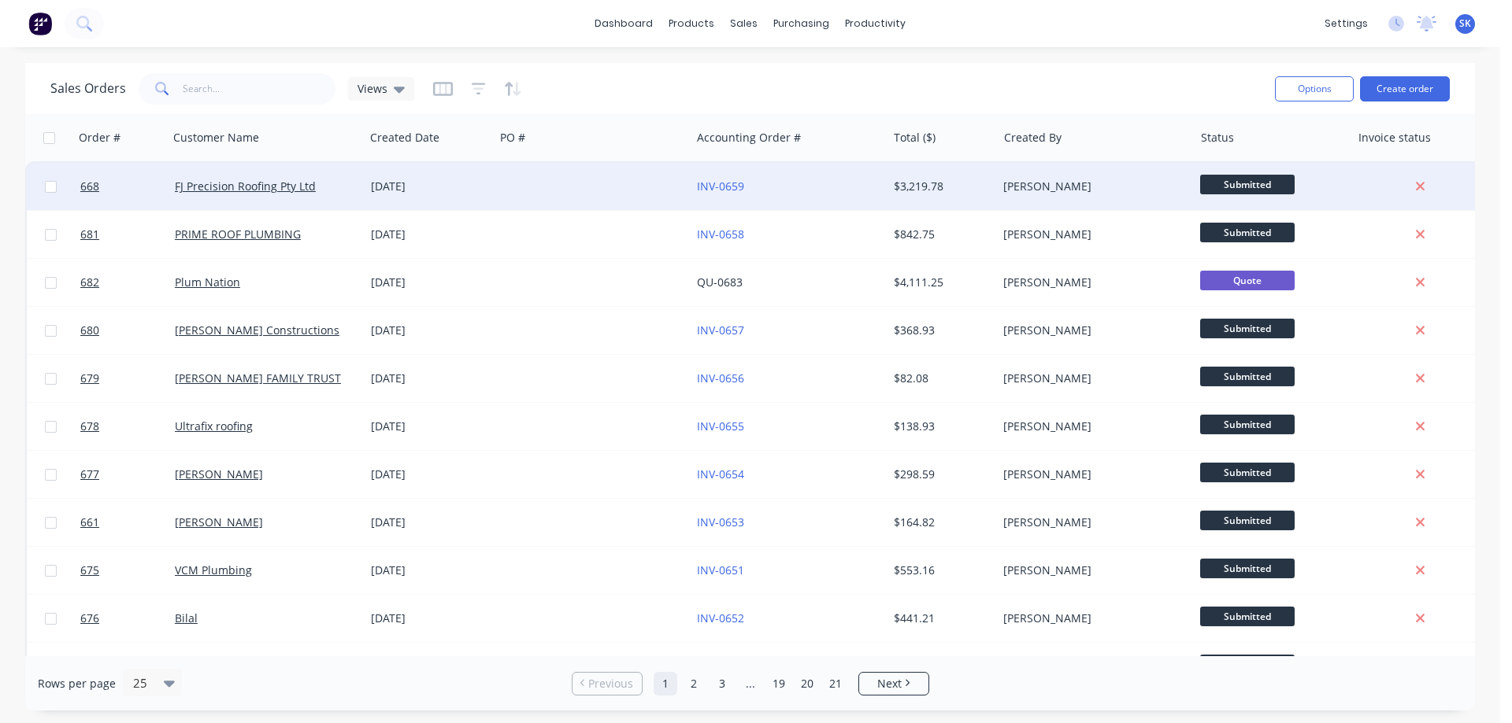
click at [443, 193] on div "[DATE]" at bounding box center [429, 187] width 117 height 16
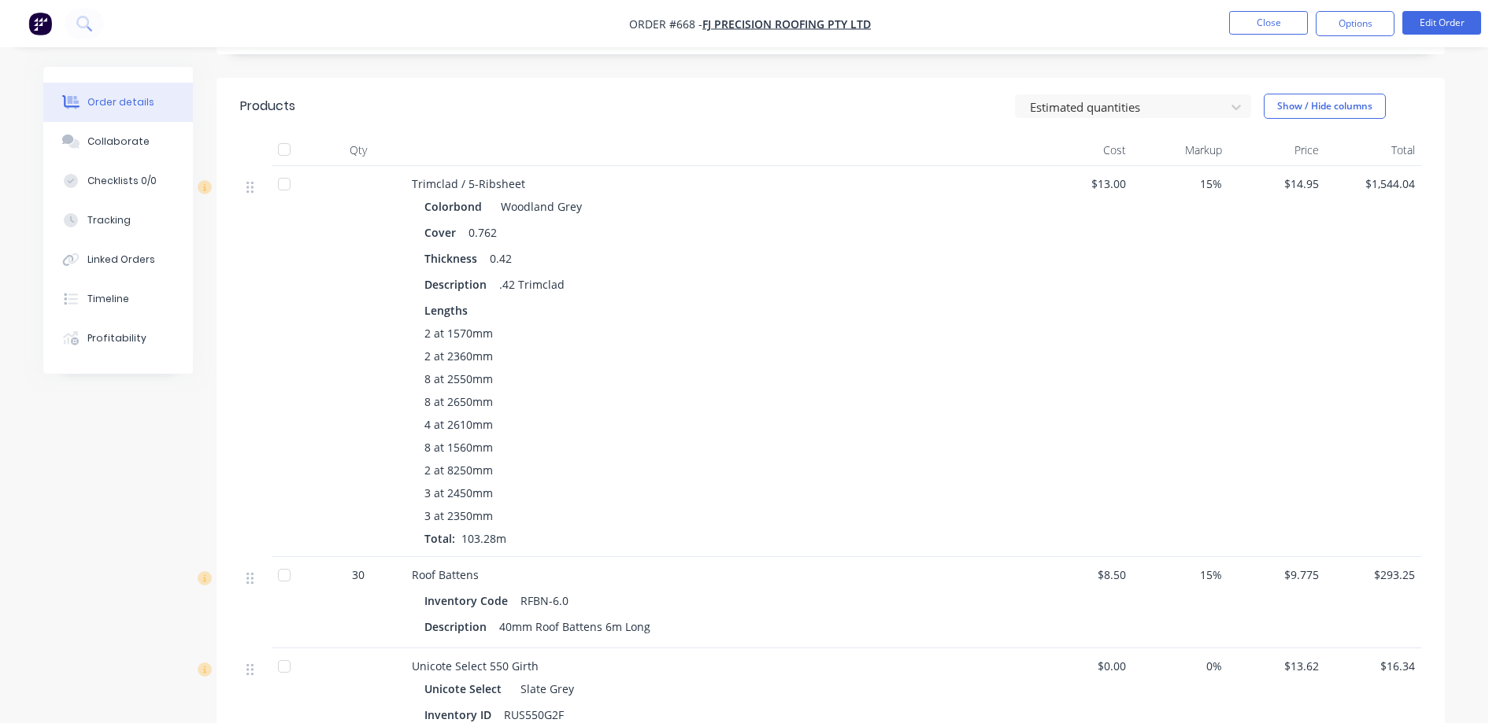
scroll to position [315, 0]
click at [1425, 26] on button "Edit Order" at bounding box center [1441, 23] width 79 height 24
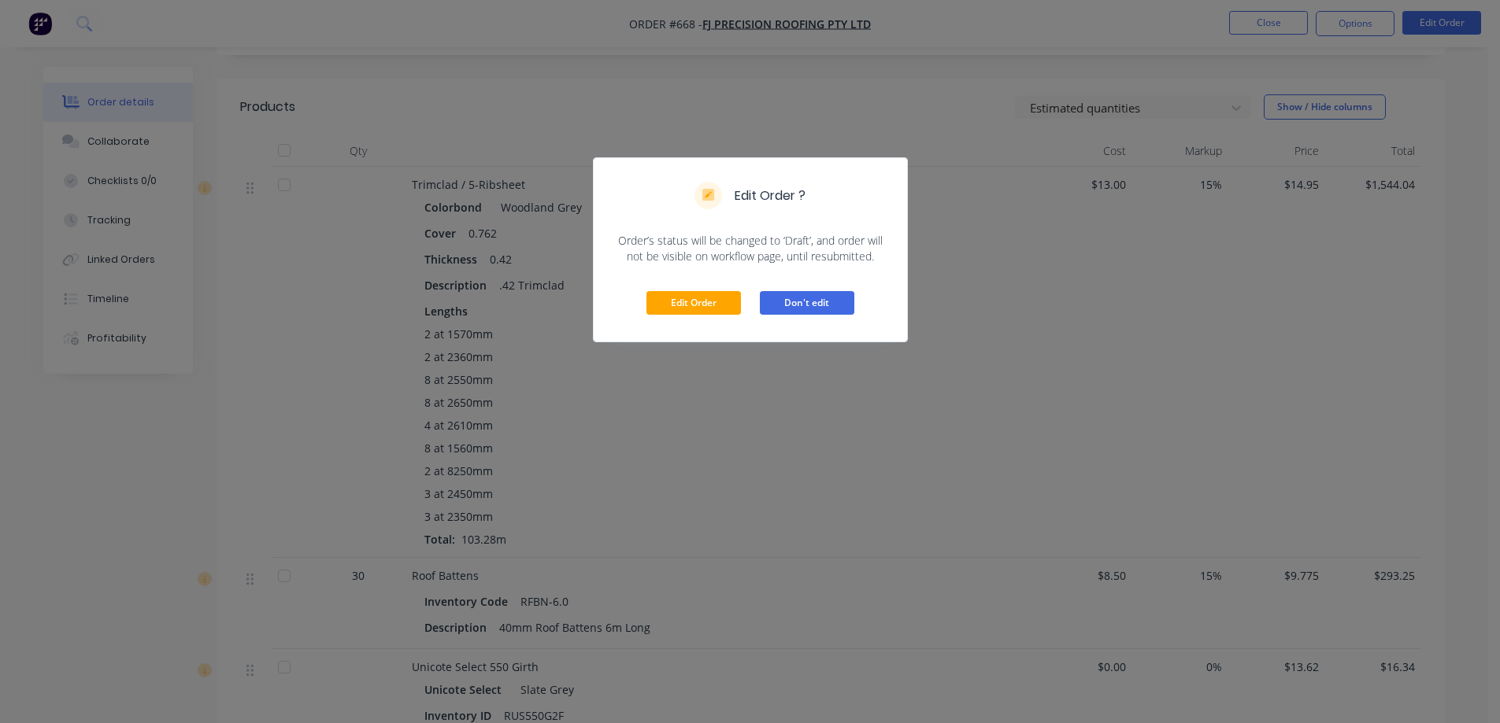
click at [791, 304] on button "Don't edit" at bounding box center [807, 303] width 94 height 24
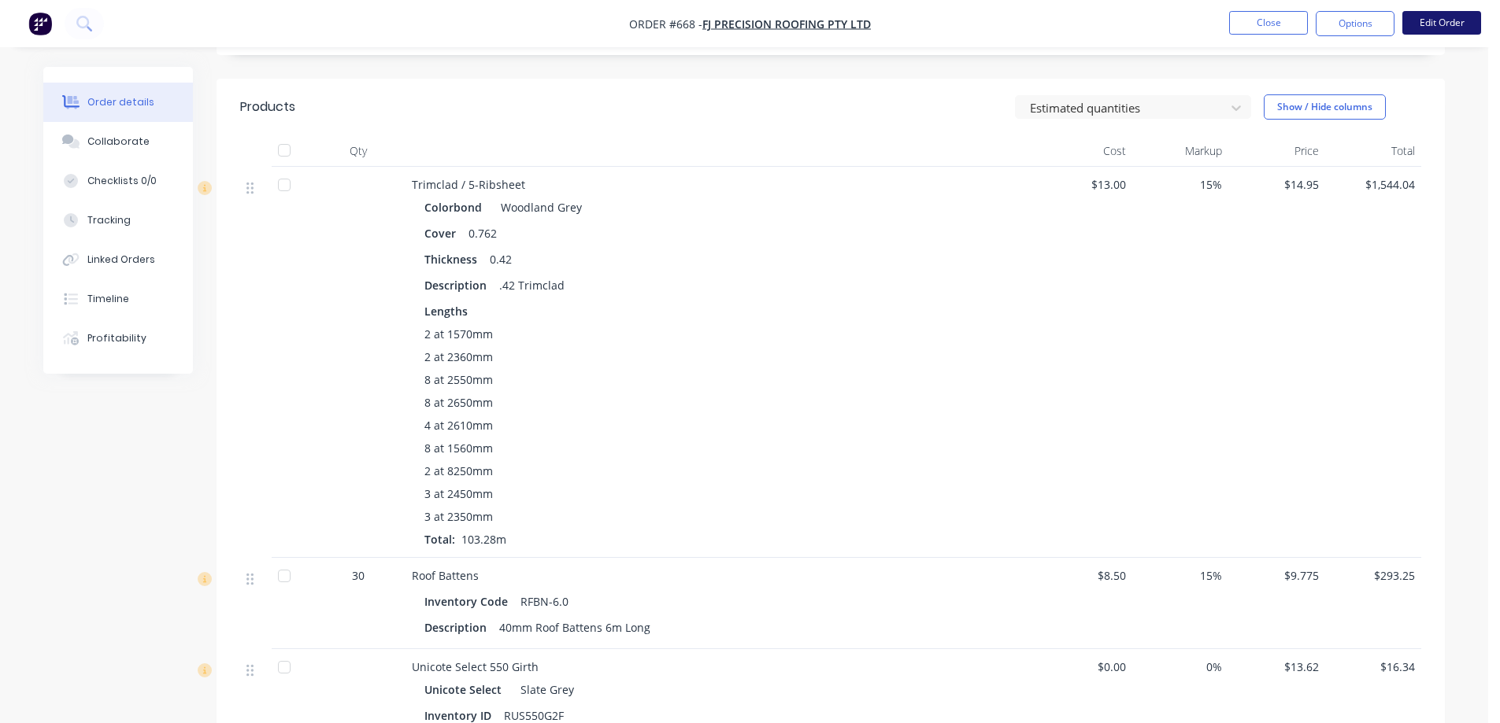
click at [1423, 24] on button "Edit Order" at bounding box center [1441, 23] width 79 height 24
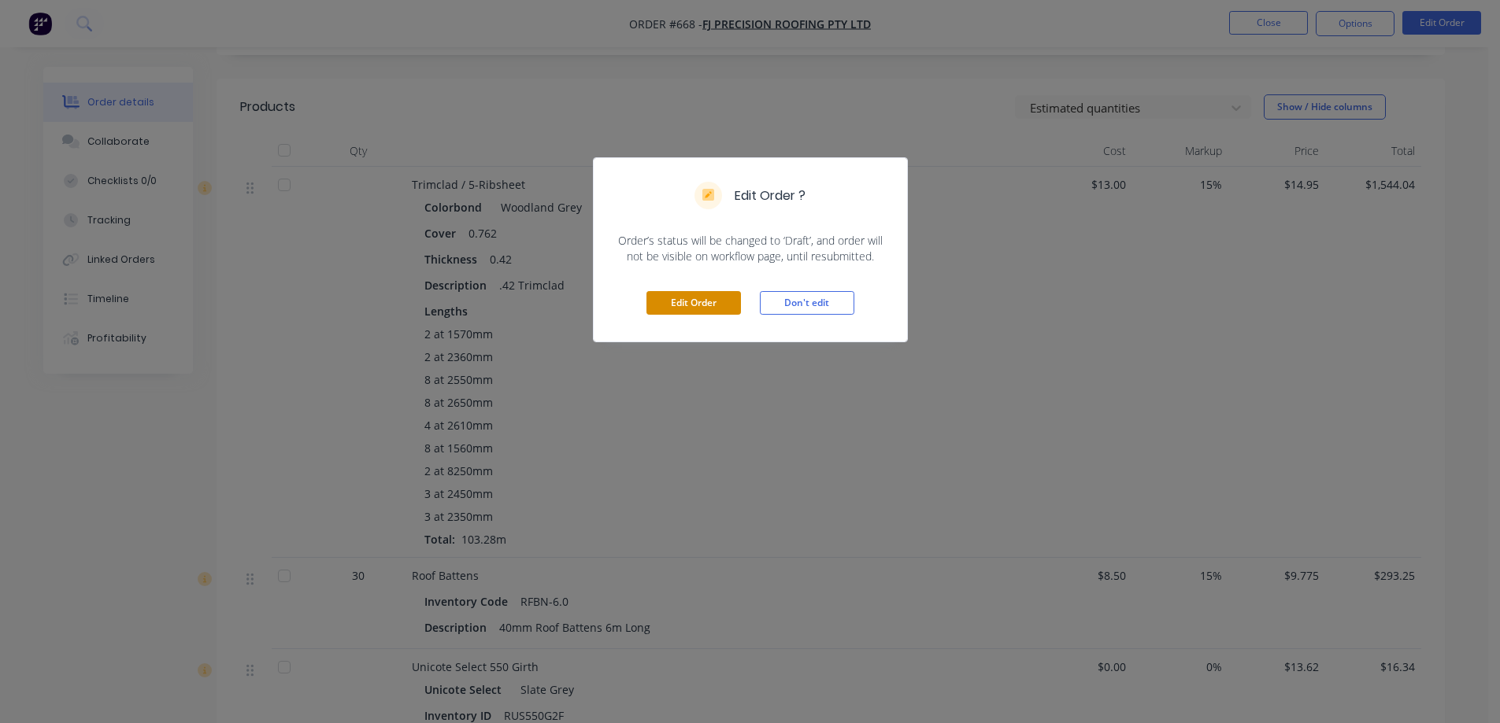
click at [702, 304] on button "Edit Order" at bounding box center [693, 303] width 94 height 24
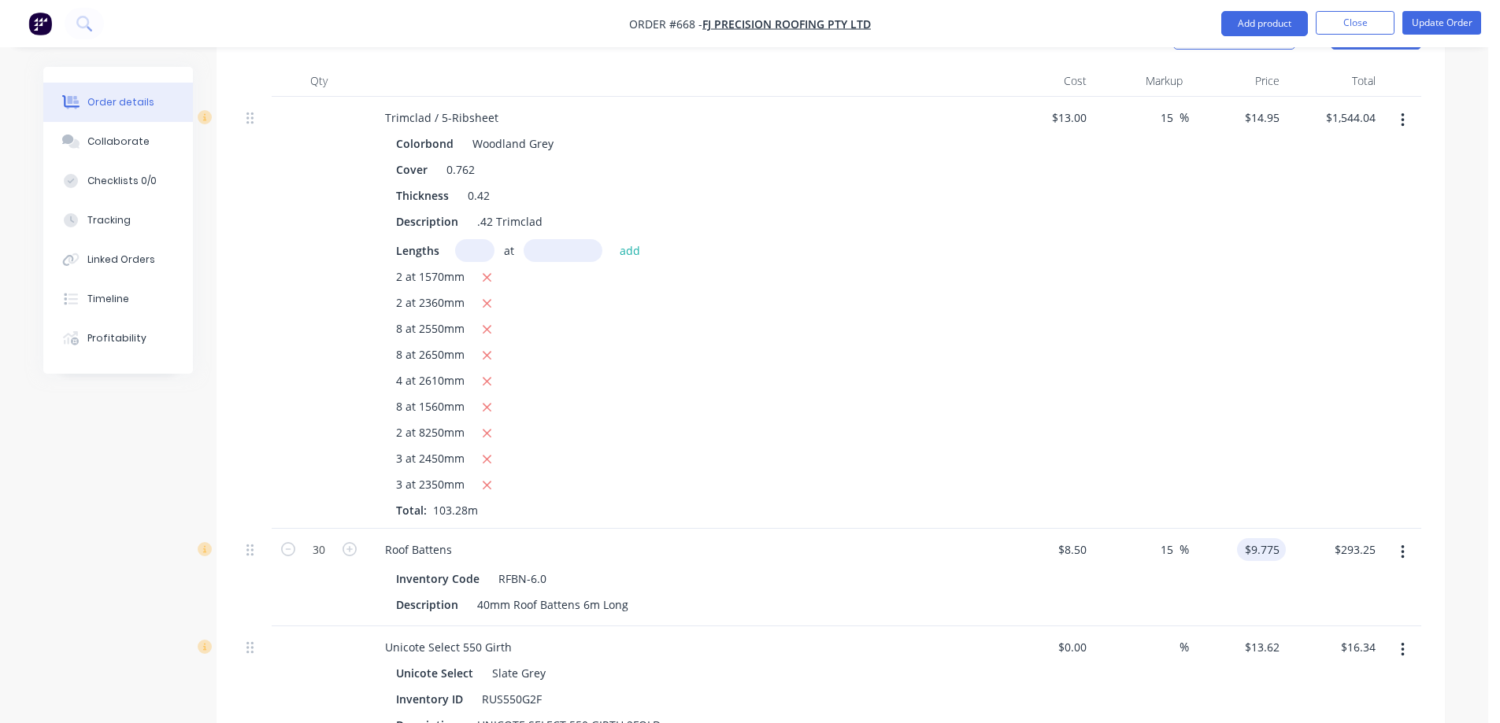
scroll to position [472, 0]
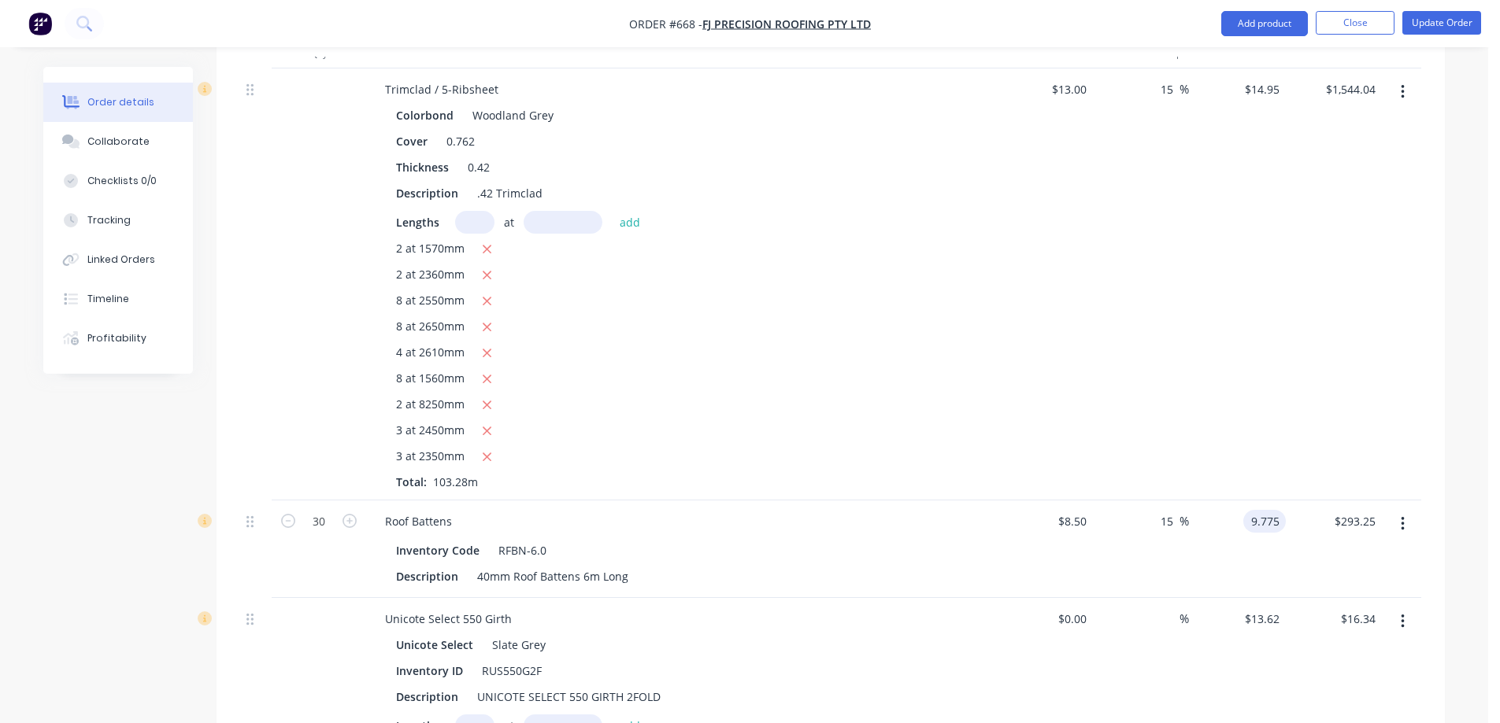
click at [1250, 516] on input "9.775" at bounding box center [1267, 521] width 36 height 23
click at [1234, 453] on div "$14.95 $14.95" at bounding box center [1237, 284] width 97 height 432
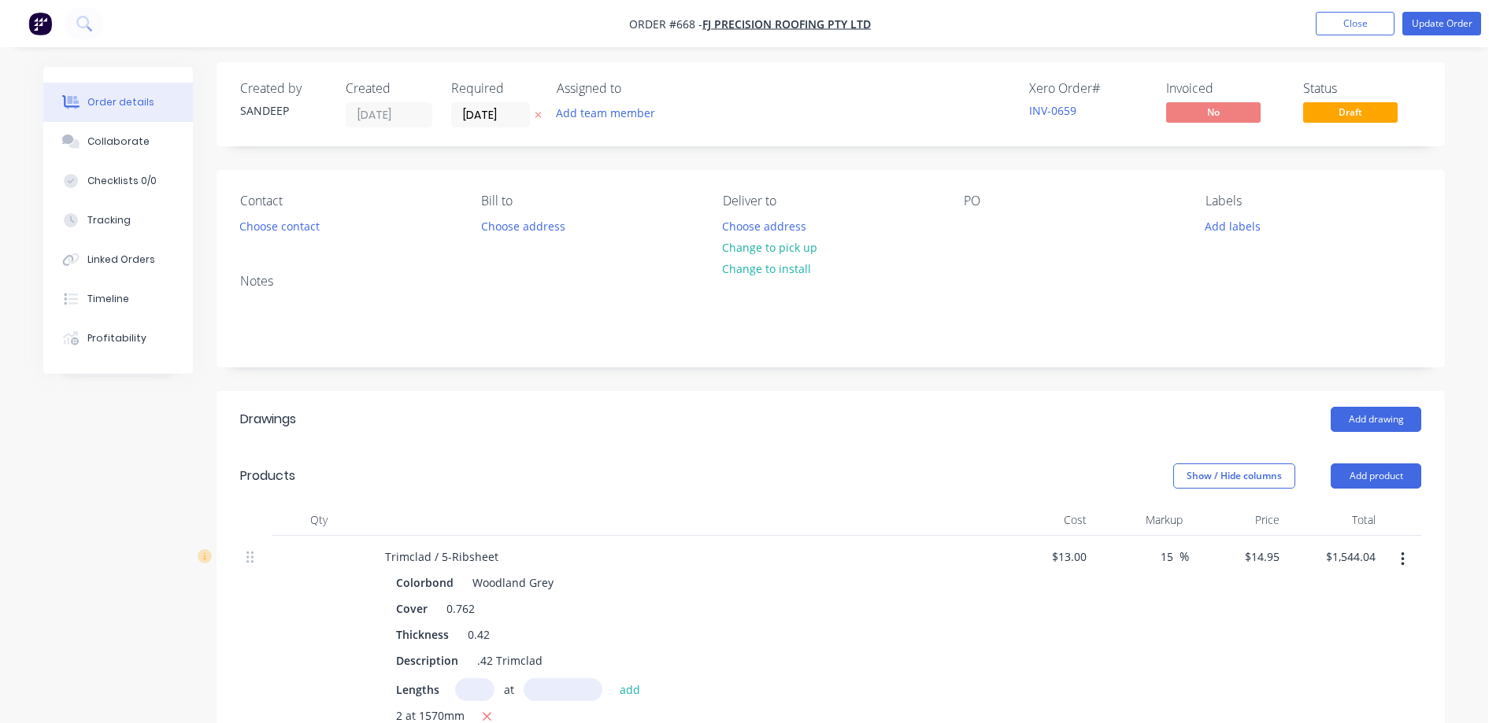
scroll to position [0, 0]
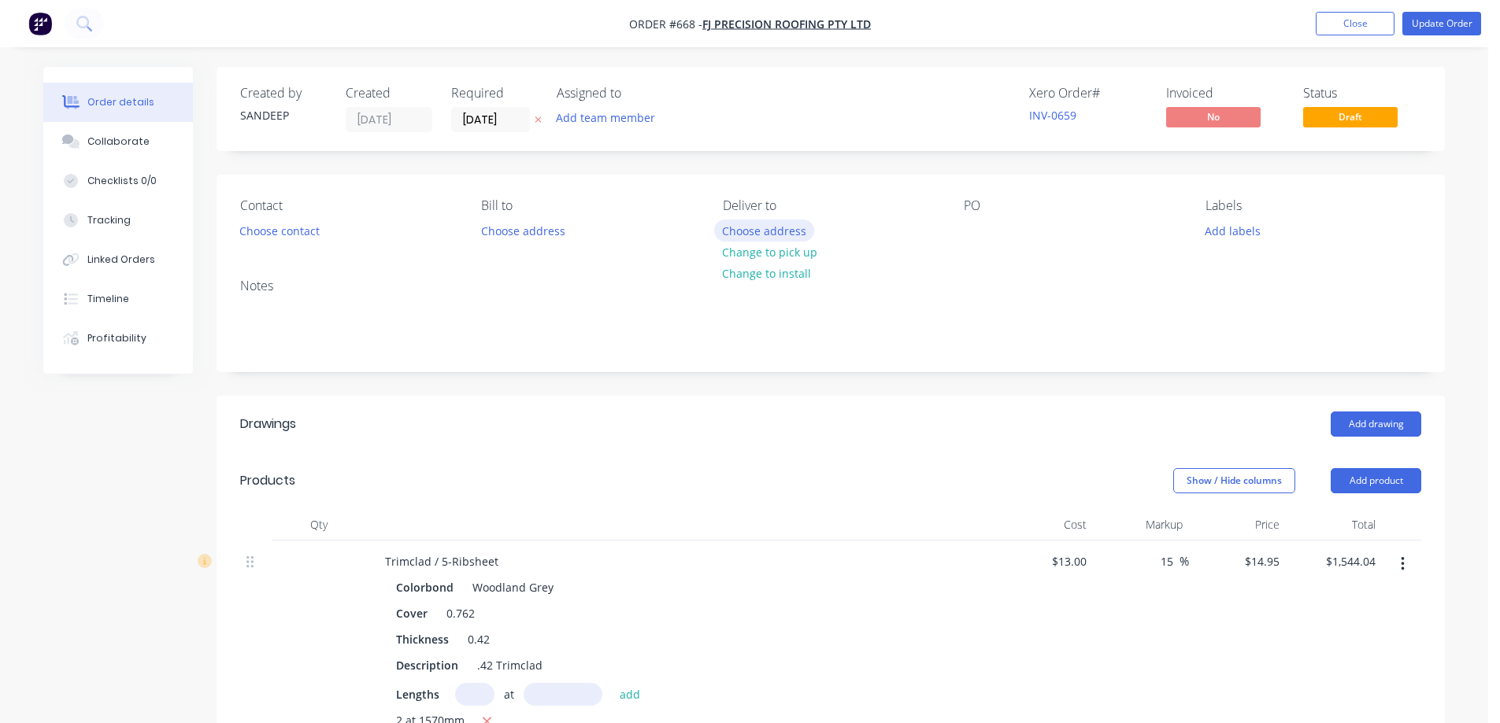
click at [779, 231] on button "Choose address" at bounding box center [764, 230] width 101 height 21
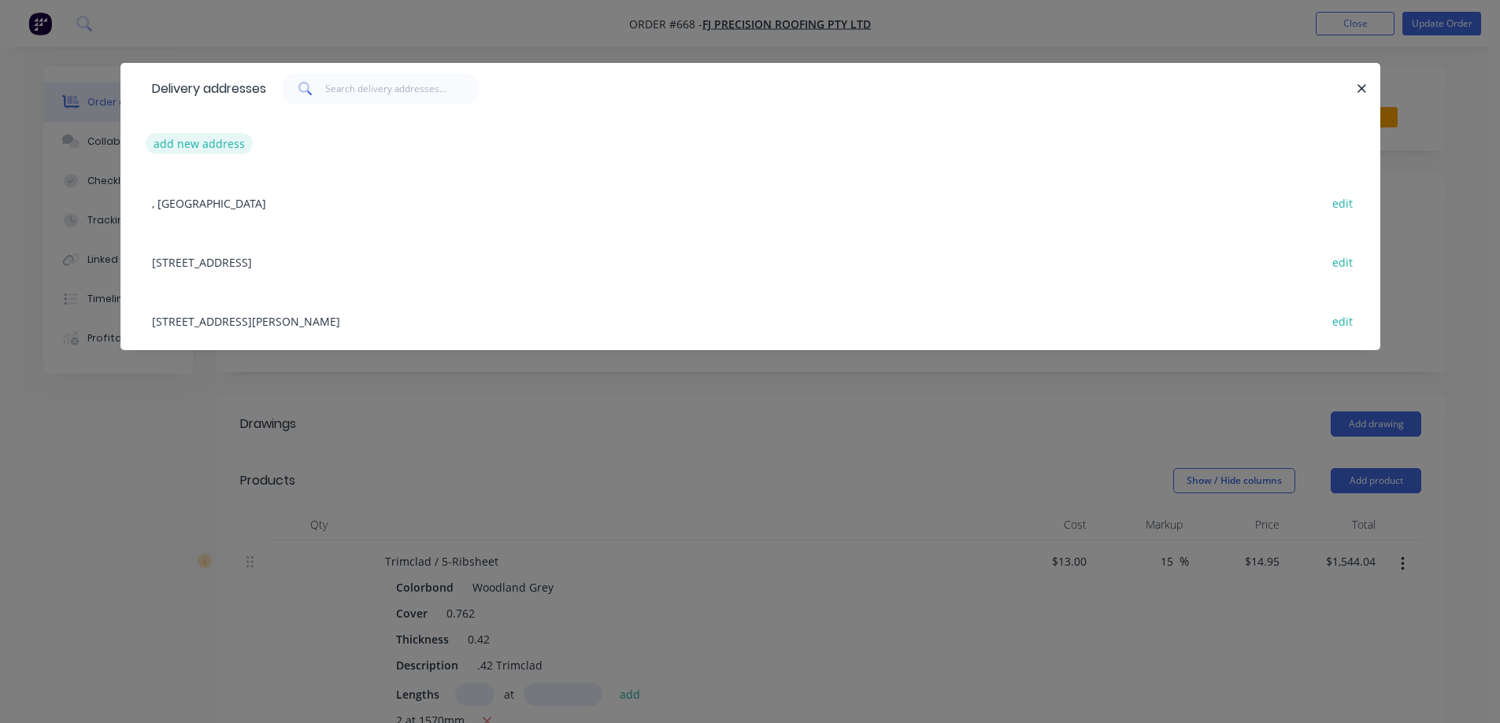
click at [183, 150] on button "add new address" at bounding box center [200, 143] width 108 height 21
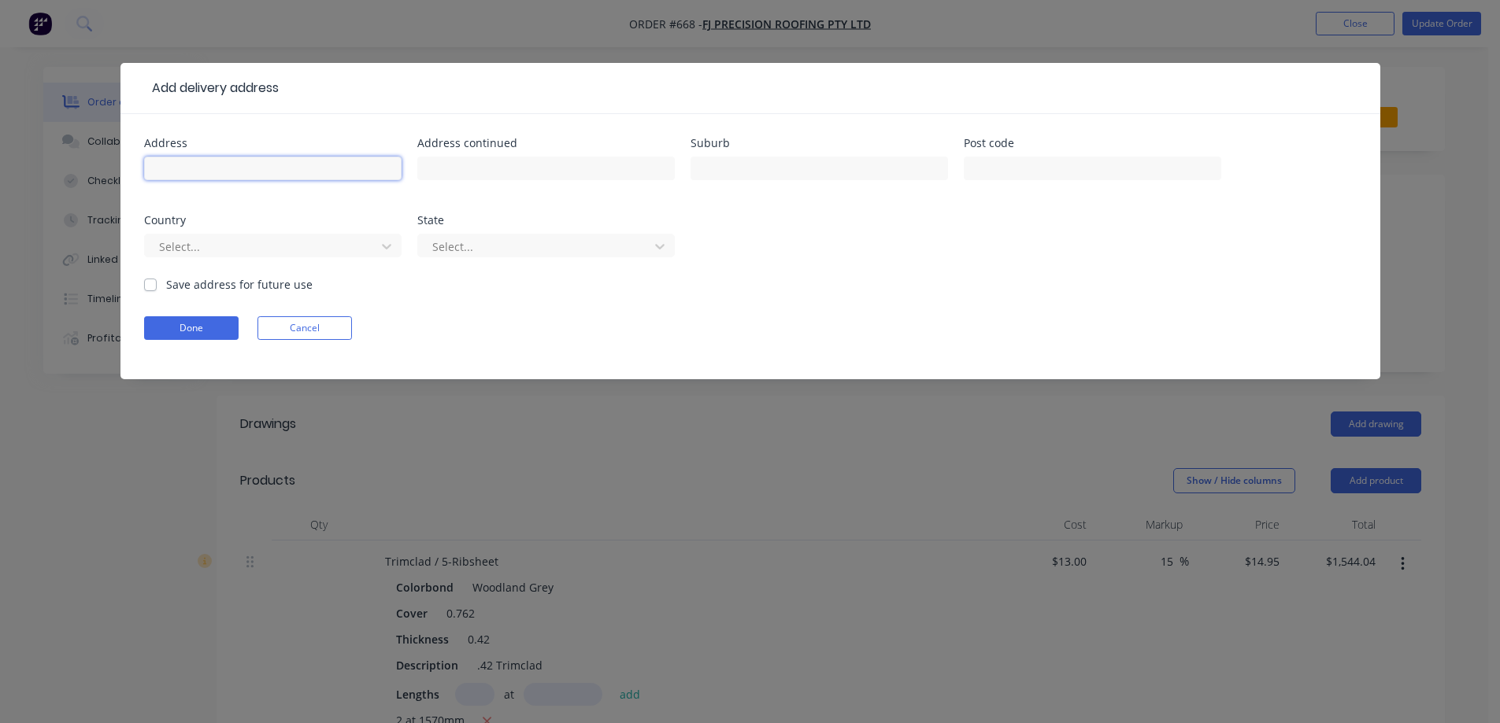
click at [304, 169] on input "text" at bounding box center [272, 169] width 257 height 24
paste input "9 Metropolitan Ave"
click at [850, 165] on input "text" at bounding box center [818, 169] width 257 height 24
paste input "CRAIGIEBURN"
click at [1009, 167] on input "text" at bounding box center [1092, 169] width 257 height 24
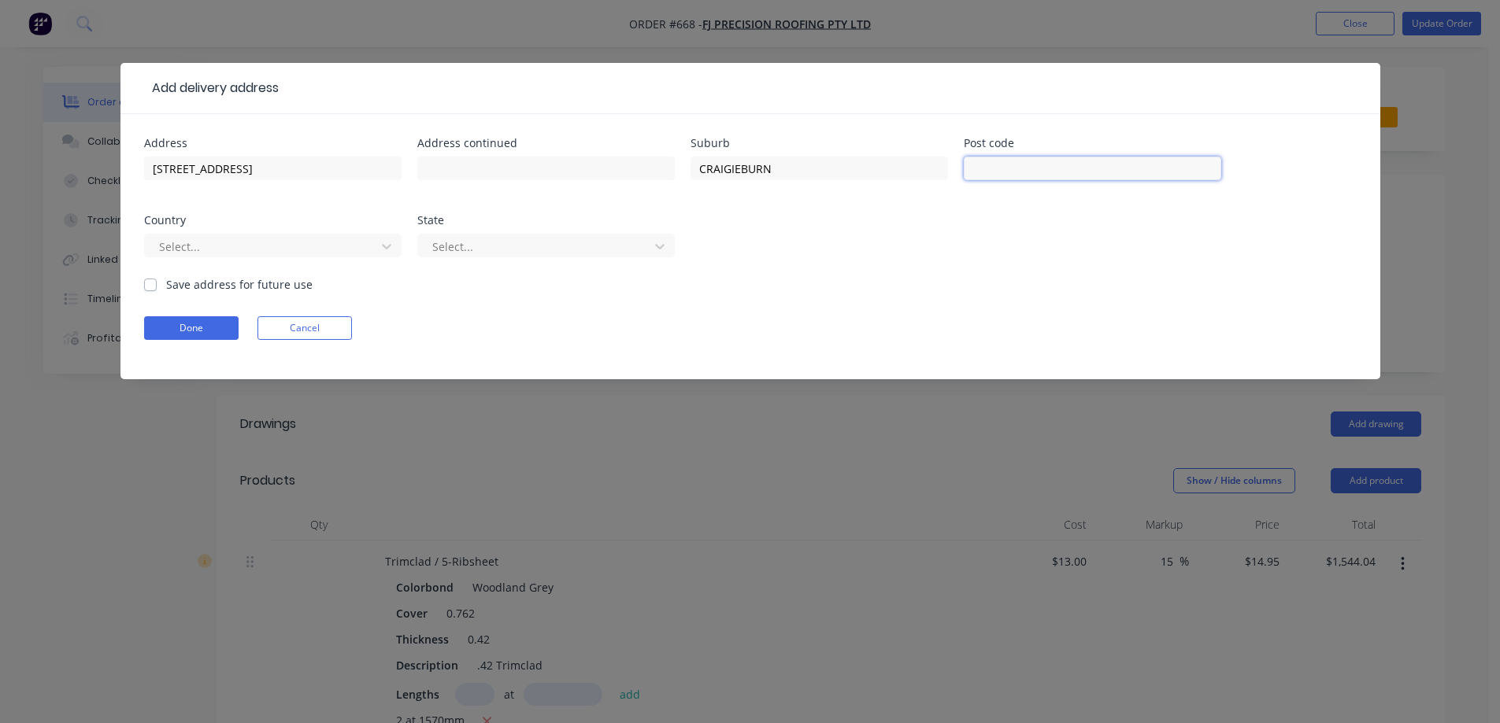
paste input "3064"
click at [253, 253] on div at bounding box center [262, 247] width 210 height 20
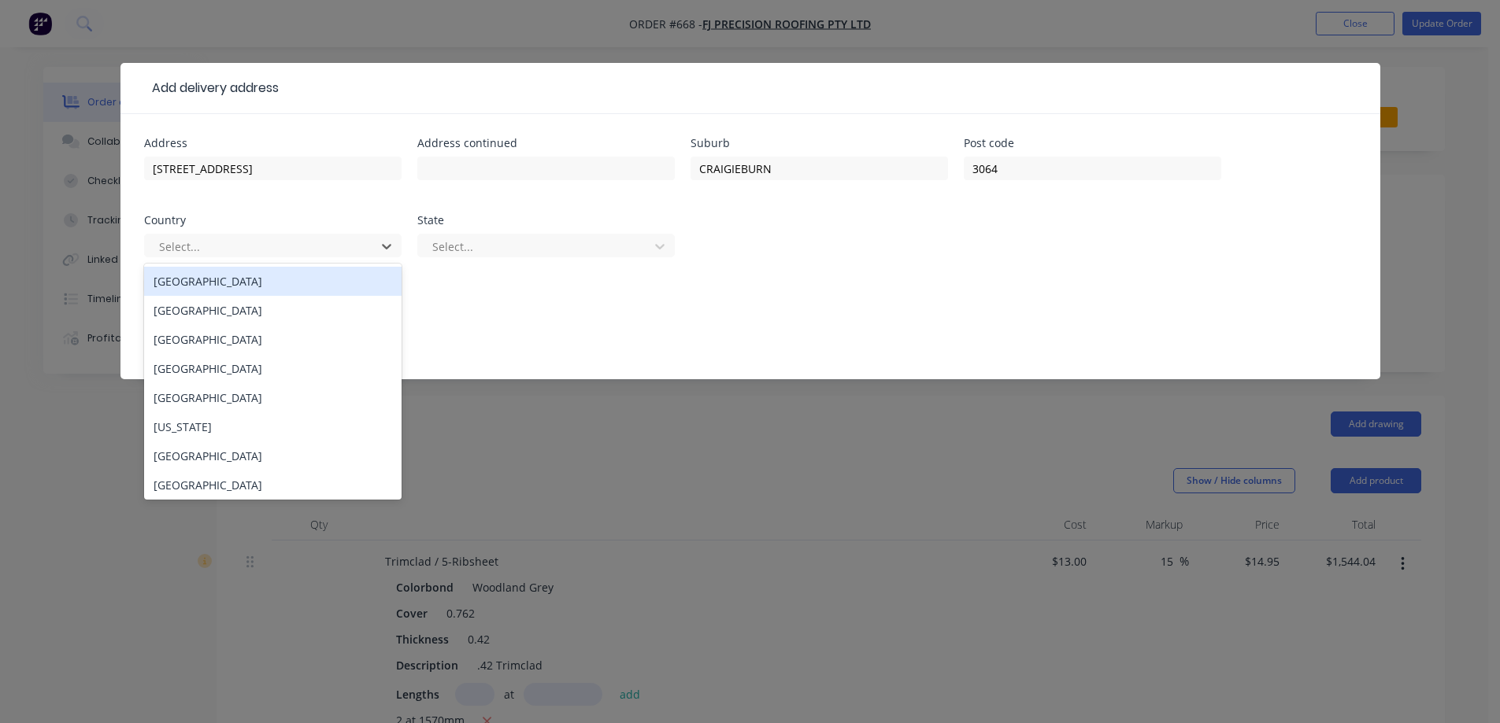
click at [249, 294] on div "Australia" at bounding box center [272, 281] width 257 height 29
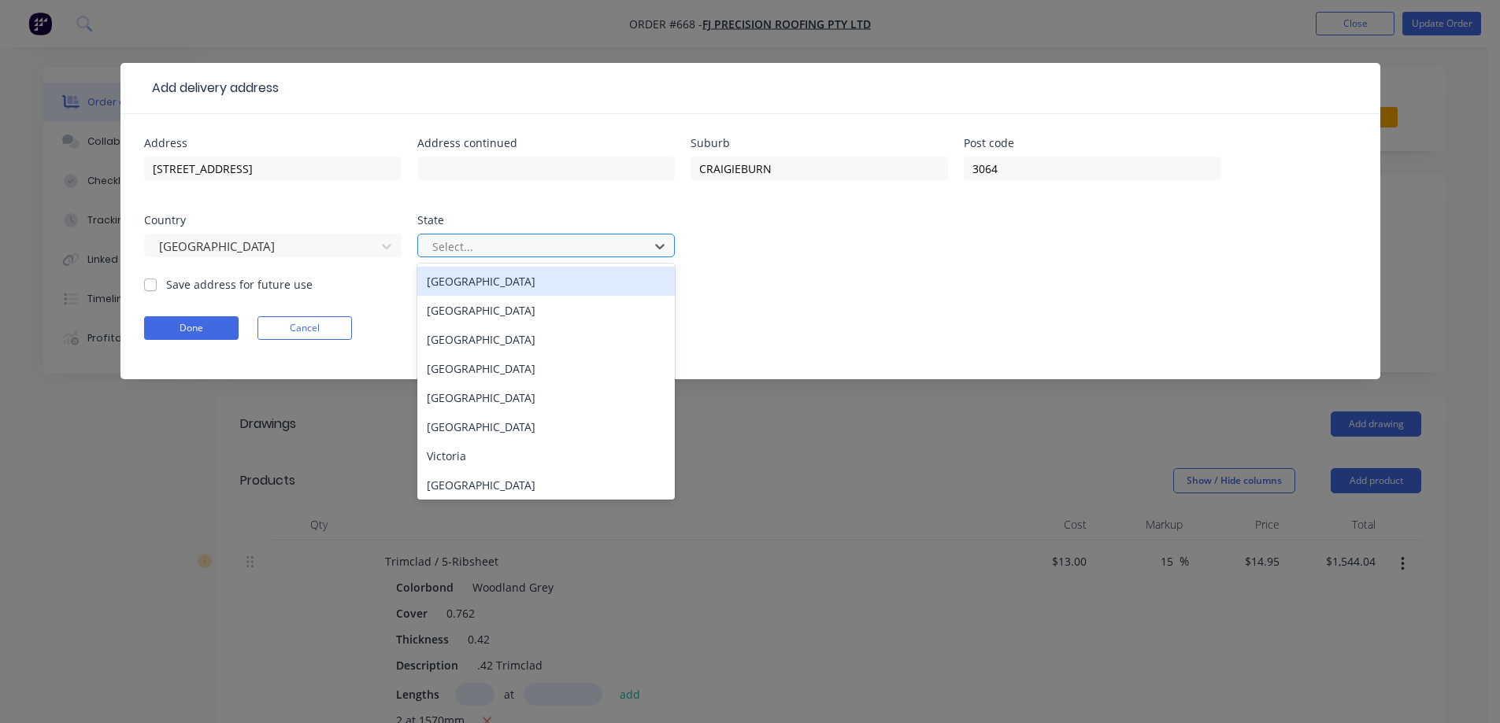
click at [432, 246] on input "text" at bounding box center [432, 247] width 3 height 17
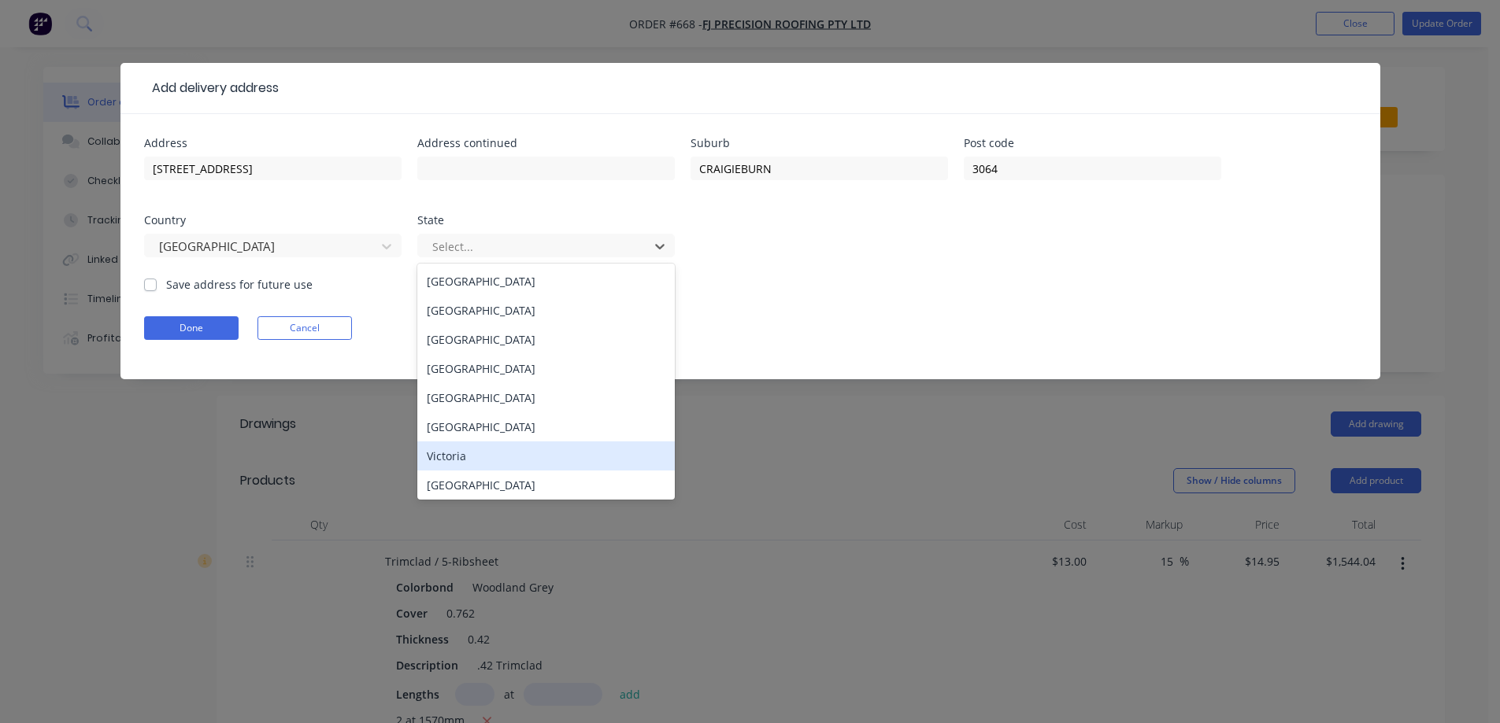
click at [441, 447] on div "Victoria" at bounding box center [545, 456] width 257 height 29
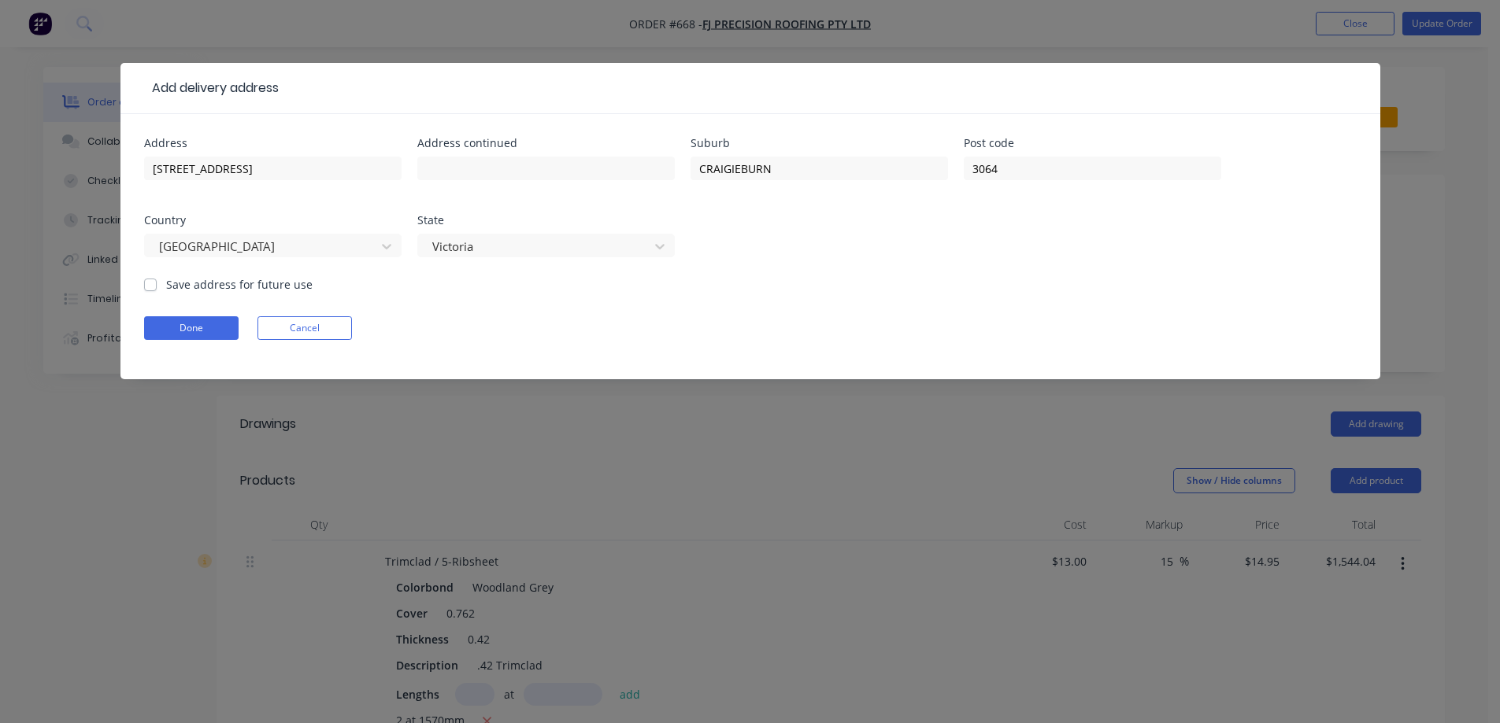
click at [248, 288] on label "Save address for future use" at bounding box center [239, 284] width 146 height 17
click at [157, 288] on input "Save address for future use" at bounding box center [150, 283] width 13 height 15
click at [228, 331] on button "Done" at bounding box center [191, 328] width 94 height 24
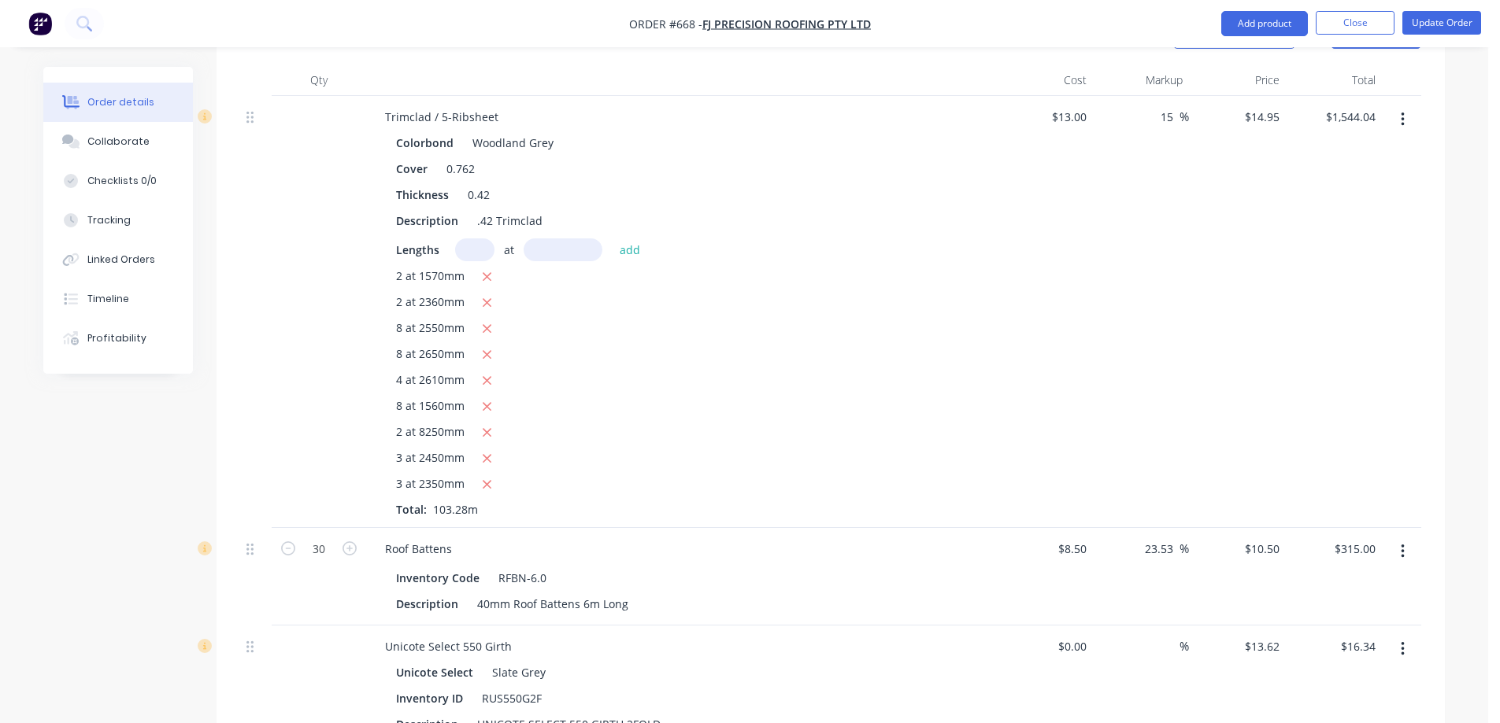
scroll to position [630, 0]
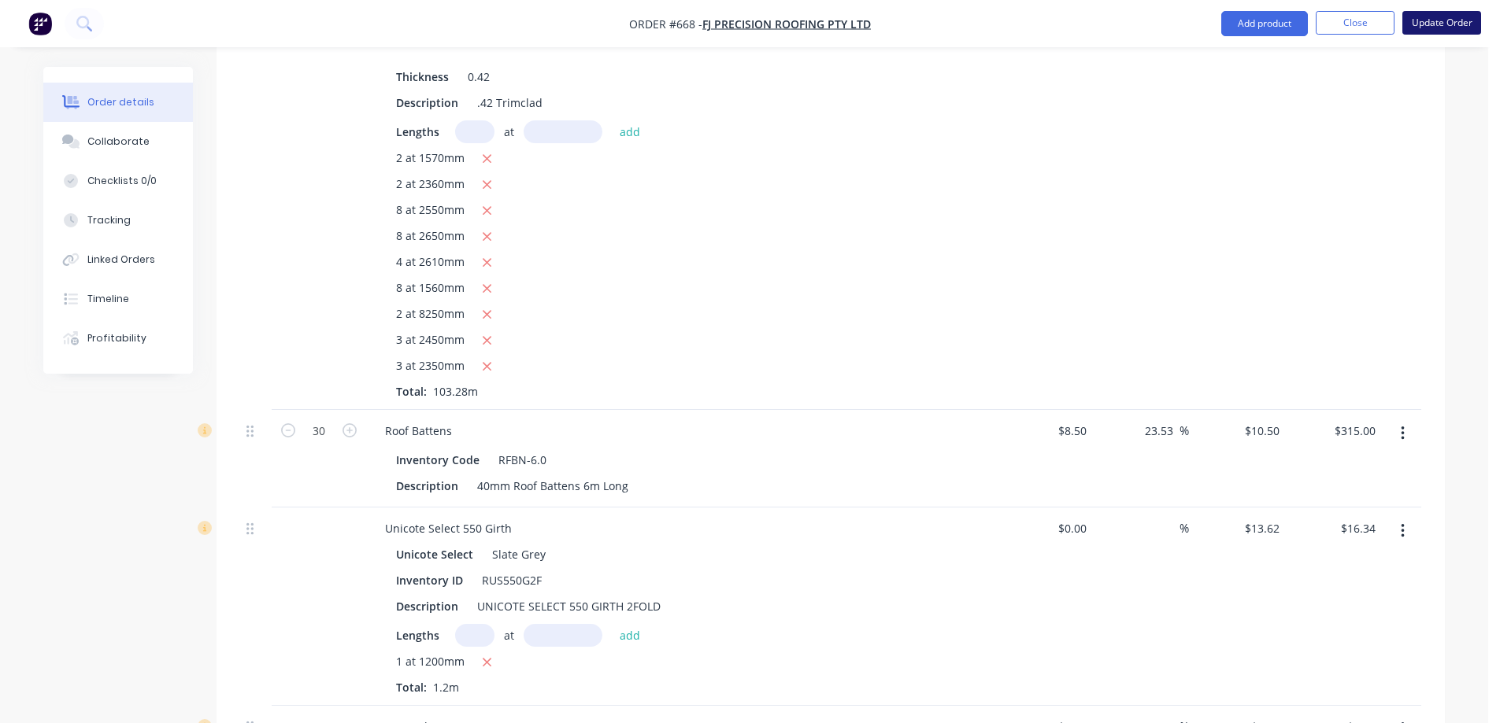
click at [1445, 18] on button "Update Order" at bounding box center [1441, 23] width 79 height 24
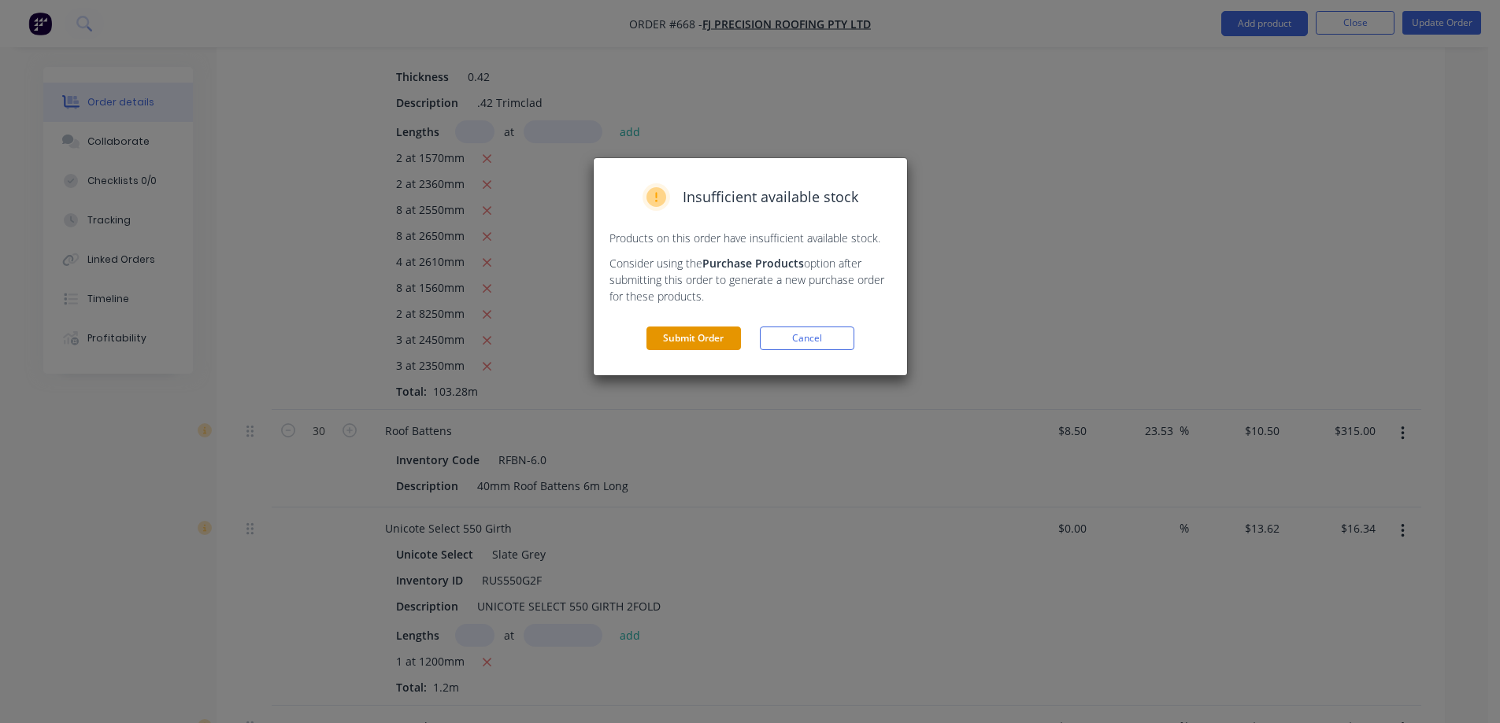
click at [697, 337] on button "Submit Order" at bounding box center [693, 339] width 94 height 24
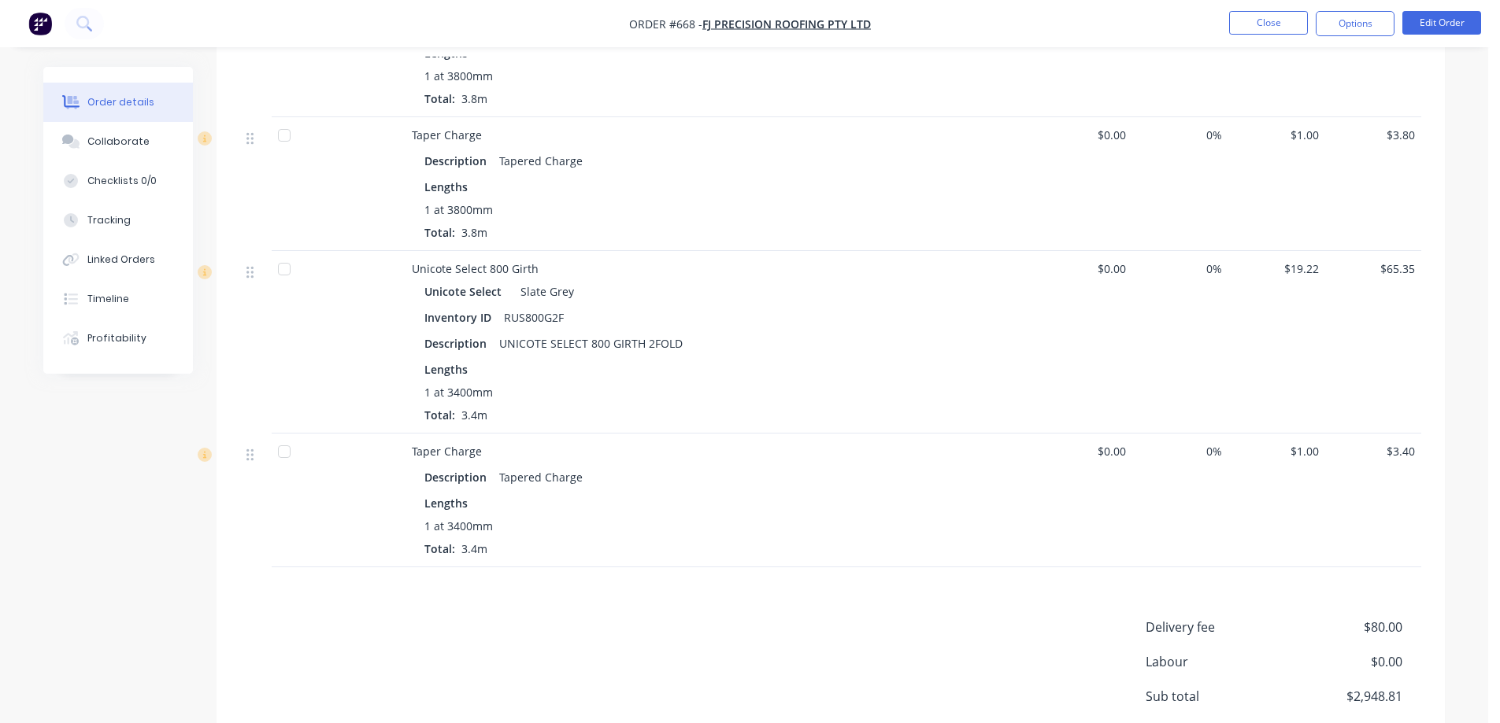
scroll to position [3036, 0]
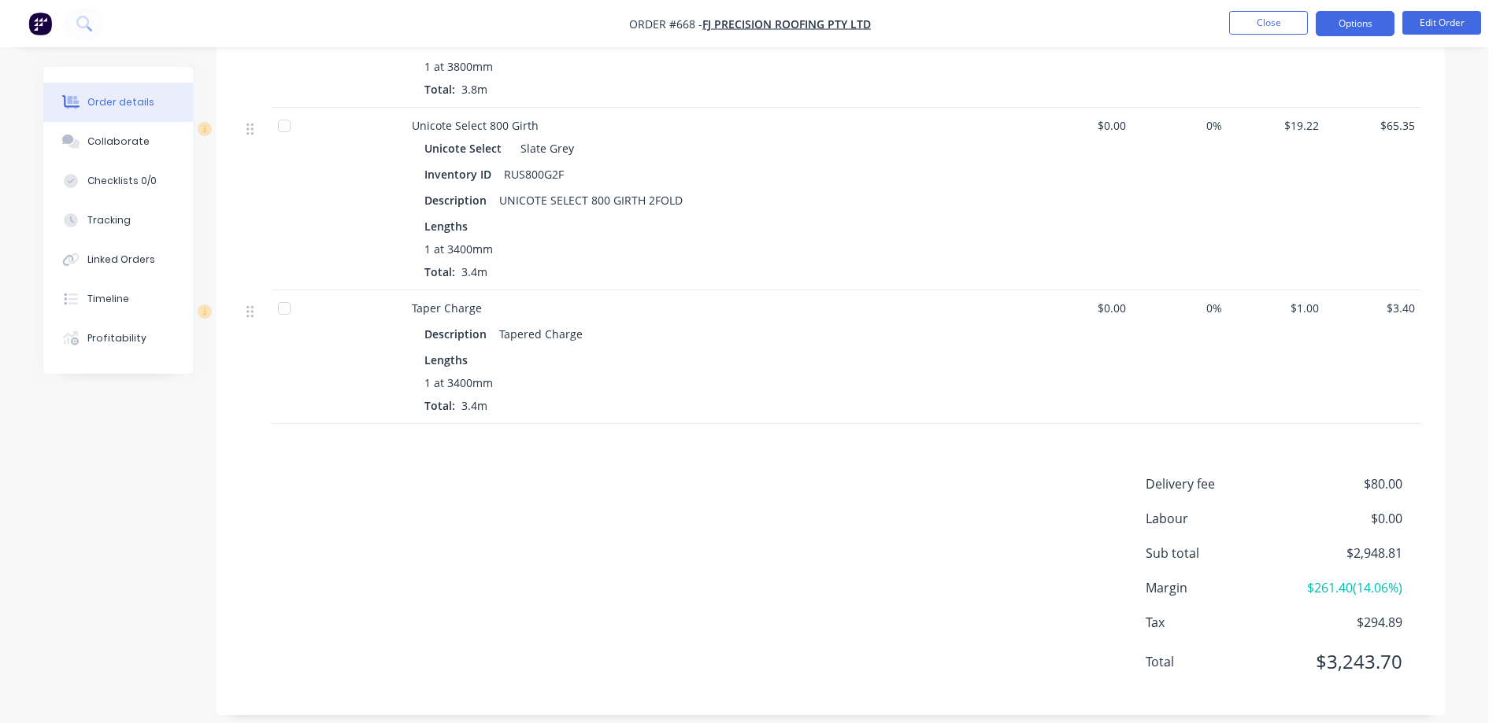
click at [1355, 21] on button "Options" at bounding box center [1354, 23] width 79 height 25
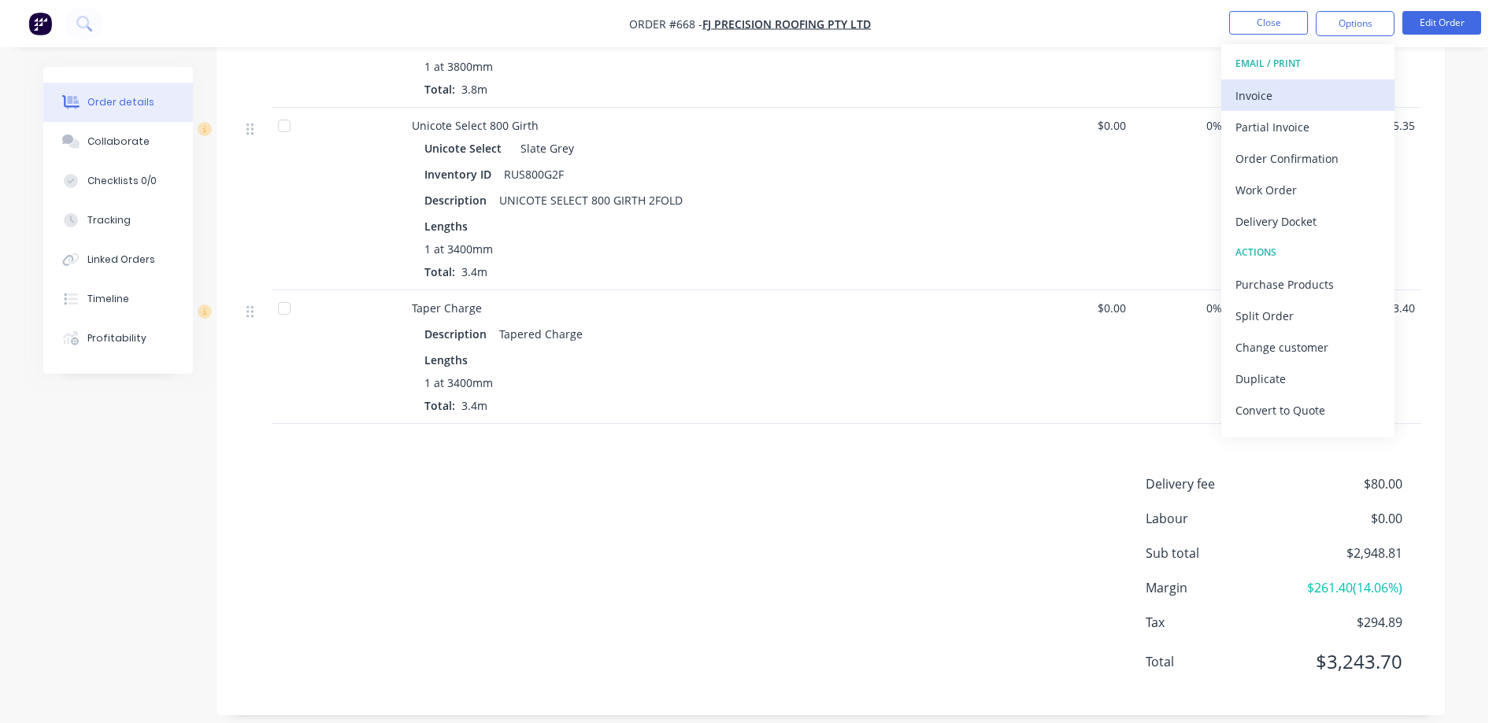
click at [1296, 92] on div "Invoice" at bounding box center [1307, 95] width 145 height 23
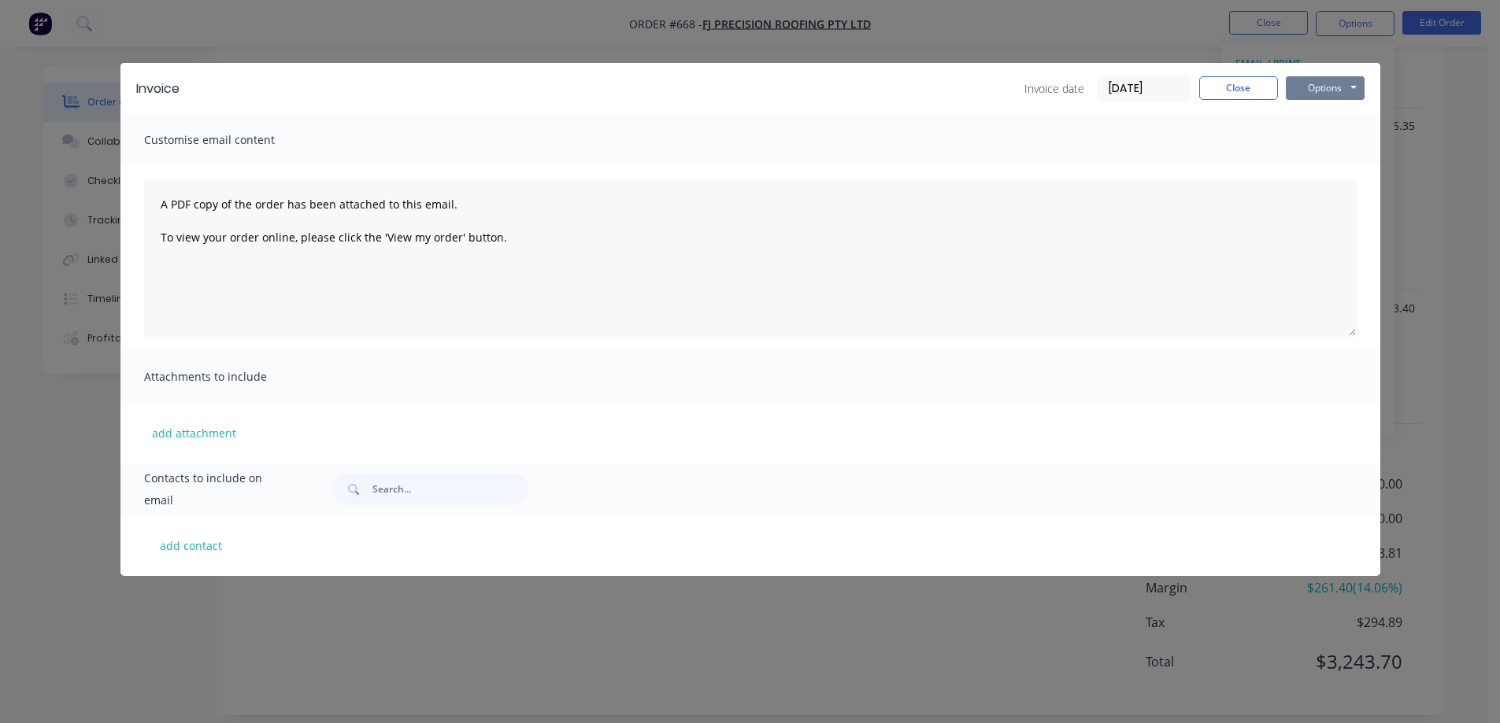
click at [1305, 89] on button "Options" at bounding box center [1325, 88] width 79 height 24
click at [1301, 111] on button "Preview" at bounding box center [1336, 116] width 101 height 26
click at [559, 9] on div "Invoice Invoice date 24/09/25 Close Options Preview Print Email Customise email…" at bounding box center [750, 361] width 1500 height 723
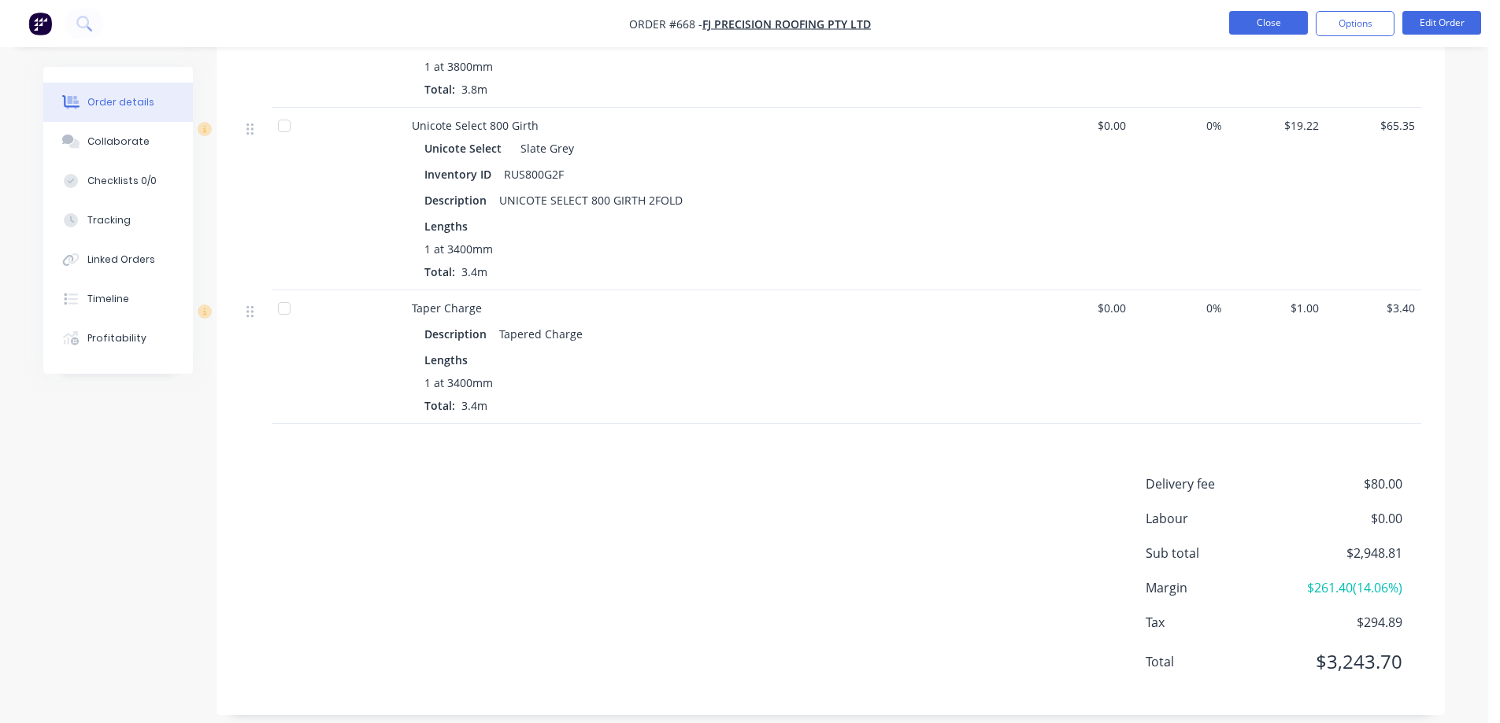
click at [1275, 19] on button "Close" at bounding box center [1268, 23] width 79 height 24
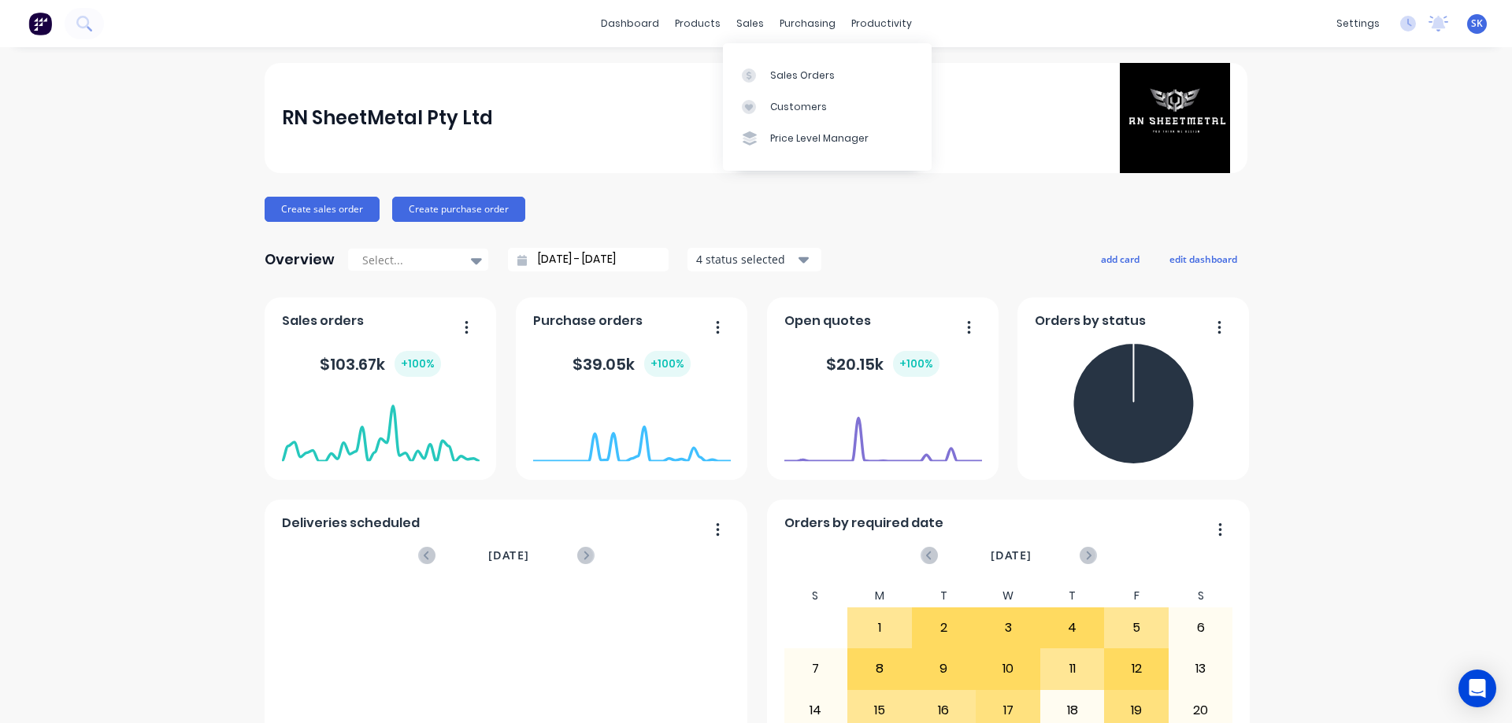
click at [783, 75] on div "Sales Orders" at bounding box center [802, 75] width 65 height 14
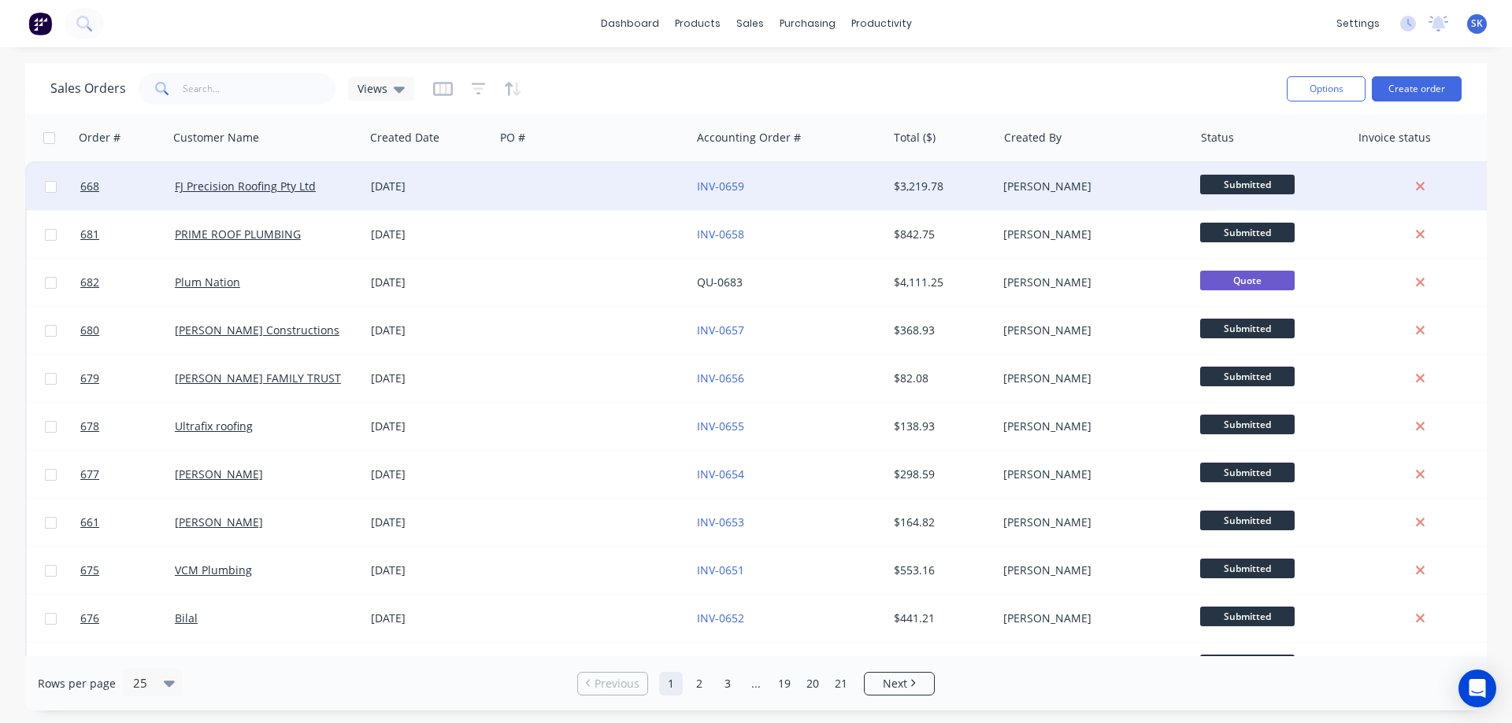
click at [520, 185] on div at bounding box center [592, 186] width 196 height 47
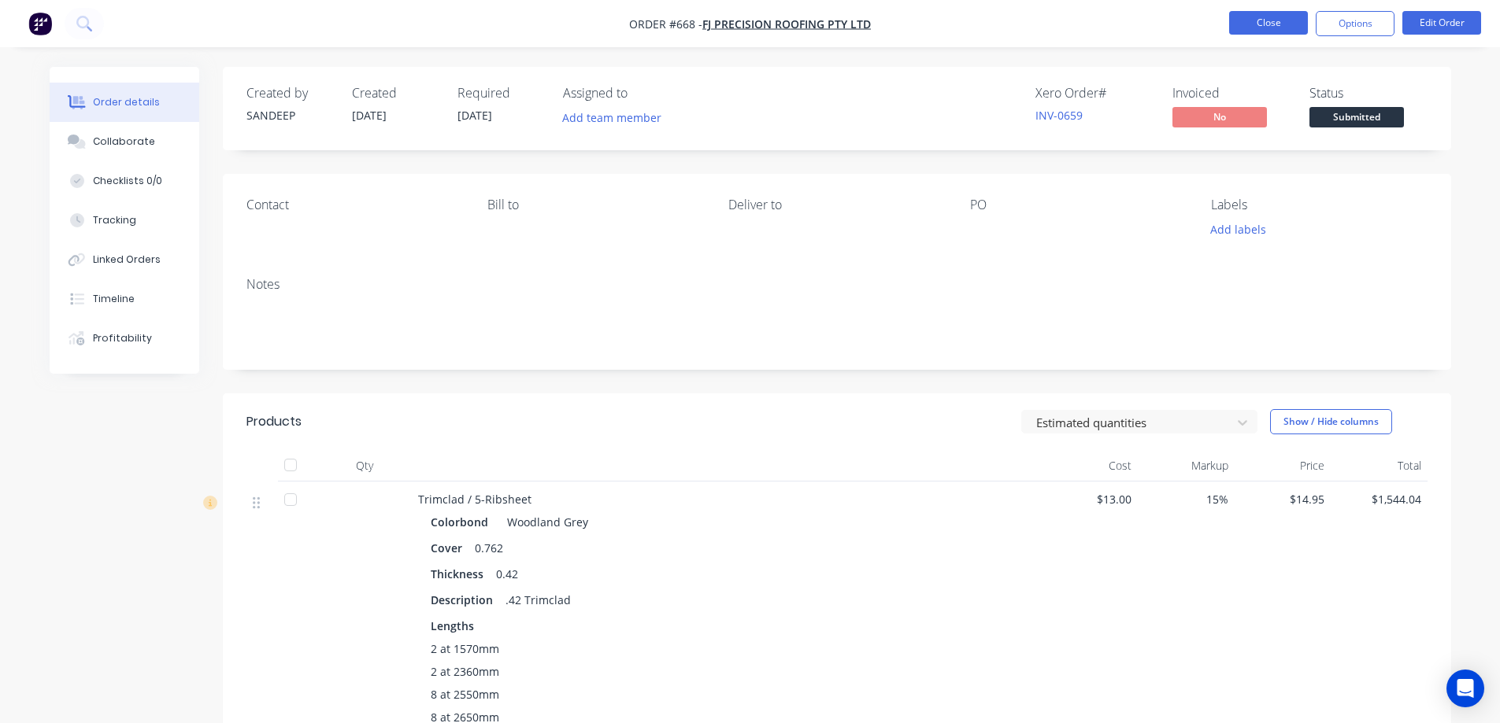
click at [1278, 25] on button "Close" at bounding box center [1268, 23] width 79 height 24
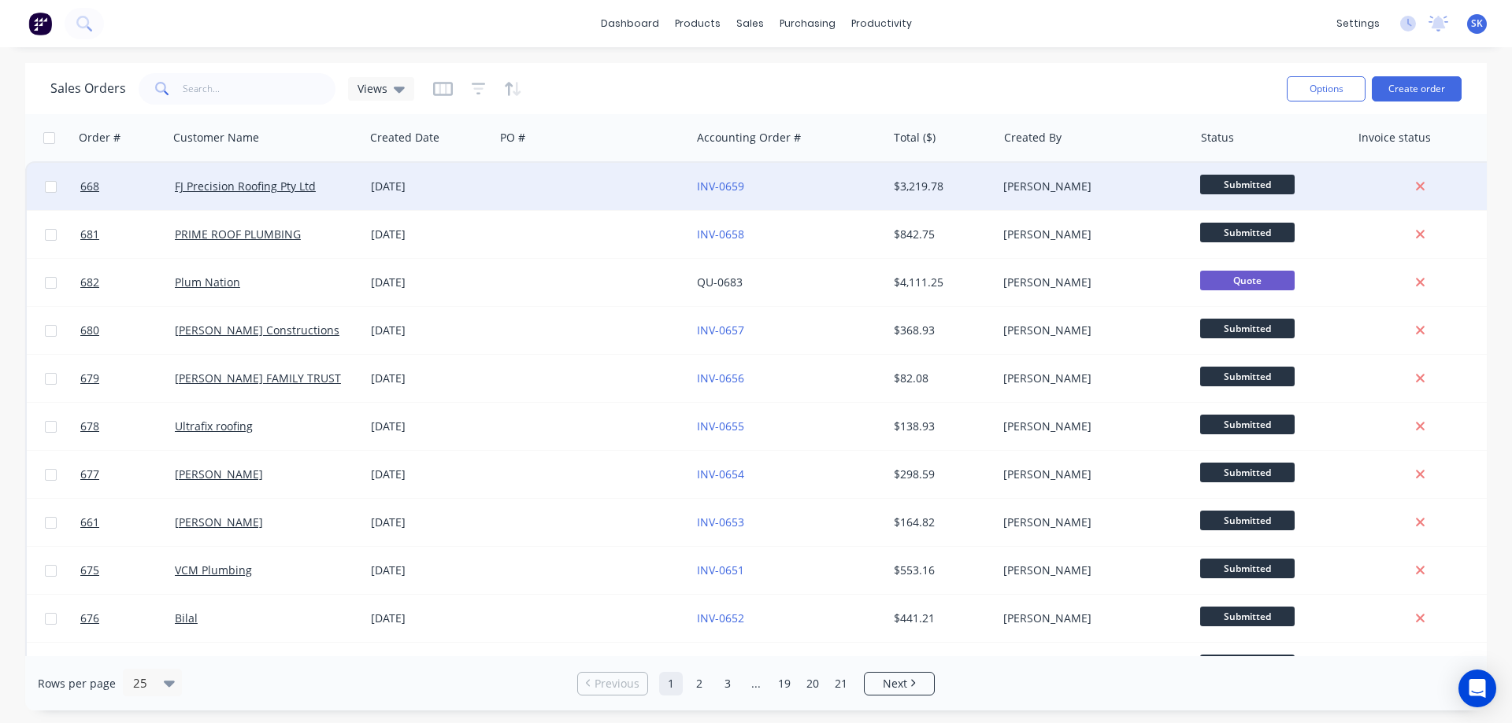
click at [613, 175] on div at bounding box center [592, 186] width 196 height 47
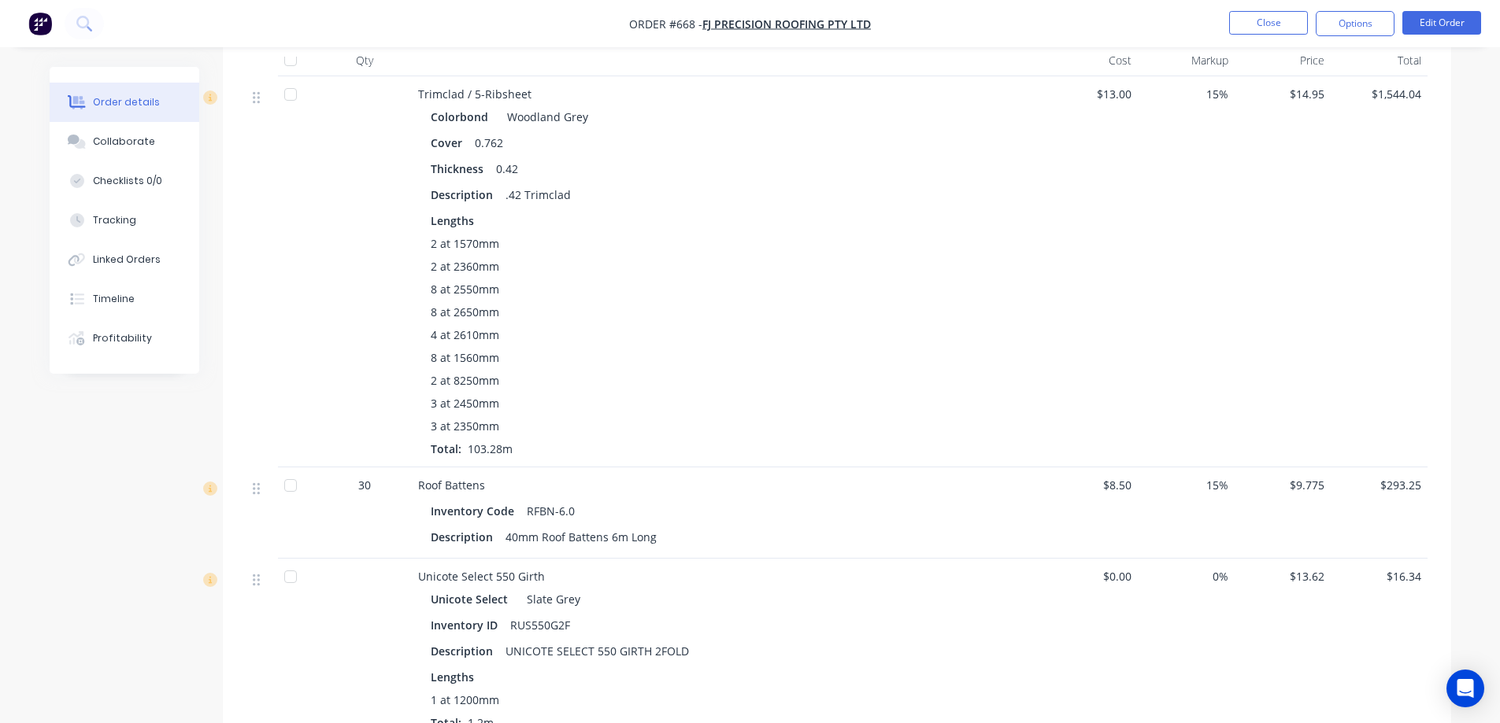
scroll to position [315, 0]
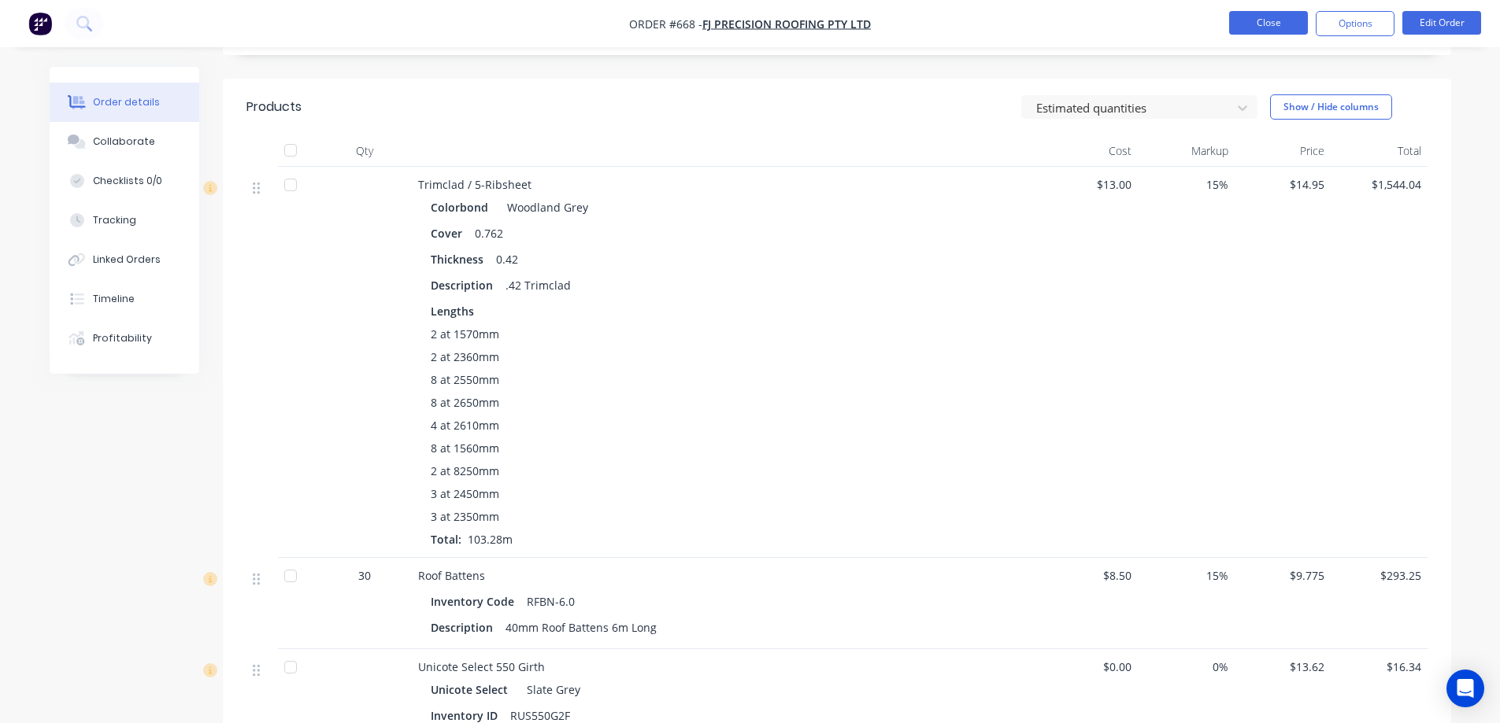
click at [1240, 22] on button "Close" at bounding box center [1268, 23] width 79 height 24
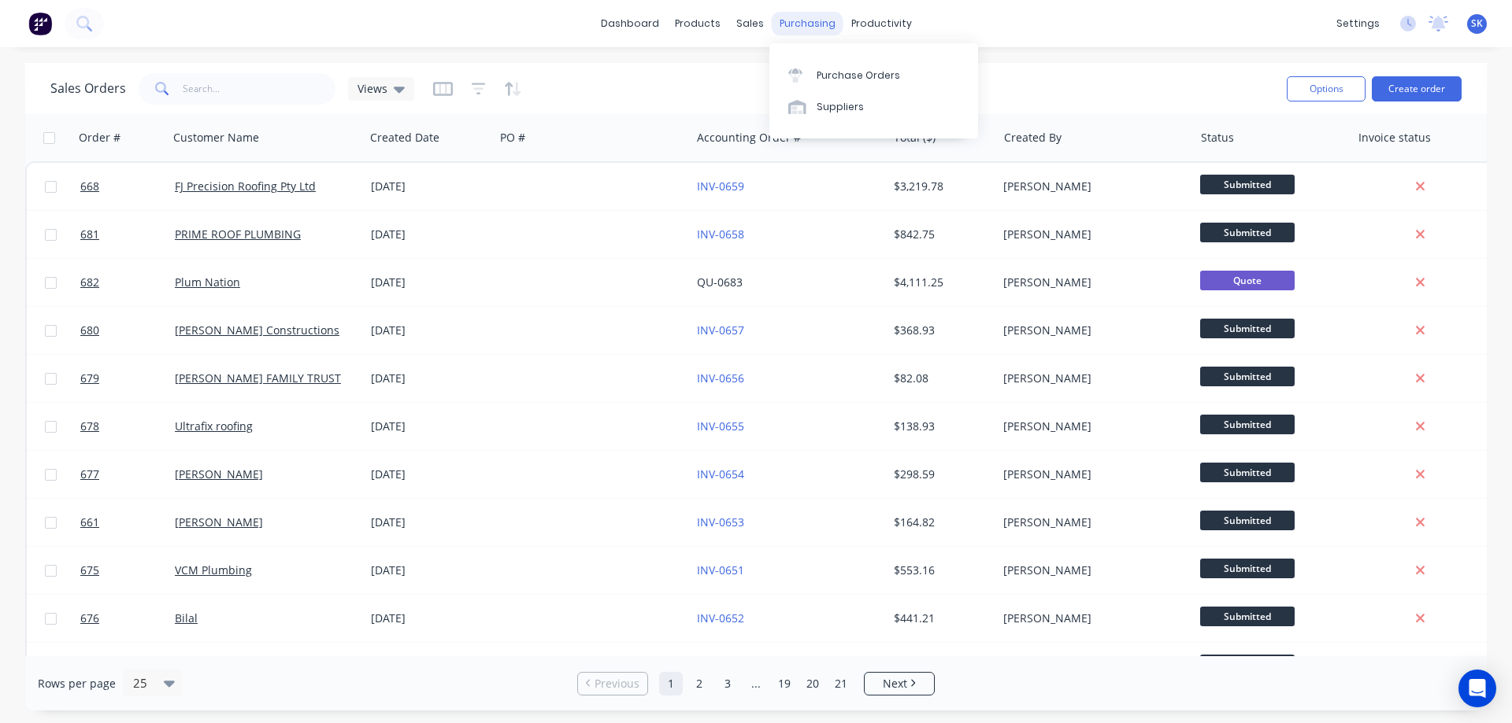
click at [821, 24] on div "purchasing" at bounding box center [807, 24] width 72 height 24
click at [835, 68] on div "Purchase Orders" at bounding box center [857, 75] width 83 height 14
